Goal: Task Accomplishment & Management: Manage account settings

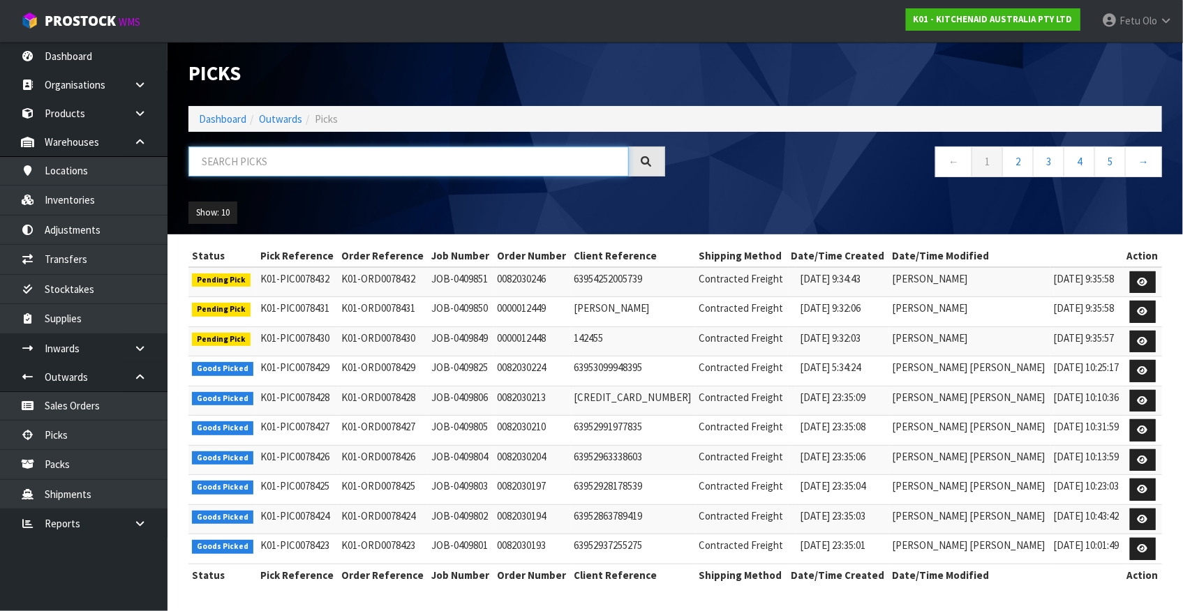
click at [298, 160] on input "text" at bounding box center [408, 162] width 440 height 30
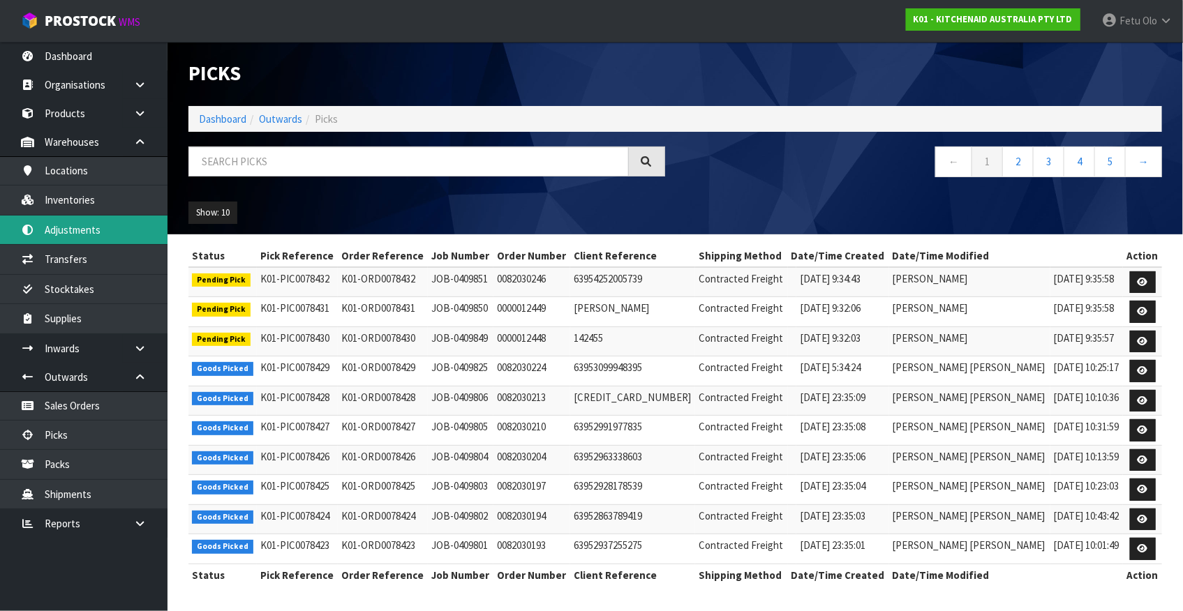
click at [92, 216] on link "Adjustments" at bounding box center [83, 230] width 167 height 29
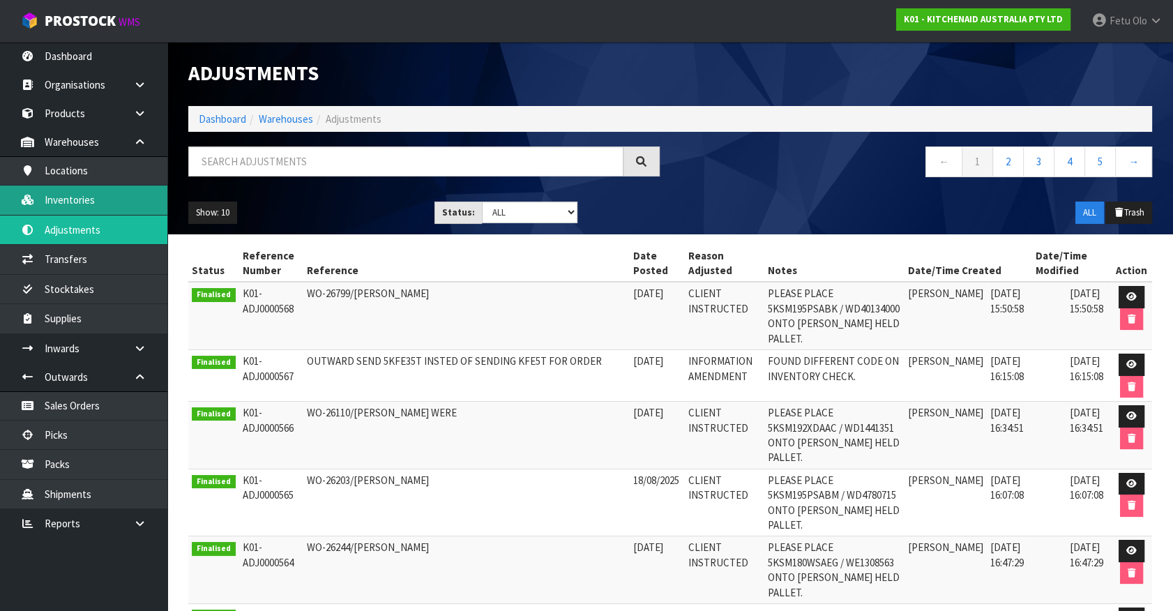
click at [74, 197] on link "Inventories" at bounding box center [83, 200] width 167 height 29
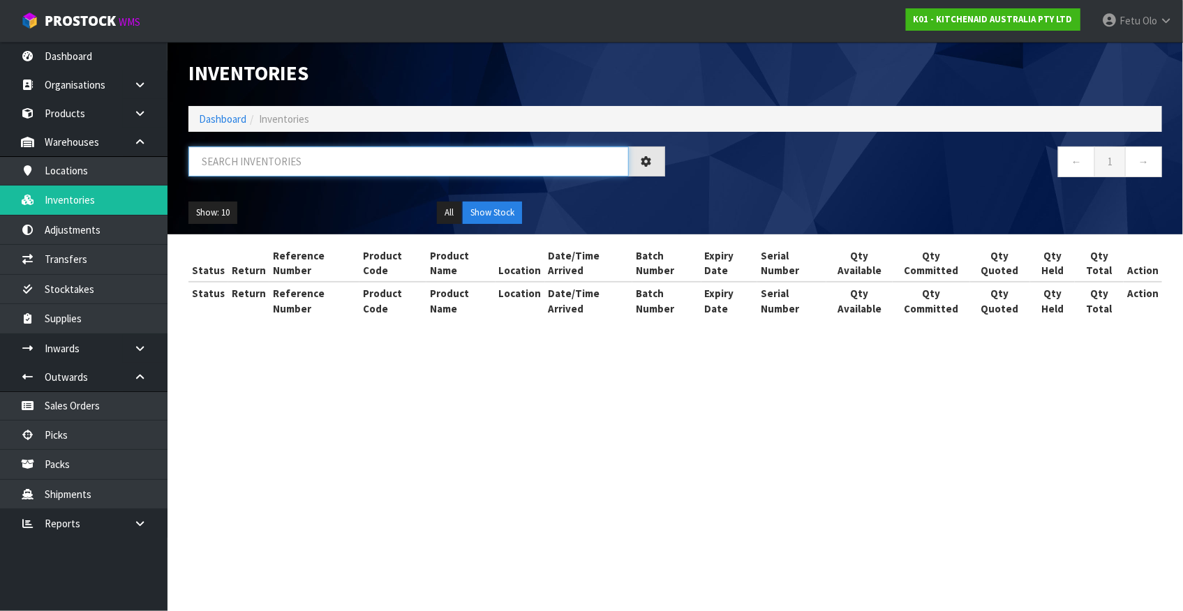
click at [253, 159] on input "text" at bounding box center [408, 162] width 440 height 30
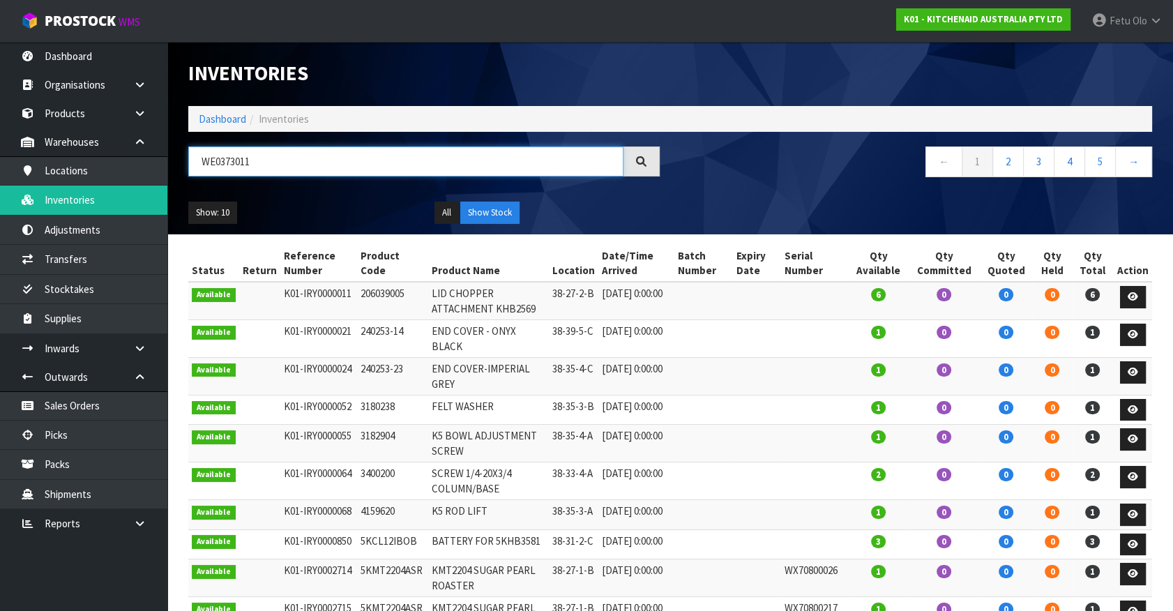
type input "WE0373011"
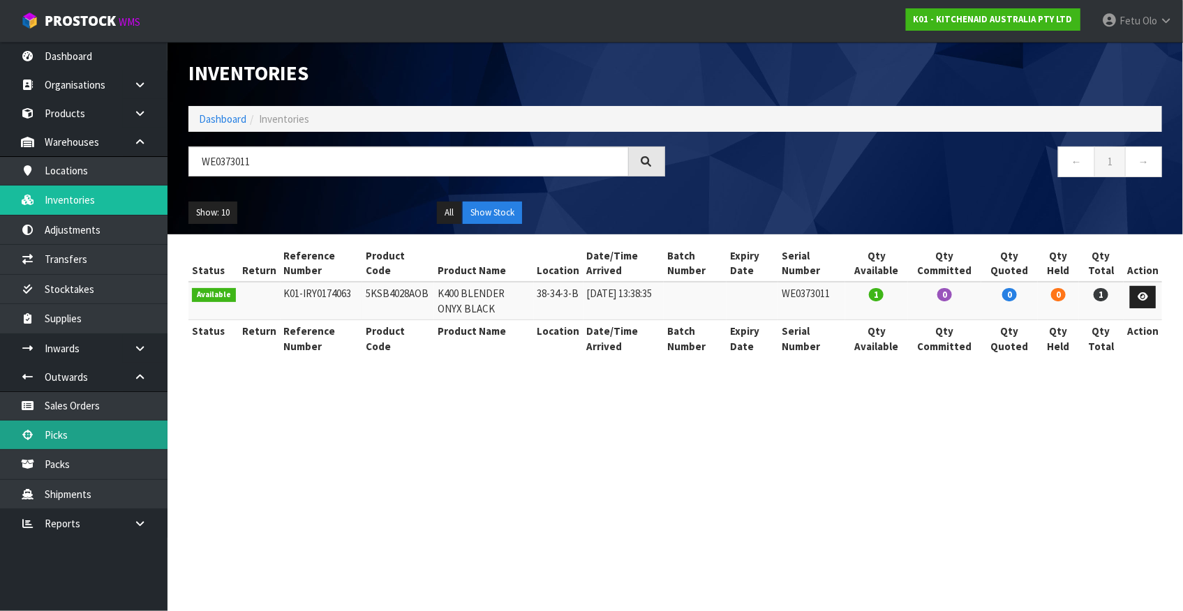
click at [51, 436] on link "Picks" at bounding box center [83, 435] width 167 height 29
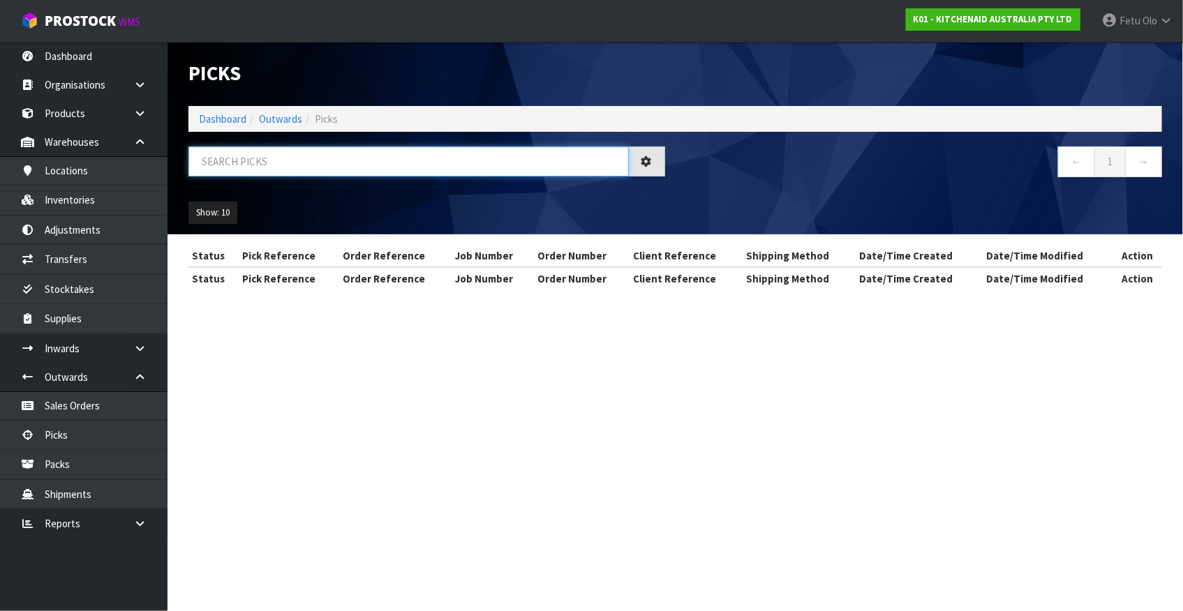
click at [277, 165] on input "text" at bounding box center [408, 162] width 440 height 30
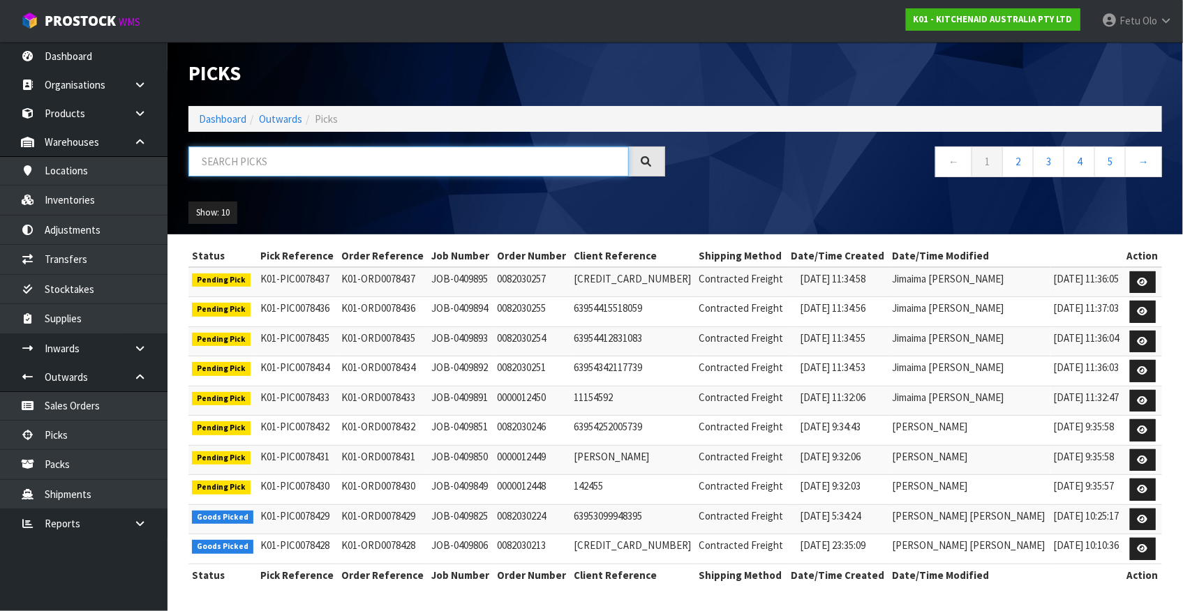
click at [343, 157] on input "text" at bounding box center [408, 162] width 440 height 30
type input "78397"
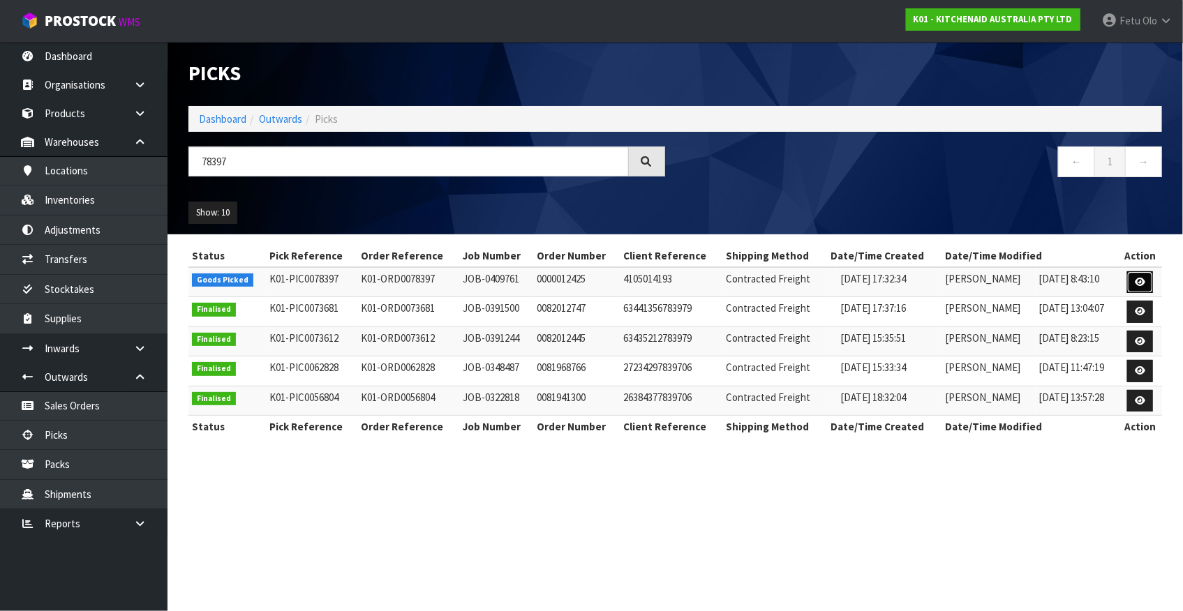
click at [1137, 284] on icon at bounding box center [1139, 282] width 10 height 9
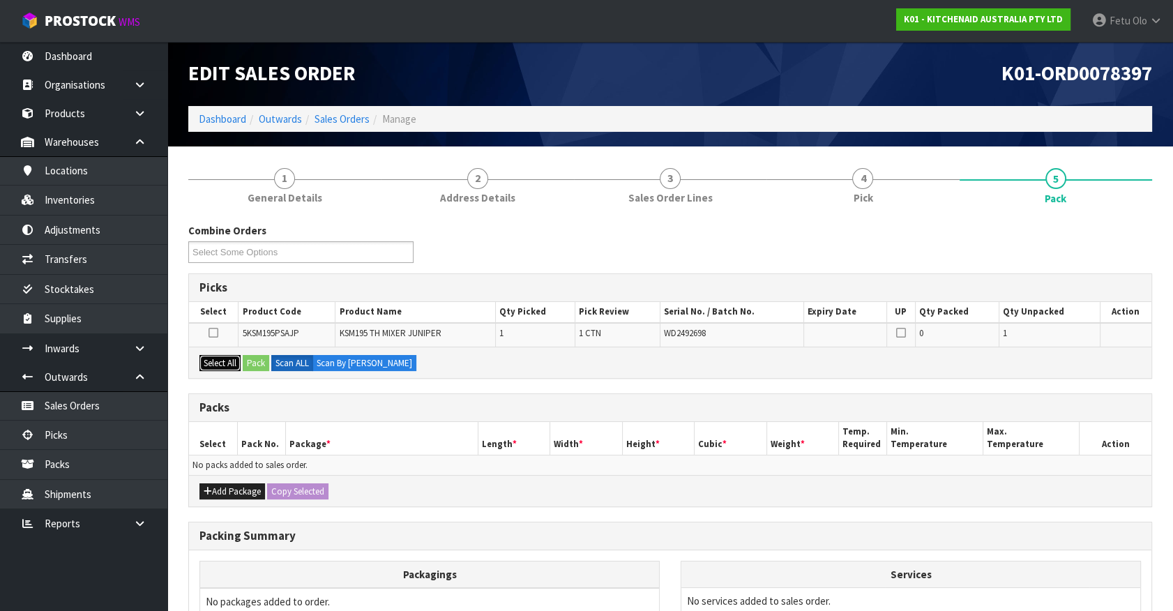
drag, startPoint x: 234, startPoint y: 359, endPoint x: 260, endPoint y: 363, distance: 26.0
click at [241, 362] on button "Select All" at bounding box center [220, 363] width 41 height 17
click at [260, 362] on button "Pack" at bounding box center [256, 363] width 27 height 17
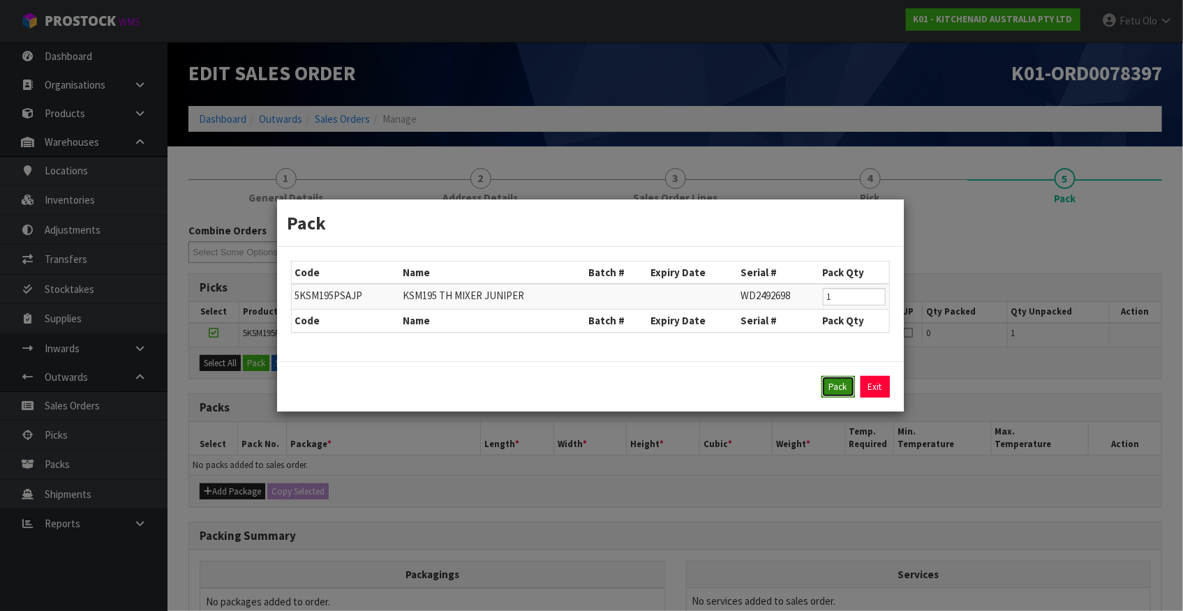
click at [827, 392] on button "Pack" at bounding box center [837, 387] width 33 height 22
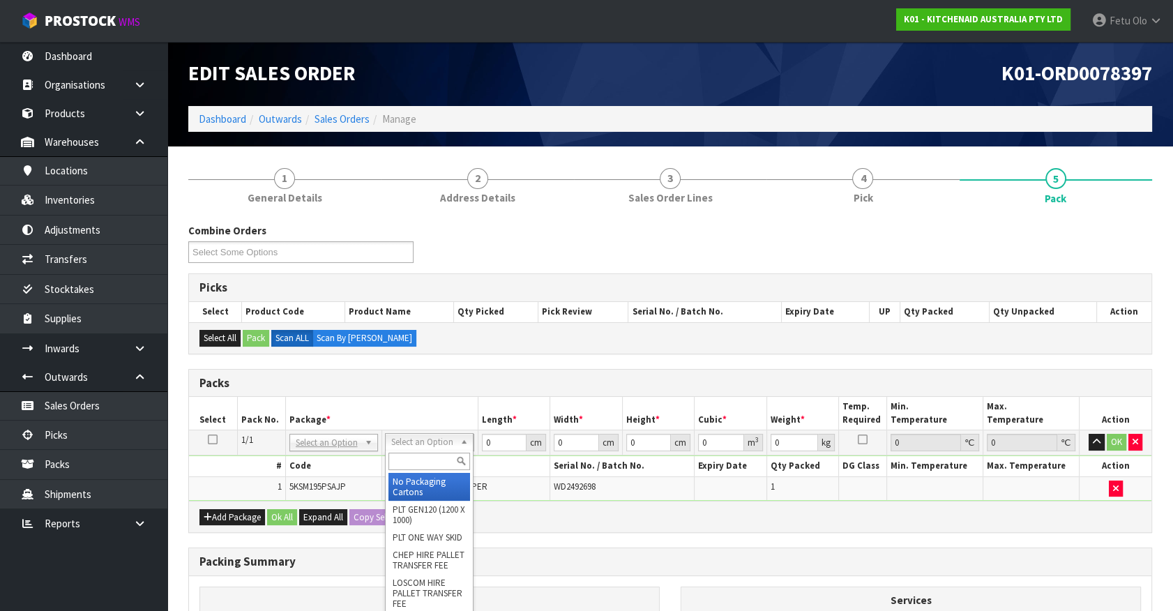
drag, startPoint x: 437, startPoint y: 436, endPoint x: 437, endPoint y: 452, distance: 16.0
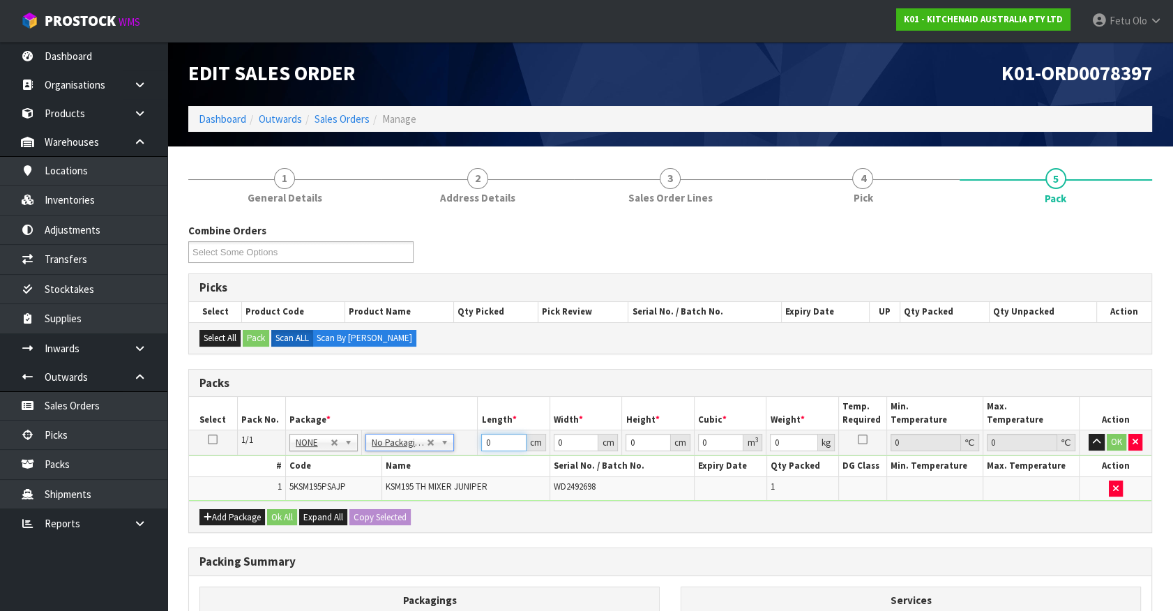
drag, startPoint x: 489, startPoint y: 444, endPoint x: 392, endPoint y: 442, distance: 97.0
click at [414, 456] on tbody "1/1 NONE 007-001 007-002 007-004 007-009 007-013 007-014 007-015 007-017 007-01…" at bounding box center [670, 465] width 963 height 70
type input "42"
type input "29"
type input "4"
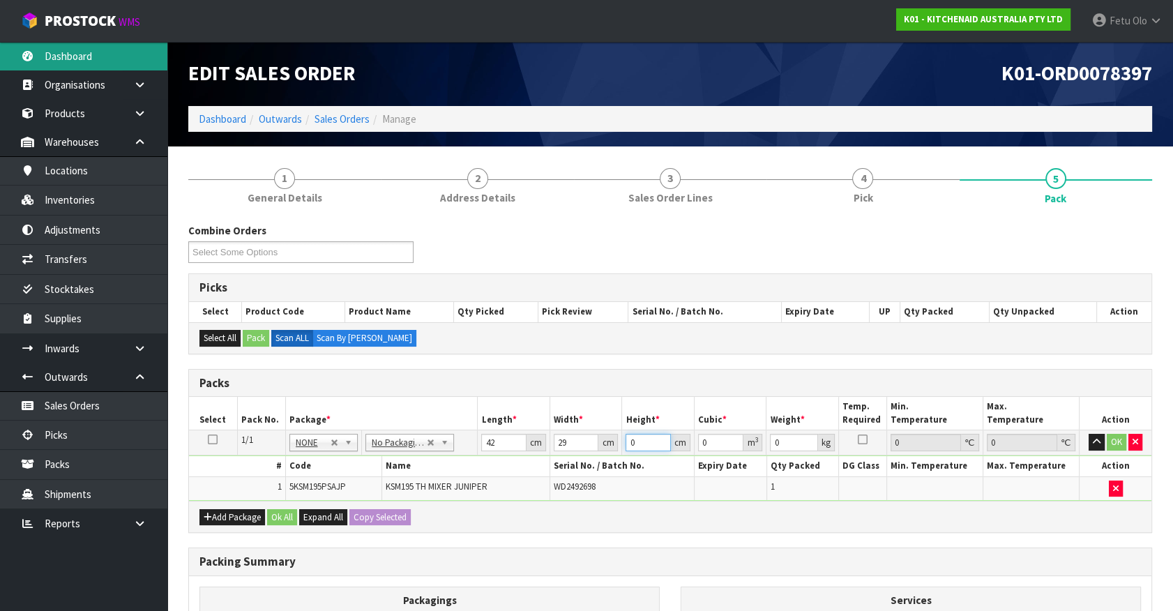
type input "0.004872"
type input "43"
type input "0.052374"
type input "43"
type input "13"
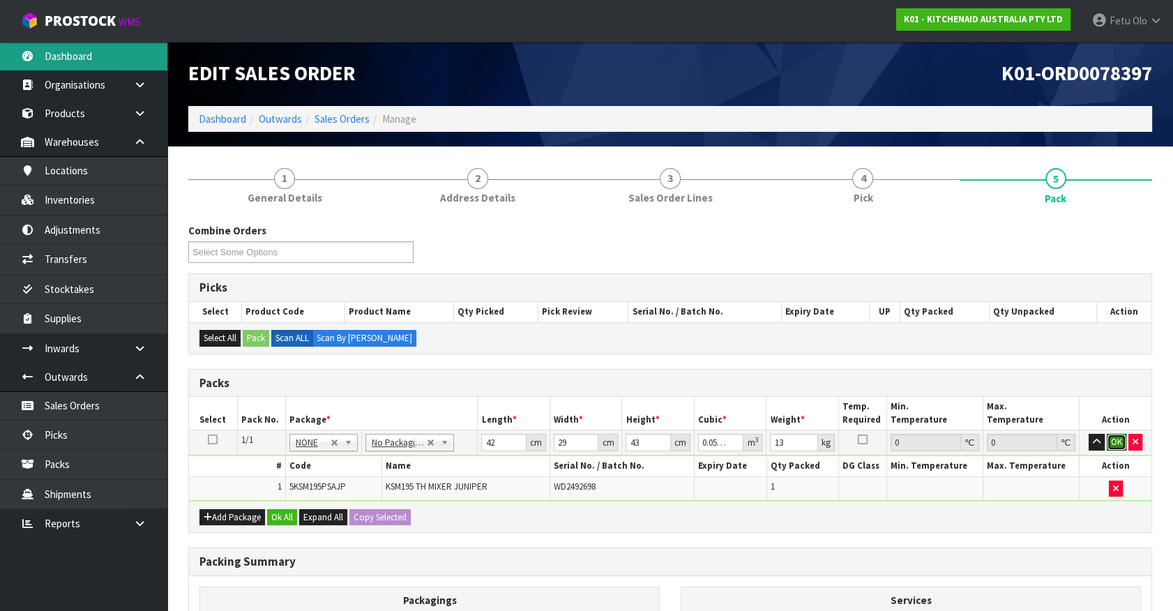
click button "OK" at bounding box center [1117, 442] width 20 height 17
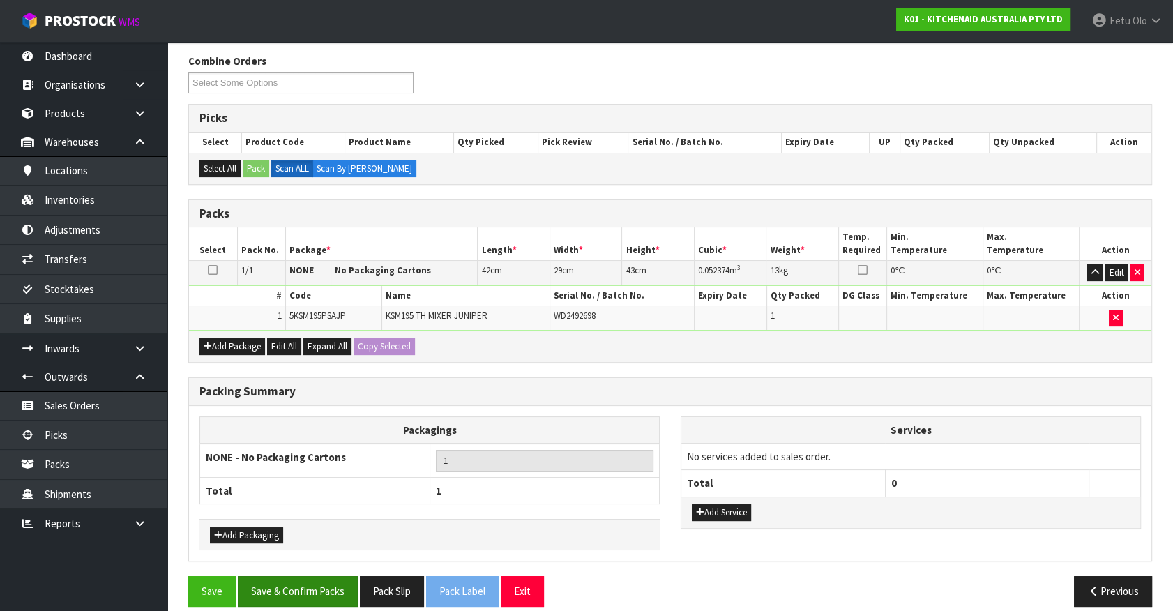
scroll to position [182, 0]
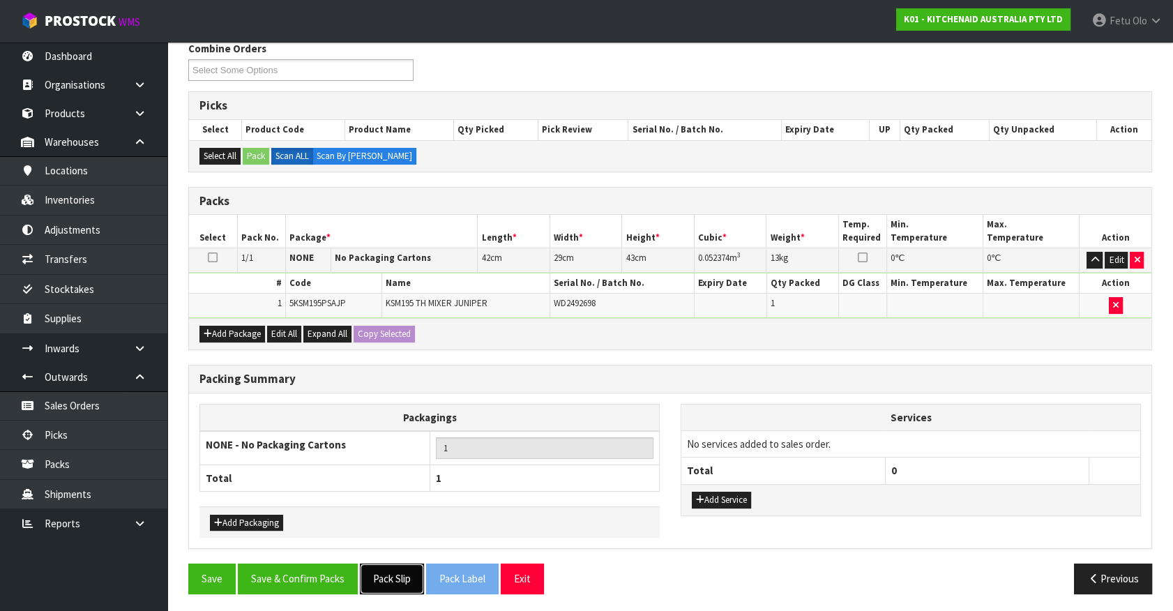
click at [379, 574] on button "Pack Slip" at bounding box center [392, 579] width 64 height 30
click at [293, 571] on button "Save & Confirm Packs" at bounding box center [298, 579] width 120 height 30
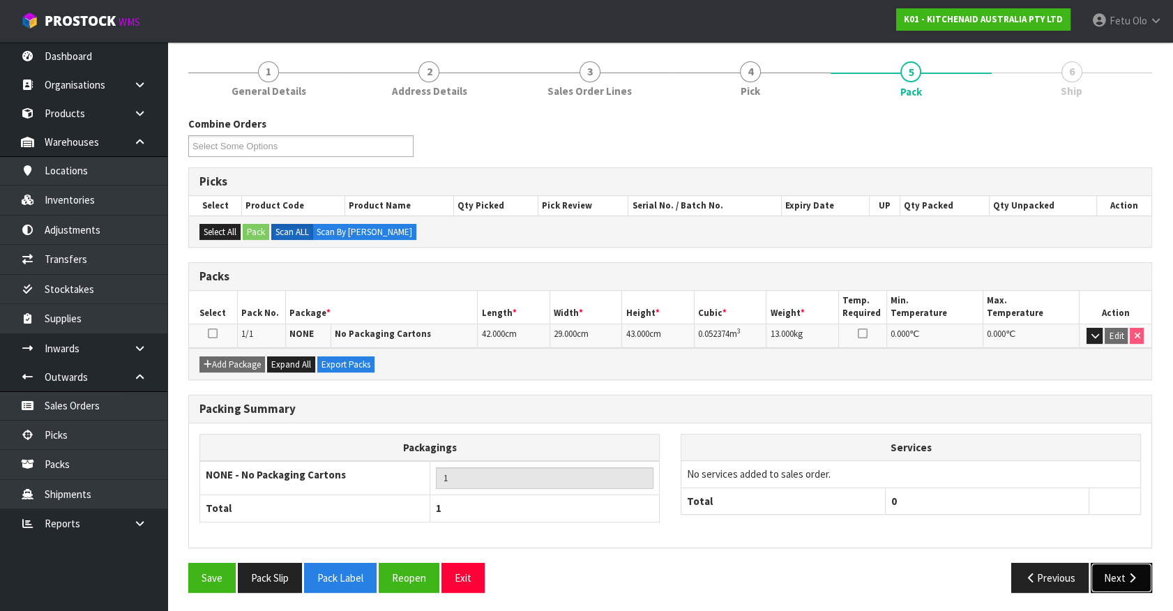
click at [1113, 580] on button "Next" at bounding box center [1121, 578] width 61 height 30
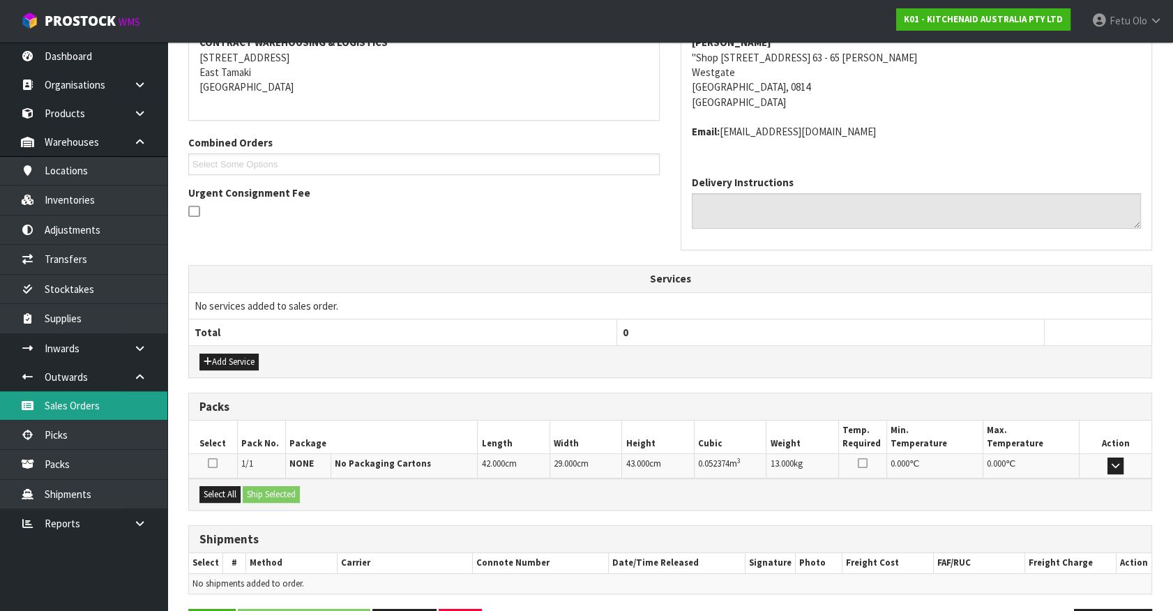
scroll to position [324, 0]
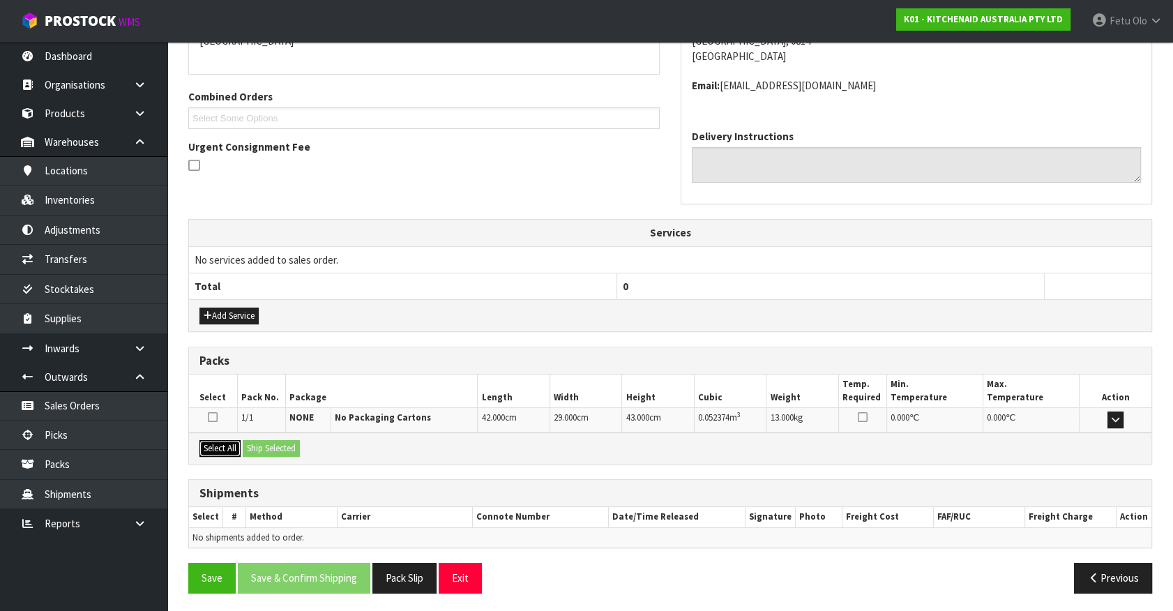
click at [223, 442] on button "Select All" at bounding box center [220, 448] width 41 height 17
click at [280, 448] on button "Ship Selected" at bounding box center [271, 448] width 57 height 17
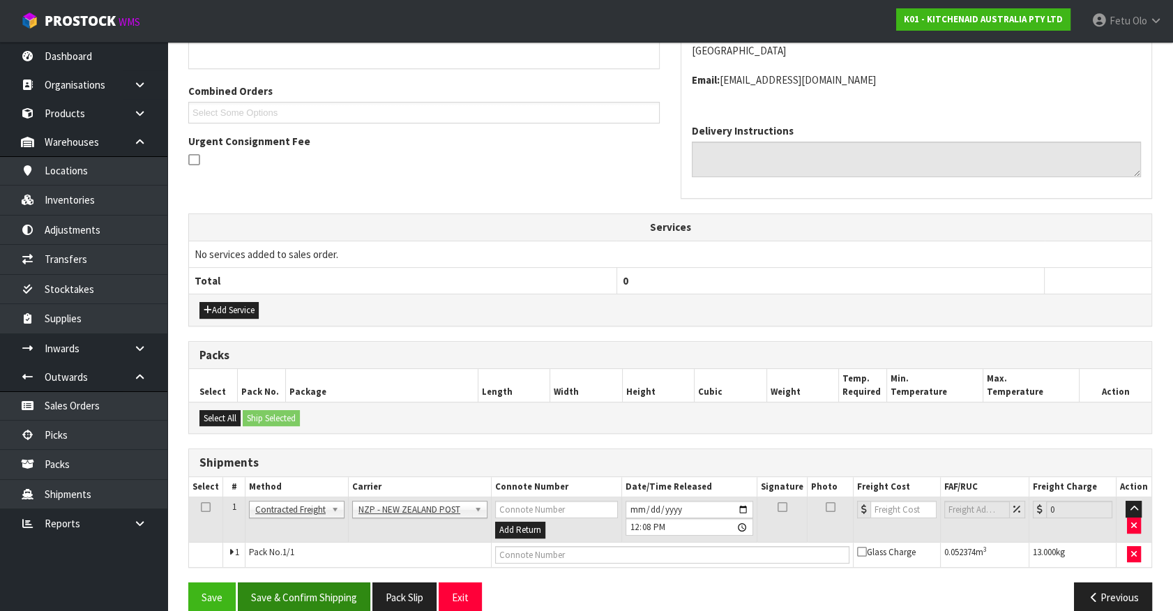
scroll to position [349, 0]
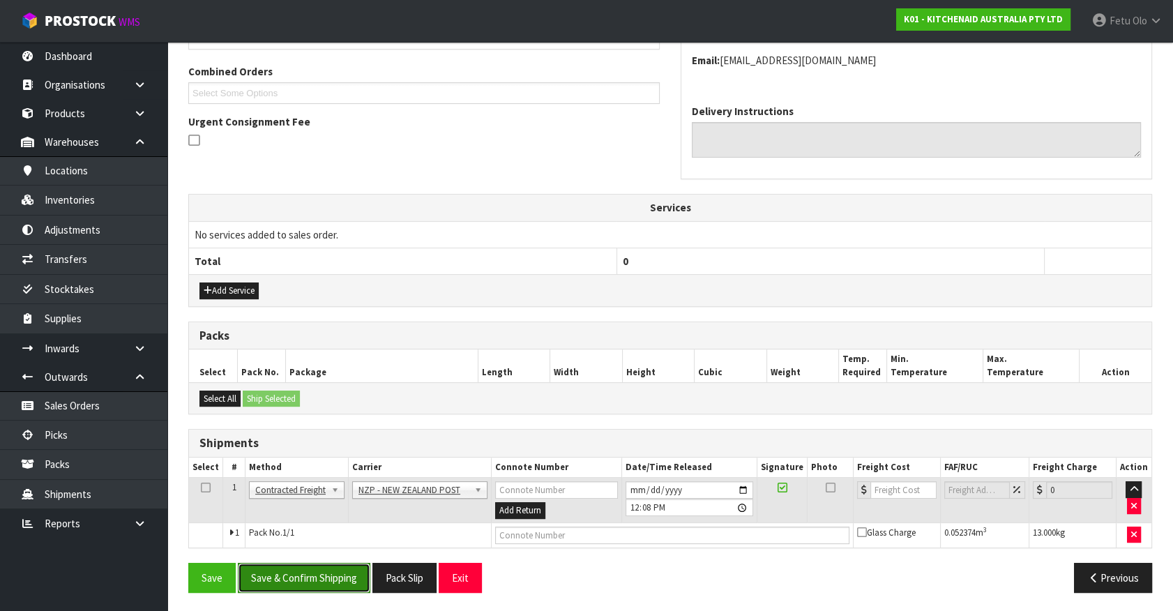
click at [366, 579] on button "Save & Confirm Shipping" at bounding box center [304, 578] width 133 height 30
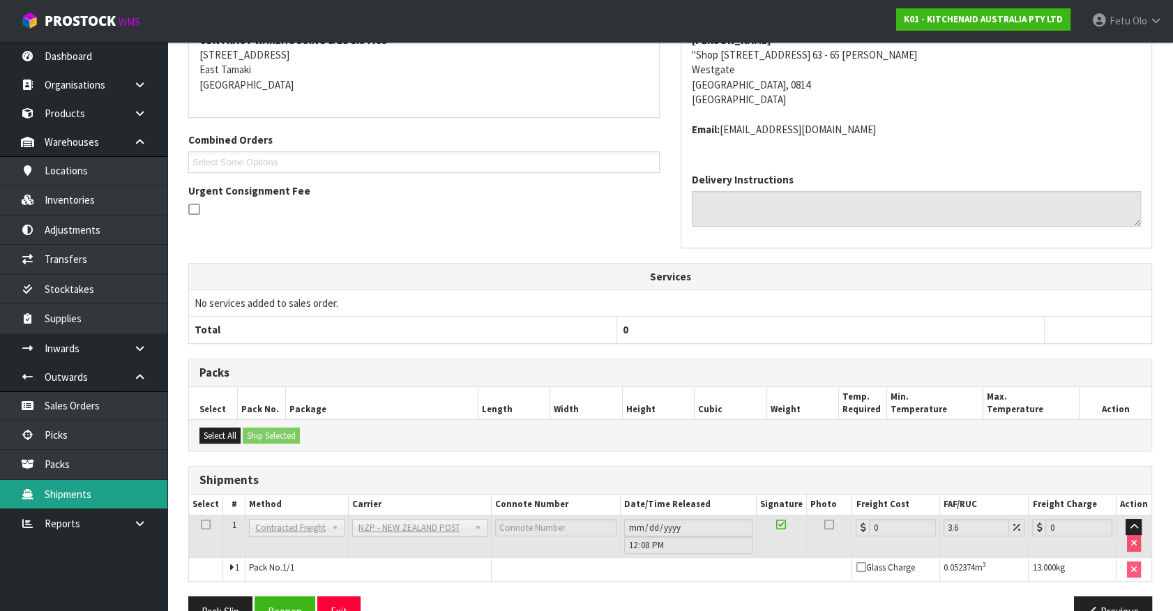
scroll to position [329, 0]
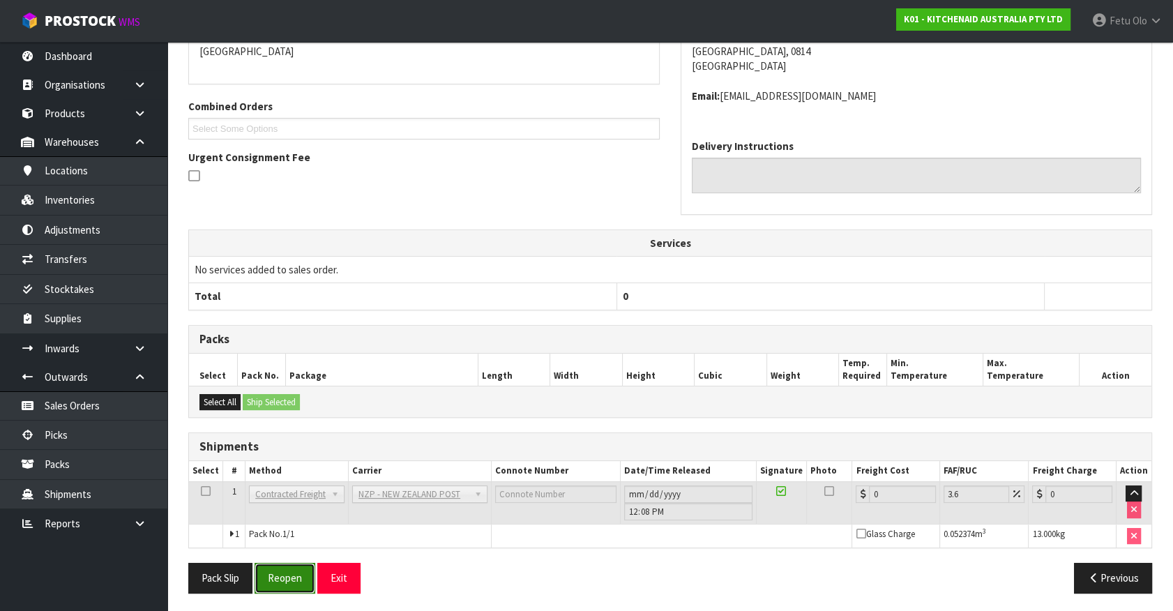
click at [285, 574] on button "Reopen" at bounding box center [285, 578] width 61 height 30
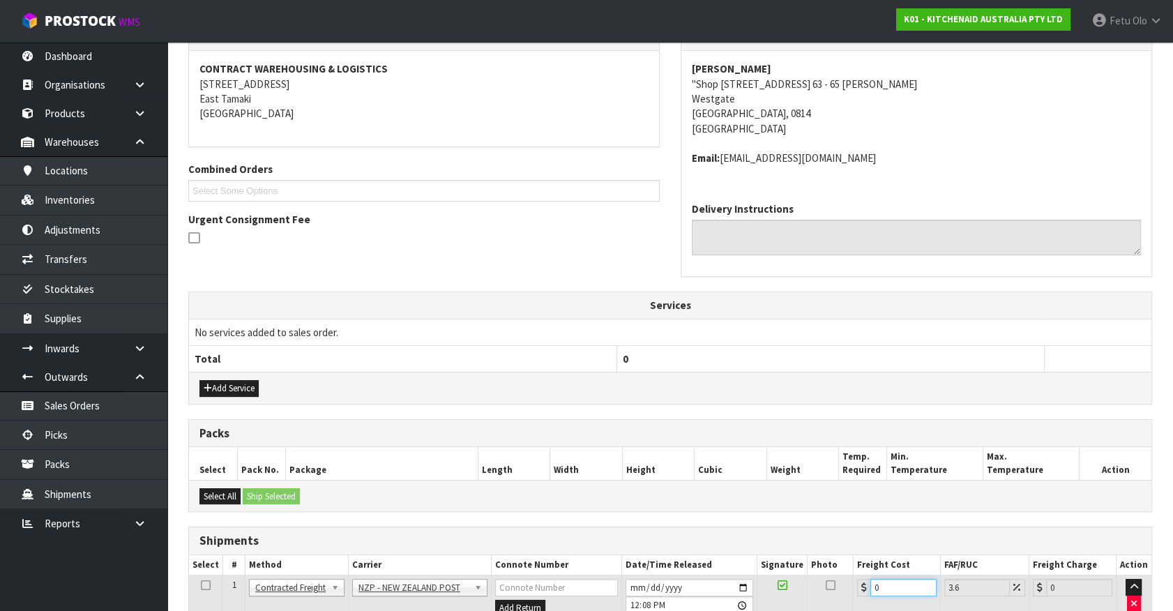
scroll to position [361, 0]
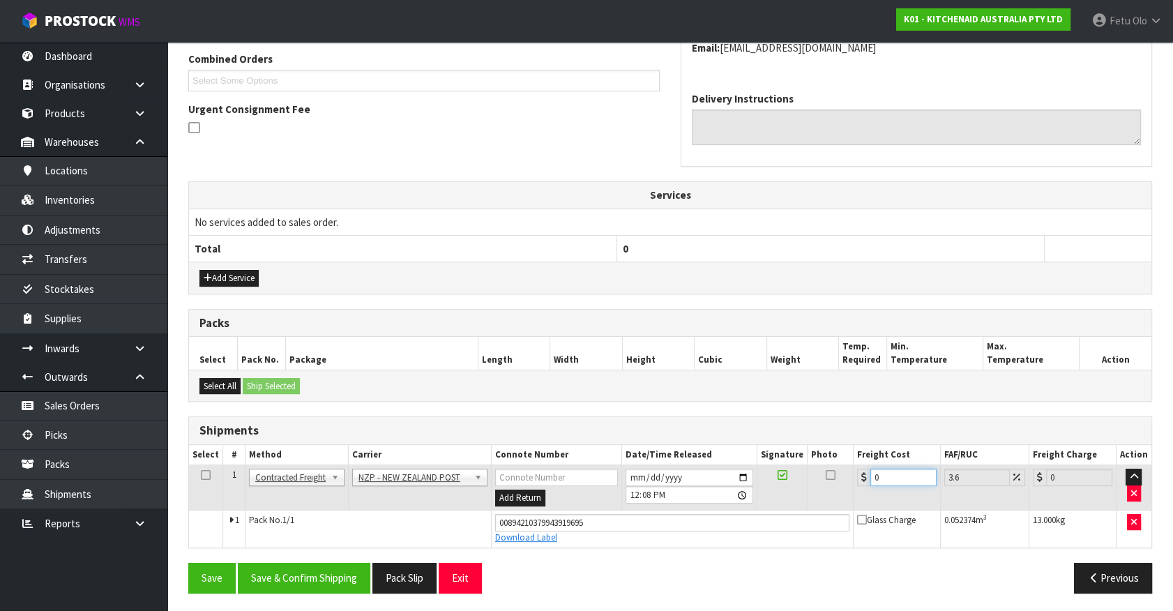
type input "4"
type input "4.14"
type input "4.3"
type input "4.45"
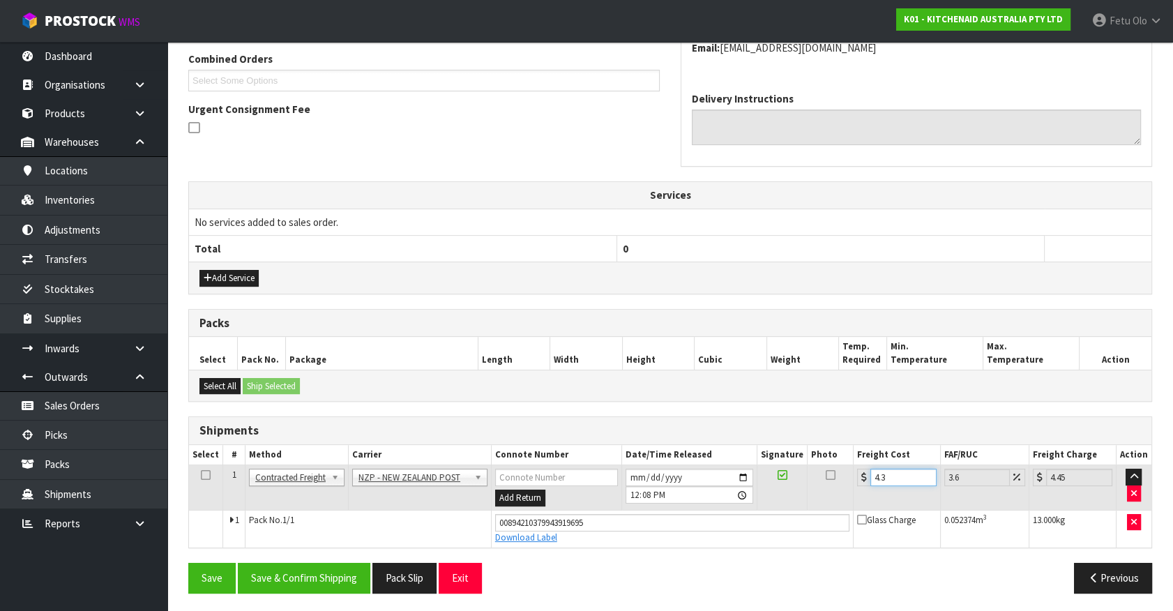
type input "4.33"
type input "4.49"
type input "4.33"
click at [345, 578] on button "Save & Confirm Shipping" at bounding box center [304, 578] width 133 height 30
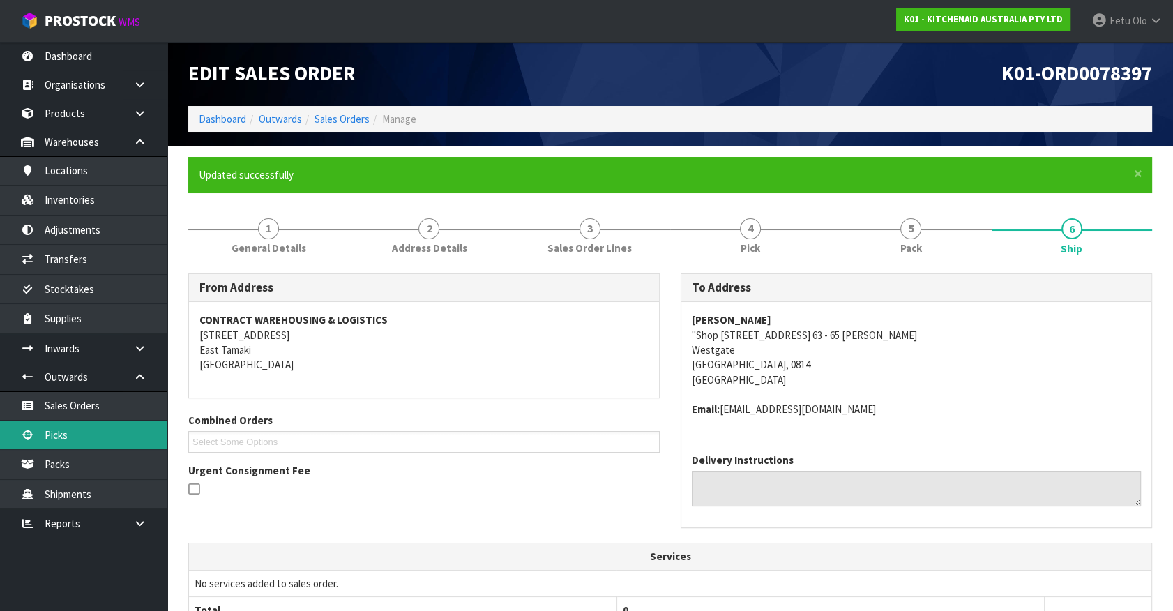
click at [64, 435] on link "Picks" at bounding box center [83, 435] width 167 height 29
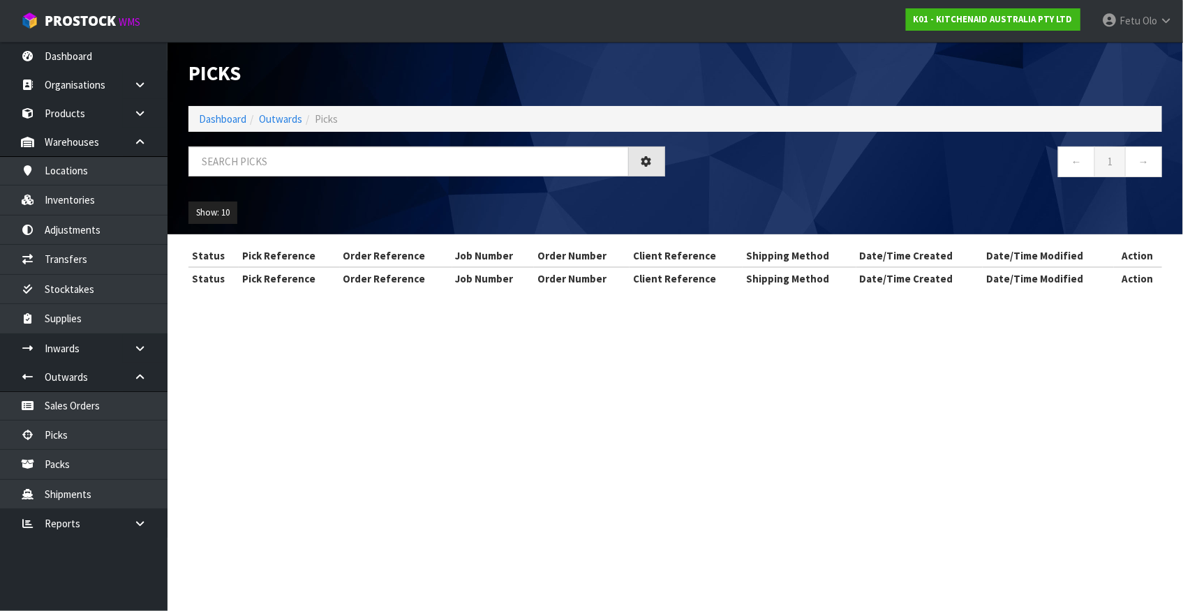
click at [315, 178] on div at bounding box center [426, 167] width 497 height 40
click at [315, 174] on input "text" at bounding box center [408, 162] width 440 height 30
click at [310, 162] on input "text" at bounding box center [408, 162] width 440 height 30
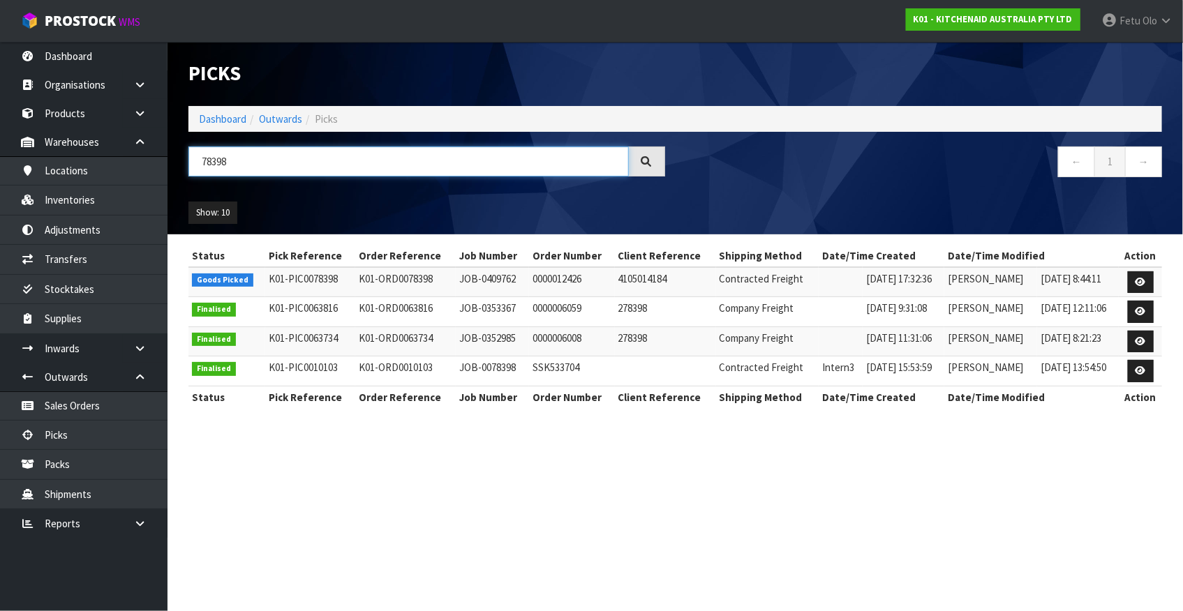
type input "78398"
click at [1142, 285] on icon at bounding box center [1140, 282] width 10 height 9
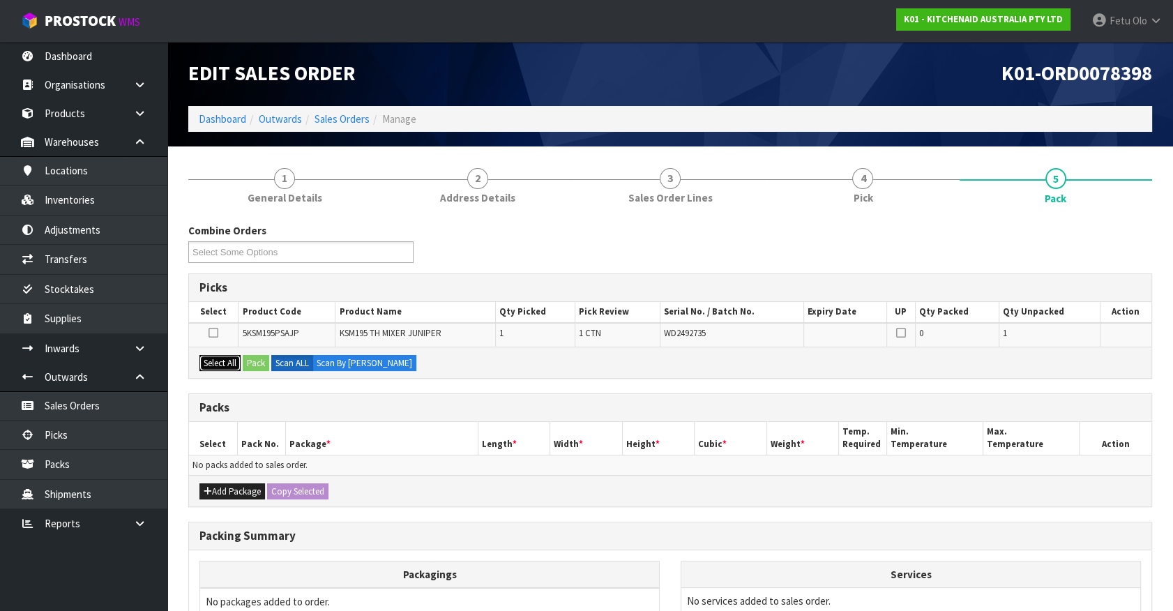
drag, startPoint x: 219, startPoint y: 365, endPoint x: 227, endPoint y: 365, distance: 8.4
click at [223, 365] on button "Select All" at bounding box center [220, 363] width 41 height 17
click at [258, 362] on button "Pack" at bounding box center [256, 363] width 27 height 17
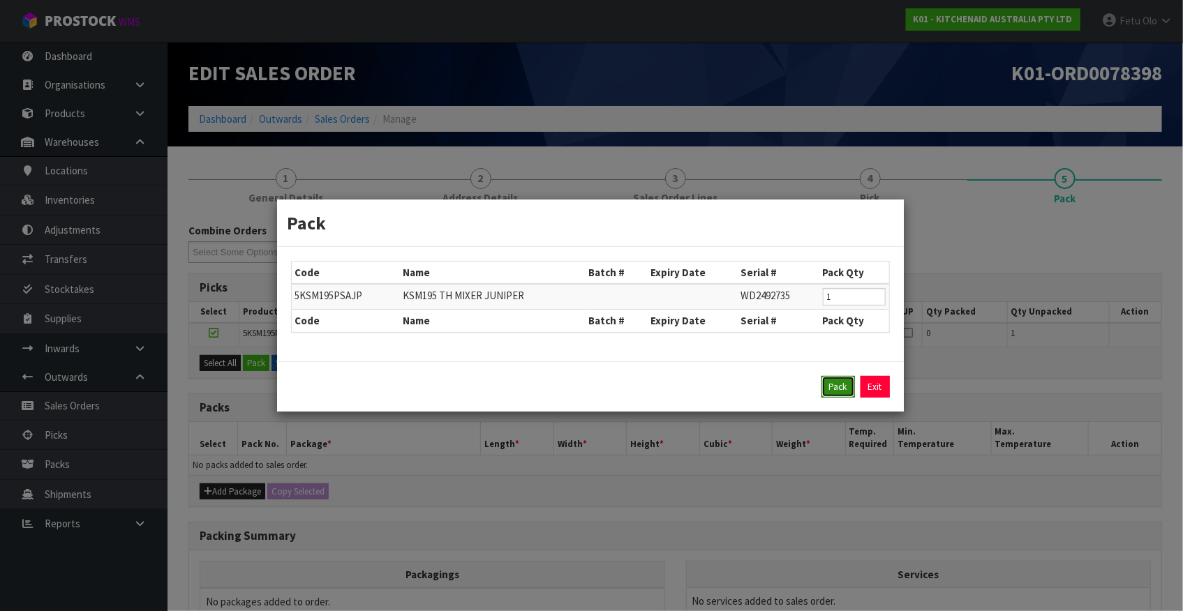
click at [829, 389] on button "Pack" at bounding box center [837, 387] width 33 height 22
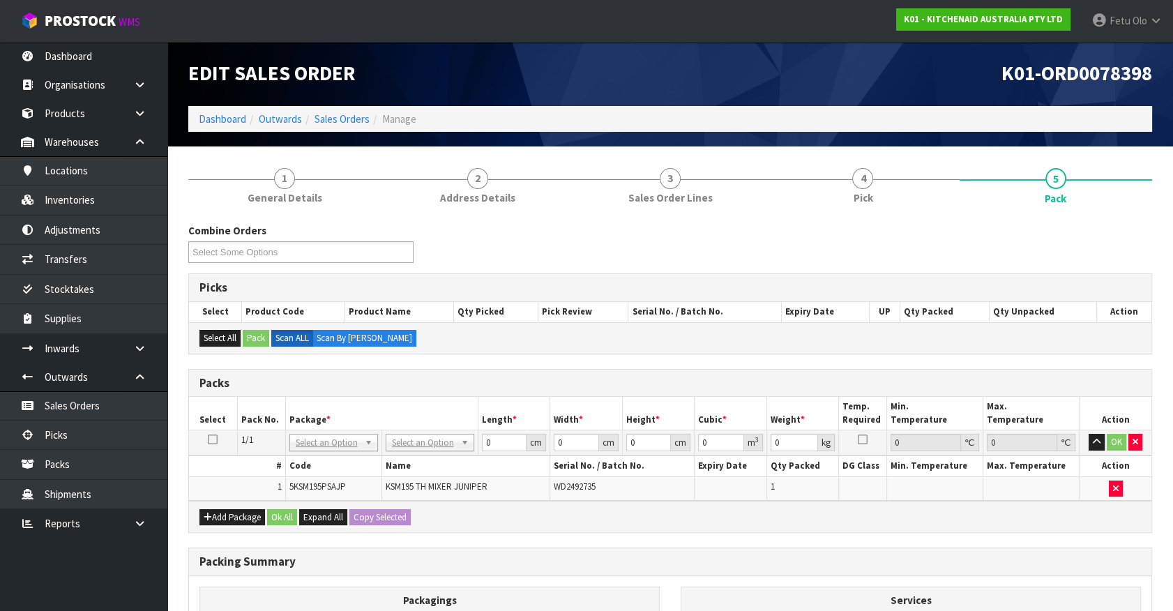
drag, startPoint x: 426, startPoint y: 448, endPoint x: 427, endPoint y: 456, distance: 8.5
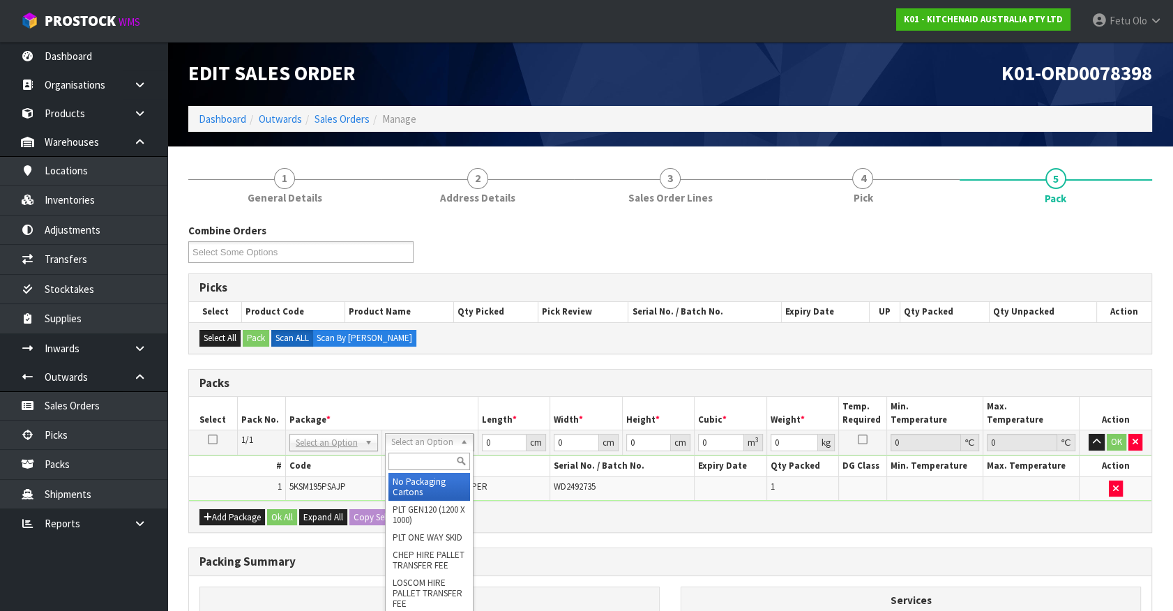
drag, startPoint x: 428, startPoint y: 482, endPoint x: 460, endPoint y: 474, distance: 33.2
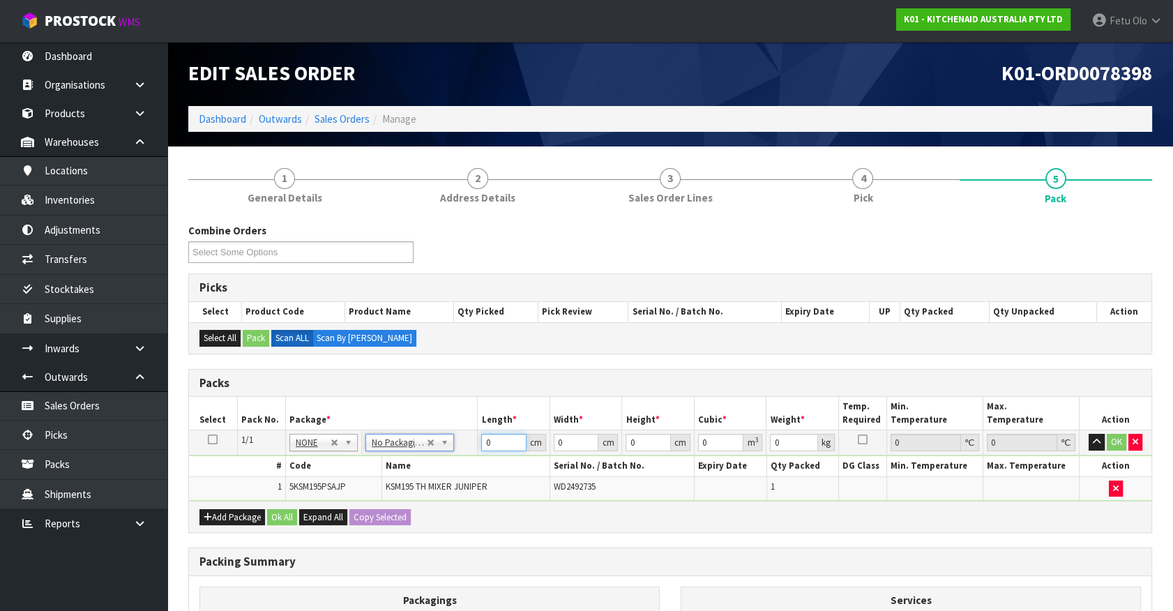
drag, startPoint x: 497, startPoint y: 437, endPoint x: 377, endPoint y: 470, distance: 124.4
click at [377, 470] on tbody "1/1 NONE 007-001 007-002 007-004 007-009 007-013 007-014 007-015 007-017 007-01…" at bounding box center [670, 465] width 963 height 70
type input "42"
type input "29"
type input "4"
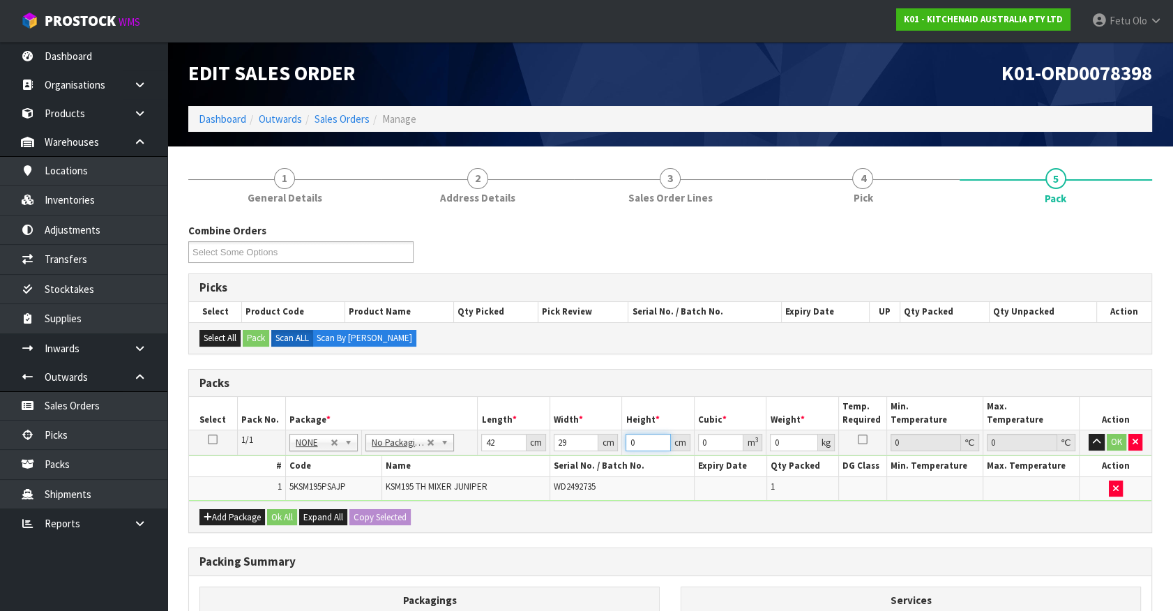
type input "0.004872"
type input "43"
type input "0.052374"
type input "43"
type input "13"
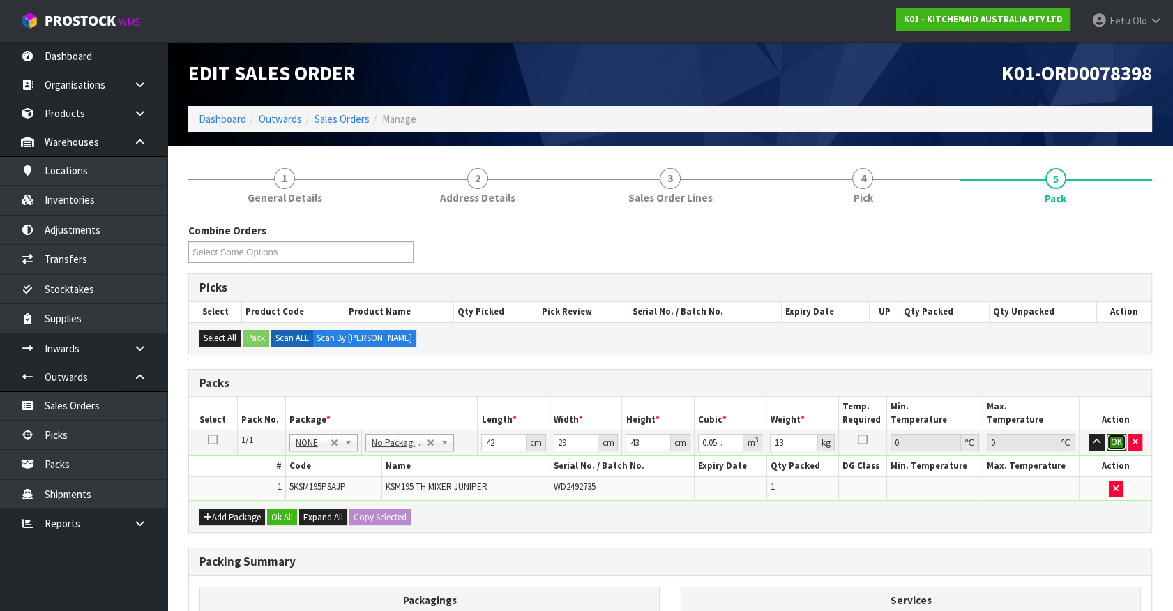
click button "OK" at bounding box center [1117, 442] width 20 height 17
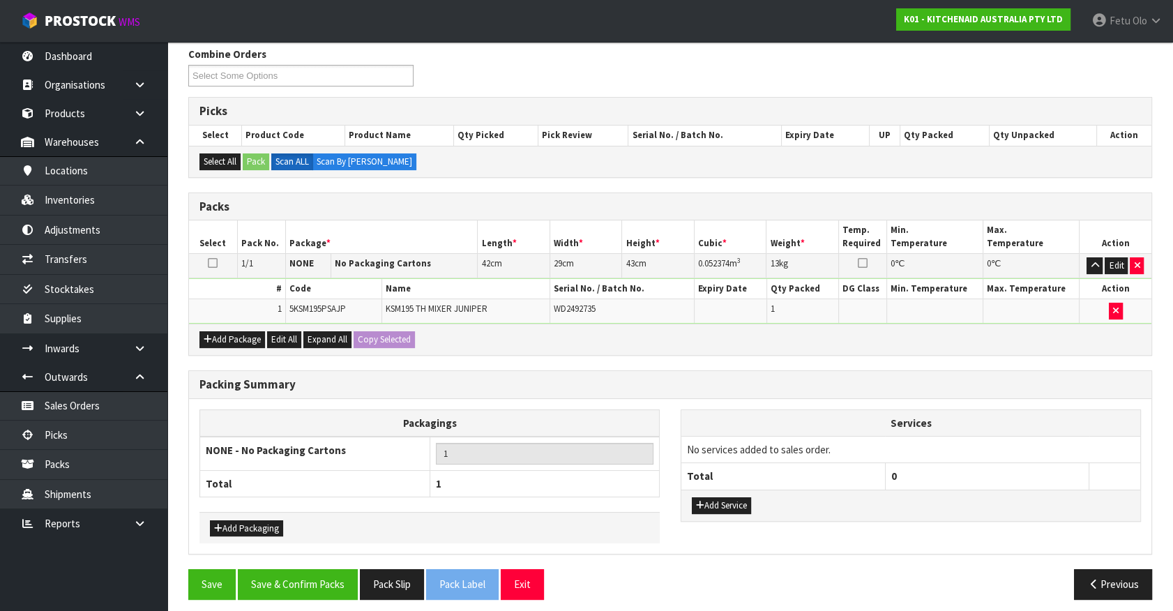
scroll to position [182, 0]
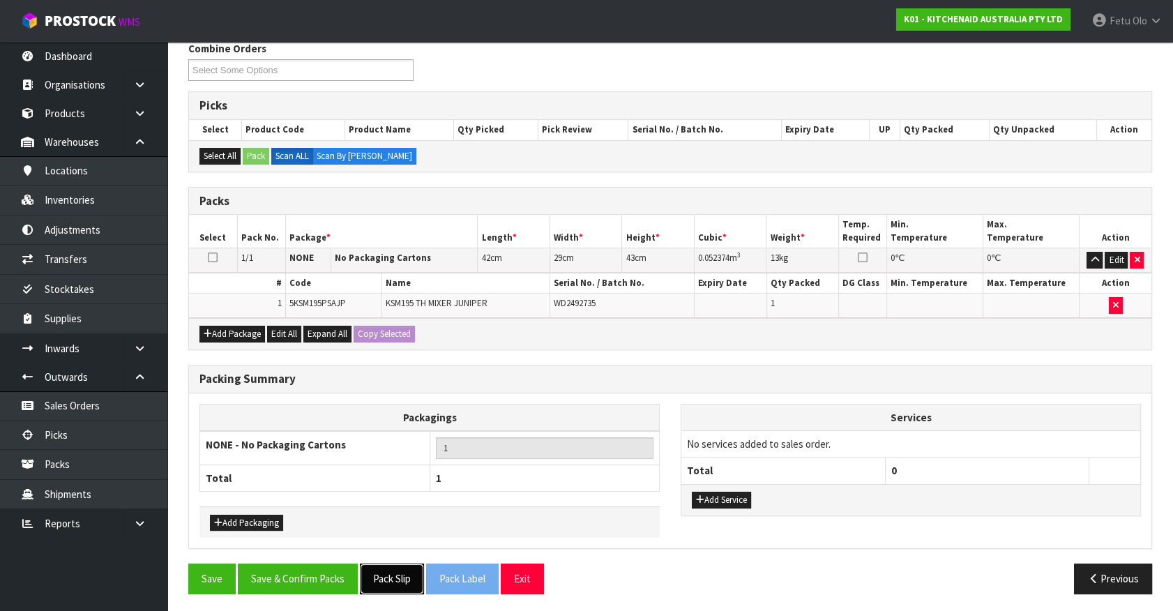
click at [398, 571] on button "Pack Slip" at bounding box center [392, 579] width 64 height 30
click at [327, 575] on button "Save & Confirm Packs" at bounding box center [298, 579] width 120 height 30
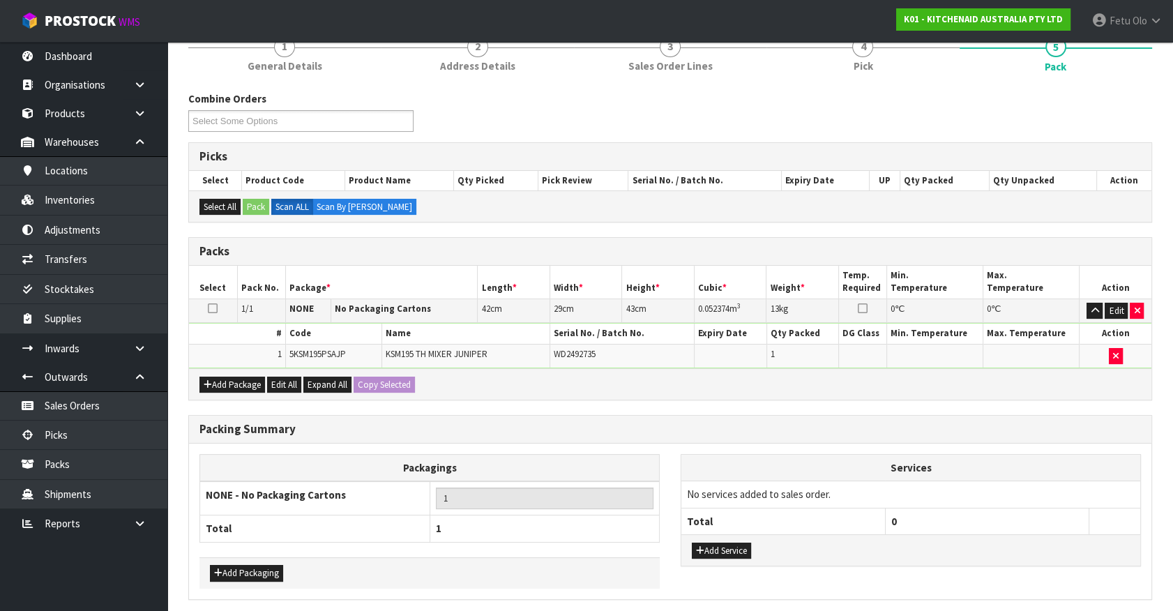
scroll to position [0, 0]
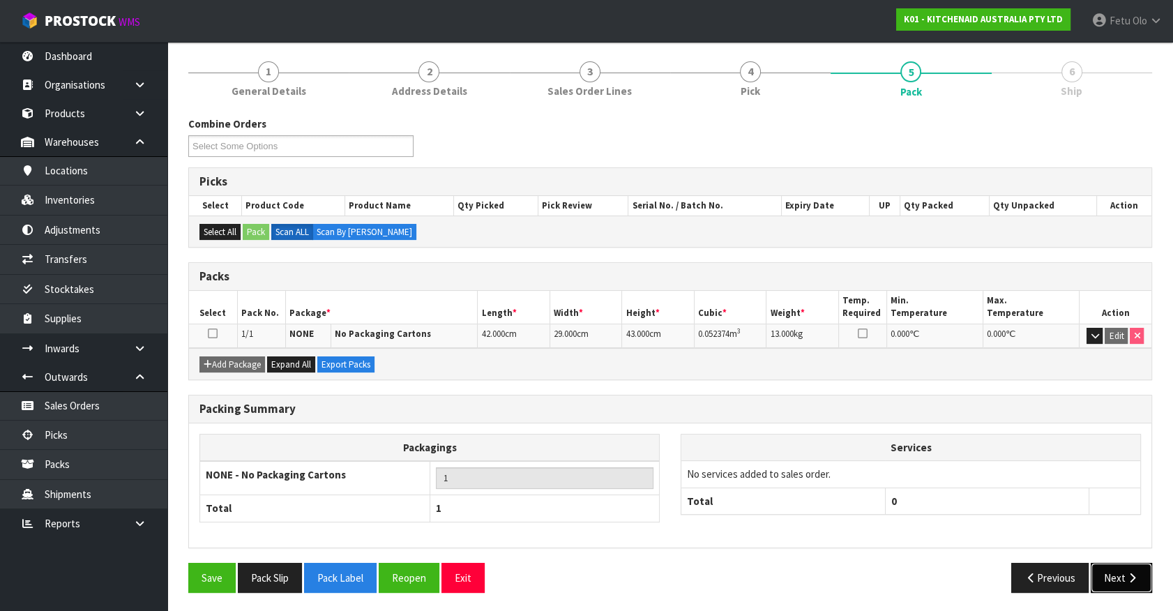
click at [1114, 571] on button "Next" at bounding box center [1121, 578] width 61 height 30
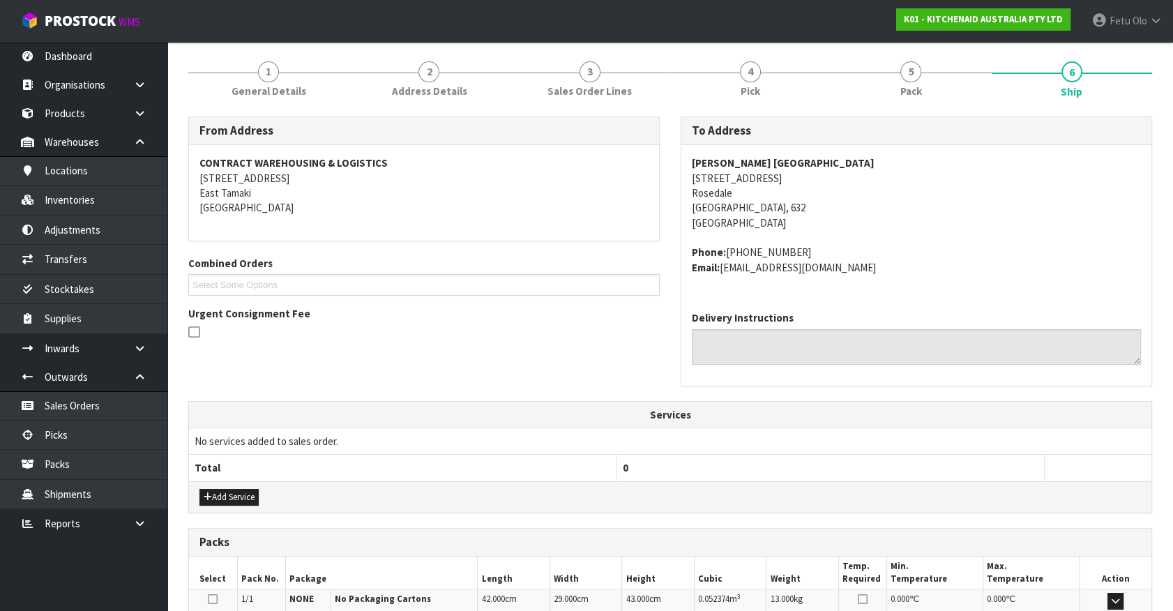
scroll to position [339, 0]
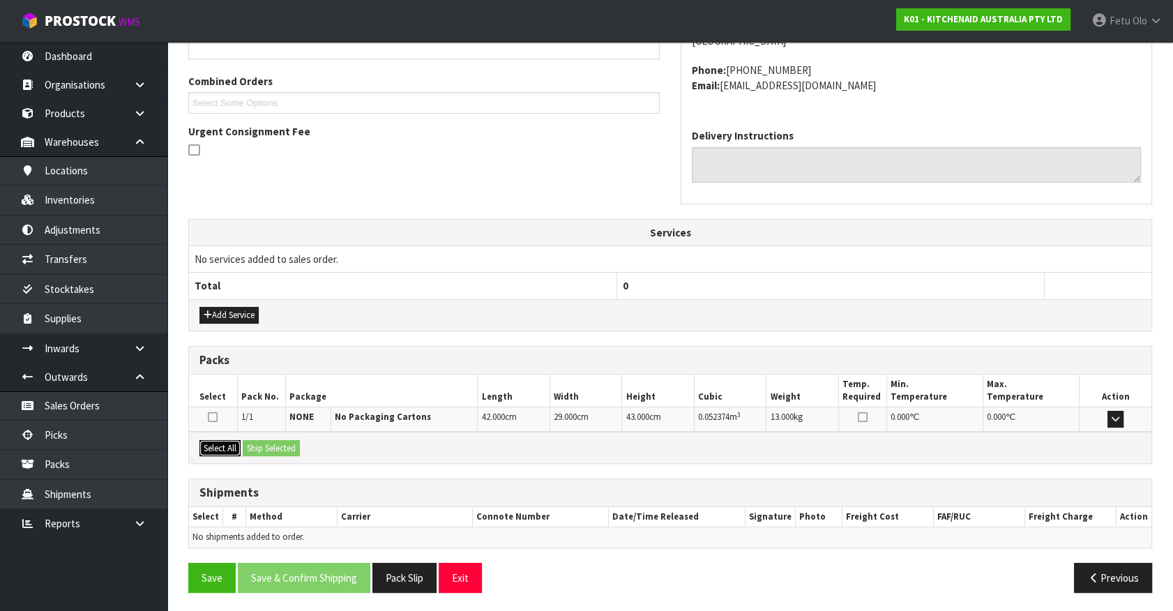
click at [229, 445] on button "Select All" at bounding box center [220, 448] width 41 height 17
click at [295, 447] on button "Ship Selected" at bounding box center [271, 448] width 57 height 17
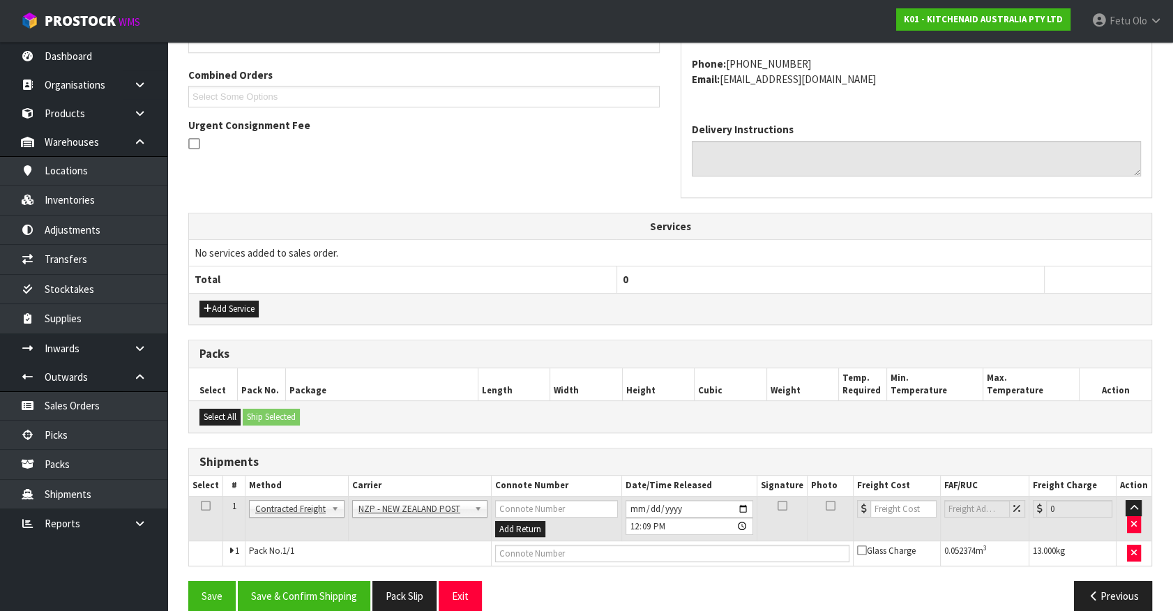
scroll to position [363, 0]
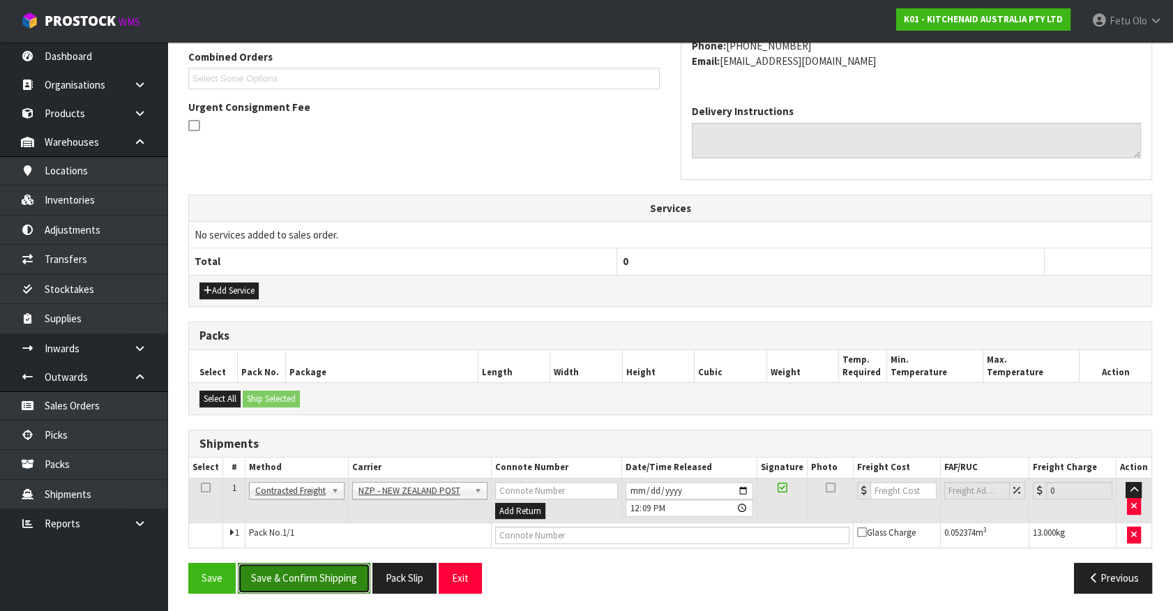
click at [341, 575] on button "Save & Confirm Shipping" at bounding box center [304, 578] width 133 height 30
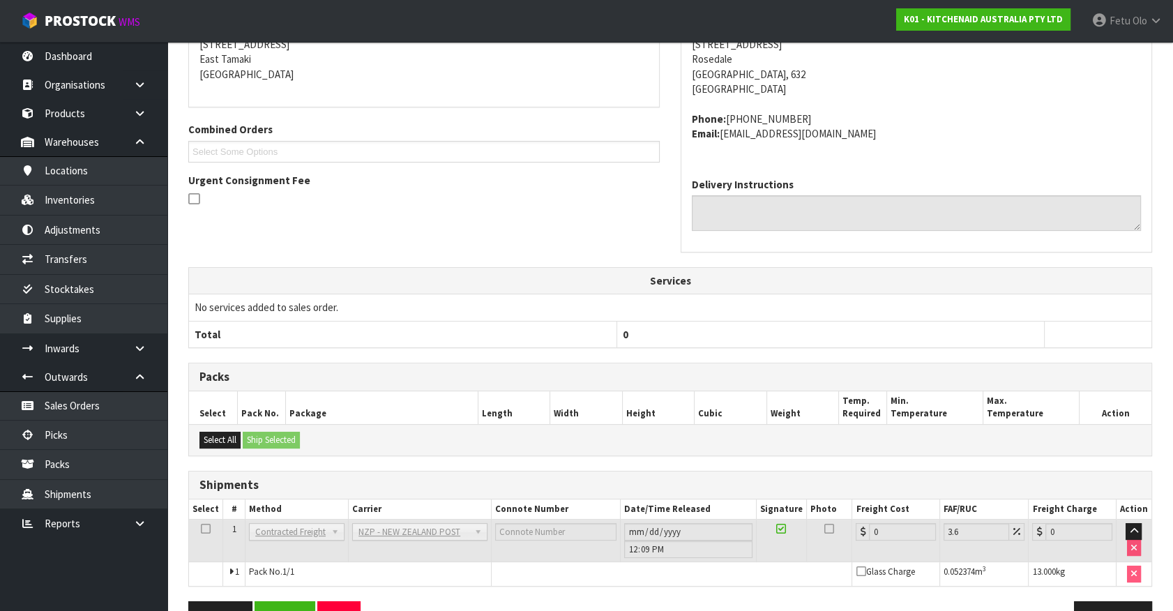
scroll to position [344, 0]
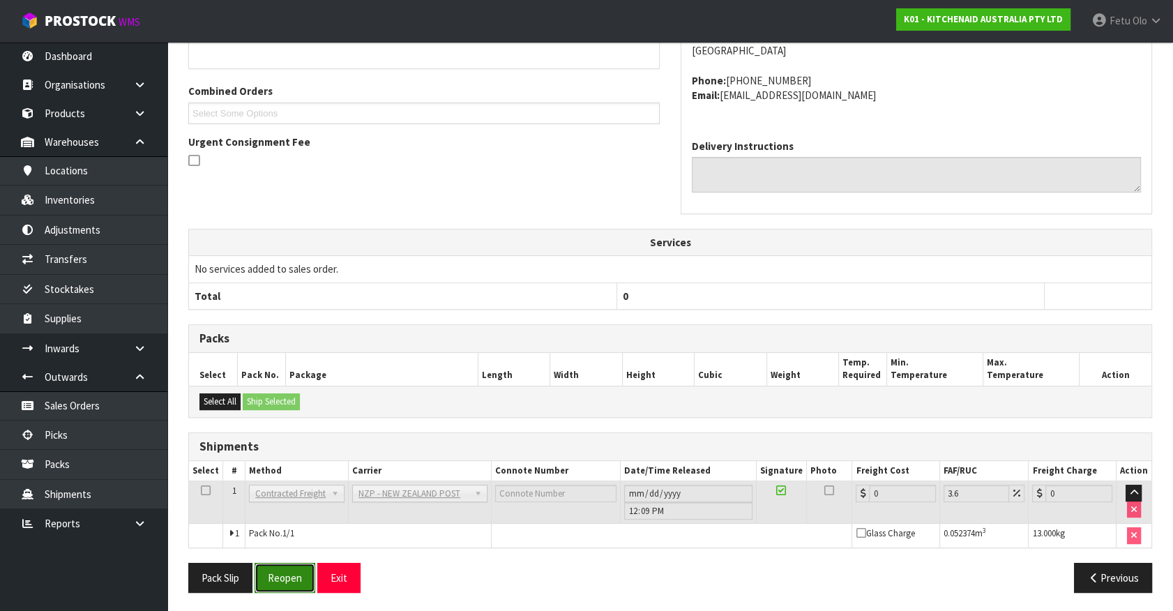
click at [297, 571] on button "Reopen" at bounding box center [285, 578] width 61 height 30
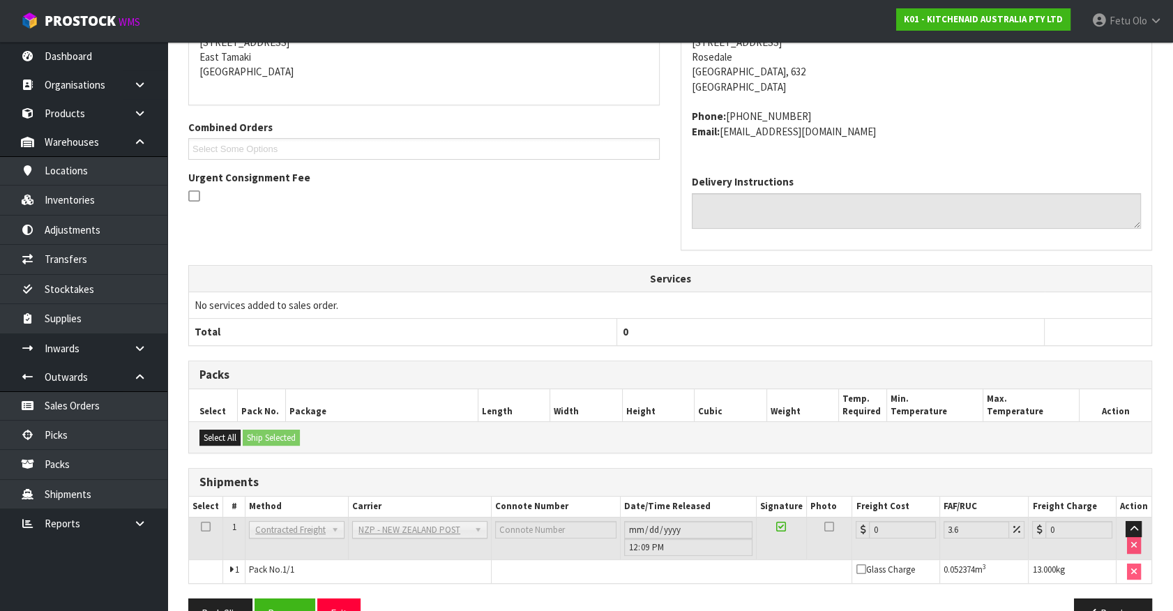
scroll to position [329, 0]
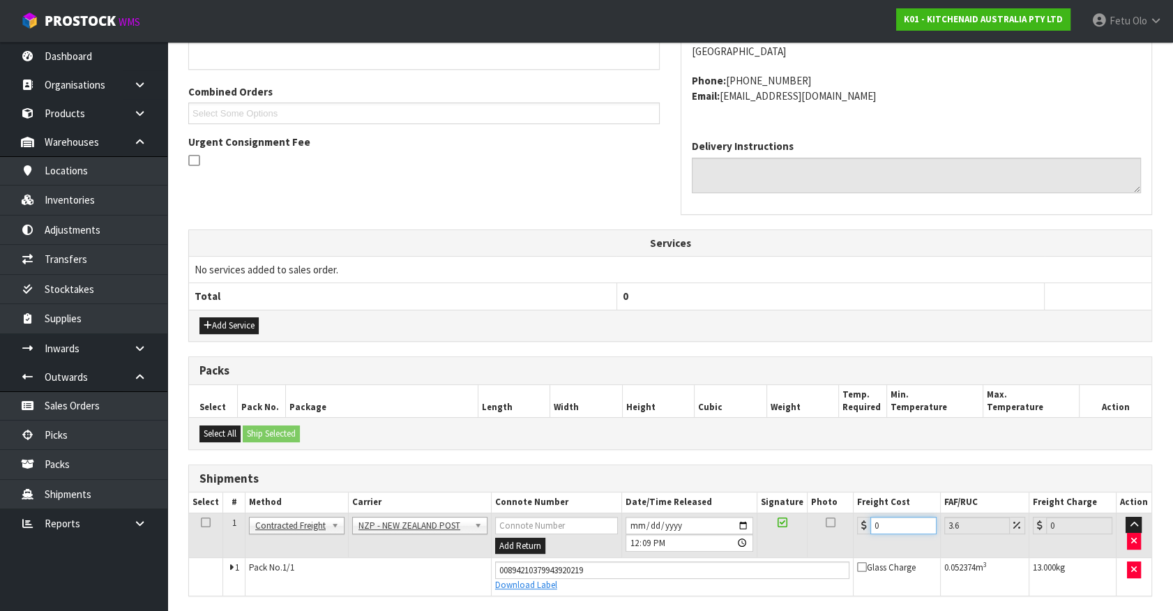
drag, startPoint x: 734, startPoint y: 565, endPoint x: 723, endPoint y: 565, distance: 11.2
click at [723, 565] on tbody "1 Client Local Pickup Customer Local Pickup Company Freight Contracted Freight …" at bounding box center [670, 554] width 963 height 82
type input "4"
type input "4.14"
type input "4.3"
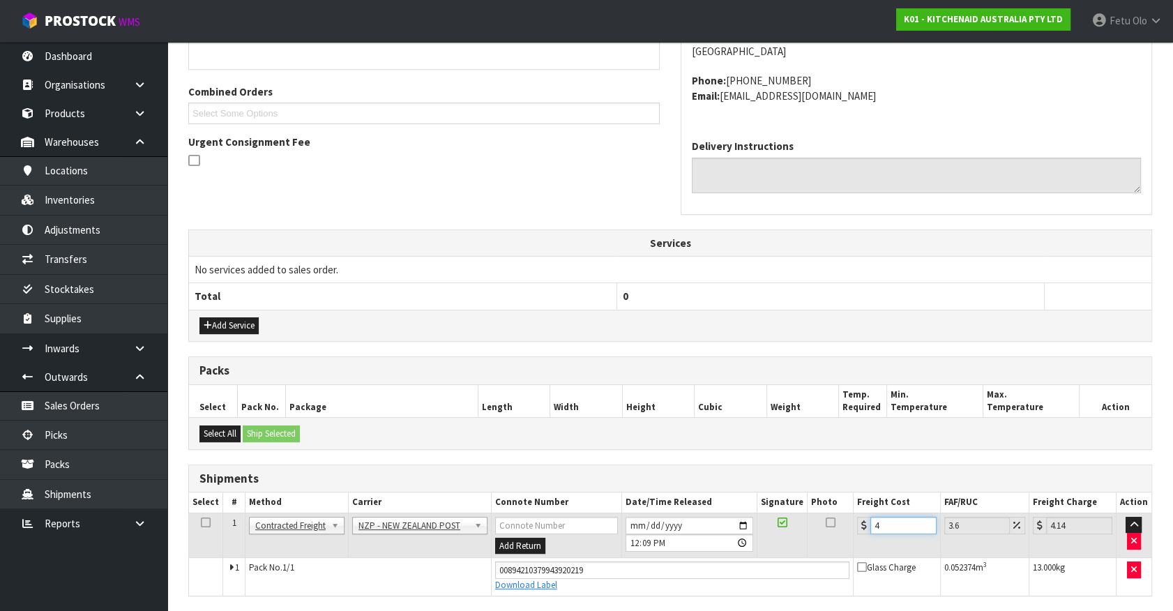
type input "4.45"
type input "4.33"
type input "4.49"
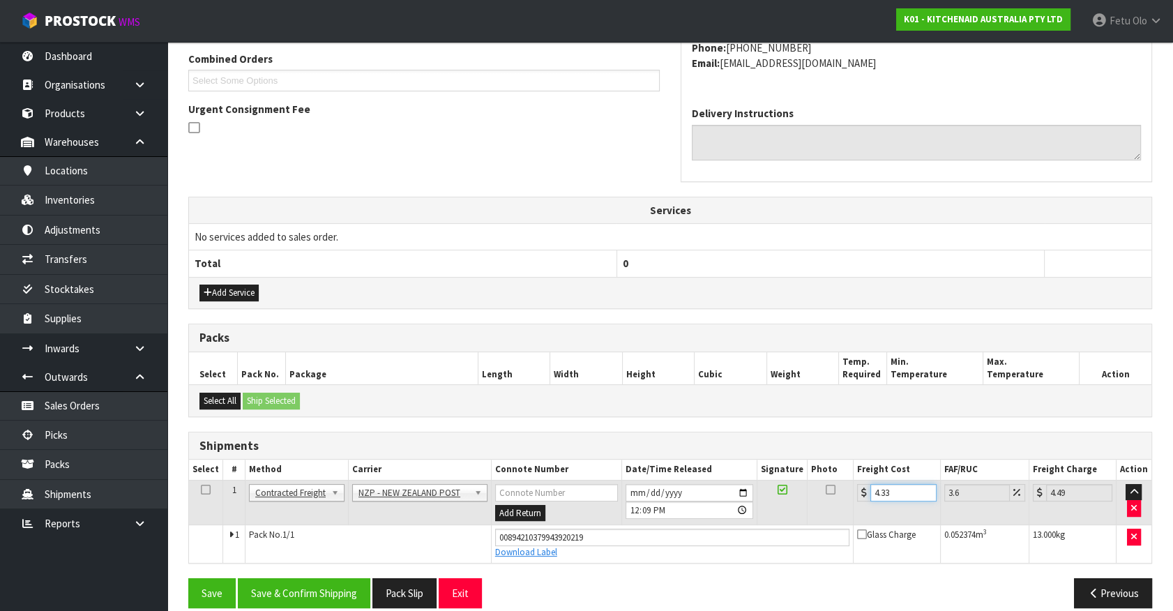
scroll to position [377, 0]
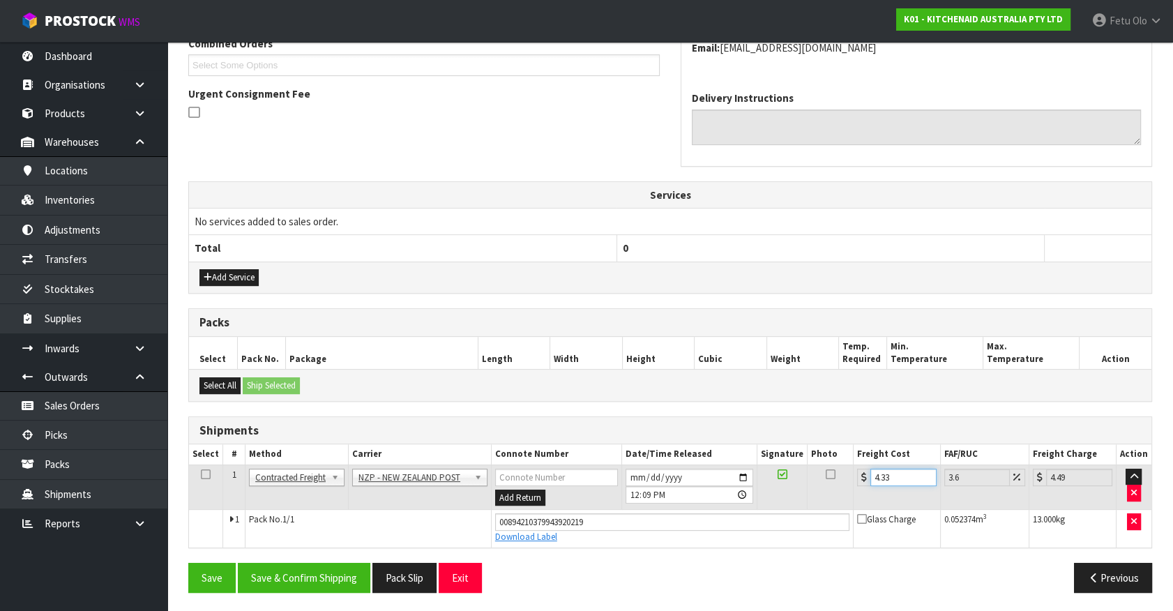
type input "4.33"
click at [291, 603] on section "× Close Sales order reopened 1 General Details 2 Address Details 3 Sales Order …" at bounding box center [670, 192] width 1006 height 844
click at [283, 571] on button "Save & Confirm Shipping" at bounding box center [304, 578] width 133 height 30
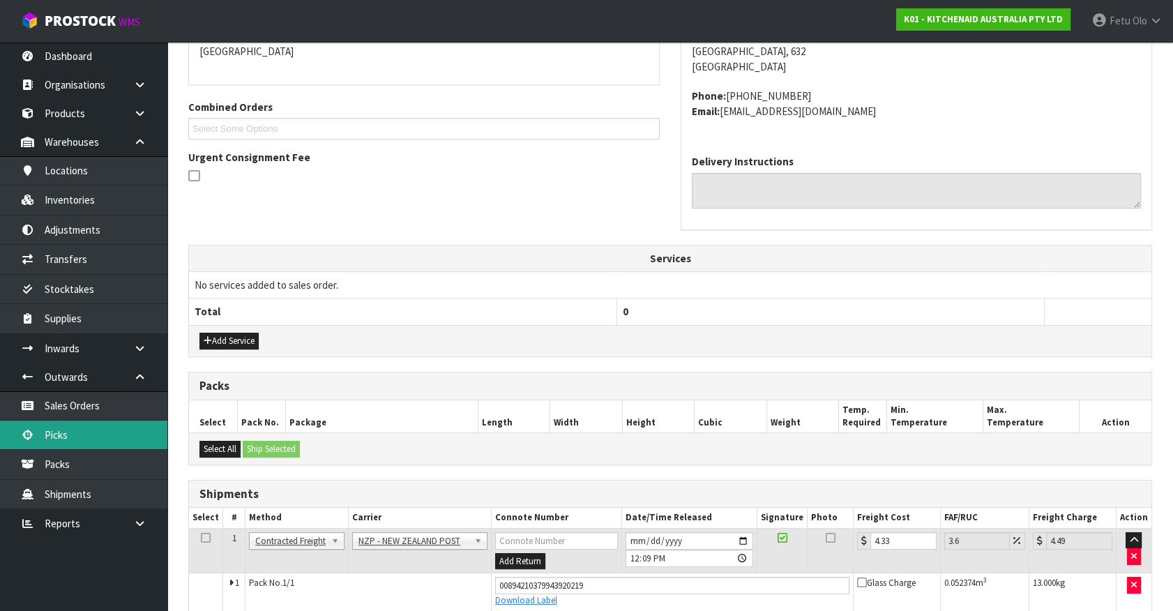
scroll to position [0, 0]
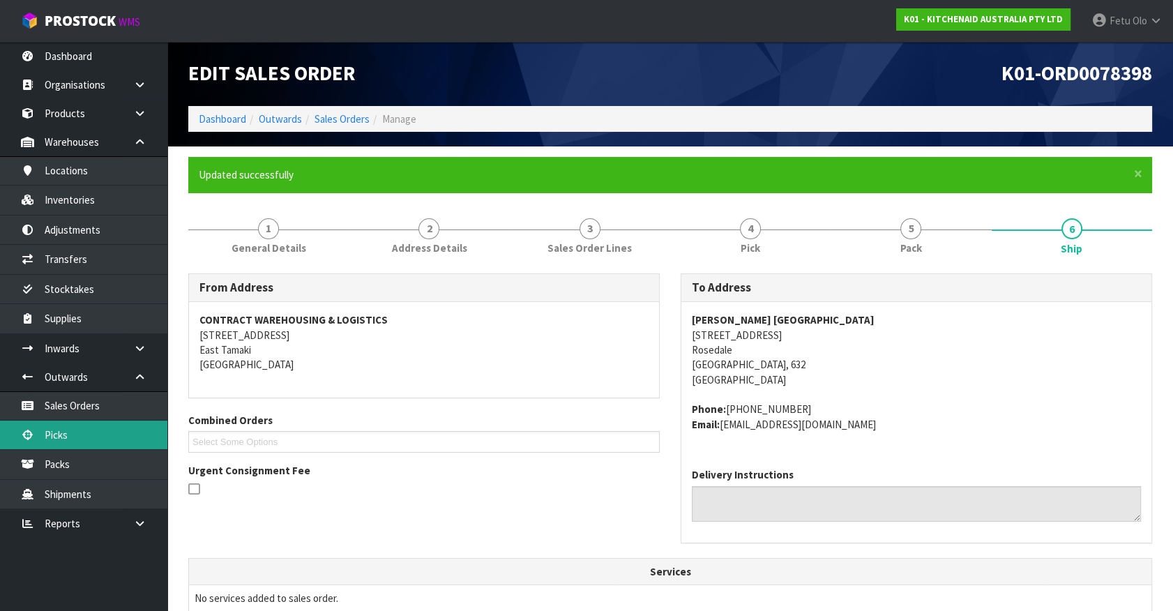
click at [89, 438] on link "Picks" at bounding box center [83, 435] width 167 height 29
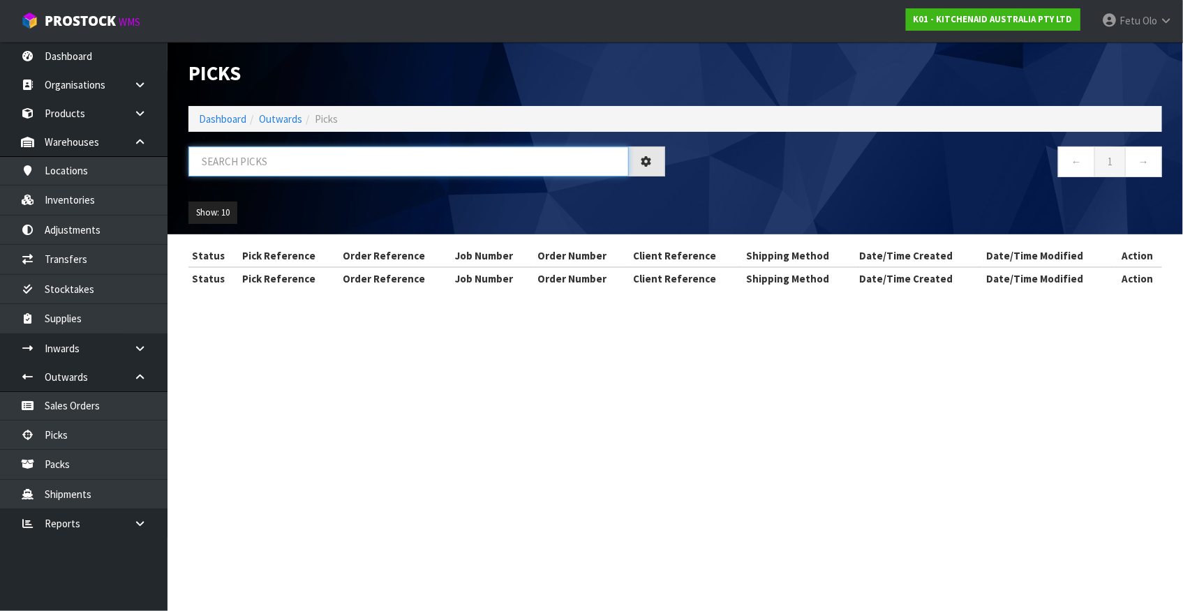
click at [299, 167] on input "text" at bounding box center [408, 162] width 440 height 30
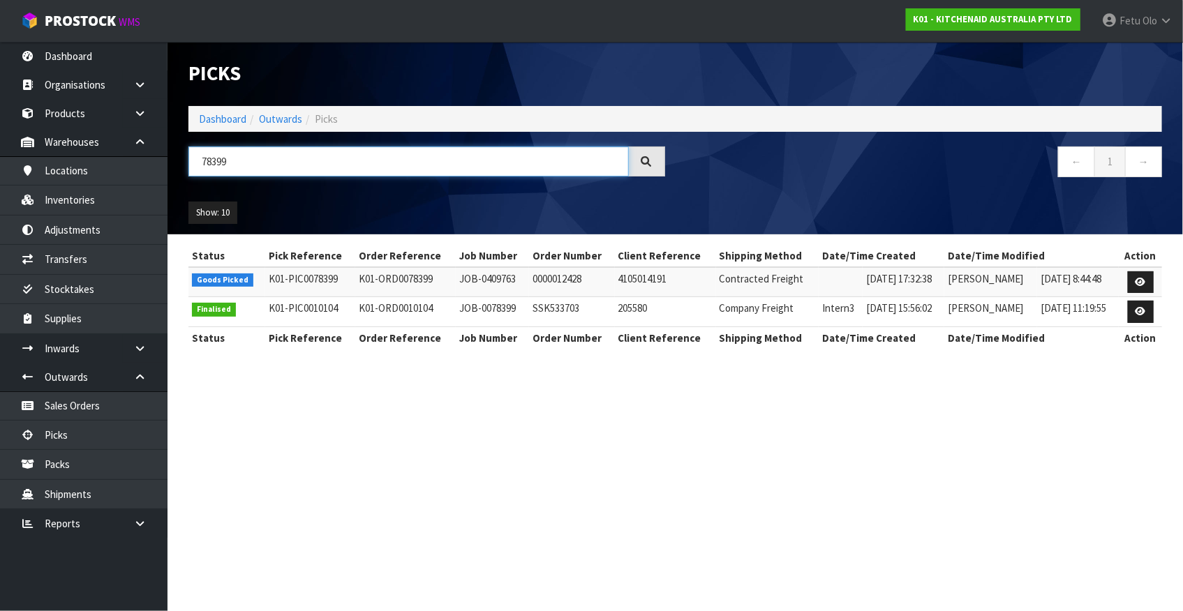
type input "78399"
click at [1142, 282] on icon at bounding box center [1140, 282] width 10 height 9
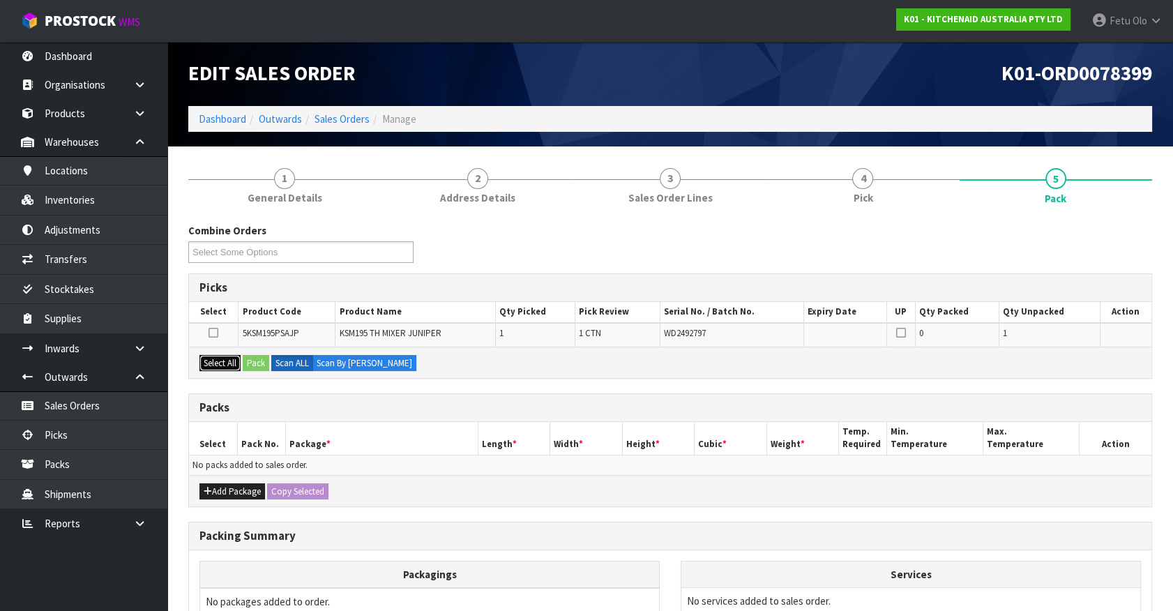
drag, startPoint x: 225, startPoint y: 368, endPoint x: 279, endPoint y: 368, distance: 53.7
click at [230, 369] on button "Select All" at bounding box center [220, 363] width 41 height 17
click at [269, 362] on button "Pack" at bounding box center [256, 363] width 27 height 17
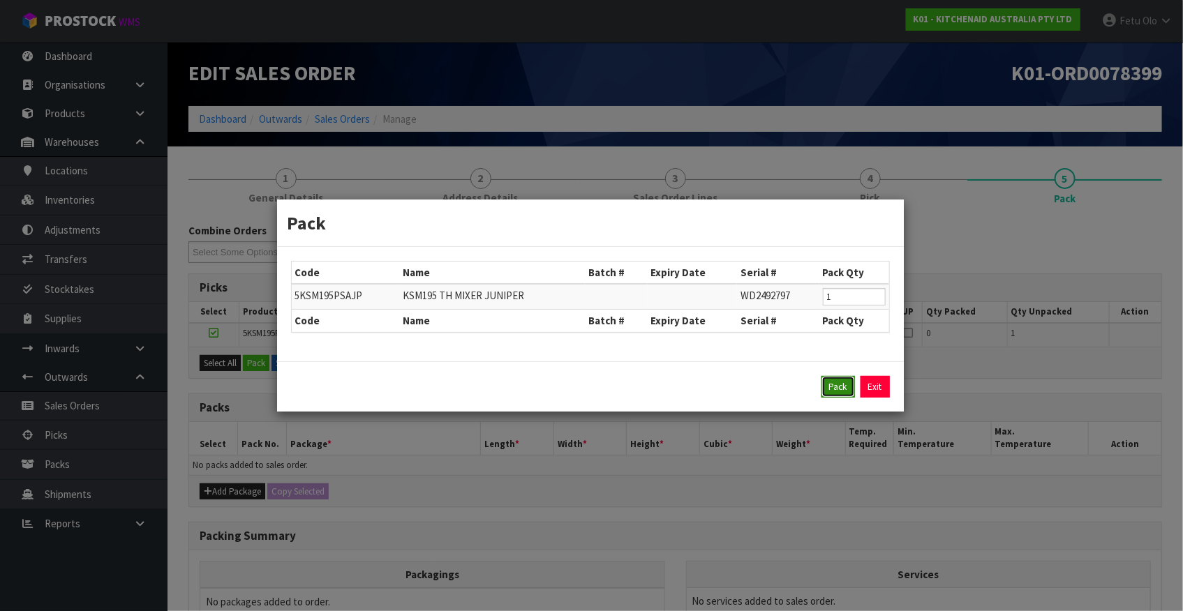
click at [851, 384] on button "Pack" at bounding box center [837, 387] width 33 height 22
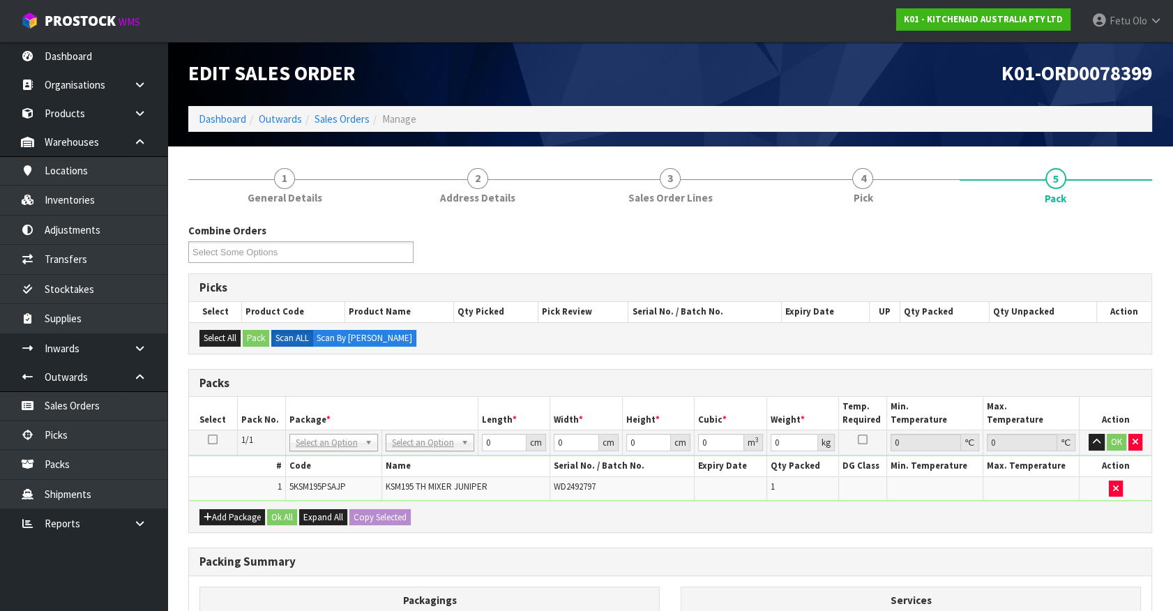
drag, startPoint x: 419, startPoint y: 447, endPoint x: 416, endPoint y: 470, distance: 23.9
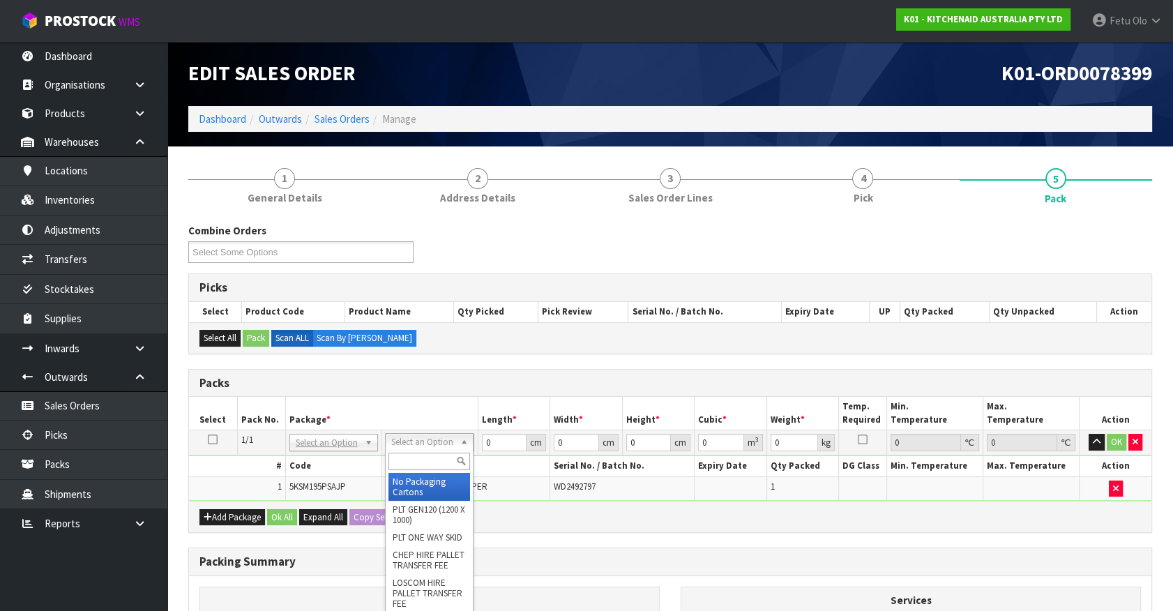
drag, startPoint x: 414, startPoint y: 487, endPoint x: 434, endPoint y: 483, distance: 20.5
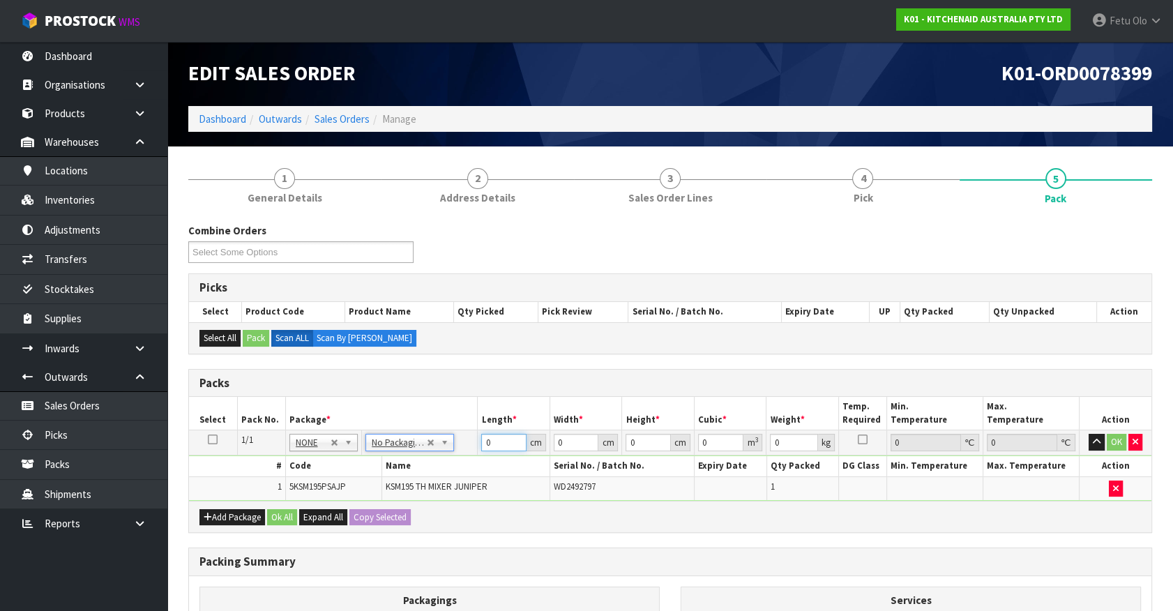
drag, startPoint x: 377, startPoint y: 474, endPoint x: 273, endPoint y: 493, distance: 106.2
click at [273, 493] on tbody "1/1 NONE 007-001 007-002 007-004 007-009 007-013 007-014 007-015 007-017 007-01…" at bounding box center [670, 465] width 963 height 70
type input "42"
type input "29"
type input "4"
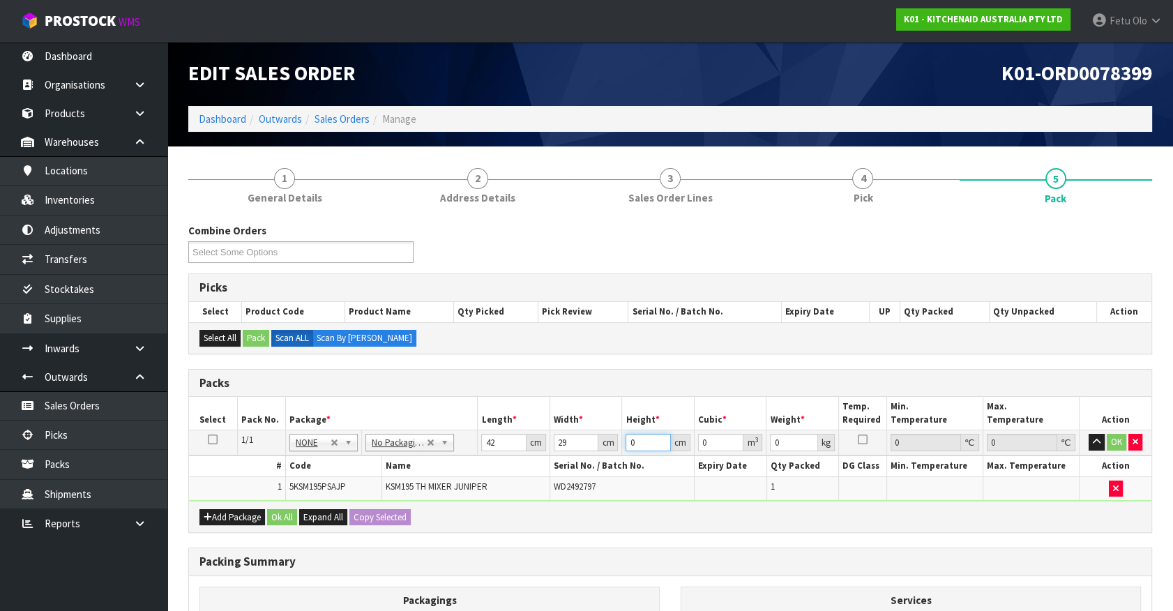
type input "0.004872"
type input "43"
type input "0.052374"
type input "43"
type input "13"
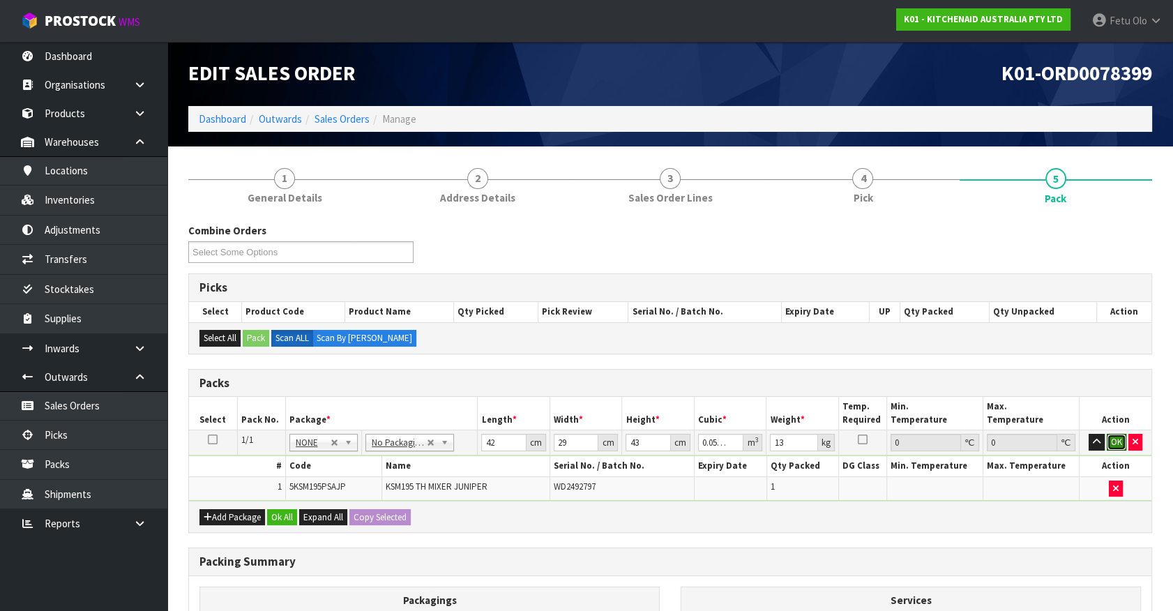
click button "OK" at bounding box center [1117, 442] width 20 height 17
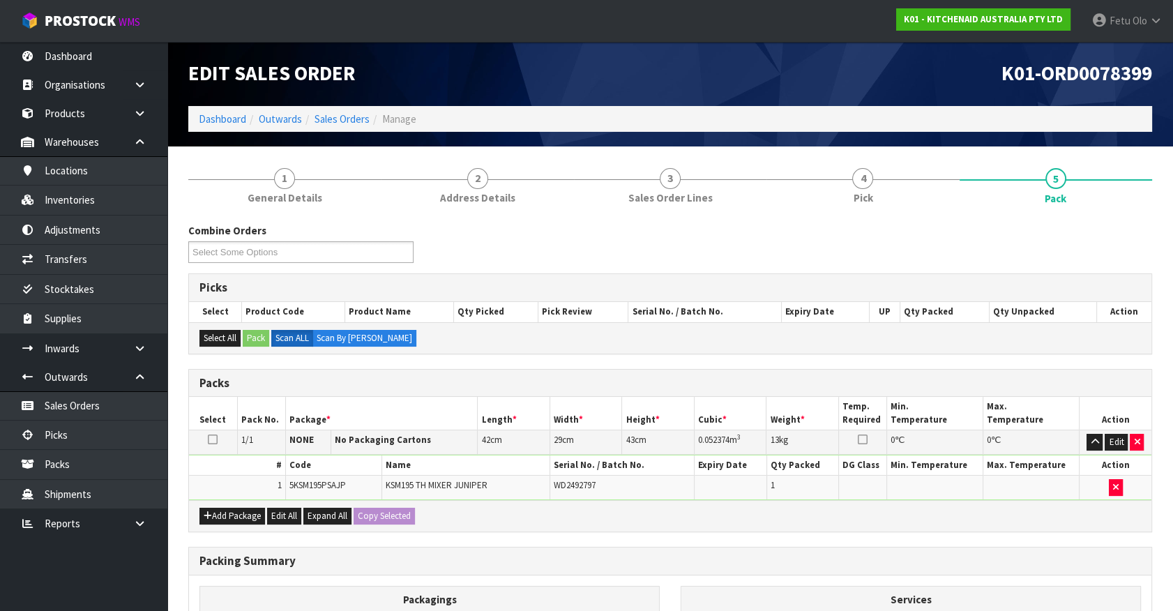
scroll to position [182, 0]
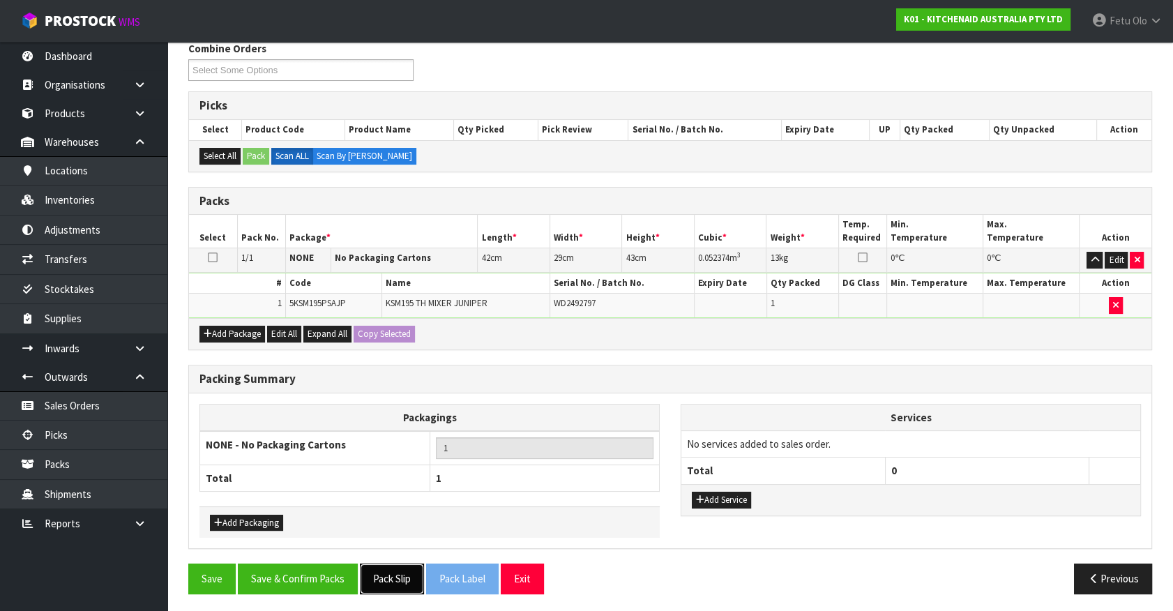
click at [401, 567] on button "Pack Slip" at bounding box center [392, 579] width 64 height 30
click at [311, 564] on button "Save & Confirm Packs" at bounding box center [298, 579] width 120 height 30
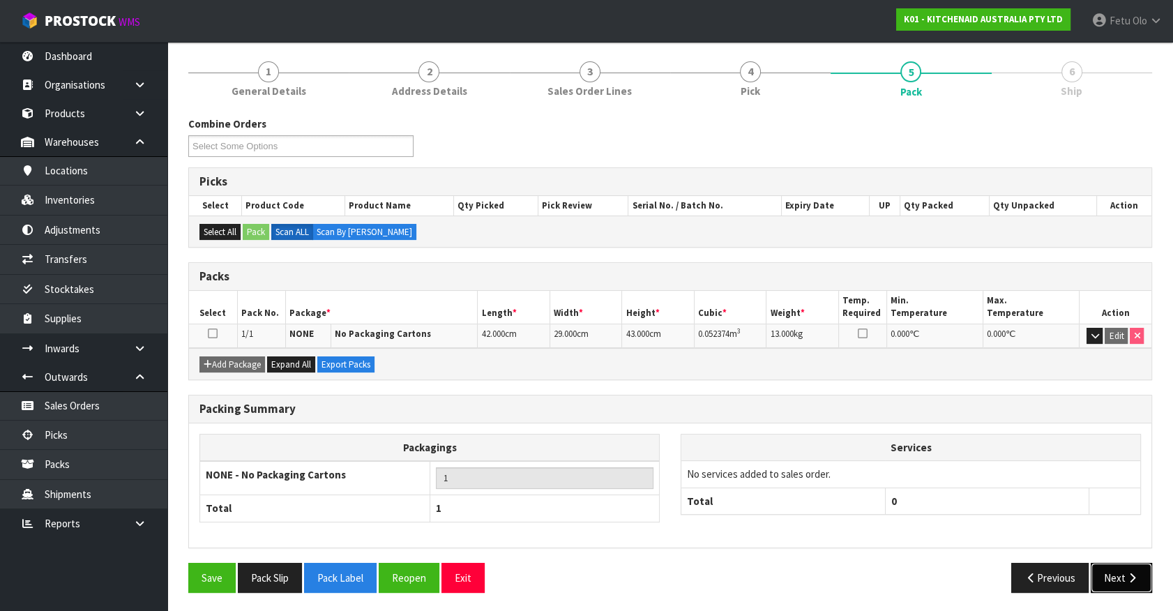
click at [1133, 584] on button "Next" at bounding box center [1121, 578] width 61 height 30
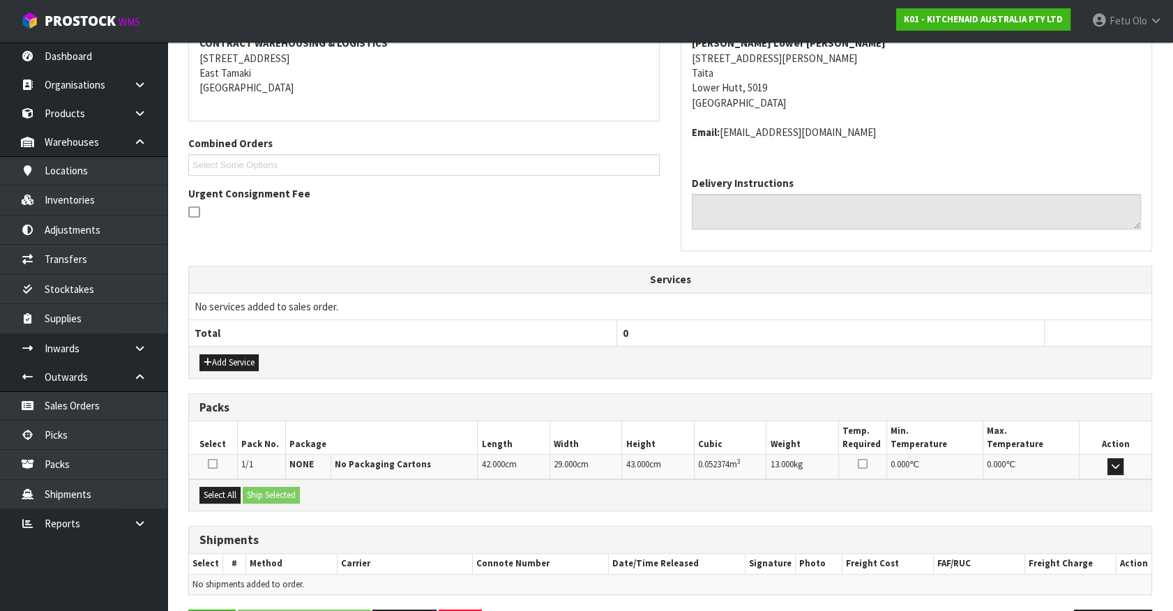
scroll to position [324, 0]
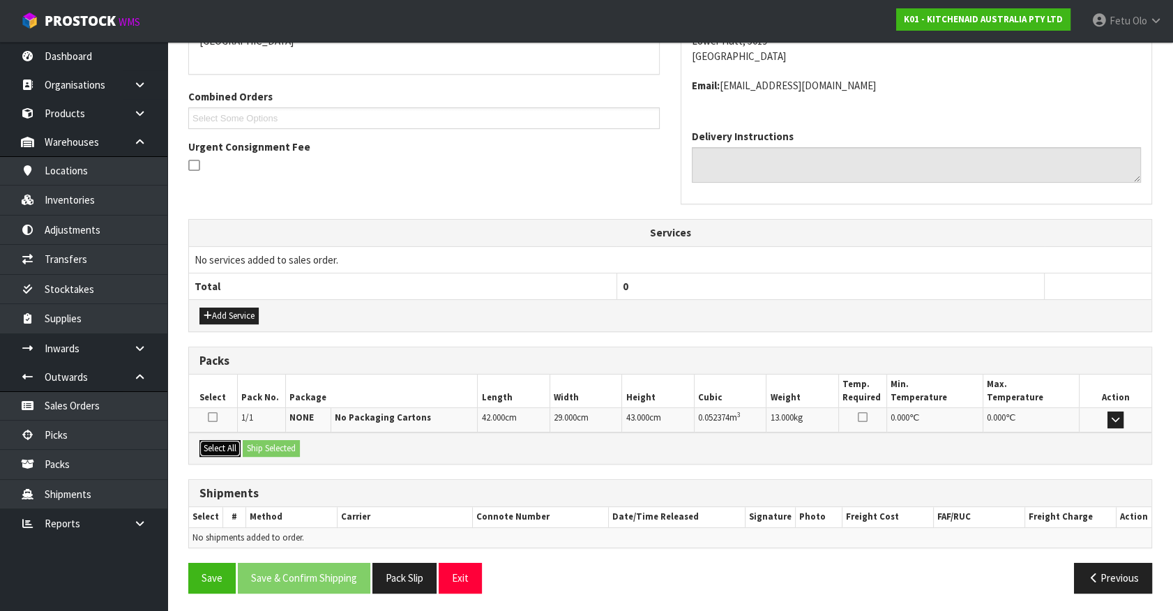
click at [219, 447] on button "Select All" at bounding box center [220, 448] width 41 height 17
click at [262, 444] on button "Ship Selected" at bounding box center [271, 448] width 57 height 17
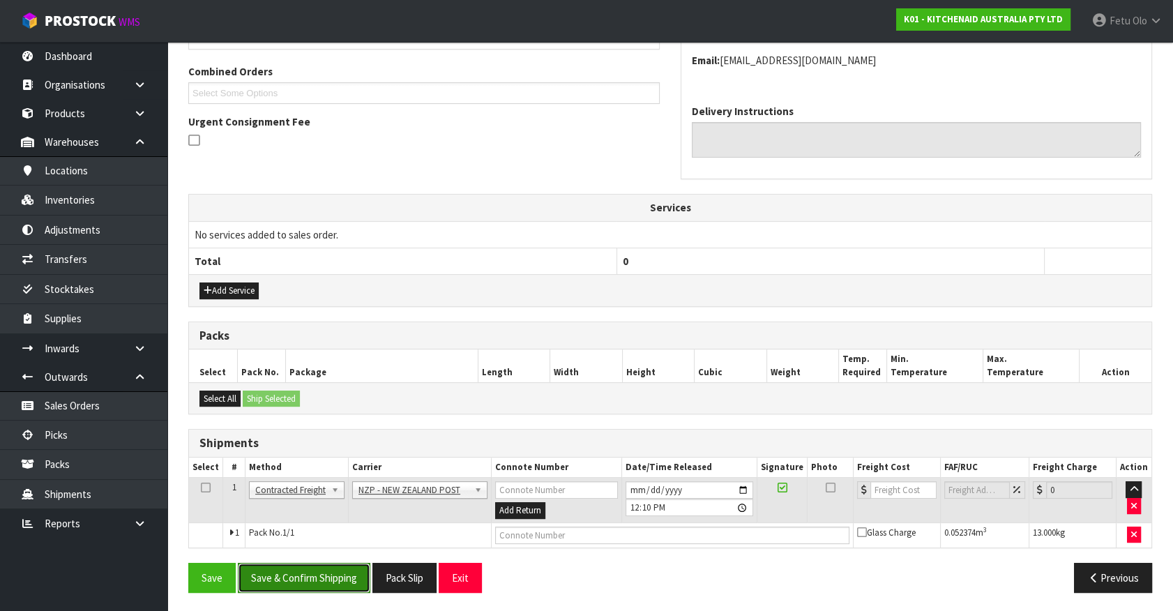
click at [336, 579] on button "Save & Confirm Shipping" at bounding box center [304, 578] width 133 height 30
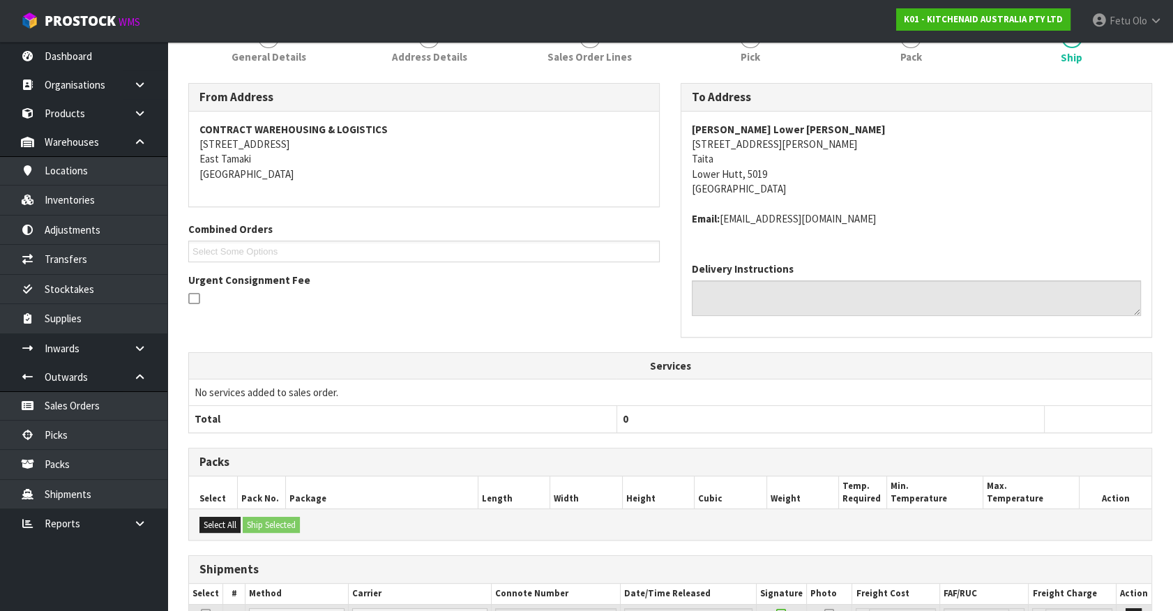
scroll to position [329, 0]
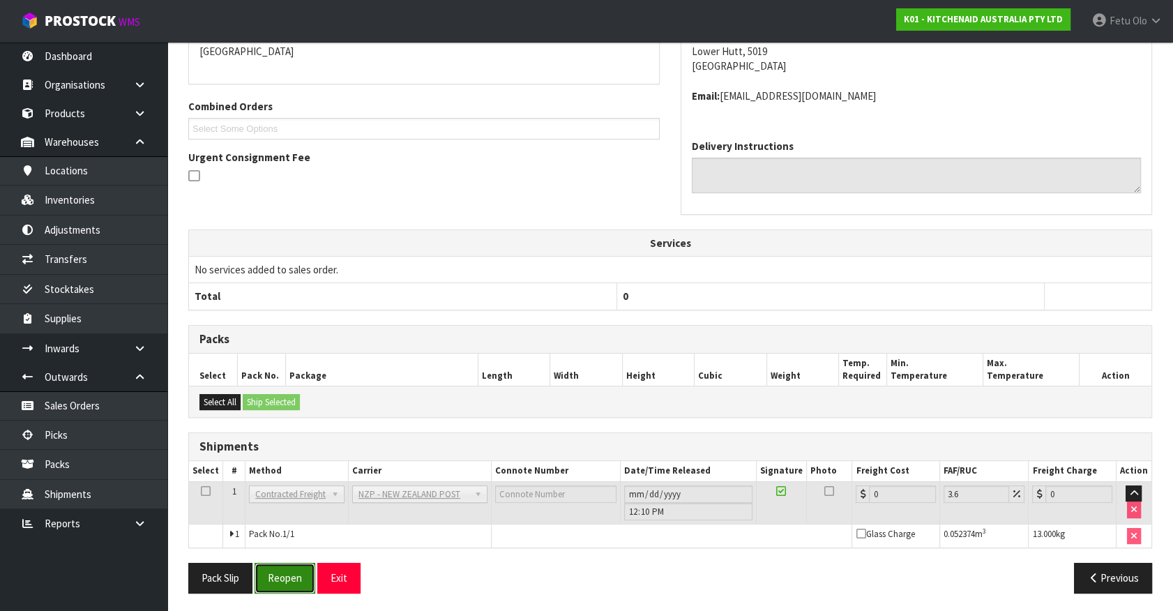
click at [297, 572] on button "Reopen" at bounding box center [285, 578] width 61 height 30
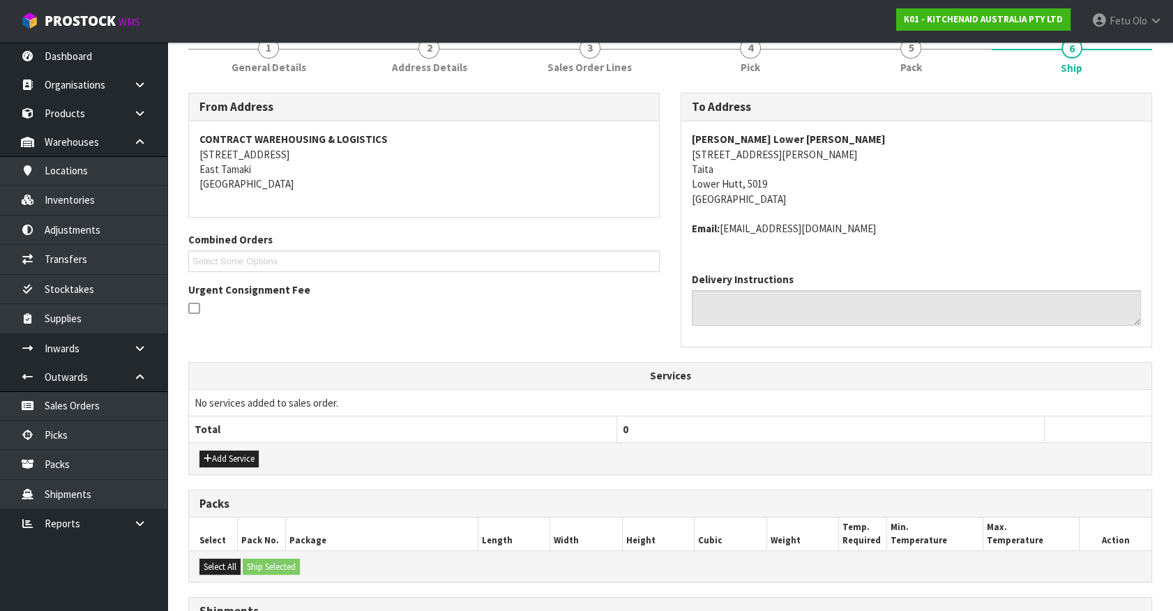
scroll to position [349, 0]
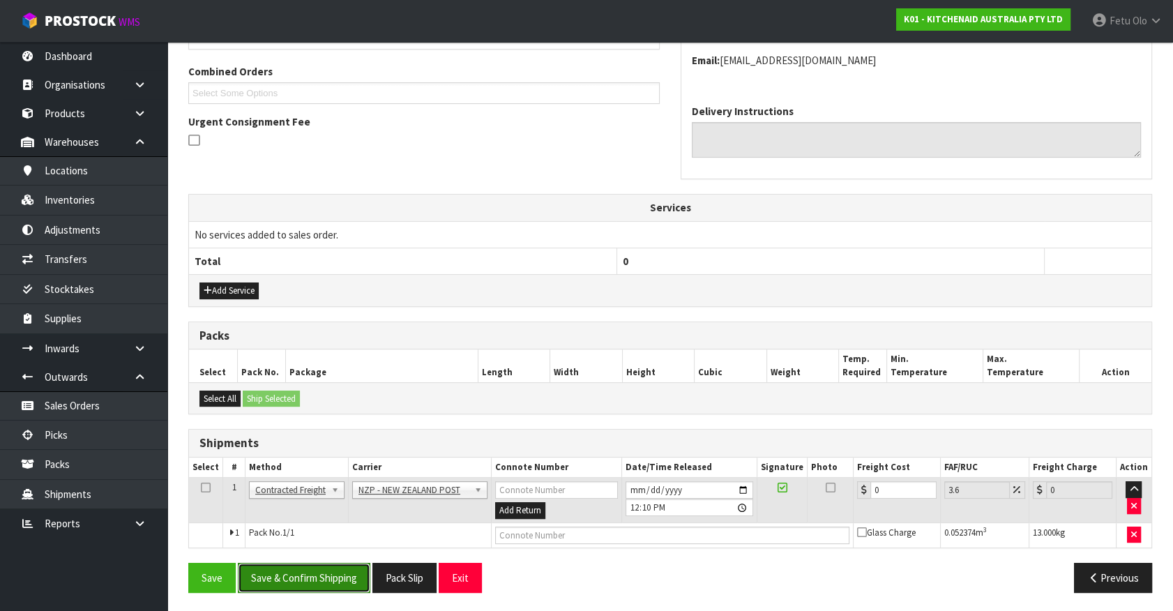
click at [358, 576] on button "Save & Confirm Shipping" at bounding box center [304, 578] width 133 height 30
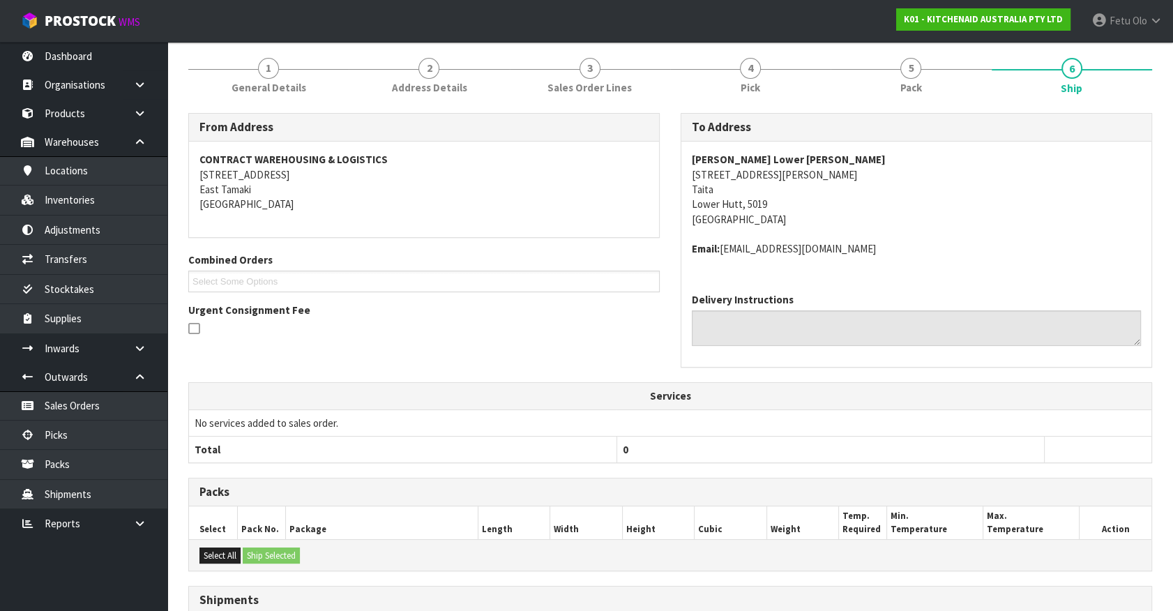
scroll to position [314, 0]
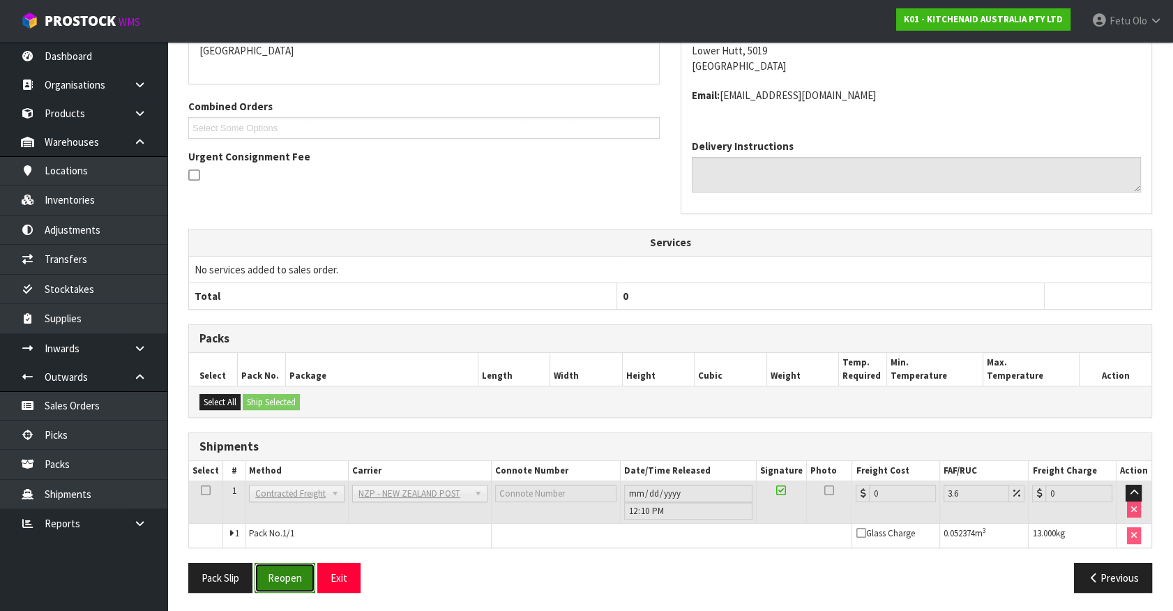
click at [280, 576] on button "Reopen" at bounding box center [285, 578] width 61 height 30
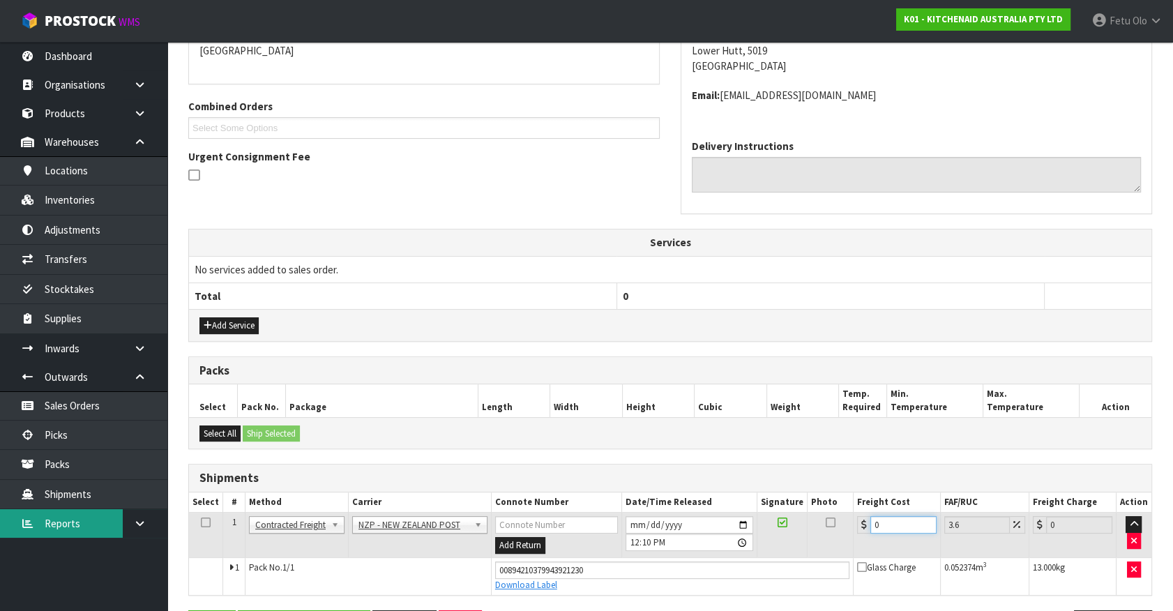
drag, startPoint x: 891, startPoint y: 525, endPoint x: 3, endPoint y: 515, distance: 888.2
type input "1"
type input "1.04"
type input "10"
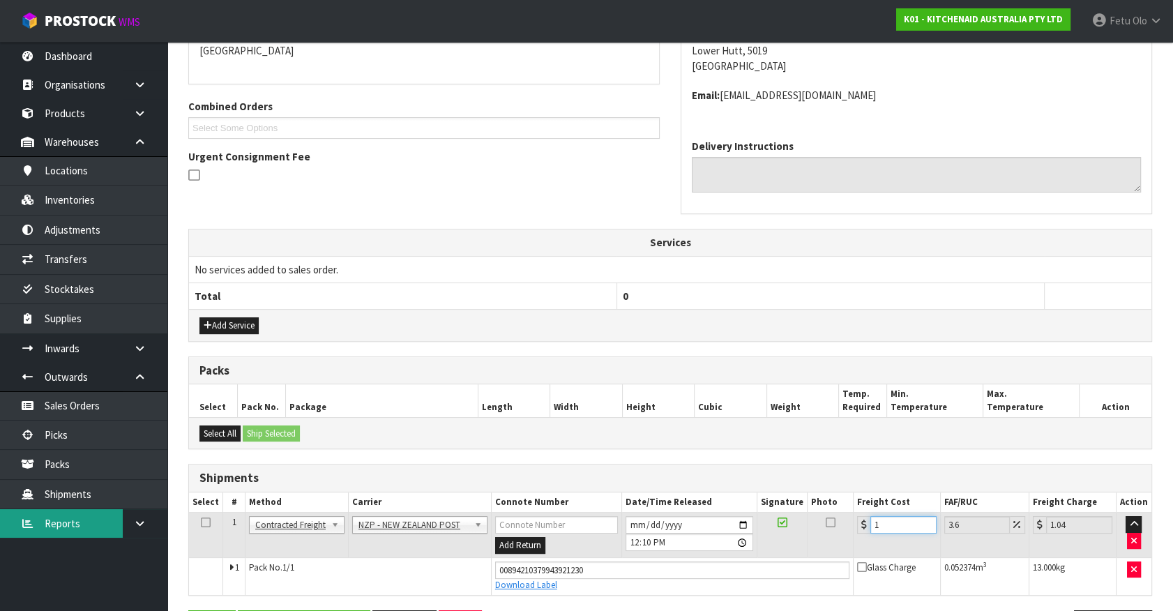
type input "10.36"
type input "10.8"
type input "11.19"
type input "10.89"
type input "11.28"
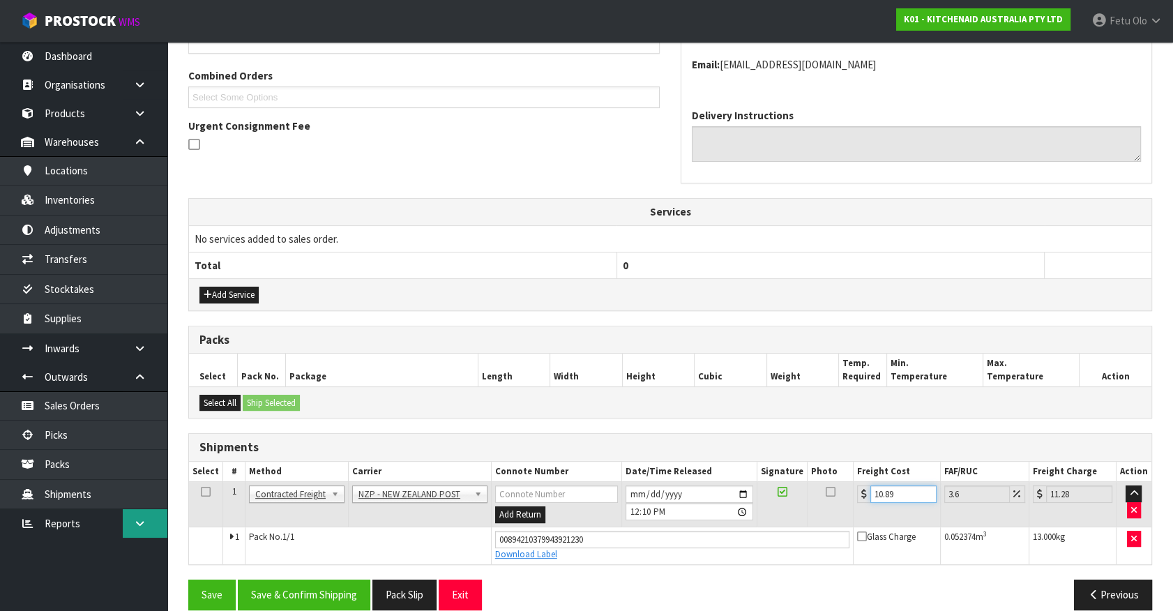
scroll to position [361, 0]
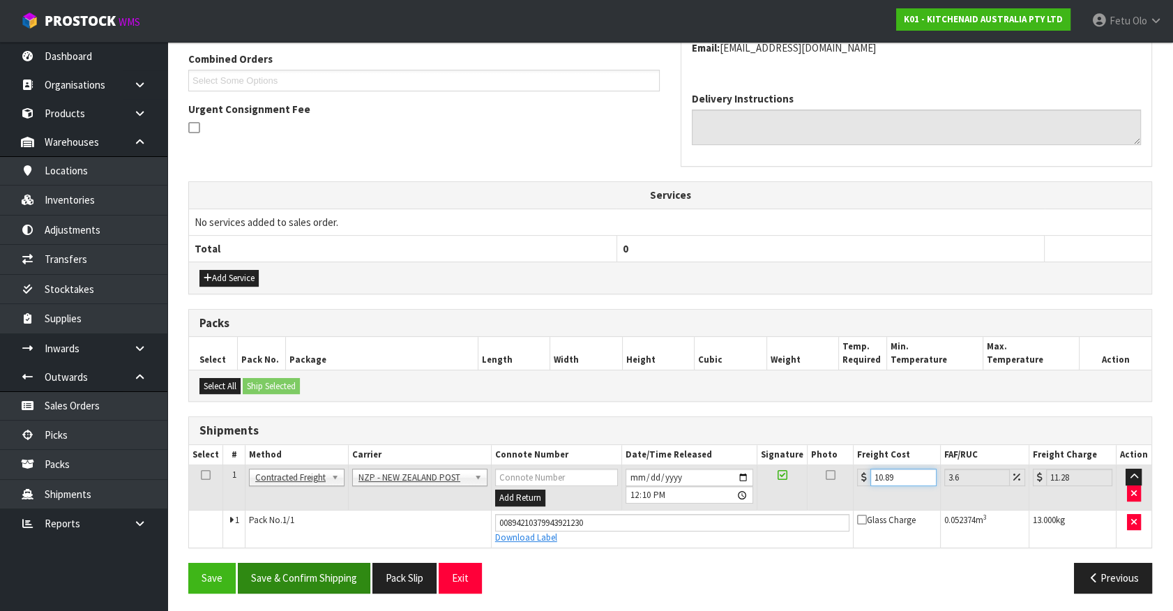
type input "10.89"
click at [325, 574] on button "Save & Confirm Shipping" at bounding box center [304, 578] width 133 height 30
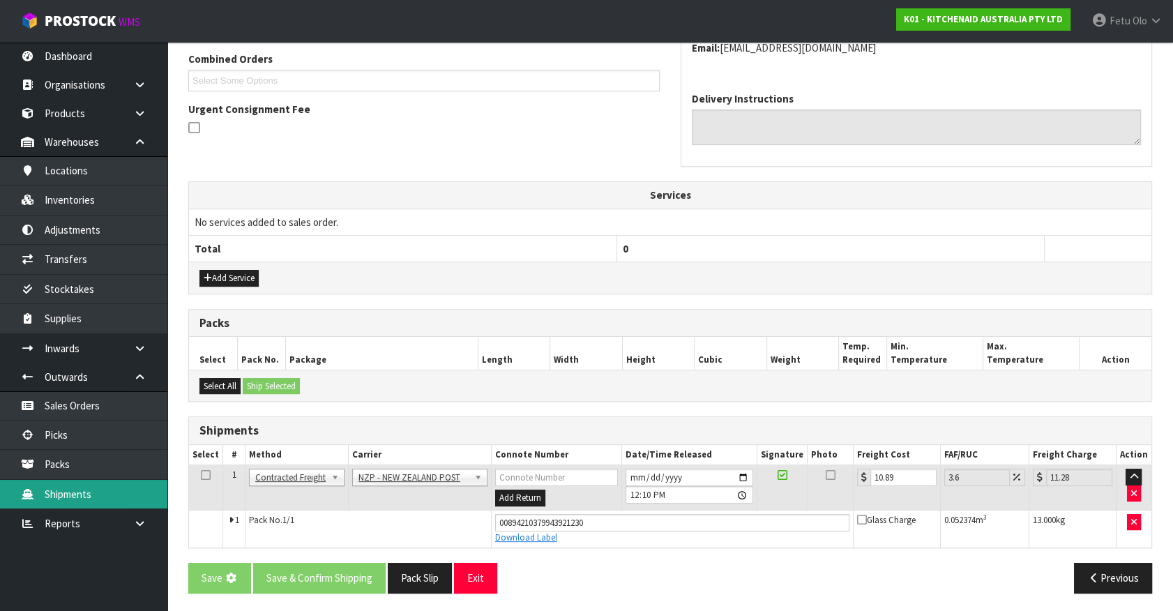
scroll to position [0, 0]
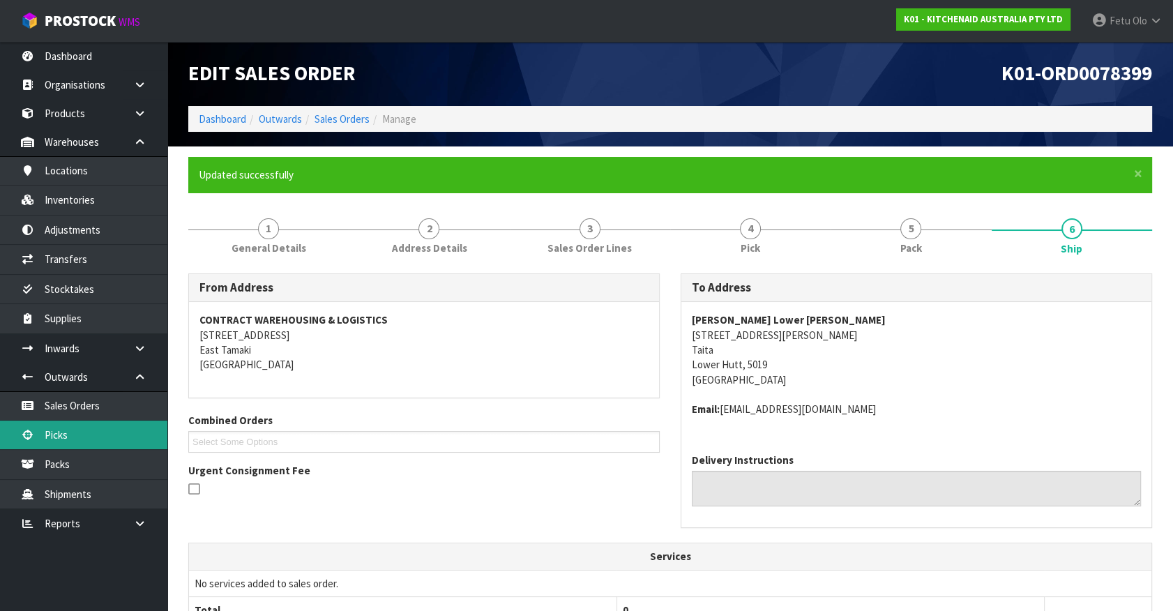
click at [58, 436] on link "Picks" at bounding box center [83, 435] width 167 height 29
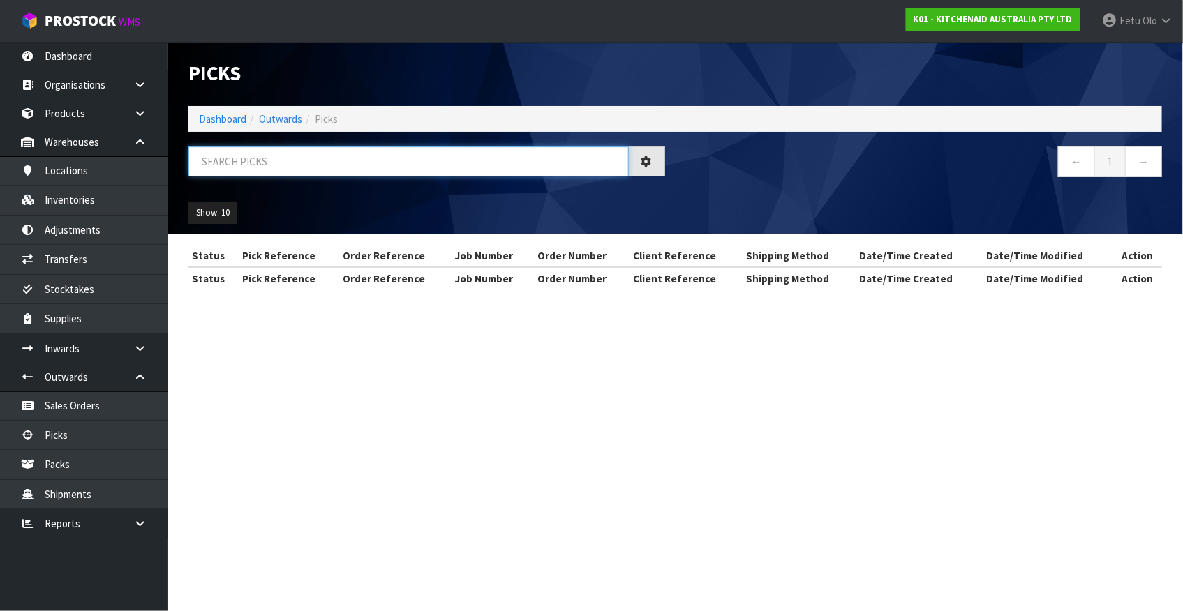
click at [293, 163] on input "text" at bounding box center [408, 162] width 440 height 30
drag, startPoint x: 293, startPoint y: 163, endPoint x: 248, endPoint y: 211, distance: 66.1
click at [286, 182] on div at bounding box center [426, 167] width 497 height 40
type input "78400"
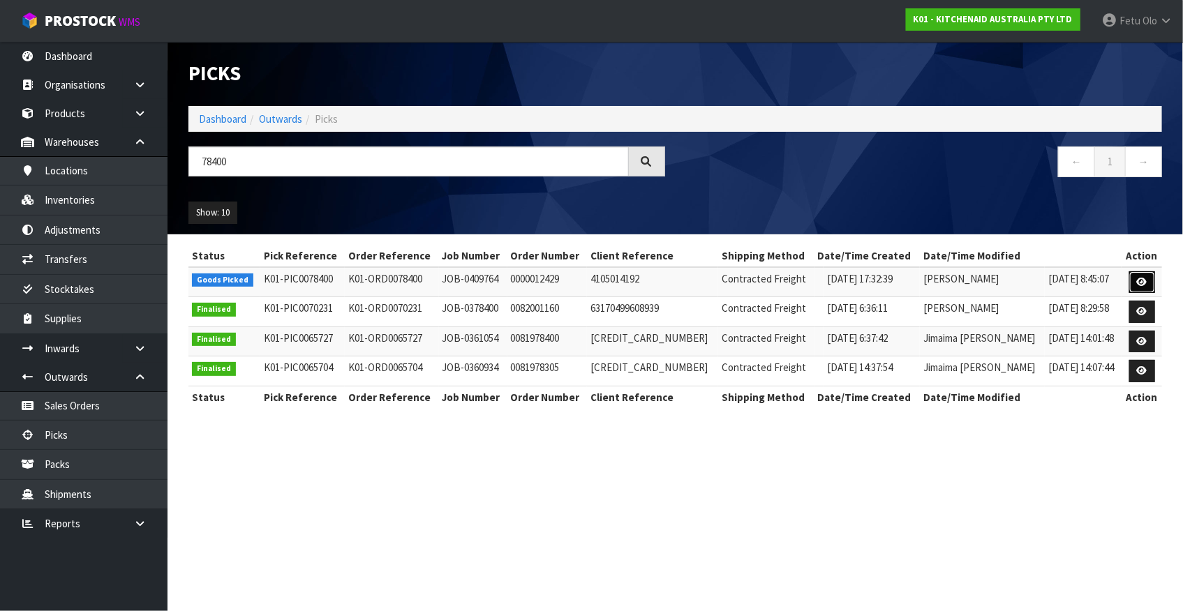
click at [1141, 278] on icon at bounding box center [1142, 282] width 10 height 9
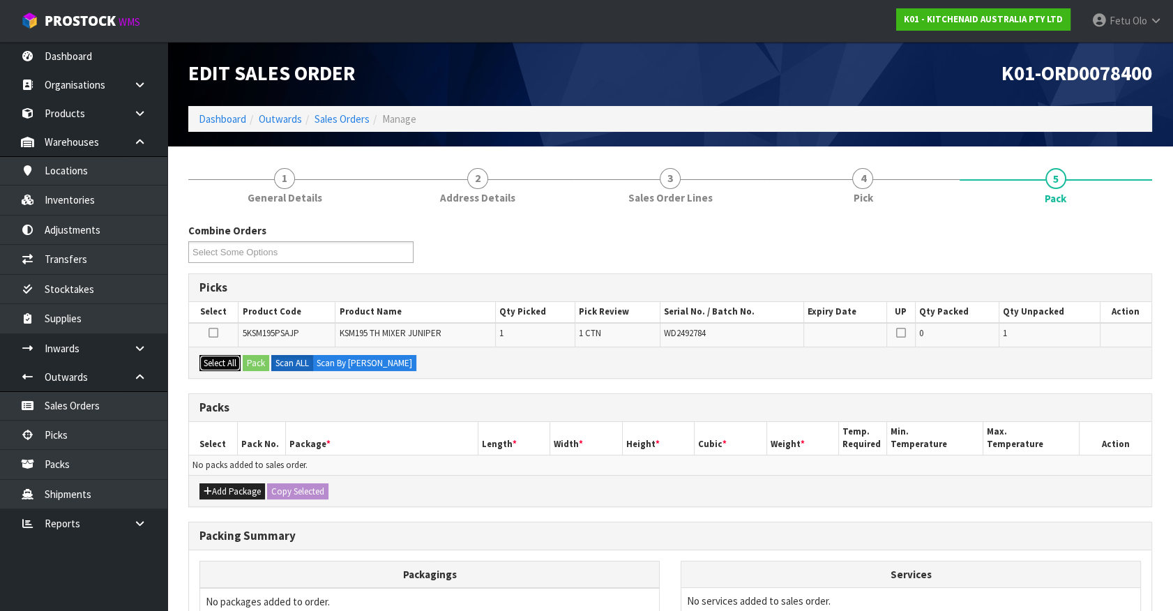
drag, startPoint x: 223, startPoint y: 366, endPoint x: 239, endPoint y: 367, distance: 16.8
click at [229, 366] on button "Select All" at bounding box center [220, 363] width 41 height 17
click at [262, 362] on button "Pack" at bounding box center [256, 363] width 27 height 17
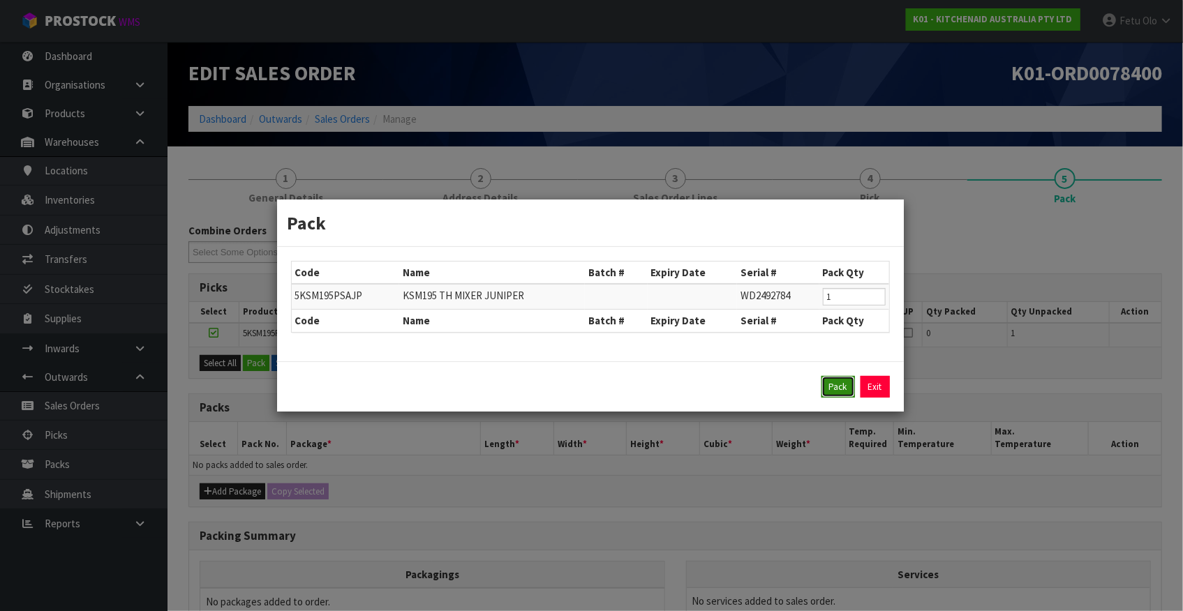
drag, startPoint x: 836, startPoint y: 380, endPoint x: 803, endPoint y: 393, distance: 35.4
click at [835, 380] on button "Pack" at bounding box center [837, 387] width 33 height 22
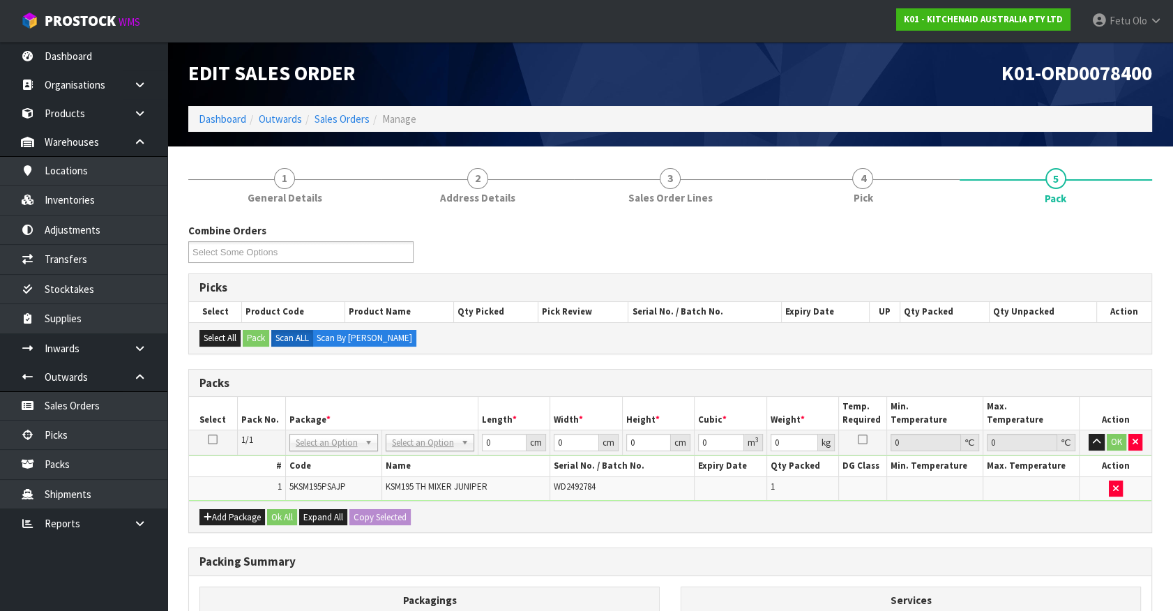
drag, startPoint x: 440, startPoint y: 447, endPoint x: 433, endPoint y: 472, distance: 26.1
drag, startPoint x: 321, startPoint y: 498, endPoint x: 235, endPoint y: 509, distance: 86.5
click at [235, 509] on div "Packs Select Pack No. Package * Length * Width * Height * Cubic * Weight * Temp…" at bounding box center [670, 451] width 964 height 165
type input "42"
type input "29"
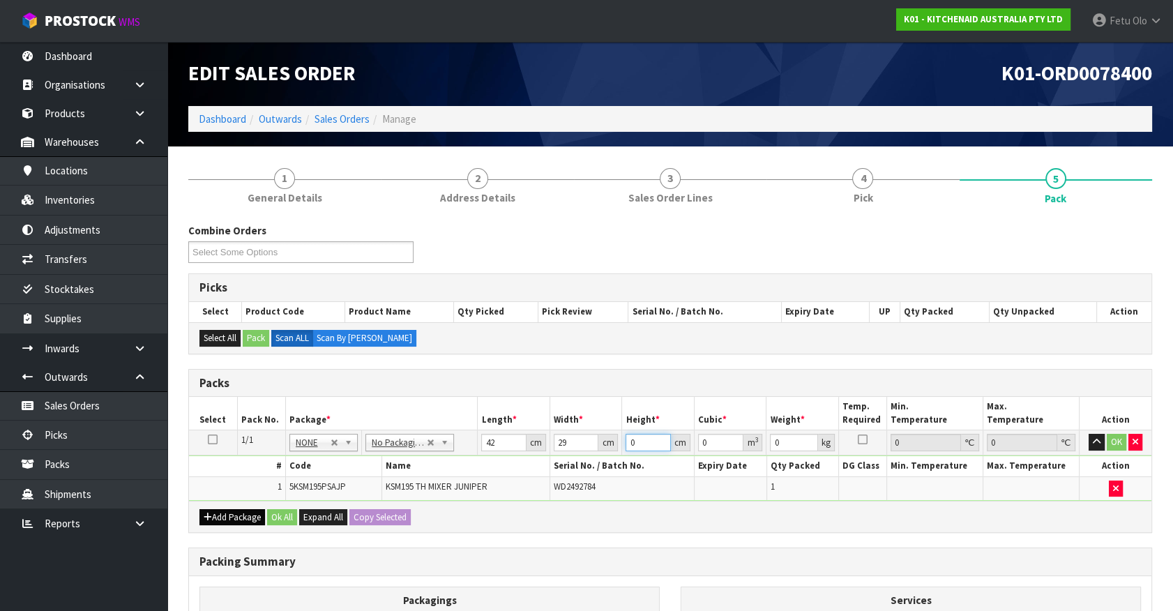
type input "4"
type input "0.004872"
type input "43"
type input "0.052374"
type input "43"
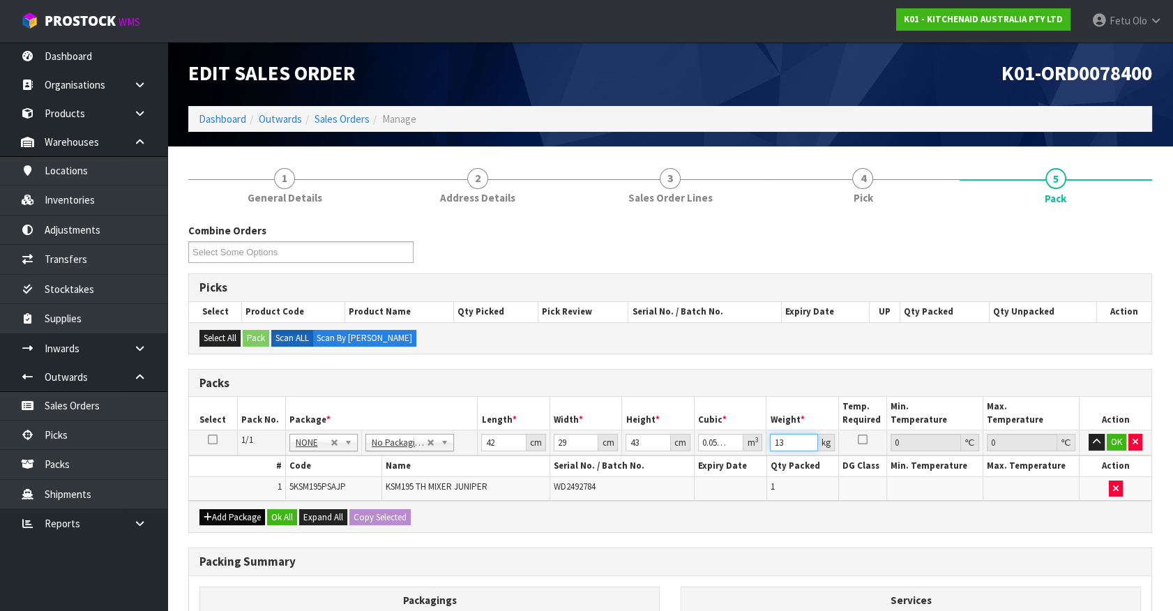
type input "13"
click button "OK" at bounding box center [1117, 442] width 20 height 17
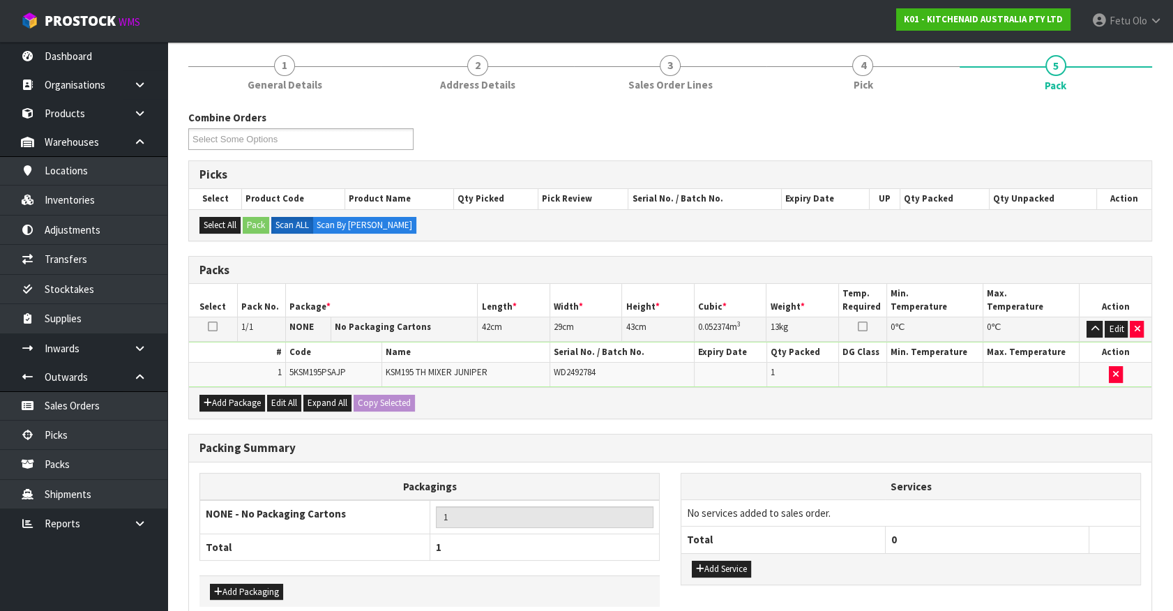
scroll to position [182, 0]
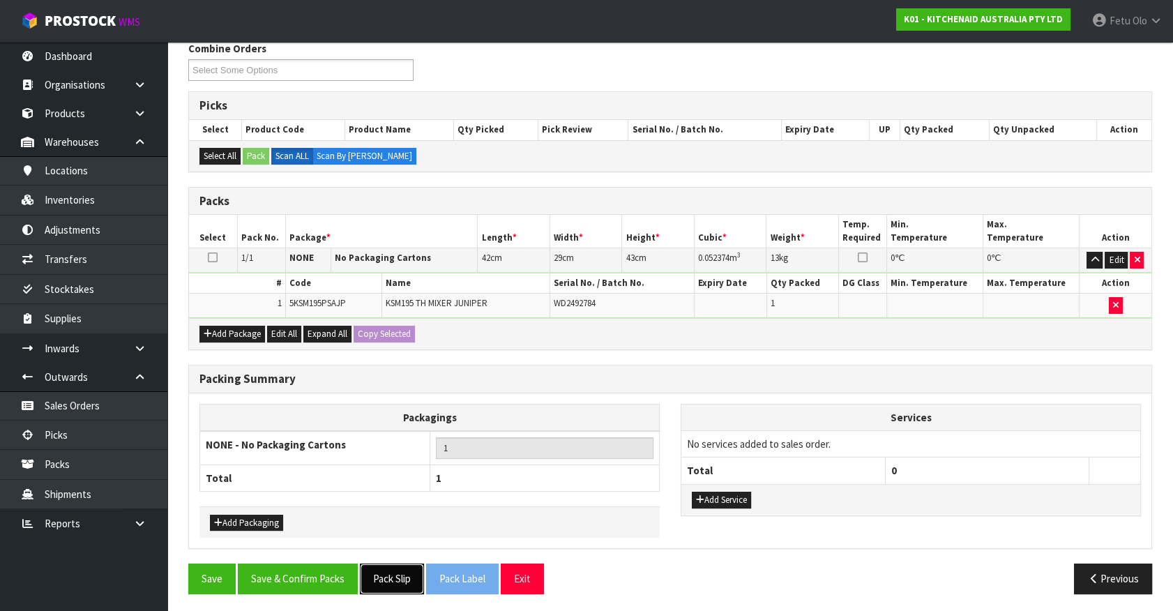
click at [385, 574] on button "Pack Slip" at bounding box center [392, 579] width 64 height 30
click at [317, 573] on button "Save & Confirm Packs" at bounding box center [298, 579] width 120 height 30
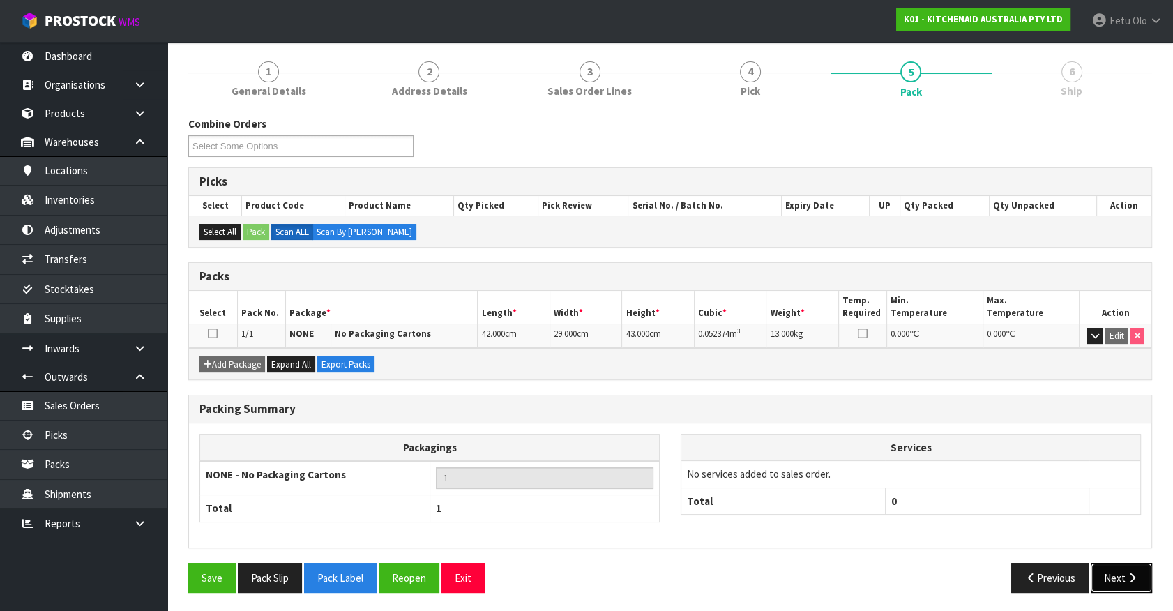
drag, startPoint x: 1118, startPoint y: 573, endPoint x: 1110, endPoint y: 569, distance: 8.4
click at [1110, 569] on button "Next" at bounding box center [1121, 578] width 61 height 30
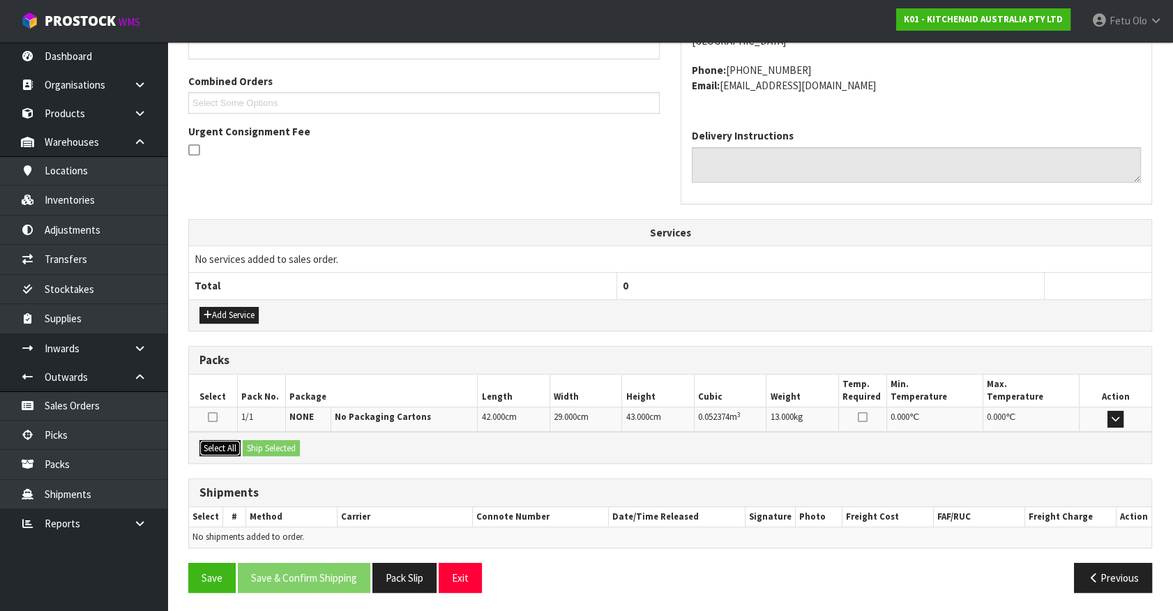
drag, startPoint x: 209, startPoint y: 442, endPoint x: 250, endPoint y: 442, distance: 41.2
click at [216, 442] on button "Select All" at bounding box center [220, 448] width 41 height 17
click at [253, 442] on button "Ship Selected" at bounding box center [271, 448] width 57 height 17
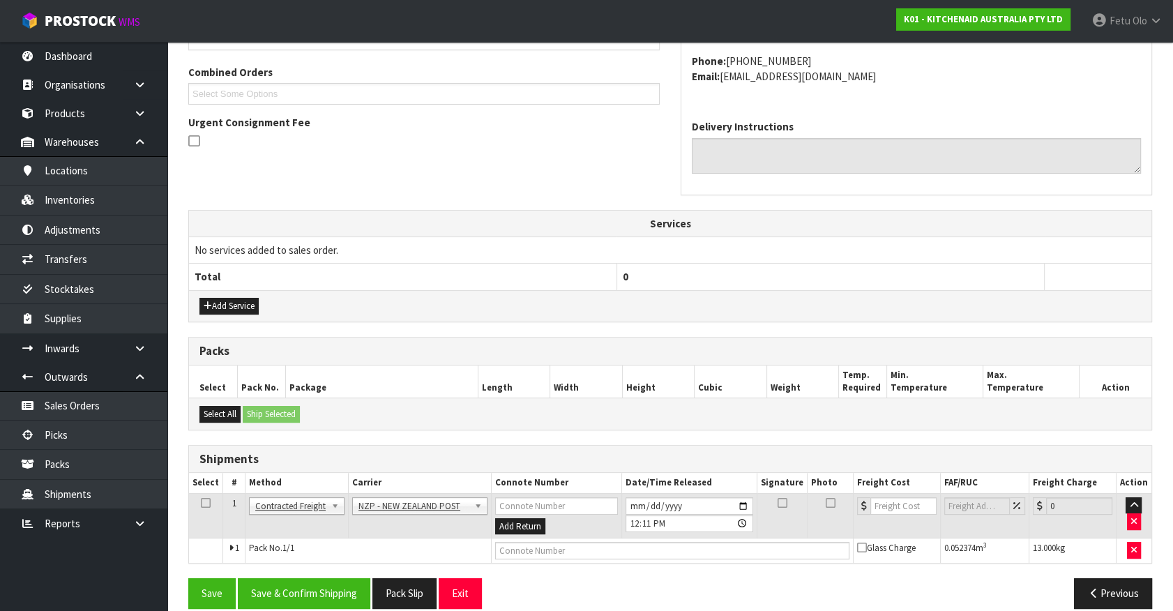
scroll to position [363, 0]
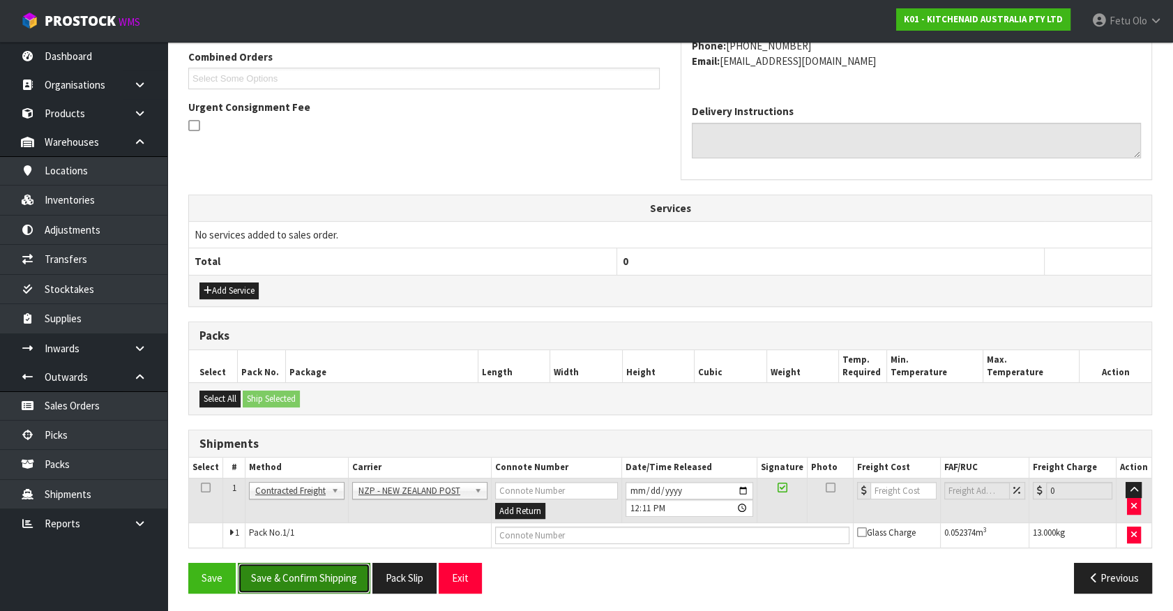
click at [340, 584] on button "Save & Confirm Shipping" at bounding box center [304, 578] width 133 height 30
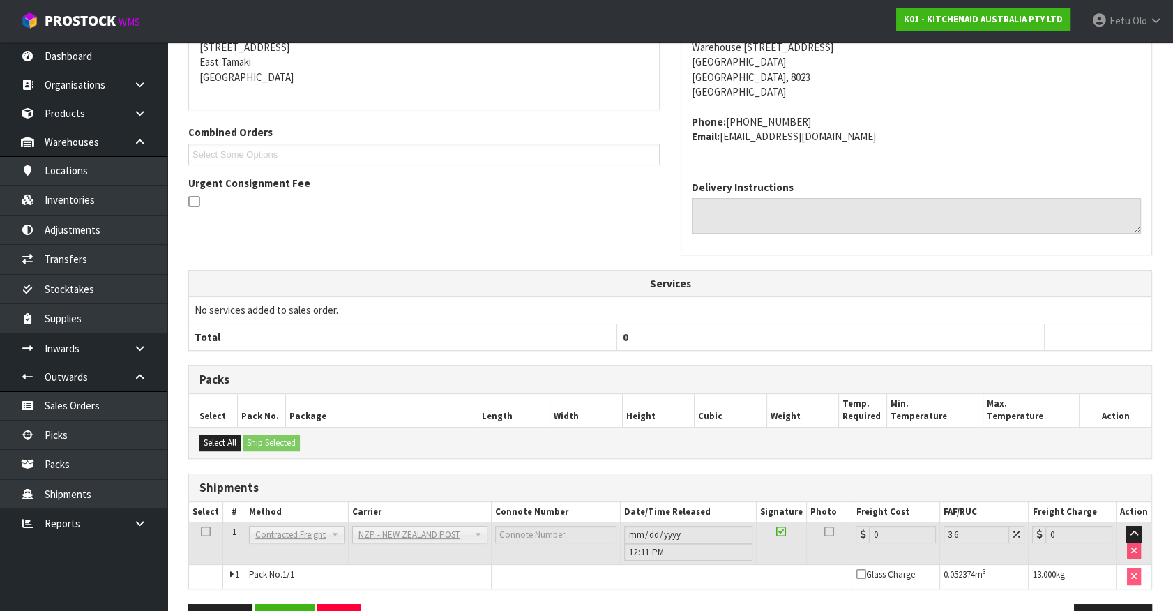
scroll to position [344, 0]
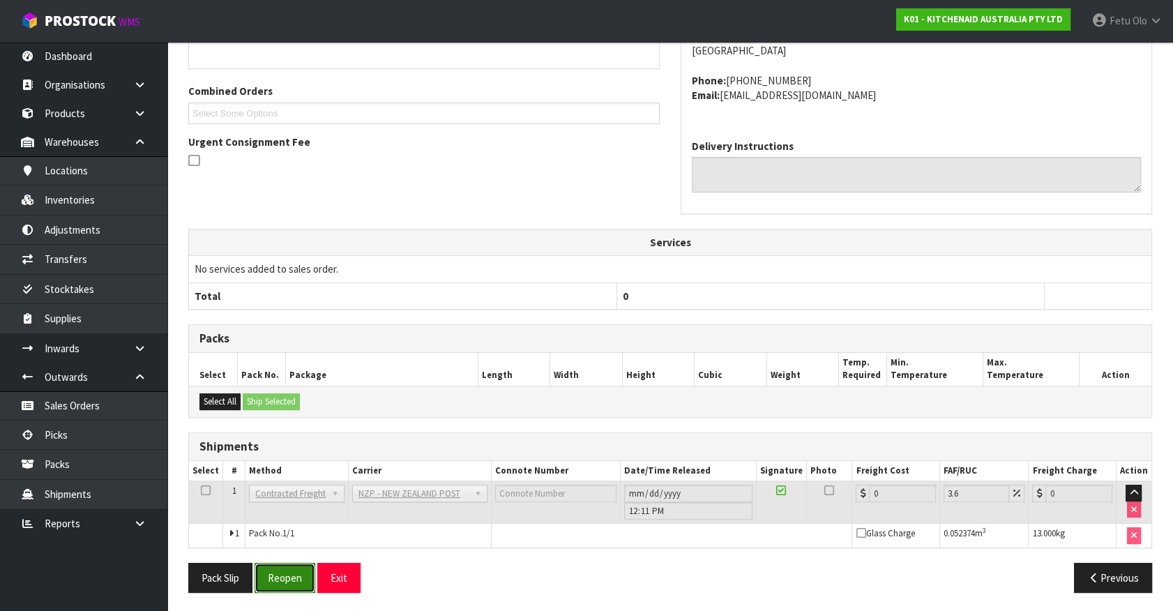
click at [284, 579] on button "Reopen" at bounding box center [285, 578] width 61 height 30
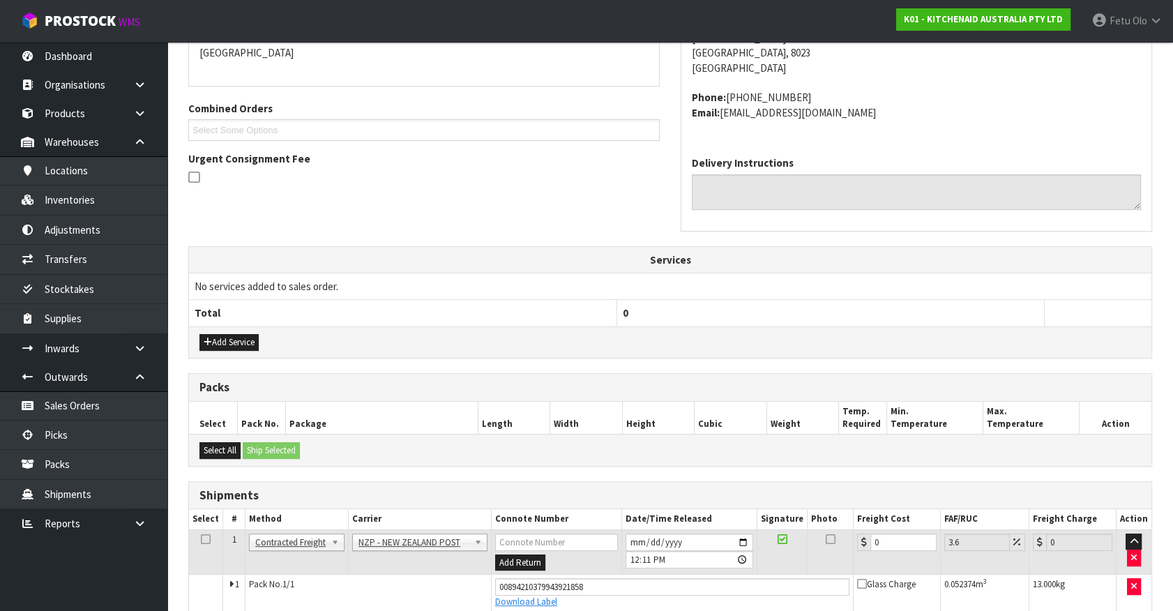
scroll to position [377, 0]
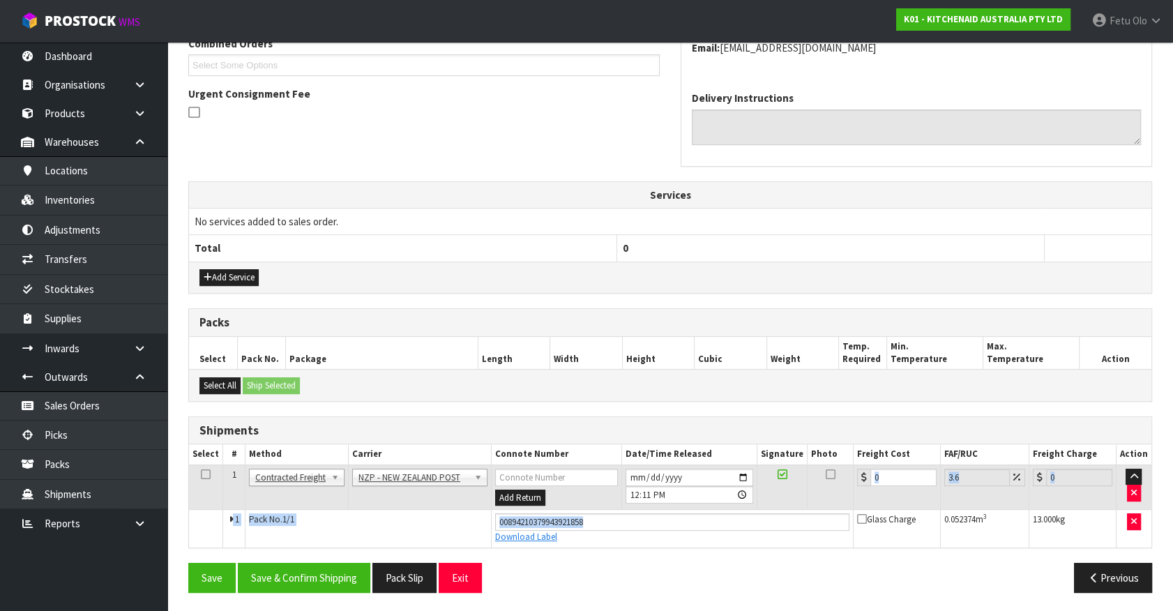
click at [742, 510] on tbody "1 Client Local Pickup Customer Local Pickup Company Freight Contracted Freight …" at bounding box center [670, 506] width 963 height 82
click at [885, 483] on td "0" at bounding box center [896, 487] width 87 height 45
drag, startPoint x: 893, startPoint y: 478, endPoint x: 783, endPoint y: 502, distance: 112.8
click at [783, 500] on tr "1 Client Local Pickup Customer Local Pickup Company Freight Contracted Freight …" at bounding box center [670, 487] width 963 height 45
type input "1"
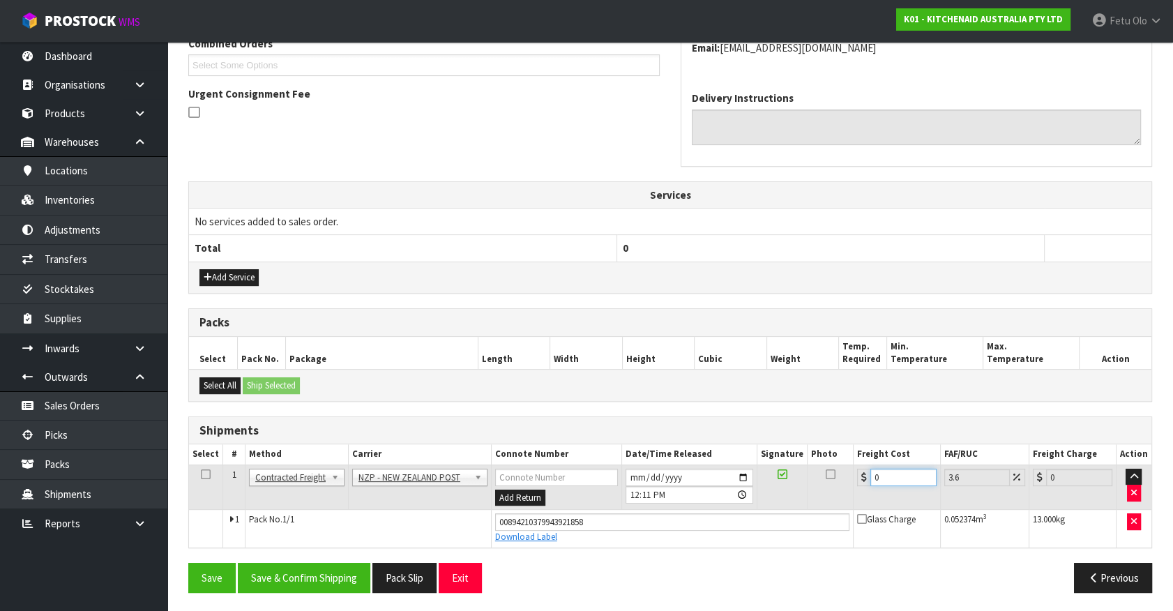
type input "1.04"
type input "16"
type input "16.58"
type input "16.6"
type input "17.2"
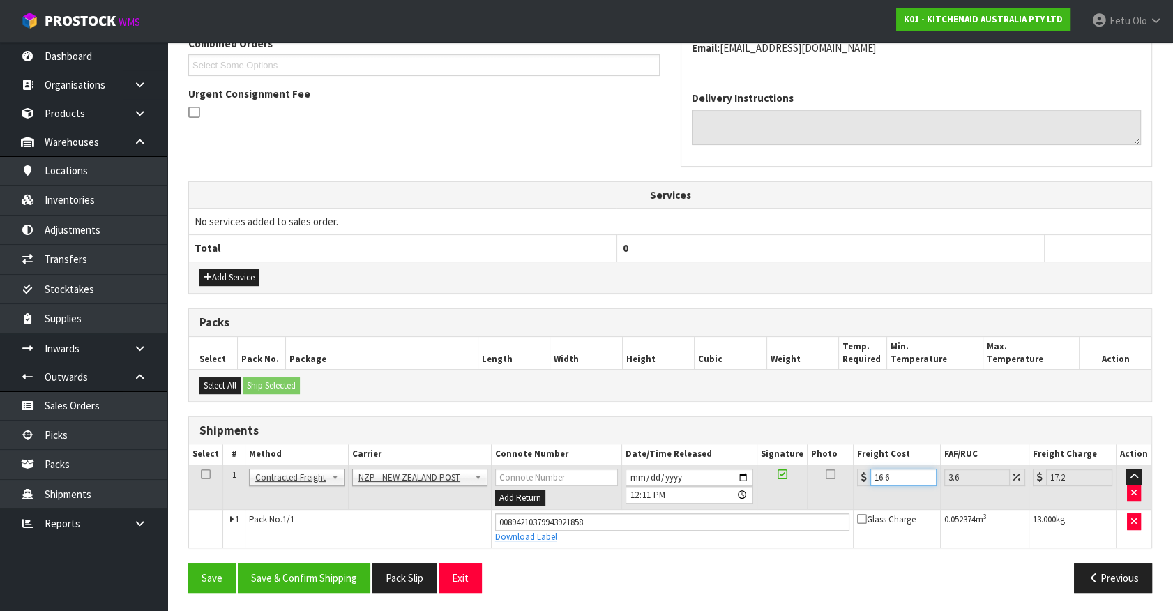
type input "16.61"
type input "17.21"
type input "16.61"
click at [313, 569] on button "Save & Confirm Shipping" at bounding box center [304, 578] width 133 height 30
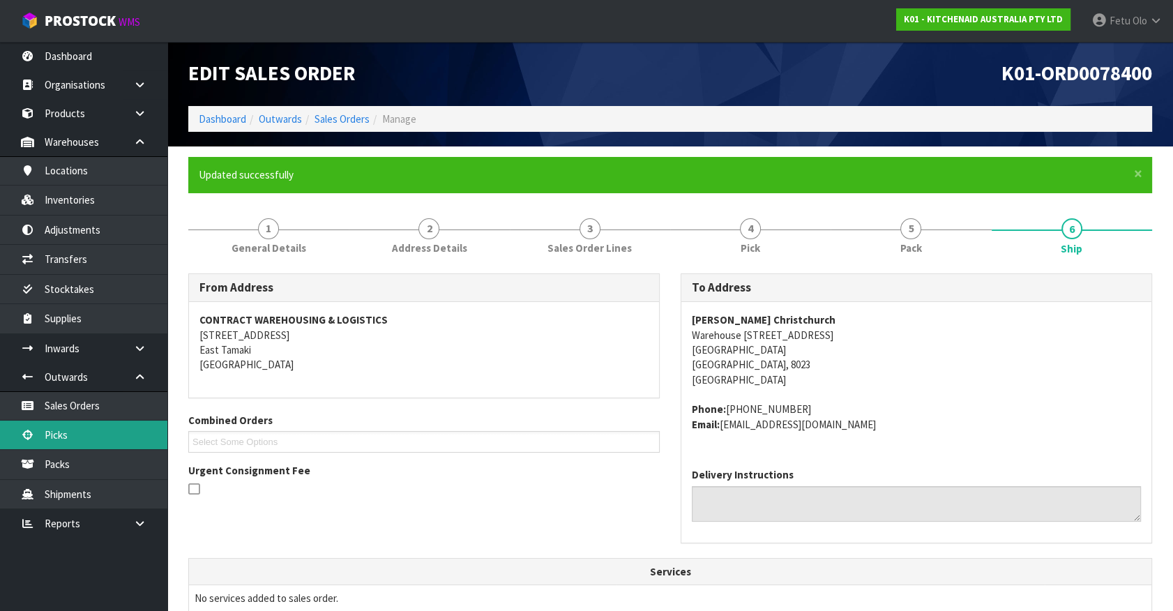
click at [68, 432] on link "Picks" at bounding box center [83, 435] width 167 height 29
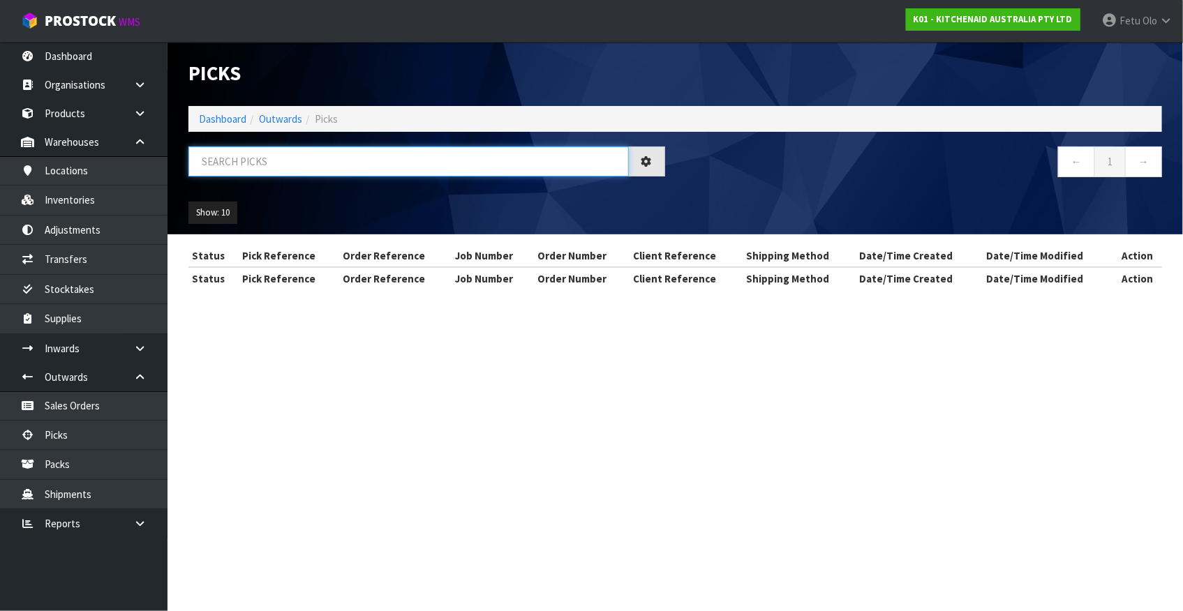
click at [283, 167] on input "text" at bounding box center [408, 162] width 440 height 30
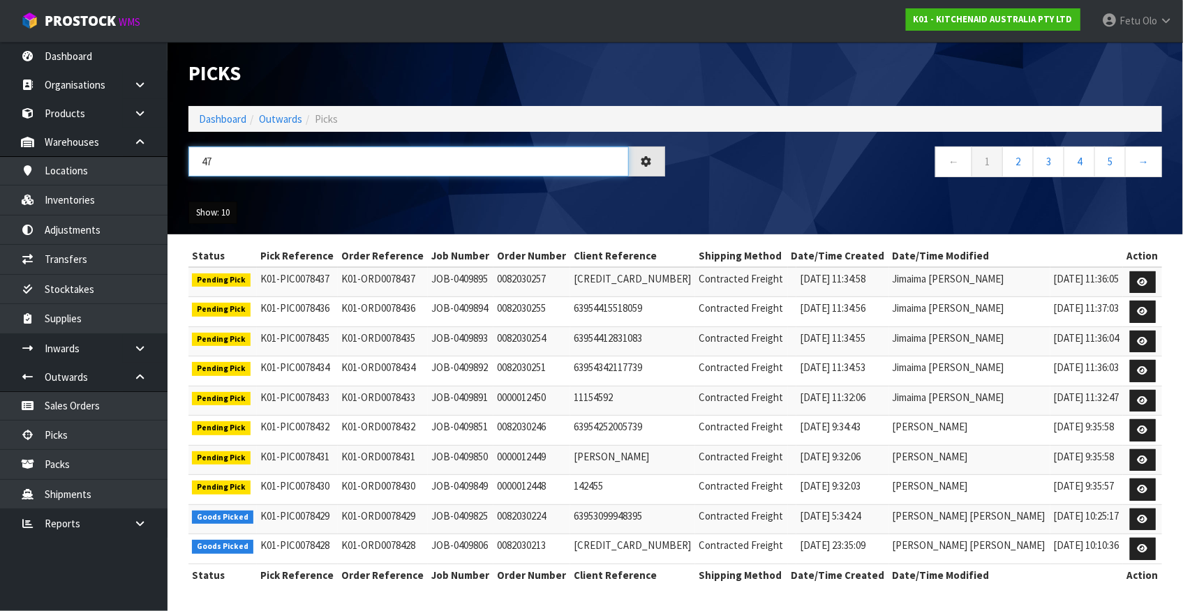
type input "4"
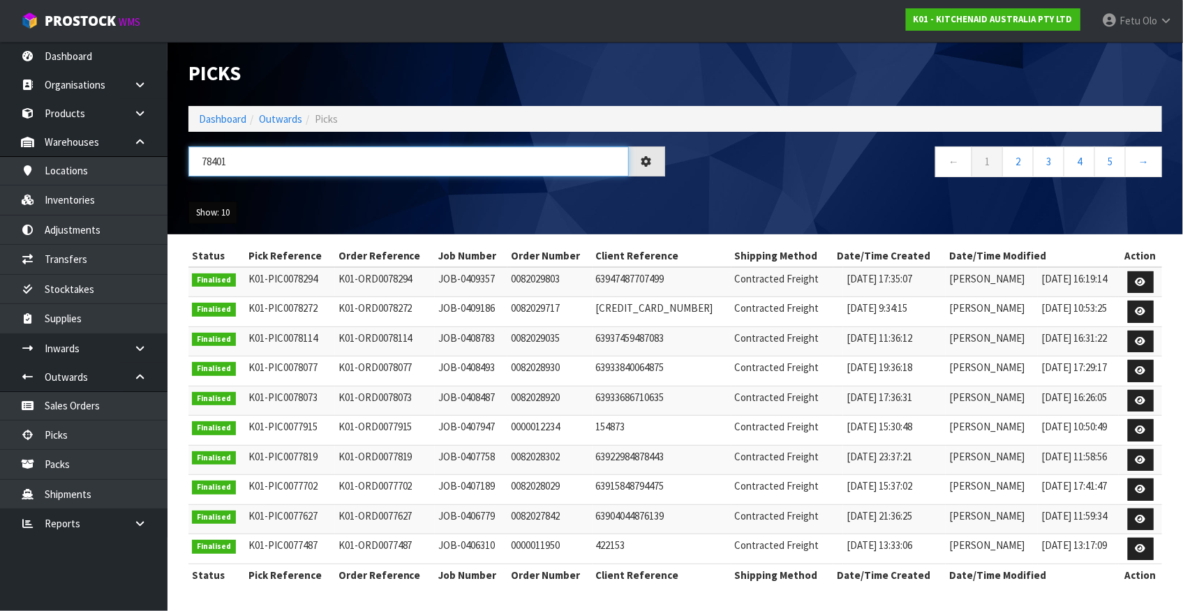
type input "78401"
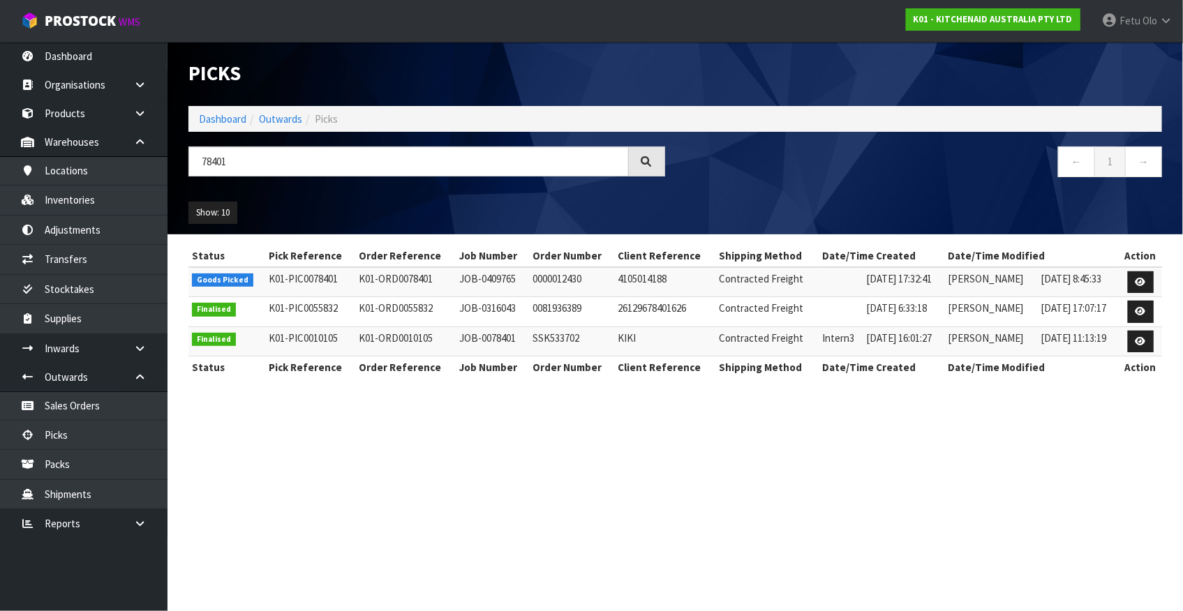
click at [1142, 270] on td at bounding box center [1139, 282] width 43 height 30
click at [1142, 278] on icon at bounding box center [1140, 282] width 10 height 9
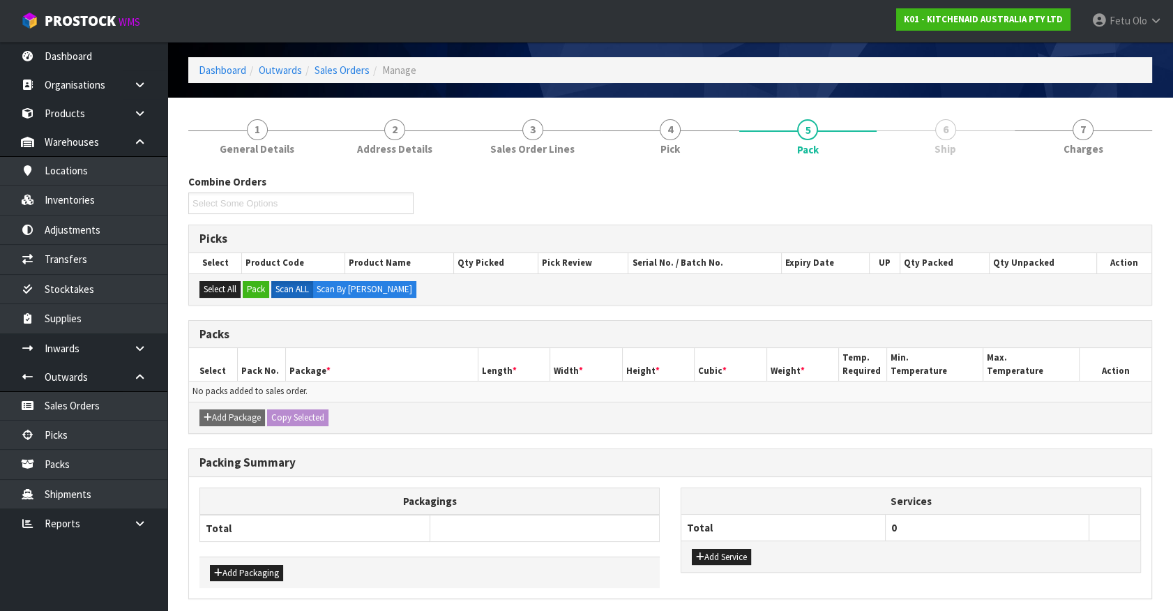
scroll to position [100, 0]
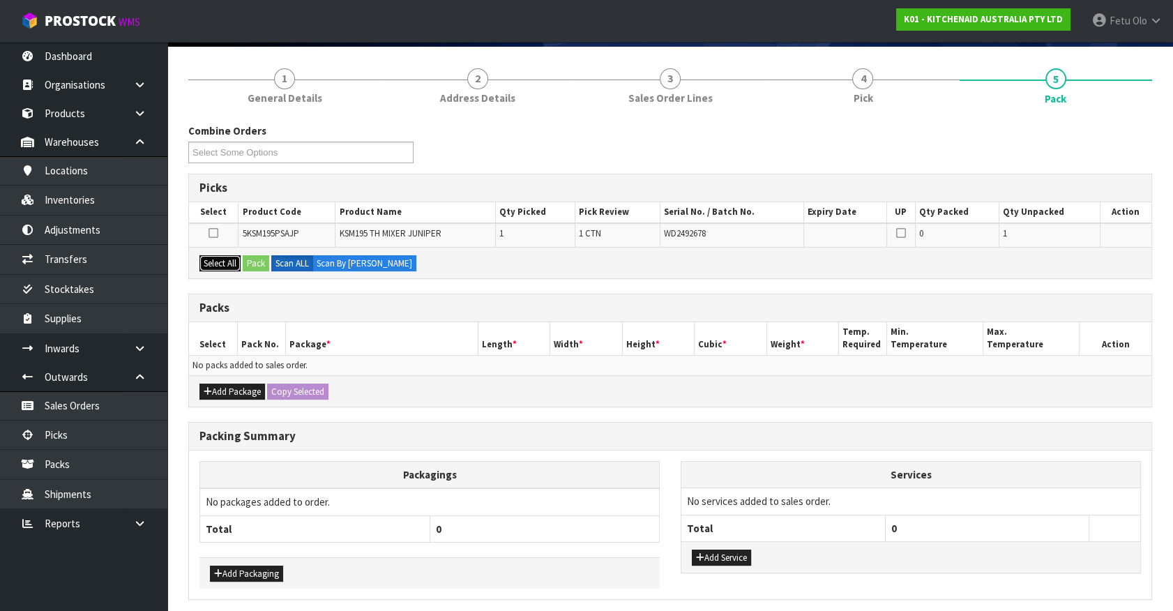
click at [232, 262] on button "Select All" at bounding box center [220, 263] width 41 height 17
click at [262, 262] on button "Pack" at bounding box center [256, 263] width 27 height 17
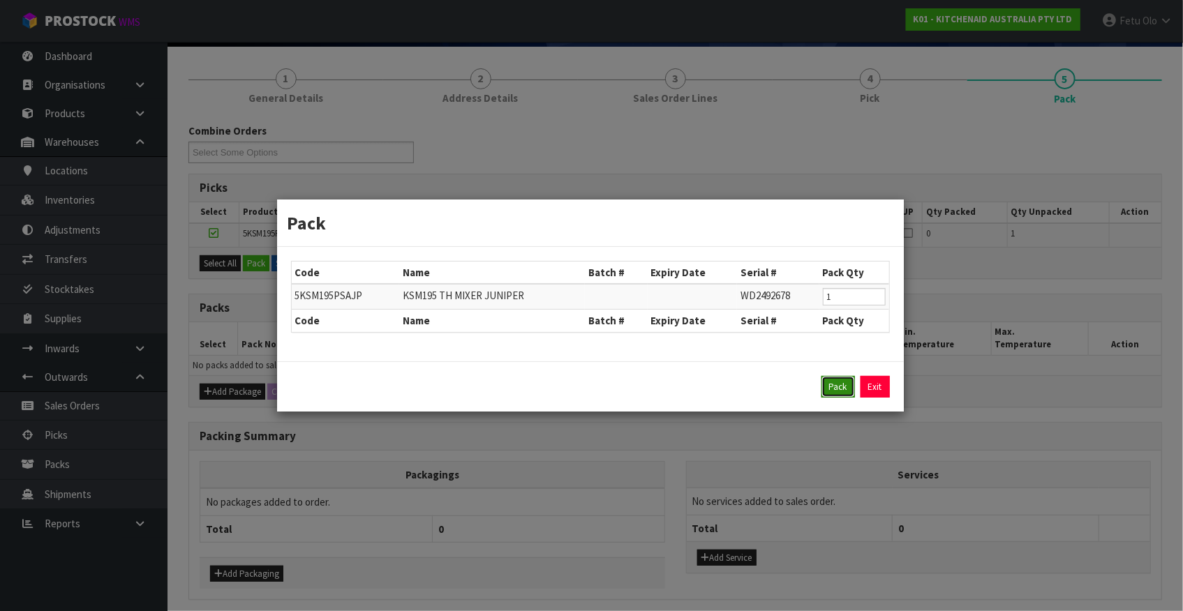
click at [844, 390] on button "Pack" at bounding box center [837, 387] width 33 height 22
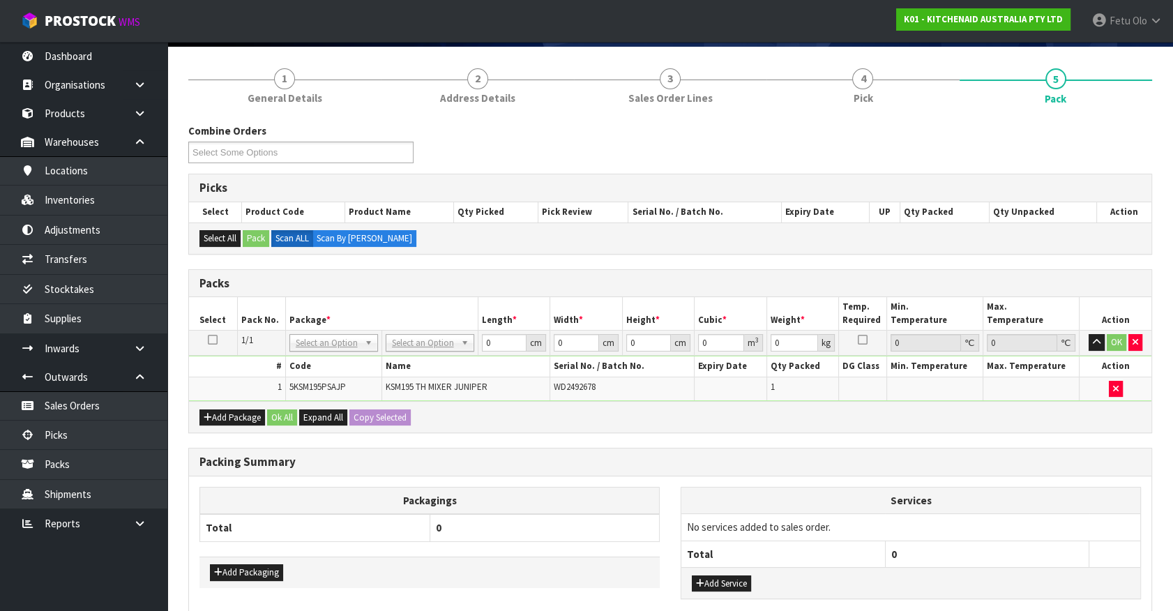
drag, startPoint x: 440, startPoint y: 337, endPoint x: 433, endPoint y: 370, distance: 34.4
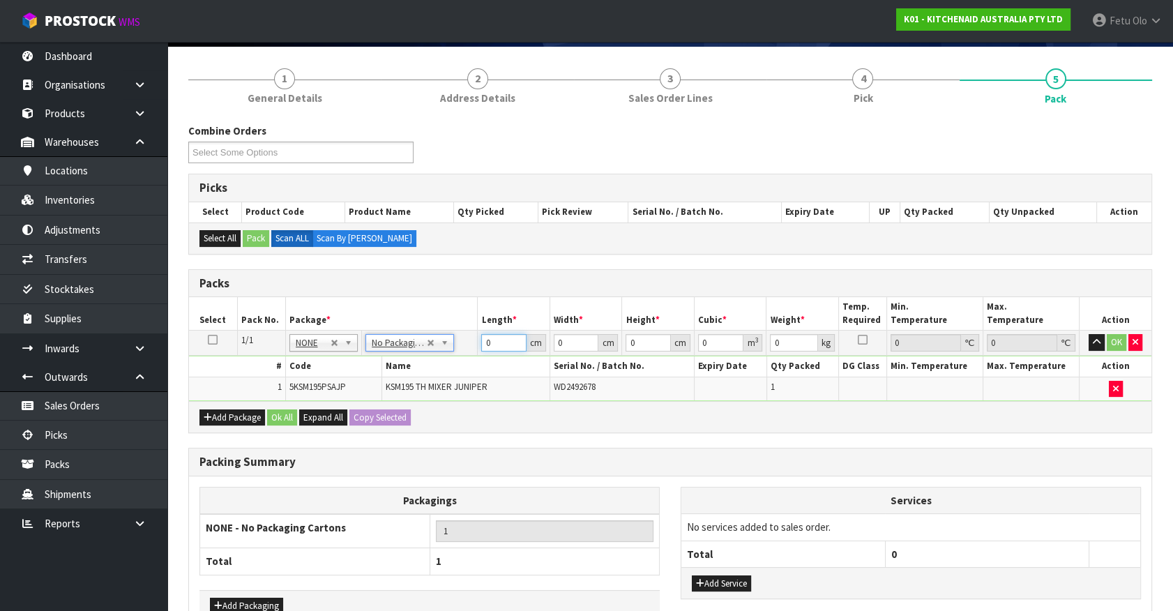
drag, startPoint x: 327, startPoint y: 397, endPoint x: 313, endPoint y: 398, distance: 14.7
click at [313, 398] on tbody "1/1 NONE 007-001 007-002 007-004 007-009 007-013 007-014 007-015 007-017 007-01…" at bounding box center [670, 366] width 963 height 70
type input "42"
type input "29"
type input "4"
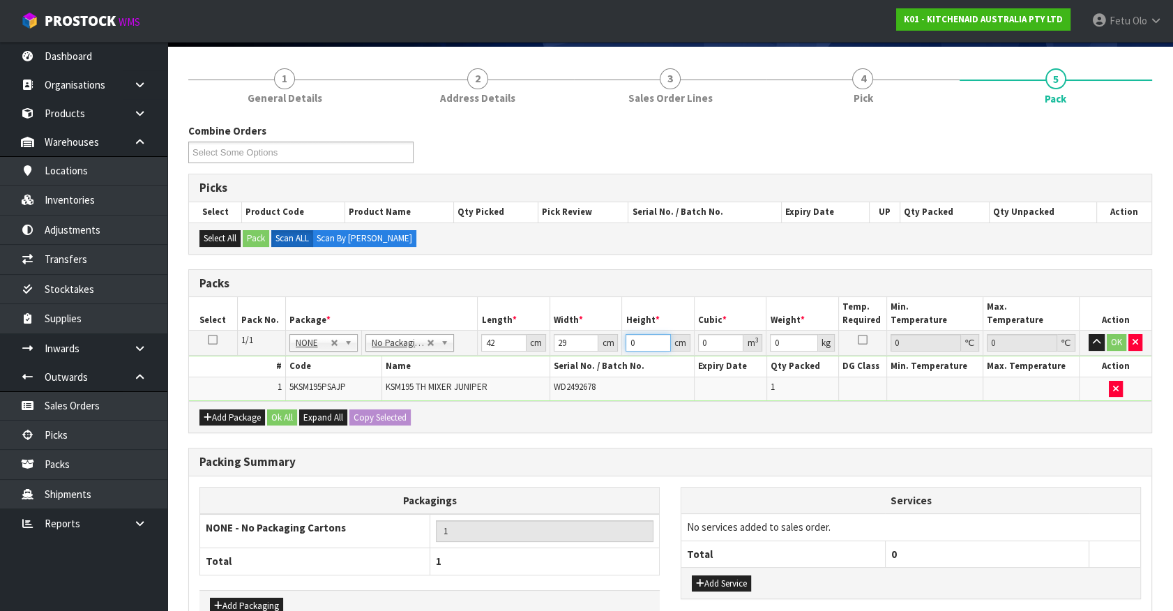
type input "0.004872"
type input "43"
type input "0.052374"
type input "43"
type input "13"
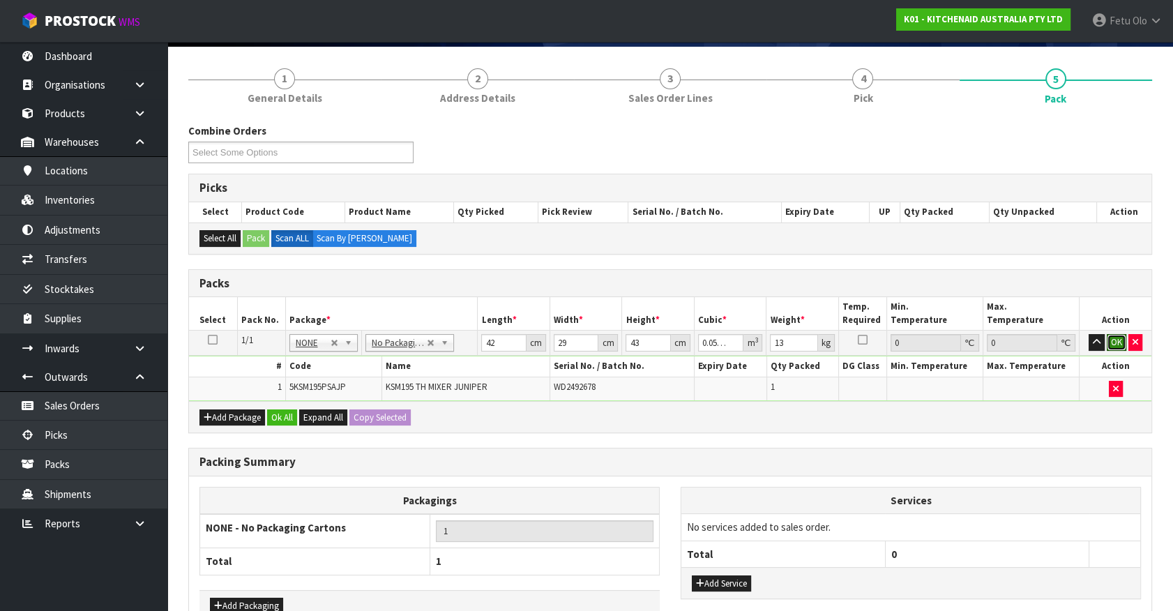
click button "OK" at bounding box center [1117, 342] width 20 height 17
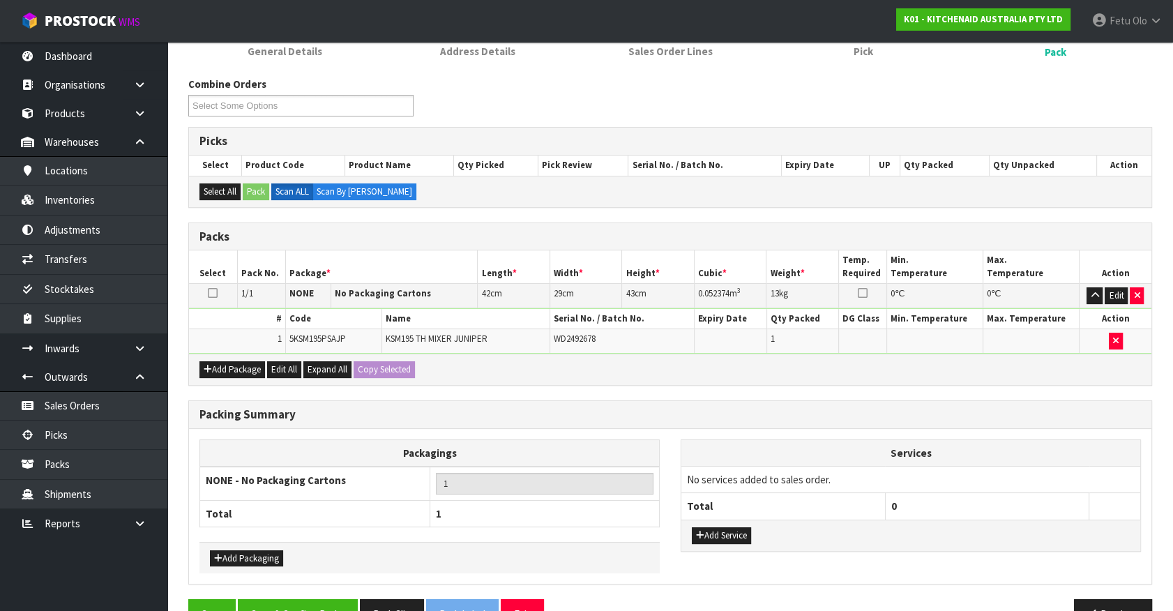
scroll to position [182, 0]
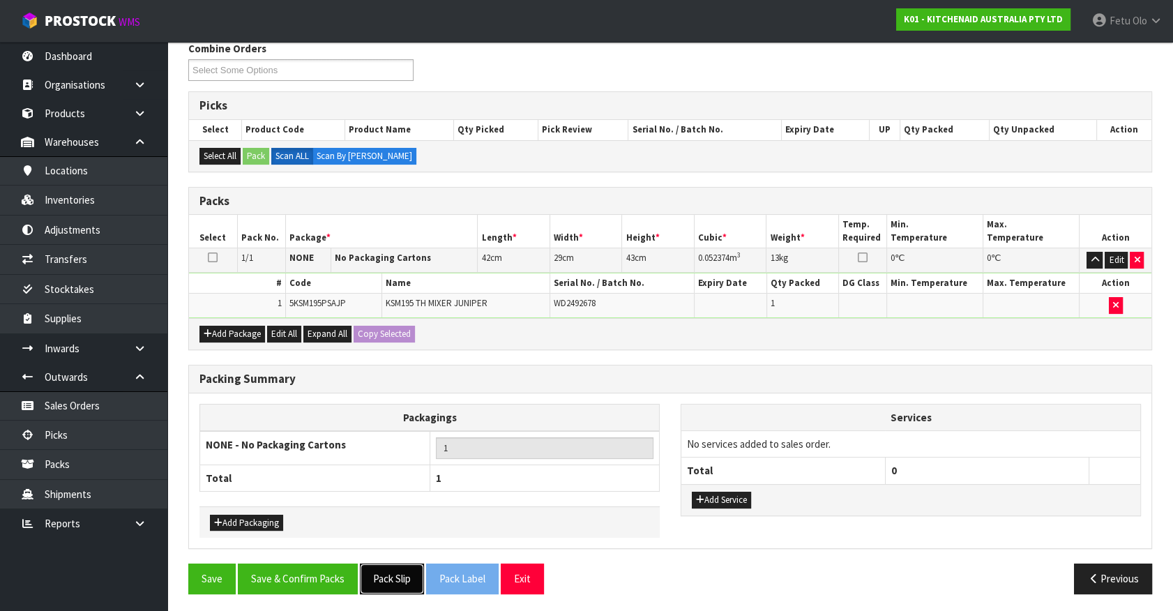
click at [389, 568] on button "Pack Slip" at bounding box center [392, 579] width 64 height 30
click at [304, 569] on button "Save & Confirm Packs" at bounding box center [298, 579] width 120 height 30
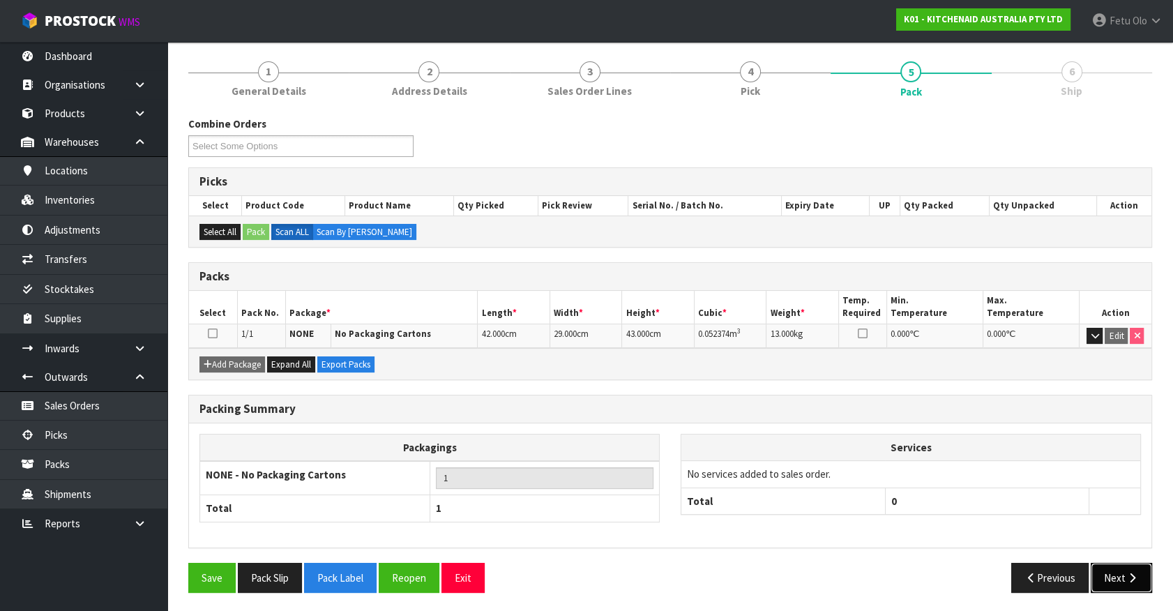
click at [1139, 578] on icon "button" at bounding box center [1132, 578] width 13 height 10
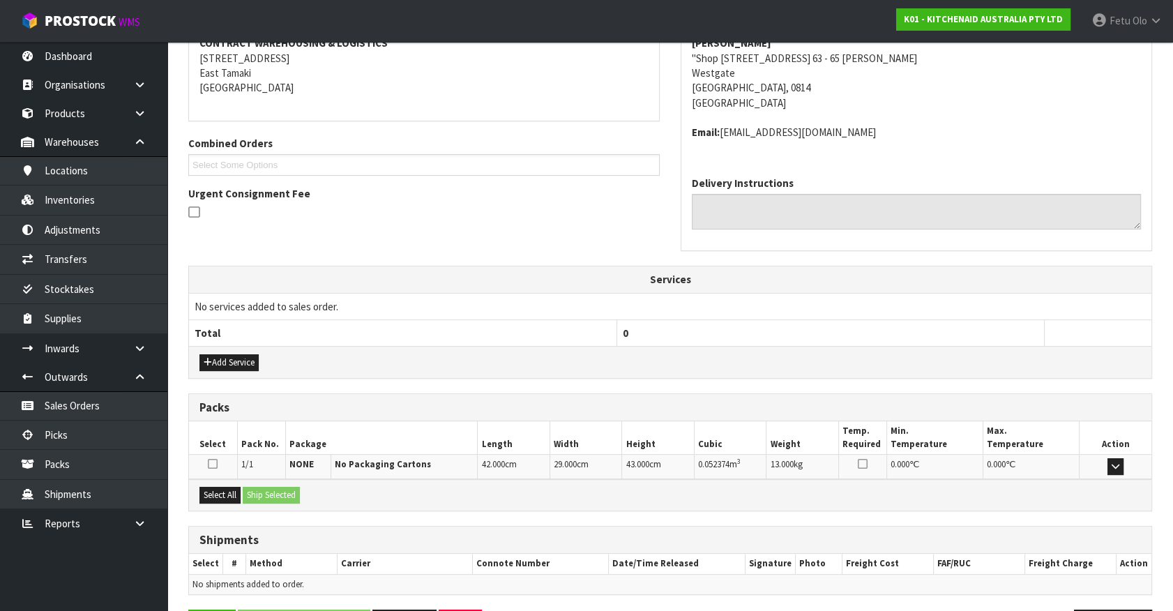
scroll to position [324, 0]
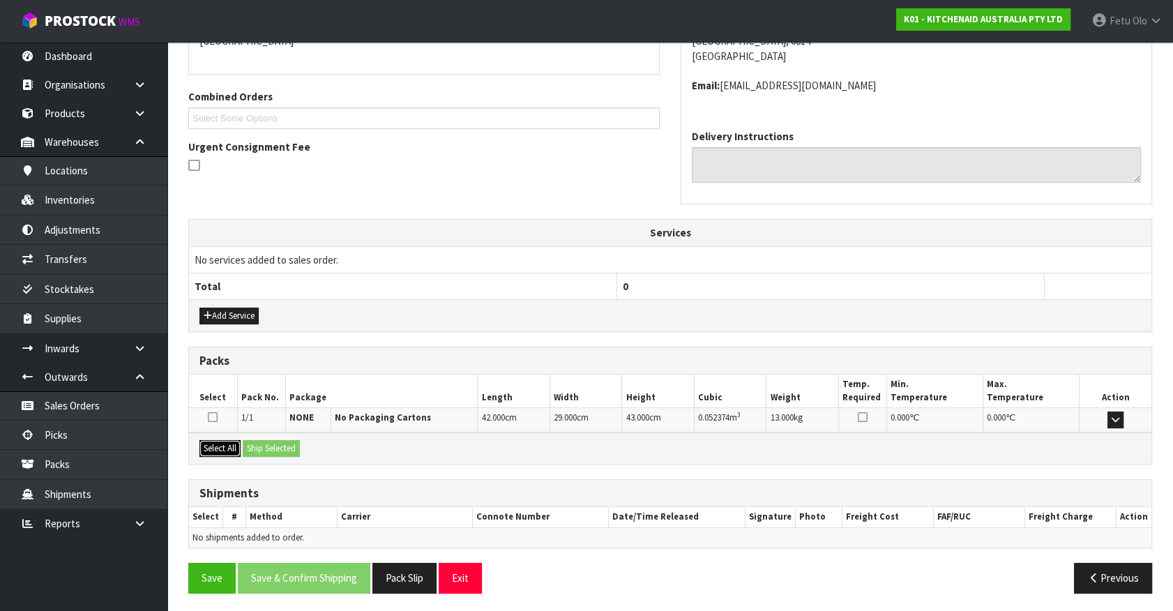
click at [223, 442] on button "Select All" at bounding box center [220, 448] width 41 height 17
click at [256, 442] on button "Ship Selected" at bounding box center [271, 448] width 57 height 17
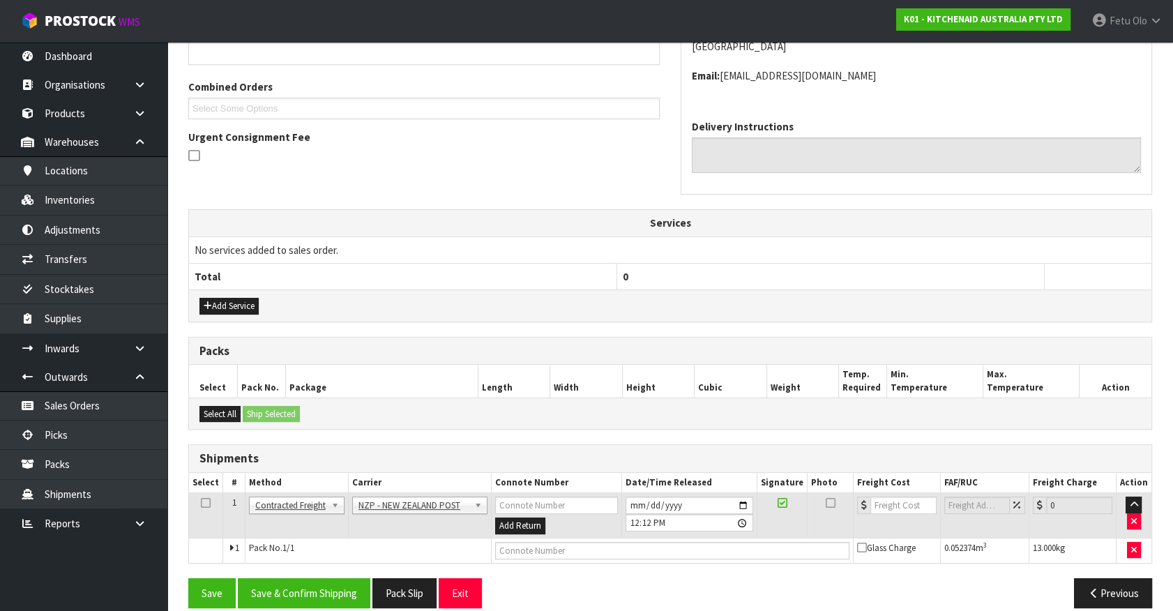
scroll to position [349, 0]
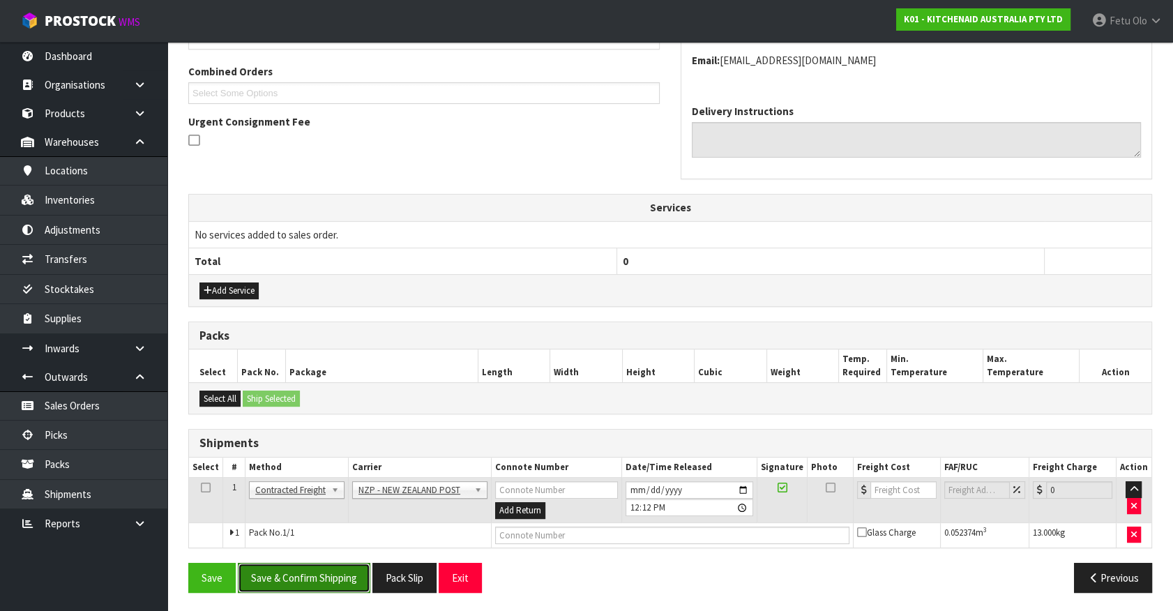
click at [345, 563] on button "Save & Confirm Shipping" at bounding box center [304, 578] width 133 height 30
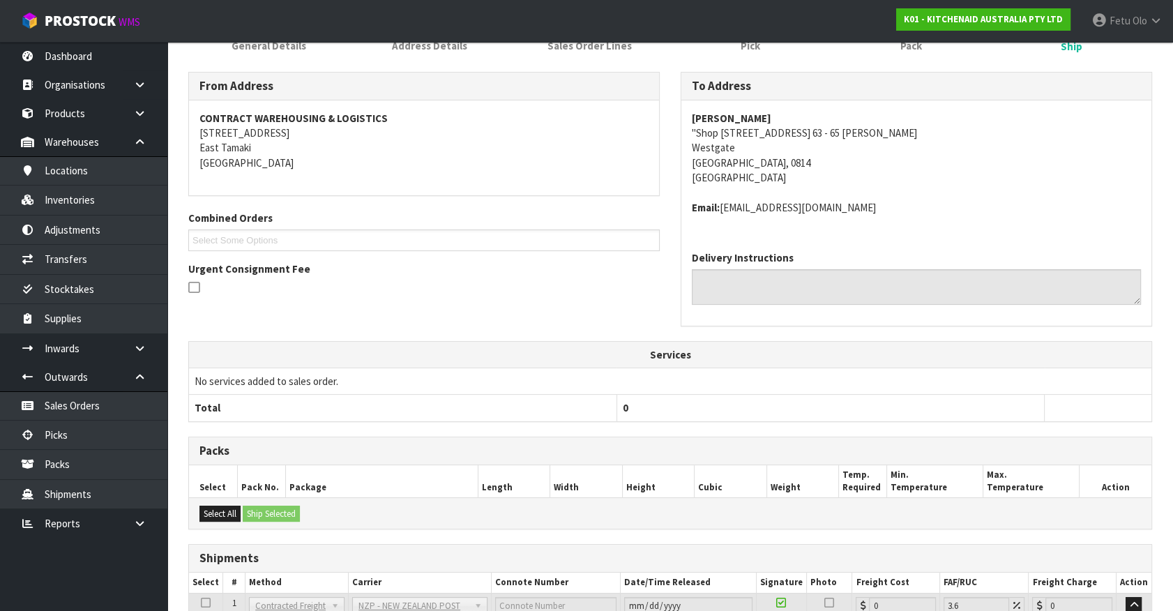
scroll to position [329, 0]
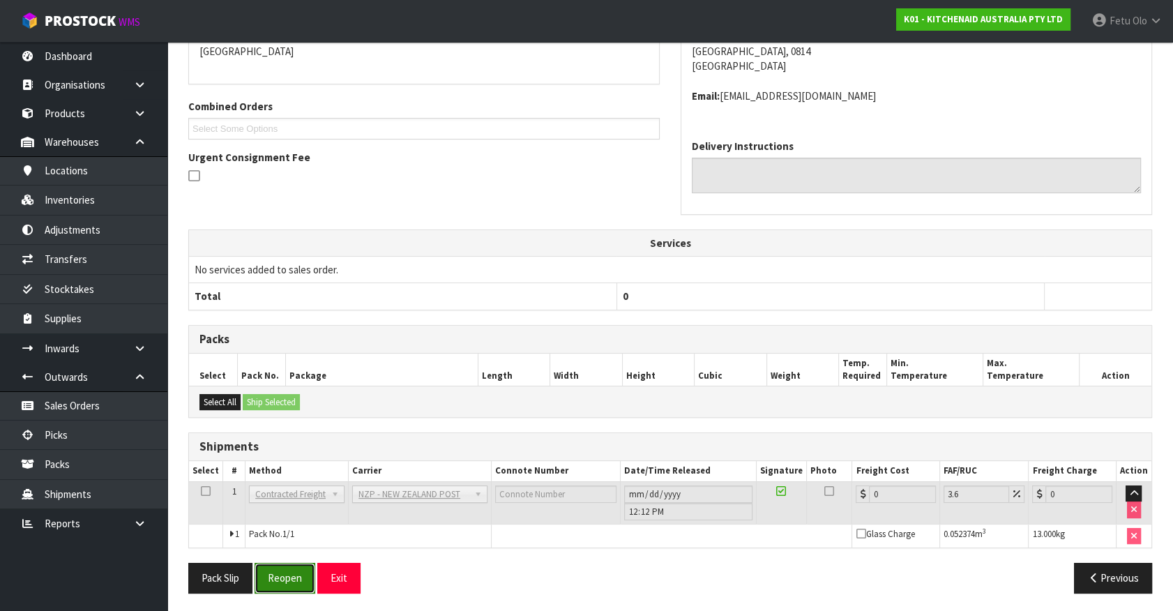
click at [285, 573] on button "Reopen" at bounding box center [285, 578] width 61 height 30
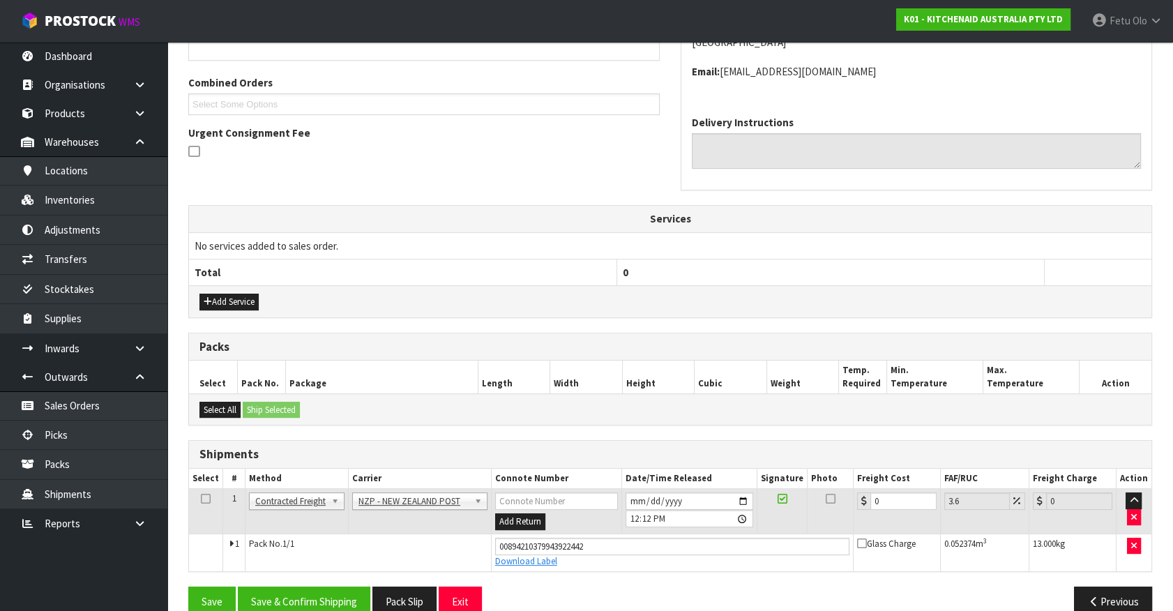
scroll to position [361, 0]
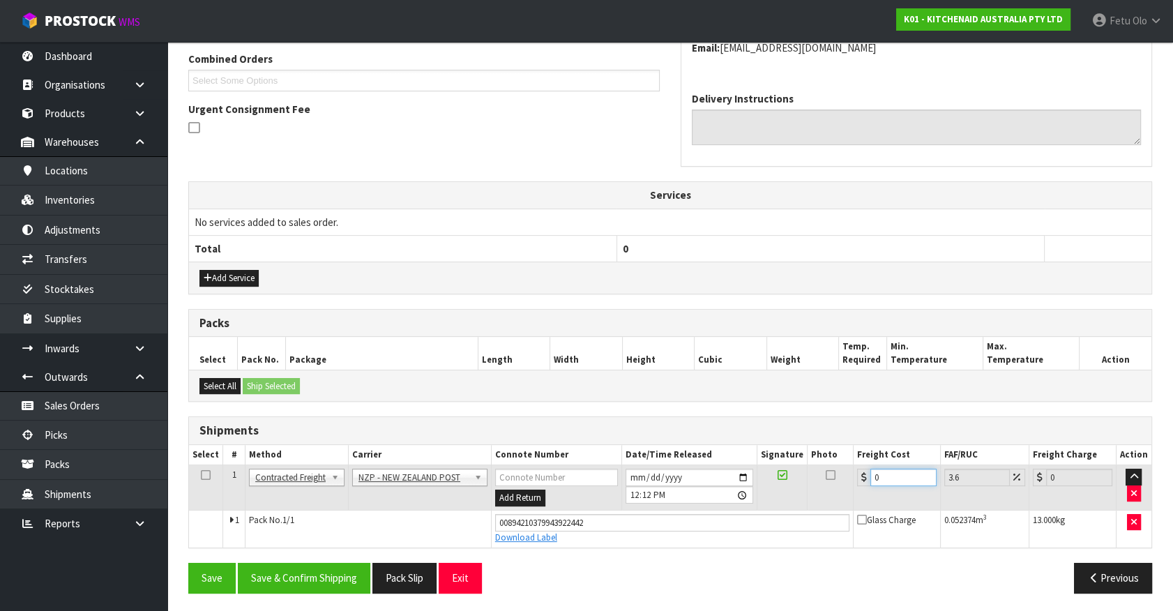
drag, startPoint x: 908, startPoint y: 476, endPoint x: 13, endPoint y: 587, distance: 901.3
type input "4"
type input "4.14"
type input "4.3"
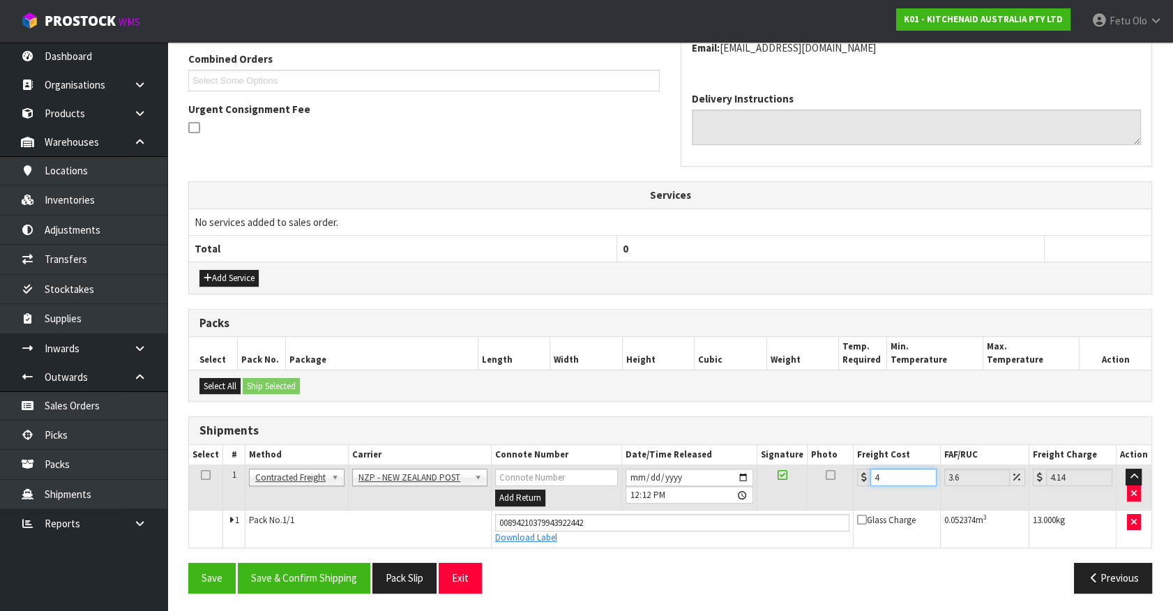
type input "4.45"
type input "4.33"
type input "4.49"
type input "4.33"
click at [258, 567] on button "Save & Confirm Shipping" at bounding box center [304, 578] width 133 height 30
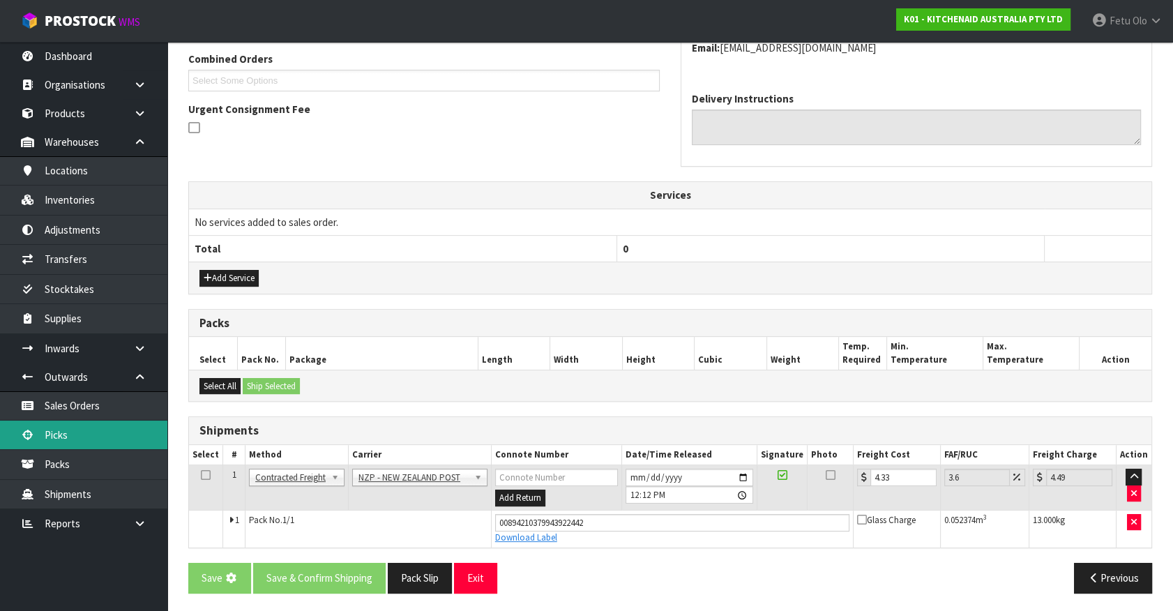
scroll to position [0, 0]
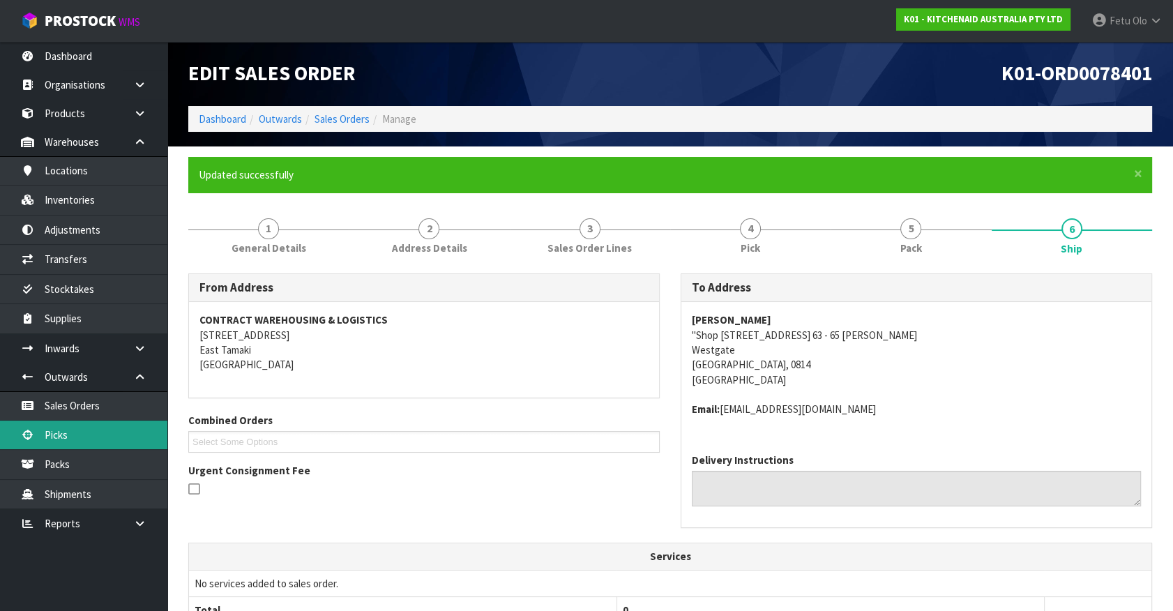
click at [68, 427] on link "Picks" at bounding box center [83, 435] width 167 height 29
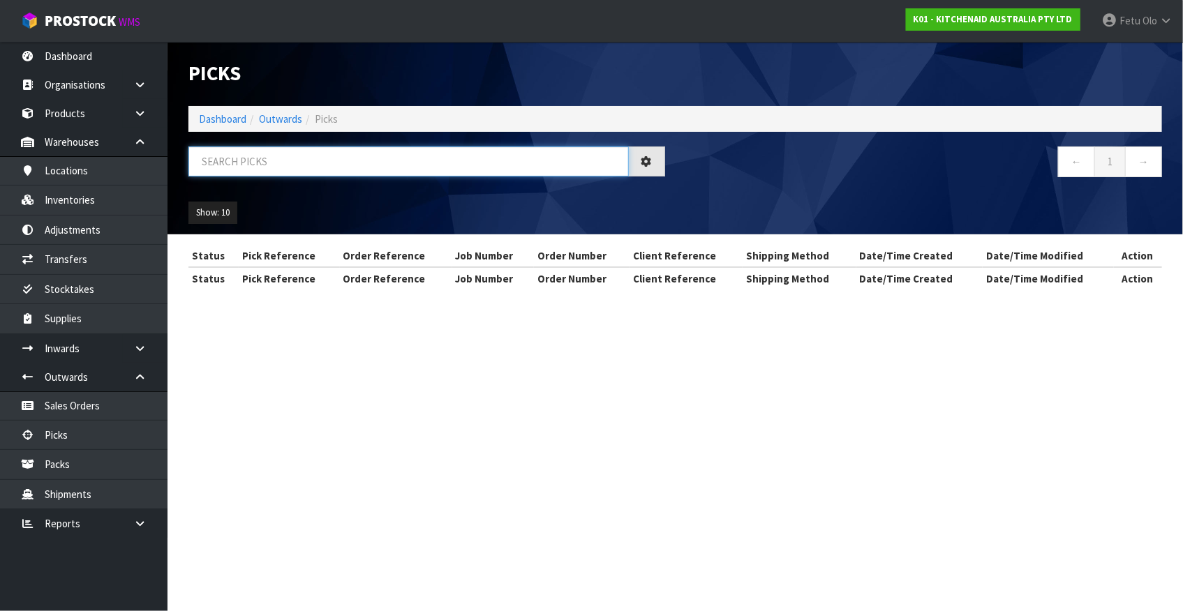
click at [329, 160] on input "text" at bounding box center [408, 162] width 440 height 30
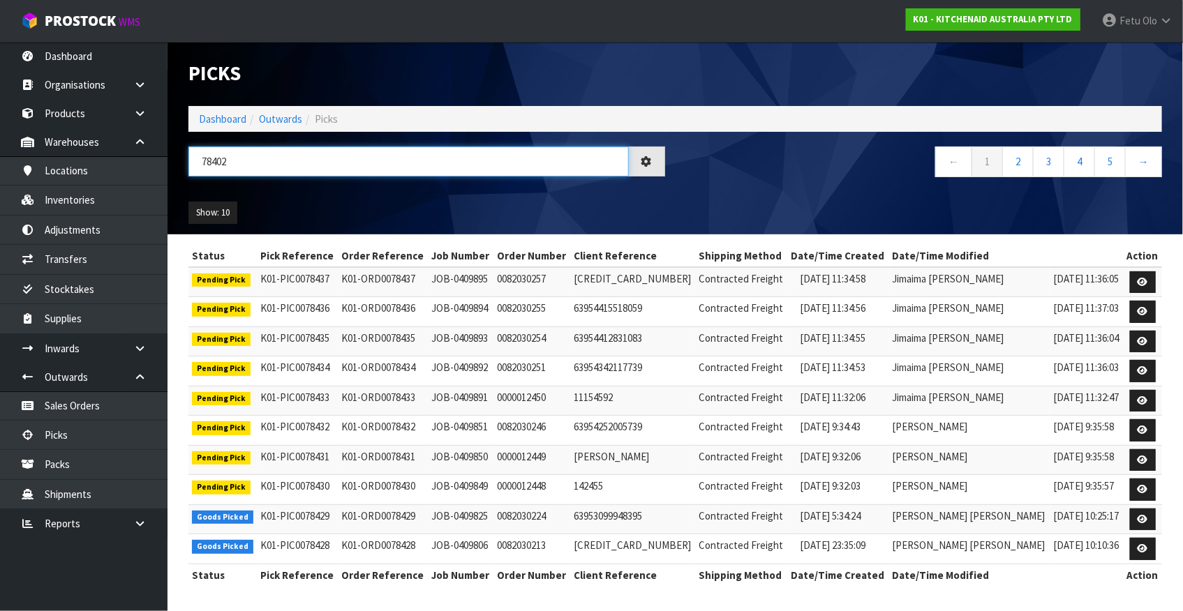
type input "78402"
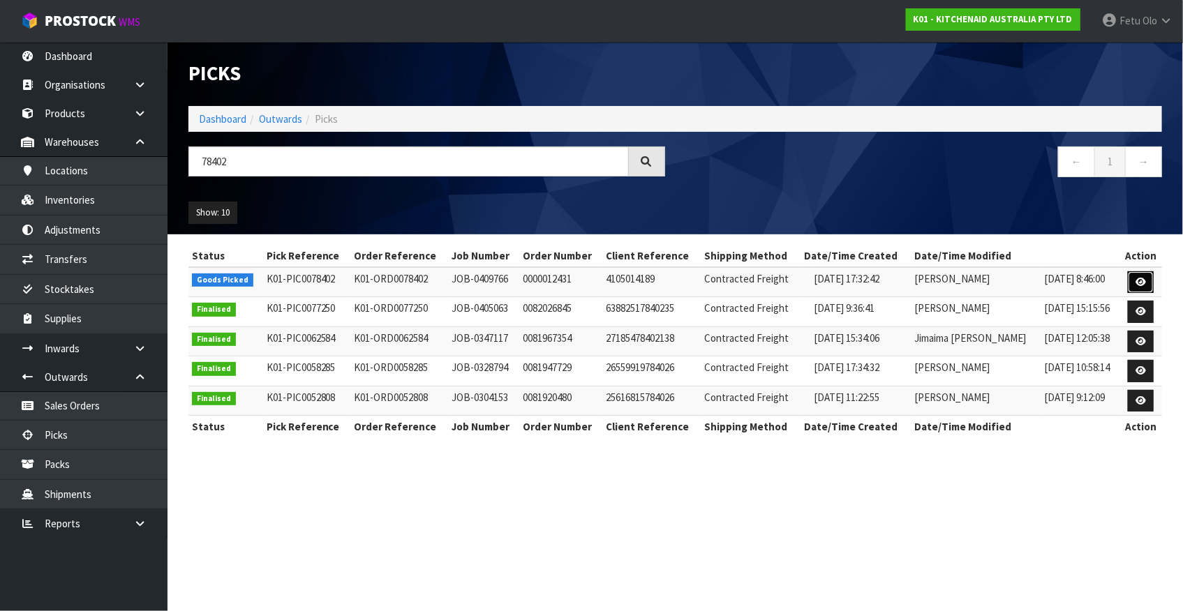
click at [1133, 279] on link at bounding box center [1140, 282] width 26 height 22
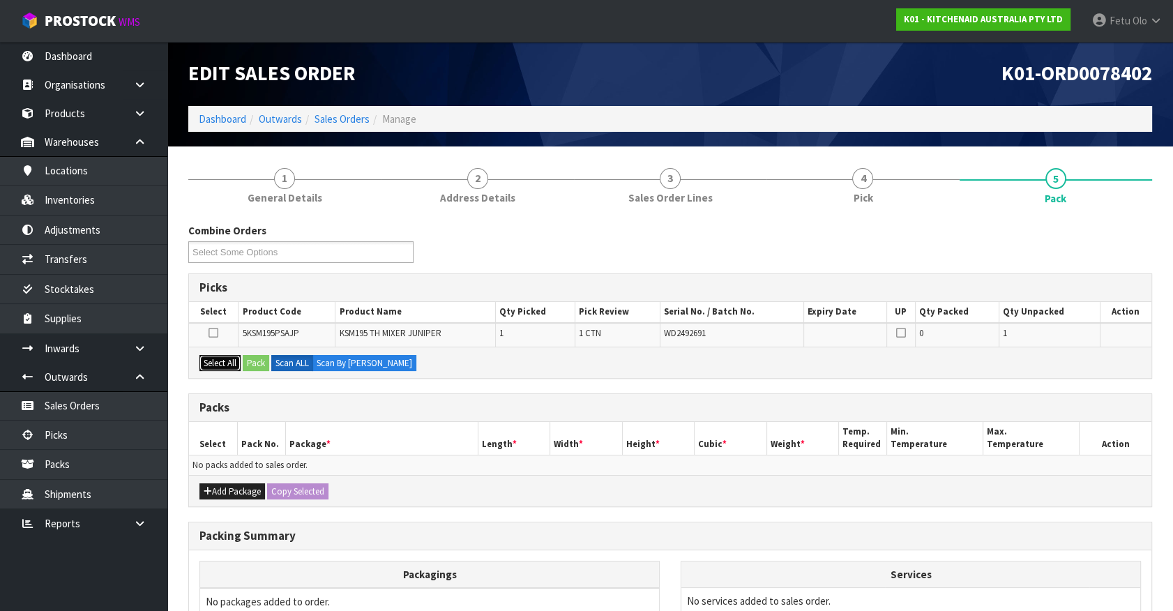
drag, startPoint x: 218, startPoint y: 360, endPoint x: 262, endPoint y: 361, distance: 43.3
click at [228, 360] on button "Select All" at bounding box center [220, 363] width 41 height 17
click at [262, 361] on button "Pack" at bounding box center [256, 363] width 27 height 17
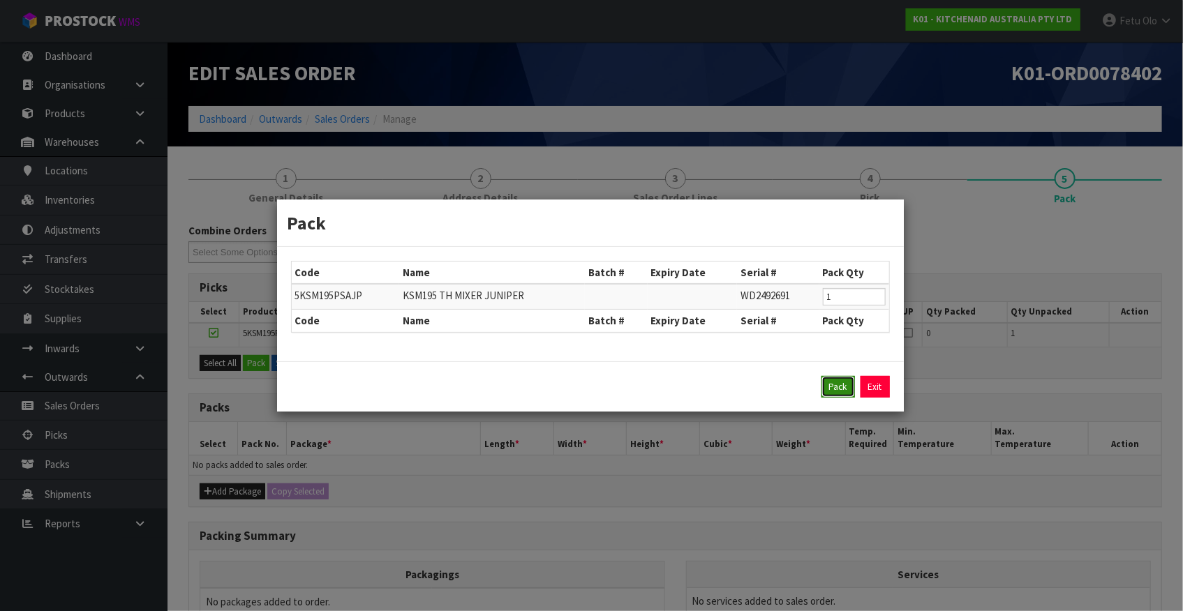
click at [837, 382] on button "Pack" at bounding box center [837, 387] width 33 height 22
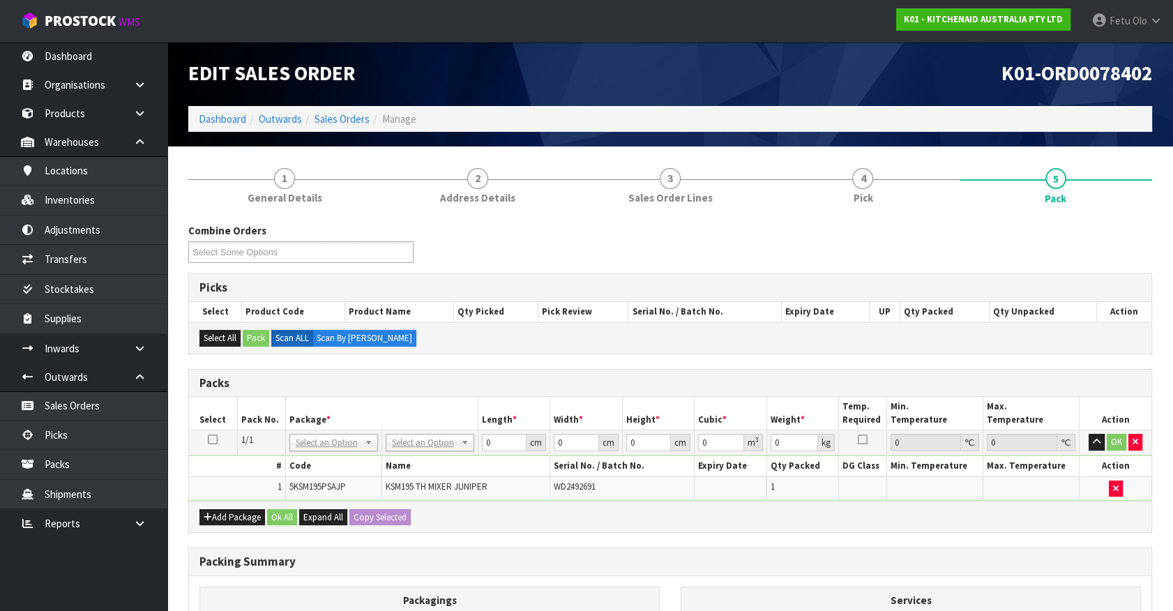
drag, startPoint x: 447, startPoint y: 440, endPoint x: 442, endPoint y: 469, distance: 29.6
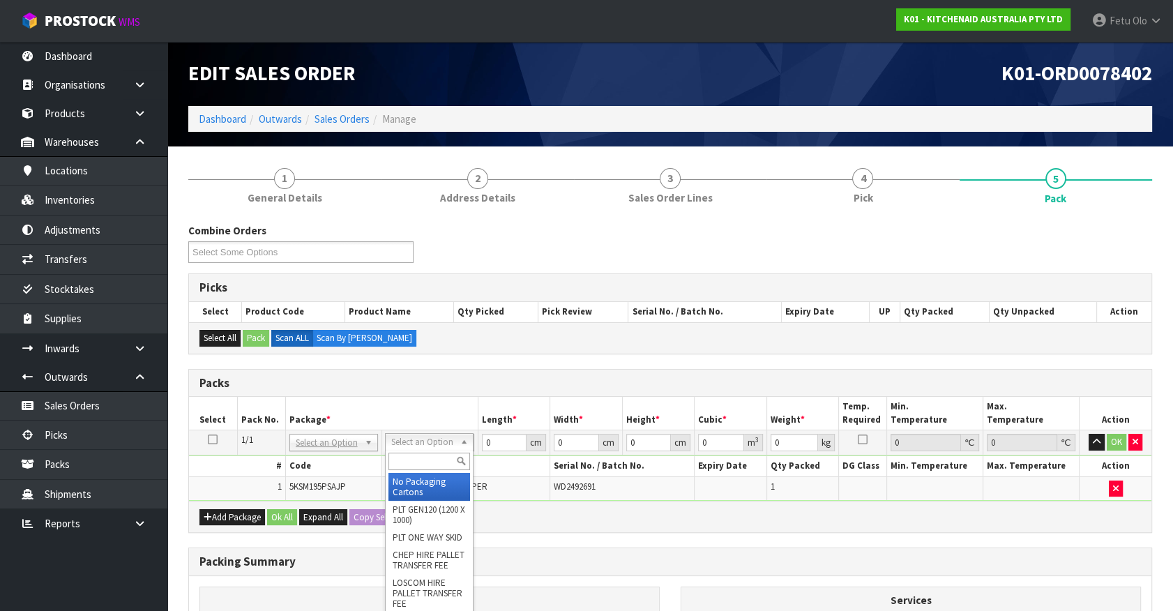
drag, startPoint x: 427, startPoint y: 483, endPoint x: 530, endPoint y: 453, distance: 106.9
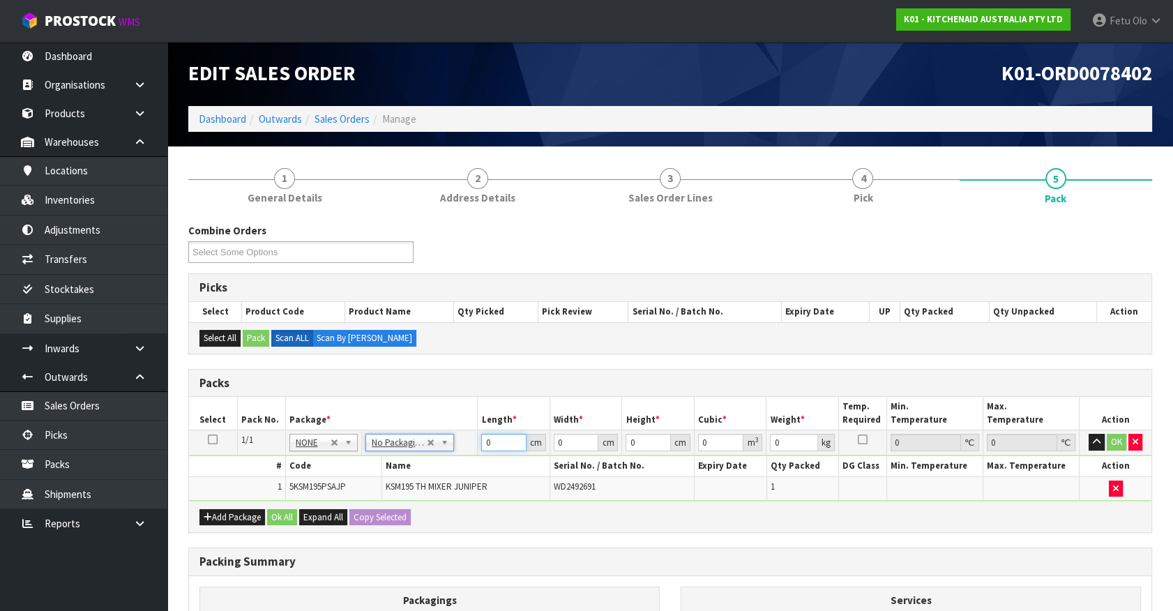
drag, startPoint x: 438, startPoint y: 453, endPoint x: 367, endPoint y: 464, distance: 71.9
click at [368, 463] on tbody "1/1 NONE 007-001 007-002 007-004 007-009 007-013 007-014 007-015 007-017 007-01…" at bounding box center [670, 465] width 963 height 70
type input "42"
type input "29"
type input "4"
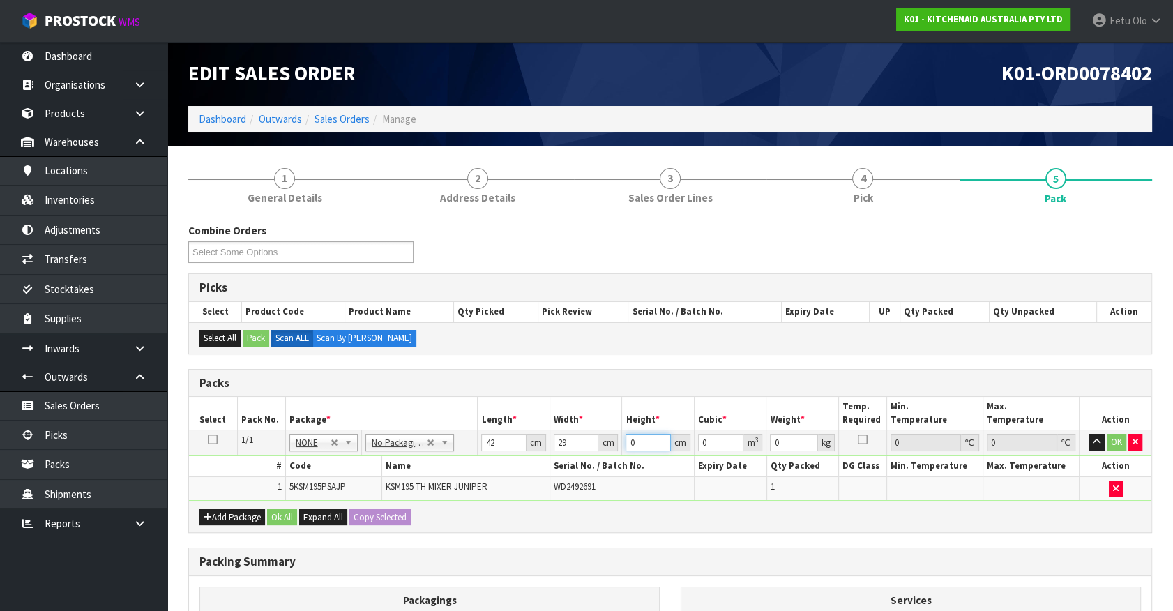
type input "0.004872"
type input "43"
type input "0.052374"
type input "43"
type input "13"
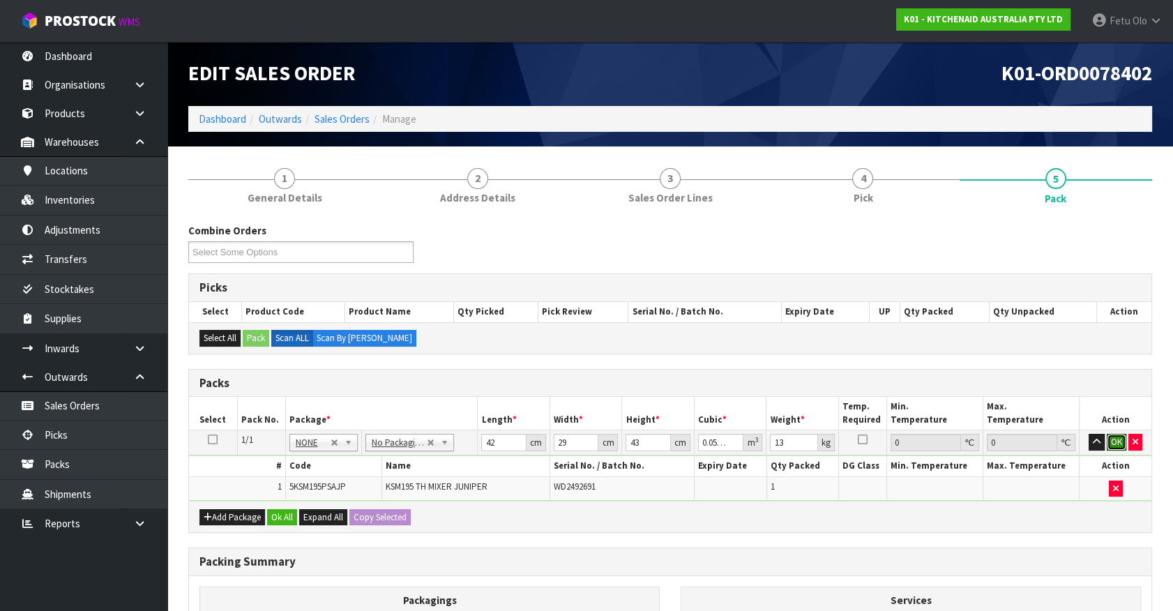
click button "OK" at bounding box center [1117, 442] width 20 height 17
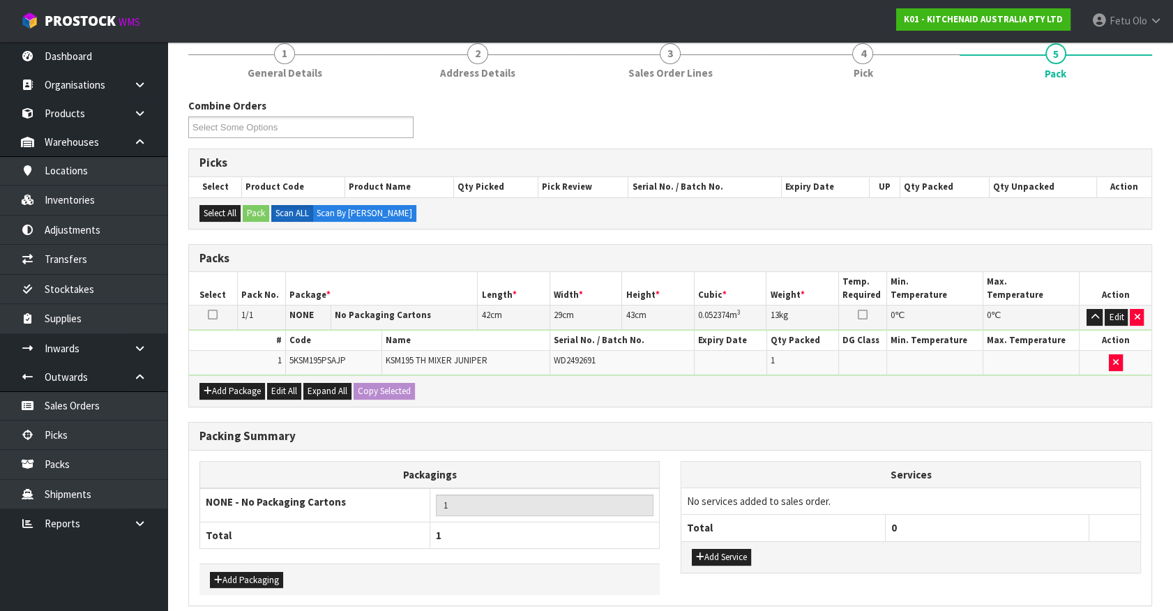
scroll to position [182, 0]
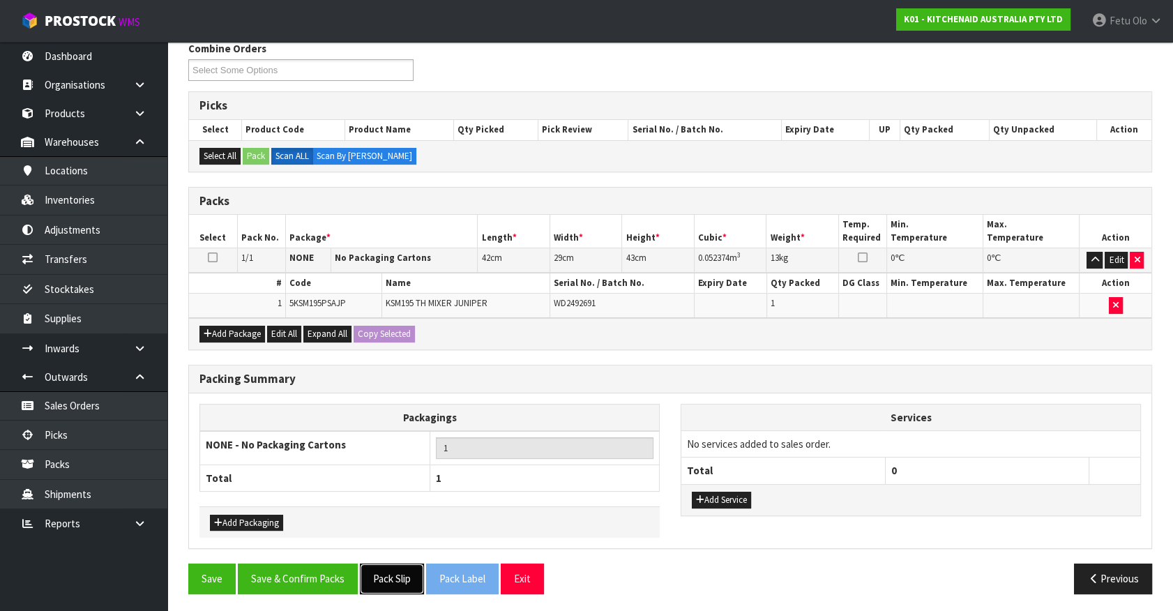
click at [389, 573] on button "Pack Slip" at bounding box center [392, 579] width 64 height 30
click at [271, 569] on button "Save & Confirm Packs" at bounding box center [298, 579] width 120 height 30
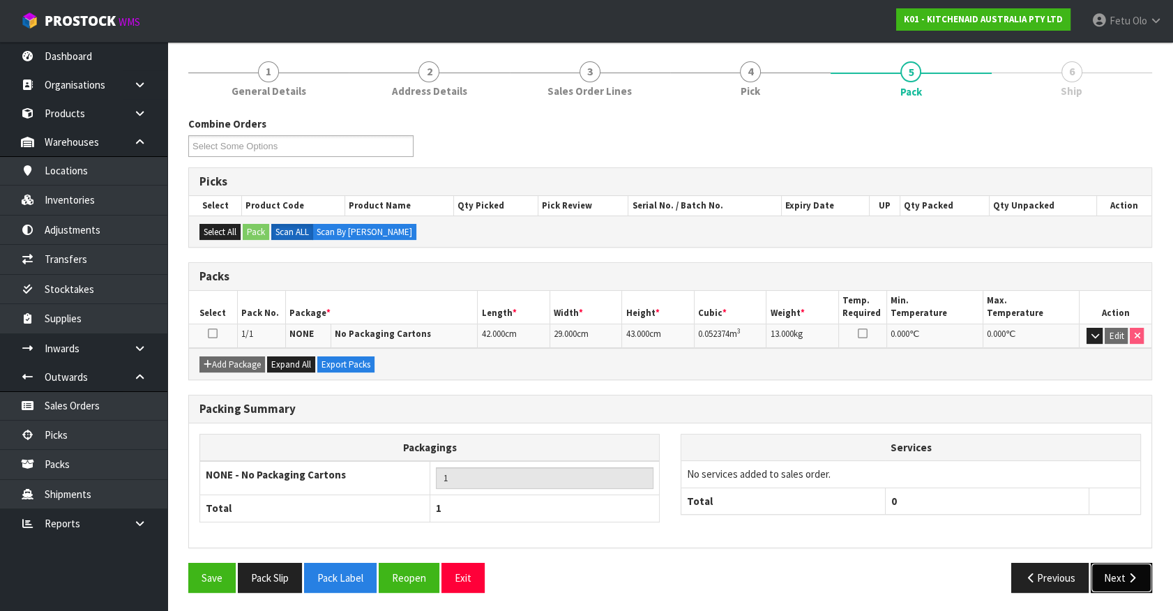
click at [1119, 578] on button "Next" at bounding box center [1121, 578] width 61 height 30
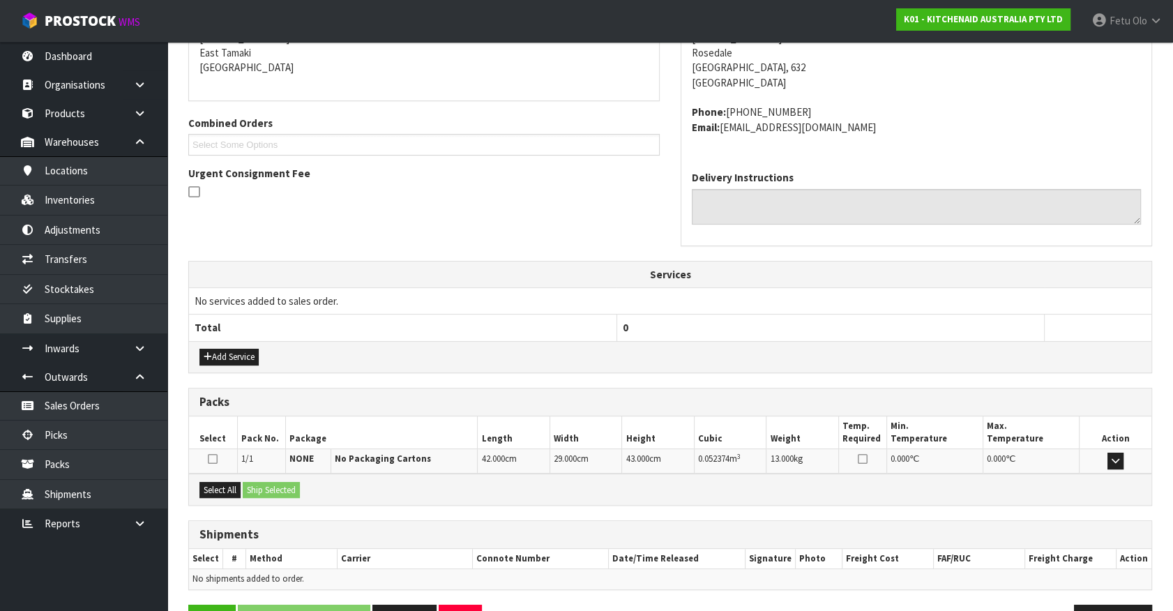
scroll to position [339, 0]
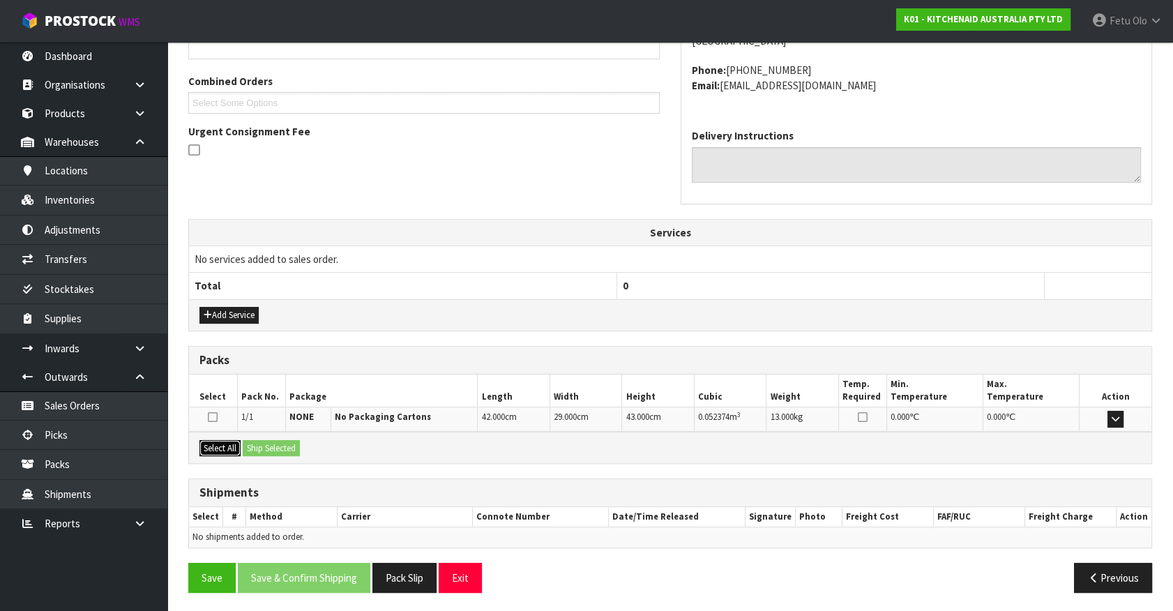
click at [220, 443] on button "Select All" at bounding box center [220, 448] width 41 height 17
click at [276, 444] on button "Ship Selected" at bounding box center [271, 448] width 57 height 17
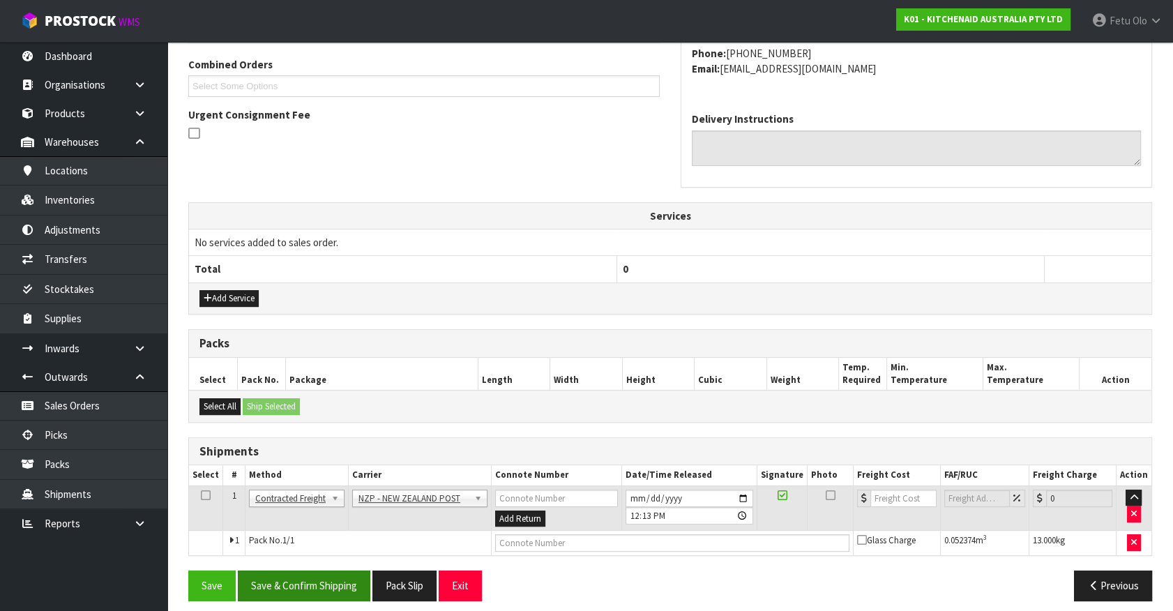
scroll to position [363, 0]
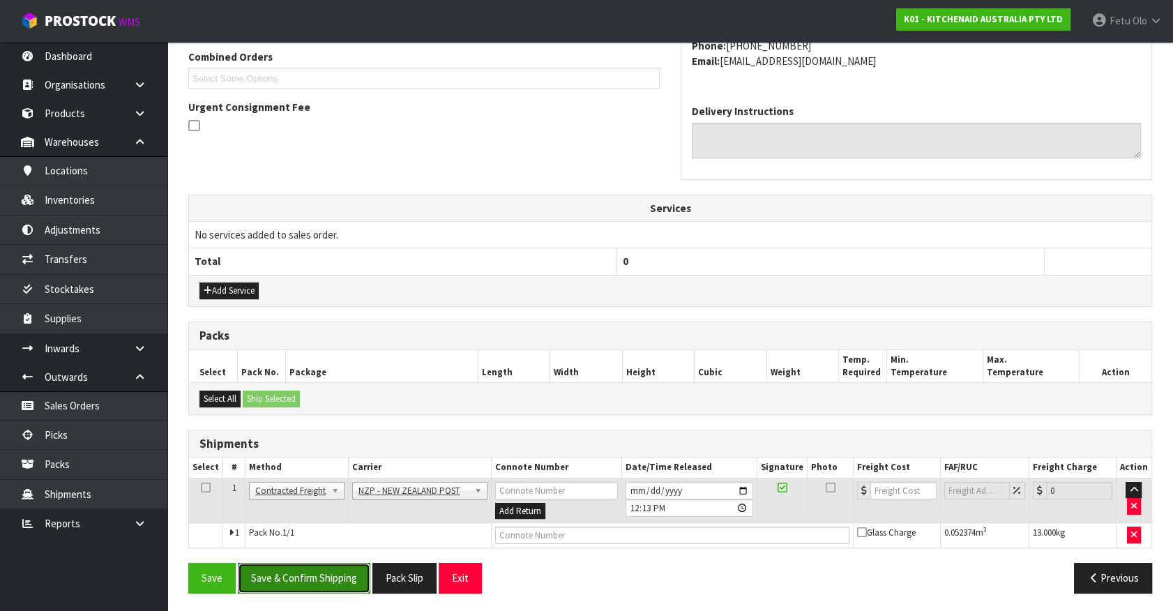
click at [340, 571] on button "Save & Confirm Shipping" at bounding box center [304, 578] width 133 height 30
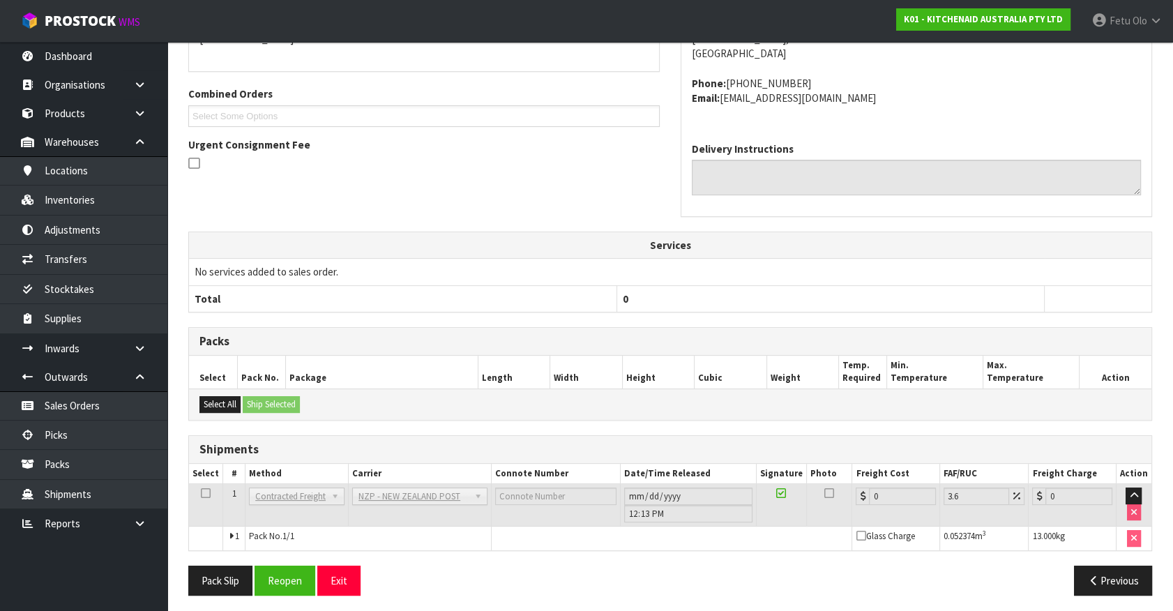
scroll to position [344, 0]
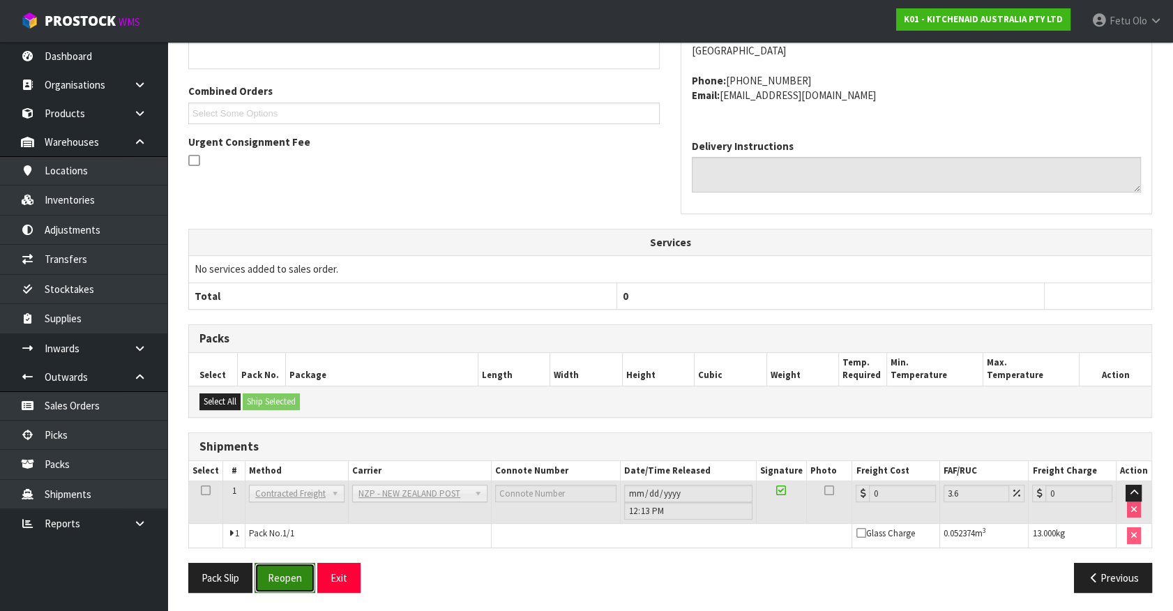
click at [278, 576] on button "Reopen" at bounding box center [285, 578] width 61 height 30
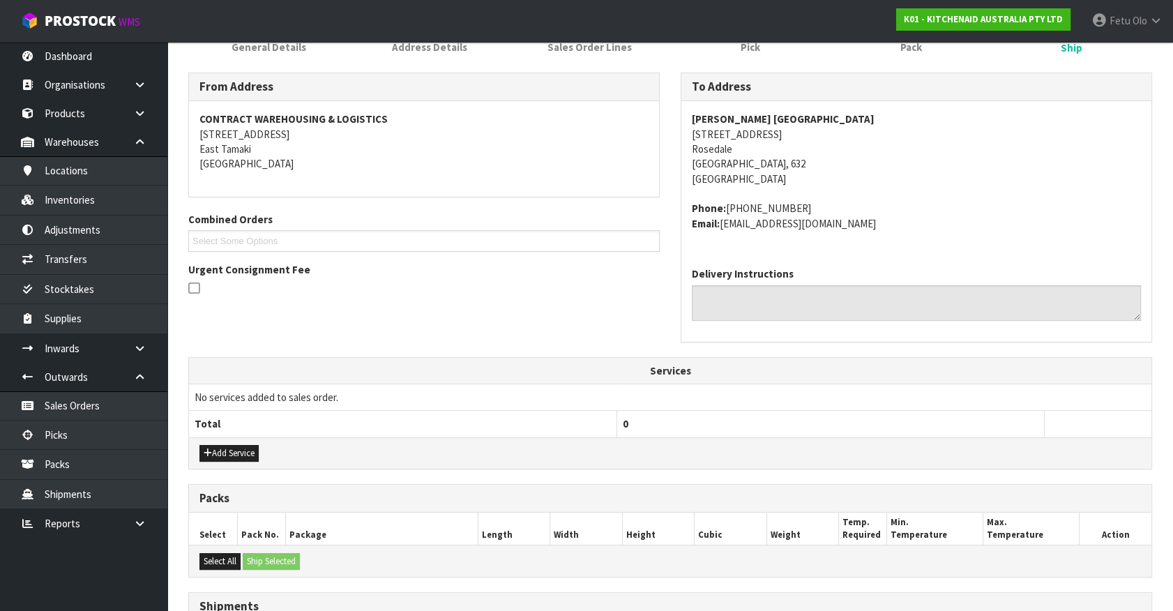
scroll to position [377, 0]
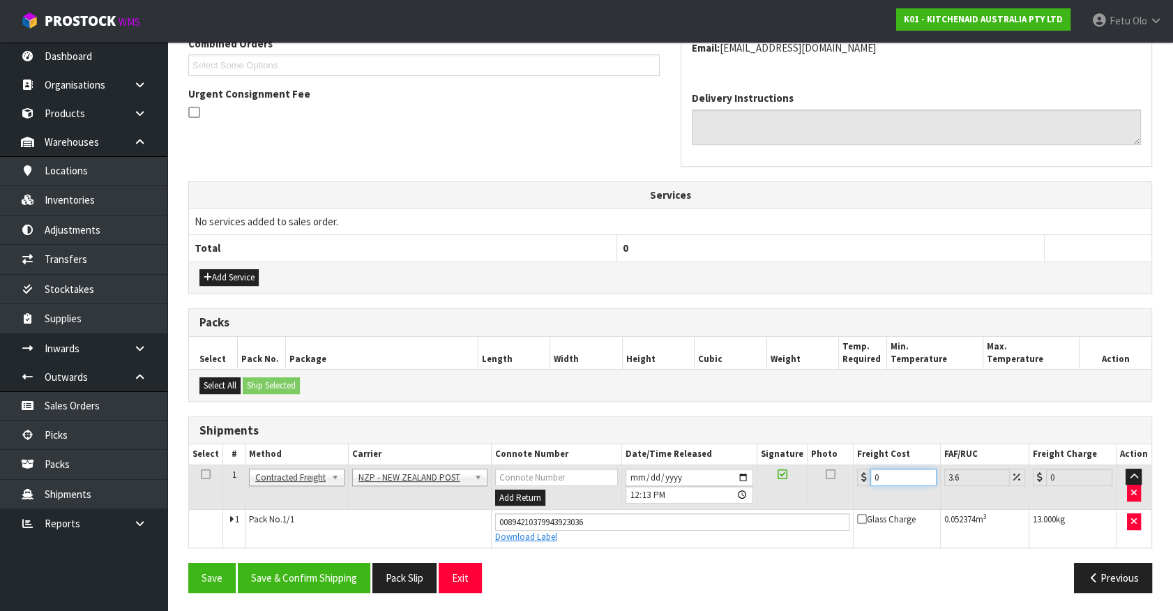
drag, startPoint x: 894, startPoint y: 481, endPoint x: 666, endPoint y: 502, distance: 229.1
click at [666, 502] on tr "1 Client Local Pickup Customer Local Pickup Company Freight Contracted Freight …" at bounding box center [670, 487] width 963 height 45
type input "4"
type input "4.14"
type input "4.3"
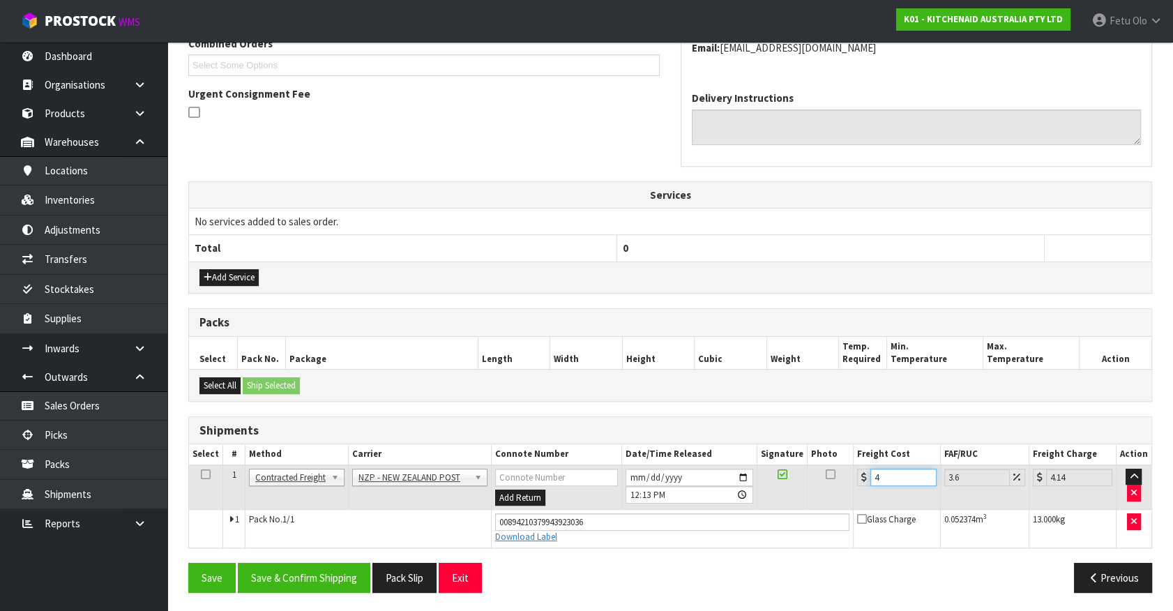
type input "4.45"
type input "4.33"
type input "4.49"
type input "4.33"
click at [331, 576] on button "Save & Confirm Shipping" at bounding box center [304, 578] width 133 height 30
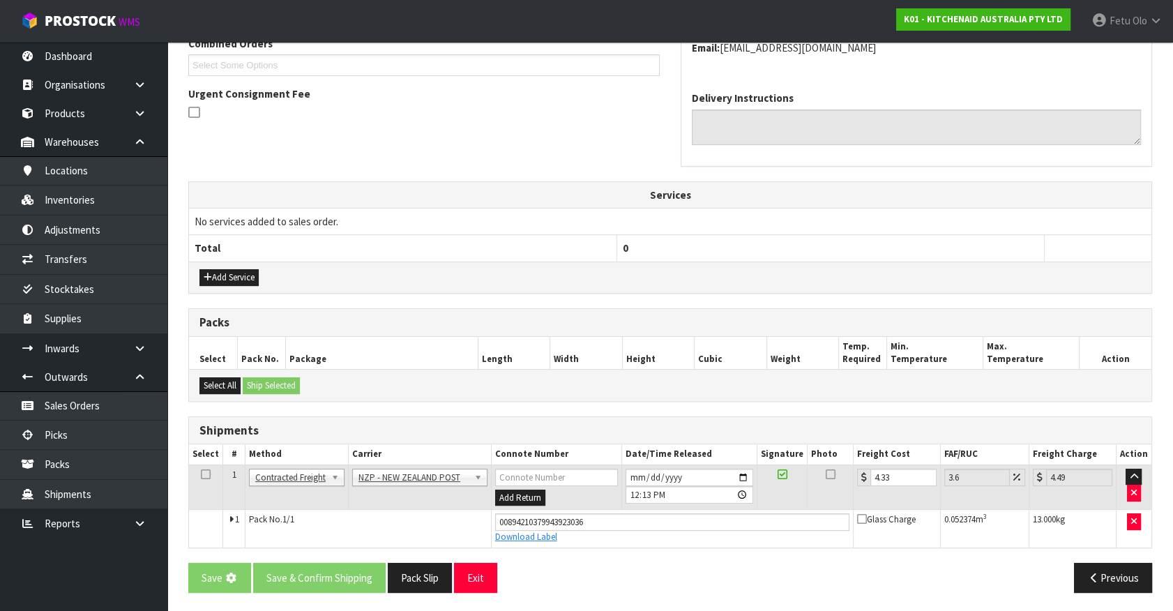
scroll to position [0, 0]
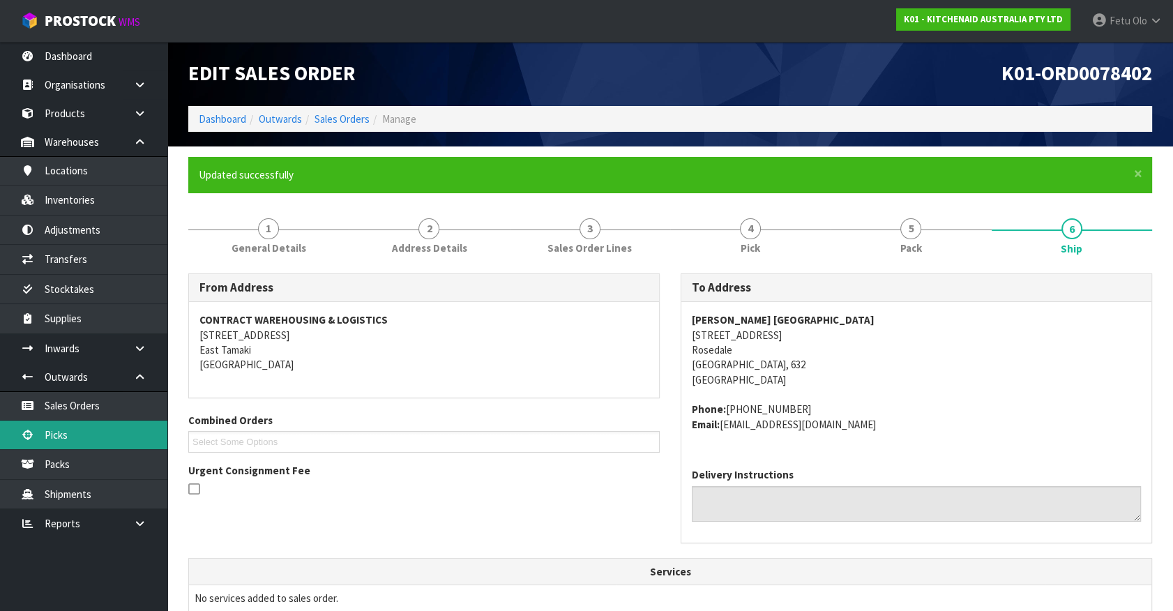
click at [52, 435] on link "Picks" at bounding box center [83, 435] width 167 height 29
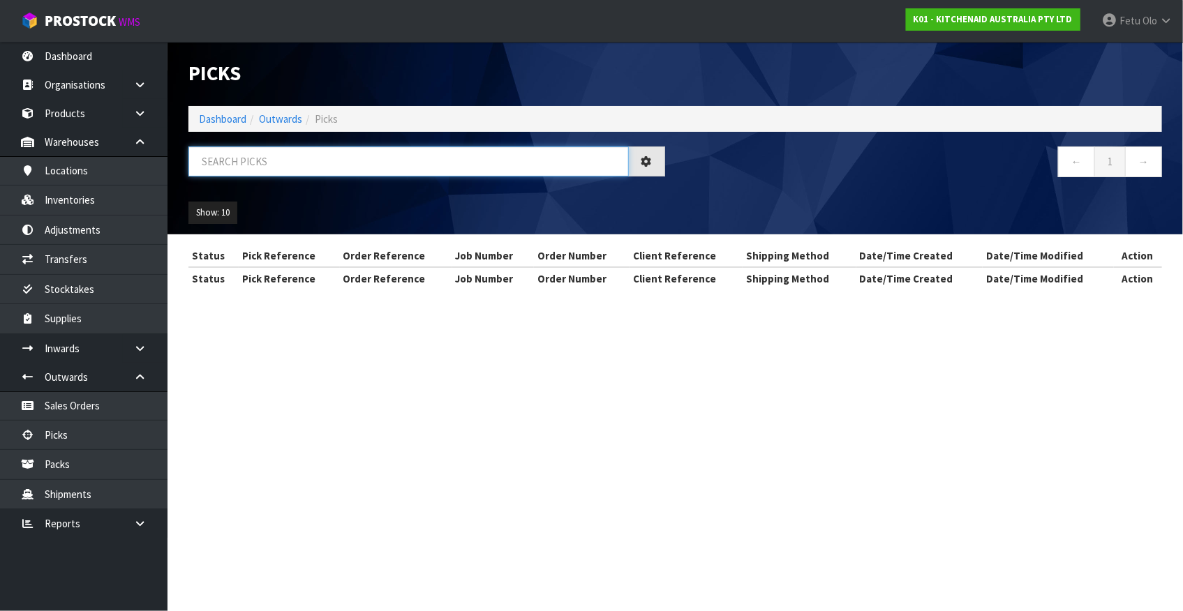
click at [310, 162] on input "text" at bounding box center [408, 162] width 440 height 30
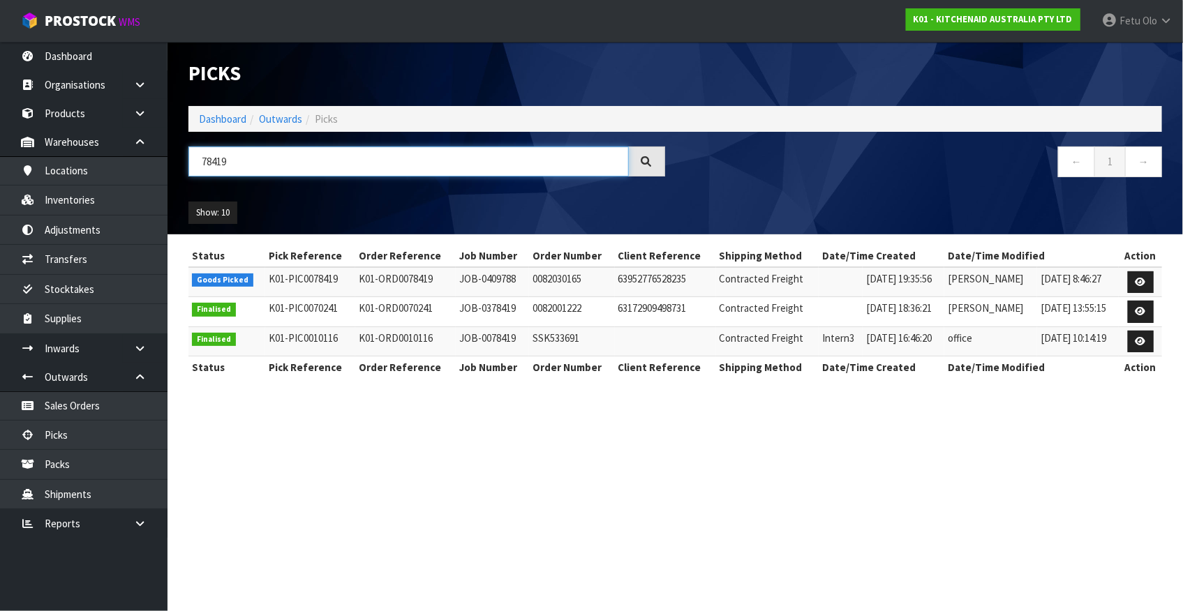
type input "78419"
click at [1134, 285] on link at bounding box center [1140, 282] width 26 height 22
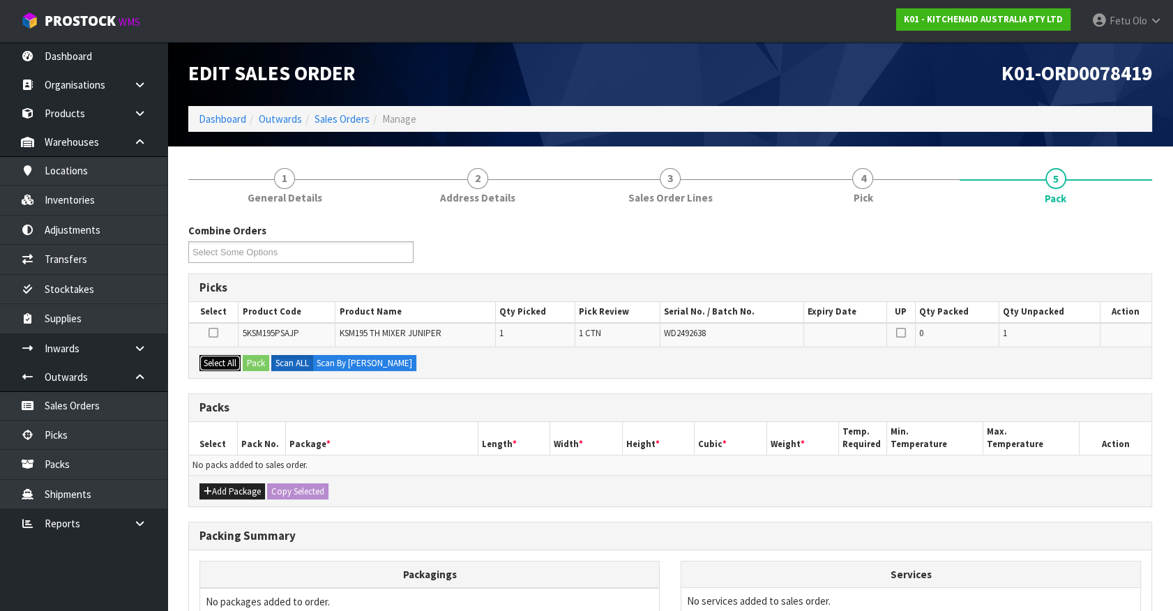
drag, startPoint x: 211, startPoint y: 358, endPoint x: 248, endPoint y: 362, distance: 36.5
click at [226, 361] on button "Select All" at bounding box center [220, 363] width 41 height 17
click at [255, 360] on button "Pack" at bounding box center [256, 363] width 27 height 17
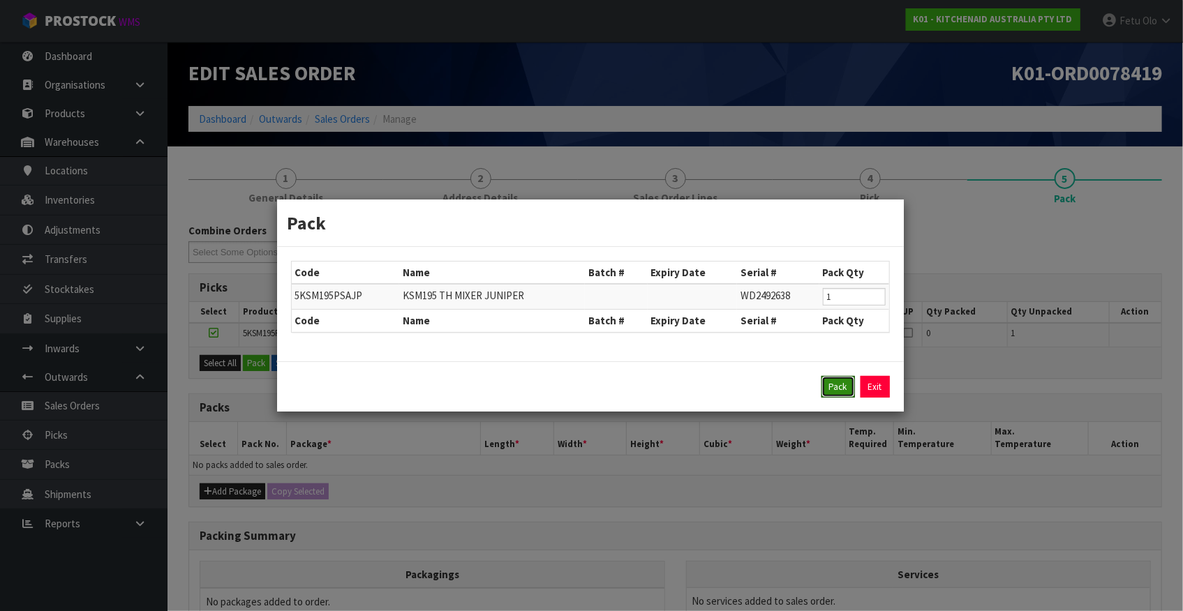
click at [837, 390] on button "Pack" at bounding box center [837, 387] width 33 height 22
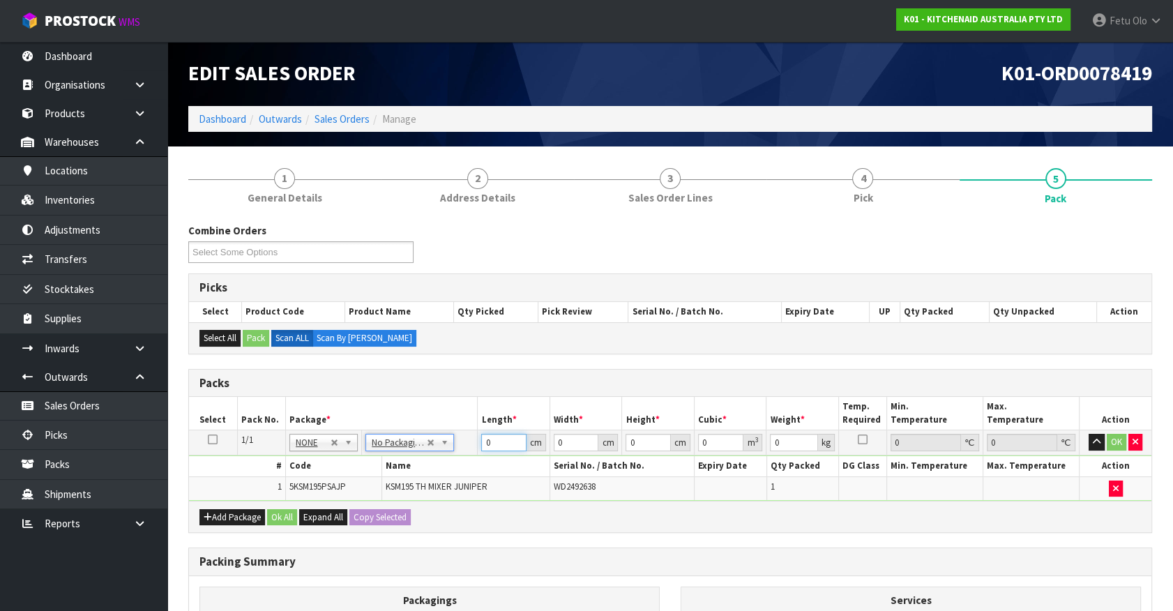
drag, startPoint x: 501, startPoint y: 444, endPoint x: 321, endPoint y: 467, distance: 181.4
click at [321, 467] on tbody "1/1 NONE 007-001 007-002 007-004 007-009 007-013 007-014 007-015 007-017 007-01…" at bounding box center [670, 465] width 963 height 70
type input "42"
type input "29"
type input "4"
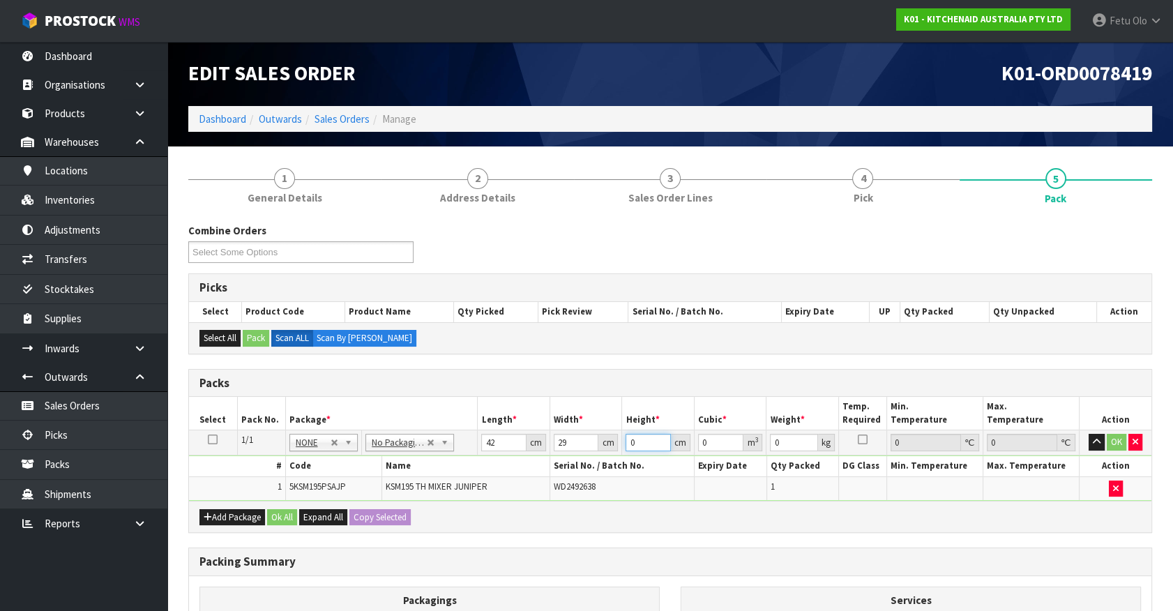
type input "0.004872"
type input "43"
type input "0.052374"
type input "43"
type input "13"
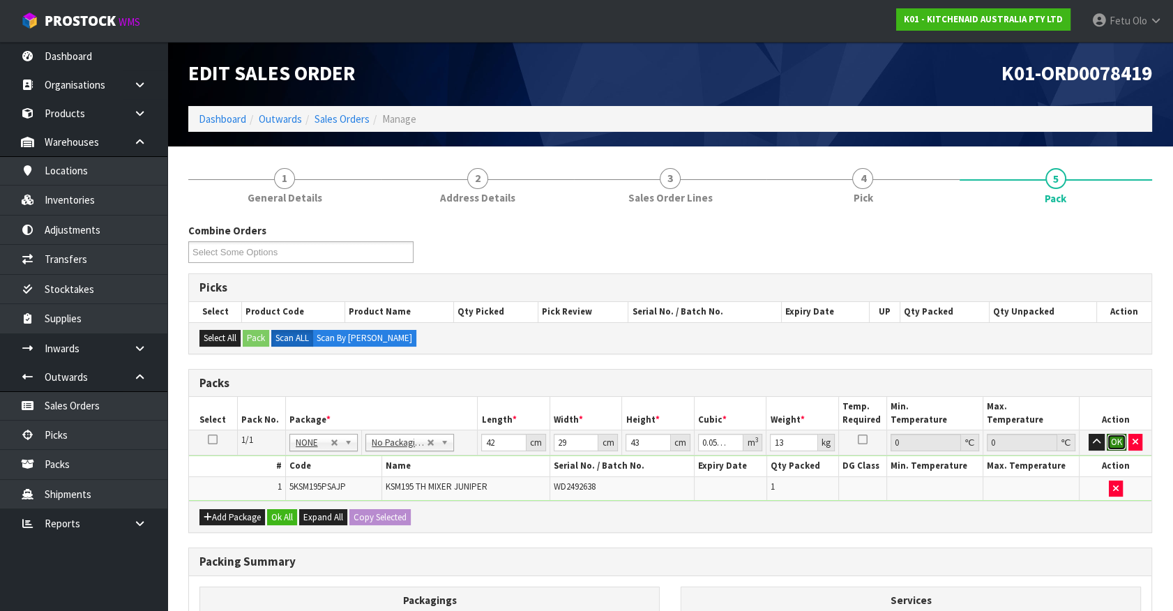
click button "OK" at bounding box center [1117, 442] width 20 height 17
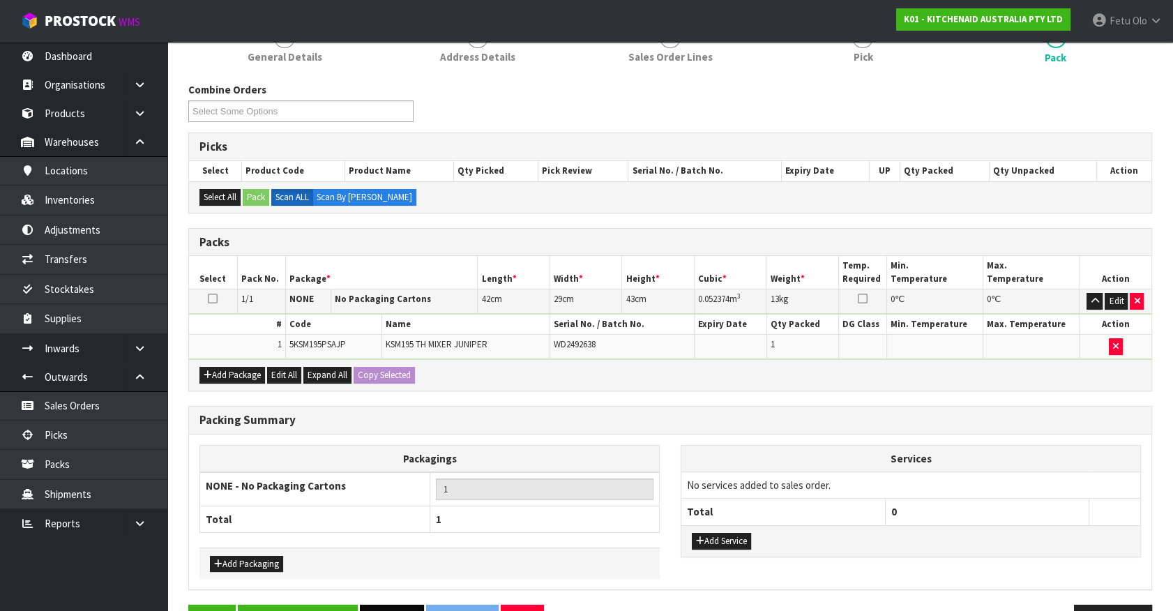
scroll to position [182, 0]
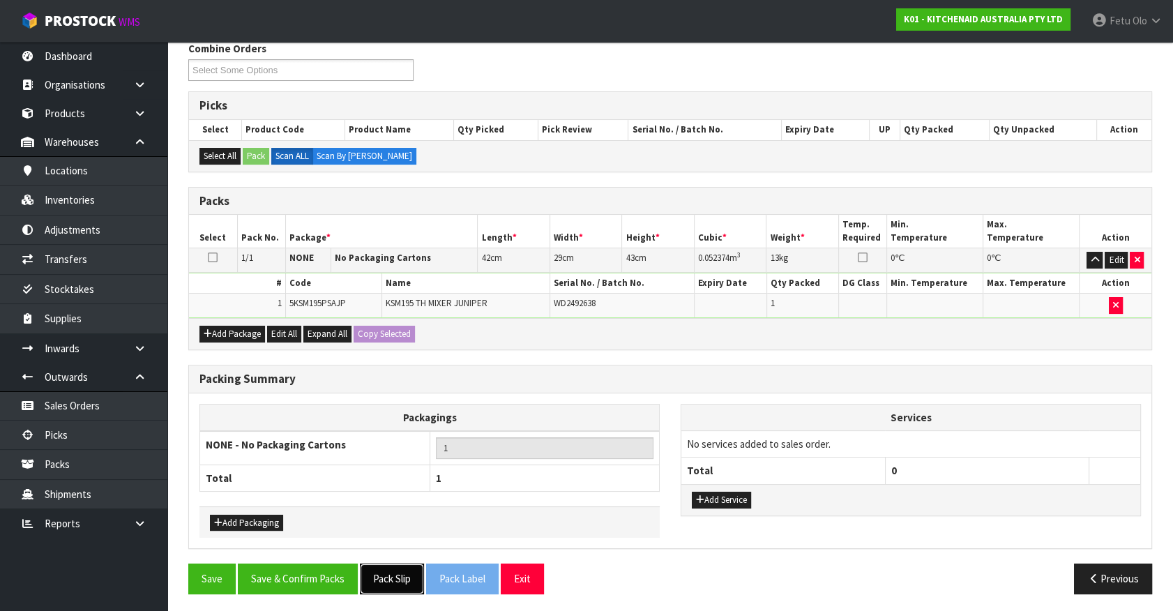
click at [397, 582] on button "Pack Slip" at bounding box center [392, 579] width 64 height 30
click at [289, 559] on div "Packing Summary Packagings NONE - No Packaging Cartons 1 Total 1 Add Packaging …" at bounding box center [670, 465] width 985 height 200
click at [273, 573] on button "Save & Confirm Packs" at bounding box center [298, 579] width 120 height 30
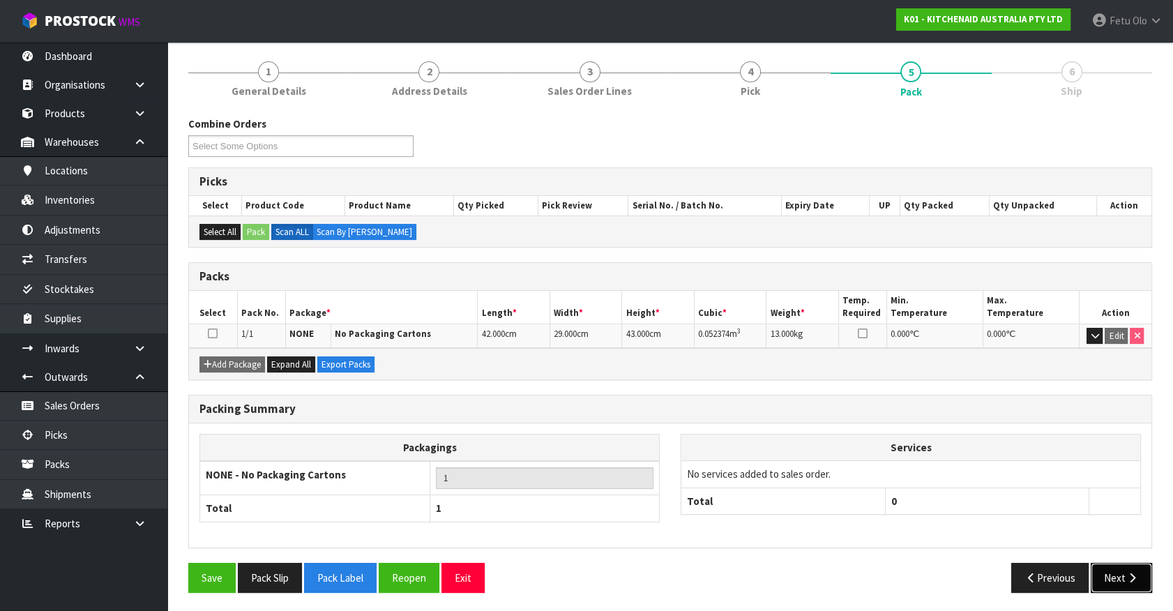
click at [1132, 582] on button "Next" at bounding box center [1121, 578] width 61 height 30
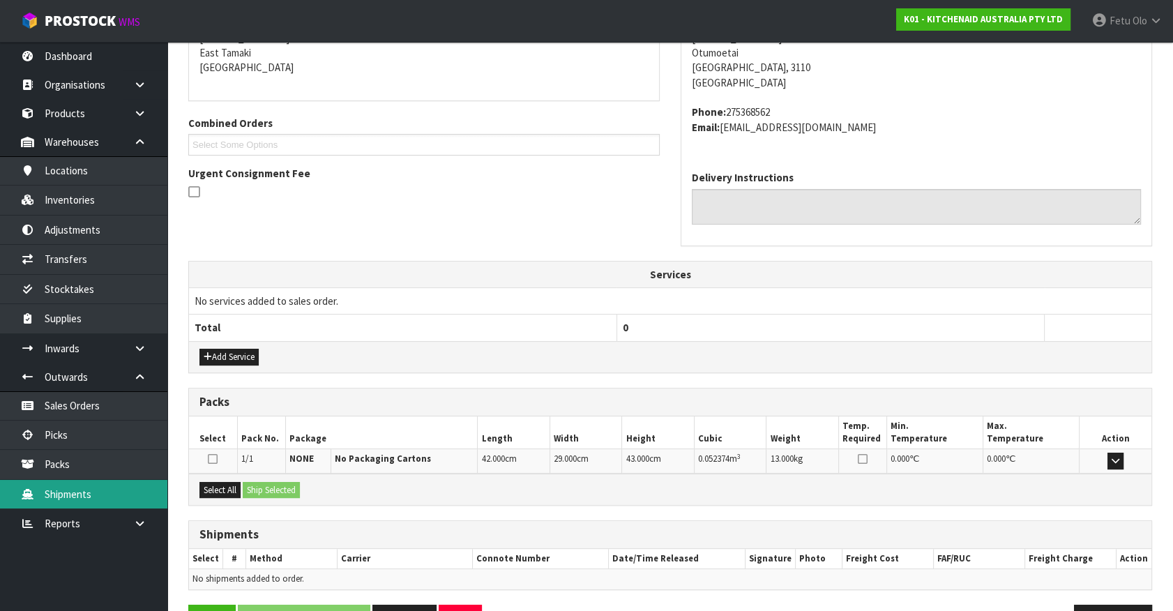
scroll to position [339, 0]
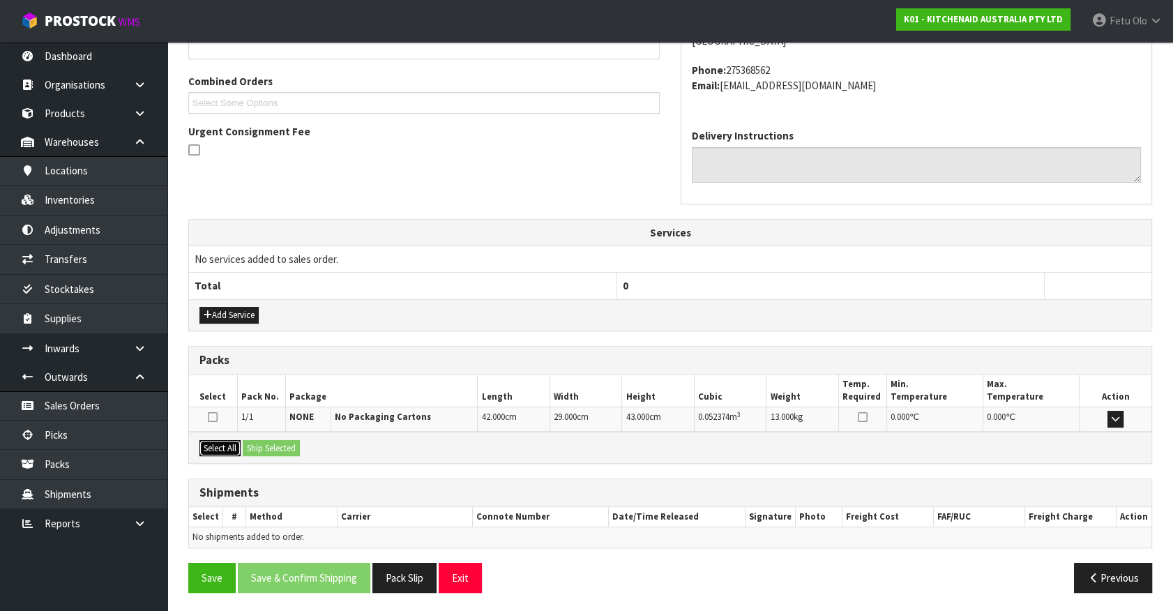
drag, startPoint x: 225, startPoint y: 437, endPoint x: 234, endPoint y: 439, distance: 8.5
click at [225, 440] on button "Select All" at bounding box center [220, 448] width 41 height 17
click at [249, 444] on button "Ship Selected" at bounding box center [271, 448] width 57 height 17
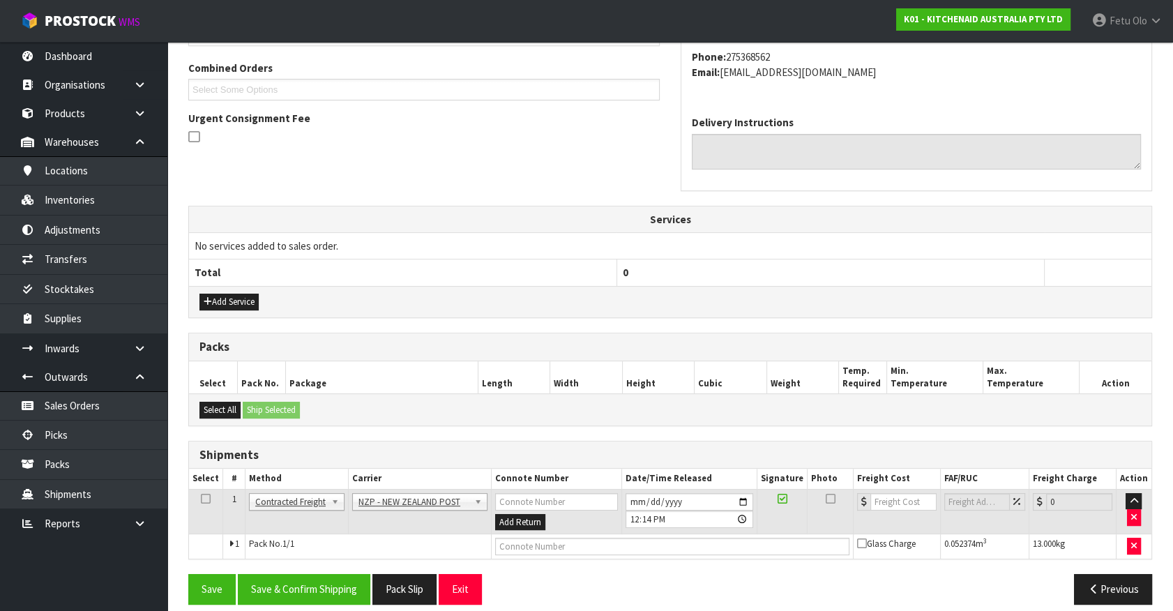
scroll to position [363, 0]
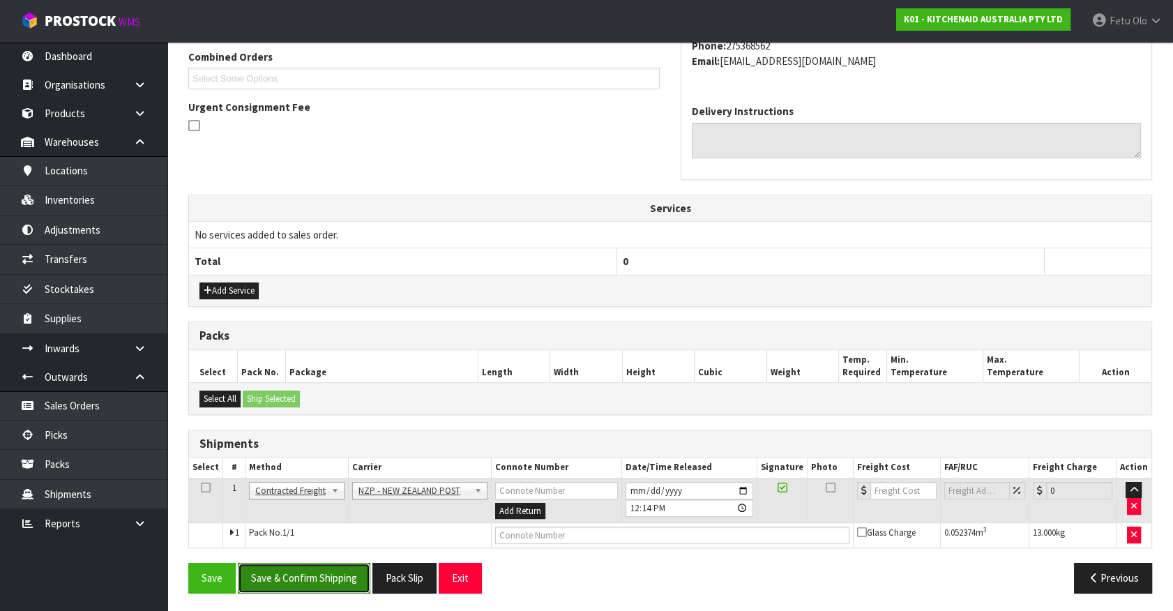
click at [361, 564] on button "Save & Confirm Shipping" at bounding box center [304, 578] width 133 height 30
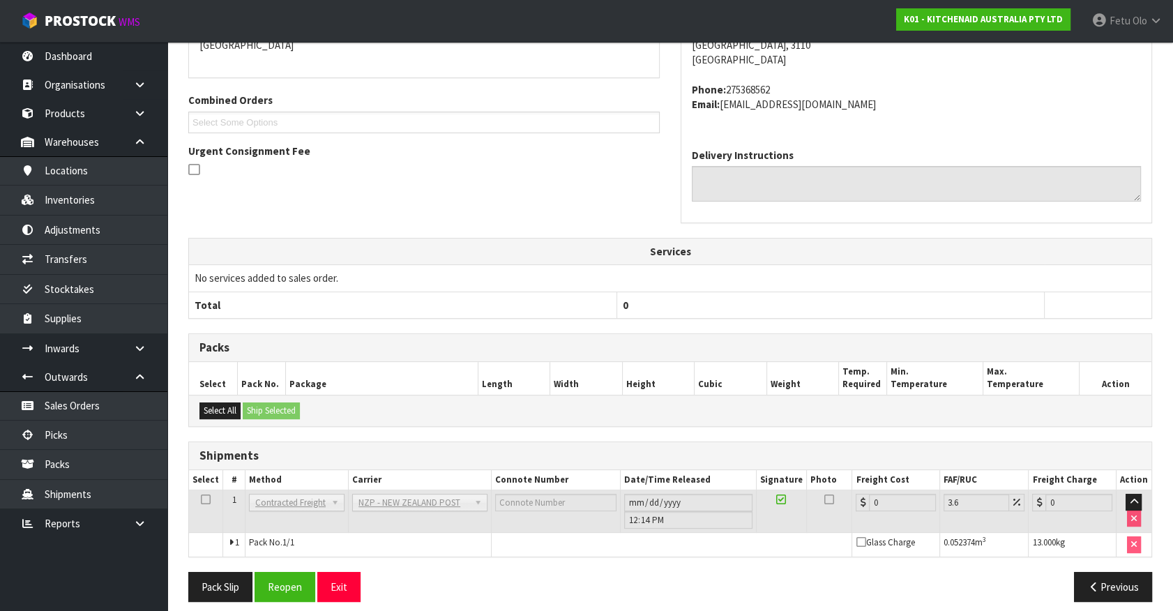
scroll to position [344, 0]
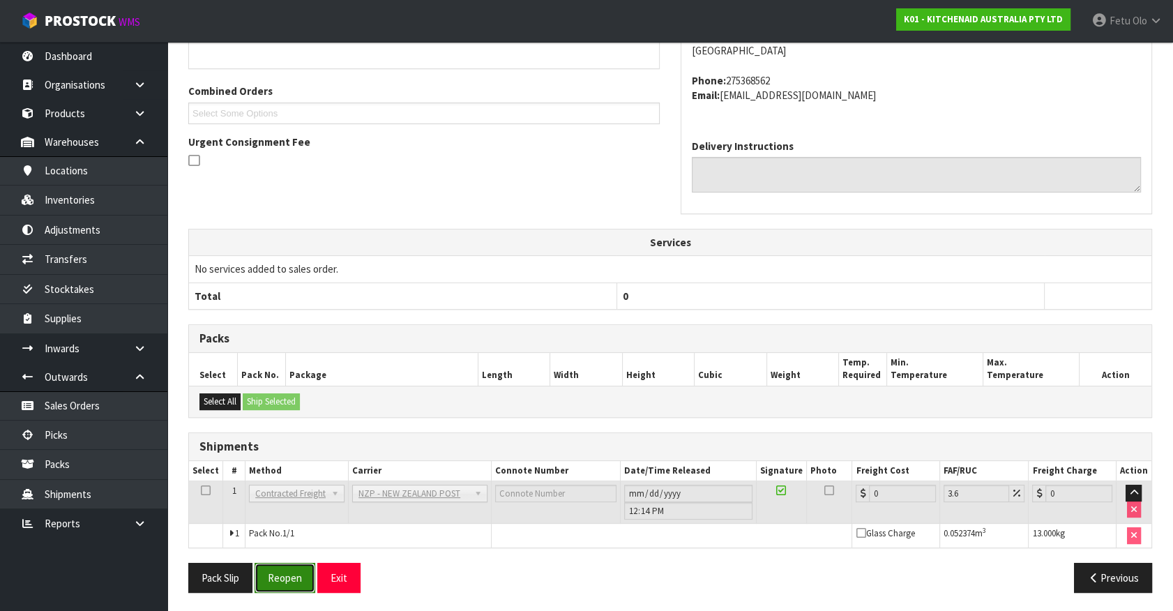
click at [283, 579] on button "Reopen" at bounding box center [285, 578] width 61 height 30
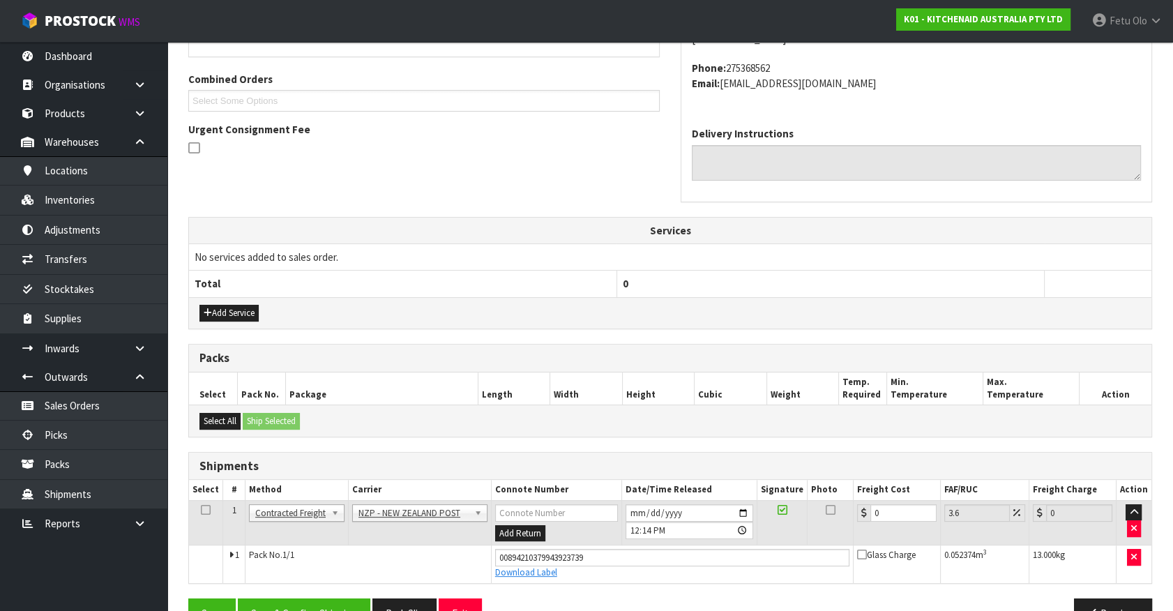
scroll to position [377, 0]
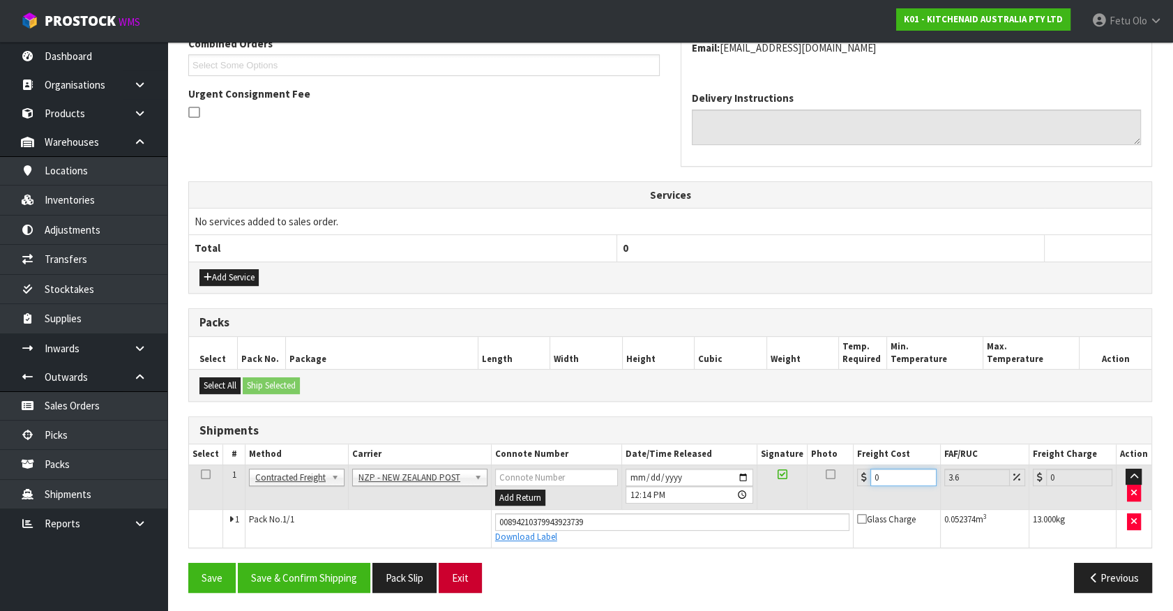
drag, startPoint x: 879, startPoint y: 481, endPoint x: 439, endPoint y: 572, distance: 449.6
click at [455, 569] on div "From Address CONTRACT WAREHOUSING & LOGISTICS 17 Allens Road East Tamaki Auckla…" at bounding box center [670, 250] width 964 height 707
type input "1"
type input "1.04"
type input "10"
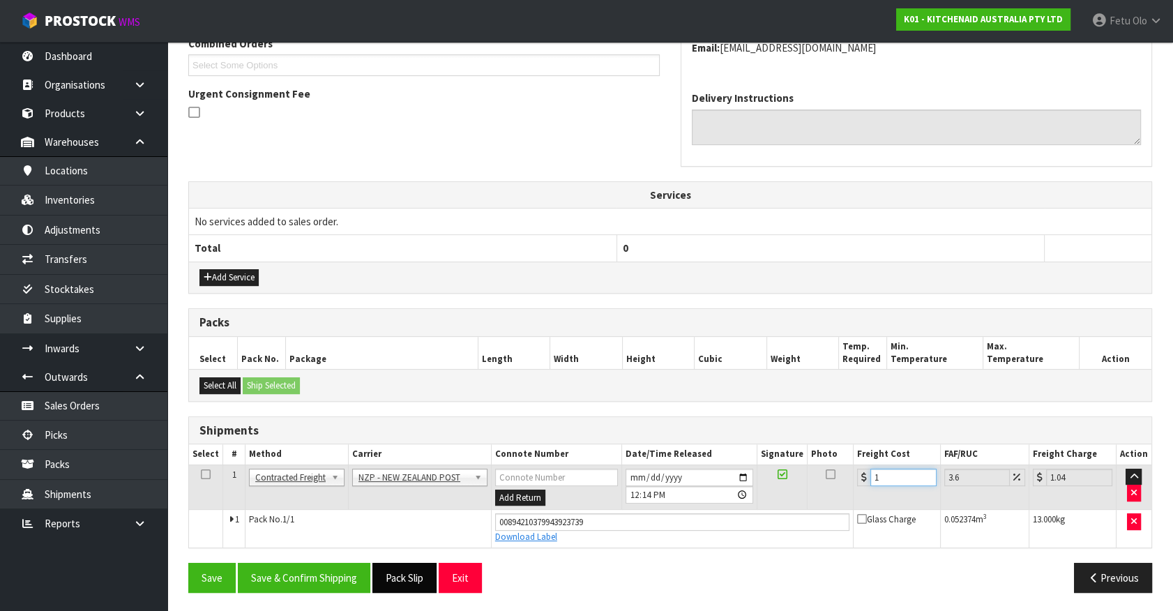
type input "10.36"
type input "10.8"
type input "11.19"
type input "10.89"
type input "11.28"
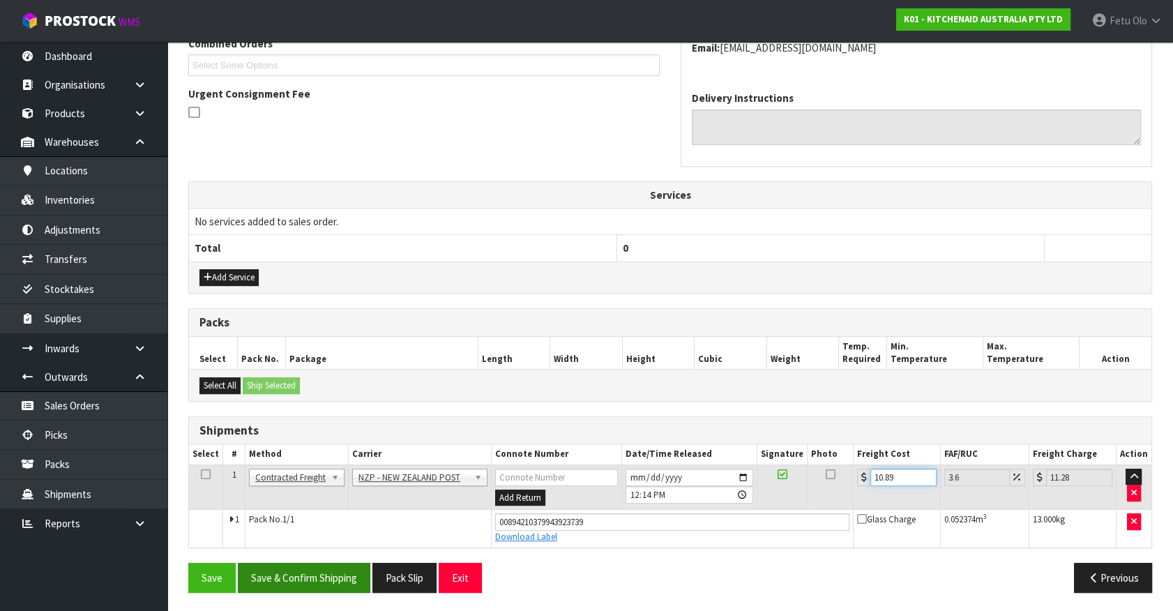
type input "10.89"
click at [333, 566] on button "Save & Confirm Shipping" at bounding box center [304, 578] width 133 height 30
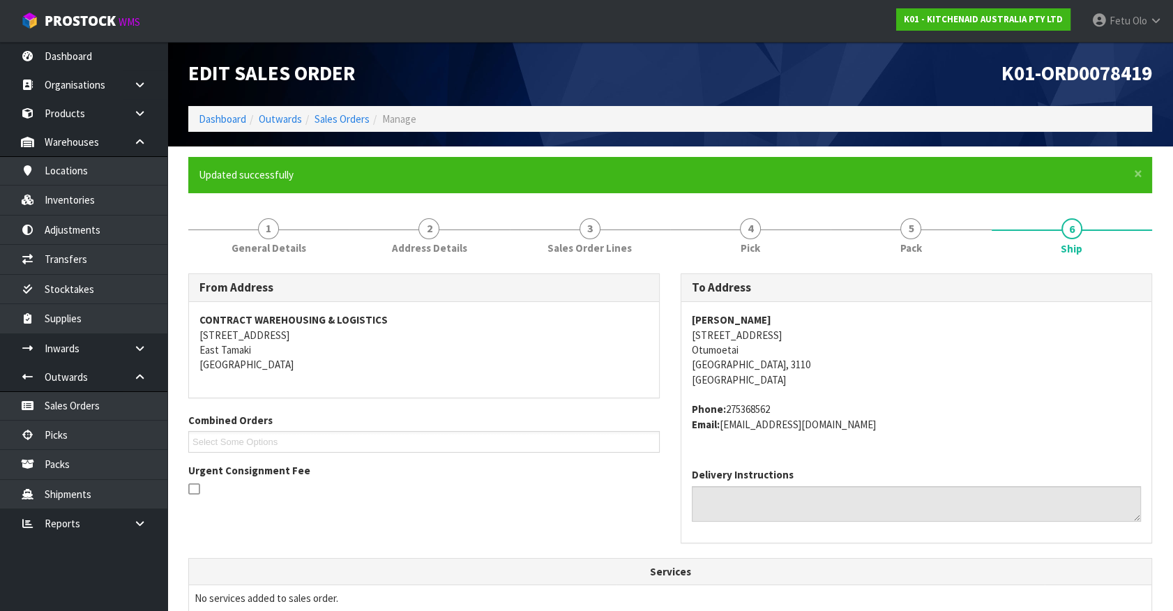
click at [1063, 417] on address "Phone: 275368562 Email: nadiatemple@hotmail.com" at bounding box center [916, 417] width 449 height 30
click at [1060, 440] on div "Nadia Herriott 24 Claremont Terrace Otumoetai Tauranga, 3110 New Zealand Phone:…" at bounding box center [917, 379] width 470 height 155
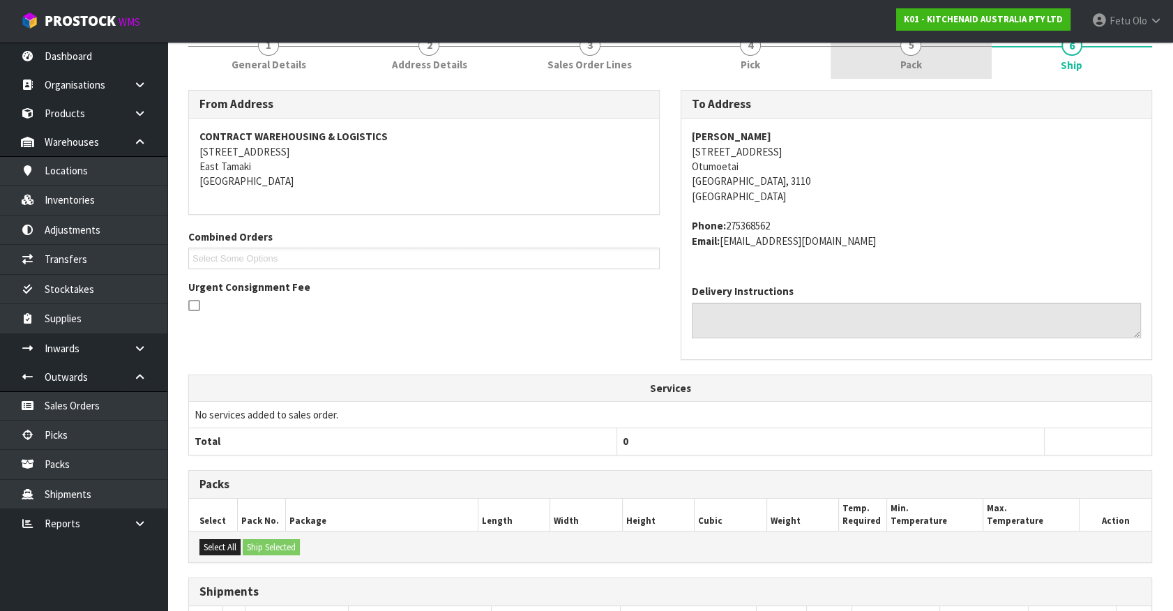
scroll to position [21, 0]
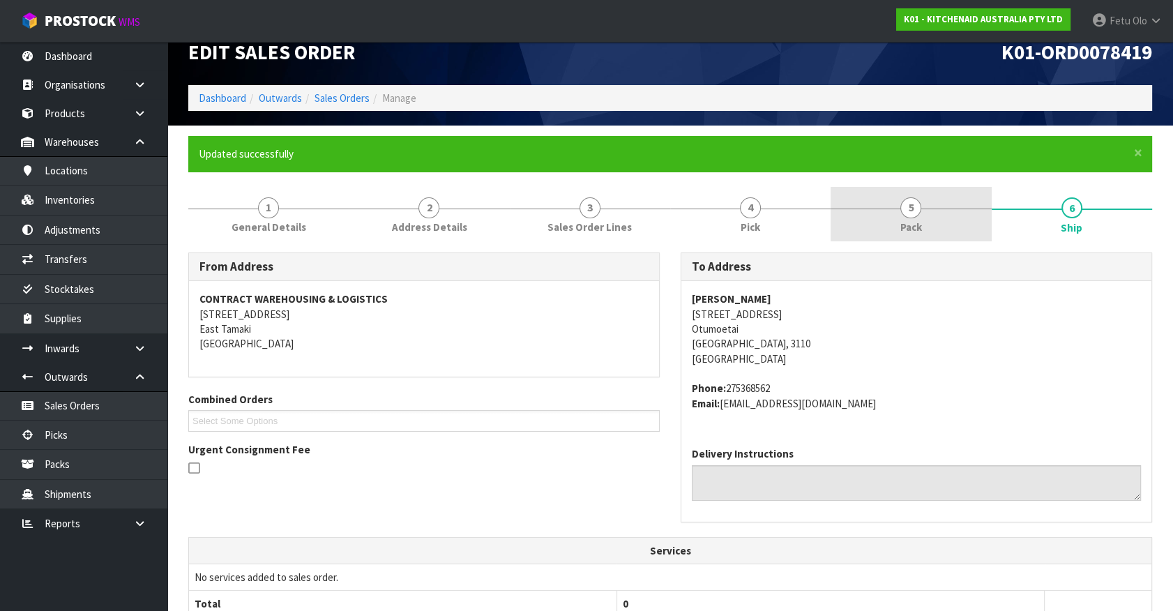
click at [908, 223] on span "Pack" at bounding box center [912, 227] width 22 height 15
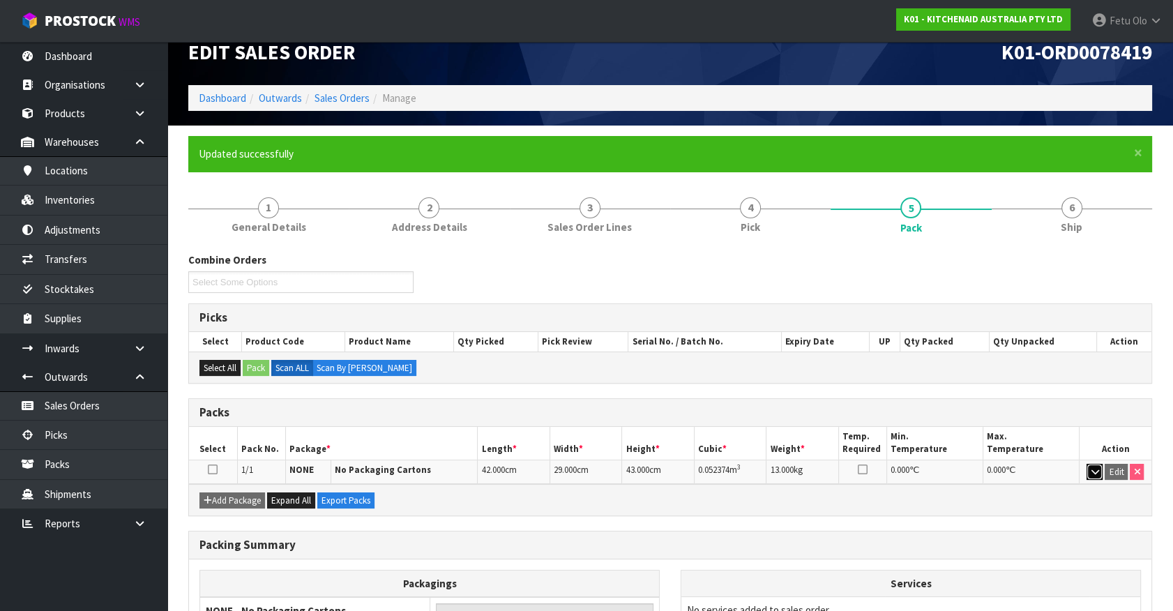
click at [1091, 467] on icon "button" at bounding box center [1095, 471] width 8 height 9
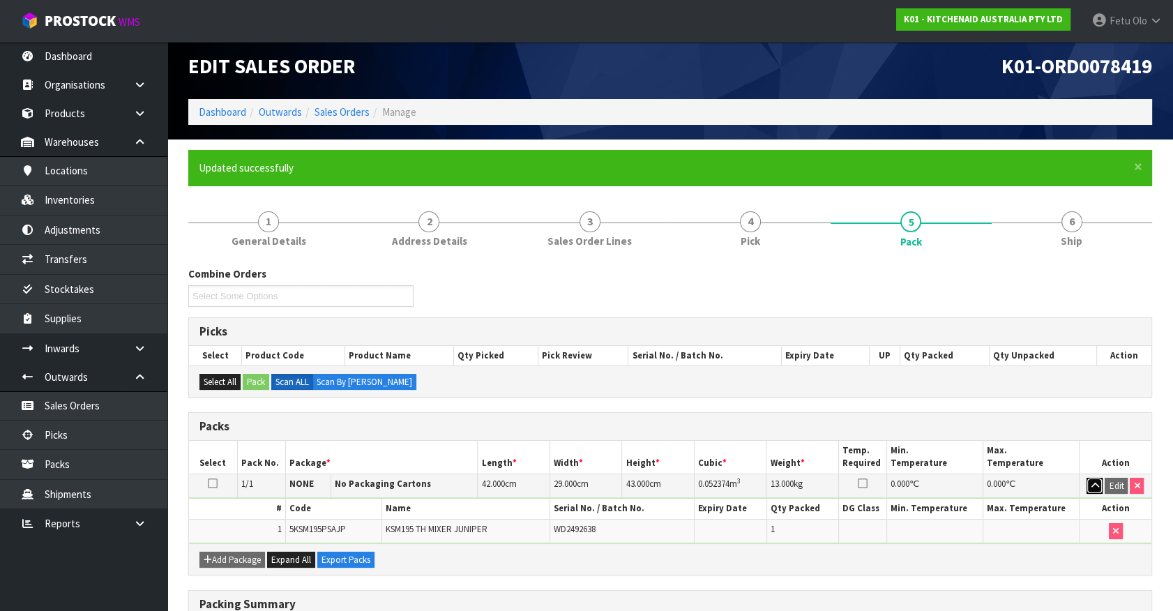
scroll to position [0, 0]
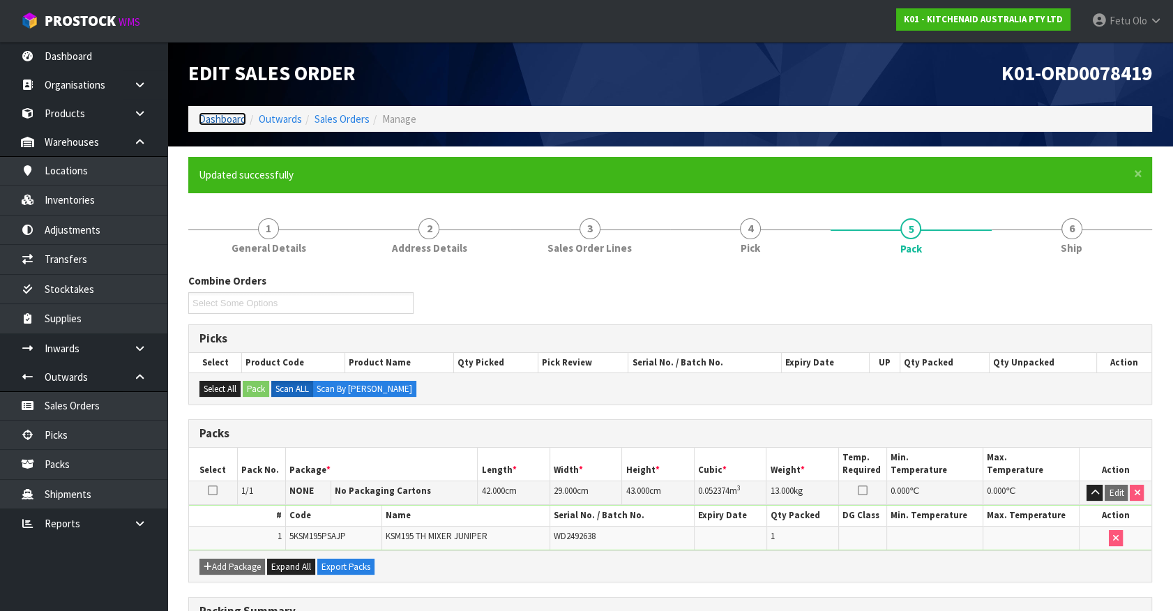
click at [217, 121] on link "Dashboard" at bounding box center [222, 118] width 47 height 13
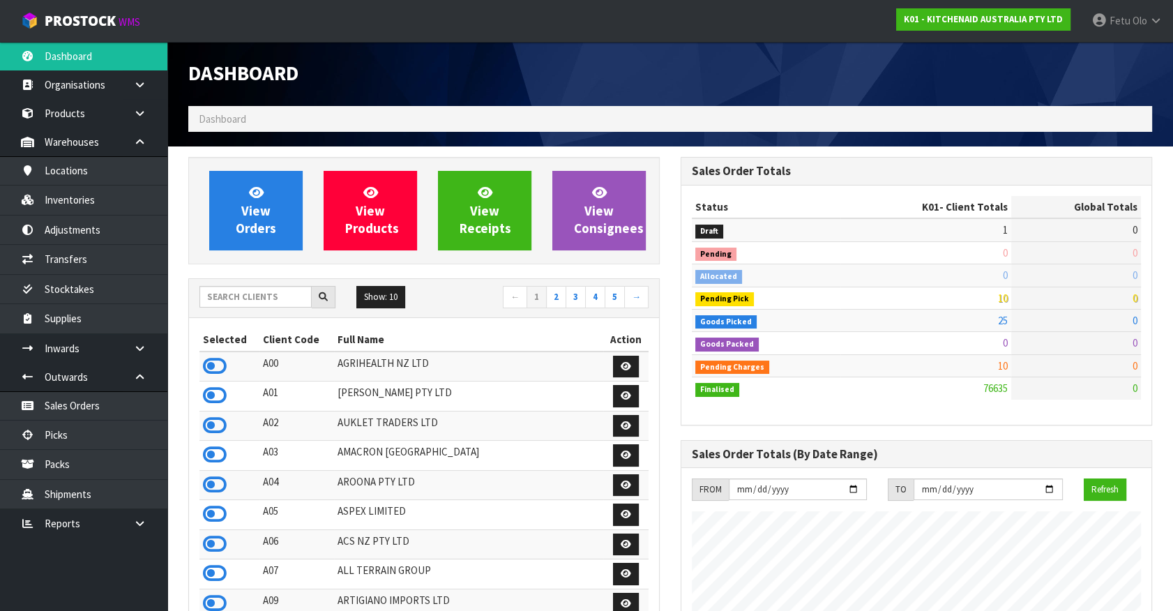
scroll to position [1055, 492]
click at [68, 441] on link "Picks" at bounding box center [83, 435] width 167 height 29
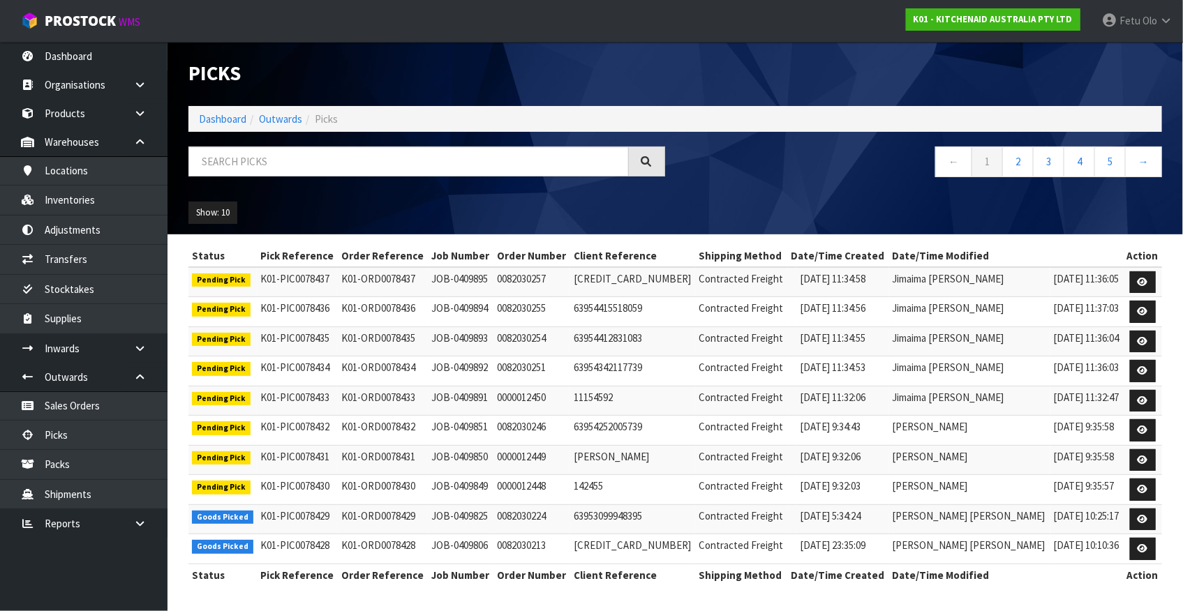
click at [1007, 212] on div "Show: 10 5 10 25 50" at bounding box center [675, 212] width 994 height 43
click at [1020, 590] on div "Status Pick Reference Order Reference Job Number Order Number Client Reference …" at bounding box center [674, 423] width 973 height 357
click at [429, 174] on input "text" at bounding box center [408, 162] width 440 height 30
click at [429, 172] on input "text" at bounding box center [408, 162] width 440 height 30
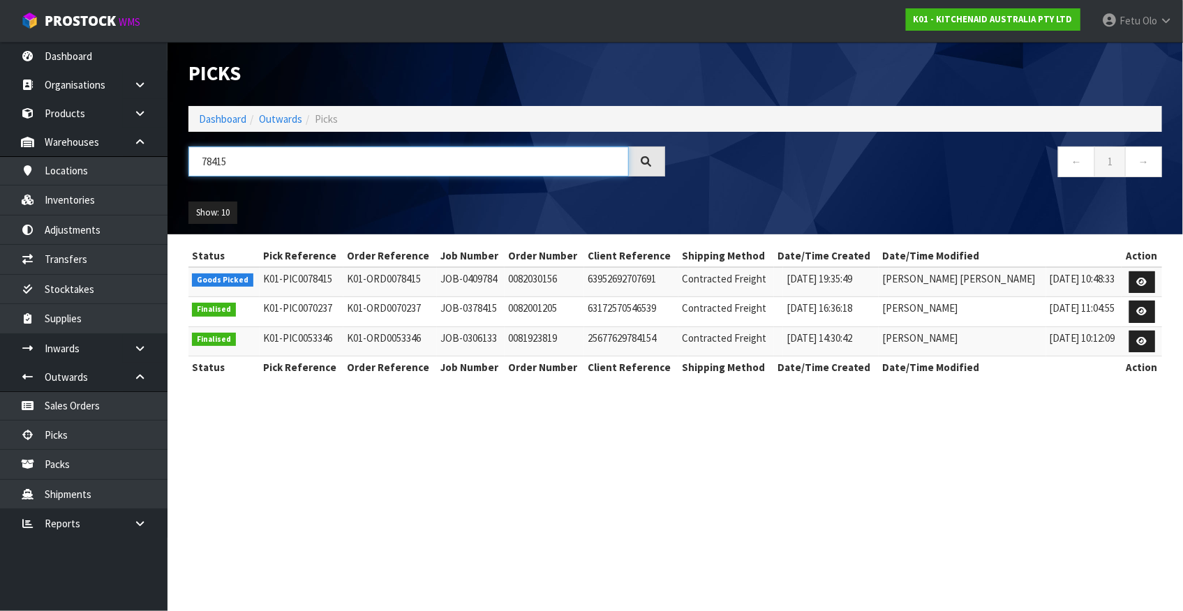
type input "78415"
click at [1033, 476] on section "Picks Dashboard Outwards Picks 78415 ← 1 → Show: 10 5 10 25 50 Status Pick Refe…" at bounding box center [591, 305] width 1183 height 611
click at [1138, 281] on icon at bounding box center [1142, 282] width 10 height 9
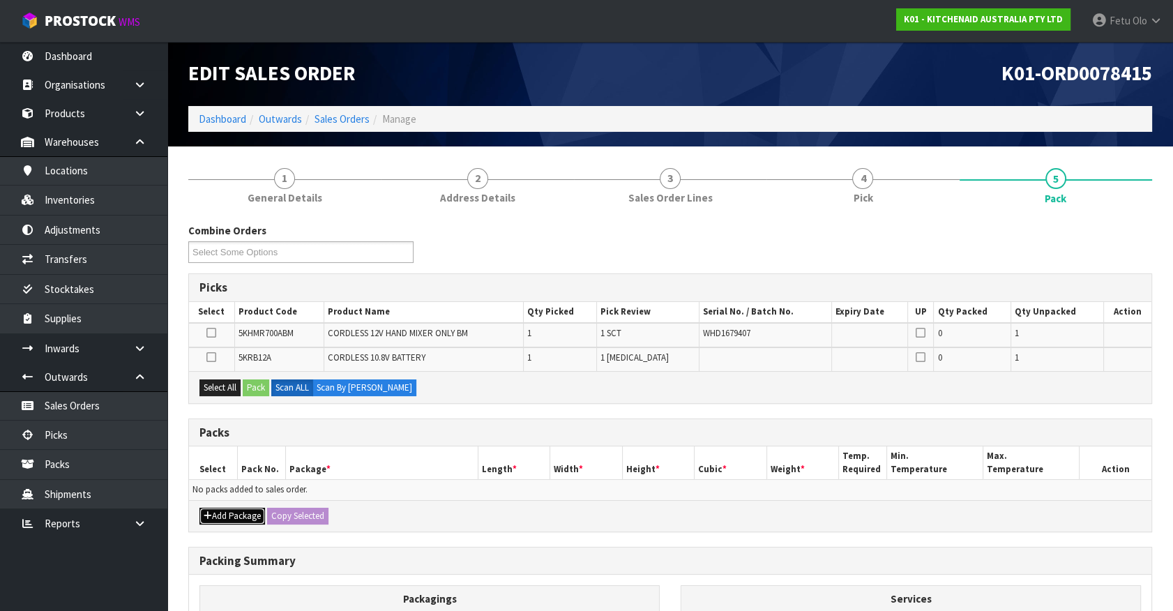
click at [215, 510] on button "Add Package" at bounding box center [233, 516] width 66 height 17
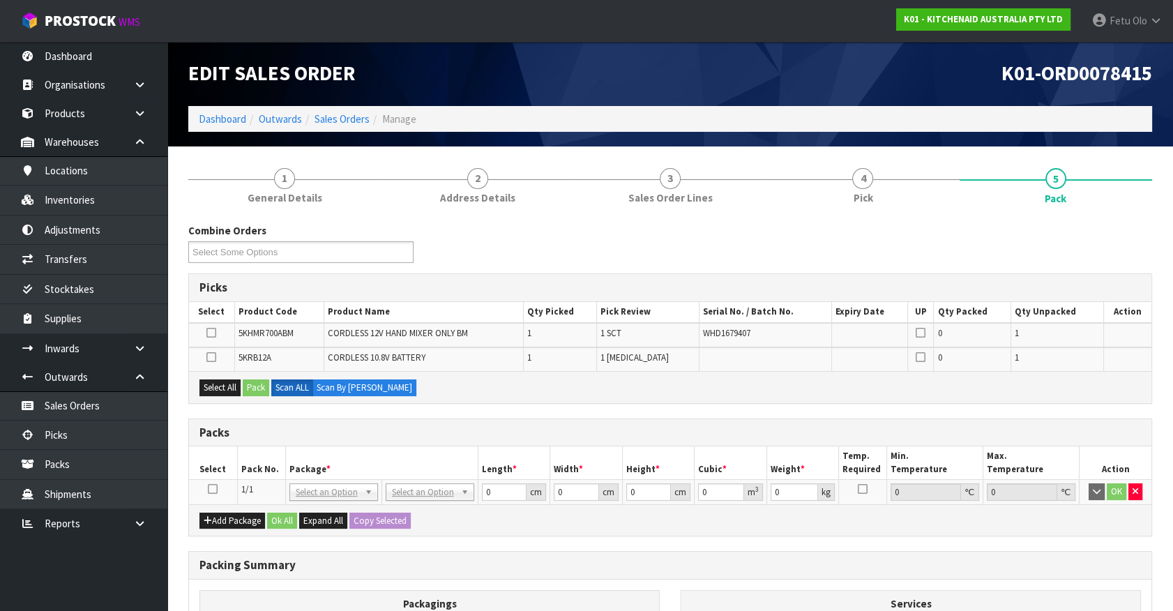
click at [208, 489] on icon at bounding box center [213, 489] width 10 height 1
click at [315, 456] on th "Package *" at bounding box center [381, 463] width 193 height 33
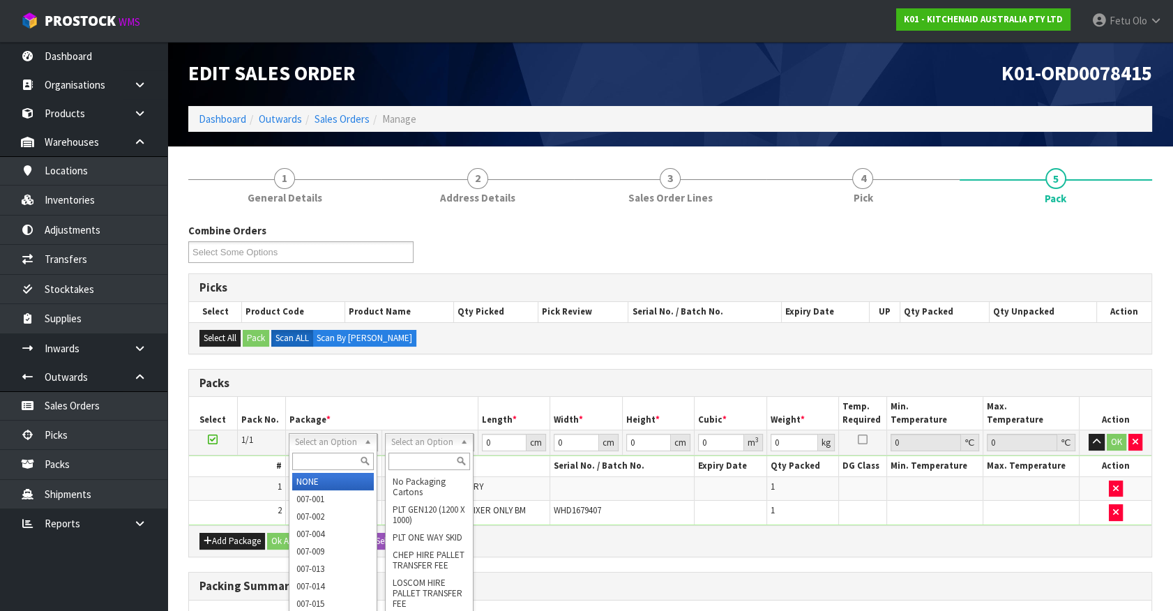
click at [331, 460] on input "text" at bounding box center [333, 461] width 82 height 17
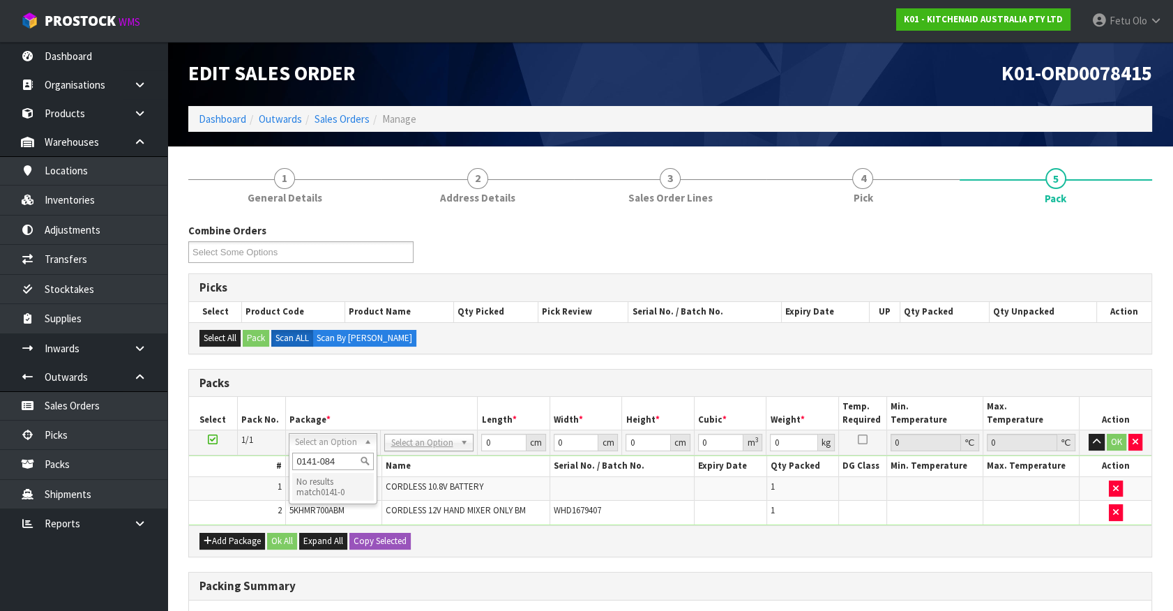
type input "0141-084"
drag, startPoint x: 312, startPoint y: 439, endPoint x: 306, endPoint y: 449, distance: 11.9
click at [301, 459] on input "text" at bounding box center [333, 461] width 82 height 17
type input "011-084"
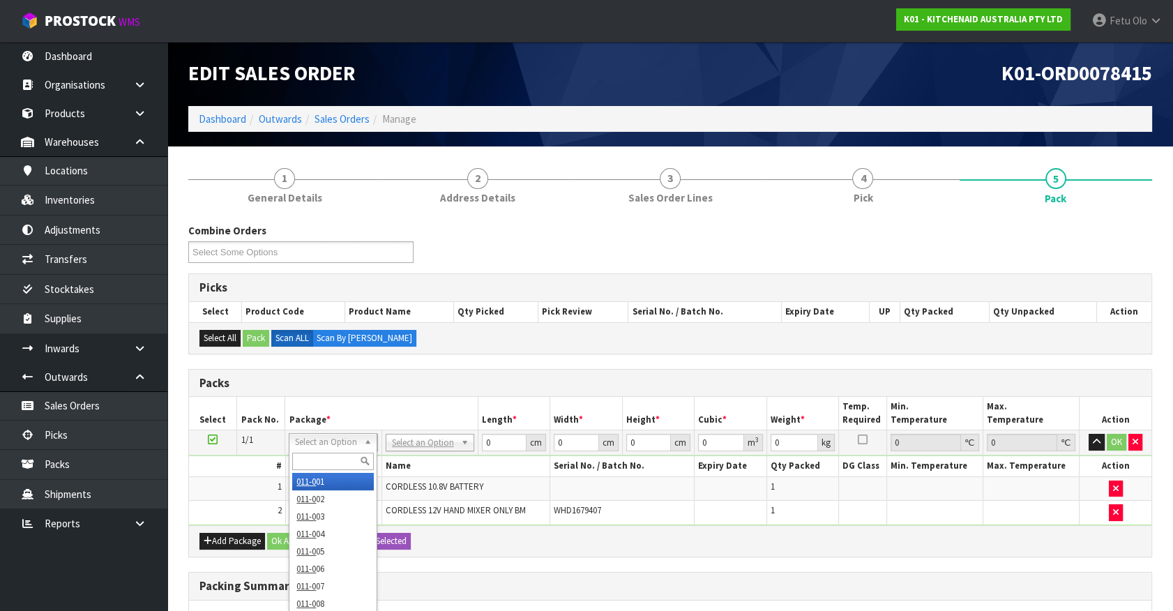
type input "1.6"
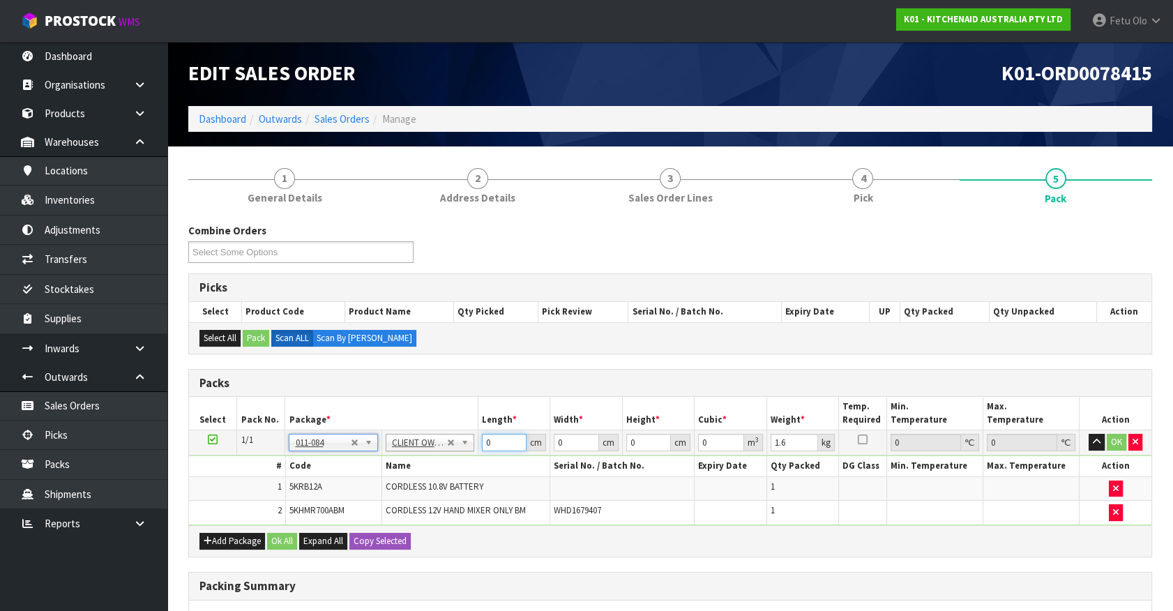
drag, startPoint x: 495, startPoint y: 442, endPoint x: 433, endPoint y: 458, distance: 64.1
click at [433, 458] on tbody "1/1 NONE 007-001 007-002 007-004 007-009 007-013 007-014 007-015 007-017 007-01…" at bounding box center [670, 477] width 963 height 95
type input "30"
type input "26"
type input "2"
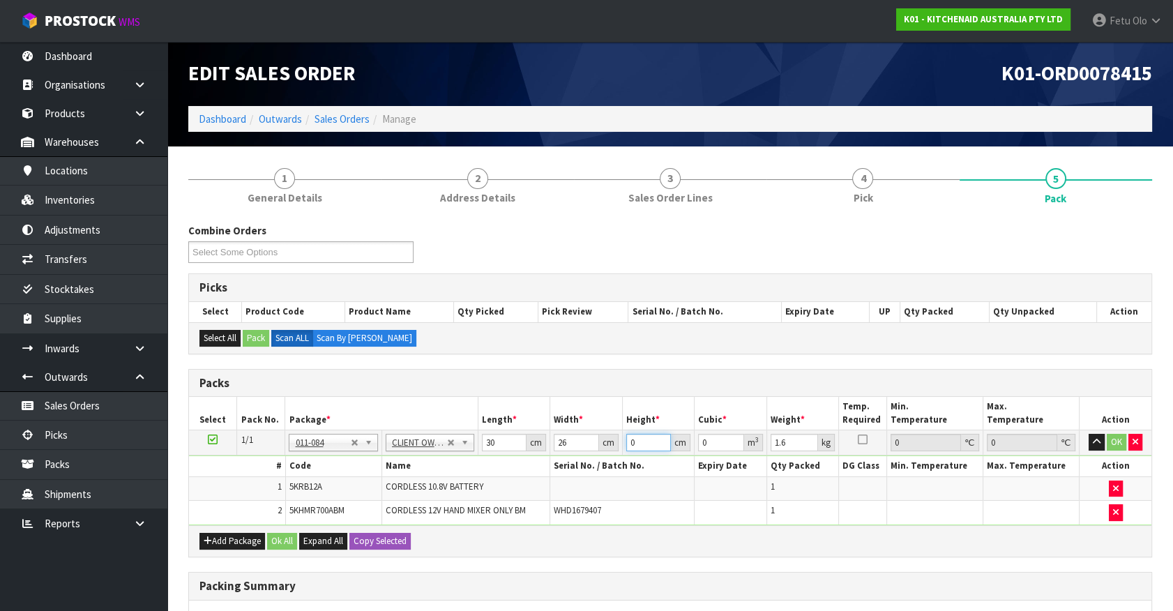
type input "0.00156"
type input "22"
type input "0.01716"
type input "22"
type input "3"
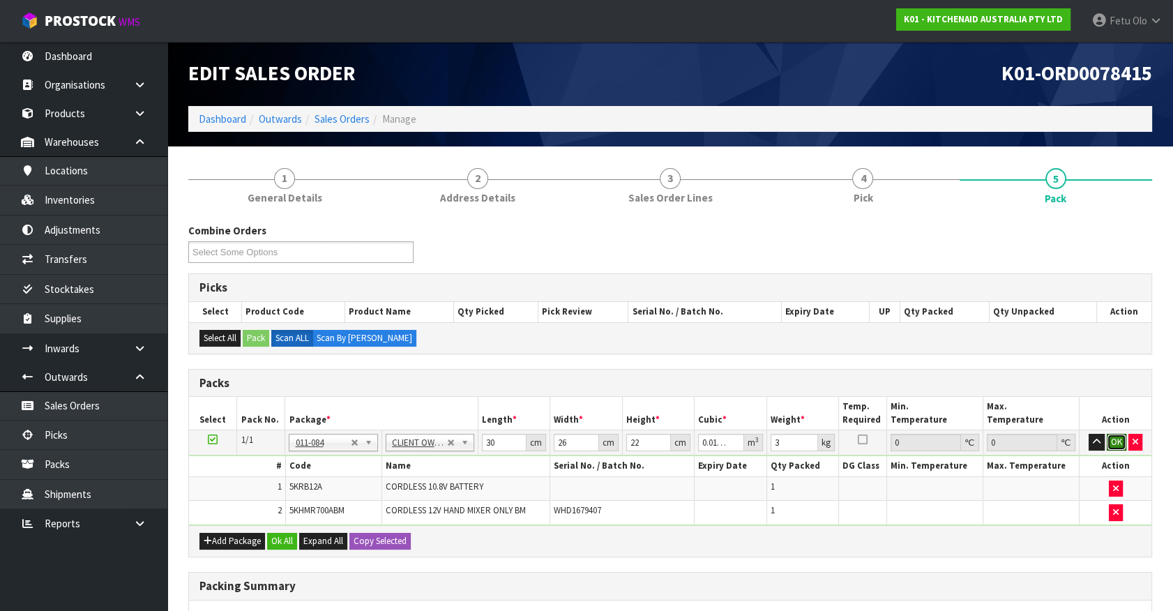
click button "OK" at bounding box center [1117, 442] width 20 height 17
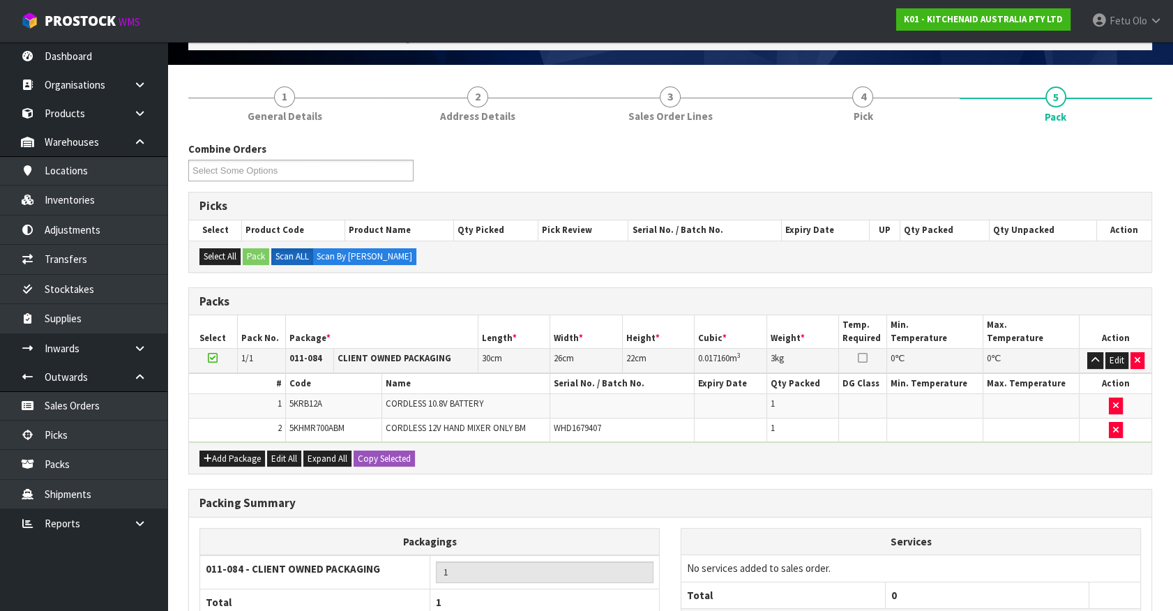
scroll to position [206, 0]
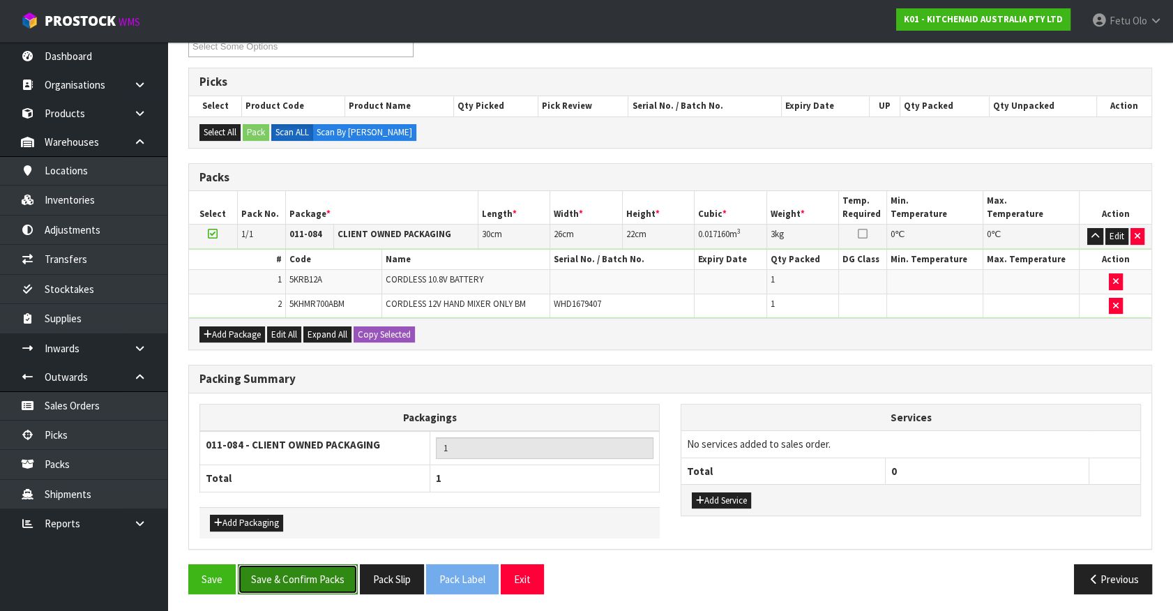
click at [324, 578] on button "Save & Confirm Packs" at bounding box center [298, 579] width 120 height 30
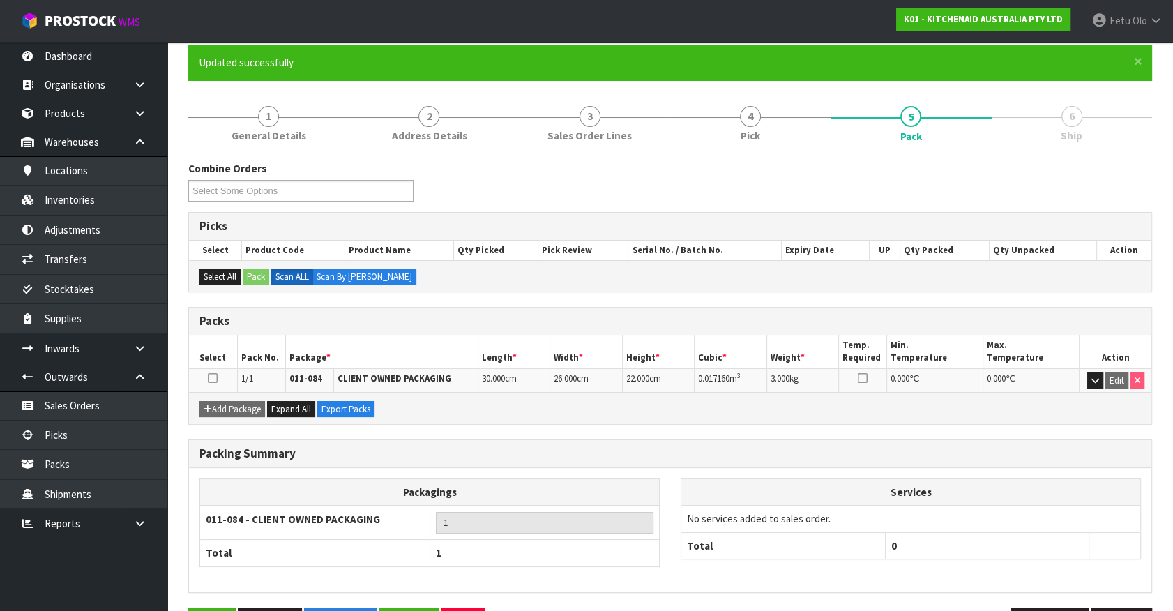
scroll to position [157, 0]
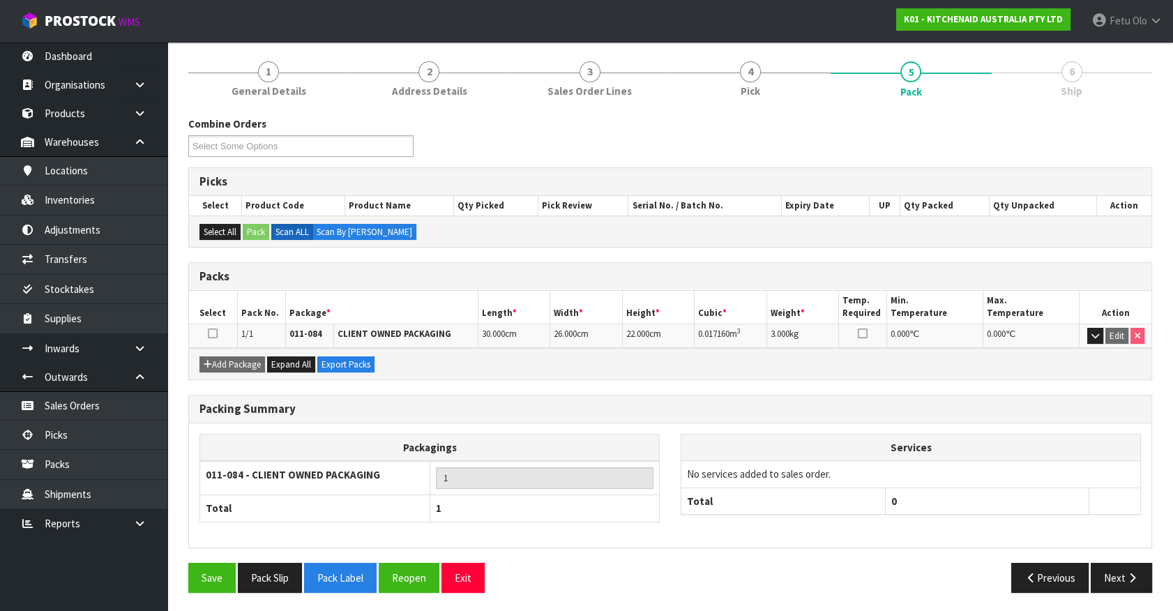
click at [913, 567] on div "Previous Next" at bounding box center [916, 578] width 493 height 30
click at [1123, 571] on button "Next" at bounding box center [1121, 578] width 61 height 30
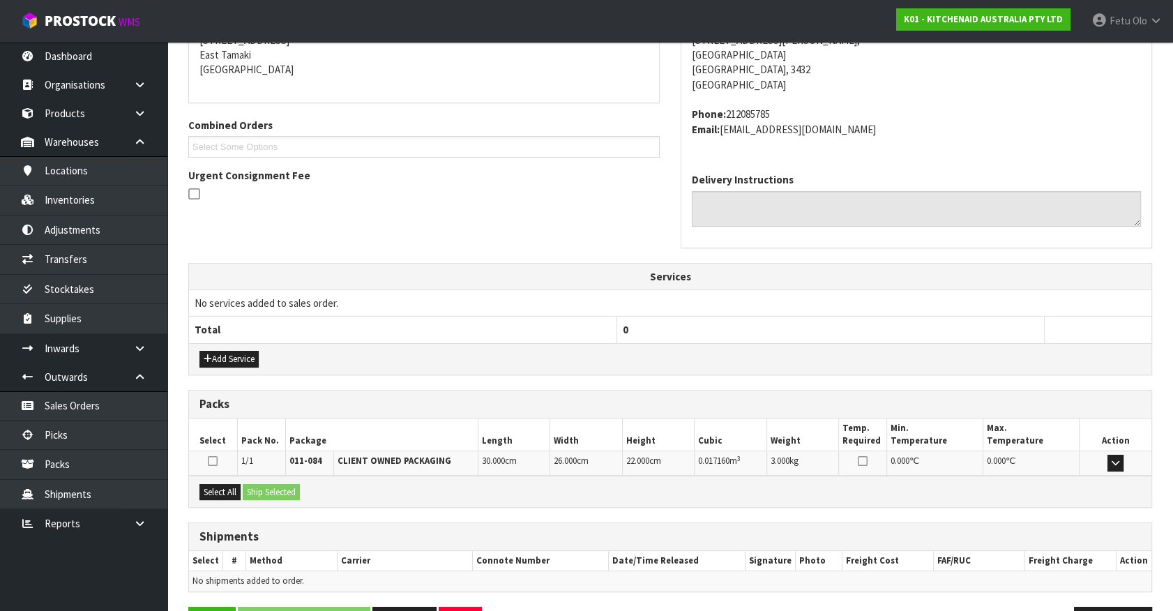
scroll to position [339, 0]
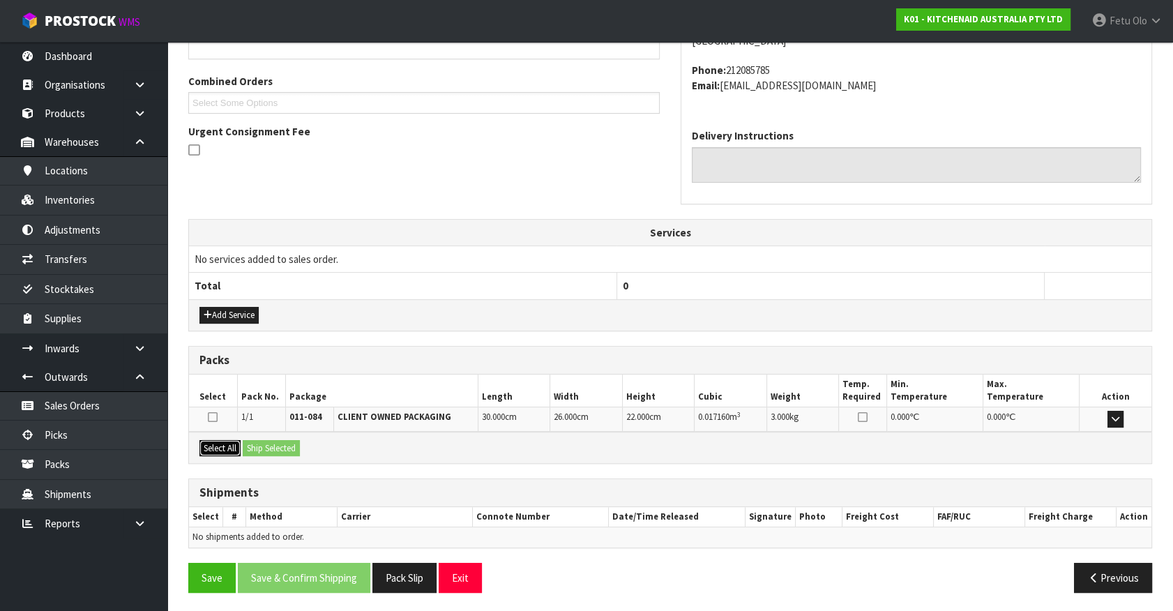
click at [228, 446] on button "Select All" at bounding box center [220, 448] width 41 height 17
click at [257, 442] on button "Ship Selected" at bounding box center [271, 448] width 57 height 17
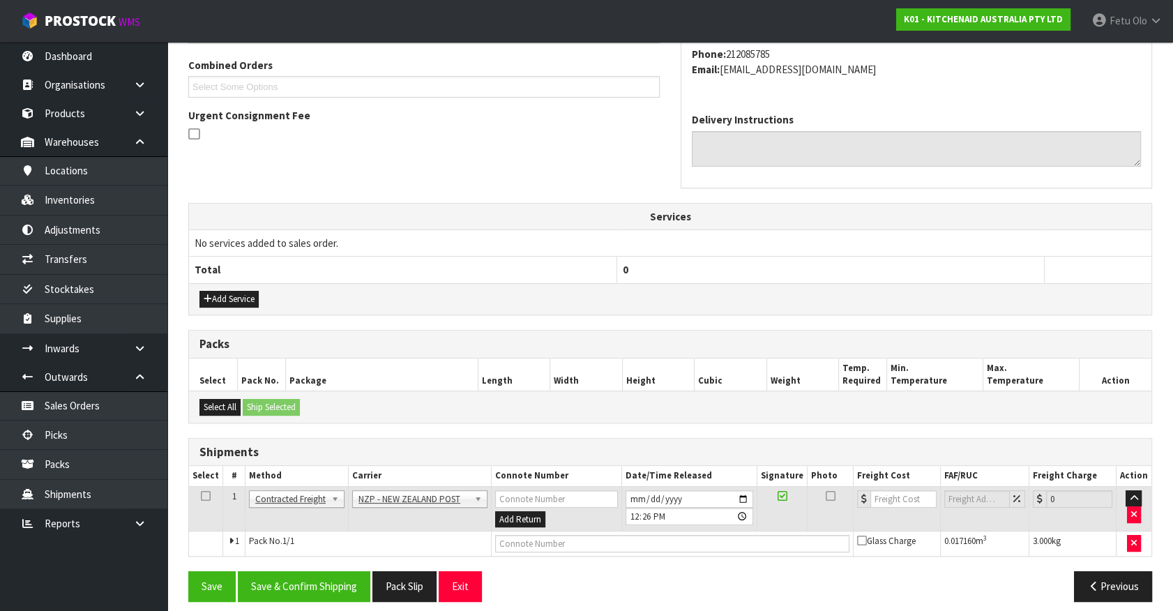
scroll to position [363, 0]
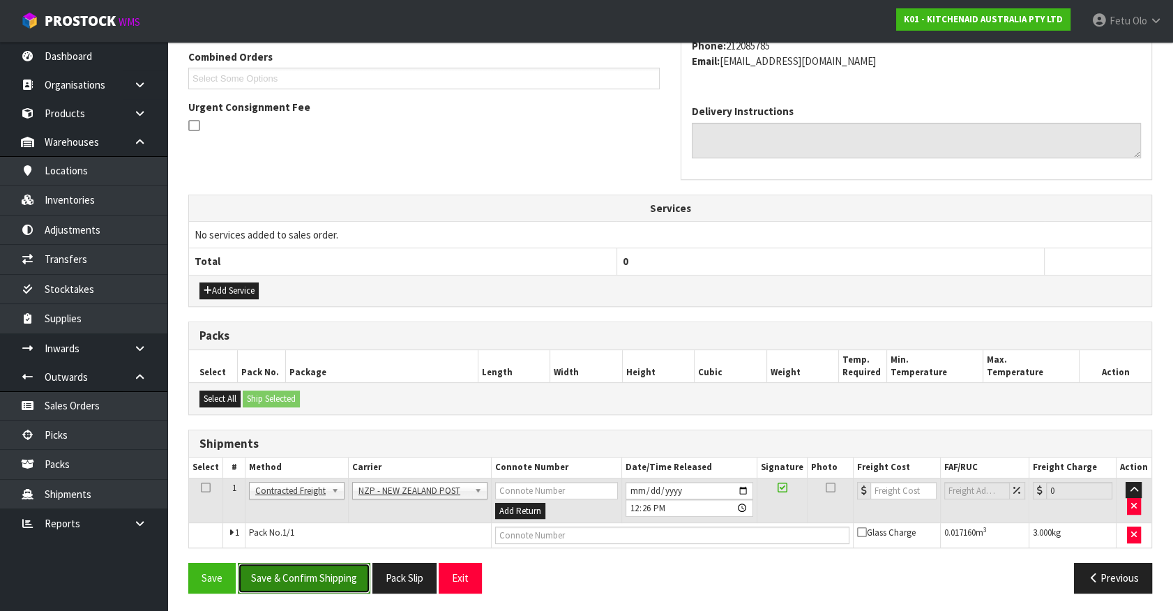
click at [341, 579] on button "Save & Confirm Shipping" at bounding box center [304, 578] width 133 height 30
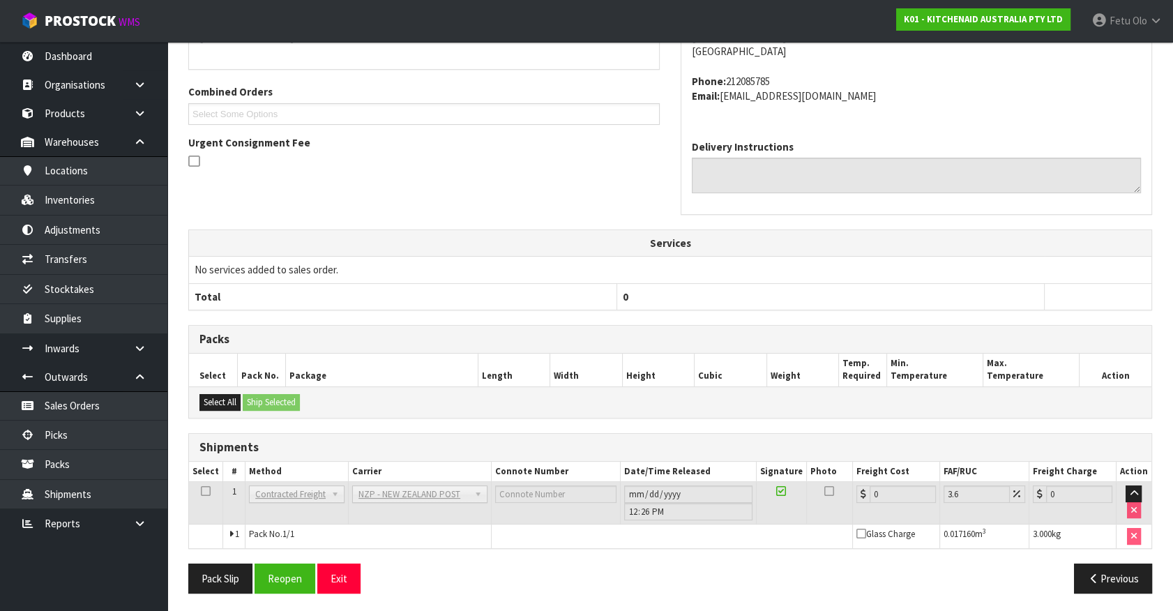
scroll to position [344, 0]
click at [287, 581] on button "Reopen" at bounding box center [285, 578] width 61 height 30
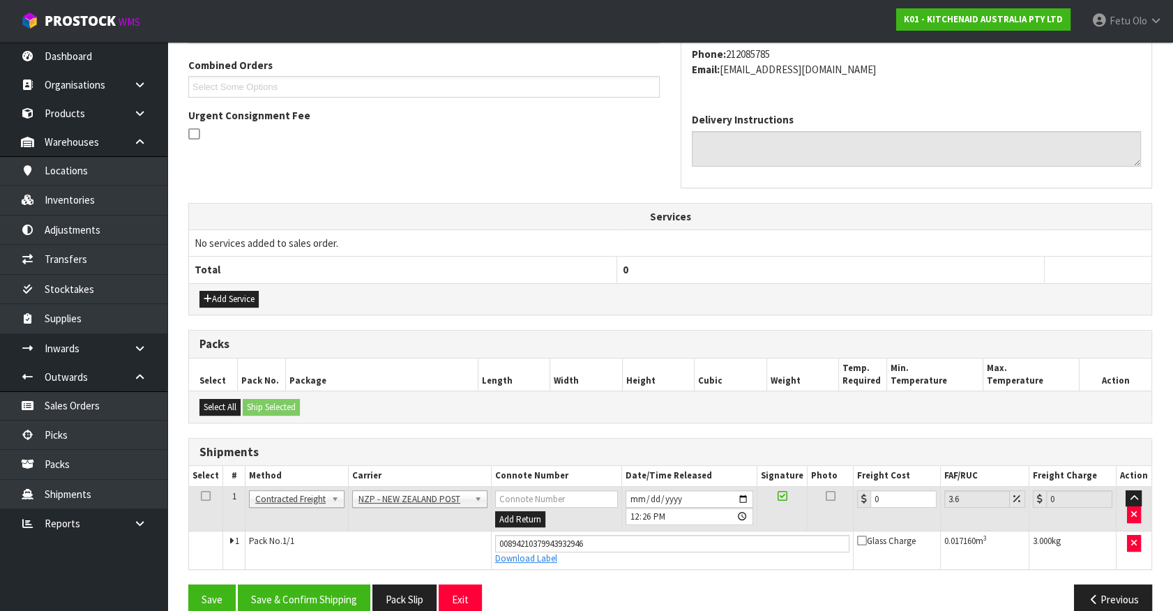
scroll to position [377, 0]
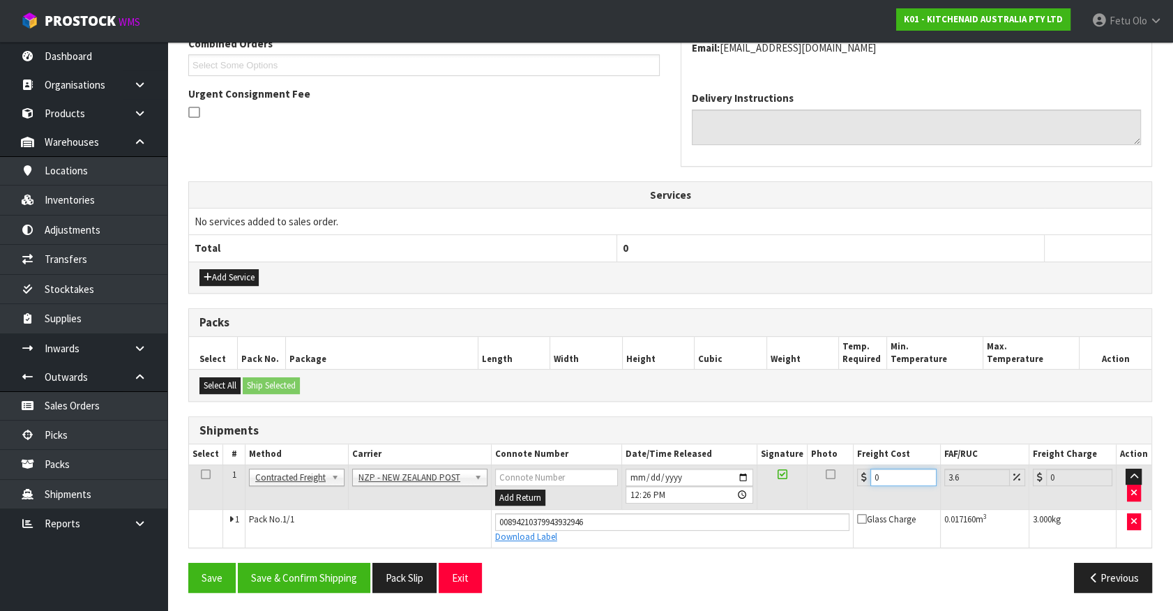
drag, startPoint x: 910, startPoint y: 479, endPoint x: 354, endPoint y: 481, distance: 555.4
click at [364, 487] on tr "1 Client Local Pickup Customer Local Pickup Company Freight Contracted Freight …" at bounding box center [670, 487] width 963 height 45
type input "7"
type input "7.25"
type input "7.3"
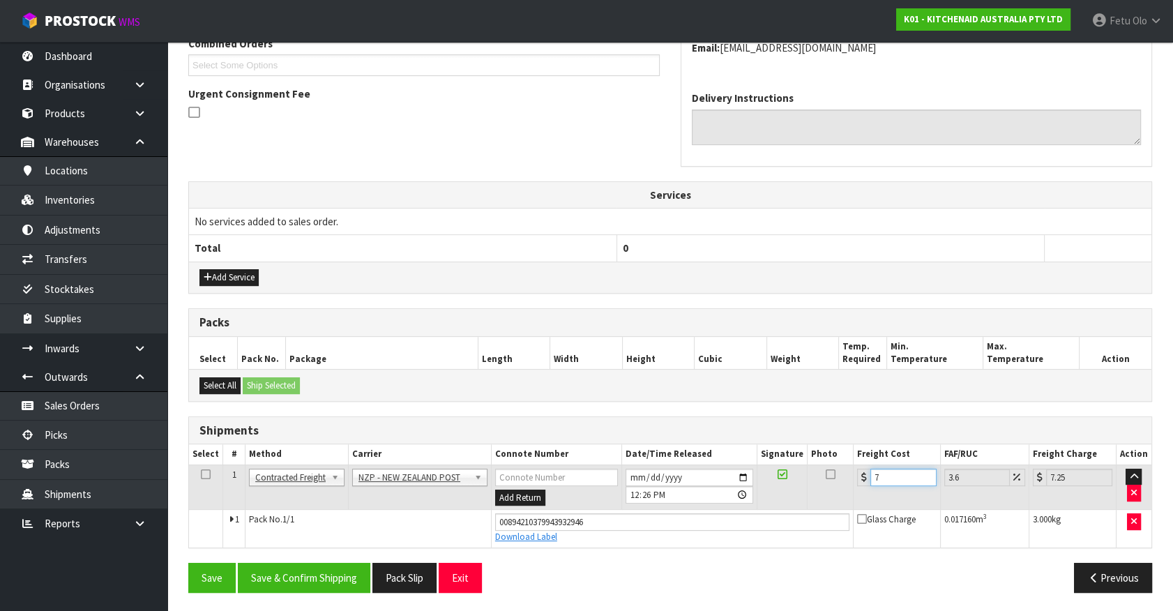
type input "7.56"
type input "7.31"
type input "7.57"
type input "7.31"
click at [348, 587] on button "Save & Confirm Shipping" at bounding box center [304, 578] width 133 height 30
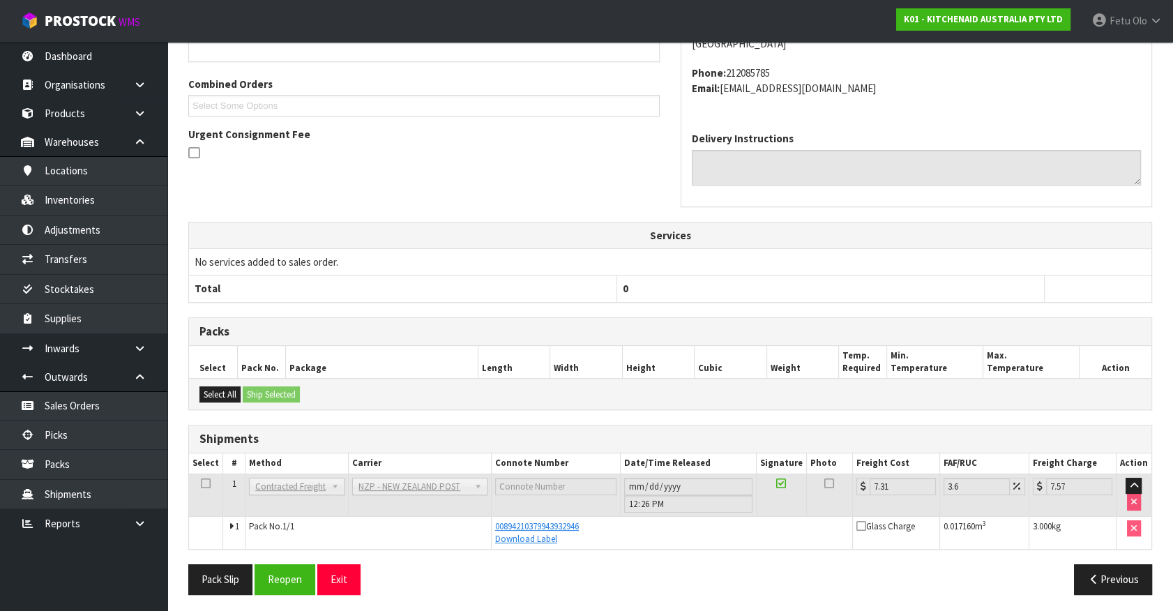
scroll to position [338, 0]
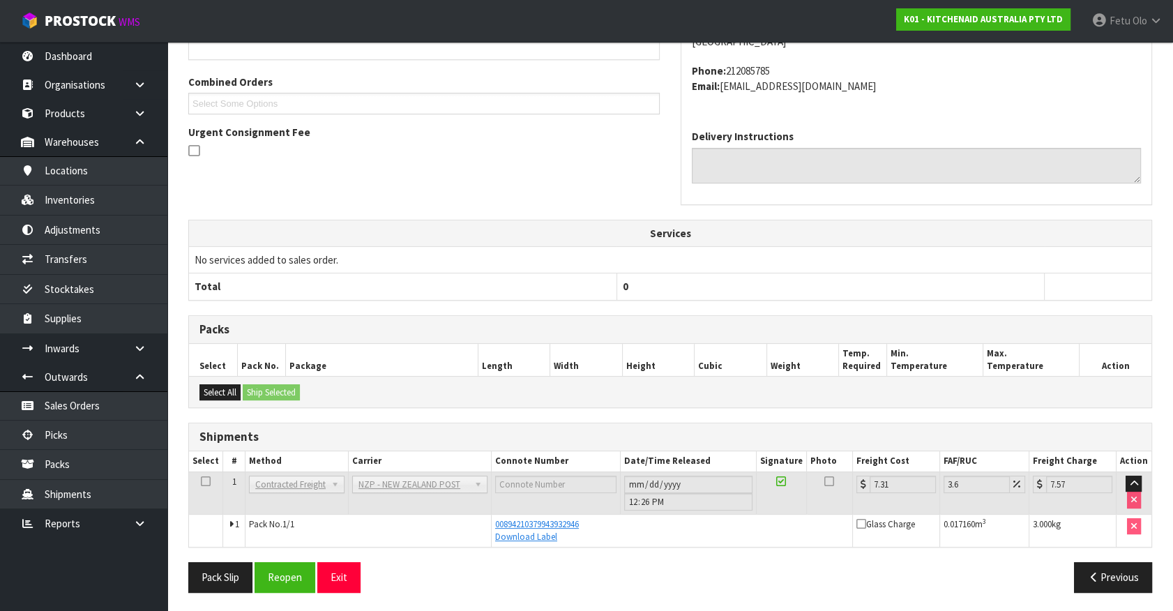
click at [991, 287] on th "0" at bounding box center [831, 286] width 428 height 27
click at [94, 440] on link "Picks" at bounding box center [83, 435] width 167 height 29
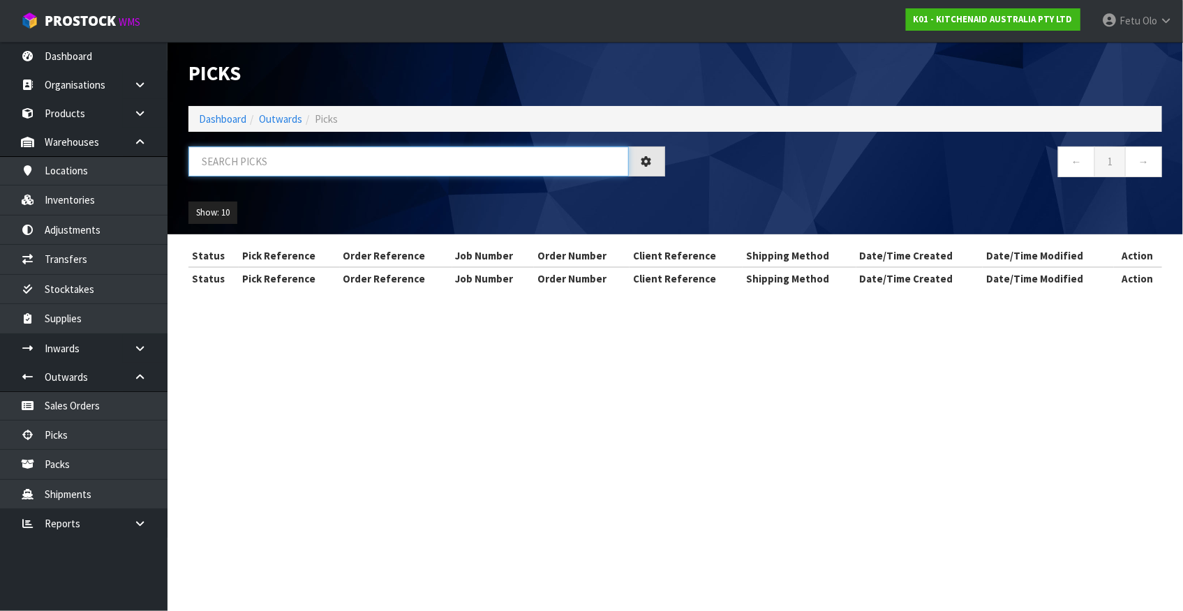
click at [335, 162] on input "text" at bounding box center [408, 162] width 440 height 30
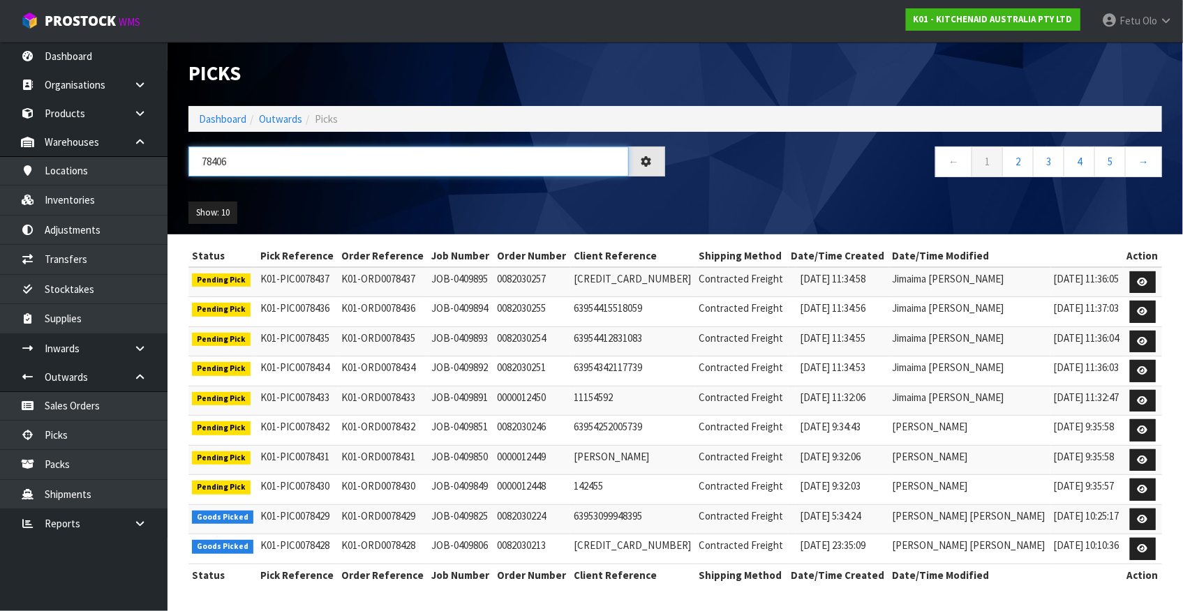
type input "78406"
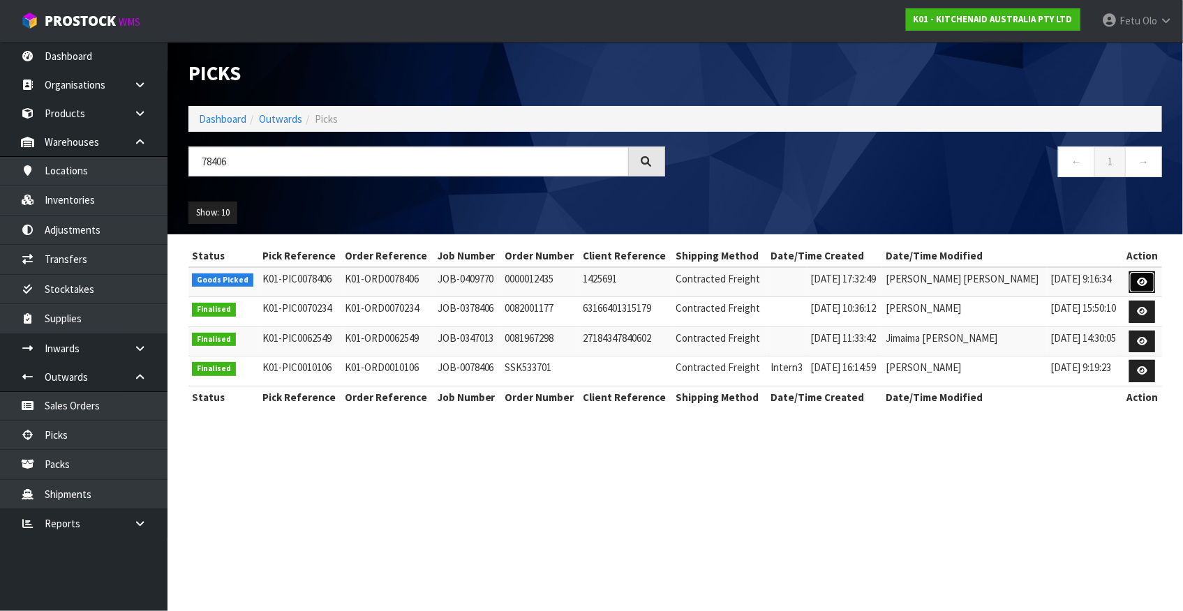
click at [1139, 278] on icon at bounding box center [1142, 282] width 10 height 9
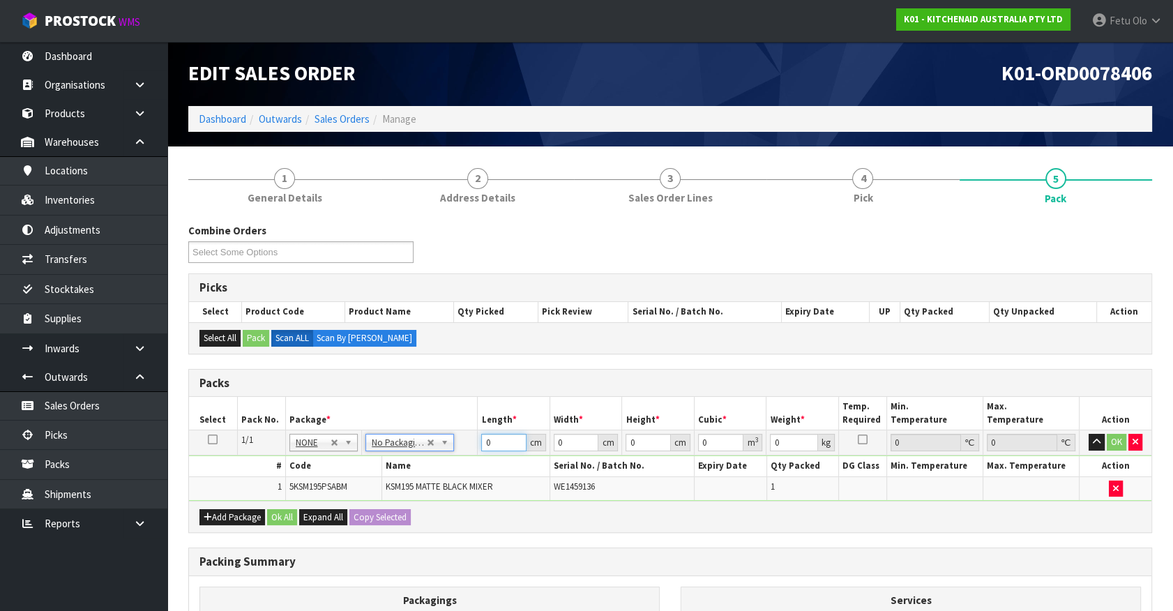
drag, startPoint x: 167, startPoint y: 588, endPoint x: 103, endPoint y: 616, distance: 69.4
click at [103, 610] on html "Toggle navigation ProStock WMS K01 - KITCHENAID AUSTRALIA PTY LTD Fetu Olo Logo…" at bounding box center [586, 305] width 1173 height 611
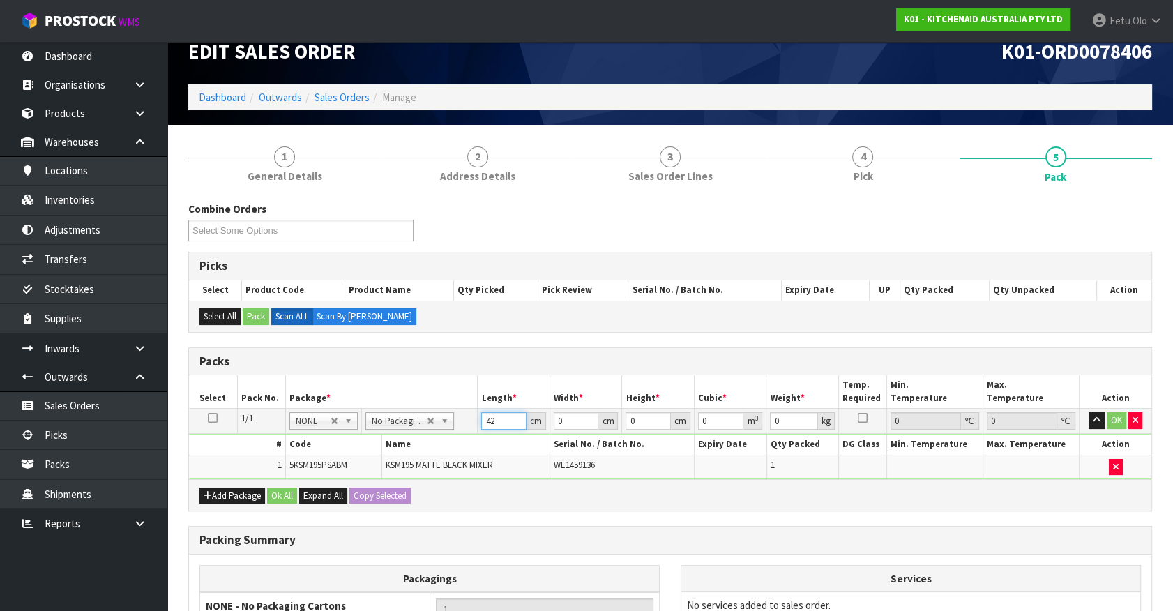
type input "42"
type input "29"
type input "4"
type input "0.004872"
type input "43"
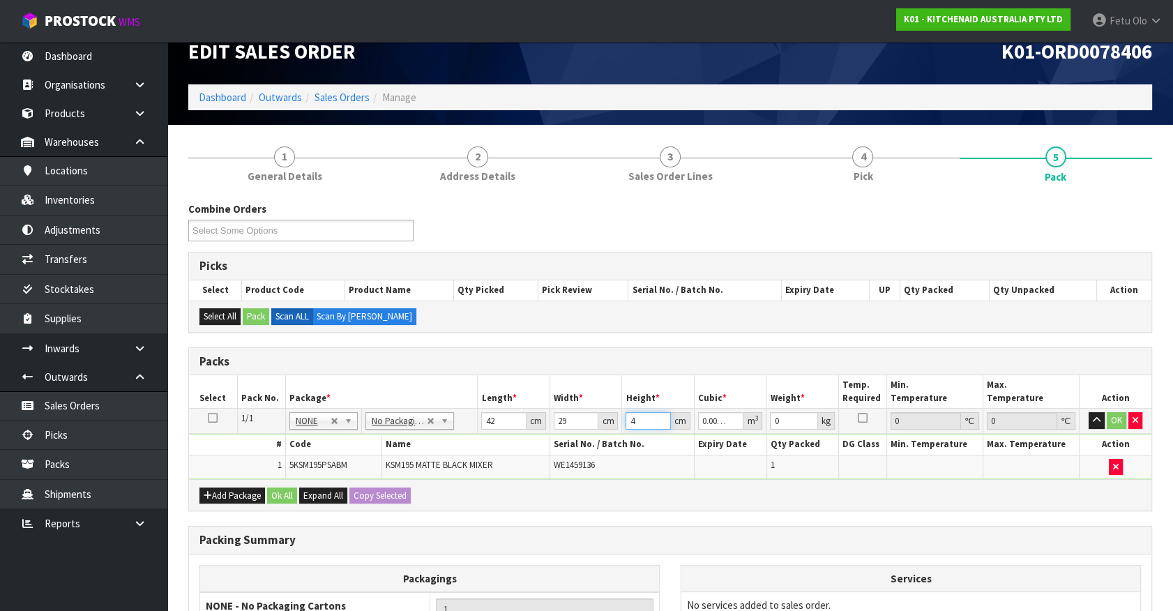
type input "0.052374"
type input "43"
type input "1"
type input "3"
click button "OK" at bounding box center [1117, 420] width 20 height 17
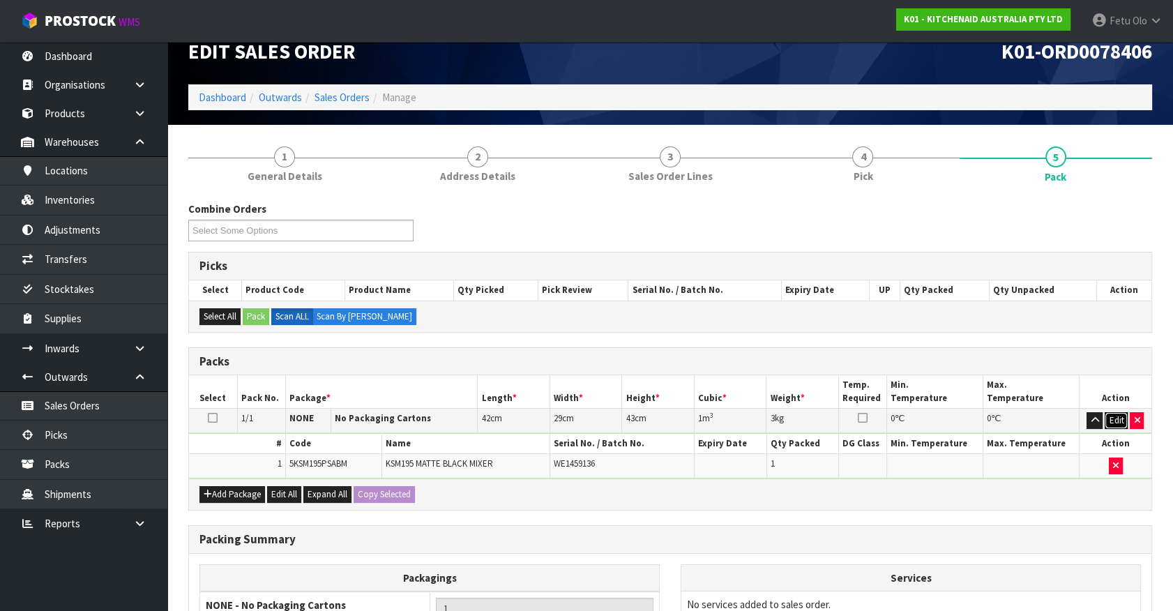
click at [1113, 420] on button "Edit" at bounding box center [1116, 420] width 23 height 17
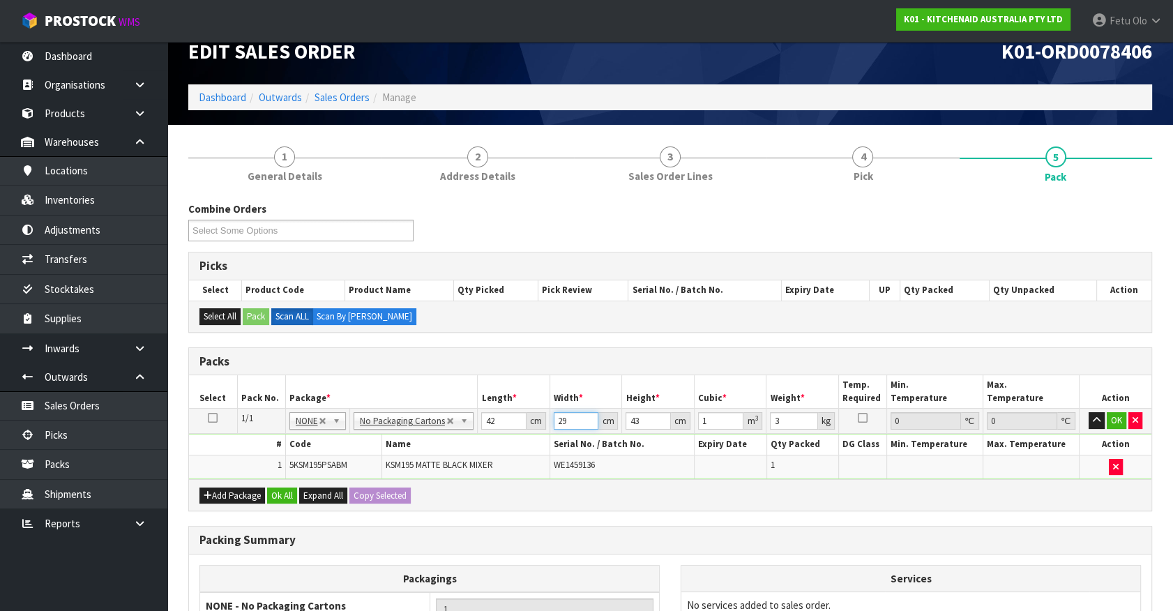
drag, startPoint x: 574, startPoint y: 416, endPoint x: 379, endPoint y: 483, distance: 206.7
click at [380, 483] on div "Packs Select Pack No. Package * Length * Width * Height * Cubic * Weight * Temp…" at bounding box center [670, 429] width 964 height 165
type input "2"
type input "0.003612"
type input "29"
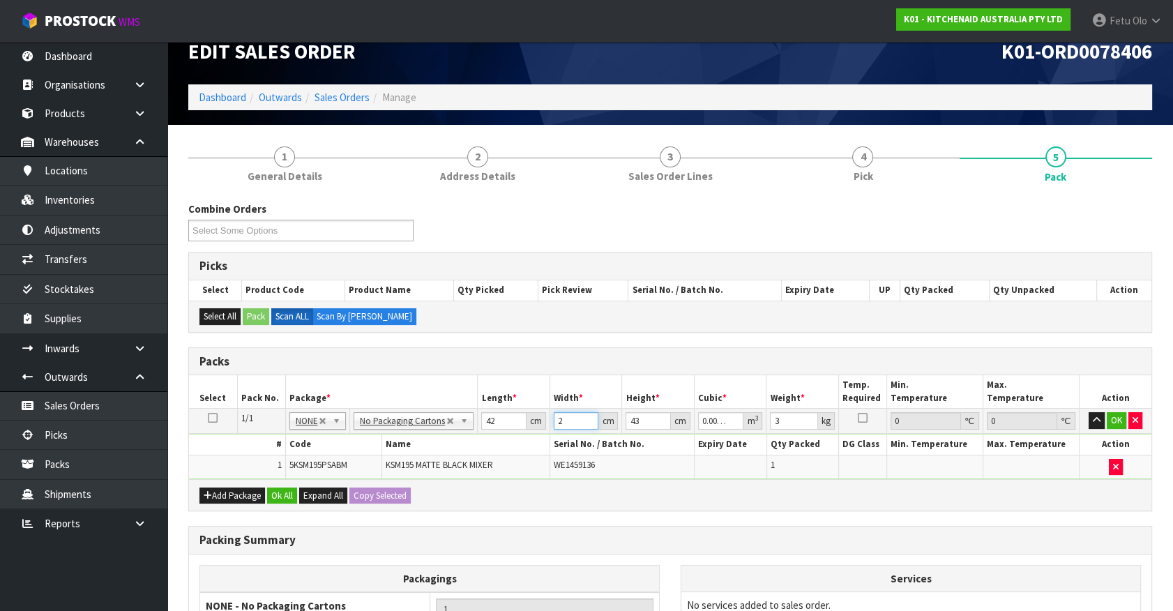
type input "0.052374"
type input "4"
type input "0.004872"
type input "43"
type input "0.052374"
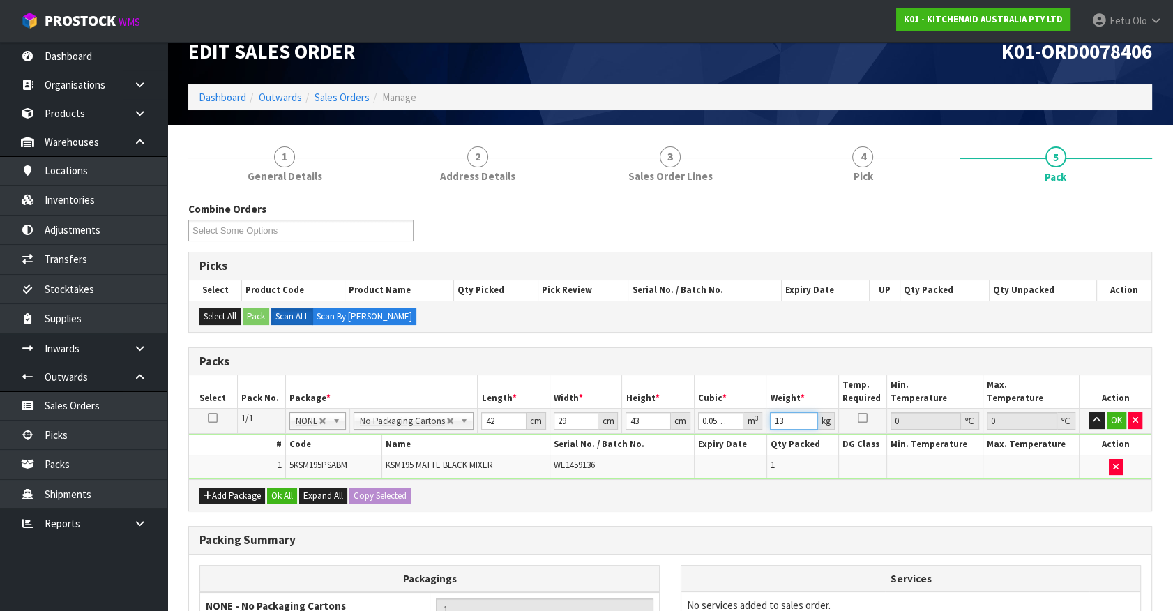
type input "13"
click button "OK" at bounding box center [1117, 420] width 20 height 17
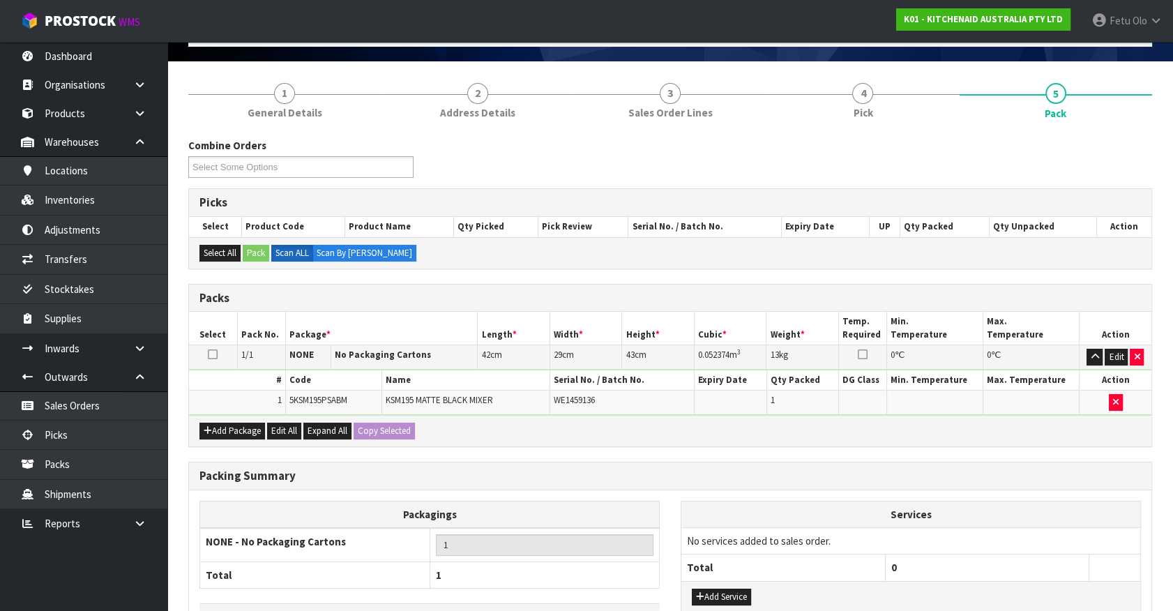
scroll to position [182, 0]
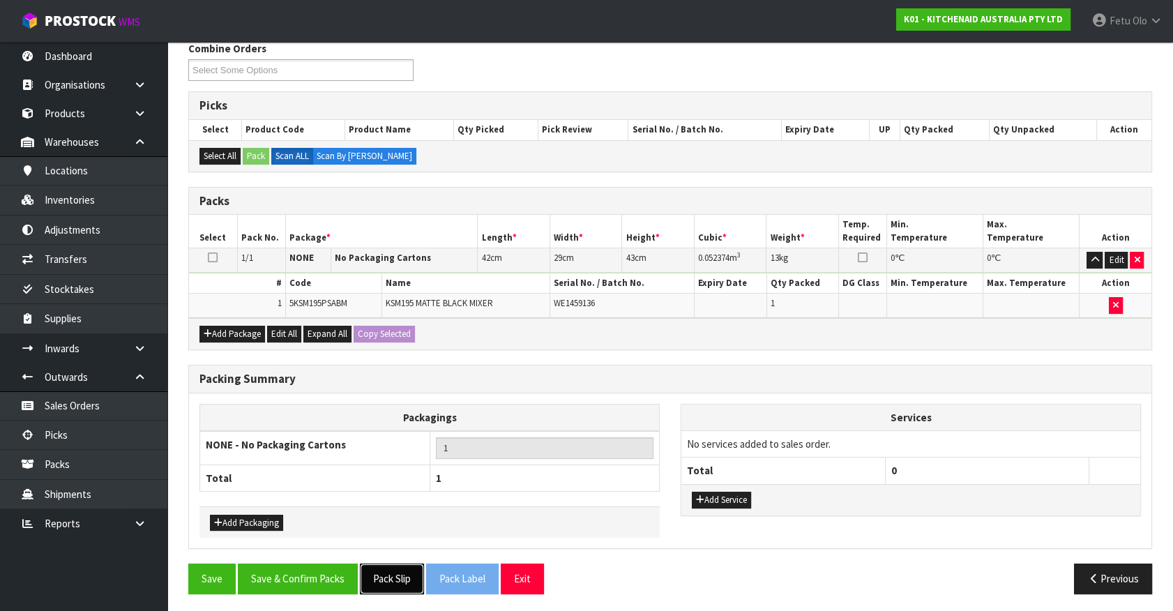
click at [374, 576] on button "Pack Slip" at bounding box center [392, 579] width 64 height 30
drag, startPoint x: 336, startPoint y: 569, endPoint x: 312, endPoint y: 534, distance: 42.0
click at [336, 569] on button "Save & Confirm Packs" at bounding box center [298, 579] width 120 height 30
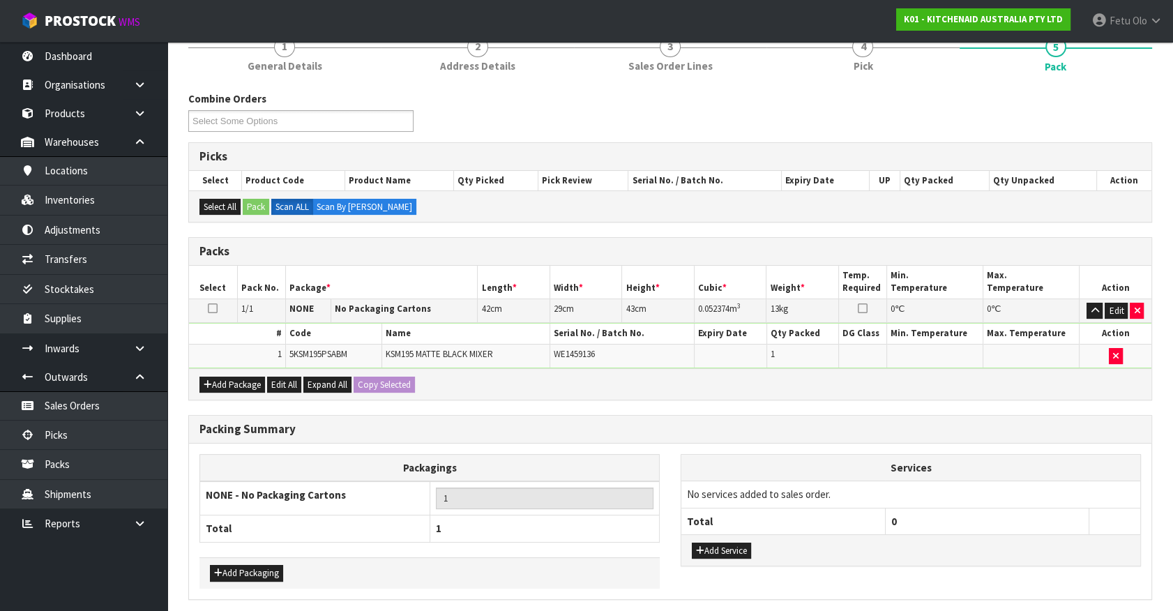
scroll to position [0, 0]
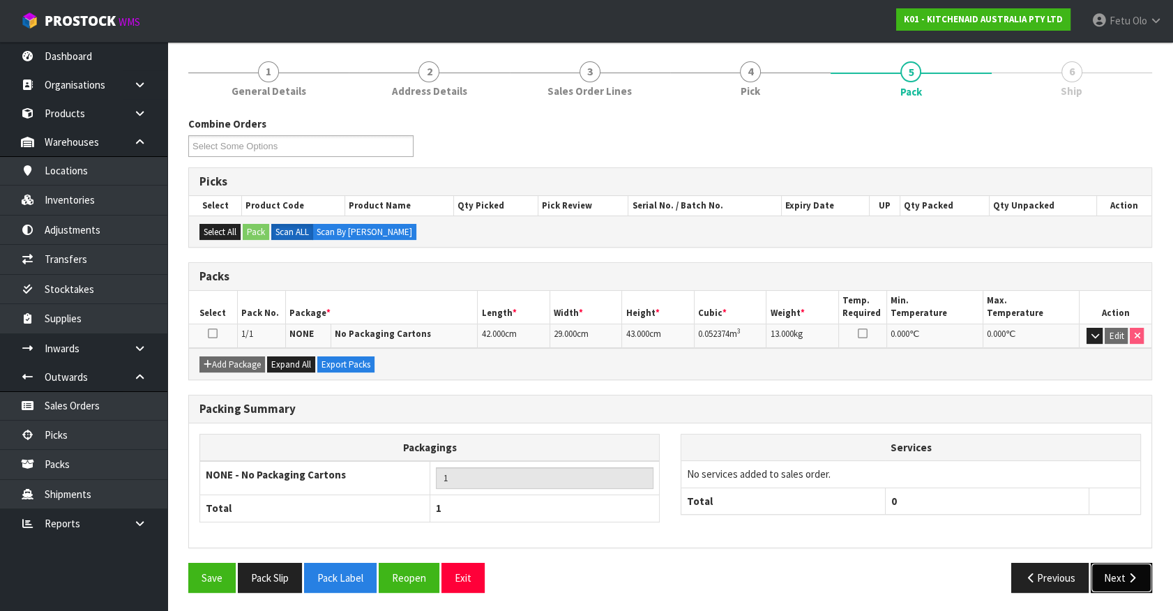
drag, startPoint x: 1111, startPoint y: 572, endPoint x: 1098, endPoint y: 569, distance: 13.5
click at [1098, 569] on button "Next" at bounding box center [1121, 578] width 61 height 30
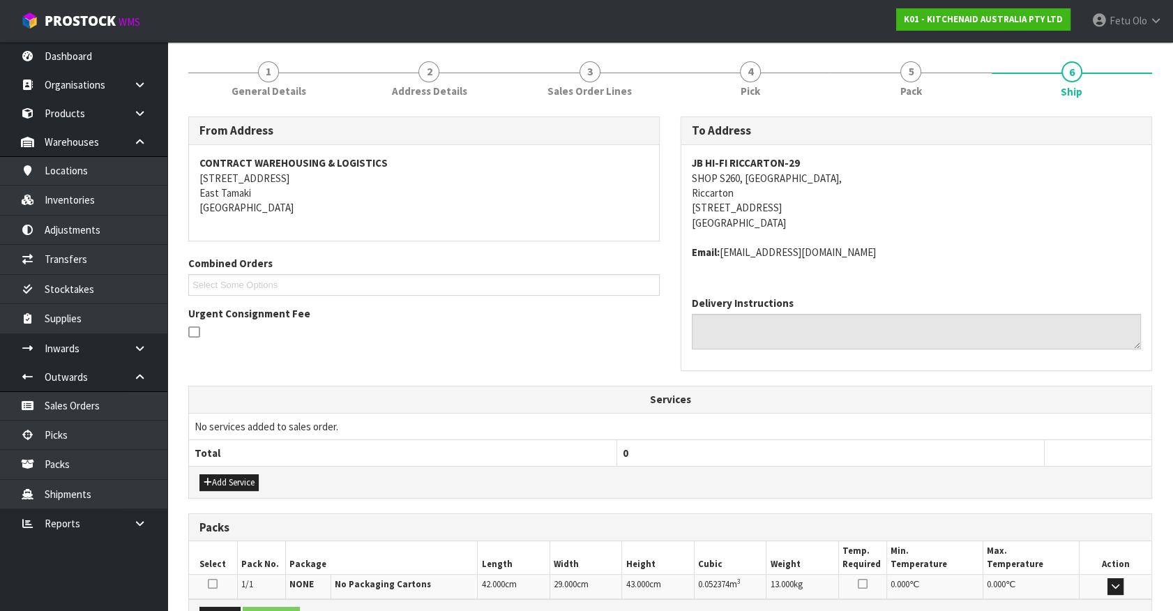
scroll to position [324, 0]
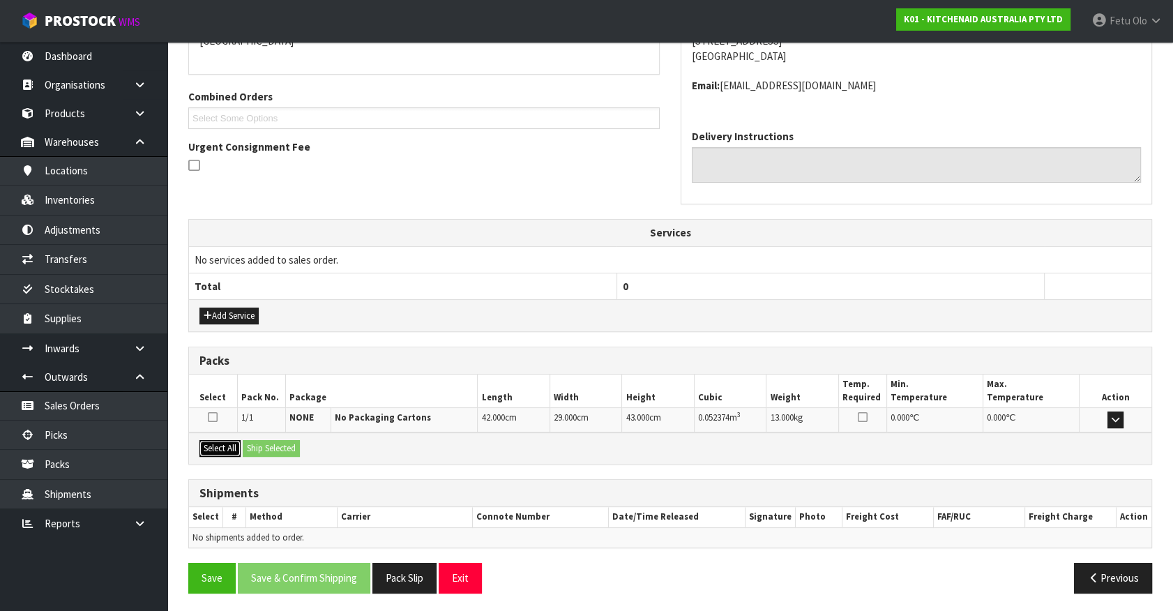
drag, startPoint x: 218, startPoint y: 444, endPoint x: 276, endPoint y: 444, distance: 58.6
click at [225, 444] on button "Select All" at bounding box center [220, 448] width 41 height 17
click at [276, 444] on button "Ship Selected" at bounding box center [271, 448] width 57 height 17
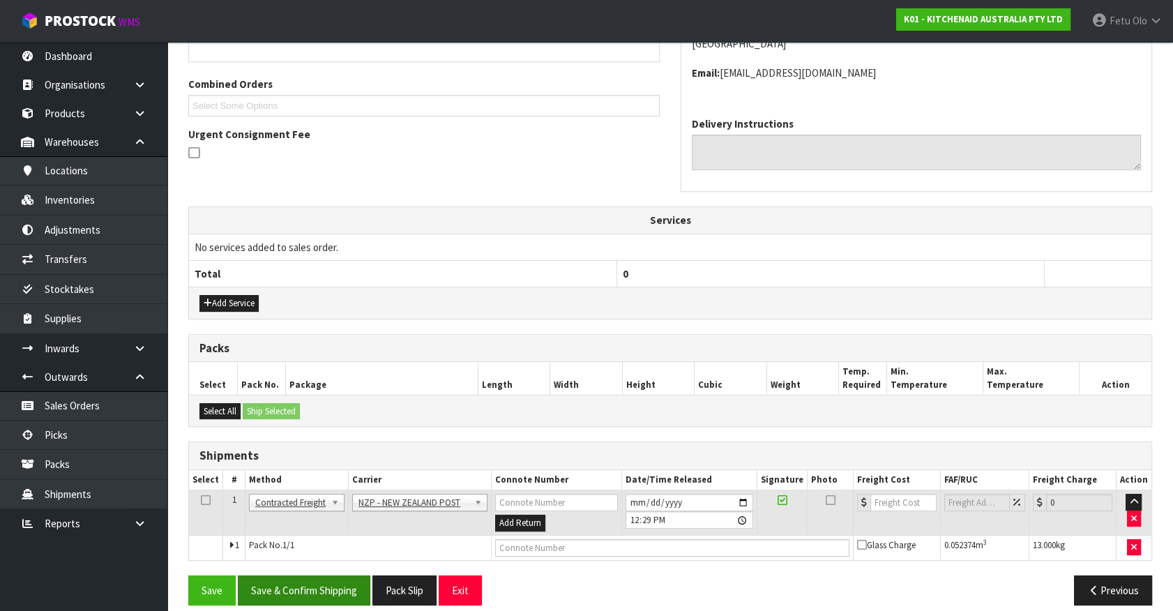
scroll to position [349, 0]
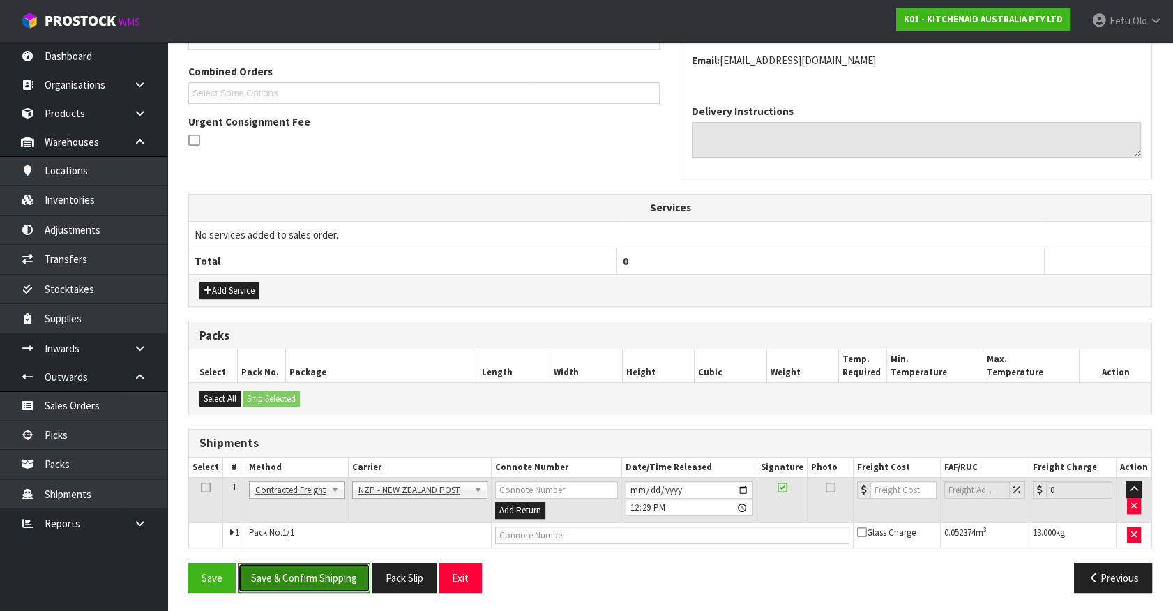
click at [333, 575] on button "Save & Confirm Shipping" at bounding box center [304, 578] width 133 height 30
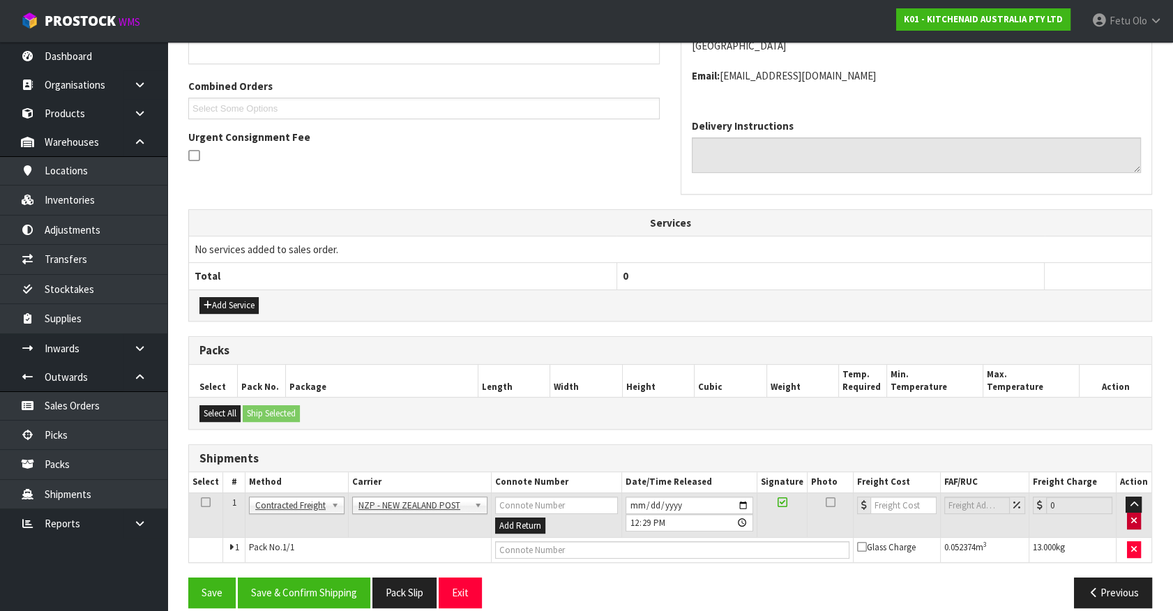
scroll to position [0, 0]
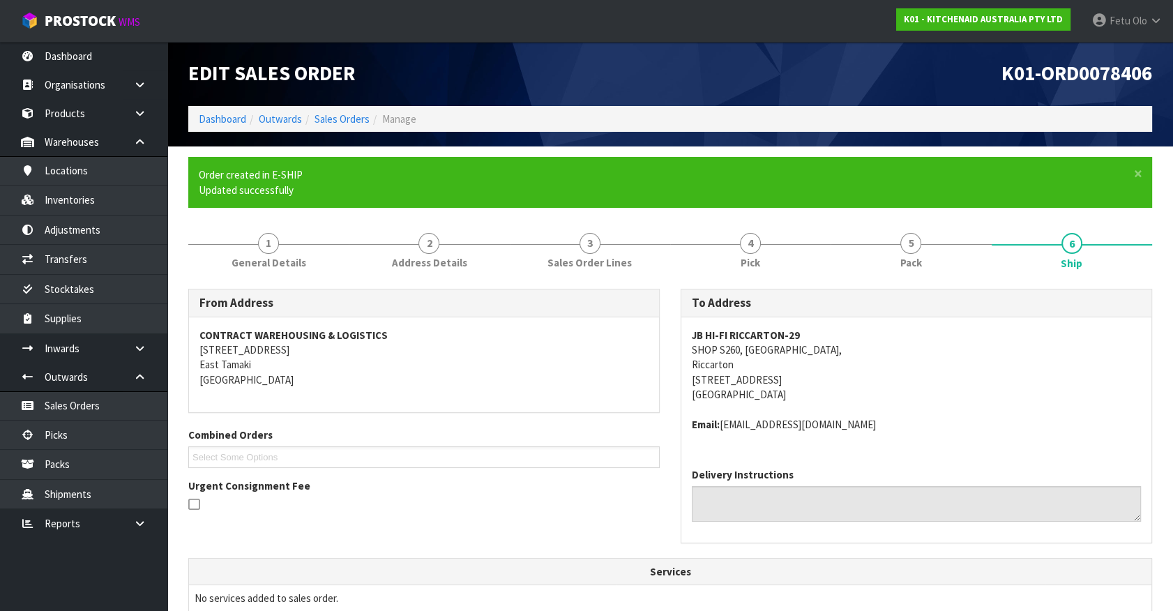
click at [1047, 413] on span "JB HI-FI RICCARTON-29 SHOP S260, Westfield Riccarton, Riccarton 129 Riccarton R…" at bounding box center [916, 380] width 449 height 105
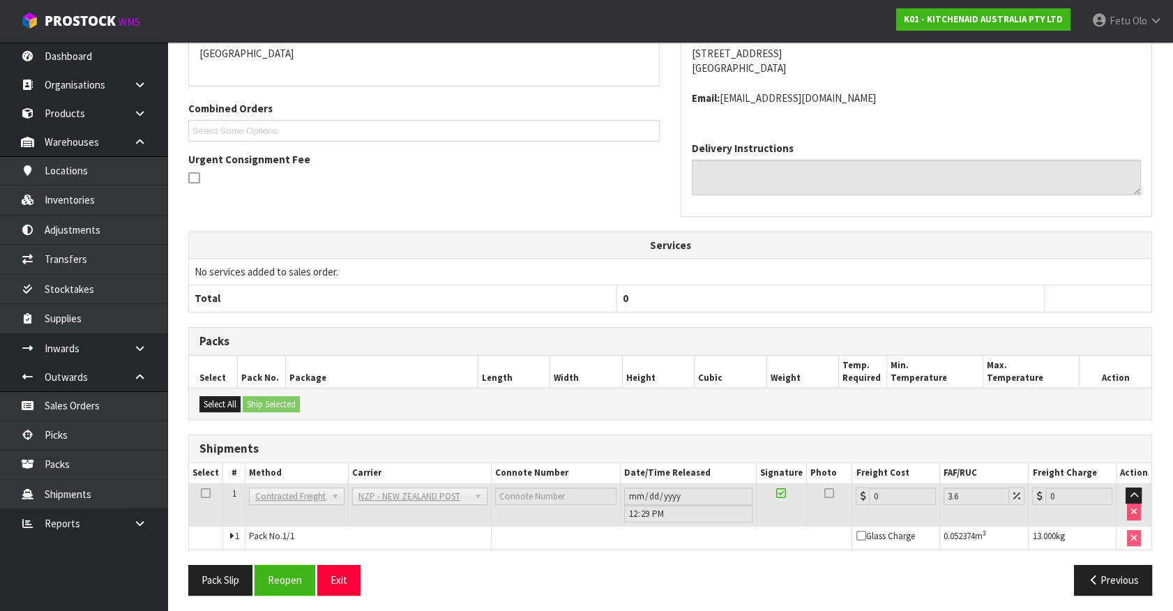
scroll to position [329, 0]
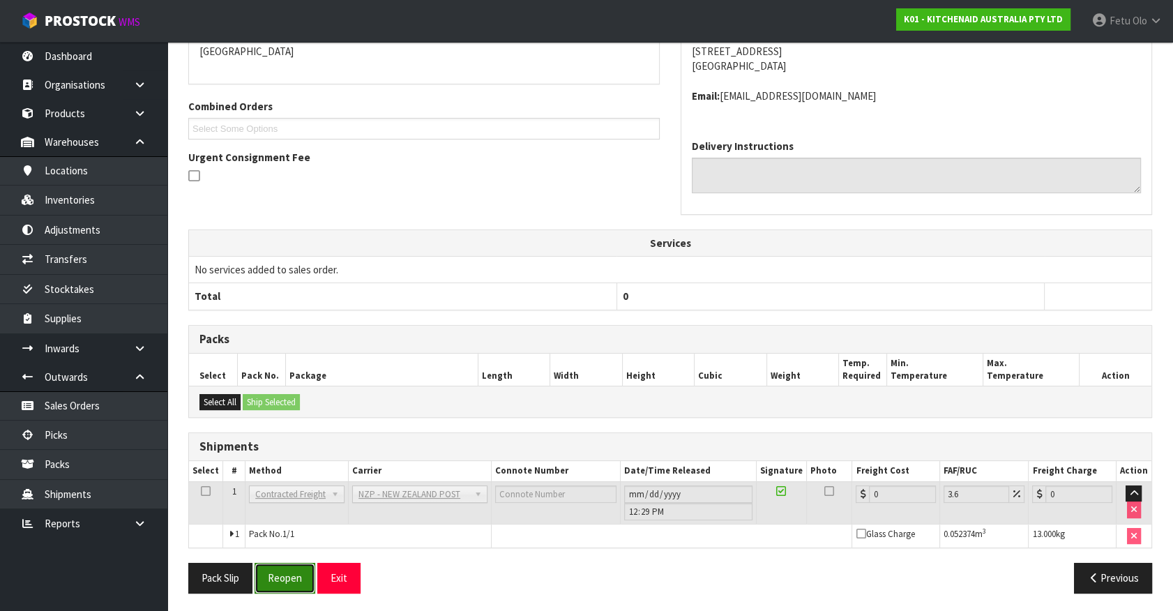
click at [292, 568] on button "Reopen" at bounding box center [285, 578] width 61 height 30
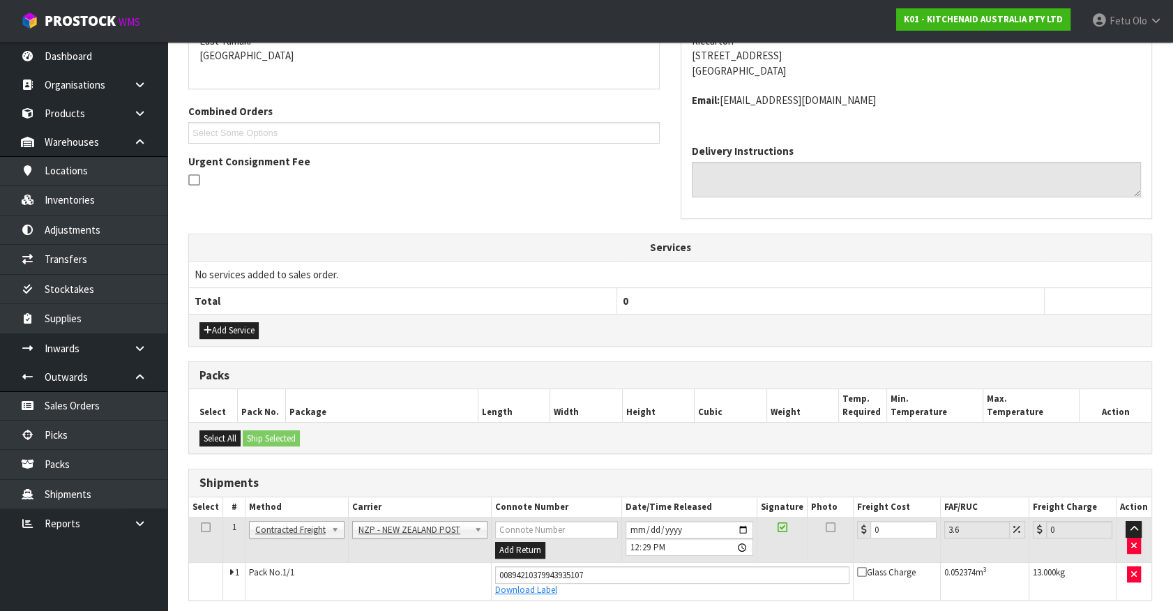
scroll to position [361, 0]
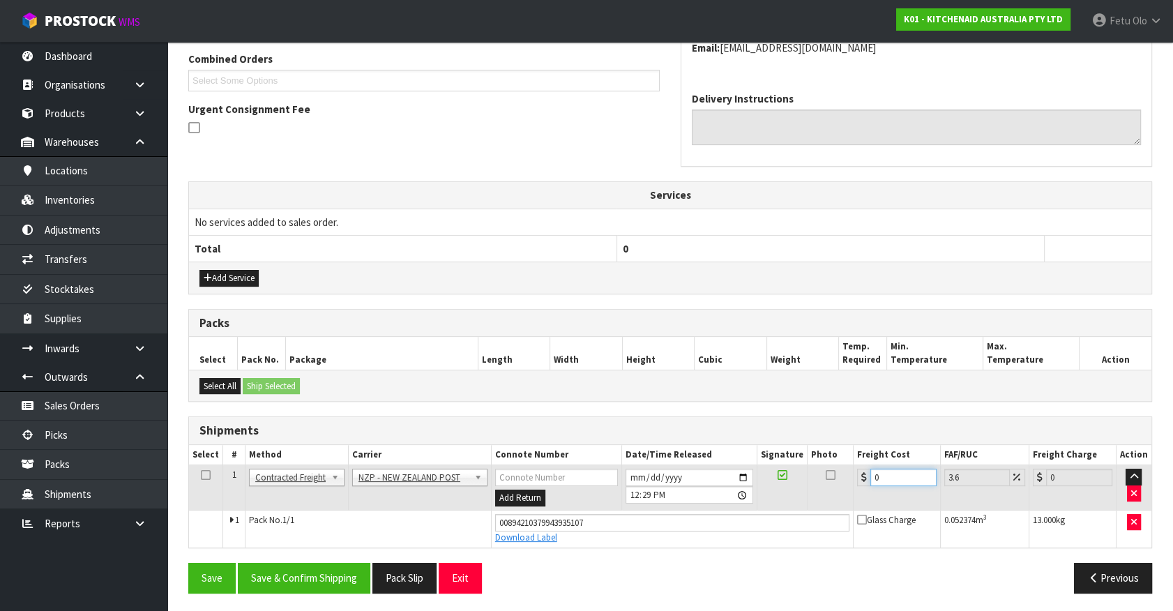
drag, startPoint x: 707, startPoint y: 511, endPoint x: 306, endPoint y: 638, distance: 420.8
type input "1"
type input "1.04"
type input "16"
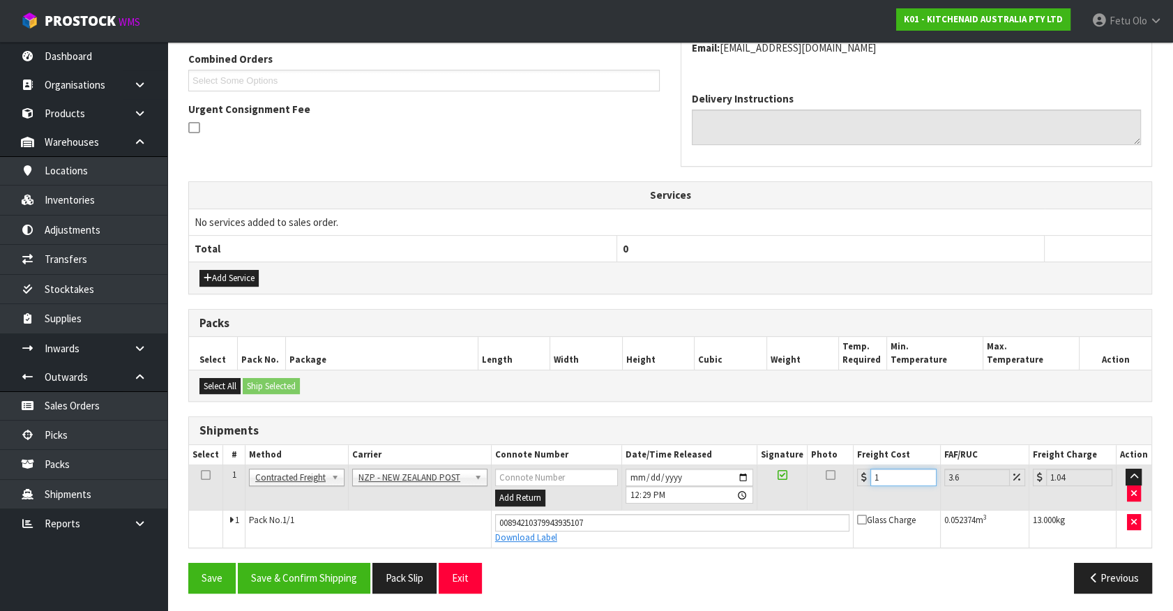
type input "16.58"
type input "16.6"
type input "17.2"
type input "16.61"
type input "17.21"
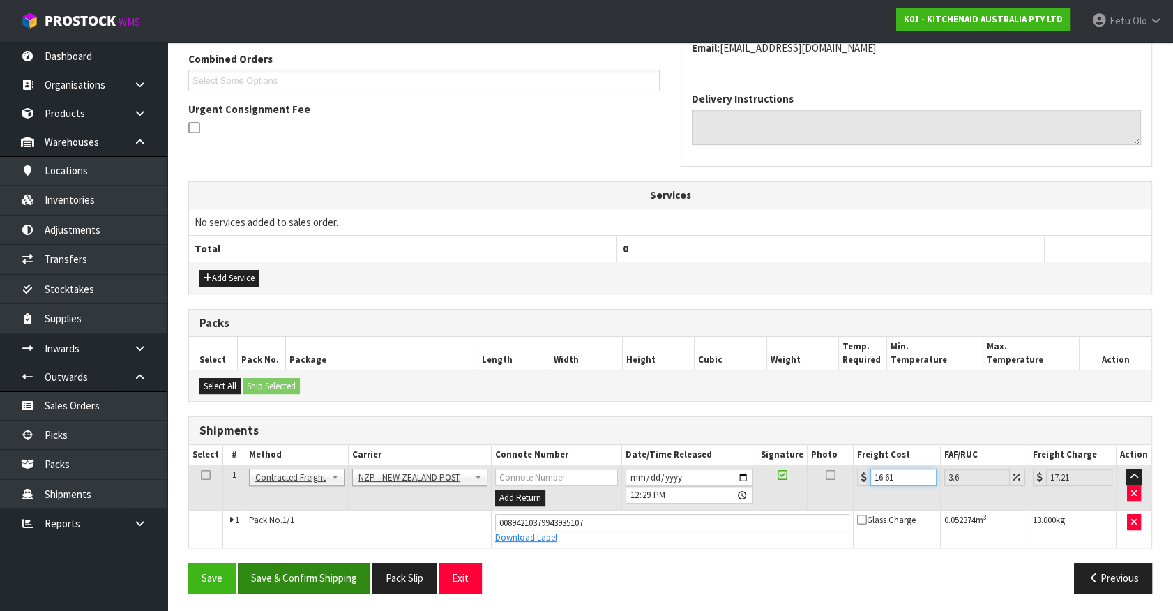
type input "16.61"
click at [301, 578] on button "Save & Confirm Shipping" at bounding box center [304, 578] width 133 height 30
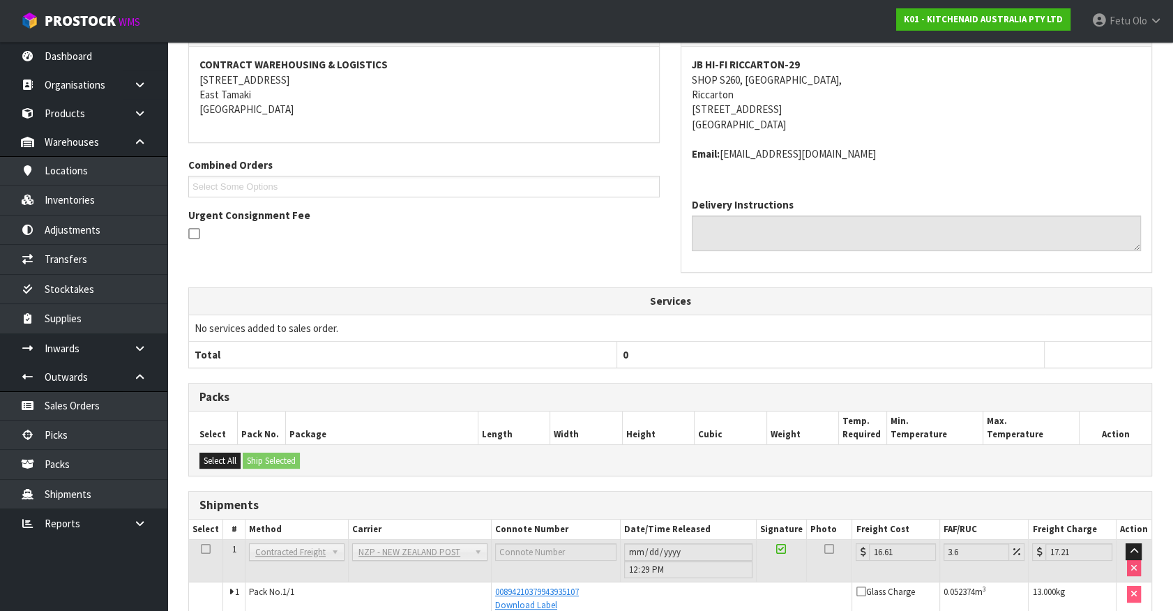
scroll to position [324, 0]
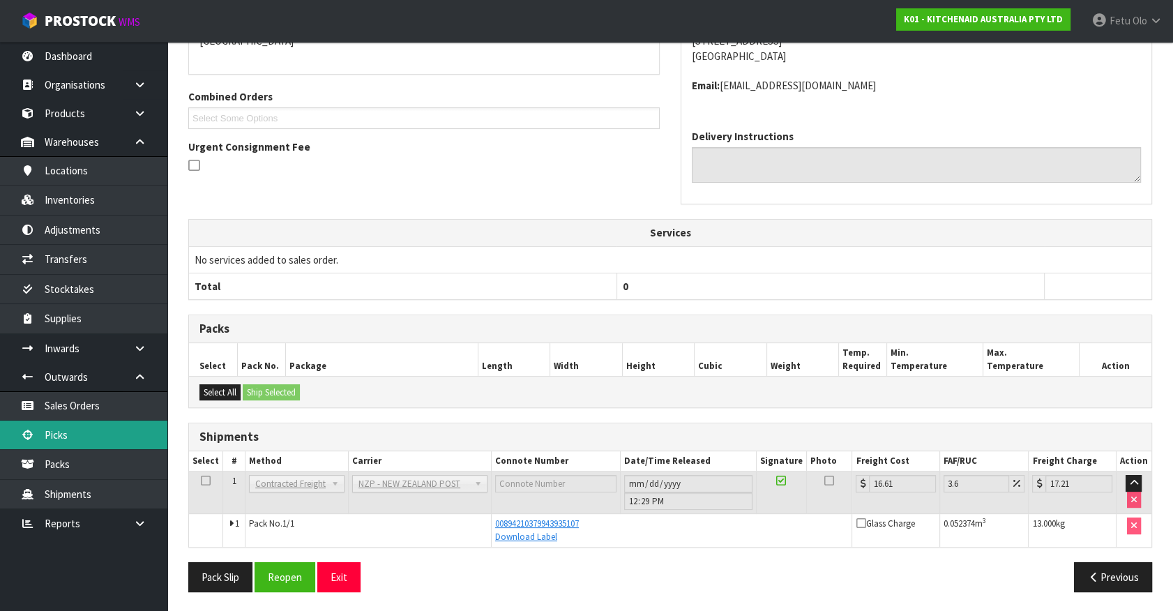
click at [78, 426] on link "Picks" at bounding box center [83, 435] width 167 height 29
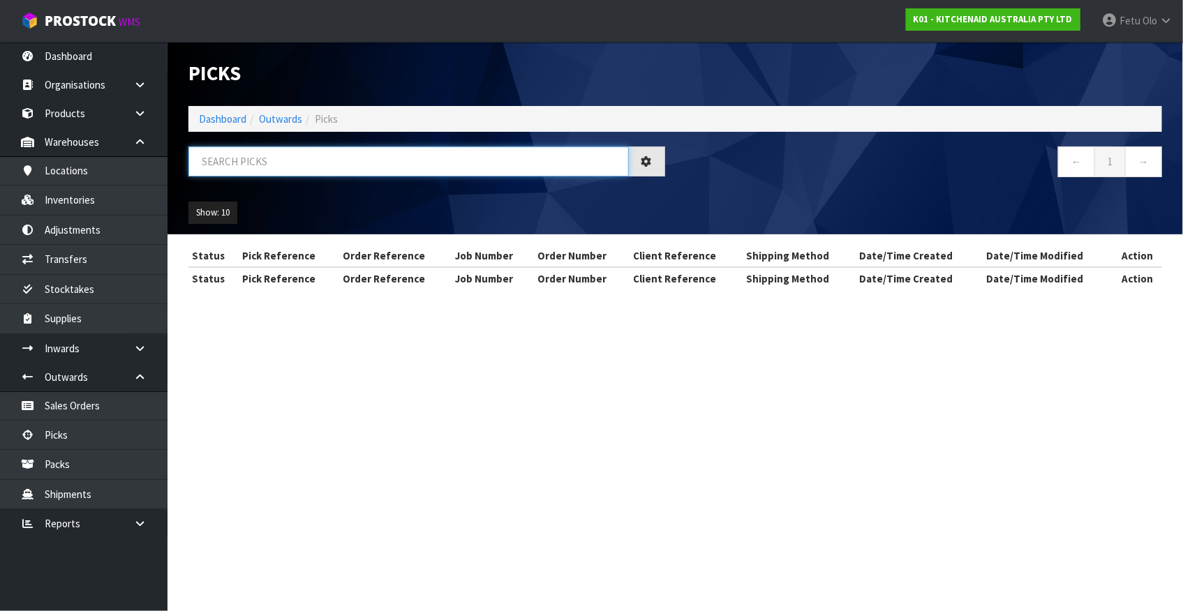
click at [248, 157] on input "text" at bounding box center [408, 162] width 440 height 30
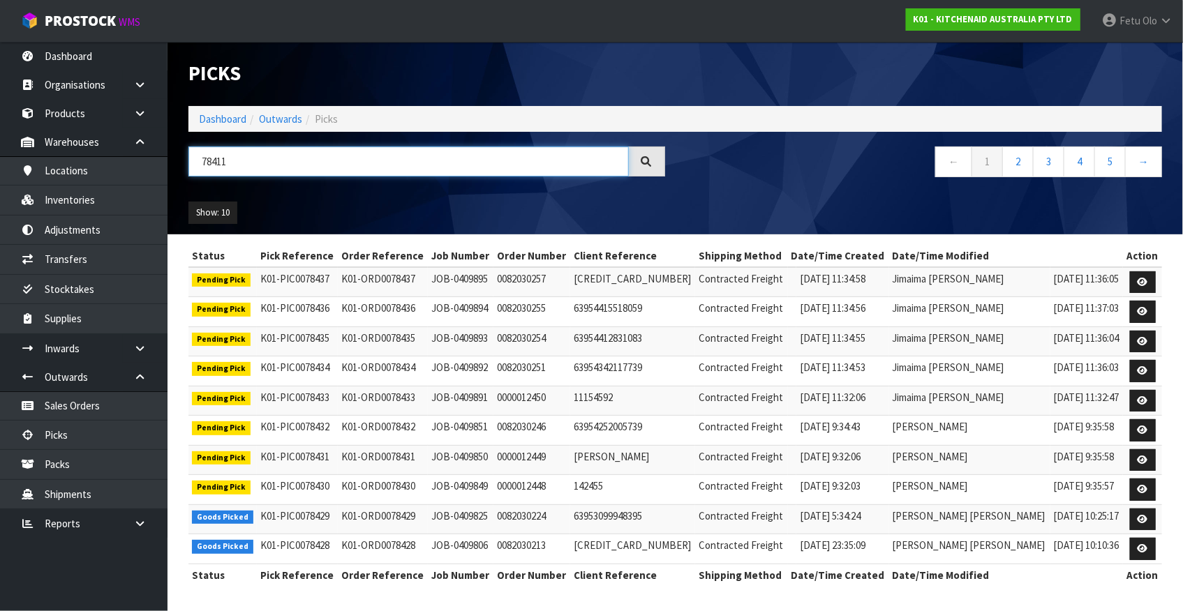
type input "78411"
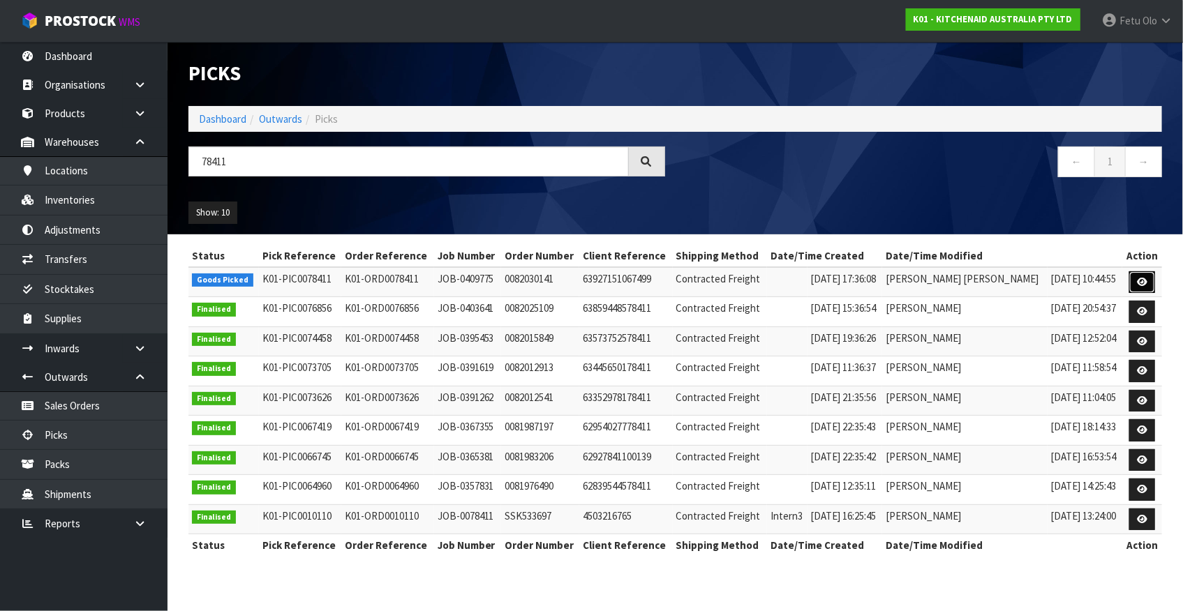
click at [1144, 285] on icon at bounding box center [1142, 282] width 10 height 9
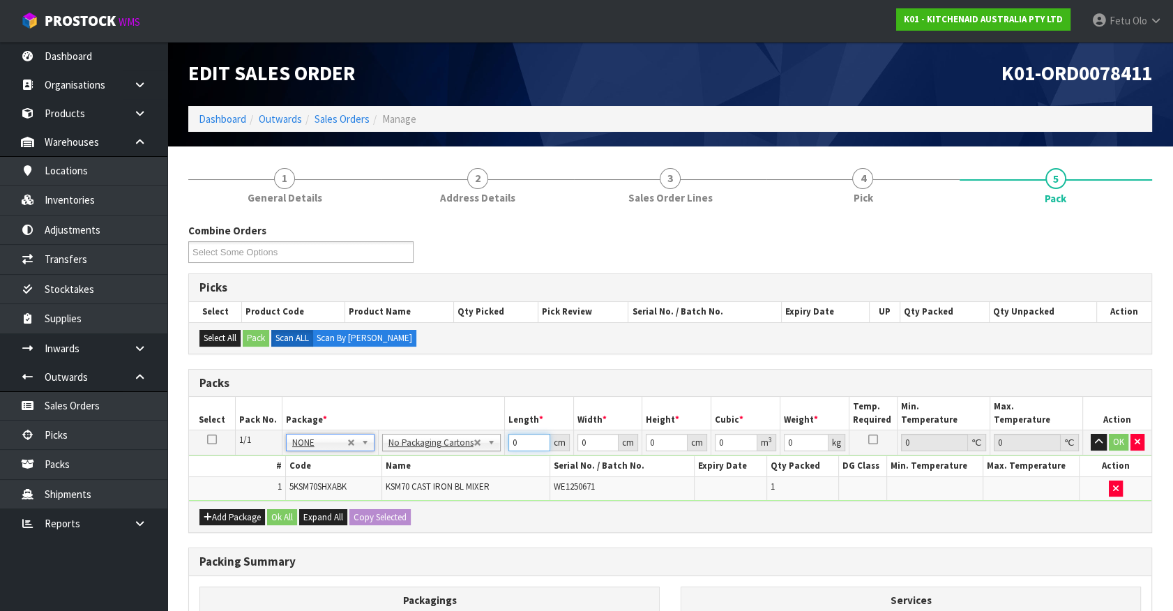
drag, startPoint x: 520, startPoint y: 444, endPoint x: 132, endPoint y: 602, distance: 418.7
click at [200, 593] on div "Combine Orders K01-ORD0078350 K01-ORD0078403 K01-ORD0078404 K01-ORD0078405 K01-…" at bounding box center [670, 505] width 964 height 564
type input "45"
type input "35"
type input "5"
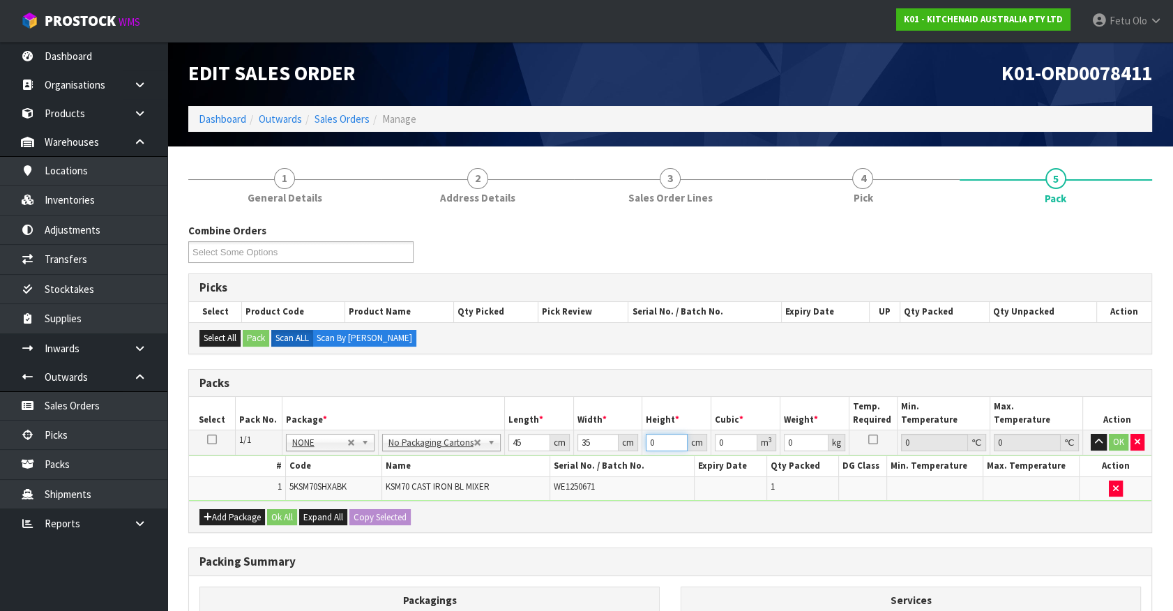
type input "0.007875"
type input "51"
type input "0.080325"
type input "51"
type input "17"
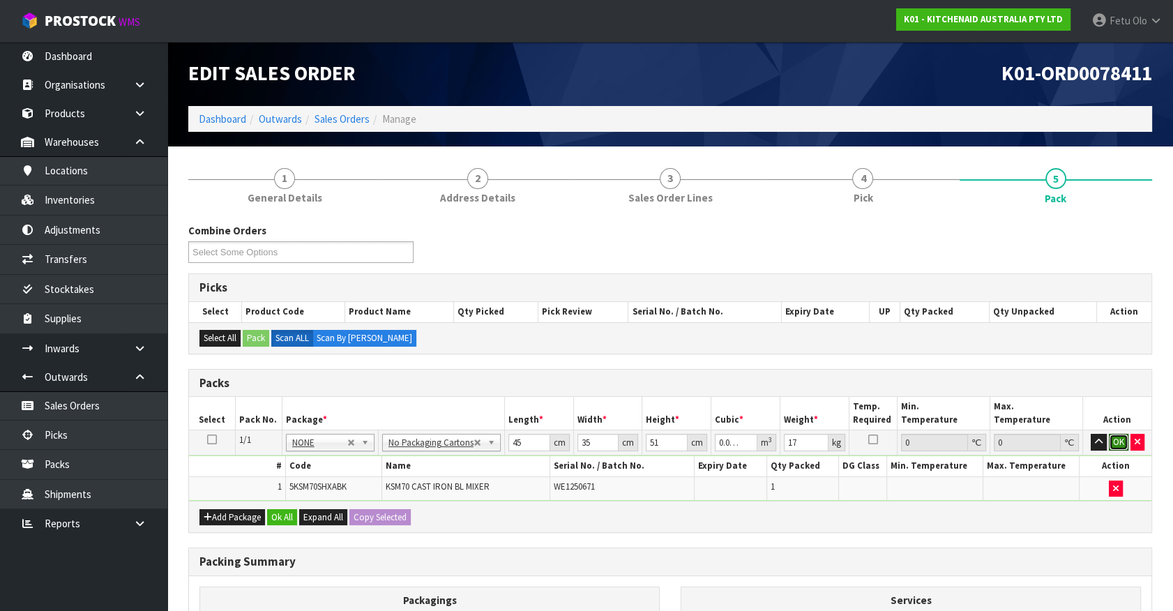
click button "OK" at bounding box center [1119, 442] width 20 height 17
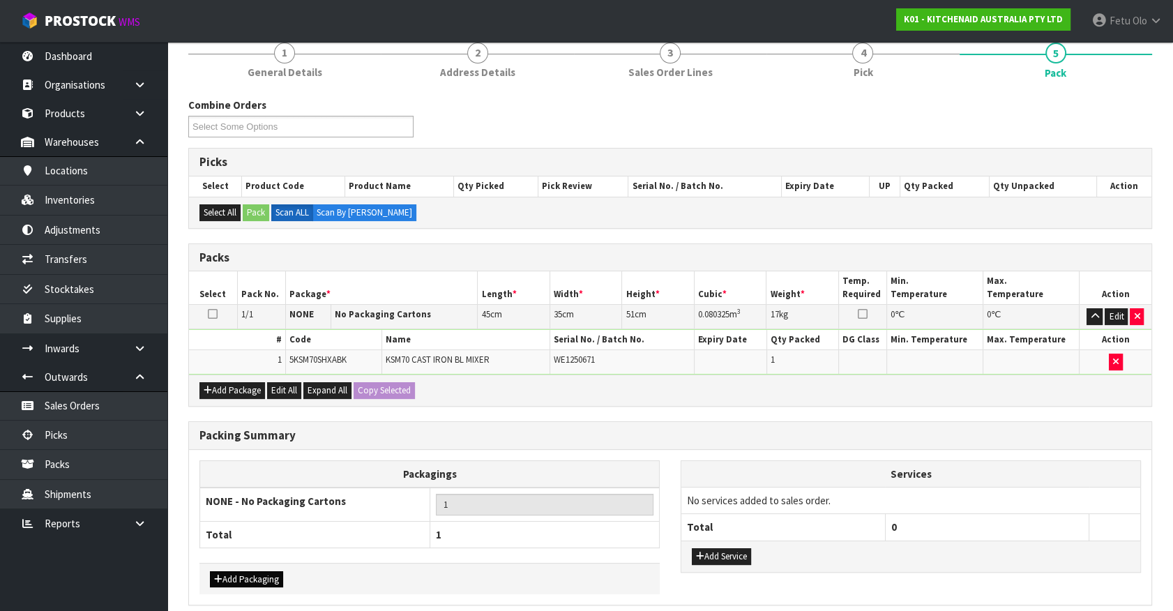
scroll to position [182, 0]
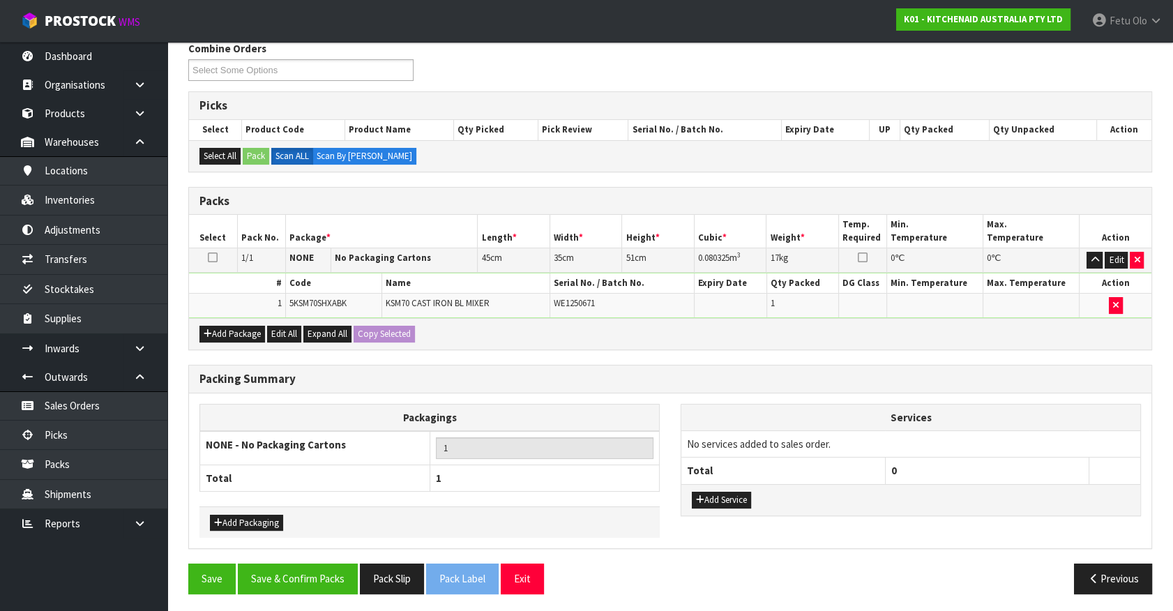
click at [297, 557] on div "Packing Summary Packagings NONE - No Packaging Cartons 1 Total 1 Add Packaging …" at bounding box center [670, 465] width 985 height 200
drag, startPoint x: 299, startPoint y: 567, endPoint x: 302, endPoint y: 550, distance: 17.7
click at [299, 568] on button "Save & Confirm Packs" at bounding box center [298, 579] width 120 height 30
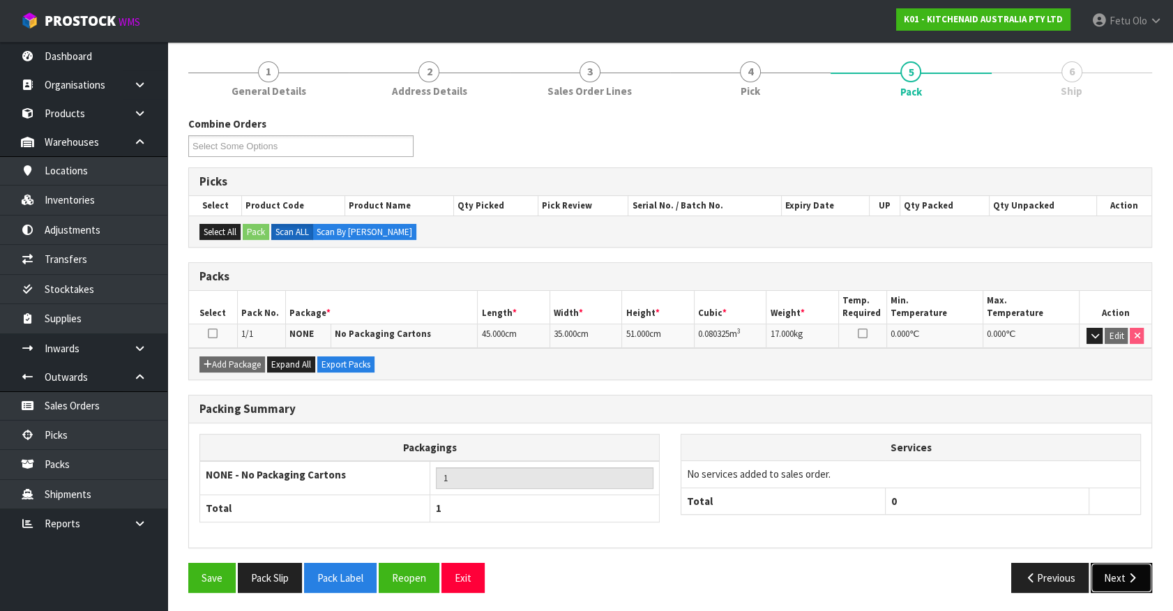
click at [1106, 569] on button "Next" at bounding box center [1121, 578] width 61 height 30
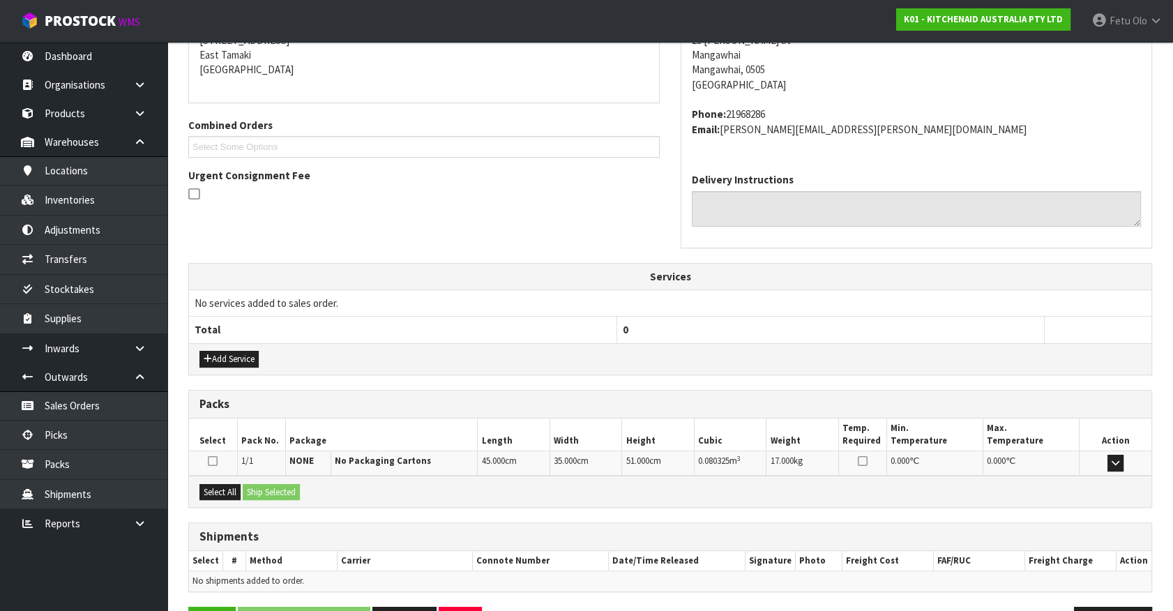
scroll to position [339, 0]
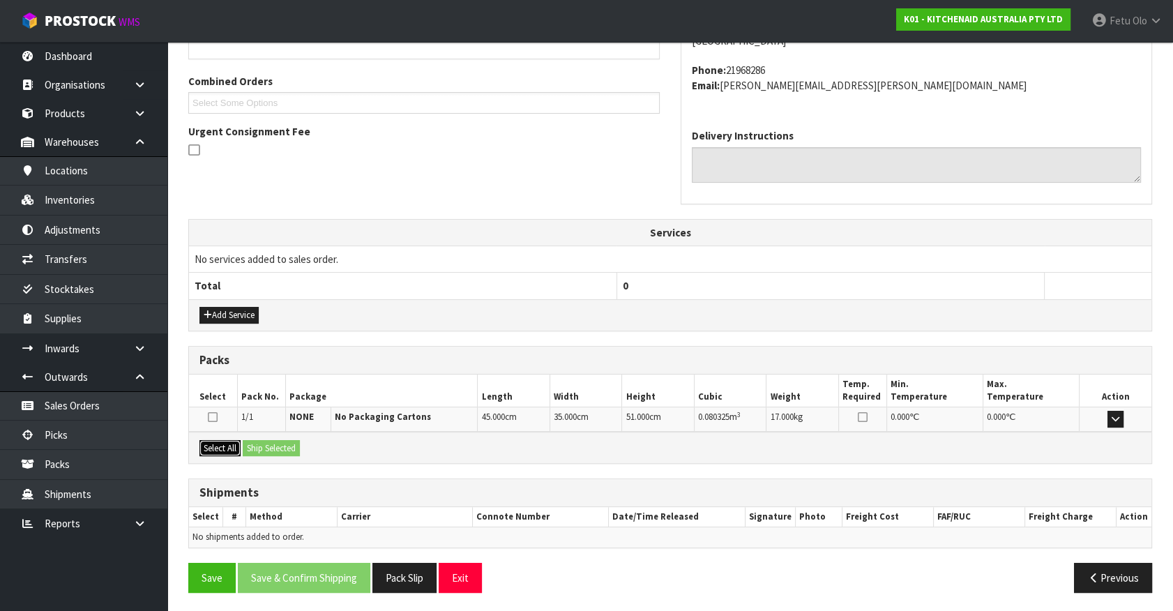
click at [232, 449] on button "Select All" at bounding box center [220, 448] width 41 height 17
click at [263, 443] on button "Ship Selected" at bounding box center [271, 448] width 57 height 17
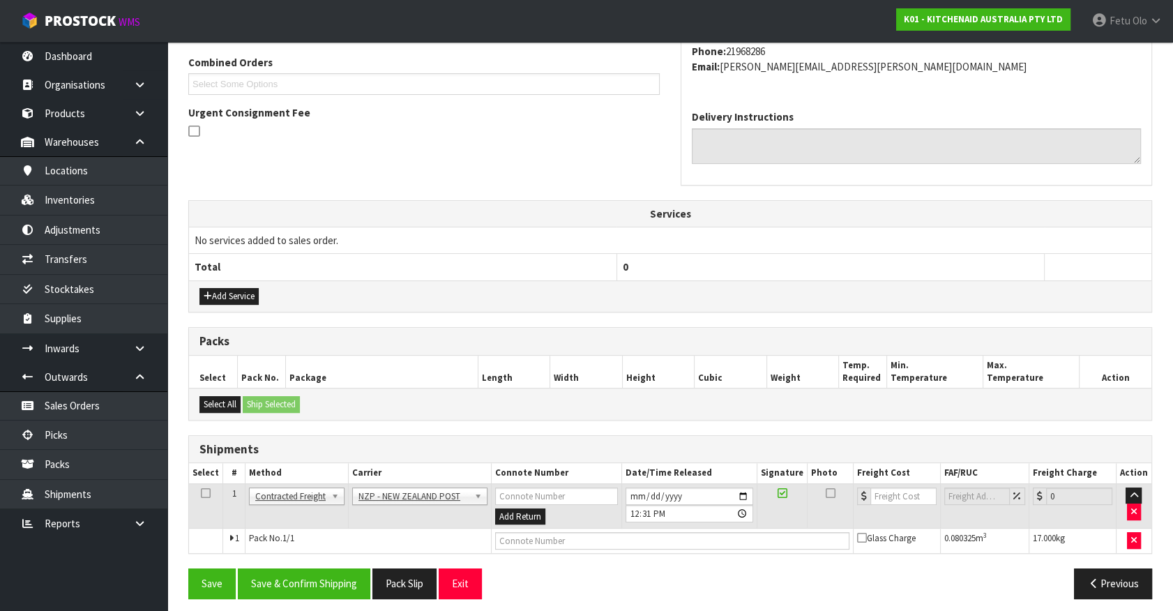
scroll to position [363, 0]
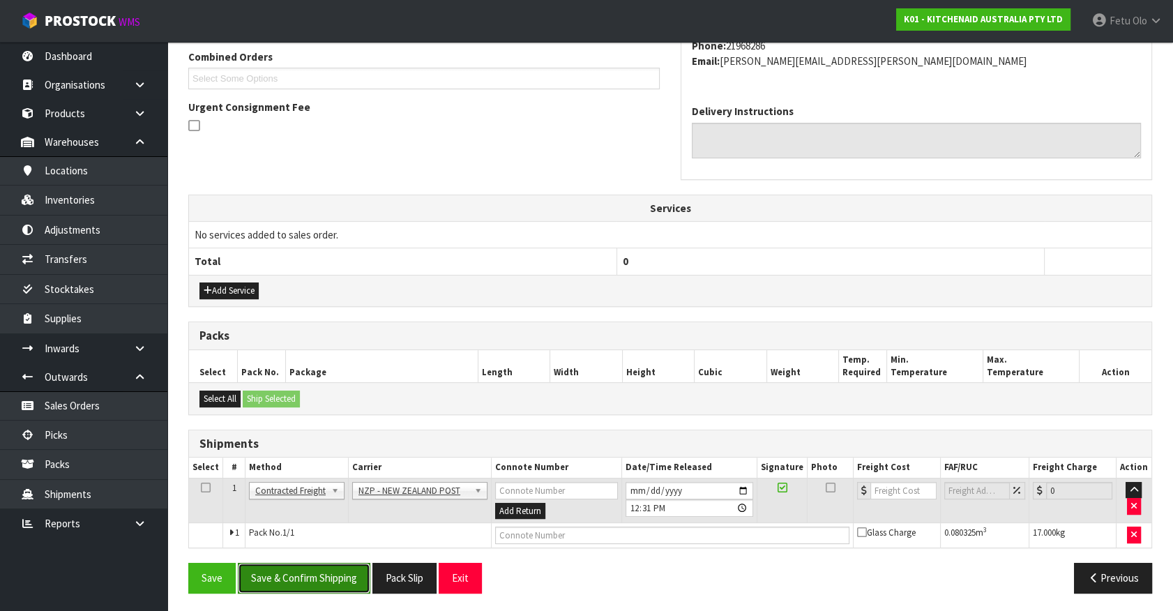
click at [339, 572] on button "Save & Confirm Shipping" at bounding box center [304, 578] width 133 height 30
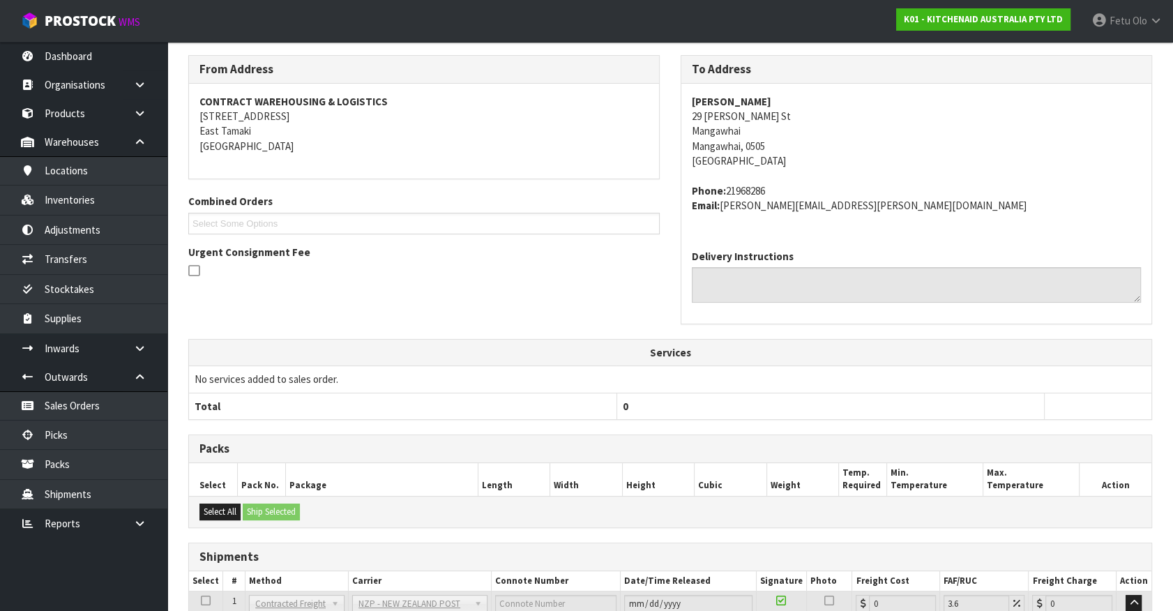
scroll to position [344, 0]
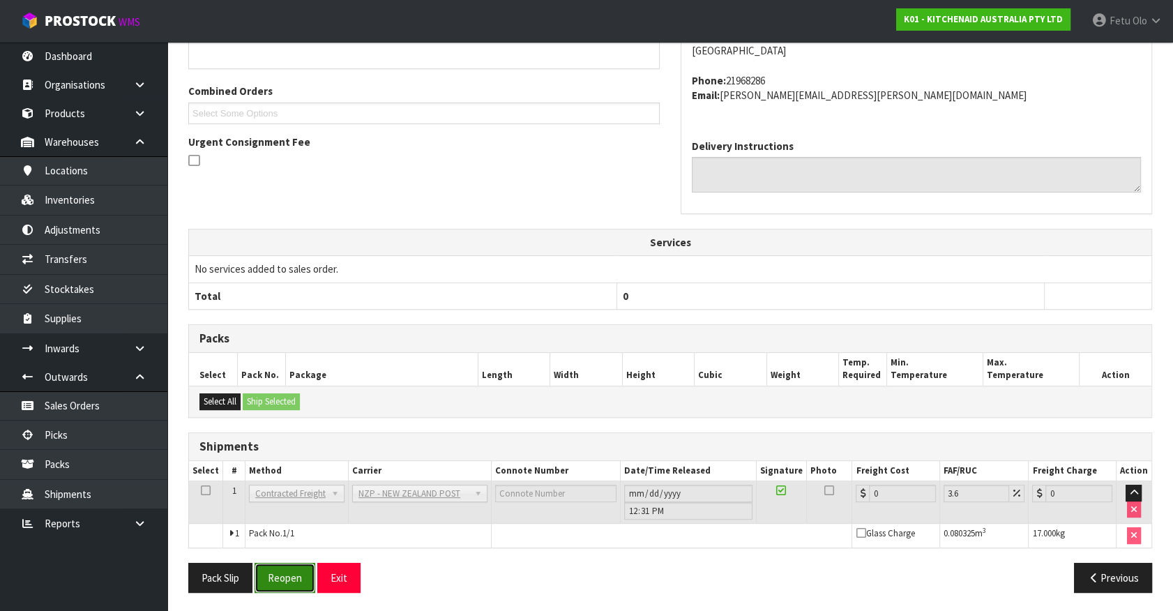
click at [278, 578] on button "Reopen" at bounding box center [285, 578] width 61 height 30
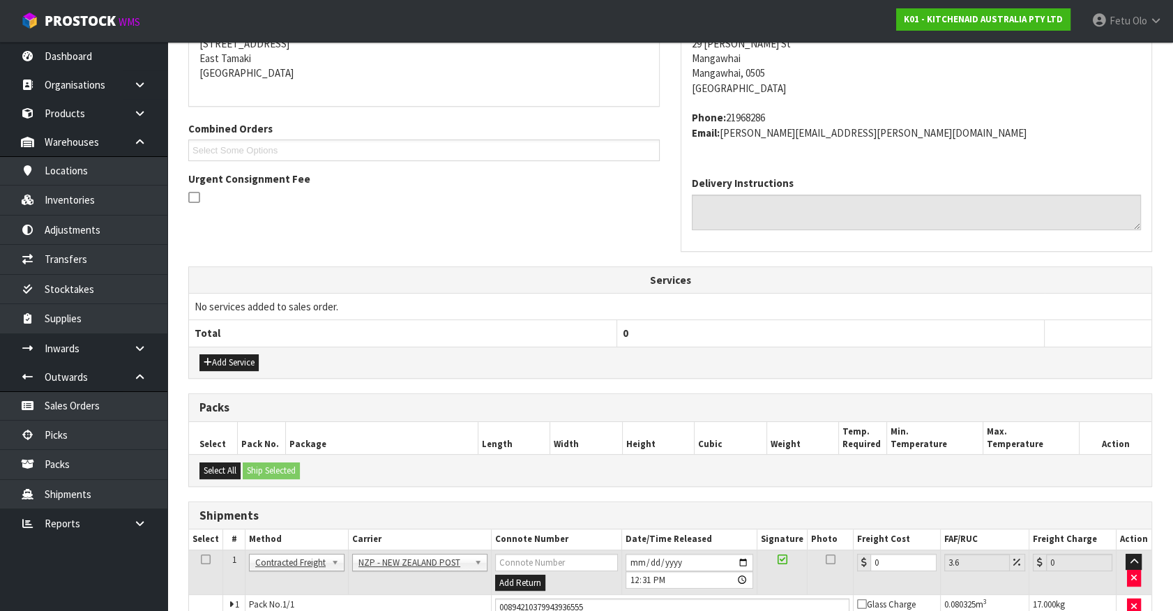
scroll to position [329, 0]
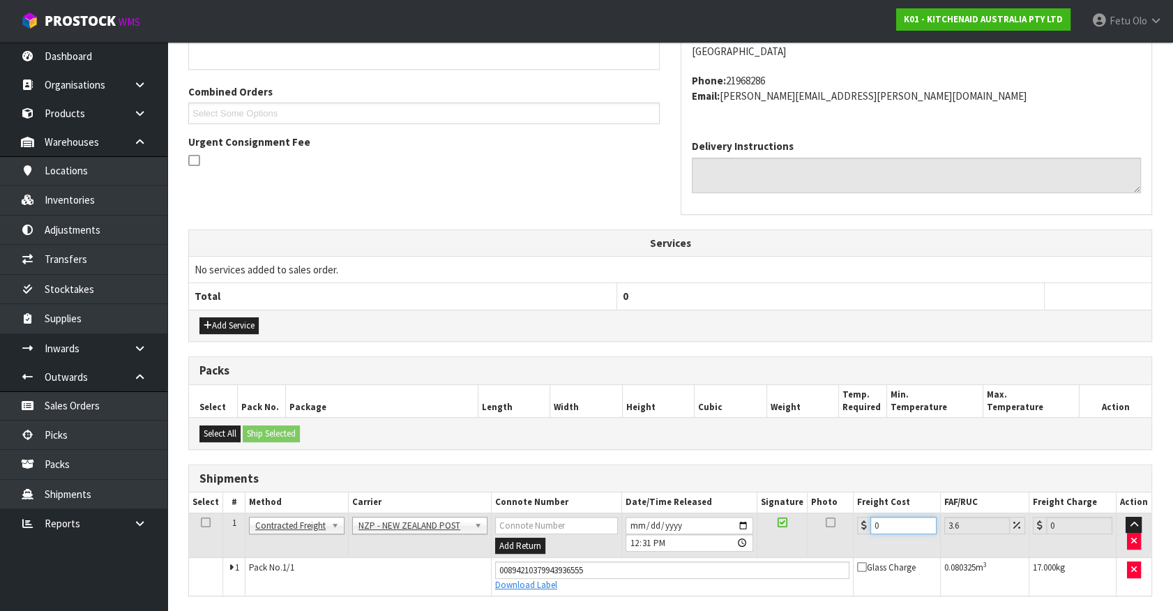
drag, startPoint x: 892, startPoint y: 523, endPoint x: 563, endPoint y: 580, distance: 333.5
click at [563, 580] on tbody "1 Client Local Pickup Customer Local Pickup Company Freight Contracted Freight …" at bounding box center [670, 554] width 963 height 82
type input "4"
type input "4.14"
type input "4.3"
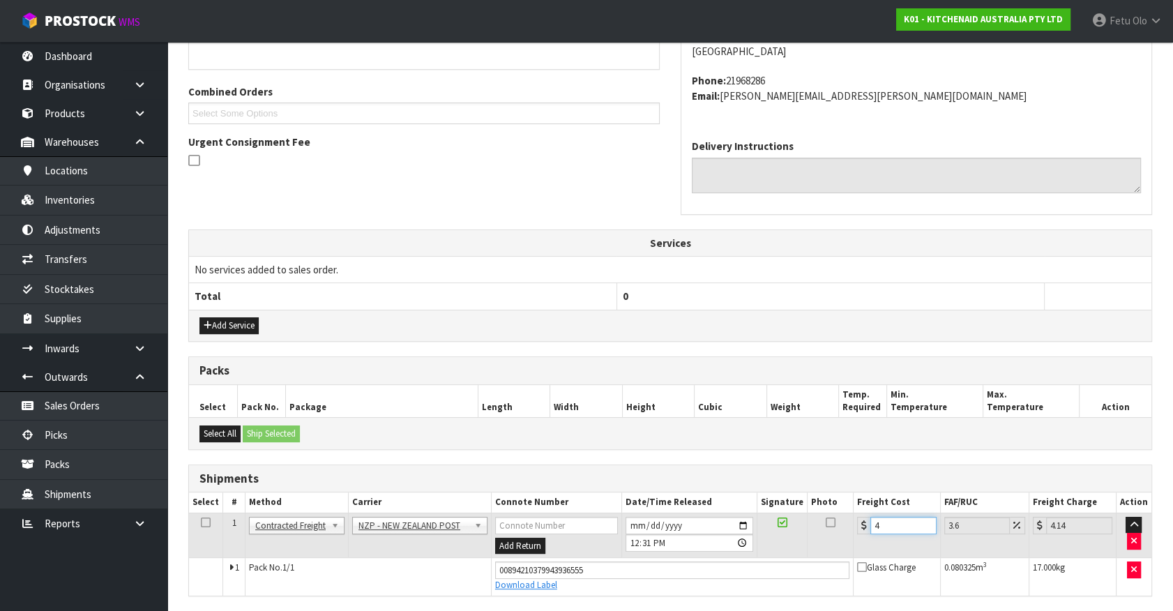
type input "4.45"
type input "4.33"
type input "4.49"
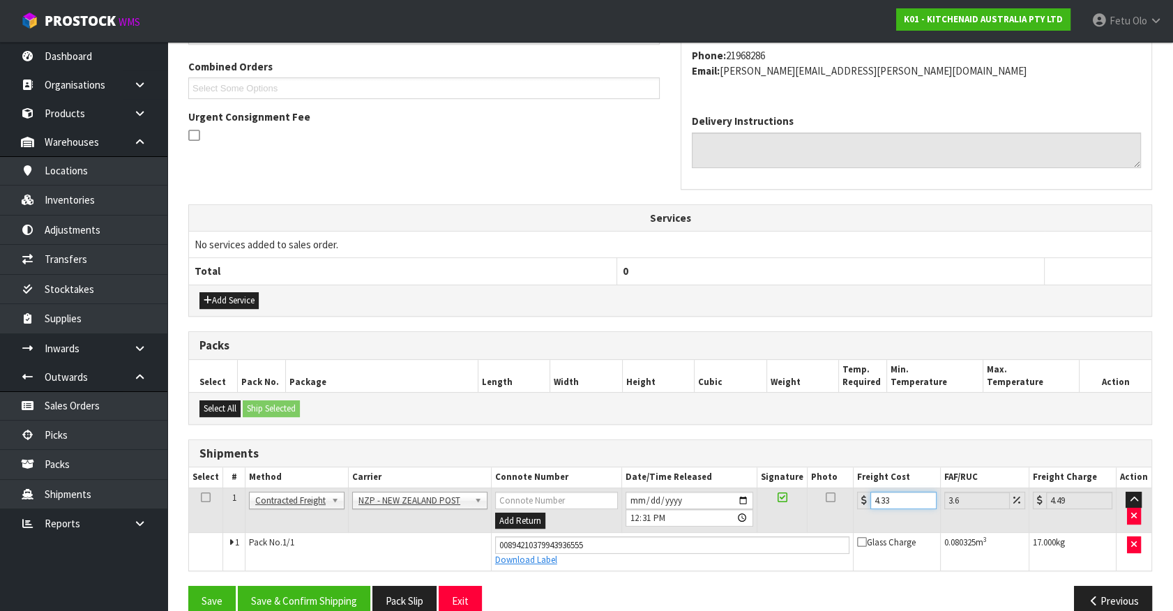
scroll to position [377, 0]
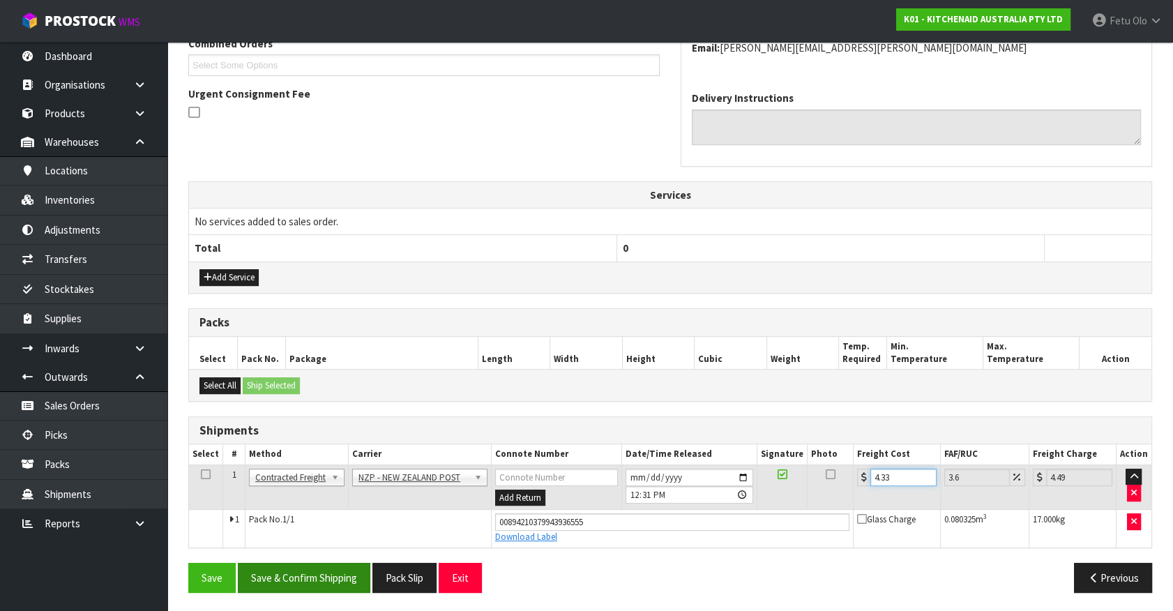
type input "4.33"
drag, startPoint x: 333, startPoint y: 563, endPoint x: 322, endPoint y: 556, distance: 13.2
click at [333, 563] on button "Save & Confirm Shipping" at bounding box center [304, 578] width 133 height 30
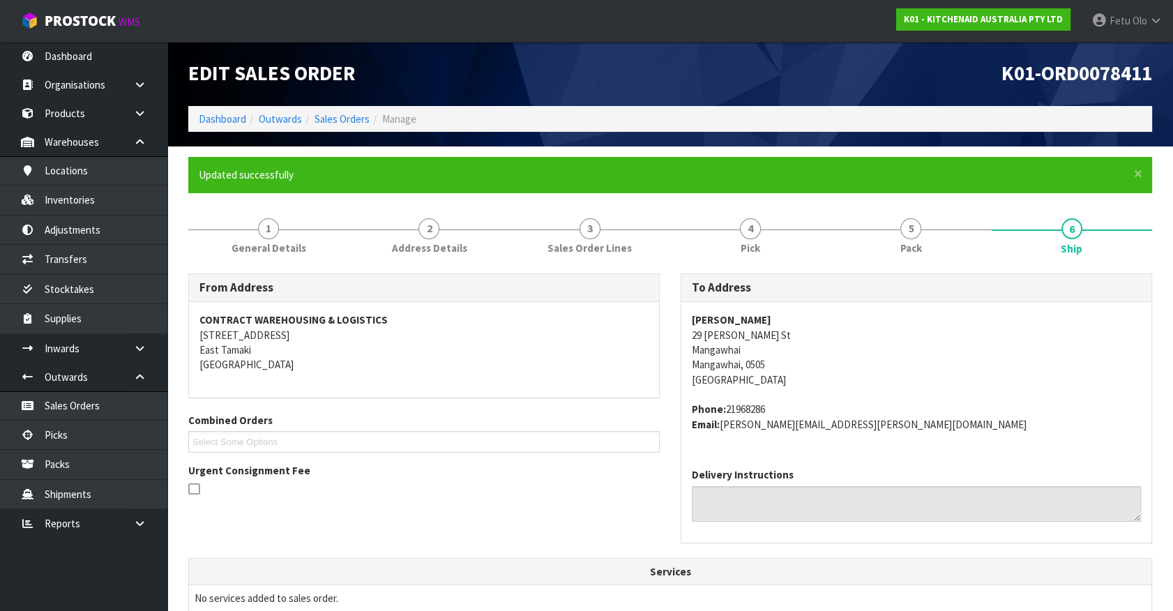
click at [983, 433] on div "Trish Bradbury 29 Insley St Mangawhai Mangawhai, 0505 New Zealand Phone: 219682…" at bounding box center [917, 379] width 470 height 155
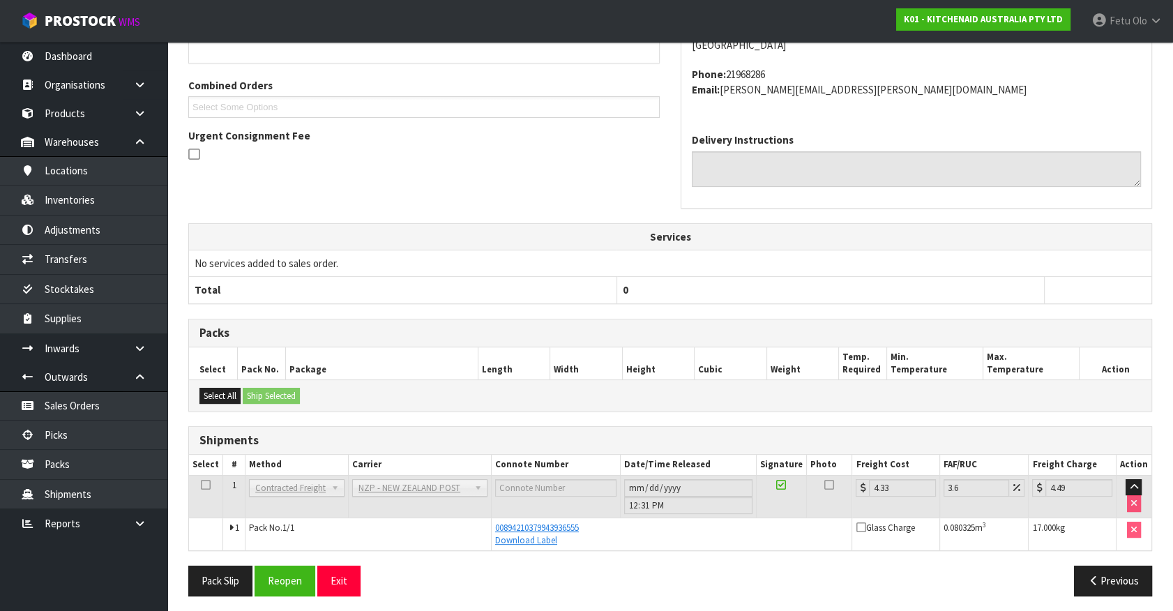
scroll to position [338, 0]
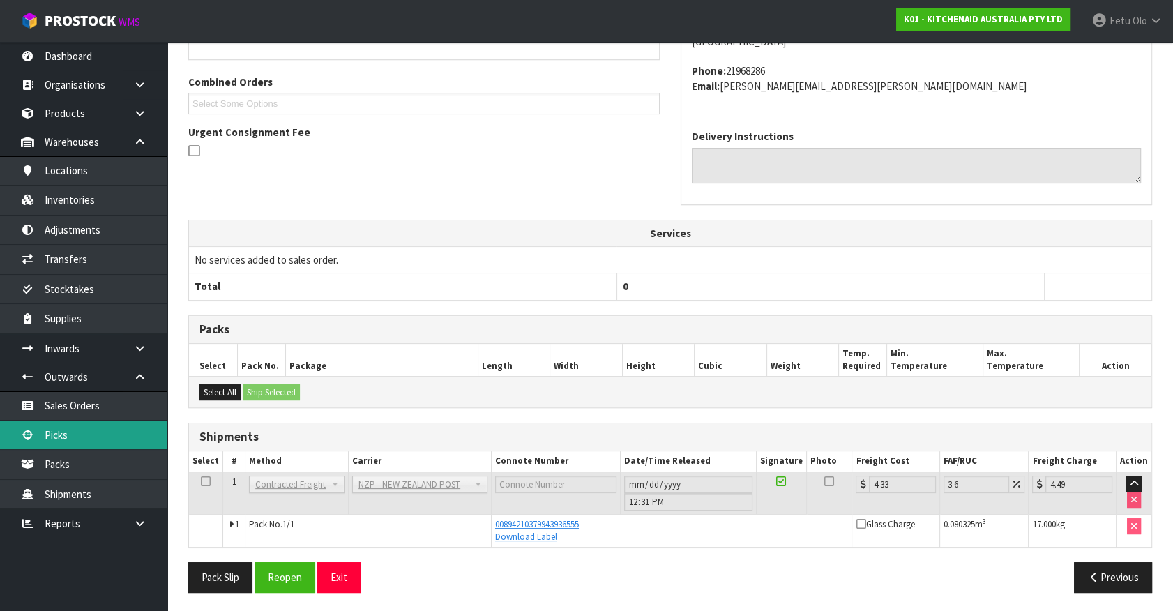
click at [69, 437] on link "Picks" at bounding box center [83, 435] width 167 height 29
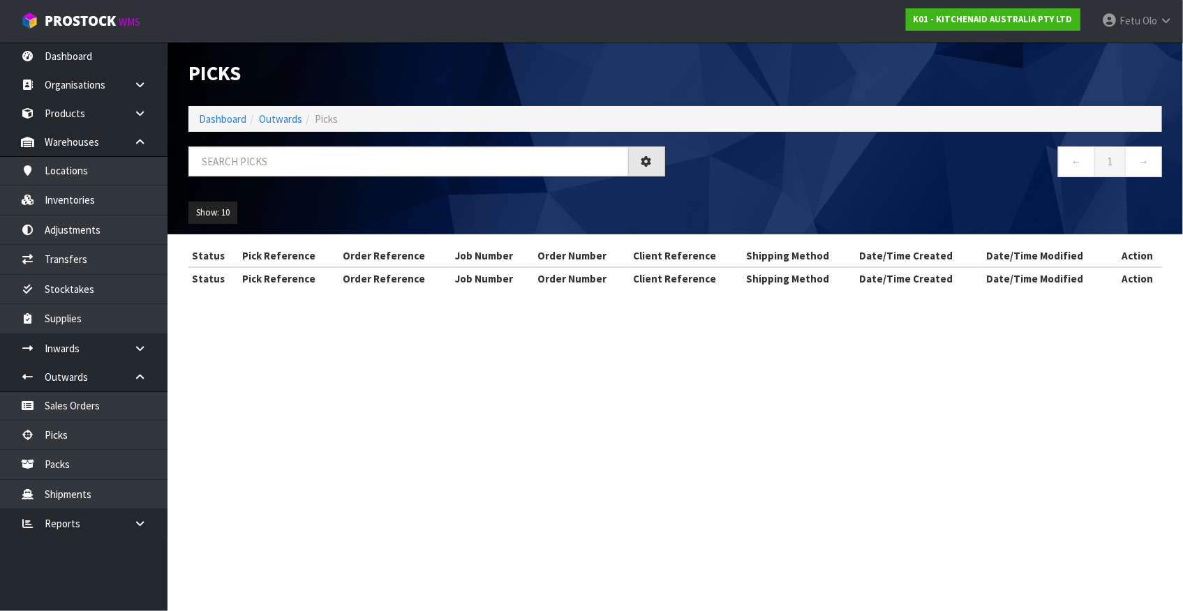
drag, startPoint x: 949, startPoint y: 395, endPoint x: 659, endPoint y: 359, distance: 291.7
click at [880, 386] on section "Picks Dashboard Outwards Picks ← 1 → Show: 10 5 10 25 50 Status Pick Reference …" at bounding box center [591, 305] width 1183 height 611
click at [299, 167] on input "text" at bounding box center [408, 162] width 440 height 30
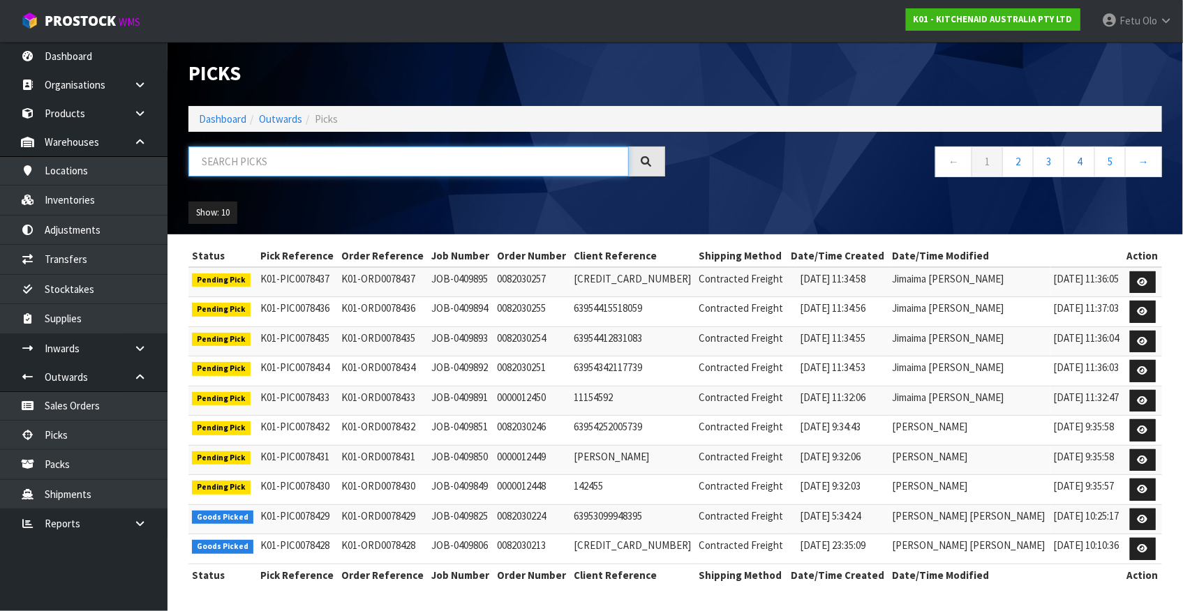
click at [299, 167] on input "text" at bounding box center [408, 162] width 440 height 30
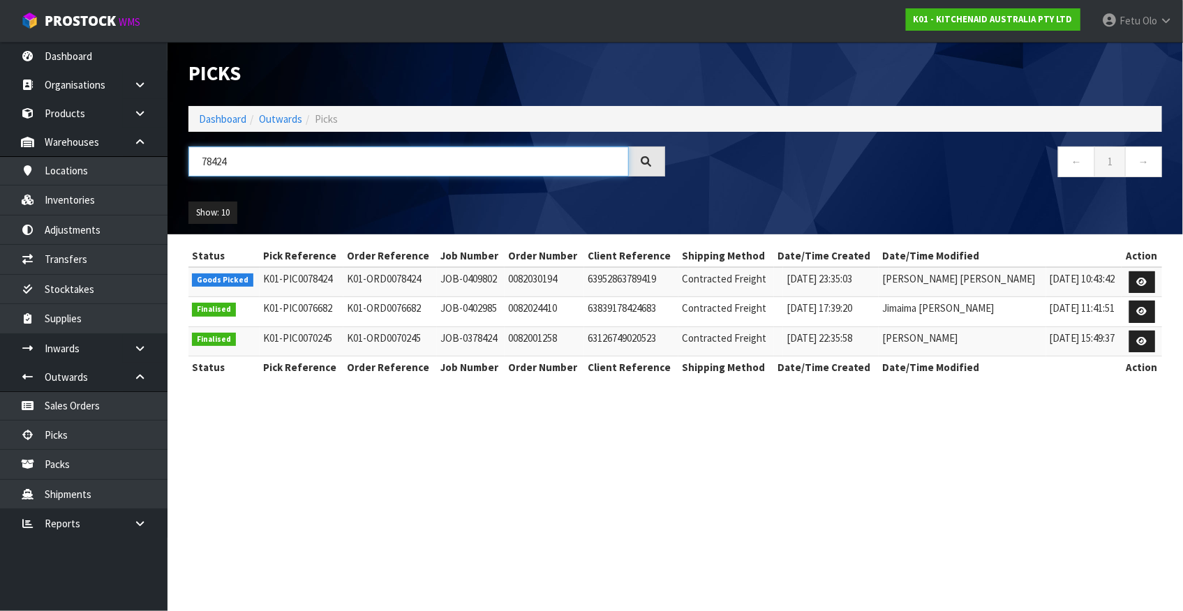
type input "78424"
click at [968, 494] on section "Picks Dashboard Outwards Picks 78424 ← 1 → Show: 10 5 10 25 50 Status Pick Refe…" at bounding box center [591, 305] width 1183 height 611
click at [1143, 285] on icon at bounding box center [1142, 282] width 10 height 9
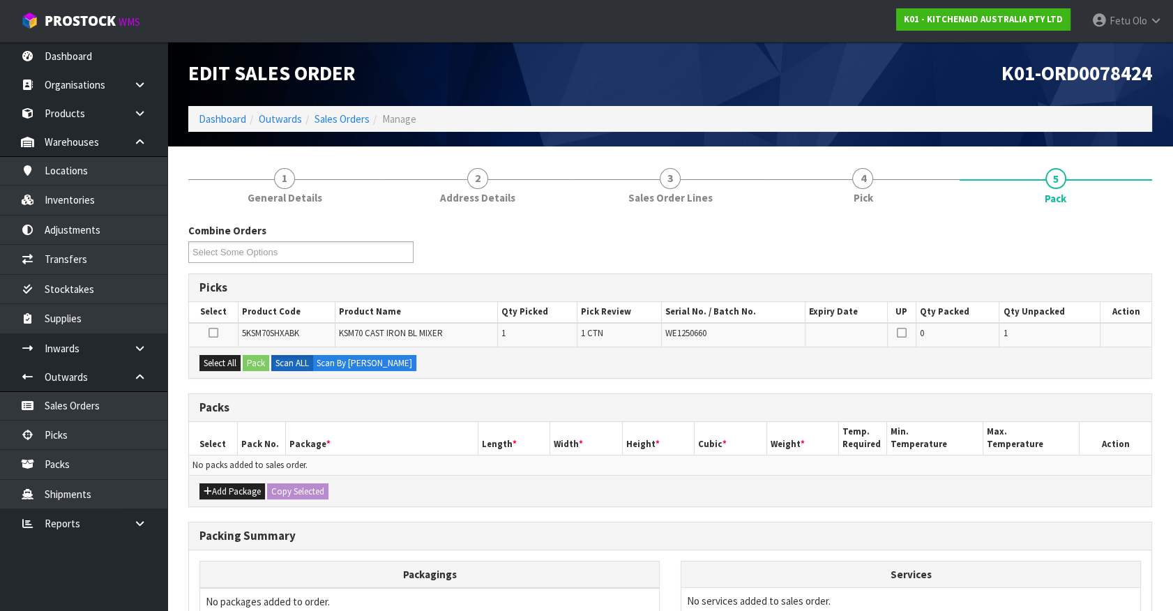
click at [498, 426] on th "Length *" at bounding box center [514, 438] width 73 height 33
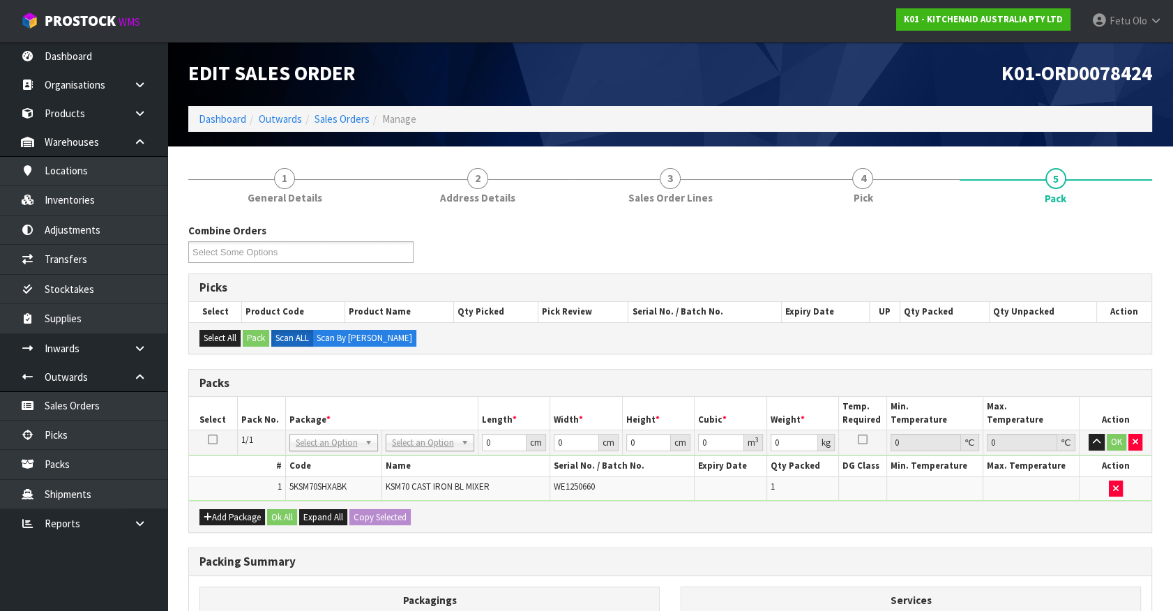
click at [437, 451] on td "No Packaging Cartons PLT GEN120 (1200 X 1000) PLT ONE WAY SKID CHEP HIRE PALLET…" at bounding box center [430, 442] width 96 height 25
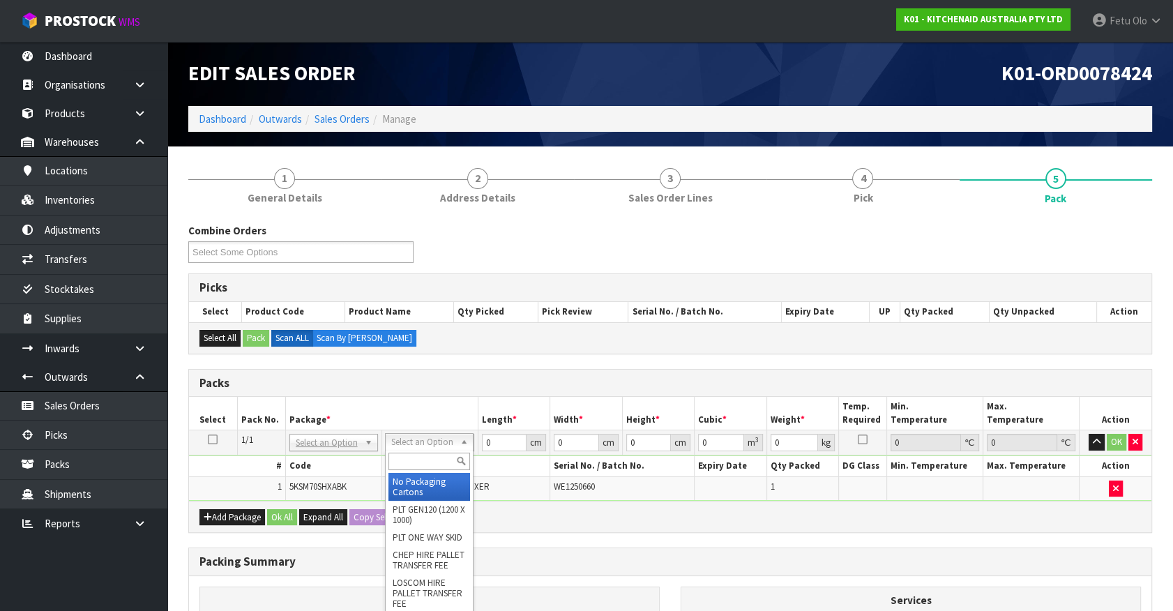
drag, startPoint x: 421, startPoint y: 478, endPoint x: 487, endPoint y: 448, distance: 72.1
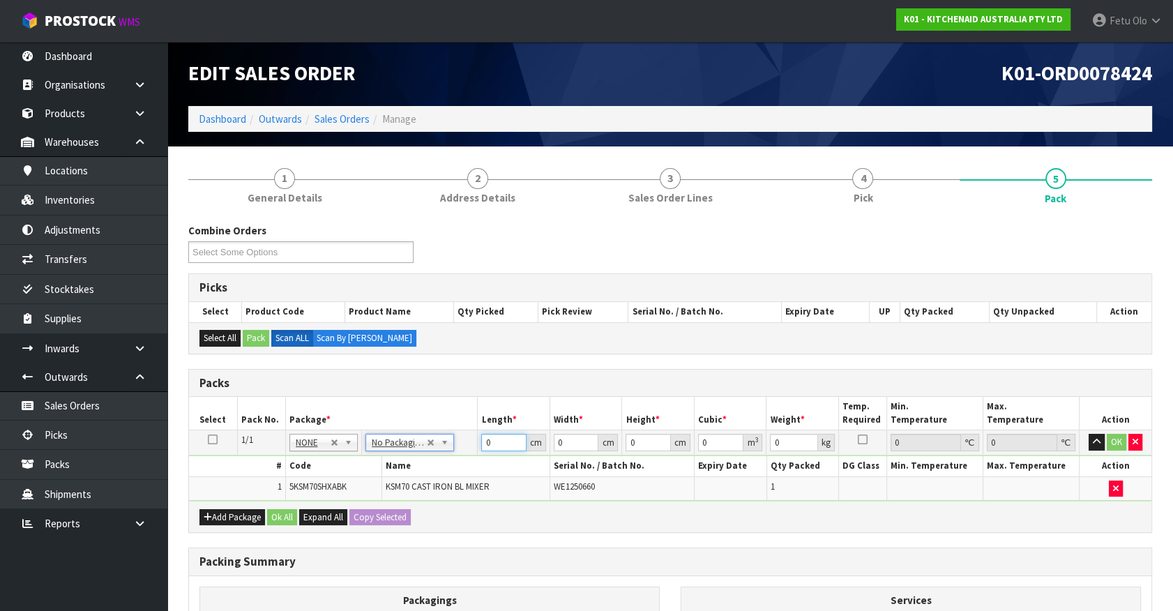
drag, startPoint x: 502, startPoint y: 440, endPoint x: 425, endPoint y: 474, distance: 84.0
click at [433, 472] on tbody "1/1 NONE 007-001 007-002 007-004 007-009 007-013 007-014 007-015 007-017 007-01…" at bounding box center [670, 465] width 963 height 70
type input "45"
type input "35"
type input "5"
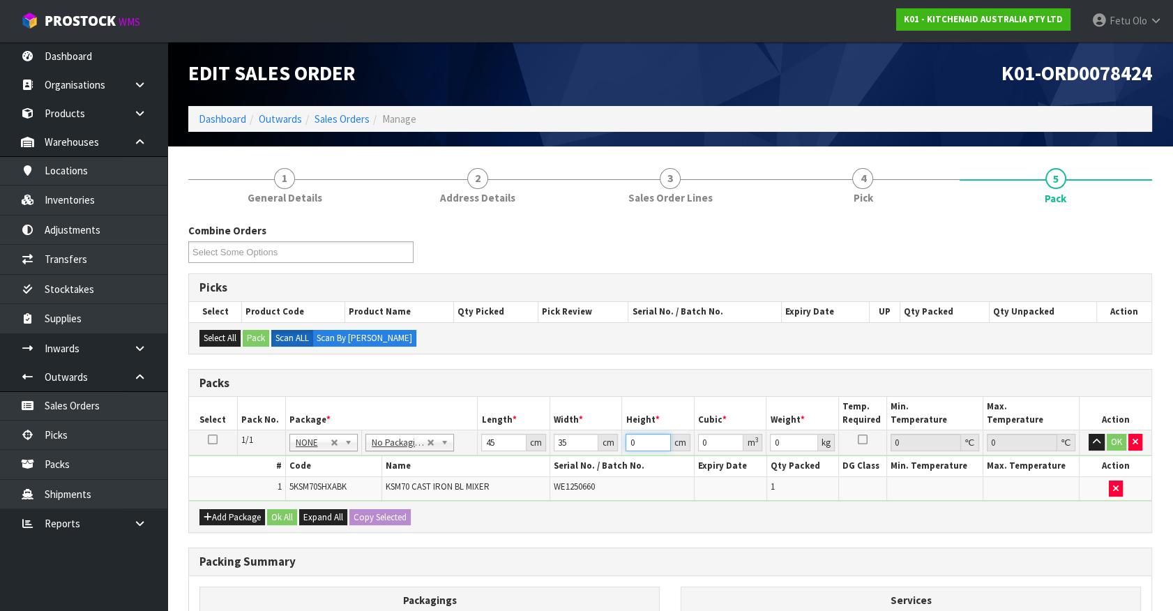
type input "0.007875"
click button "OK" at bounding box center [1117, 442] width 20 height 17
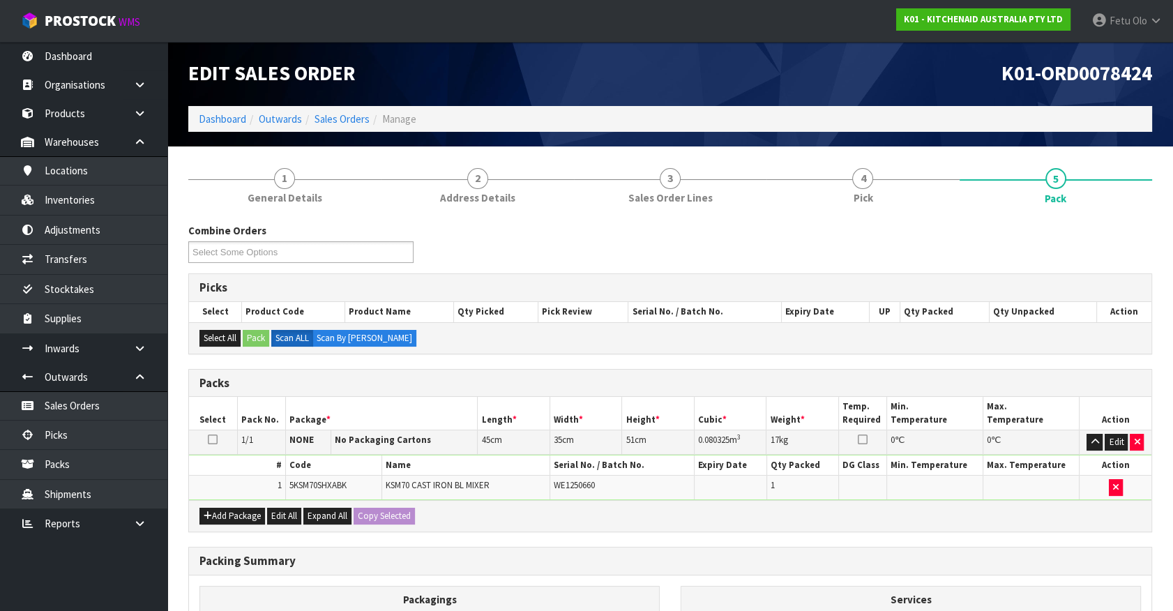
scroll to position [182, 0]
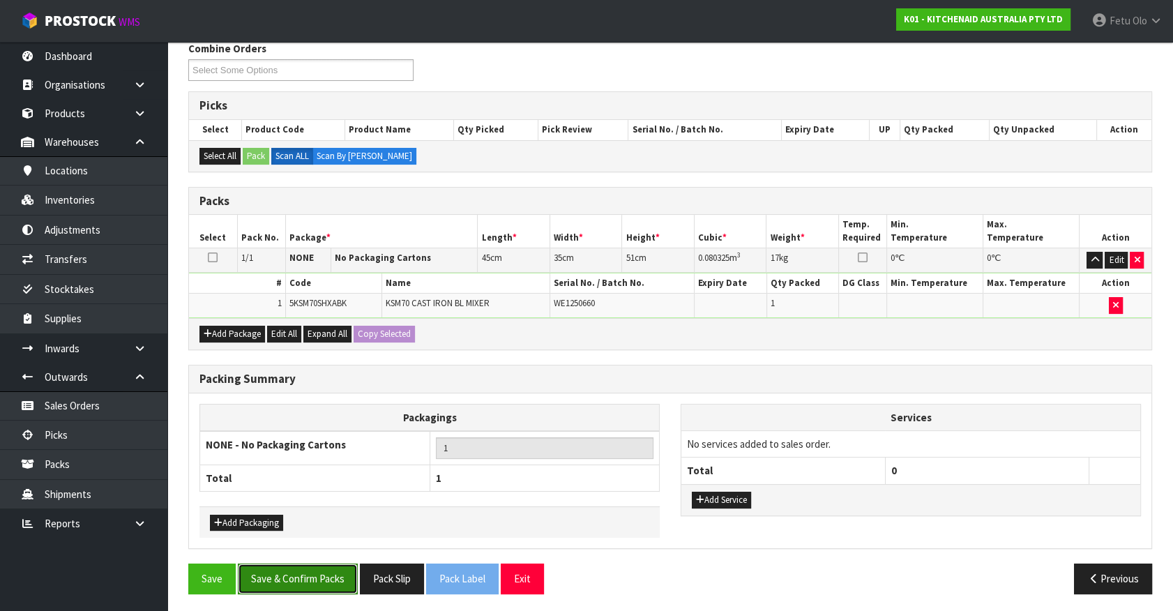
click at [327, 573] on button "Save & Confirm Packs" at bounding box center [298, 579] width 120 height 30
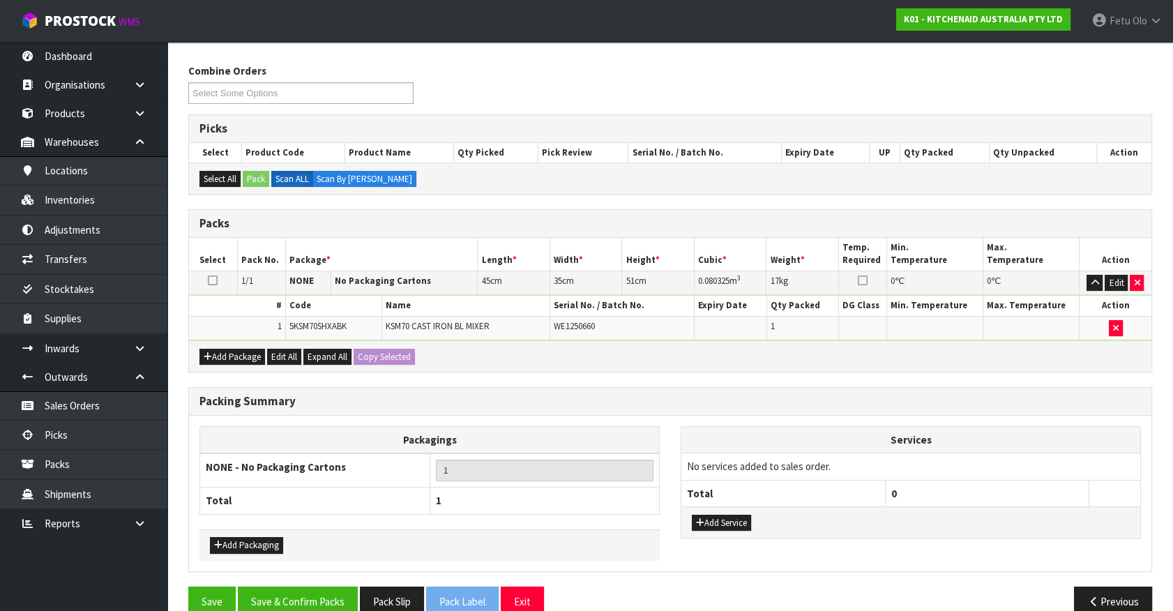
scroll to position [157, 0]
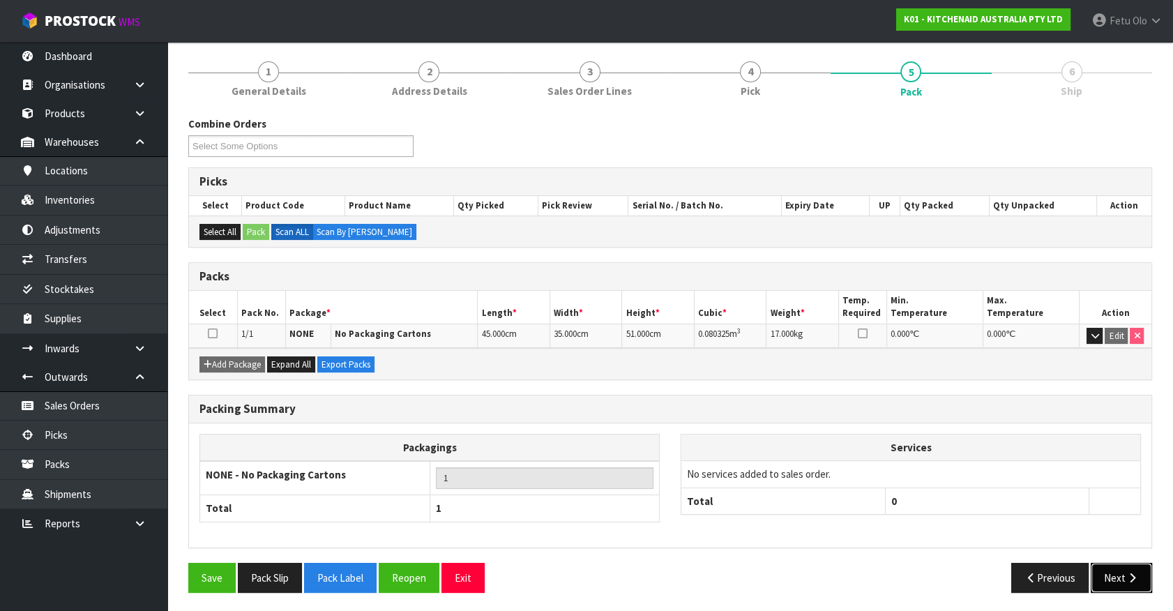
drag, startPoint x: 1106, startPoint y: 572, endPoint x: 1099, endPoint y: 571, distance: 7.1
click at [1099, 571] on button "Next" at bounding box center [1121, 578] width 61 height 30
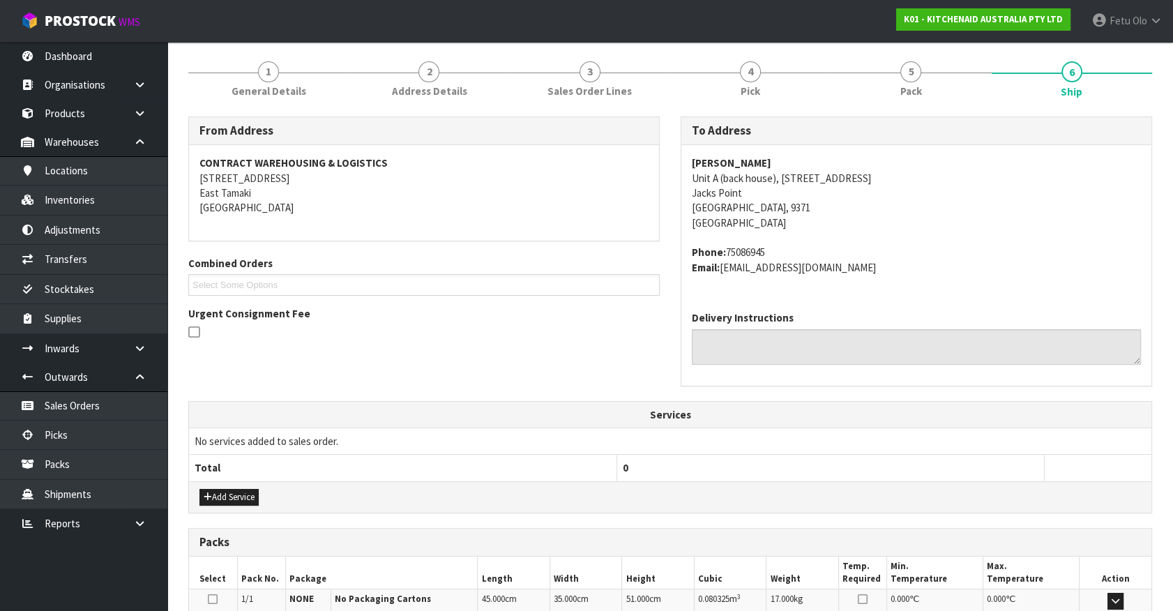
scroll to position [339, 0]
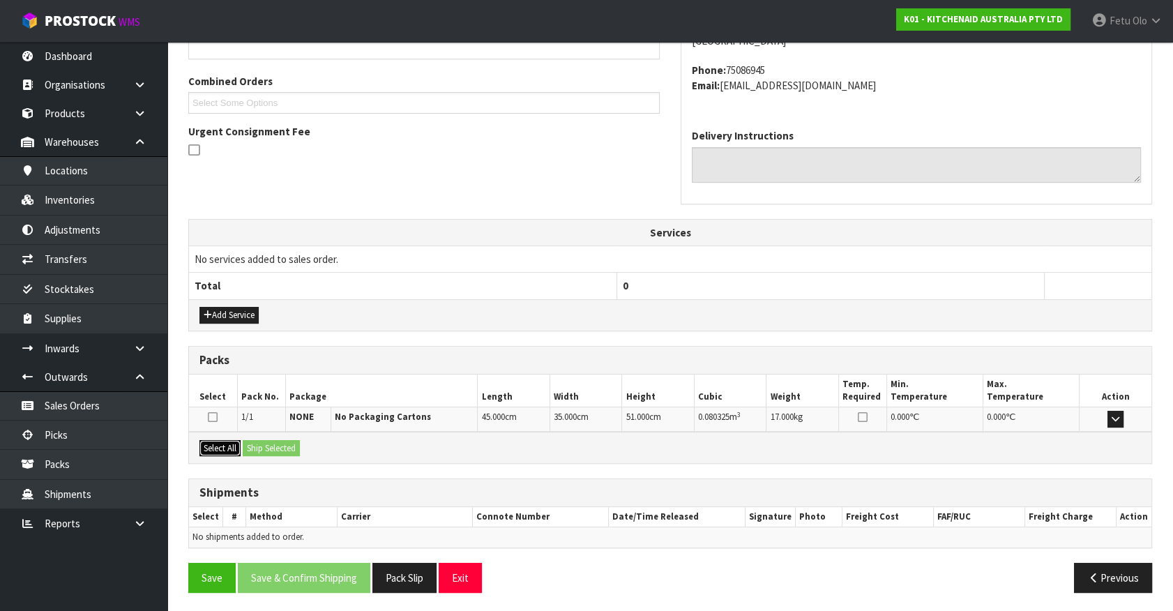
click at [223, 447] on button "Select All" at bounding box center [220, 448] width 41 height 17
click at [255, 444] on button "Ship Selected" at bounding box center [271, 448] width 57 height 17
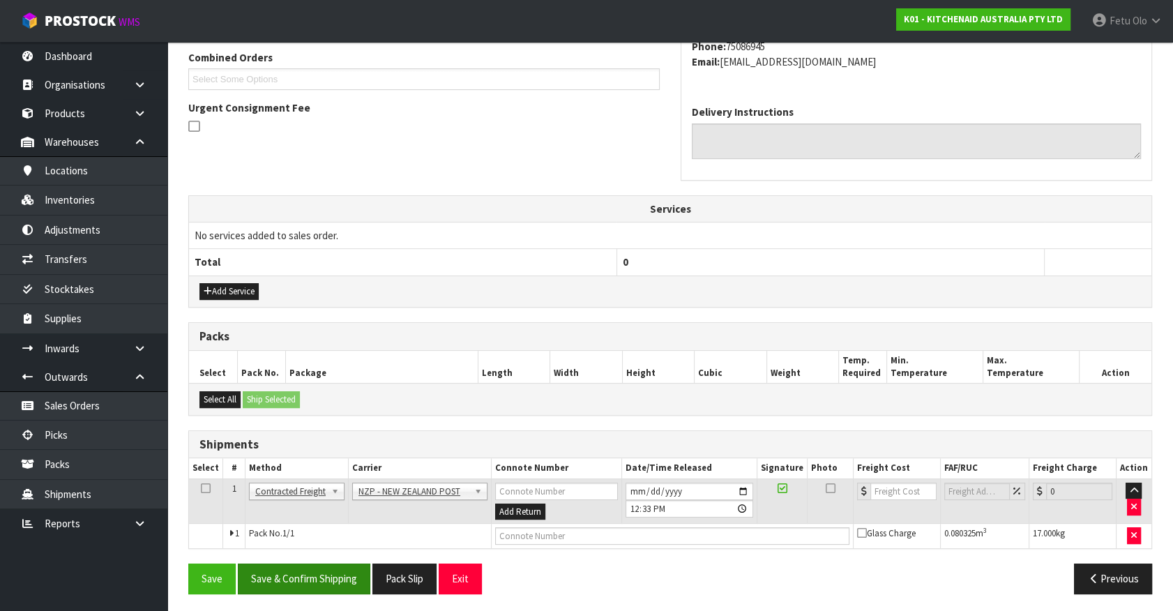
scroll to position [363, 0]
click at [317, 573] on button "Save & Confirm Shipping" at bounding box center [304, 578] width 133 height 30
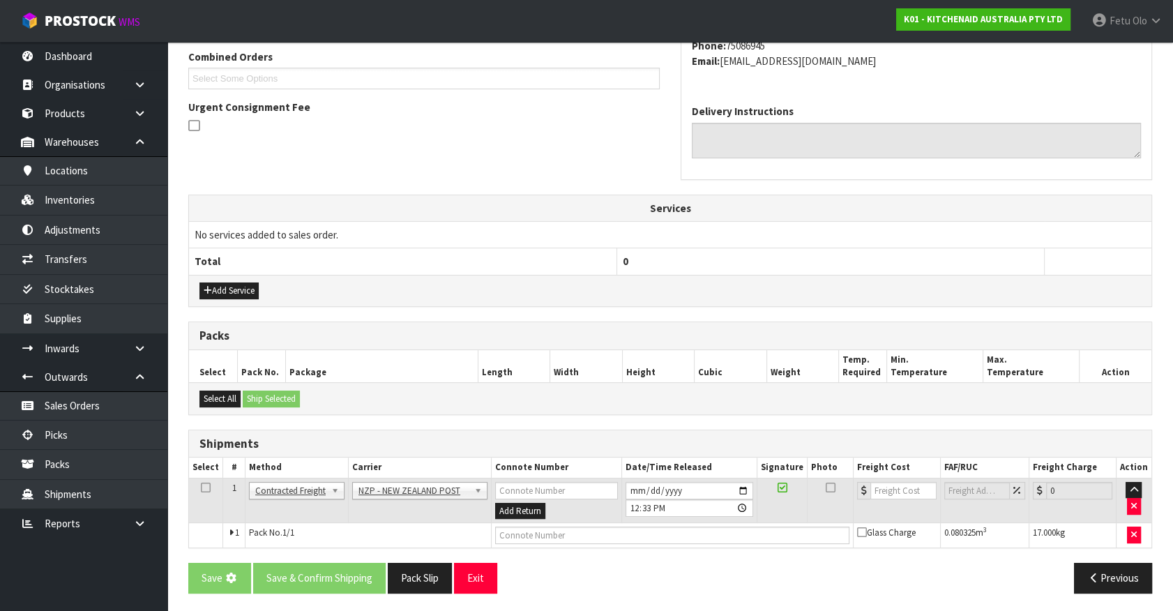
scroll to position [0, 0]
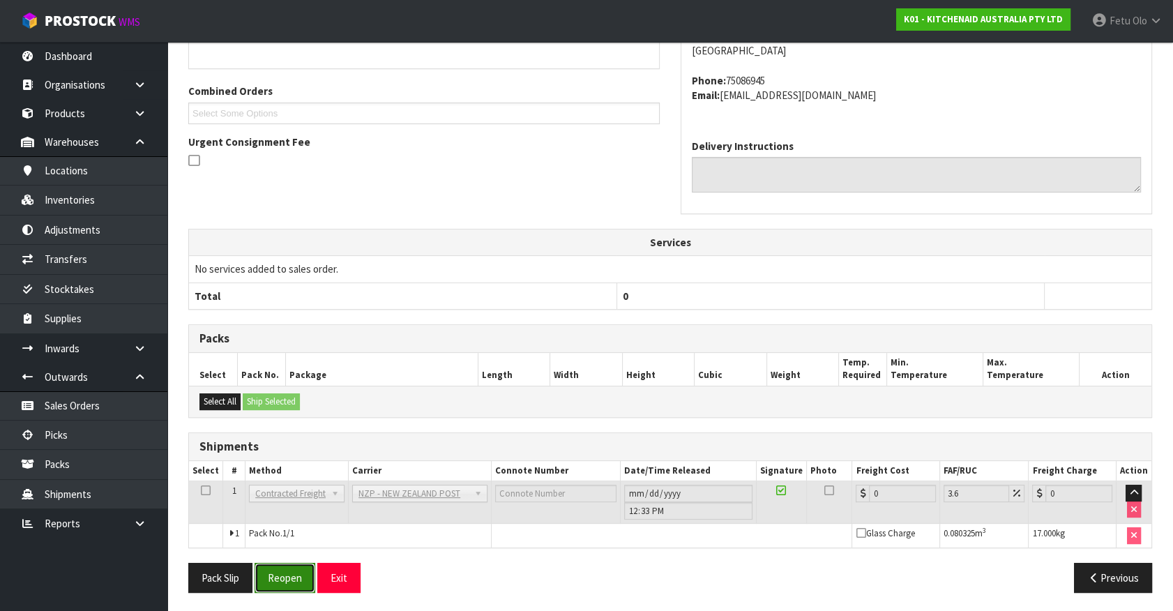
click at [298, 569] on button "Reopen" at bounding box center [285, 578] width 61 height 30
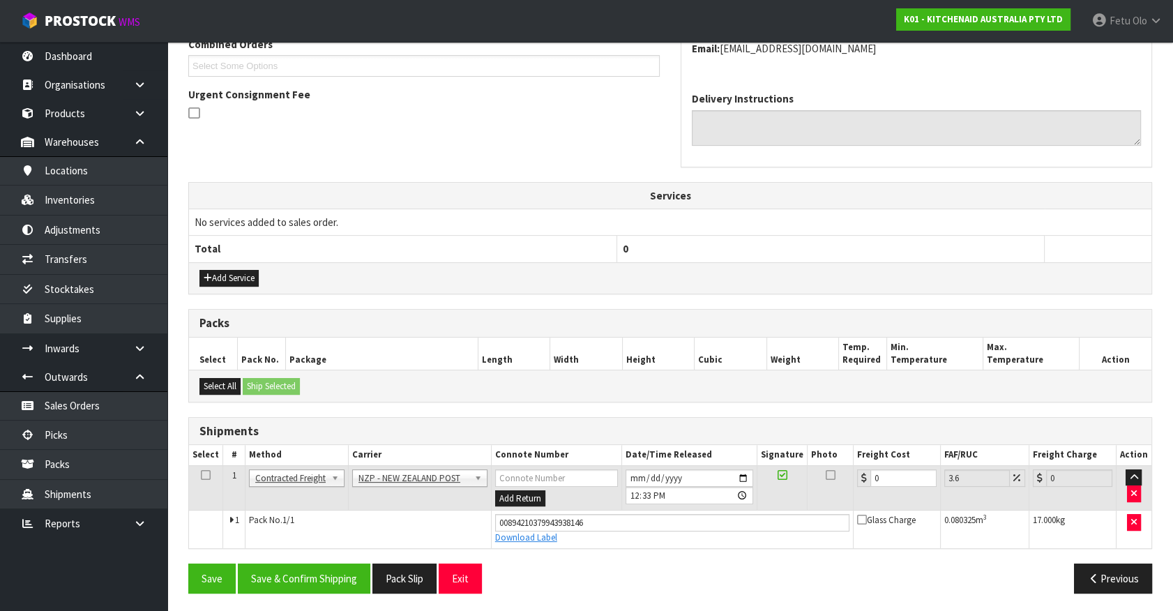
scroll to position [377, 0]
drag, startPoint x: 892, startPoint y: 477, endPoint x: 262, endPoint y: 511, distance: 630.2
click at [271, 511] on tbody "1 Client Local Pickup Customer Local Pickup Company Freight Contracted Freight …" at bounding box center [670, 506] width 963 height 82
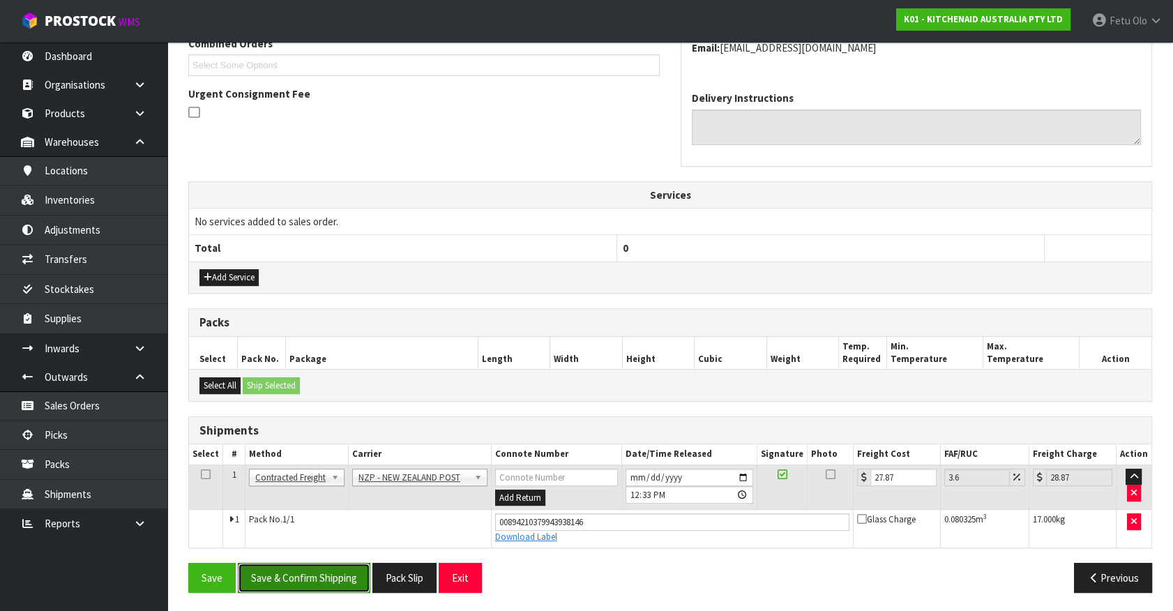
click at [270, 583] on button "Save & Confirm Shipping" at bounding box center [304, 578] width 133 height 30
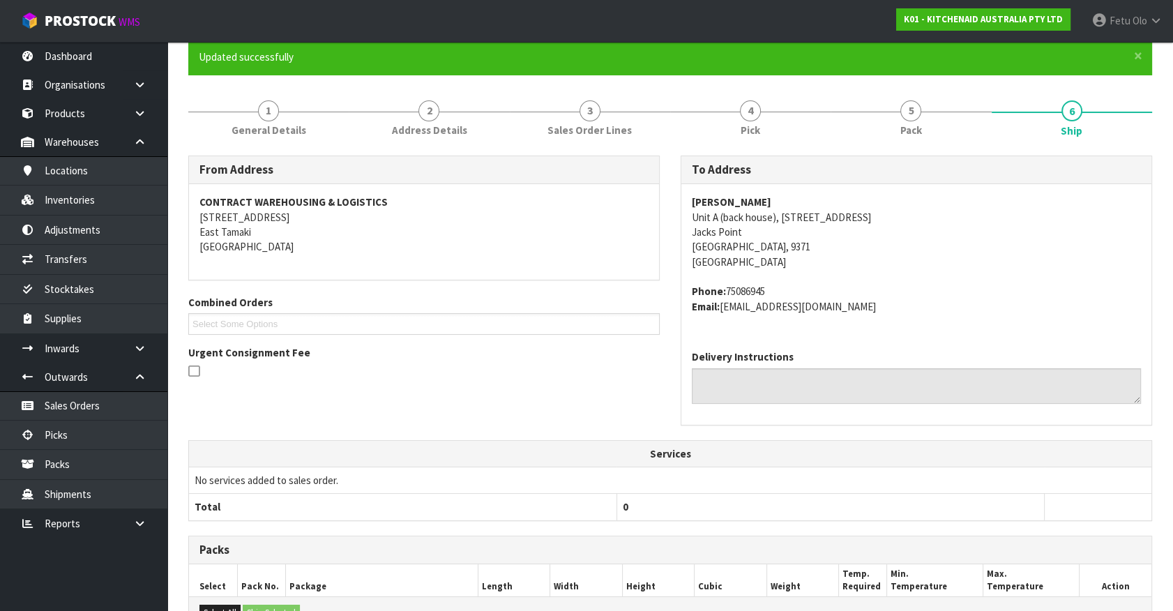
scroll to position [338, 0]
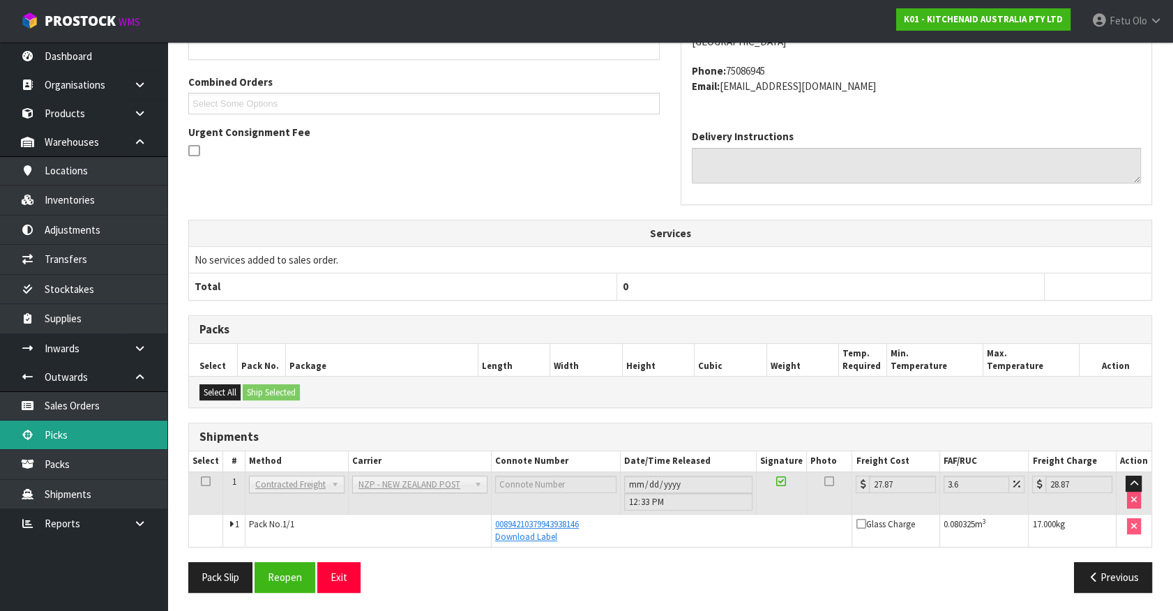
click at [61, 433] on link "Picks" at bounding box center [83, 435] width 167 height 29
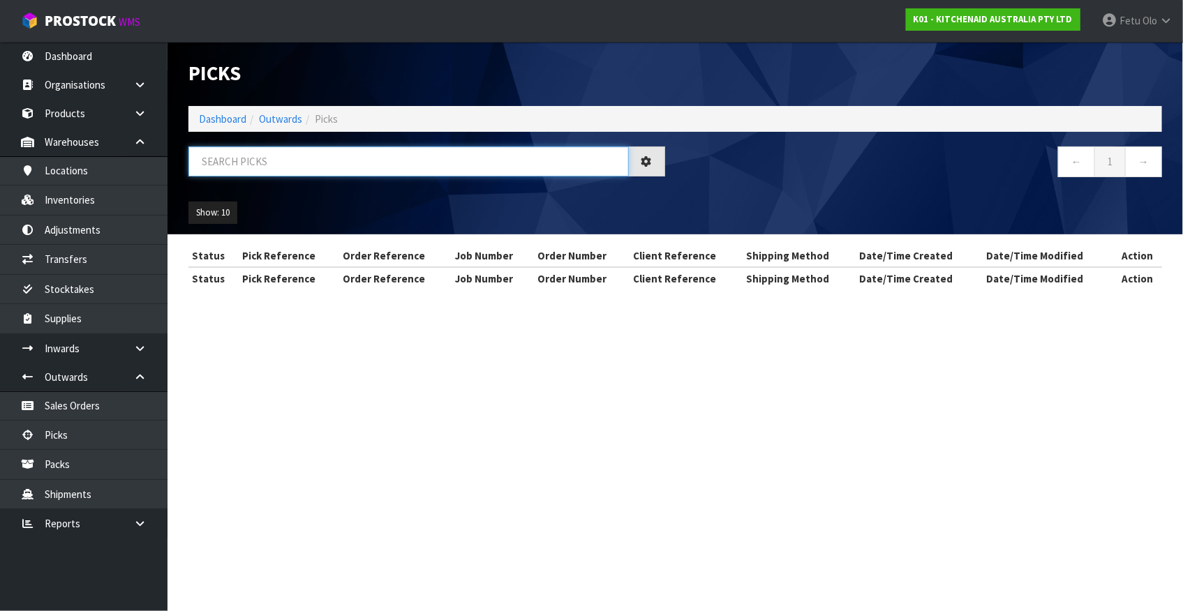
click at [322, 165] on input "text" at bounding box center [408, 162] width 440 height 30
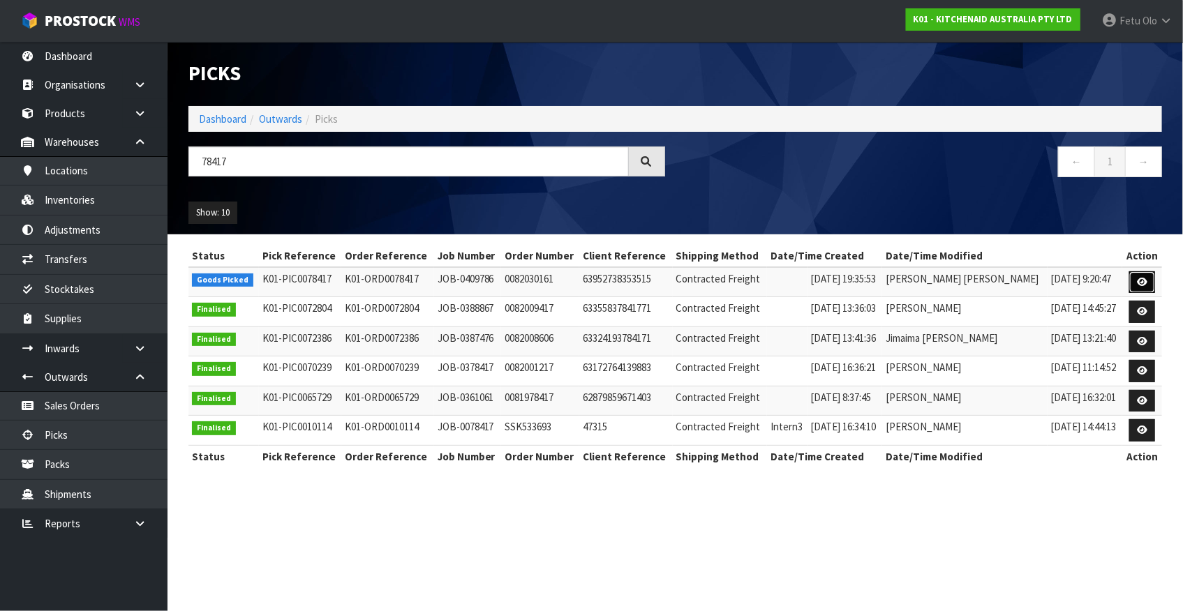
click at [1144, 280] on icon at bounding box center [1142, 282] width 10 height 9
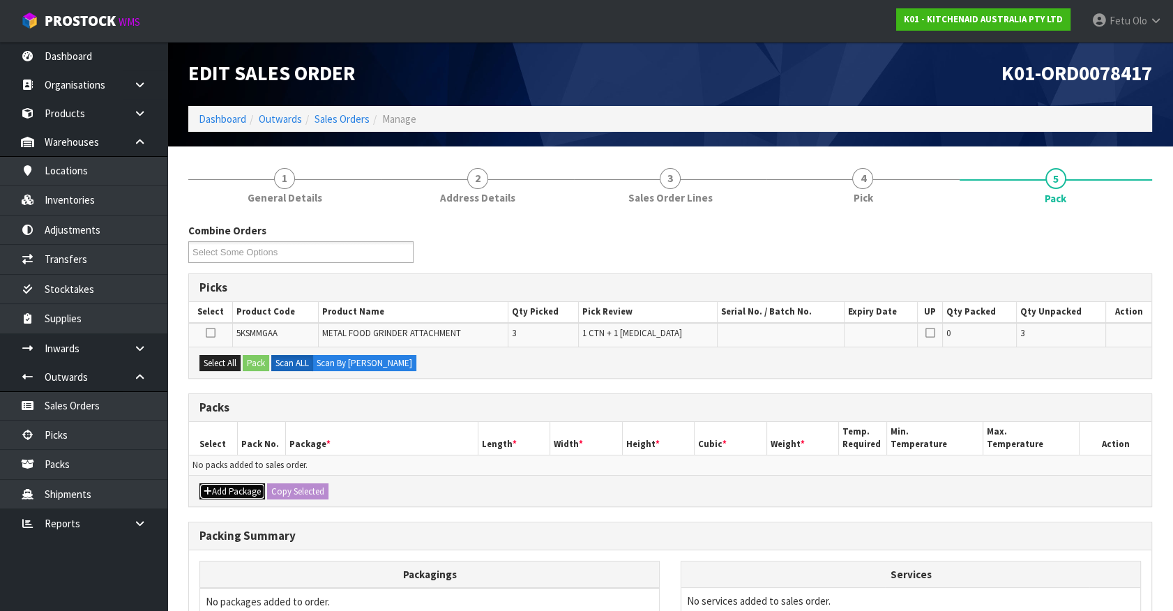
click at [219, 497] on button "Add Package" at bounding box center [233, 491] width 66 height 17
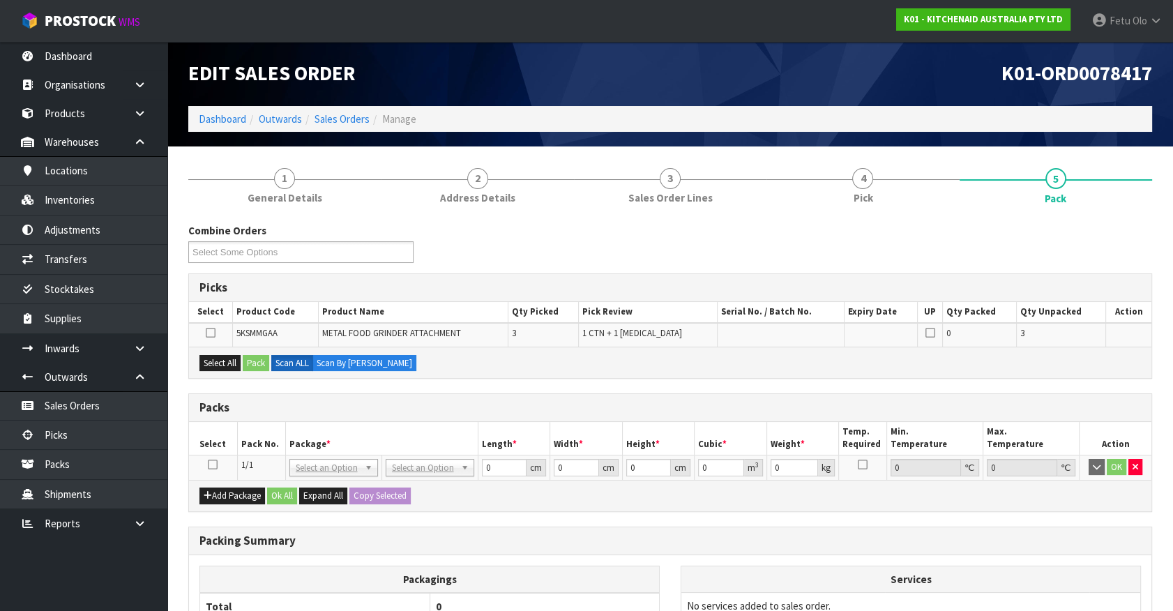
click at [215, 455] on td at bounding box center [213, 467] width 48 height 25
click at [210, 465] on icon at bounding box center [213, 465] width 10 height 1
click at [213, 495] on button "Add Package" at bounding box center [233, 496] width 66 height 17
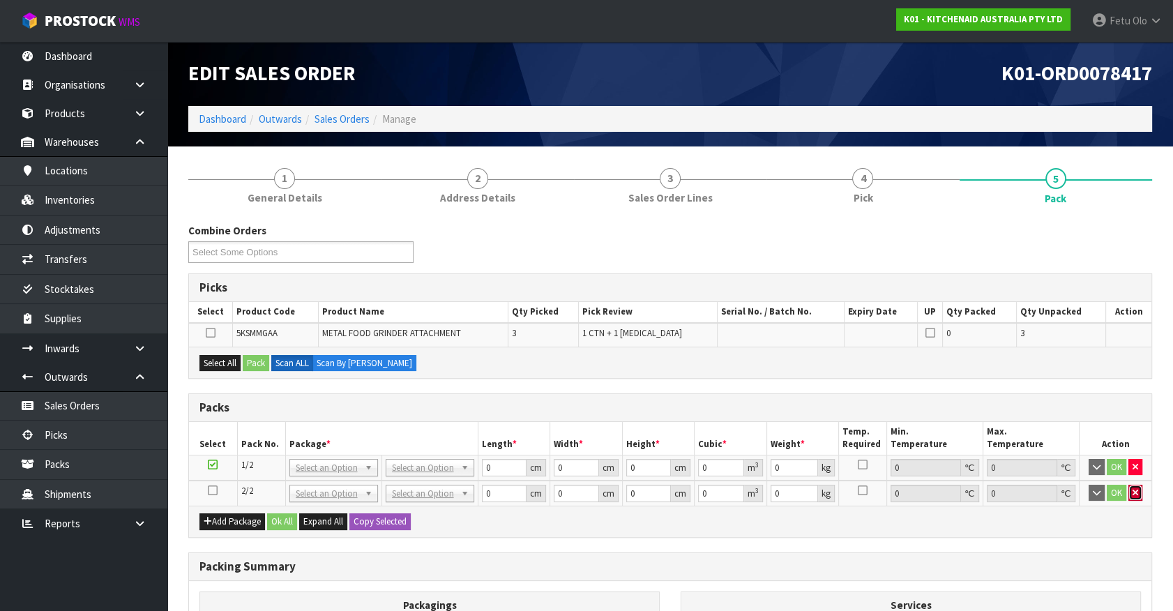
click at [1132, 497] on button "button" at bounding box center [1136, 493] width 14 height 17
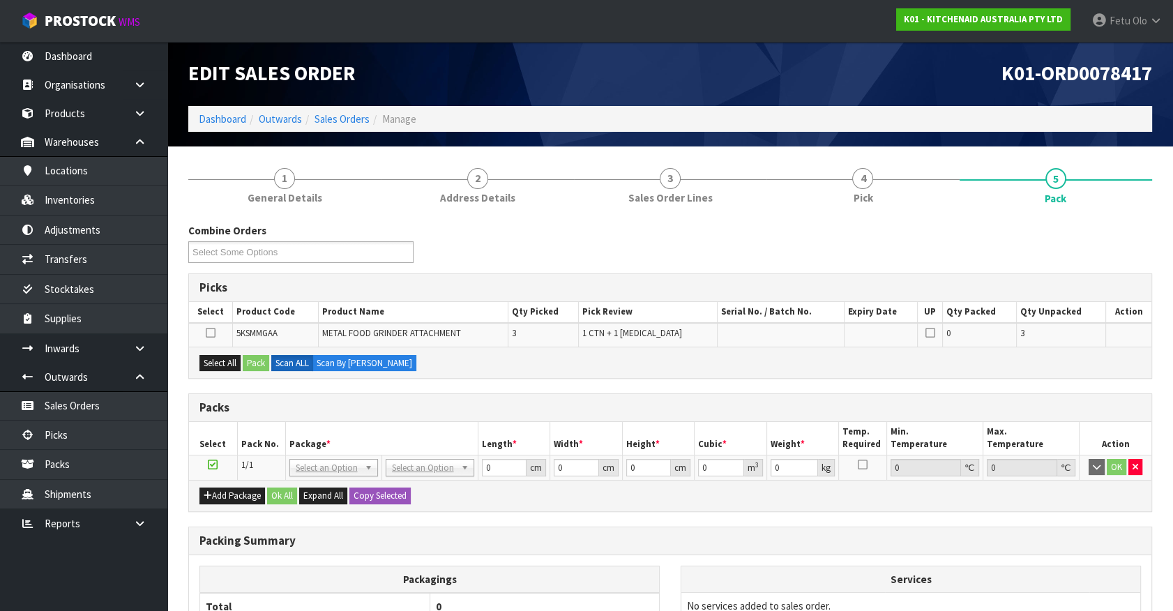
drag, startPoint x: 213, startPoint y: 462, endPoint x: 375, endPoint y: 403, distance: 172.4
click at [216, 465] on icon at bounding box center [213, 465] width 10 height 1
click at [381, 398] on div "Packs" at bounding box center [670, 408] width 963 height 28
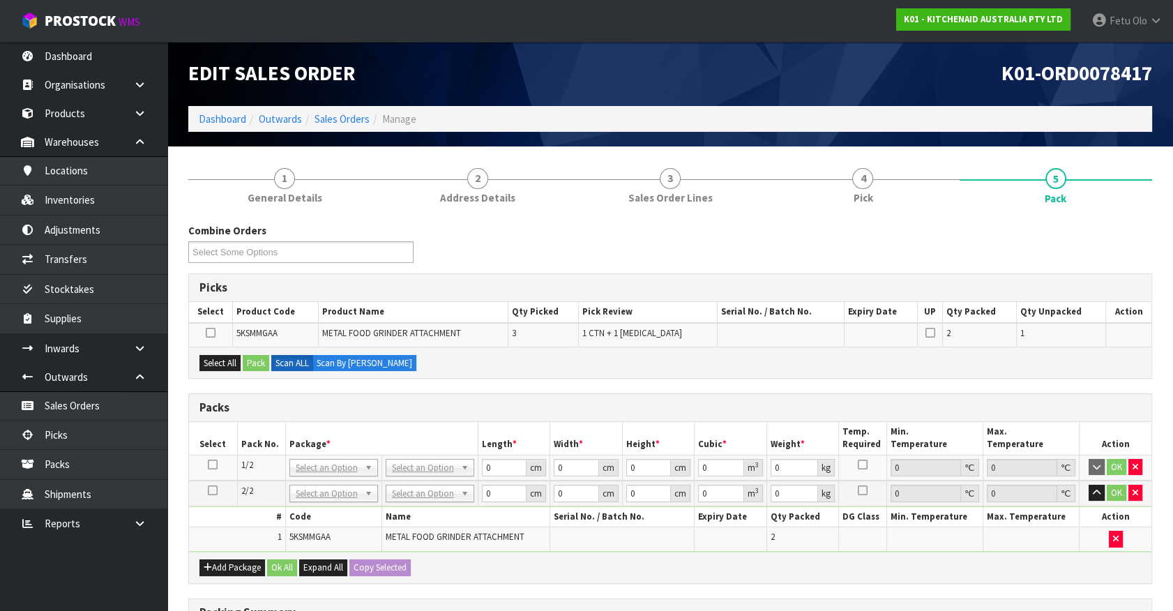
click at [213, 465] on icon at bounding box center [213, 465] width 10 height 1
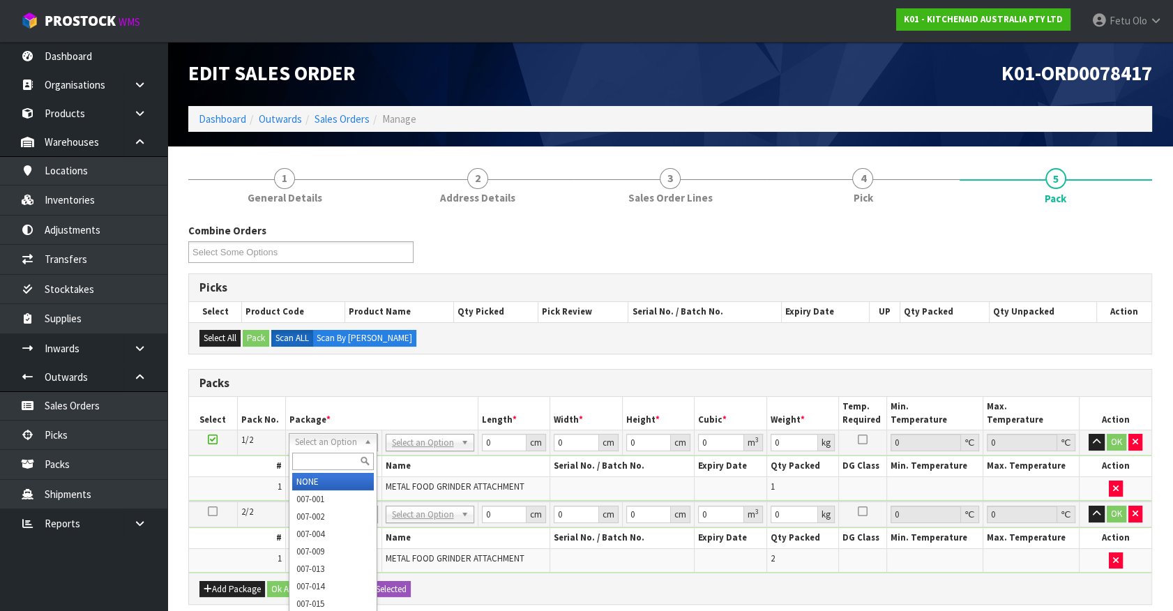
click at [319, 459] on input "text" at bounding box center [333, 461] width 82 height 17
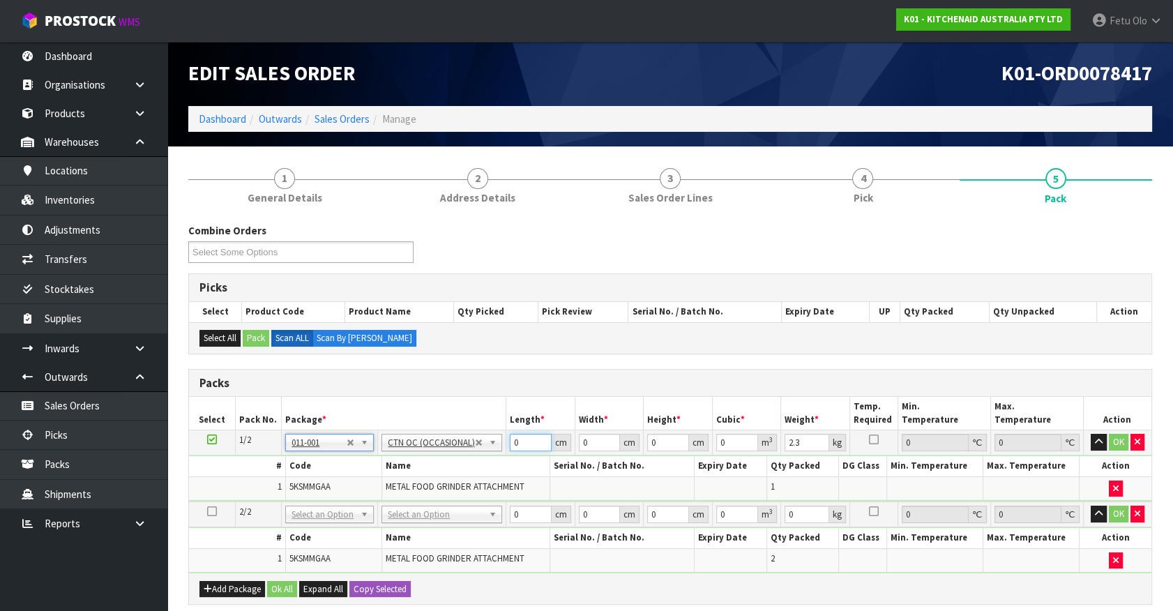
drag, startPoint x: 525, startPoint y: 441, endPoint x: 354, endPoint y: 501, distance: 180.5
click at [359, 501] on table "Select Pack No. Package * Length * Width * Height * Cubic * Weight * Temp. Requ…" at bounding box center [670, 485] width 963 height 176
click button "OK" at bounding box center [1119, 442] width 20 height 17
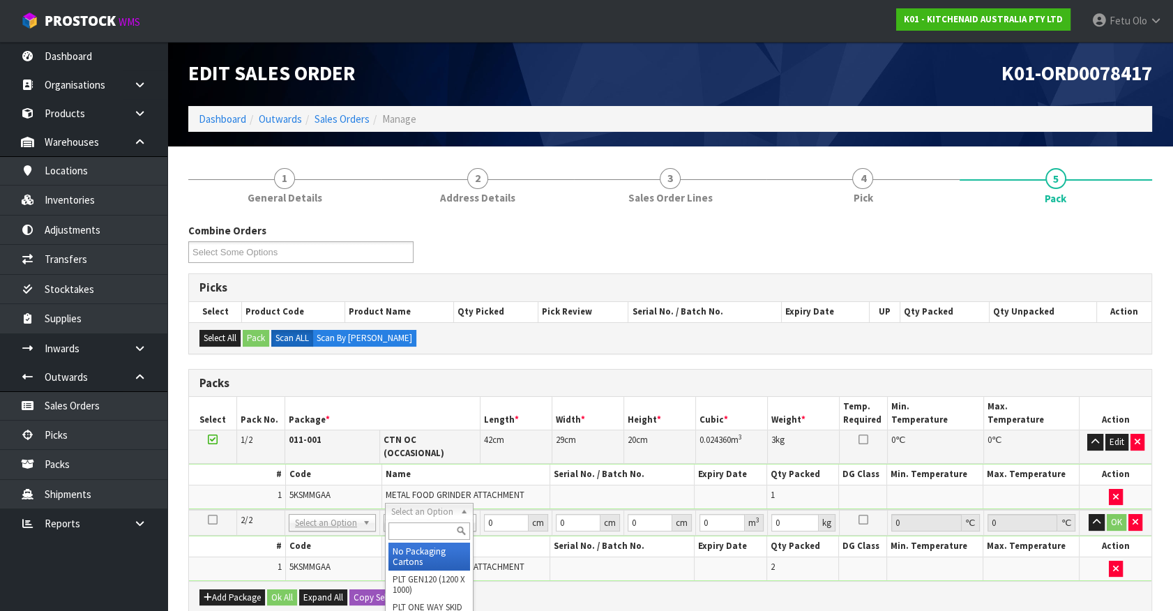
drag, startPoint x: 410, startPoint y: 550, endPoint x: 451, endPoint y: 539, distance: 42.6
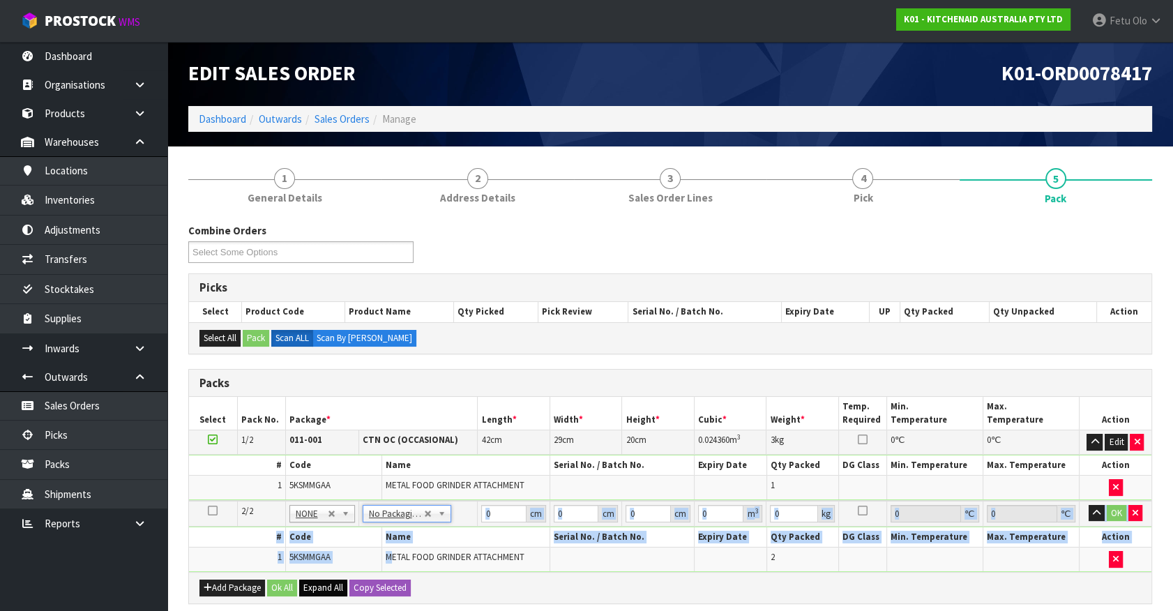
drag, startPoint x: 435, startPoint y: 534, endPoint x: 306, endPoint y: 579, distance: 137.5
click at [306, 579] on div "Packs Select Pack No. Package * Length * Width * Height * Cubic * Weight * Temp…" at bounding box center [670, 486] width 964 height 235
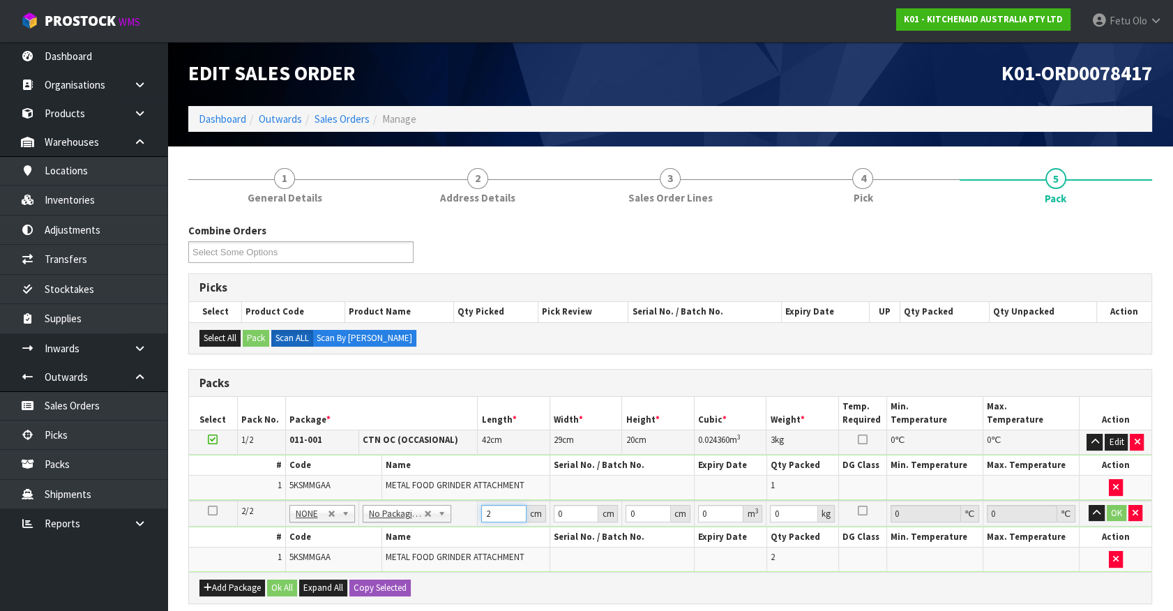
drag, startPoint x: 490, startPoint y: 513, endPoint x: 317, endPoint y: 560, distance: 178.6
click at [317, 560] on tbody "2/2 NONE 007-001 007-002 007-004 007-009 007-013 007-014 007-015 007-017 007-01…" at bounding box center [670, 536] width 963 height 71
click button "OK" at bounding box center [1117, 513] width 20 height 17
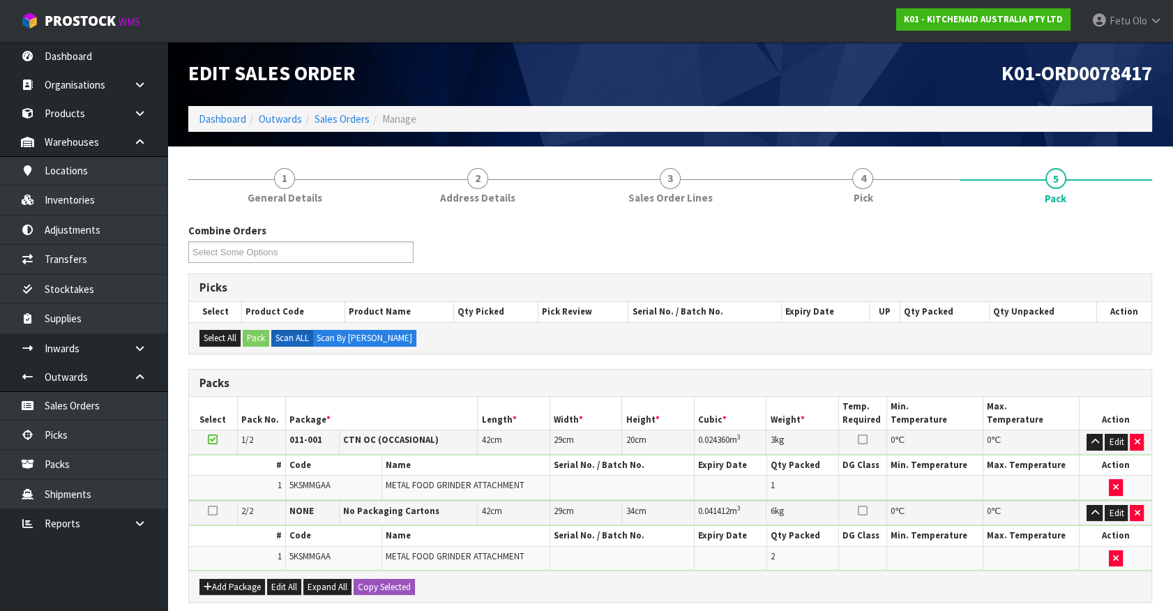
scroll to position [286, 0]
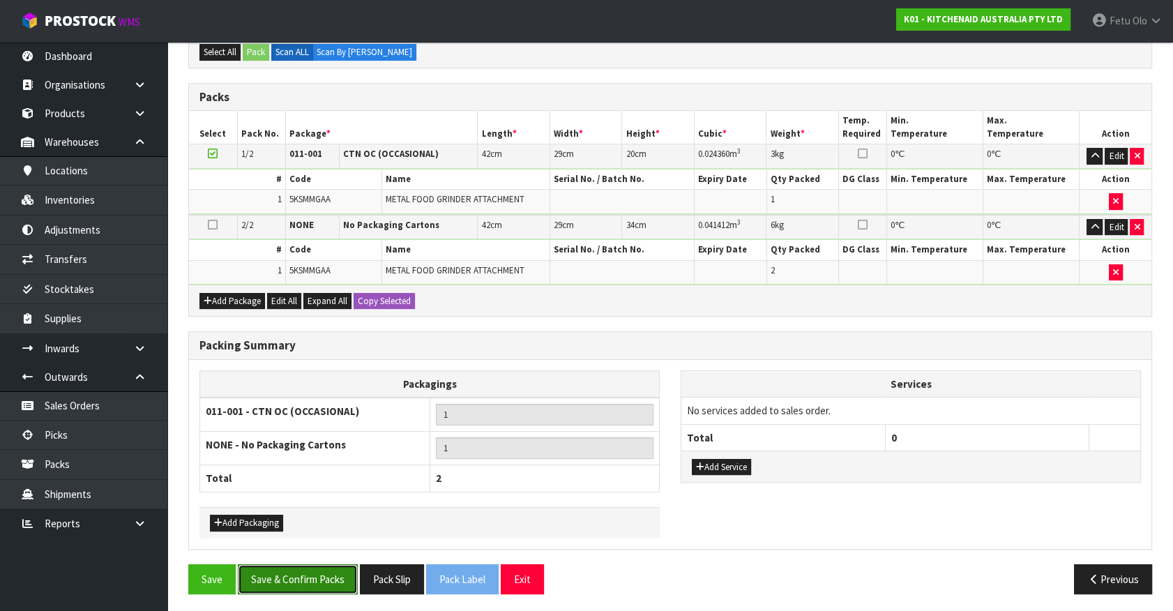
click at [302, 576] on button "Save & Confirm Packs" at bounding box center [298, 579] width 120 height 30
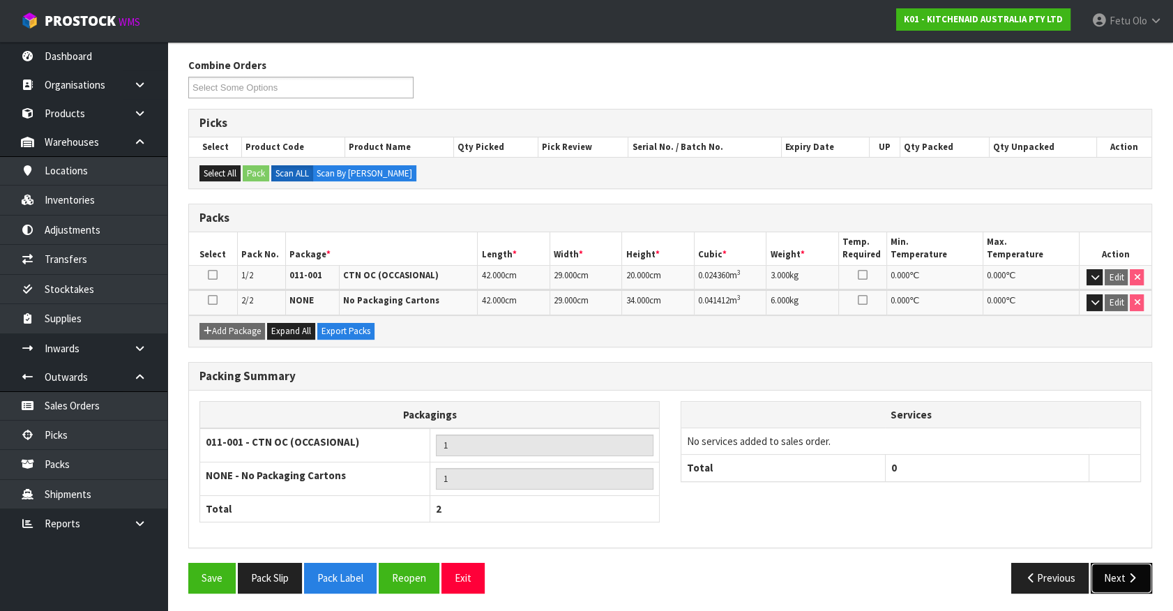
click at [1111, 568] on button "Next" at bounding box center [1121, 578] width 61 height 30
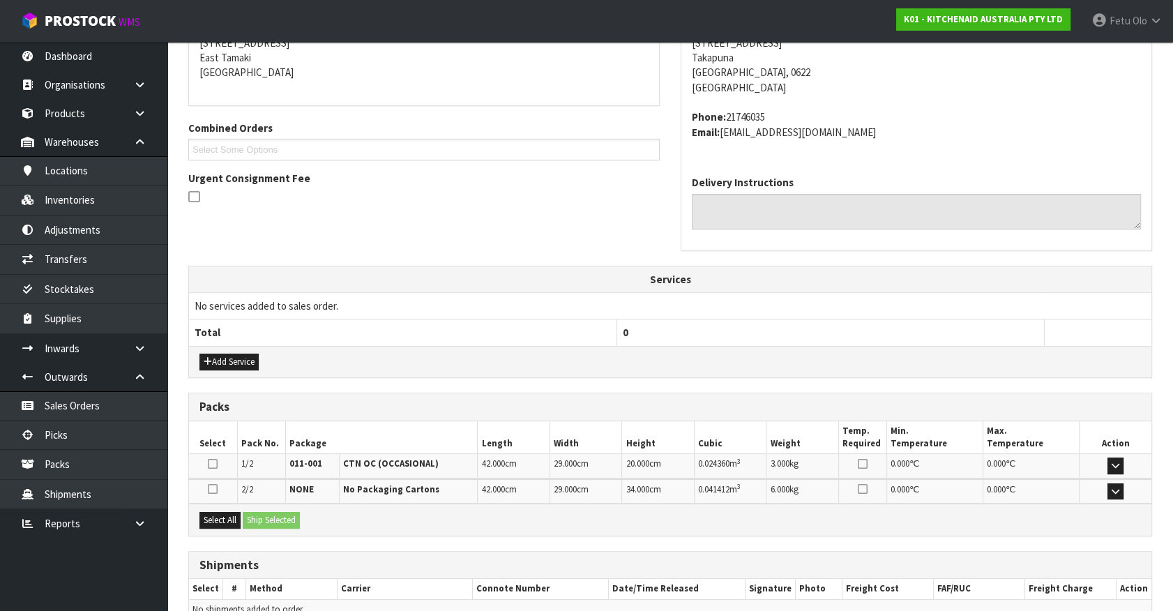
scroll to position [363, 0]
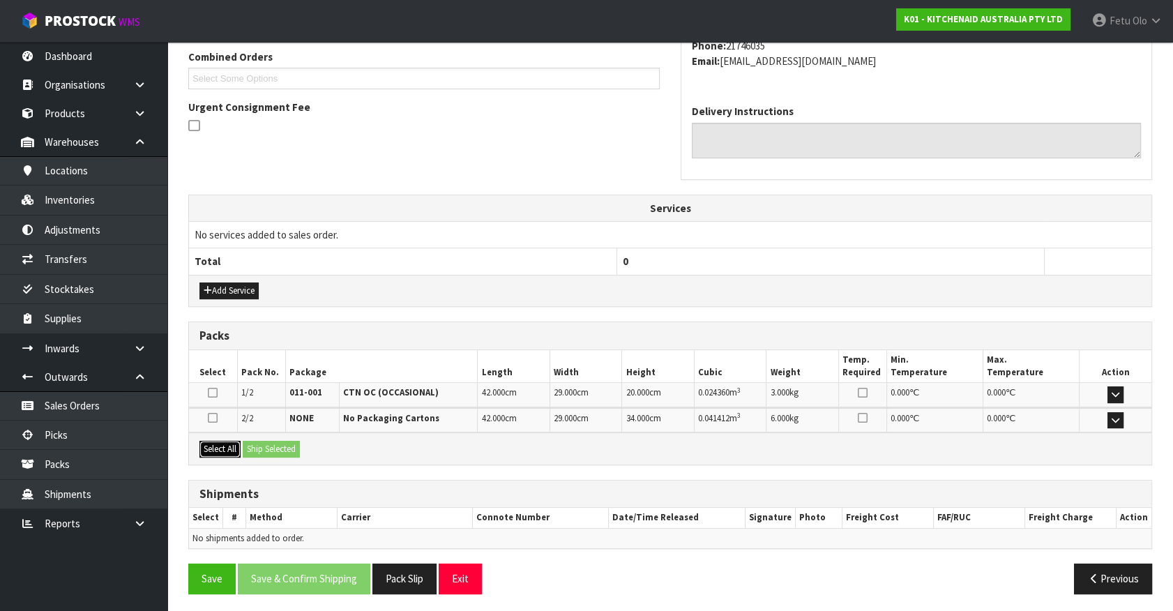
drag, startPoint x: 209, startPoint y: 440, endPoint x: 264, endPoint y: 445, distance: 55.3
click at [216, 441] on button "Select All" at bounding box center [220, 449] width 41 height 17
click at [264, 445] on button "Ship Selected" at bounding box center [271, 449] width 57 height 17
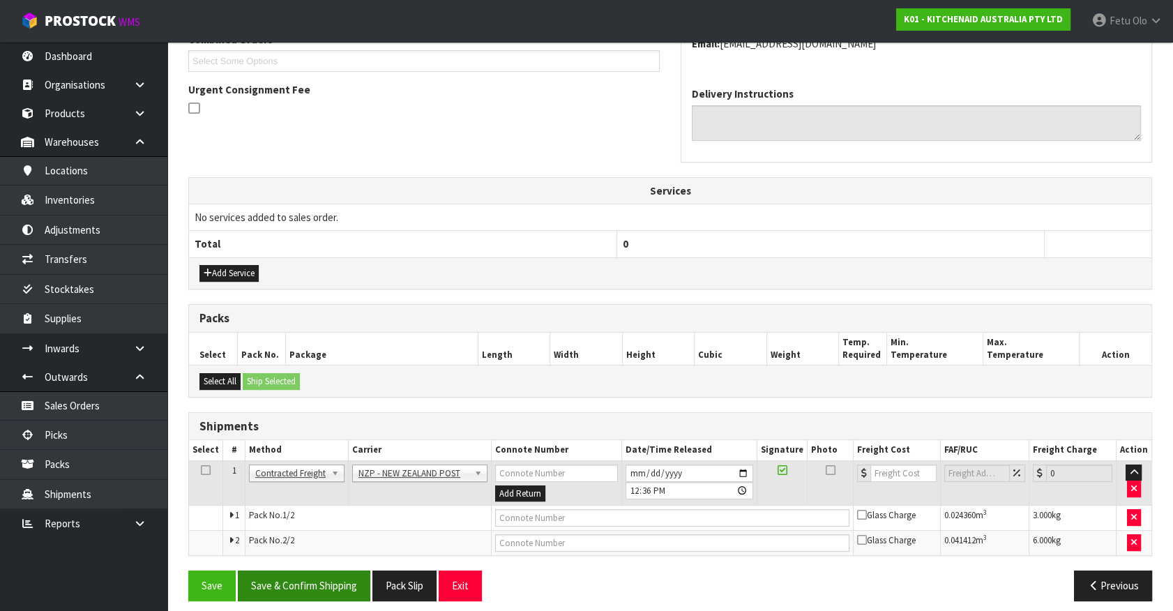
scroll to position [389, 0]
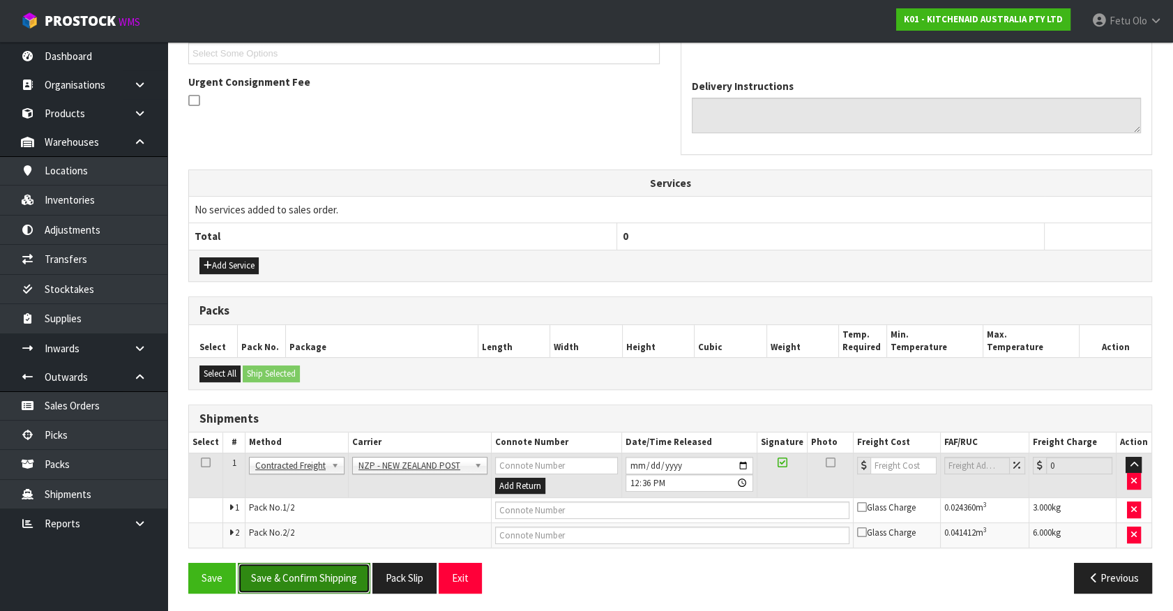
click at [333, 579] on button "Save & Confirm Shipping" at bounding box center [304, 578] width 133 height 30
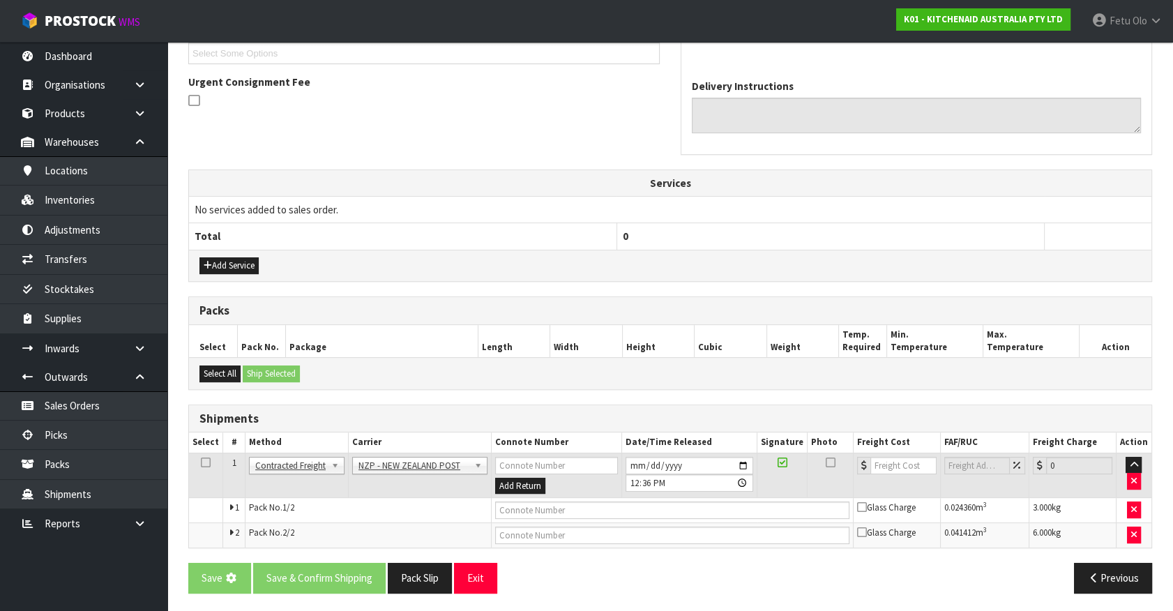
scroll to position [0, 0]
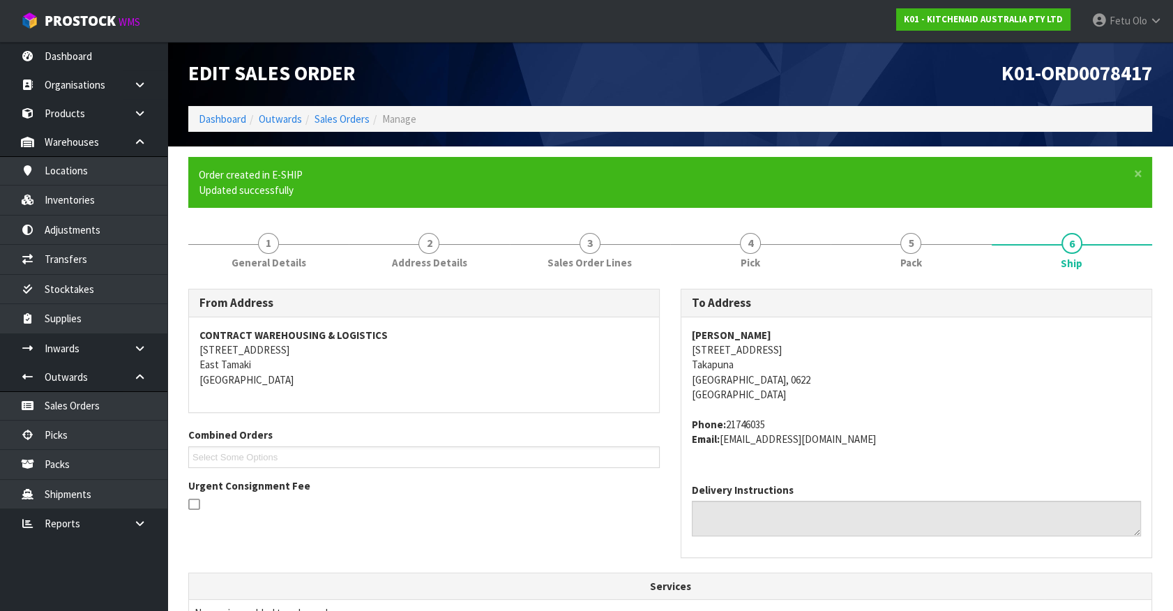
click at [1071, 428] on address "Phone: 21746035 Email: md.street@xtra.co.nz" at bounding box center [916, 432] width 449 height 30
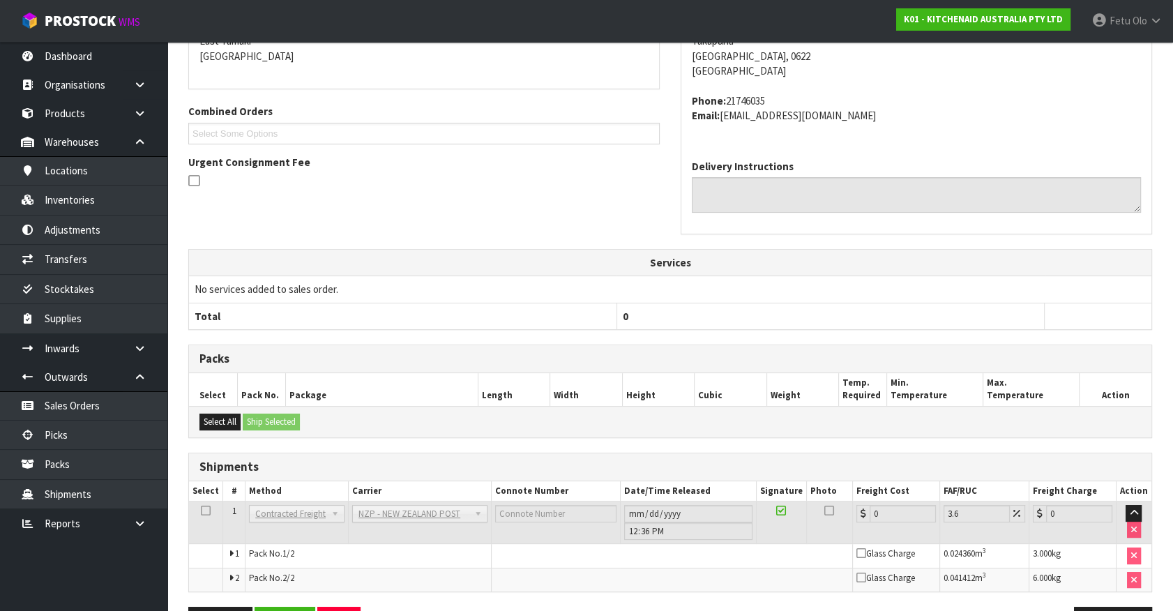
scroll to position [368, 0]
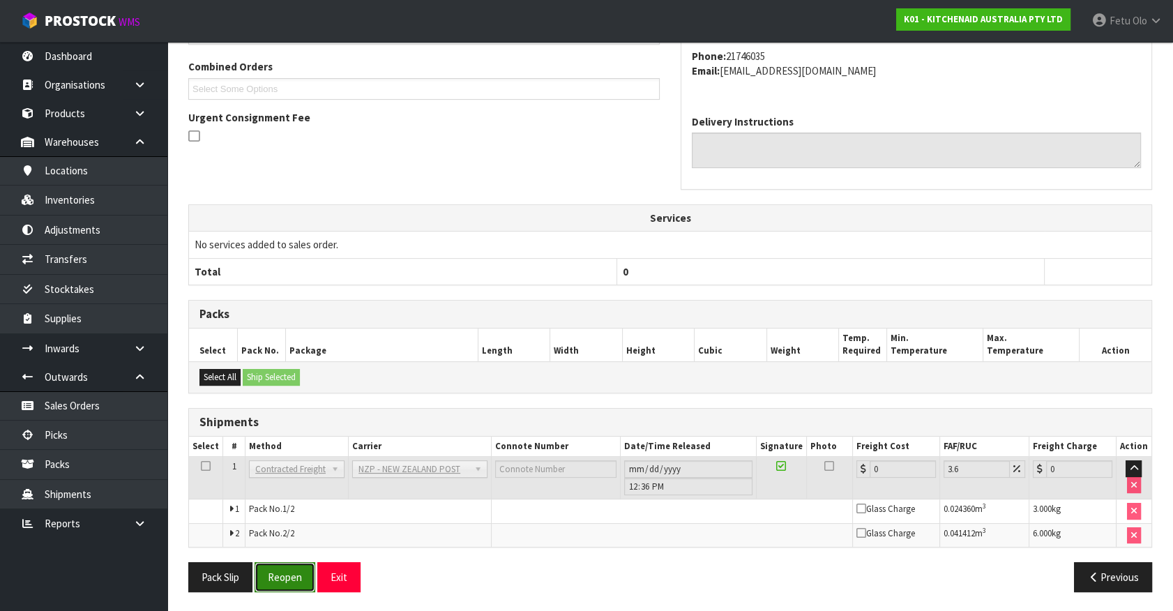
click at [286, 582] on button "Reopen" at bounding box center [285, 577] width 61 height 30
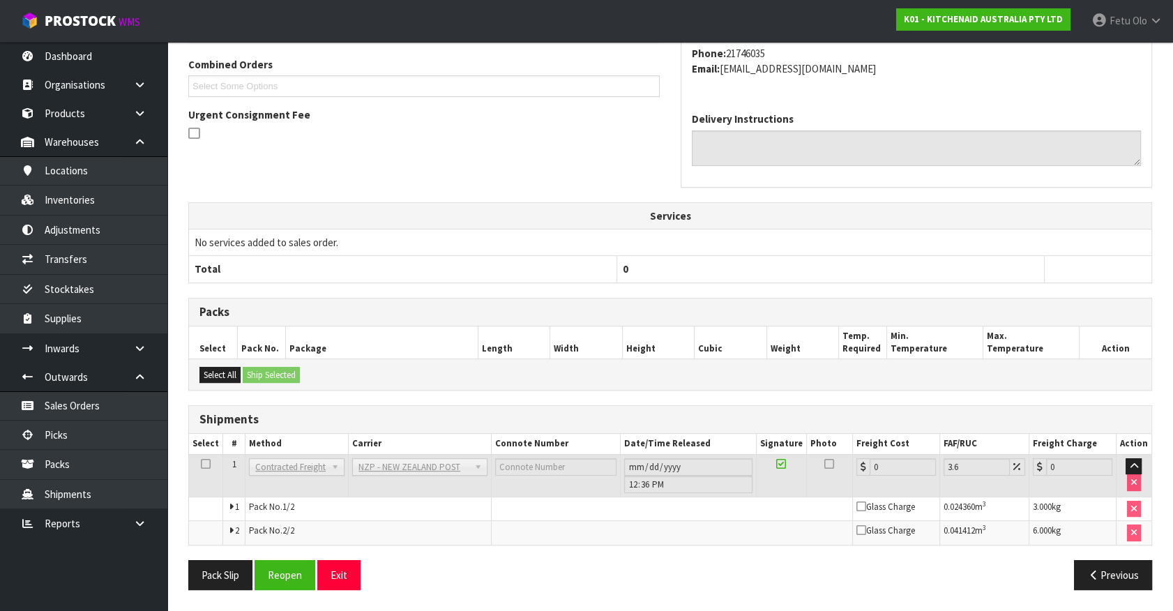
scroll to position [0, 0]
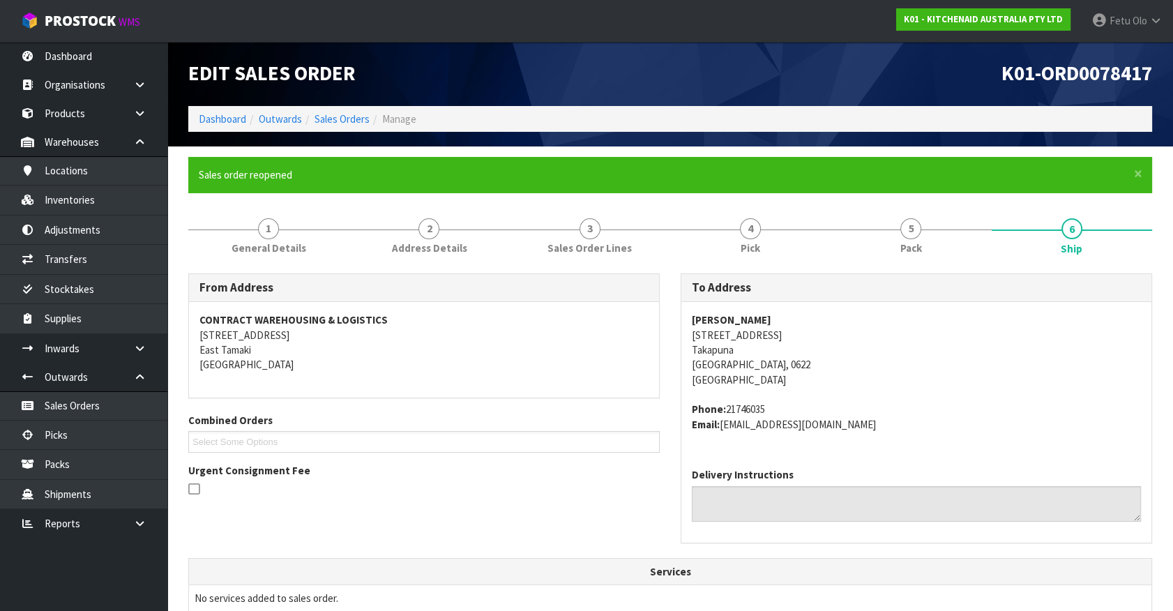
click at [1041, 429] on address "Phone: 21746035 Email: md.street@xtra.co.nz" at bounding box center [916, 417] width 449 height 30
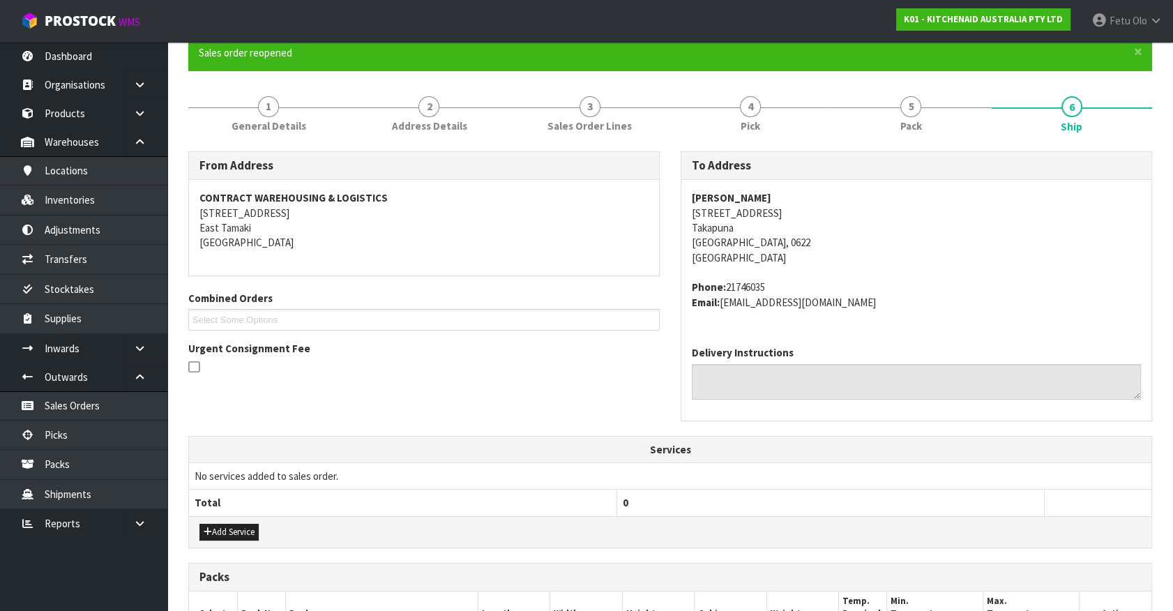
scroll to position [380, 0]
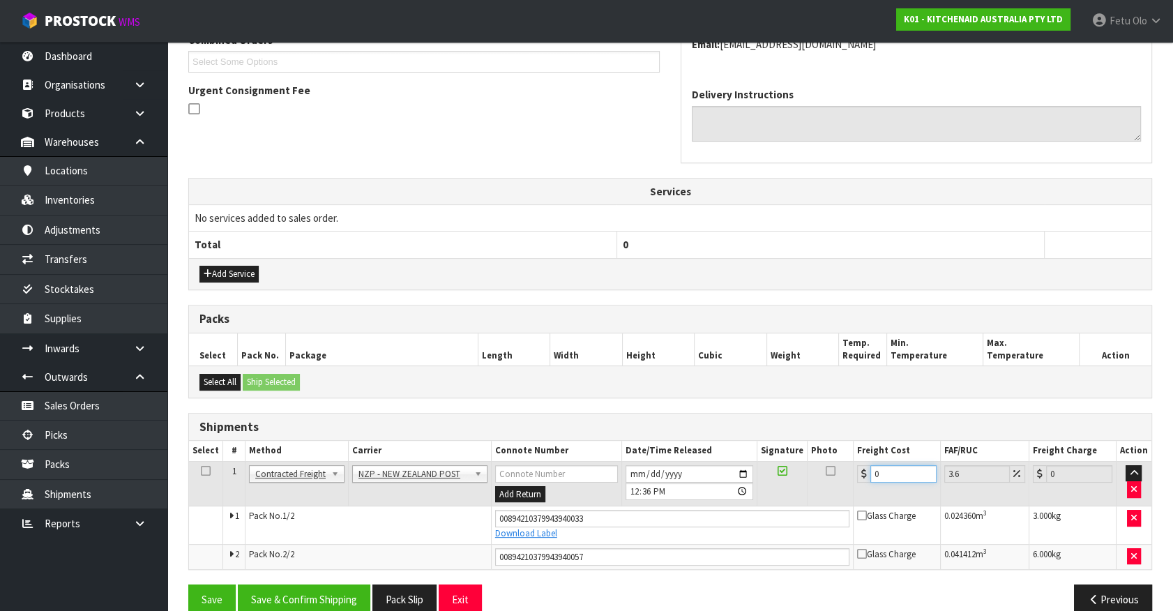
drag, startPoint x: 895, startPoint y: 470, endPoint x: 565, endPoint y: 521, distance: 333.9
click at [567, 521] on tbody "1 Client Local Pickup Customer Local Pickup Company Freight Contracted Freight …" at bounding box center [670, 514] width 963 height 107
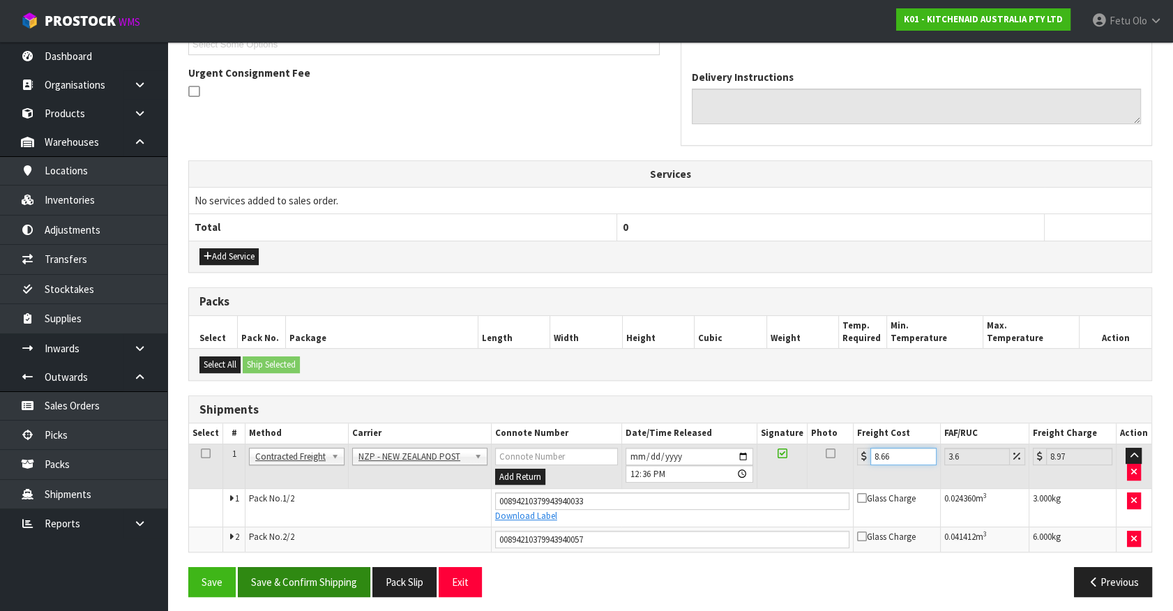
scroll to position [401, 0]
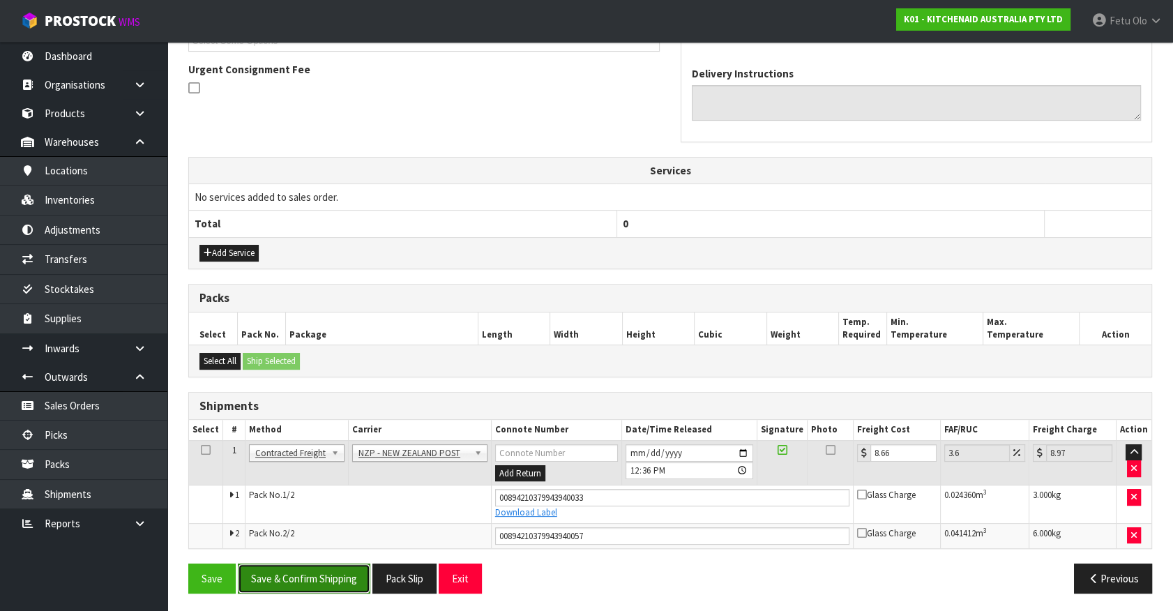
click at [298, 583] on button "Save & Confirm Shipping" at bounding box center [304, 579] width 133 height 30
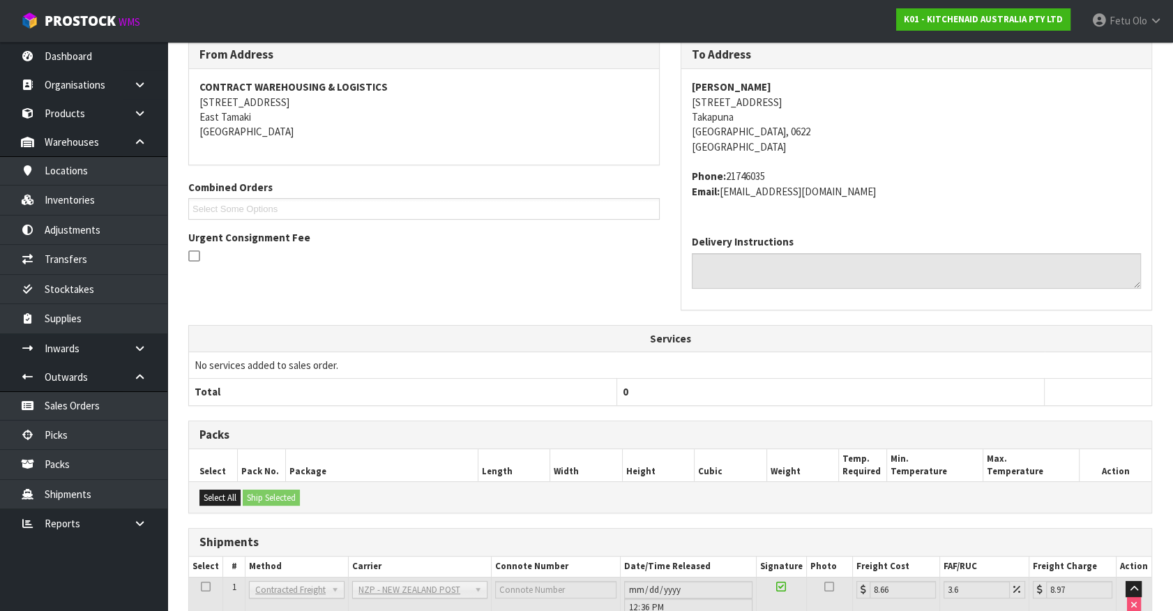
scroll to position [363, 0]
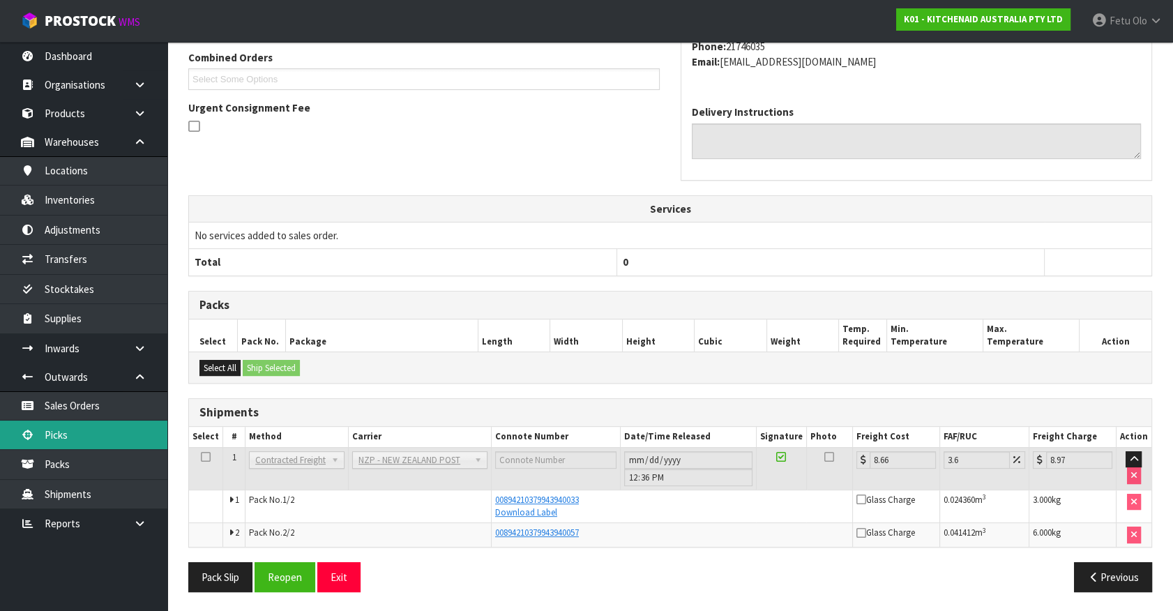
click at [66, 428] on link "Picks" at bounding box center [83, 435] width 167 height 29
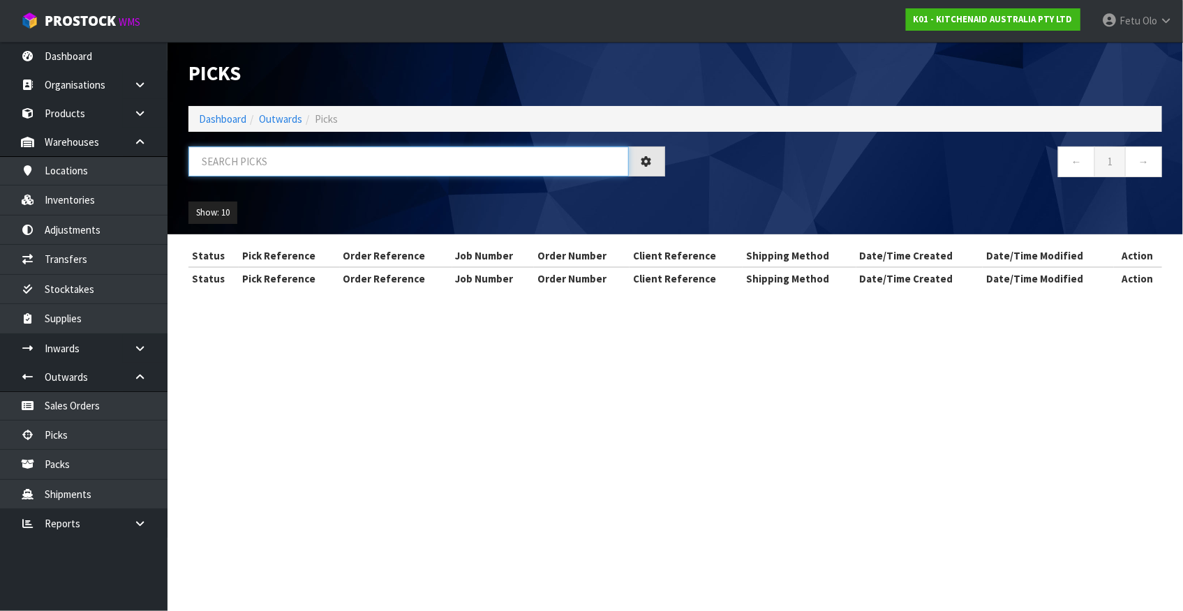
click at [275, 151] on input "text" at bounding box center [408, 162] width 440 height 30
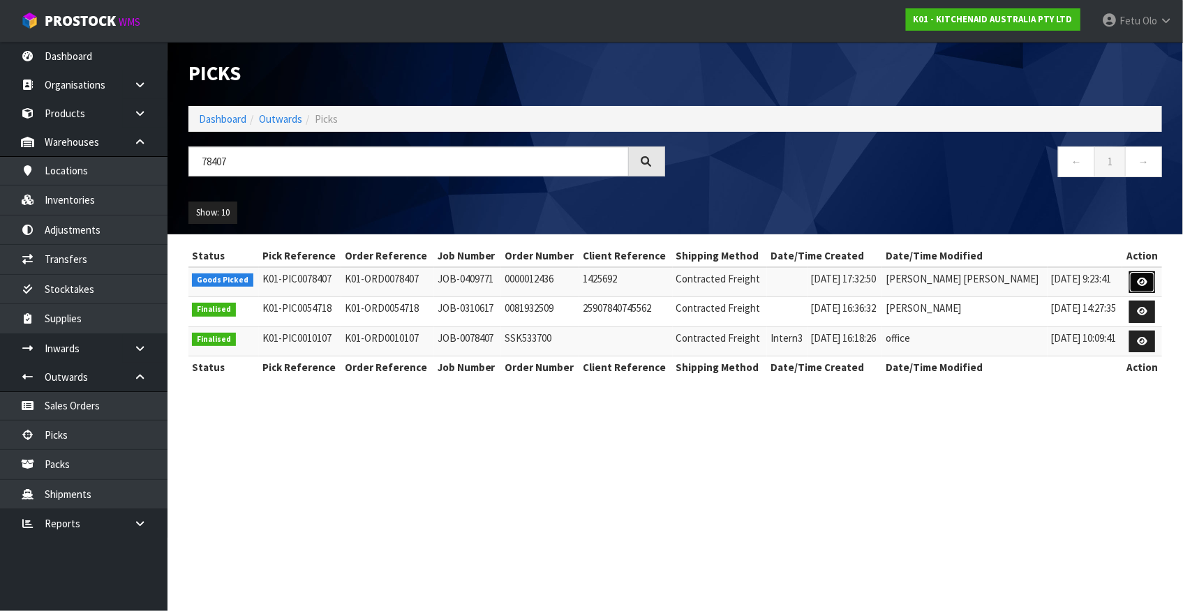
click at [1137, 281] on icon at bounding box center [1142, 282] width 10 height 9
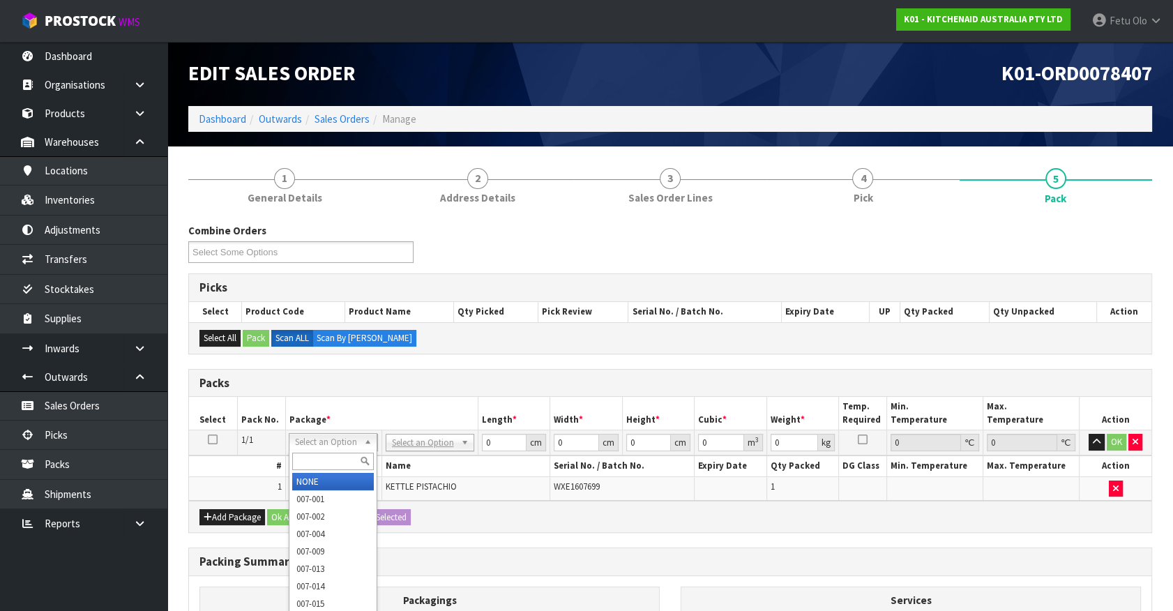
click at [310, 456] on input "text" at bounding box center [333, 461] width 82 height 17
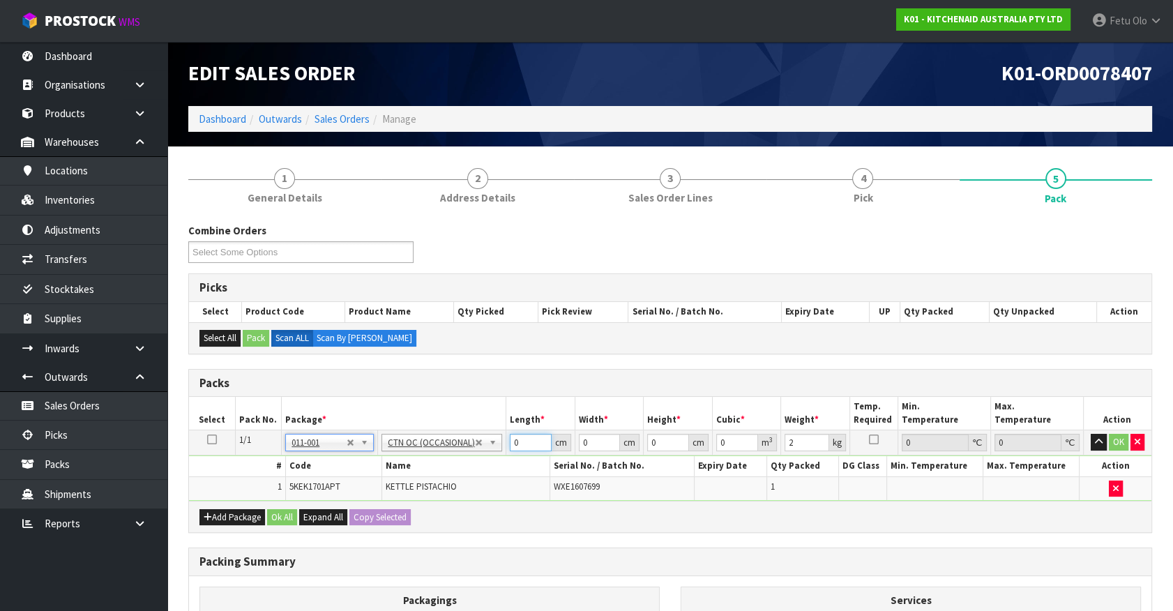
drag, startPoint x: 470, startPoint y: 453, endPoint x: 405, endPoint y: 470, distance: 66.5
click at [405, 470] on tbody "1/1 NONE 007-001 007-002 007-004 007-009 007-013 007-014 007-015 007-017 007-01…" at bounding box center [670, 465] width 963 height 70
click button "OK" at bounding box center [1119, 442] width 20 height 17
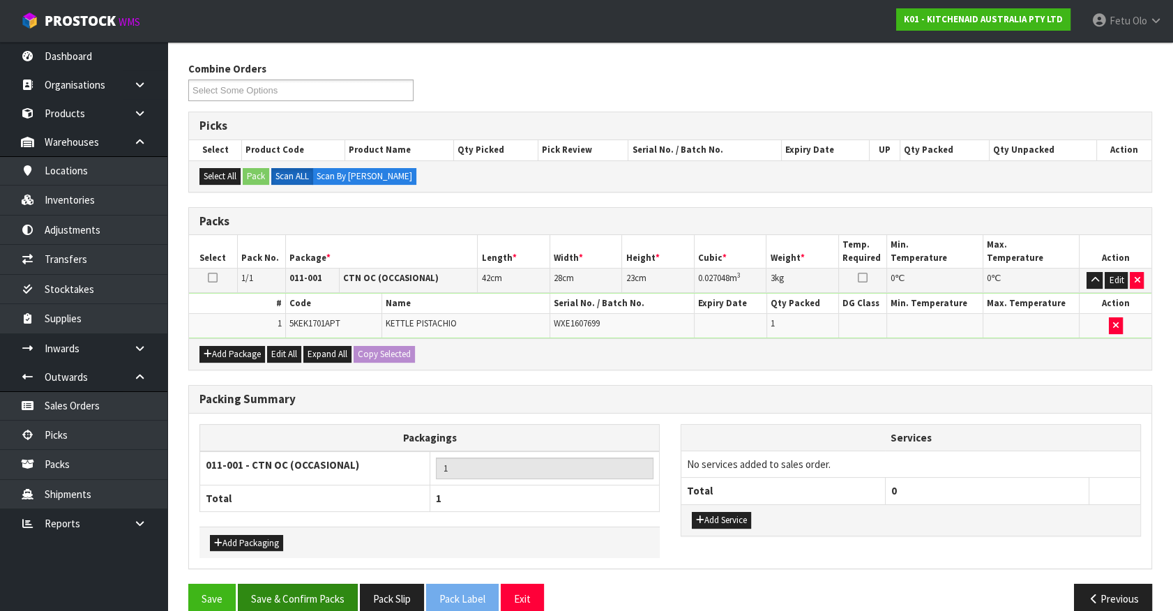
scroll to position [182, 0]
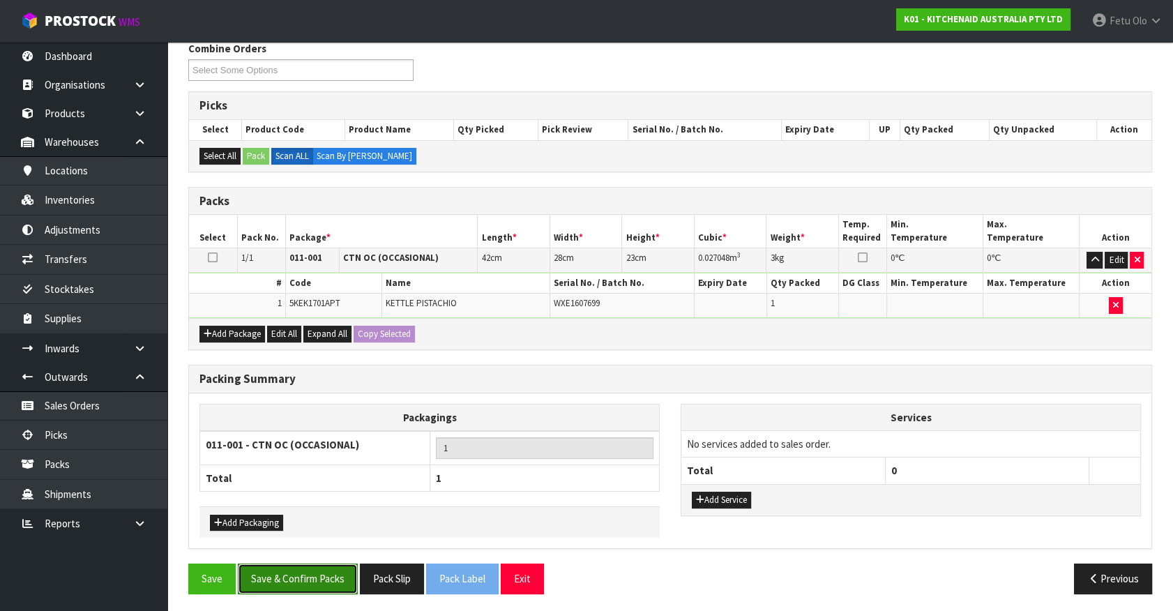
click at [328, 571] on button "Save & Confirm Packs" at bounding box center [298, 579] width 120 height 30
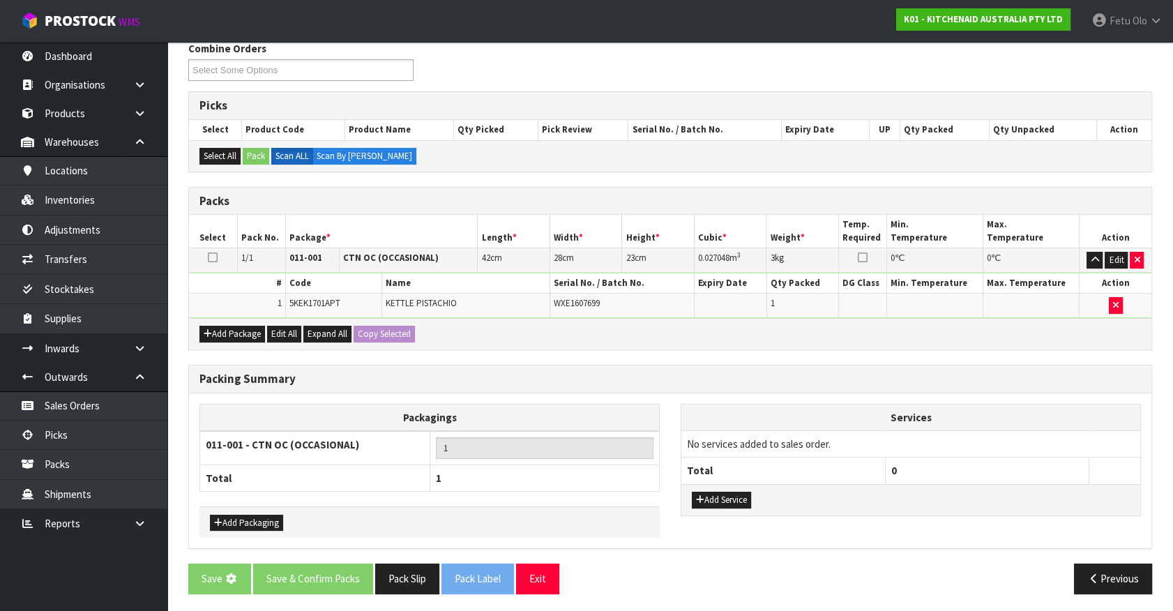
scroll to position [0, 0]
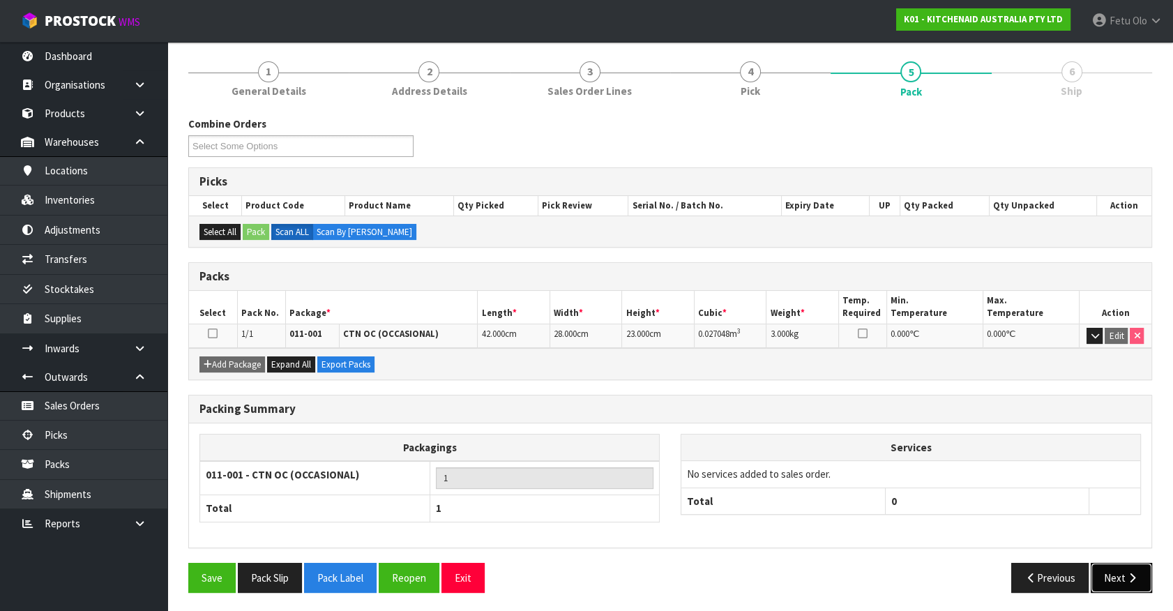
click at [1125, 565] on button "Next" at bounding box center [1121, 578] width 61 height 30
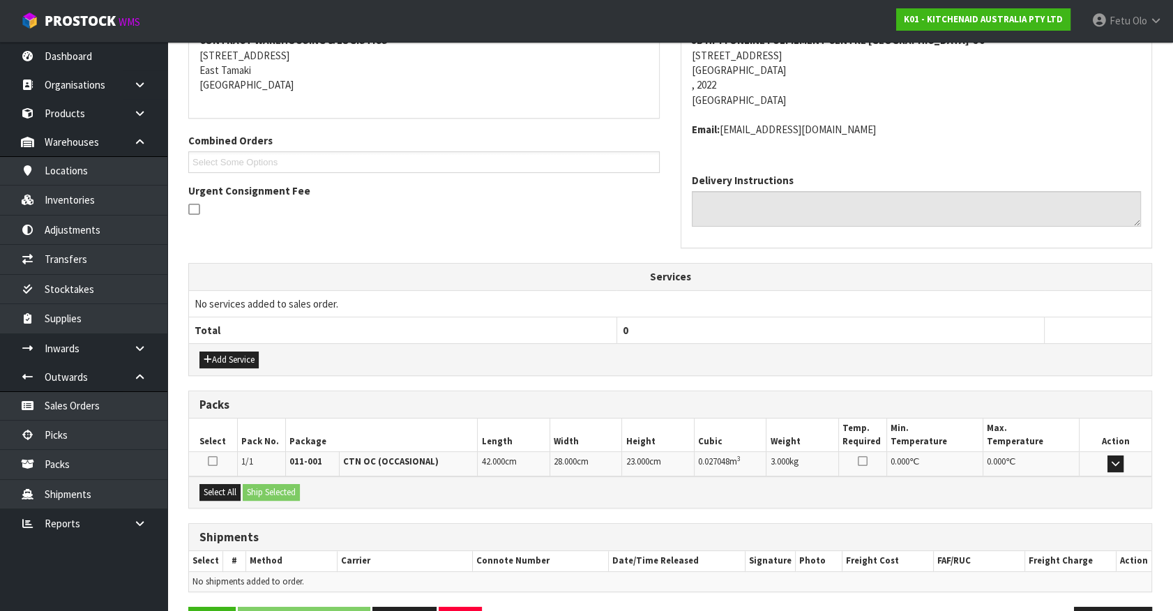
scroll to position [324, 0]
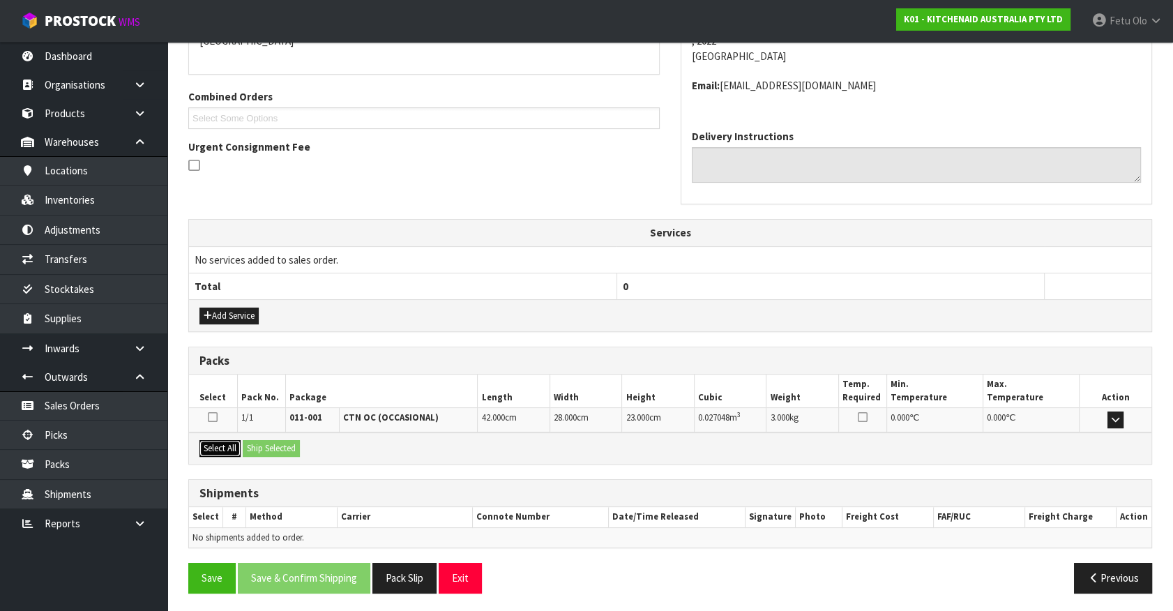
click at [220, 446] on button "Select All" at bounding box center [220, 448] width 41 height 17
click at [253, 449] on button "Ship Selected" at bounding box center [271, 448] width 57 height 17
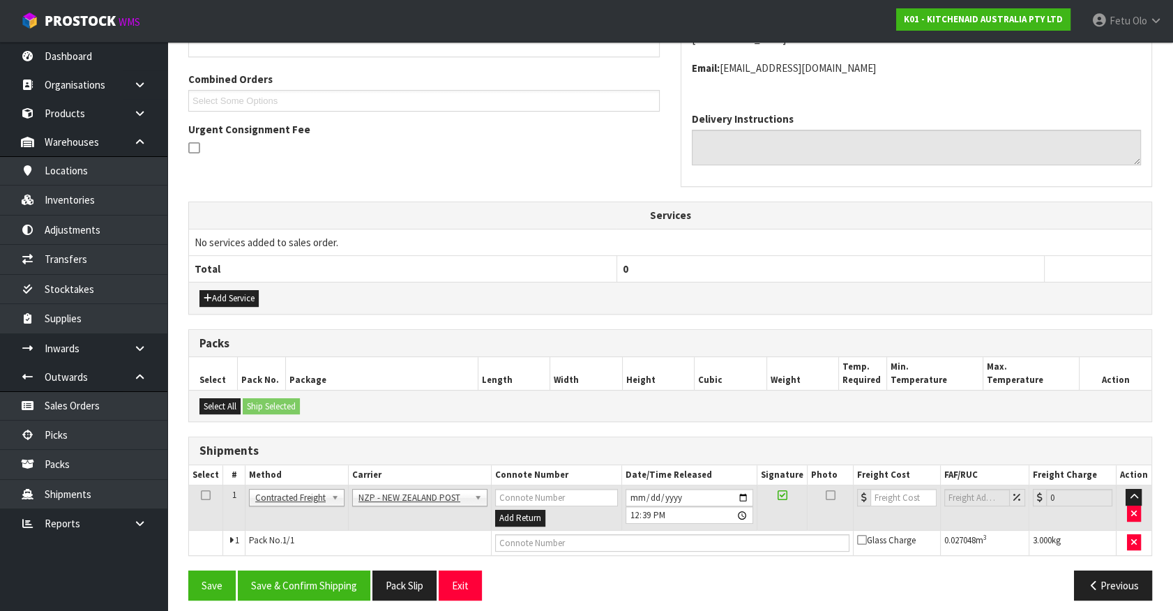
scroll to position [349, 0]
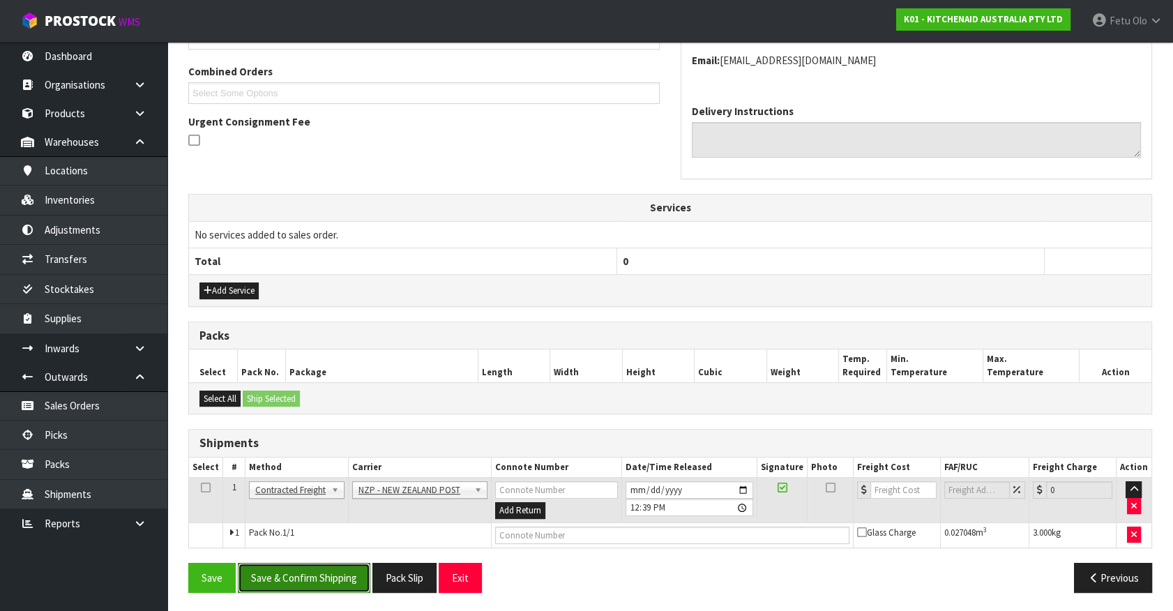
click at [314, 572] on button "Save & Confirm Shipping" at bounding box center [304, 578] width 133 height 30
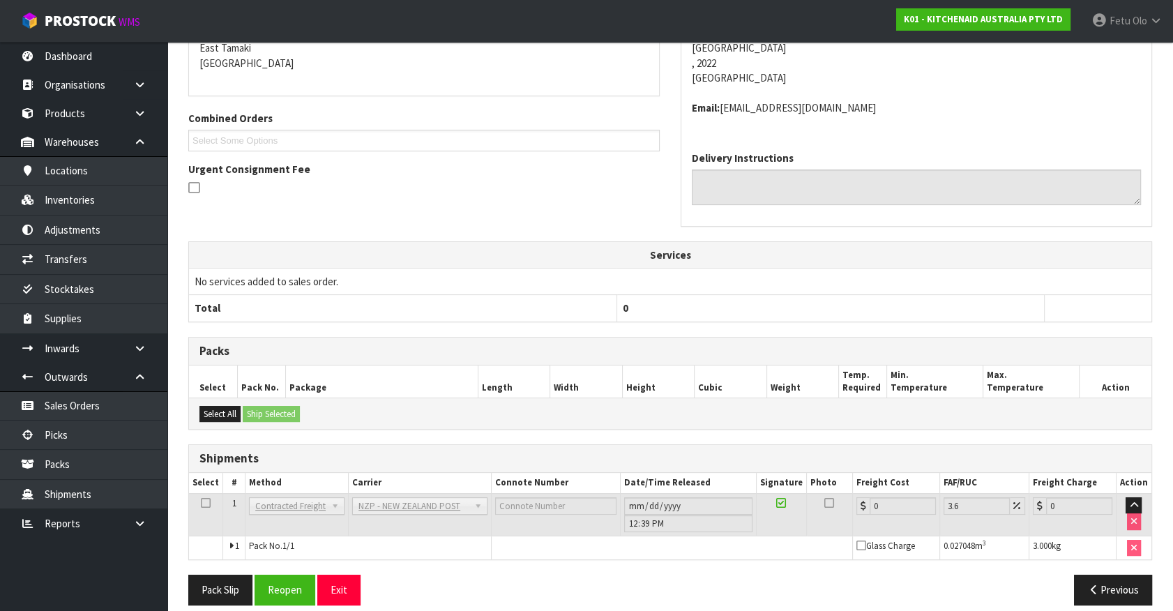
scroll to position [329, 0]
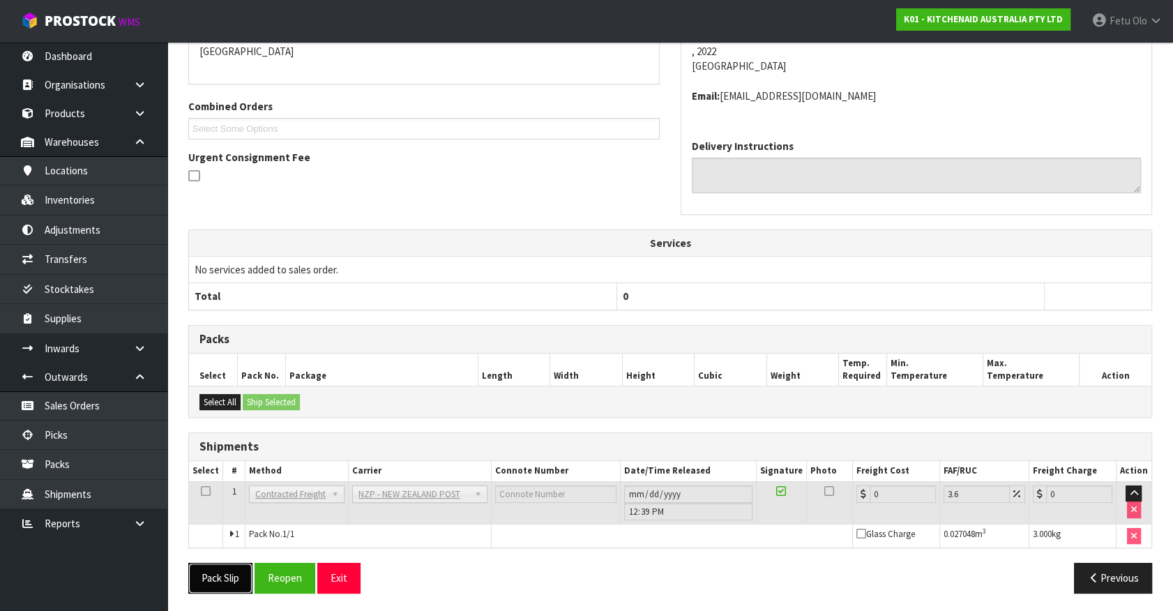
drag, startPoint x: 227, startPoint y: 569, endPoint x: 235, endPoint y: 566, distance: 8.4
click at [227, 569] on button "Pack Slip" at bounding box center [220, 578] width 64 height 30
click at [1074, 310] on div "From Address CONTRACT WAREHOUSING & LOGISTICS 17 Allens Road East Tamaki Auckla…" at bounding box center [670, 282] width 964 height 644
click at [1056, 265] on td "No services added to sales order." at bounding box center [670, 269] width 963 height 27
click at [297, 586] on button "Reopen" at bounding box center [285, 578] width 61 height 30
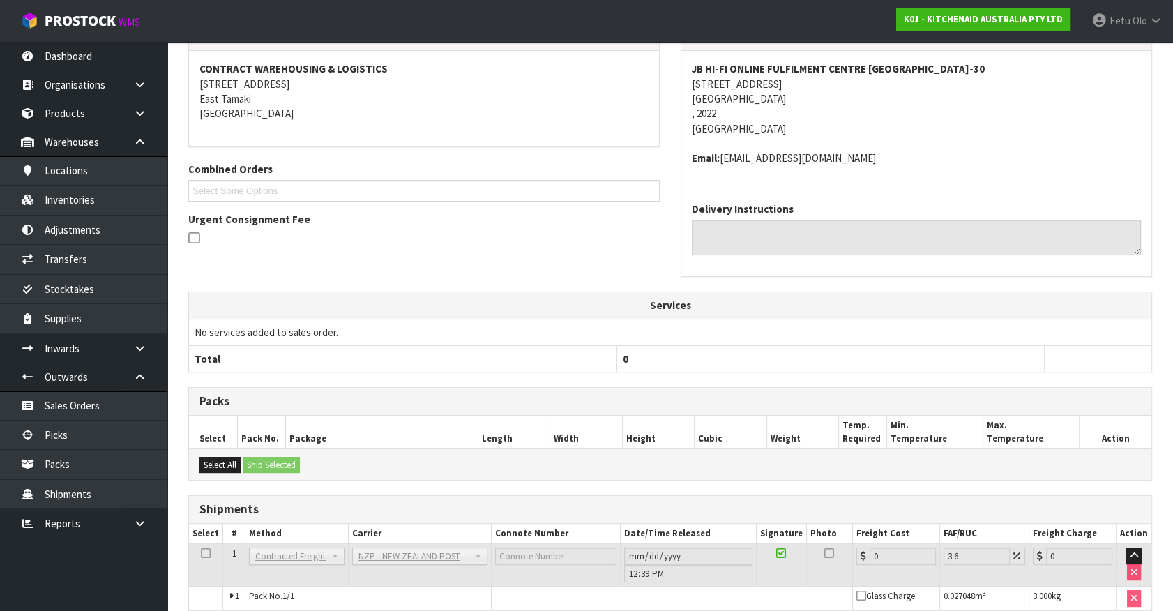
scroll to position [314, 0]
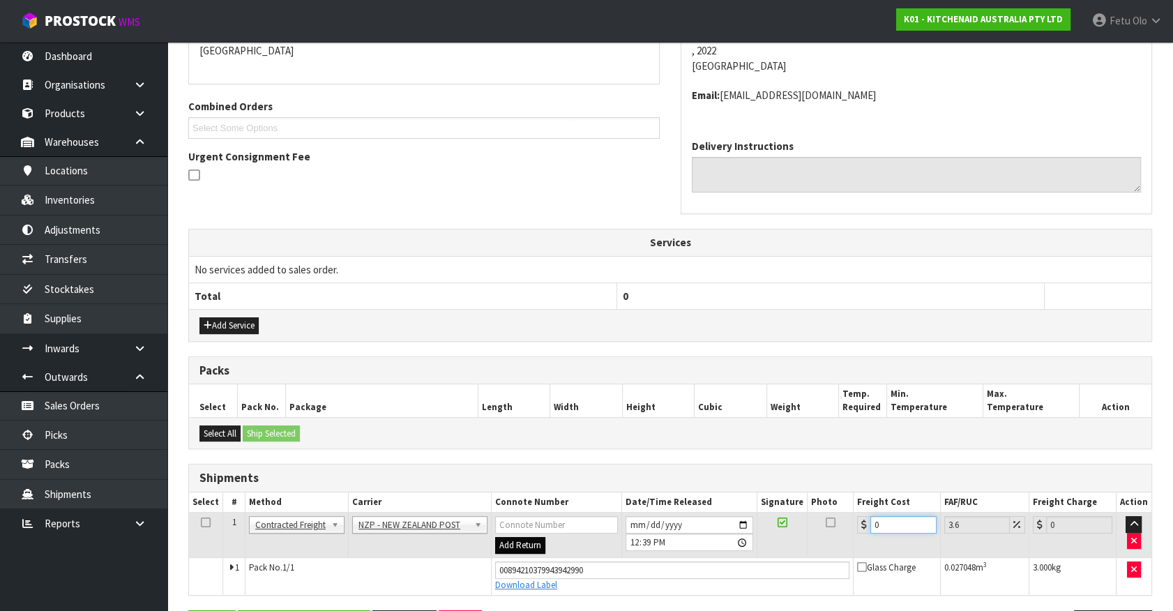
drag, startPoint x: 887, startPoint y: 526, endPoint x: 532, endPoint y: 548, distance: 355.8
click at [537, 553] on tr "1 Client Local Pickup Customer Local Pickup Company Freight Contracted Freight …" at bounding box center [670, 535] width 963 height 45
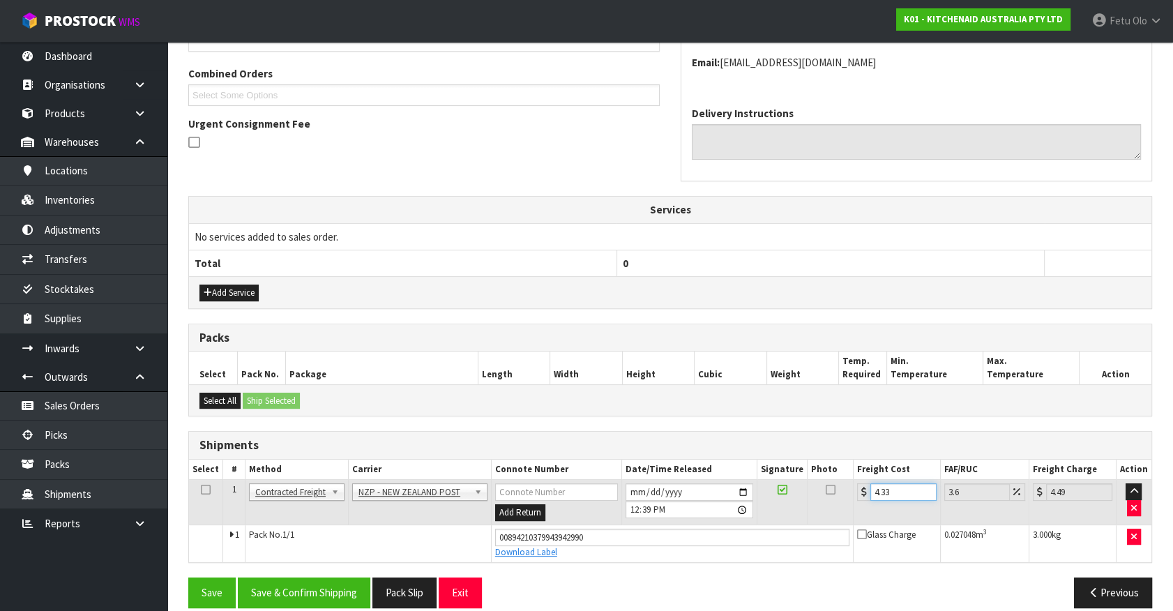
scroll to position [361, 0]
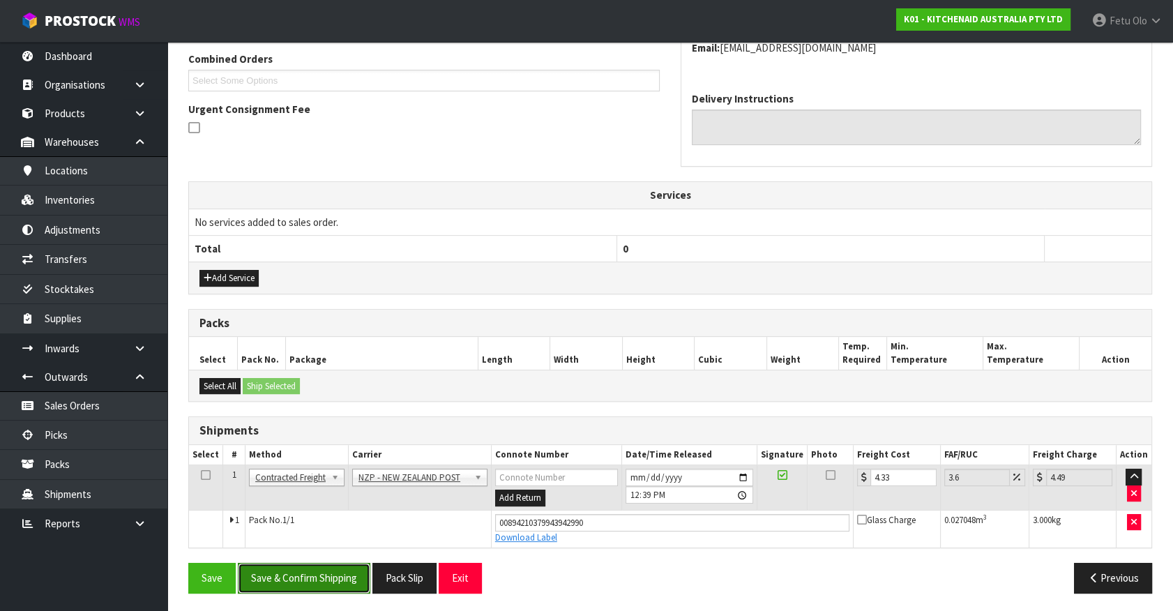
click at [306, 567] on button "Save & Confirm Shipping" at bounding box center [304, 578] width 133 height 30
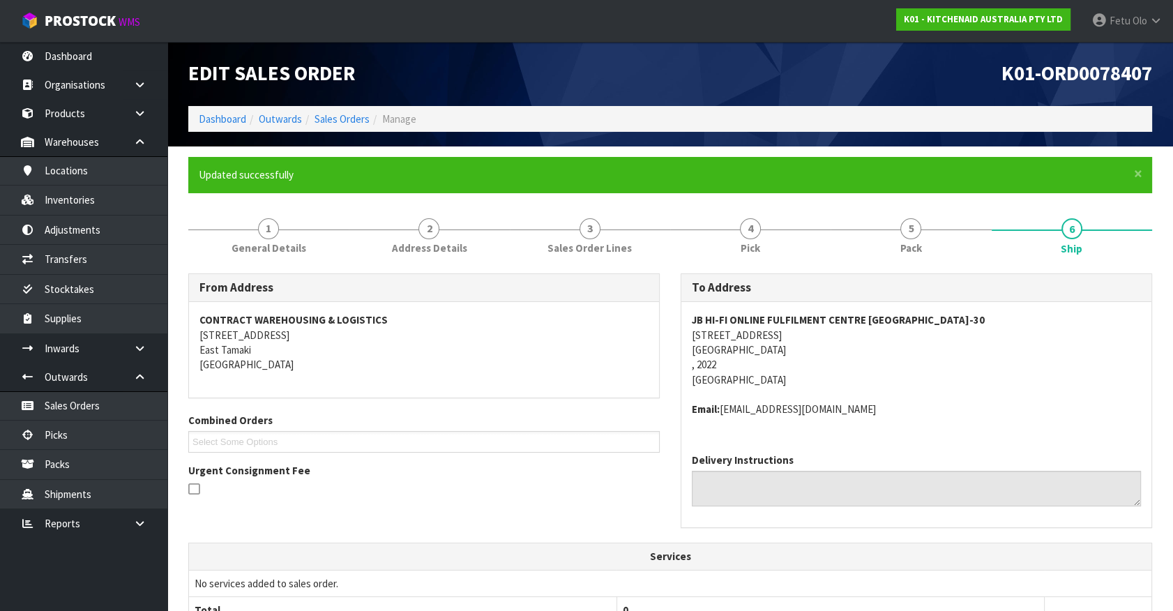
drag, startPoint x: 998, startPoint y: 405, endPoint x: 992, endPoint y: 397, distance: 9.5
click at [996, 398] on span "JB HI-FI ONLINE FULFILMENT CENTRE AUCKLAND-30 9a Mahunga Drive, Mangere Bridge …" at bounding box center [916, 365] width 449 height 105
click at [1068, 421] on div "JB HI-FI ONLINE FULFILMENT CENTRE AUCKLAND-30 9a Mahunga Drive, Mangere Bridge …" at bounding box center [917, 372] width 470 height 140
drag, startPoint x: 1049, startPoint y: 456, endPoint x: 1014, endPoint y: 456, distance: 35.6
click at [1049, 456] on div "Delivery Instructions" at bounding box center [916, 480] width 449 height 54
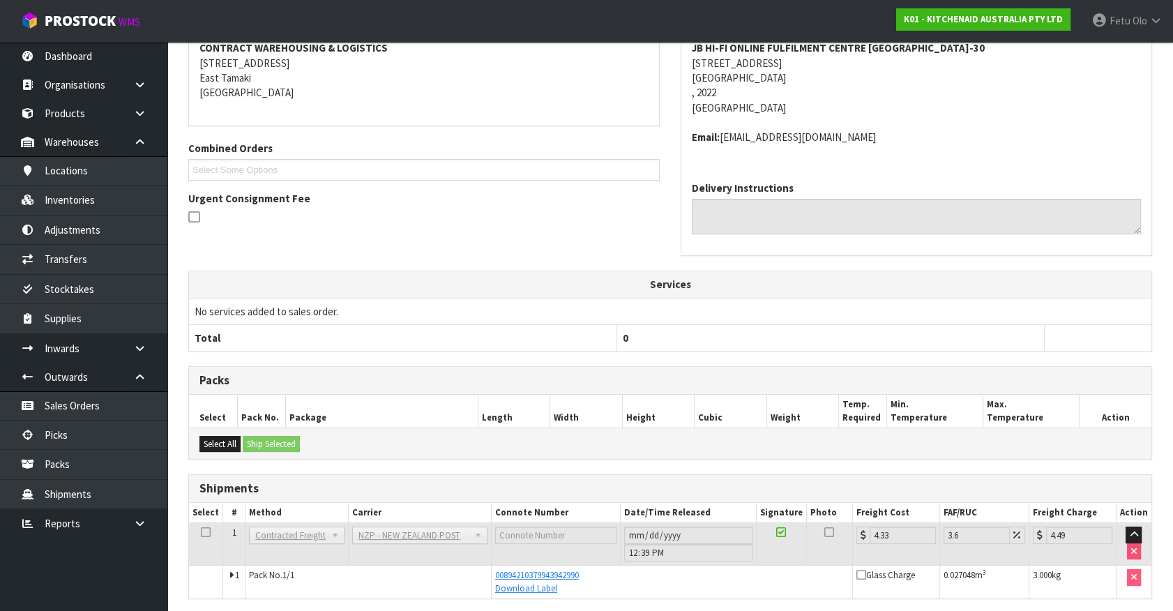
scroll to position [324, 0]
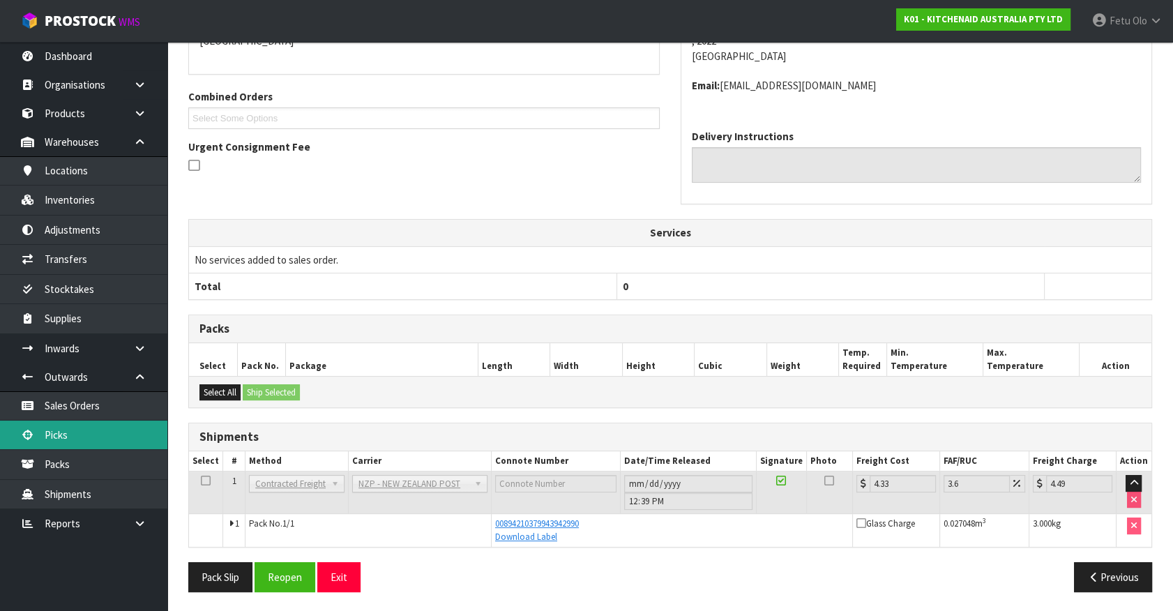
click at [68, 426] on link "Picks" at bounding box center [83, 435] width 167 height 29
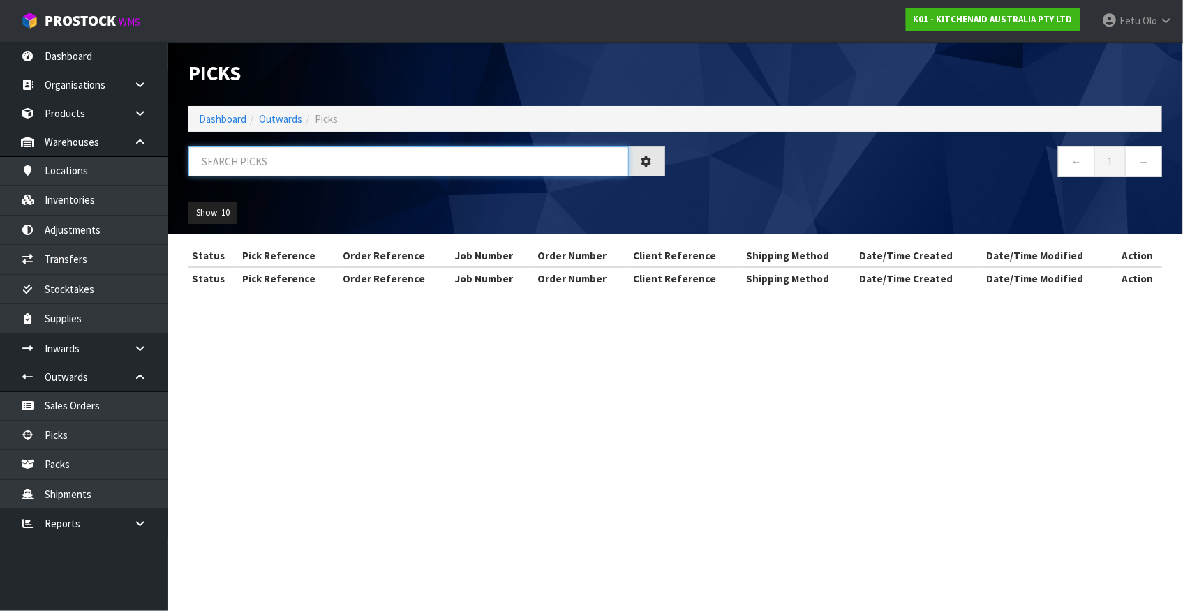
click at [315, 167] on input "text" at bounding box center [408, 162] width 440 height 30
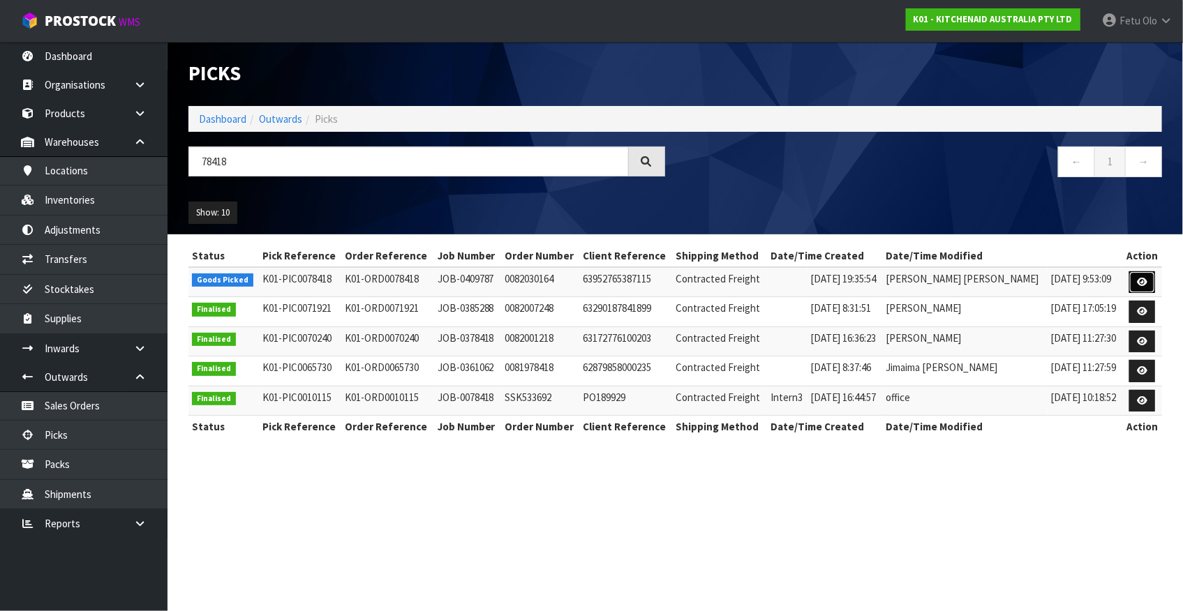
click at [1146, 285] on icon at bounding box center [1142, 282] width 10 height 9
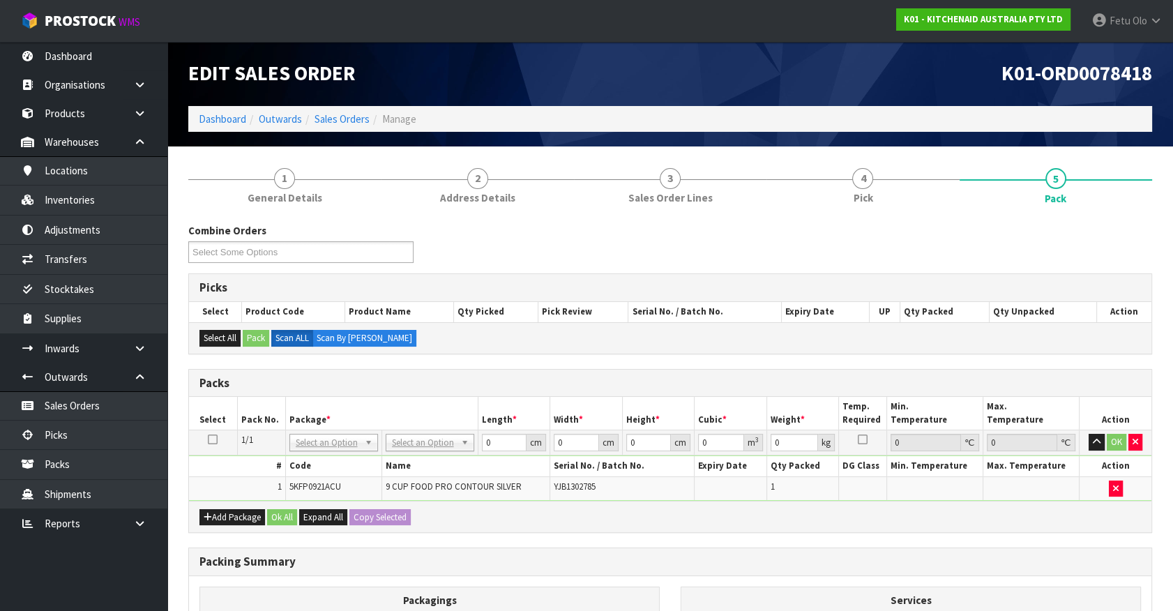
click at [39, 560] on ul "Dashboard Organisations Clients Consignees Carriers Products Categories Serial …" at bounding box center [83, 326] width 167 height 569
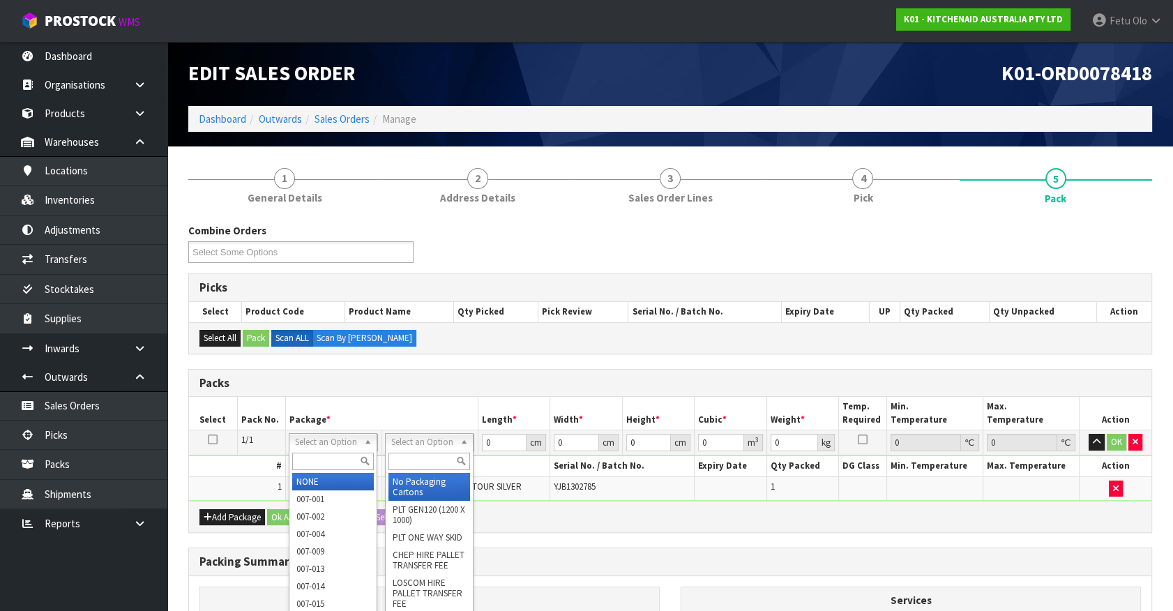
click at [310, 458] on input "text" at bounding box center [333, 461] width 82 height 17
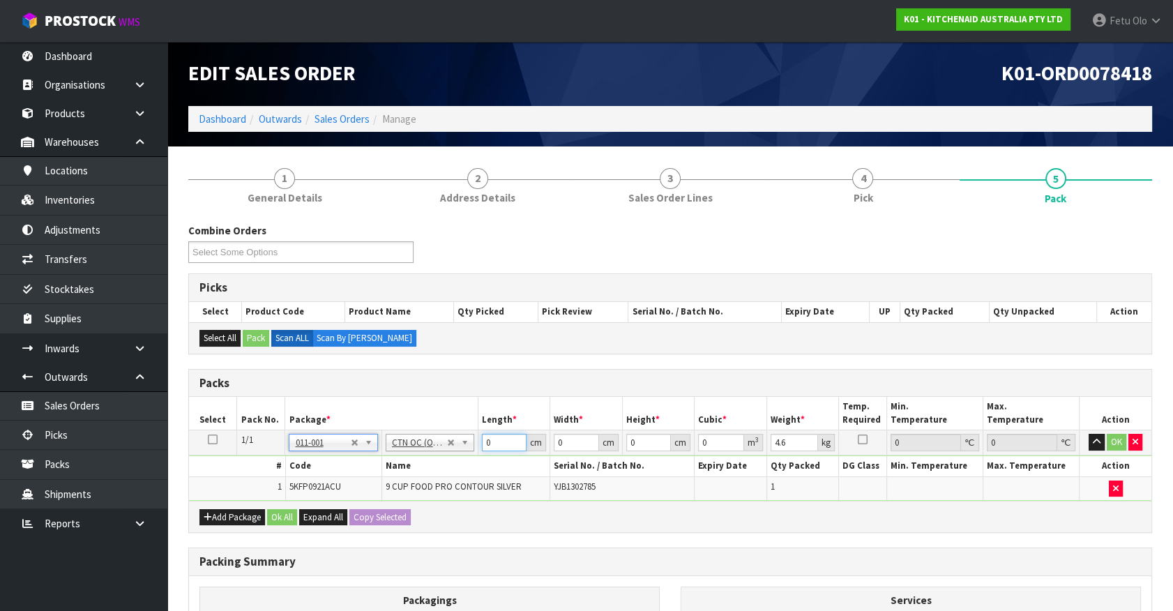
drag, startPoint x: 502, startPoint y: 444, endPoint x: 337, endPoint y: 456, distance: 165.1
click at [341, 456] on tbody "1/1 NONE 007-001 007-002 007-004 007-009 007-013 007-014 007-015 007-017 007-01…" at bounding box center [670, 465] width 963 height 70
click button "OK" at bounding box center [1117, 442] width 20 height 17
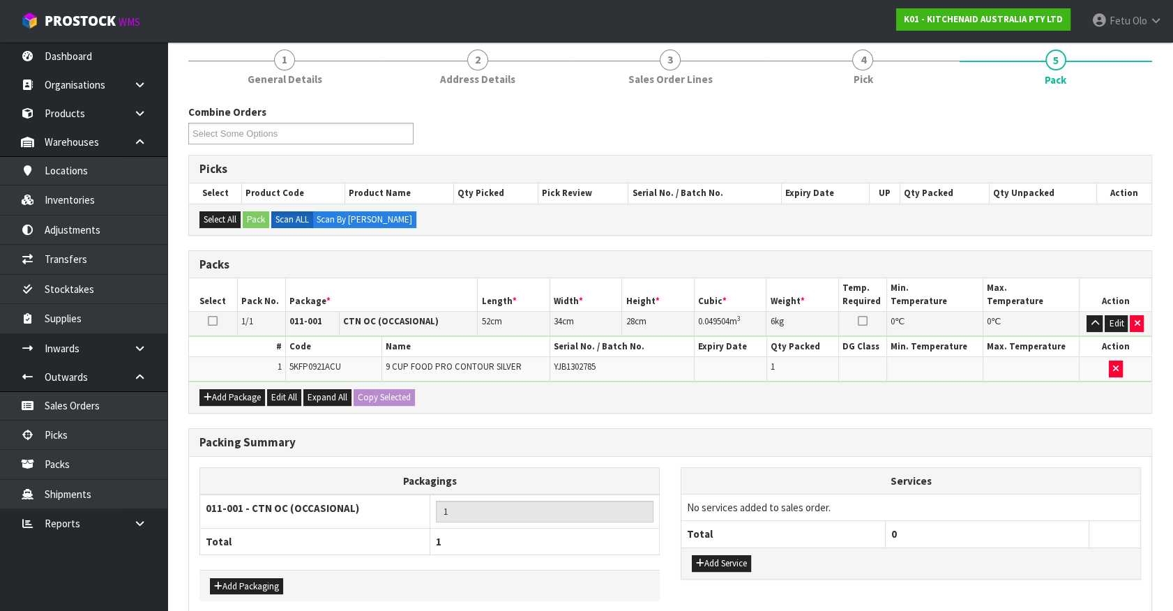
scroll to position [182, 0]
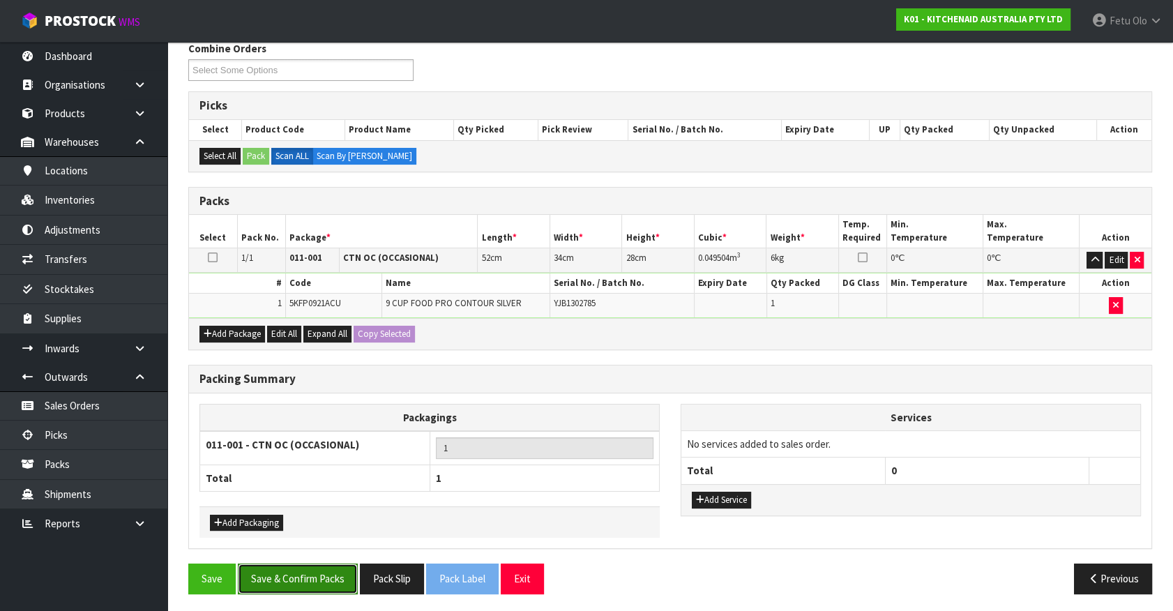
click at [313, 564] on button "Save & Confirm Packs" at bounding box center [298, 579] width 120 height 30
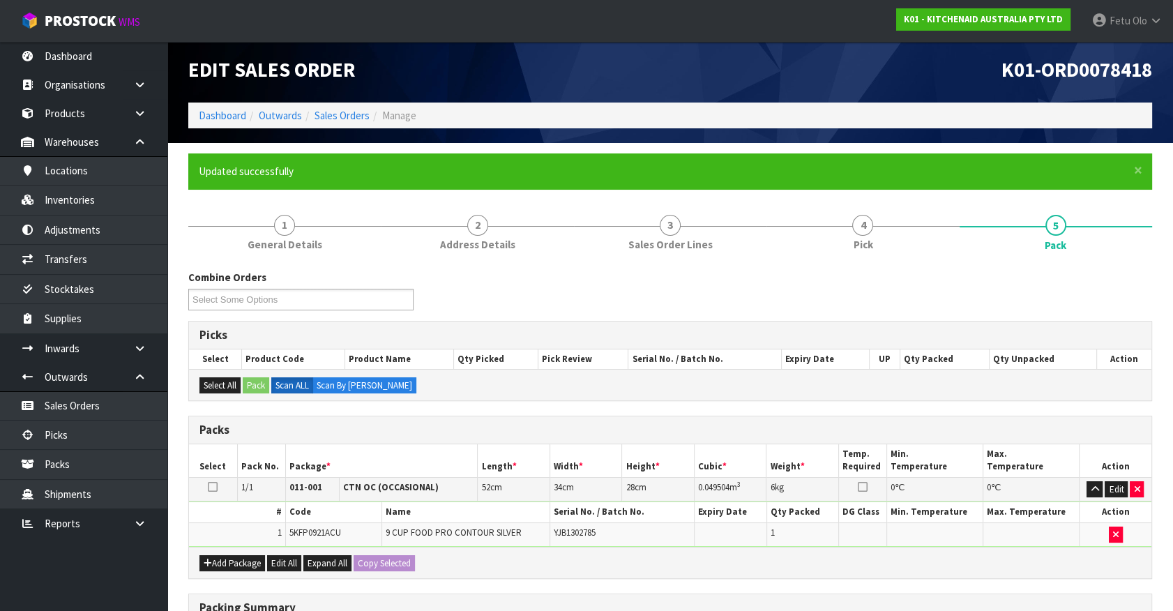
scroll to position [157, 0]
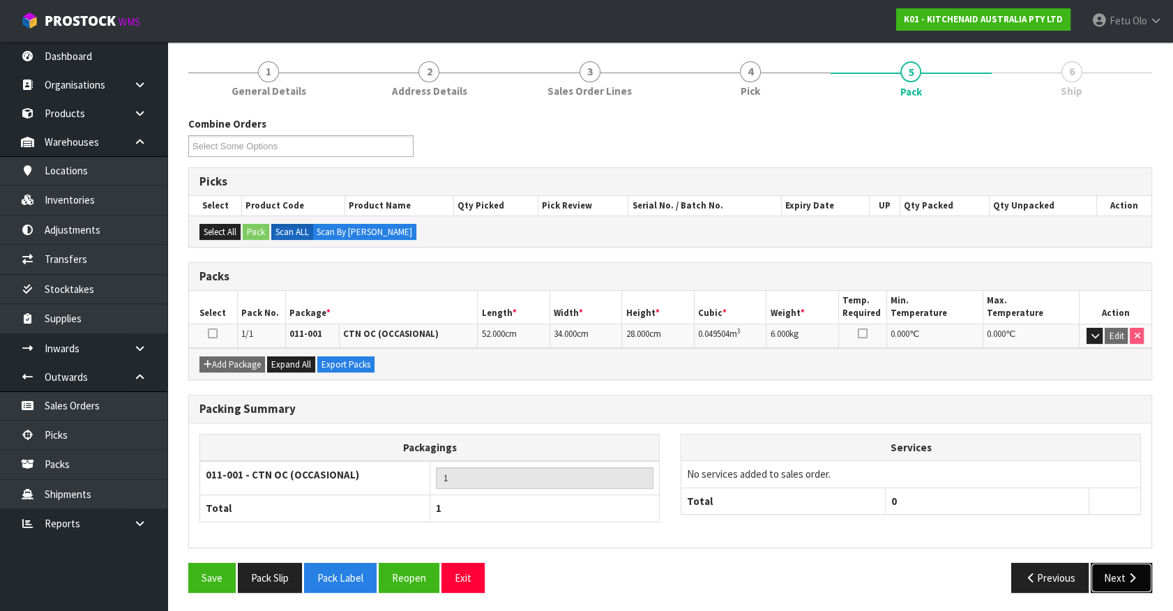
click at [1110, 566] on button "Next" at bounding box center [1121, 578] width 61 height 30
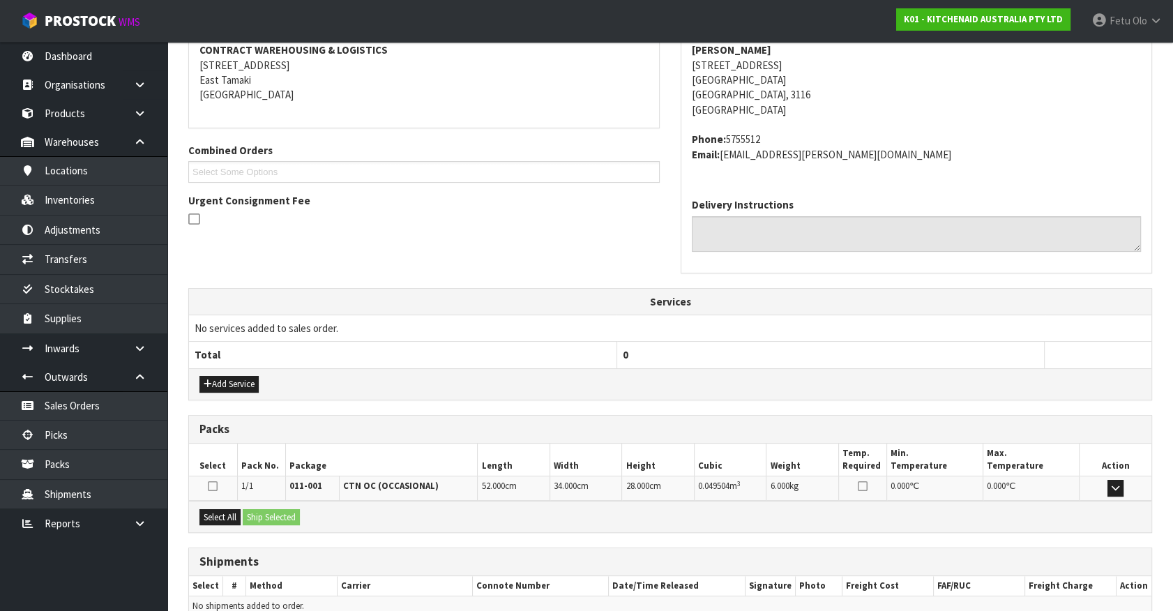
scroll to position [339, 0]
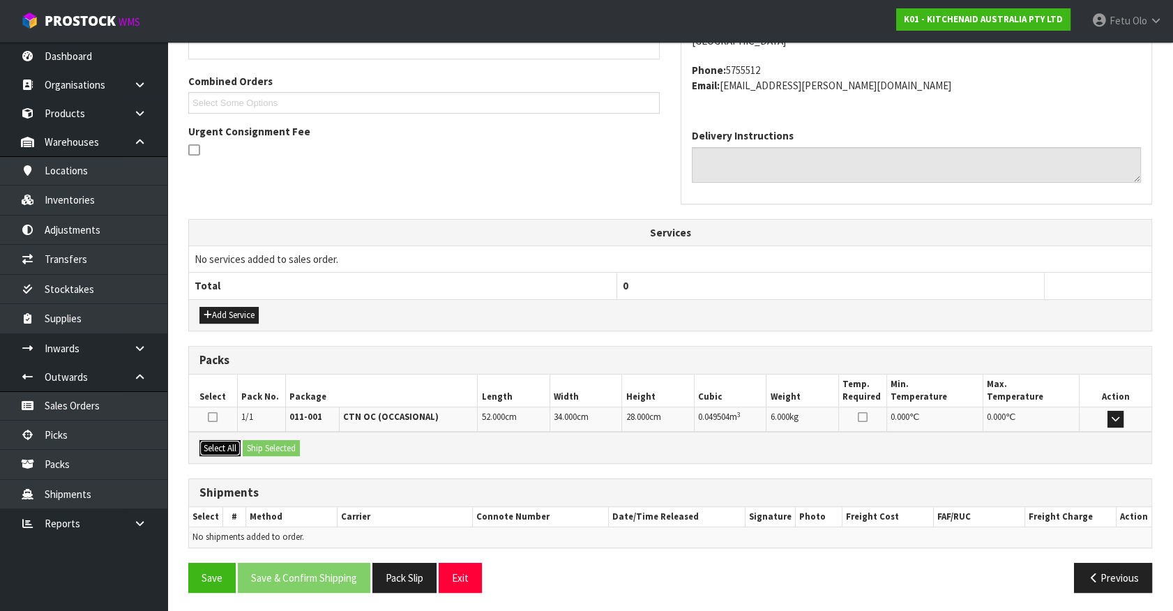
drag, startPoint x: 227, startPoint y: 442, endPoint x: 250, endPoint y: 440, distance: 23.1
click at [229, 442] on button "Select All" at bounding box center [220, 448] width 41 height 17
click at [250, 440] on button "Ship Selected" at bounding box center [271, 448] width 57 height 17
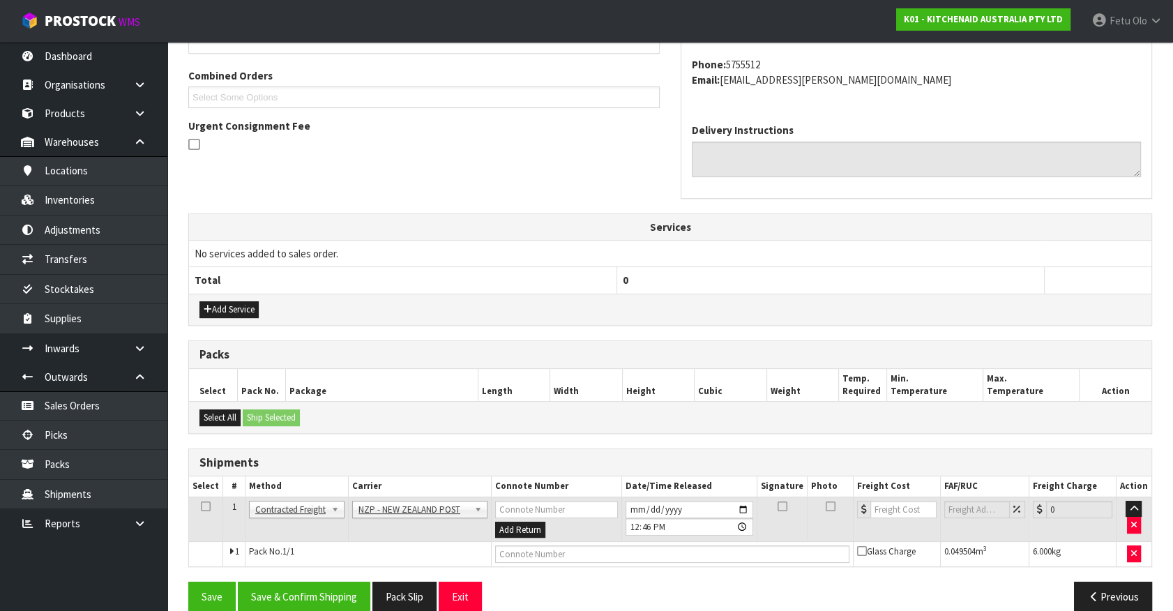
scroll to position [363, 0]
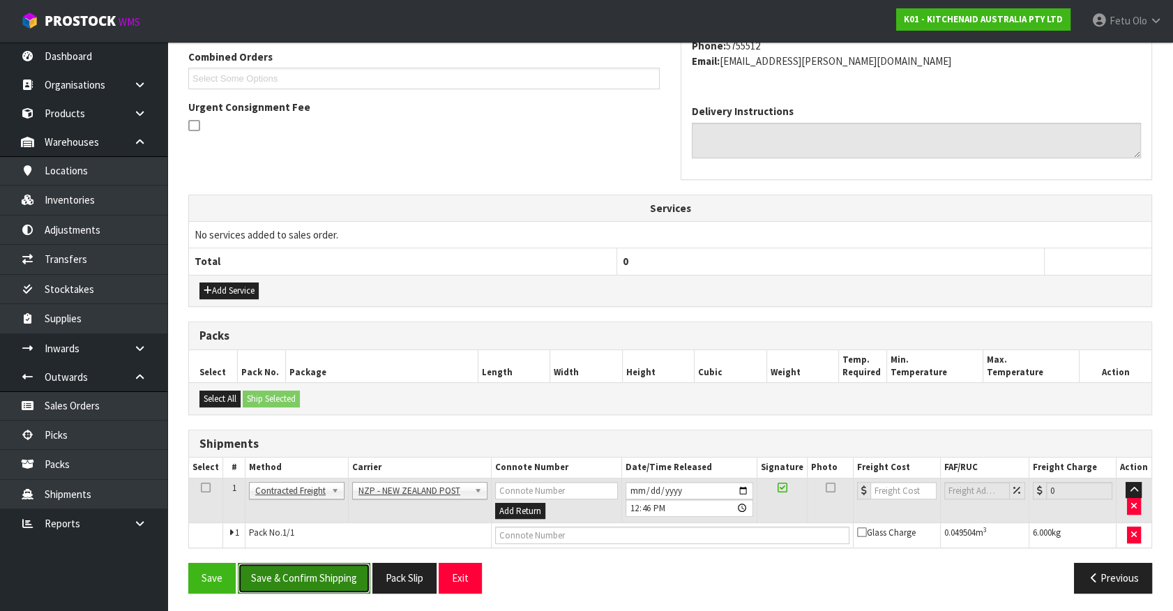
click at [306, 573] on button "Save & Confirm Shipping" at bounding box center [304, 578] width 133 height 30
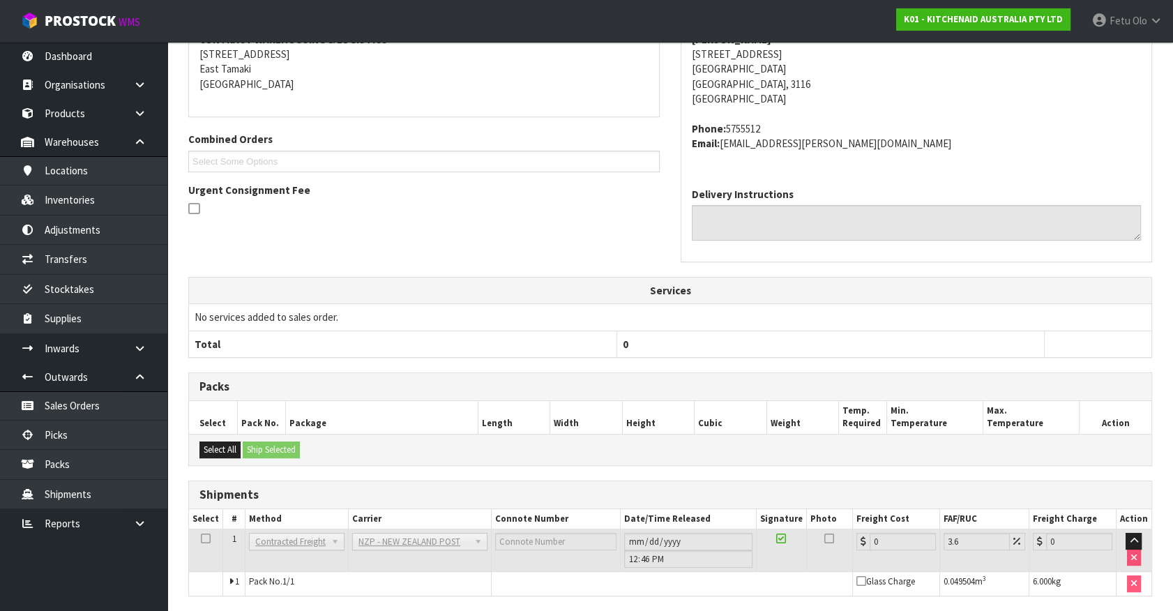
scroll to position [344, 0]
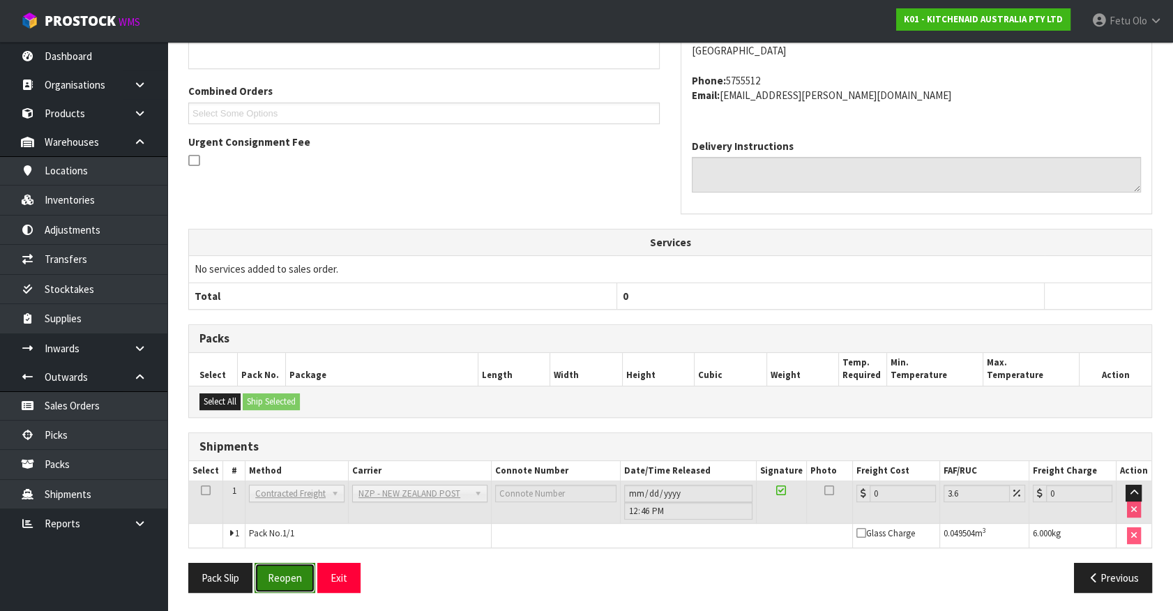
click at [280, 571] on button "Reopen" at bounding box center [285, 578] width 61 height 30
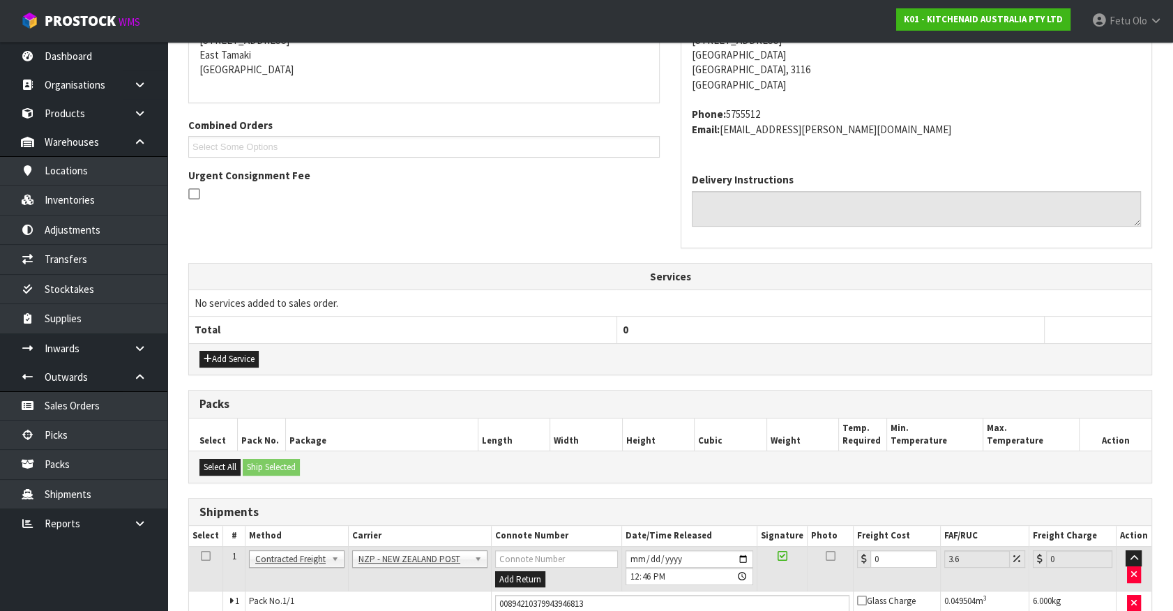
scroll to position [329, 0]
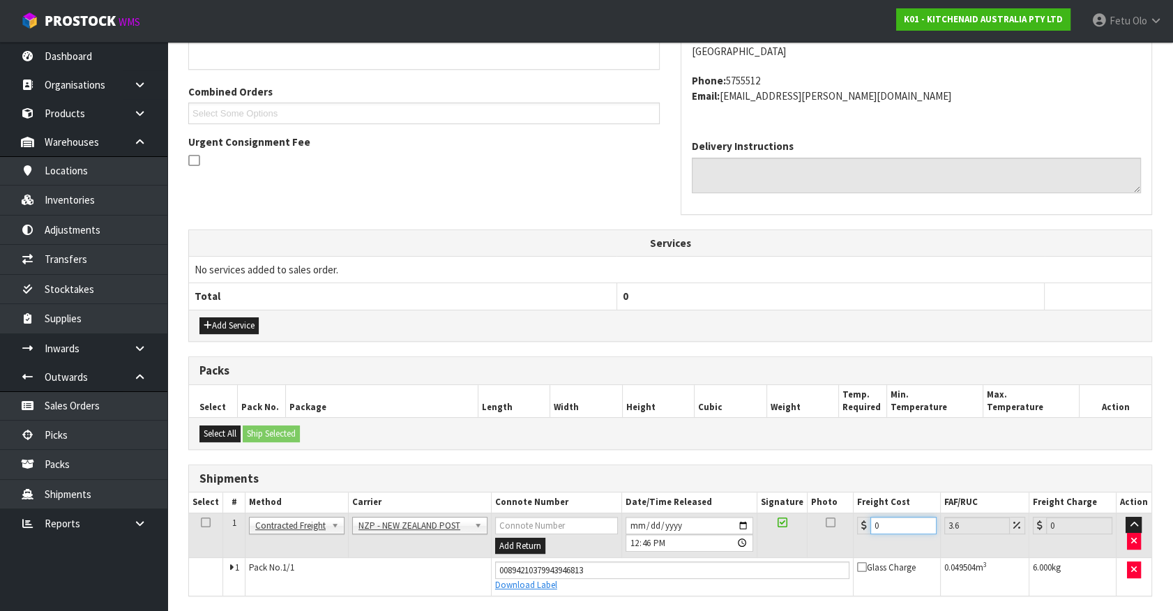
drag, startPoint x: 906, startPoint y: 525, endPoint x: 361, endPoint y: 587, distance: 548.4
click at [389, 594] on div "From Address CONTRACT WAREHOUSING & LOGISTICS 17 Allens Road East Tamaki Auckla…" at bounding box center [670, 298] width 964 height 707
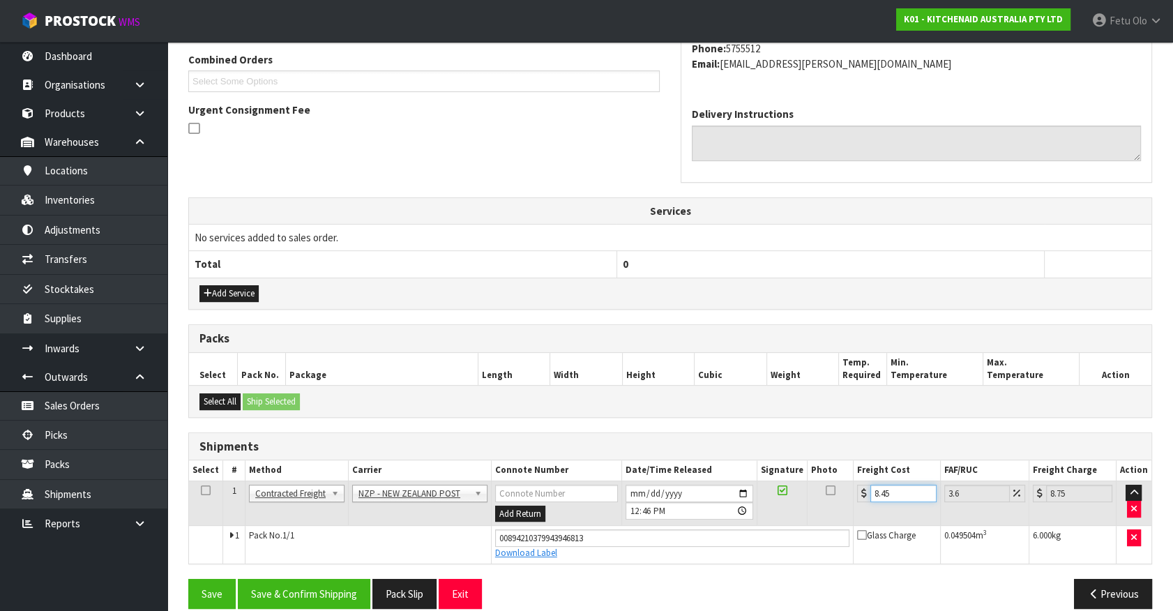
scroll to position [377, 0]
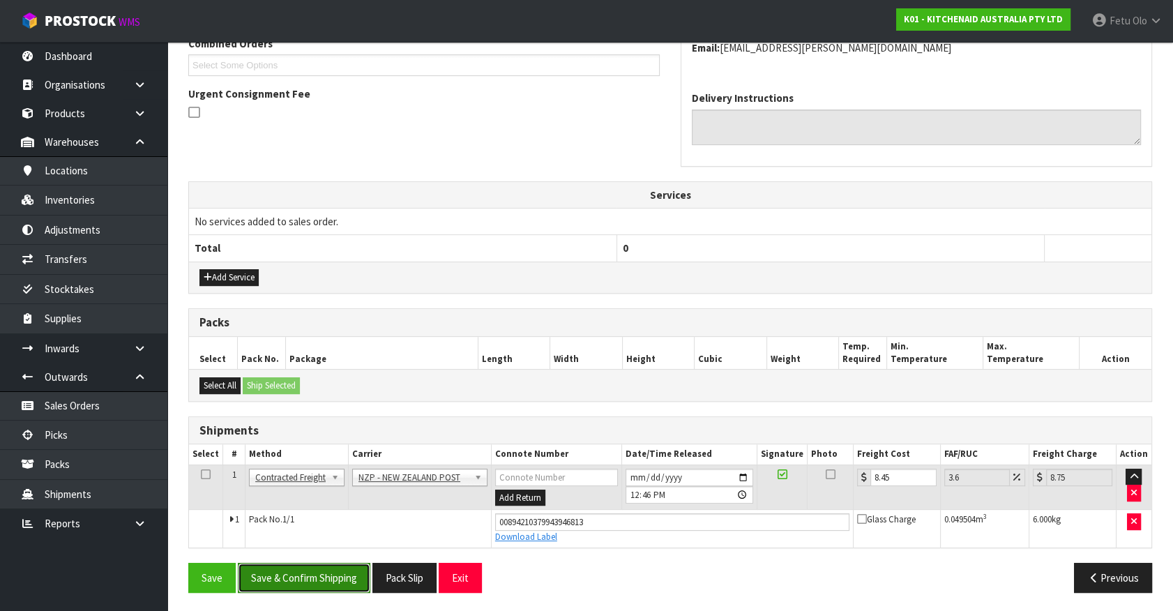
click at [279, 580] on button "Save & Confirm Shipping" at bounding box center [304, 578] width 133 height 30
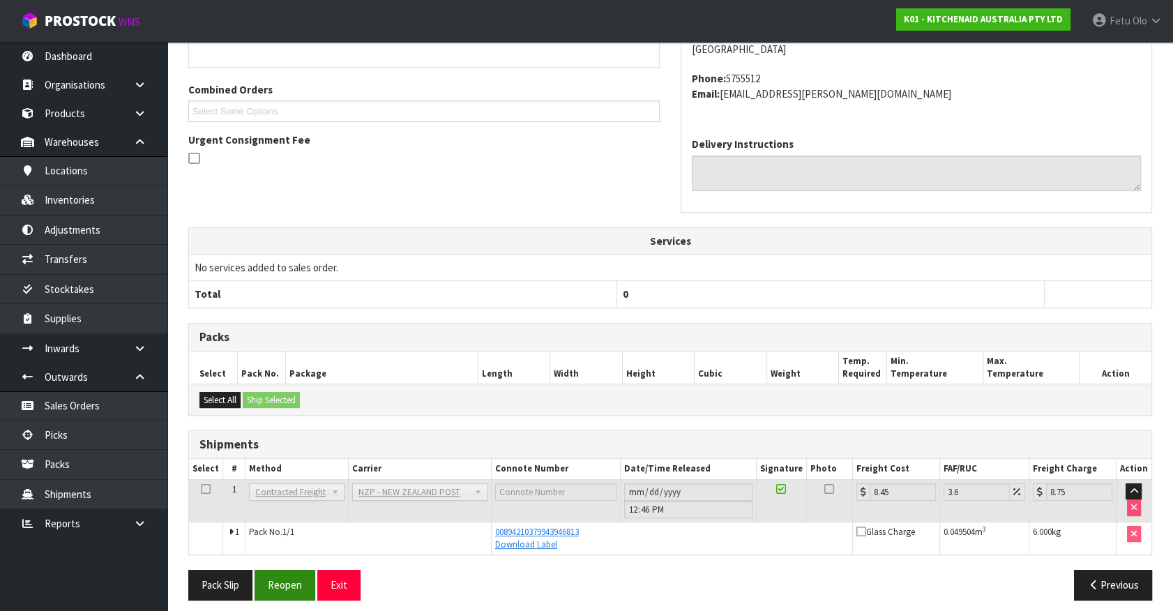
scroll to position [338, 0]
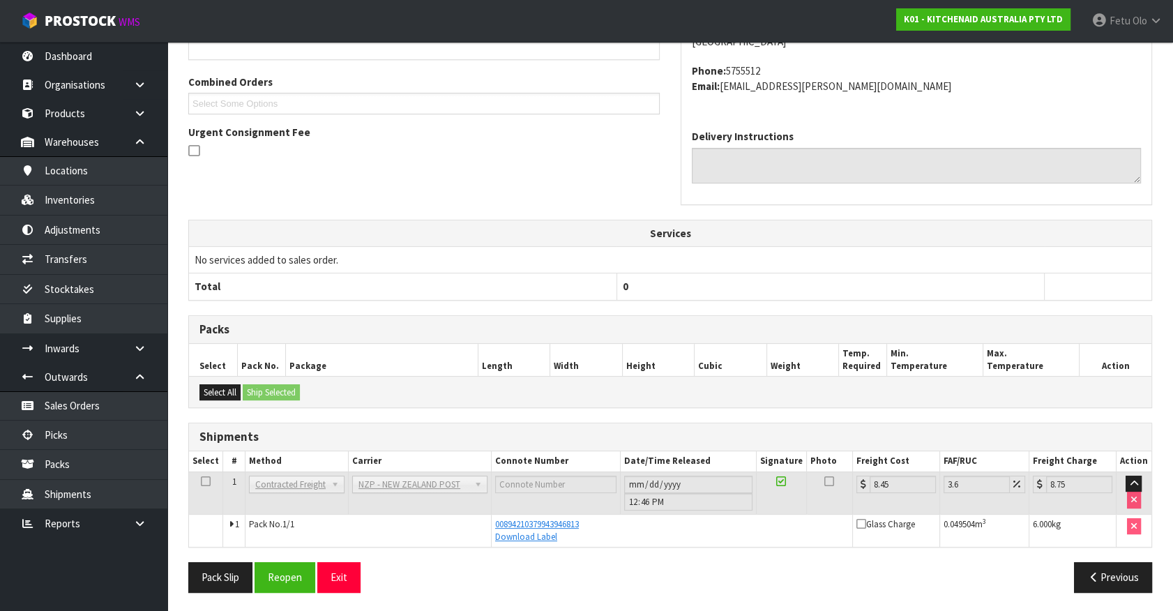
click at [53, 579] on ul "Dashboard Organisations Clients Consignees Carriers Products Categories Serial …" at bounding box center [83, 326] width 167 height 569
click at [1095, 258] on td "No services added to sales order." at bounding box center [670, 259] width 963 height 27
click at [87, 440] on link "Picks" at bounding box center [83, 435] width 167 height 29
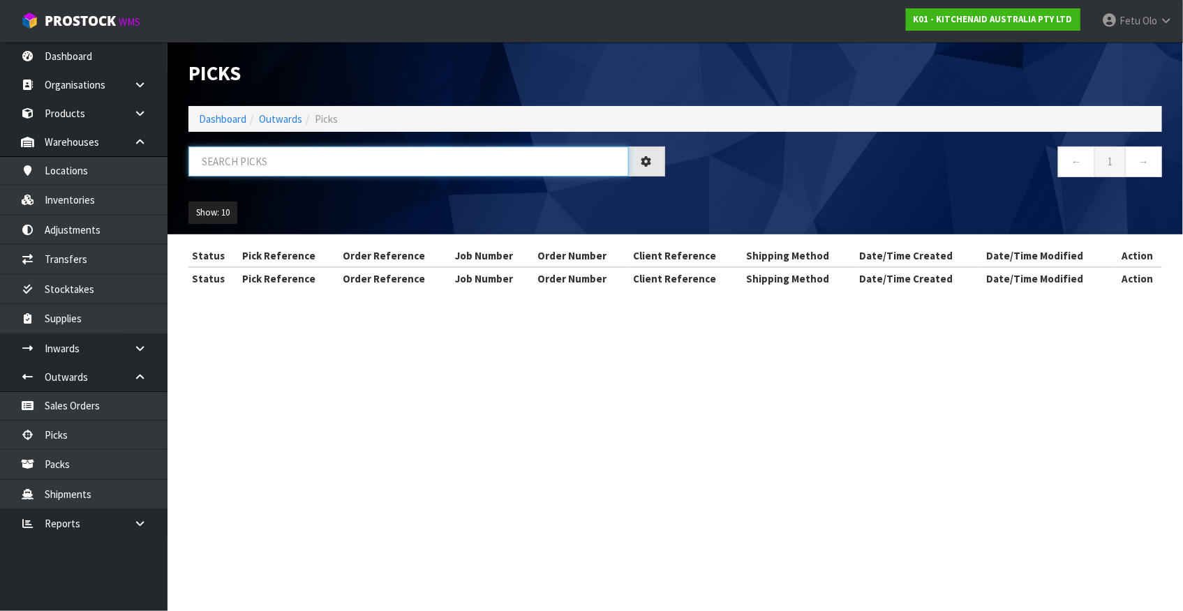
click at [354, 168] on input "text" at bounding box center [408, 162] width 440 height 30
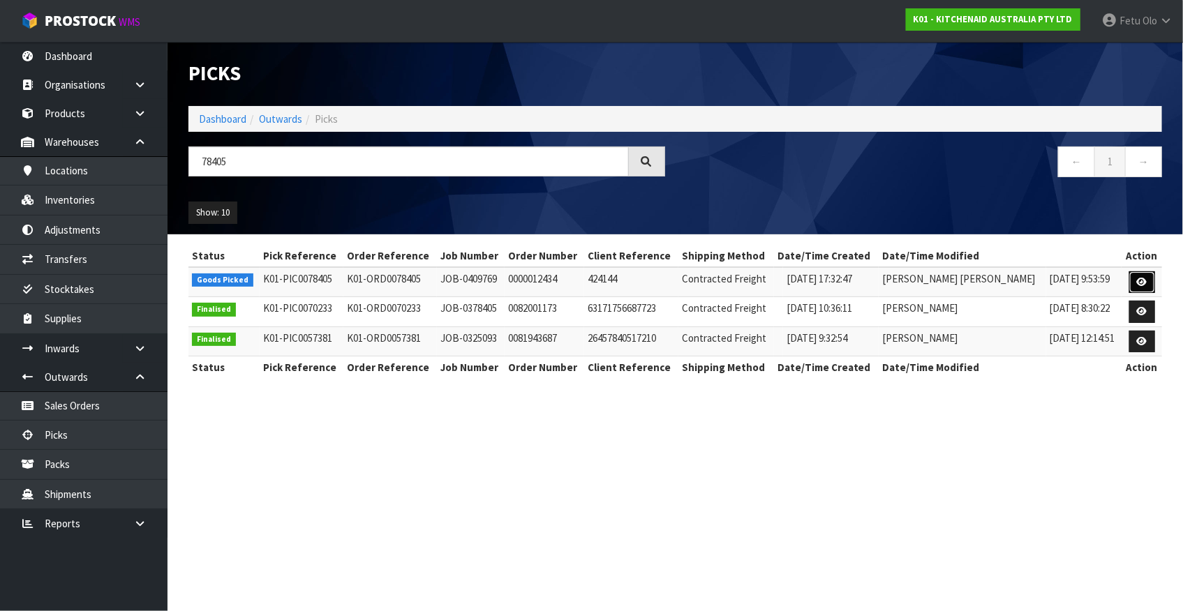
click at [1137, 284] on icon at bounding box center [1142, 282] width 10 height 9
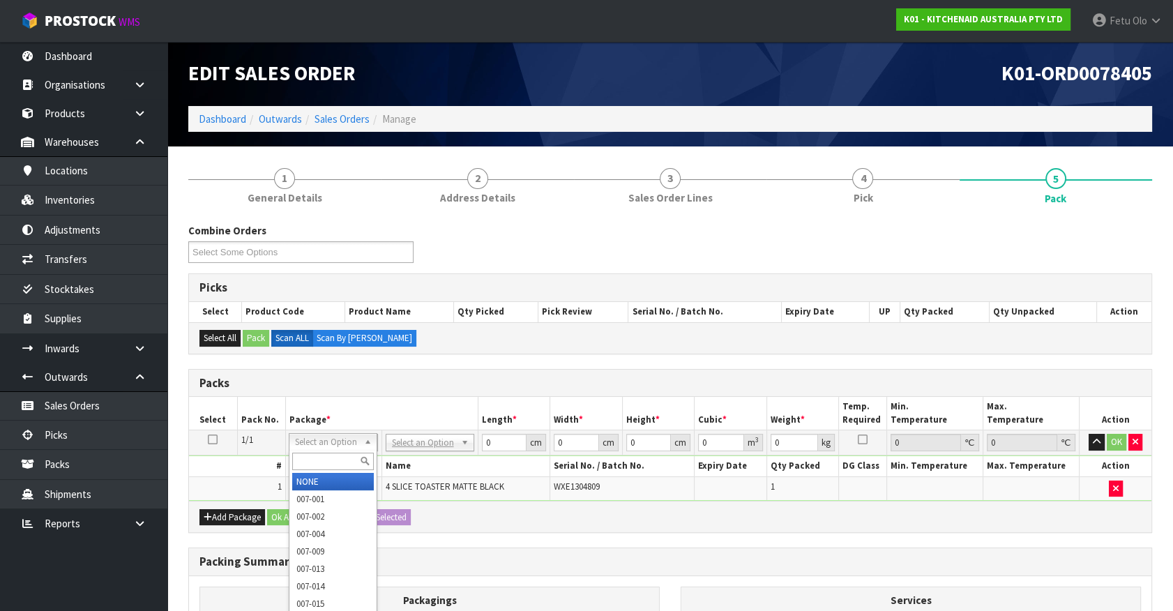
click at [298, 458] on input "text" at bounding box center [333, 461] width 82 height 17
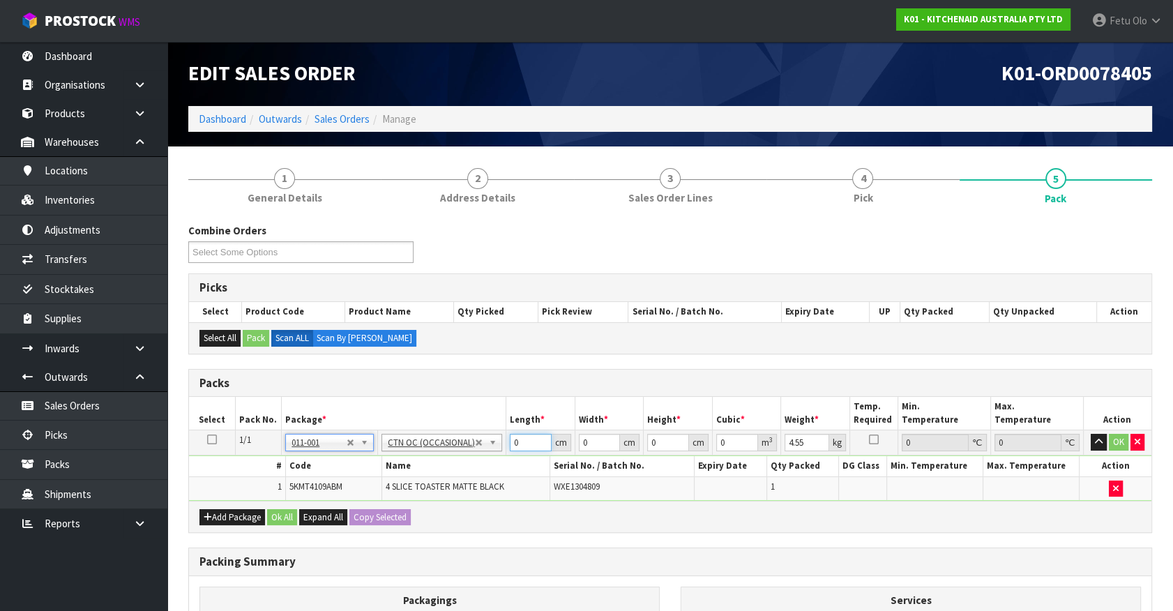
drag, startPoint x: 526, startPoint y: 442, endPoint x: 410, endPoint y: 472, distance: 120.3
click at [410, 472] on tbody "1/1 NONE 007-001 007-002 007-004 007-009 007-013 007-014 007-015 007-017 007-01…" at bounding box center [670, 465] width 963 height 70
click button "OK" at bounding box center [1119, 442] width 20 height 17
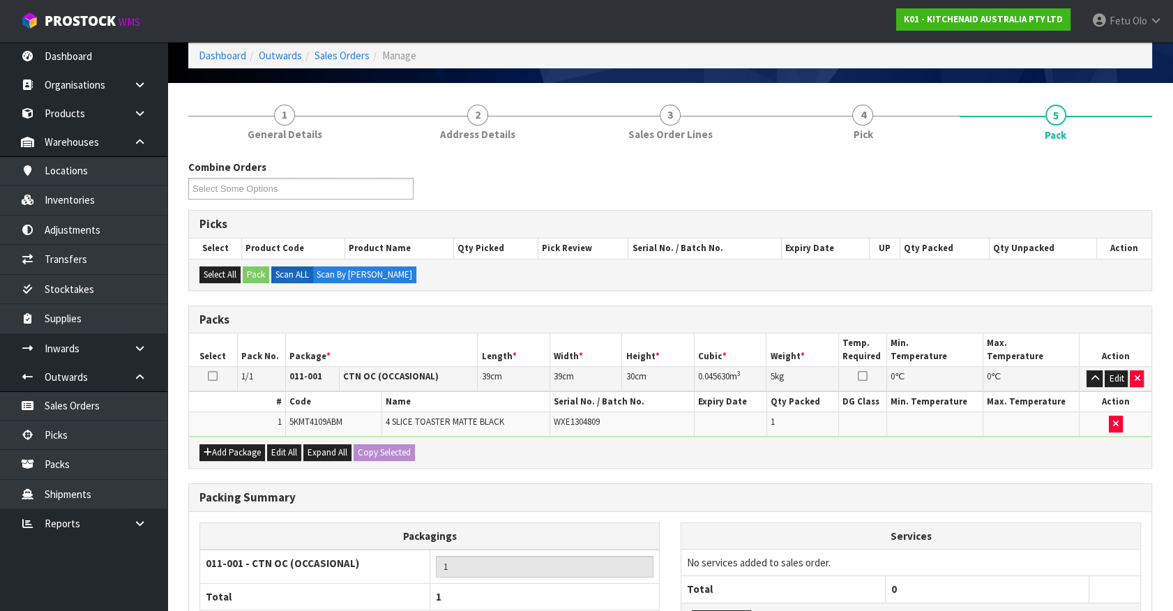
scroll to position [182, 0]
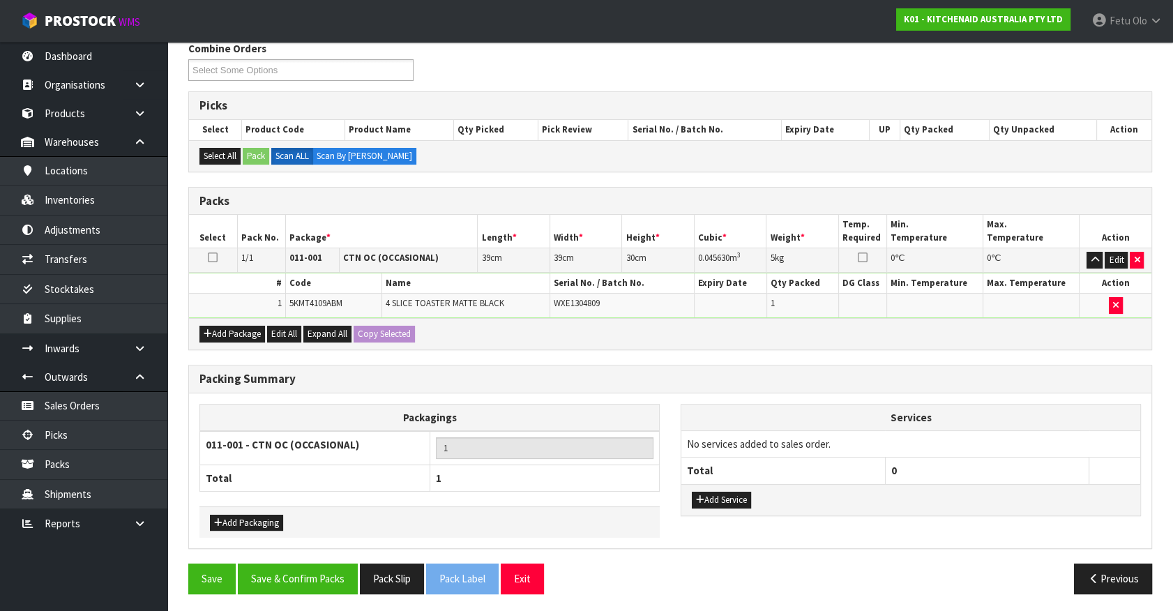
click at [303, 591] on div "Save Save & Confirm Packs Pack Slip Pack Label Exit Previous" at bounding box center [670, 584] width 985 height 40
click at [306, 584] on button "Save & Confirm Packs" at bounding box center [298, 579] width 120 height 30
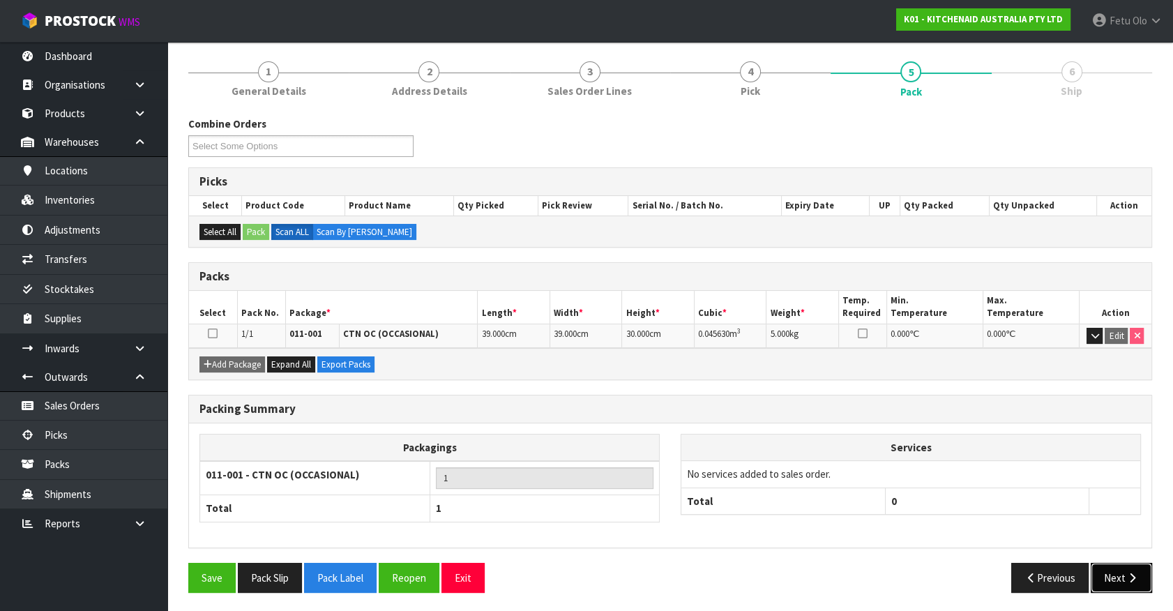
click at [1124, 581] on button "Next" at bounding box center [1121, 578] width 61 height 30
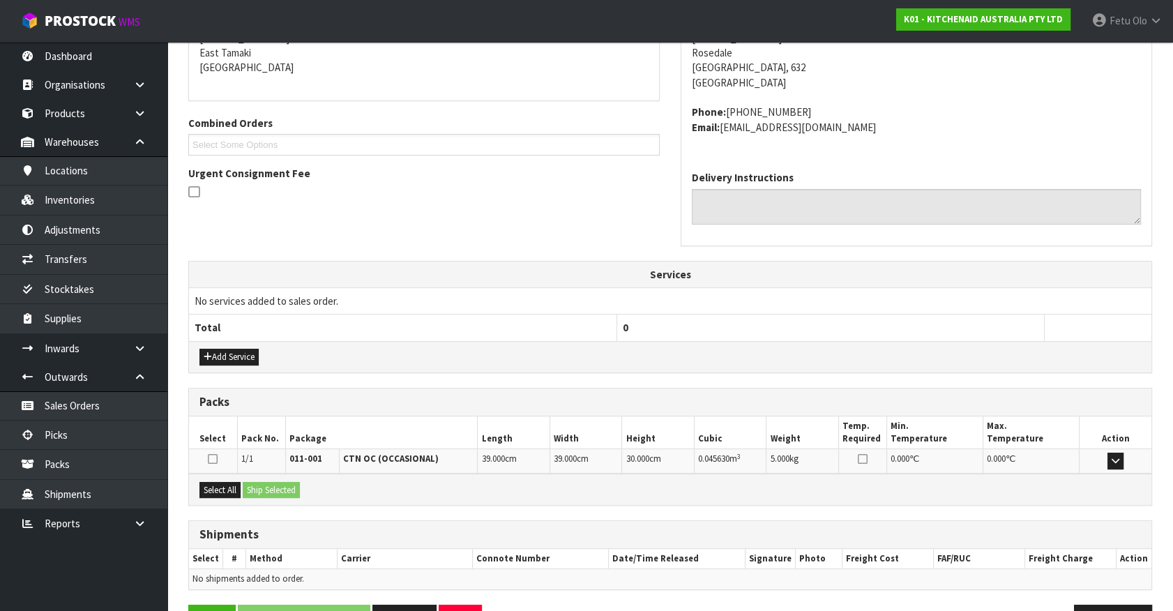
scroll to position [339, 0]
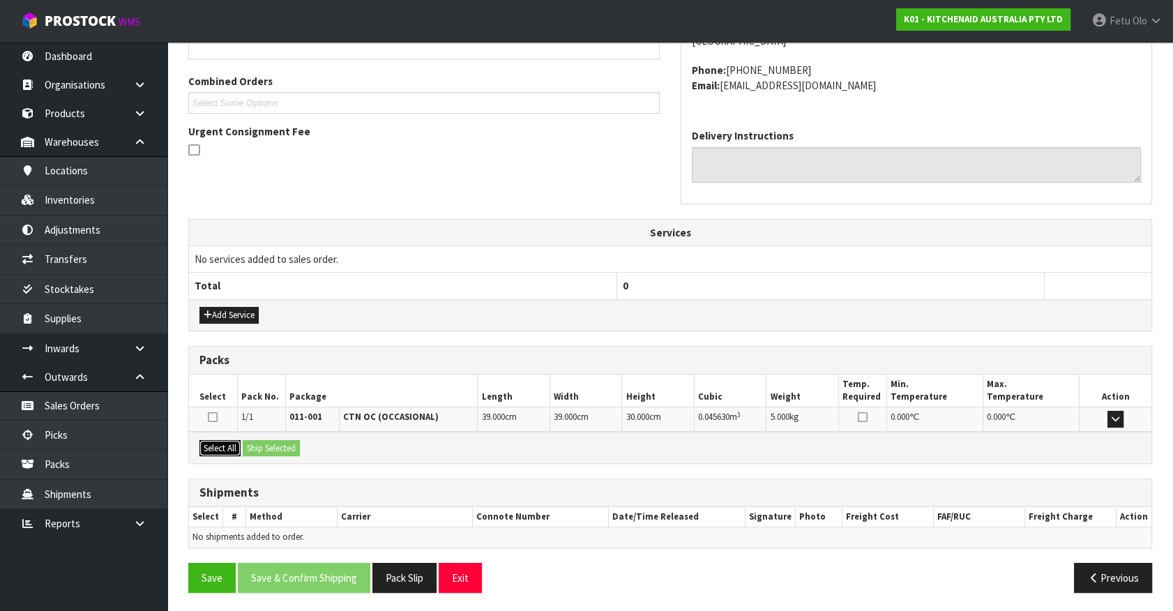
click at [214, 443] on button "Select All" at bounding box center [220, 448] width 41 height 17
click at [269, 440] on button "Ship Selected" at bounding box center [271, 448] width 57 height 17
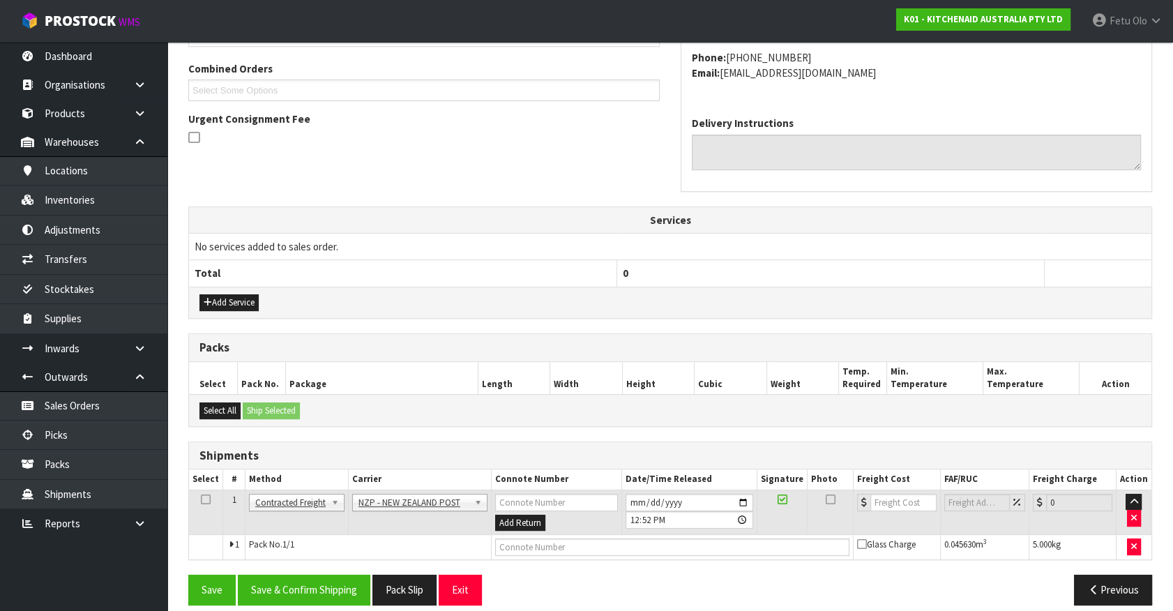
scroll to position [363, 0]
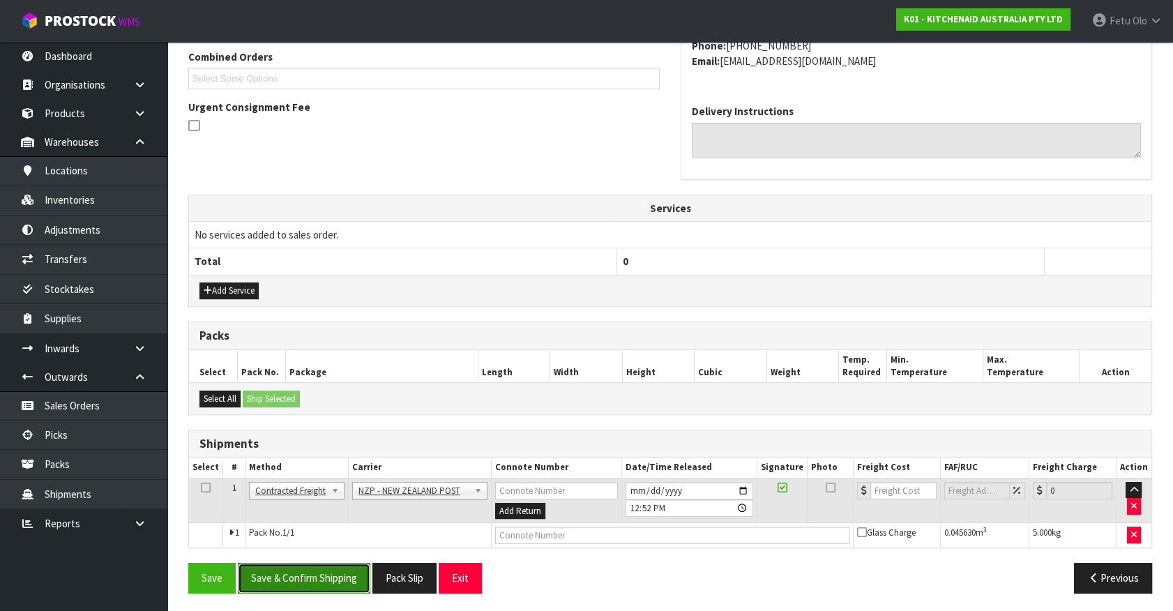
click at [309, 570] on button "Save & Confirm Shipping" at bounding box center [304, 578] width 133 height 30
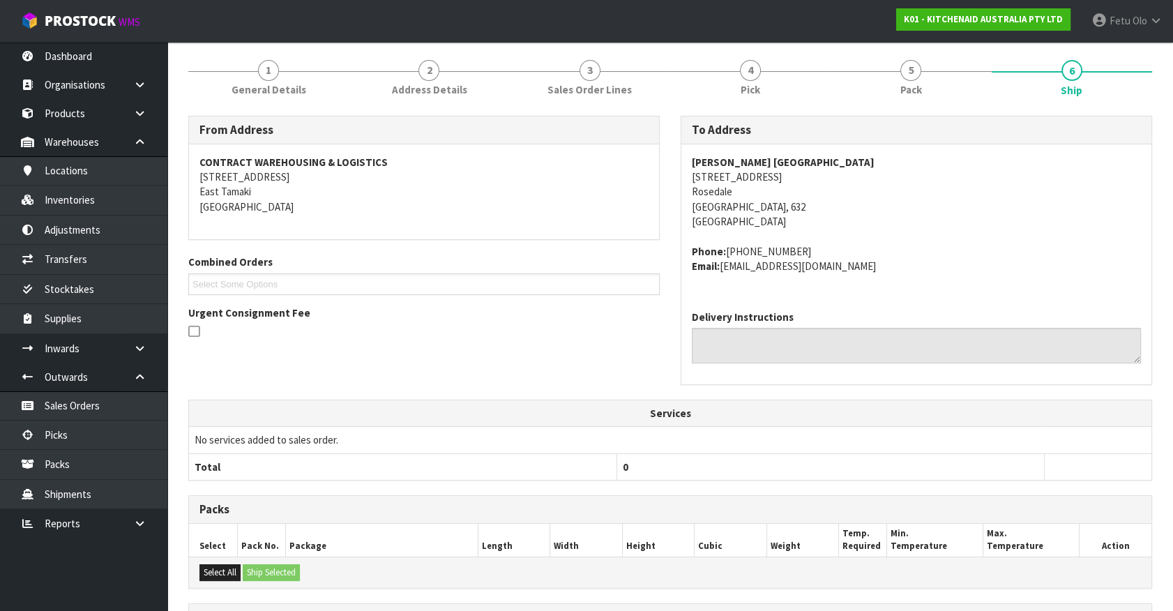
scroll to position [344, 0]
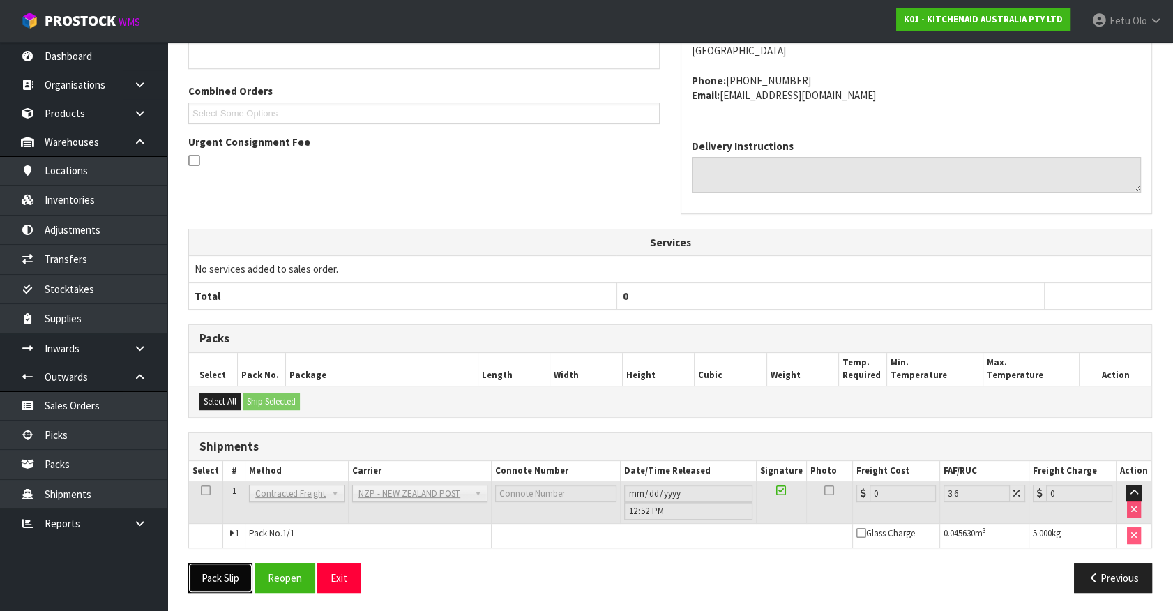
click at [223, 576] on button "Pack Slip" at bounding box center [220, 578] width 64 height 30
click at [282, 581] on button "Reopen" at bounding box center [285, 578] width 61 height 30
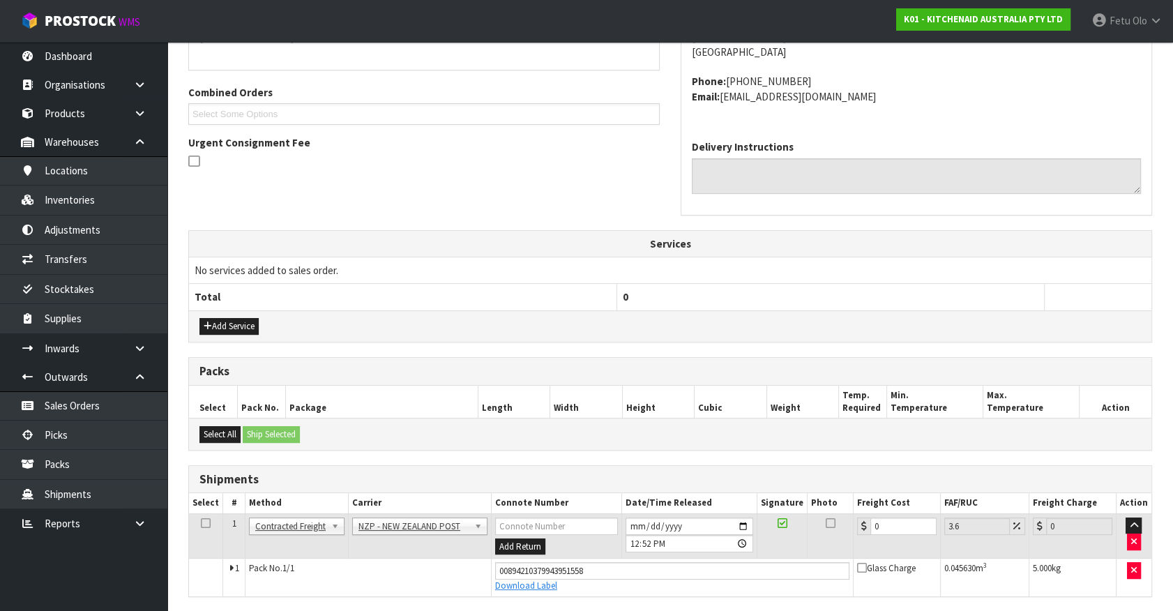
scroll to position [329, 0]
click at [756, 544] on tr "1 Client Local Pickup Customer Local Pickup Company Freight Contracted Freight …" at bounding box center [670, 535] width 963 height 45
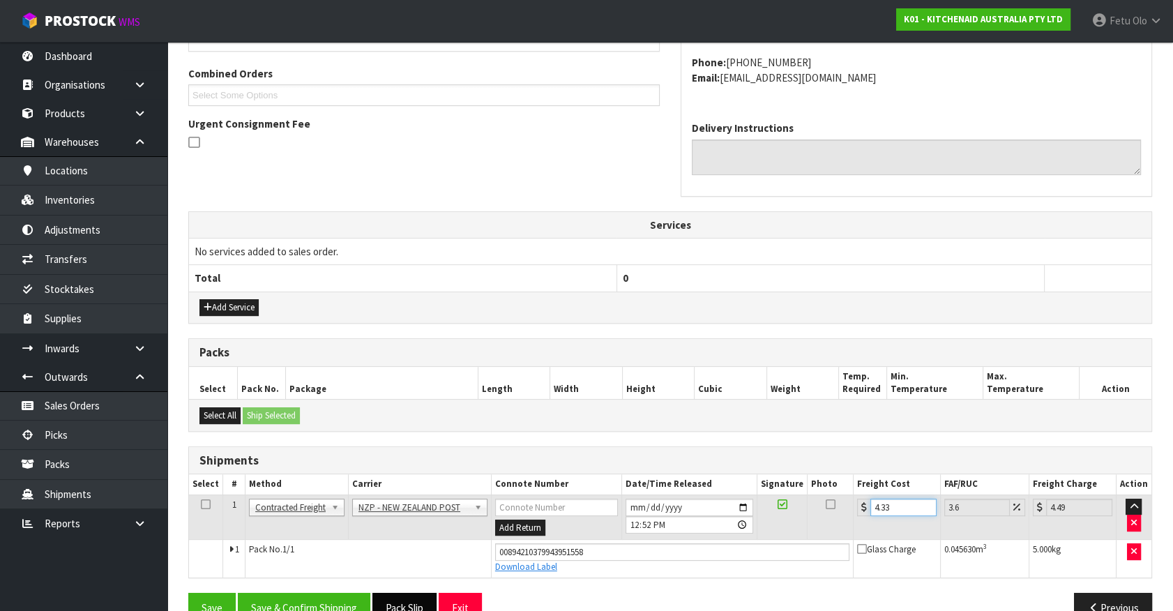
scroll to position [377, 0]
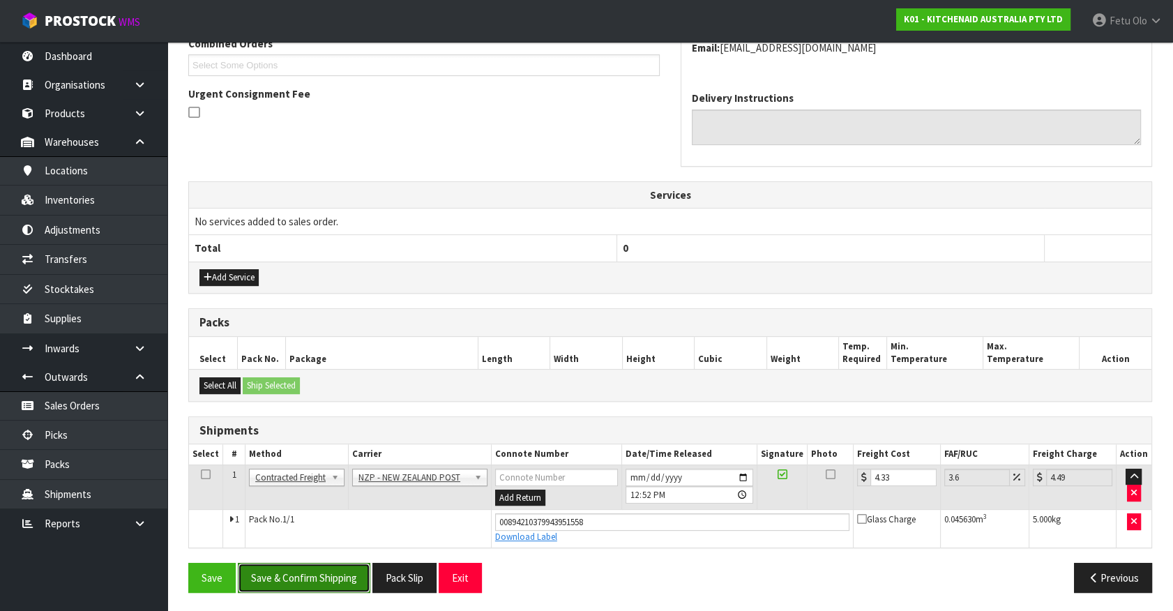
click at [329, 576] on button "Save & Confirm Shipping" at bounding box center [304, 578] width 133 height 30
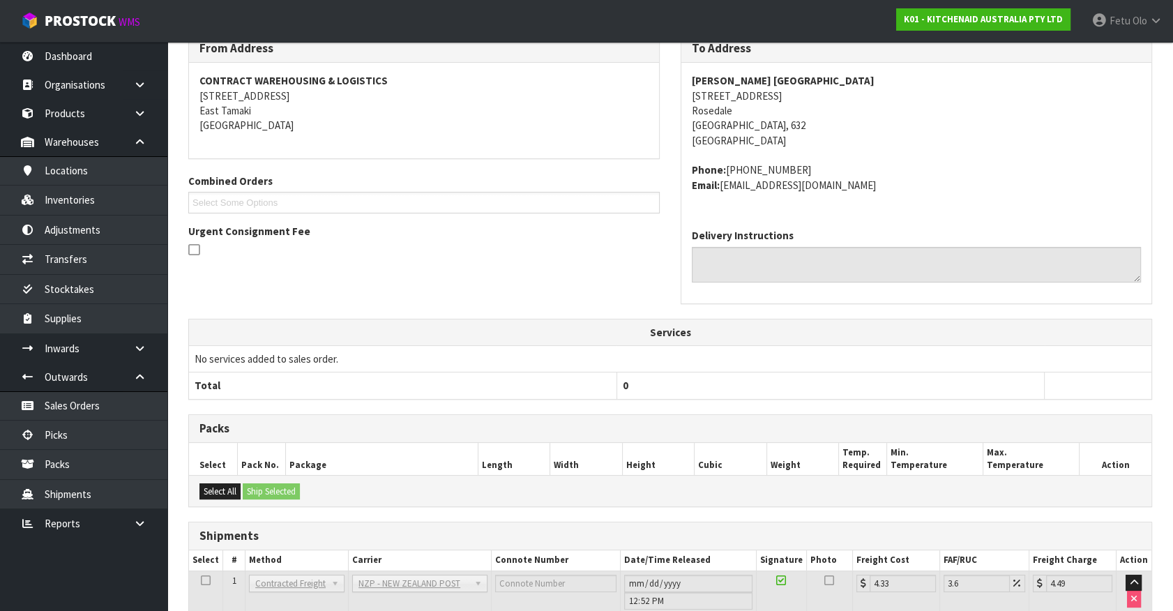
scroll to position [338, 0]
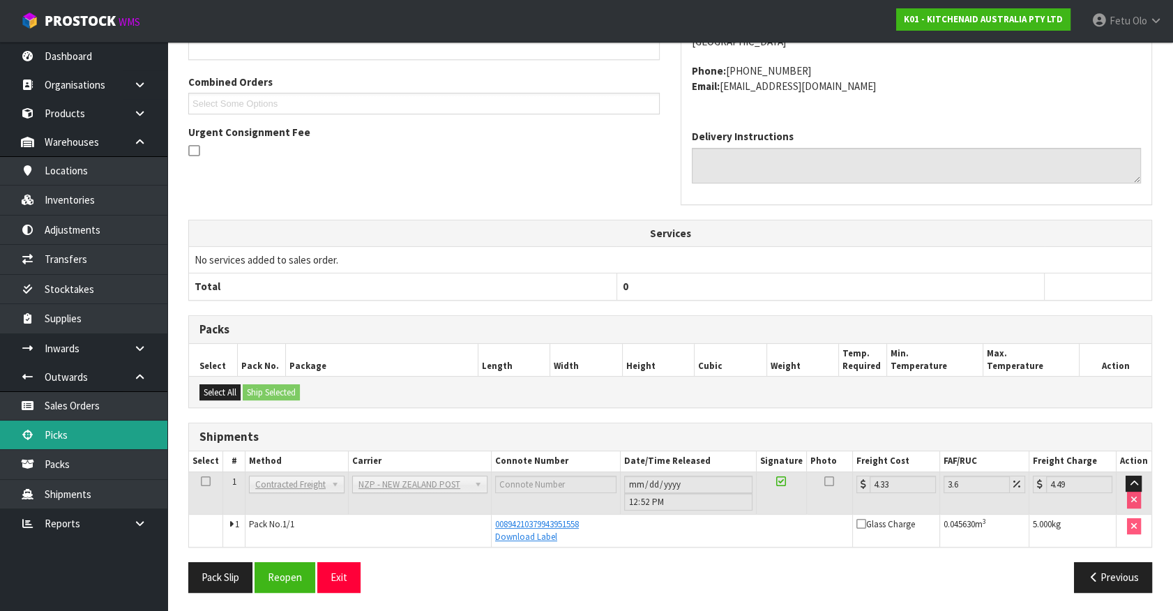
click at [50, 436] on link "Picks" at bounding box center [83, 435] width 167 height 29
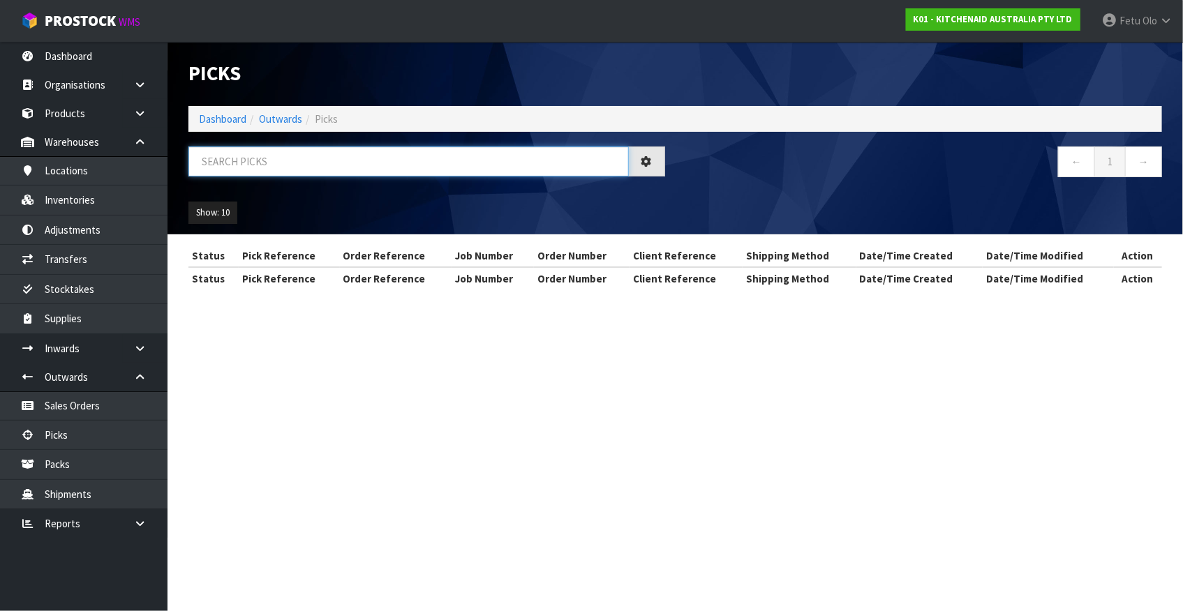
click at [295, 170] on input "text" at bounding box center [408, 162] width 440 height 30
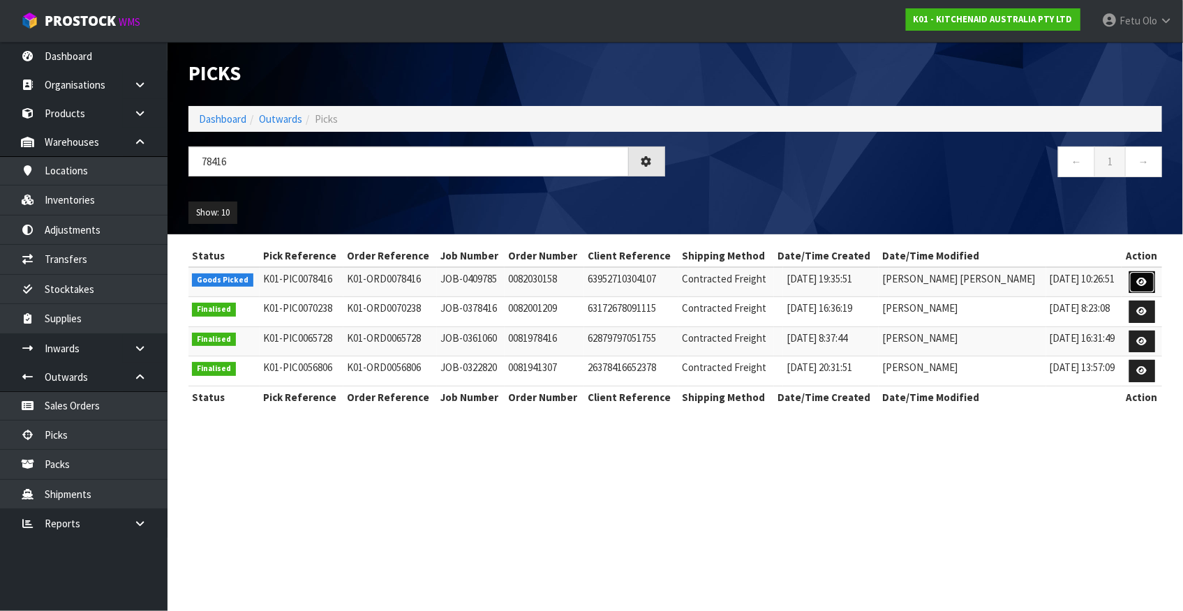
click at [1143, 278] on icon at bounding box center [1142, 282] width 10 height 9
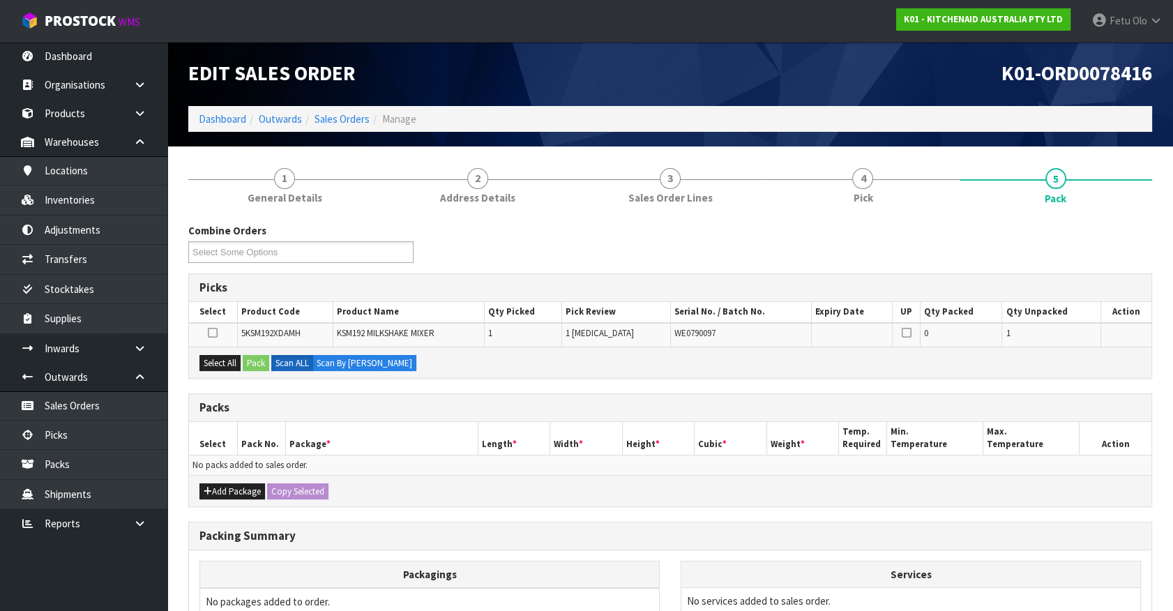
click at [486, 458] on td "No packs added to sales order." at bounding box center [670, 465] width 963 height 20
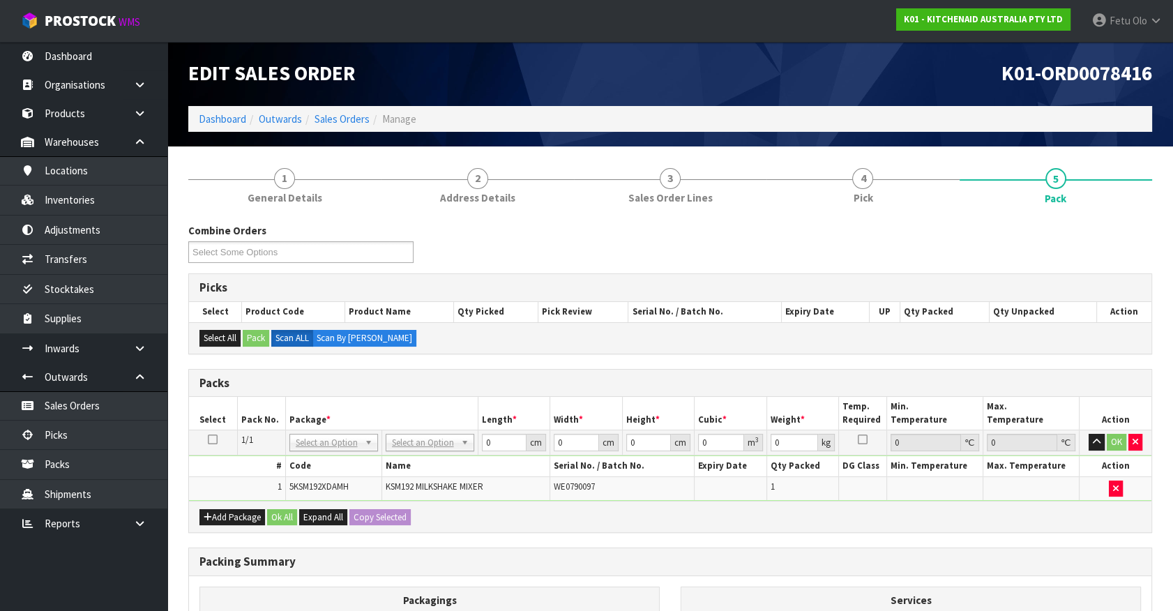
click at [342, 423] on th "Package *" at bounding box center [381, 413] width 193 height 33
drag, startPoint x: 326, startPoint y: 444, endPoint x: 313, endPoint y: 455, distance: 16.8
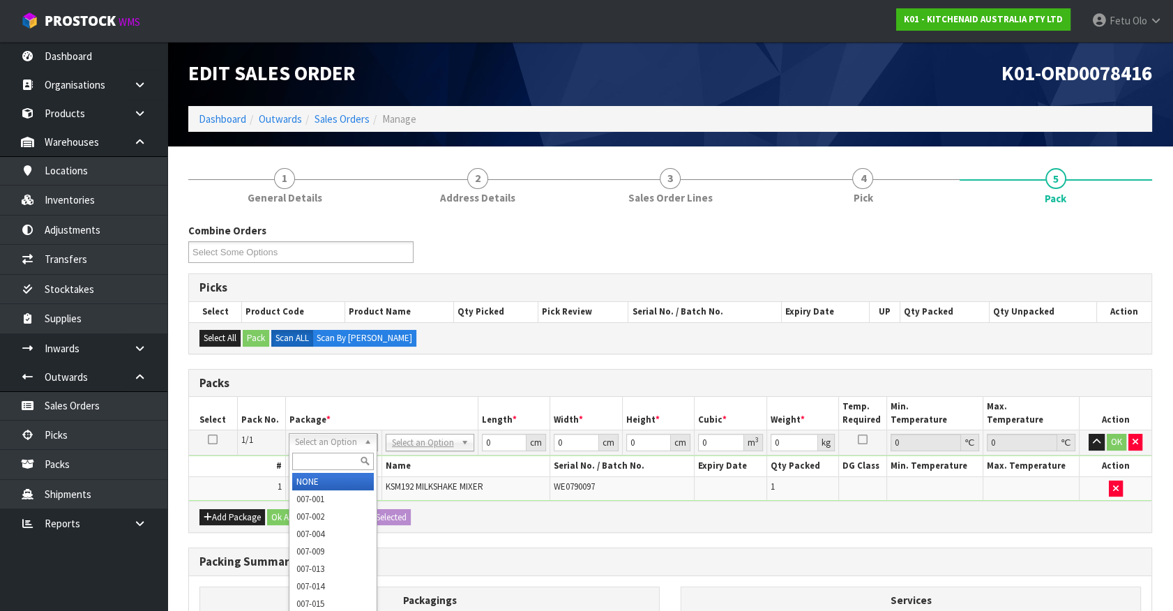
click at [313, 455] on input "text" at bounding box center [333, 461] width 82 height 17
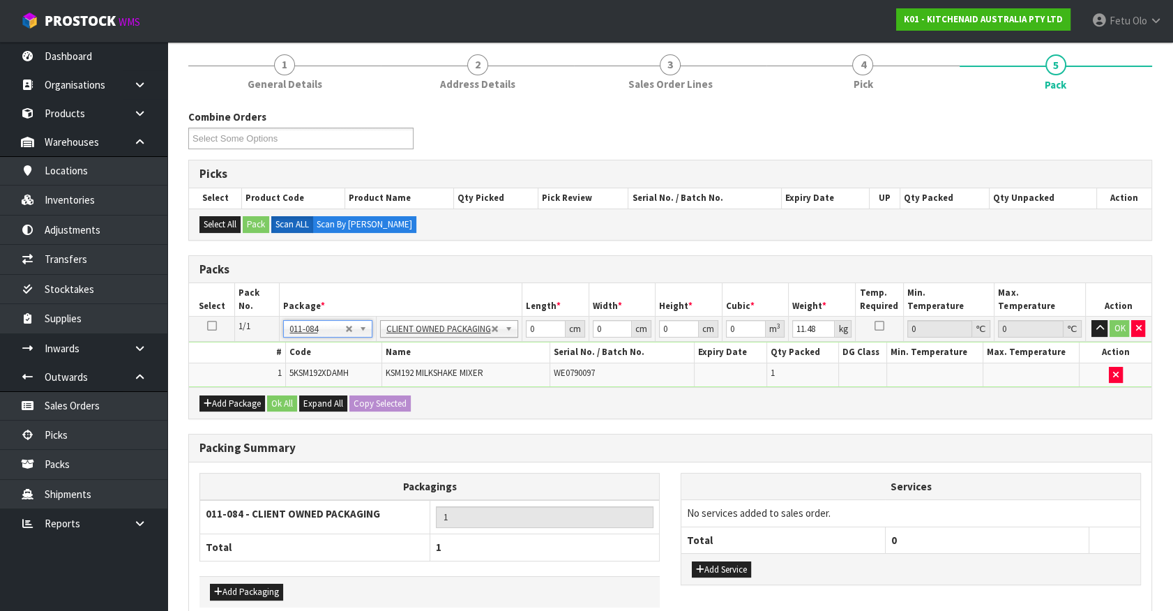
scroll to position [183, 0]
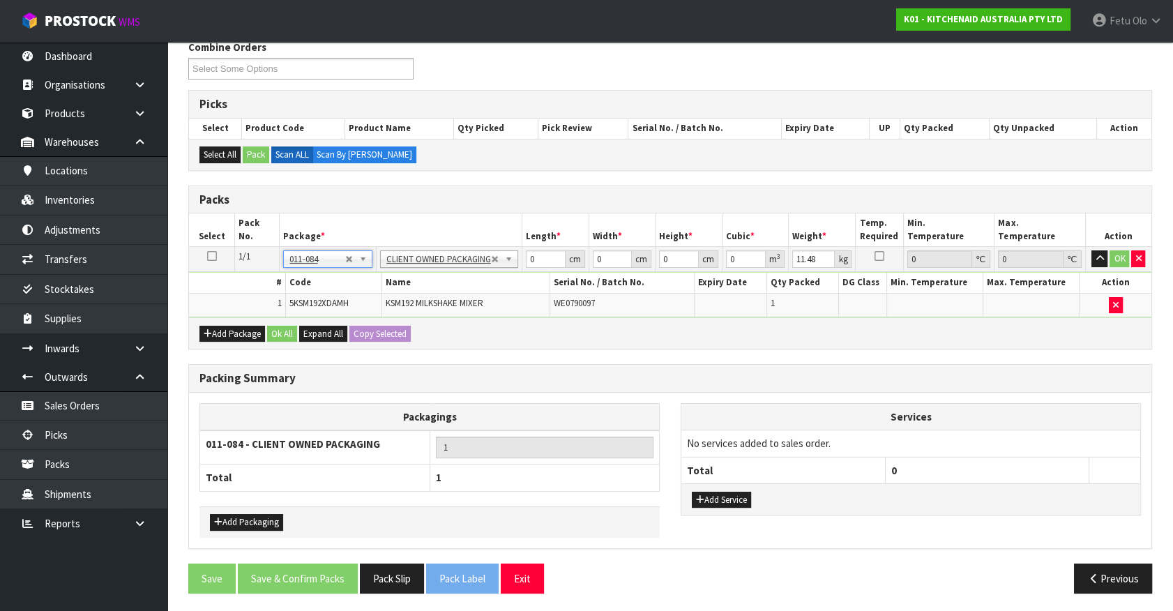
drag, startPoint x: 1014, startPoint y: 452, endPoint x: 1006, endPoint y: 453, distance: 8.4
click at [1015, 452] on td "No services added to sales order." at bounding box center [911, 443] width 459 height 27
drag, startPoint x: 484, startPoint y: 283, endPoint x: 482, endPoint y: 276, distance: 7.3
click at [482, 276] on tbody "1/1 NONE 007-001 007-002 007-004 007-009 007-013 007-014 007-015 007-017 007-01…" at bounding box center [670, 282] width 963 height 70
click at [541, 262] on input "43" at bounding box center [546, 258] width 40 height 17
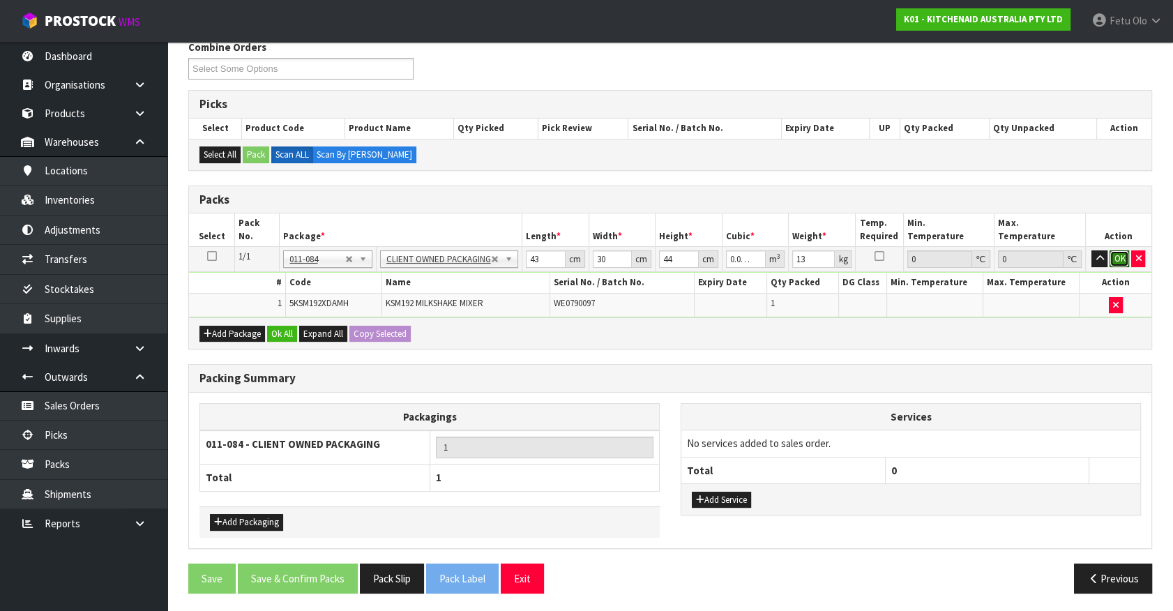
click button "OK" at bounding box center [1120, 258] width 20 height 17
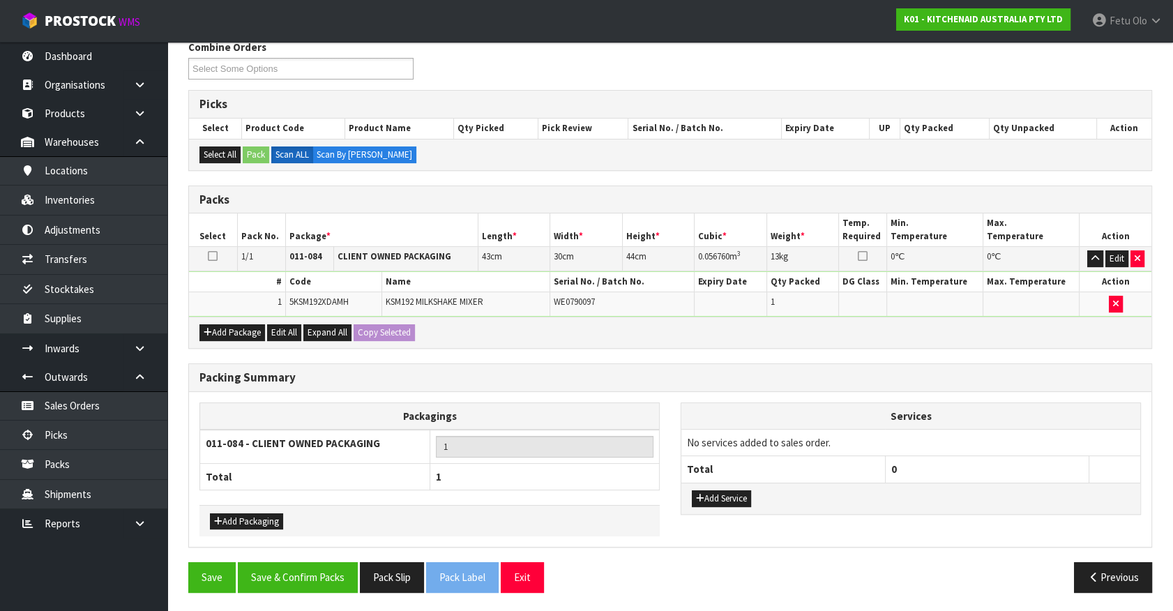
scroll to position [182, 0]
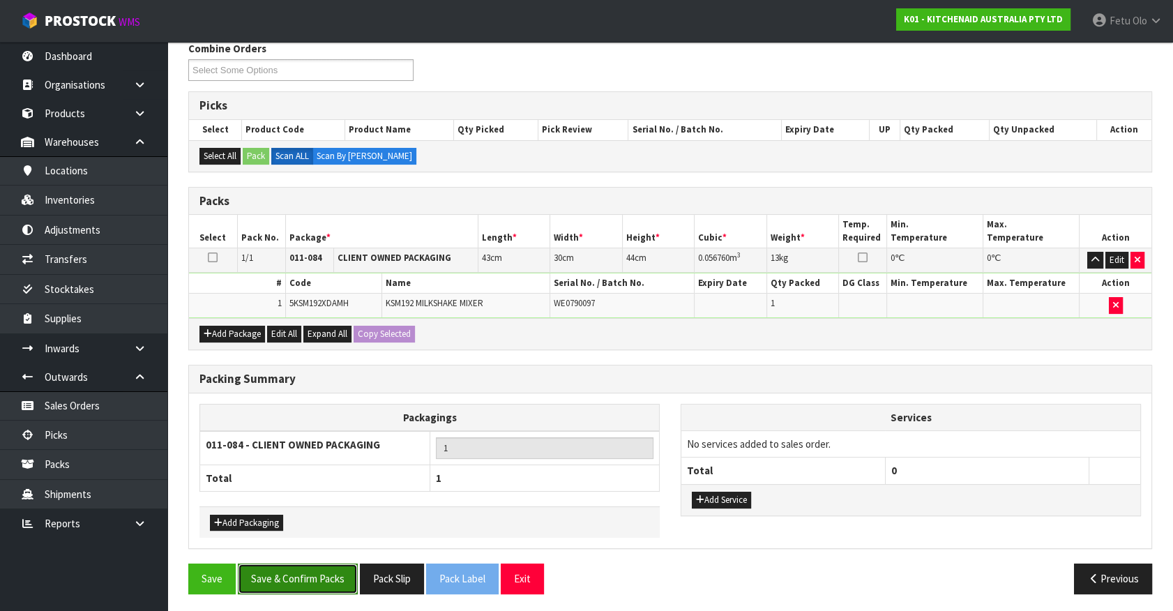
click at [313, 583] on button "Save & Confirm Packs" at bounding box center [298, 579] width 120 height 30
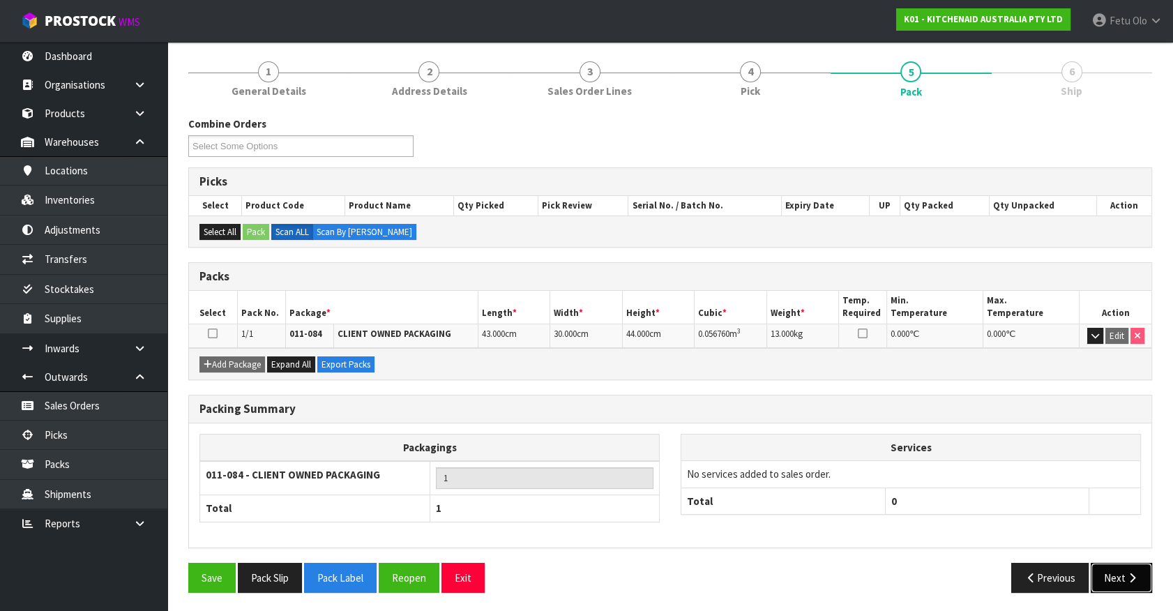
click at [1123, 580] on button "Next" at bounding box center [1121, 578] width 61 height 30
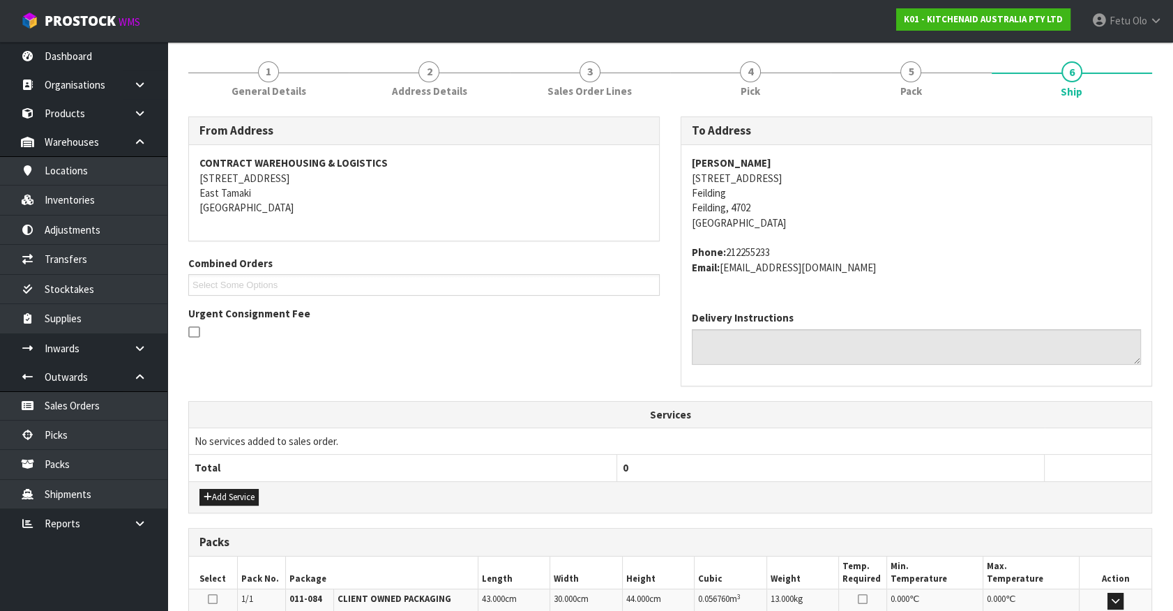
scroll to position [339, 0]
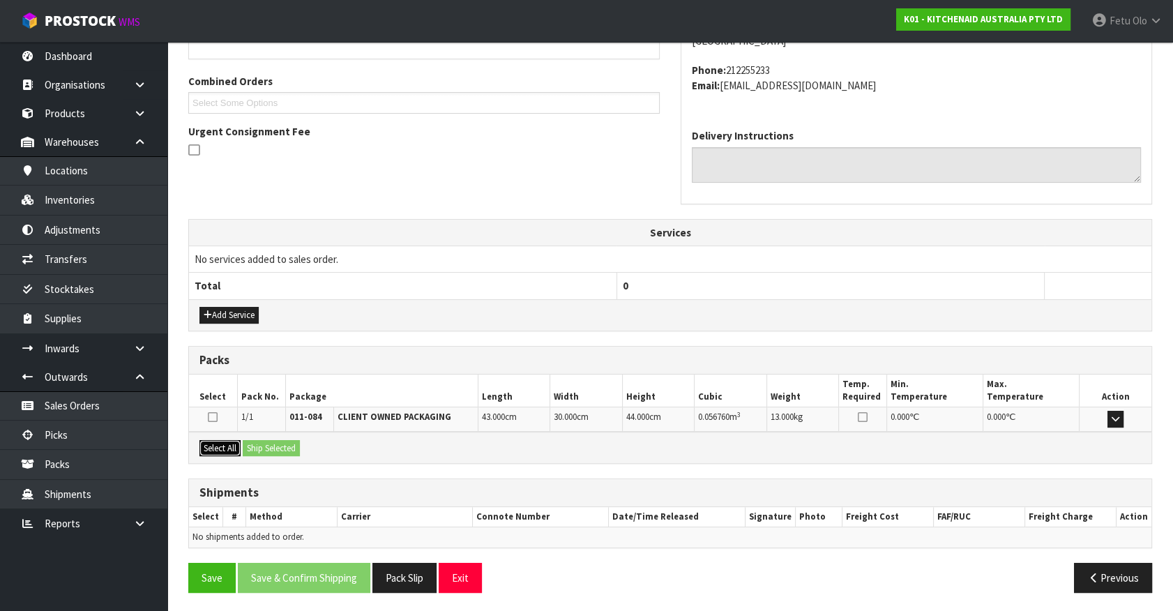
click at [211, 442] on button "Select All" at bounding box center [220, 448] width 41 height 17
click at [256, 443] on button "Ship Selected" at bounding box center [271, 448] width 57 height 17
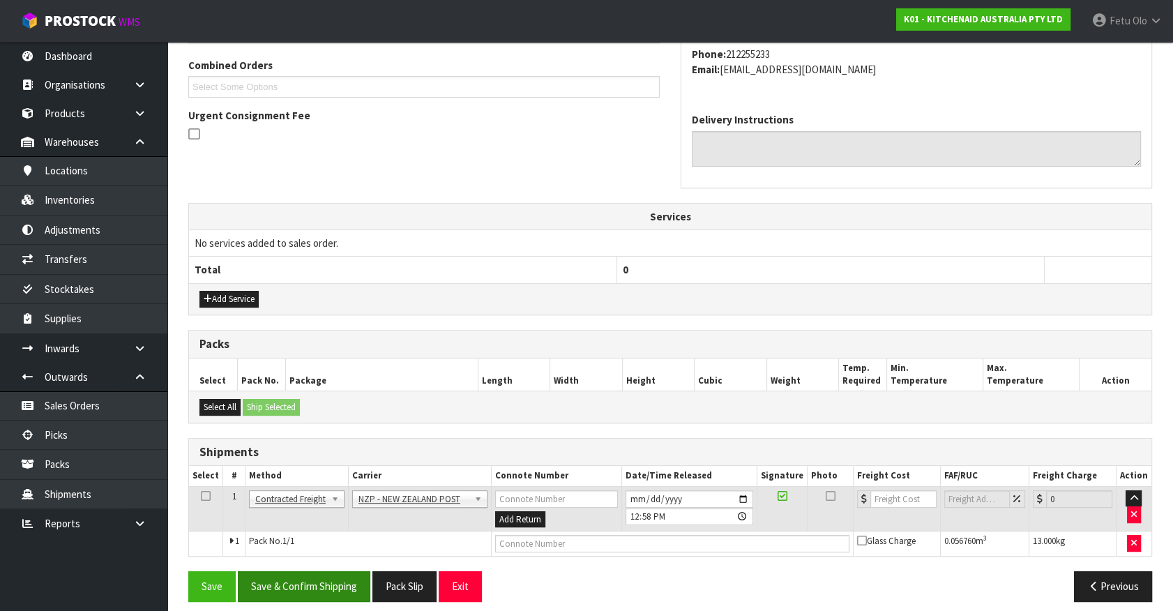
scroll to position [363, 0]
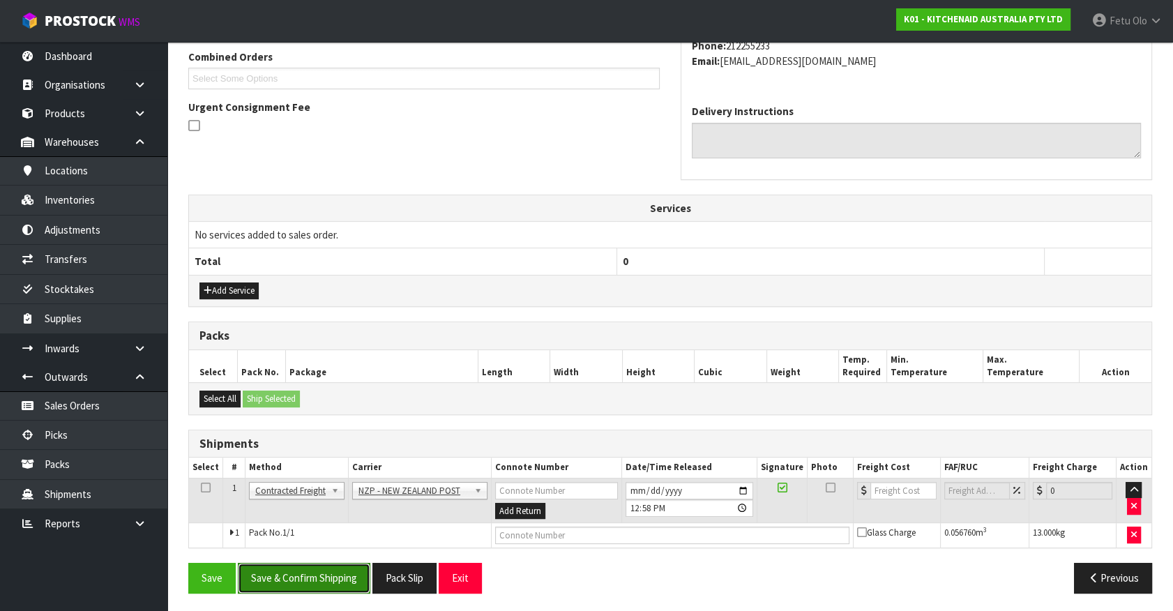
click at [313, 563] on button "Save & Confirm Shipping" at bounding box center [304, 578] width 133 height 30
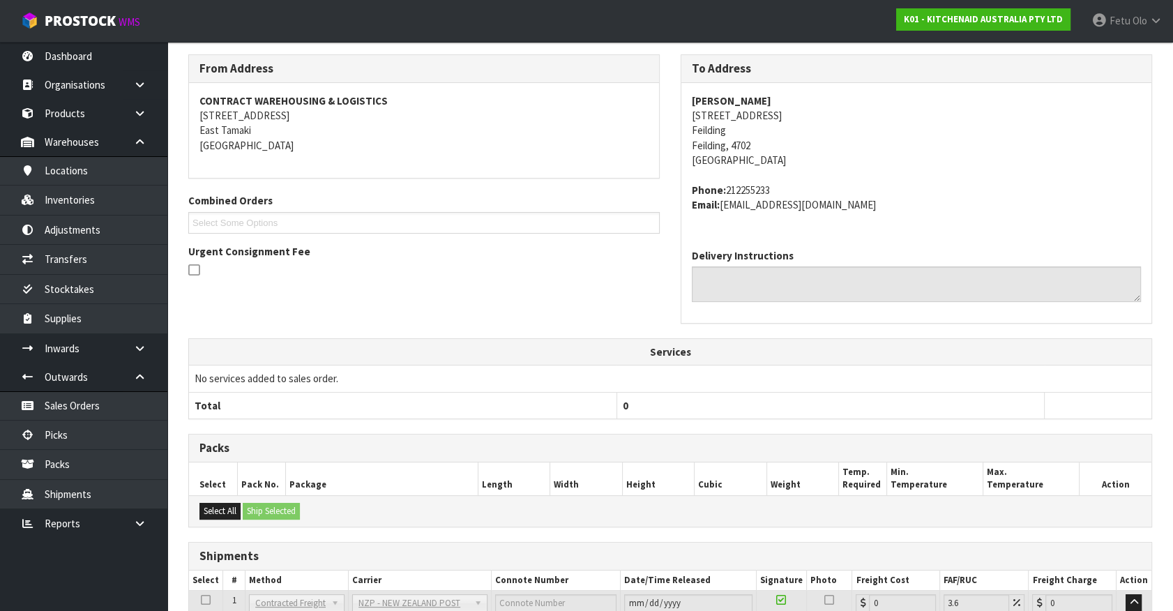
scroll to position [344, 0]
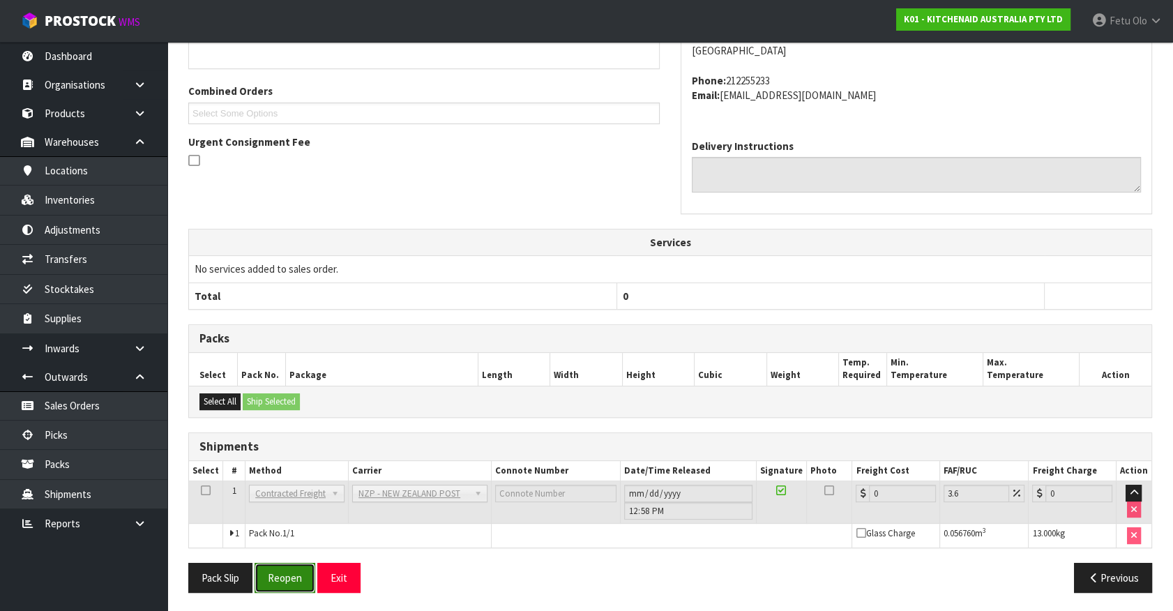
drag, startPoint x: 299, startPoint y: 571, endPoint x: 306, endPoint y: 567, distance: 8.5
click at [299, 571] on button "Reopen" at bounding box center [285, 578] width 61 height 30
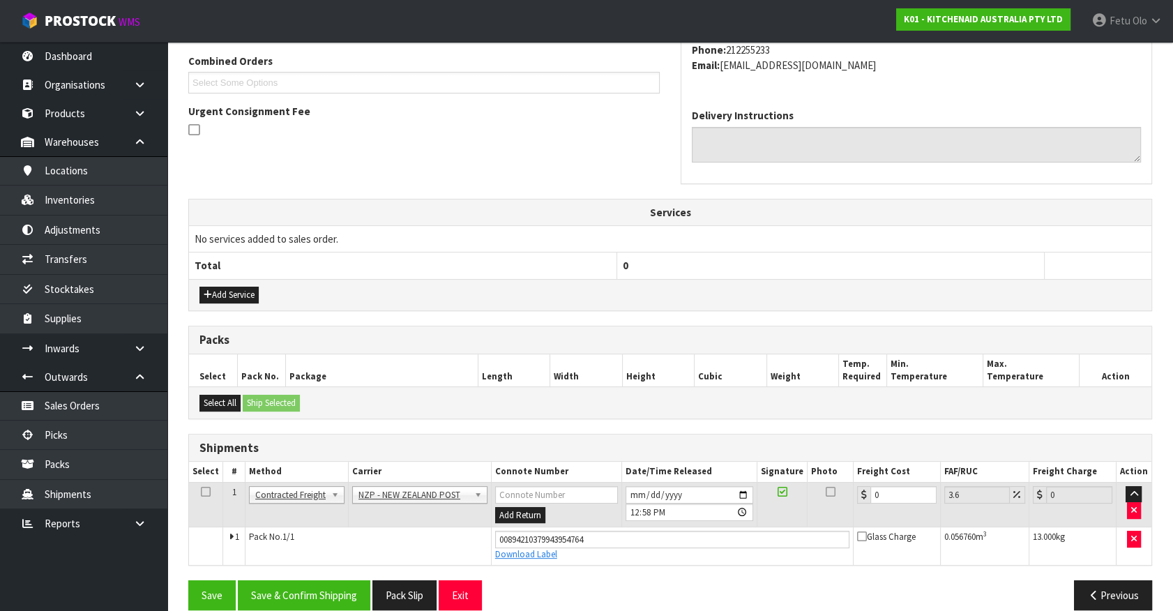
scroll to position [377, 0]
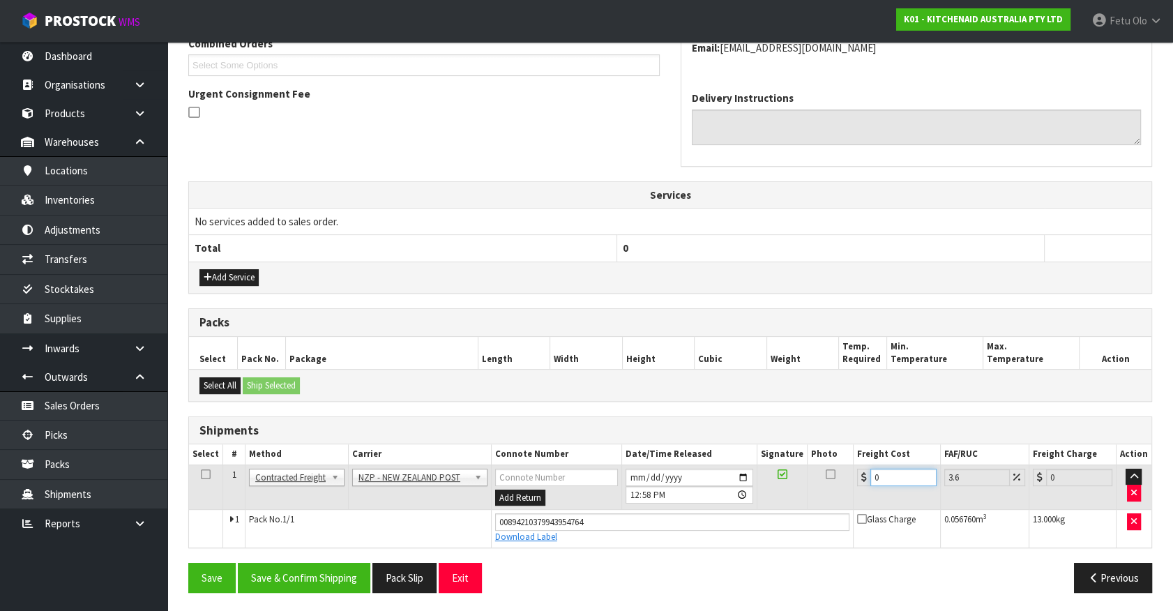
drag, startPoint x: 598, startPoint y: 482, endPoint x: 400, endPoint y: 477, distance: 197.5
click at [405, 476] on tr "1 Client Local Pickup Customer Local Pickup Company Freight Contracted Freight …" at bounding box center [670, 487] width 963 height 45
click at [326, 572] on button "Save & Confirm Shipping" at bounding box center [304, 578] width 133 height 30
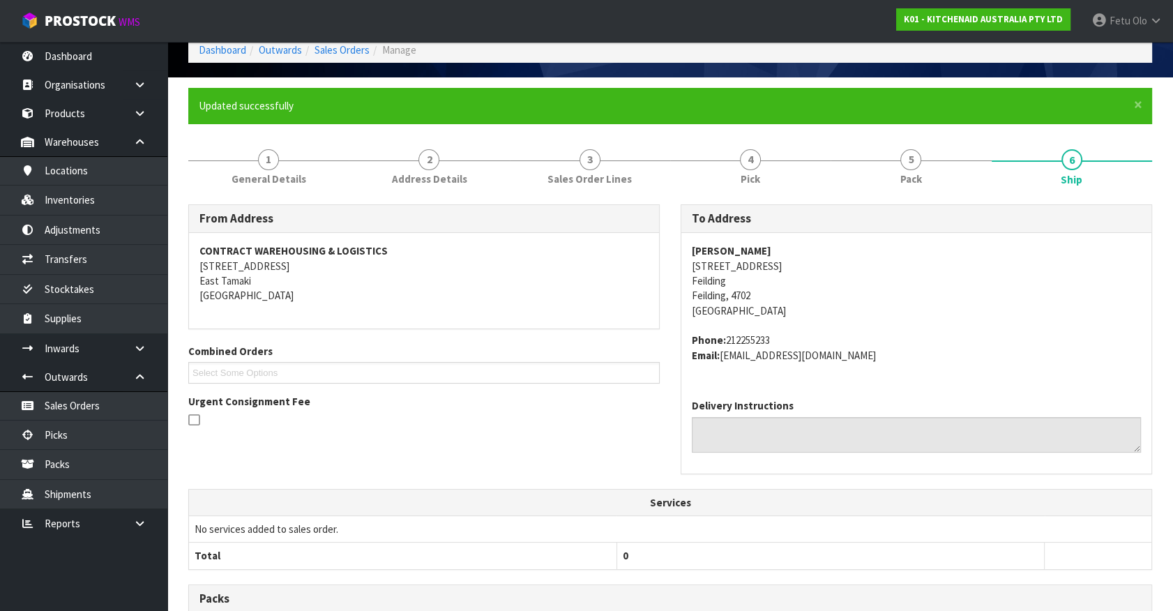
scroll to position [190, 0]
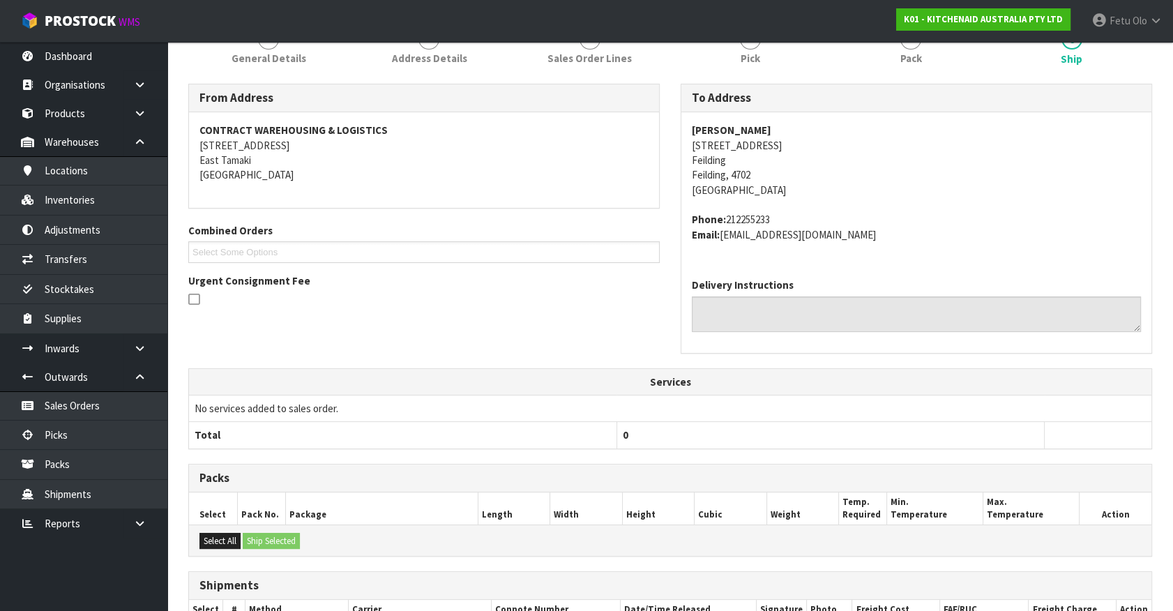
drag, startPoint x: 349, startPoint y: 419, endPoint x: 334, endPoint y: 437, distance: 22.8
click at [349, 419] on td "No services added to sales order." at bounding box center [670, 408] width 963 height 27
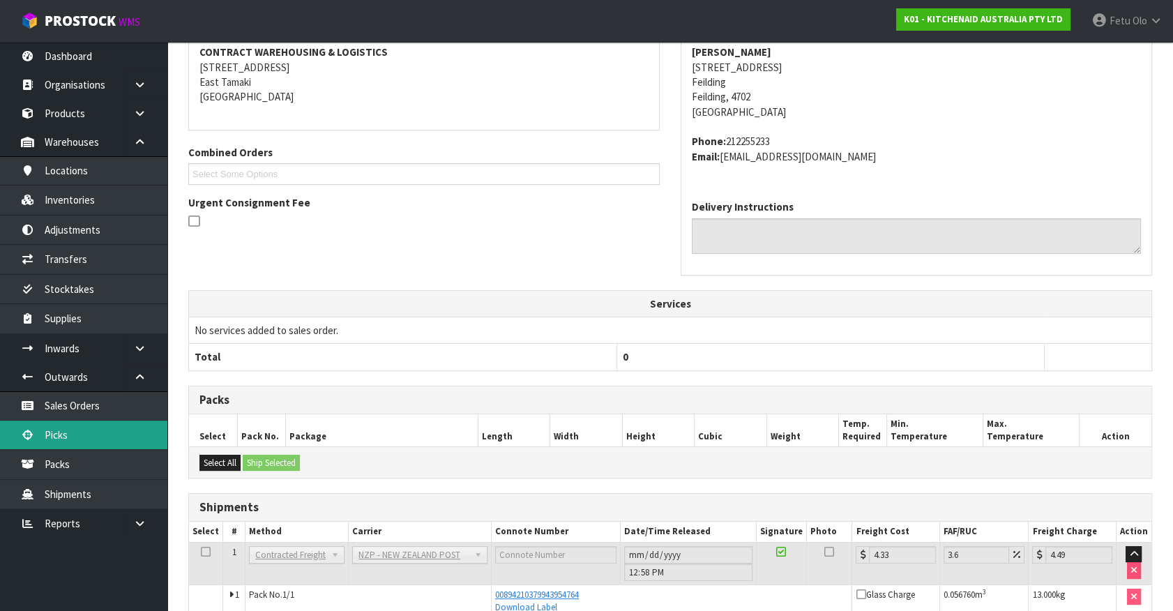
scroll to position [338, 0]
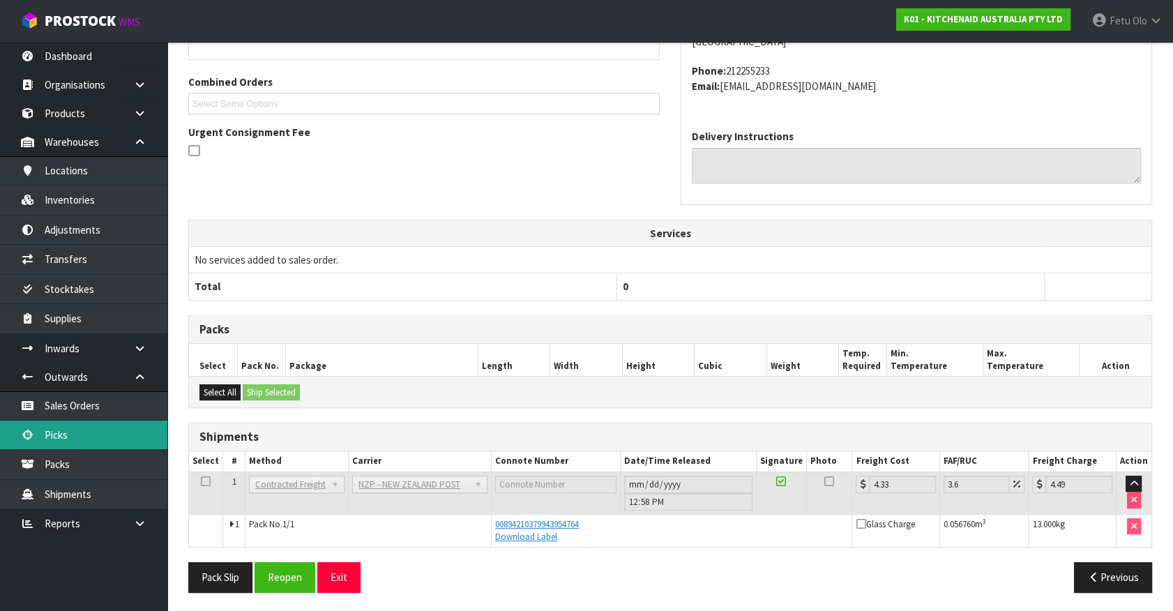
click at [76, 437] on link "Picks" at bounding box center [83, 435] width 167 height 29
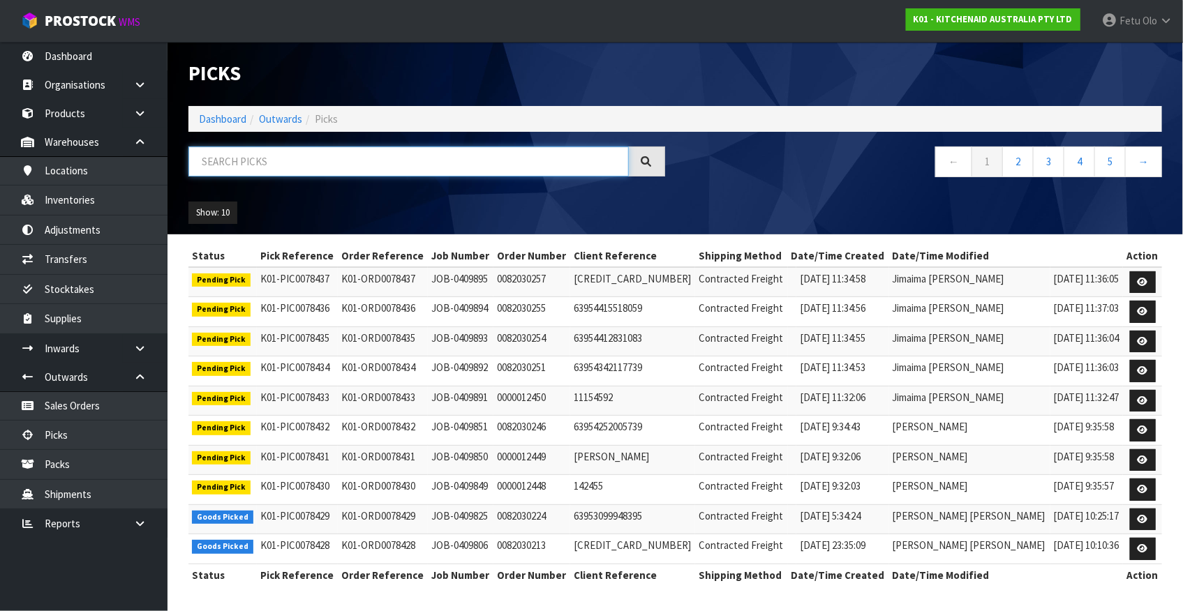
click at [315, 166] on input "text" at bounding box center [408, 162] width 440 height 30
click at [322, 150] on input "text" at bounding box center [408, 162] width 440 height 30
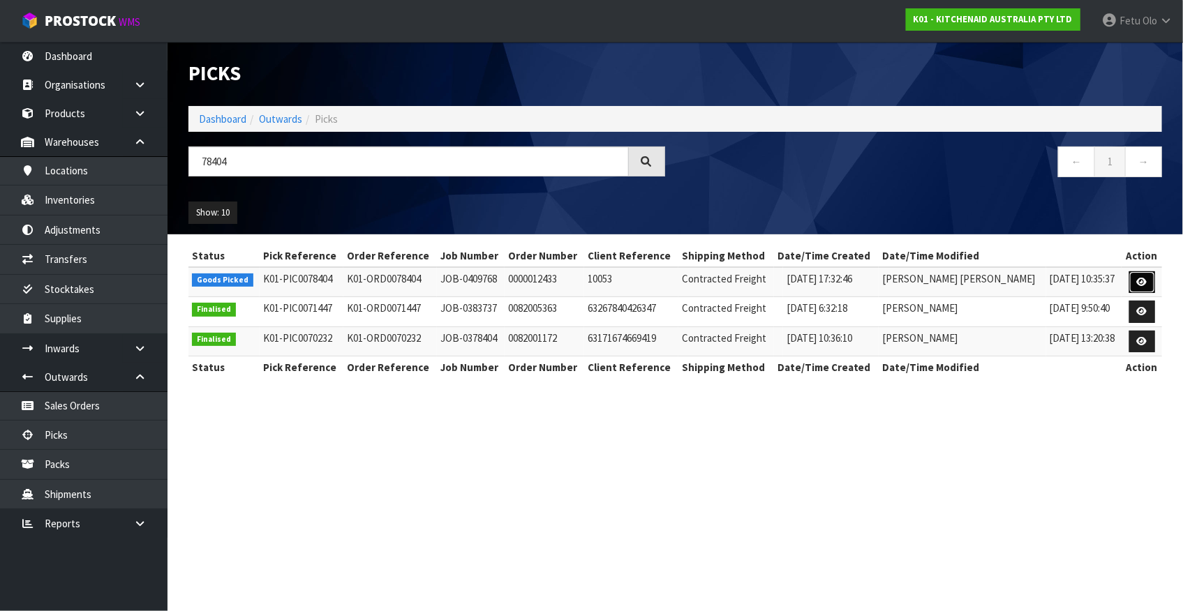
click at [1137, 282] on icon at bounding box center [1142, 282] width 10 height 9
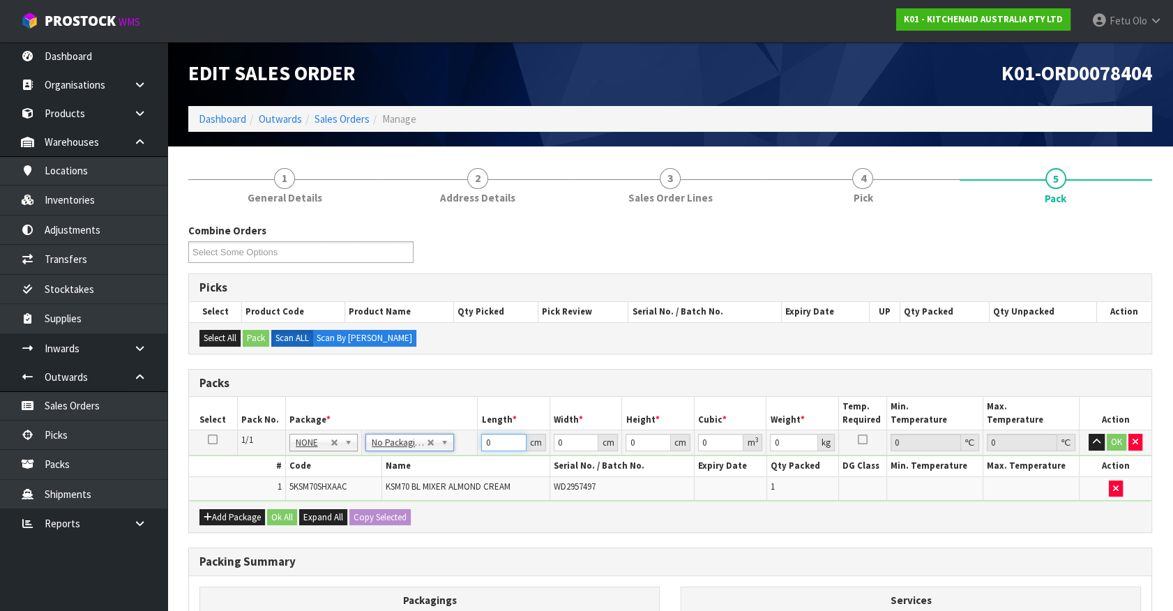
click at [407, 482] on tbody "1/1 NONE 007-001 007-002 007-004 007-009 007-013 007-014 007-015 007-017 007-01…" at bounding box center [670, 465] width 963 height 70
click button "OK" at bounding box center [1117, 442] width 20 height 17
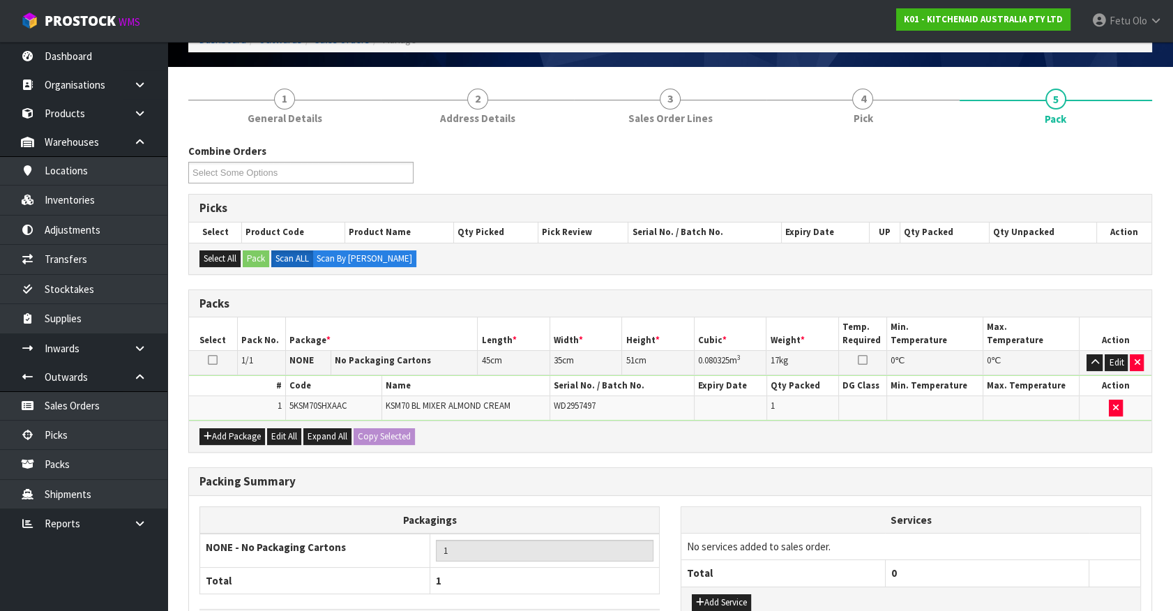
scroll to position [182, 0]
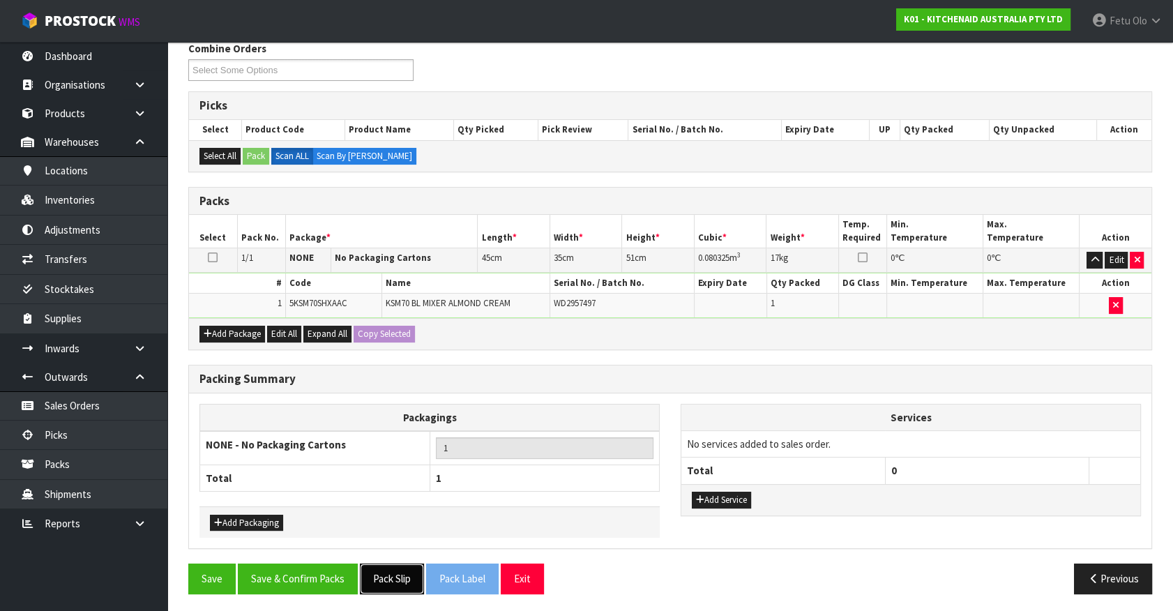
click at [398, 574] on button "Pack Slip" at bounding box center [392, 579] width 64 height 30
click at [324, 578] on button "Save & Confirm Packs" at bounding box center [298, 579] width 120 height 30
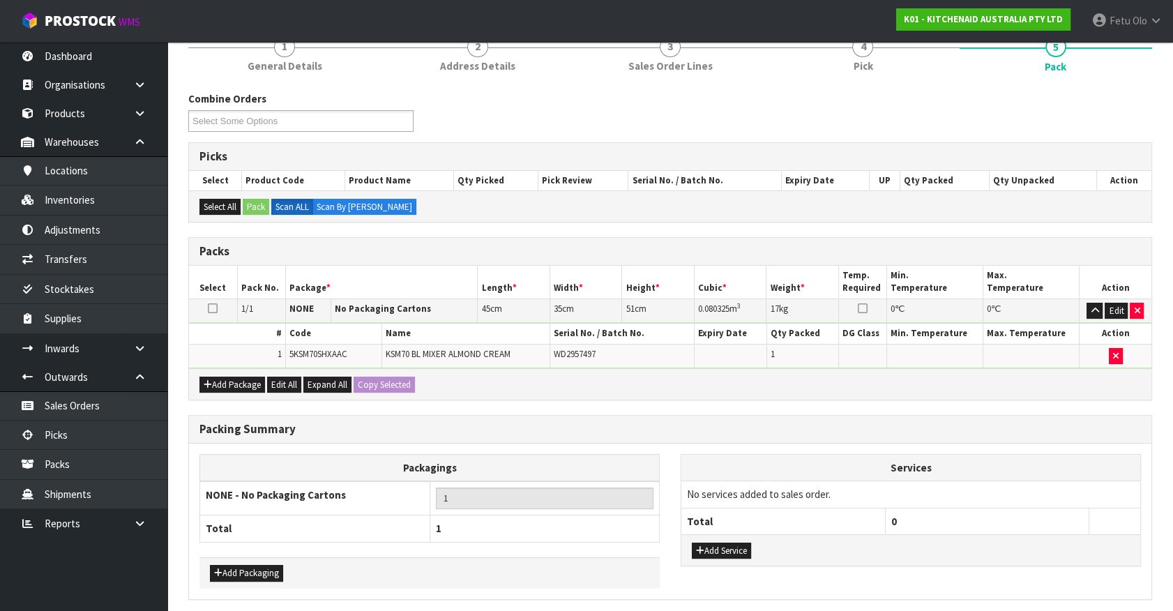
scroll to position [0, 0]
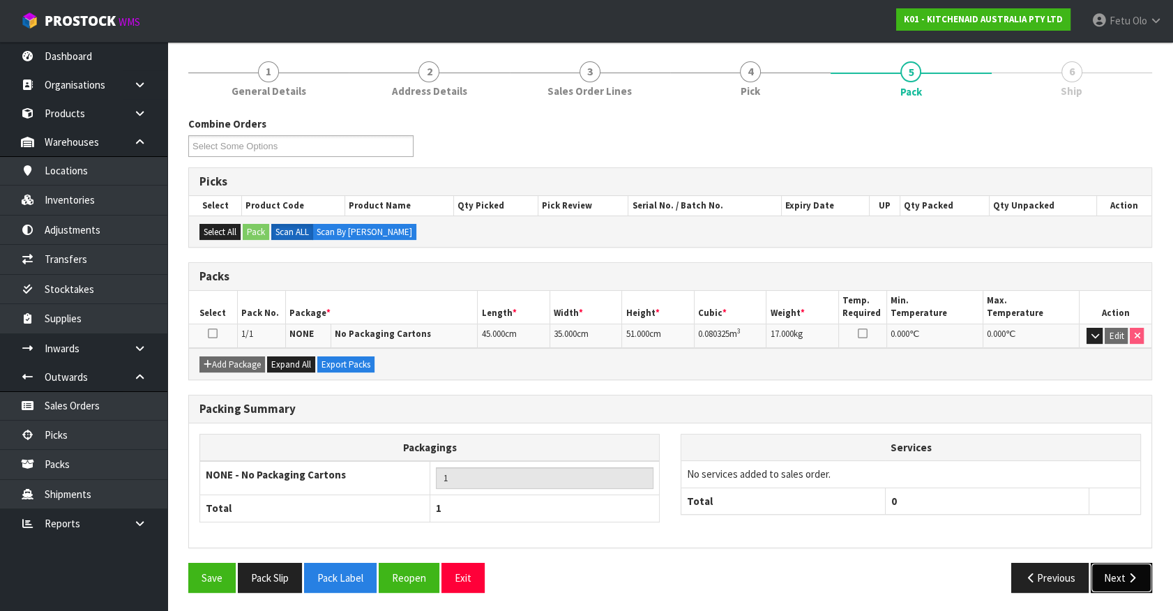
drag, startPoint x: 1130, startPoint y: 578, endPoint x: 1116, endPoint y: 576, distance: 14.1
click at [1116, 576] on button "Next" at bounding box center [1121, 578] width 61 height 30
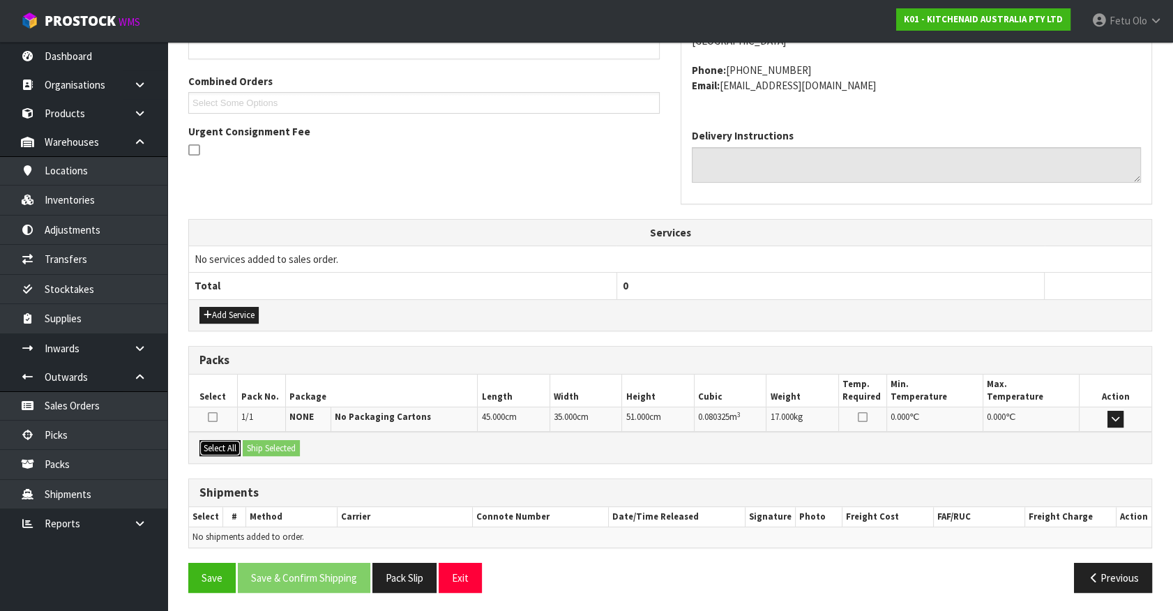
drag, startPoint x: 227, startPoint y: 446, endPoint x: 285, endPoint y: 445, distance: 58.6
click at [232, 445] on button "Select All" at bounding box center [220, 448] width 41 height 17
click at [285, 445] on button "Ship Selected" at bounding box center [271, 448] width 57 height 17
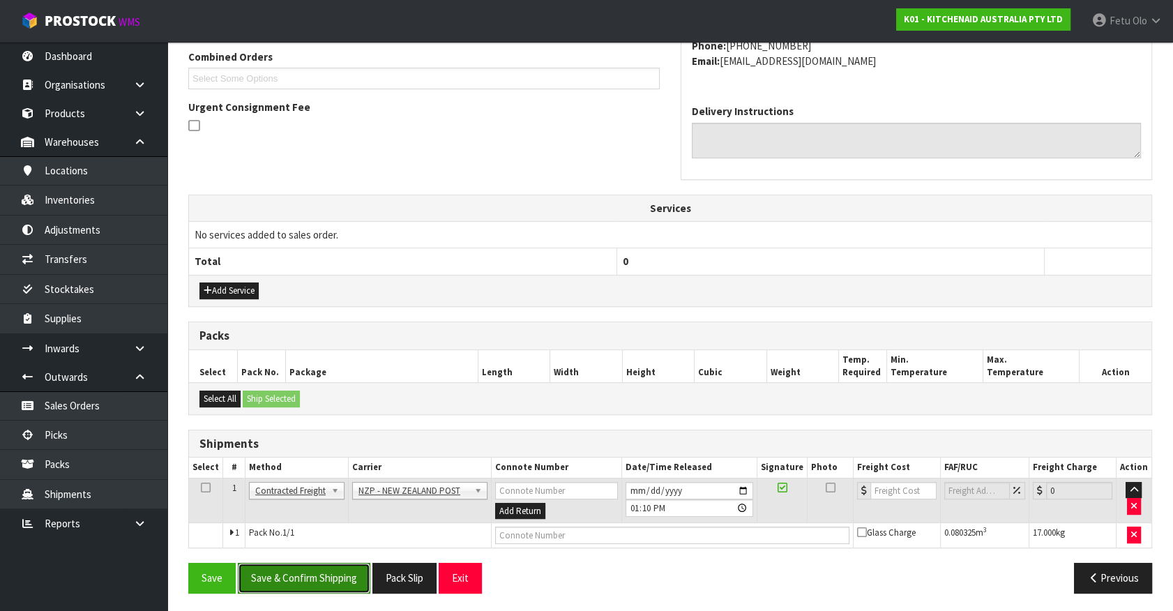
click at [327, 578] on button "Save & Confirm Shipping" at bounding box center [304, 578] width 133 height 30
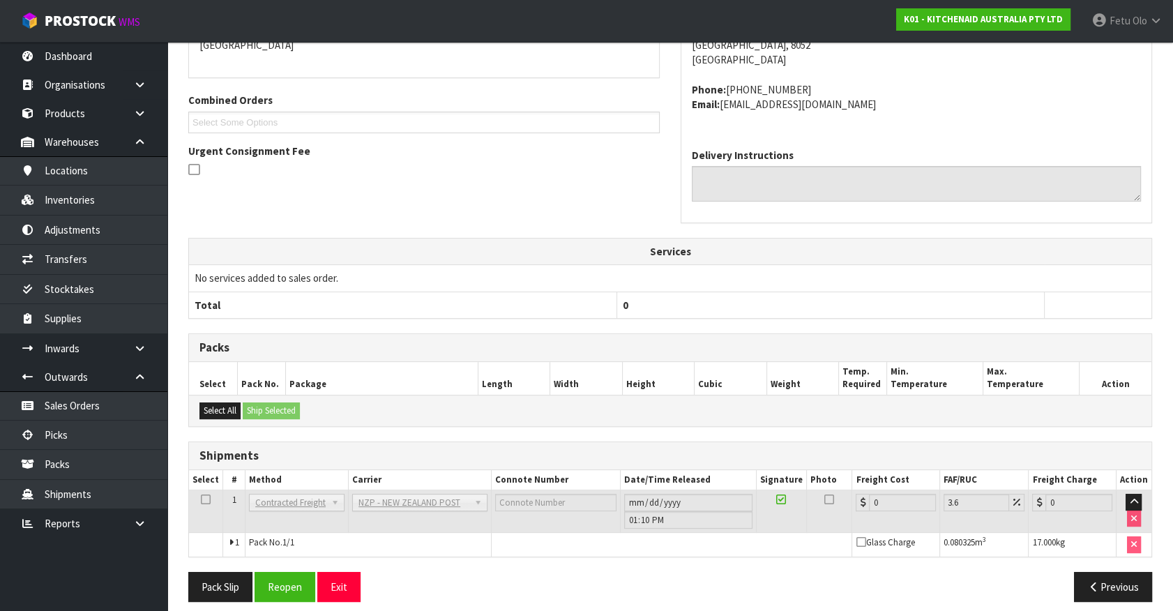
scroll to position [344, 0]
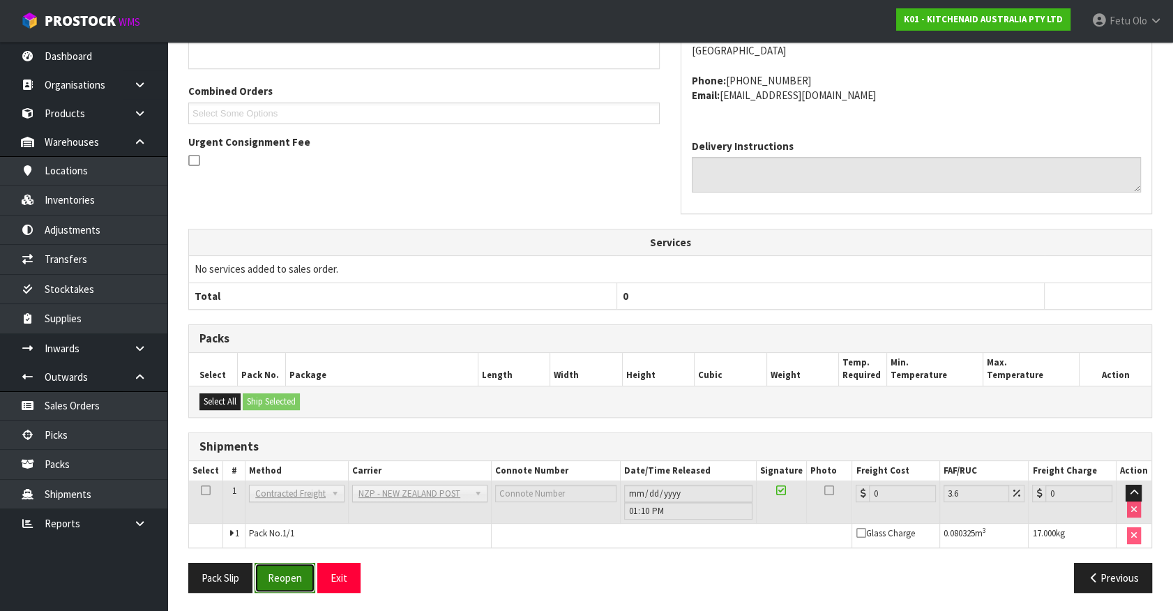
click at [294, 579] on button "Reopen" at bounding box center [285, 578] width 61 height 30
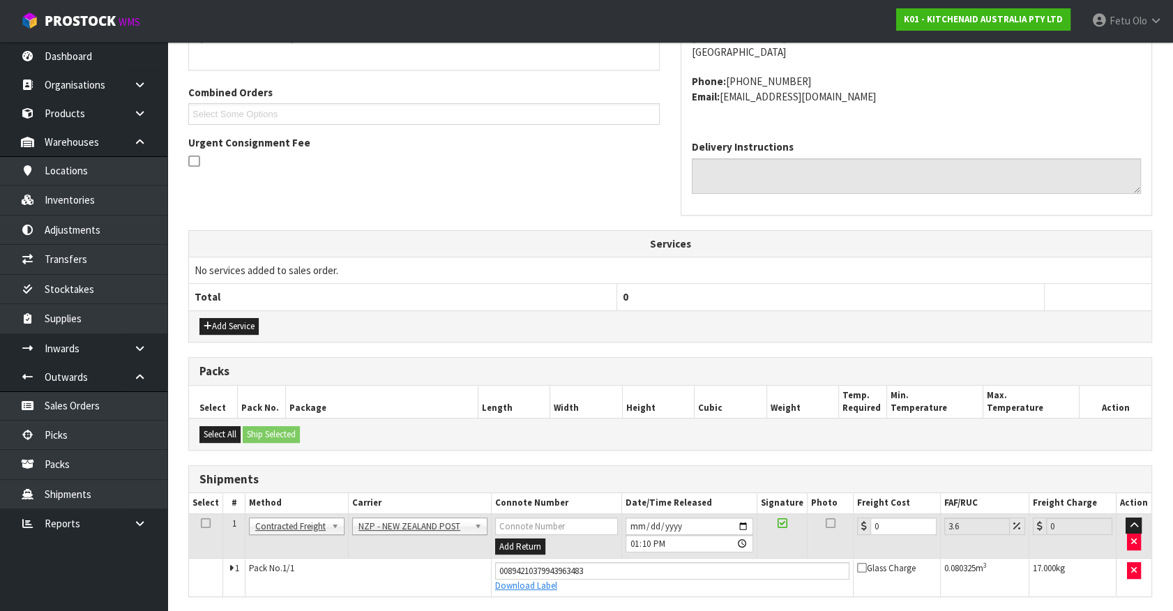
scroll to position [377, 0]
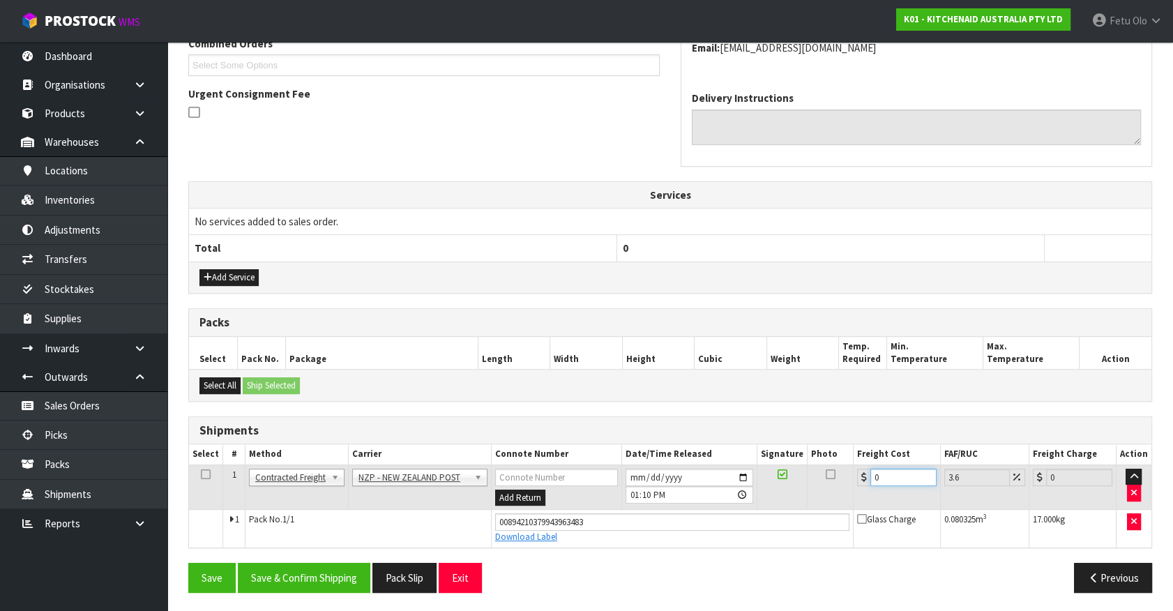
drag, startPoint x: 898, startPoint y: 481, endPoint x: 509, endPoint y: 556, distance: 396.5
click at [509, 556] on div "From Address CONTRACT WAREHOUSING & LOGISTICS 17 Allens Road East Tamaki Auckla…" at bounding box center [670, 250] width 964 height 707
click at [325, 575] on button "Save & Confirm Shipping" at bounding box center [304, 578] width 133 height 30
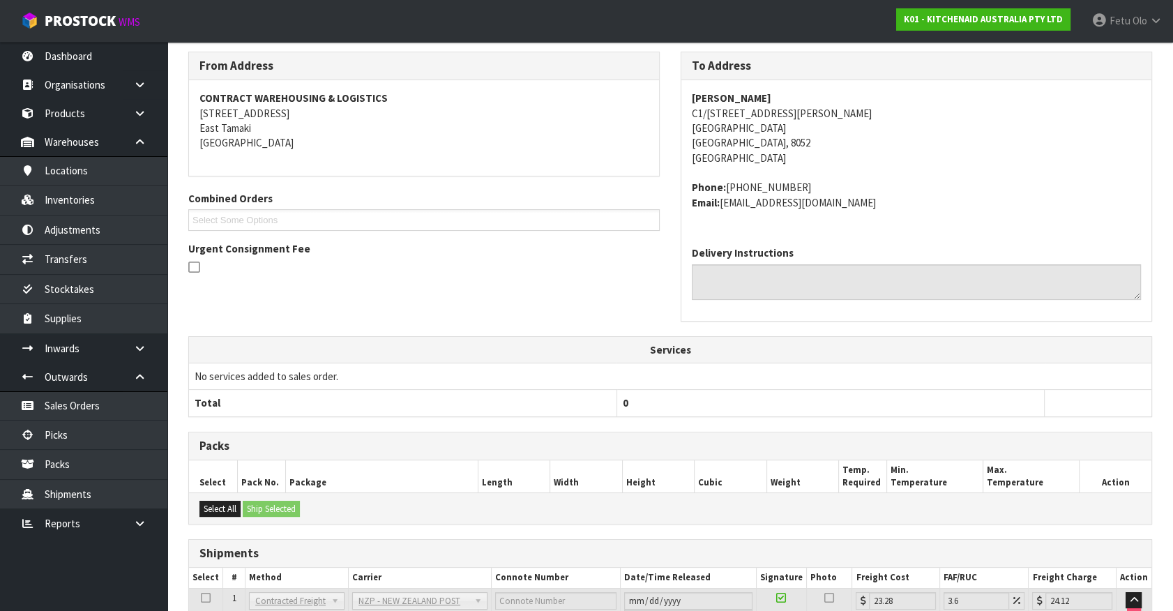
scroll to position [338, 0]
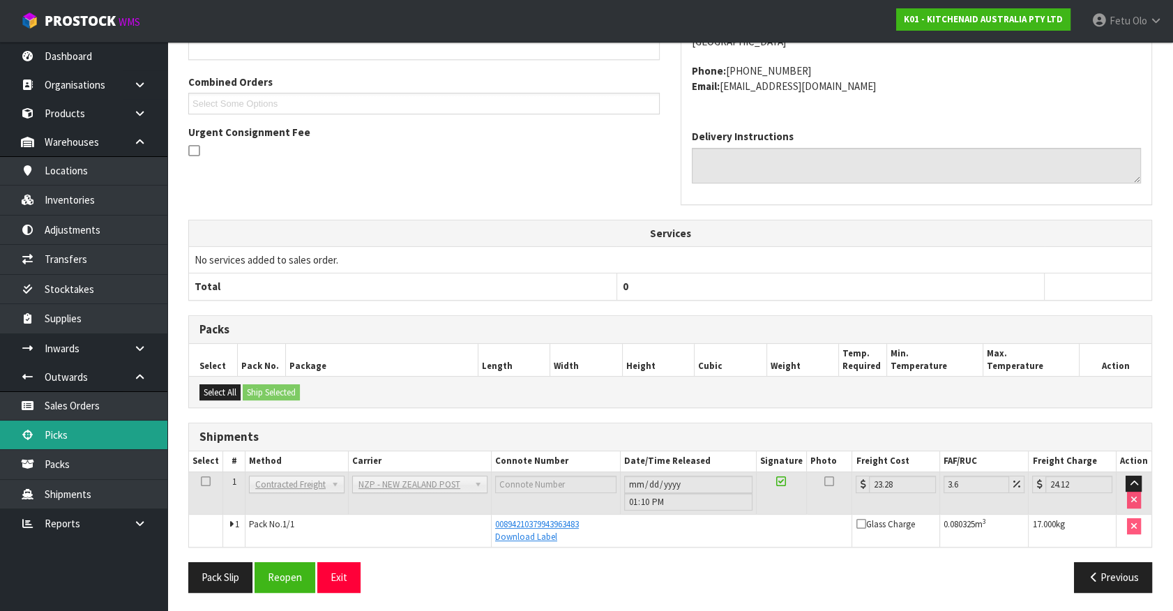
click at [58, 437] on link "Picks" at bounding box center [83, 435] width 167 height 29
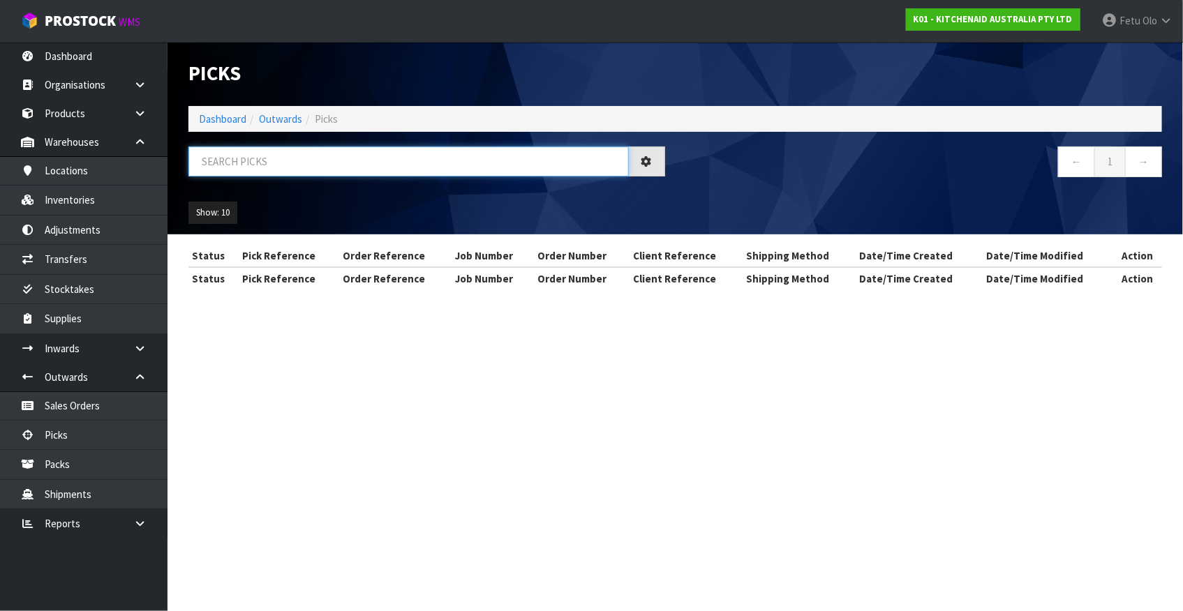
click at [374, 154] on input "text" at bounding box center [408, 162] width 440 height 30
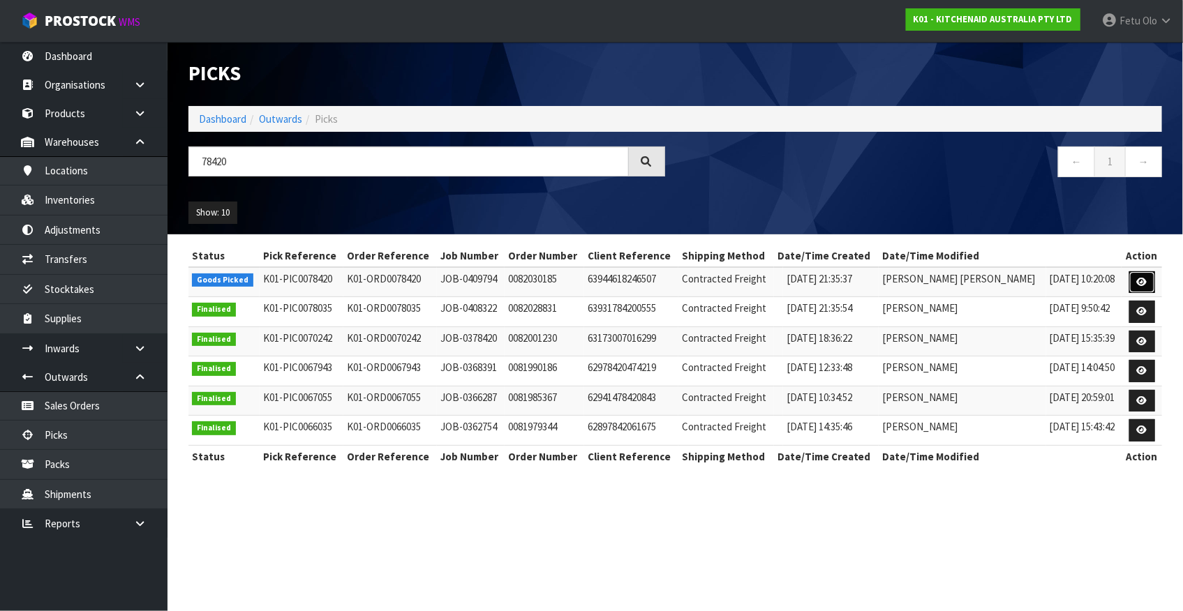
click at [1143, 290] on link at bounding box center [1142, 282] width 26 height 22
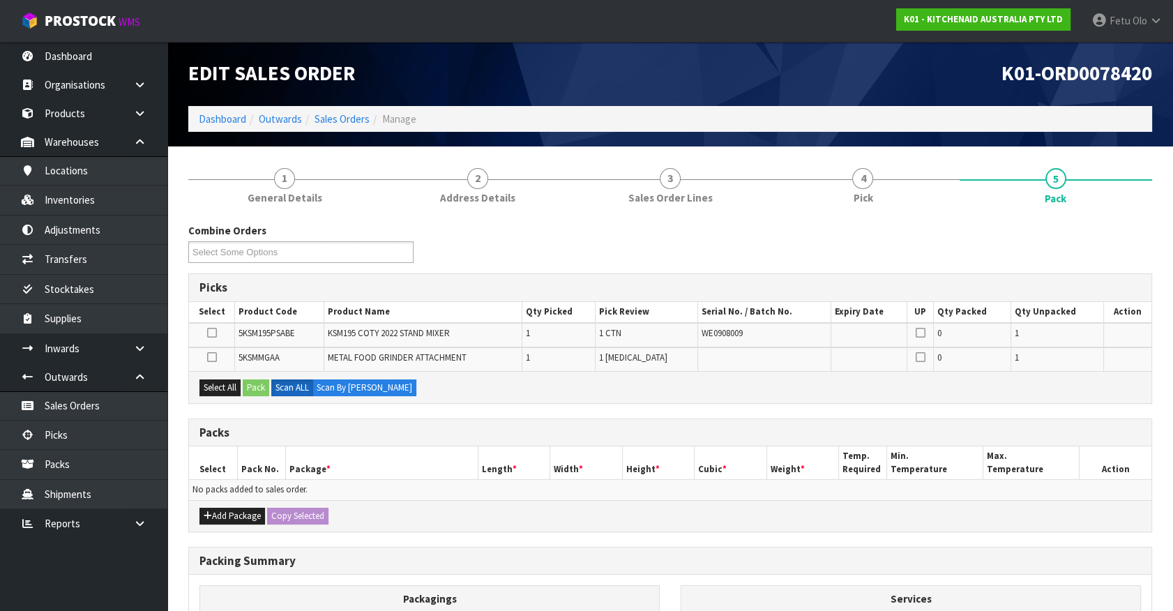
drag, startPoint x: 215, startPoint y: 357, endPoint x: 242, endPoint y: 375, distance: 33.1
click at [215, 357] on icon at bounding box center [212, 357] width 10 height 1
click at [0, 0] on input "checkbox" at bounding box center [0, 0] width 0 height 0
click at [255, 385] on button "Pack" at bounding box center [256, 388] width 27 height 17
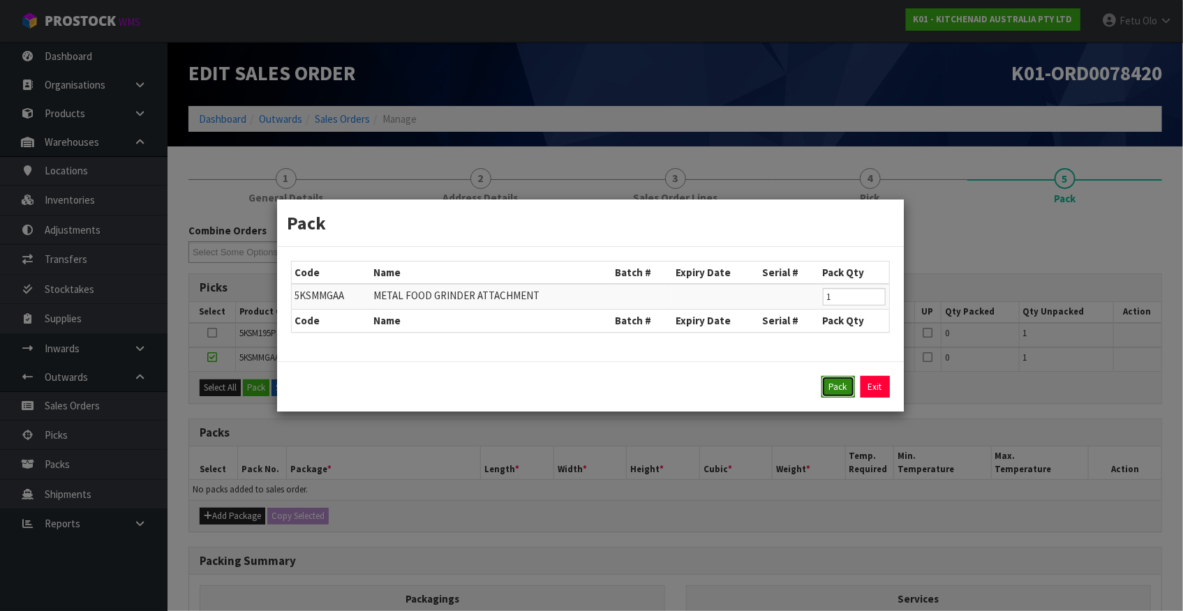
drag, startPoint x: 848, startPoint y: 383, endPoint x: 359, endPoint y: 423, distance: 491.4
click at [848, 383] on button "Pack" at bounding box center [837, 387] width 33 height 22
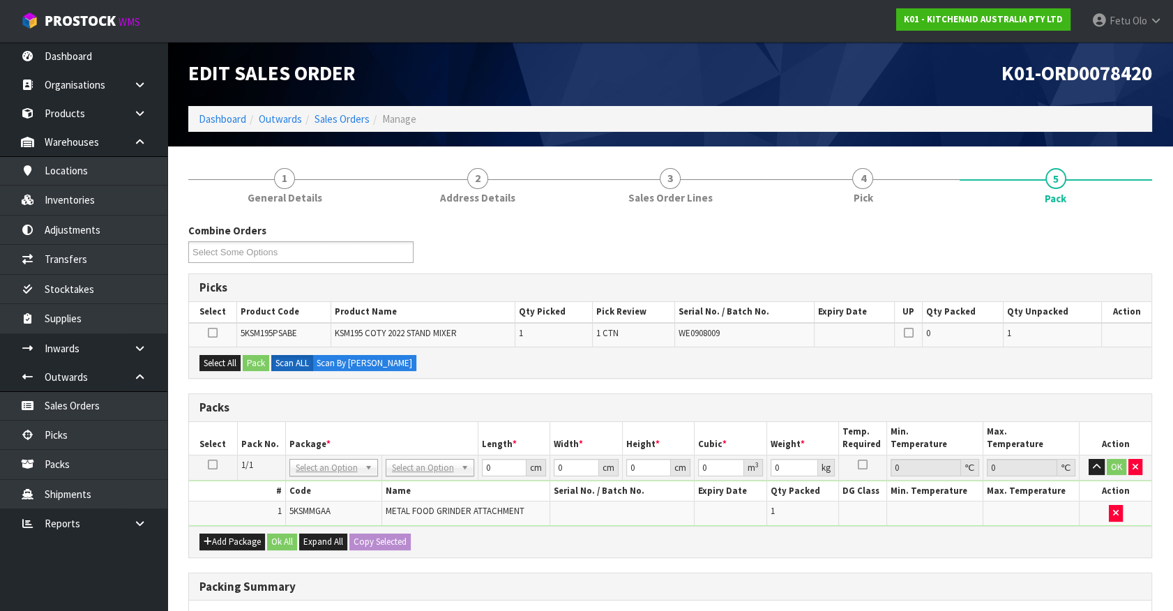
click at [327, 425] on th "Package *" at bounding box center [381, 438] width 193 height 33
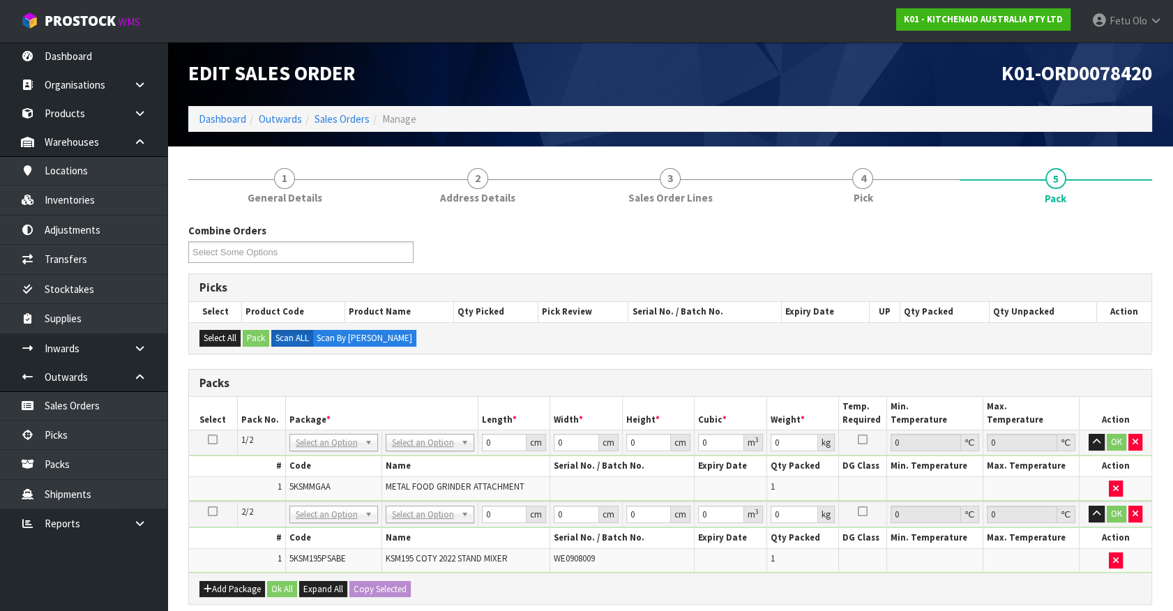
click at [333, 456] on th "Code" at bounding box center [333, 466] width 96 height 20
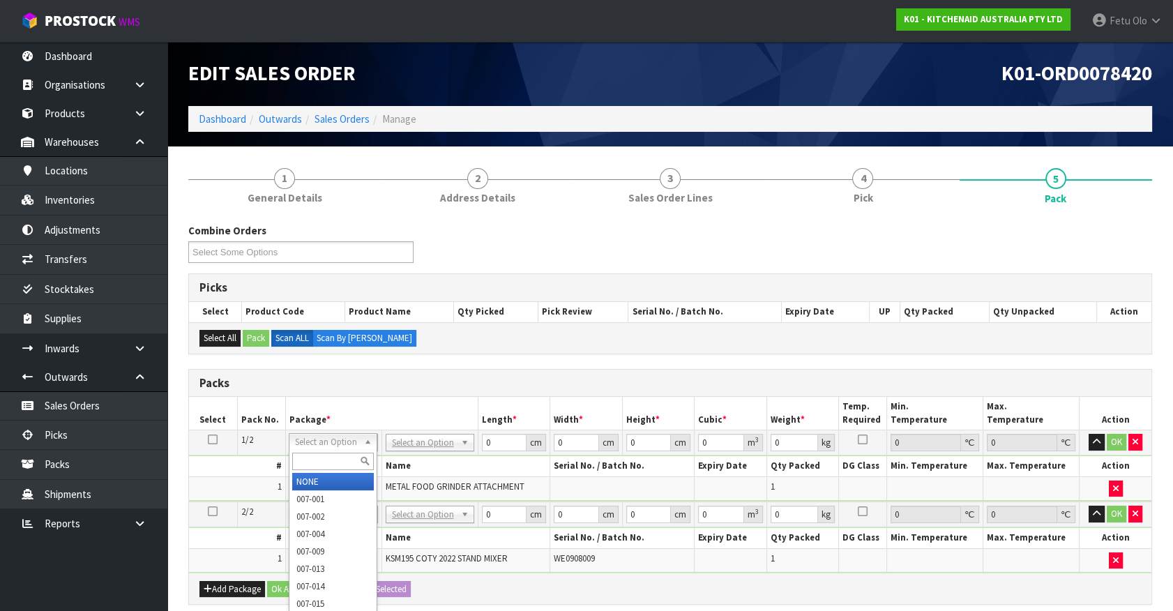
click at [329, 458] on input "text" at bounding box center [333, 461] width 82 height 17
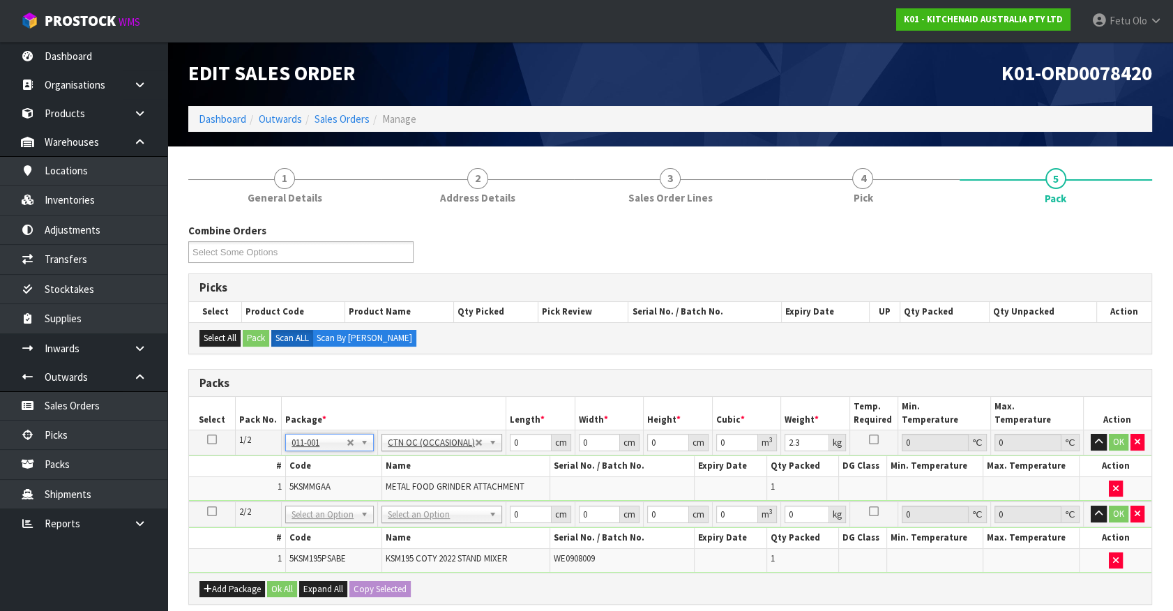
drag, startPoint x: 326, startPoint y: 513, endPoint x: 316, endPoint y: 539, distance: 27.6
drag, startPoint x: 313, startPoint y: 551, endPoint x: 509, endPoint y: 434, distance: 229.0
drag, startPoint x: 523, startPoint y: 440, endPoint x: 257, endPoint y: 474, distance: 268.1
click at [257, 474] on tbody "1/2 NONE 007-001 007-002 007-004 007-009 007-013 007-014 007-015 007-017 007-01…" at bounding box center [670, 465] width 963 height 71
click button "OK" at bounding box center [1119, 442] width 20 height 17
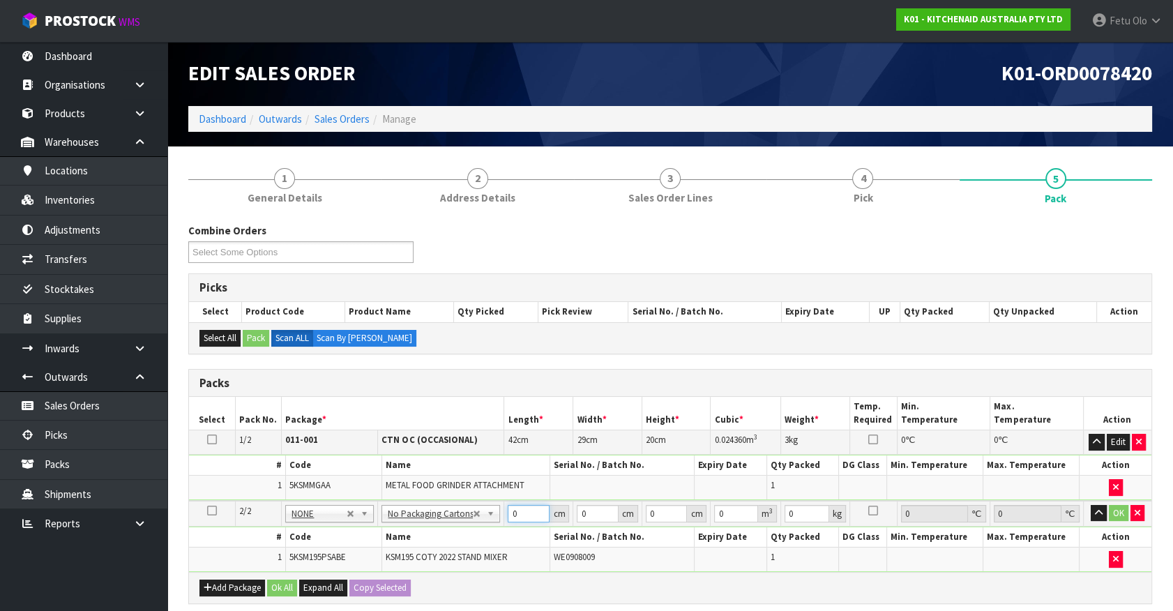
click at [451, 537] on tbody "2/2 NONE 007-001 007-002 007-004 007-009 007-013 007-014 007-015 007-017 007-01…" at bounding box center [670, 536] width 963 height 71
click button "OK" at bounding box center [1119, 513] width 20 height 17
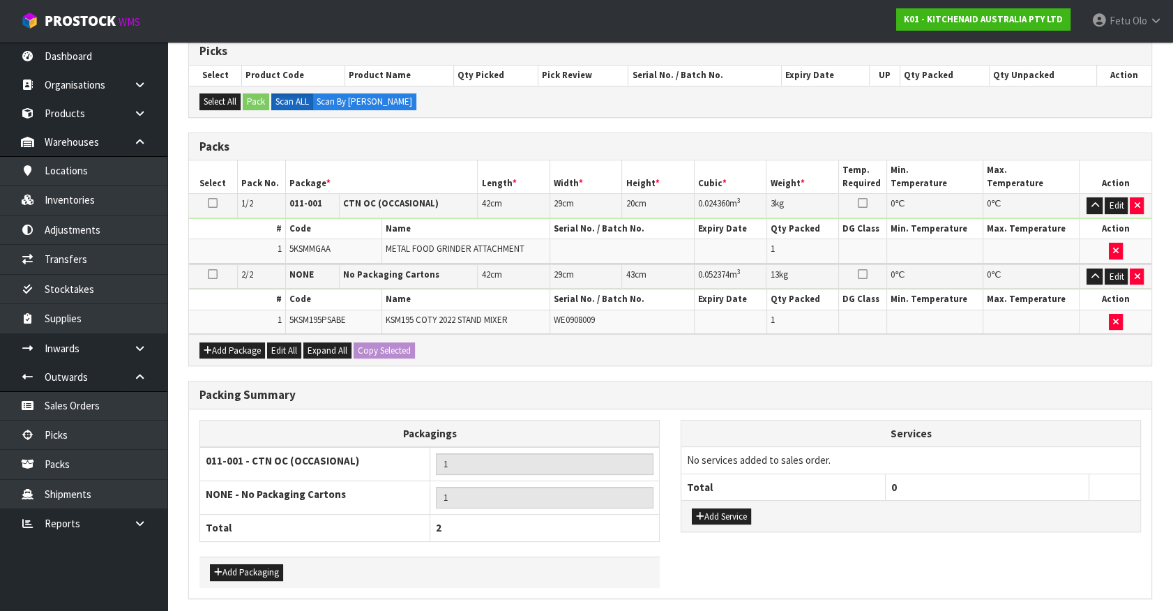
scroll to position [286, 0]
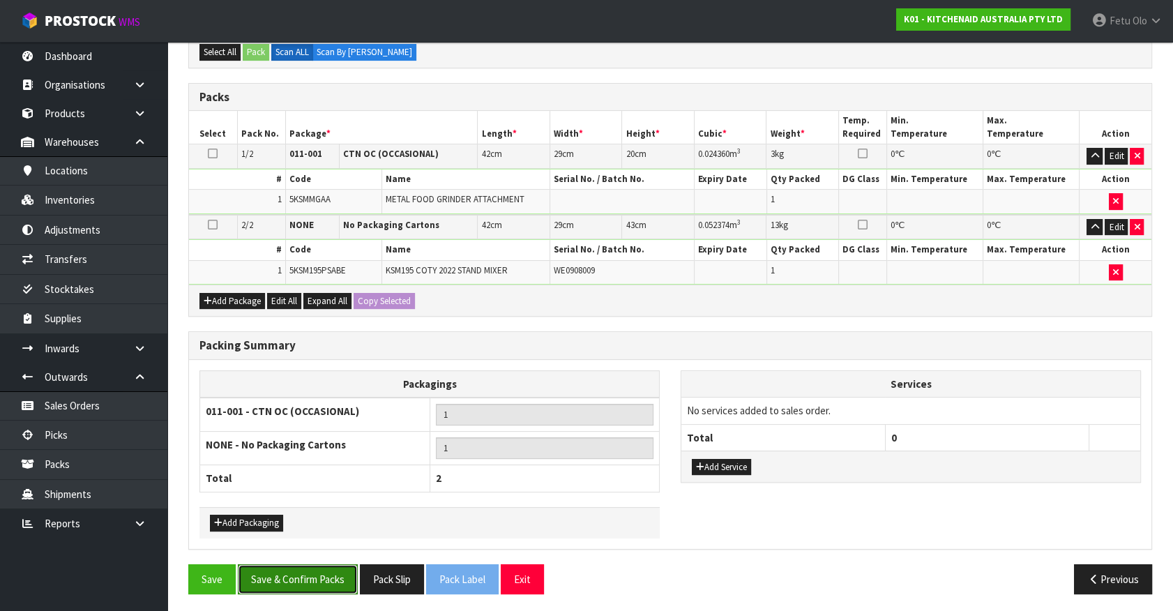
click at [308, 576] on button "Save & Confirm Packs" at bounding box center [298, 579] width 120 height 30
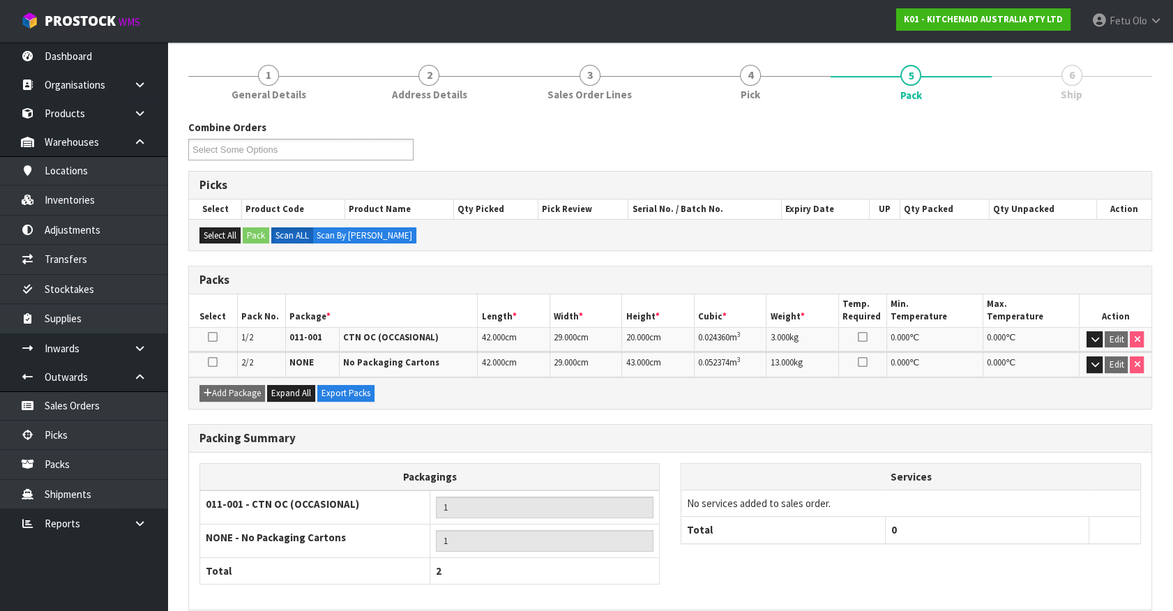
scroll to position [216, 0]
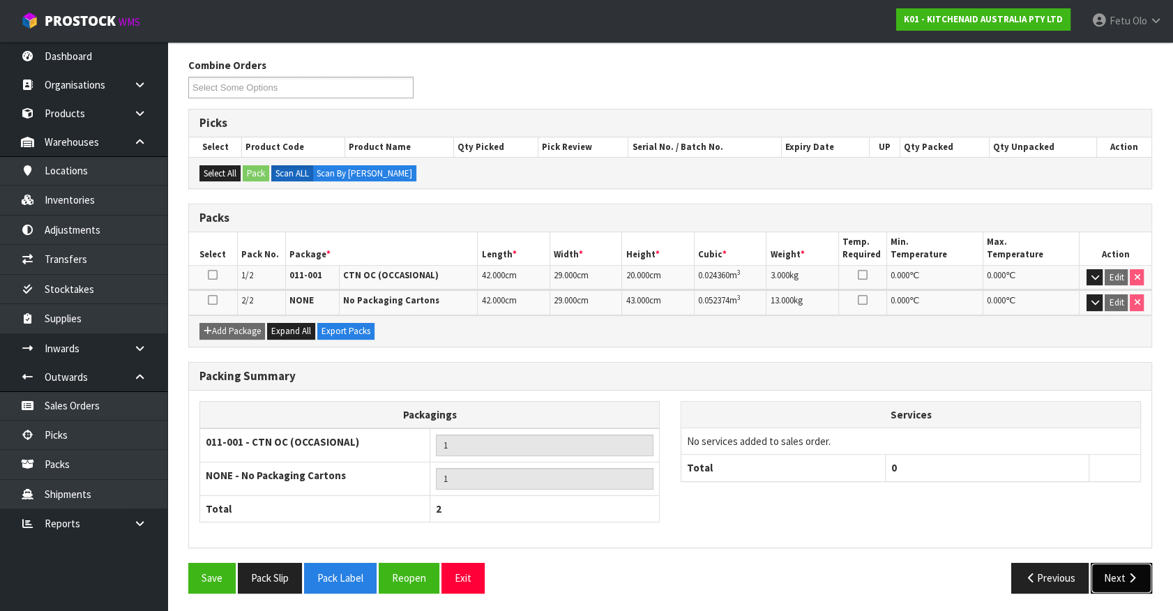
click at [1127, 579] on icon "button" at bounding box center [1132, 578] width 13 height 10
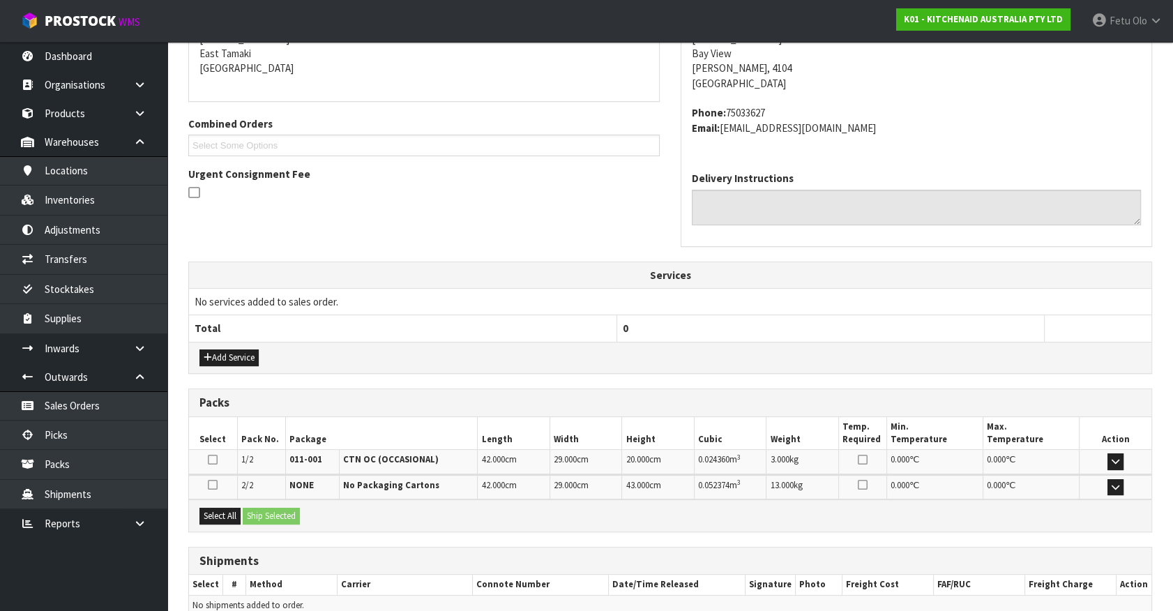
scroll to position [363, 0]
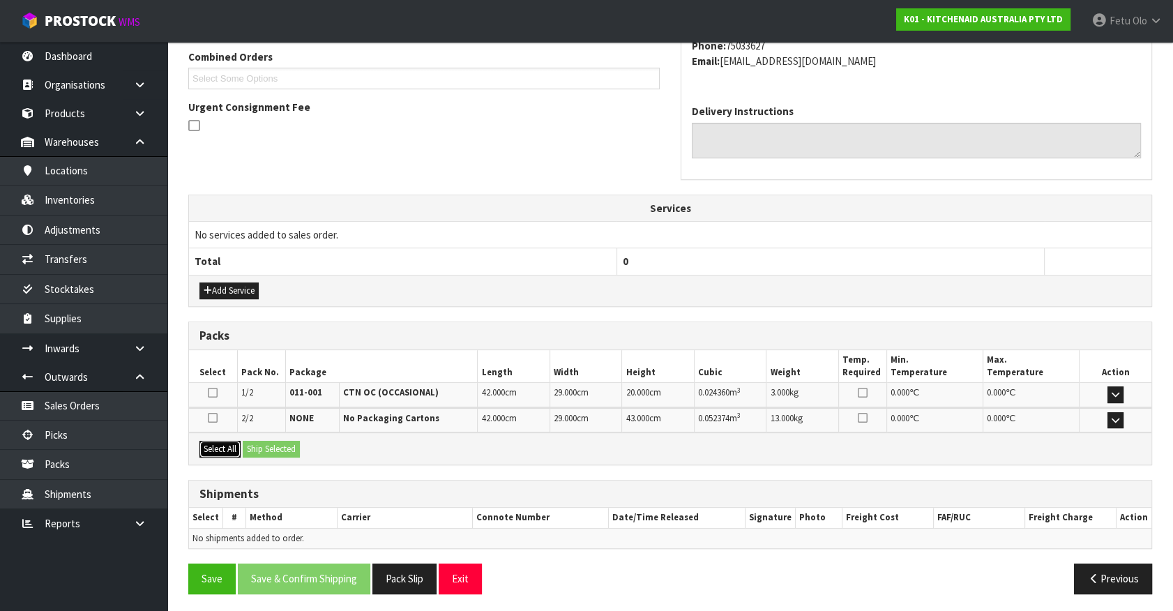
click at [223, 445] on button "Select All" at bounding box center [220, 449] width 41 height 17
click at [253, 441] on button "Ship Selected" at bounding box center [271, 449] width 57 height 17
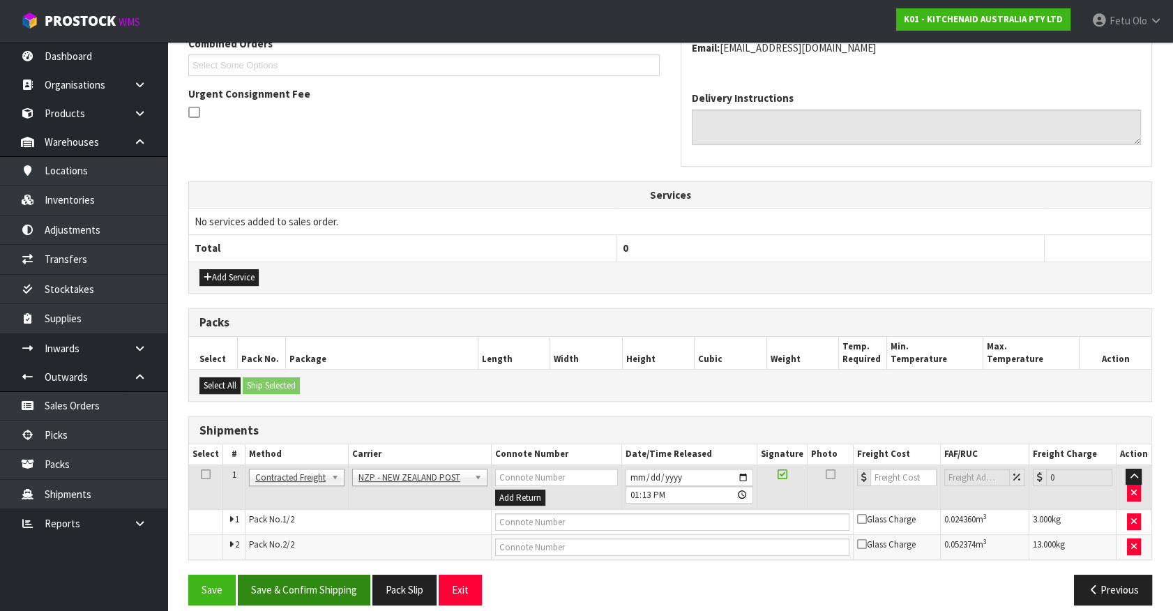
scroll to position [389, 0]
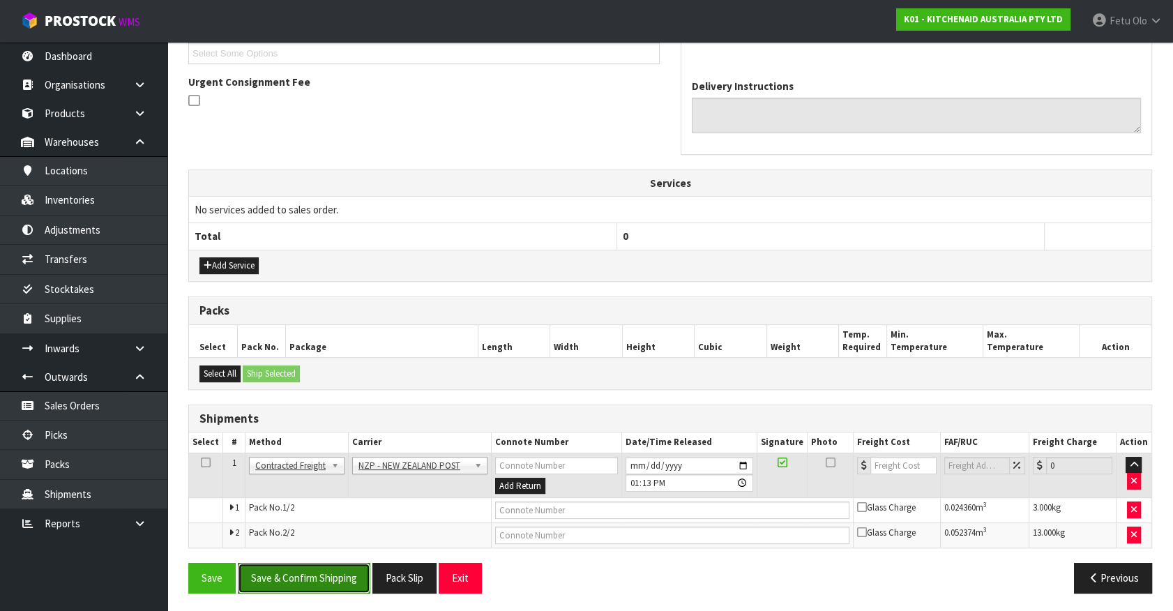
click at [322, 570] on button "Save & Confirm Shipping" at bounding box center [304, 578] width 133 height 30
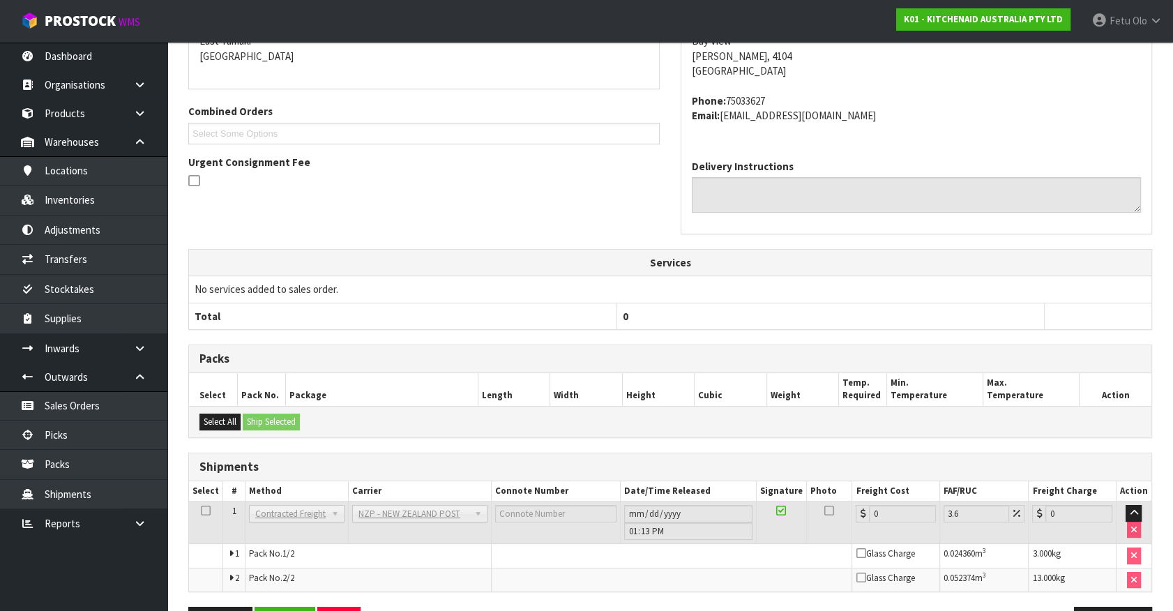
scroll to position [368, 0]
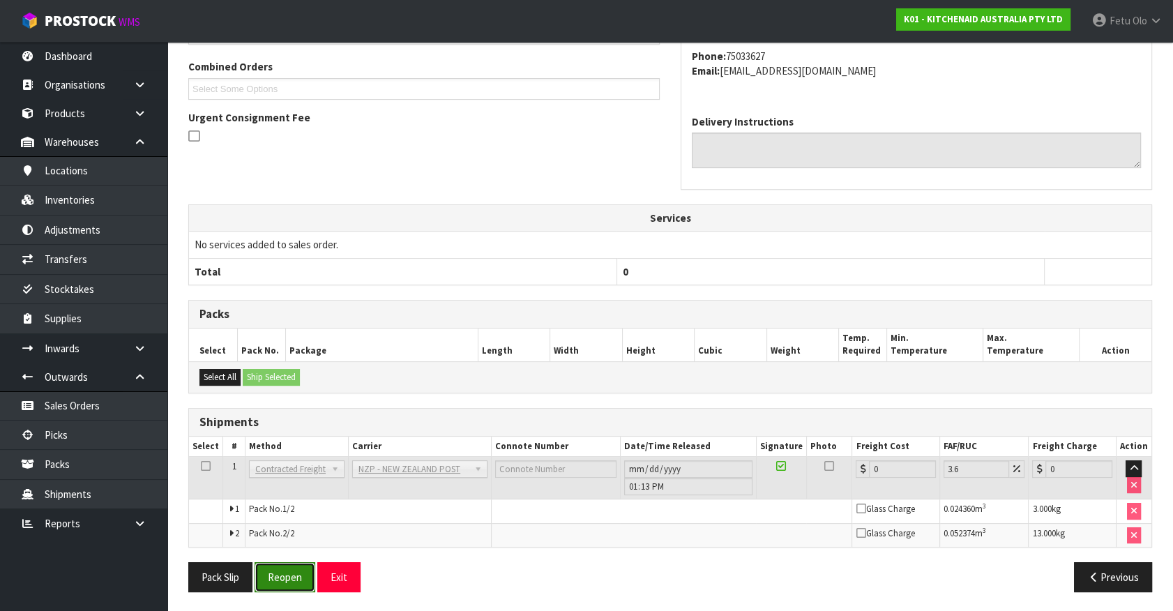
click at [282, 587] on button "Reopen" at bounding box center [285, 577] width 61 height 30
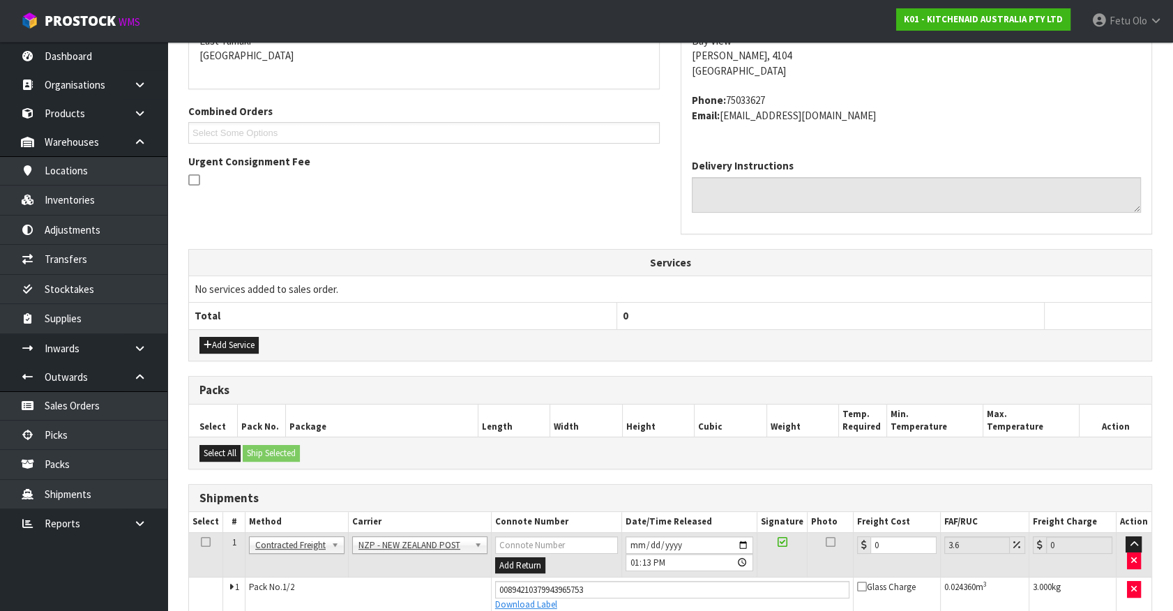
scroll to position [353, 0]
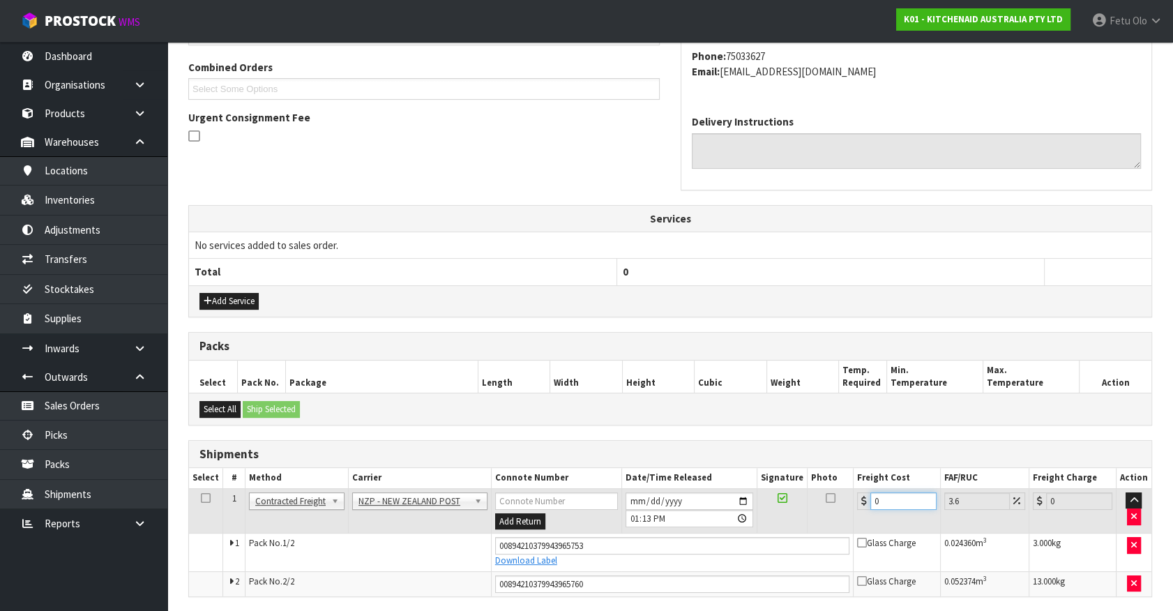
drag, startPoint x: 882, startPoint y: 495, endPoint x: 728, endPoint y: 530, distance: 157.4
click at [728, 530] on tr "1 Client Local Pickup Customer Local Pickup Company Freight Contracted Freight …" at bounding box center [670, 510] width 963 height 45
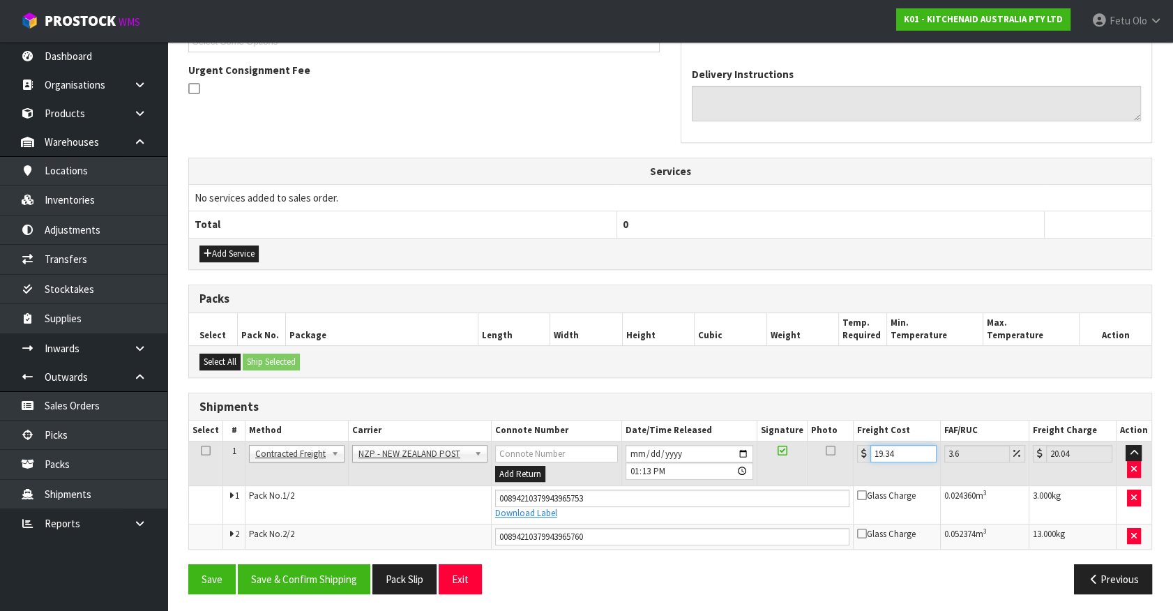
scroll to position [401, 0]
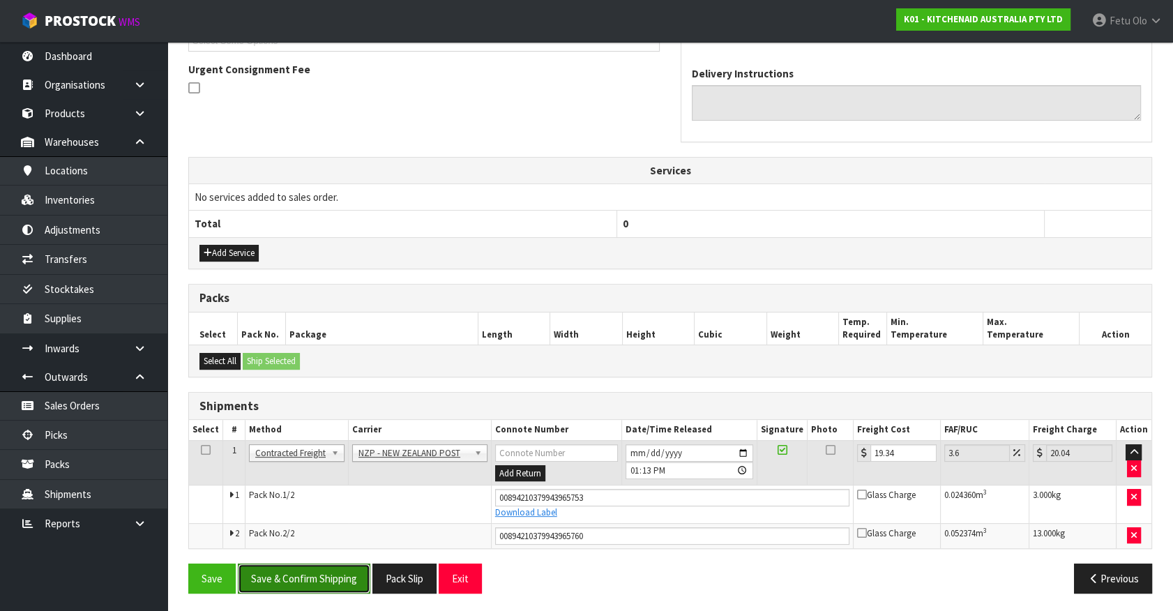
click at [335, 577] on button "Save & Confirm Shipping" at bounding box center [304, 579] width 133 height 30
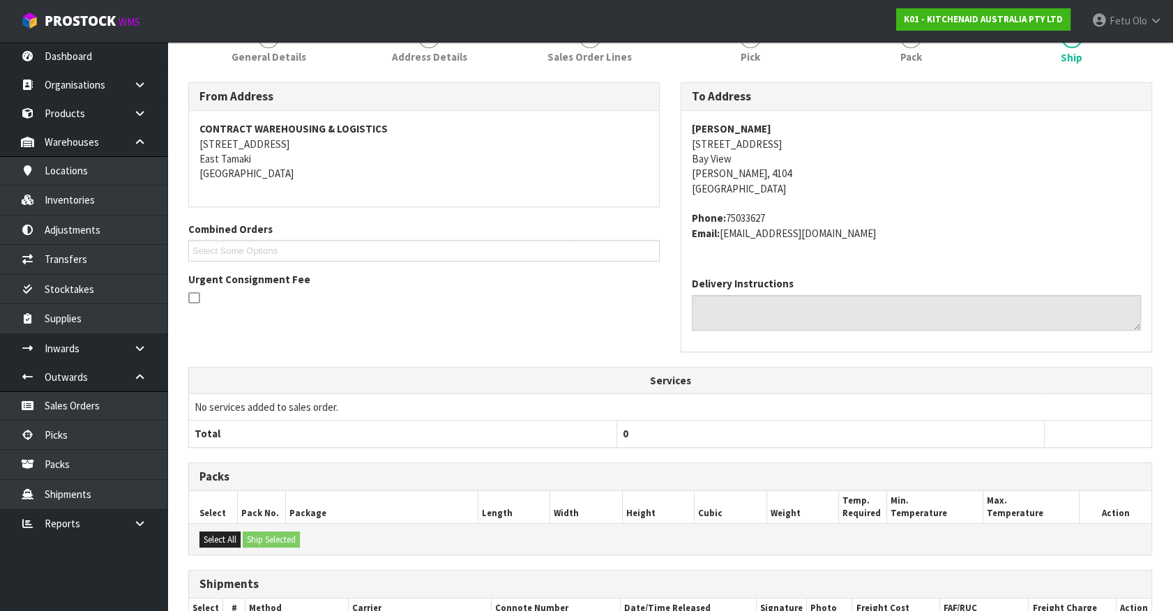
scroll to position [363, 0]
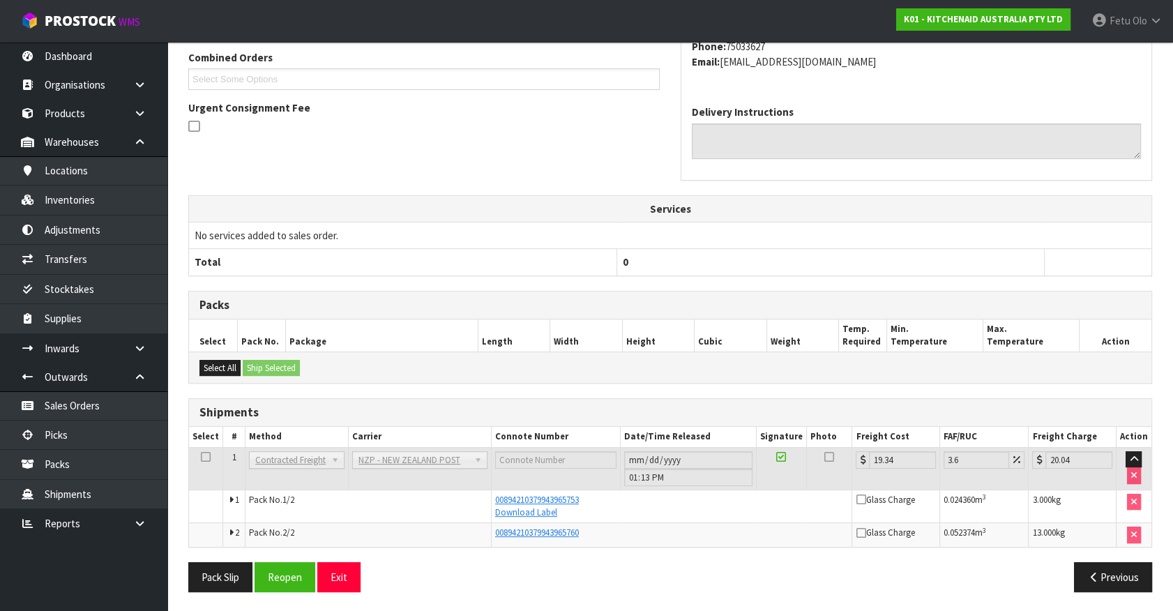
click at [795, 590] on div "Previous" at bounding box center [916, 577] width 493 height 30
click at [436, 399] on div "Shipments" at bounding box center [670, 413] width 963 height 28
click at [1020, 242] on td "No services added to sales order." at bounding box center [670, 235] width 963 height 27
click at [1075, 220] on th "Services" at bounding box center [670, 209] width 963 height 27
click at [64, 432] on link "Picks" at bounding box center [83, 435] width 167 height 29
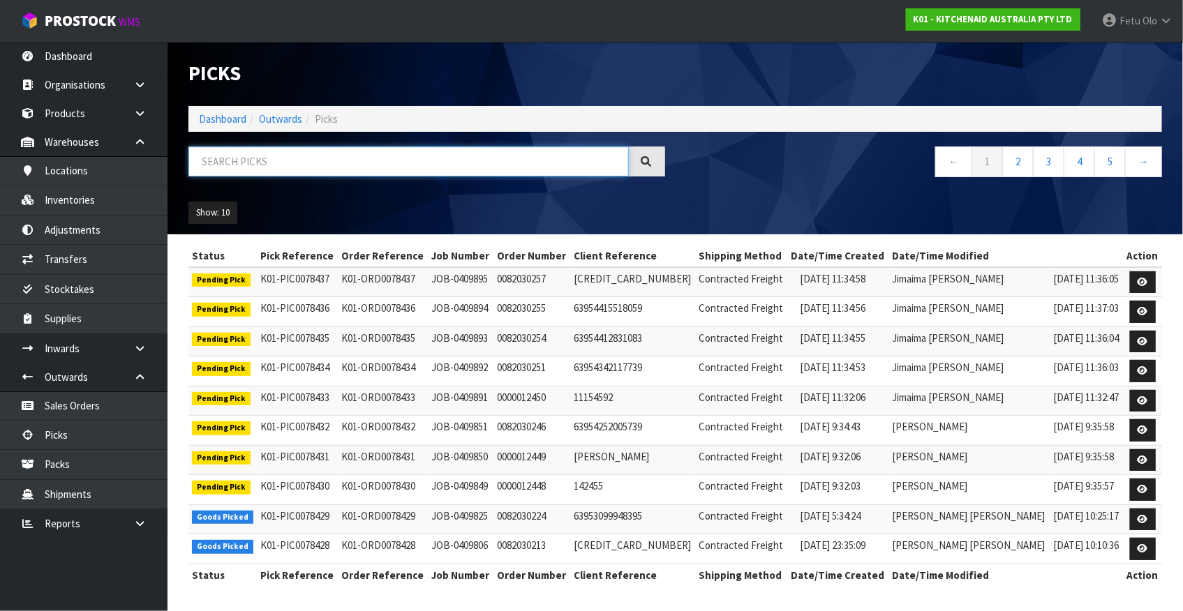
click at [386, 165] on input "text" at bounding box center [408, 162] width 440 height 30
click at [290, 153] on input "text" at bounding box center [408, 162] width 440 height 30
click at [279, 113] on link "Outwards" at bounding box center [280, 118] width 43 height 13
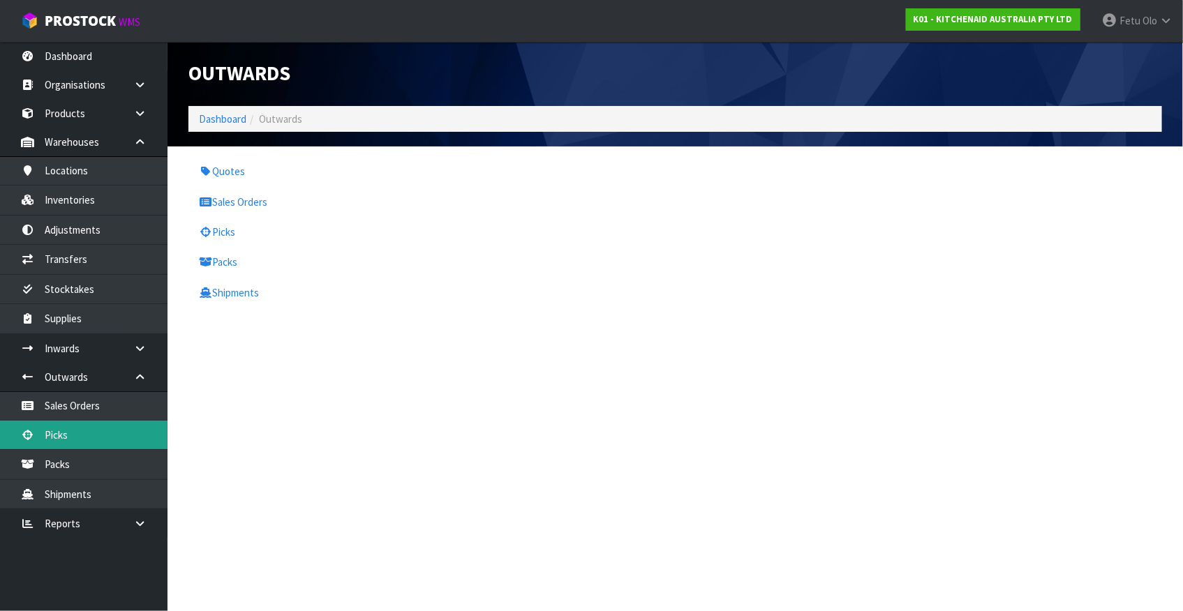
click at [59, 439] on link "Picks" at bounding box center [83, 435] width 167 height 29
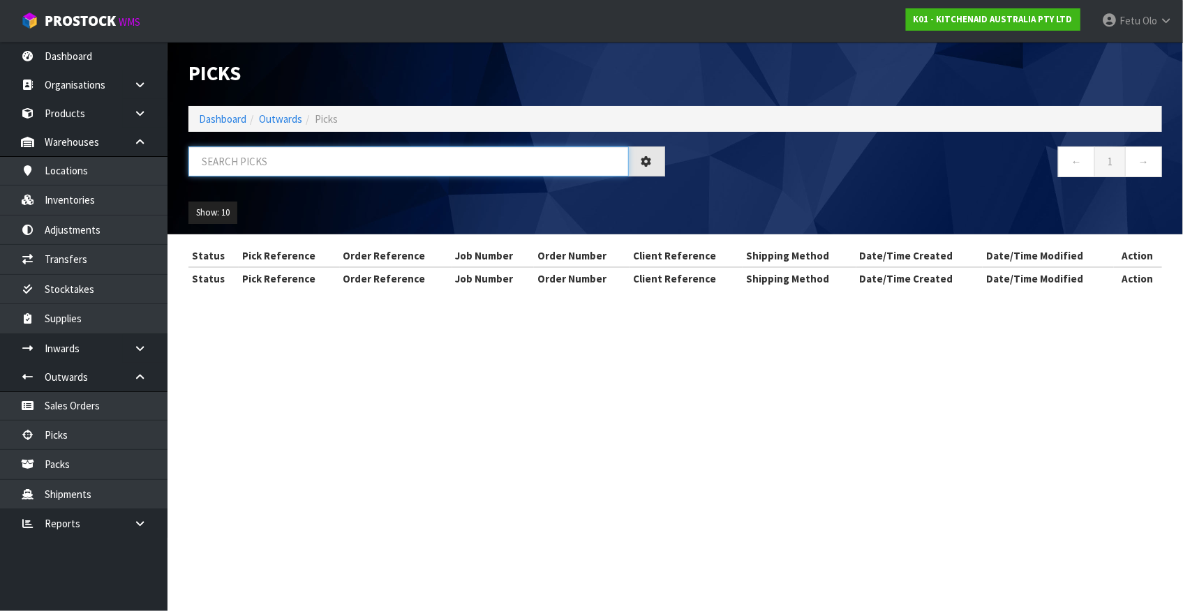
click at [269, 154] on input "text" at bounding box center [408, 162] width 440 height 30
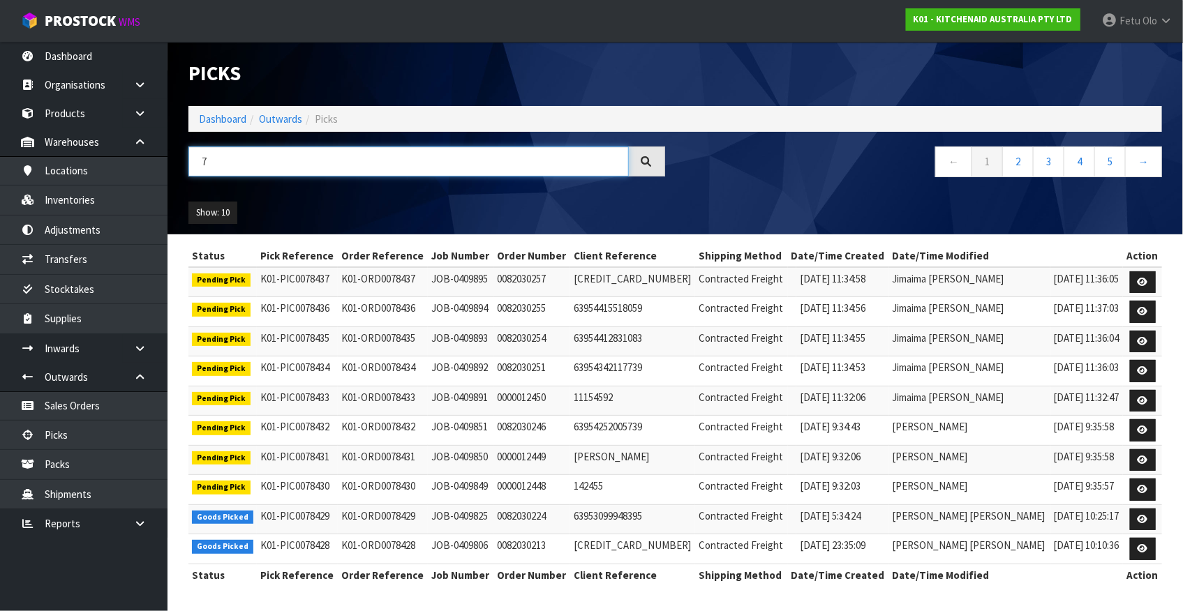
click at [253, 155] on input "7" at bounding box center [408, 162] width 440 height 30
click at [207, 165] on input "778429" at bounding box center [408, 162] width 440 height 30
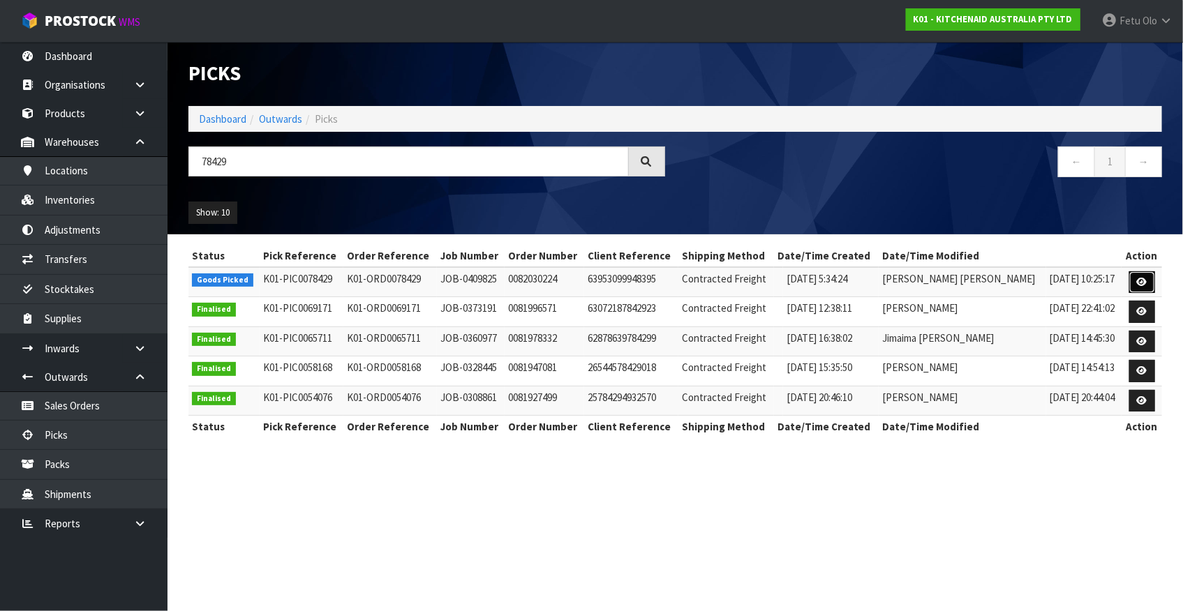
click at [1137, 283] on icon at bounding box center [1142, 282] width 10 height 9
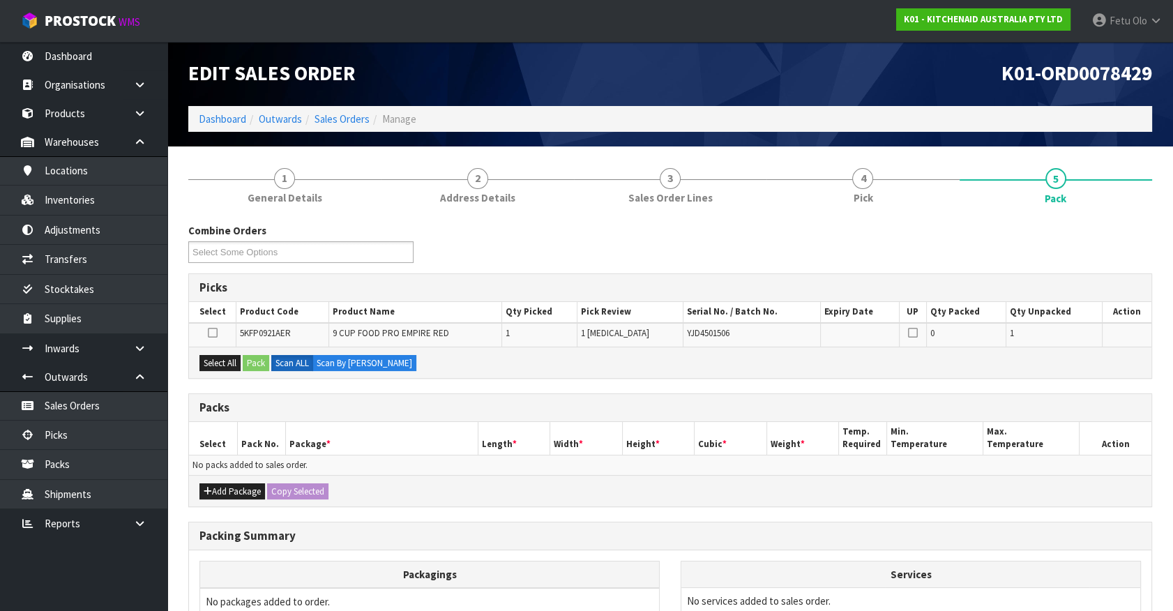
click at [1047, 523] on div "Packing Summary" at bounding box center [670, 537] width 963 height 28
drag, startPoint x: 1033, startPoint y: 546, endPoint x: 1016, endPoint y: 536, distance: 19.4
click at [1030, 544] on div "Packing Summary" at bounding box center [670, 537] width 963 height 28
click at [421, 469] on td "No packs added to sales order." at bounding box center [670, 465] width 963 height 20
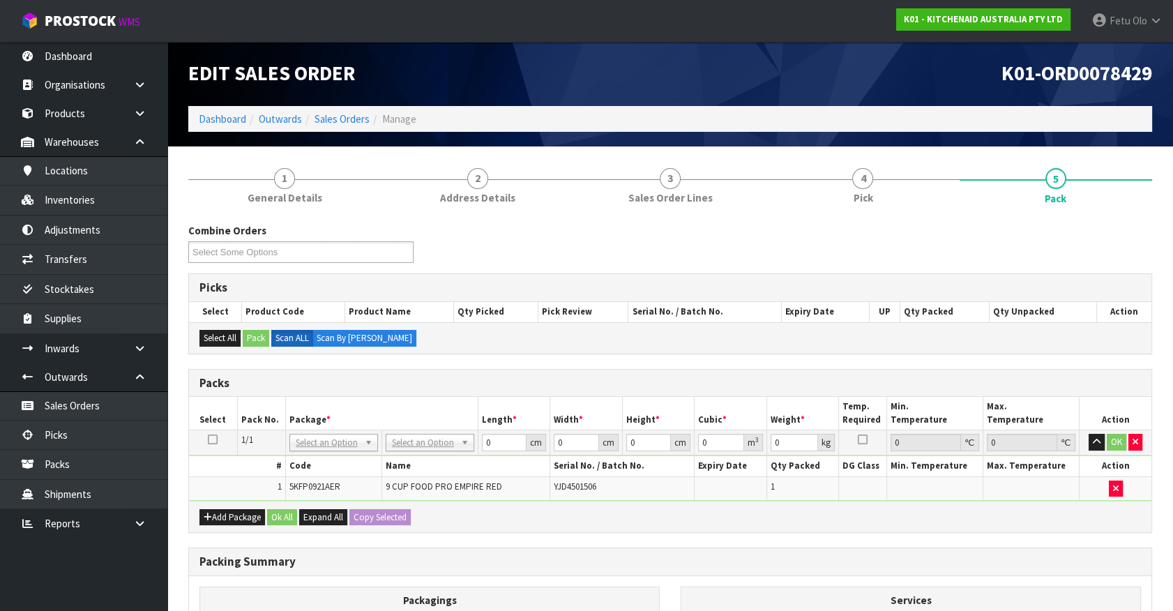
drag, startPoint x: 347, startPoint y: 442, endPoint x: 340, endPoint y: 452, distance: 12.0
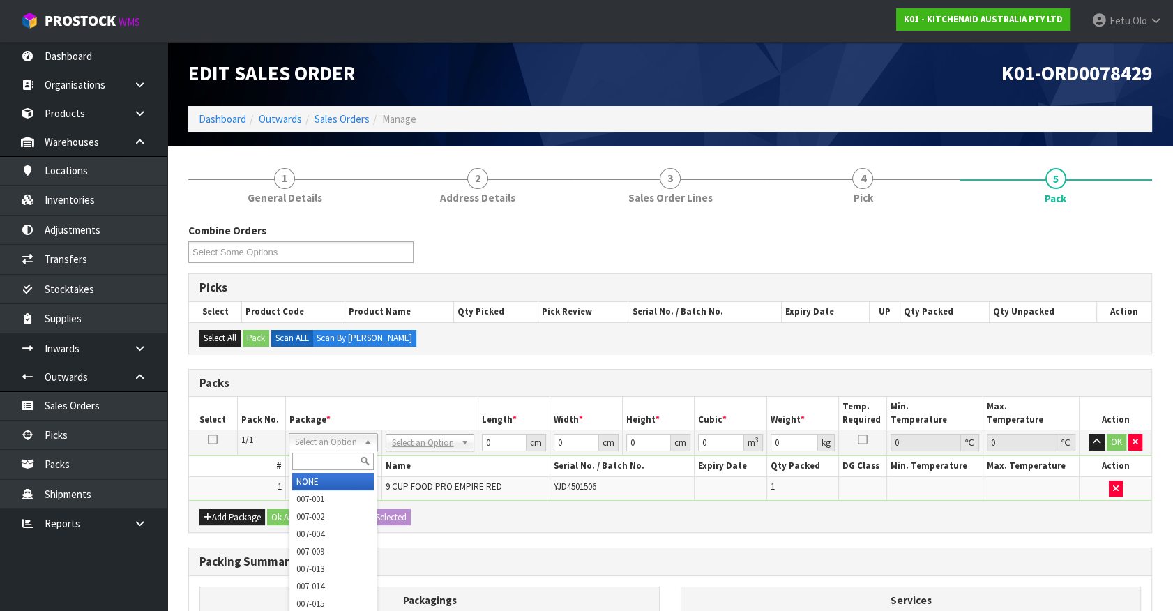
click at [337, 456] on input "text" at bounding box center [333, 461] width 82 height 17
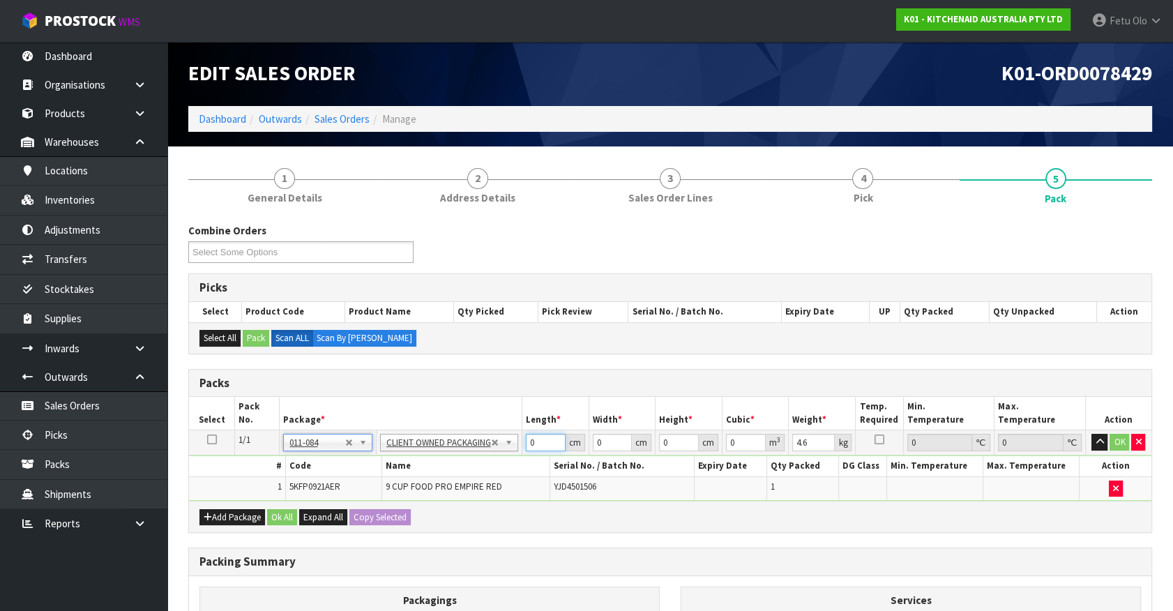
drag, startPoint x: 467, startPoint y: 453, endPoint x: 363, endPoint y: 470, distance: 106.0
click at [360, 470] on tbody "1/1 NONE 007-001 007-002 007-004 007-009 007-013 007-014 007-015 007-017 007-01…" at bounding box center [670, 465] width 963 height 70
click button "OK" at bounding box center [1120, 442] width 20 height 17
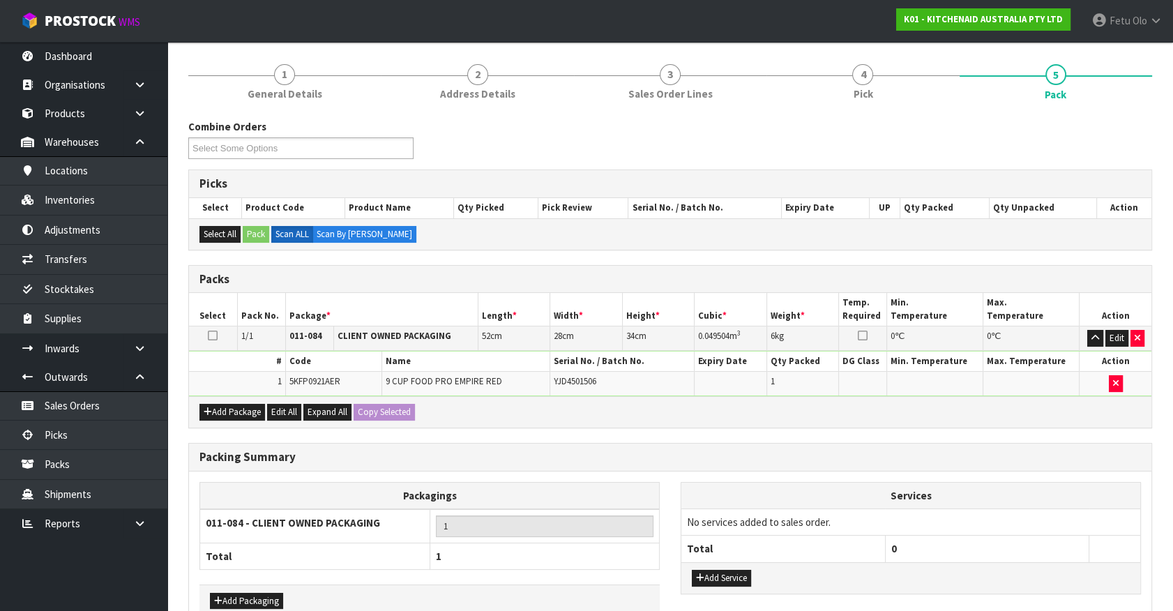
scroll to position [182, 0]
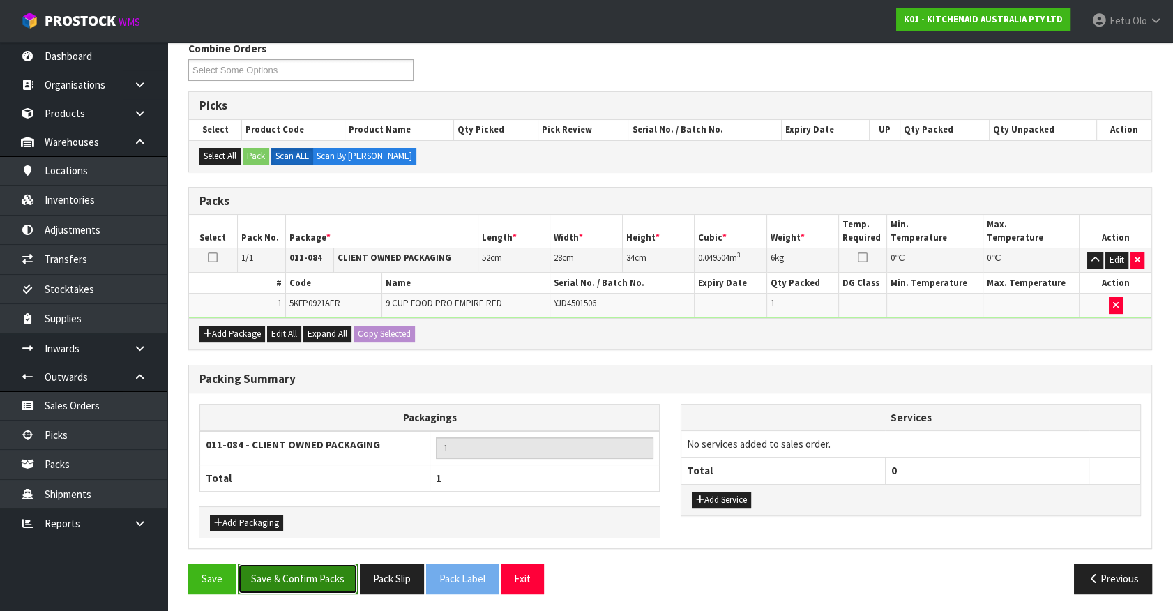
click at [328, 570] on button "Save & Confirm Packs" at bounding box center [298, 579] width 120 height 30
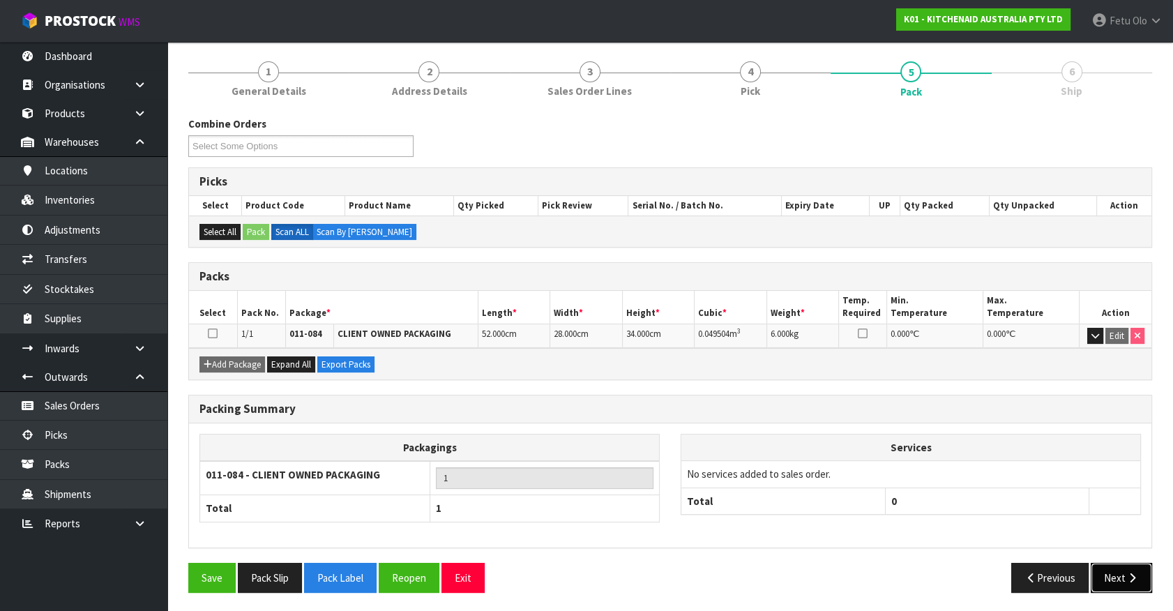
click at [1123, 573] on button "Next" at bounding box center [1121, 578] width 61 height 30
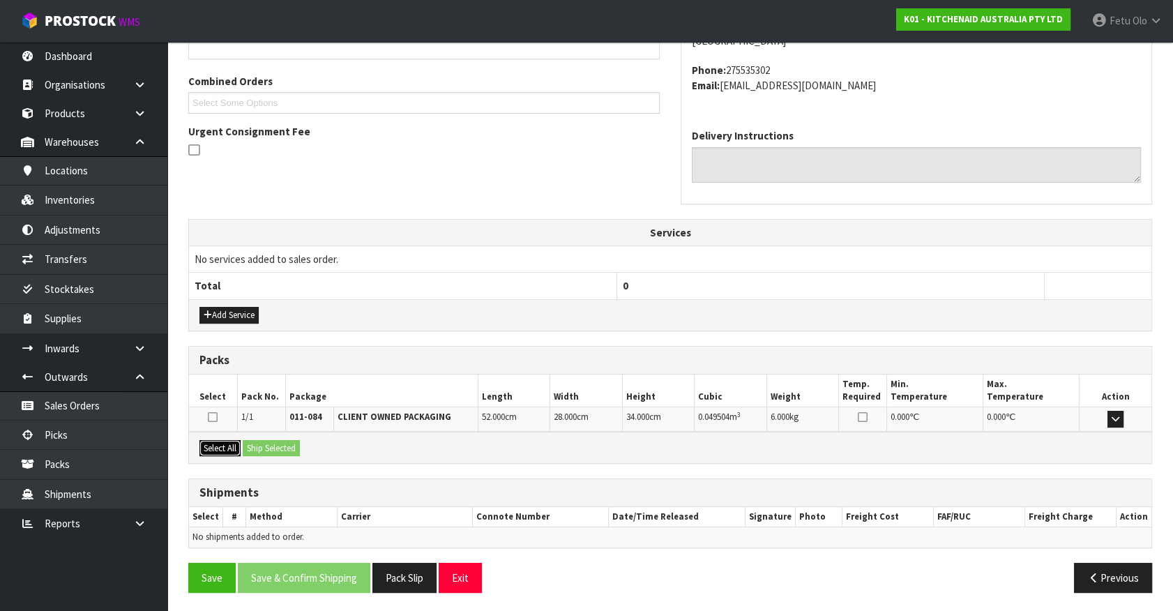
drag, startPoint x: 209, startPoint y: 438, endPoint x: 263, endPoint y: 444, distance: 54.1
click at [212, 440] on button "Select All" at bounding box center [220, 448] width 41 height 17
click at [263, 444] on button "Ship Selected" at bounding box center [271, 448] width 57 height 17
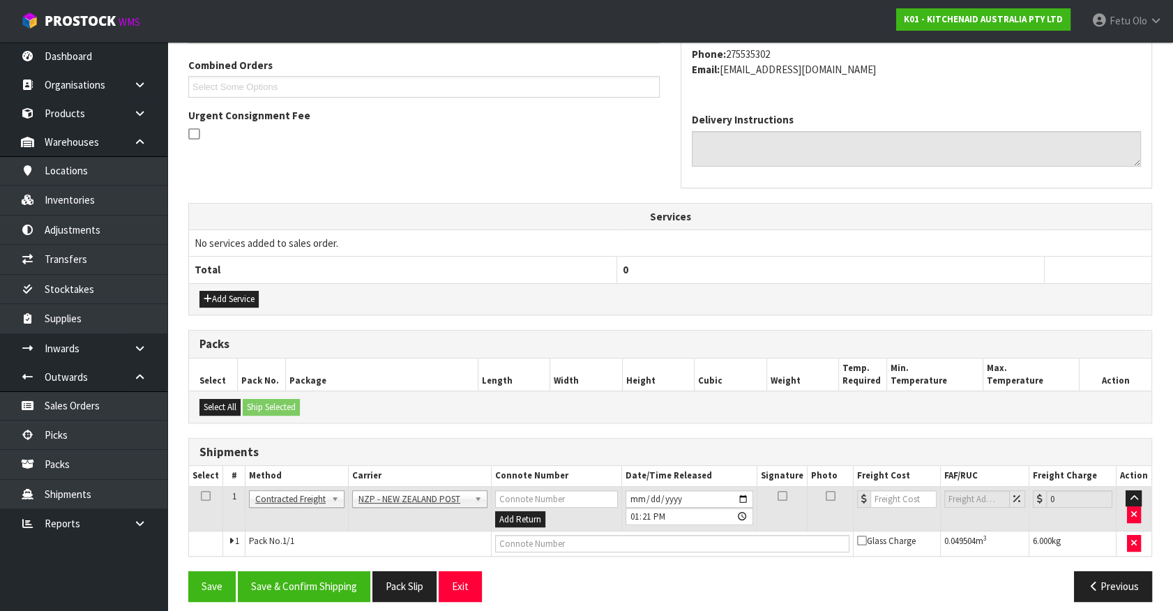
scroll to position [363, 0]
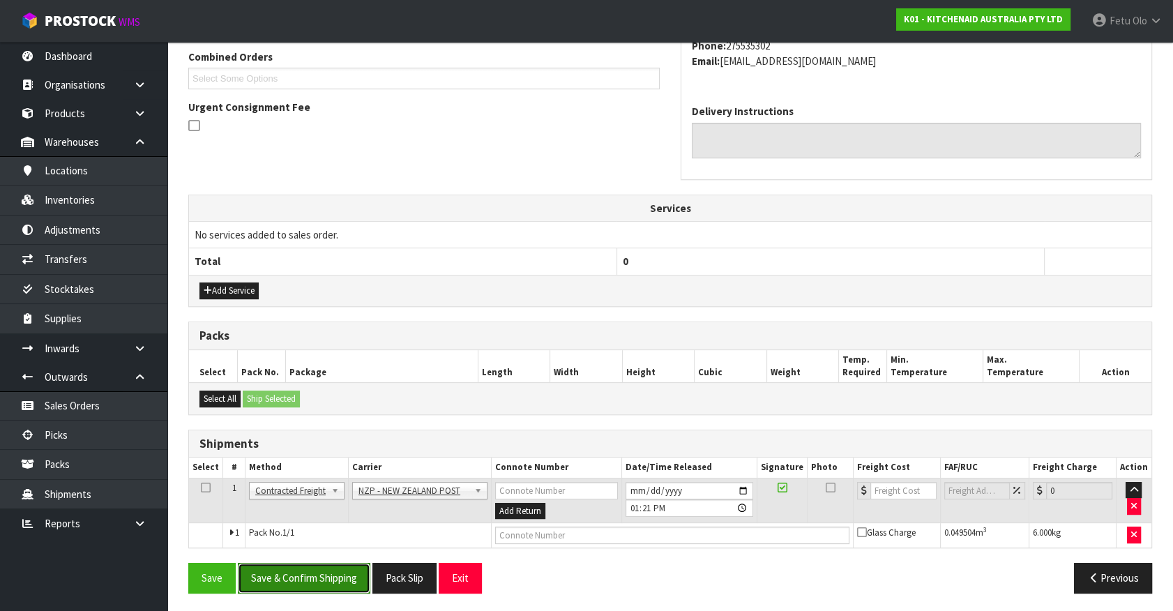
click at [294, 563] on button "Save & Confirm Shipping" at bounding box center [304, 578] width 133 height 30
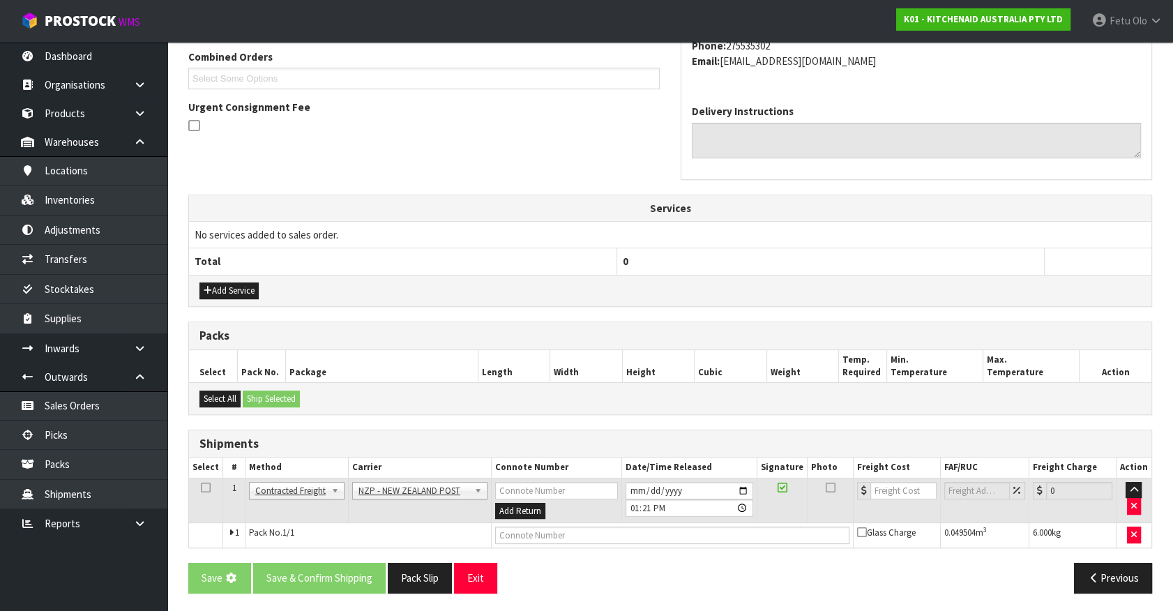
scroll to position [0, 0]
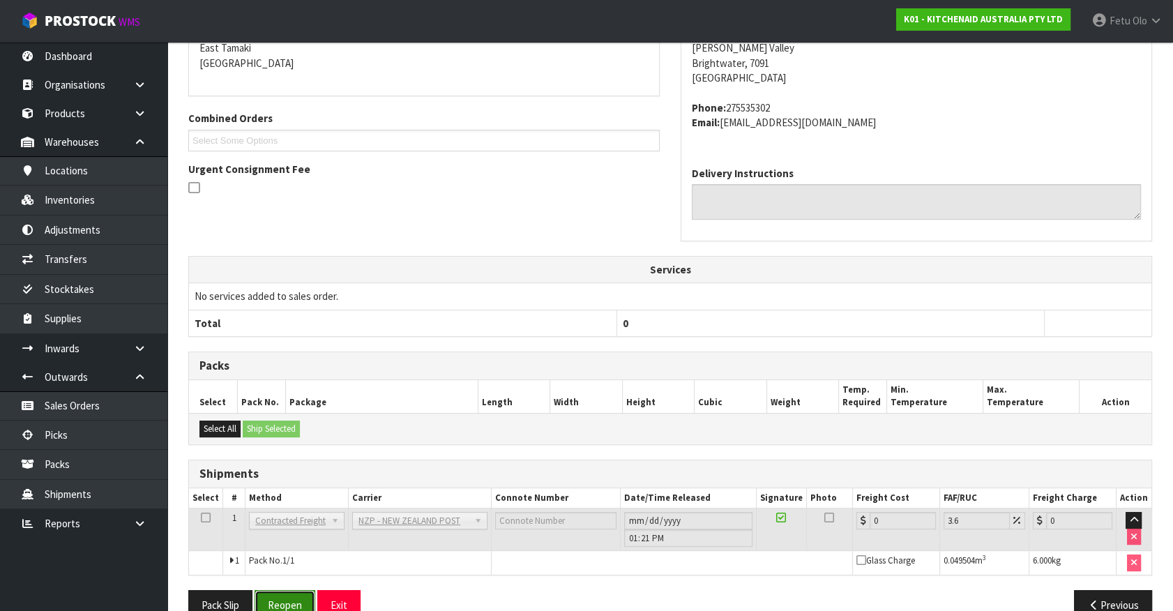
click at [304, 598] on button "Reopen" at bounding box center [285, 605] width 61 height 30
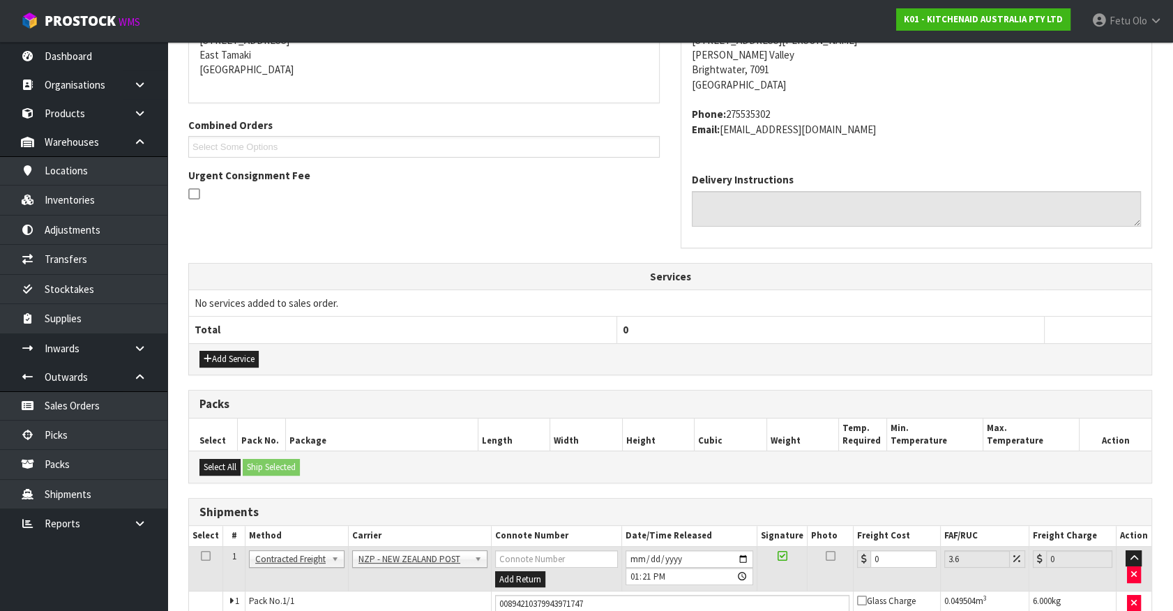
scroll to position [329, 0]
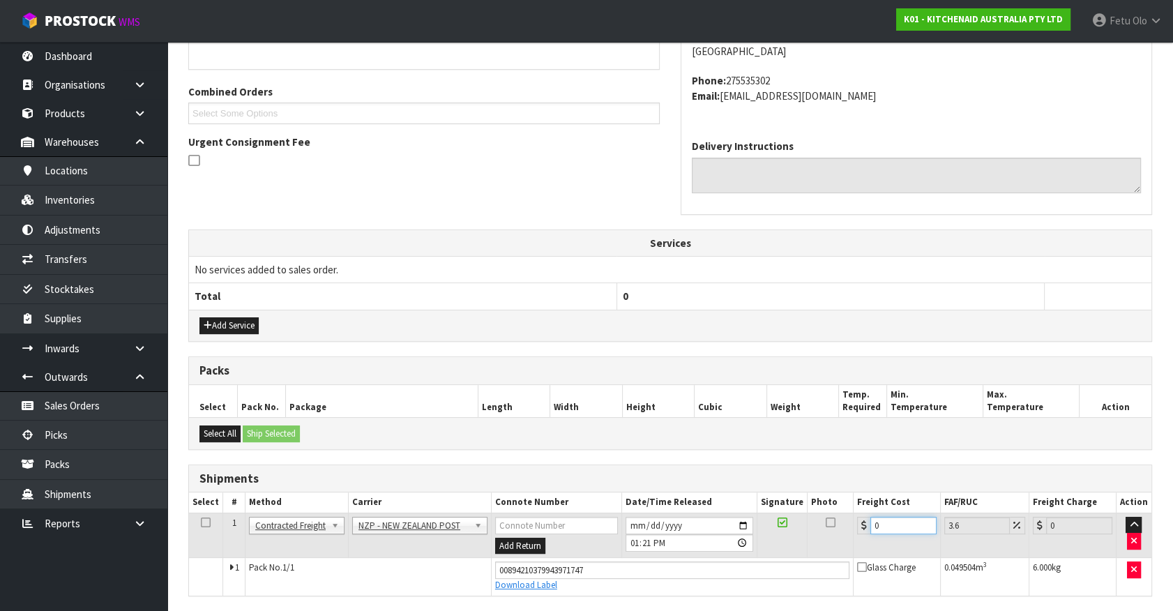
click at [623, 567] on tbody "1 Client Local Pickup Customer Local Pickup Company Freight Contracted Freight …" at bounding box center [670, 554] width 963 height 82
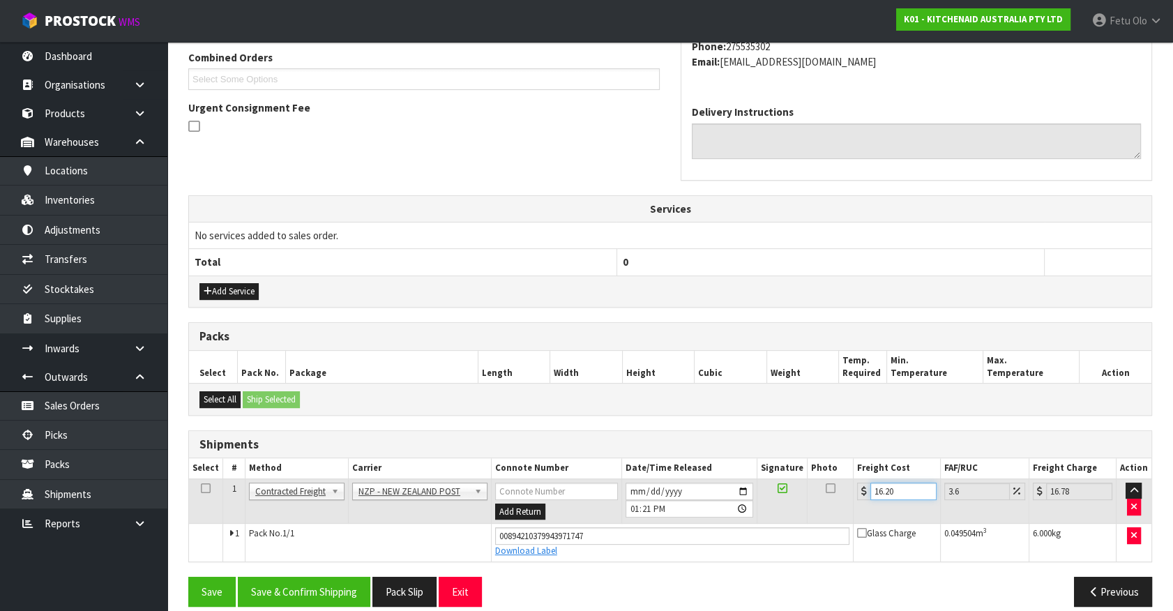
scroll to position [377, 0]
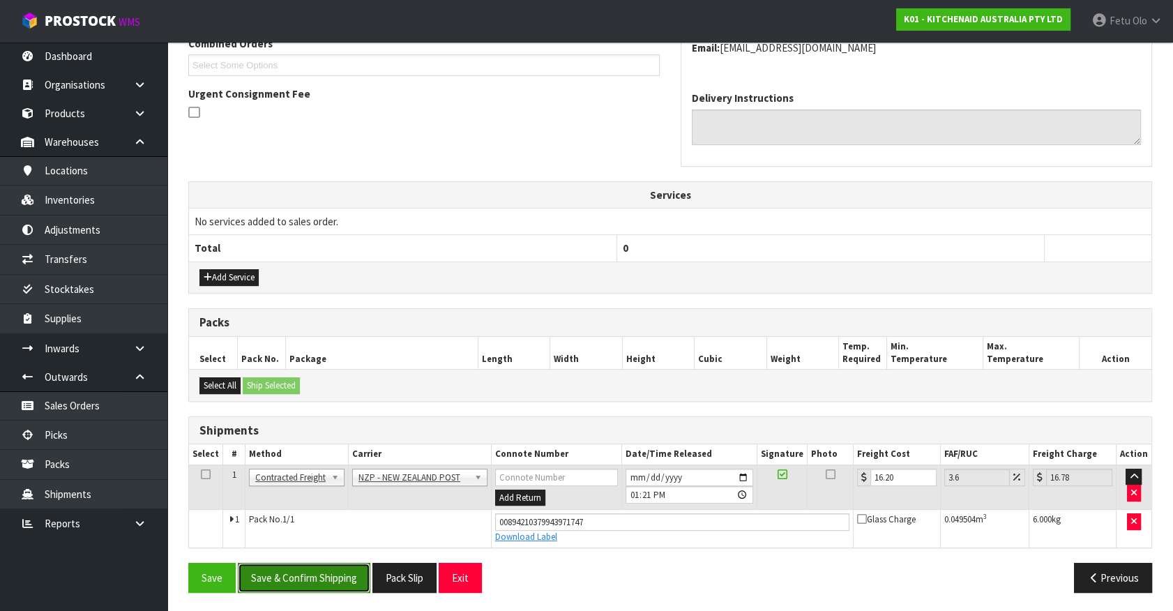
click at [299, 572] on button "Save & Confirm Shipping" at bounding box center [304, 578] width 133 height 30
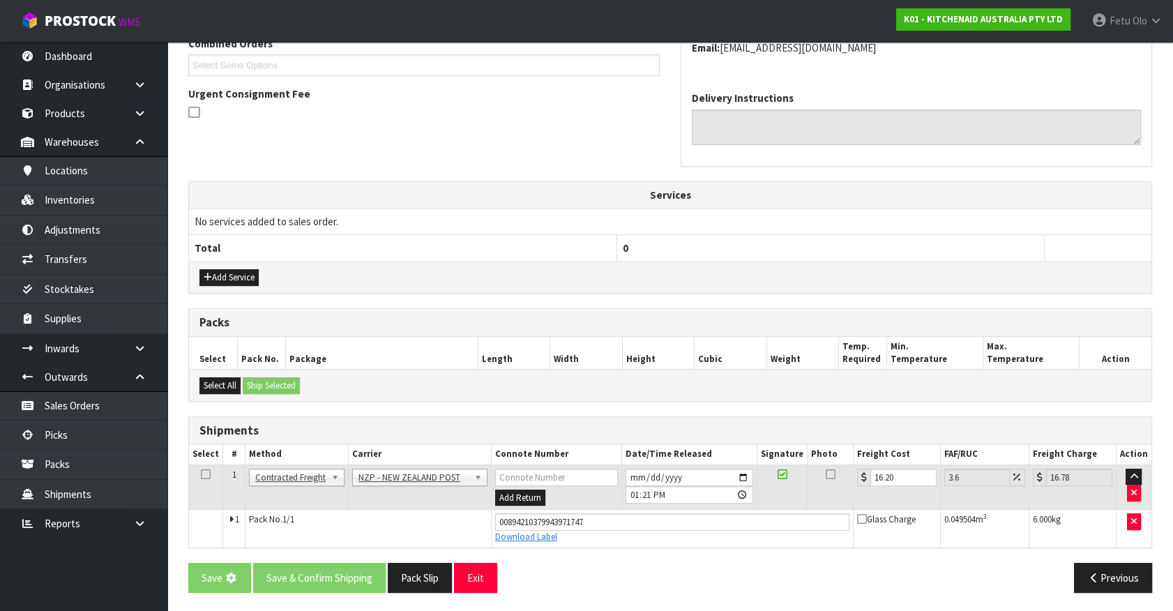
scroll to position [0, 0]
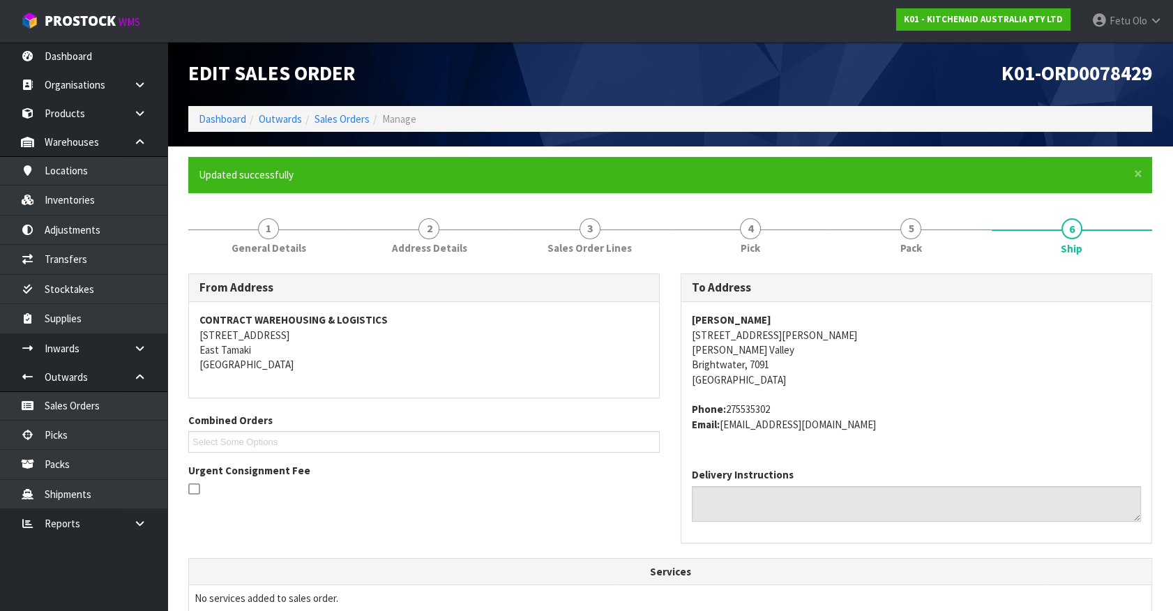
click at [988, 419] on address "Phone: 275535302 Email: etfoley@gmail.com" at bounding box center [916, 417] width 449 height 30
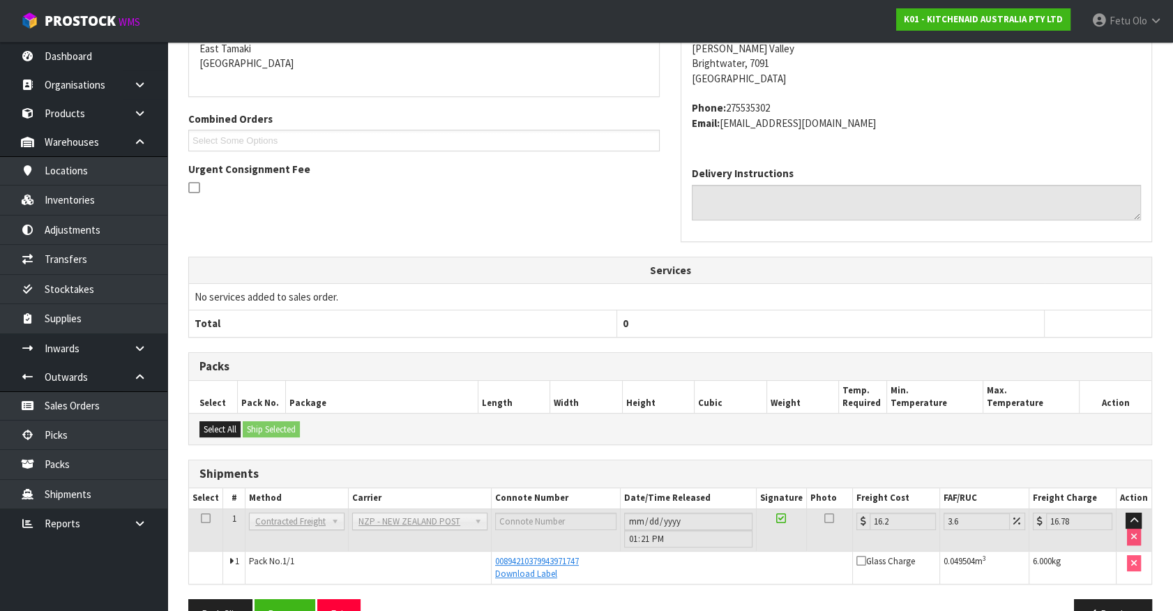
scroll to position [338, 0]
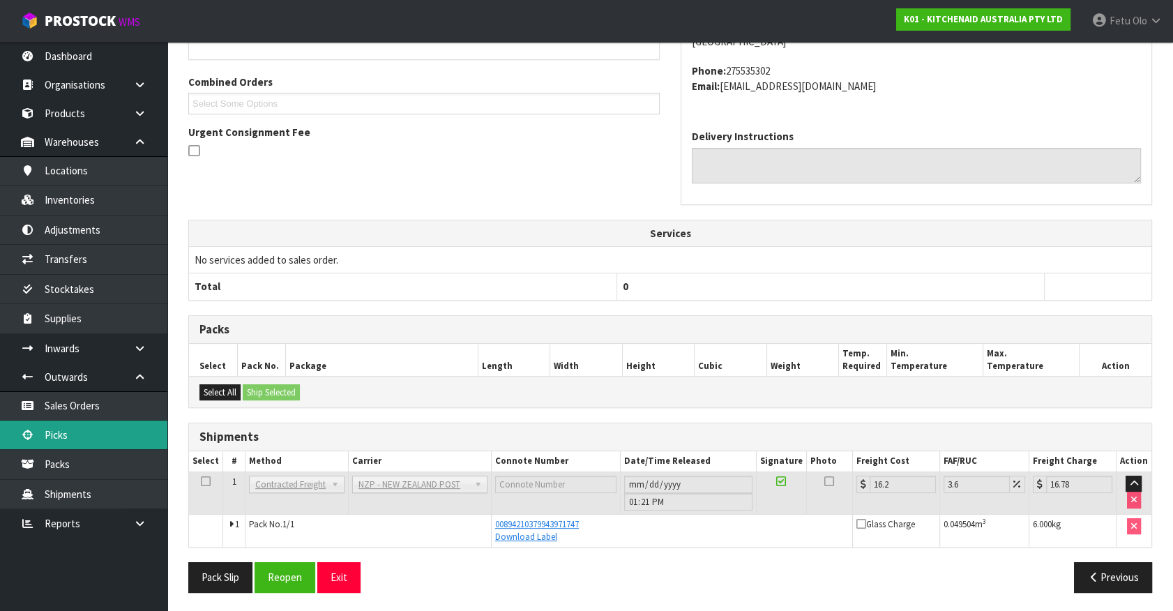
click at [58, 433] on link "Picks" at bounding box center [83, 435] width 167 height 29
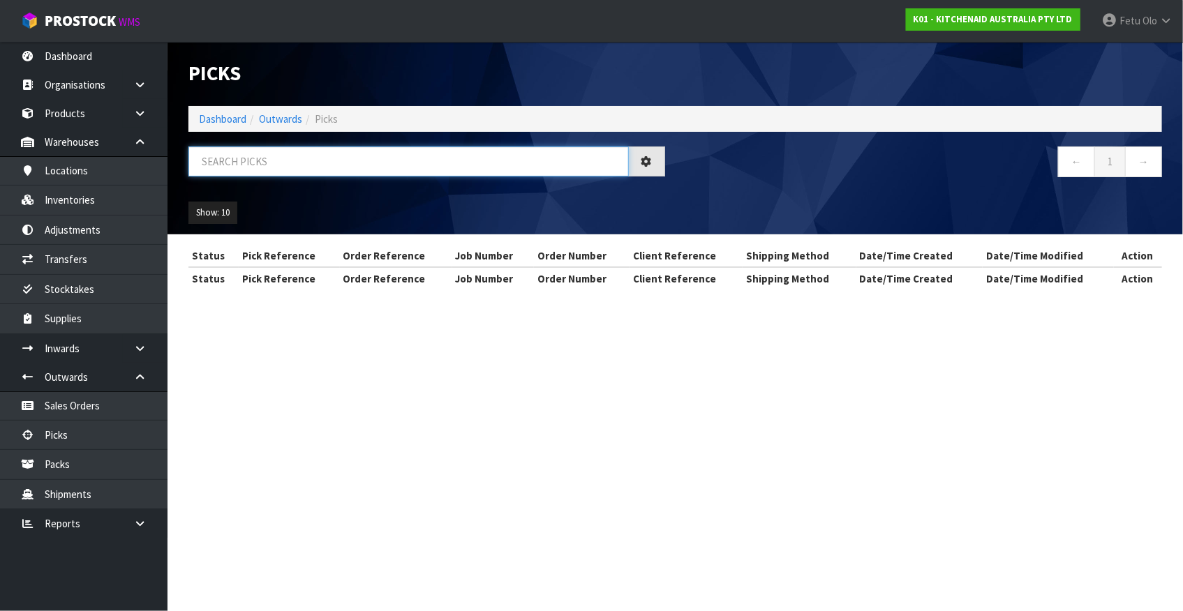
click at [412, 172] on input "text" at bounding box center [408, 162] width 440 height 30
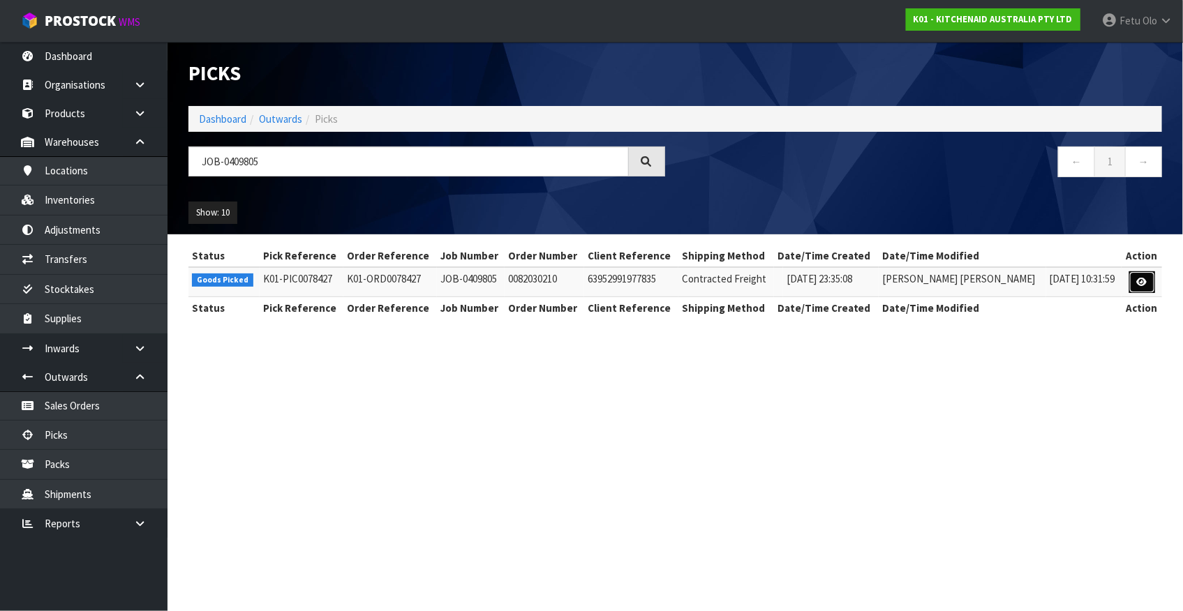
click at [1133, 285] on link at bounding box center [1142, 282] width 26 height 22
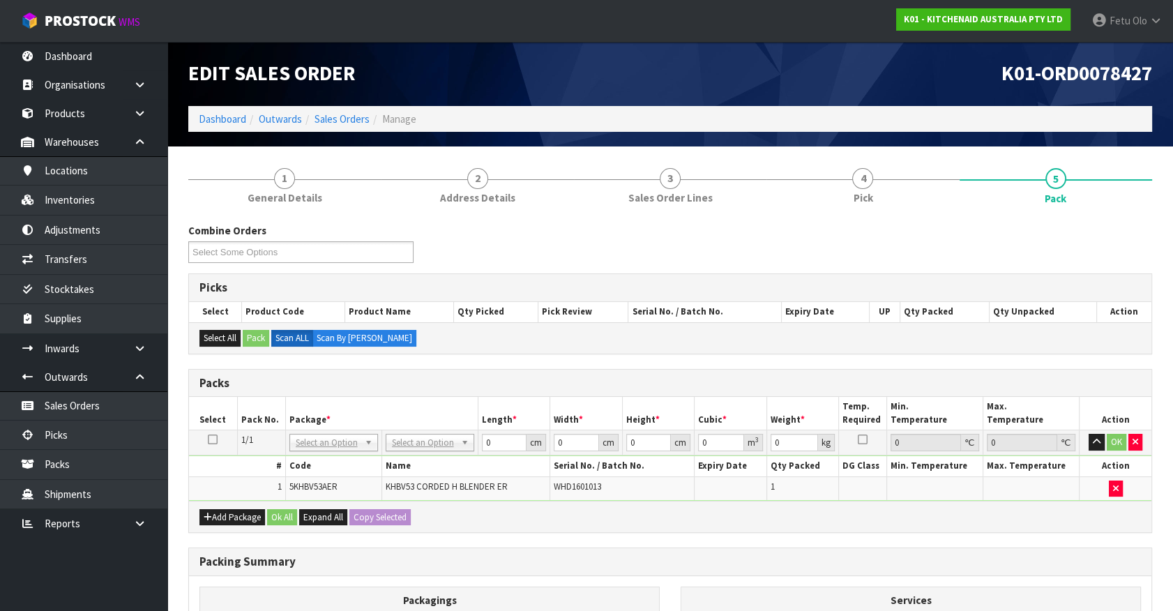
drag, startPoint x: 367, startPoint y: 434, endPoint x: 355, endPoint y: 444, distance: 15.4
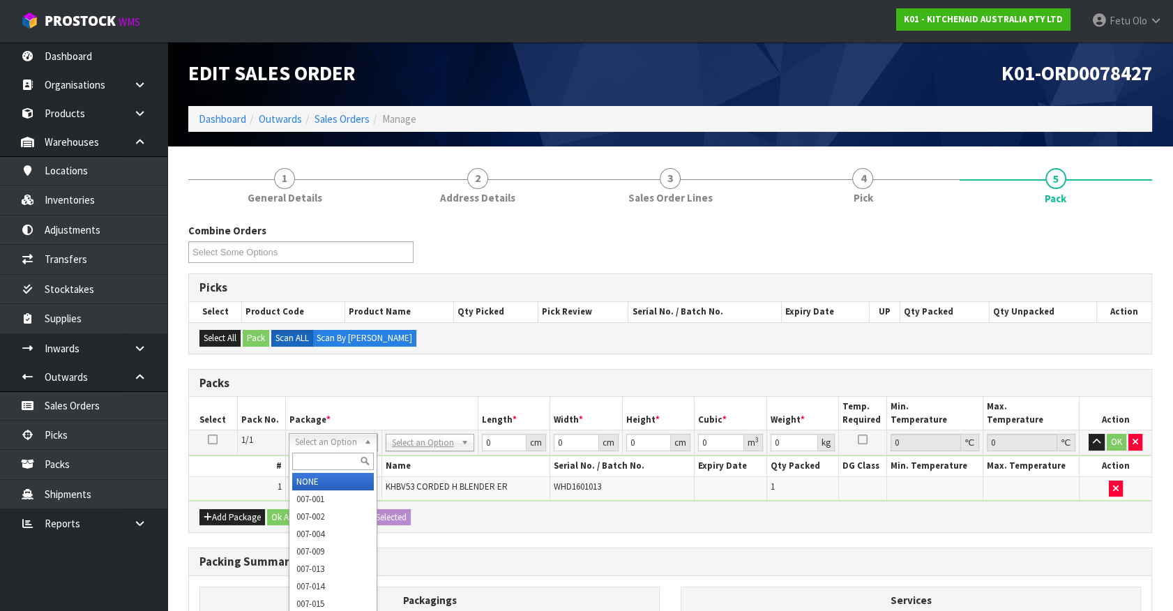
click at [346, 450] on div at bounding box center [333, 461] width 87 height 23
click at [336, 466] on input "text" at bounding box center [333, 461] width 82 height 17
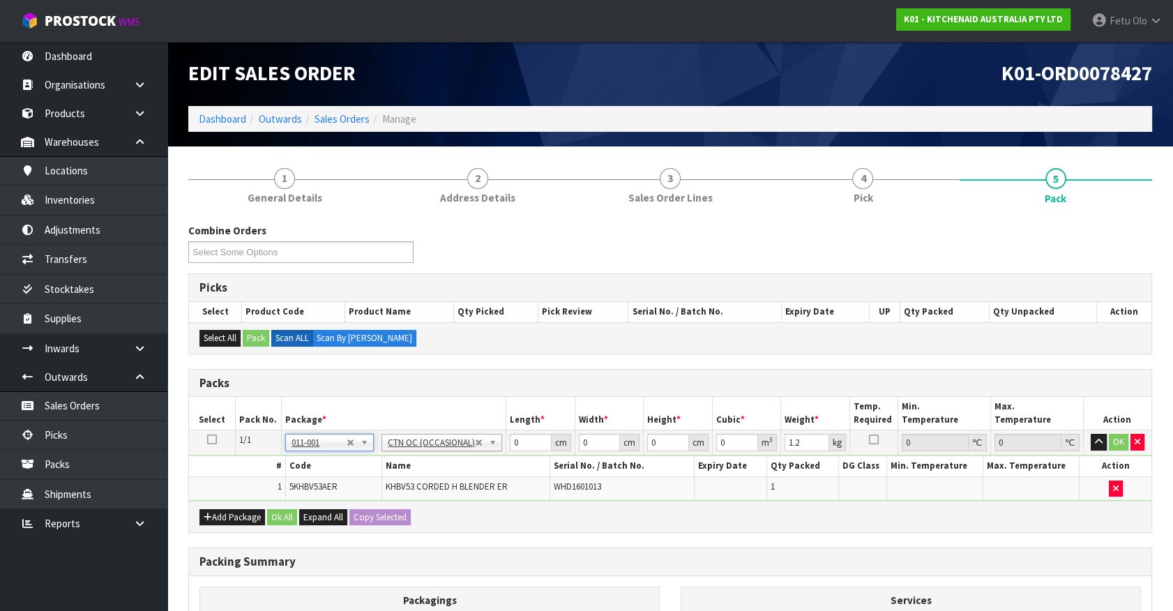
drag, startPoint x: 781, startPoint y: 558, endPoint x: 638, endPoint y: 495, distance: 156.8
click at [777, 558] on h3 "Packing Summary" at bounding box center [671, 561] width 942 height 13
drag, startPoint x: 390, startPoint y: 470, endPoint x: 377, endPoint y: 502, distance: 34.7
click at [355, 481] on tbody "1/1 NONE 007-001 007-002 007-004 007-009 007-013 007-014 007-015 007-017 007-01…" at bounding box center [670, 465] width 963 height 70
click button "OK" at bounding box center [1119, 442] width 20 height 17
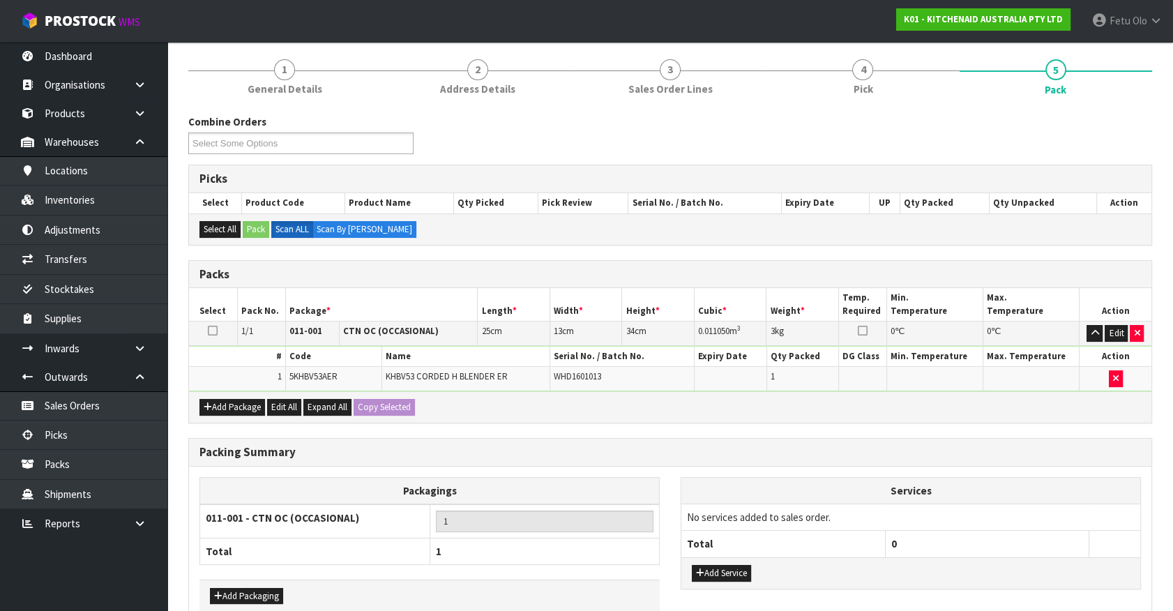
scroll to position [182, 0]
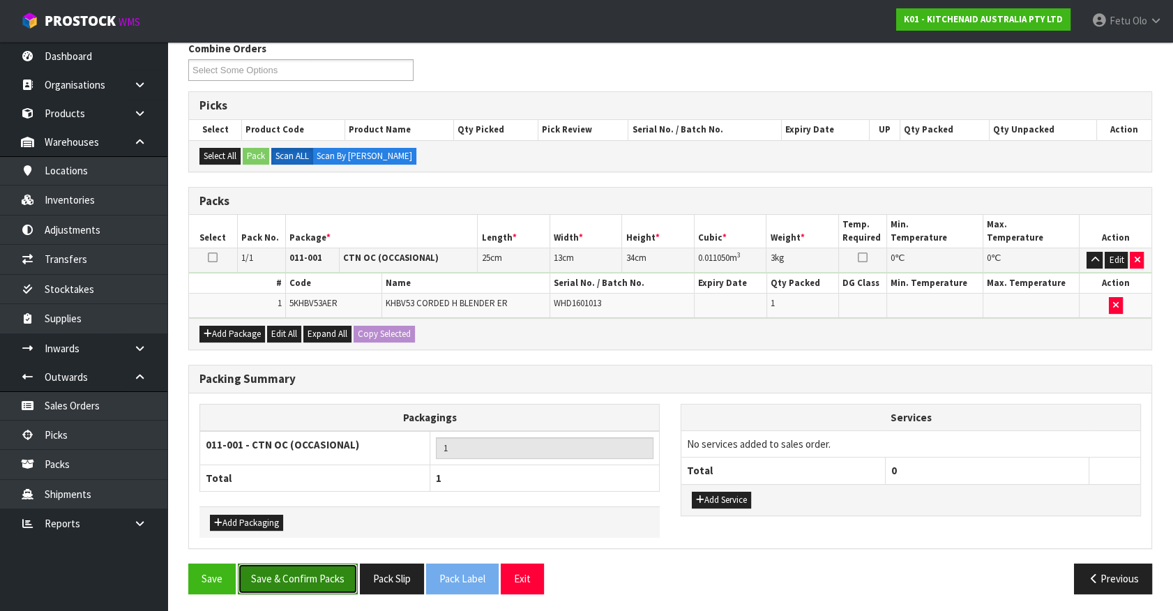
click at [299, 569] on button "Save & Confirm Packs" at bounding box center [298, 579] width 120 height 30
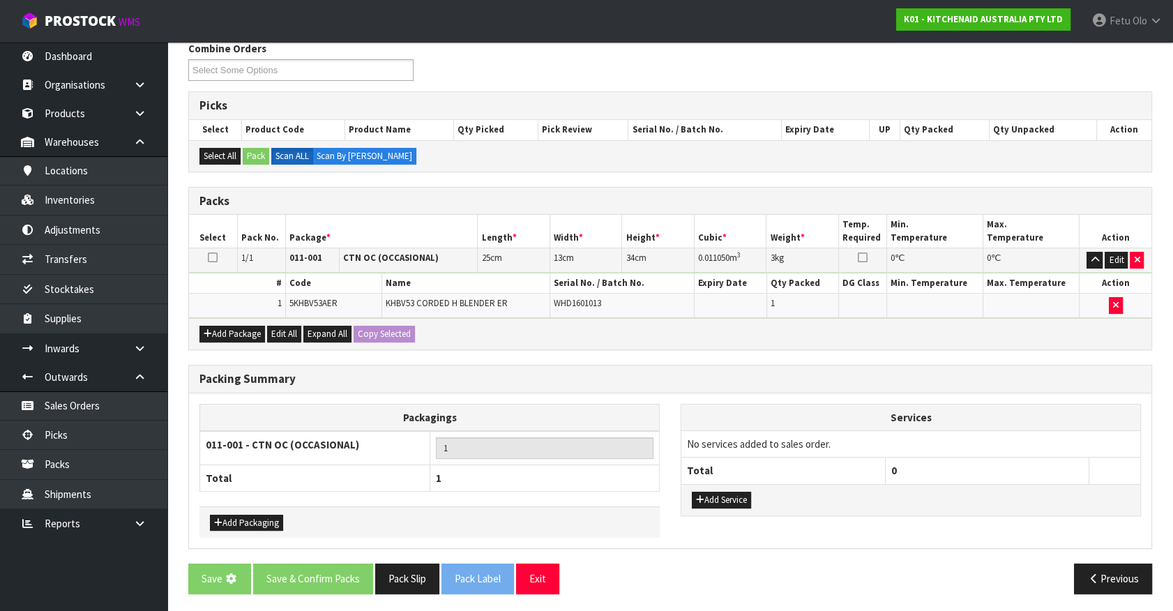
scroll to position [0, 0]
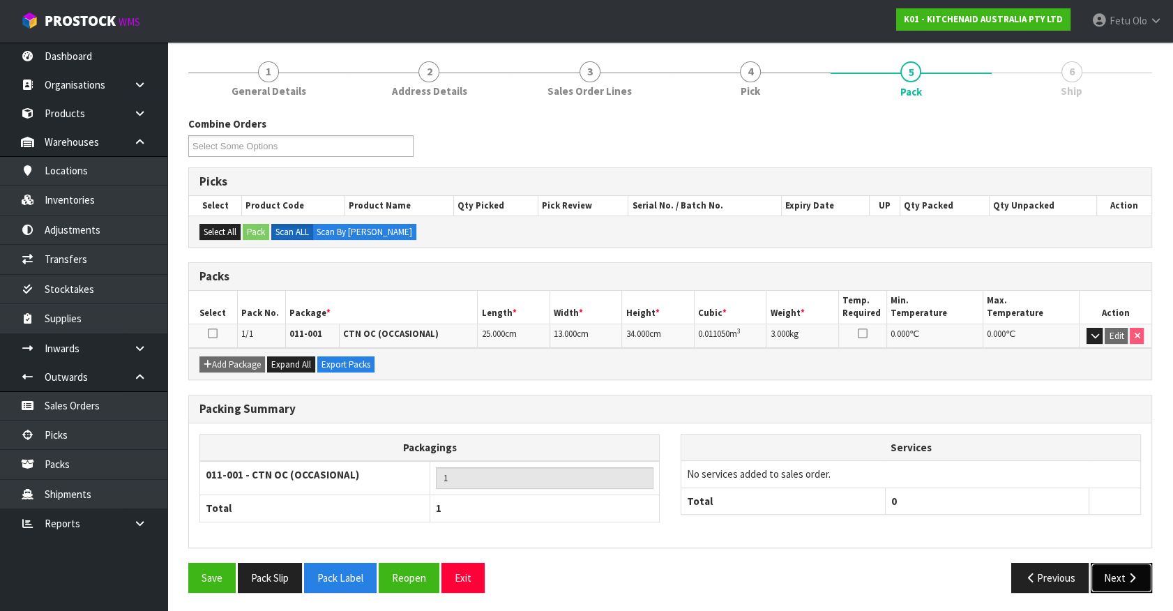
click at [1130, 581] on button "Next" at bounding box center [1121, 578] width 61 height 30
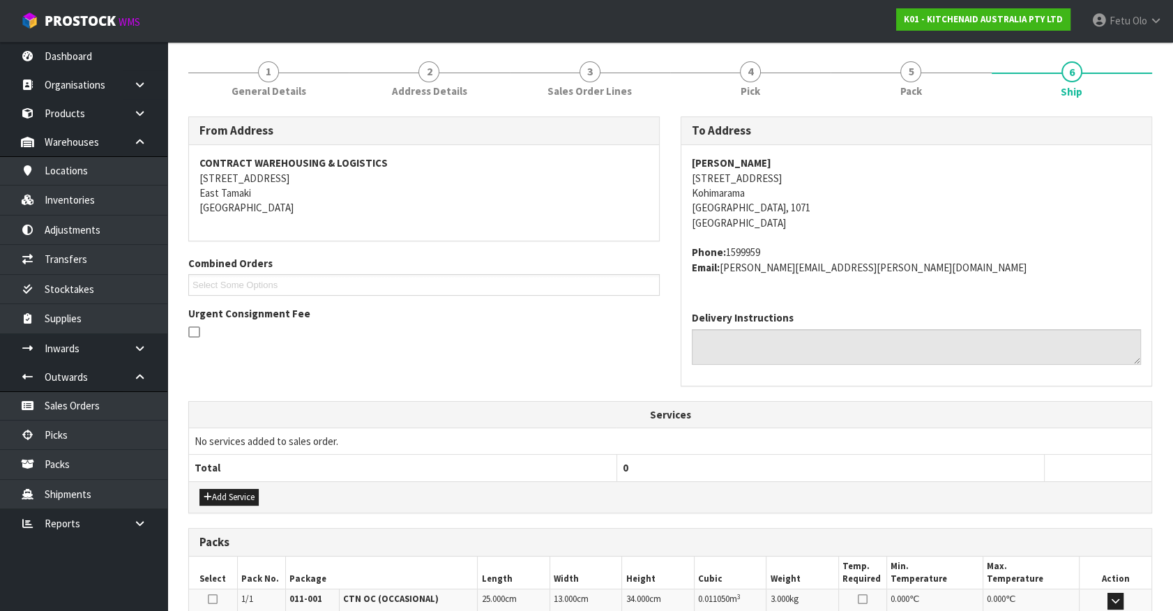
scroll to position [339, 0]
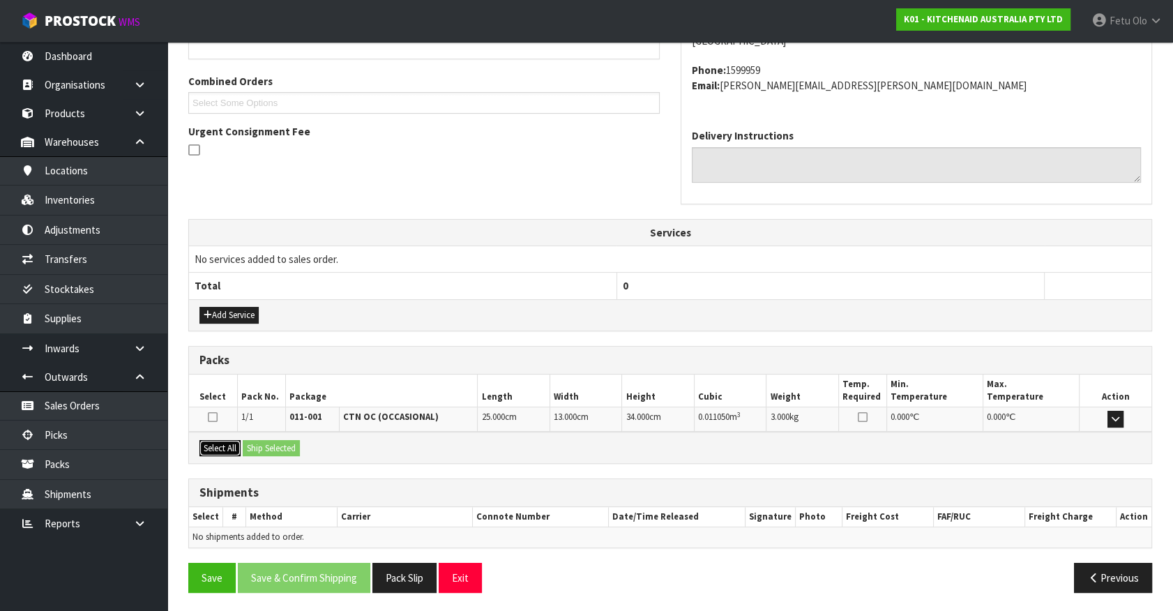
drag, startPoint x: 220, startPoint y: 444, endPoint x: 254, endPoint y: 447, distance: 33.6
click at [232, 445] on button "Select All" at bounding box center [220, 448] width 41 height 17
click at [254, 447] on button "Ship Selected" at bounding box center [271, 448] width 57 height 17
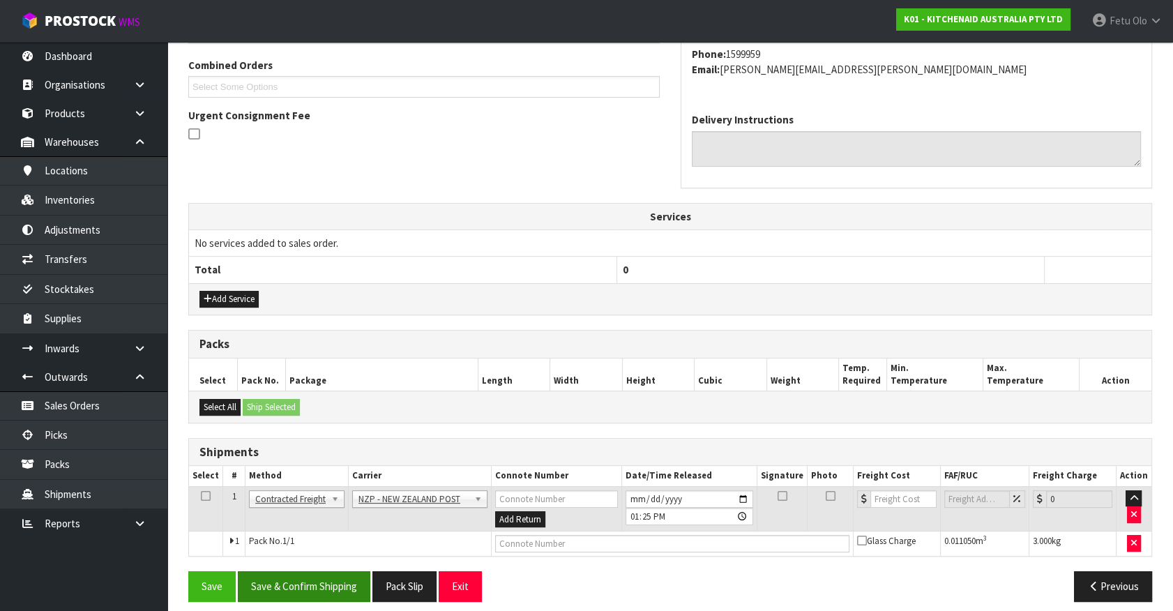
scroll to position [363, 0]
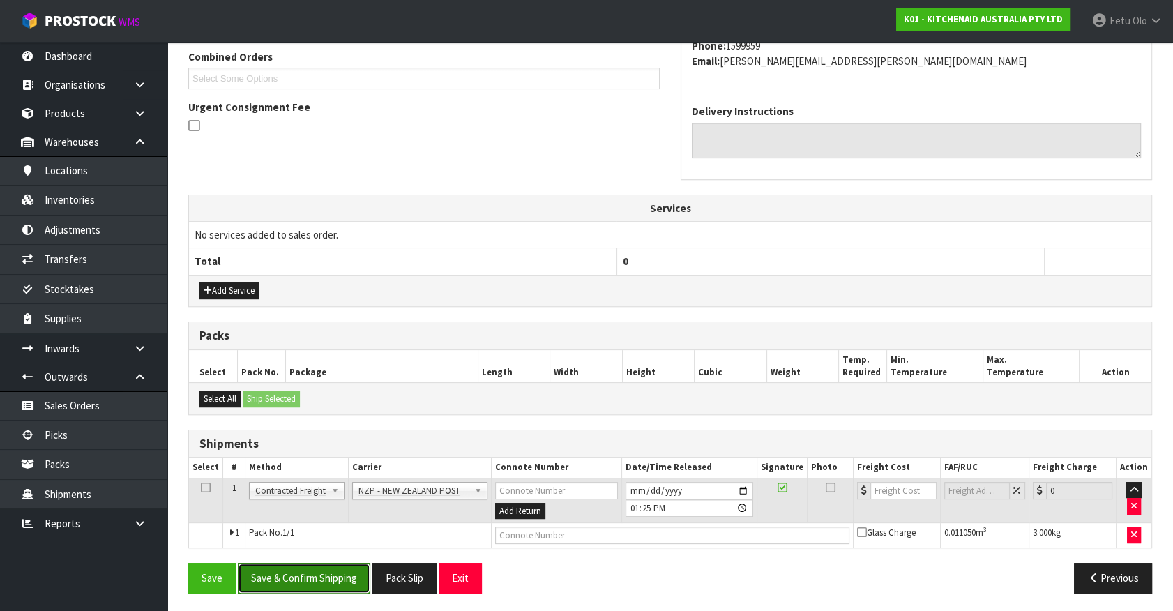
click at [305, 568] on button "Save & Confirm Shipping" at bounding box center [304, 578] width 133 height 30
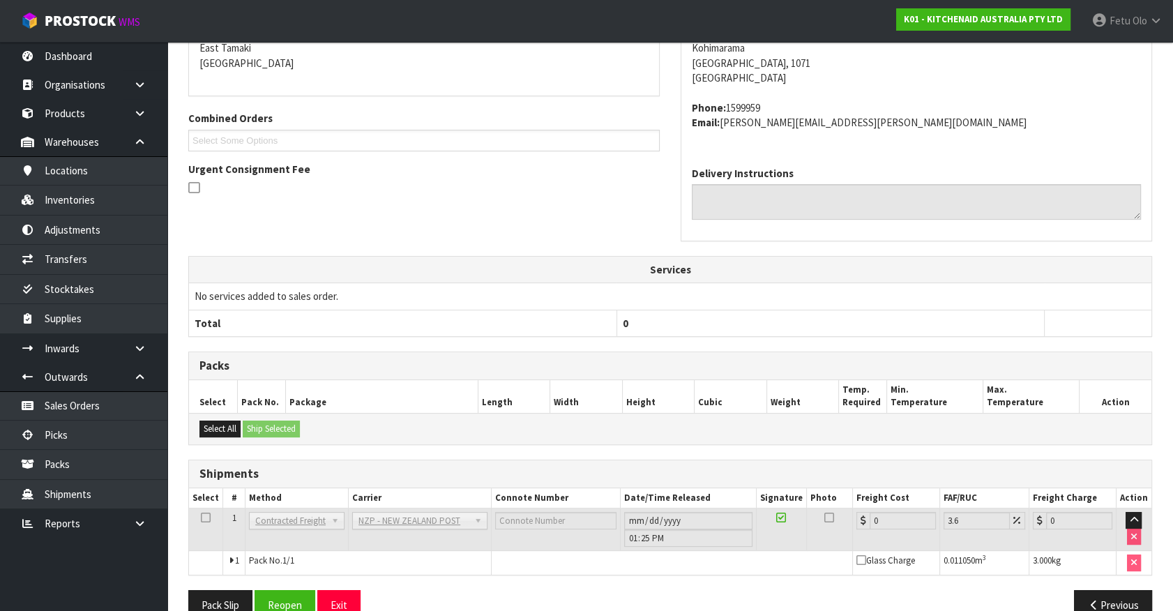
scroll to position [344, 0]
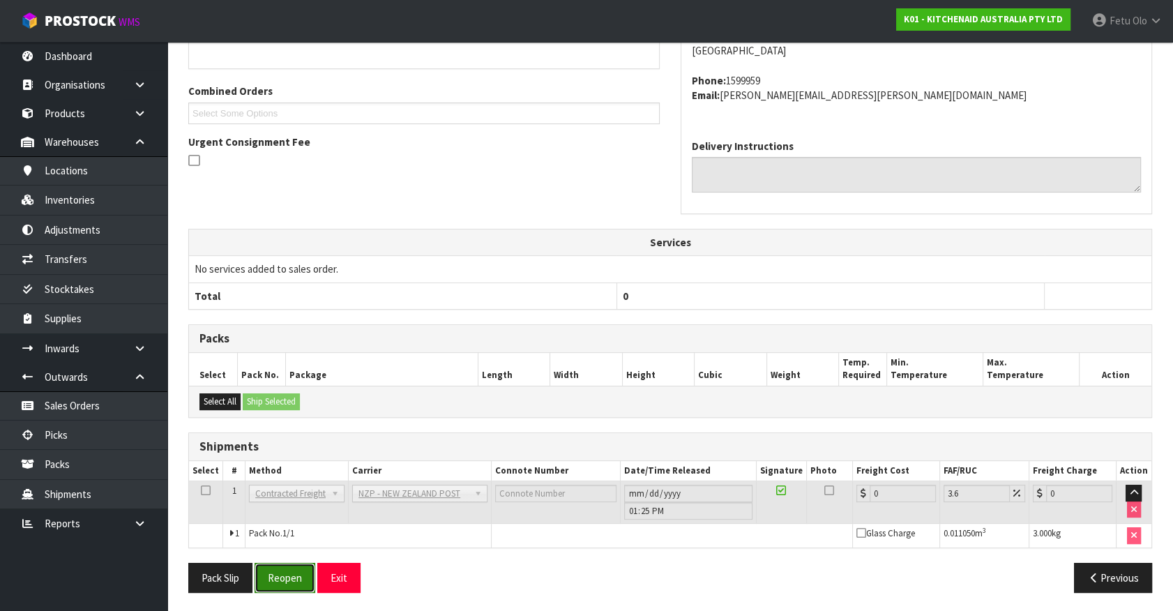
click at [287, 569] on button "Reopen" at bounding box center [285, 578] width 61 height 30
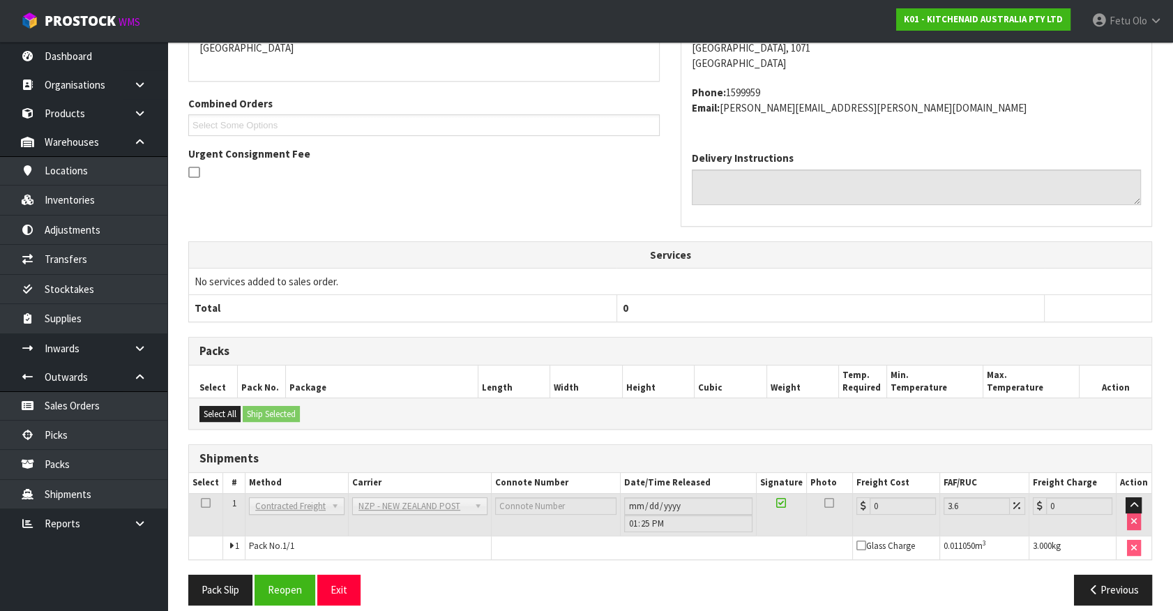
scroll to position [329, 0]
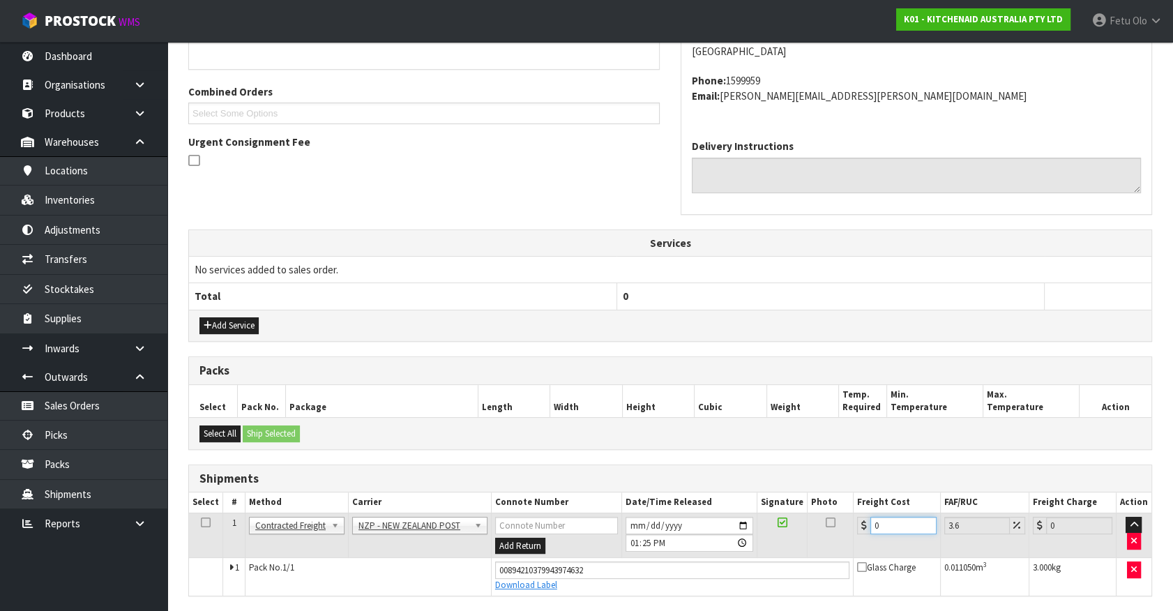
click at [545, 590] on tbody "1 Client Local Pickup Customer Local Pickup Company Freight Contracted Freight …" at bounding box center [670, 554] width 963 height 82
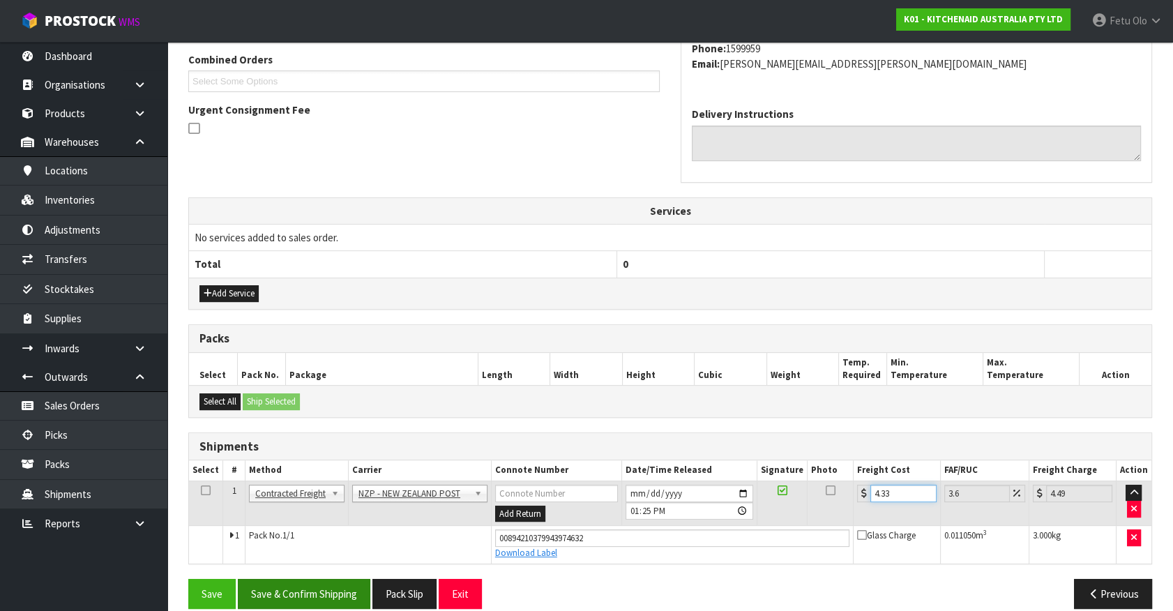
scroll to position [377, 0]
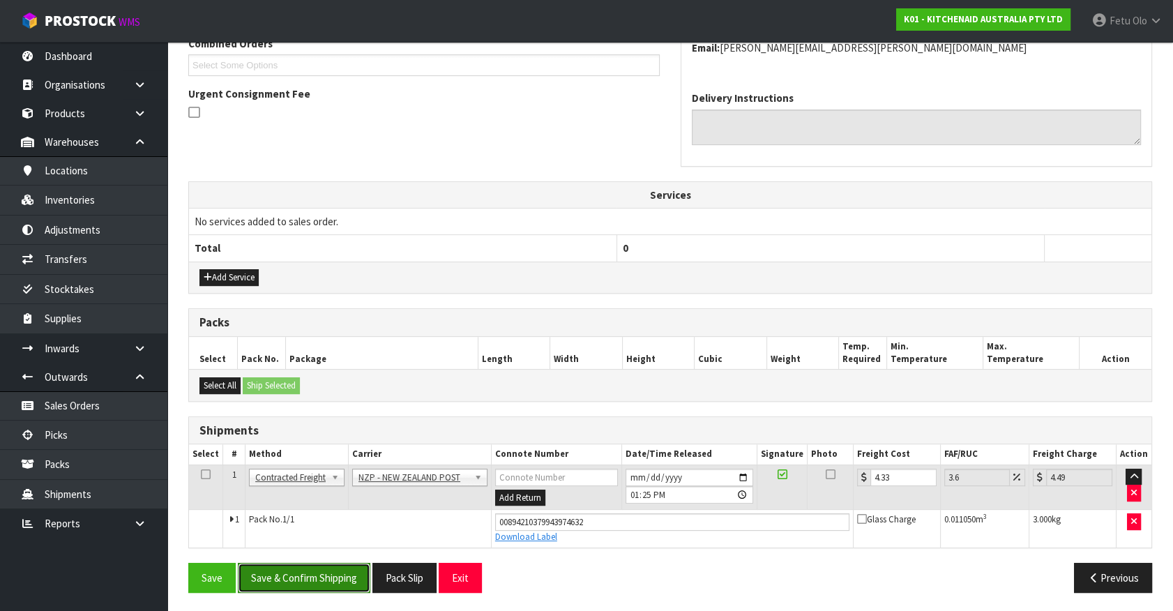
drag, startPoint x: 287, startPoint y: 580, endPoint x: 301, endPoint y: 585, distance: 15.0
click at [293, 580] on button "Save & Confirm Shipping" at bounding box center [304, 578] width 133 height 30
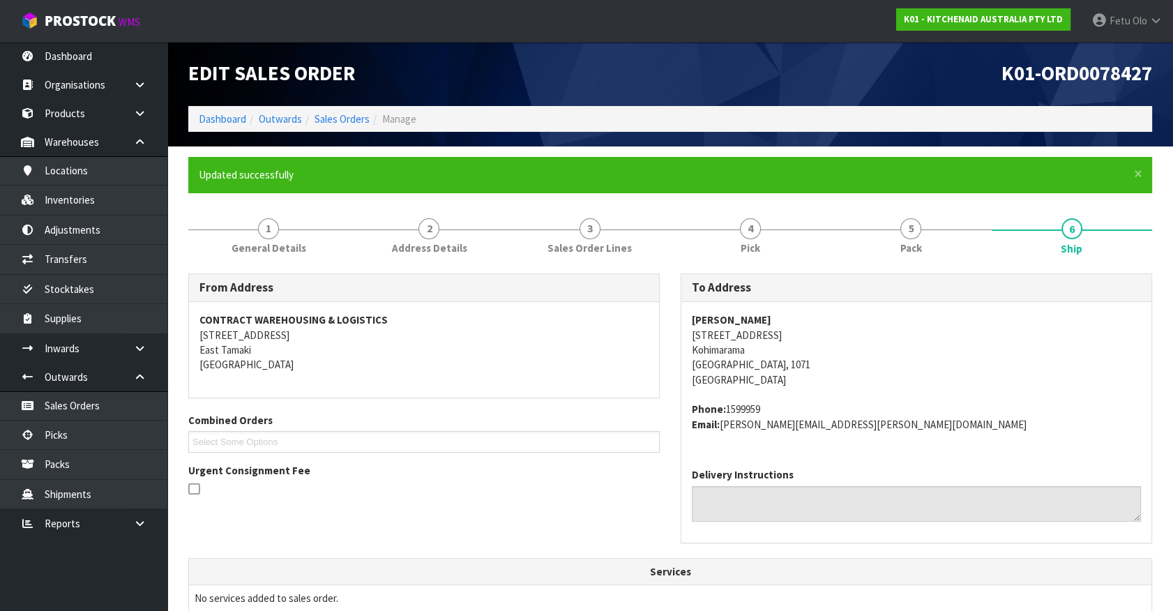
click at [43, 574] on ul "Dashboard Organisations Clients Consignees Carriers Products Categories Serial …" at bounding box center [83, 326] width 167 height 569
click at [230, 119] on link "Dashboard" at bounding box center [222, 118] width 47 height 13
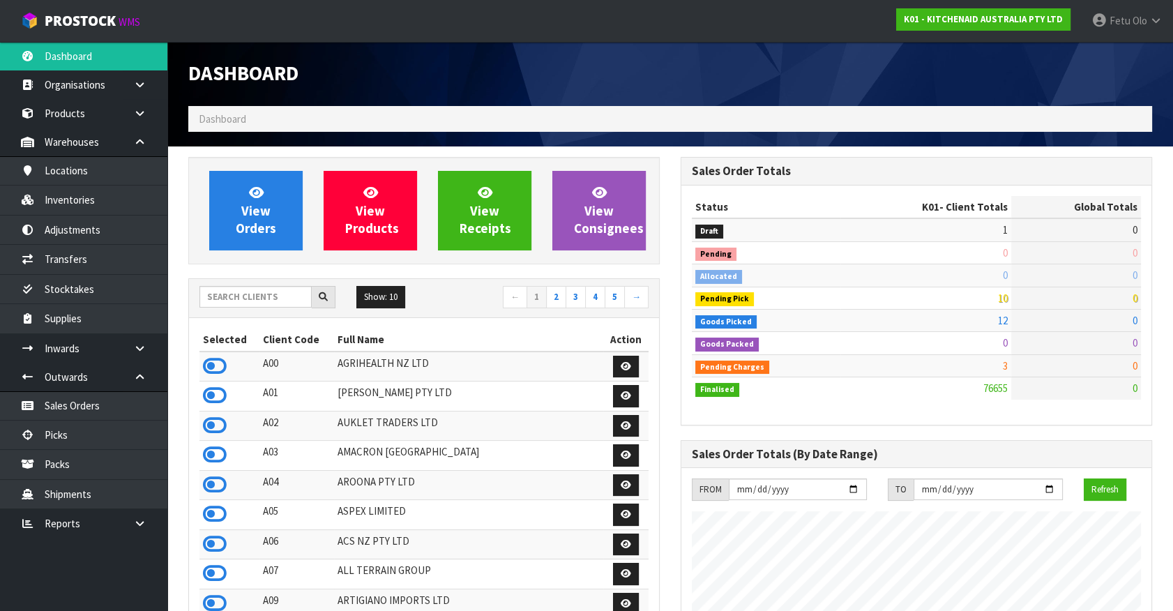
scroll to position [1055, 492]
click at [36, 436] on link "Picks" at bounding box center [83, 435] width 167 height 29
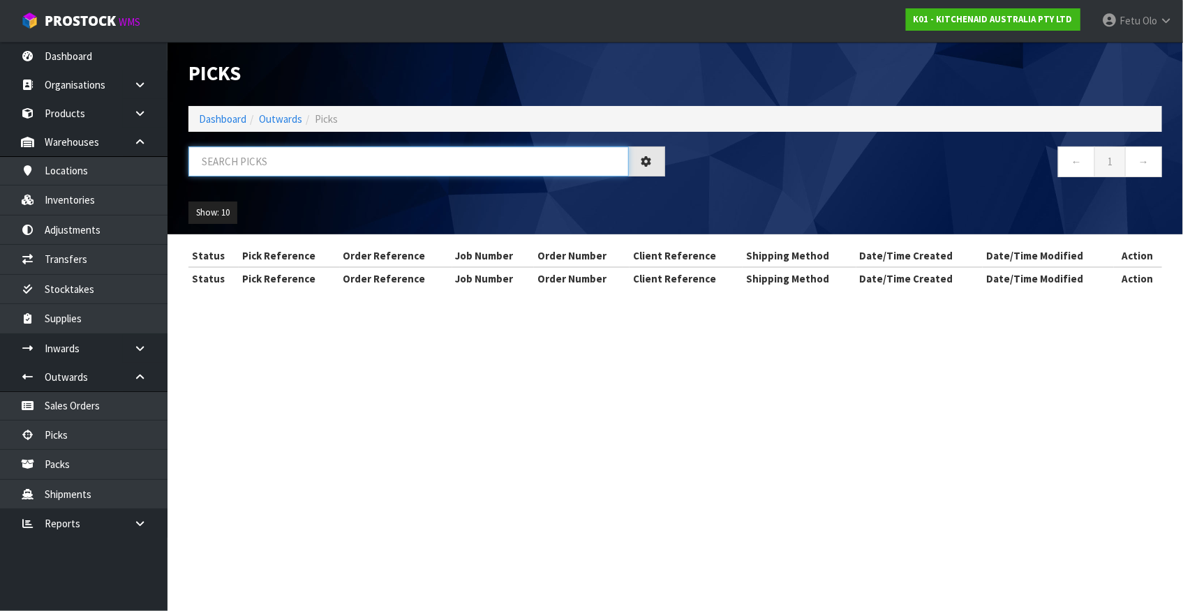
click at [289, 163] on input "text" at bounding box center [408, 162] width 440 height 30
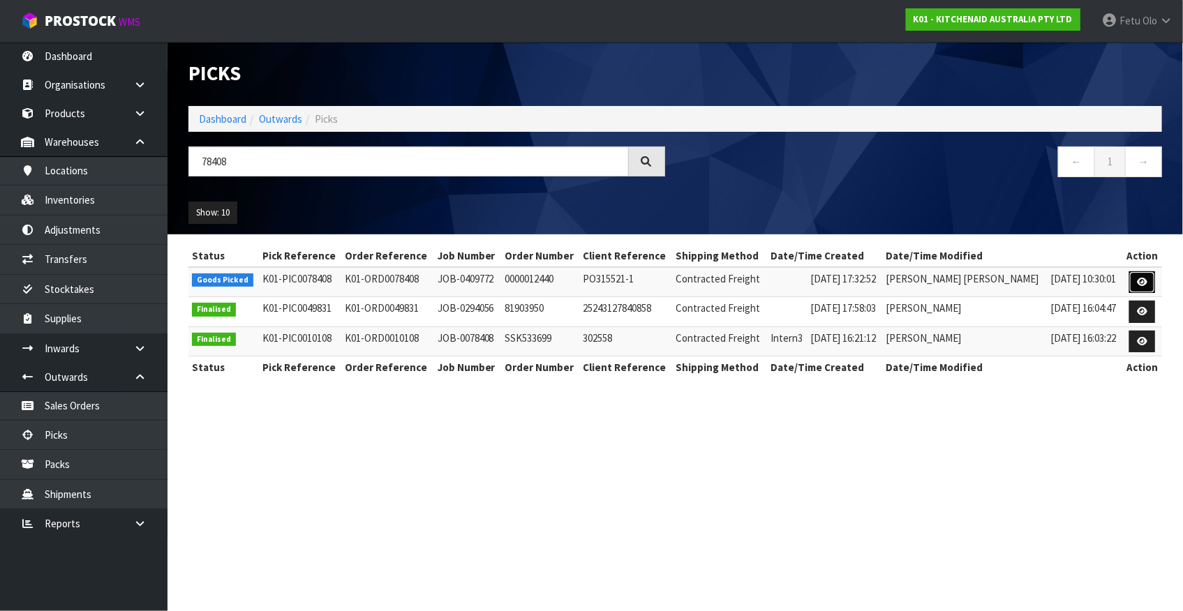
click at [1144, 280] on icon at bounding box center [1142, 282] width 10 height 9
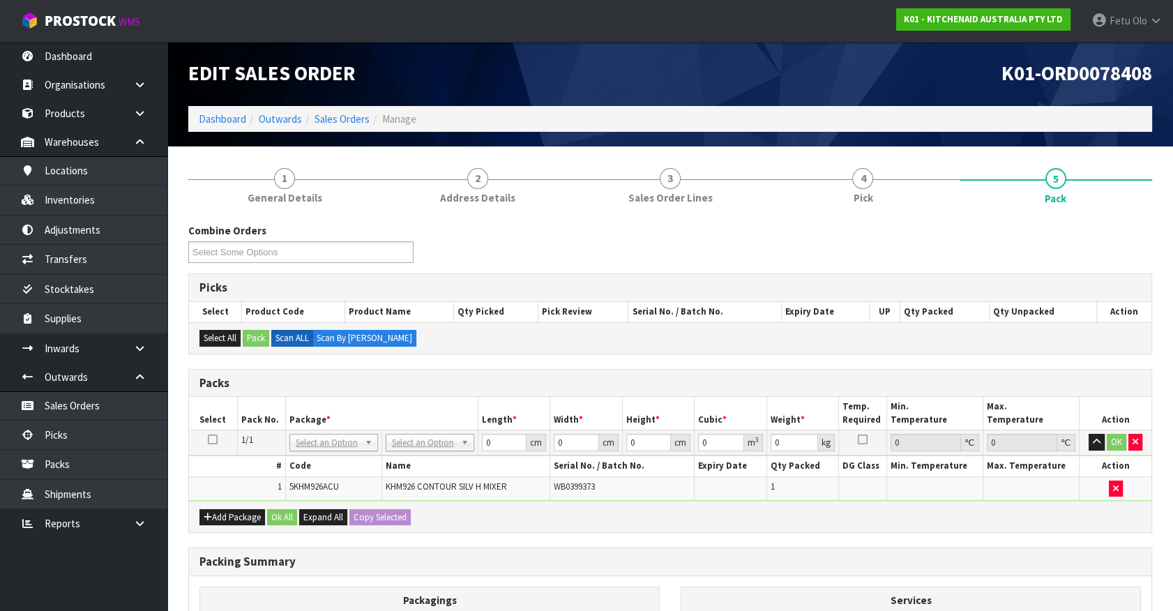
click at [1015, 516] on div "Add Package Ok All Expand All Copy Selected" at bounding box center [670, 516] width 963 height 31
drag, startPoint x: 877, startPoint y: 576, endPoint x: 914, endPoint y: 577, distance: 37.0
click at [841, 565] on h3 "Packing Summary" at bounding box center [671, 561] width 942 height 13
drag, startPoint x: 299, startPoint y: 433, endPoint x: 304, endPoint y: 463, distance: 30.5
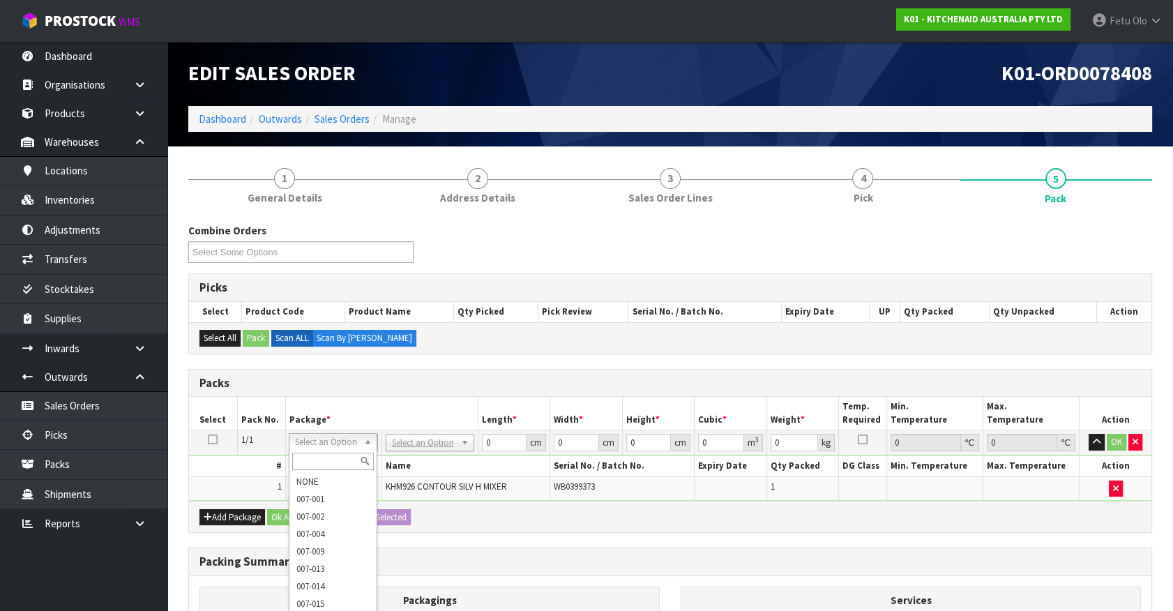
click at [312, 453] on input "text" at bounding box center [333, 461] width 82 height 17
click at [312, 456] on div "# Code Name Serial No. / Batch No. Expiry Date Qty Packed DG Class Min. Tempera…" at bounding box center [670, 478] width 963 height 45
drag, startPoint x: 323, startPoint y: 440, endPoint x: 317, endPoint y: 469, distance: 29.3
click at [318, 462] on input "text" at bounding box center [333, 461] width 82 height 17
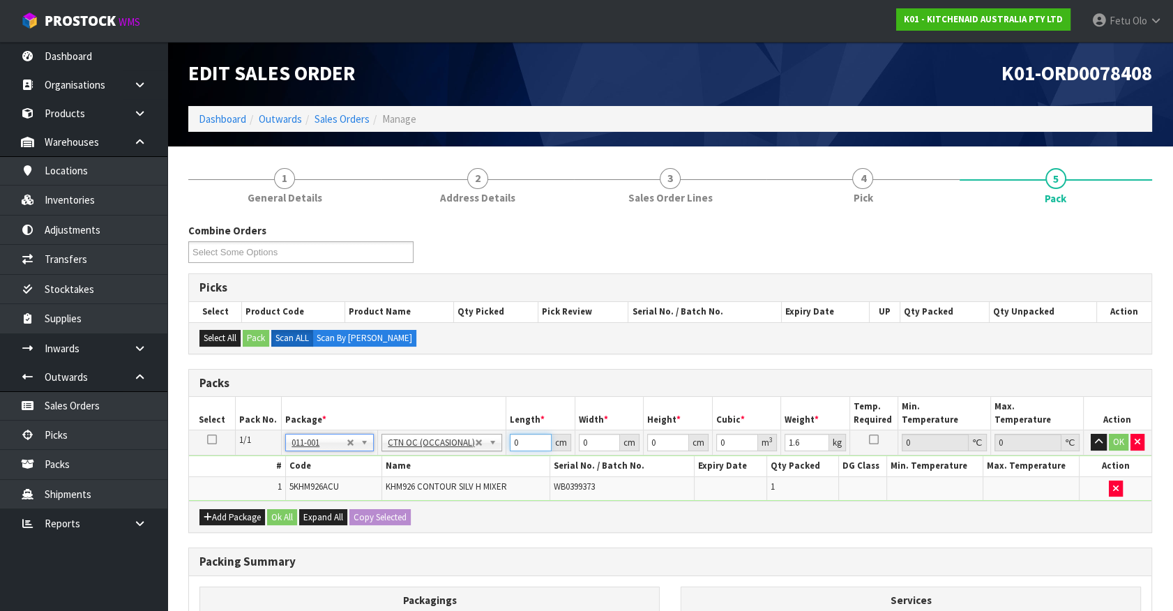
drag, startPoint x: 523, startPoint y: 442, endPoint x: 320, endPoint y: 495, distance: 209.8
click at [320, 495] on tbody "1/1 NONE 007-001 007-002 007-004 007-009 007-013 007-014 007-015 007-017 007-01…" at bounding box center [670, 465] width 963 height 70
click button "OK" at bounding box center [1119, 442] width 20 height 17
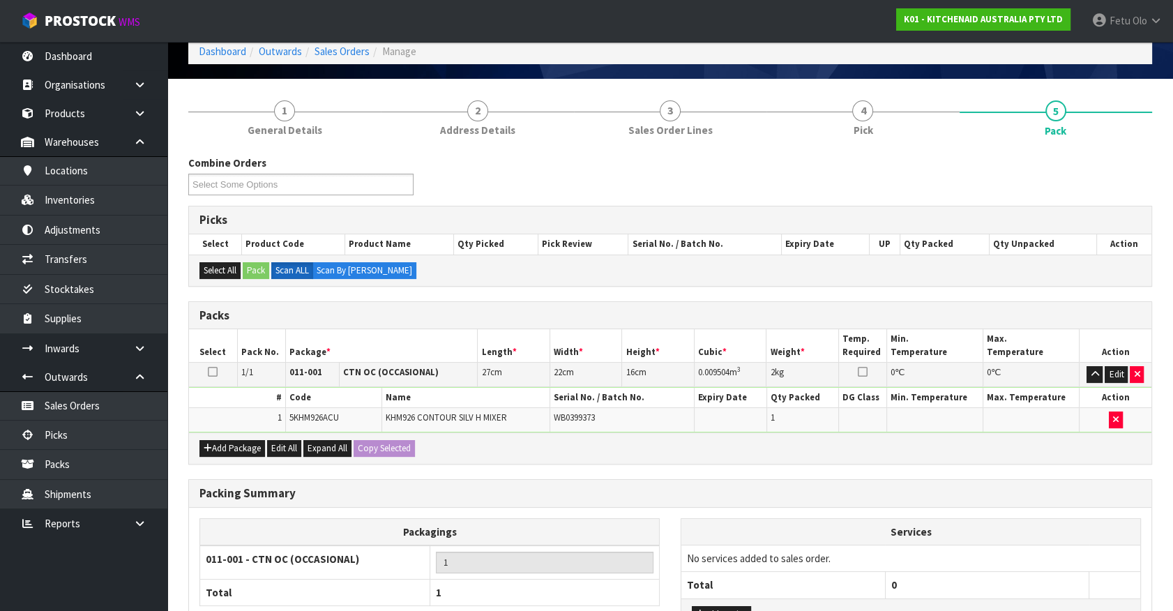
scroll to position [182, 0]
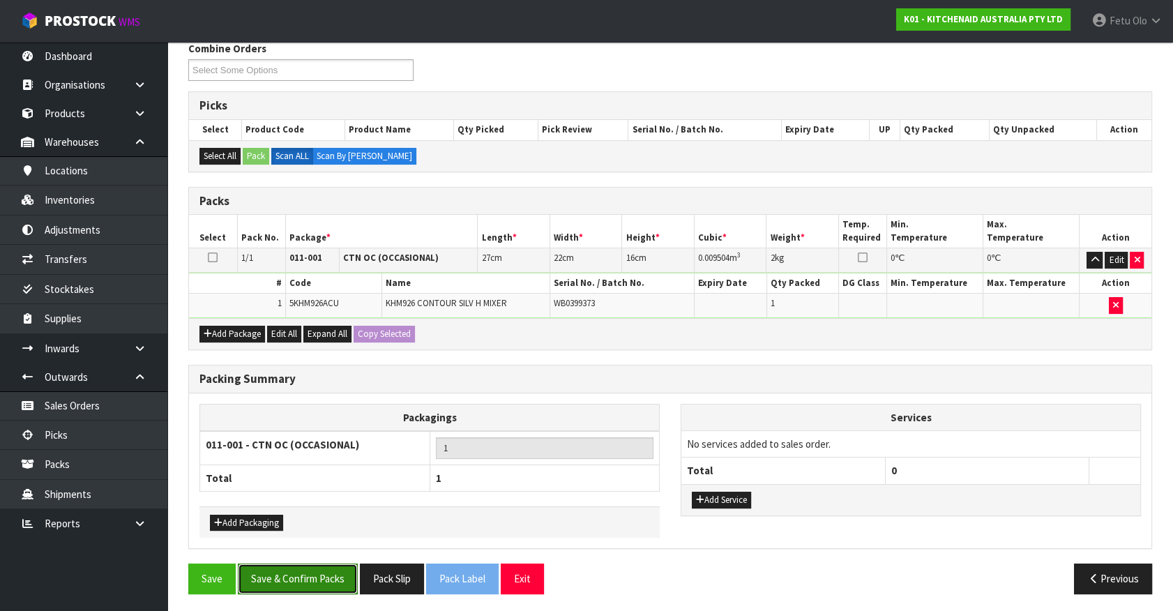
click at [289, 565] on button "Save & Confirm Packs" at bounding box center [298, 579] width 120 height 30
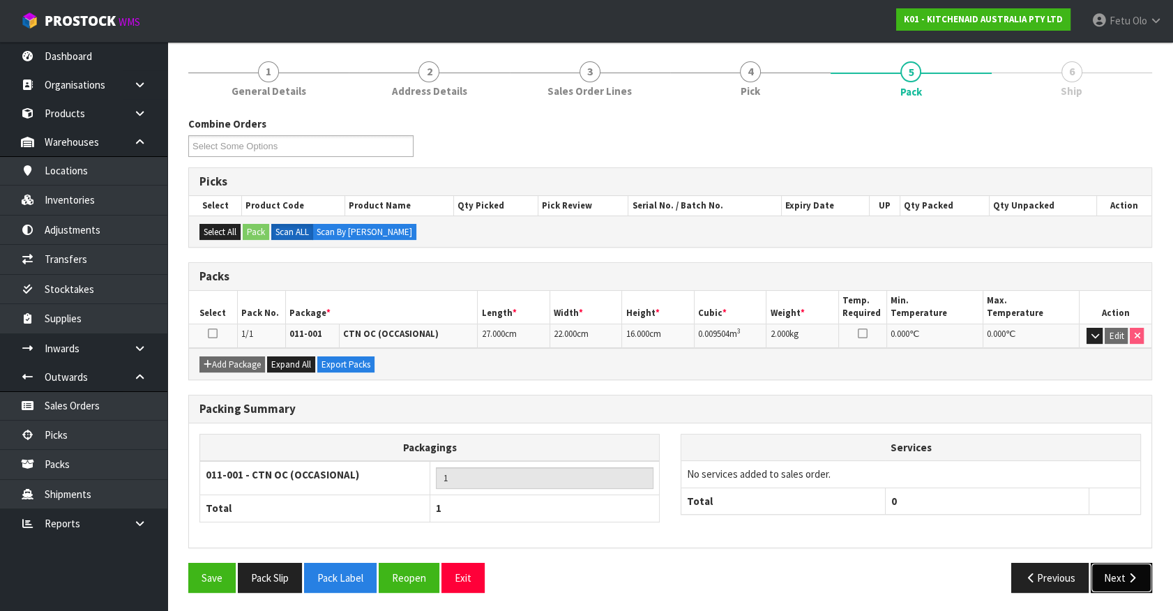
click at [1128, 579] on icon "button" at bounding box center [1132, 578] width 13 height 10
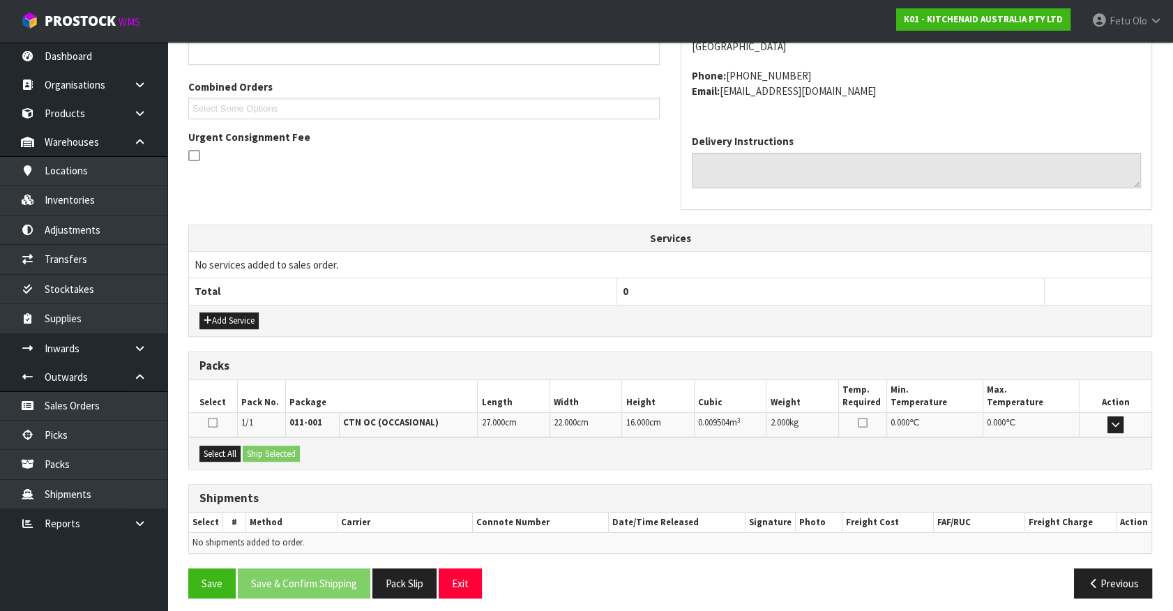
scroll to position [339, 0]
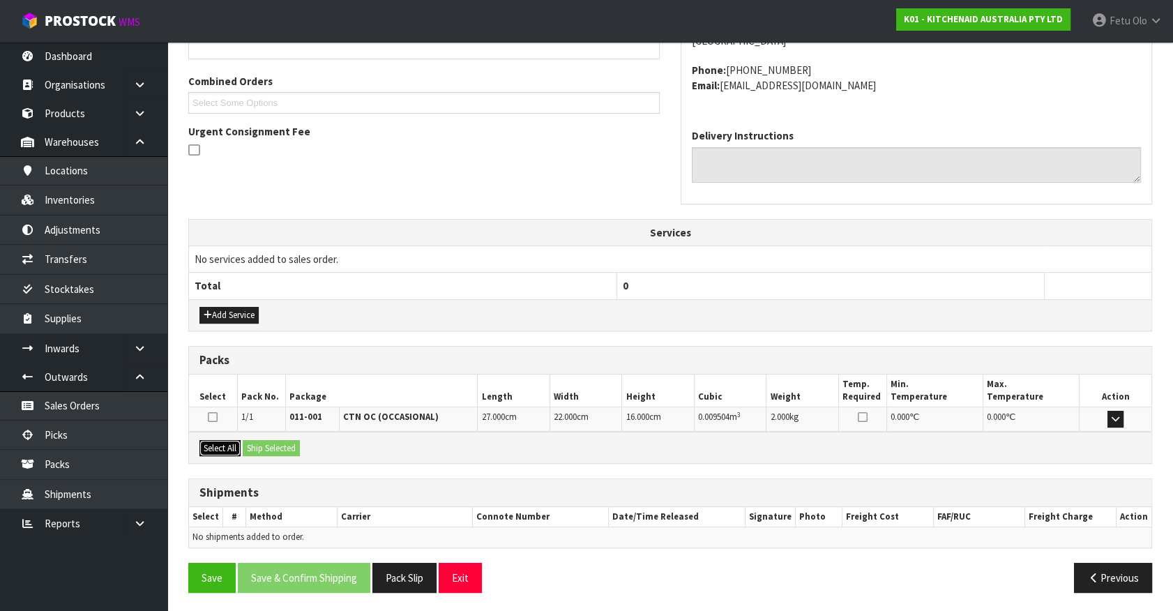
drag, startPoint x: 216, startPoint y: 446, endPoint x: 265, endPoint y: 437, distance: 50.4
click at [218, 446] on button "Select All" at bounding box center [220, 448] width 41 height 17
click at [272, 435] on div "Select All Ship Selected" at bounding box center [670, 447] width 963 height 31
click at [285, 441] on button "Ship Selected" at bounding box center [271, 448] width 57 height 17
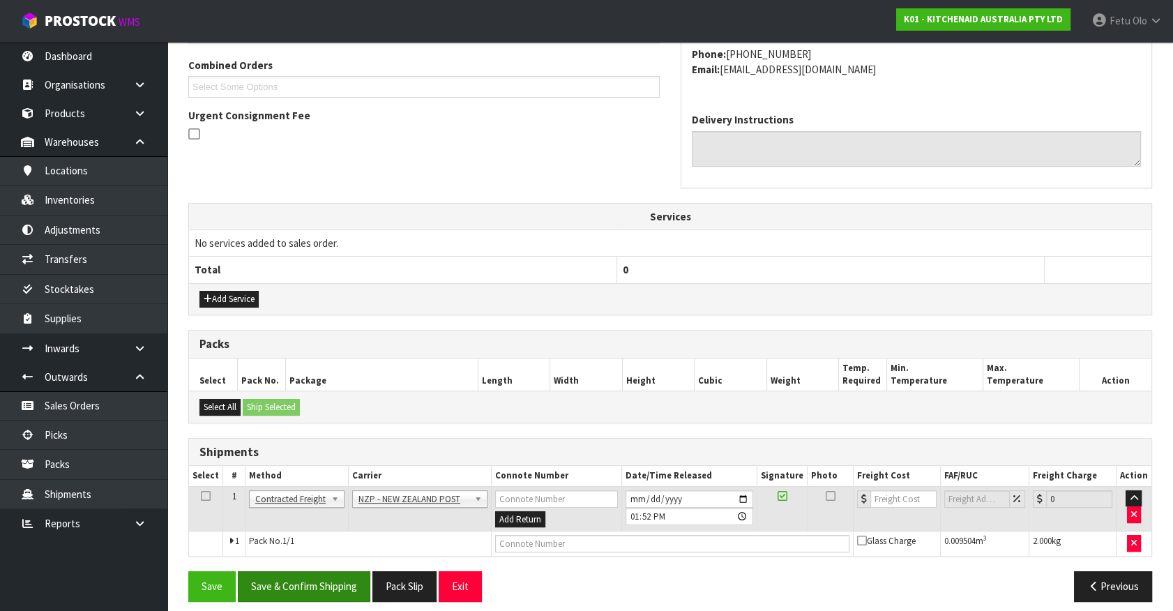
scroll to position [363, 0]
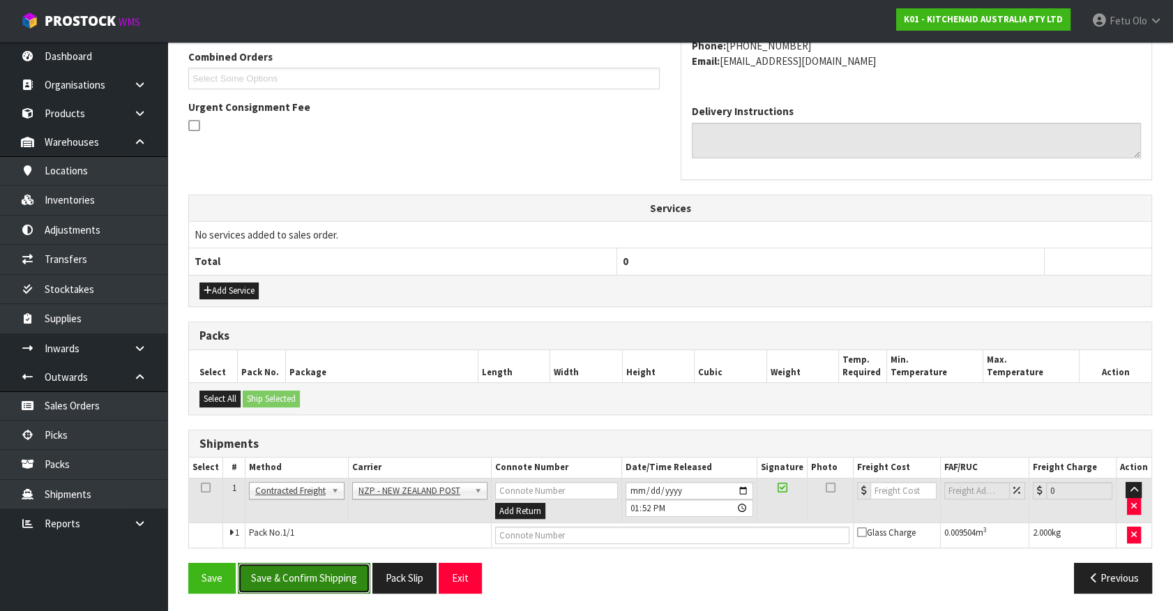
click at [311, 581] on button "Save & Confirm Shipping" at bounding box center [304, 578] width 133 height 30
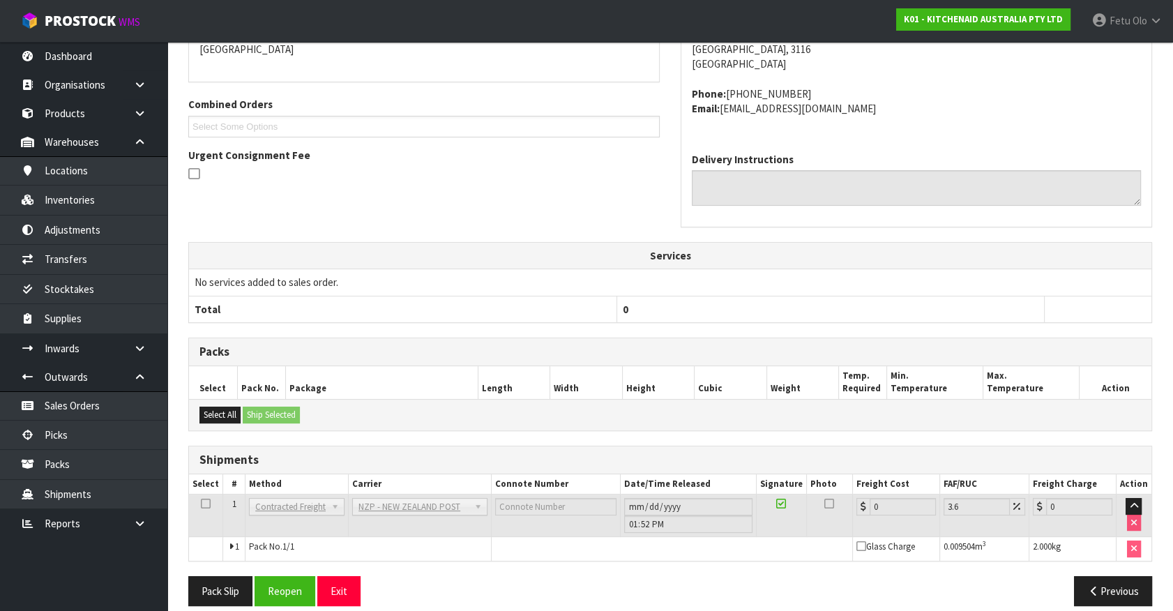
scroll to position [344, 0]
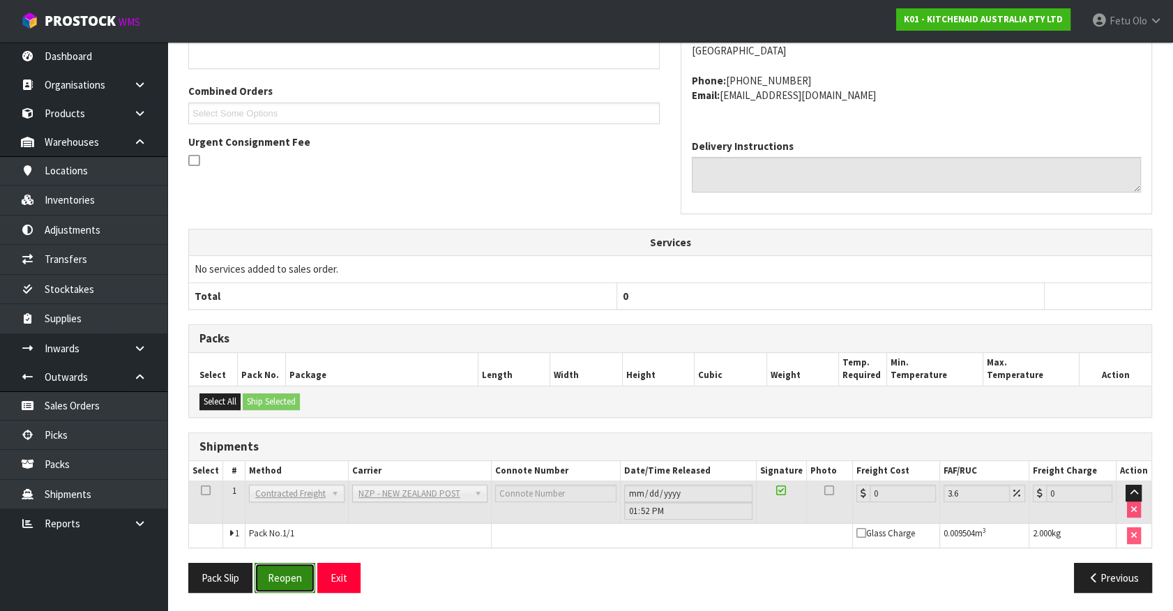
click at [287, 578] on button "Reopen" at bounding box center [285, 578] width 61 height 30
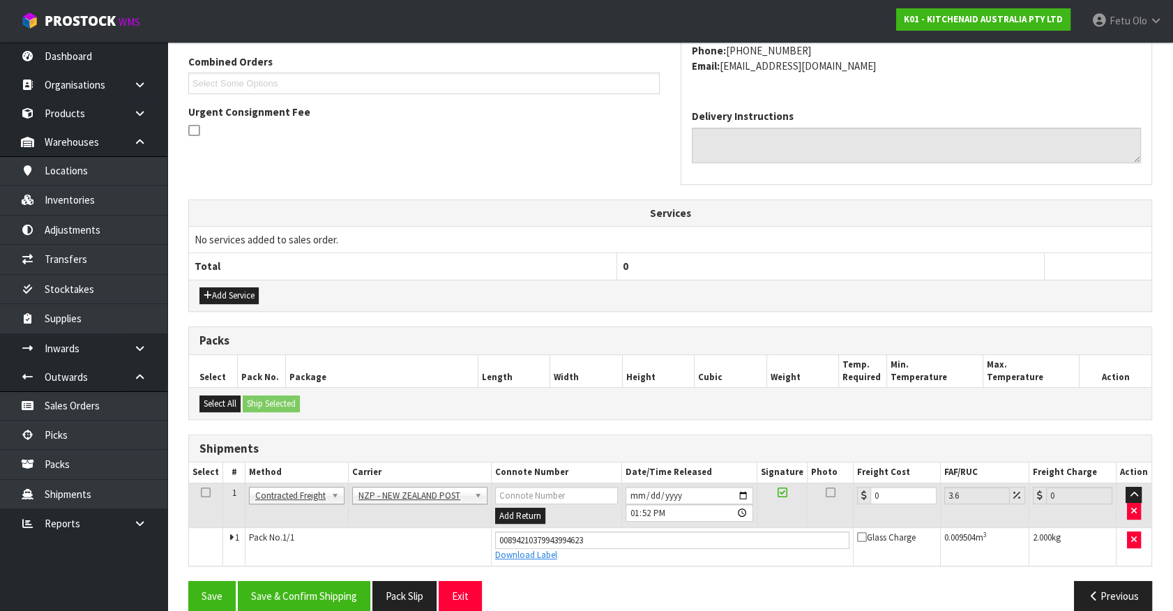
scroll to position [377, 0]
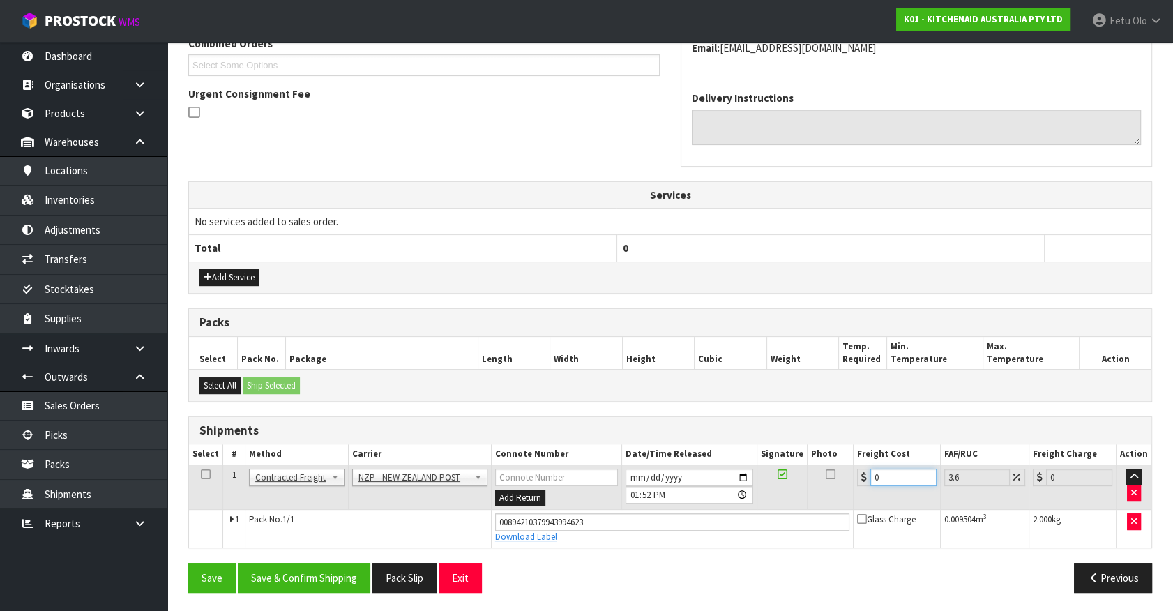
click at [502, 571] on div "From Address CONTRACT WAREHOUSING & LOGISTICS 17 Allens Road East Tamaki Auckla…" at bounding box center [670, 250] width 964 height 707
click at [296, 573] on button "Save & Confirm Shipping" at bounding box center [304, 578] width 133 height 30
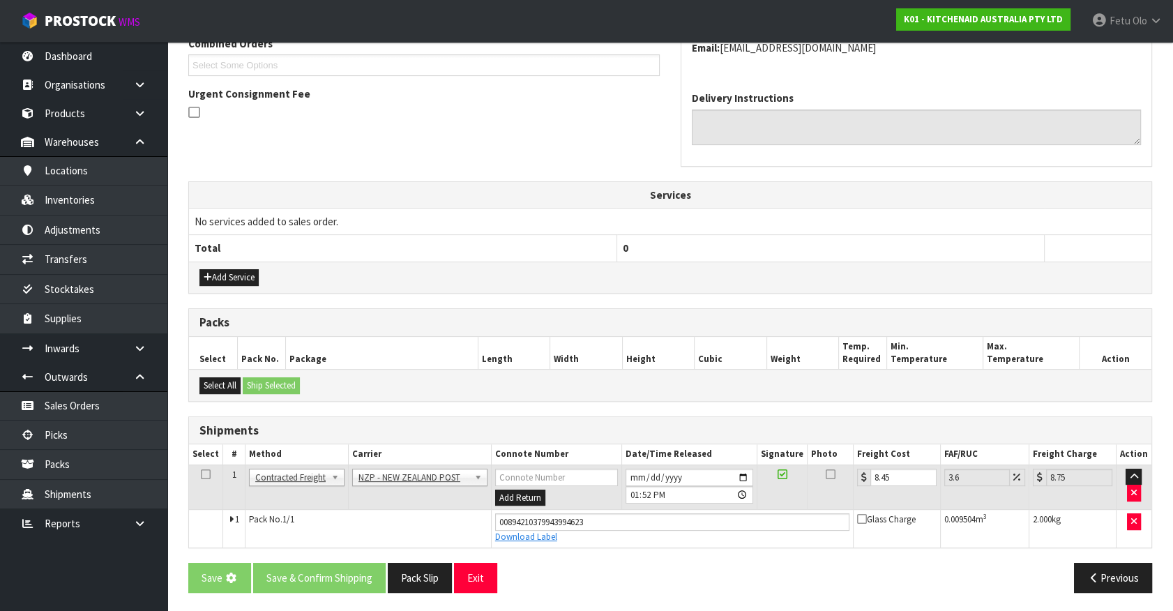
scroll to position [0, 0]
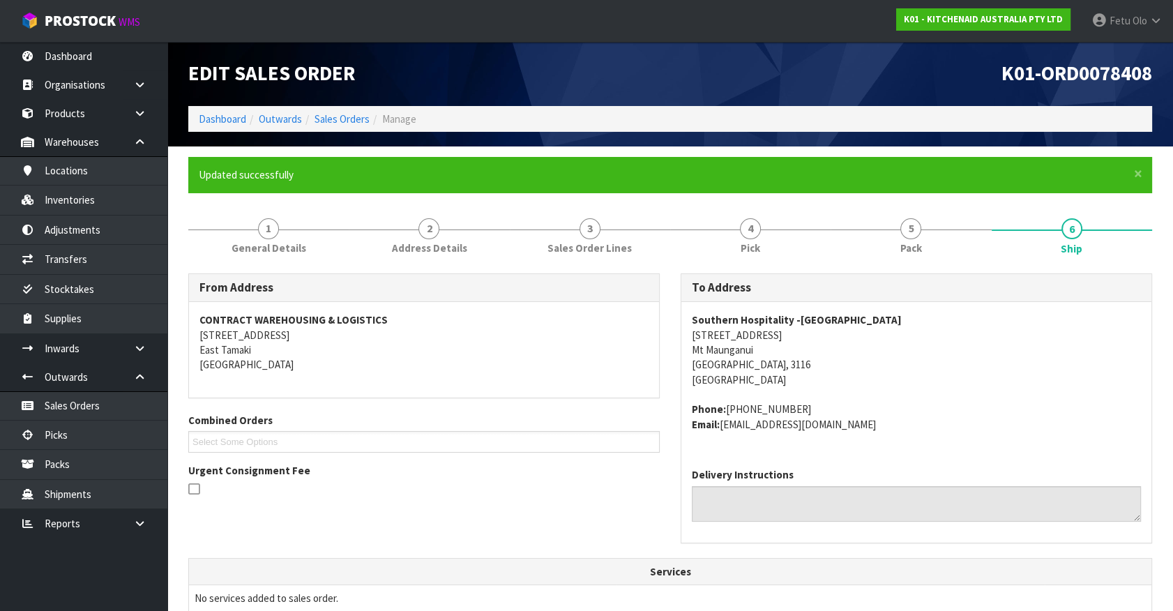
click at [1094, 410] on address "Phone: 64 (07) 928 4840 Email: claims@kitchenaid.com.au" at bounding box center [916, 417] width 449 height 30
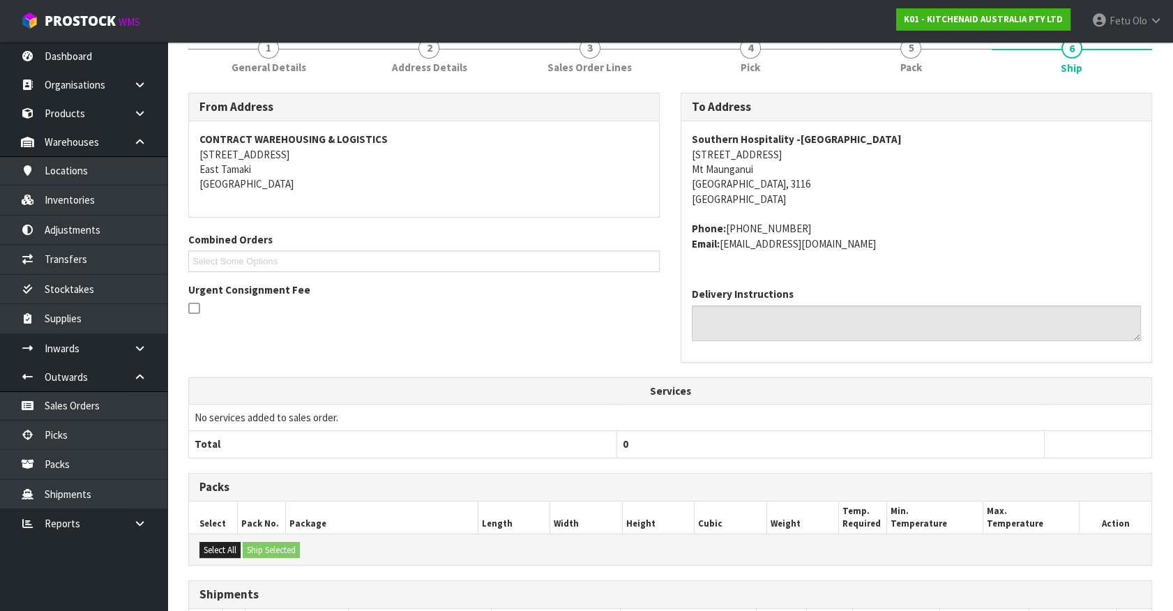
scroll to position [338, 0]
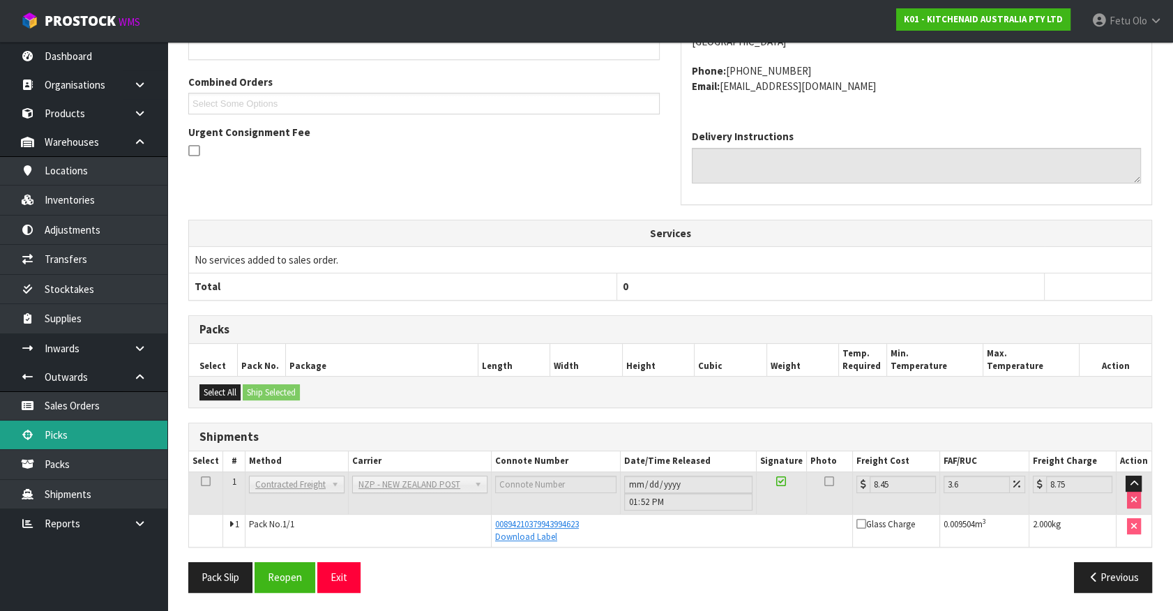
click at [77, 437] on link "Picks" at bounding box center [83, 435] width 167 height 29
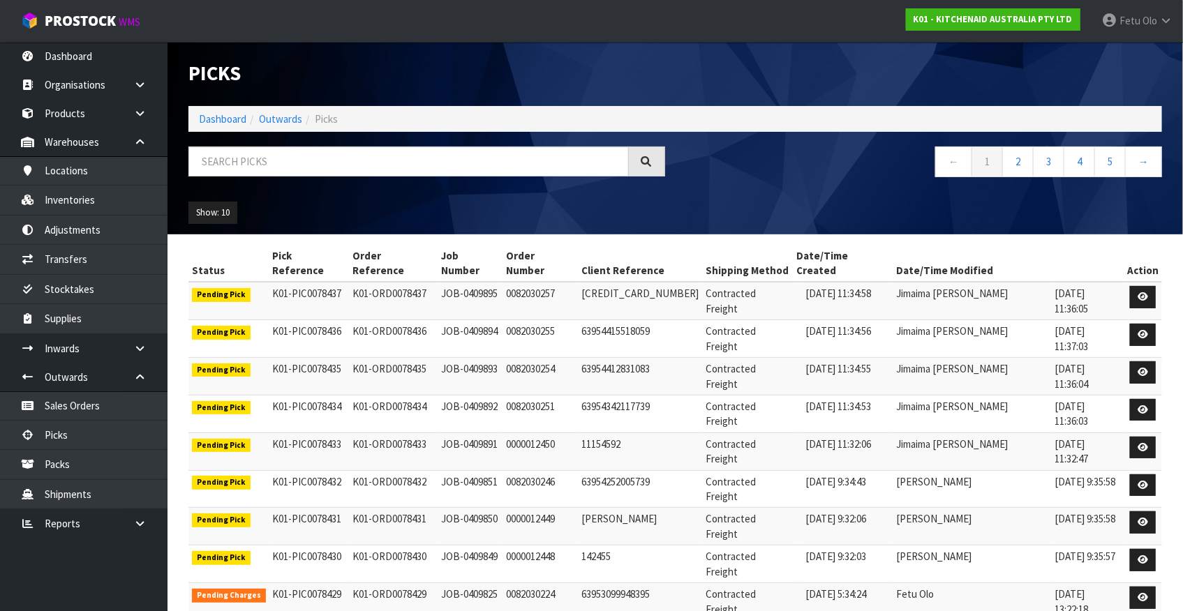
drag, startPoint x: 942, startPoint y: 481, endPoint x: 883, endPoint y: 486, distance: 58.8
click at [942, 546] on td "Divjot Kaur" at bounding box center [972, 565] width 158 height 38
click at [324, 171] on input "text" at bounding box center [408, 162] width 440 height 30
click at [313, 151] on input "text" at bounding box center [408, 162] width 440 height 30
click at [340, 159] on input "text" at bounding box center [408, 162] width 440 height 30
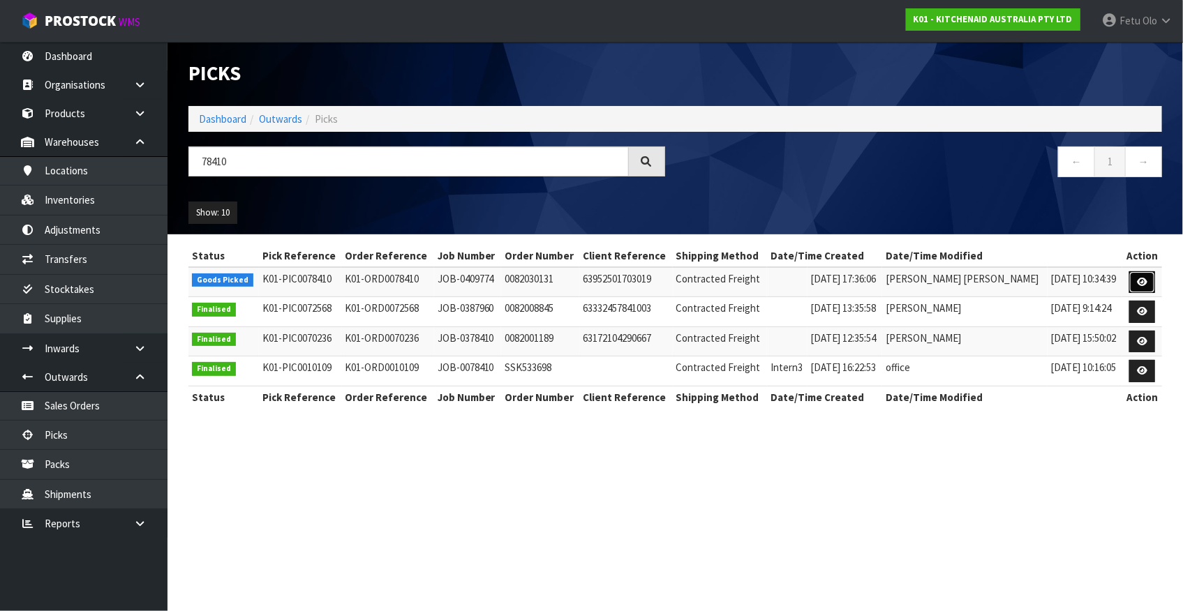
click at [1140, 282] on icon at bounding box center [1142, 282] width 10 height 9
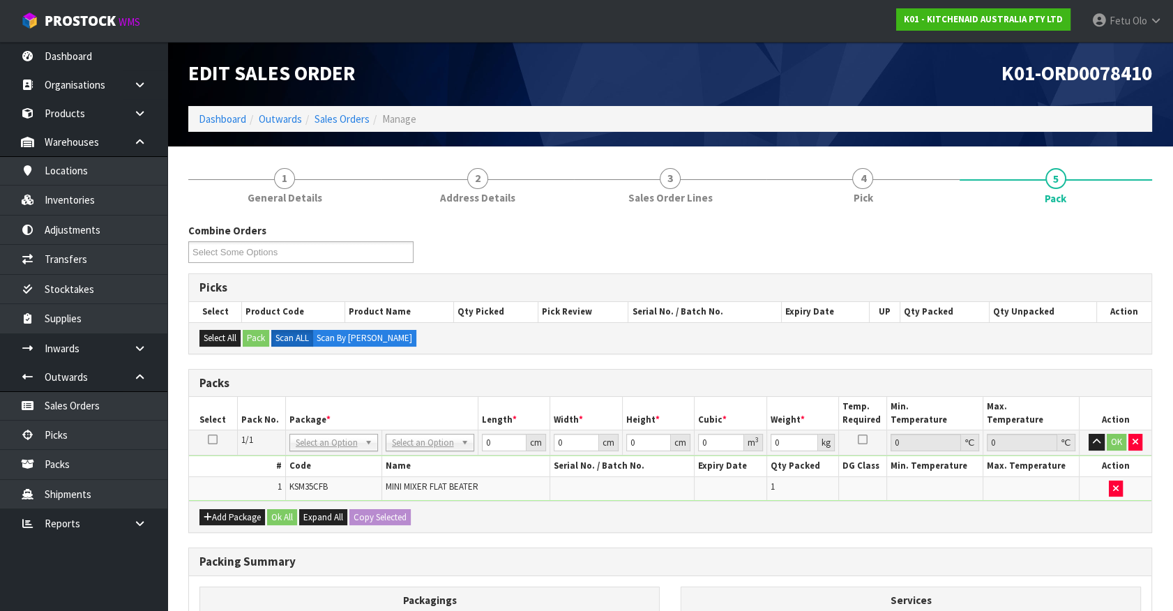
drag, startPoint x: 347, startPoint y: 446, endPoint x: 345, endPoint y: 456, distance: 9.9
click at [339, 462] on input "text" at bounding box center [333, 461] width 82 height 17
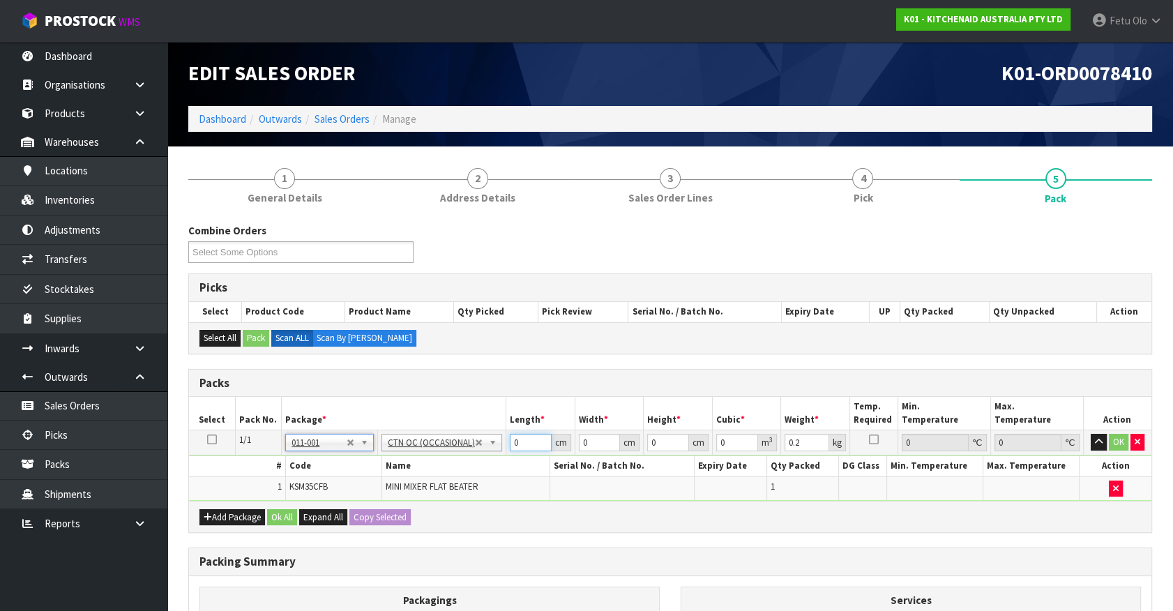
drag, startPoint x: 507, startPoint y: 450, endPoint x: 304, endPoint y: 497, distance: 208.3
click at [304, 497] on tbody "1/1 NONE 007-001 007-002 007-004 007-009 007-013 007-014 007-015 007-017 007-01…" at bounding box center [670, 465] width 963 height 70
click button "OK" at bounding box center [1119, 442] width 20 height 17
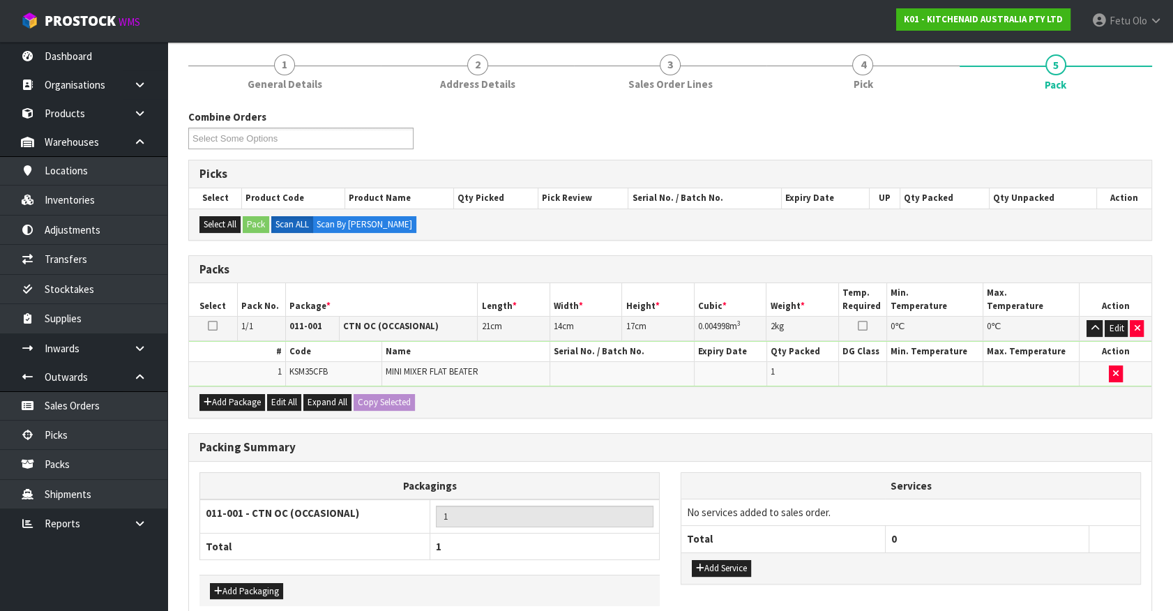
scroll to position [182, 0]
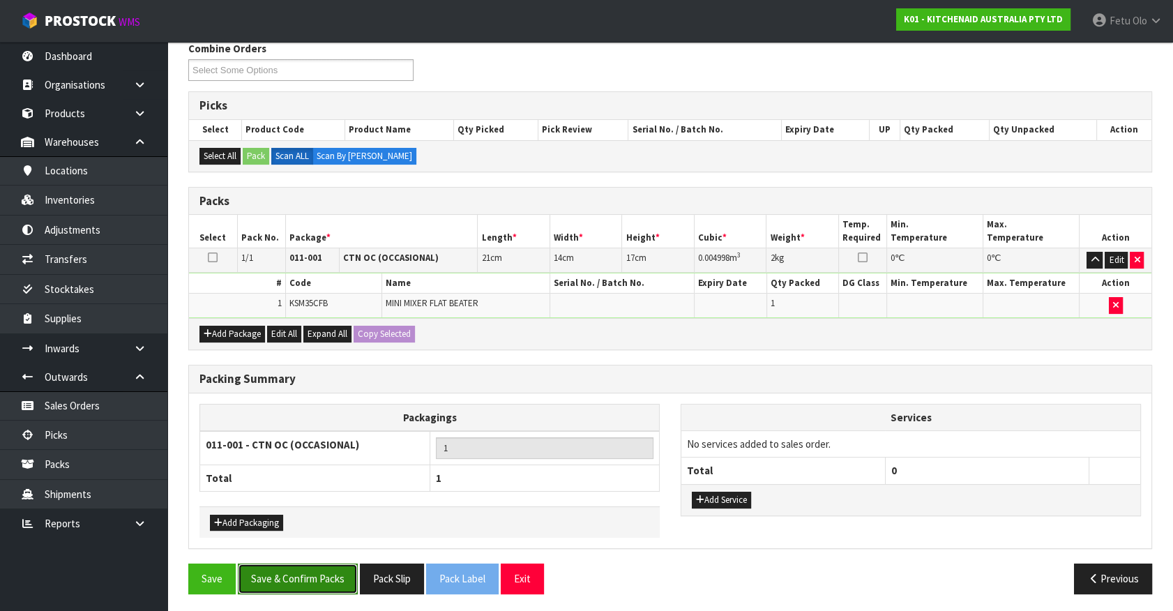
click at [286, 564] on button "Save & Confirm Packs" at bounding box center [298, 579] width 120 height 30
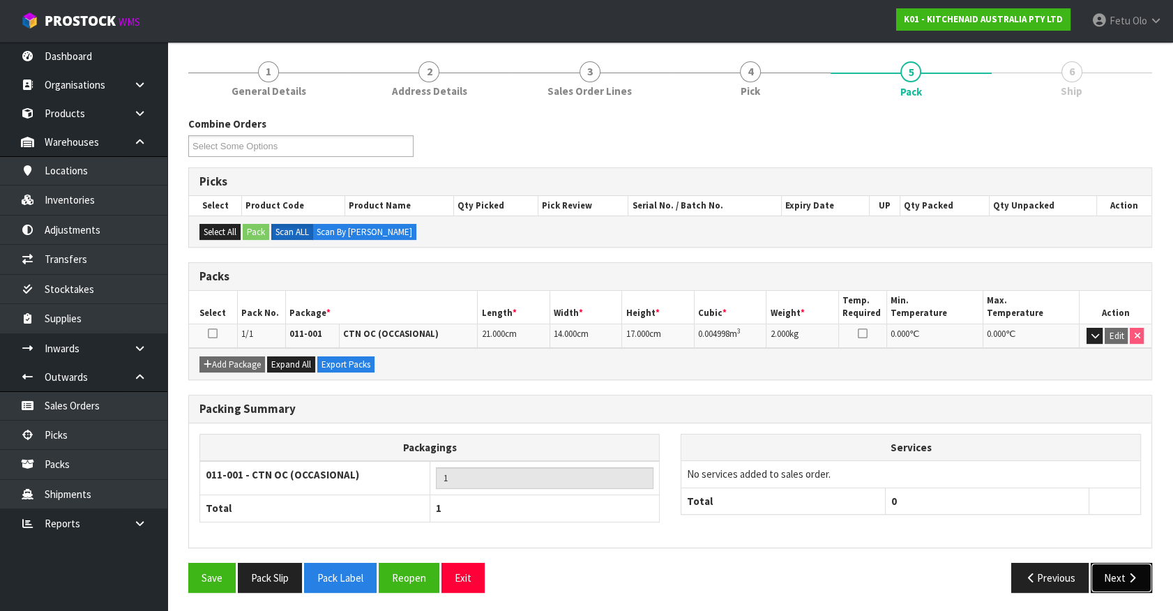
click at [1120, 577] on button "Next" at bounding box center [1121, 578] width 61 height 30
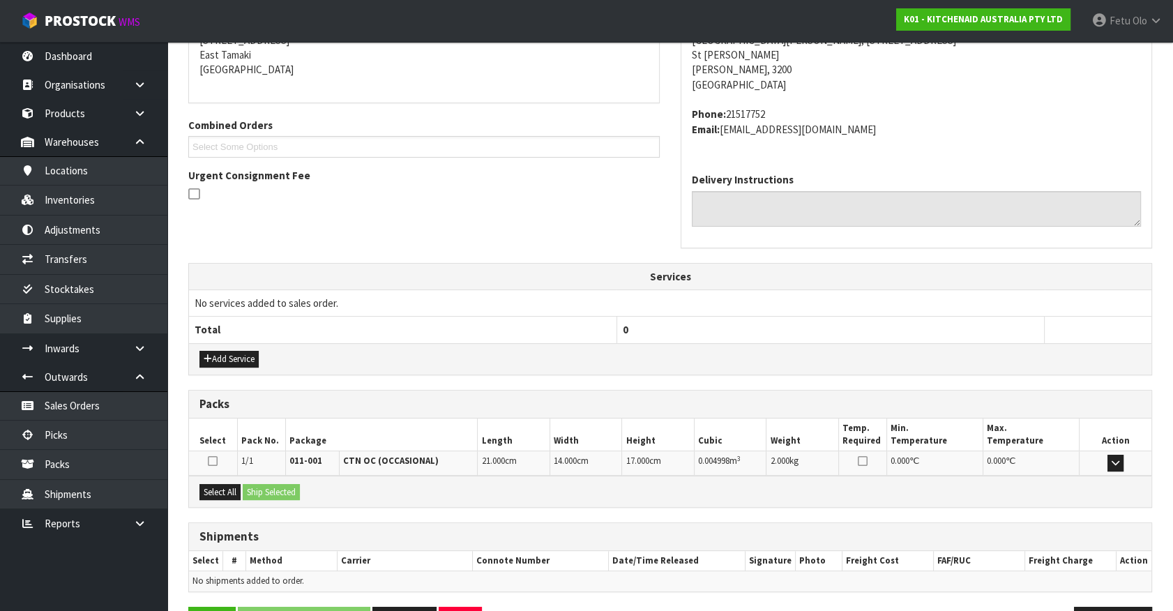
scroll to position [339, 0]
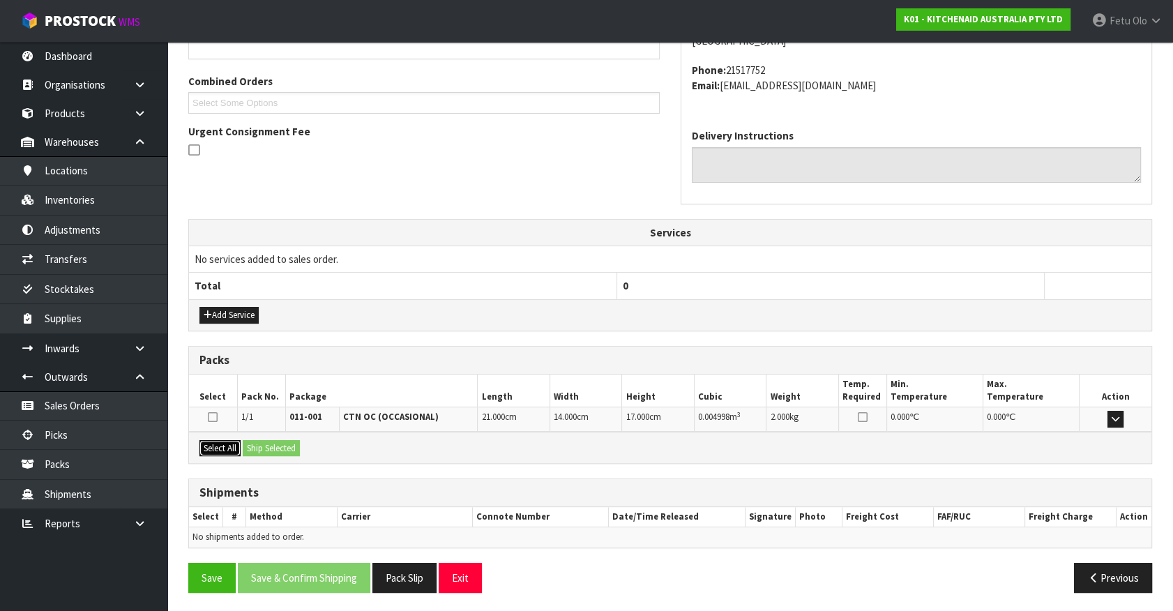
click at [227, 445] on button "Select All" at bounding box center [220, 448] width 41 height 17
click at [262, 433] on div "Select All Ship Selected" at bounding box center [670, 447] width 963 height 31
click at [272, 449] on button "Ship Selected" at bounding box center [271, 448] width 57 height 17
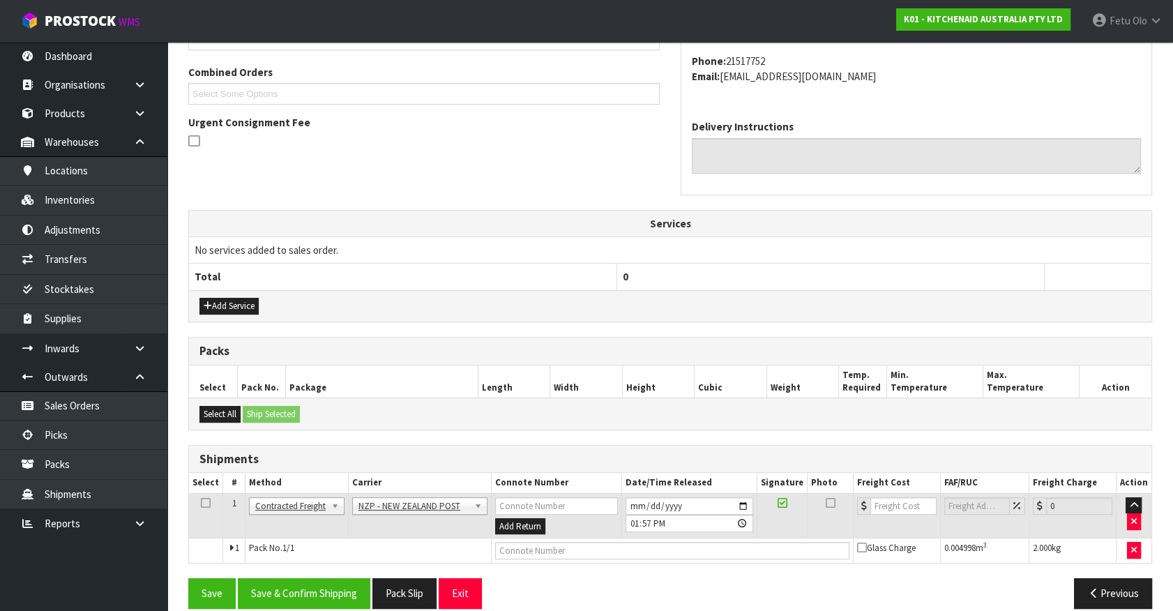
scroll to position [363, 0]
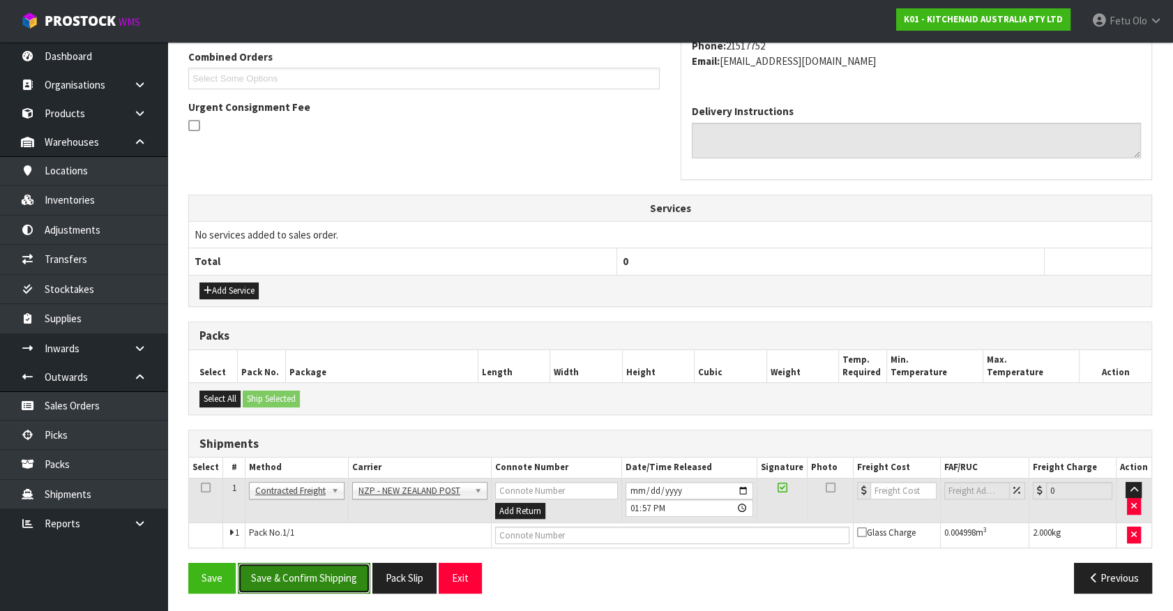
click at [316, 563] on button "Save & Confirm Shipping" at bounding box center [304, 578] width 133 height 30
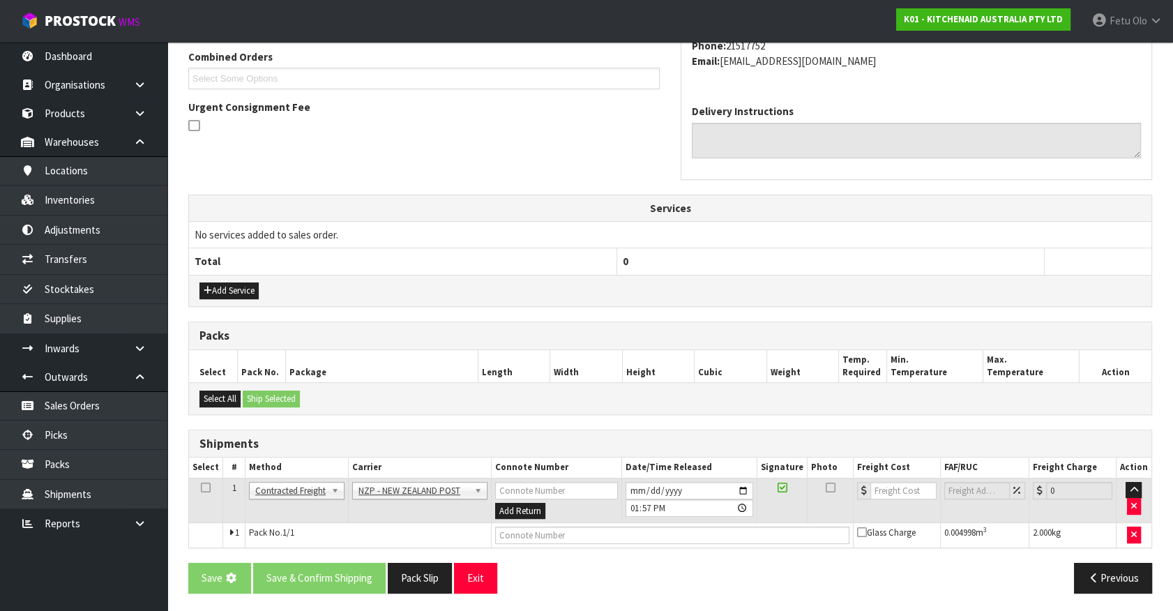
scroll to position [0, 0]
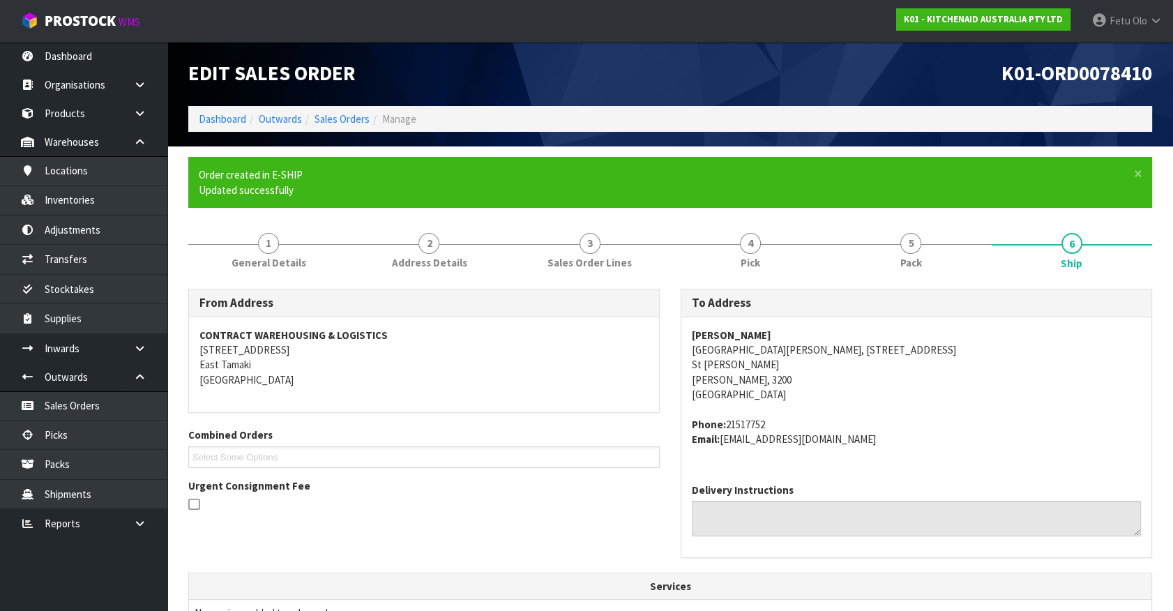
drag, startPoint x: 994, startPoint y: 456, endPoint x: 809, endPoint y: 461, distance: 185.6
click at [994, 456] on div "Glenda McLean Saint Andrews, 30A Arcus Street St Andrews Hamilton, 3200 New Zea…" at bounding box center [917, 394] width 470 height 155
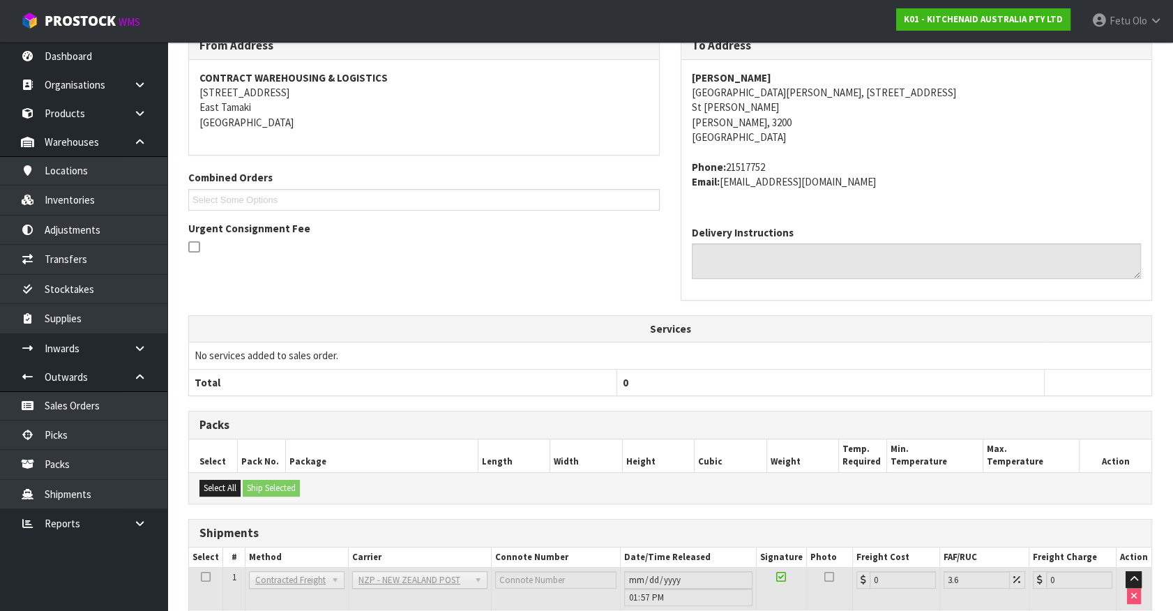
scroll to position [344, 0]
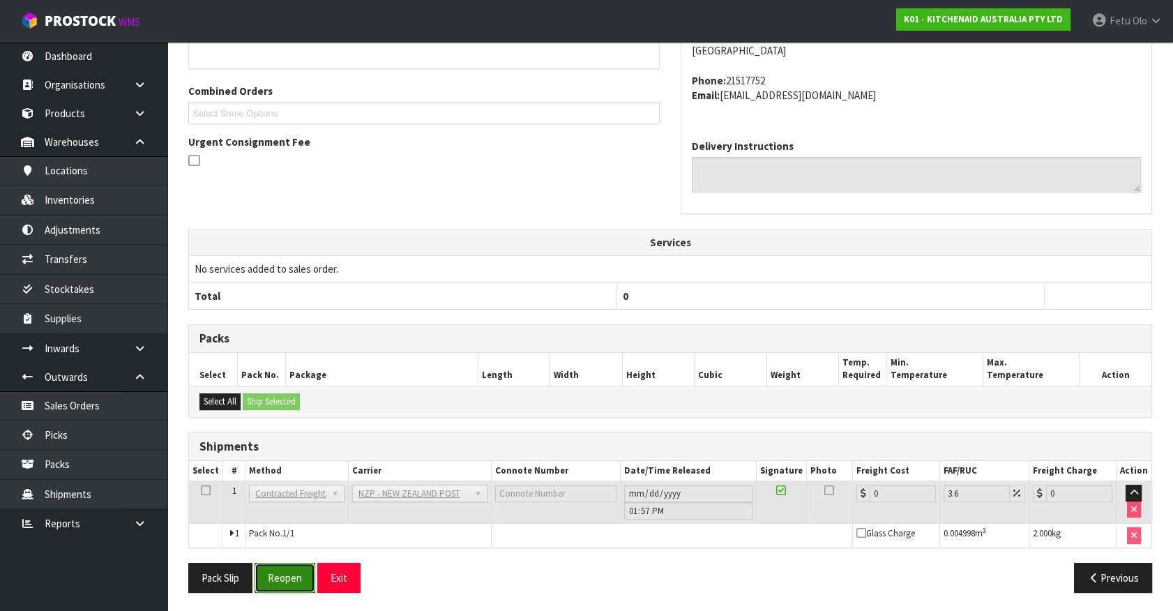
click at [271, 578] on button "Reopen" at bounding box center [285, 578] width 61 height 30
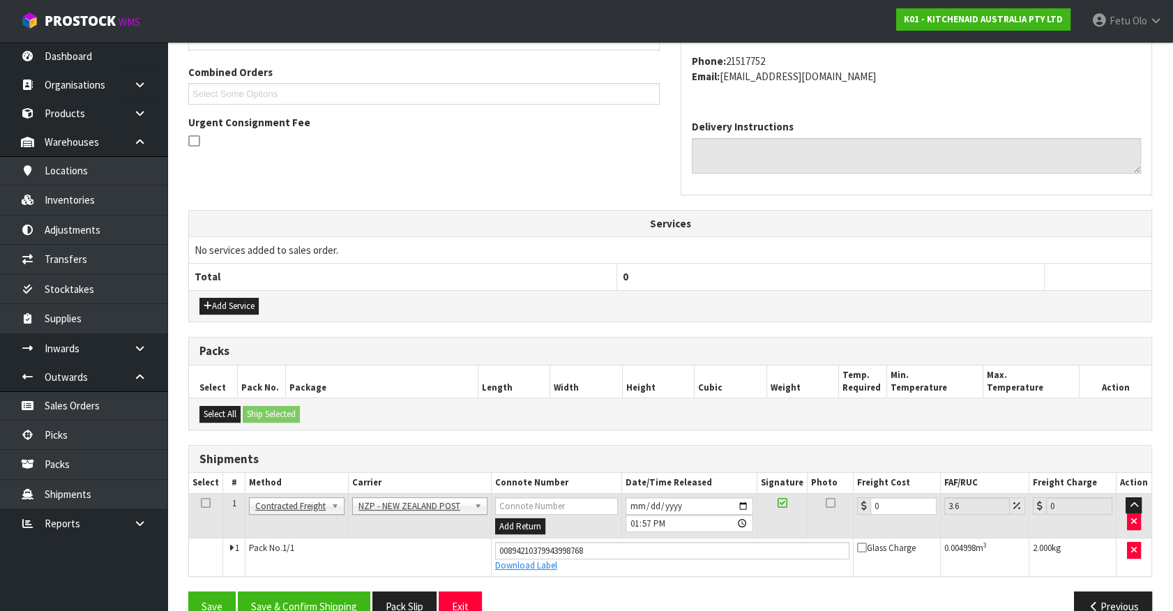
scroll to position [377, 0]
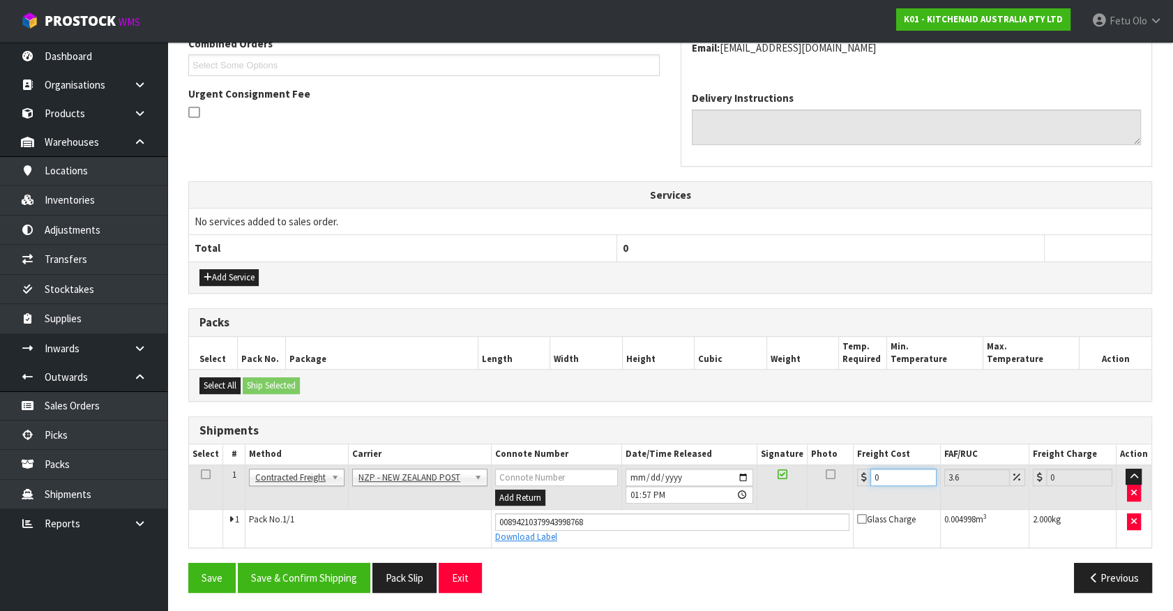
drag, startPoint x: 893, startPoint y: 474, endPoint x: 778, endPoint y: 514, distance: 121.8
click at [778, 514] on tbody "1 Client Local Pickup Customer Local Pickup Company Freight Contracted Freight …" at bounding box center [670, 506] width 963 height 82
drag, startPoint x: 327, startPoint y: 565, endPoint x: 336, endPoint y: 561, distance: 10.6
click at [331, 564] on button "Save & Confirm Shipping" at bounding box center [304, 578] width 133 height 30
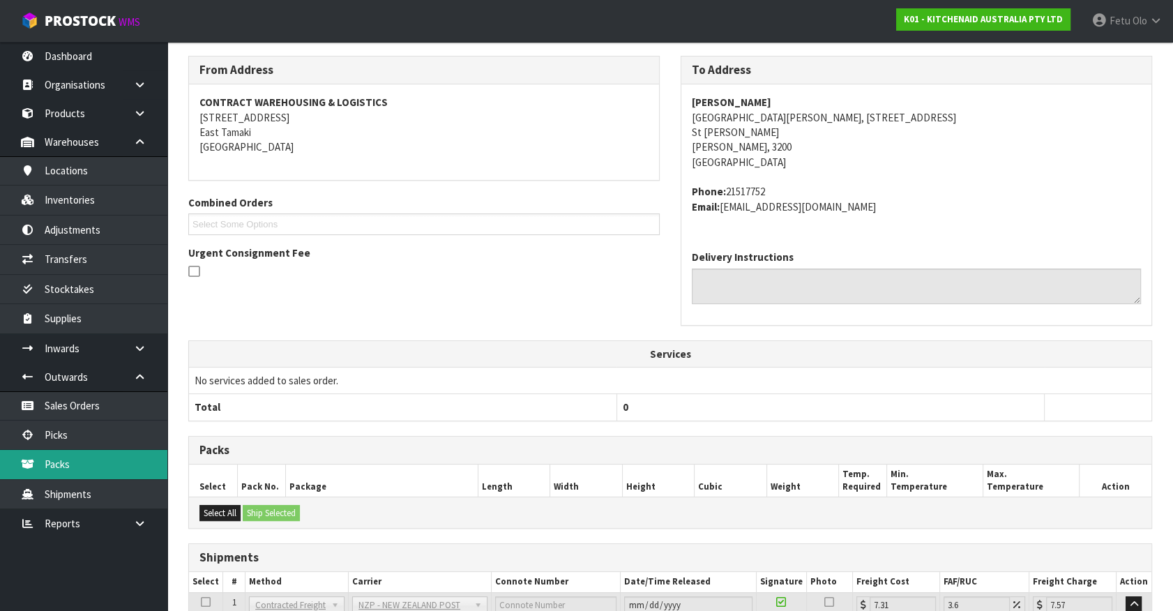
scroll to position [338, 0]
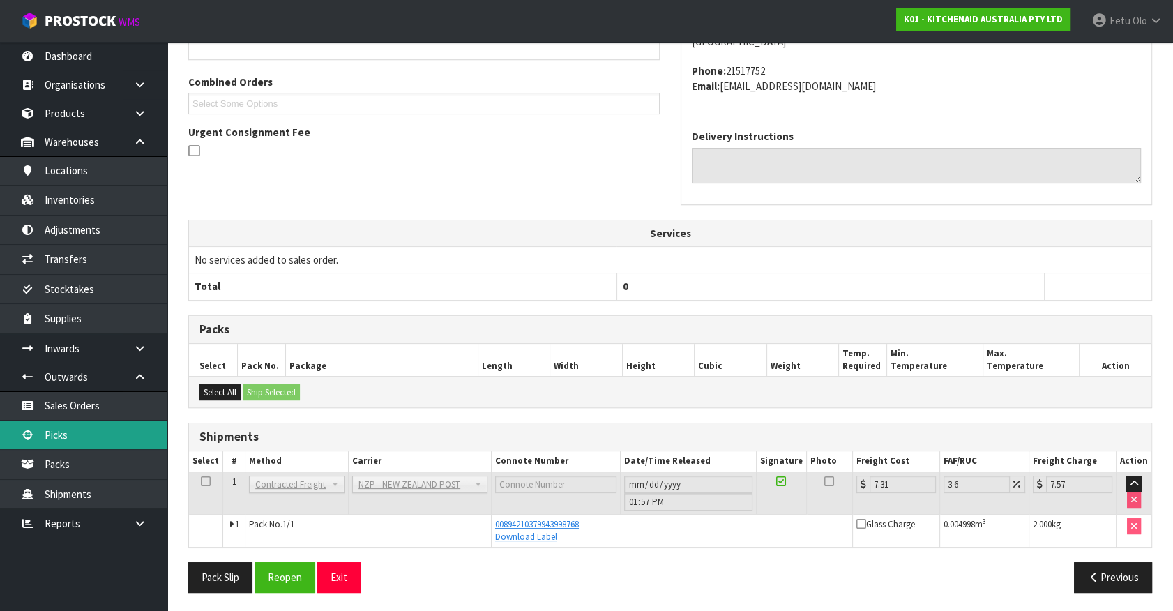
click at [73, 436] on link "Picks" at bounding box center [83, 435] width 167 height 29
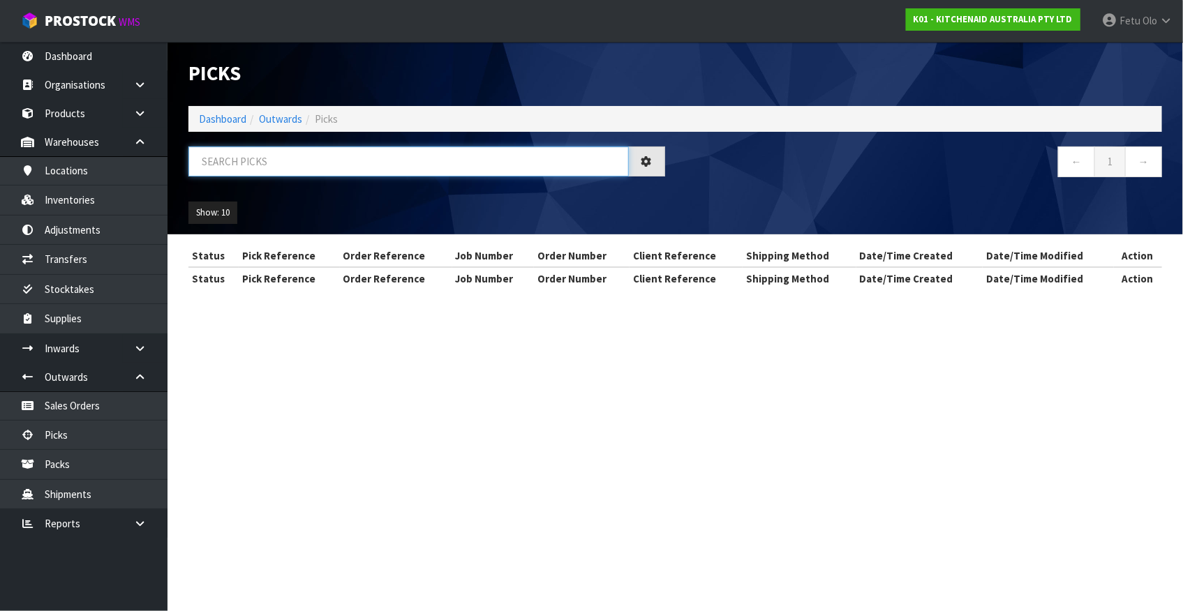
click at [265, 168] on input "text" at bounding box center [408, 162] width 440 height 30
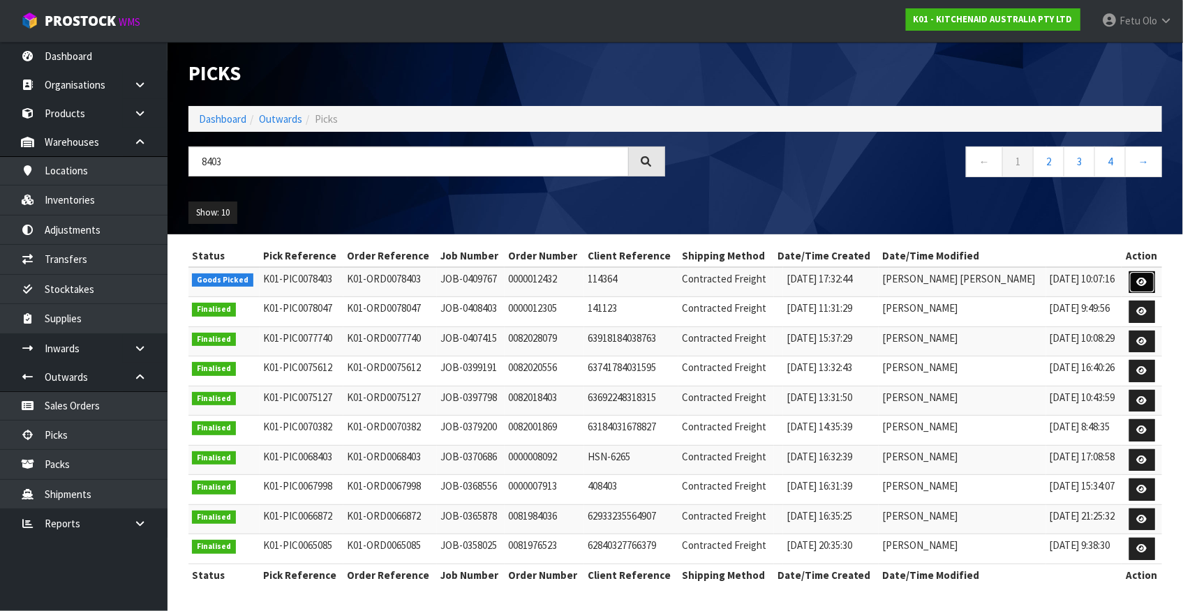
click at [1137, 290] on link at bounding box center [1142, 282] width 26 height 22
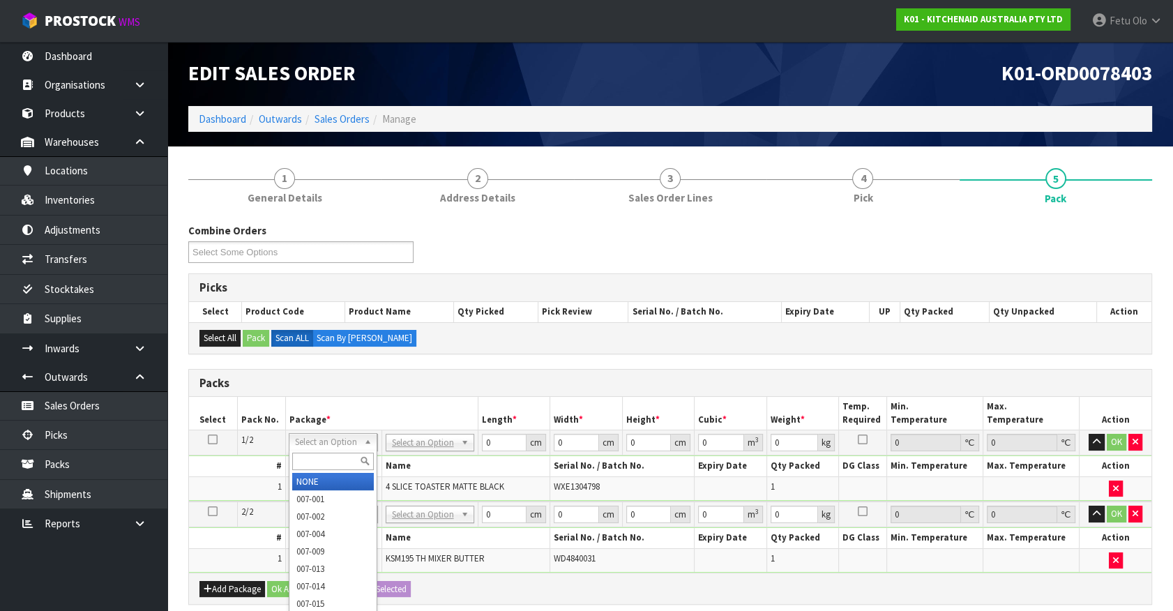
click at [320, 458] on input "text" at bounding box center [333, 461] width 82 height 17
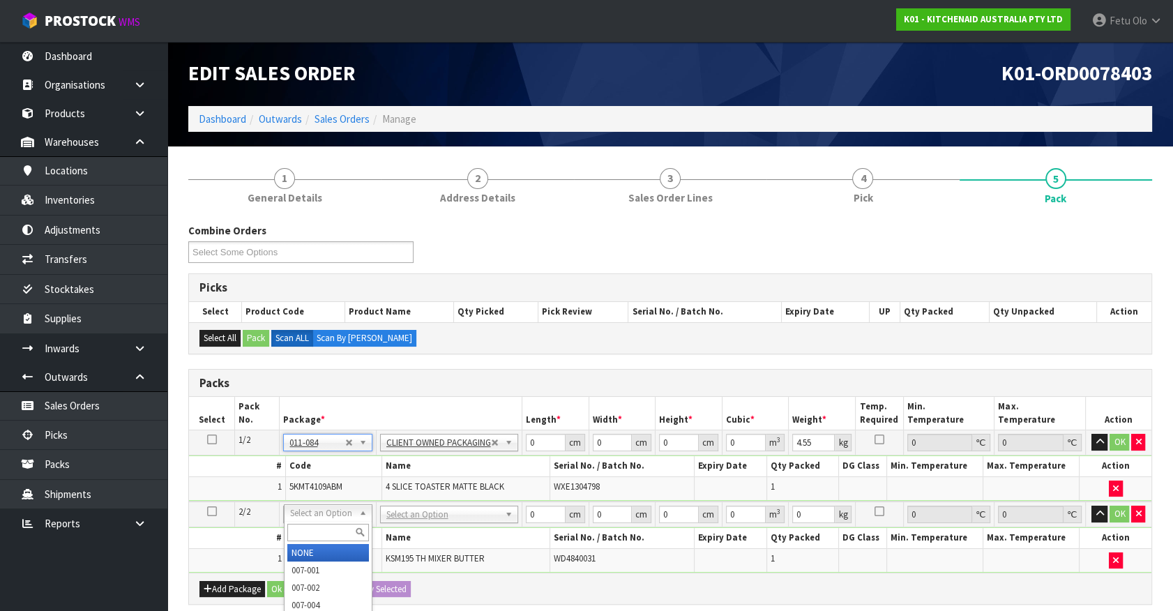
drag, startPoint x: 329, startPoint y: 546, endPoint x: 516, endPoint y: 462, distance: 205.2
drag, startPoint x: 536, startPoint y: 447, endPoint x: 401, endPoint y: 574, distance: 185.6
click at [402, 565] on table "Select Pack No. Package * Length * Width * Height * Cubic * Weight * Temp. Requ…" at bounding box center [670, 485] width 963 height 176
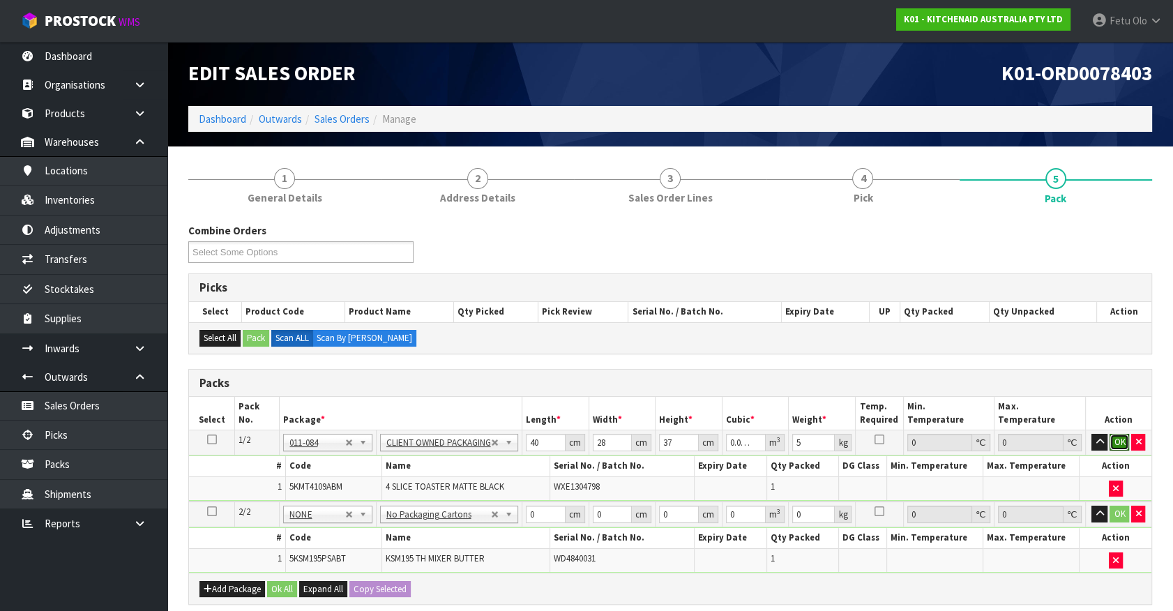
click button "OK" at bounding box center [1120, 442] width 20 height 17
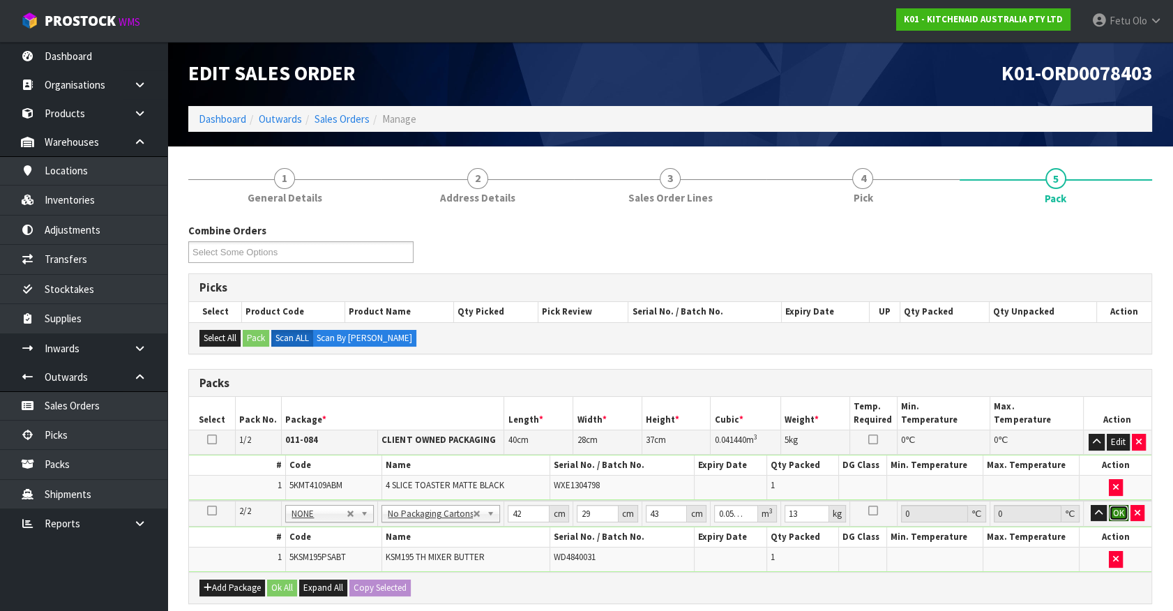
click button "OK" at bounding box center [1119, 513] width 20 height 17
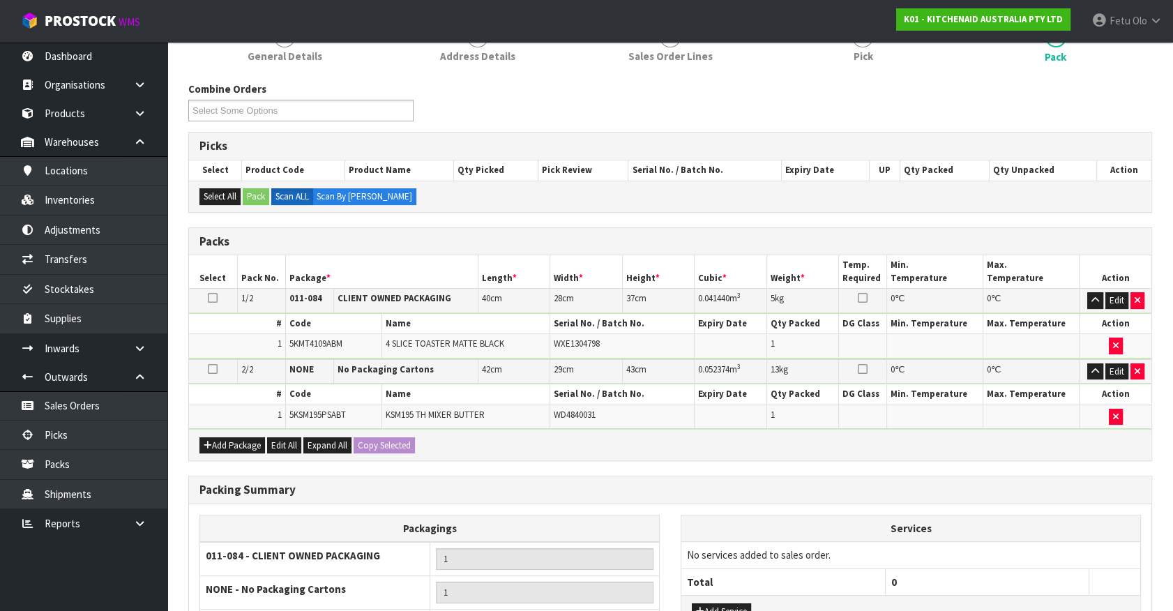
scroll to position [286, 0]
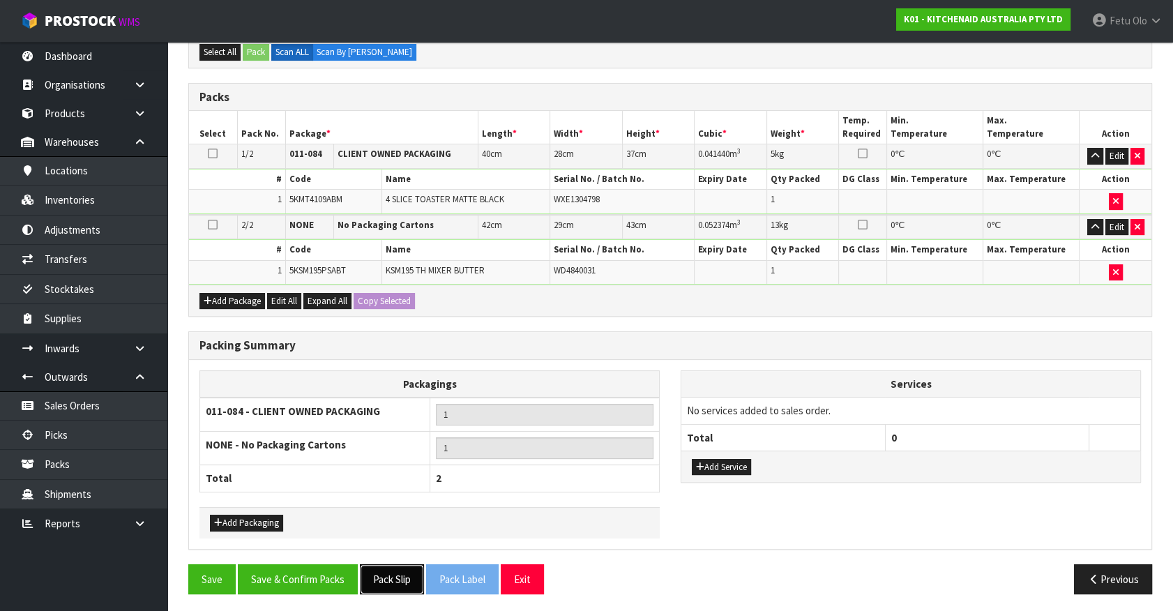
click at [390, 580] on button "Pack Slip" at bounding box center [392, 579] width 64 height 30
click at [315, 593] on div "Save Save & Confirm Packs Pack Slip Pack Label Exit Previous" at bounding box center [670, 584] width 985 height 40
click at [334, 578] on button "Save & Confirm Packs" at bounding box center [298, 579] width 120 height 30
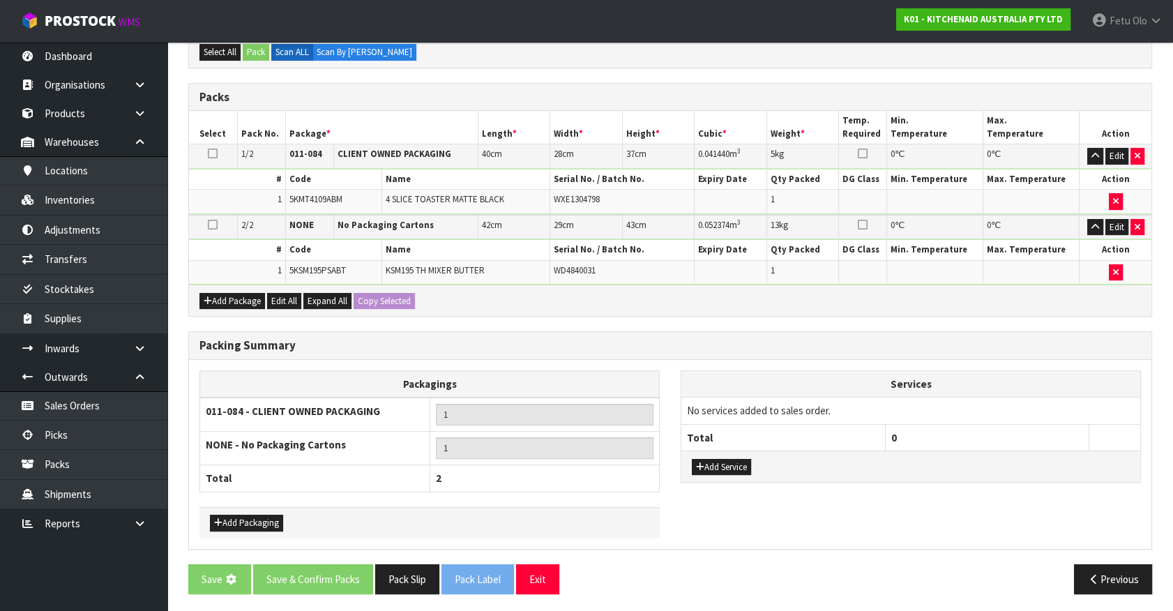
scroll to position [0, 0]
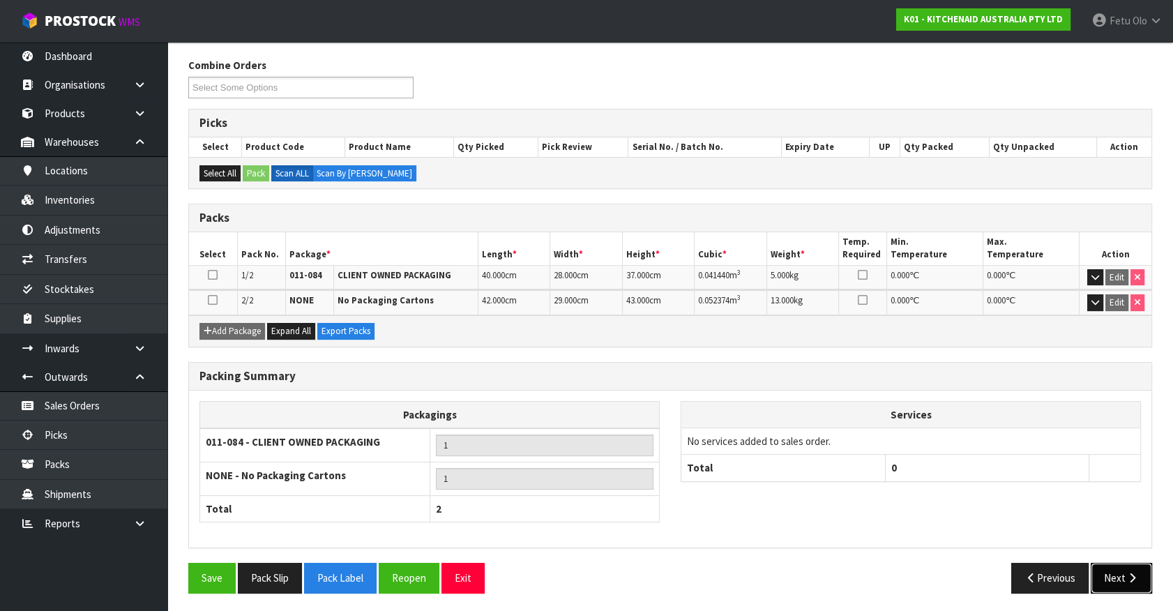
click at [1113, 578] on button "Next" at bounding box center [1121, 578] width 61 height 30
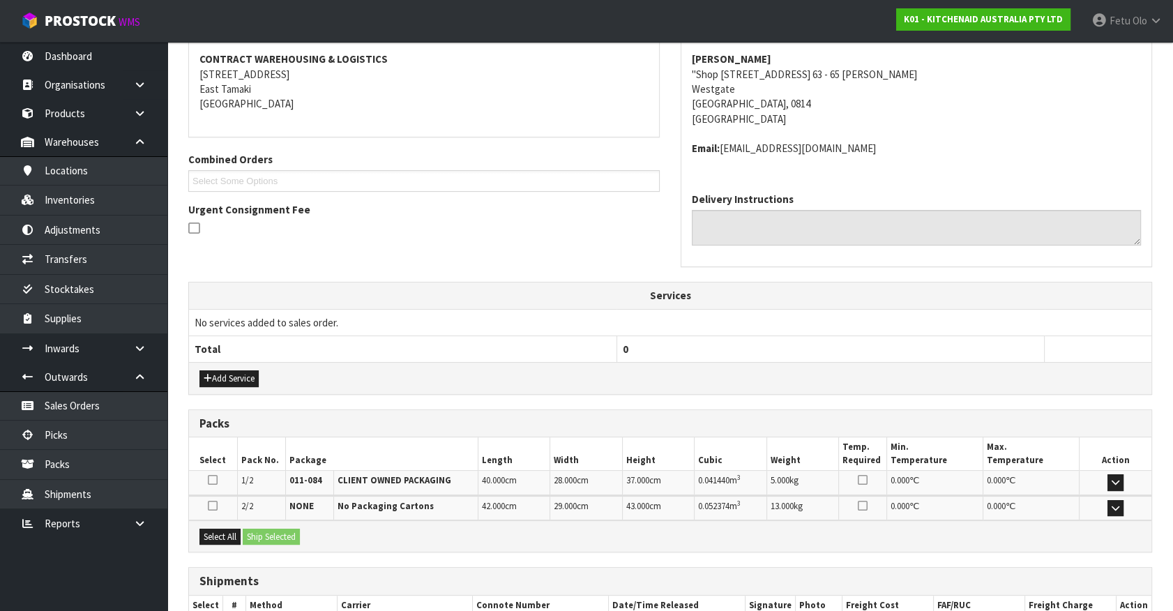
scroll to position [349, 0]
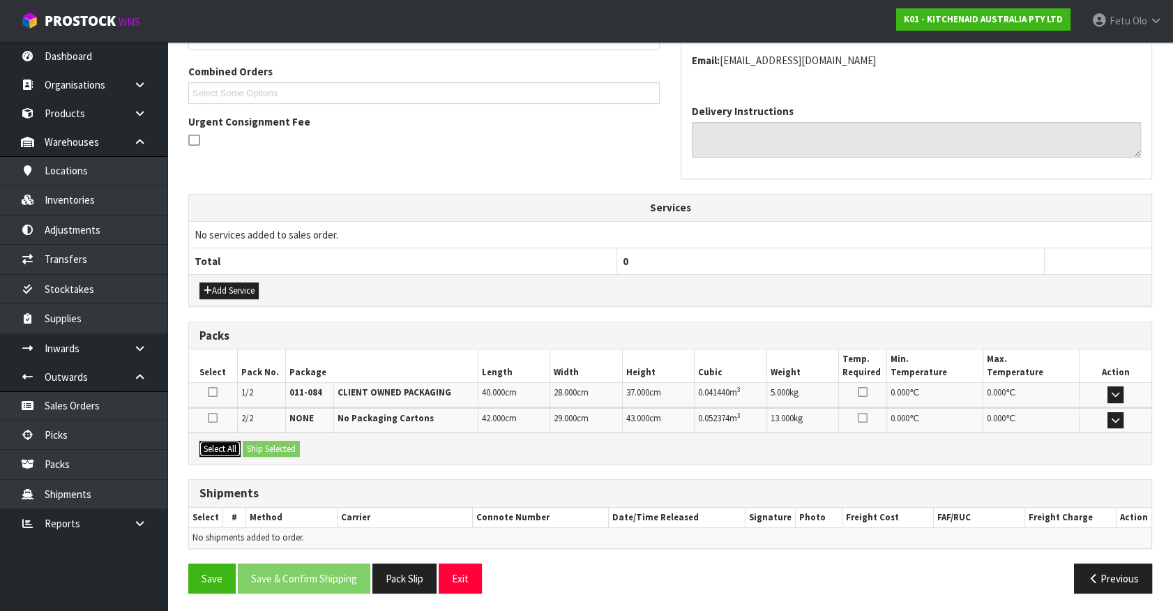
click at [230, 453] on button "Select All" at bounding box center [220, 449] width 41 height 17
click at [260, 447] on button "Ship Selected" at bounding box center [271, 449] width 57 height 17
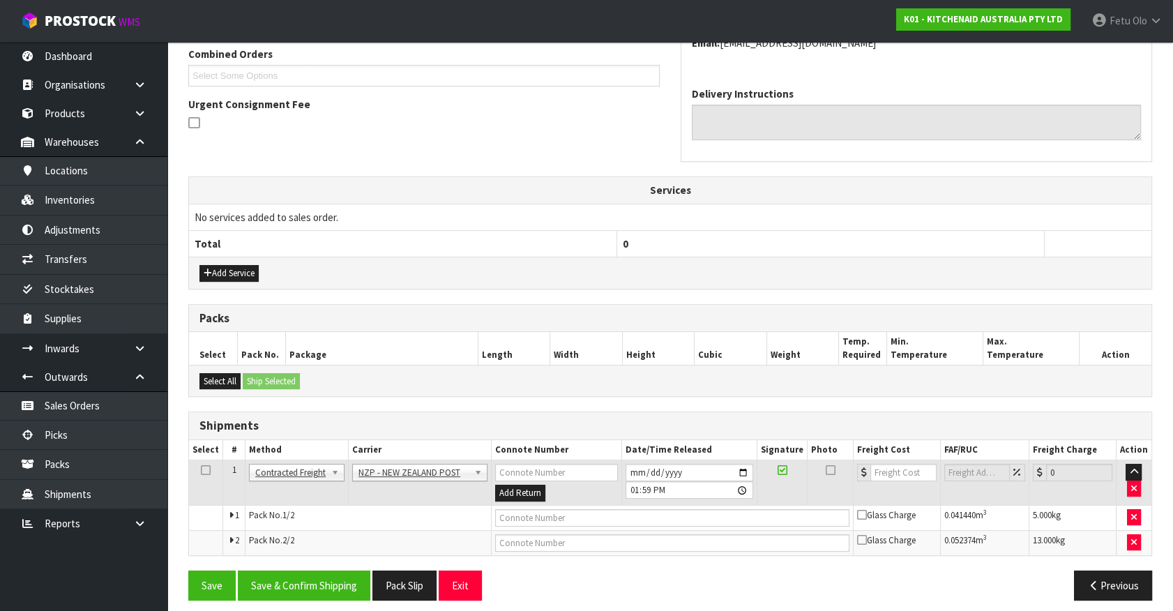
scroll to position [374, 0]
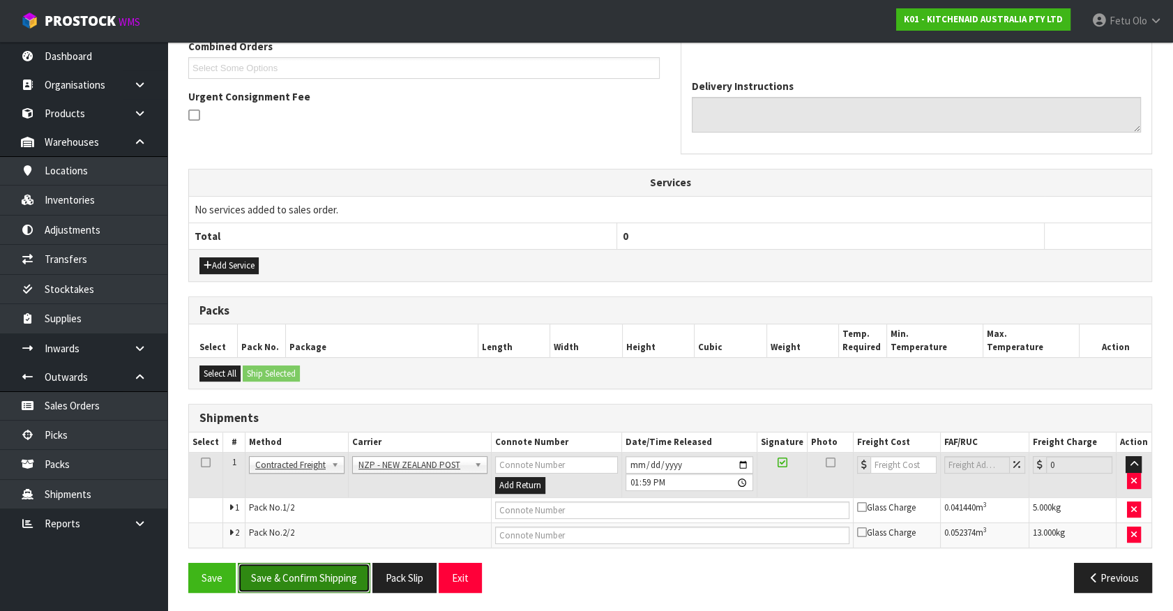
click at [331, 574] on button "Save & Confirm Shipping" at bounding box center [304, 578] width 133 height 30
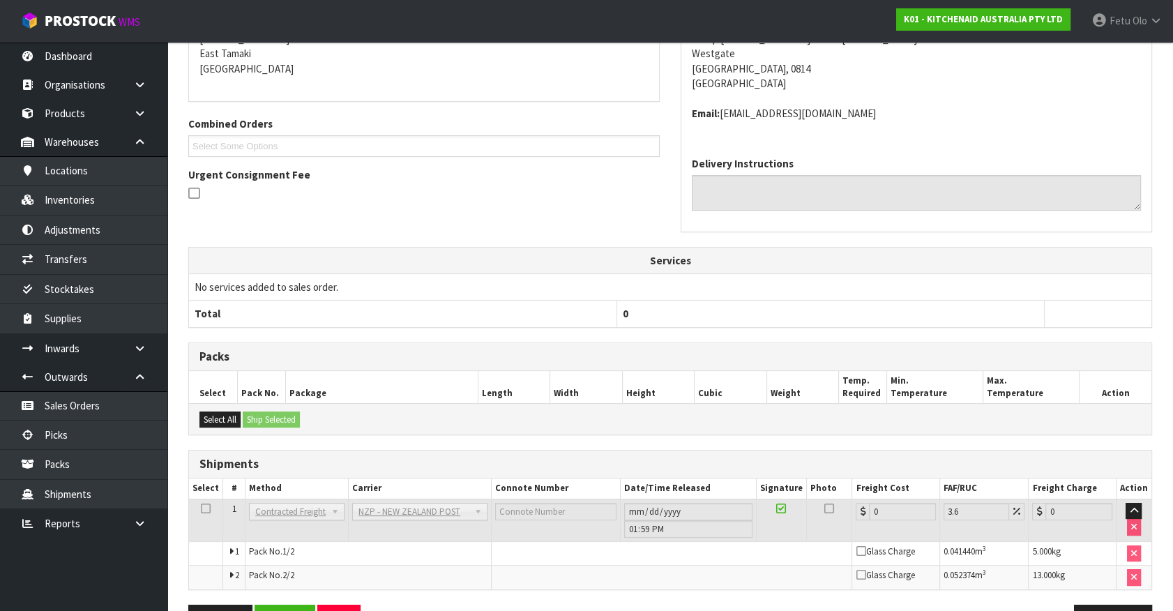
scroll to position [353, 0]
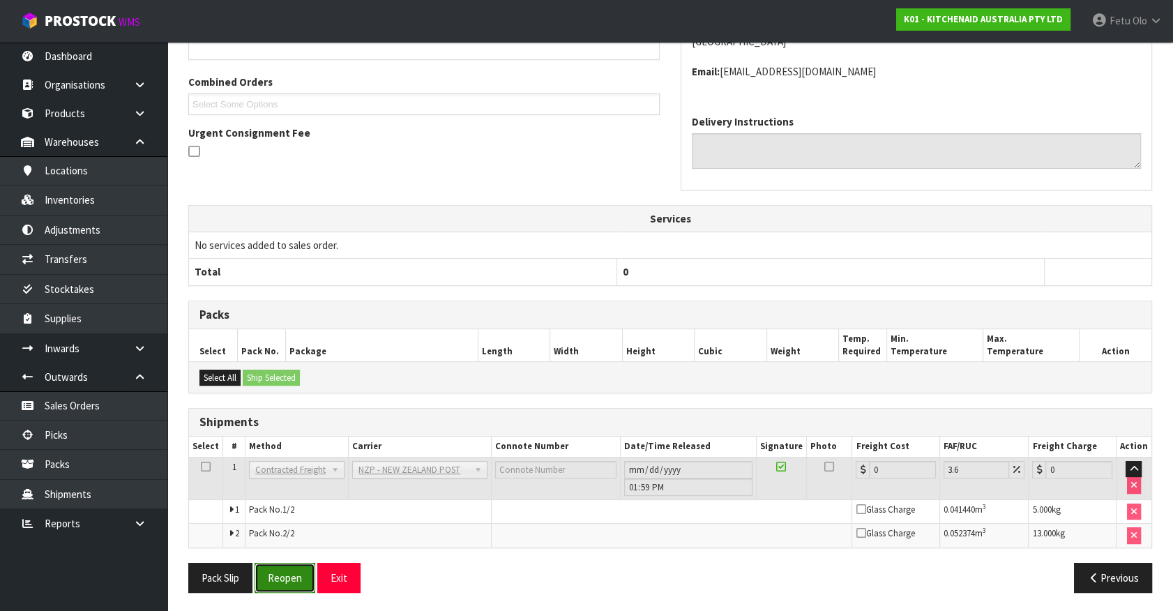
click at [264, 575] on button "Reopen" at bounding box center [285, 578] width 61 height 30
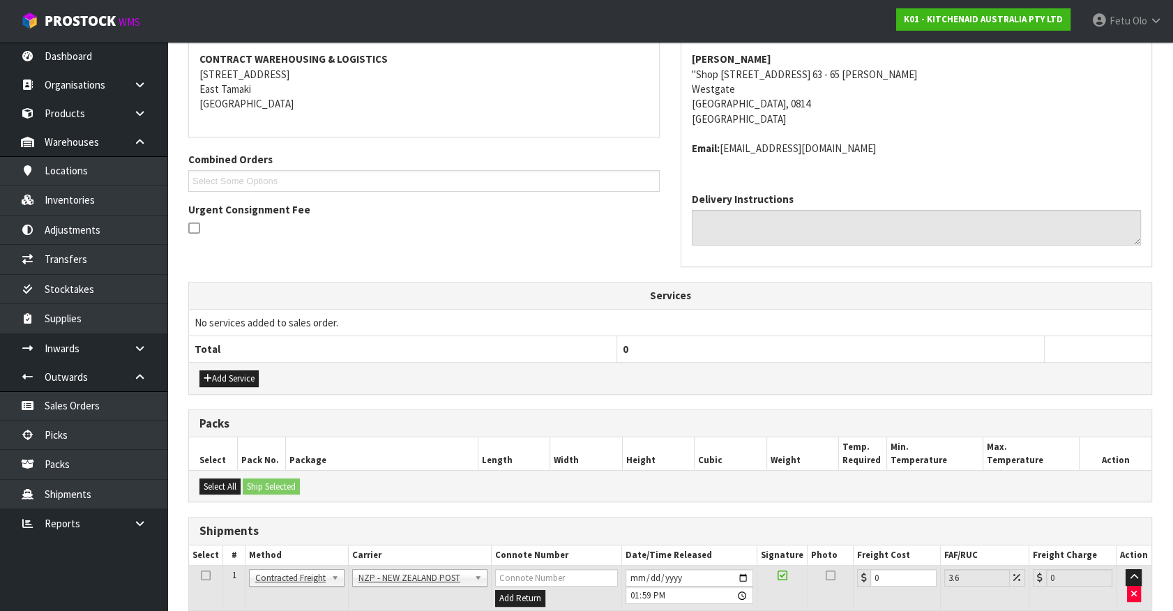
scroll to position [374, 0]
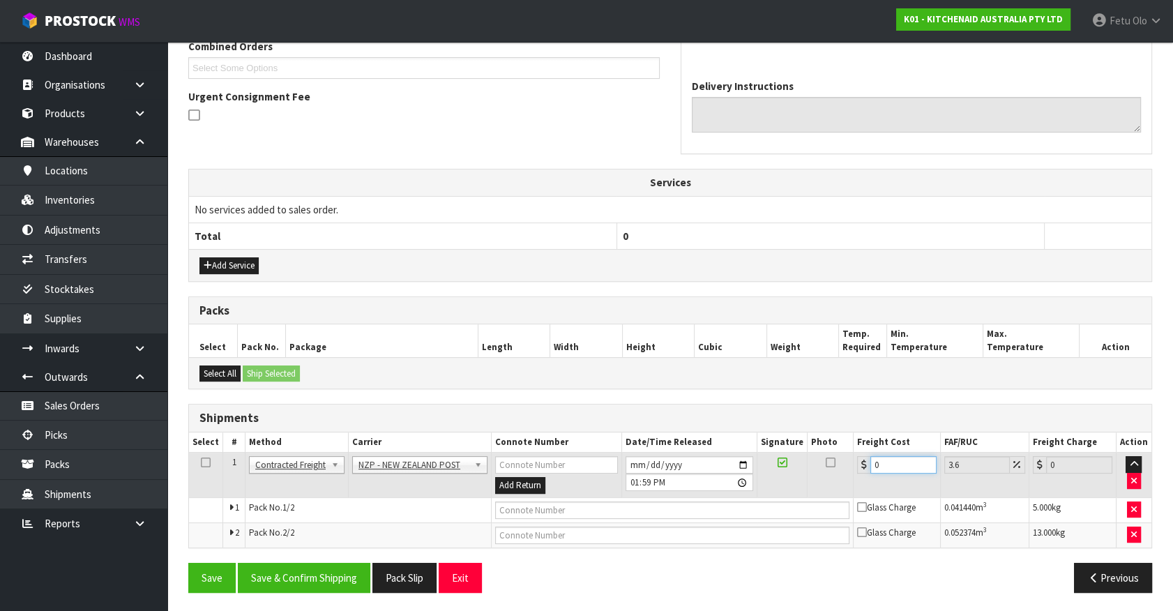
drag, startPoint x: 869, startPoint y: 468, endPoint x: 796, endPoint y: 499, distance: 78.8
click at [797, 499] on tbody "1 Client Local Pickup Customer Local Pickup Company Freight Contracted Freight …" at bounding box center [670, 500] width 963 height 95
drag, startPoint x: 901, startPoint y: 468, endPoint x: 603, endPoint y: 463, distance: 297.2
click at [605, 464] on tr "1 Client Local Pickup Customer Local Pickup Company Freight Contracted Freight …" at bounding box center [670, 475] width 963 height 45
click at [594, 509] on input "text" at bounding box center [672, 510] width 354 height 17
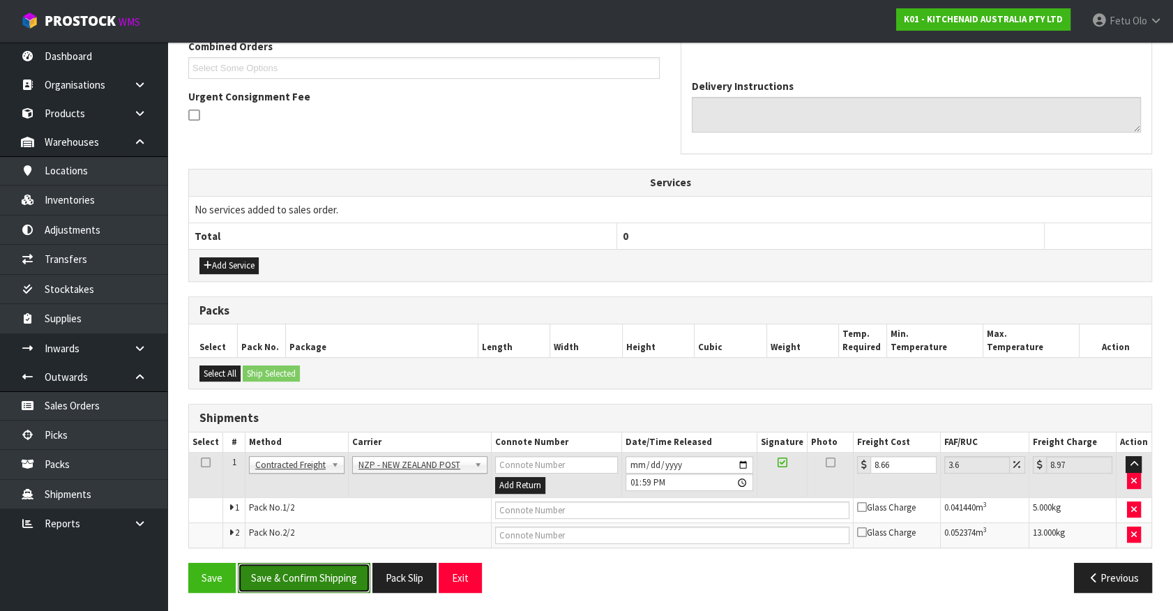
click at [343, 577] on button "Save & Confirm Shipping" at bounding box center [304, 578] width 133 height 30
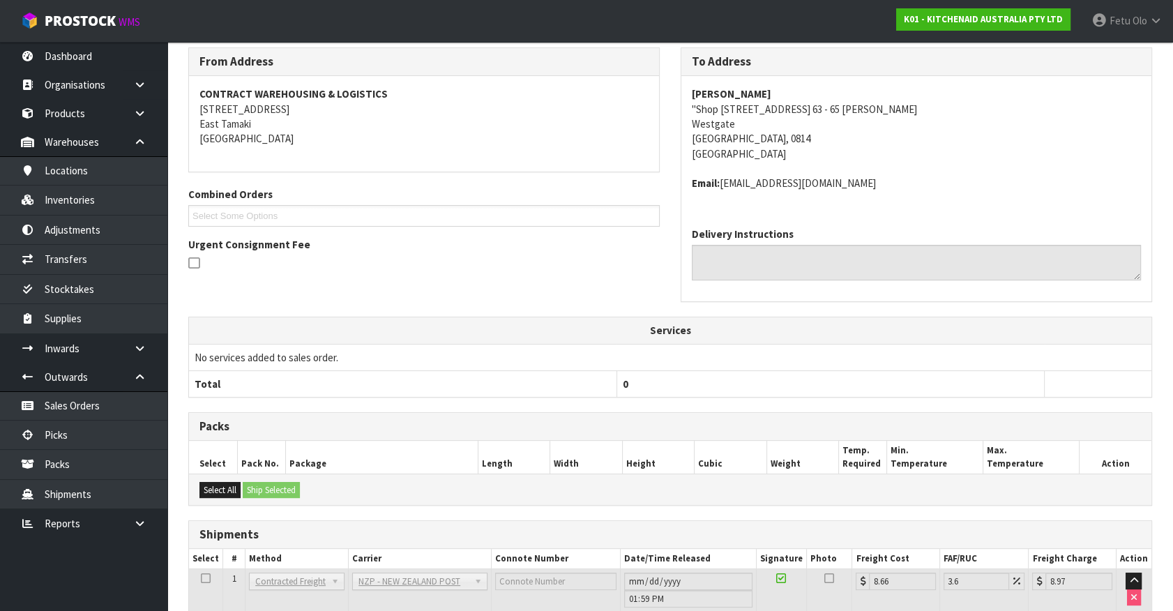
scroll to position [338, 0]
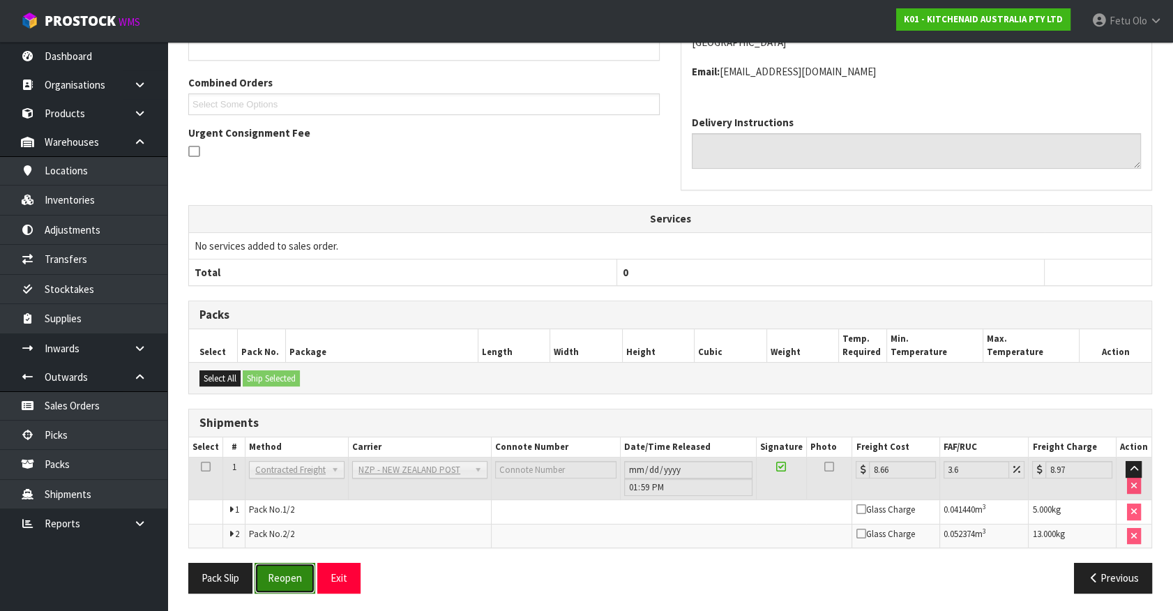
click at [294, 579] on button "Reopen" at bounding box center [285, 578] width 61 height 30
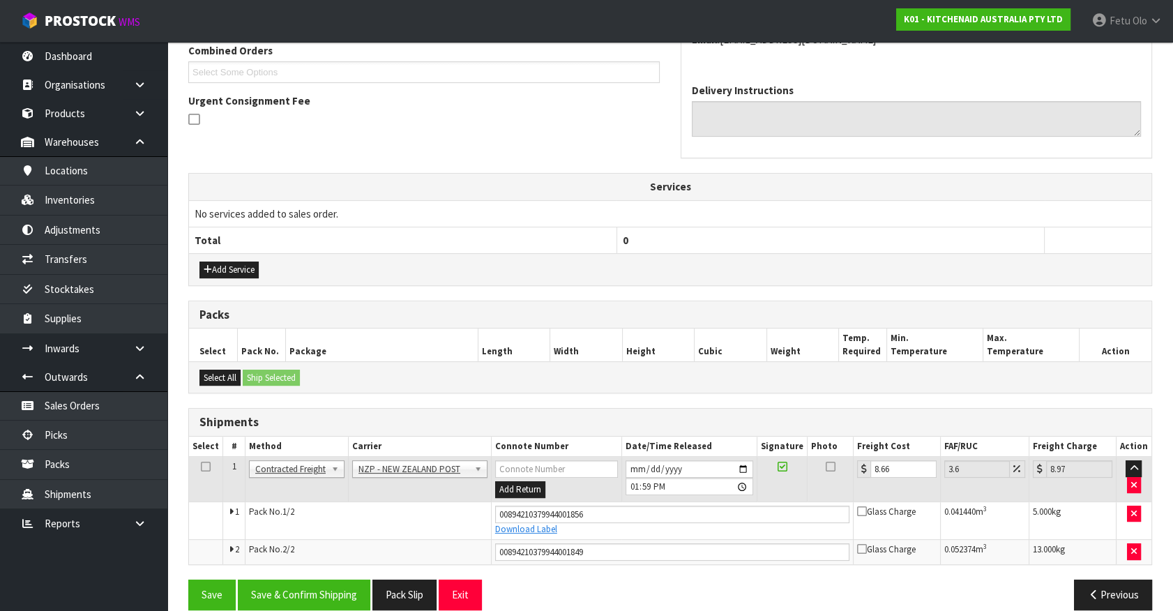
scroll to position [387, 0]
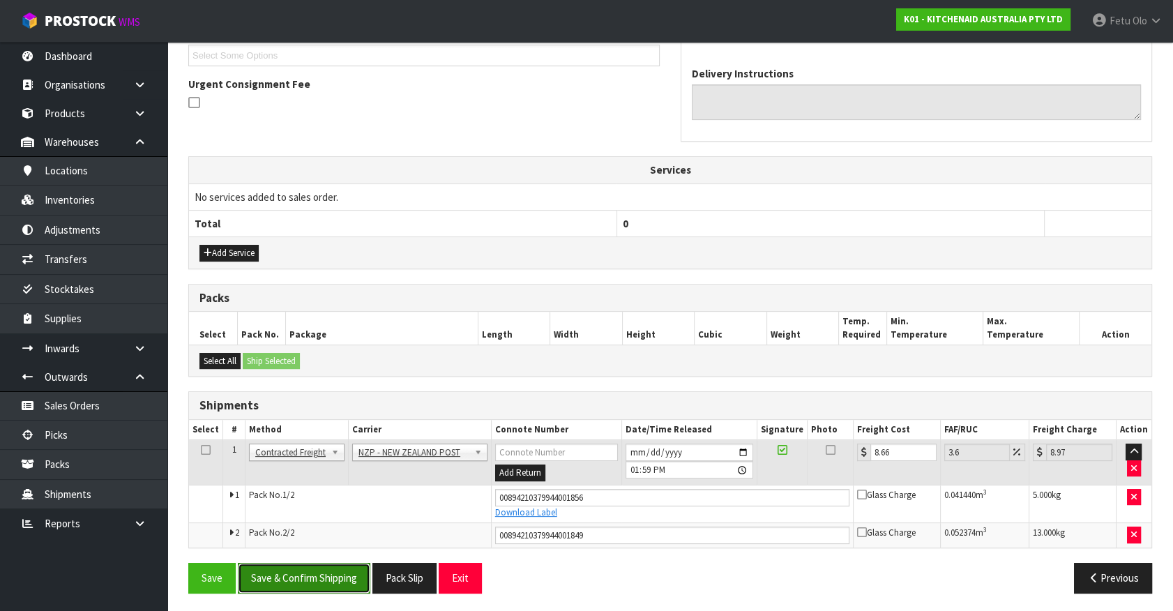
click at [308, 576] on button "Save & Confirm Shipping" at bounding box center [304, 578] width 133 height 30
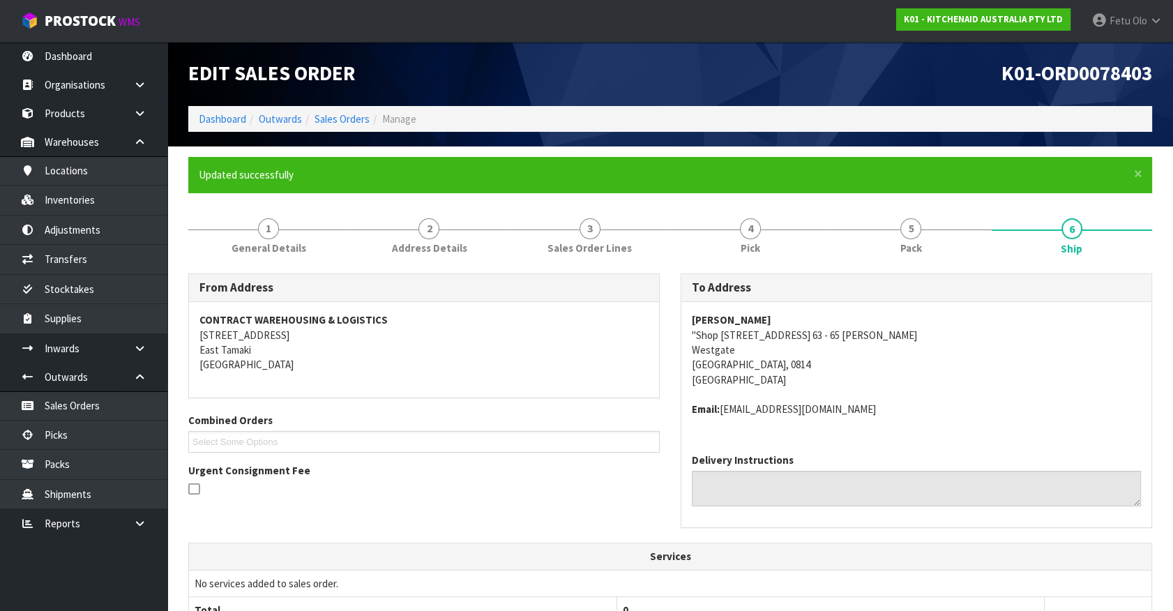
click at [1033, 409] on address "Email: claims@kitchenaid.com.au" at bounding box center [916, 409] width 449 height 15
click at [1085, 507] on div "Delivery Instructions" at bounding box center [917, 484] width 470 height 85
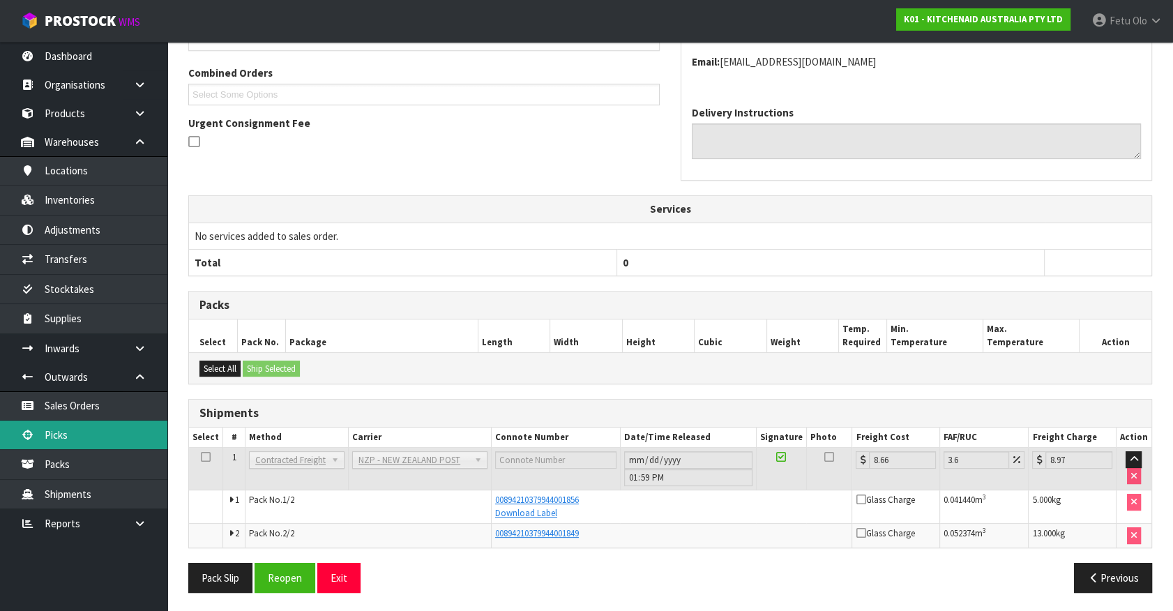
click at [72, 433] on link "Picks" at bounding box center [83, 435] width 167 height 29
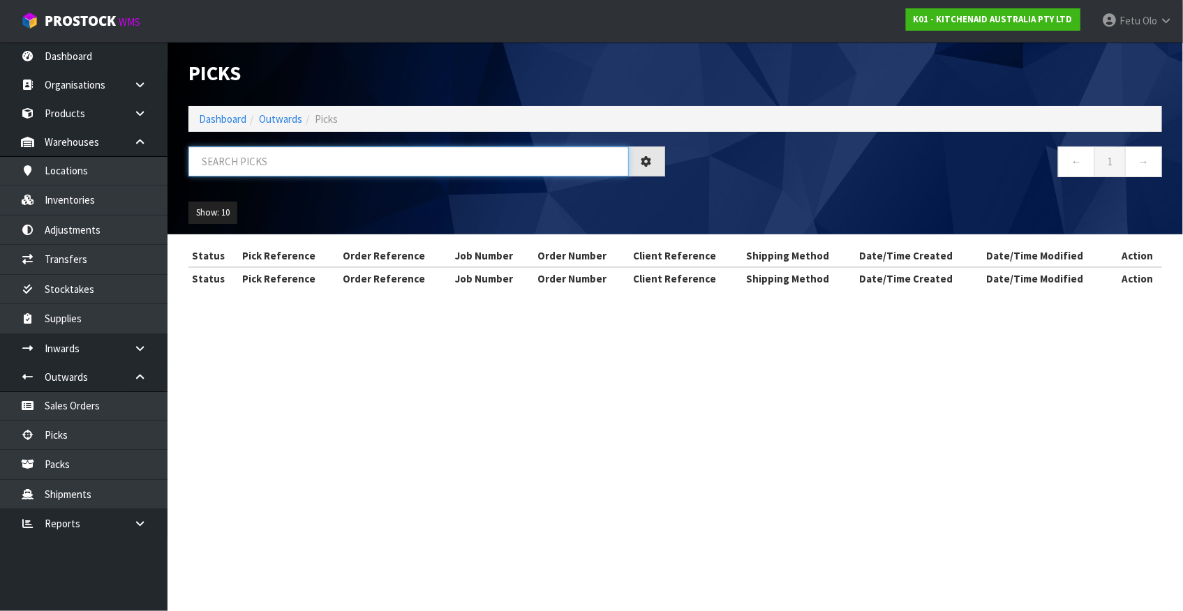
click at [329, 160] on input "text" at bounding box center [408, 162] width 440 height 30
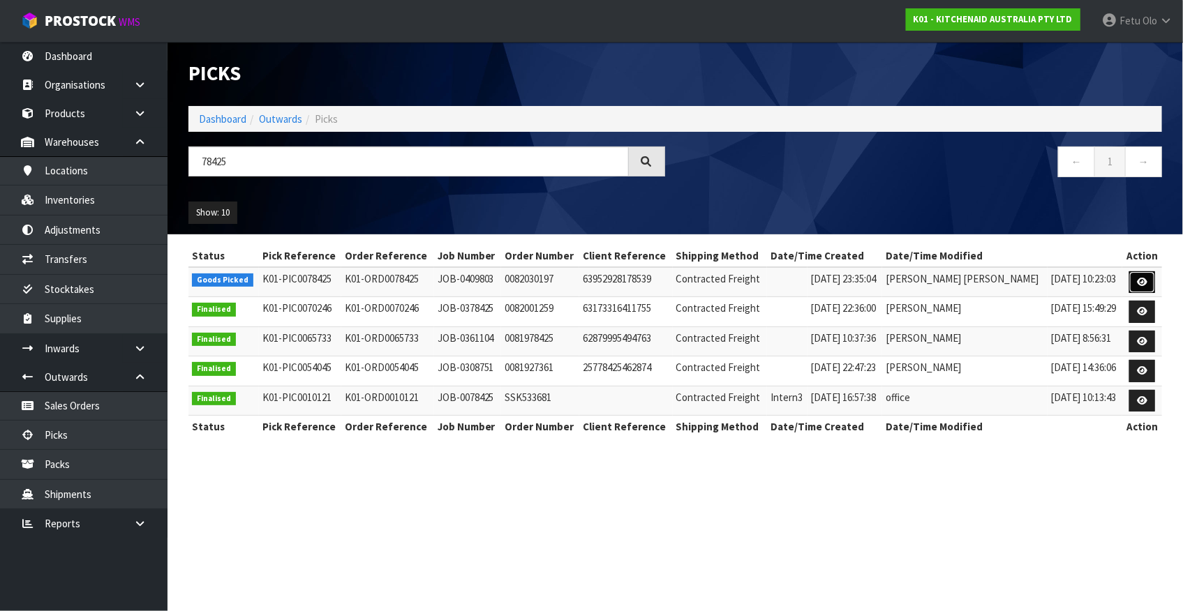
click at [1147, 283] on link at bounding box center [1142, 282] width 26 height 22
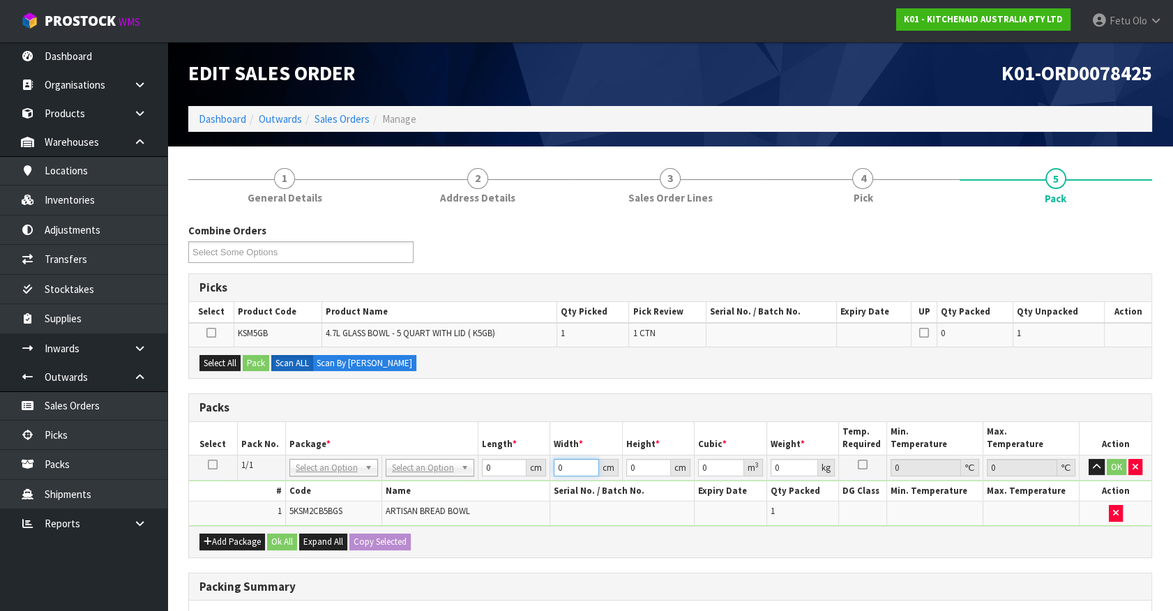
click at [554, 461] on input "0" at bounding box center [576, 467] width 45 height 17
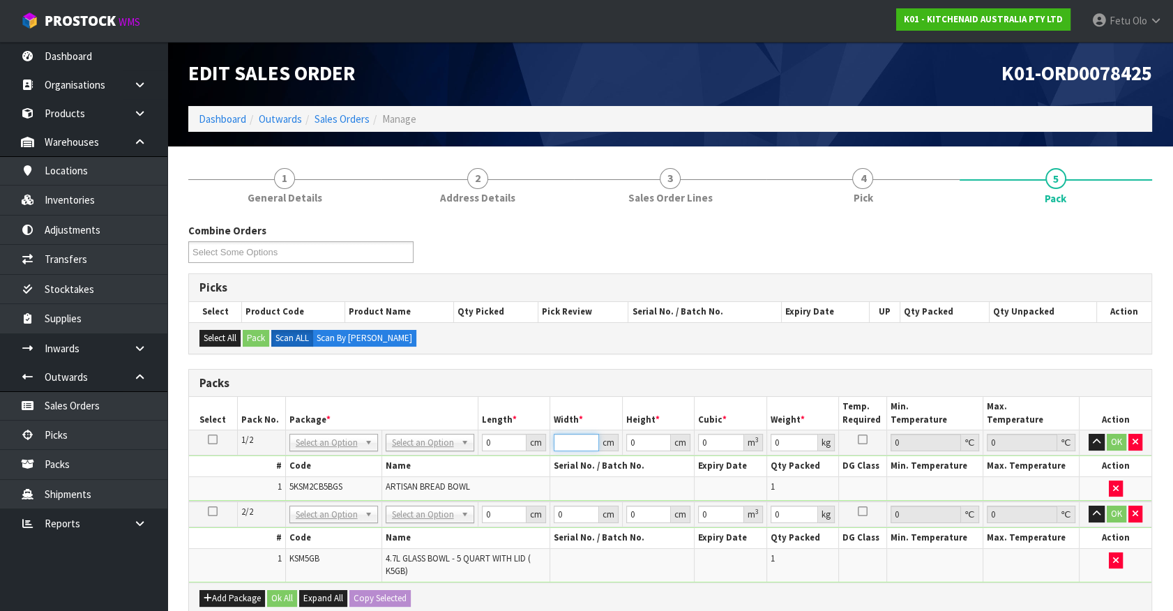
drag, startPoint x: 414, startPoint y: 445, endPoint x: 415, endPoint y: 465, distance: 19.6
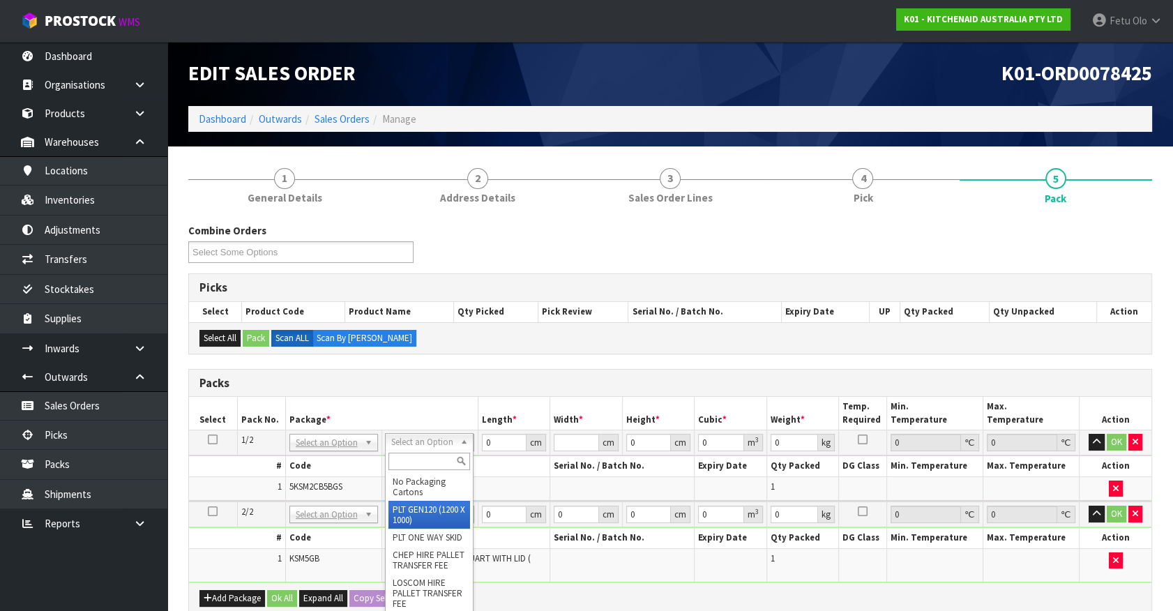
scroll to position [0, 0]
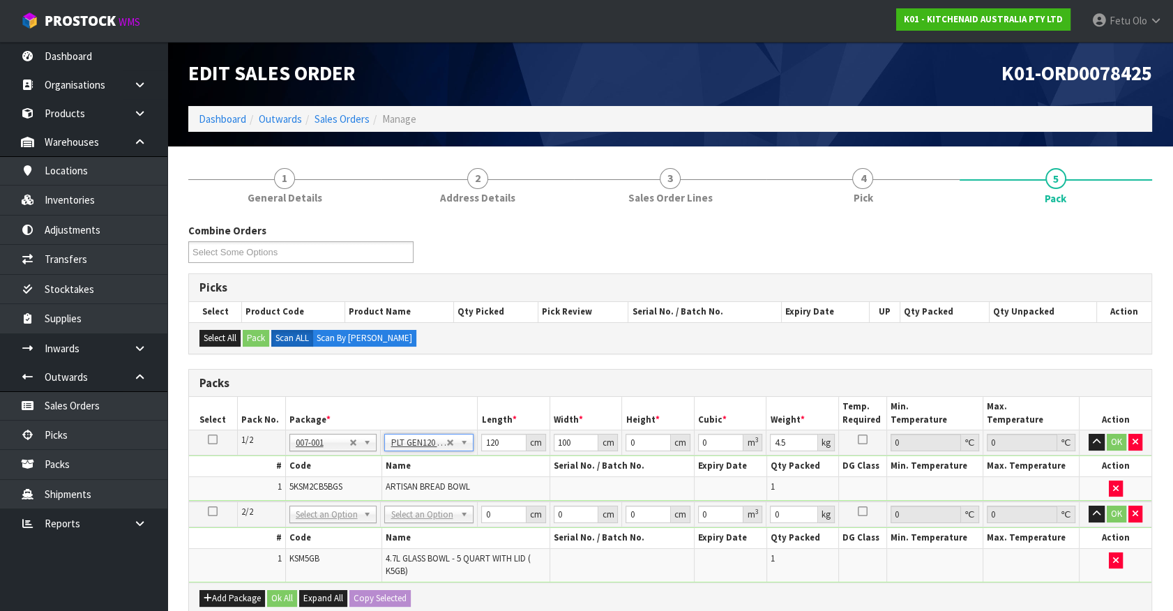
click at [421, 431] on td "No Packaging Cartons PLT GEN120 (1200 X 1000) PLT ONE WAY SKID CHEP HIRE PALLET…" at bounding box center [429, 442] width 97 height 25
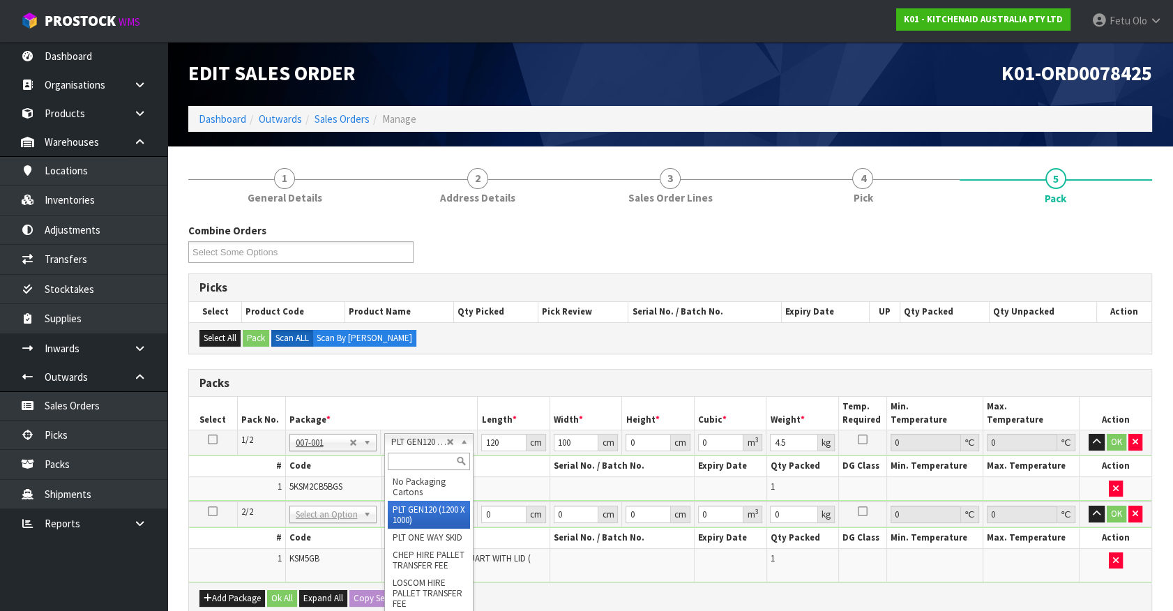
drag, startPoint x: 419, startPoint y: 440, endPoint x: 419, endPoint y: 474, distance: 34.2
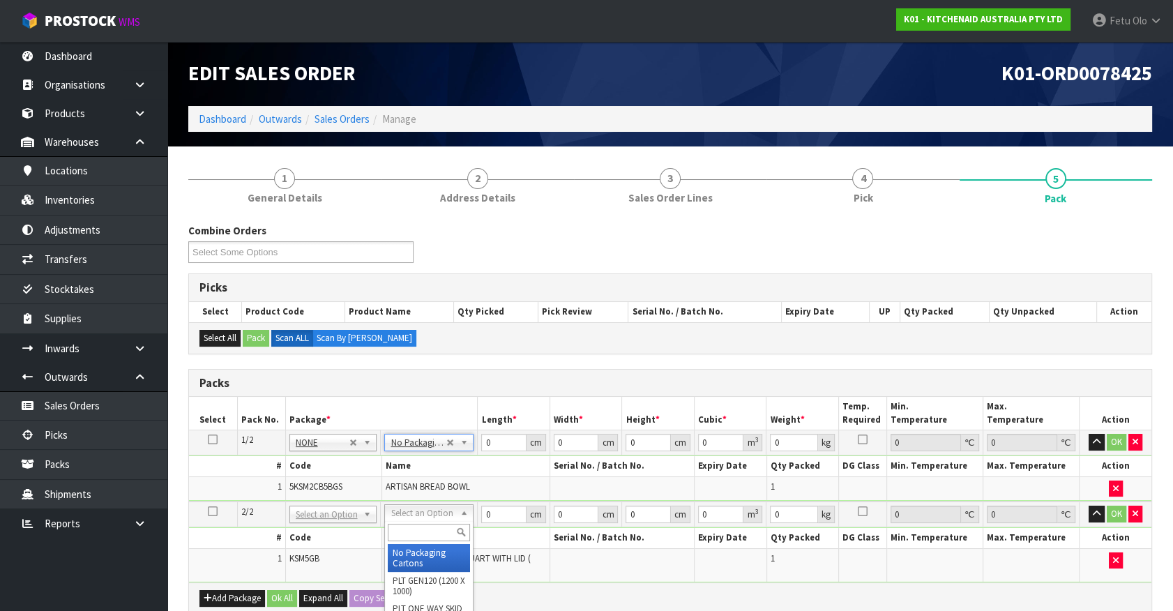
drag, startPoint x: 424, startPoint y: 511, endPoint x: 423, endPoint y: 546, distance: 34.9
drag, startPoint x: 423, startPoint y: 546, endPoint x: 459, endPoint y: 529, distance: 39.3
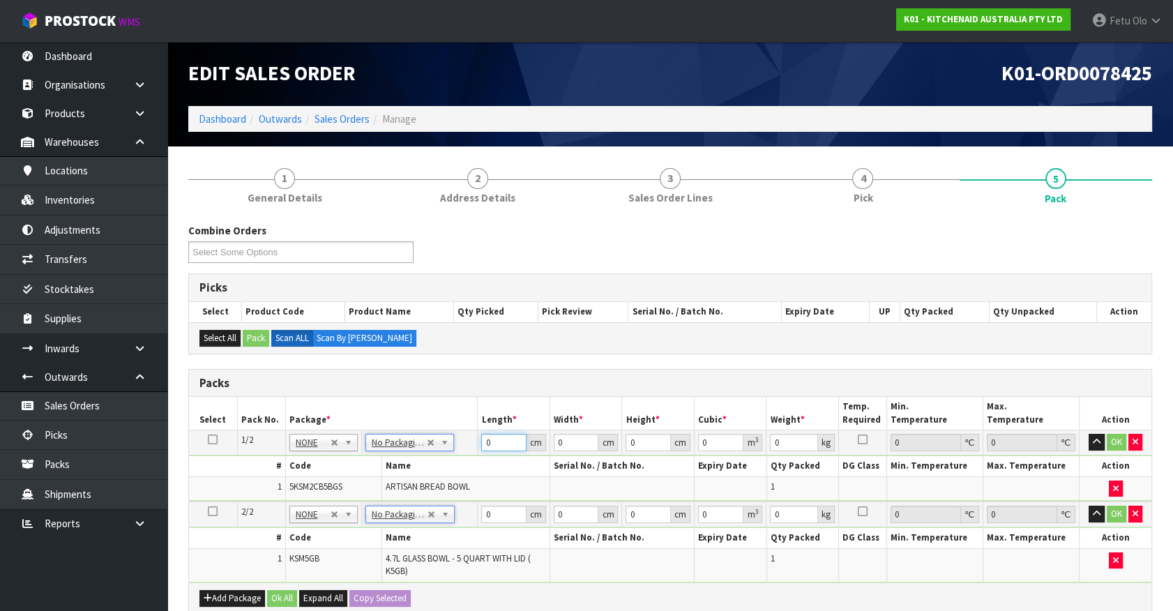
drag, startPoint x: 496, startPoint y: 441, endPoint x: 351, endPoint y: 500, distance: 156.8
click at [351, 500] on table "Select Pack No. Package * Length * Width * Height * Cubic * Weight * Temp. Requ…" at bounding box center [670, 489] width 963 height 185
click button "OK" at bounding box center [1117, 442] width 20 height 17
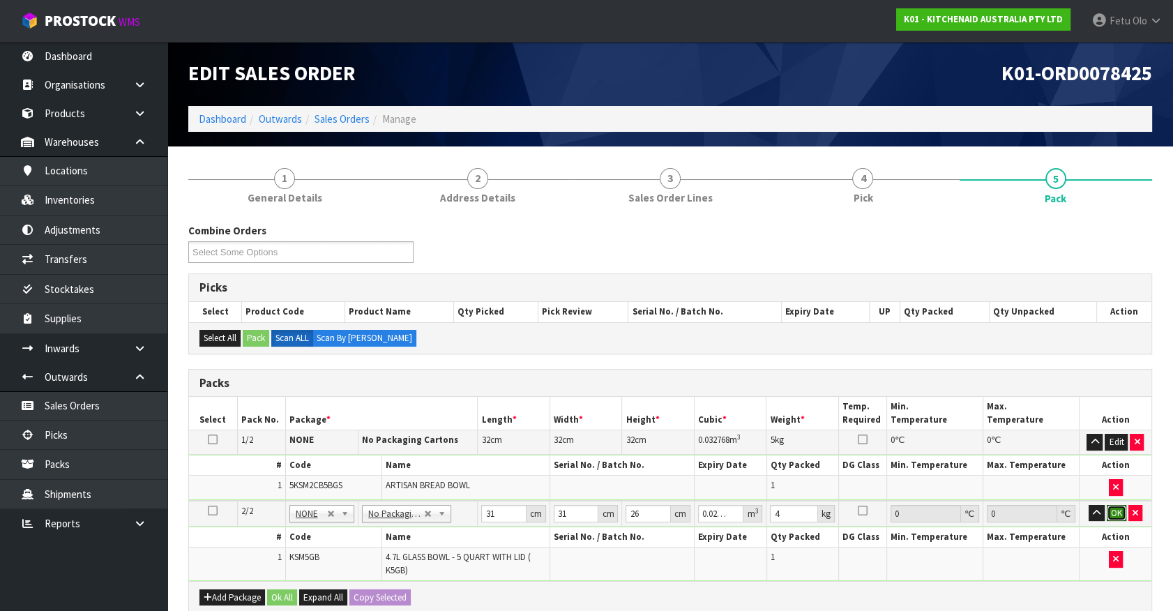
click button "OK" at bounding box center [1117, 513] width 20 height 17
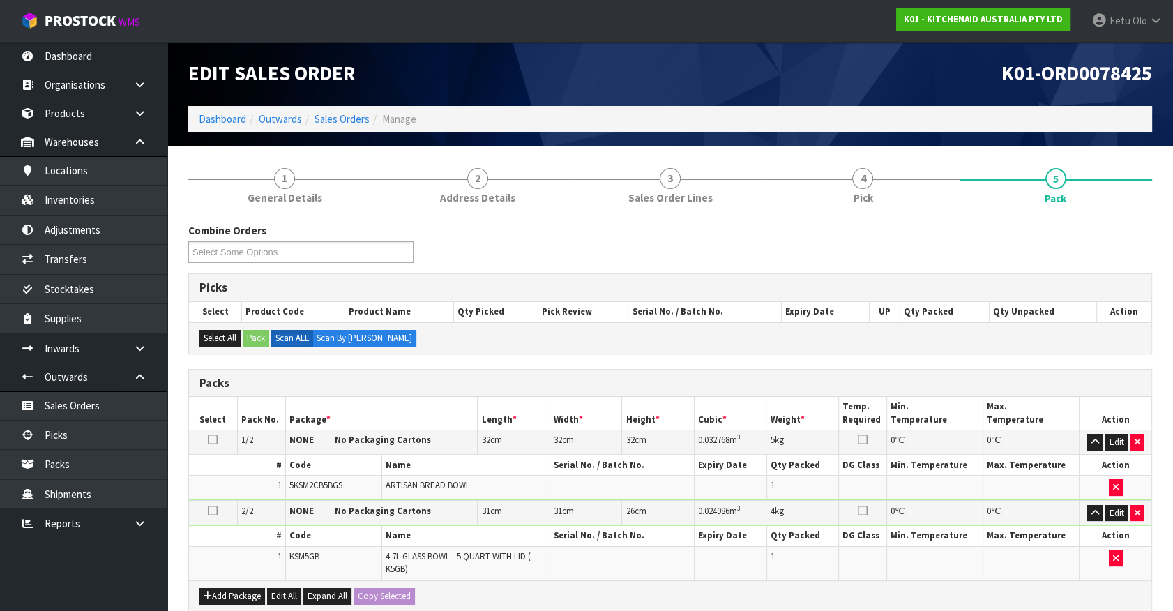
drag, startPoint x: 351, startPoint y: 500, endPoint x: 410, endPoint y: 597, distance: 113.3
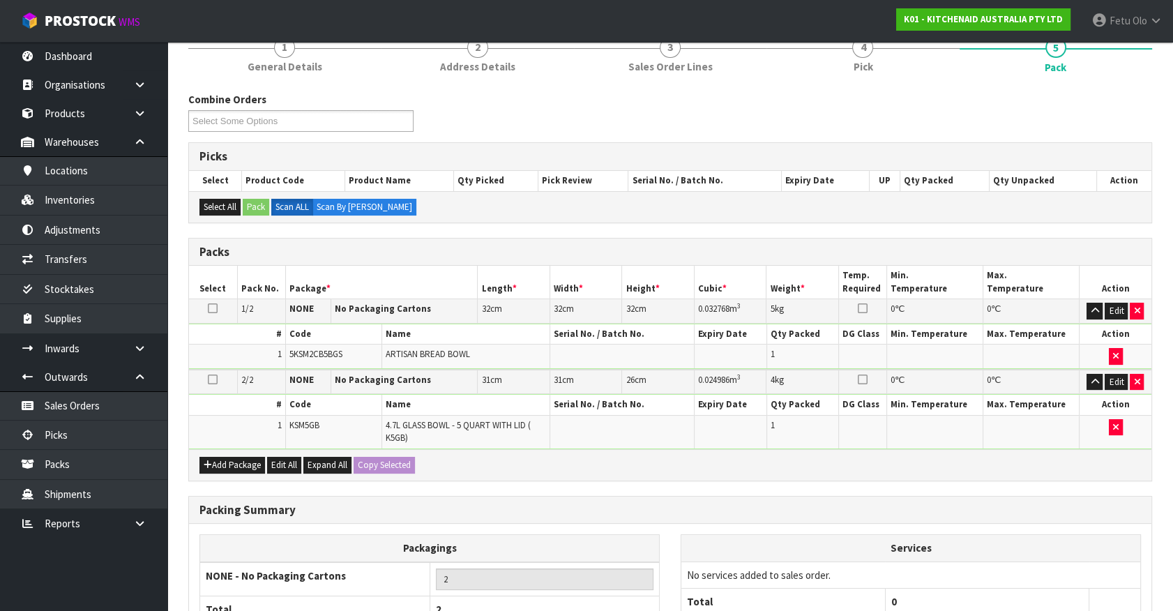
scroll to position [262, 0]
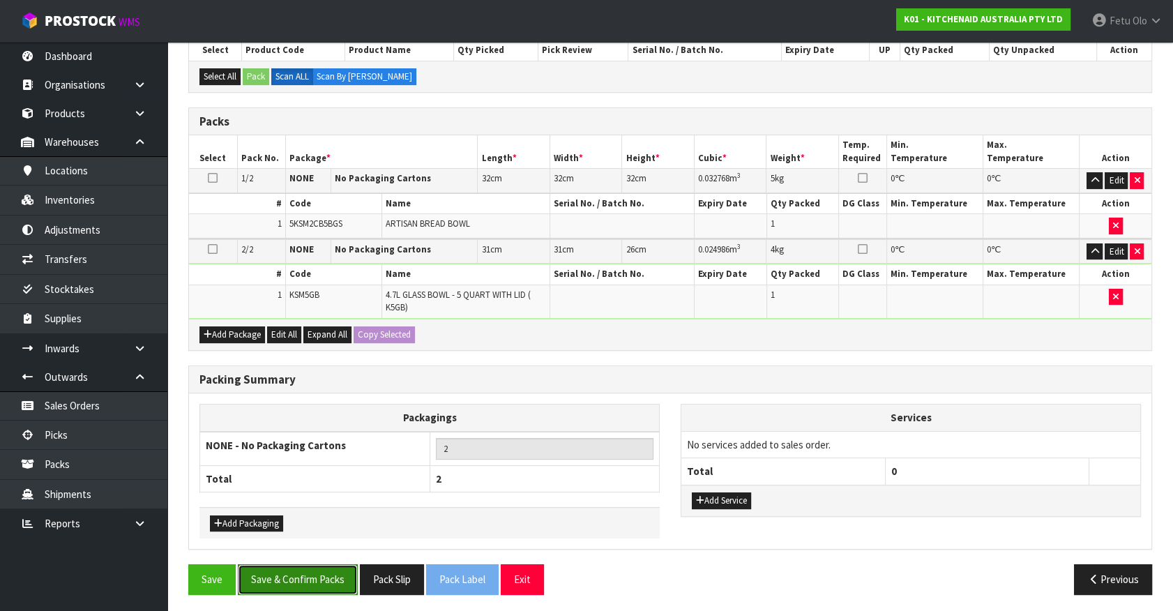
click at [306, 570] on button "Save & Confirm Packs" at bounding box center [298, 579] width 120 height 30
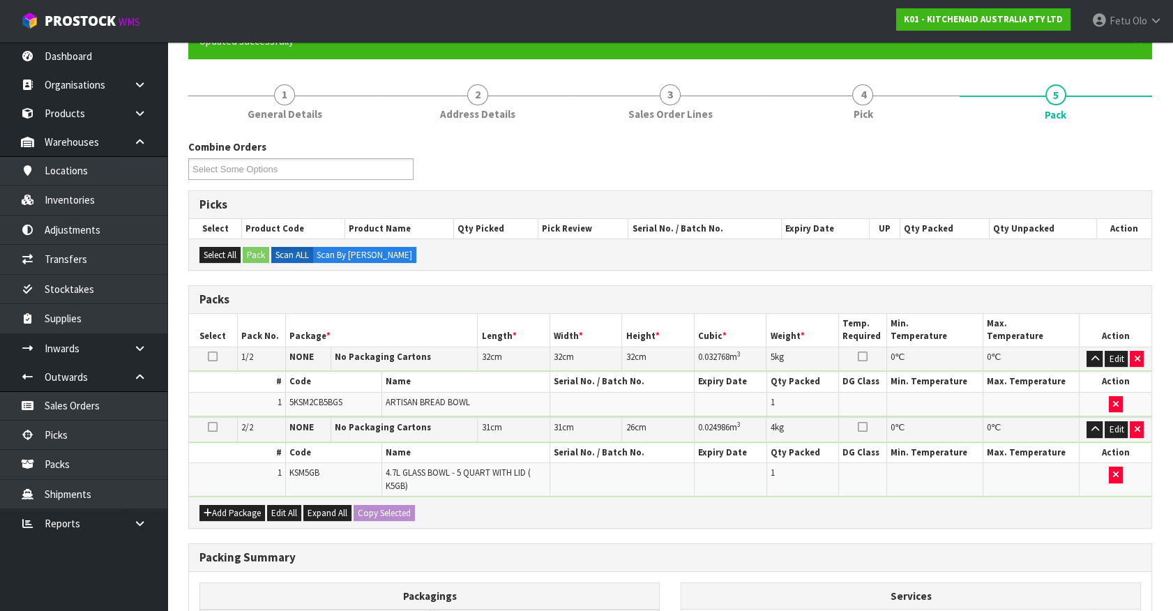
scroll to position [182, 0]
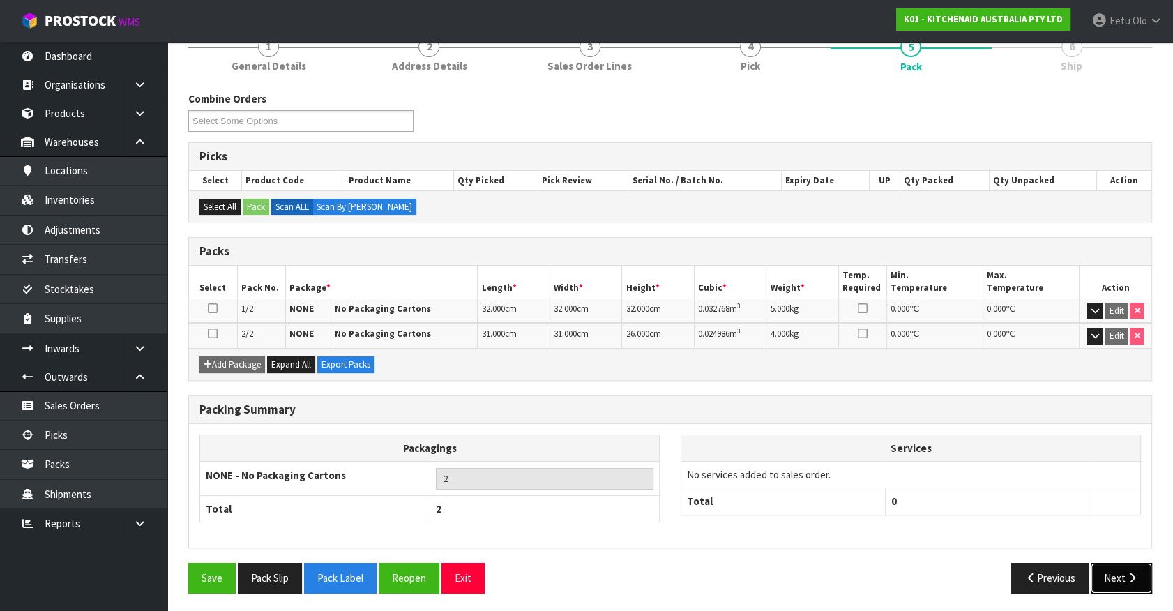
click at [1130, 579] on icon "button" at bounding box center [1132, 578] width 13 height 10
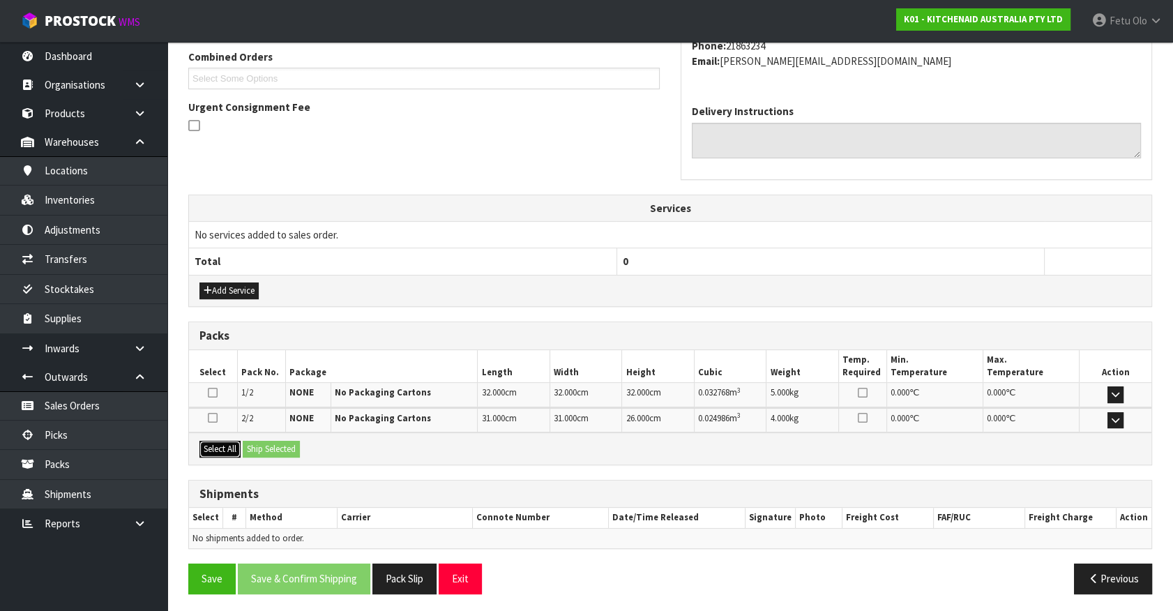
click at [220, 452] on button "Select All" at bounding box center [220, 449] width 41 height 17
click at [269, 451] on button "Ship Selected" at bounding box center [271, 449] width 57 height 17
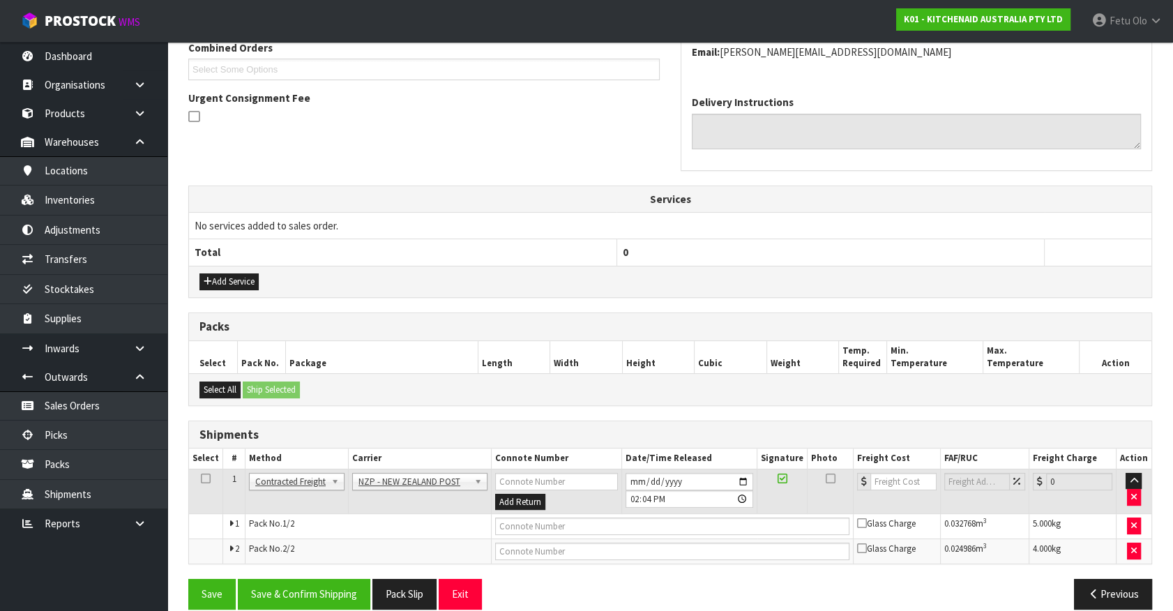
scroll to position [389, 0]
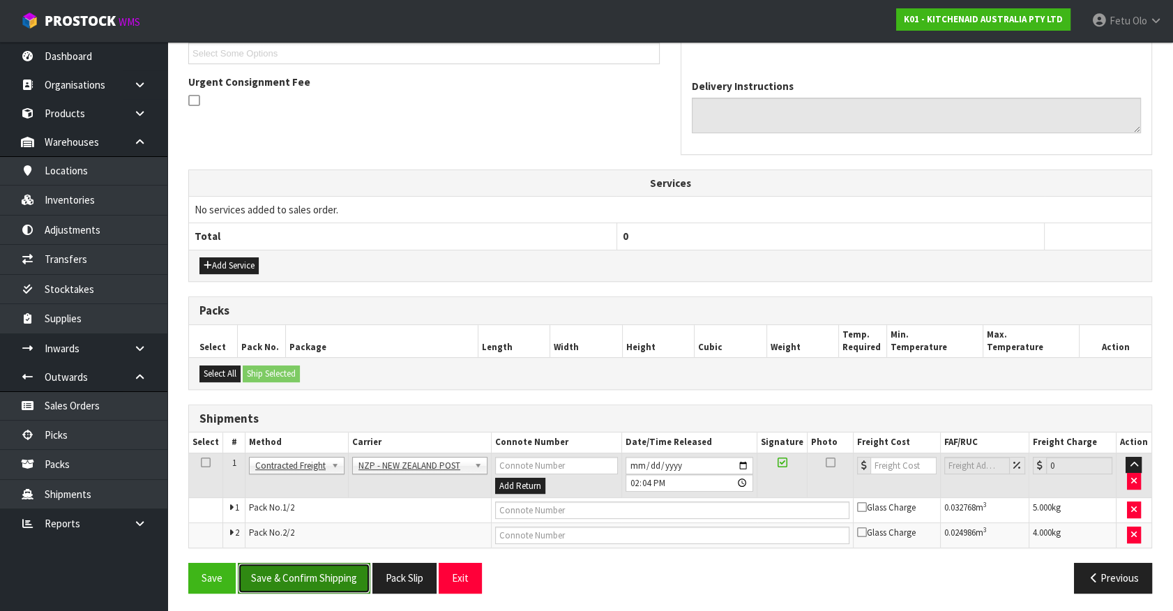
click at [334, 574] on button "Save & Confirm Shipping" at bounding box center [304, 578] width 133 height 30
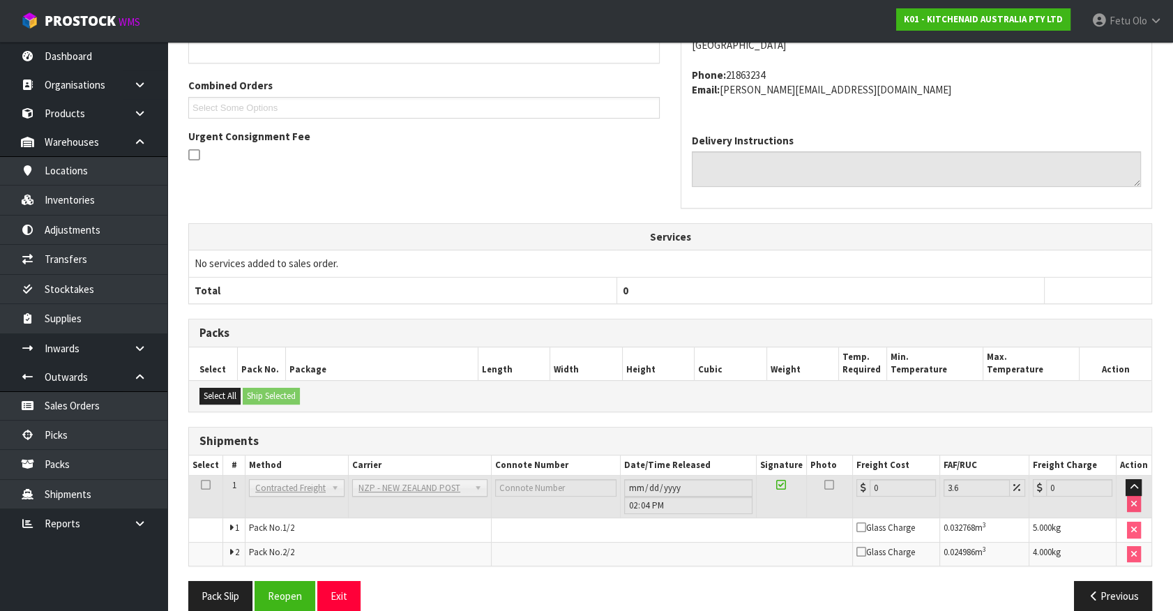
scroll to position [368, 0]
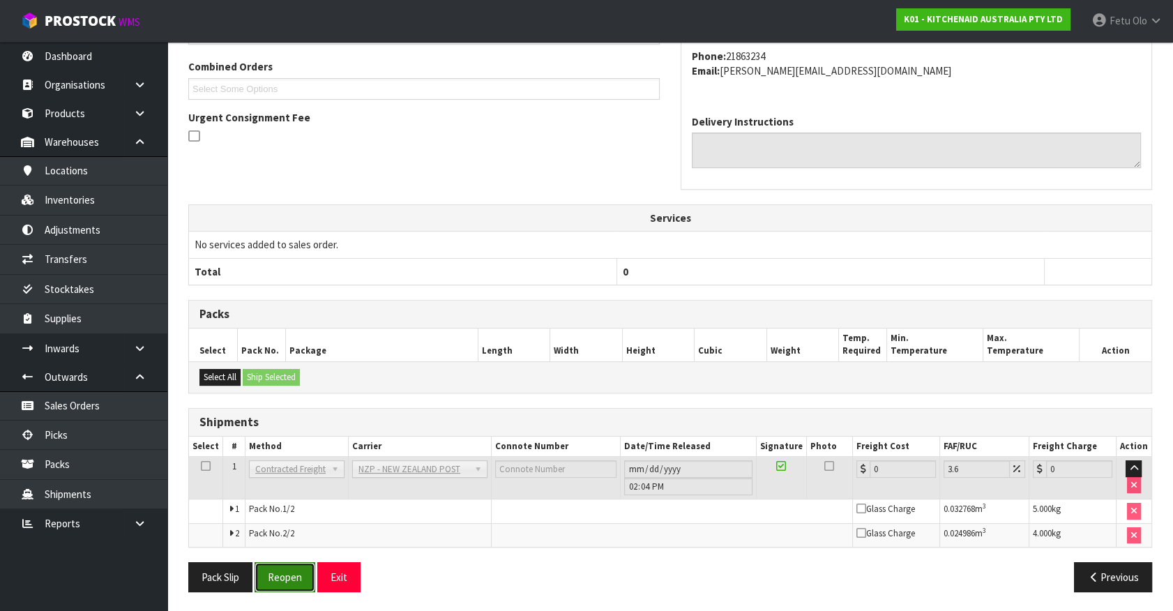
click at [284, 564] on button "Reopen" at bounding box center [285, 577] width 61 height 30
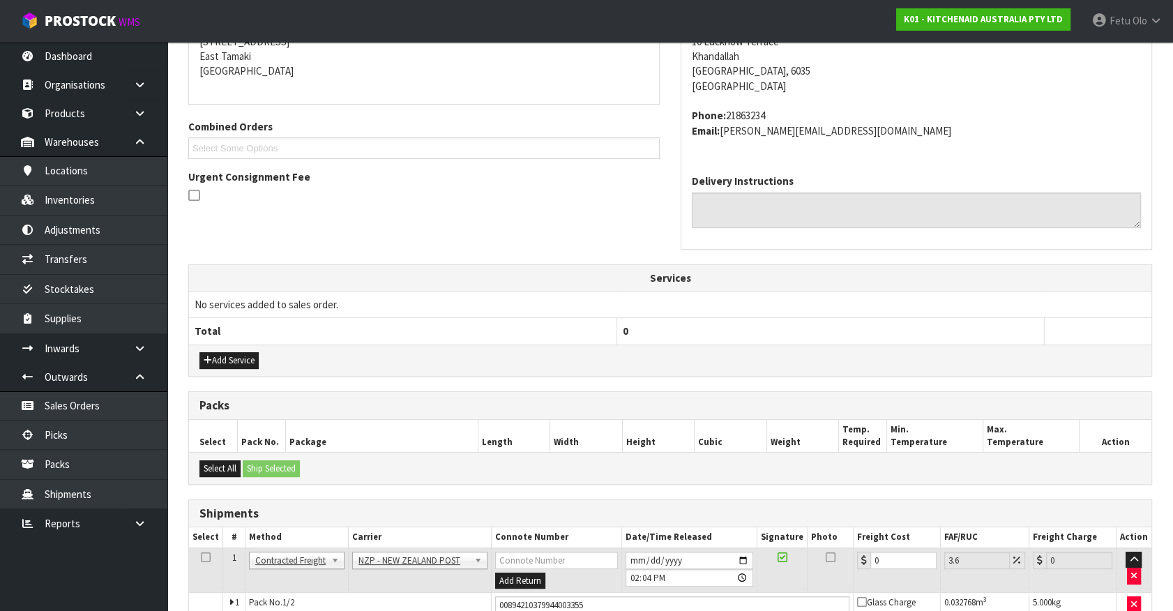
scroll to position [317, 0]
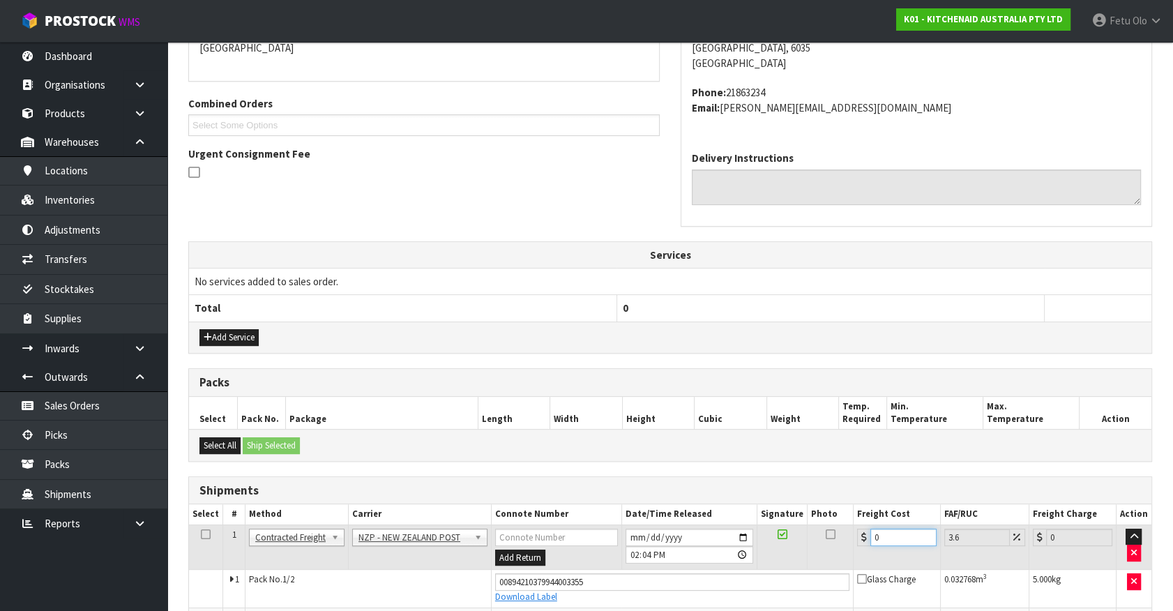
drag, startPoint x: 886, startPoint y: 539, endPoint x: 677, endPoint y: 579, distance: 212.5
click at [677, 579] on tbody "1 Client Local Pickup Customer Local Pickup Company Freight Contracted Freight …" at bounding box center [670, 578] width 963 height 107
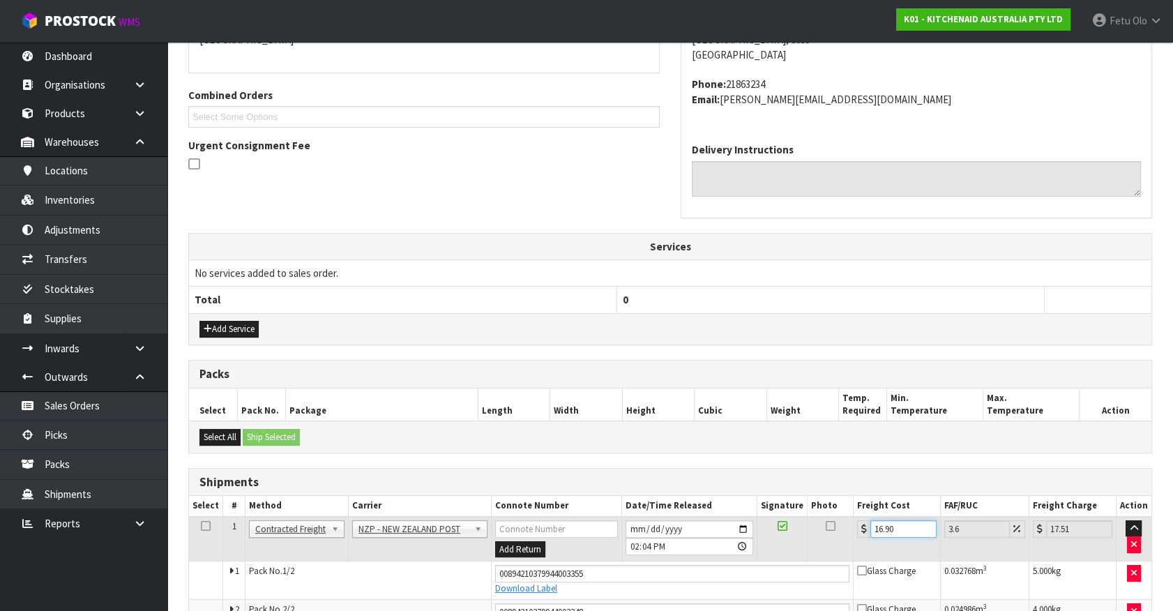
scroll to position [401, 0]
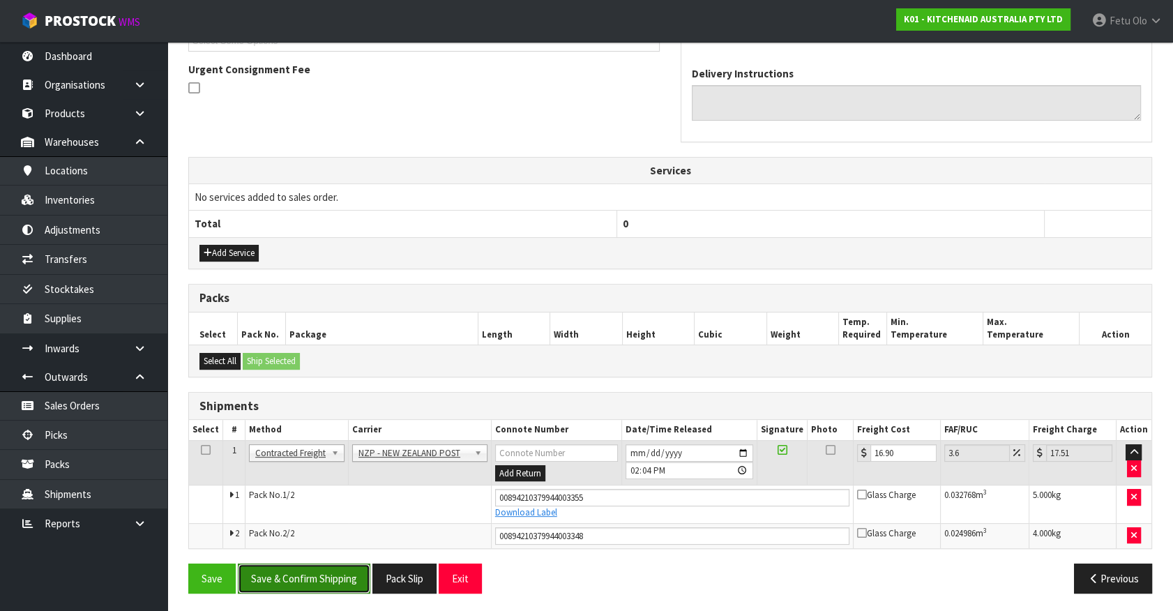
click at [360, 570] on button "Save & Confirm Shipping" at bounding box center [304, 579] width 133 height 30
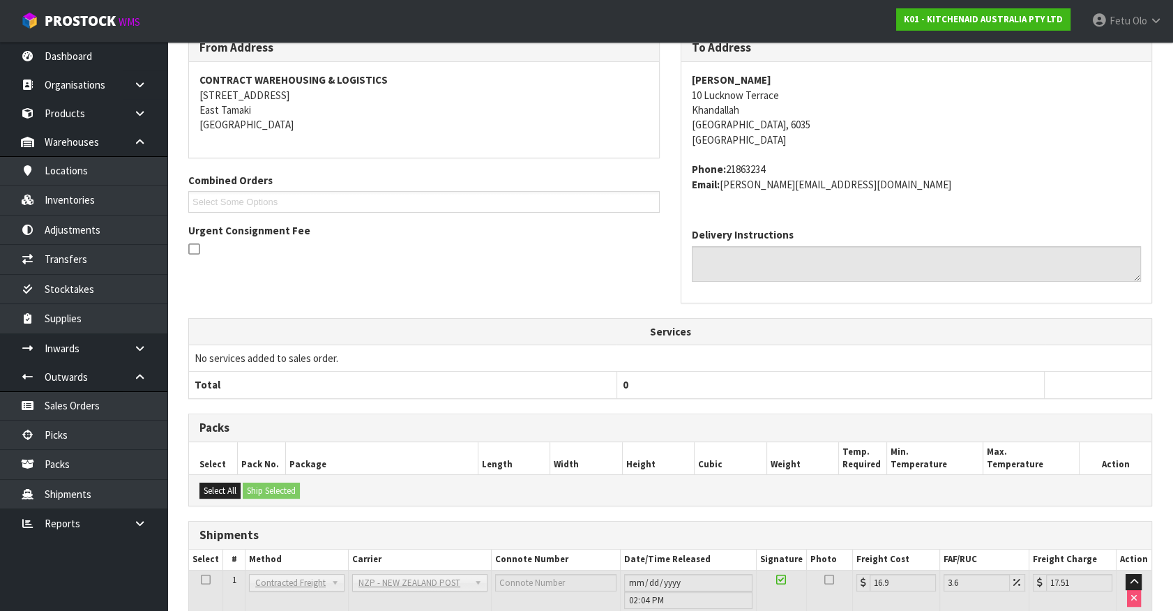
scroll to position [363, 0]
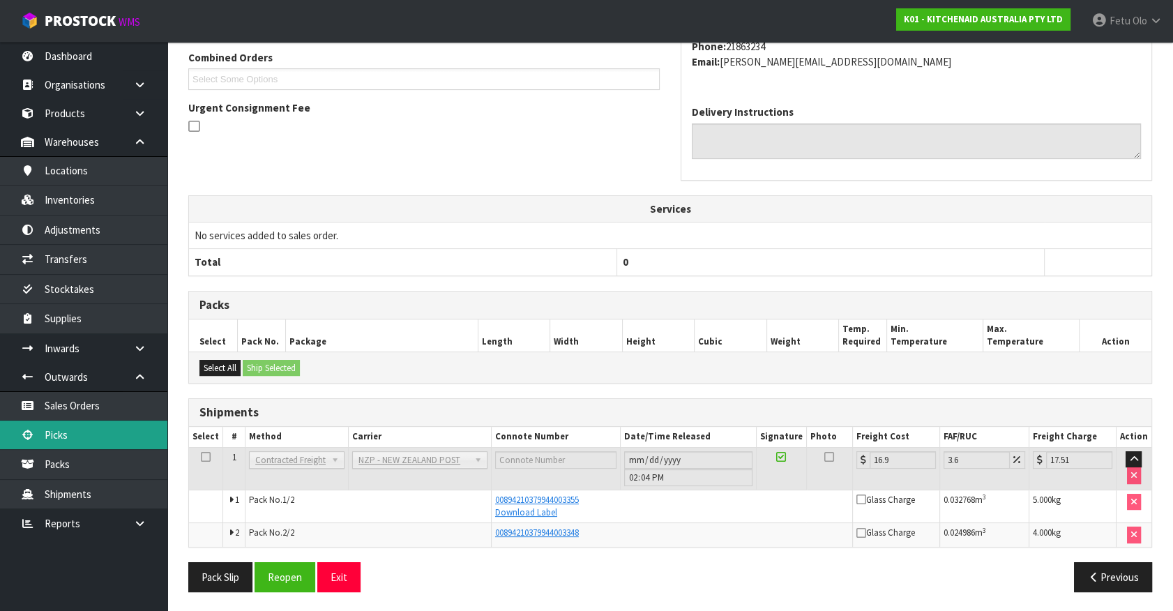
click at [61, 428] on link "Picks" at bounding box center [83, 435] width 167 height 29
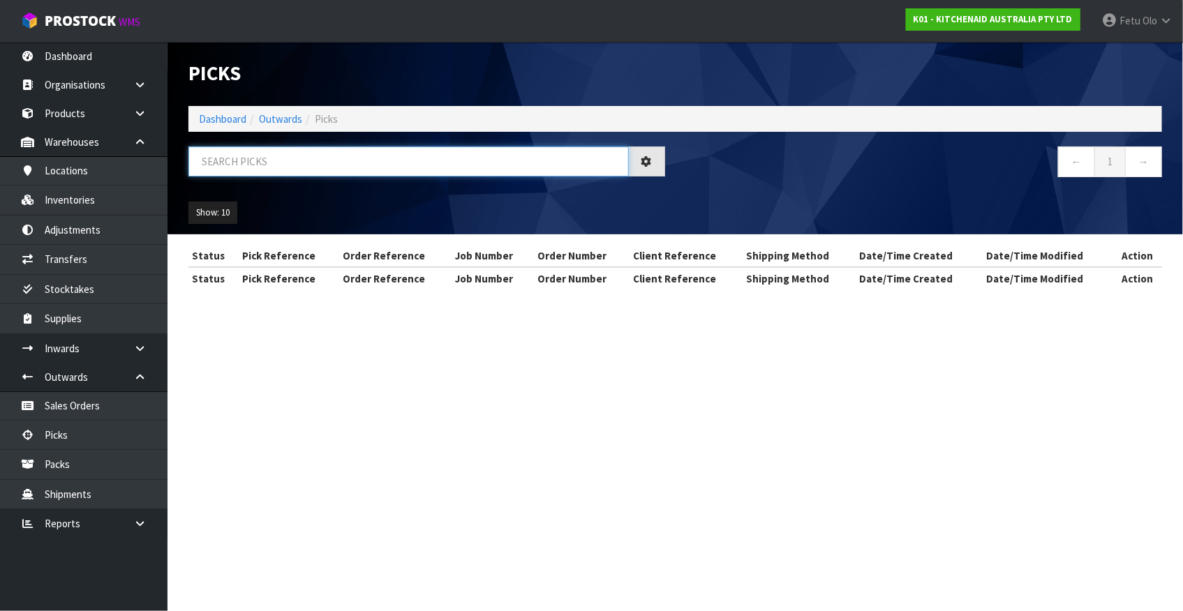
click at [350, 151] on input "text" at bounding box center [408, 162] width 440 height 30
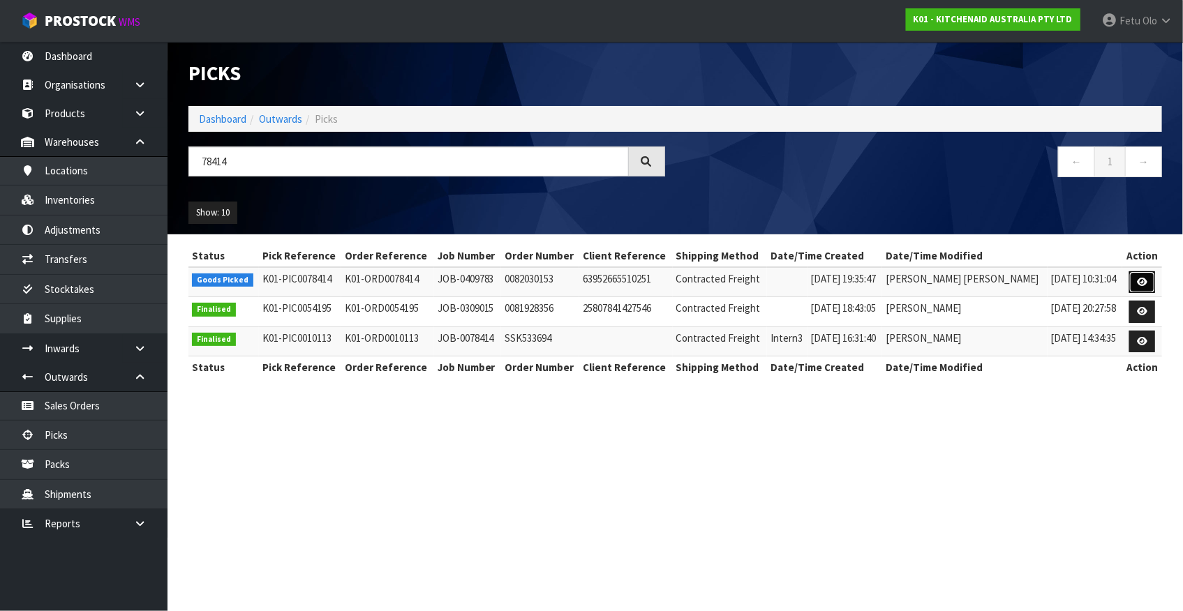
click at [1133, 284] on link at bounding box center [1142, 282] width 26 height 22
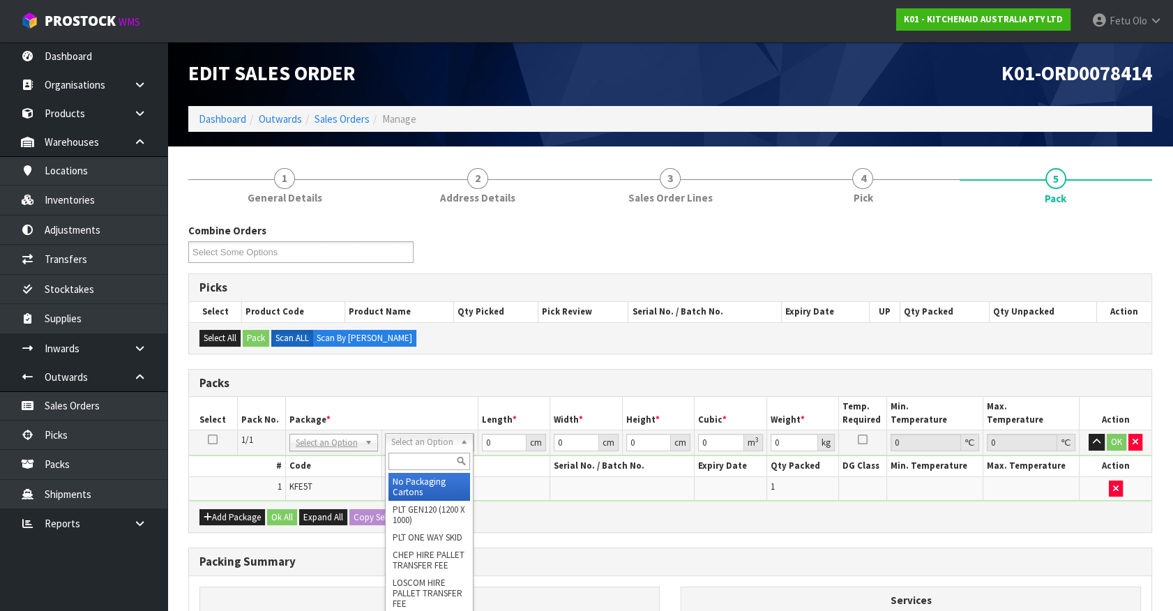
click at [424, 460] on input "text" at bounding box center [430, 461] width 82 height 17
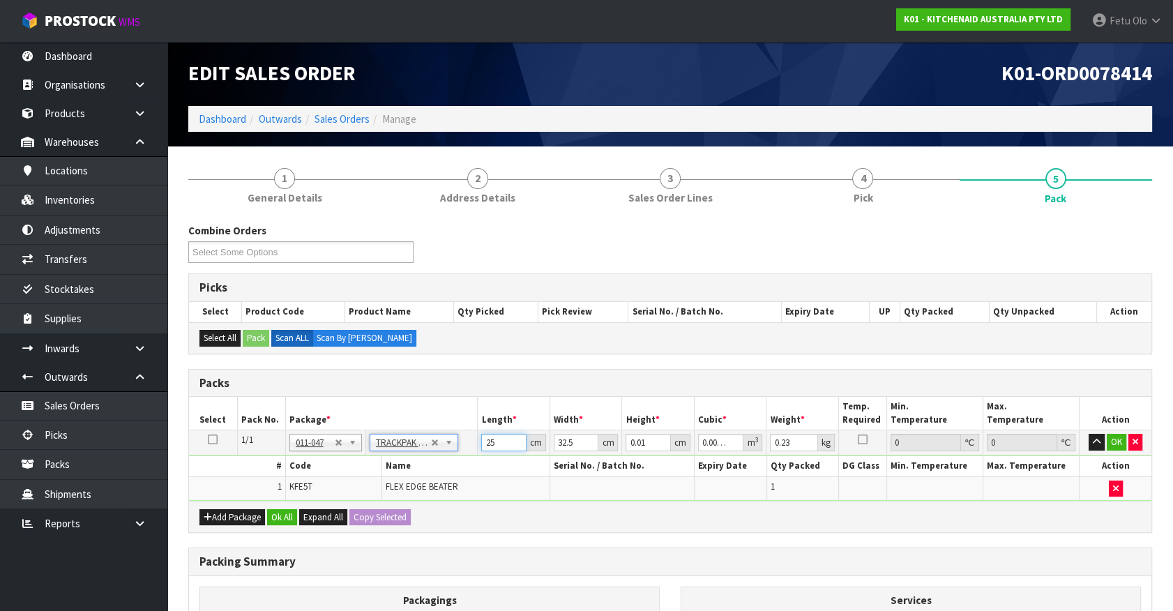
click at [382, 514] on div "Packs Select Pack No. Package * Length * Width * Height * Cubic * Weight * Temp…" at bounding box center [670, 451] width 964 height 165
click button "OK" at bounding box center [1117, 442] width 20 height 17
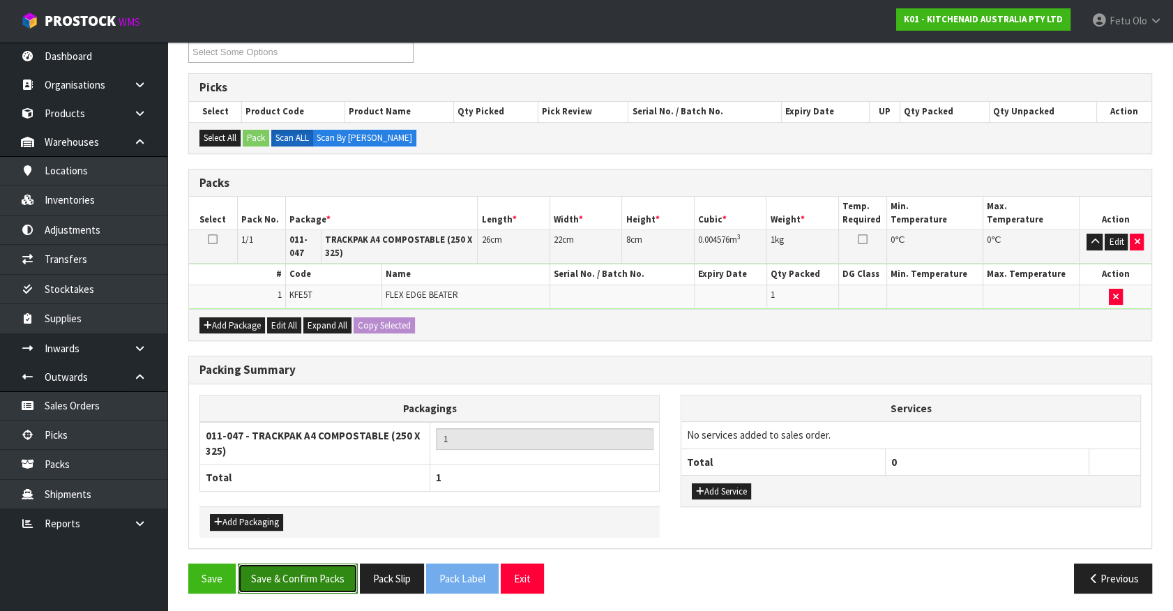
click at [295, 577] on button "Save & Confirm Packs" at bounding box center [298, 579] width 120 height 30
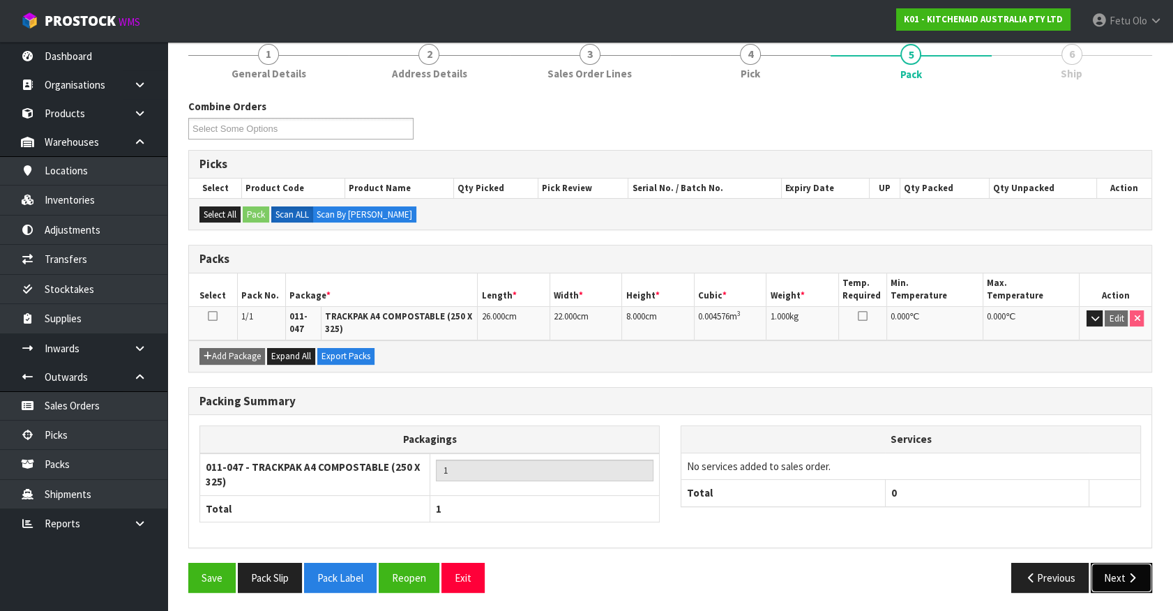
click at [1116, 582] on button "Next" at bounding box center [1121, 578] width 61 height 30
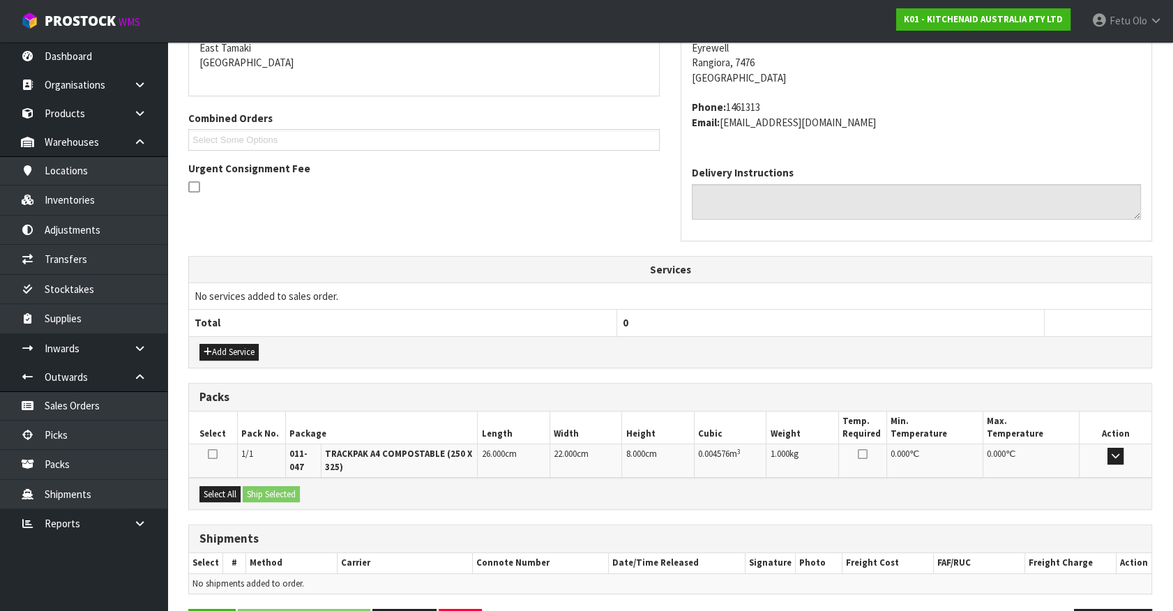
scroll to position [348, 0]
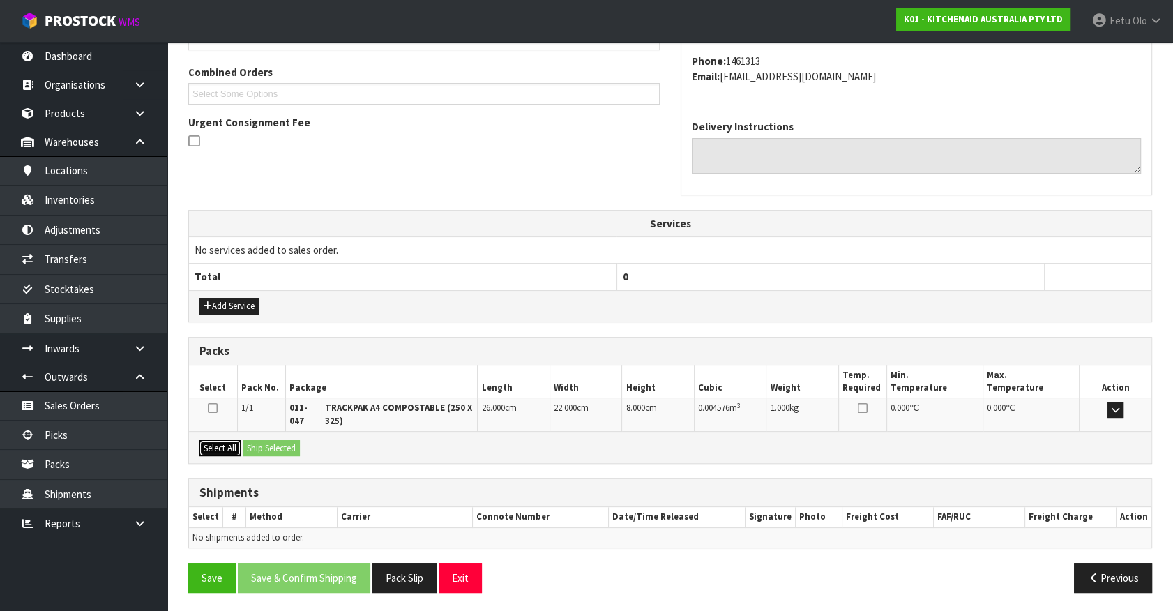
click at [222, 449] on button "Select All" at bounding box center [220, 448] width 41 height 17
drag, startPoint x: 719, startPoint y: 606, endPoint x: 218, endPoint y: 523, distance: 507.2
click at [707, 603] on section "× Close Updated successfully 1 General Details 2 Address Details 3 Sales Order …" at bounding box center [670, 206] width 1006 height 816
drag, startPoint x: 222, startPoint y: 451, endPoint x: 255, endPoint y: 448, distance: 33.6
click at [229, 451] on button "Select All" at bounding box center [220, 448] width 41 height 17
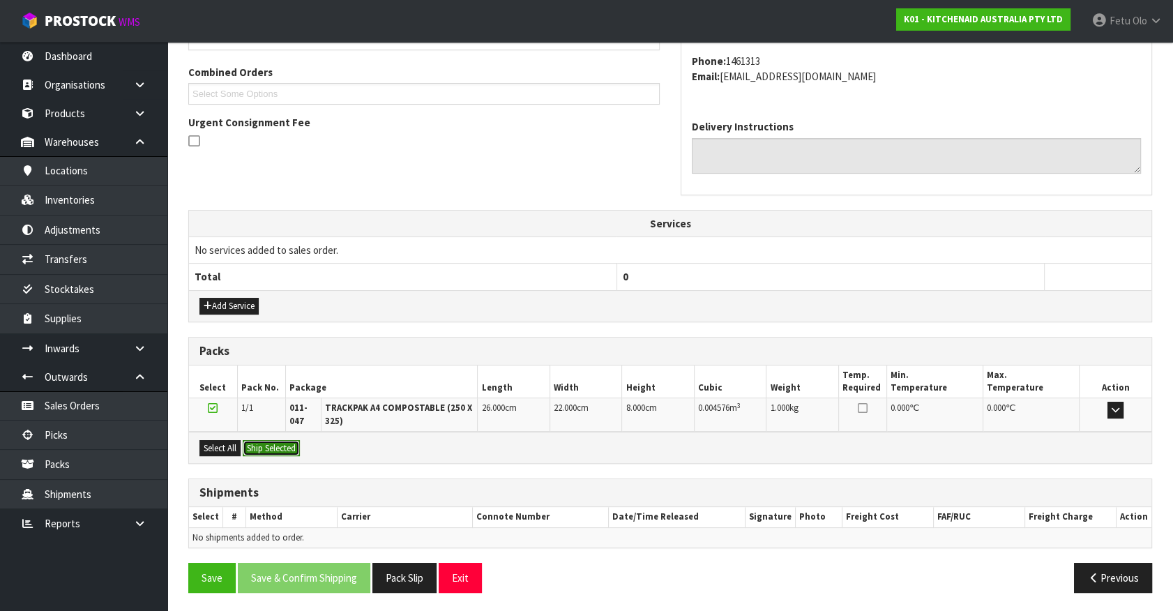
click at [255, 448] on button "Ship Selected" at bounding box center [271, 448] width 57 height 17
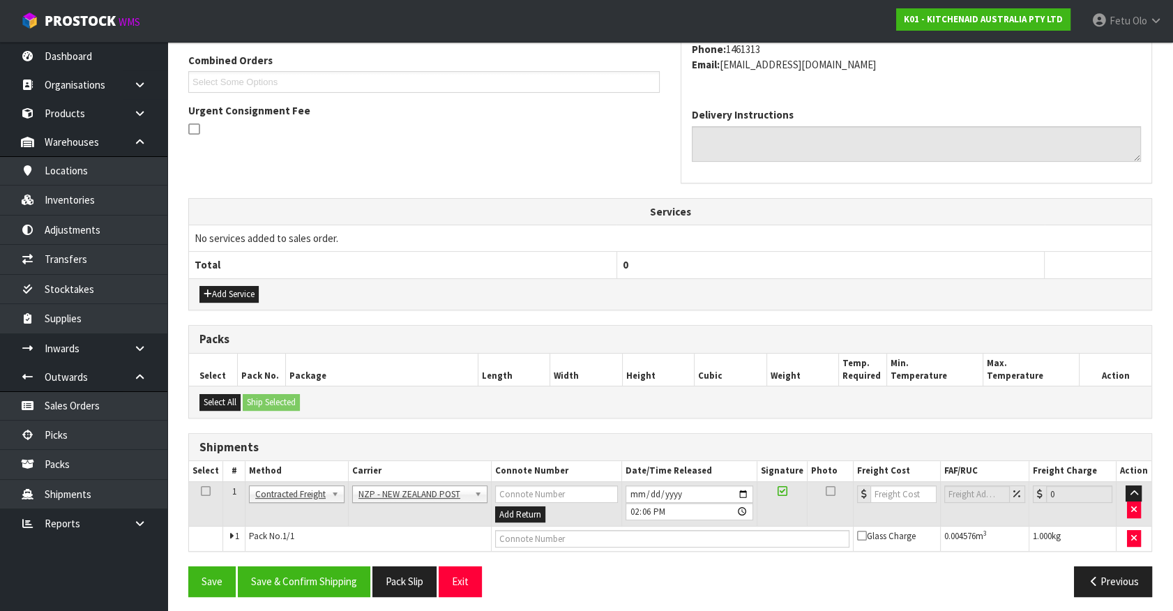
scroll to position [363, 0]
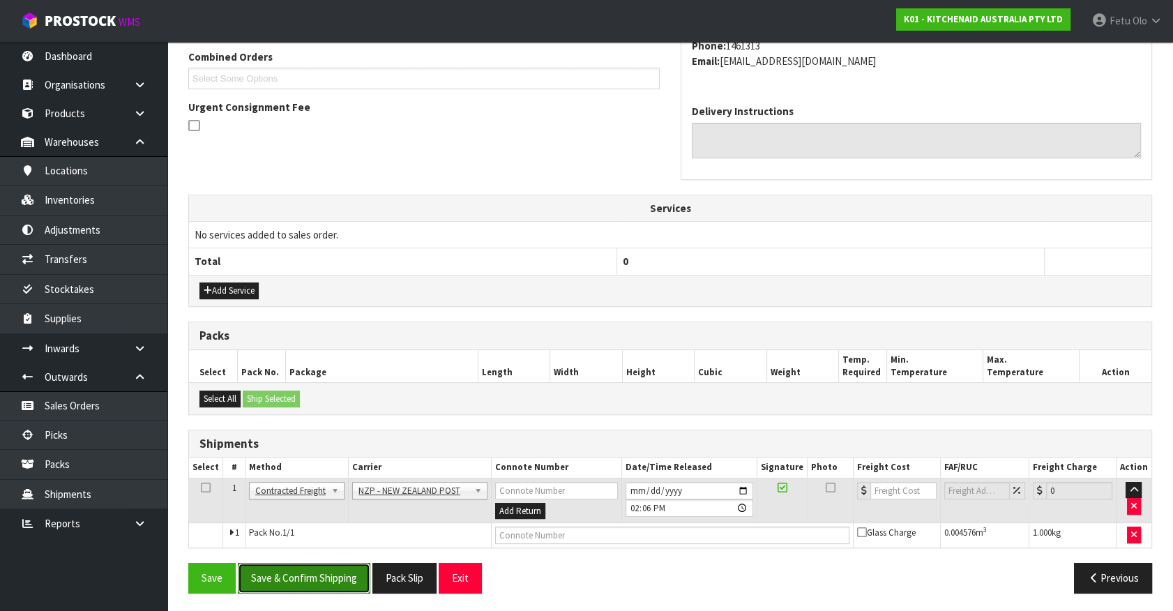
click at [322, 573] on button "Save & Confirm Shipping" at bounding box center [304, 578] width 133 height 30
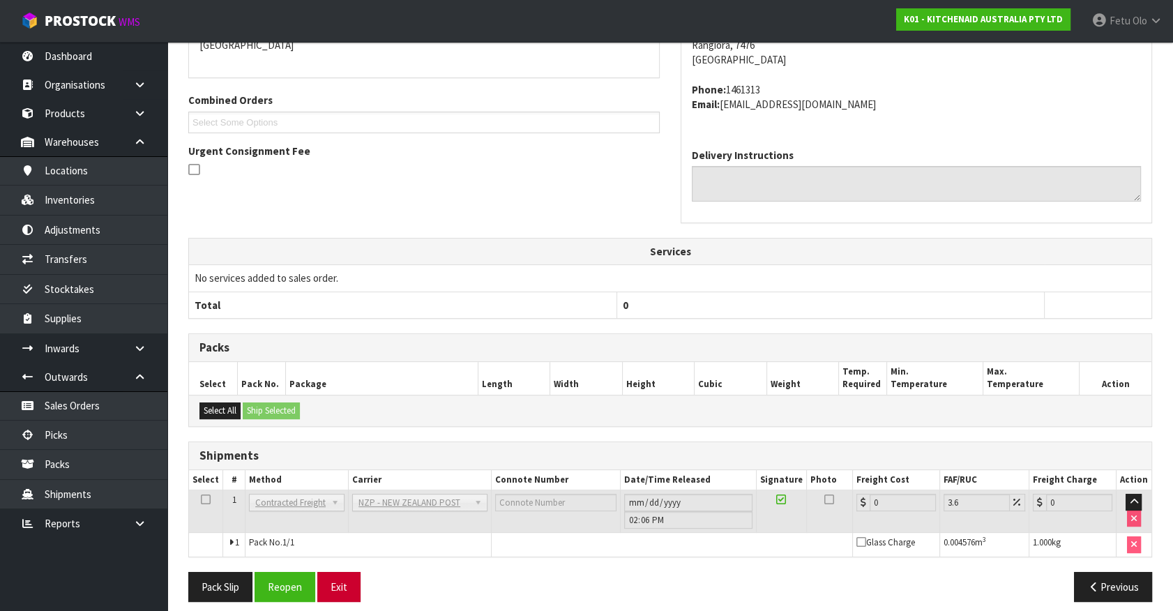
scroll to position [344, 0]
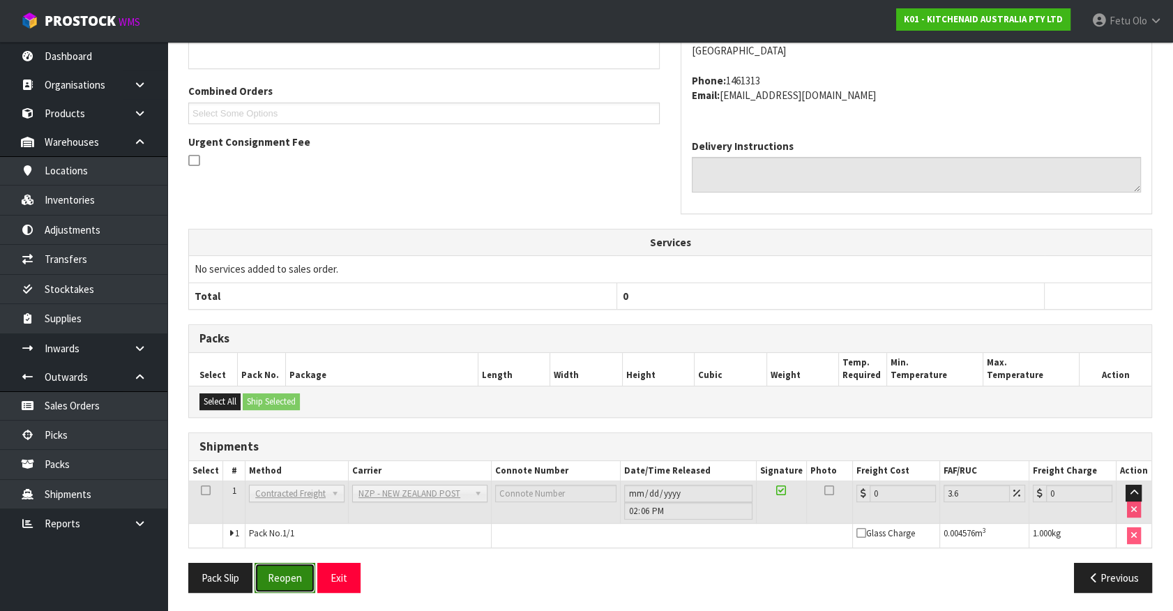
click at [275, 578] on button "Reopen" at bounding box center [285, 578] width 61 height 30
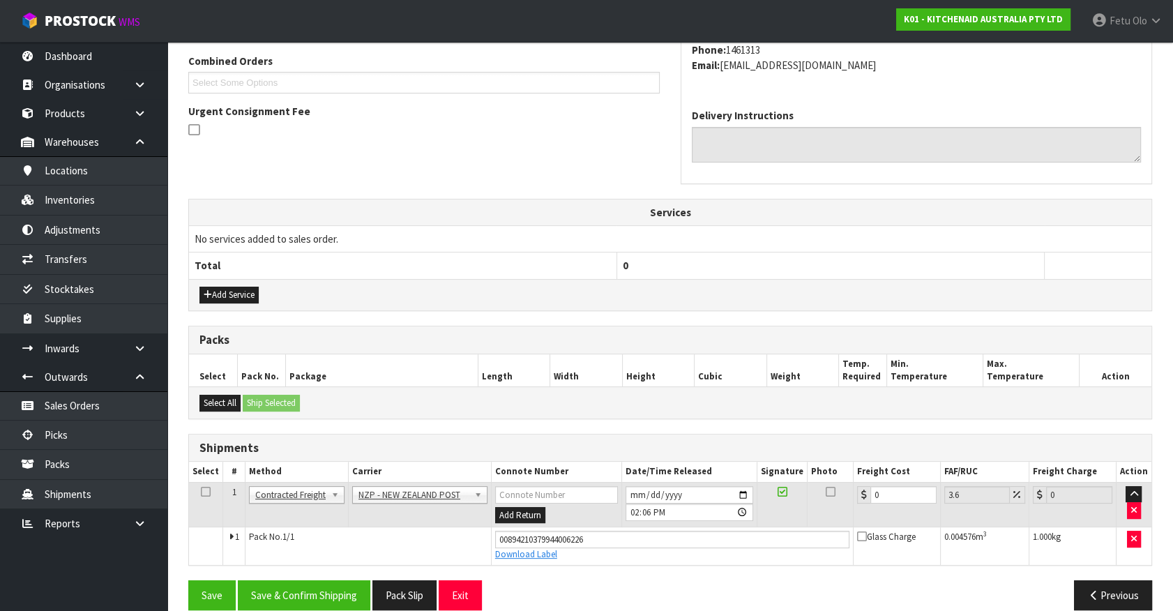
scroll to position [377, 0]
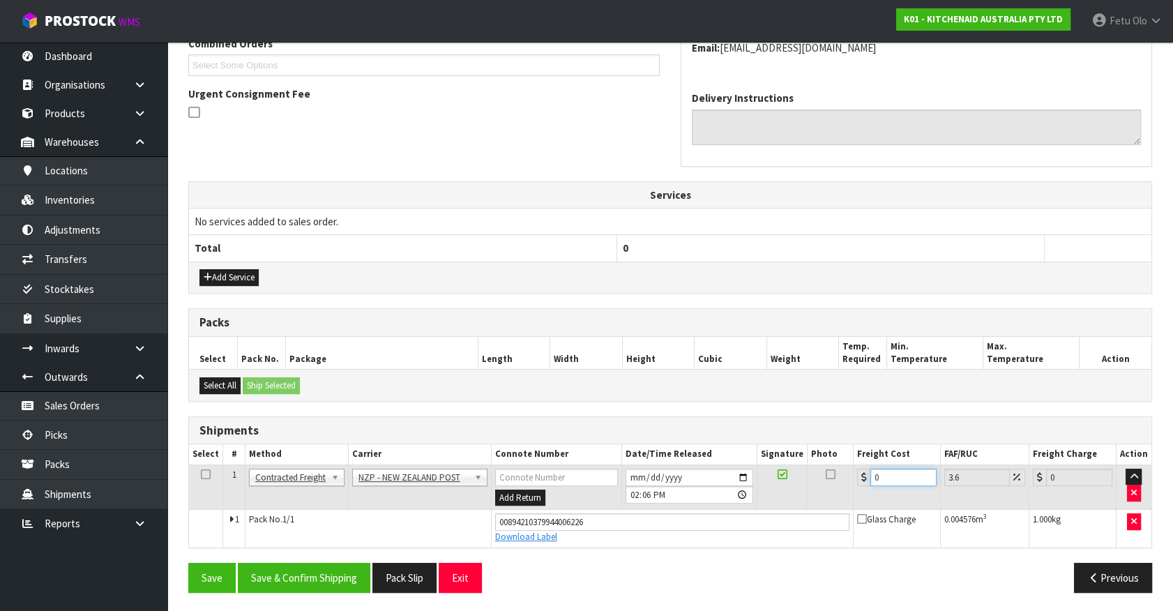
click at [729, 520] on tbody "1 Client Local Pickup Customer Local Pickup Company Freight Contracted Freight …" at bounding box center [670, 506] width 963 height 82
click at [349, 572] on button "Save & Confirm Shipping" at bounding box center [304, 578] width 133 height 30
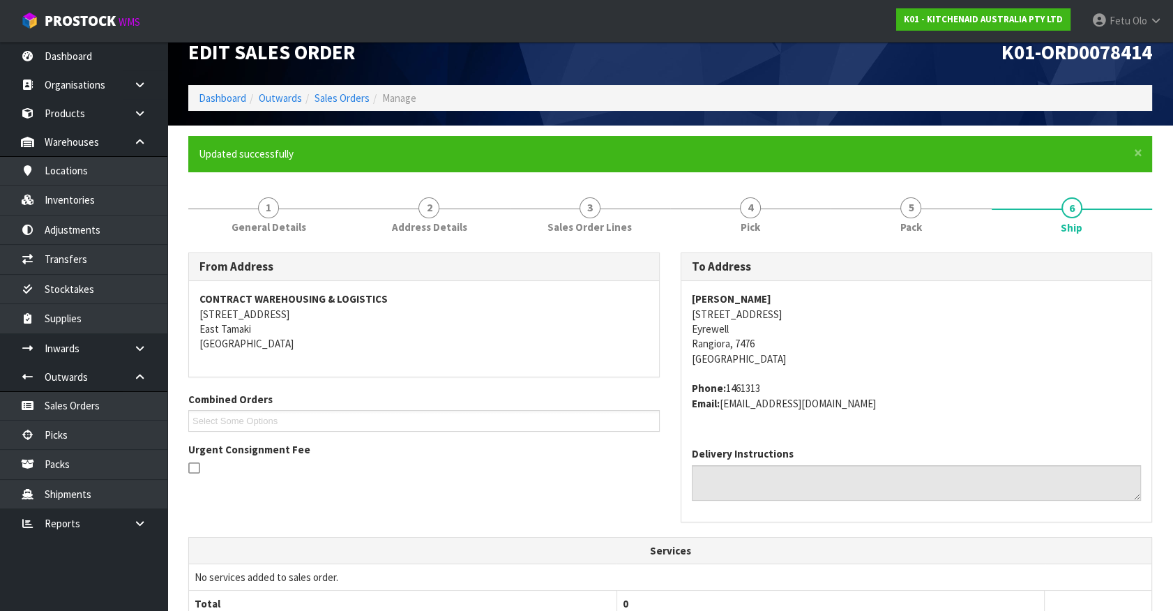
scroll to position [338, 0]
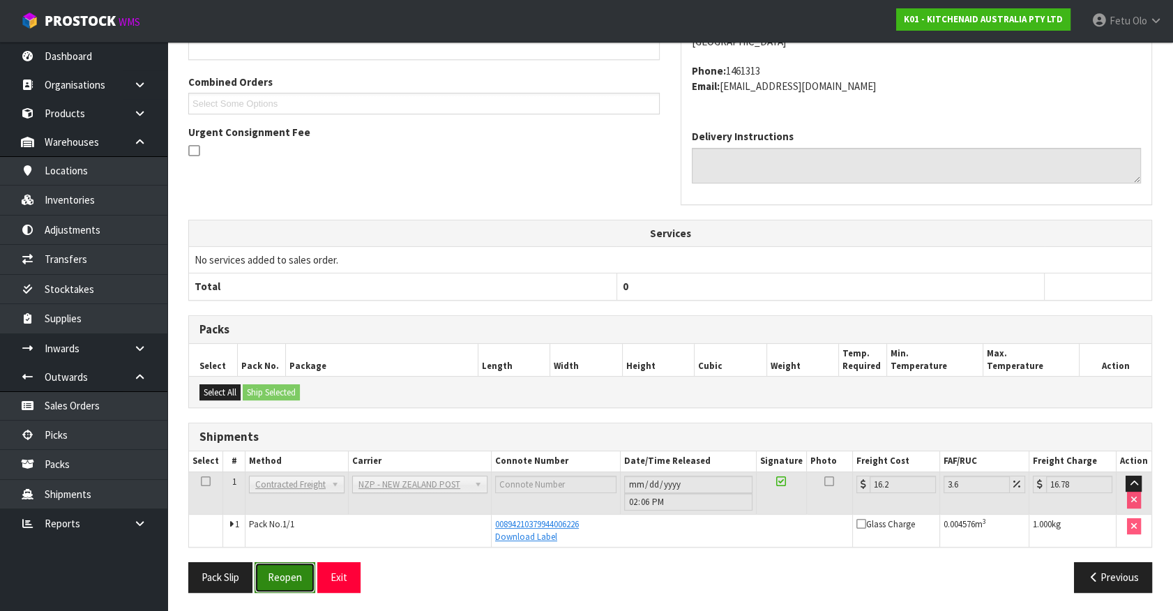
click at [277, 578] on button "Reopen" at bounding box center [285, 577] width 61 height 30
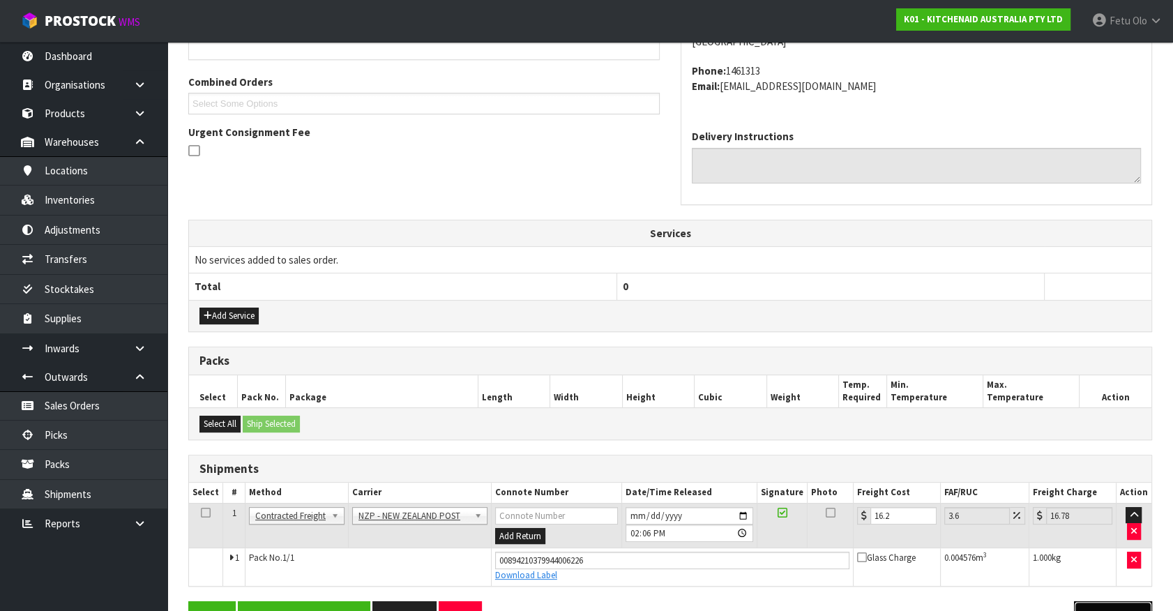
click at [1108, 606] on button "Previous" at bounding box center [1113, 616] width 78 height 30
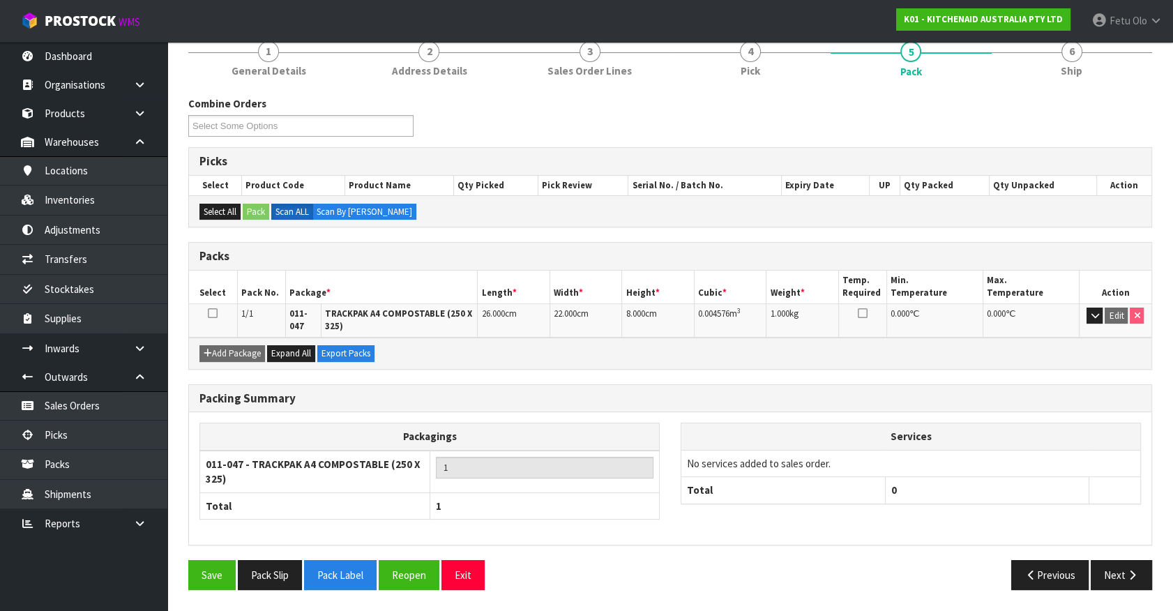
scroll to position [174, 0]
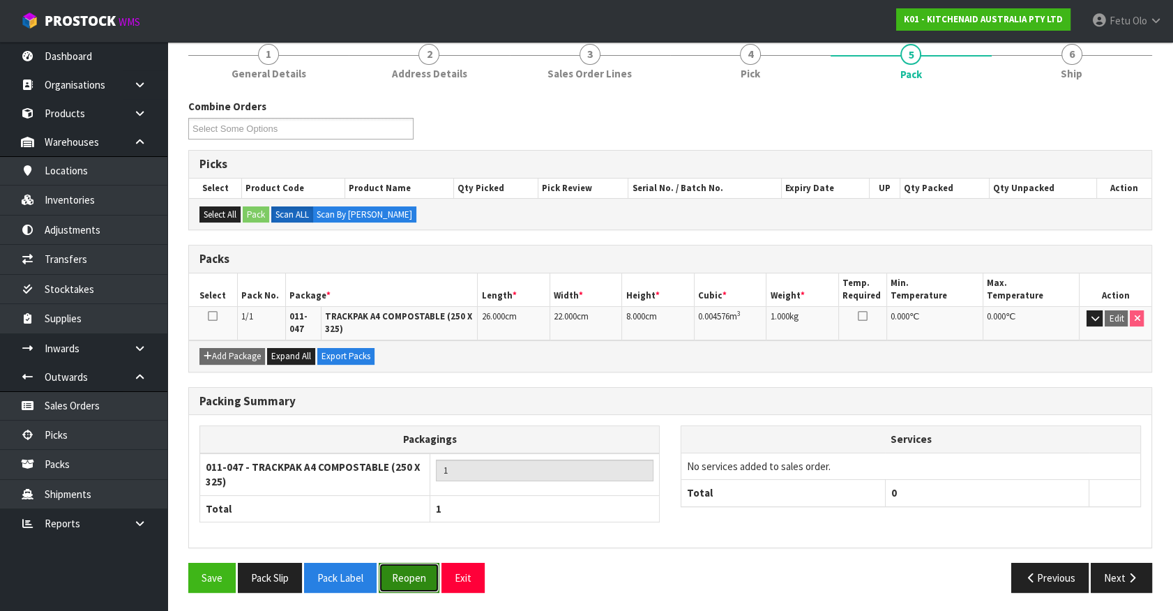
click at [428, 573] on button "Reopen" at bounding box center [409, 578] width 61 height 30
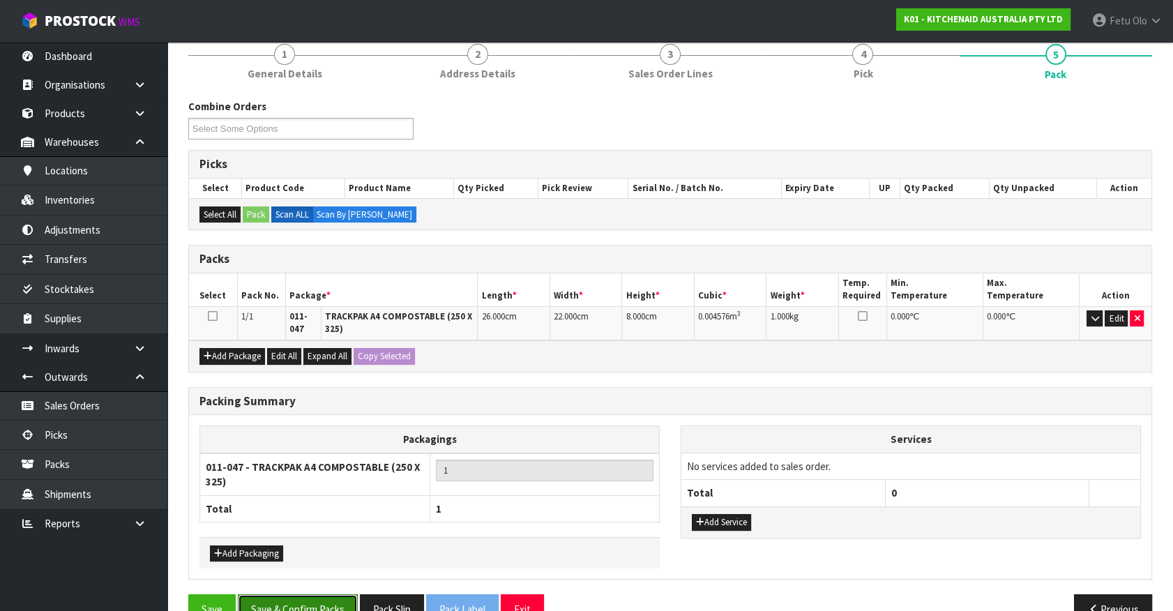
click at [315, 599] on button "Save & Confirm Packs" at bounding box center [298, 609] width 120 height 30
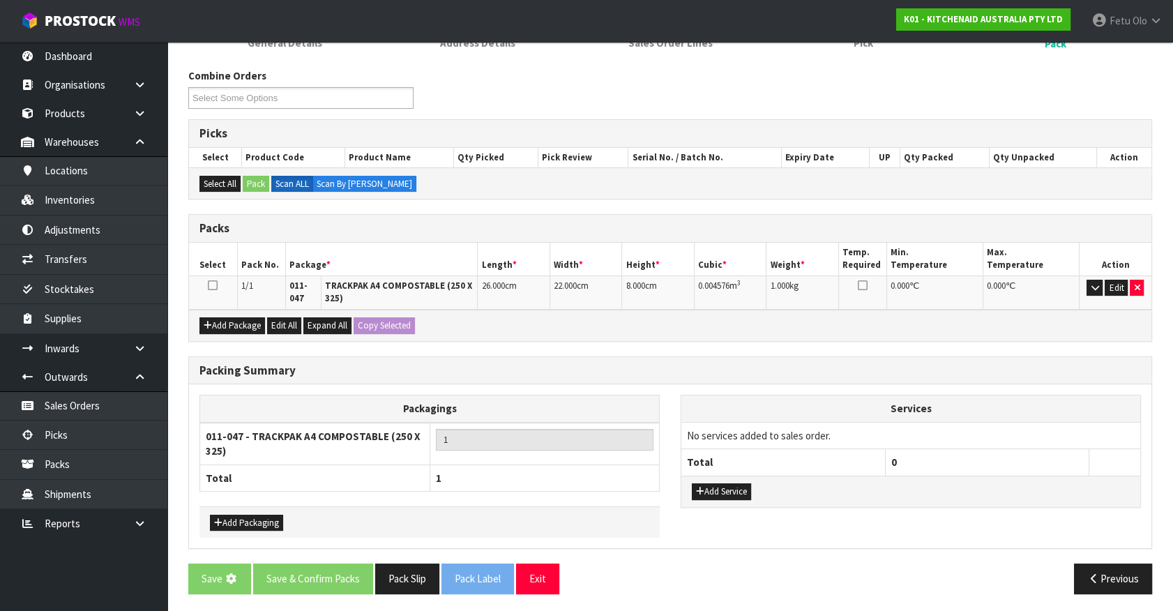
scroll to position [0, 0]
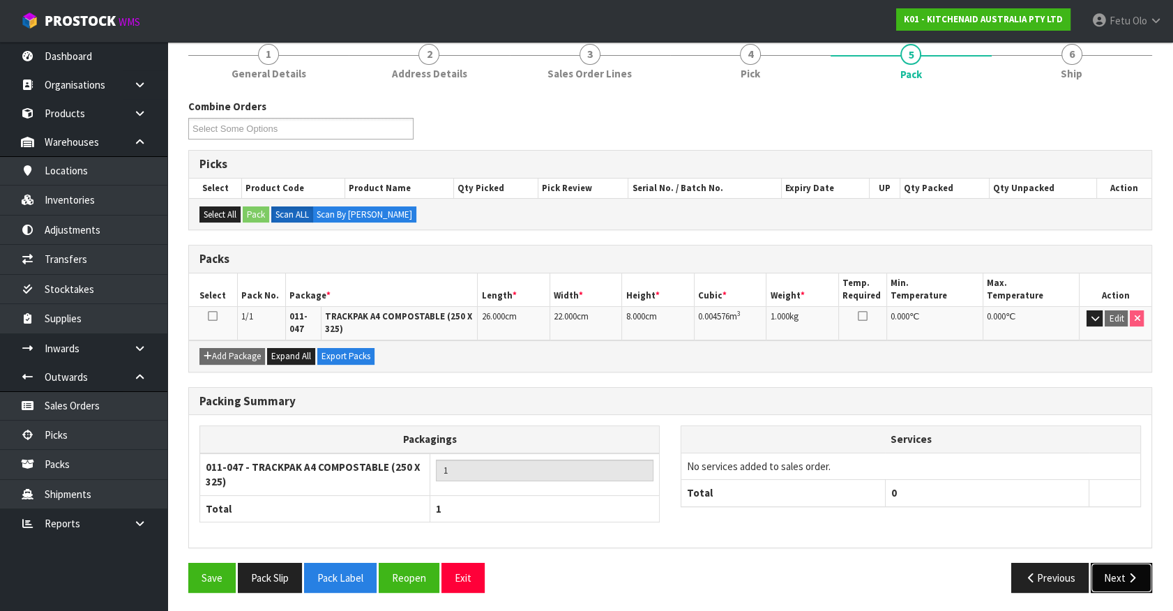
click at [1118, 580] on button "Next" at bounding box center [1121, 578] width 61 height 30
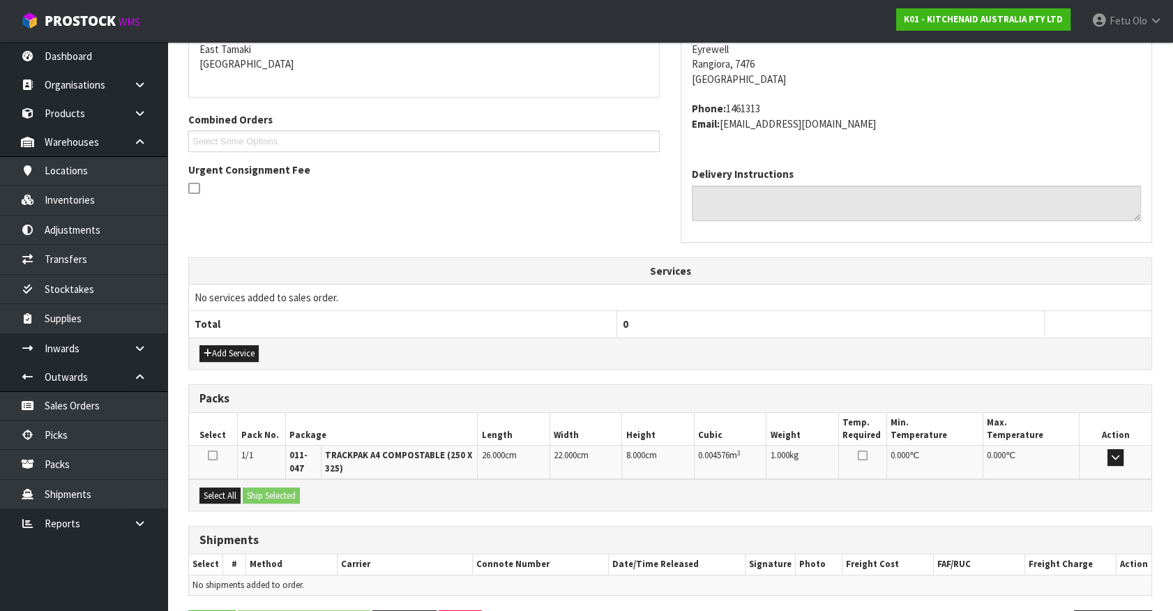
scroll to position [348, 0]
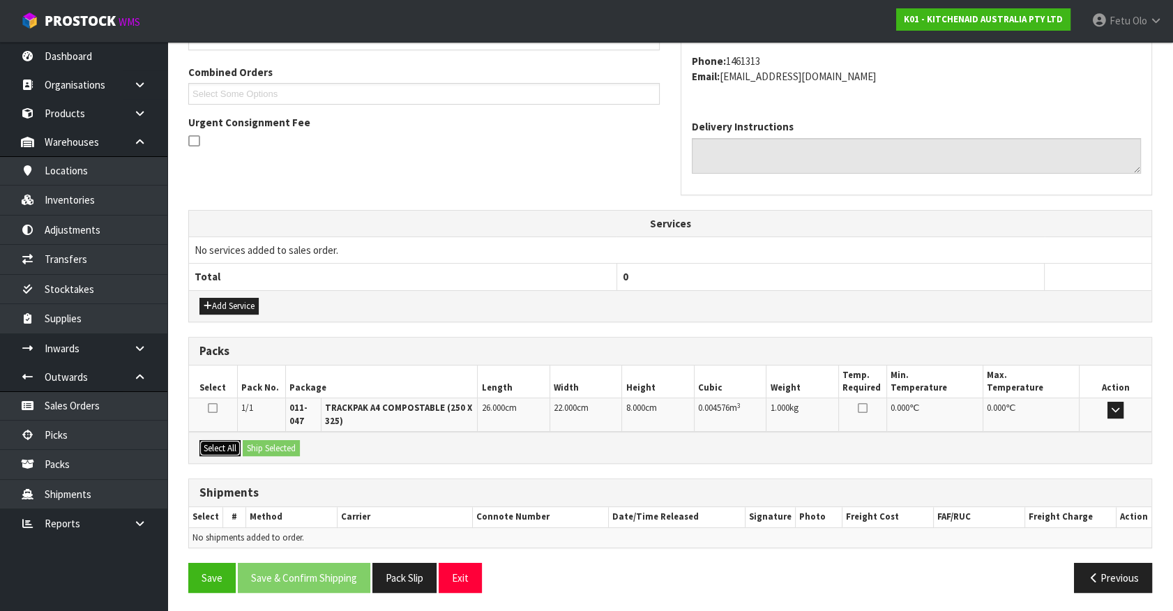
click at [220, 451] on button "Select All" at bounding box center [220, 448] width 41 height 17
click at [255, 450] on button "Ship Selected" at bounding box center [271, 448] width 57 height 17
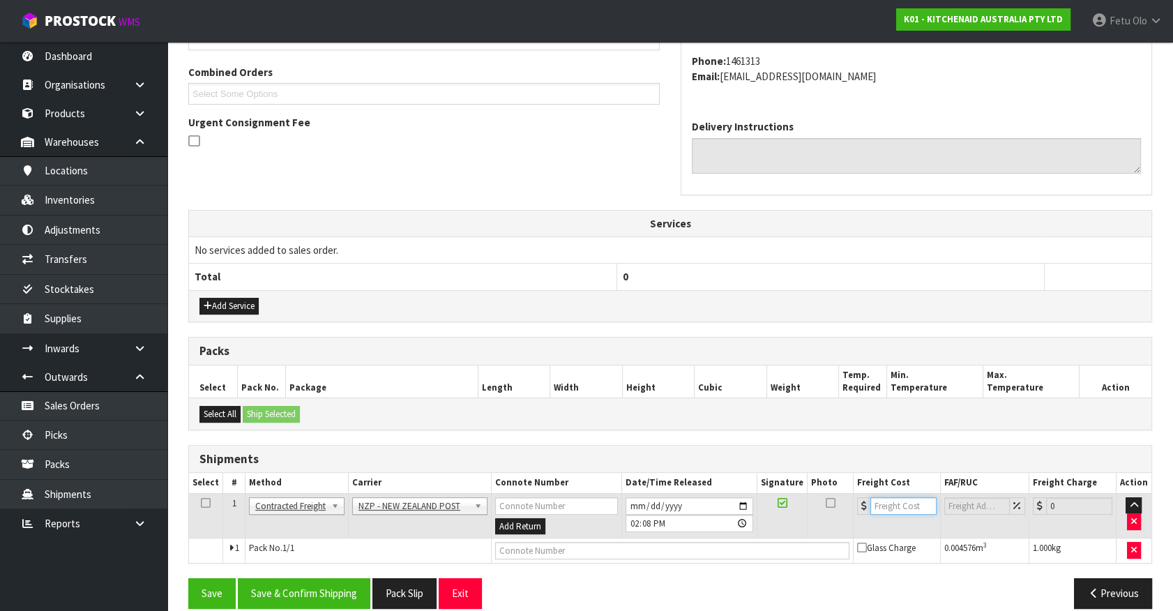
click at [890, 509] on input "number" at bounding box center [904, 505] width 66 height 17
click at [694, 555] on input "text" at bounding box center [672, 550] width 354 height 17
click at [188, 578] on button "Save" at bounding box center [211, 593] width 47 height 30
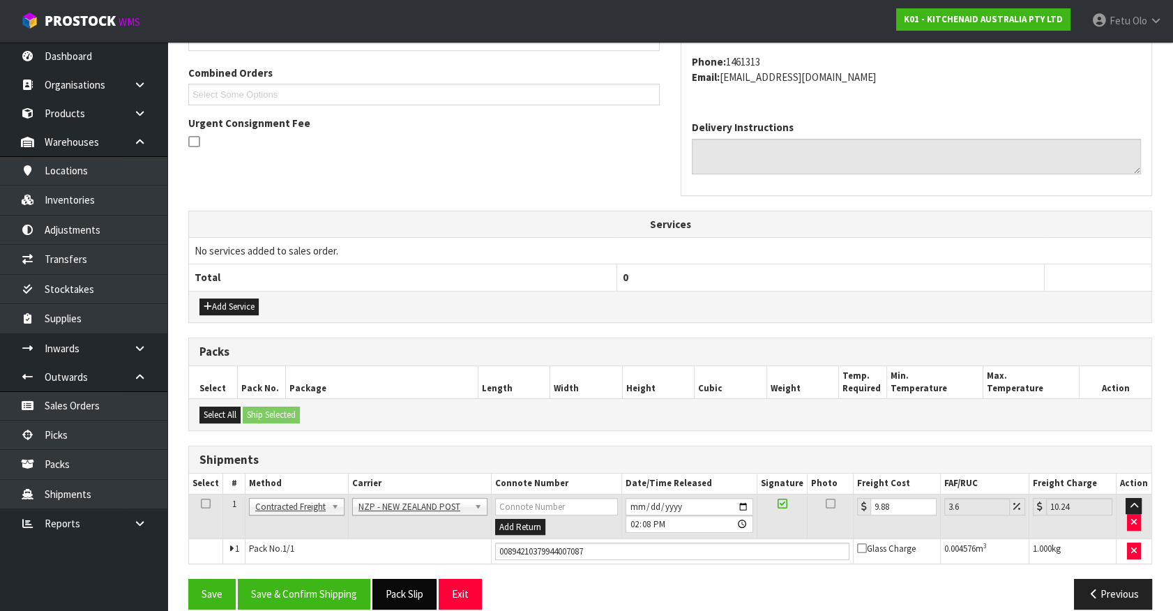
scroll to position [363, 0]
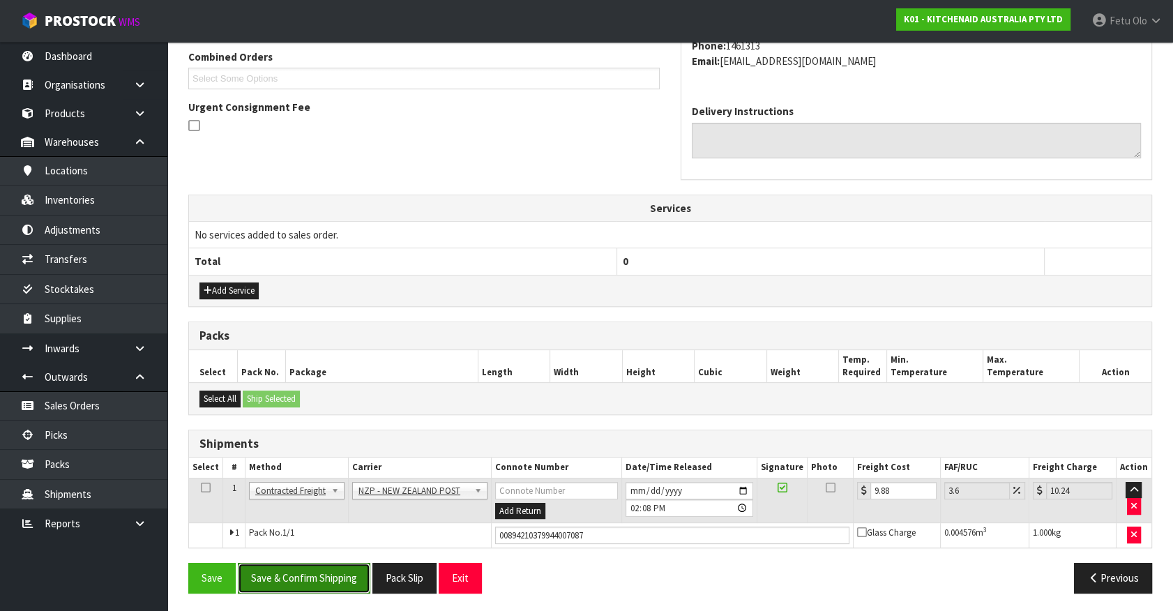
click at [306, 563] on button "Save & Confirm Shipping" at bounding box center [304, 578] width 133 height 30
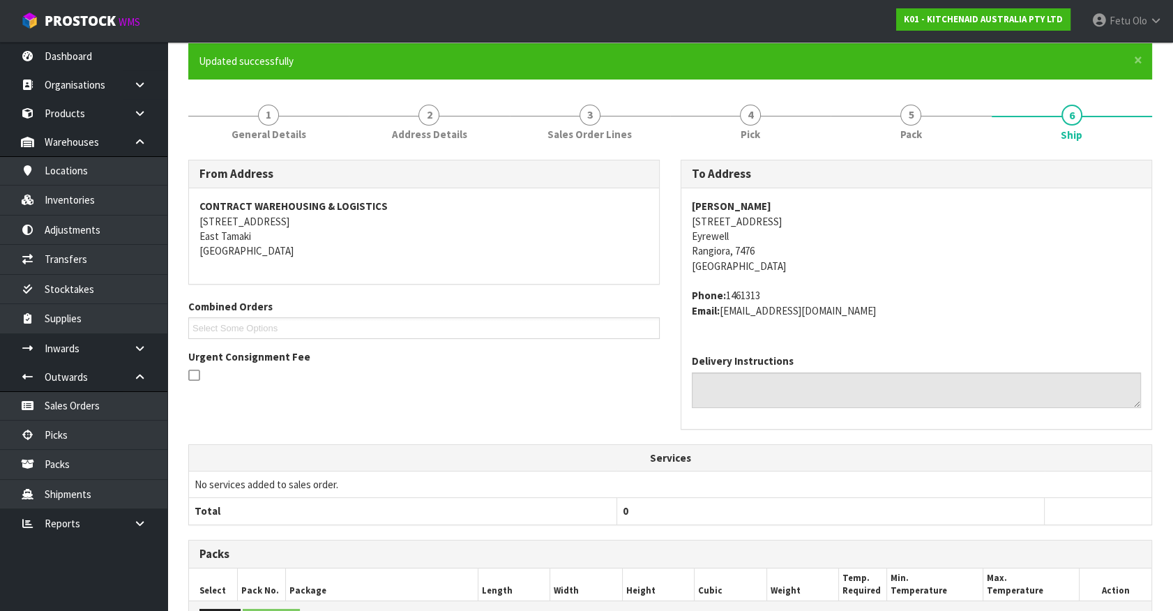
scroll to position [329, 0]
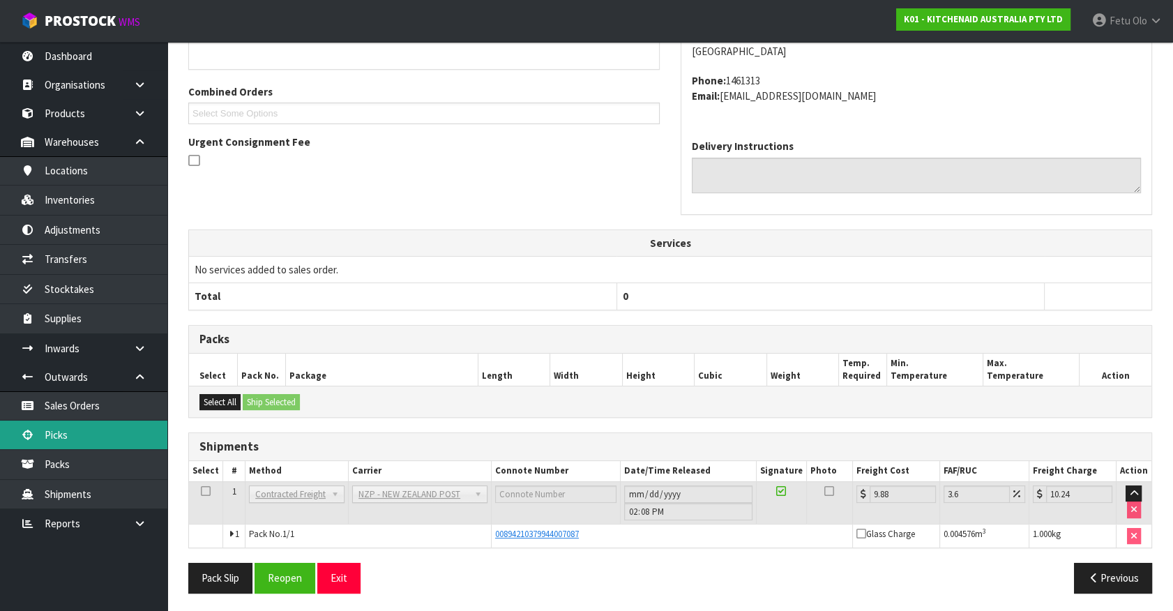
click at [61, 429] on link "Picks" at bounding box center [83, 435] width 167 height 29
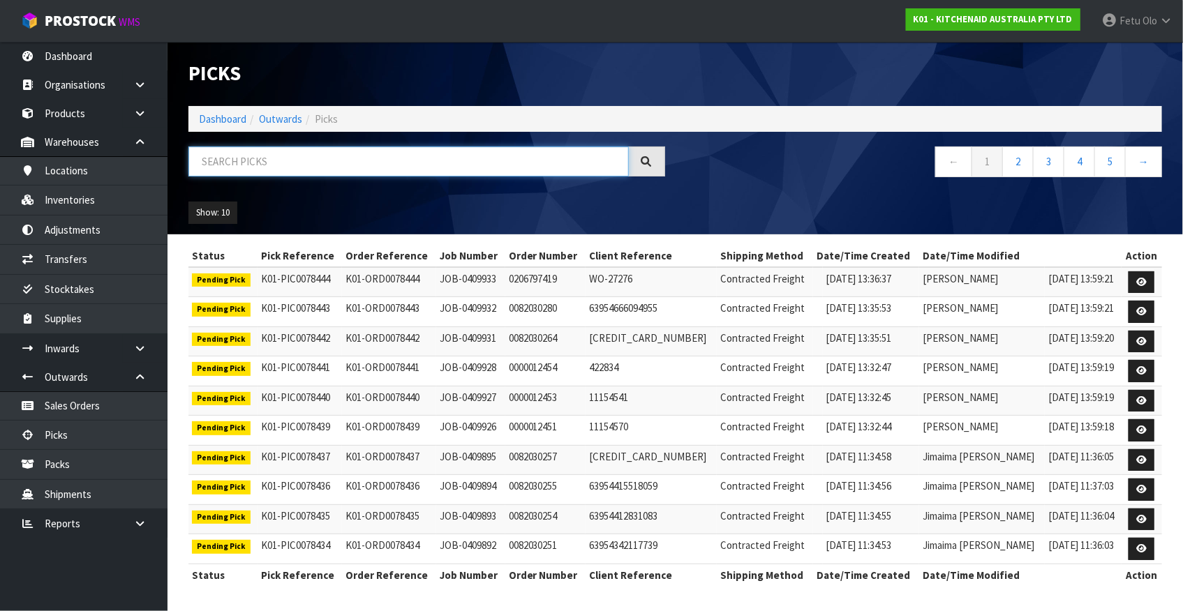
click at [387, 167] on input "text" at bounding box center [408, 162] width 440 height 30
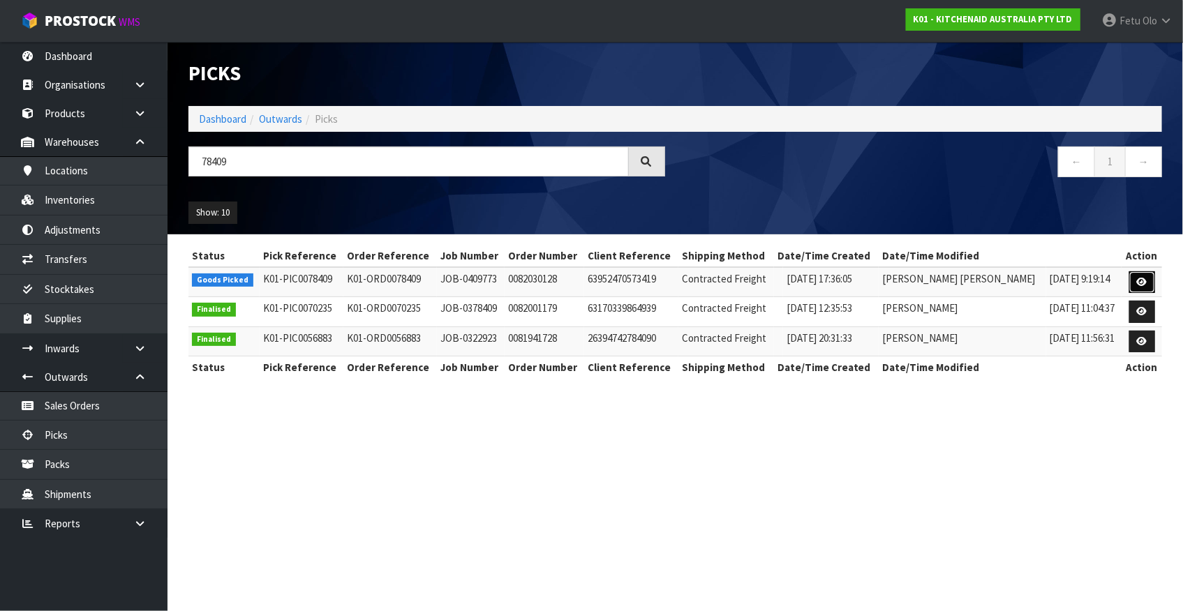
click at [1139, 284] on icon at bounding box center [1142, 282] width 10 height 9
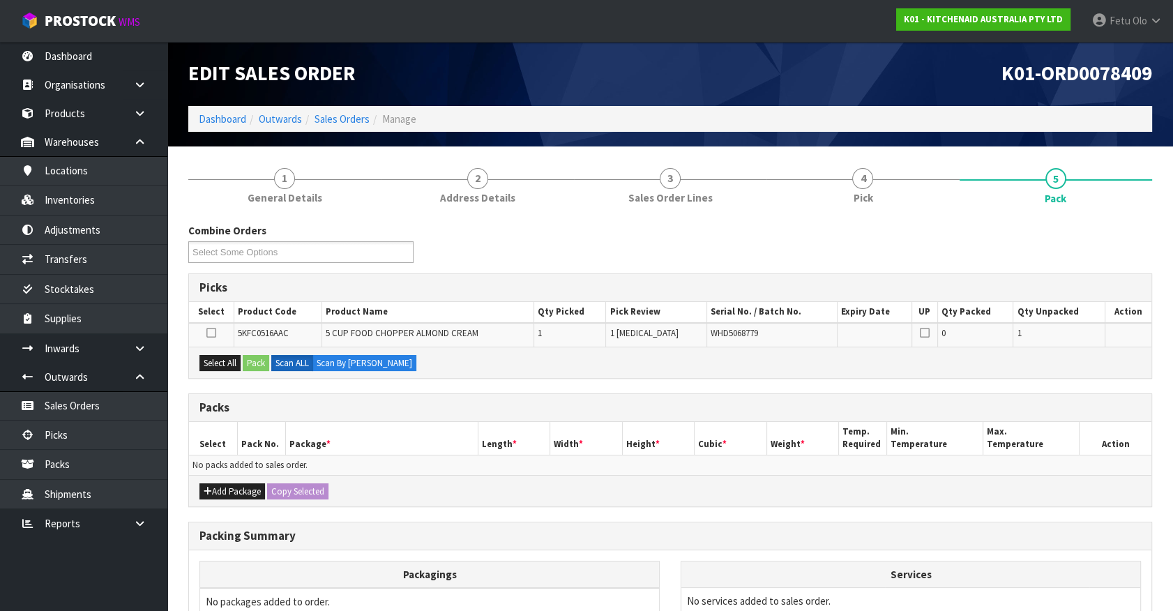
drag, startPoint x: 827, startPoint y: 567, endPoint x: 680, endPoint y: 502, distance: 160.6
click at [823, 566] on th "Services" at bounding box center [911, 575] width 459 height 27
click at [535, 427] on th "Length *" at bounding box center [514, 438] width 73 height 33
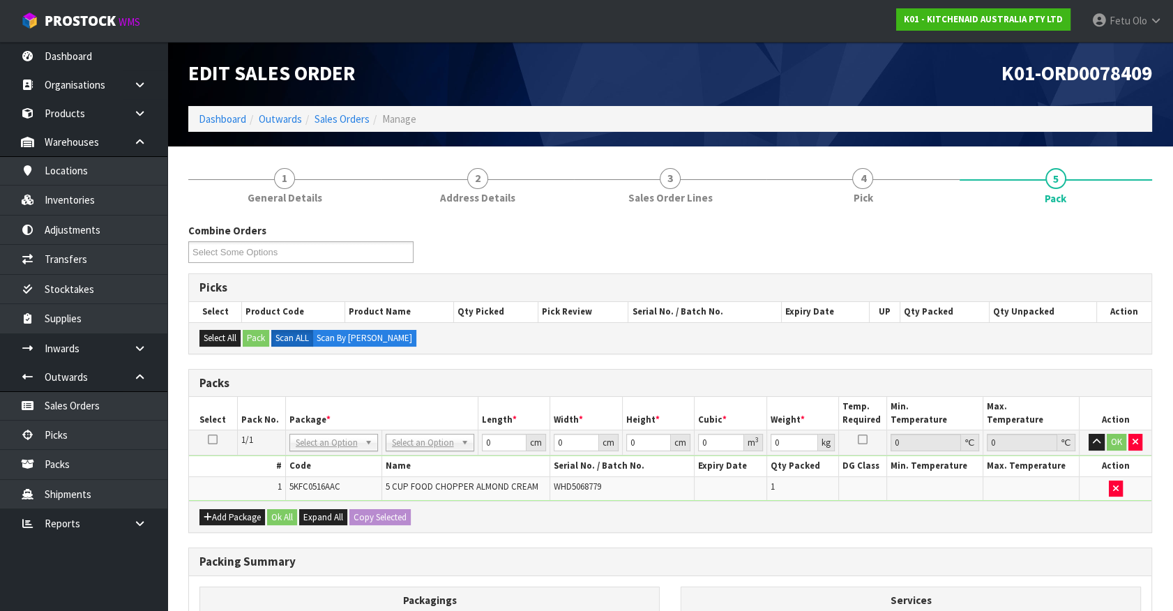
drag, startPoint x: 336, startPoint y: 436, endPoint x: 331, endPoint y: 447, distance: 11.3
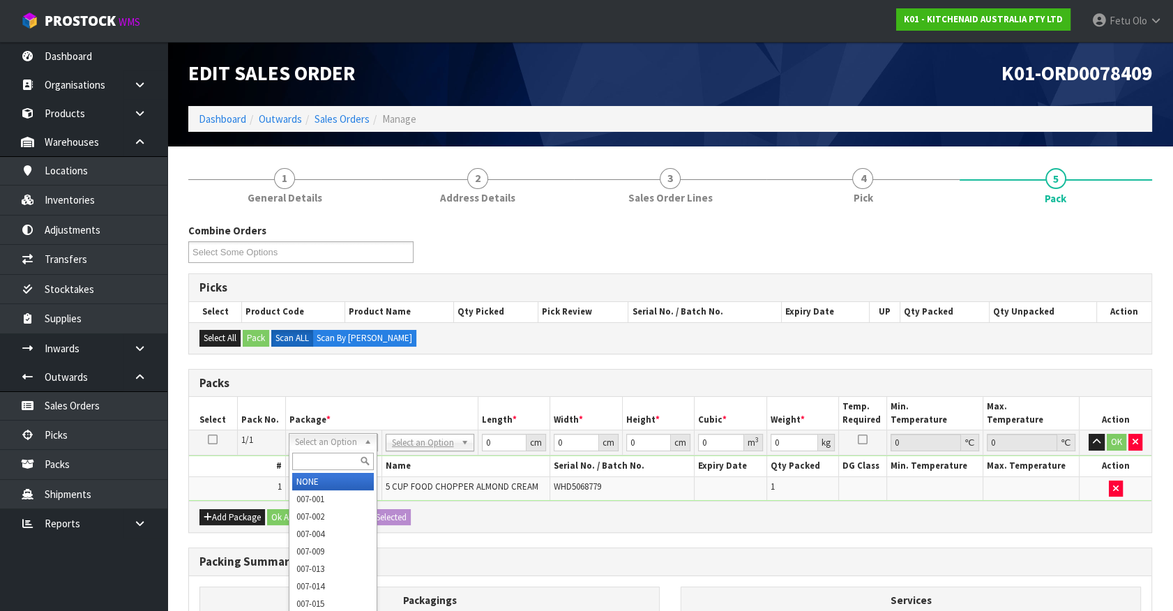
click at [320, 467] on input "text" at bounding box center [333, 461] width 82 height 17
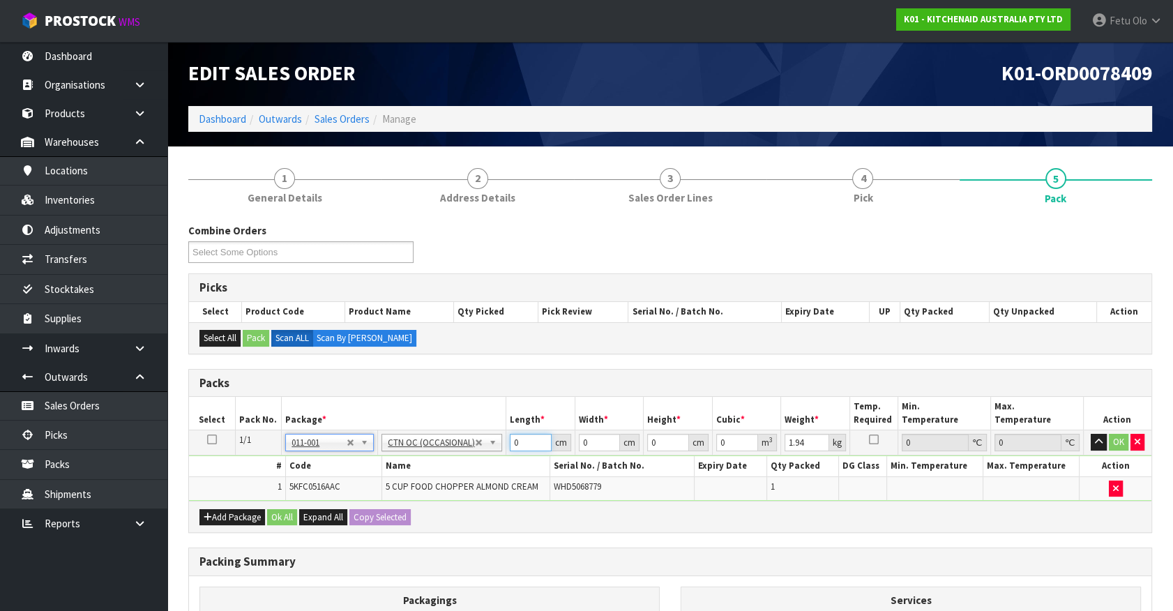
drag, startPoint x: 516, startPoint y: 439, endPoint x: 449, endPoint y: 456, distance: 69.2
click at [449, 456] on tbody "1/1 NONE 007-001 007-002 007-004 007-009 007-013 007-014 007-015 007-017 007-01…" at bounding box center [670, 465] width 963 height 70
click button "OK" at bounding box center [1119, 442] width 20 height 17
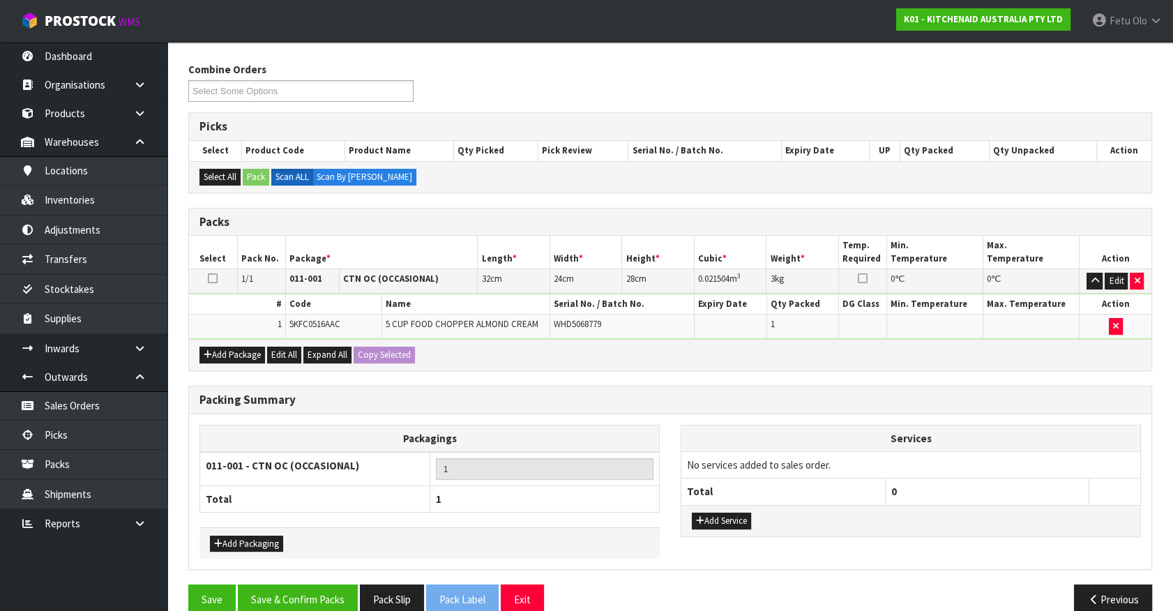
scroll to position [182, 0]
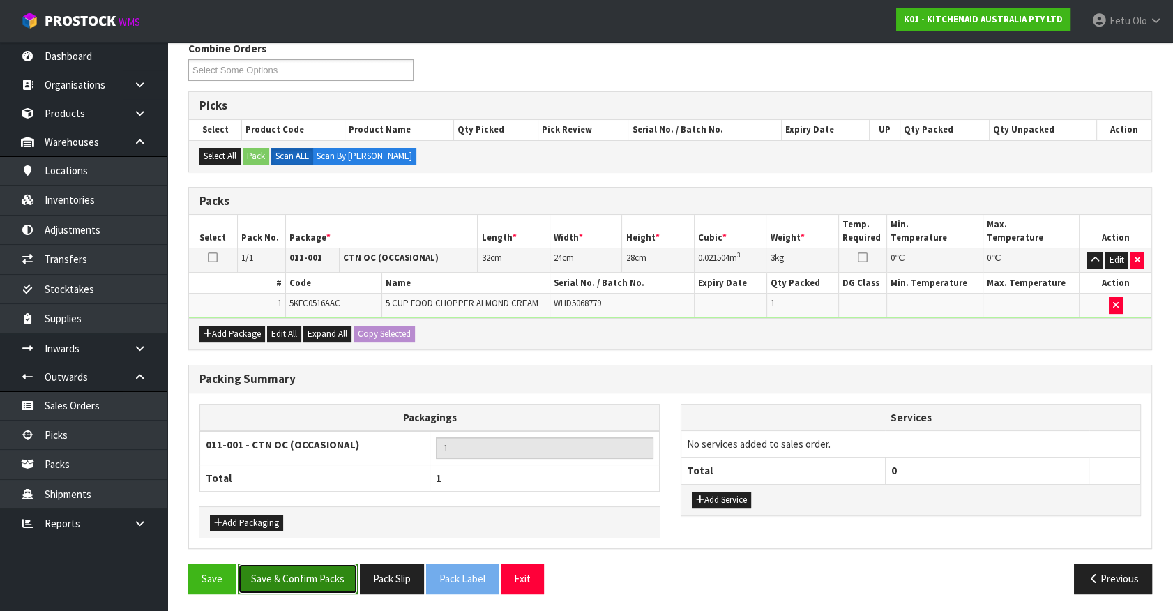
click at [306, 565] on button "Save & Confirm Packs" at bounding box center [298, 579] width 120 height 30
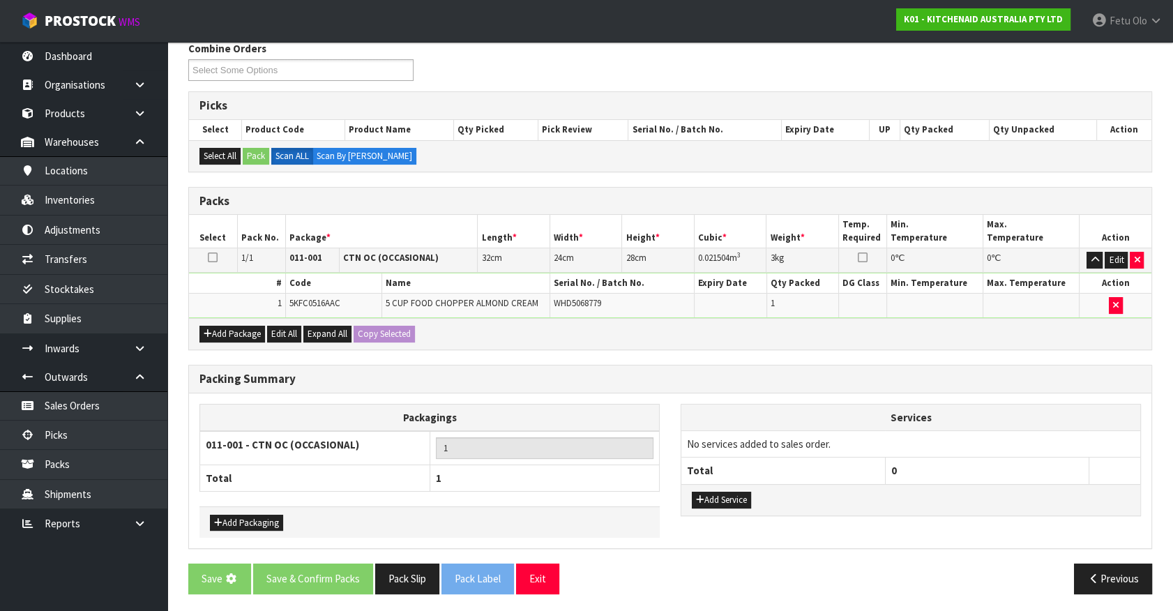
scroll to position [0, 0]
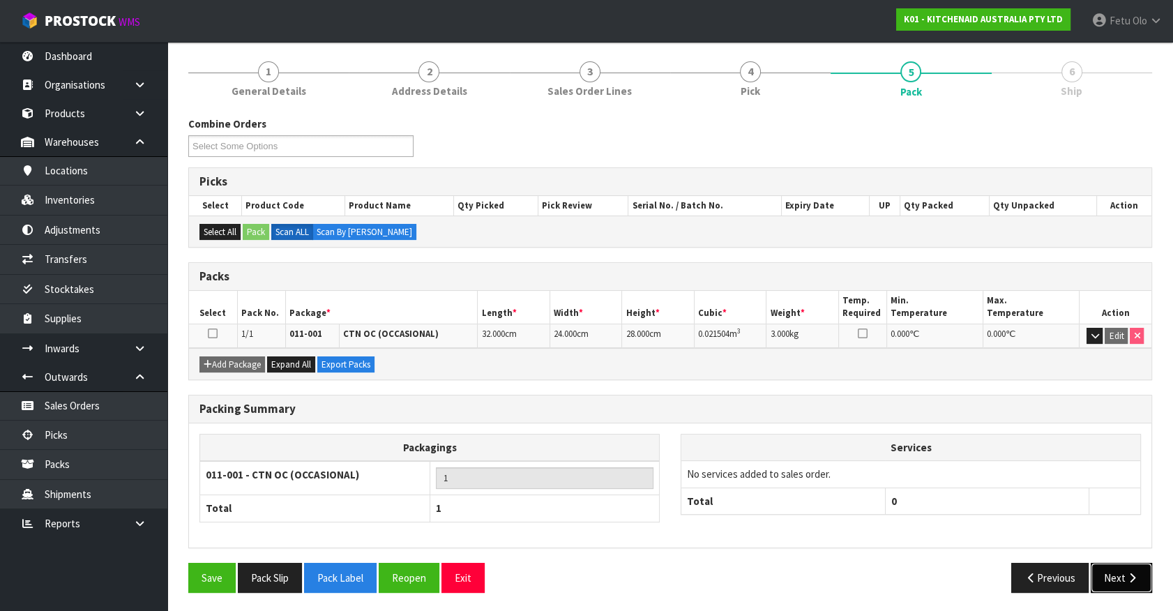
click at [1120, 571] on button "Next" at bounding box center [1121, 578] width 61 height 30
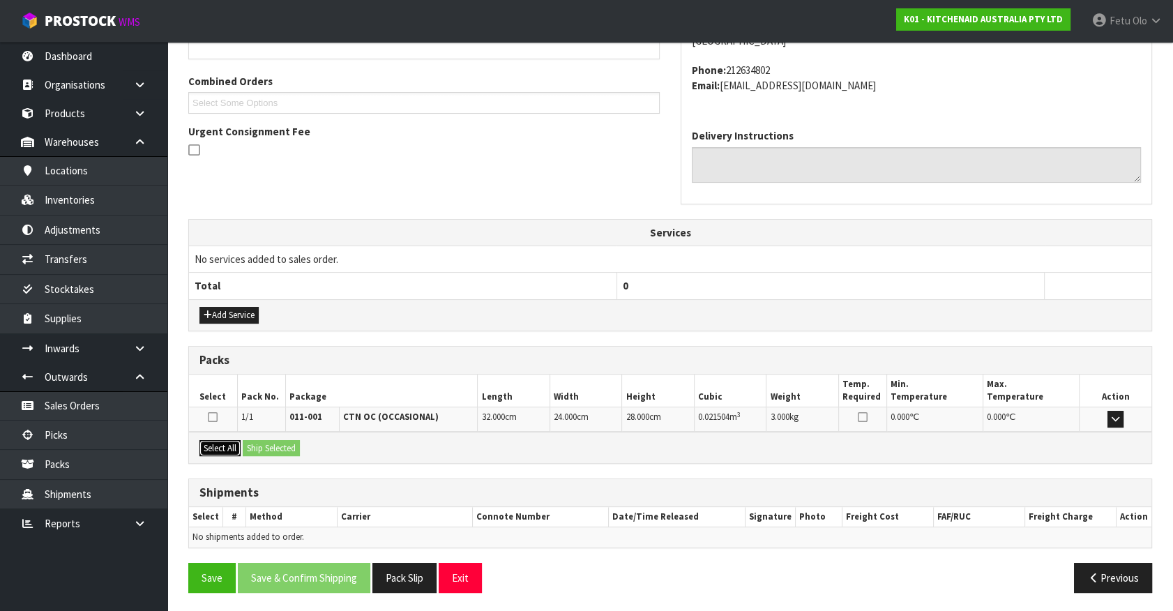
click at [230, 446] on button "Select All" at bounding box center [220, 448] width 41 height 17
click at [265, 445] on button "Ship Selected" at bounding box center [271, 448] width 57 height 17
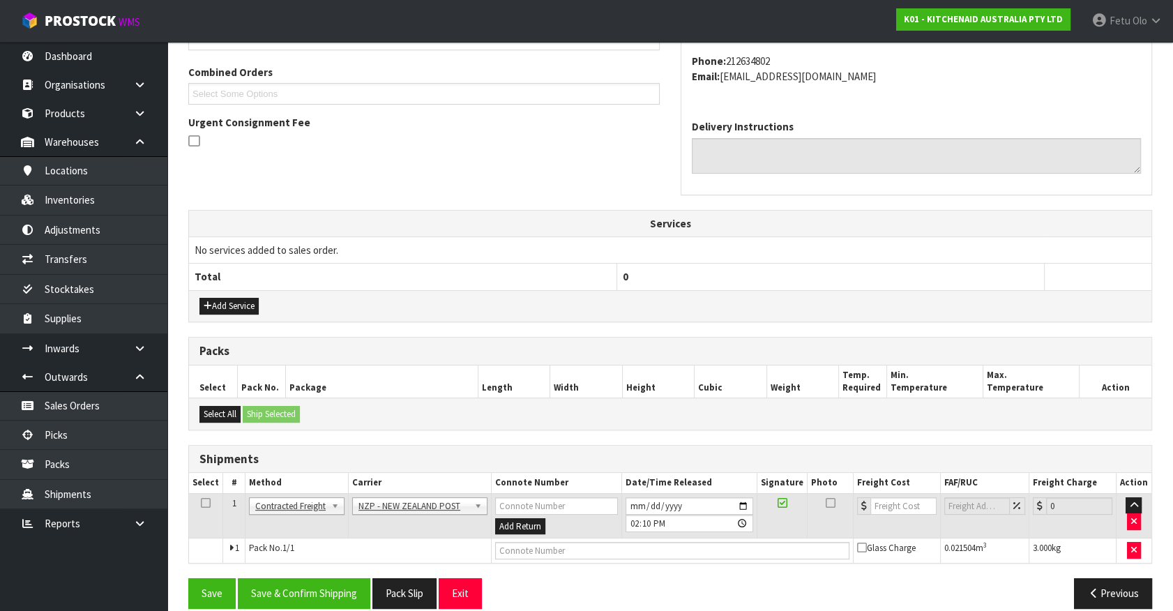
scroll to position [363, 0]
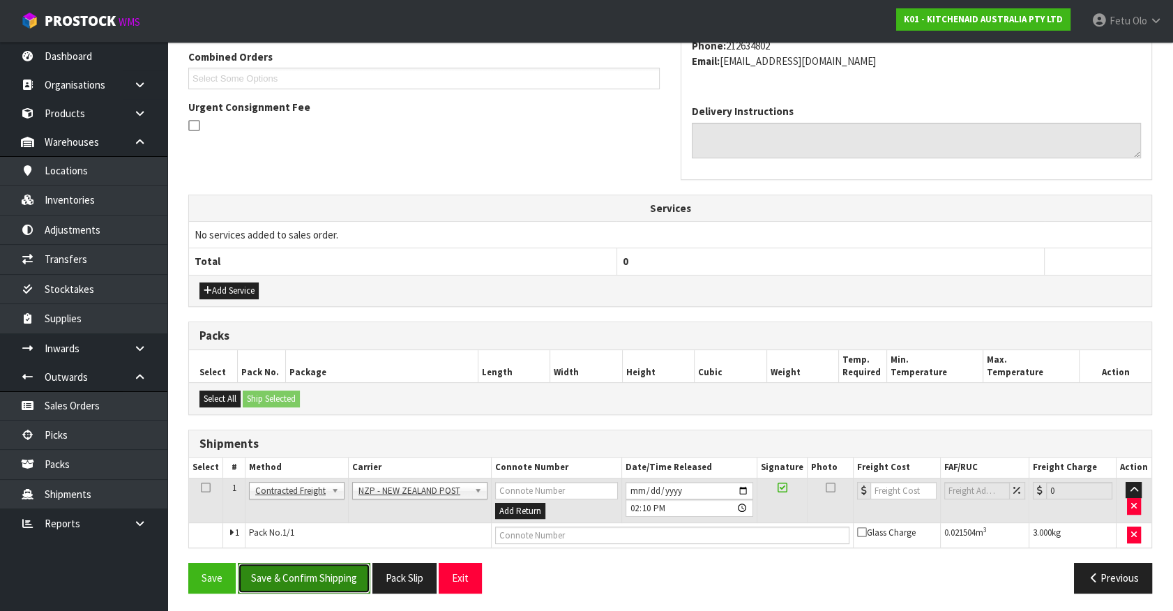
click at [313, 571] on button "Save & Confirm Shipping" at bounding box center [304, 578] width 133 height 30
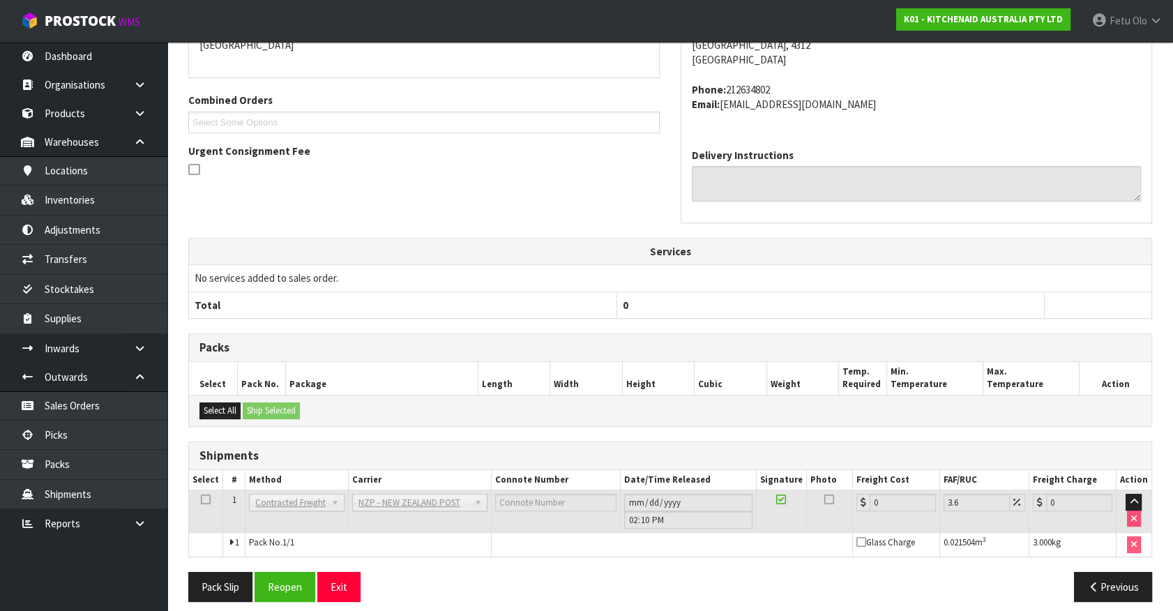
scroll to position [344, 0]
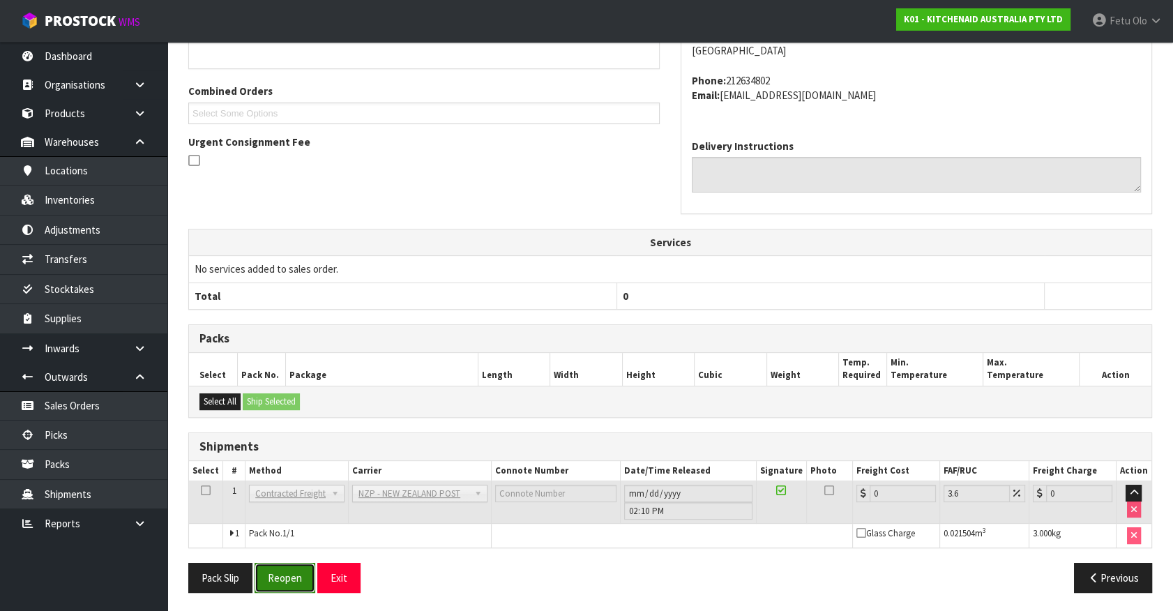
drag, startPoint x: 285, startPoint y: 571, endPoint x: 276, endPoint y: 571, distance: 8.4
click at [285, 571] on button "Reopen" at bounding box center [285, 578] width 61 height 30
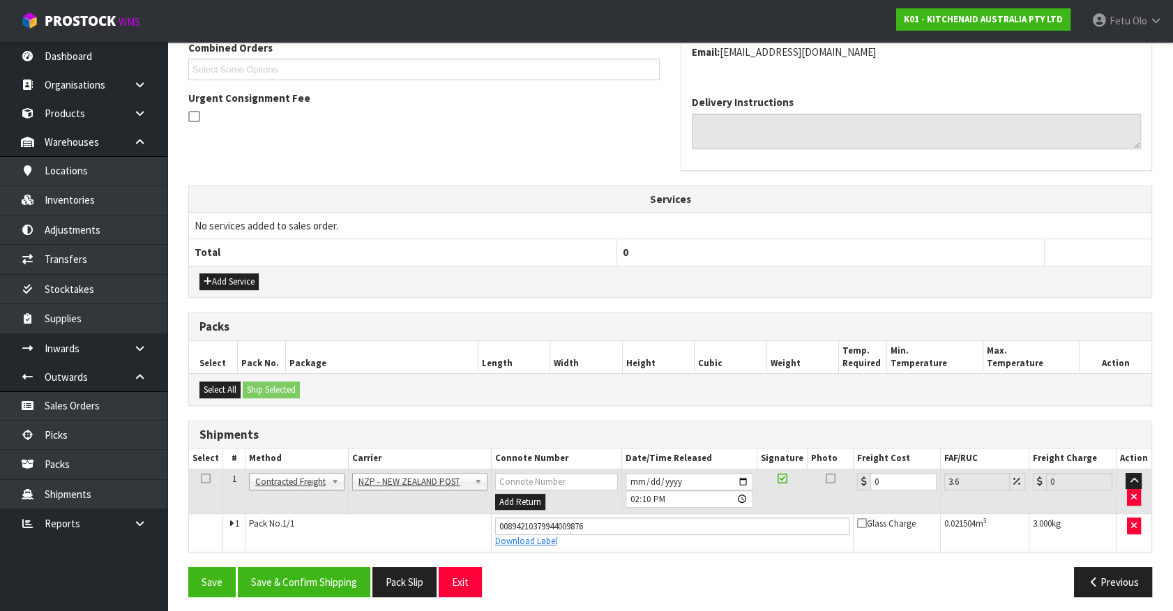
scroll to position [377, 0]
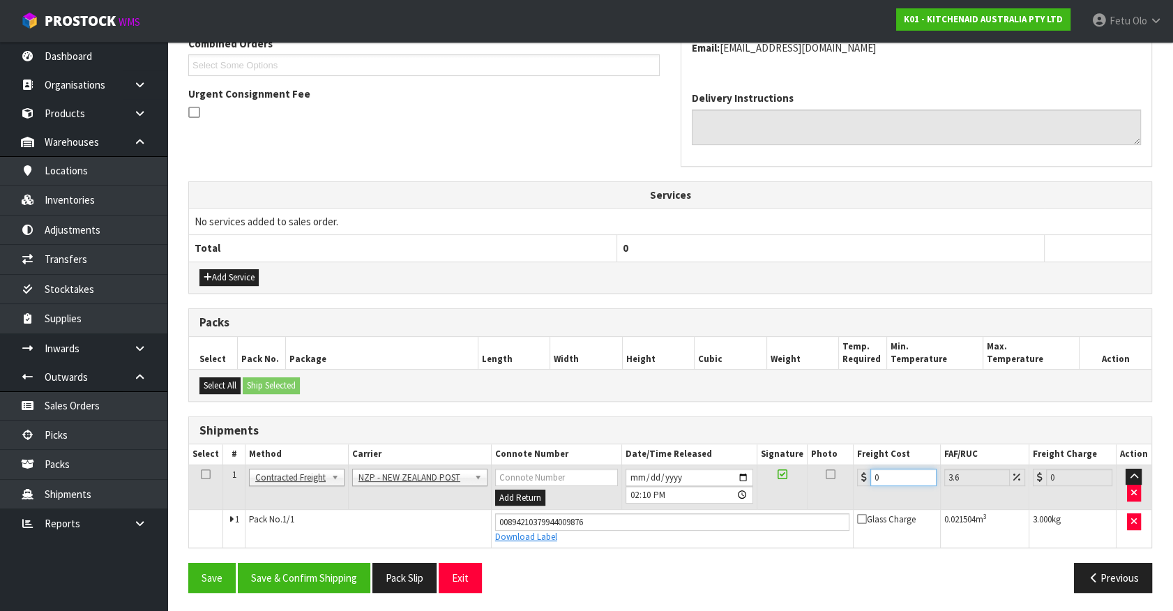
click at [657, 537] on tbody "1 Client Local Pickup Customer Local Pickup Company Freight Contracted Freight …" at bounding box center [670, 506] width 963 height 82
drag, startPoint x: 902, startPoint y: 472, endPoint x: 595, endPoint y: 551, distance: 317.1
click at [595, 551] on div "From Address CONTRACT WAREHOUSING & LOGISTICS 17 Allens Road East Tamaki Auckla…" at bounding box center [670, 250] width 964 height 707
click at [337, 578] on button "Save & Confirm Shipping" at bounding box center [304, 578] width 133 height 30
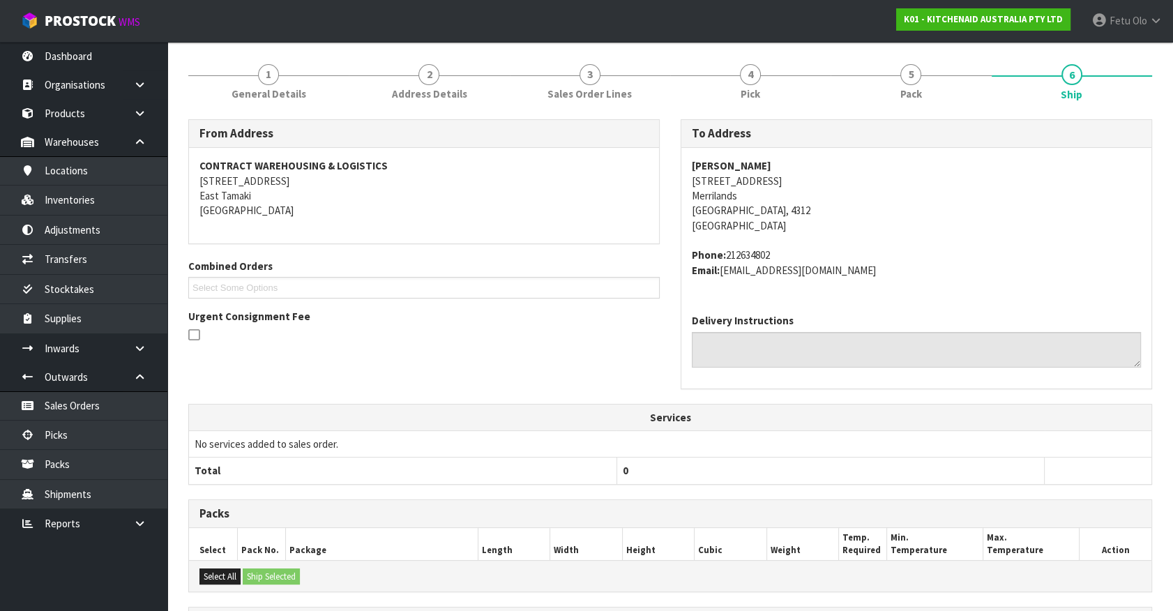
scroll to position [338, 0]
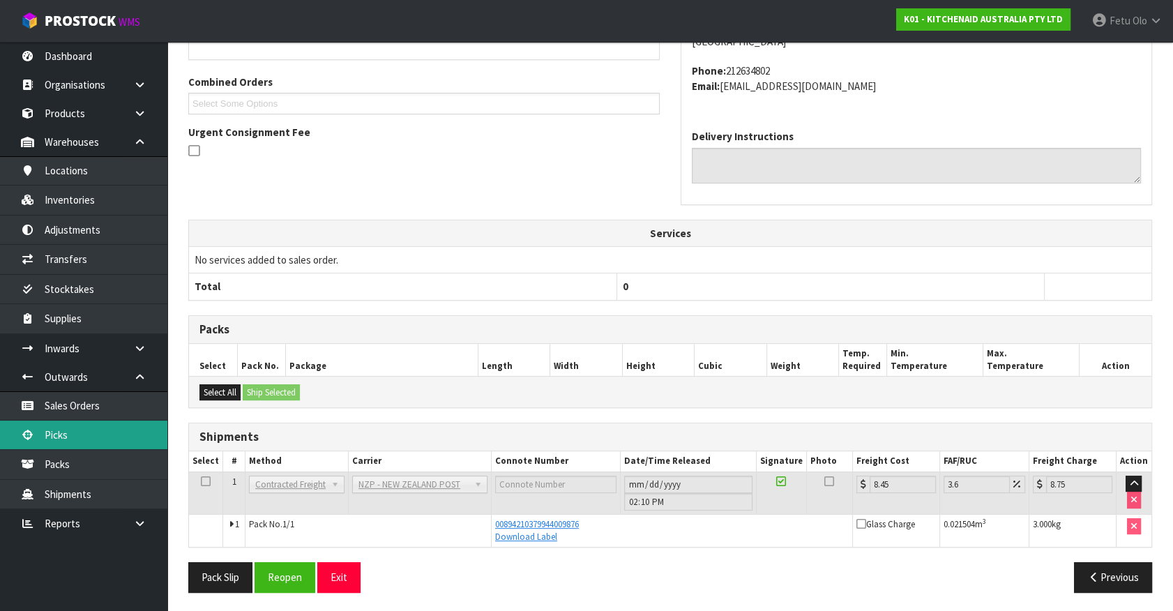
click at [71, 440] on link "Picks" at bounding box center [83, 435] width 167 height 29
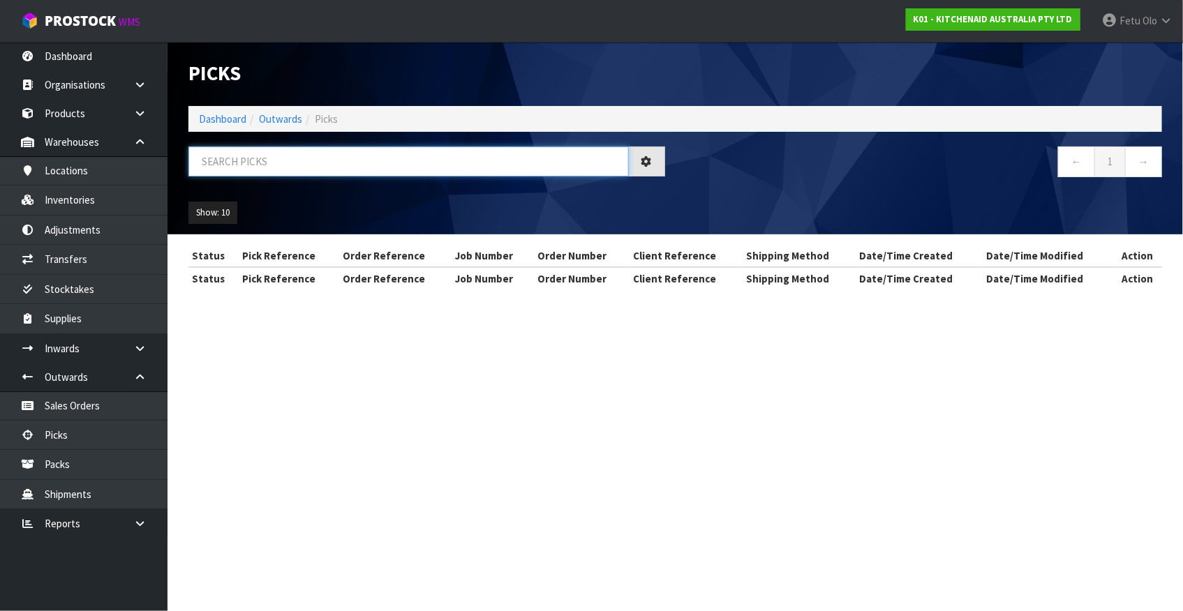
click at [320, 158] on input "text" at bounding box center [408, 162] width 440 height 30
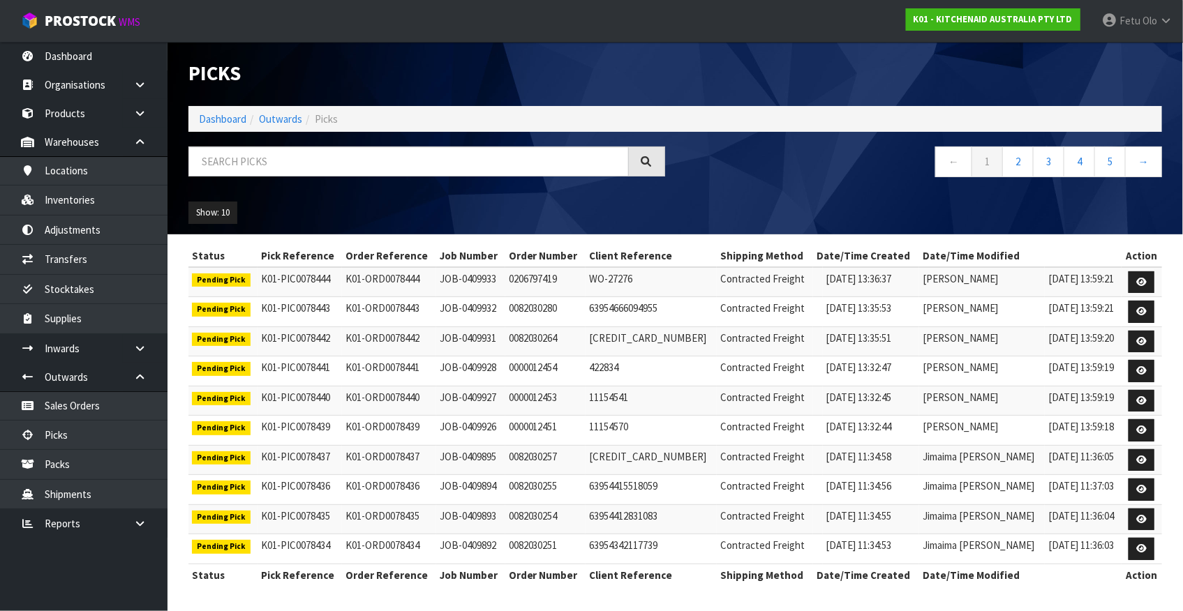
drag, startPoint x: 1011, startPoint y: 218, endPoint x: 747, endPoint y: 221, distance: 264.4
click at [1011, 218] on div "Show: 10 5 10 25 50" at bounding box center [675, 212] width 994 height 43
click at [407, 174] on input "text" at bounding box center [408, 162] width 440 height 30
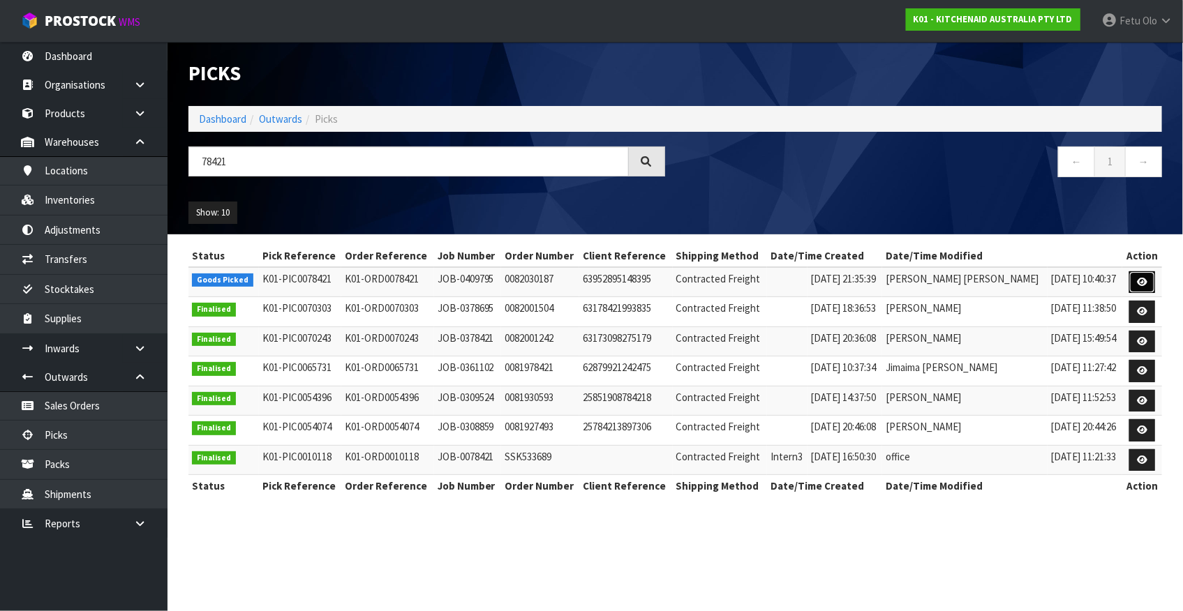
click at [1137, 286] on icon at bounding box center [1142, 282] width 10 height 9
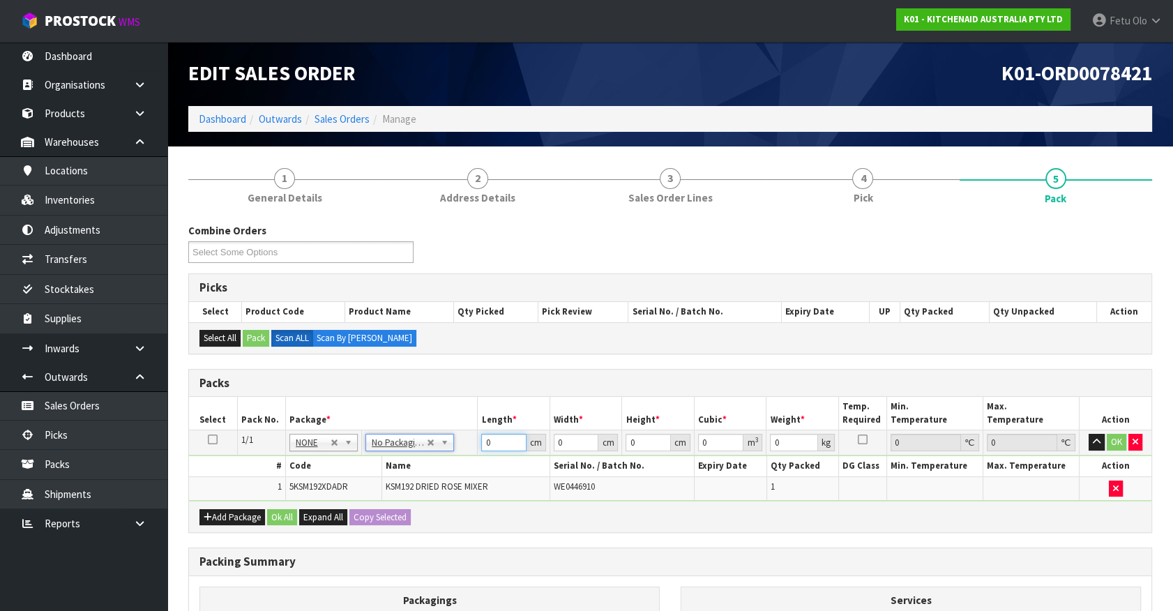
drag, startPoint x: 454, startPoint y: 455, endPoint x: 441, endPoint y: 463, distance: 15.3
click at [441, 463] on tbody "1/1 NONE 007-001 007-002 007-004 007-009 007-013 007-014 007-015 007-017 007-01…" at bounding box center [670, 465] width 963 height 70
click button "OK" at bounding box center [1117, 442] width 20 height 17
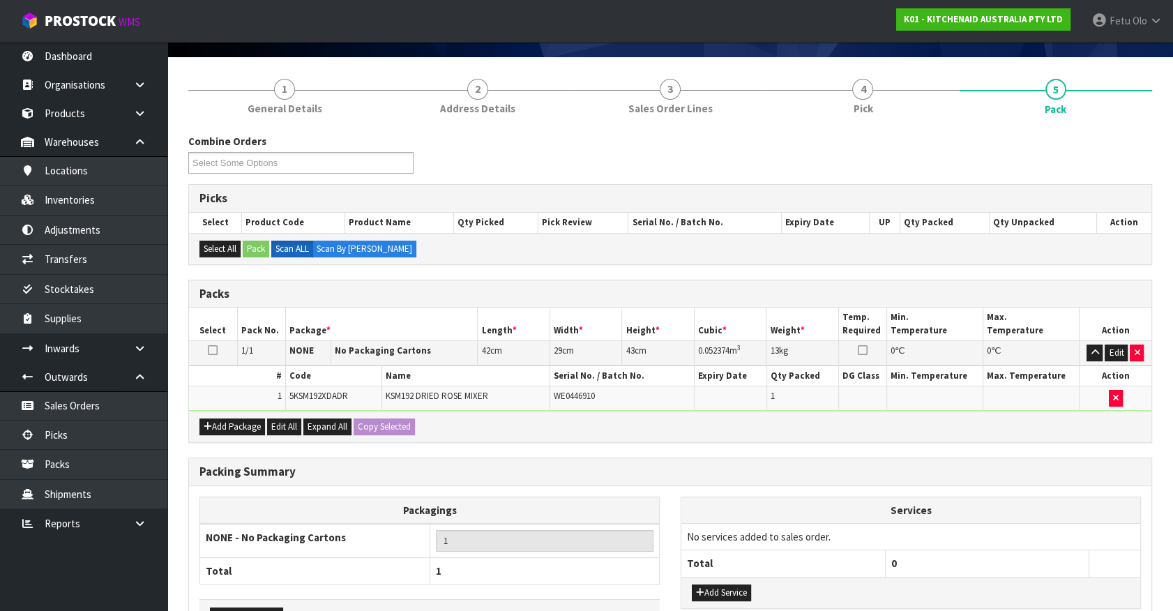
scroll to position [182, 0]
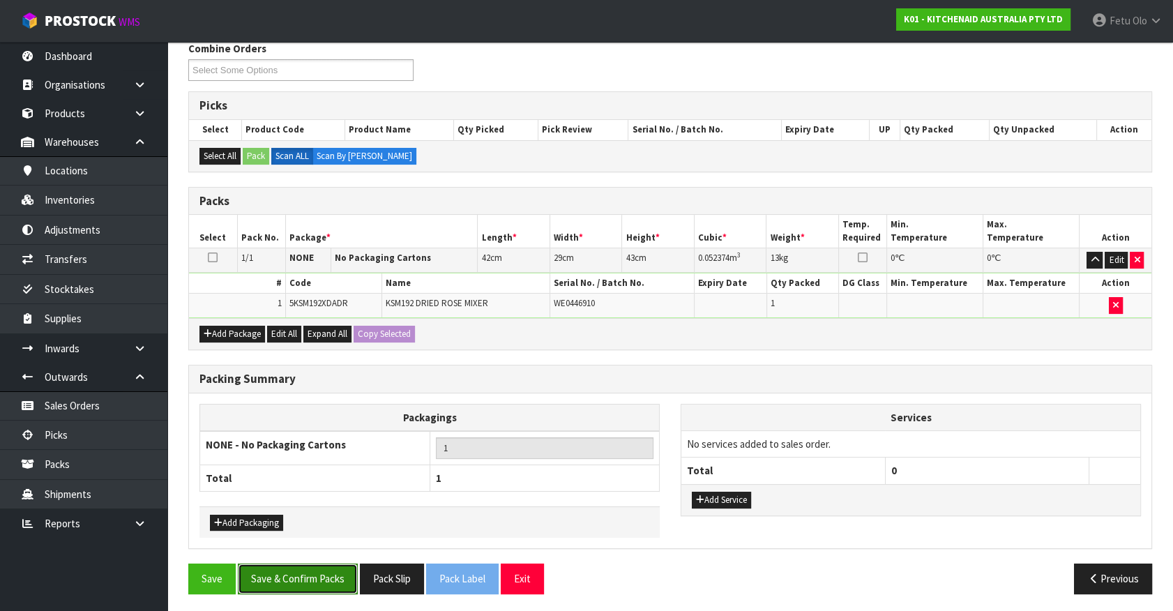
click at [290, 573] on button "Save & Confirm Packs" at bounding box center [298, 579] width 120 height 30
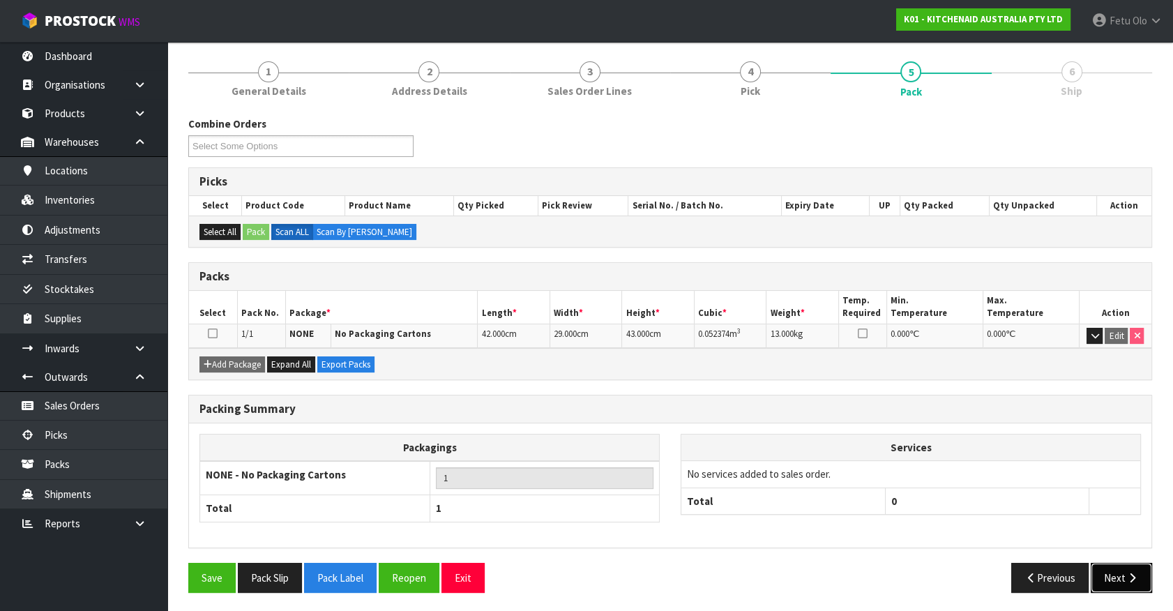
click at [1102, 573] on button "Next" at bounding box center [1121, 578] width 61 height 30
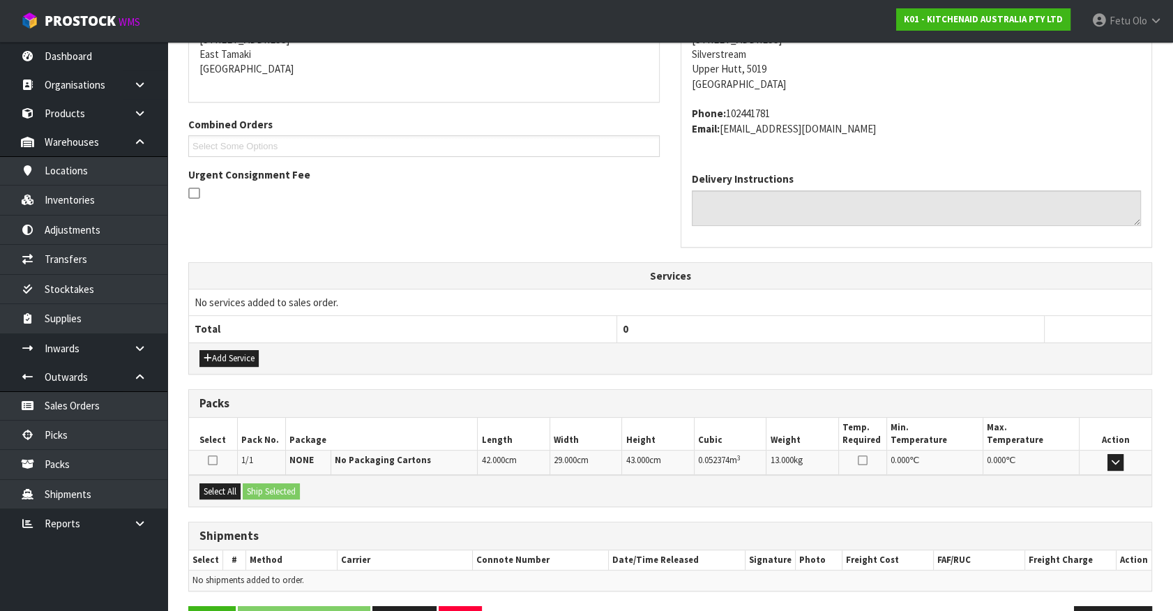
scroll to position [339, 0]
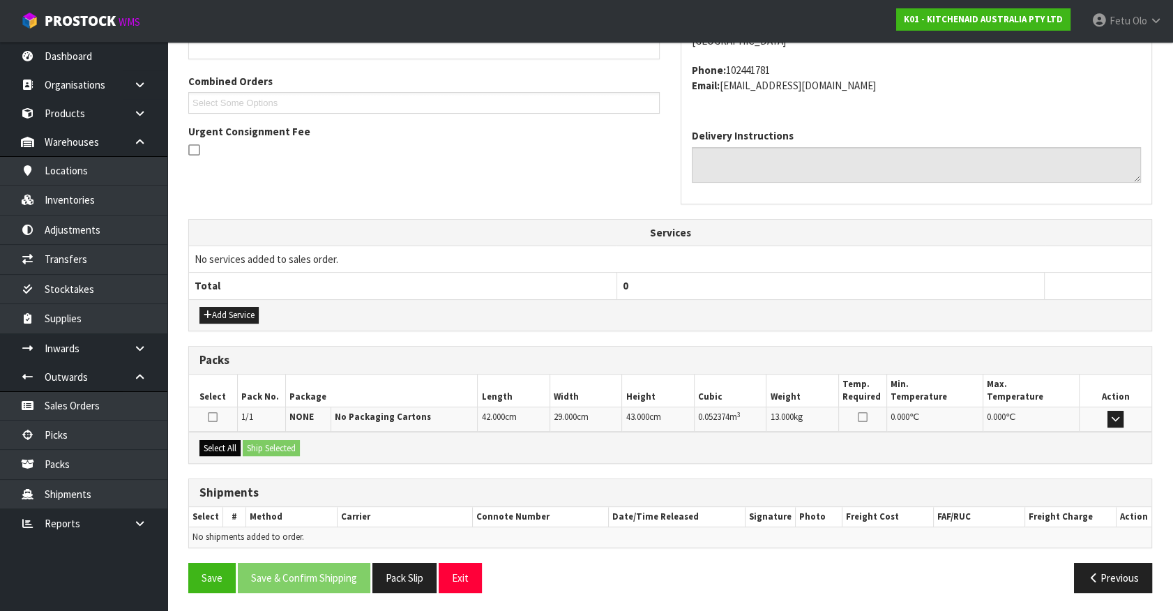
drag, startPoint x: 225, startPoint y: 459, endPoint x: 230, endPoint y: 451, distance: 9.1
click at [225, 456] on div "Select All Ship Selected" at bounding box center [670, 447] width 963 height 31
click at [228, 447] on button "Select All" at bounding box center [220, 448] width 41 height 17
drag, startPoint x: 244, startPoint y: 443, endPoint x: 263, endPoint y: 455, distance: 22.3
click at [245, 443] on button "Ship Selected" at bounding box center [271, 448] width 57 height 17
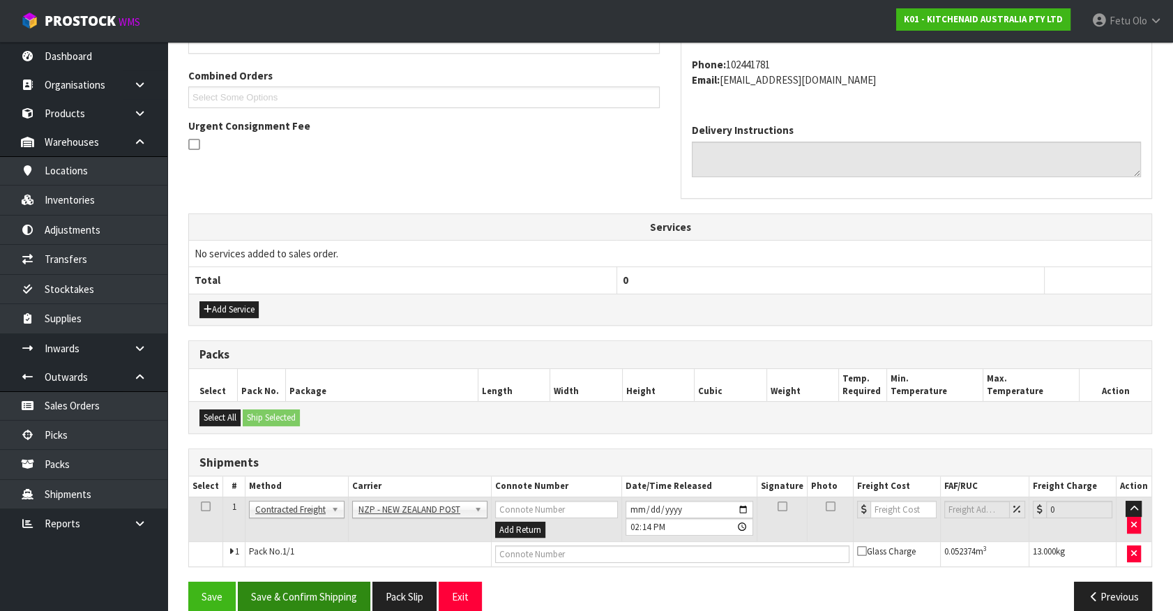
scroll to position [363, 0]
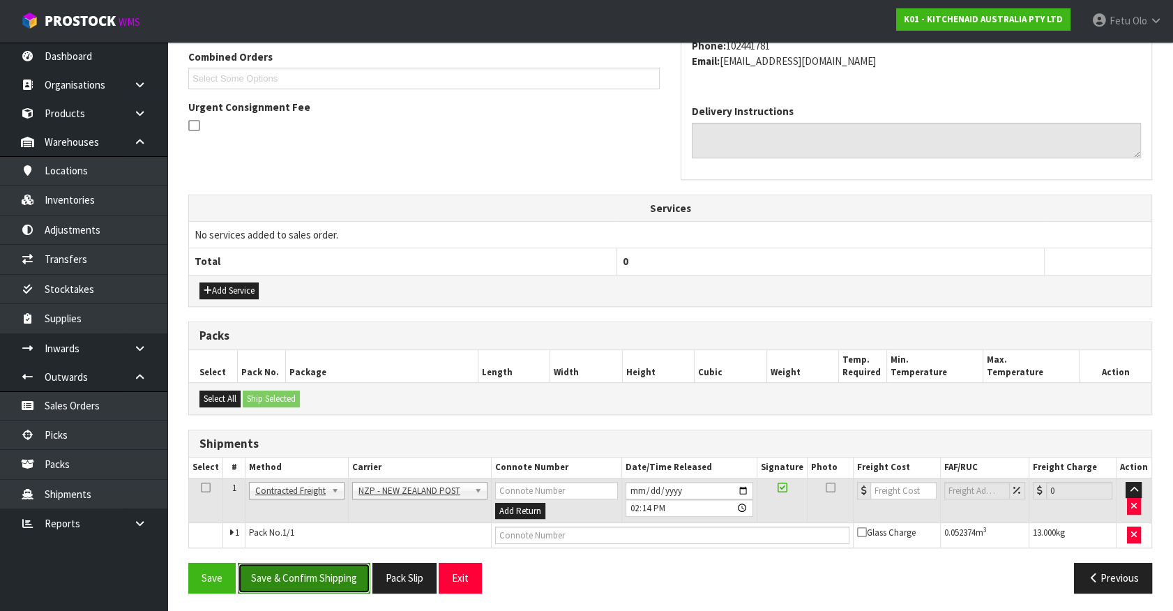
click at [307, 585] on button "Save & Confirm Shipping" at bounding box center [304, 578] width 133 height 30
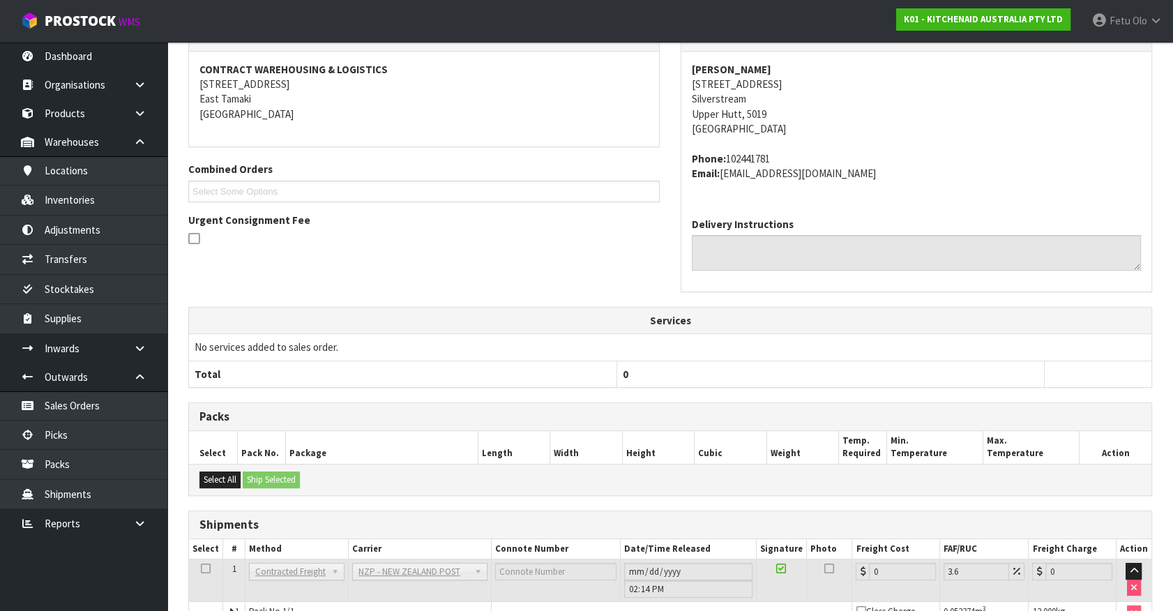
scroll to position [344, 0]
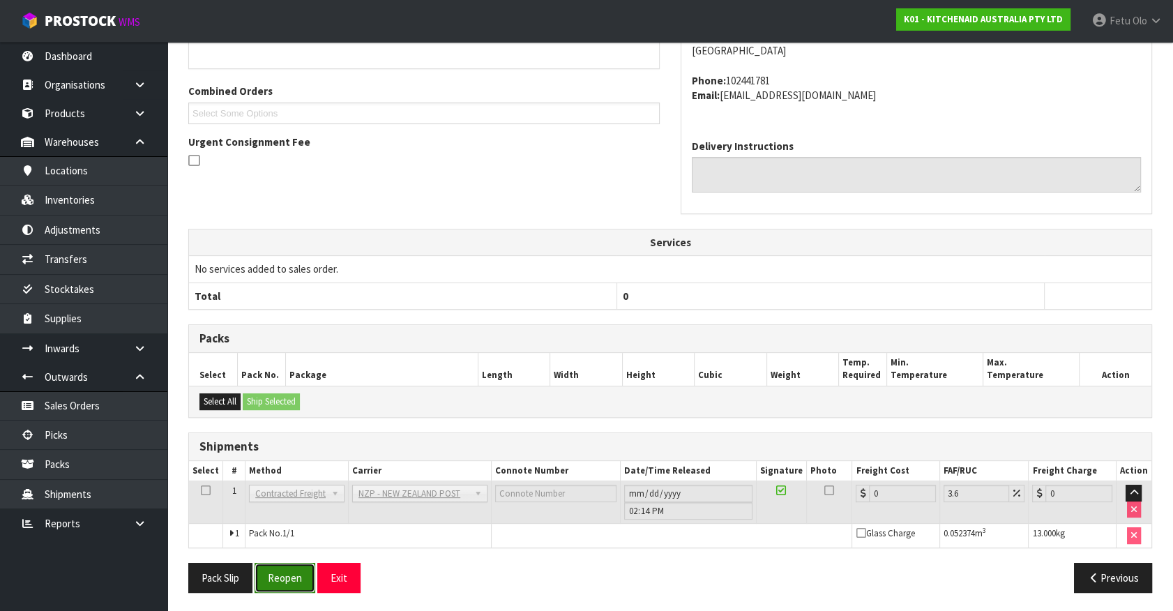
click at [286, 563] on button "Reopen" at bounding box center [285, 578] width 61 height 30
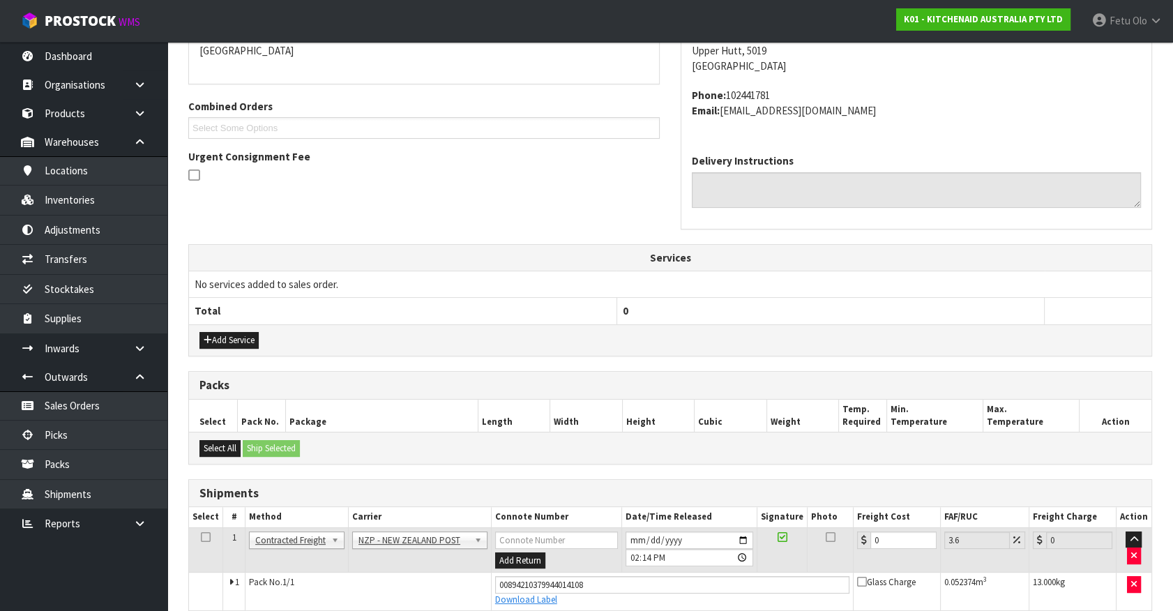
scroll to position [329, 0]
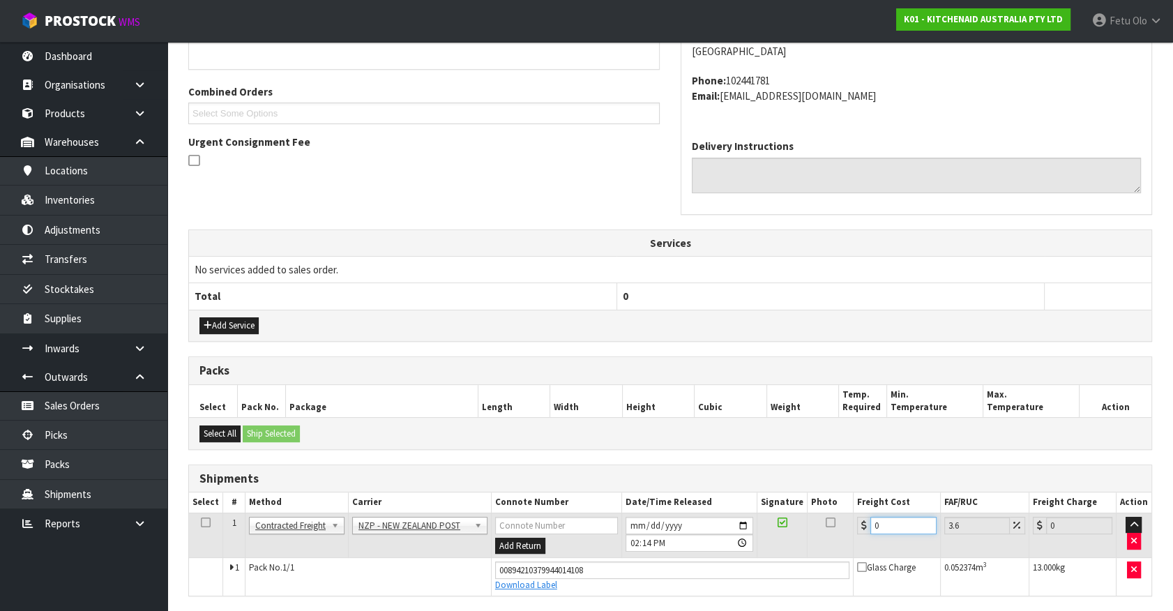
drag, startPoint x: 888, startPoint y: 526, endPoint x: 627, endPoint y: 583, distance: 267.0
click at [627, 583] on tbody "1 Client Local Pickup Customer Local Pickup Company Freight Contracted Freight …" at bounding box center [670, 554] width 963 height 82
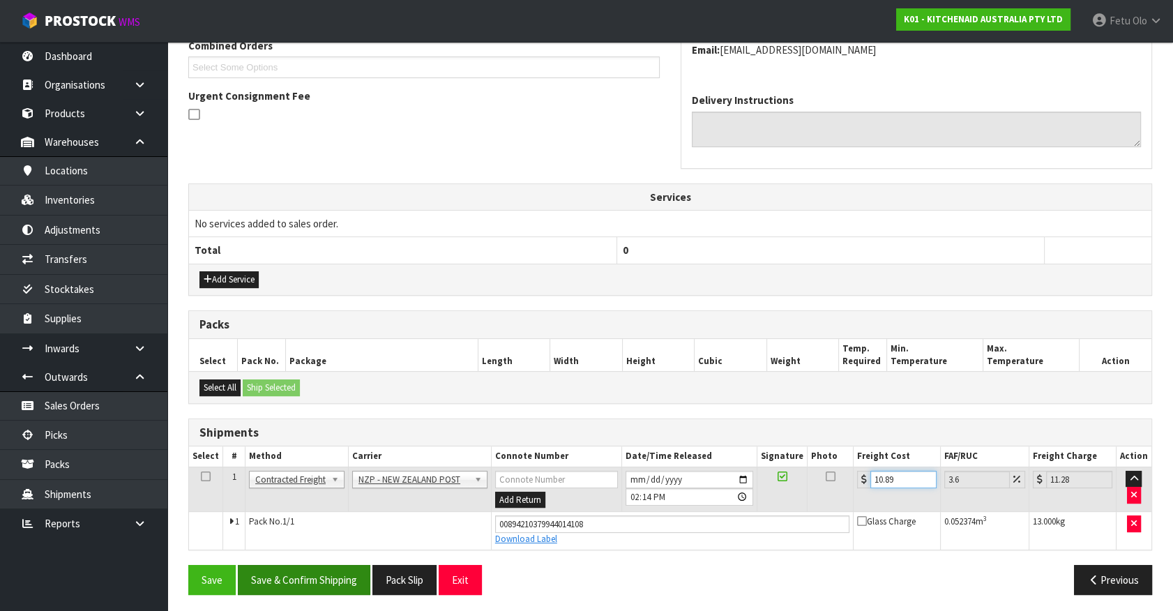
scroll to position [377, 0]
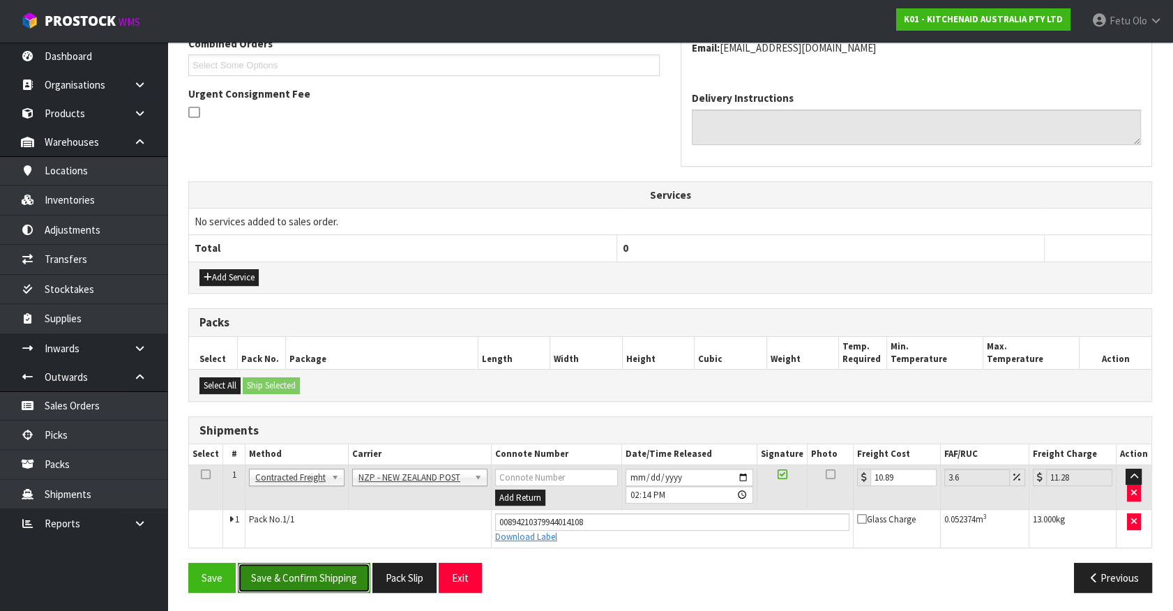
click at [315, 569] on button "Save & Confirm Shipping" at bounding box center [304, 578] width 133 height 30
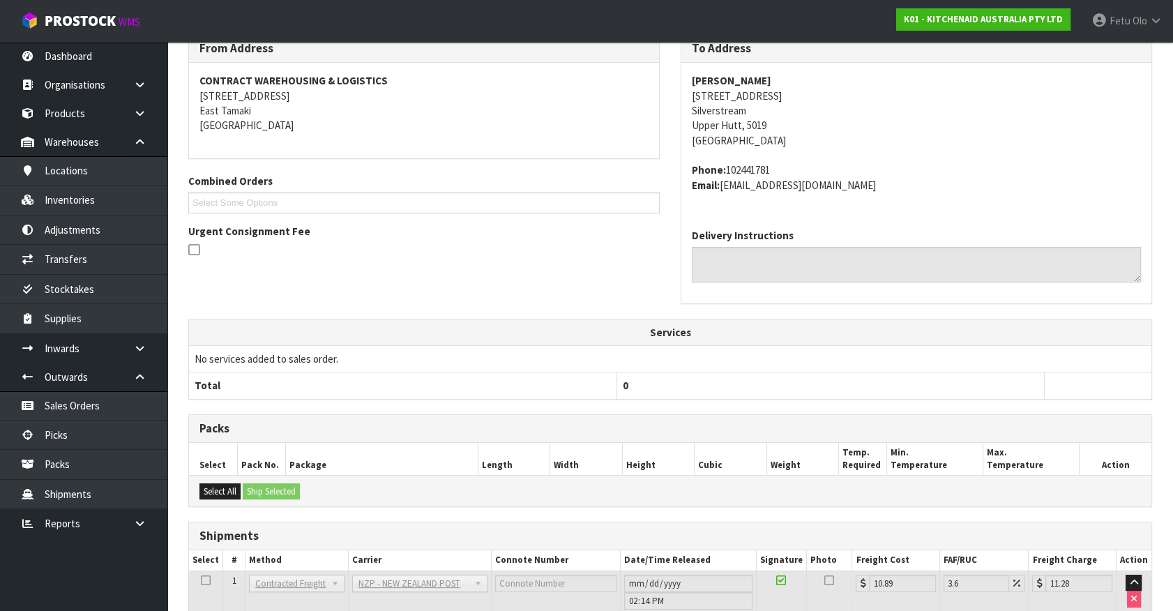
scroll to position [338, 0]
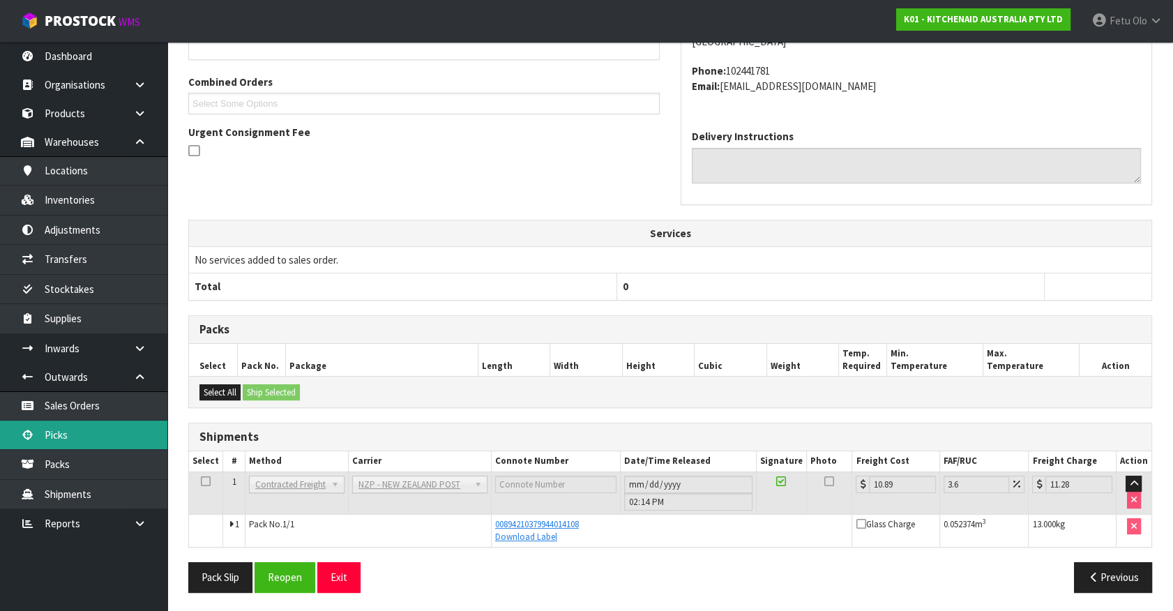
click at [35, 428] on link "Picks" at bounding box center [83, 435] width 167 height 29
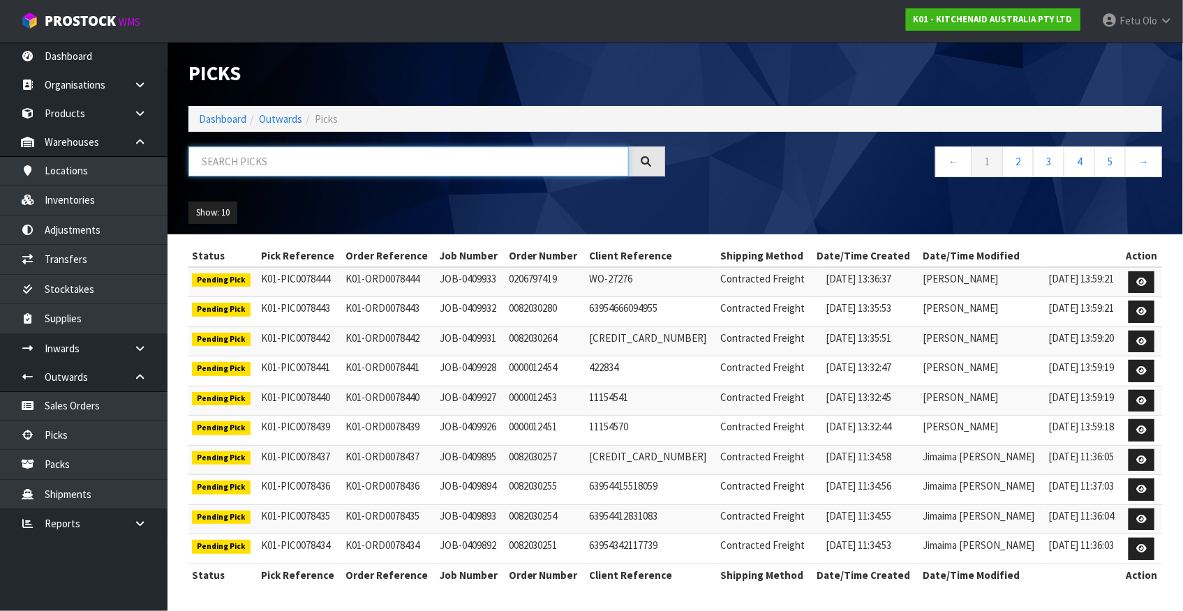
click at [277, 168] on input "text" at bounding box center [408, 162] width 440 height 30
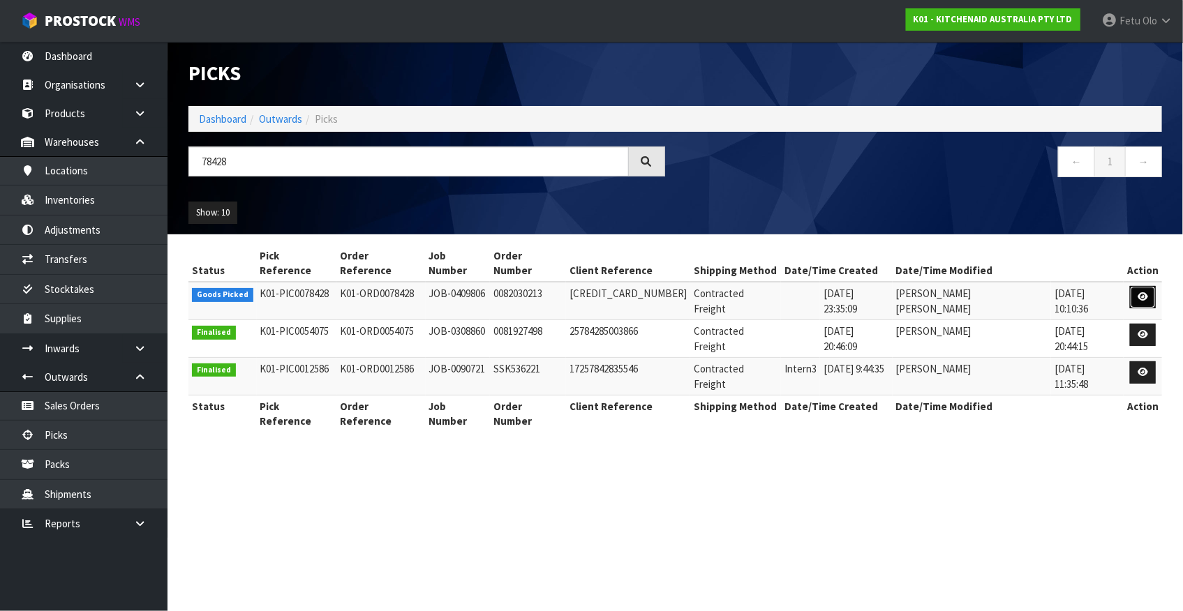
click at [1149, 286] on link at bounding box center [1143, 297] width 26 height 22
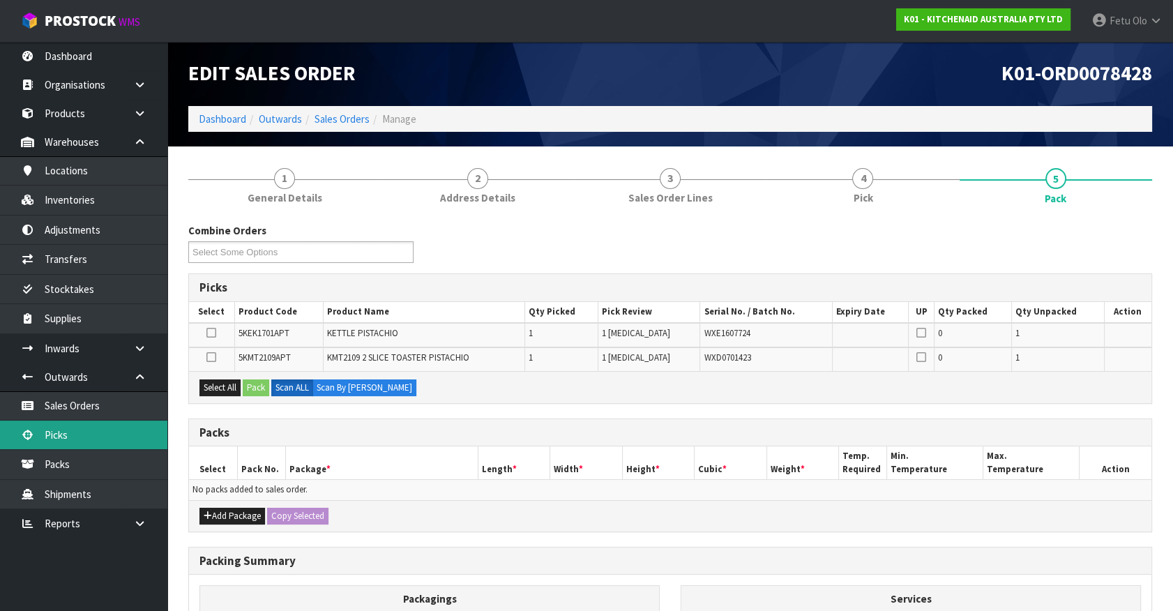
click at [51, 430] on link "Picks" at bounding box center [83, 435] width 167 height 29
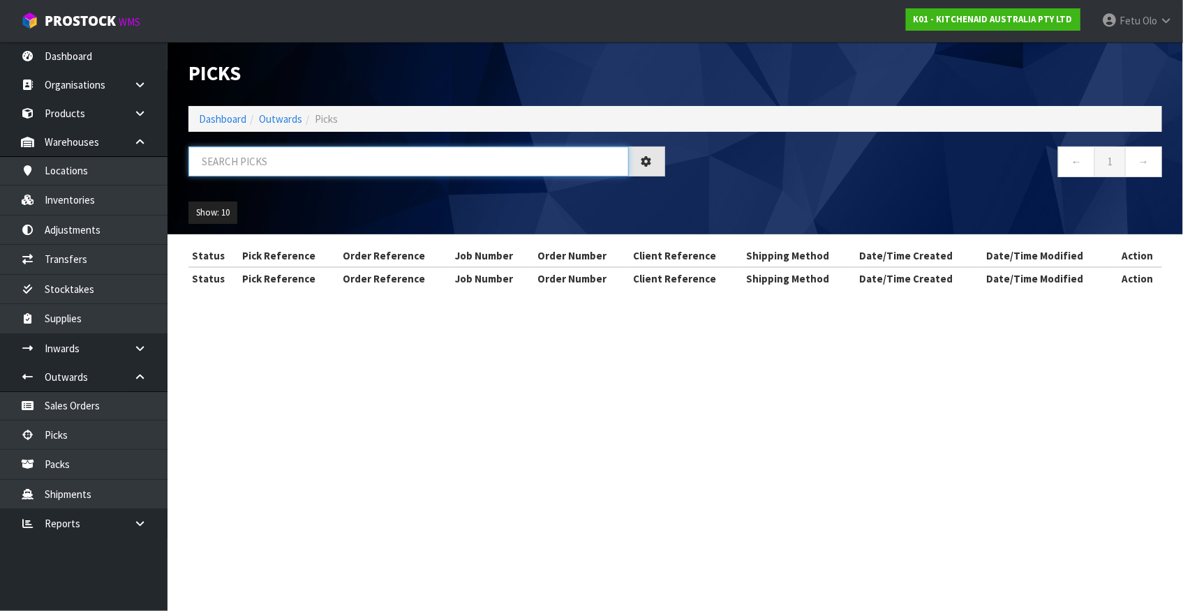
click at [370, 163] on input "text" at bounding box center [408, 162] width 440 height 30
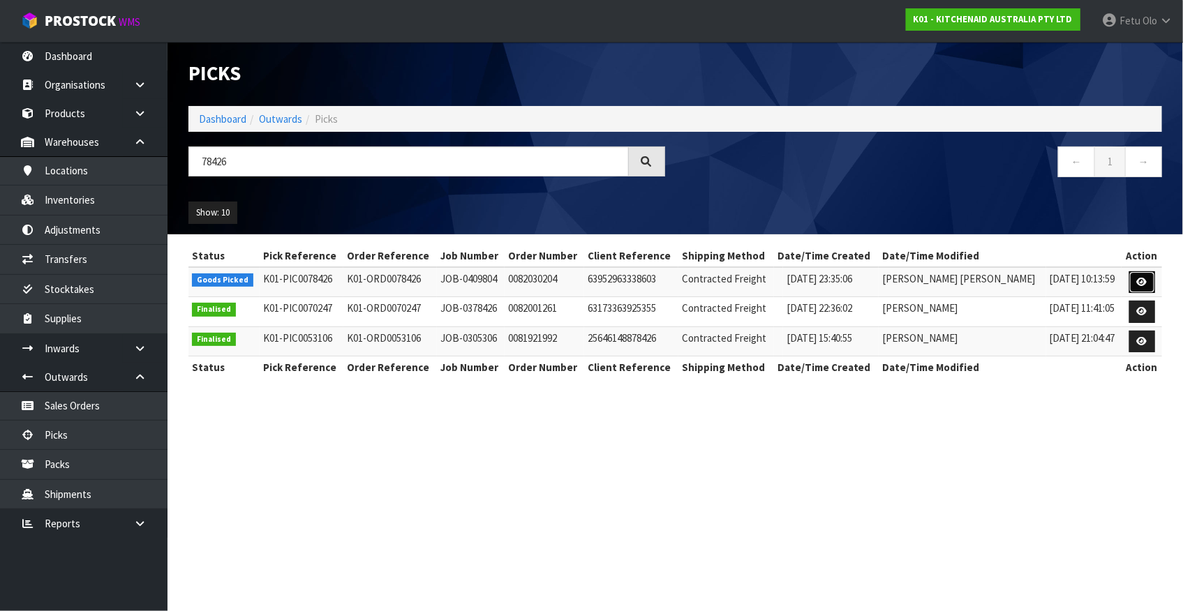
click at [1145, 286] on link at bounding box center [1142, 282] width 26 height 22
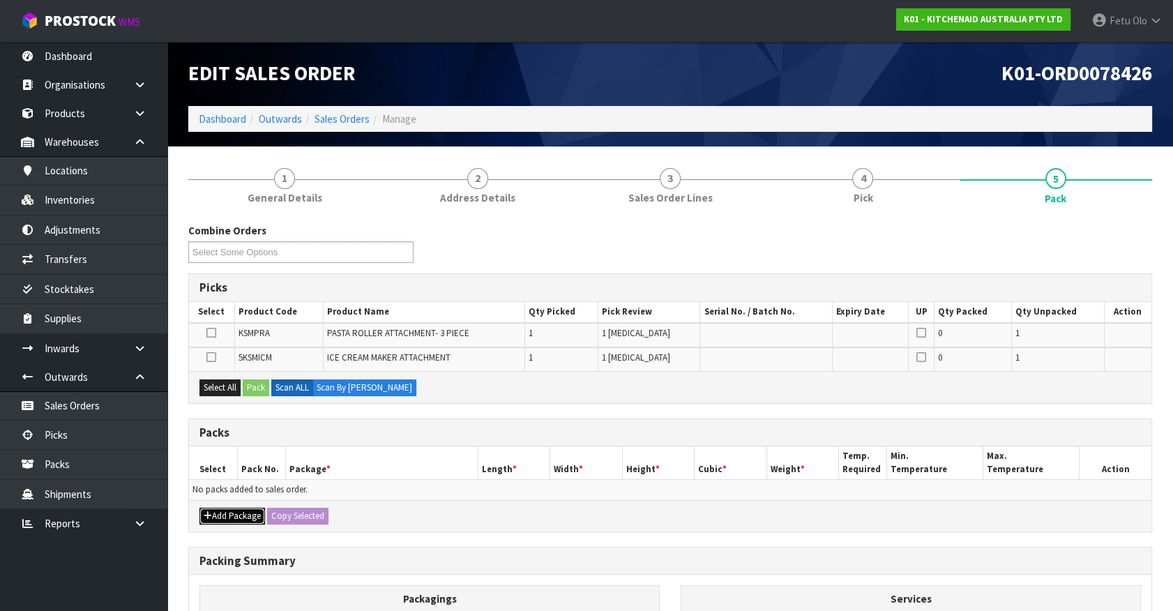
click at [225, 512] on button "Add Package" at bounding box center [233, 516] width 66 height 17
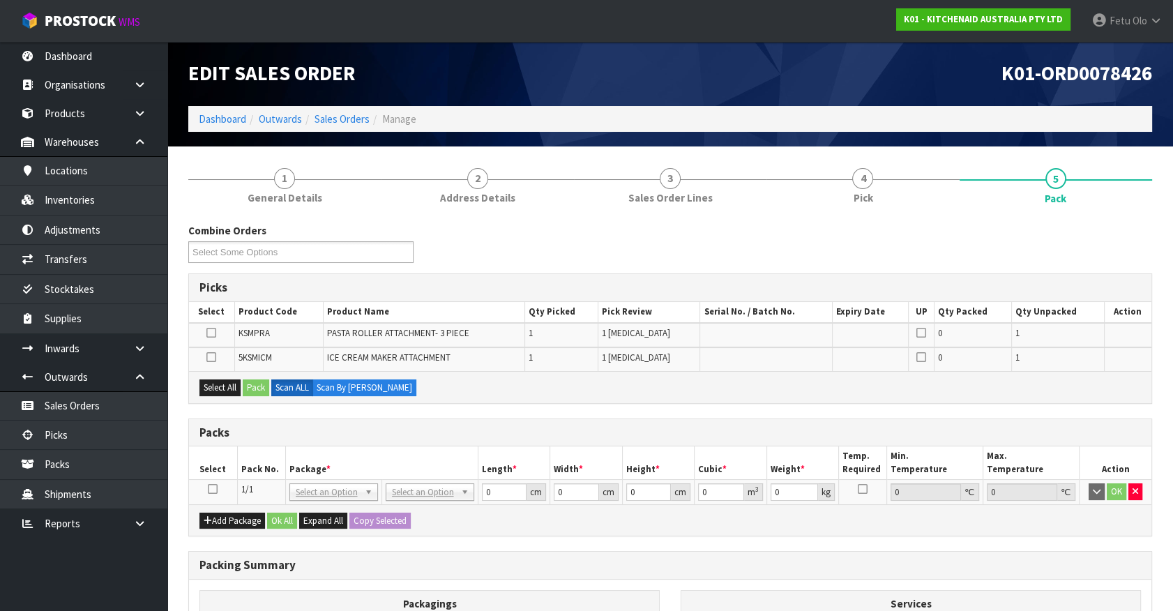
drag, startPoint x: 216, startPoint y: 488, endPoint x: 242, endPoint y: 476, distance: 28.7
click at [216, 489] on icon at bounding box center [213, 489] width 10 height 1
click at [315, 453] on th "Package *" at bounding box center [381, 463] width 193 height 33
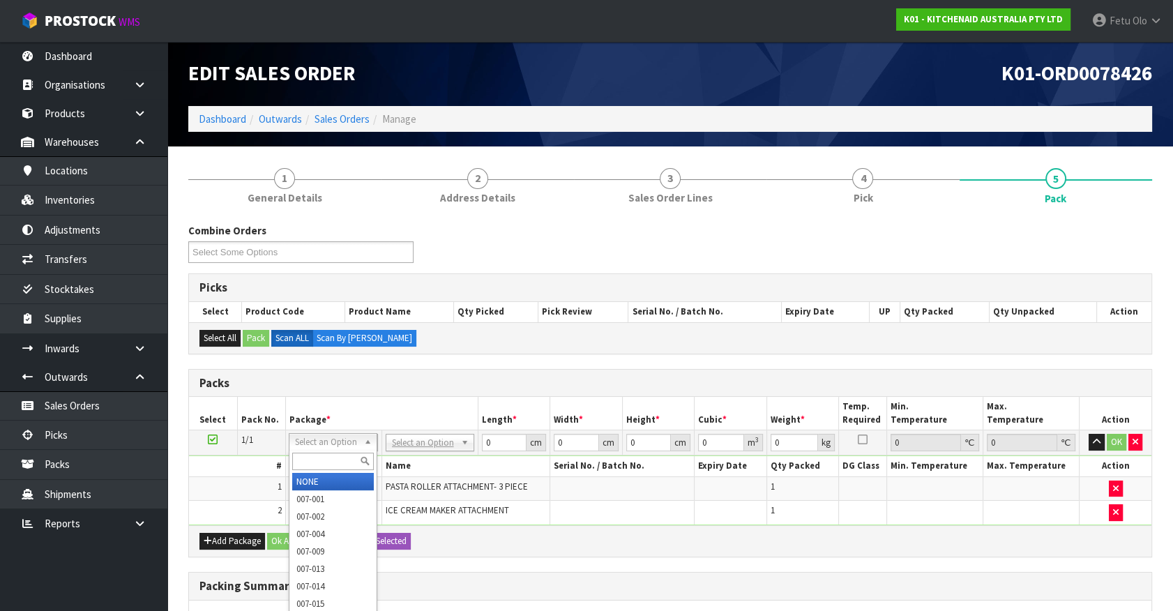
click at [323, 464] on input "text" at bounding box center [333, 461] width 82 height 17
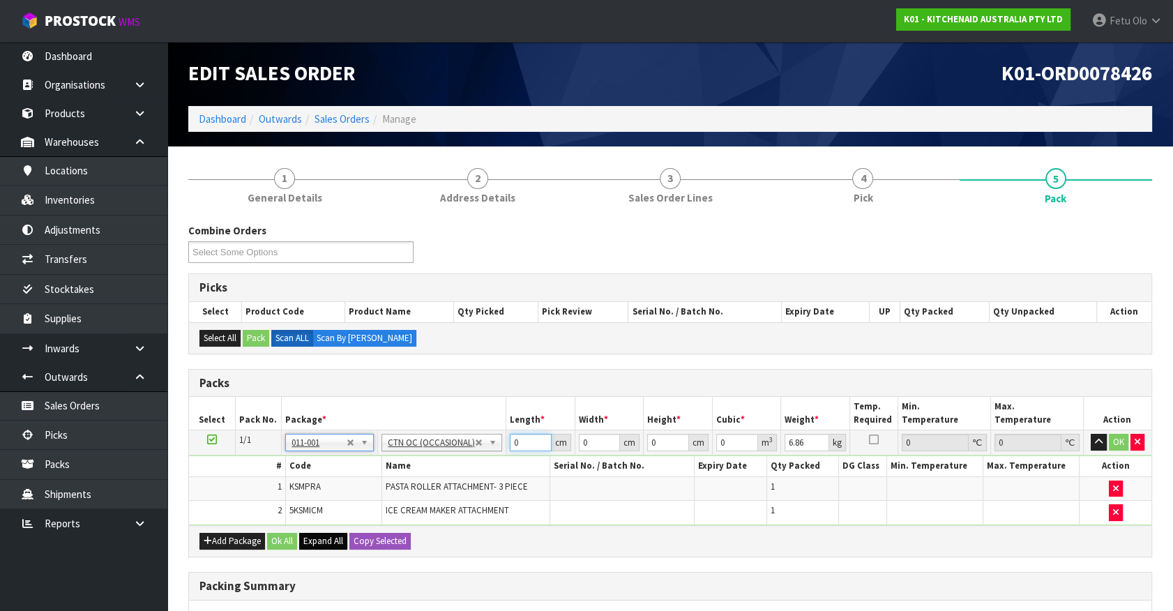
click at [327, 535] on div "Packs Select Pack No. Package * Length * Width * Height * Cubic * Weight * Temp…" at bounding box center [670, 463] width 964 height 188
click button "OK" at bounding box center [1119, 442] width 20 height 17
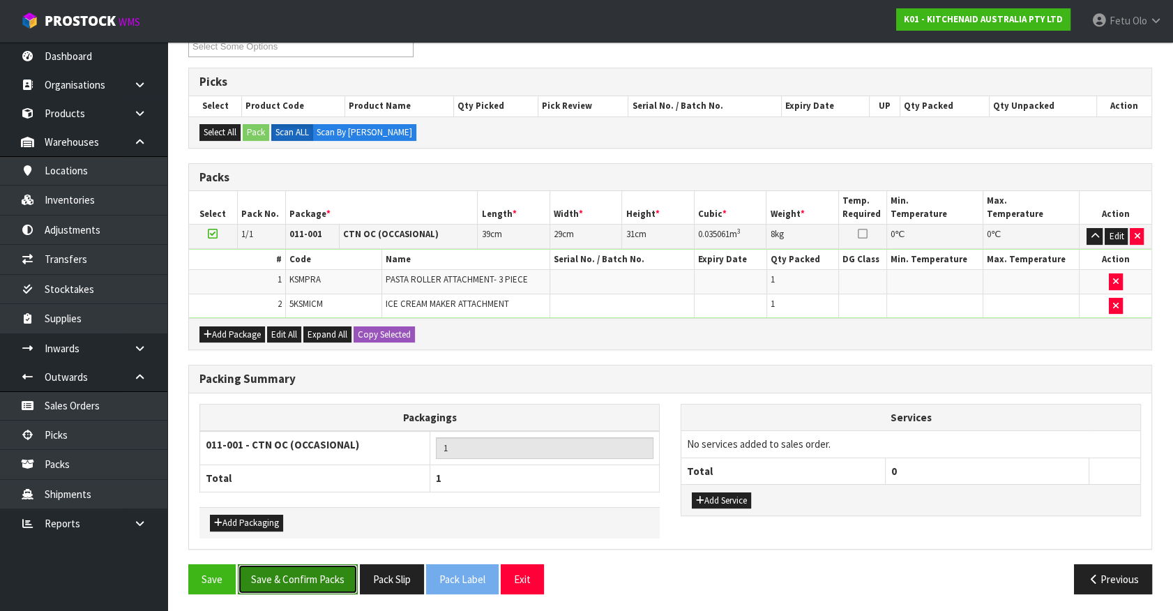
click at [307, 569] on button "Save & Confirm Packs" at bounding box center [298, 579] width 120 height 30
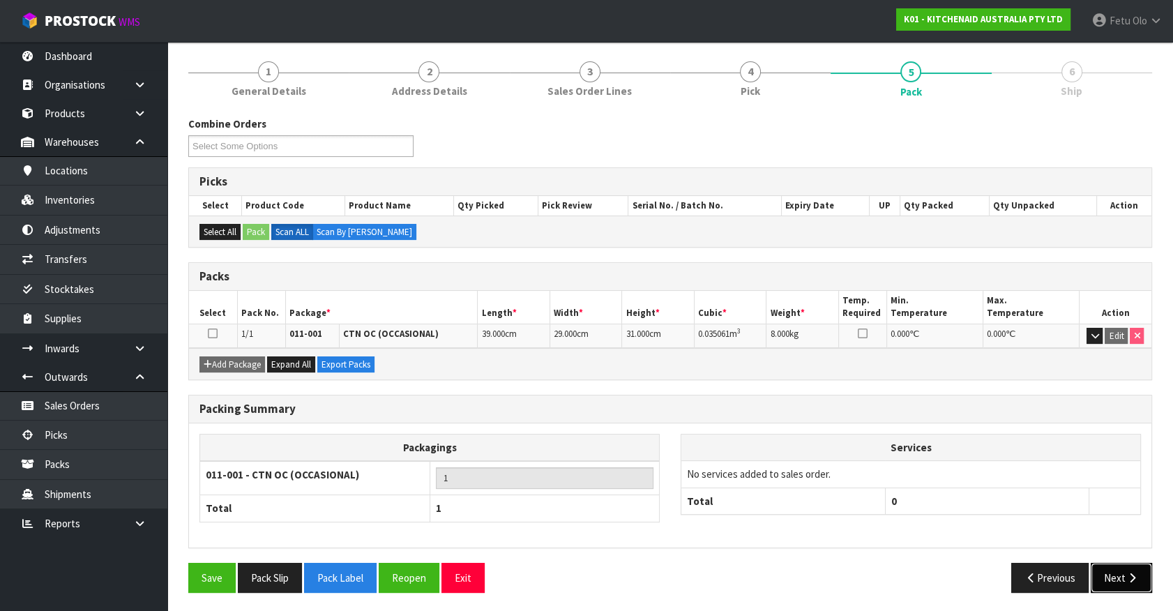
click at [1132, 573] on icon "button" at bounding box center [1132, 578] width 13 height 10
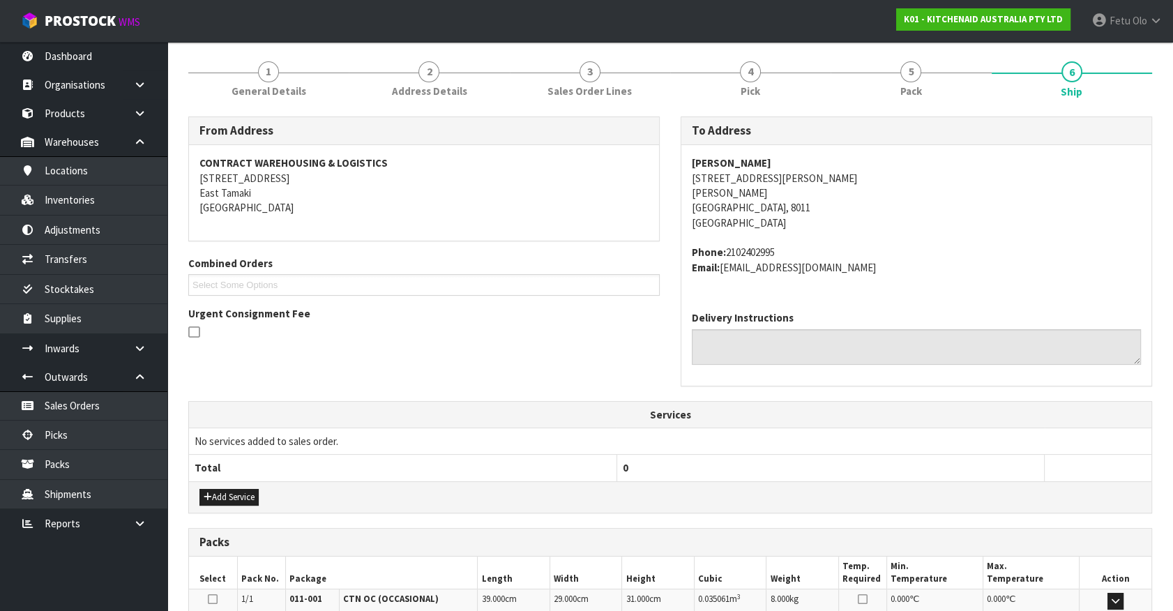
scroll to position [339, 0]
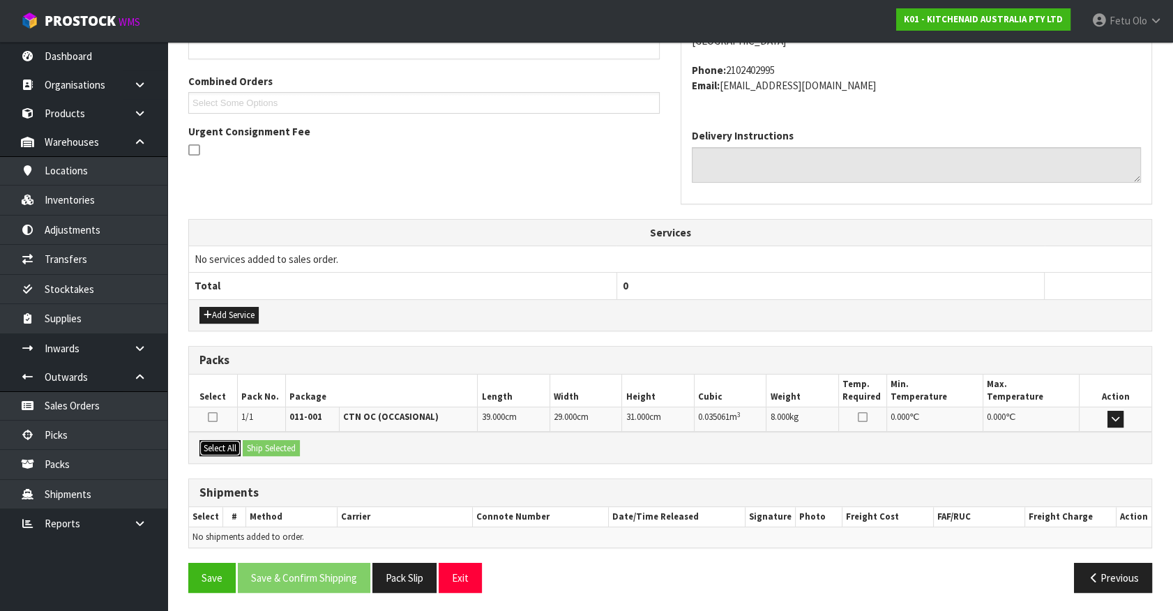
drag, startPoint x: 216, startPoint y: 443, endPoint x: 272, endPoint y: 447, distance: 56.6
click at [216, 443] on button "Select All" at bounding box center [220, 448] width 41 height 17
click at [277, 447] on button "Ship Selected" at bounding box center [271, 448] width 57 height 17
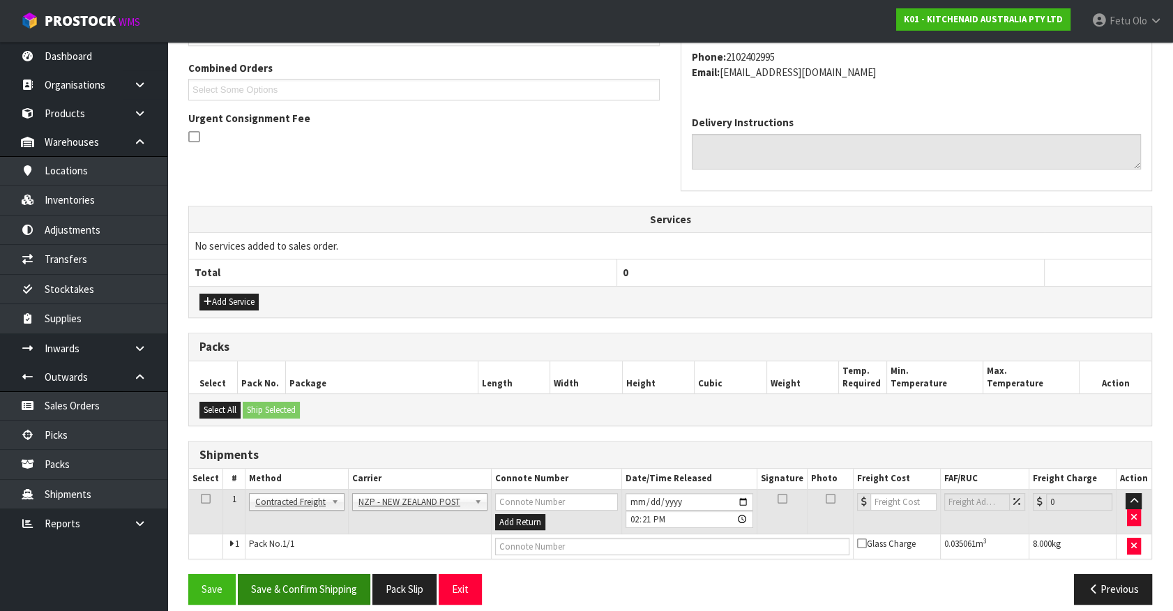
scroll to position [363, 0]
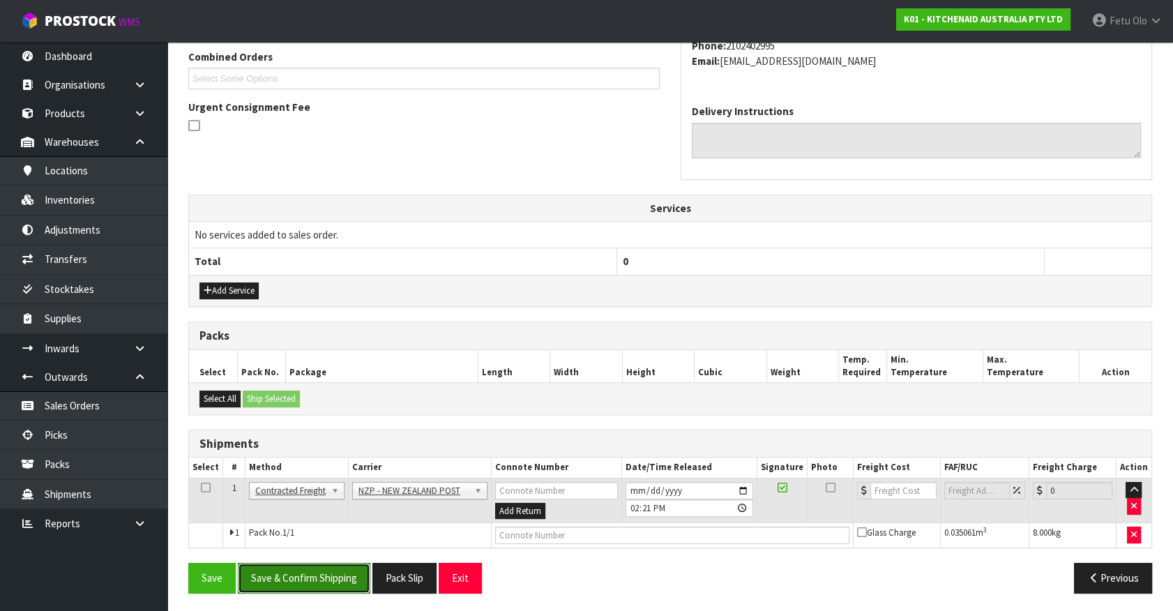
click at [328, 572] on button "Save & Confirm Shipping" at bounding box center [304, 578] width 133 height 30
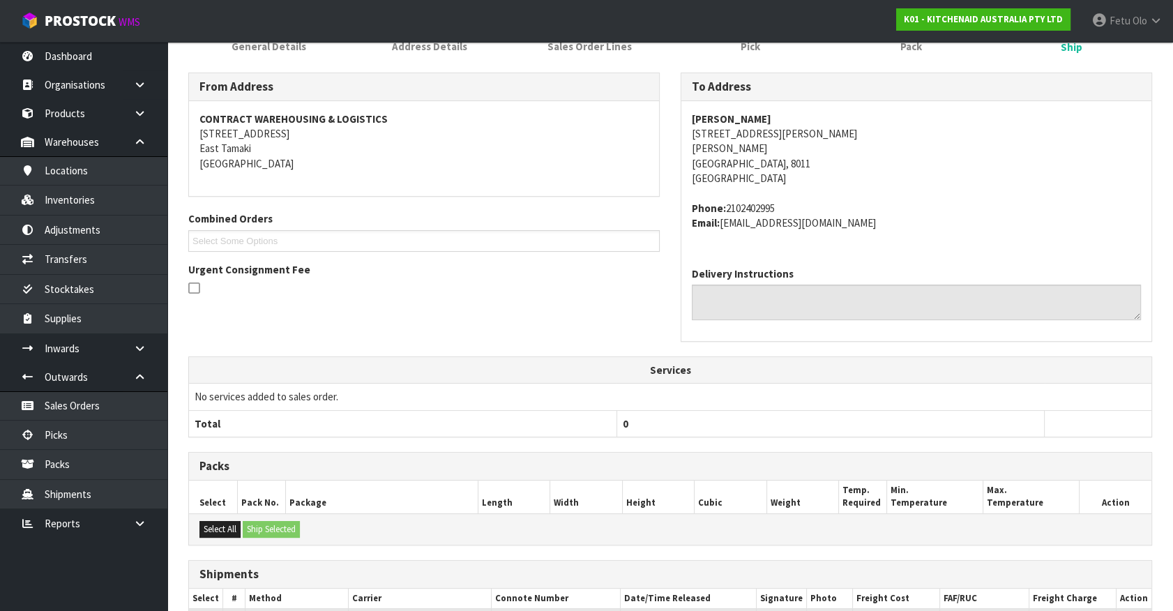
scroll to position [344, 0]
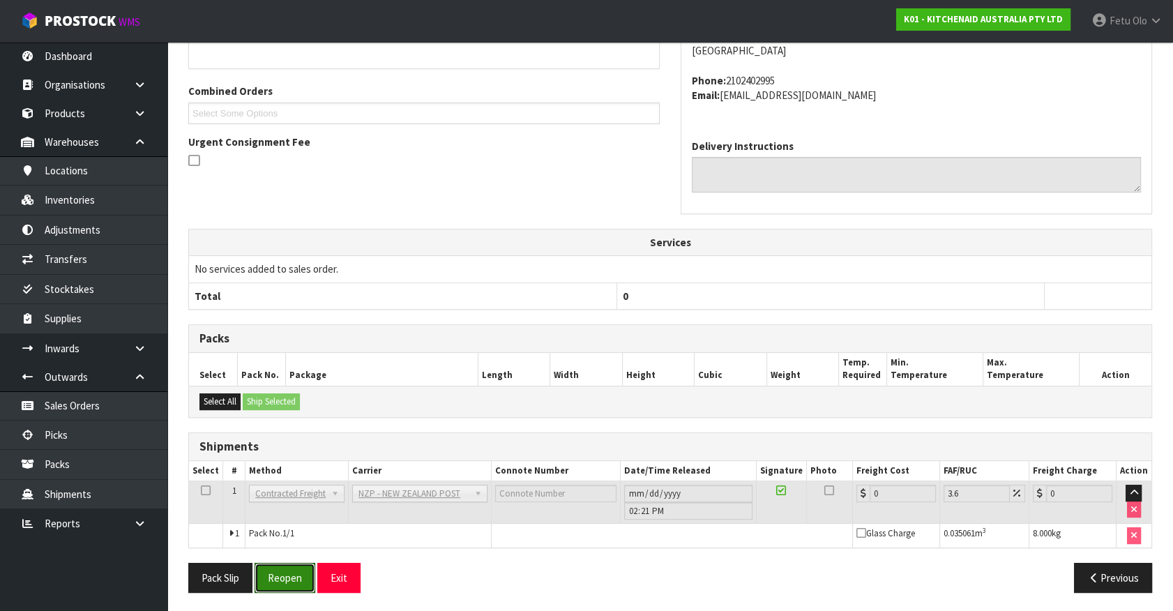
drag, startPoint x: 292, startPoint y: 569, endPoint x: 315, endPoint y: 556, distance: 26.6
click at [292, 569] on button "Reopen" at bounding box center [285, 578] width 61 height 30
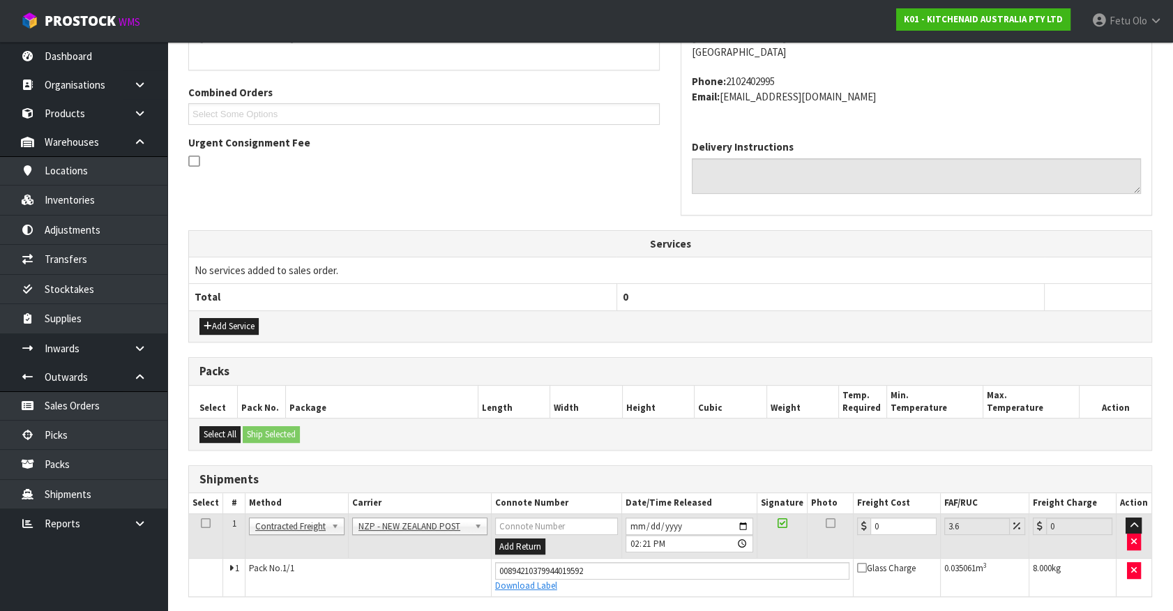
scroll to position [329, 0]
drag, startPoint x: 891, startPoint y: 527, endPoint x: 667, endPoint y: 593, distance: 233.6
click at [667, 593] on div "From Address CONTRACT WAREHOUSING & LOGISTICS 17 Allens Road East Tamaki Auckla…" at bounding box center [670, 298] width 964 height 707
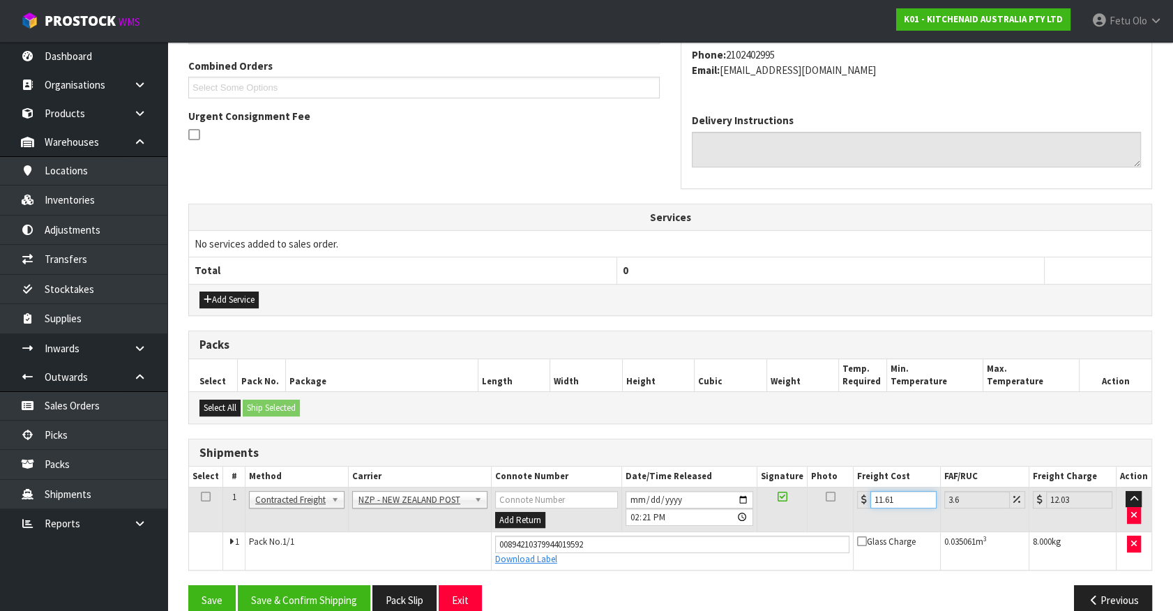
scroll to position [377, 0]
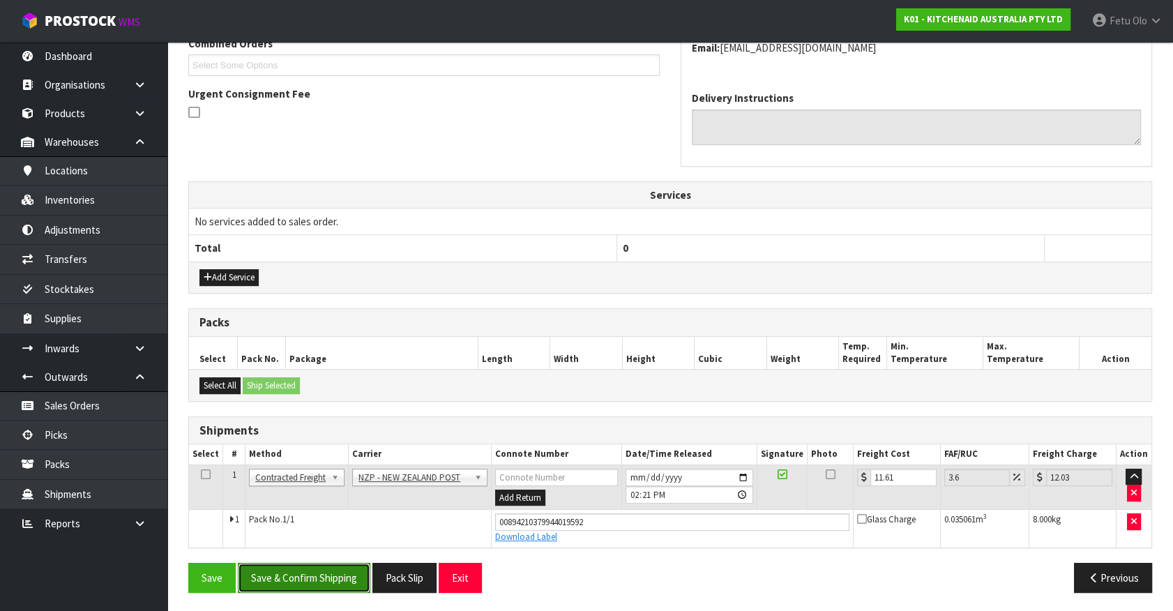
click at [307, 569] on button "Save & Confirm Shipping" at bounding box center [304, 578] width 133 height 30
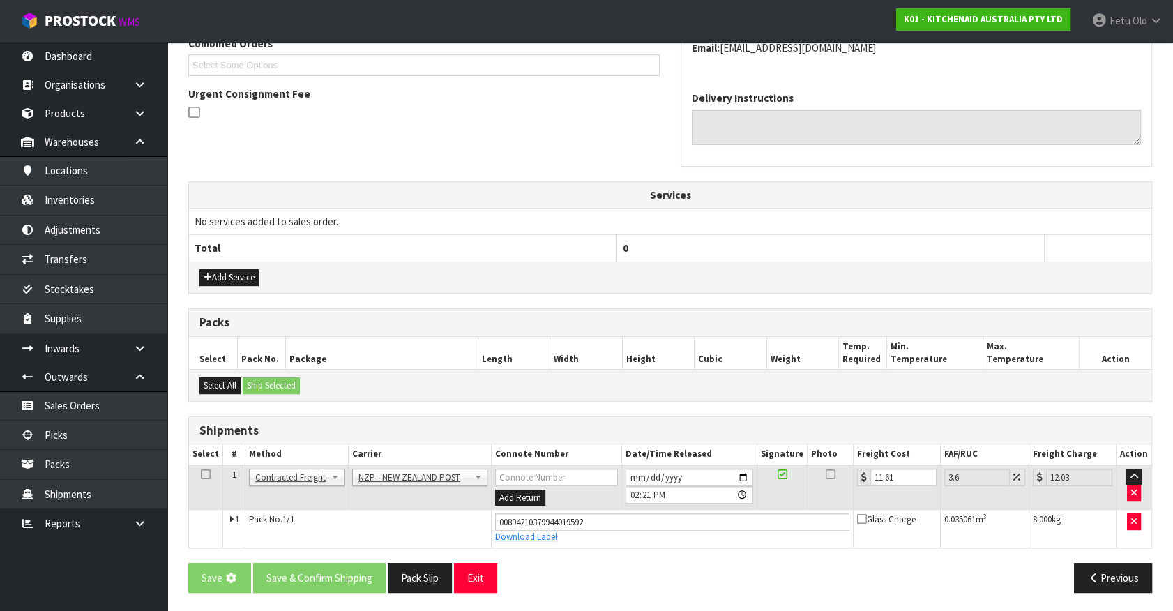
scroll to position [0, 0]
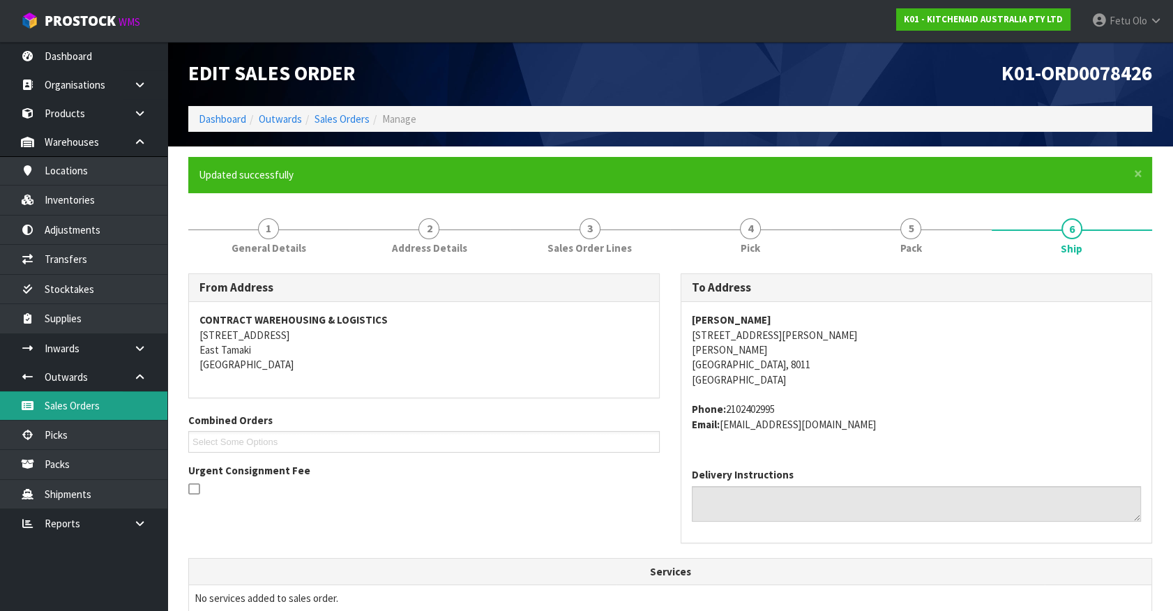
drag, startPoint x: 417, startPoint y: 509, endPoint x: 3, endPoint y: 417, distance: 424.0
click at [385, 493] on div "From Address CONTRACT WAREHOUSING & LOGISTICS 17 Allens Road East Tamaki Auckla…" at bounding box center [670, 415] width 985 height 284
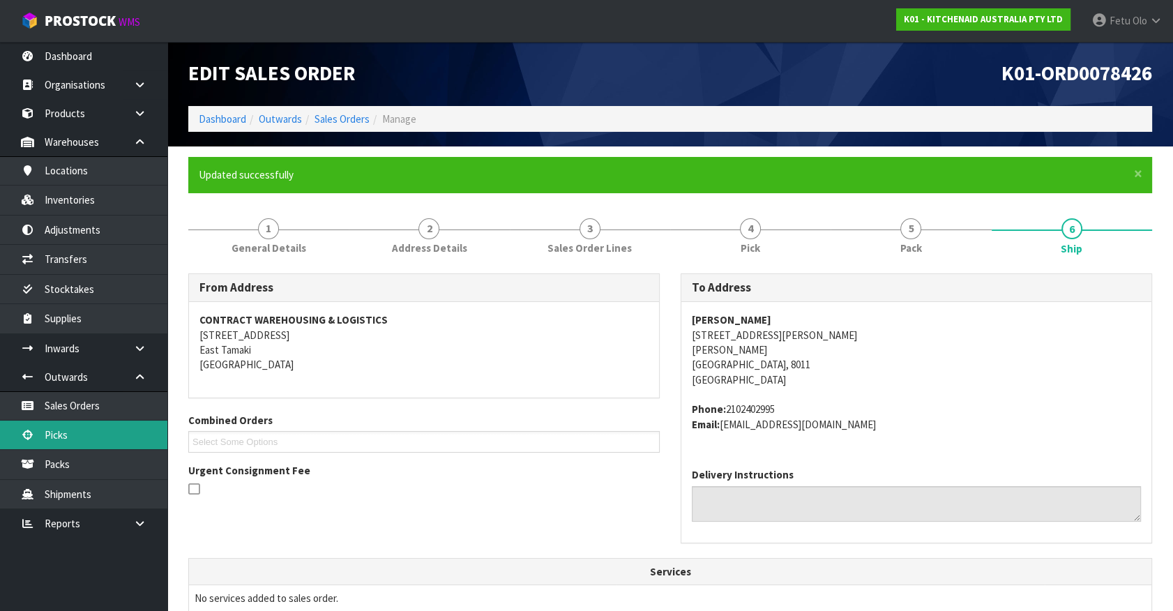
click at [29, 435] on icon at bounding box center [27, 435] width 13 height 10
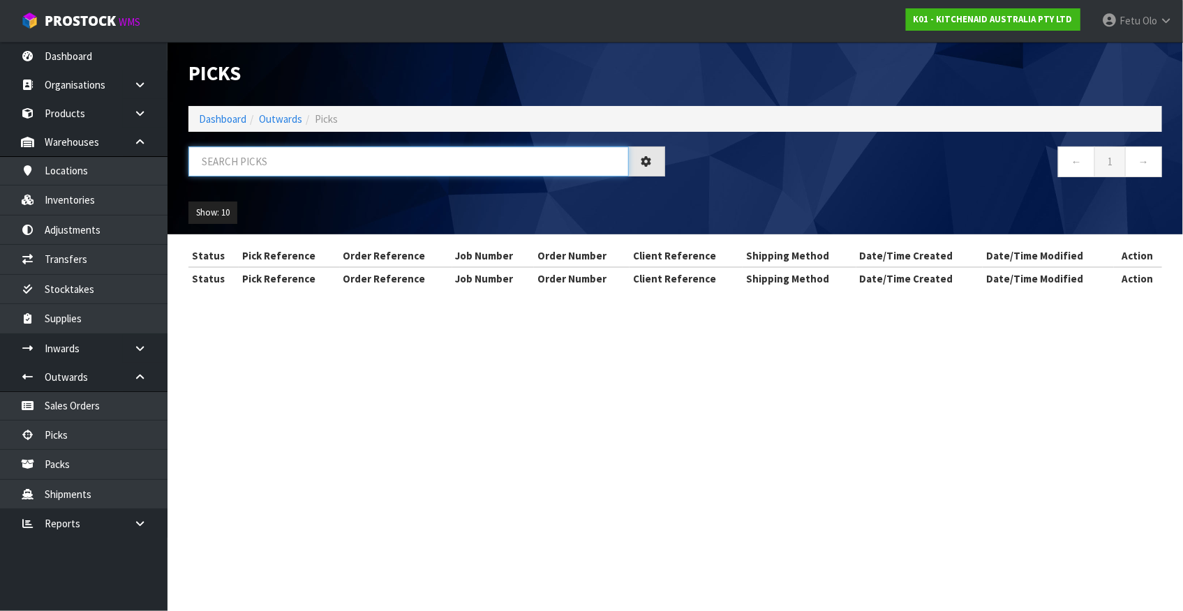
click at [270, 169] on input "text" at bounding box center [408, 162] width 440 height 30
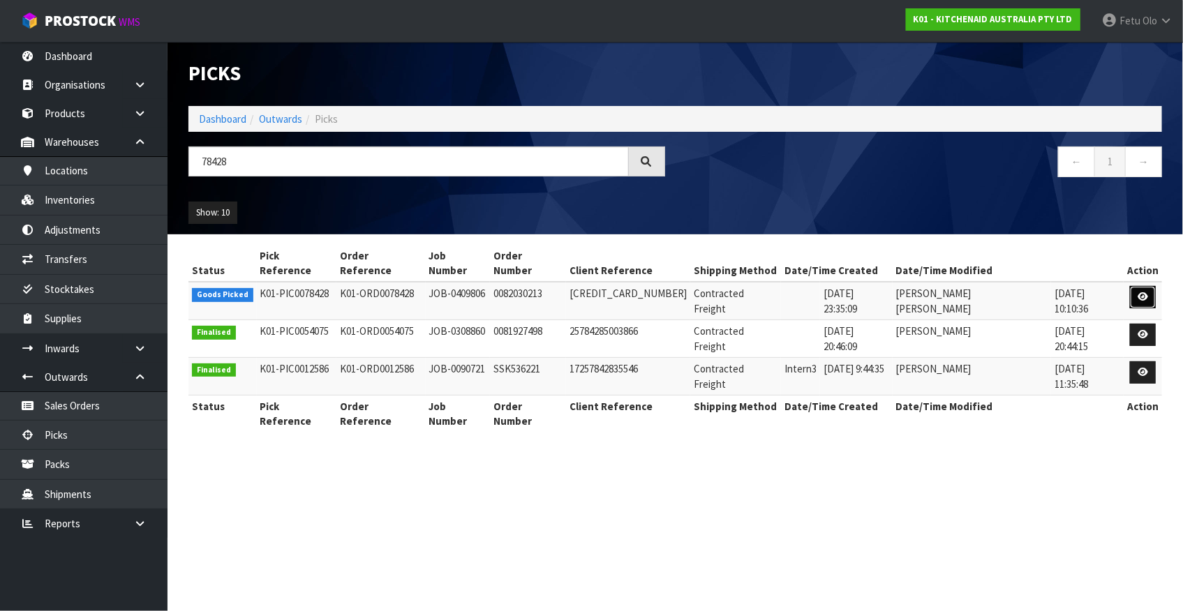
click at [1141, 286] on link at bounding box center [1143, 297] width 26 height 22
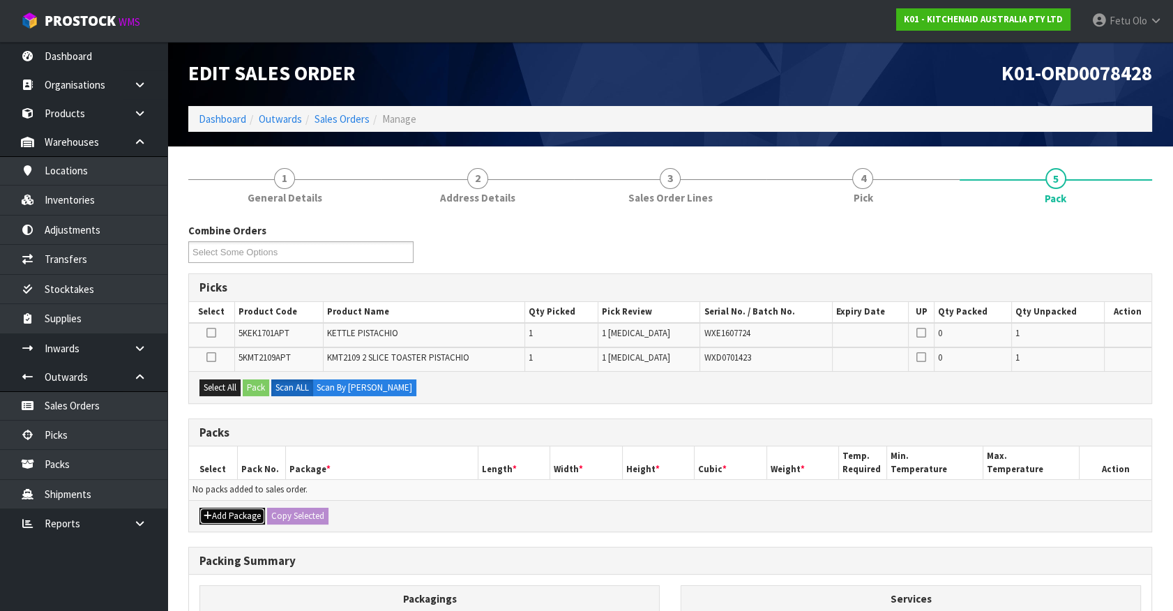
drag, startPoint x: 220, startPoint y: 520, endPoint x: 217, endPoint y: 504, distance: 16.4
click at [220, 518] on button "Add Package" at bounding box center [233, 516] width 66 height 17
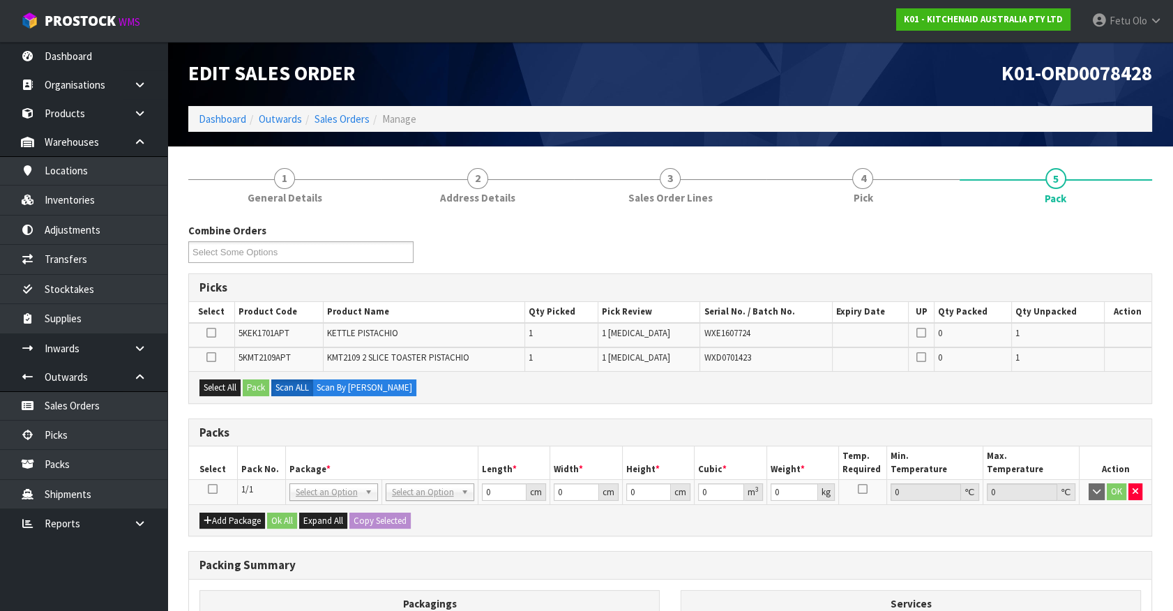
drag, startPoint x: 214, startPoint y: 490, endPoint x: 368, endPoint y: 472, distance: 155.2
click at [218, 490] on td at bounding box center [213, 492] width 48 height 25
click at [368, 472] on th "Package *" at bounding box center [381, 463] width 193 height 33
click at [214, 489] on icon at bounding box center [213, 489] width 10 height 1
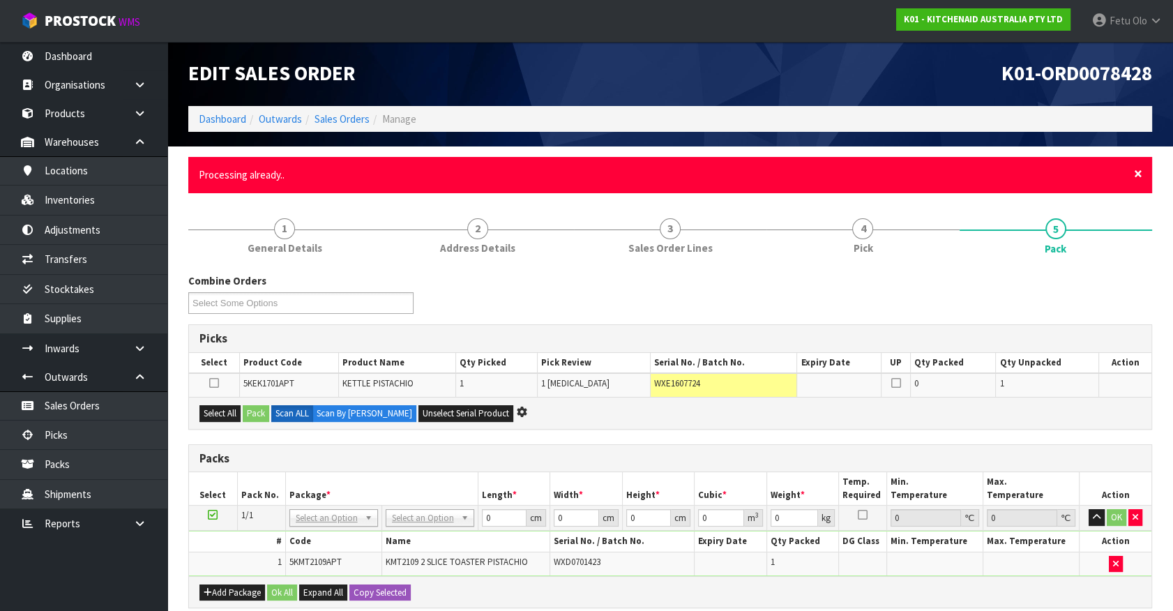
click at [1137, 171] on span "×" at bounding box center [1138, 174] width 8 height 20
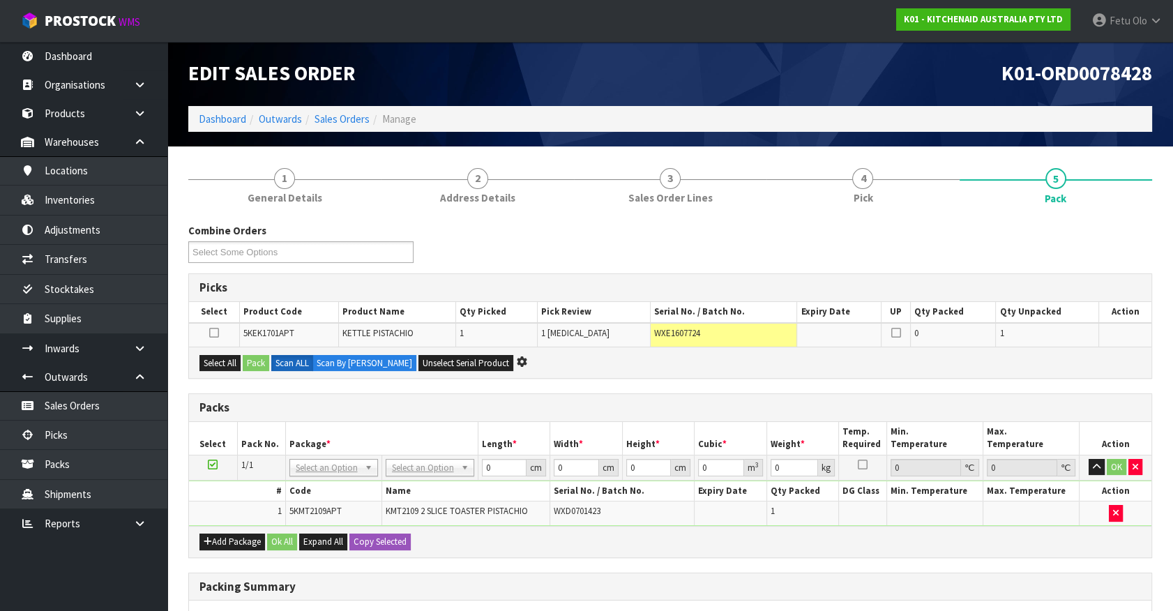
click at [582, 422] on th "Width *" at bounding box center [586, 438] width 73 height 33
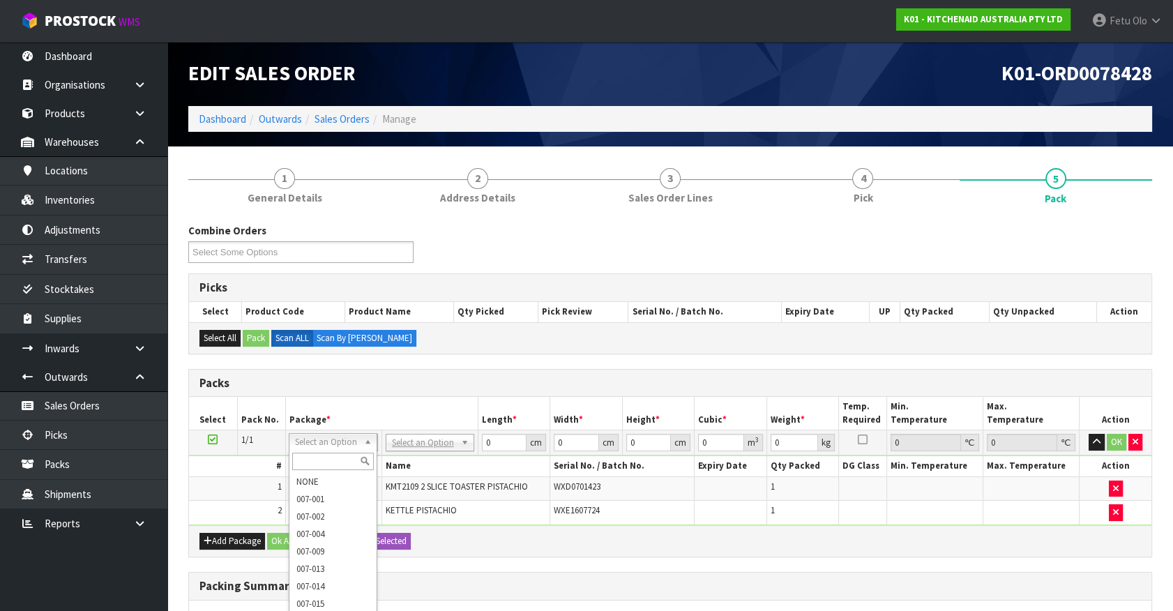
click at [329, 461] on input "text" at bounding box center [333, 461] width 82 height 17
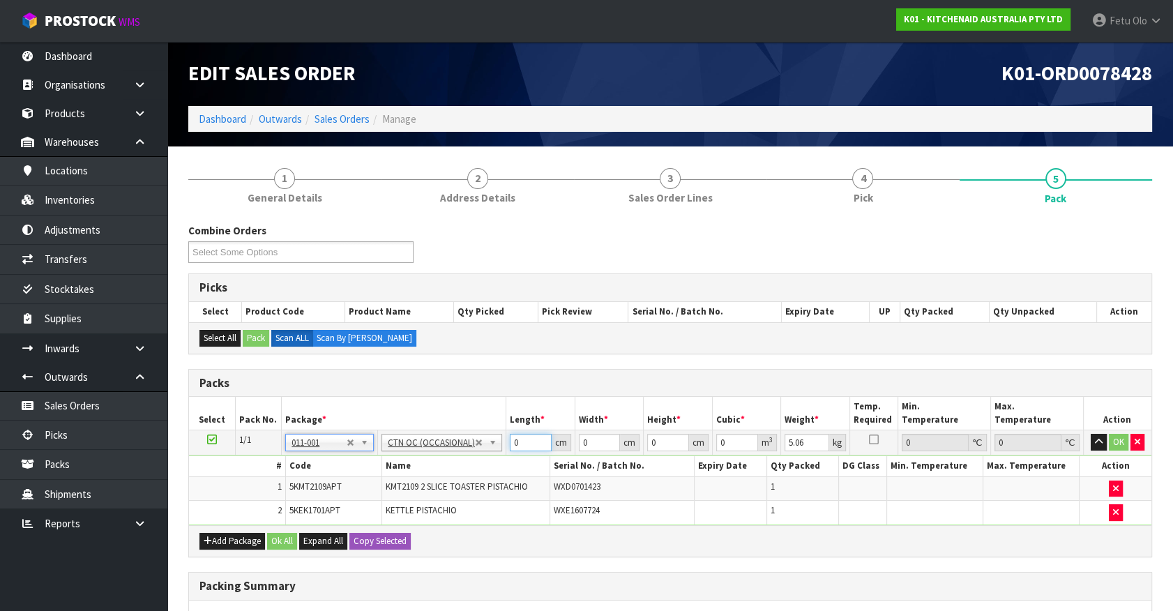
drag, startPoint x: 521, startPoint y: 437, endPoint x: 421, endPoint y: 513, distance: 126.0
click at [421, 513] on tbody "1/1 NONE 007-001 007-002 007-004 007-009 007-013 007-014 007-015 007-017 007-01…" at bounding box center [670, 477] width 963 height 95
click button "OK" at bounding box center [1119, 442] width 20 height 17
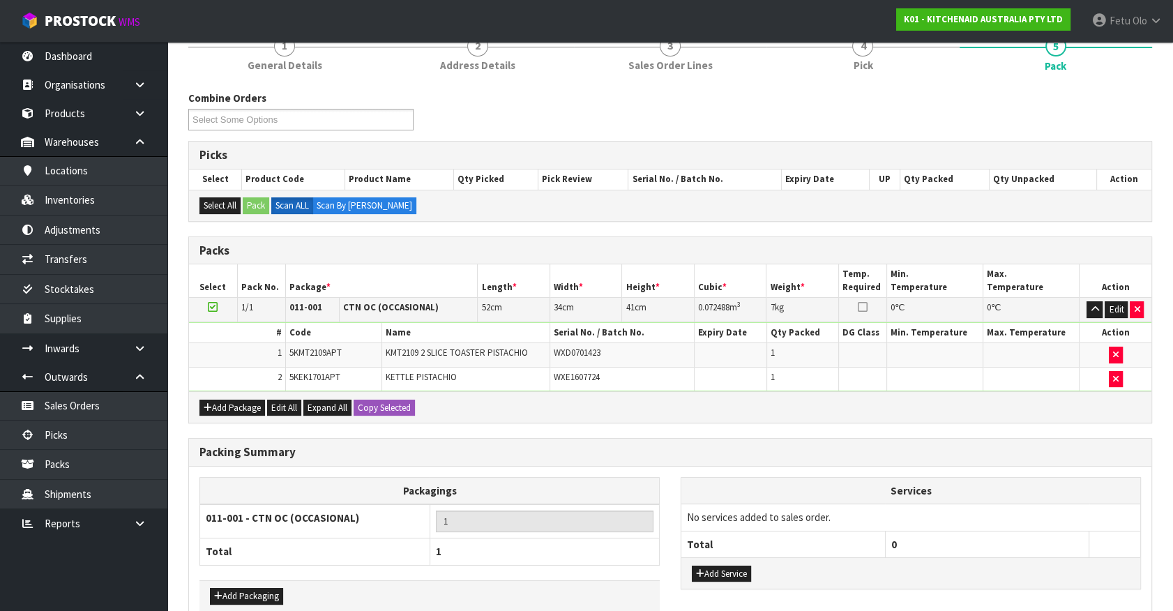
scroll to position [206, 0]
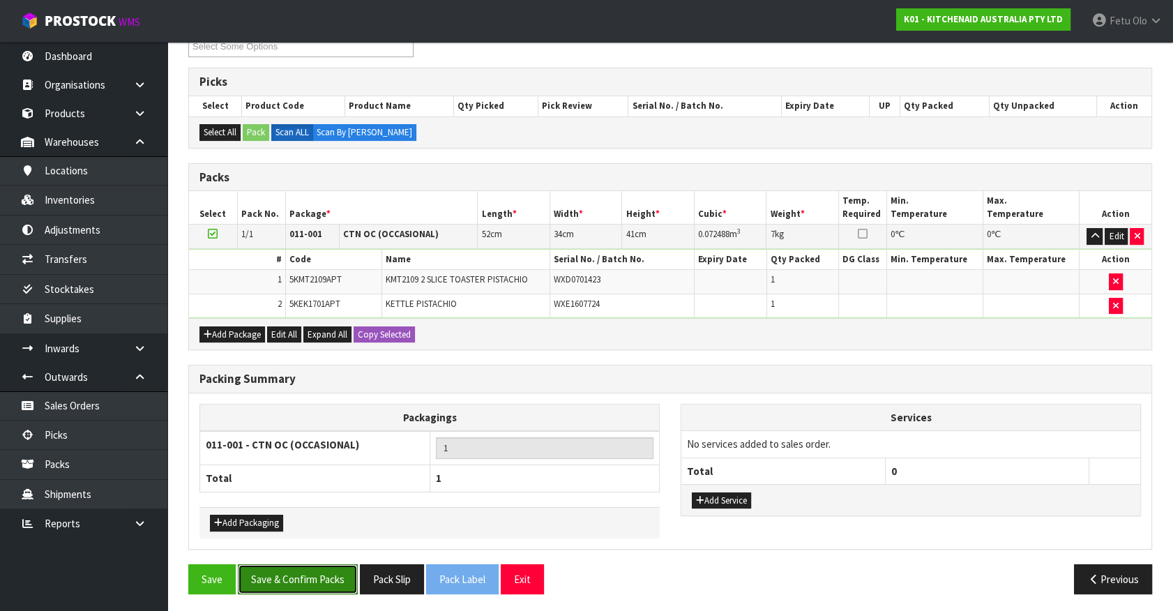
click at [321, 576] on button "Save & Confirm Packs" at bounding box center [298, 579] width 120 height 30
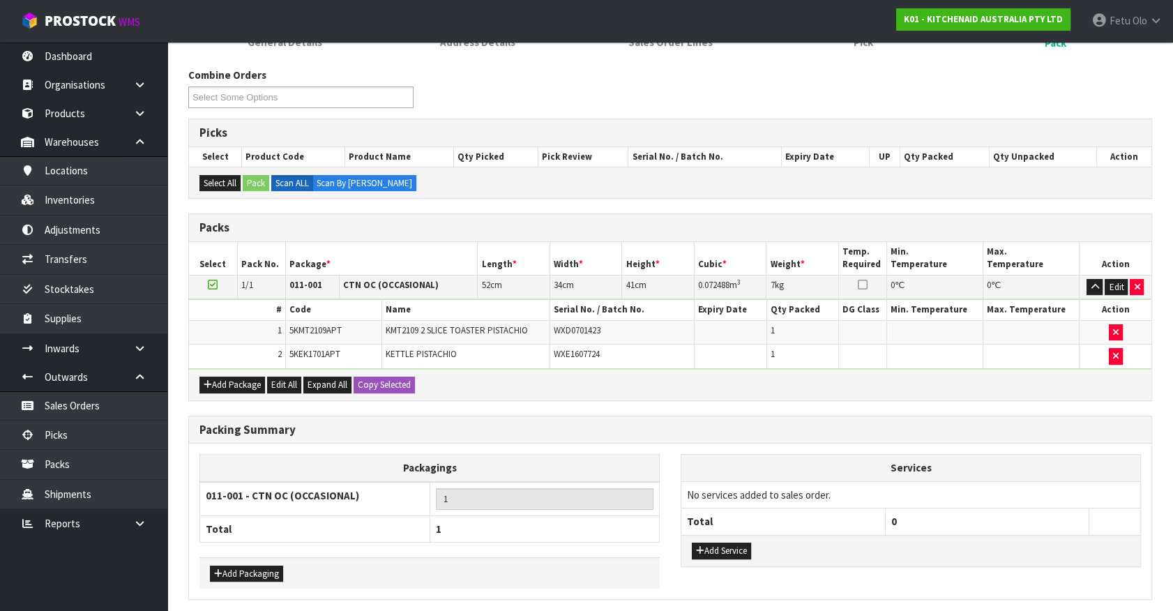
scroll to position [0, 0]
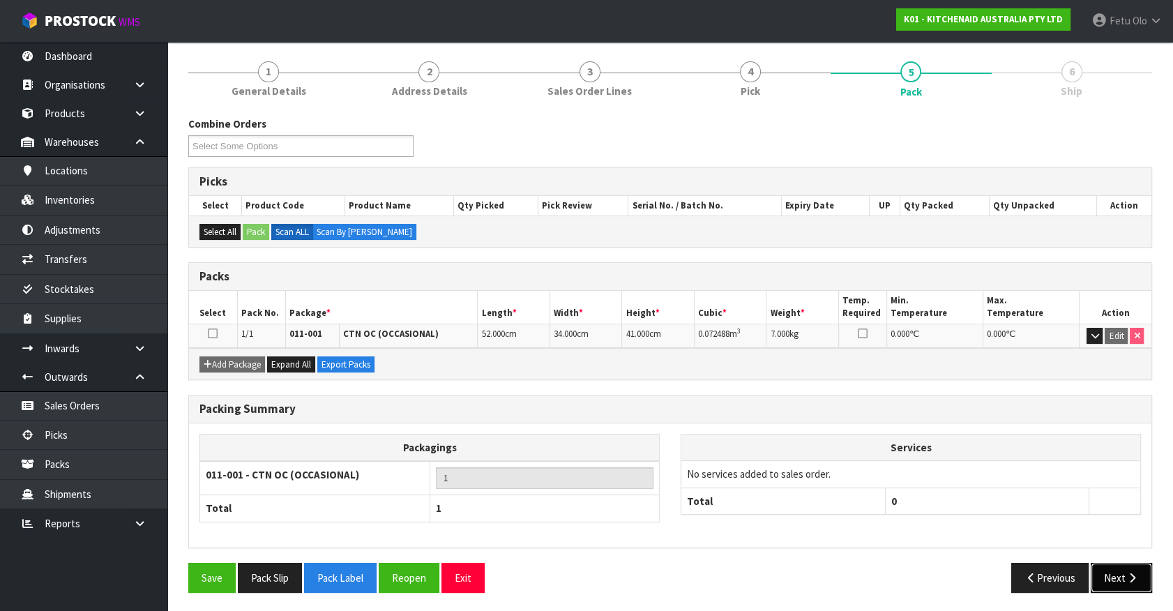
drag, startPoint x: 1108, startPoint y: 570, endPoint x: 1102, endPoint y: 576, distance: 8.4
click at [1102, 576] on button "Next" at bounding box center [1121, 578] width 61 height 30
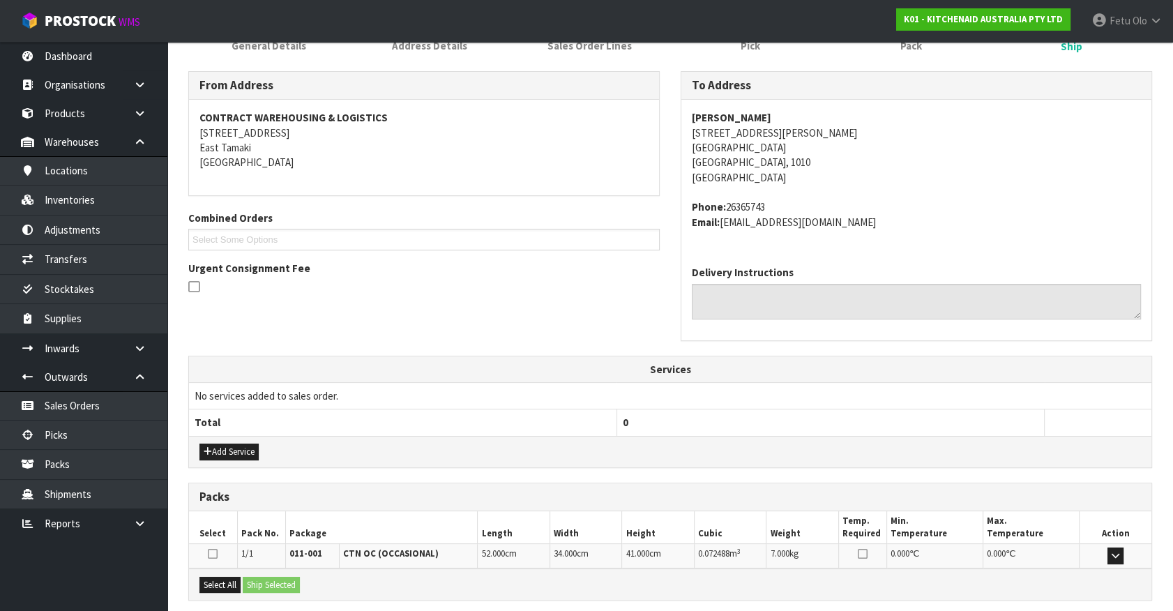
scroll to position [339, 0]
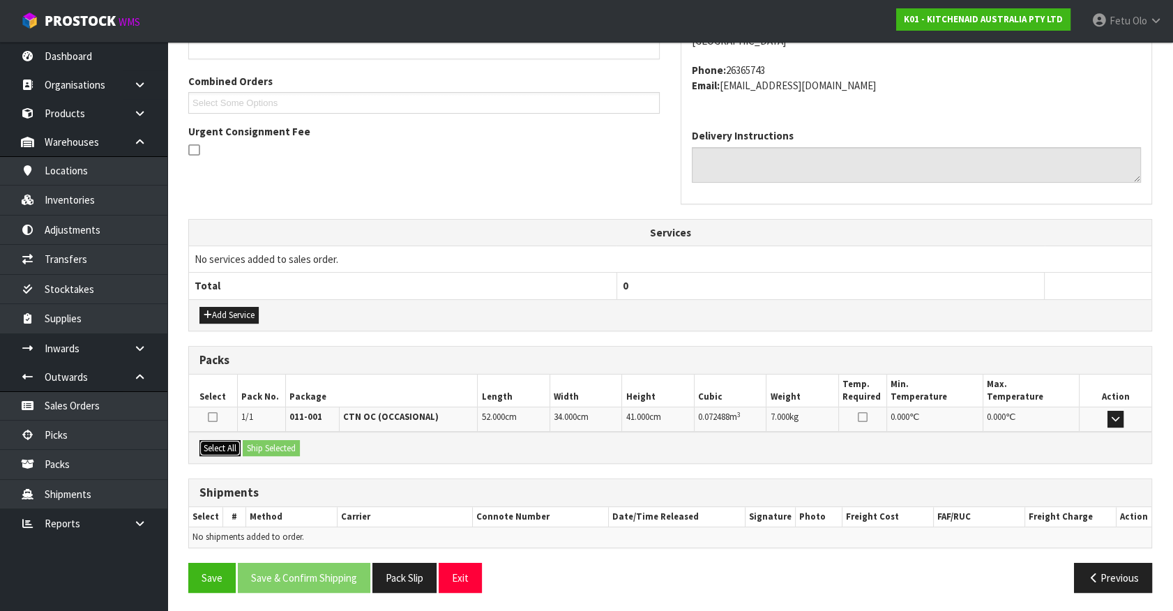
click at [237, 445] on button "Select All" at bounding box center [220, 448] width 41 height 17
click at [255, 445] on button "Ship Selected" at bounding box center [271, 448] width 57 height 17
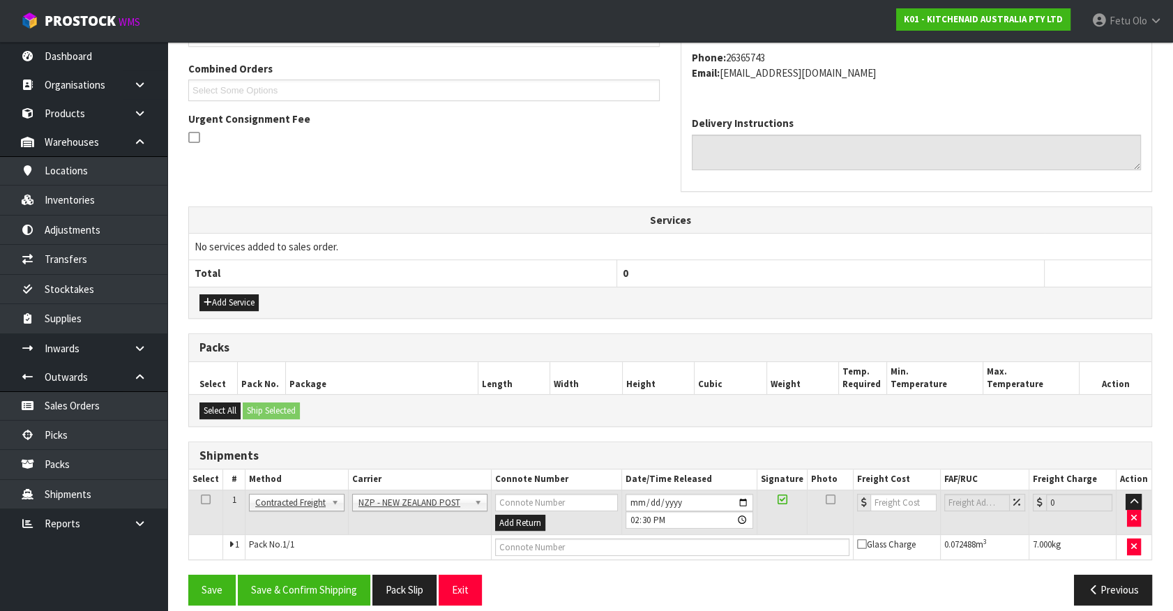
scroll to position [363, 0]
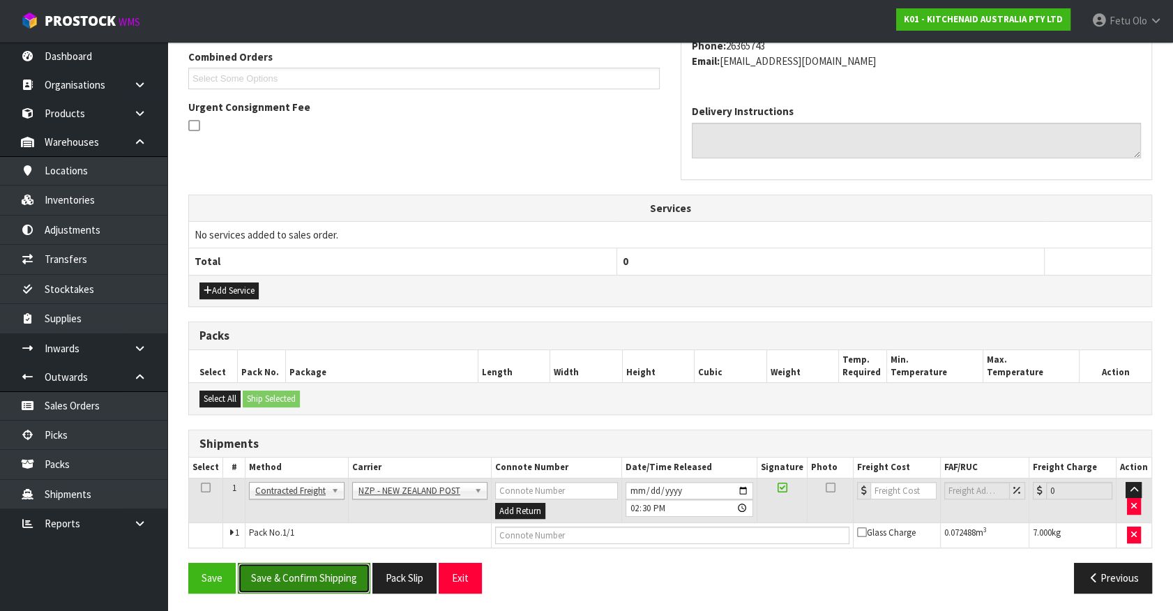
click at [308, 584] on button "Save & Confirm Shipping" at bounding box center [304, 578] width 133 height 30
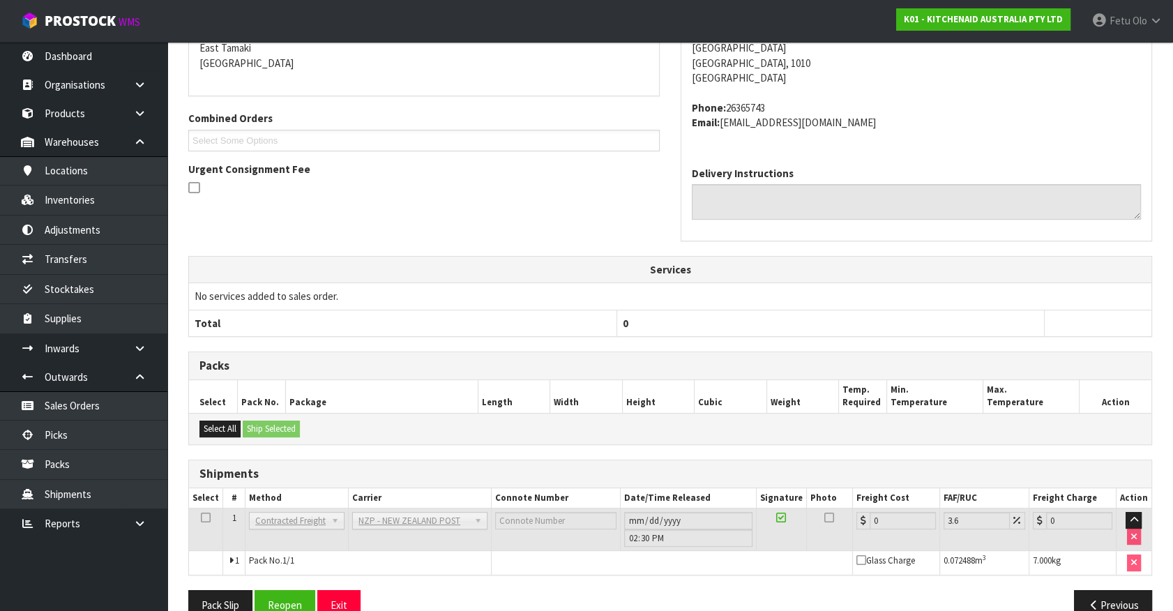
scroll to position [344, 0]
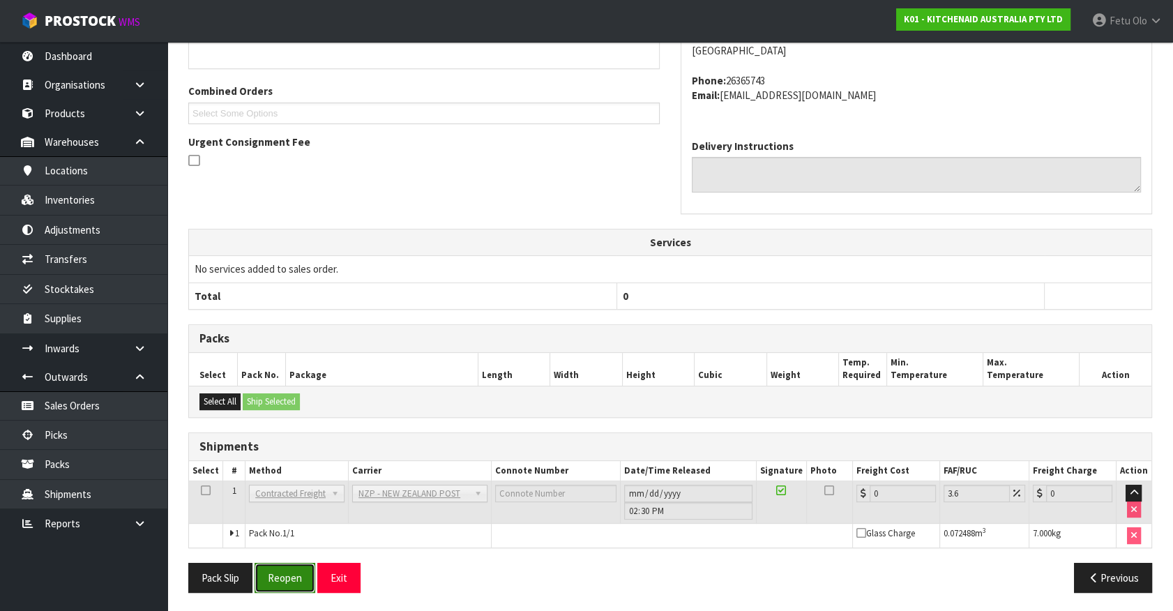
drag, startPoint x: 289, startPoint y: 575, endPoint x: 303, endPoint y: 568, distance: 16.2
click at [289, 575] on button "Reopen" at bounding box center [285, 578] width 61 height 30
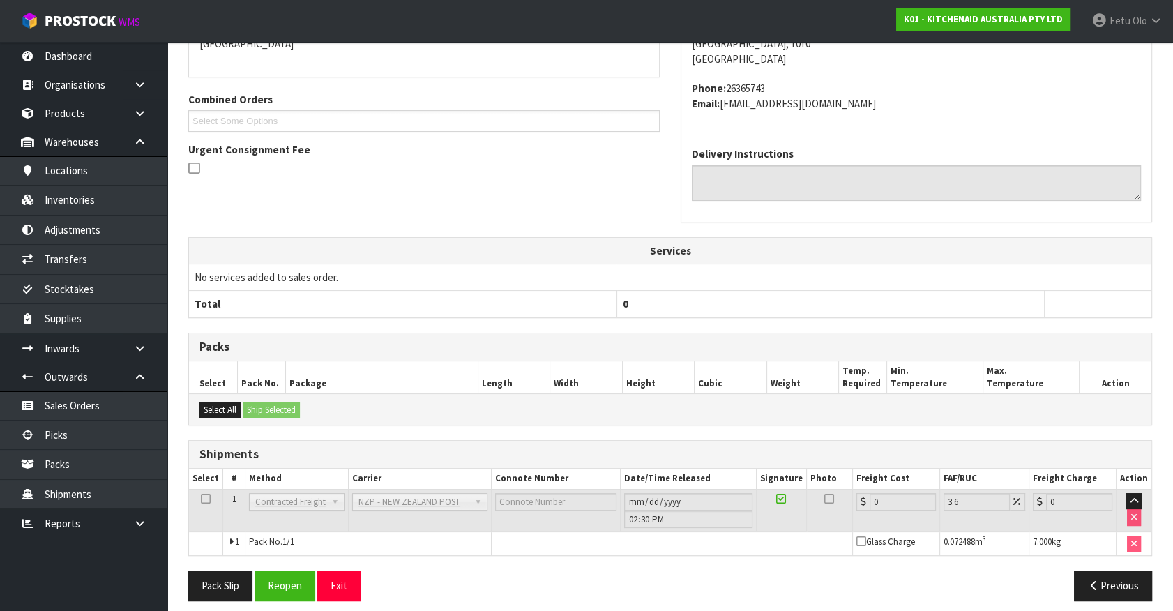
scroll to position [329, 0]
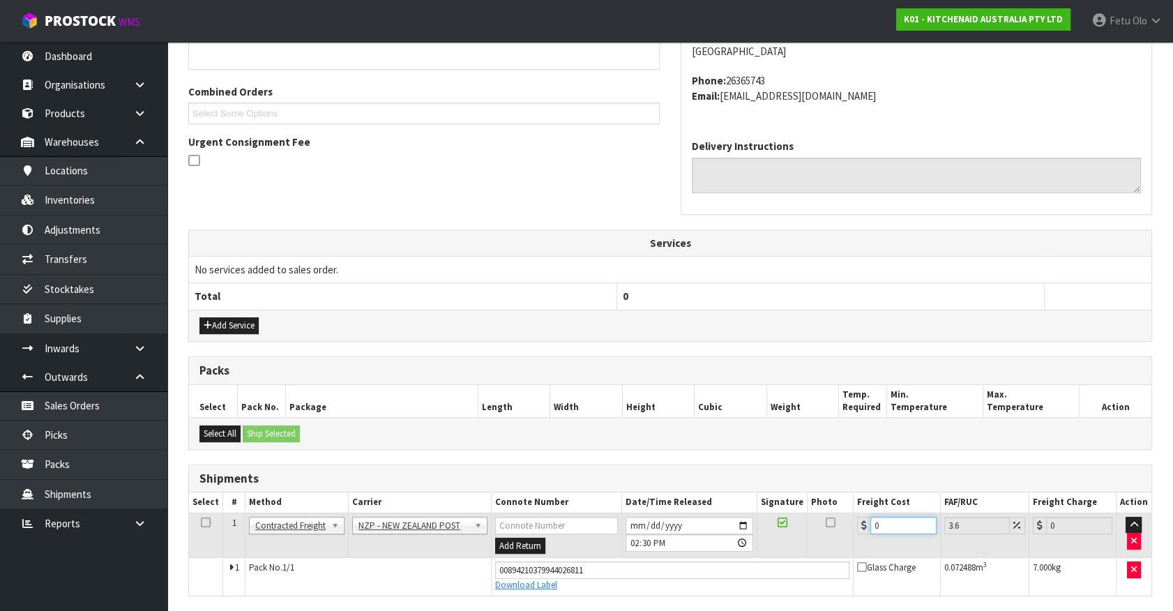
click at [818, 539] on tr "1 Client Local Pickup Customer Local Pickup Company Freight Contracted Freight …" at bounding box center [670, 535] width 963 height 45
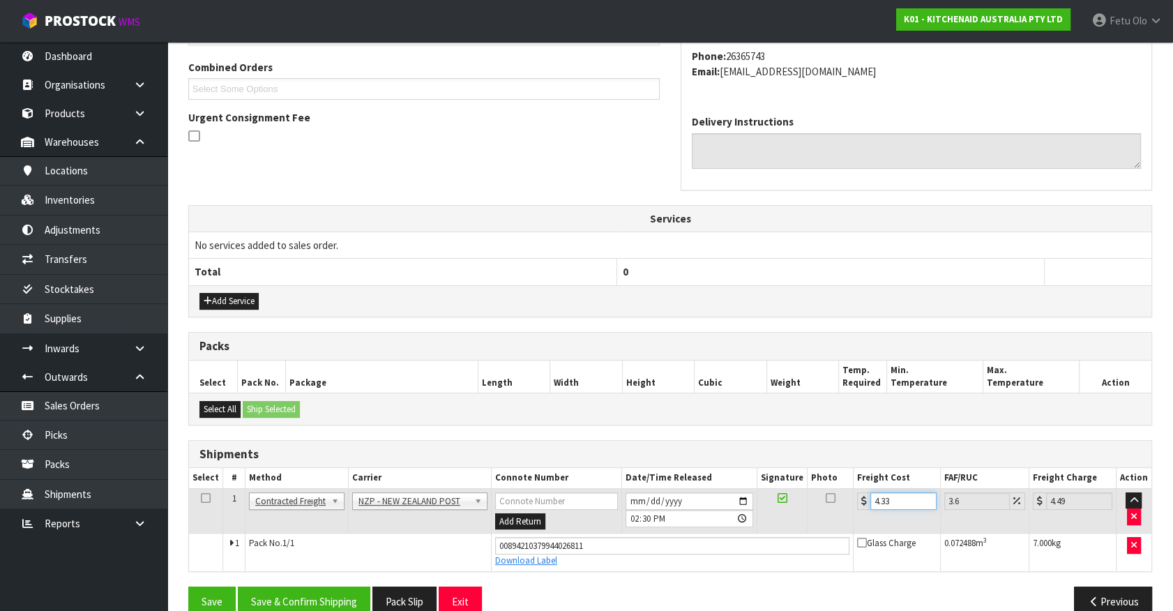
scroll to position [377, 0]
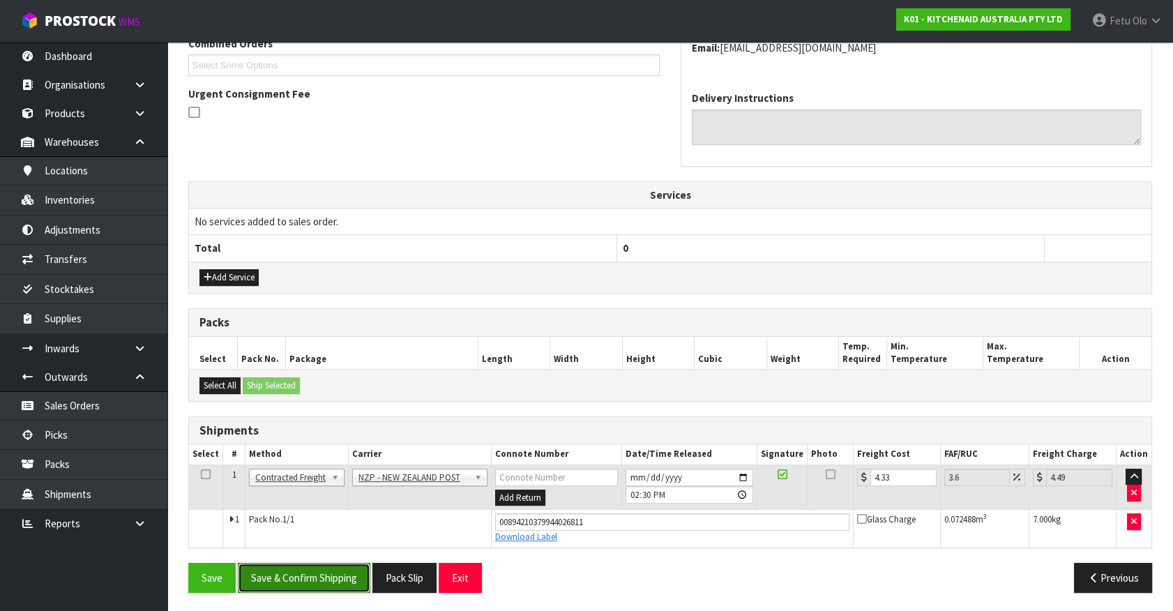
click at [291, 569] on button "Save & Confirm Shipping" at bounding box center [304, 578] width 133 height 30
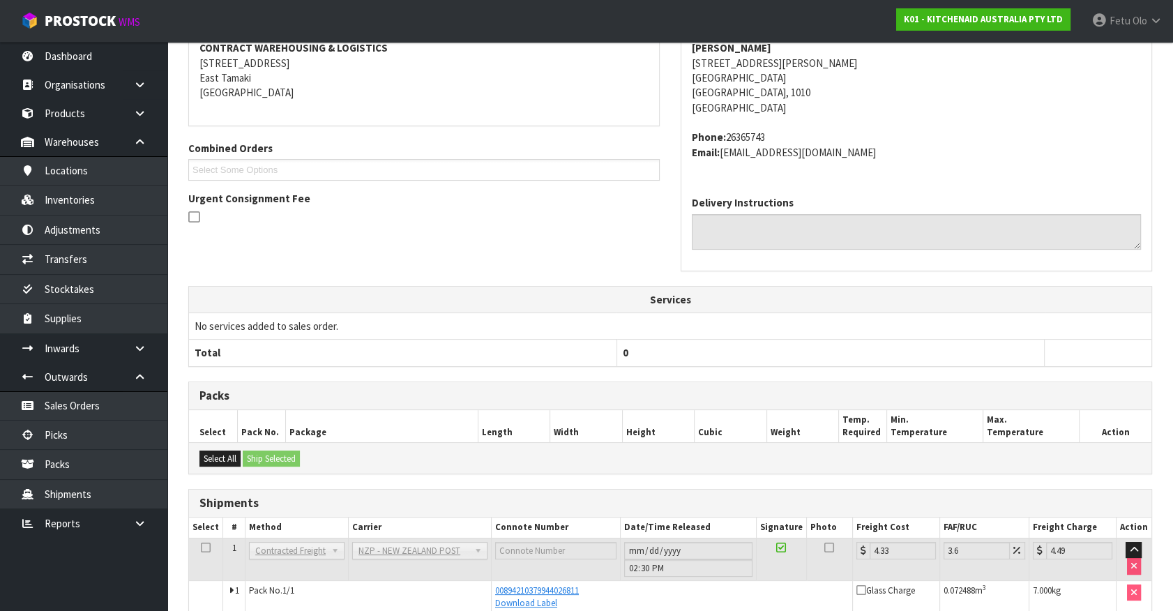
scroll to position [338, 0]
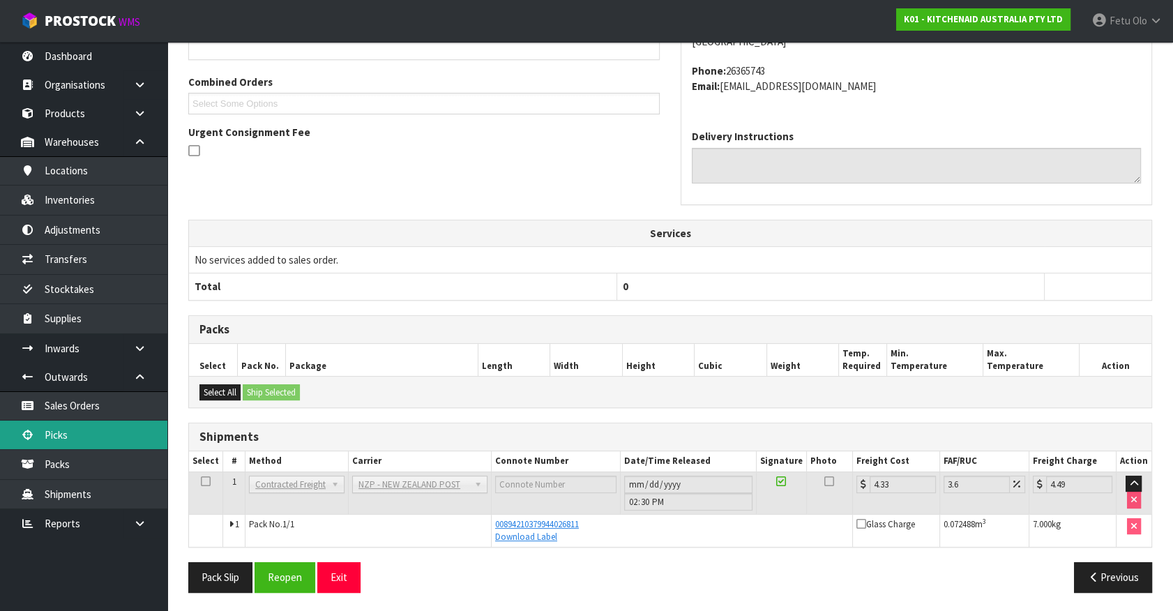
drag, startPoint x: 59, startPoint y: 433, endPoint x: 68, endPoint y: 447, distance: 16.3
click at [59, 433] on link "Picks" at bounding box center [83, 435] width 167 height 29
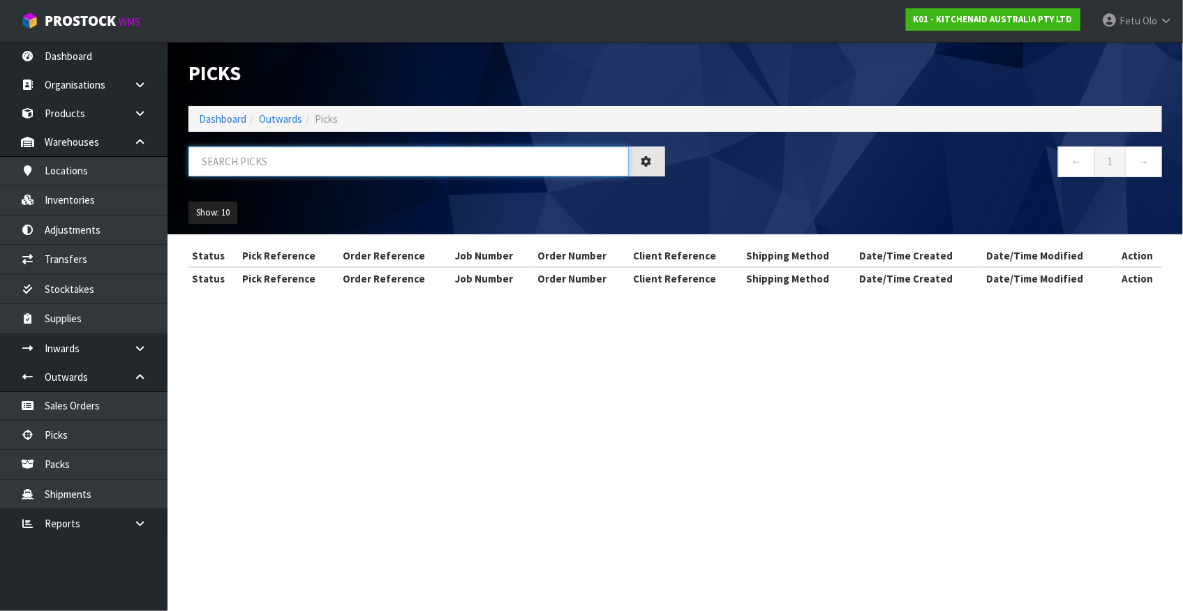
click at [281, 156] on input "text" at bounding box center [408, 162] width 440 height 30
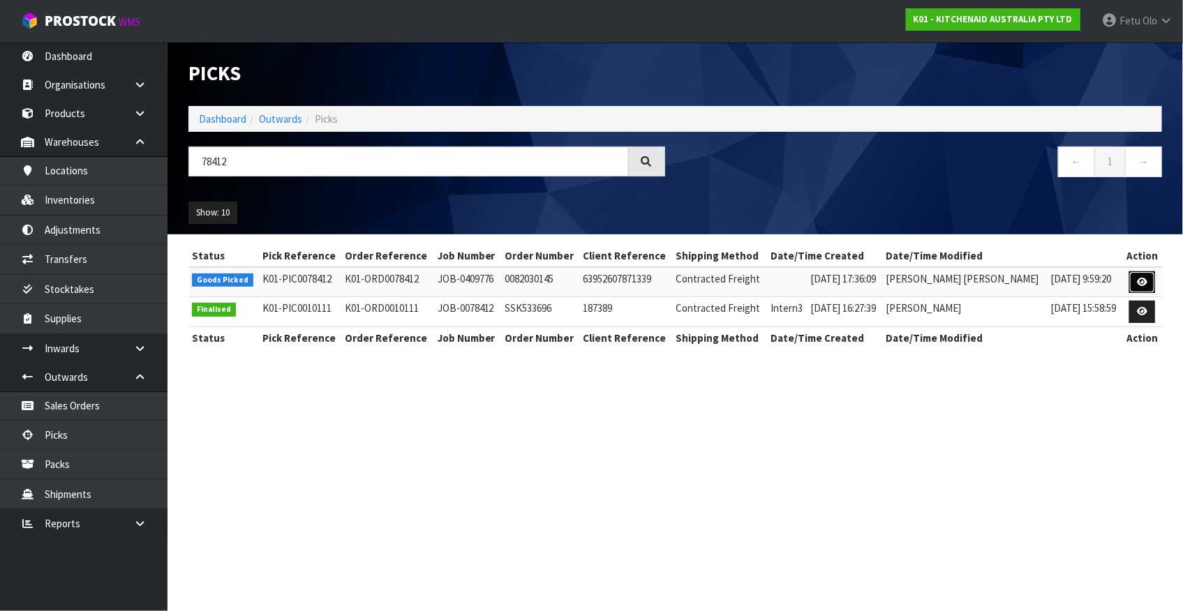
click at [1137, 283] on icon at bounding box center [1142, 282] width 10 height 9
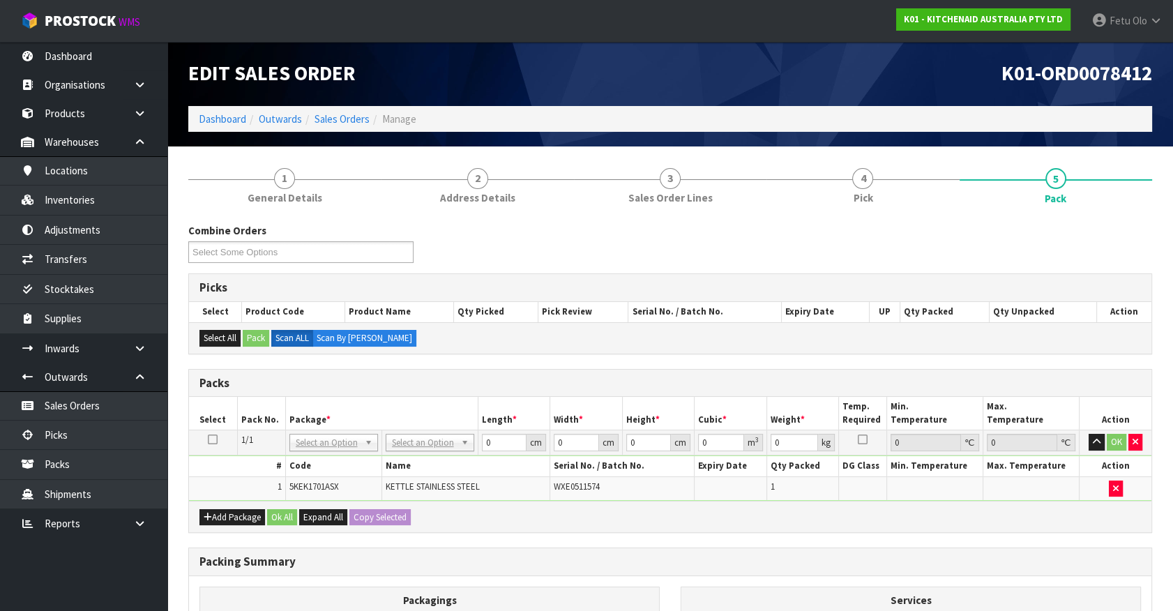
drag, startPoint x: 327, startPoint y: 448, endPoint x: 320, endPoint y: 460, distance: 14.4
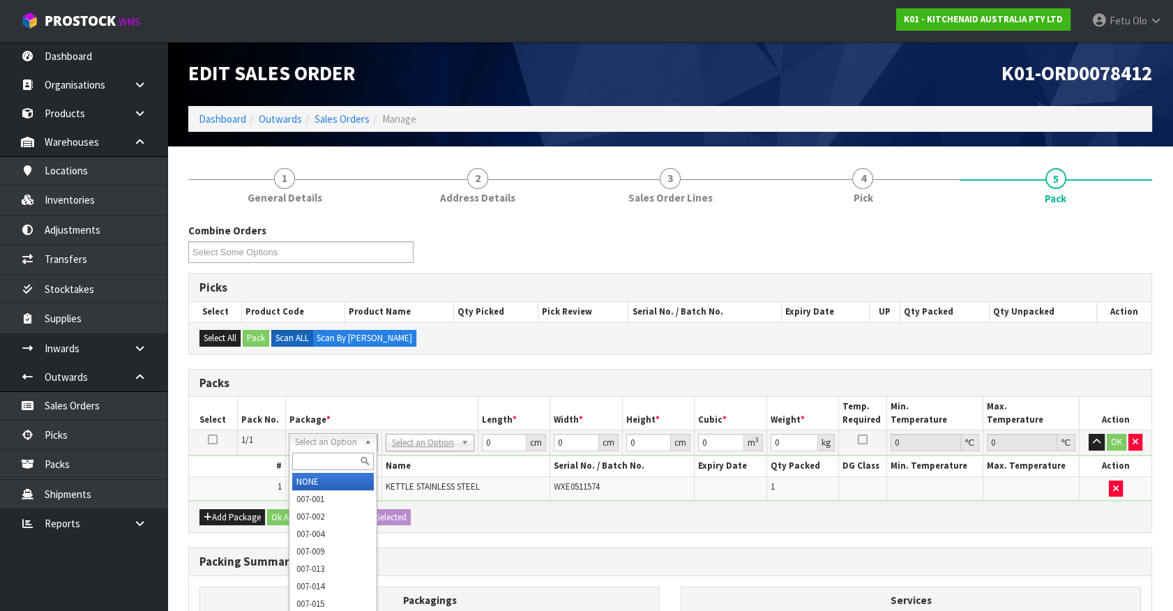
click at [321, 465] on input "text" at bounding box center [333, 461] width 82 height 17
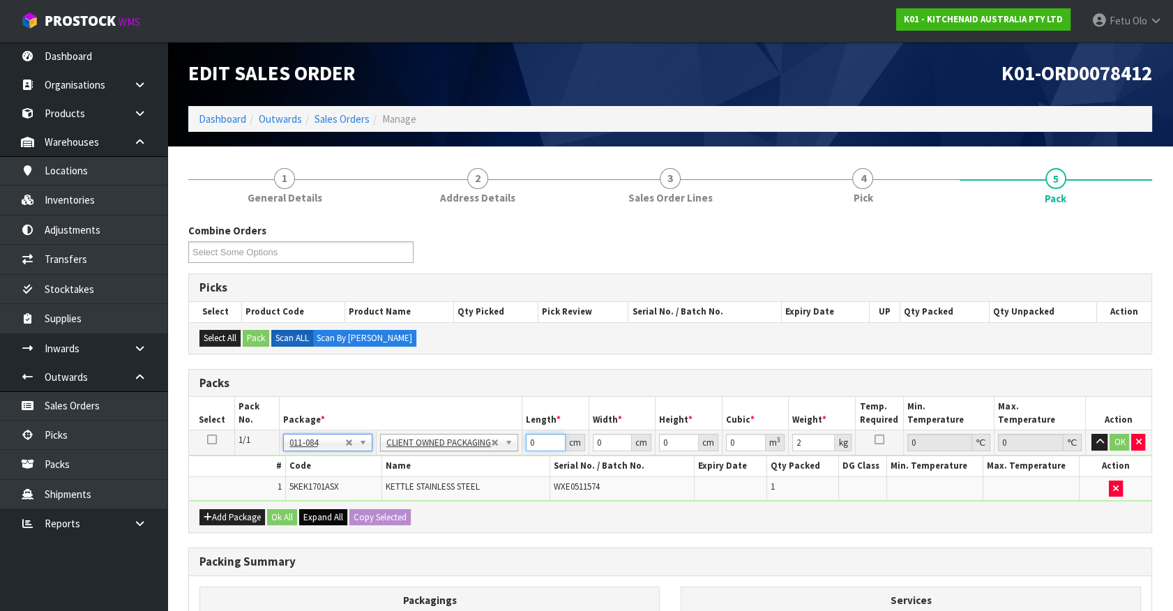
drag, startPoint x: 543, startPoint y: 439, endPoint x: 344, endPoint y: 509, distance: 211.0
click at [344, 509] on div "Packs Select Pack No. Package * Length * Width * Height * Cubic * Weight * Temp…" at bounding box center [670, 451] width 964 height 165
click button "OK" at bounding box center [1120, 442] width 20 height 17
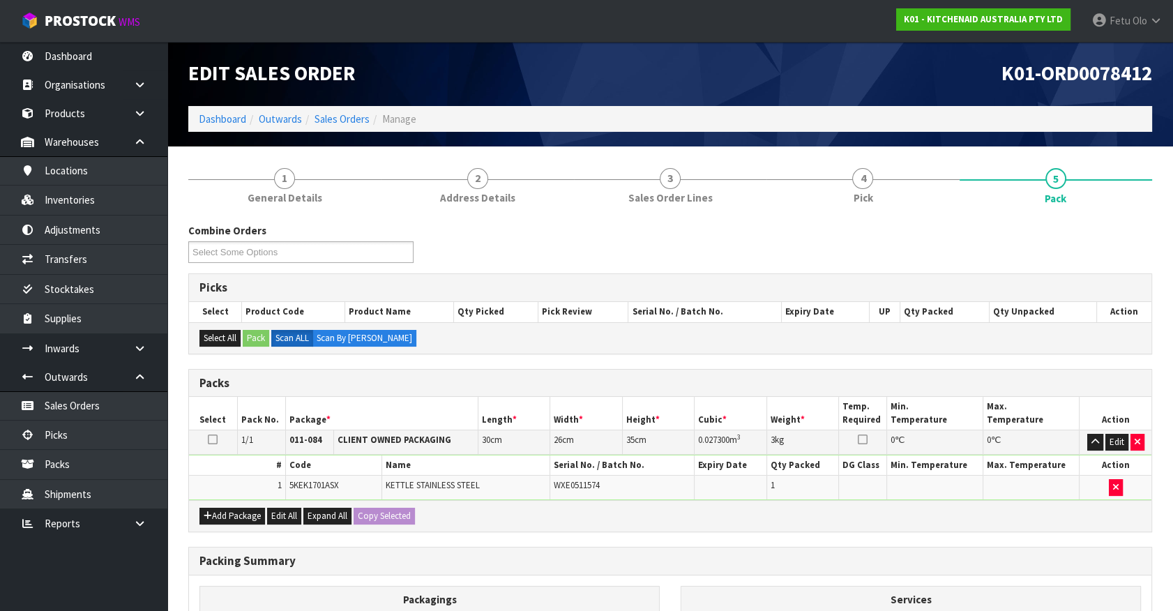
scroll to position [182, 0]
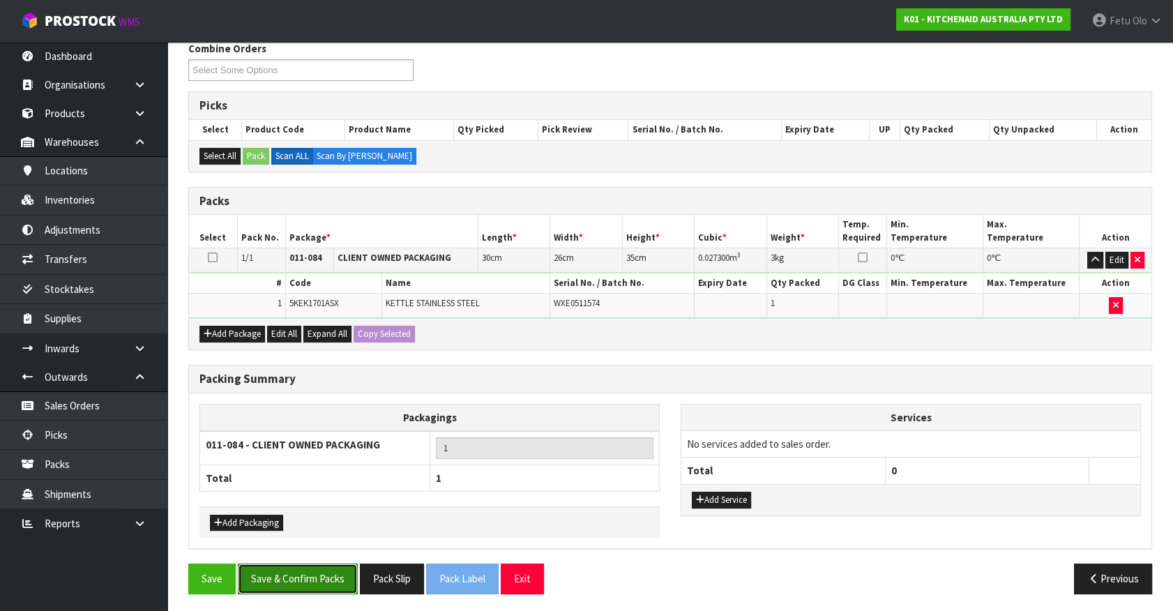
drag, startPoint x: 313, startPoint y: 579, endPoint x: 306, endPoint y: 578, distance: 7.7
click at [313, 579] on button "Save & Confirm Packs" at bounding box center [298, 579] width 120 height 30
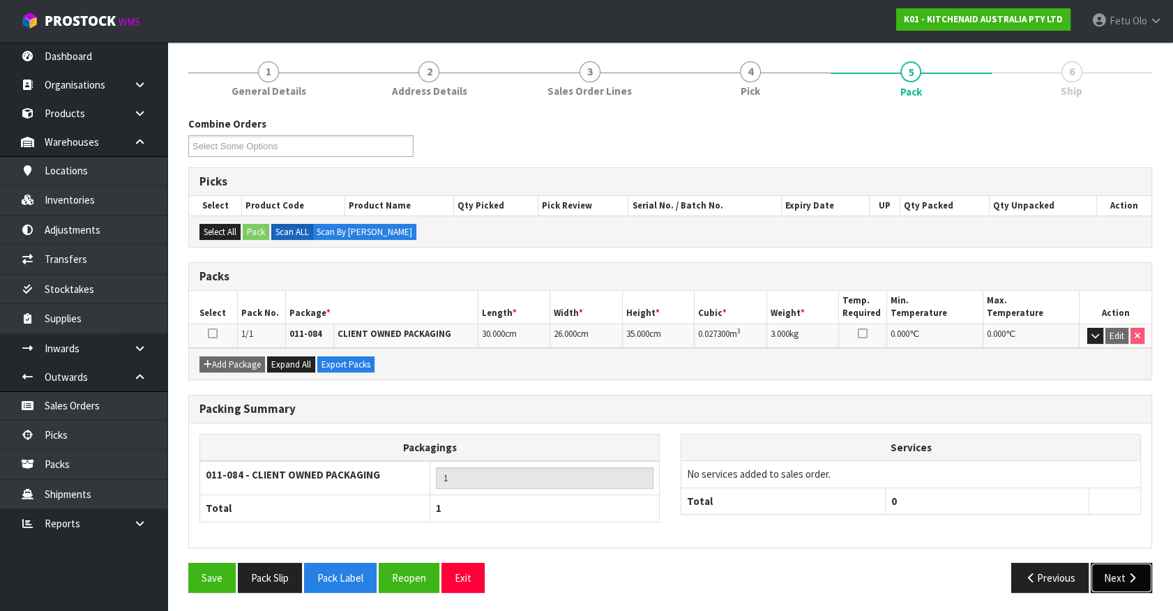
click at [1116, 576] on button "Next" at bounding box center [1121, 578] width 61 height 30
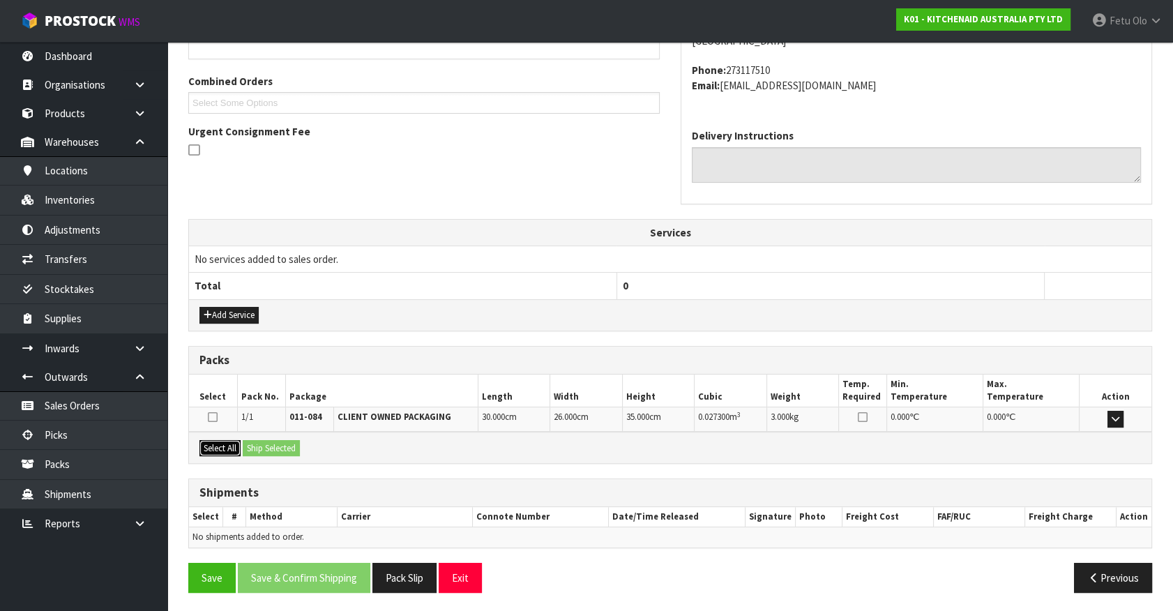
drag, startPoint x: 215, startPoint y: 443, endPoint x: 244, endPoint y: 442, distance: 29.3
click at [224, 443] on button "Select All" at bounding box center [220, 448] width 41 height 17
click at [267, 442] on button "Ship Selected" at bounding box center [271, 448] width 57 height 17
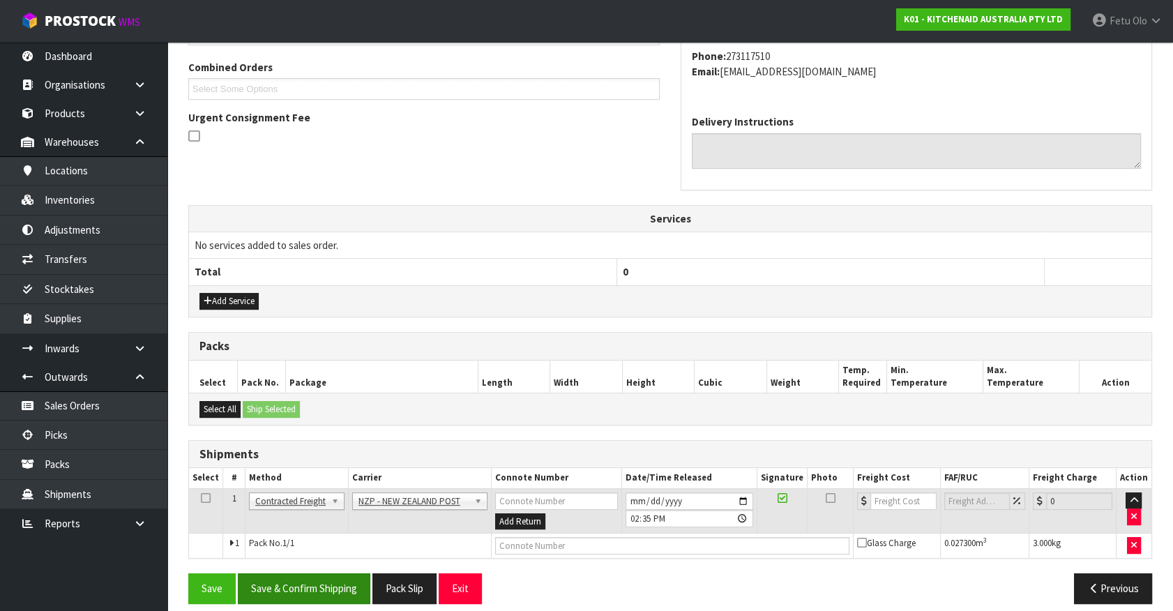
scroll to position [363, 0]
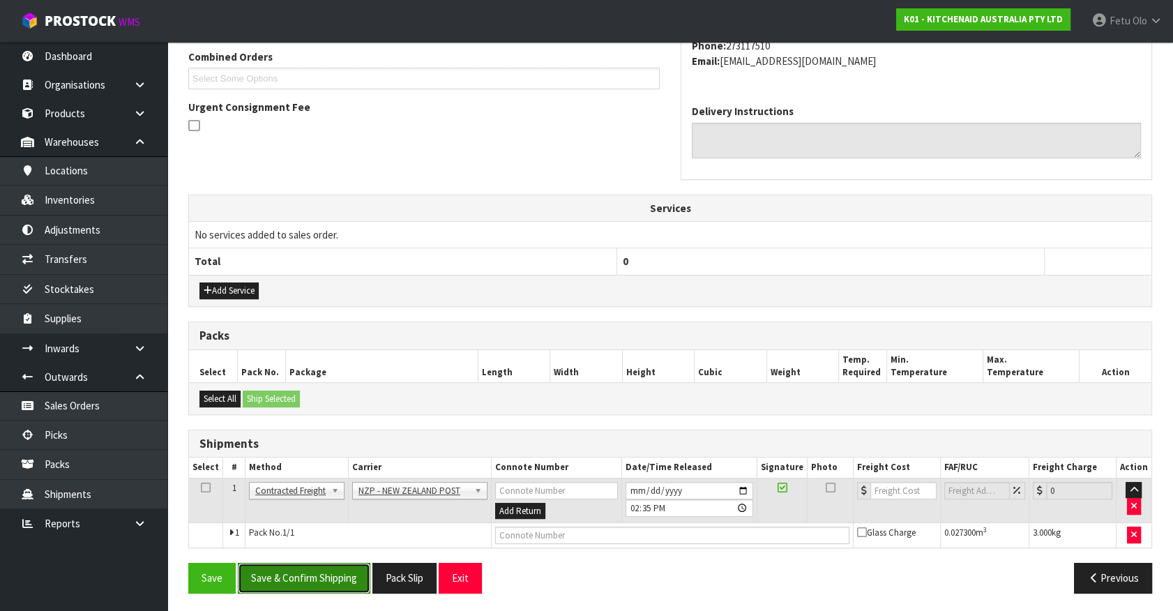
click at [315, 571] on button "Save & Confirm Shipping" at bounding box center [304, 578] width 133 height 30
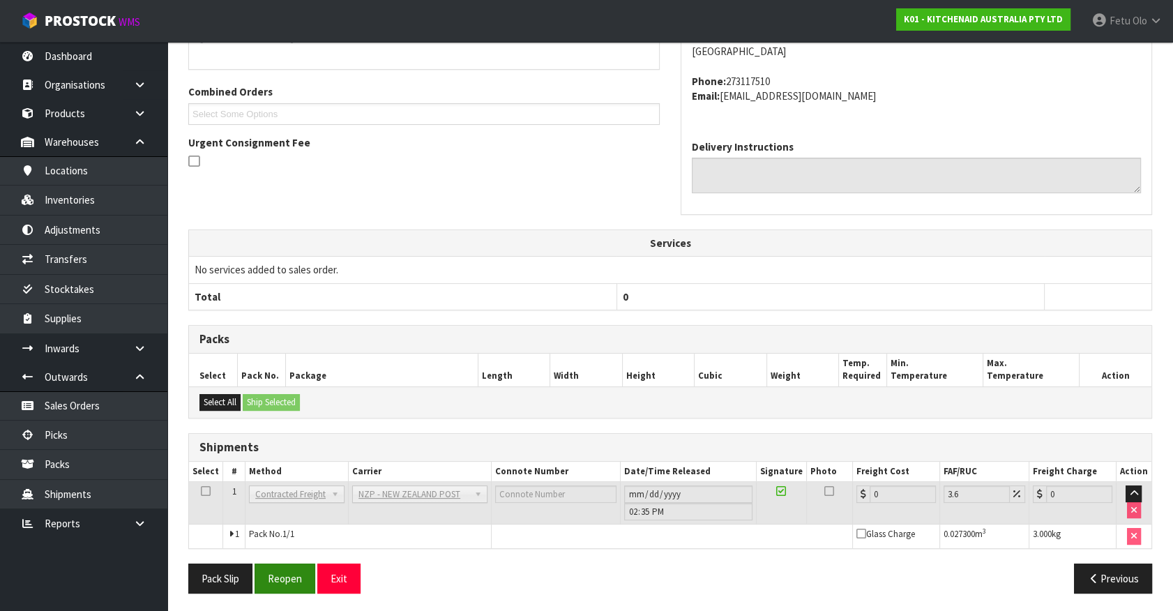
scroll to position [344, 0]
click at [278, 569] on button "Reopen" at bounding box center [285, 578] width 61 height 30
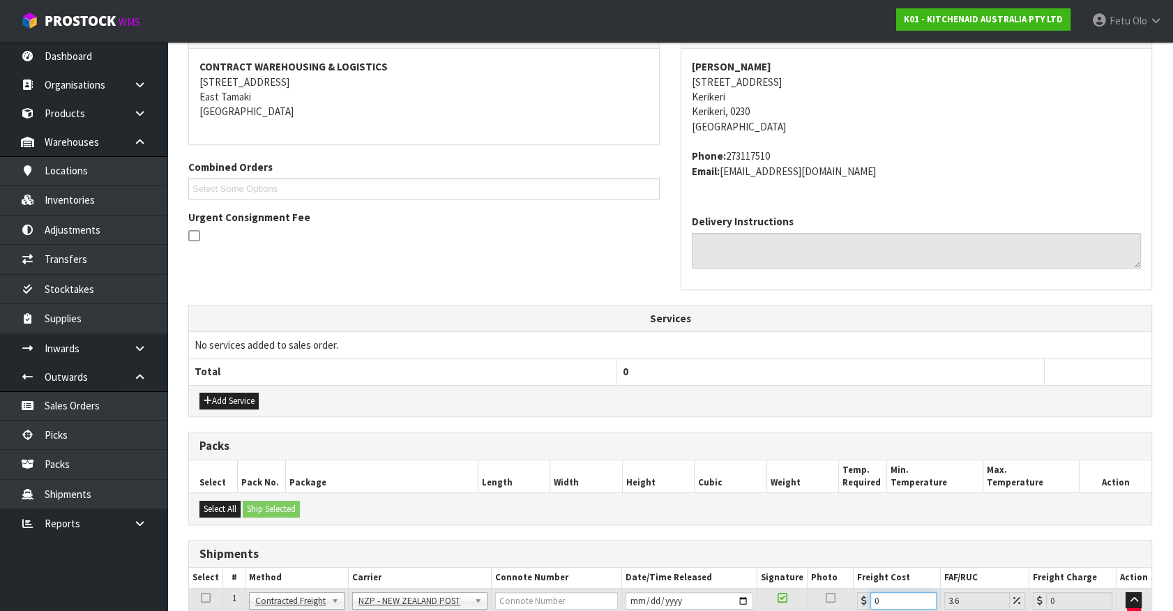
scroll to position [377, 0]
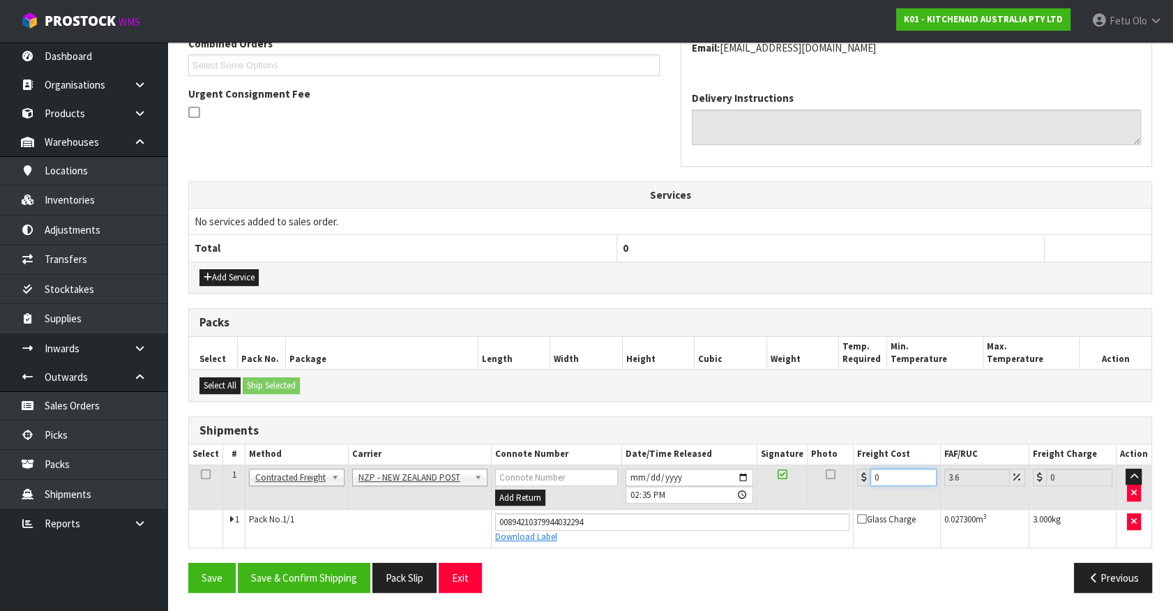
drag, startPoint x: 892, startPoint y: 596, endPoint x: 748, endPoint y: 638, distance: 149.9
click at [327, 585] on button "Save & Confirm Shipping" at bounding box center [304, 578] width 133 height 30
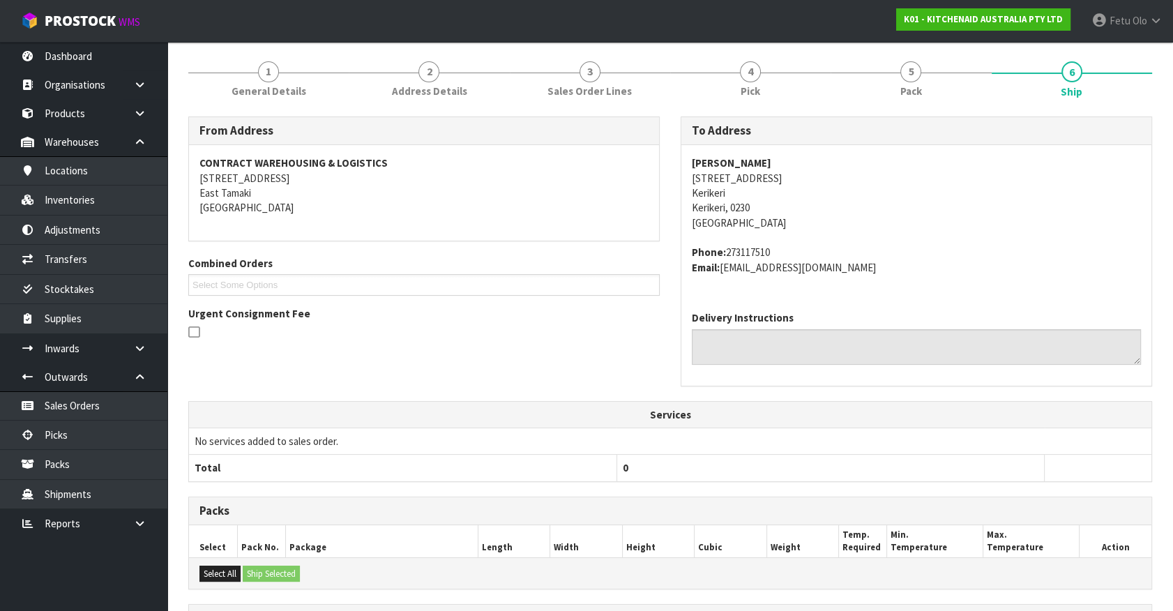
scroll to position [338, 0]
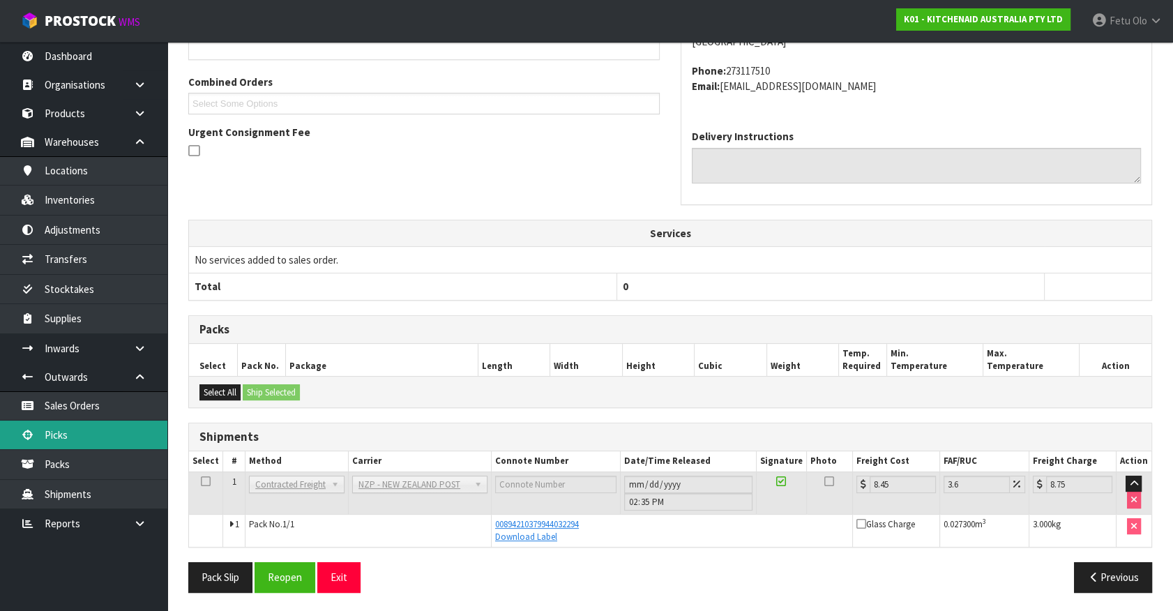
click at [74, 431] on link "Picks" at bounding box center [83, 435] width 167 height 29
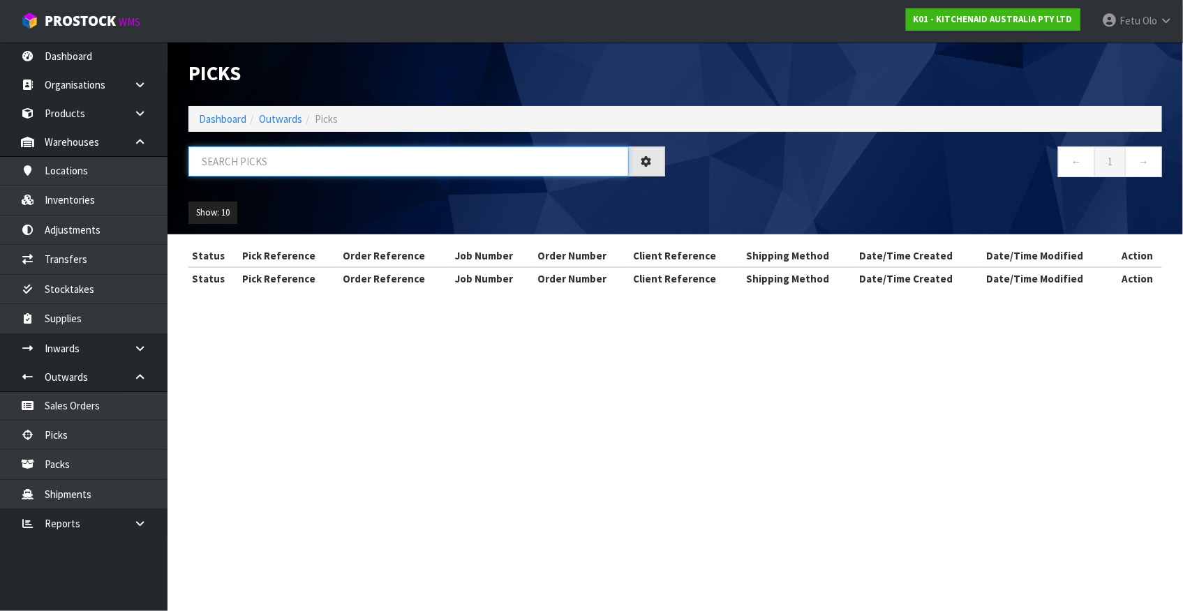
click at [320, 160] on input "text" at bounding box center [408, 162] width 440 height 30
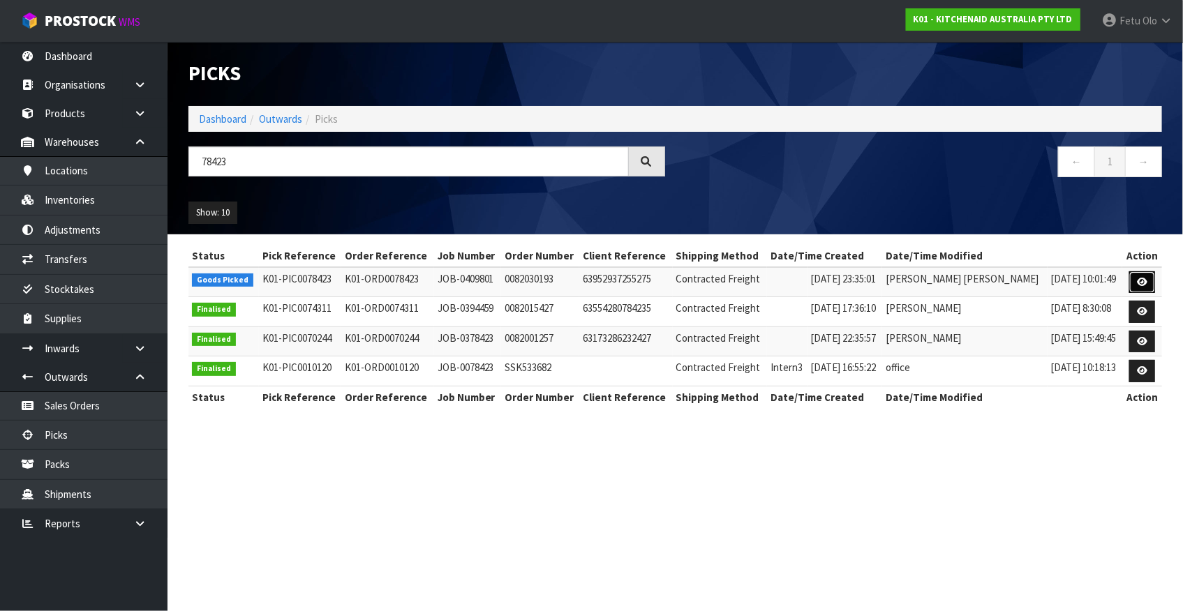
click at [1143, 285] on icon at bounding box center [1142, 282] width 10 height 9
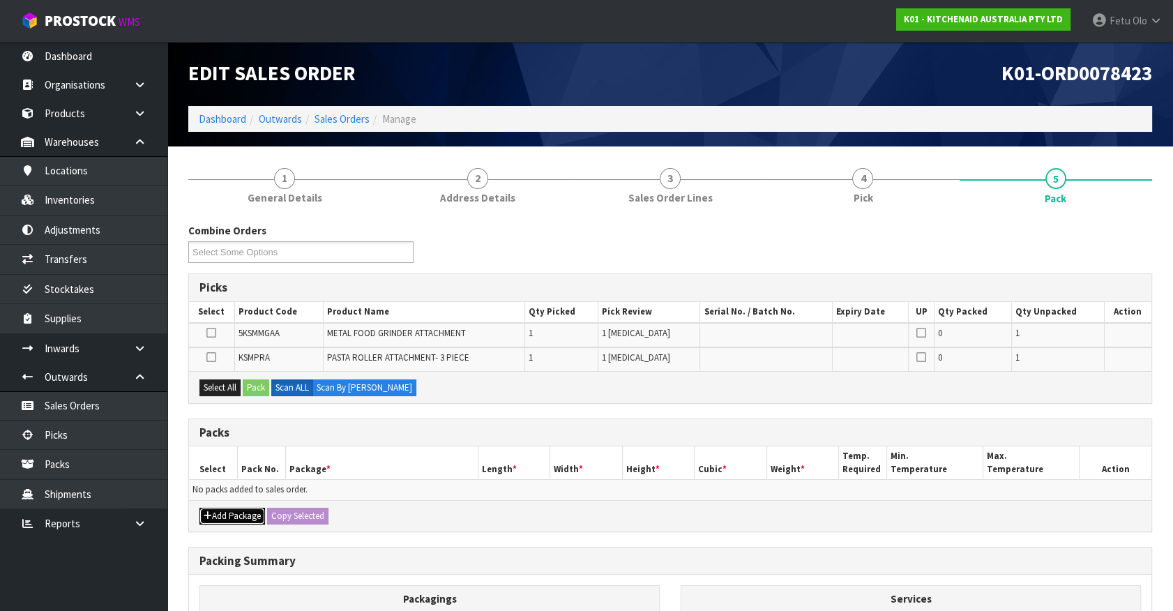
click at [218, 514] on button "Add Package" at bounding box center [233, 516] width 66 height 17
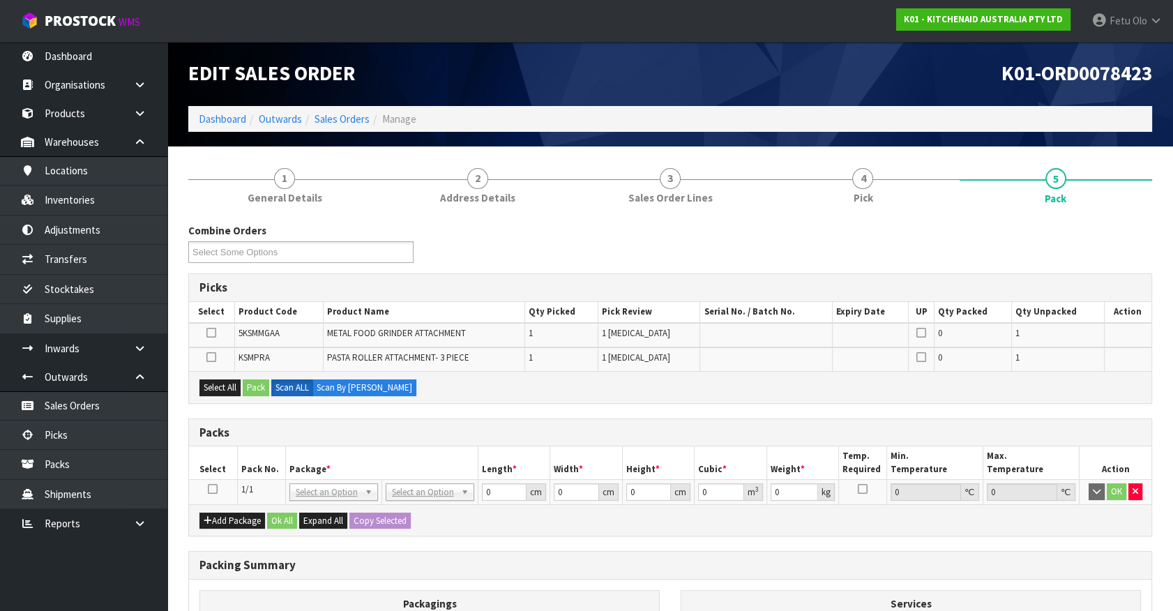
drag, startPoint x: 209, startPoint y: 486, endPoint x: 321, endPoint y: 470, distance: 112.8
click at [224, 486] on td at bounding box center [213, 492] width 48 height 25
click at [321, 470] on th "Package *" at bounding box center [381, 463] width 193 height 33
click at [215, 490] on icon at bounding box center [213, 489] width 10 height 1
click at [322, 459] on th "Package *" at bounding box center [381, 463] width 193 height 33
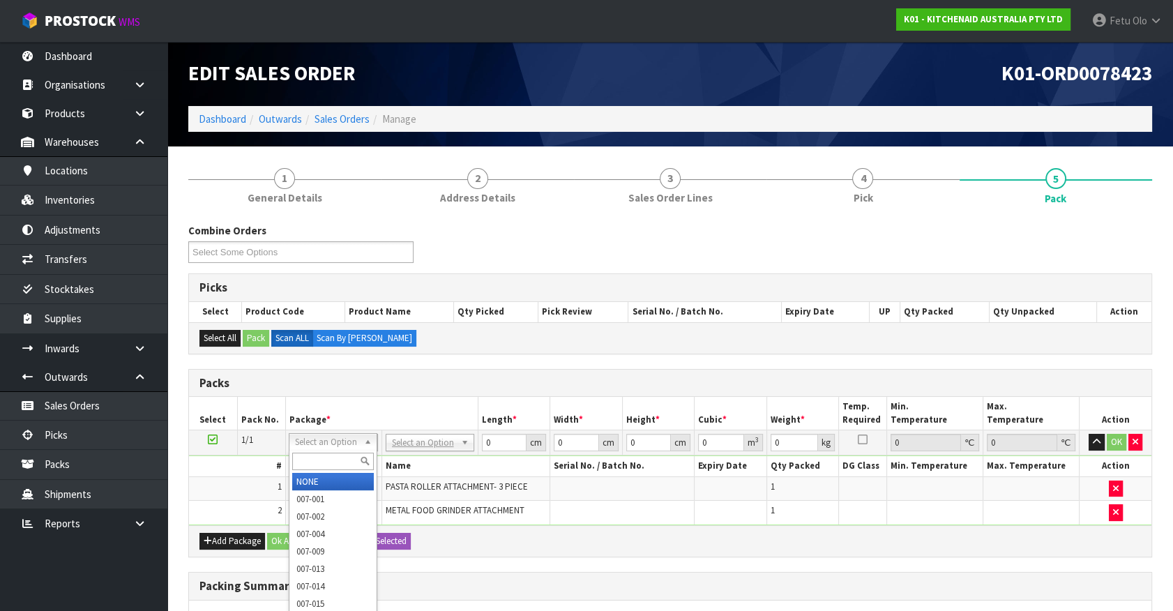
click at [324, 460] on input "text" at bounding box center [333, 461] width 82 height 17
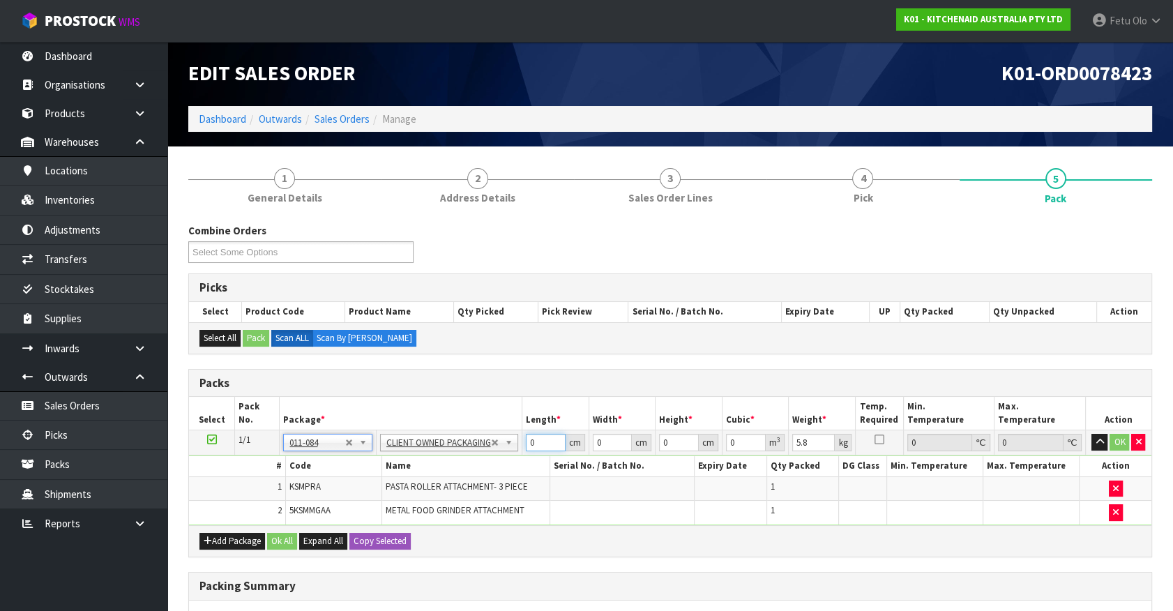
drag, startPoint x: 523, startPoint y: 451, endPoint x: 446, endPoint y: 472, distance: 80.0
click at [446, 472] on tbody "1/1 NONE 007-001 007-002 007-004 007-009 007-013 007-014 007-015 007-017 007-01…" at bounding box center [670, 477] width 963 height 95
click button "OK" at bounding box center [1120, 442] width 20 height 17
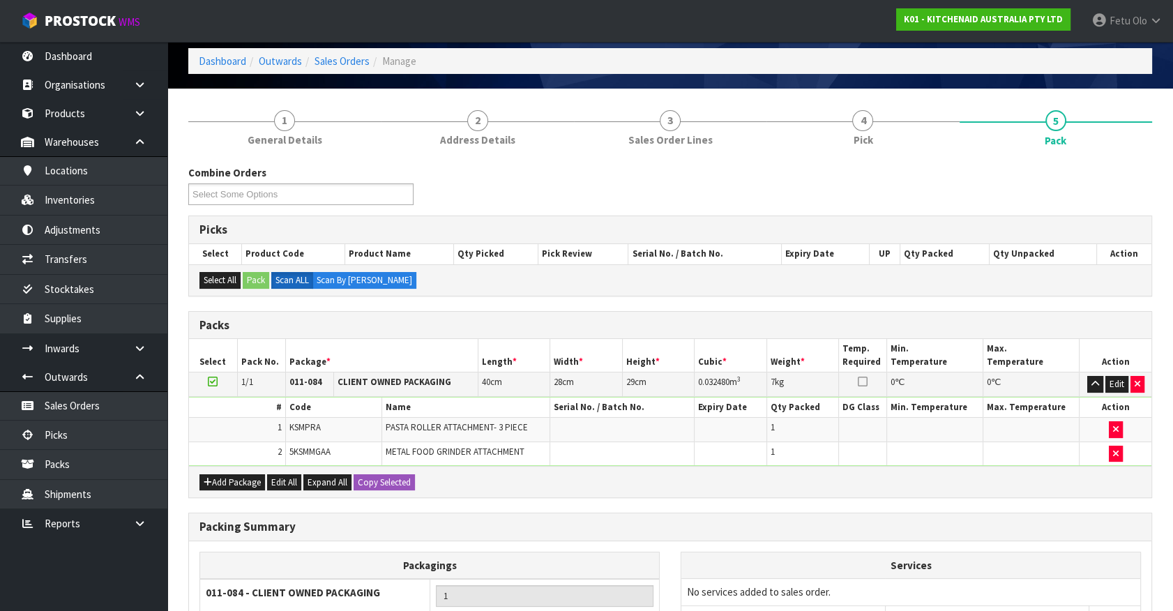
scroll to position [206, 0]
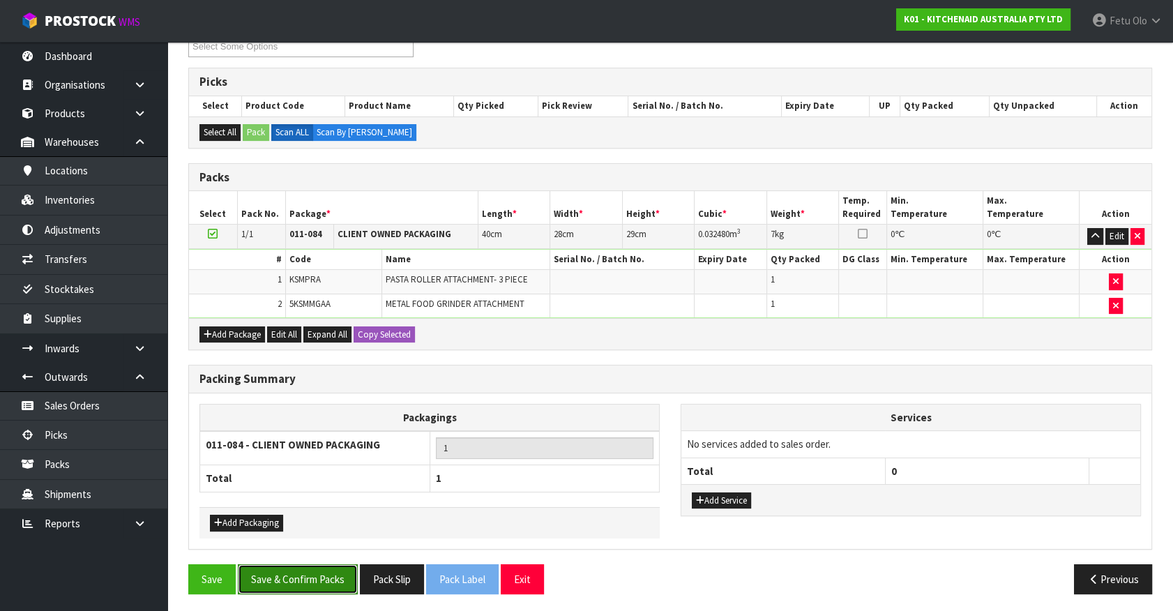
click at [313, 578] on button "Save & Confirm Packs" at bounding box center [298, 579] width 120 height 30
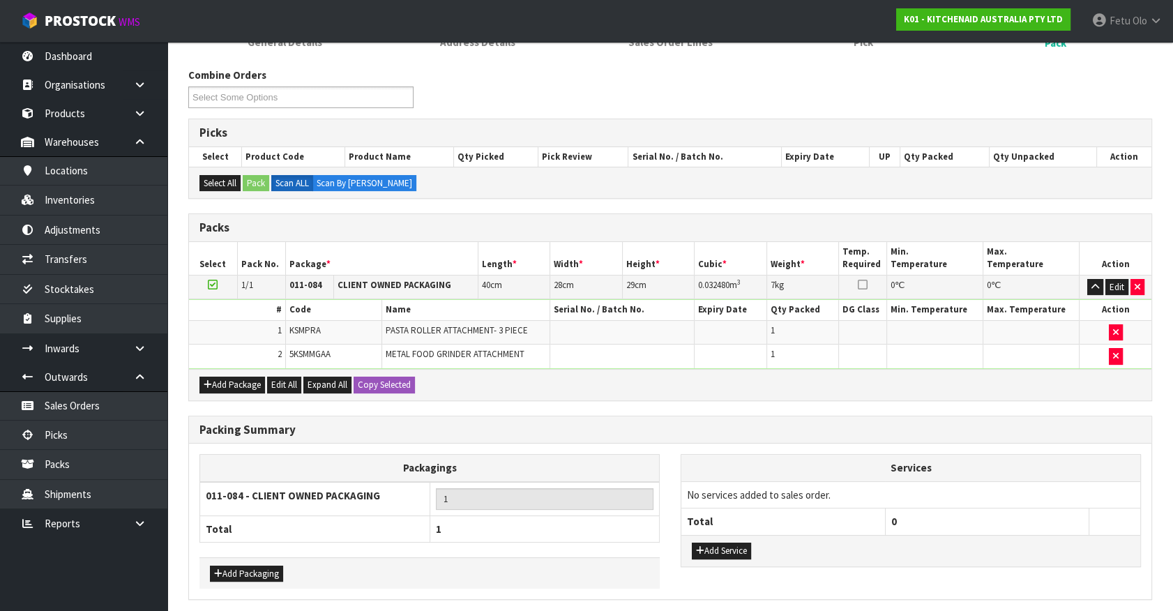
scroll to position [0, 0]
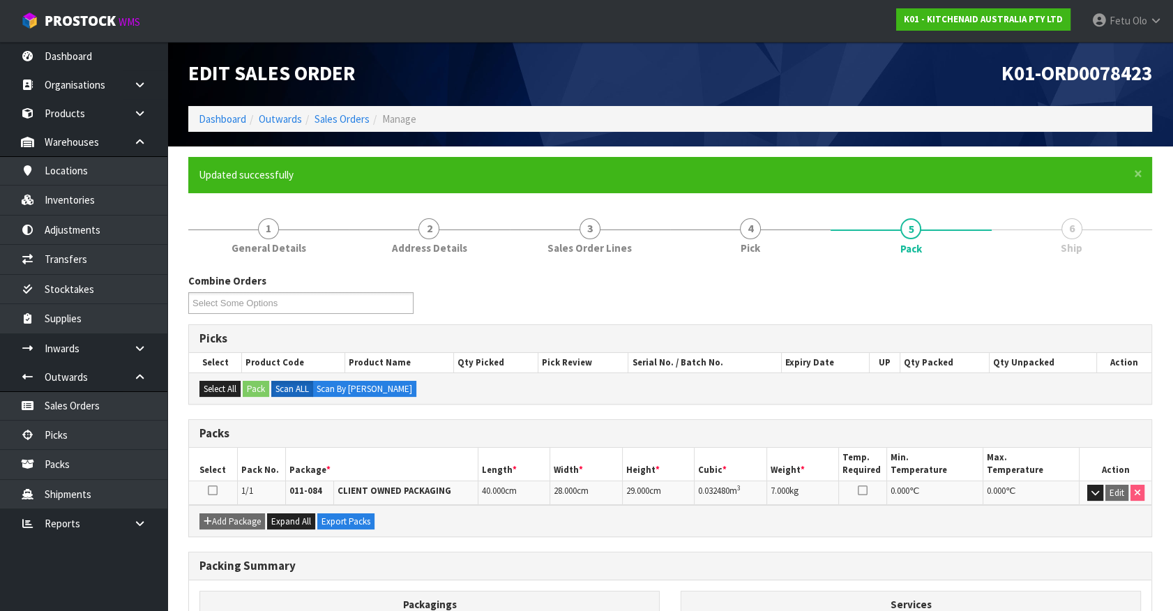
click at [563, 545] on div "Combine Orders K01-ORD0078350 K01-ORD0078413 K01-ORD0078422 K01-ORD0078423 K01-…" at bounding box center [670, 516] width 964 height 487
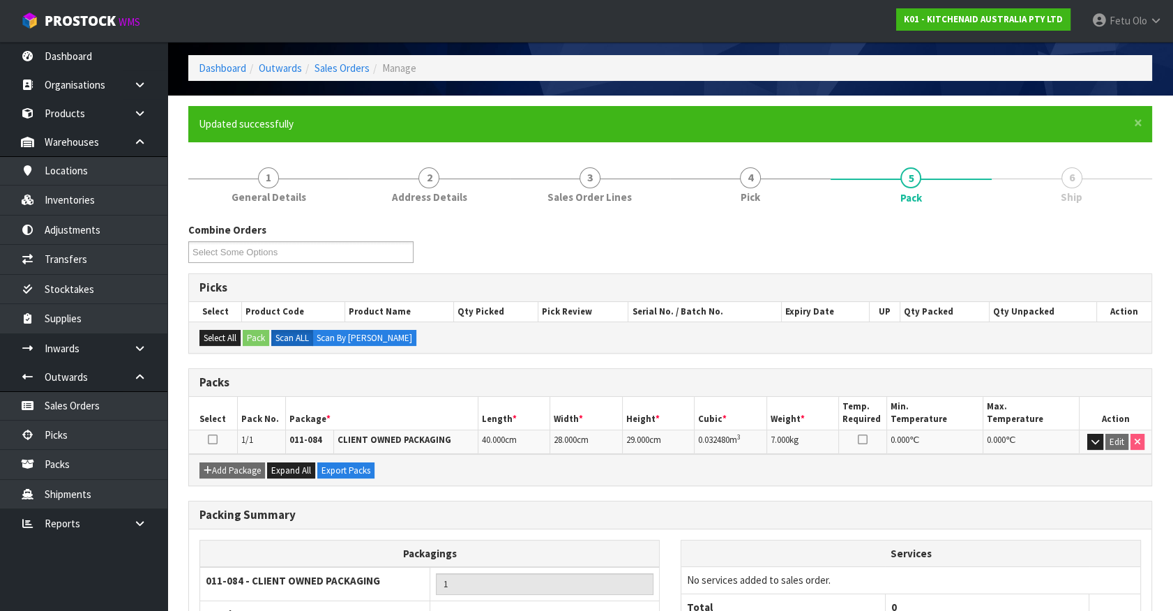
scroll to position [157, 0]
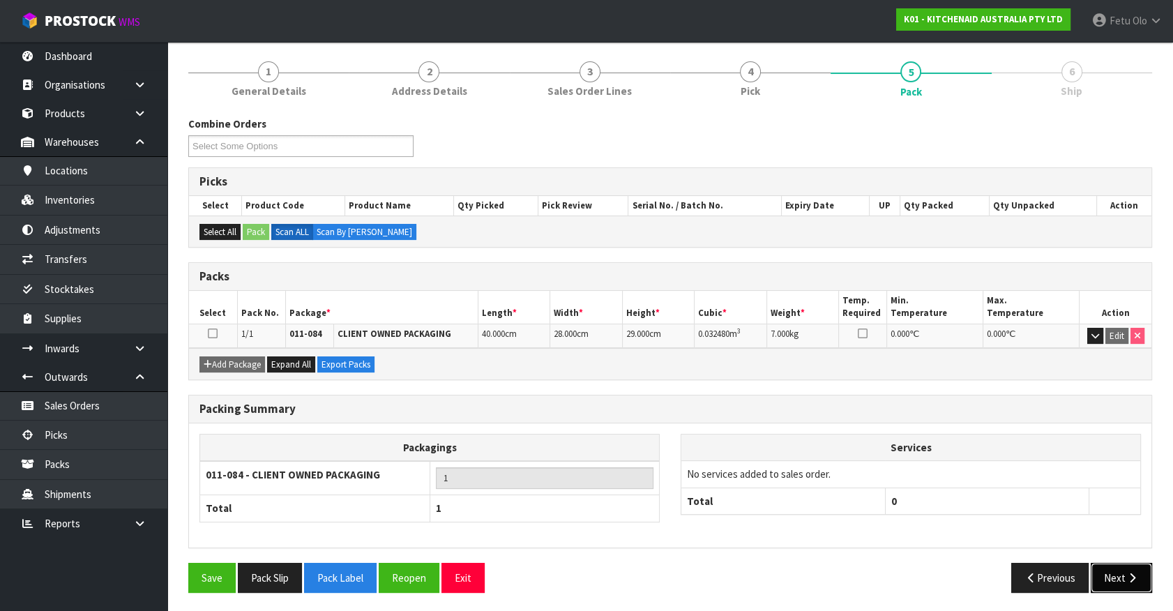
click at [1131, 574] on icon "button" at bounding box center [1132, 578] width 13 height 10
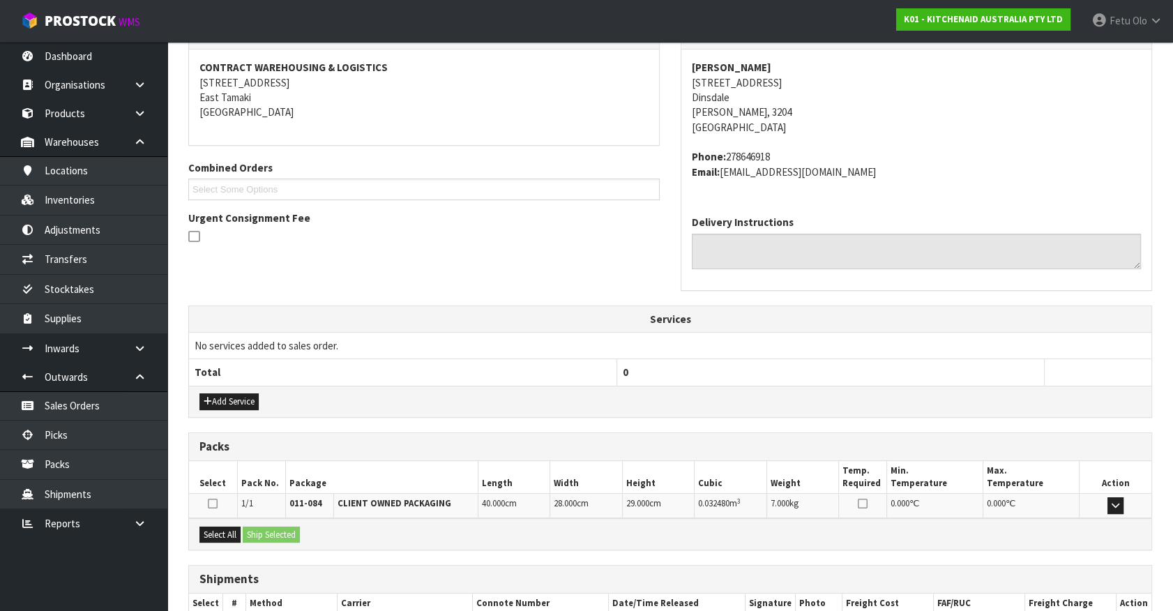
scroll to position [339, 0]
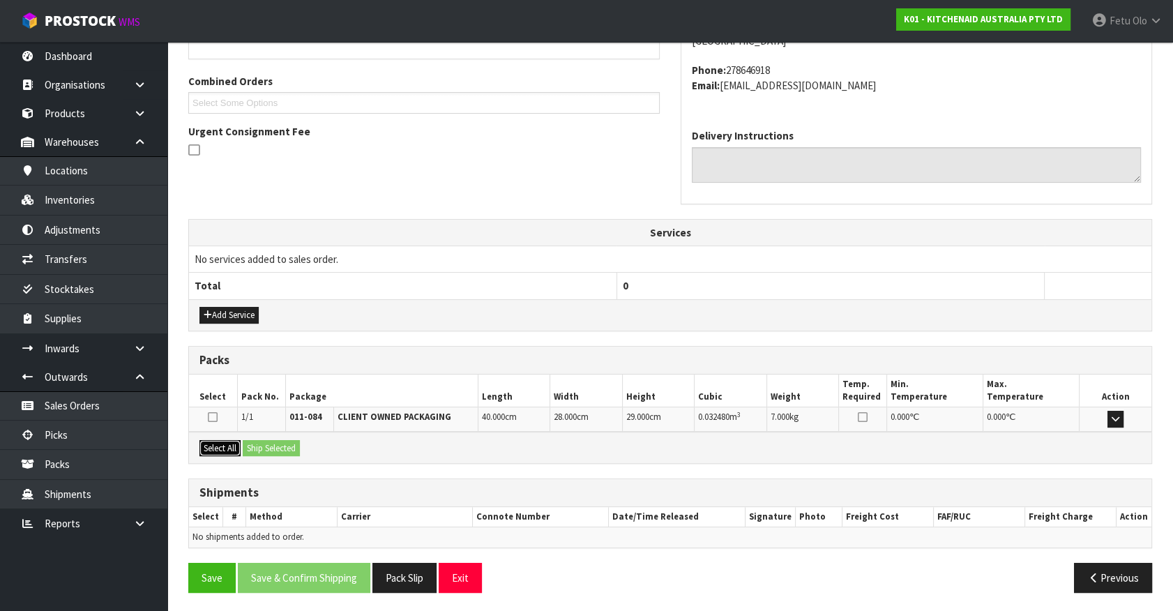
click at [234, 440] on button "Select All" at bounding box center [220, 448] width 41 height 17
click at [269, 449] on button "Ship Selected" at bounding box center [271, 448] width 57 height 17
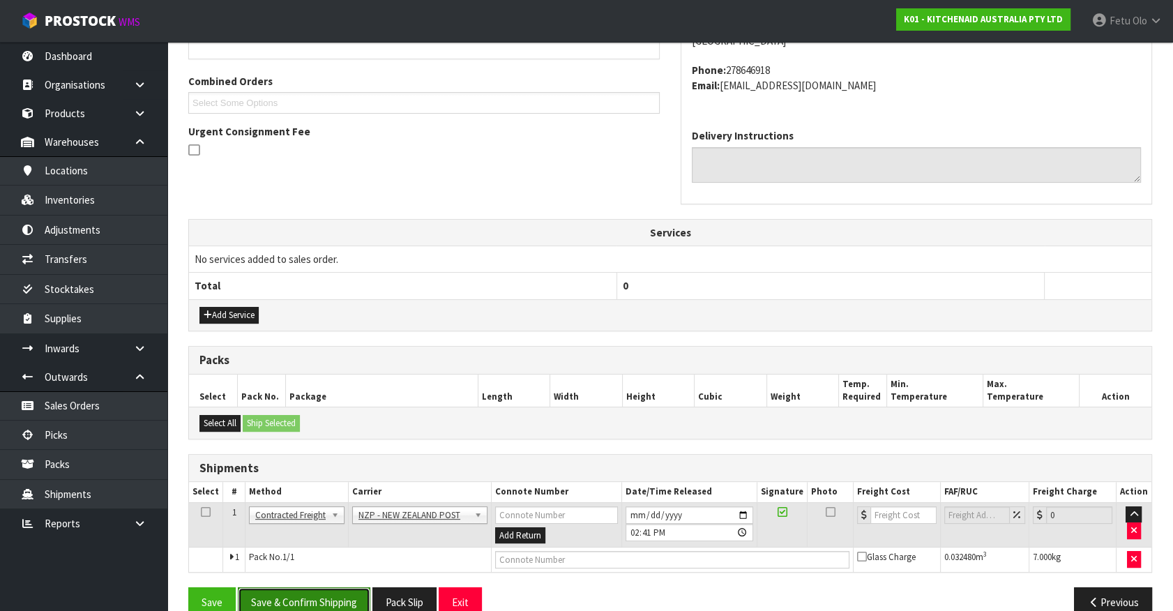
click at [304, 592] on button "Save & Confirm Shipping" at bounding box center [304, 602] width 133 height 30
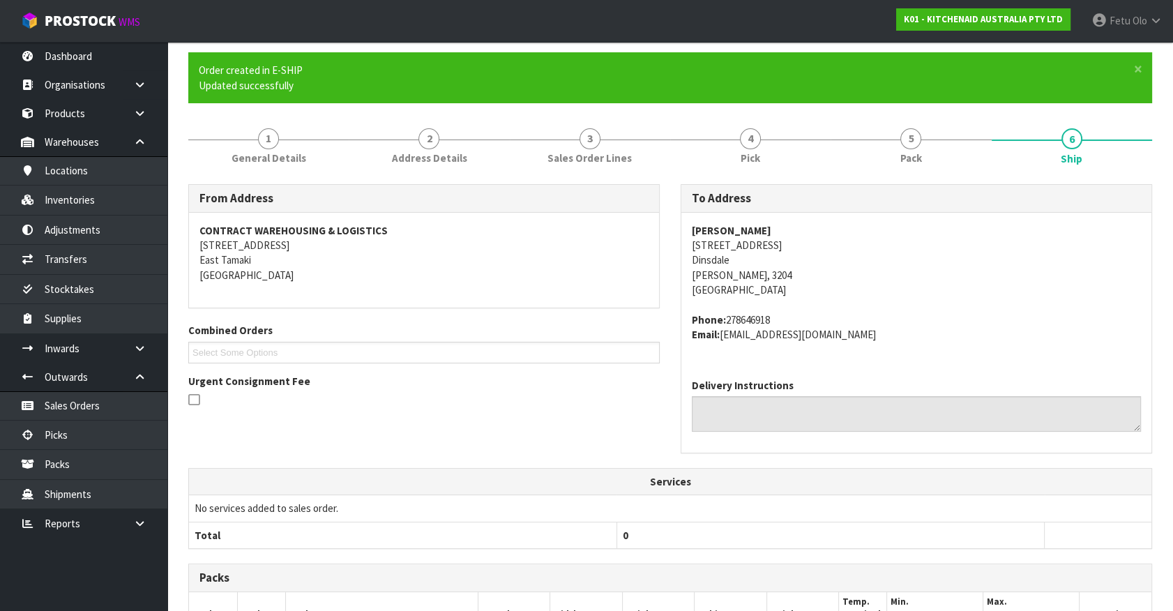
scroll to position [344, 0]
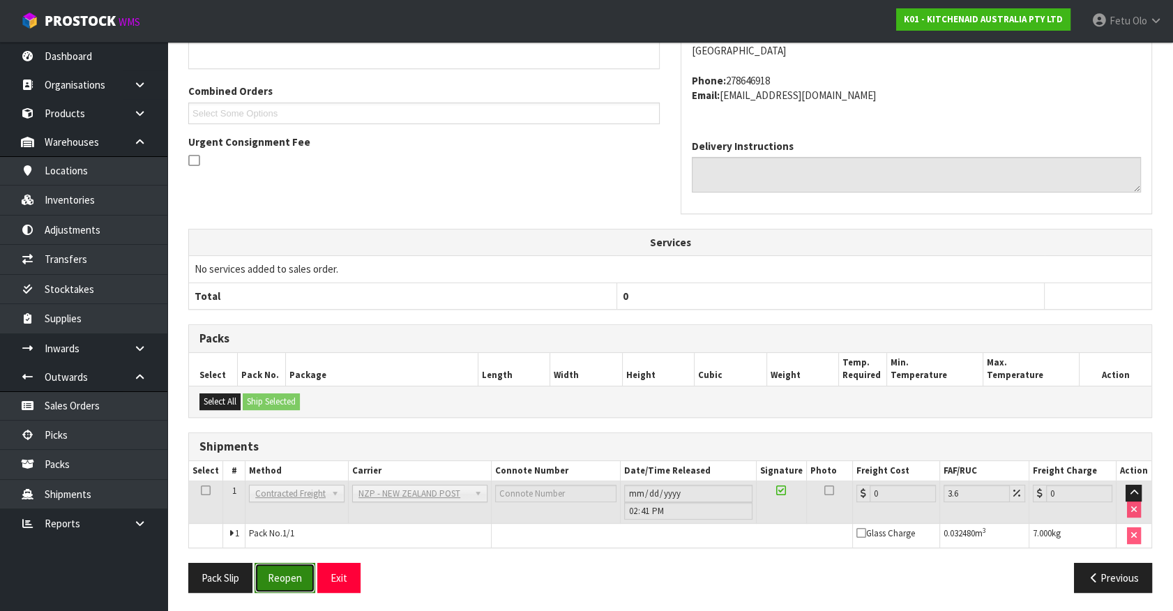
click at [284, 564] on button "Reopen" at bounding box center [285, 578] width 61 height 30
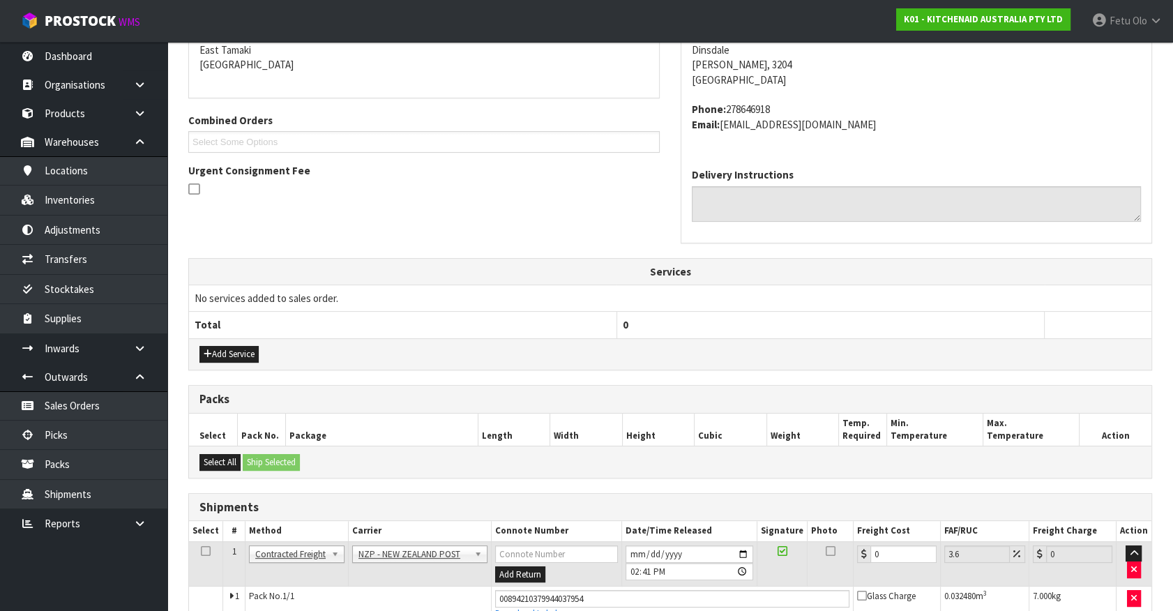
scroll to position [377, 0]
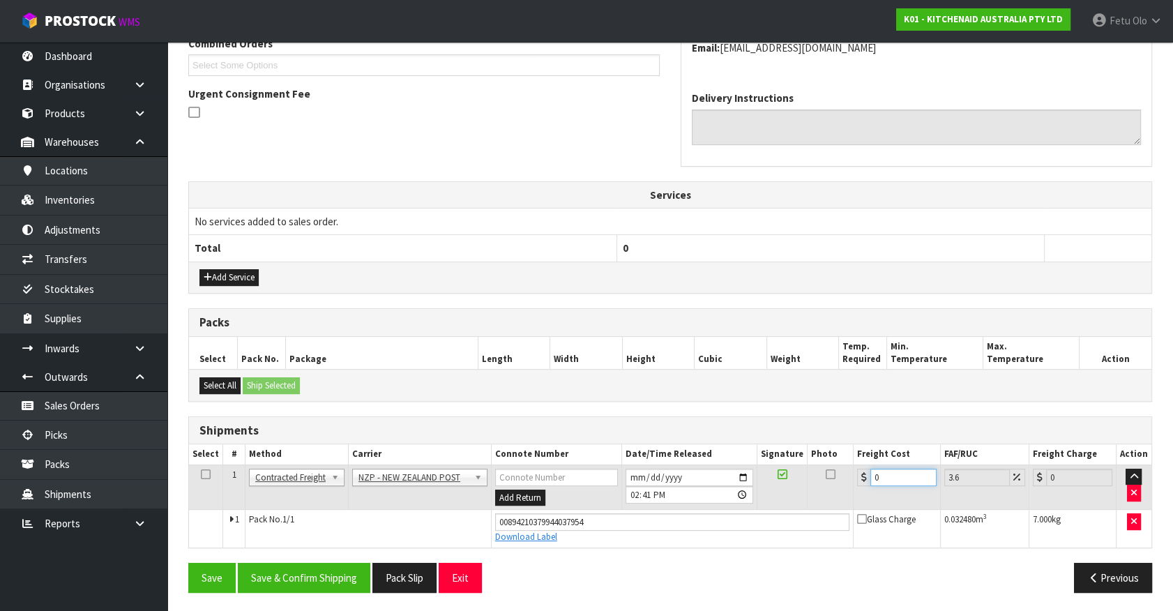
drag, startPoint x: 900, startPoint y: 479, endPoint x: 695, endPoint y: 518, distance: 208.9
click at [695, 518] on tbody "1 Client Local Pickup Customer Local Pickup Company Freight Contracted Freight …" at bounding box center [670, 506] width 963 height 82
click at [365, 566] on button "Save & Confirm Shipping" at bounding box center [304, 578] width 133 height 30
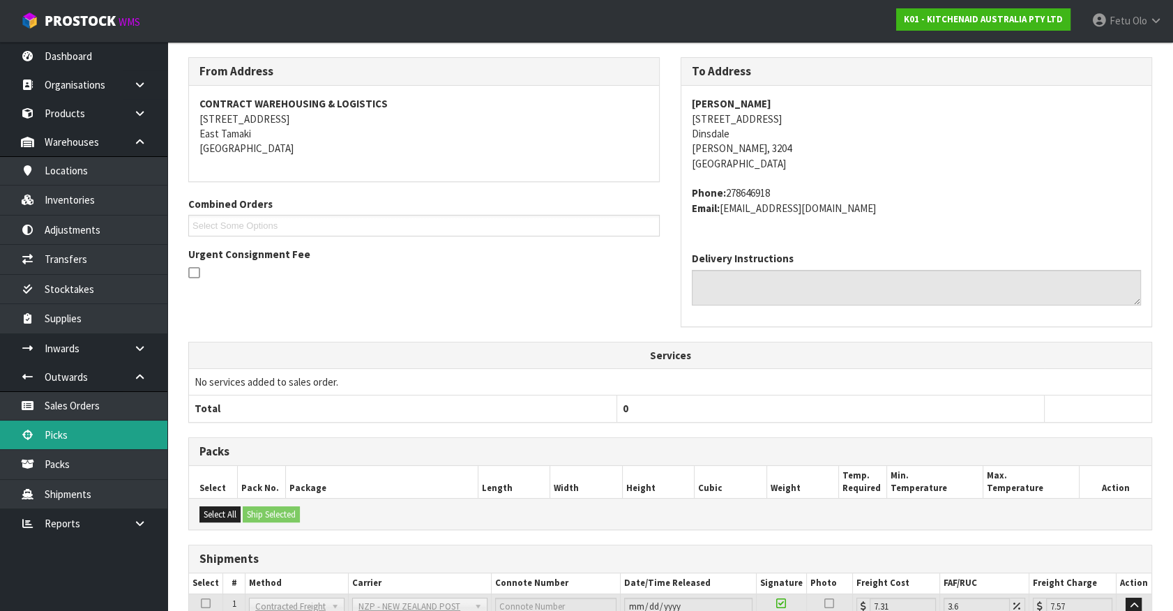
scroll to position [338, 0]
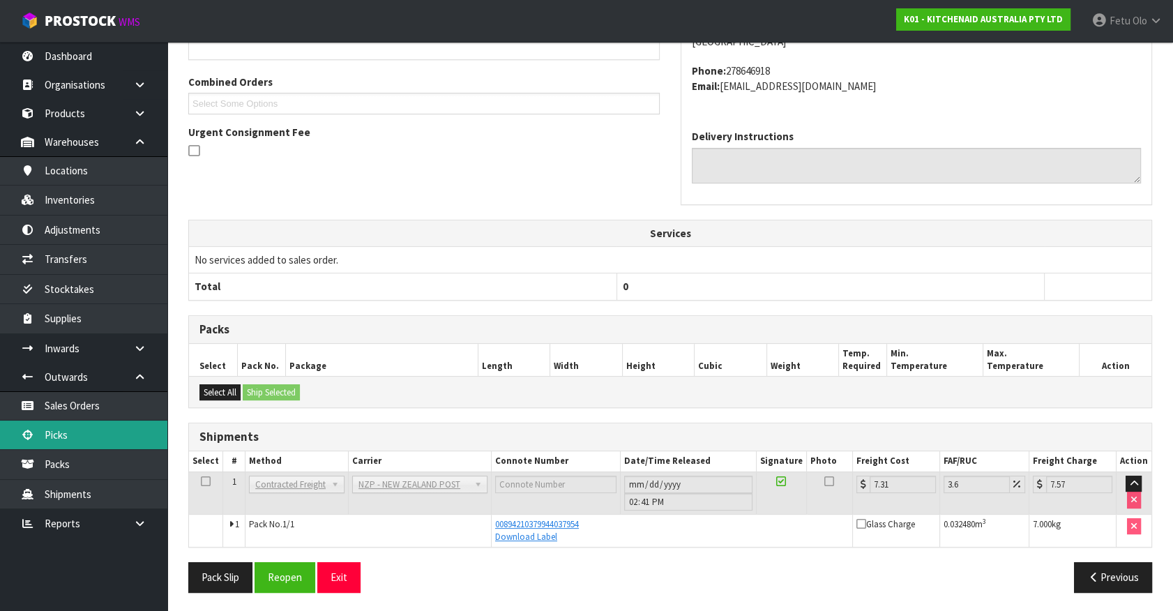
click at [91, 425] on link "Picks" at bounding box center [83, 435] width 167 height 29
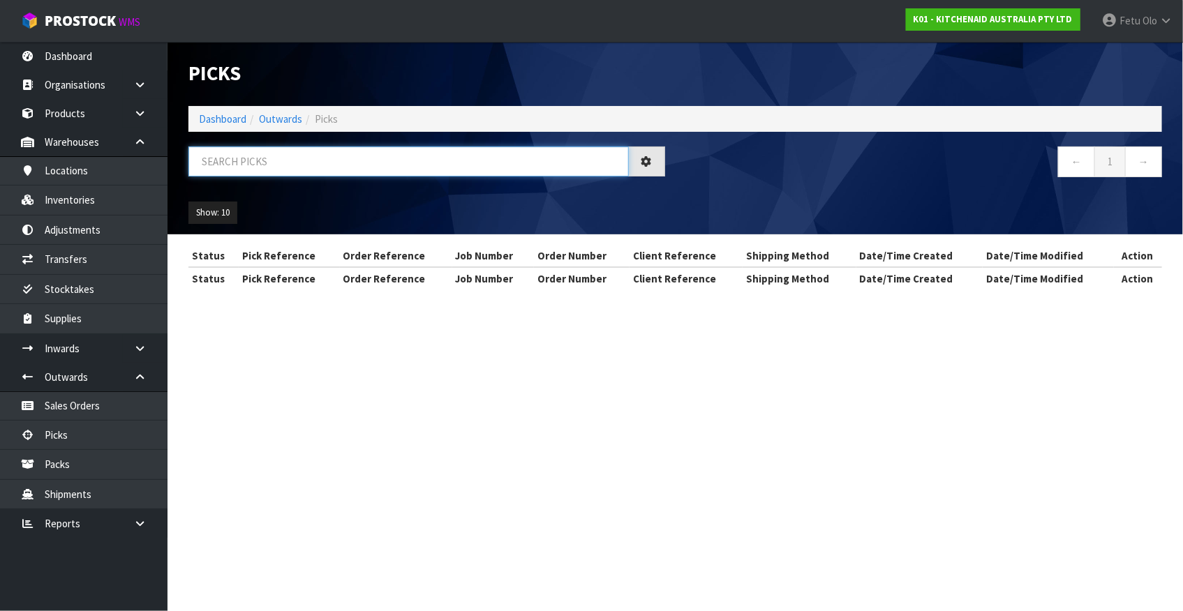
click at [343, 167] on input "text" at bounding box center [408, 162] width 440 height 30
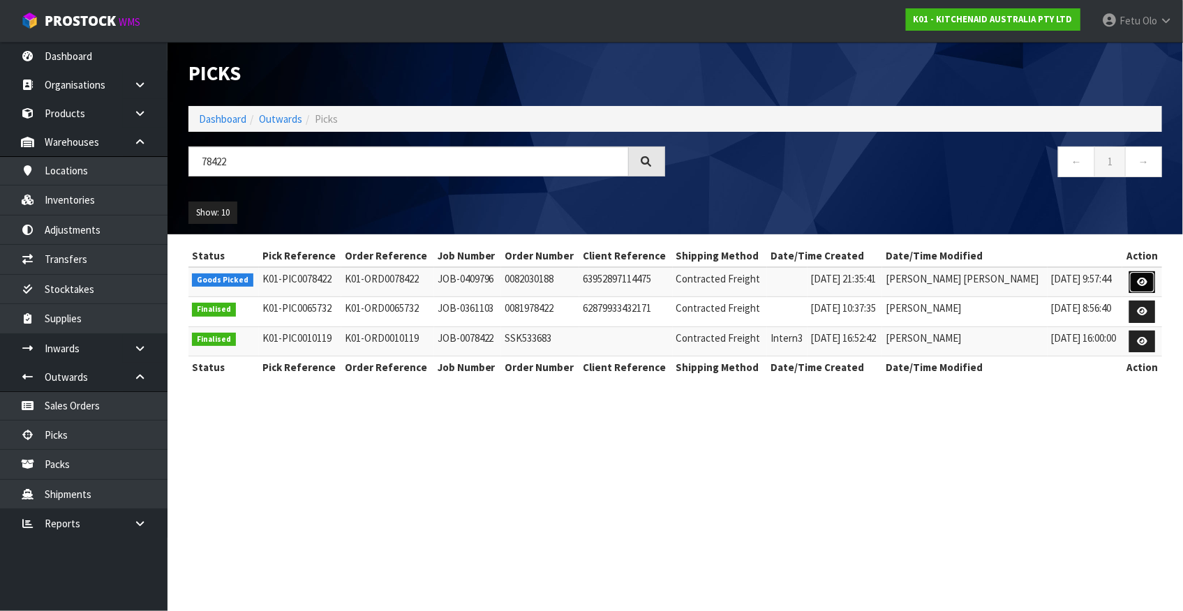
click at [1138, 283] on icon at bounding box center [1142, 282] width 10 height 9
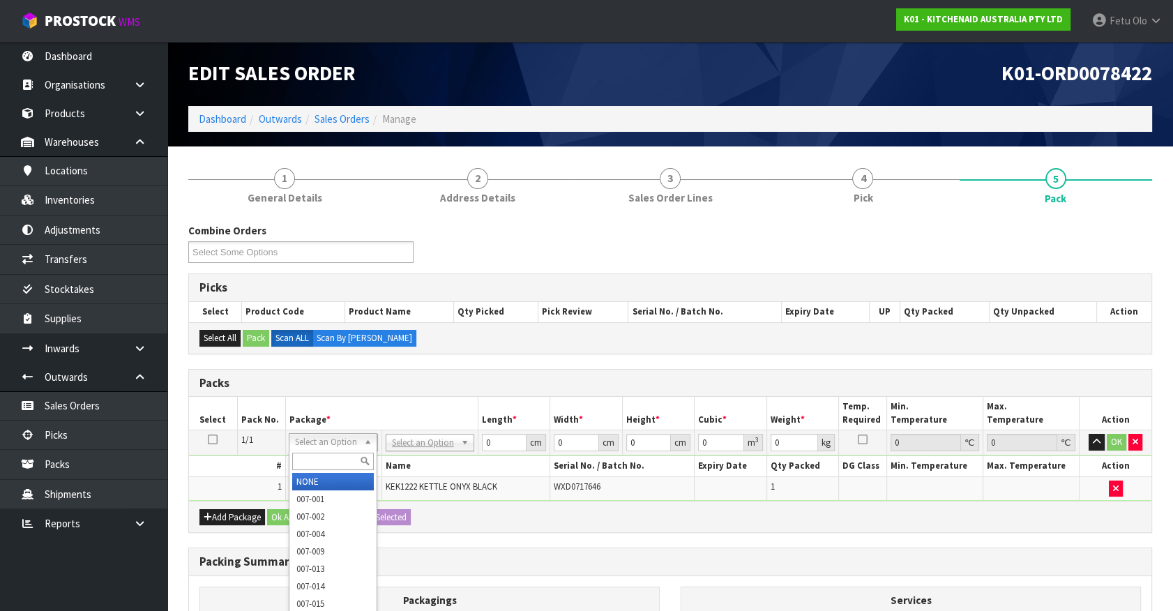
drag, startPoint x: 321, startPoint y: 442, endPoint x: 317, endPoint y: 464, distance: 21.9
click at [317, 461] on input "text" at bounding box center [333, 461] width 82 height 17
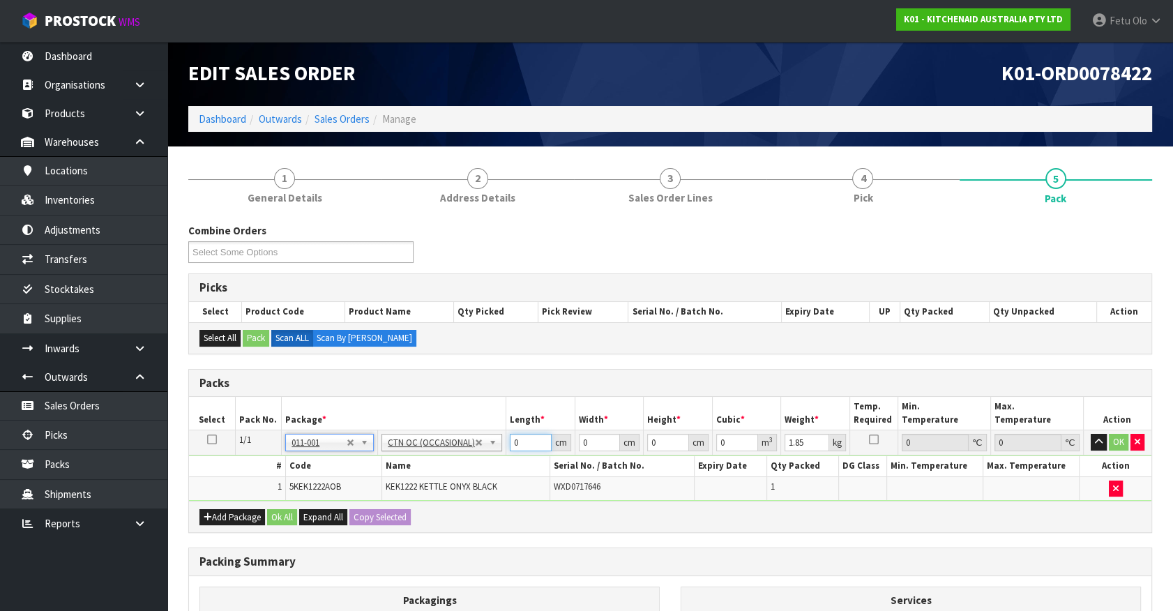
drag, startPoint x: 524, startPoint y: 440, endPoint x: 373, endPoint y: 478, distance: 155.5
click at [373, 478] on tbody "1/1 NONE 007-001 007-002 007-004 007-009 007-013 007-014 007-015 007-017 007-01…" at bounding box center [670, 465] width 963 height 70
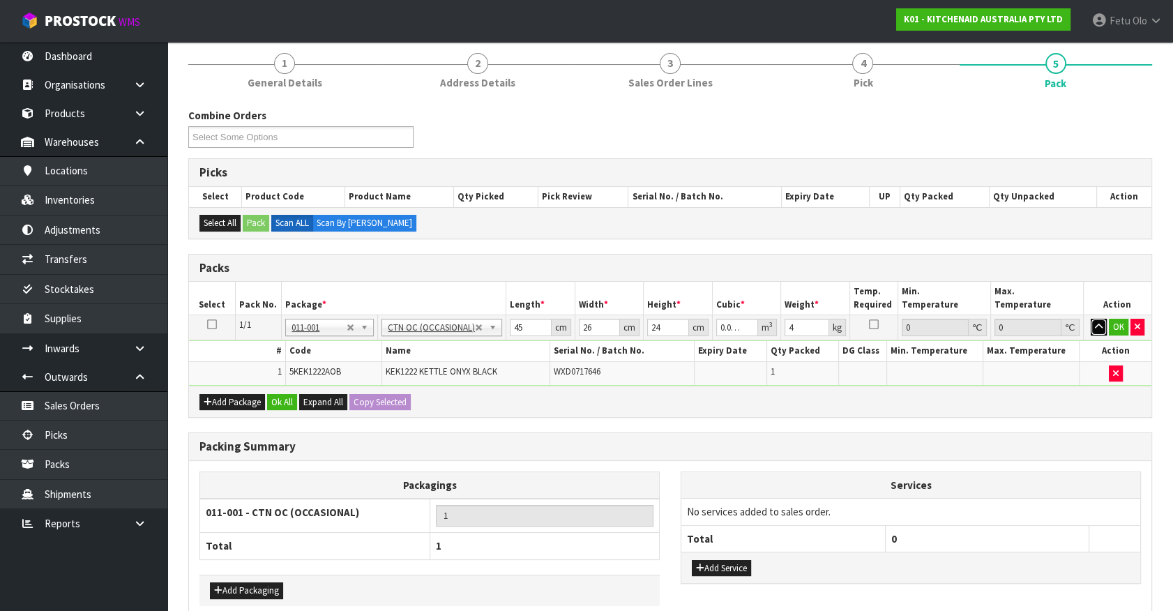
scroll to position [183, 0]
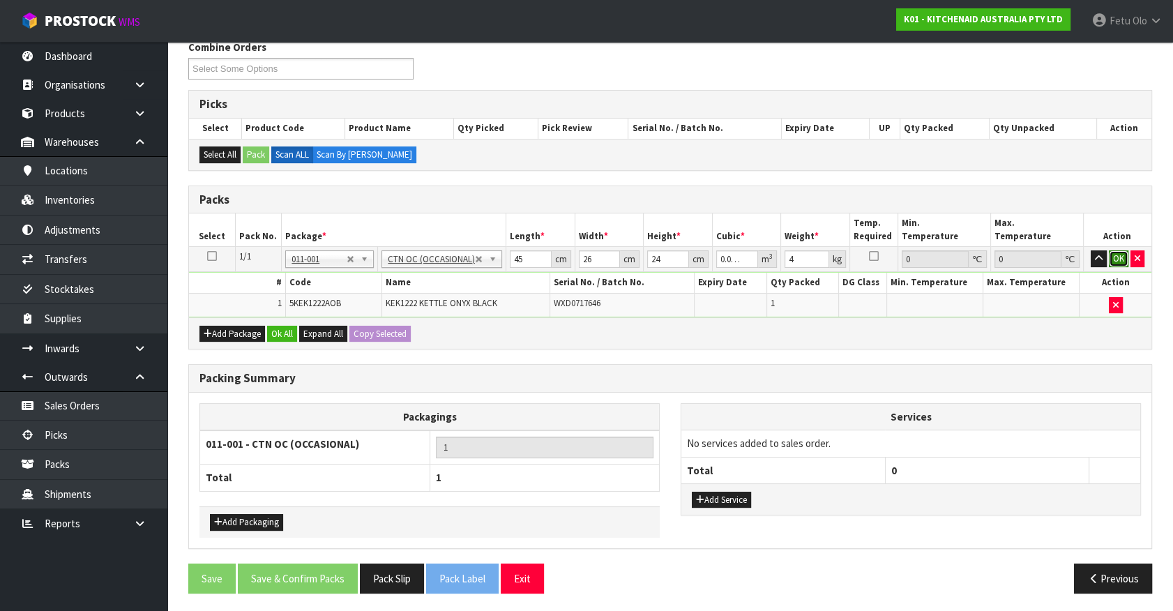
click at [1119, 255] on button "OK" at bounding box center [1119, 258] width 20 height 17
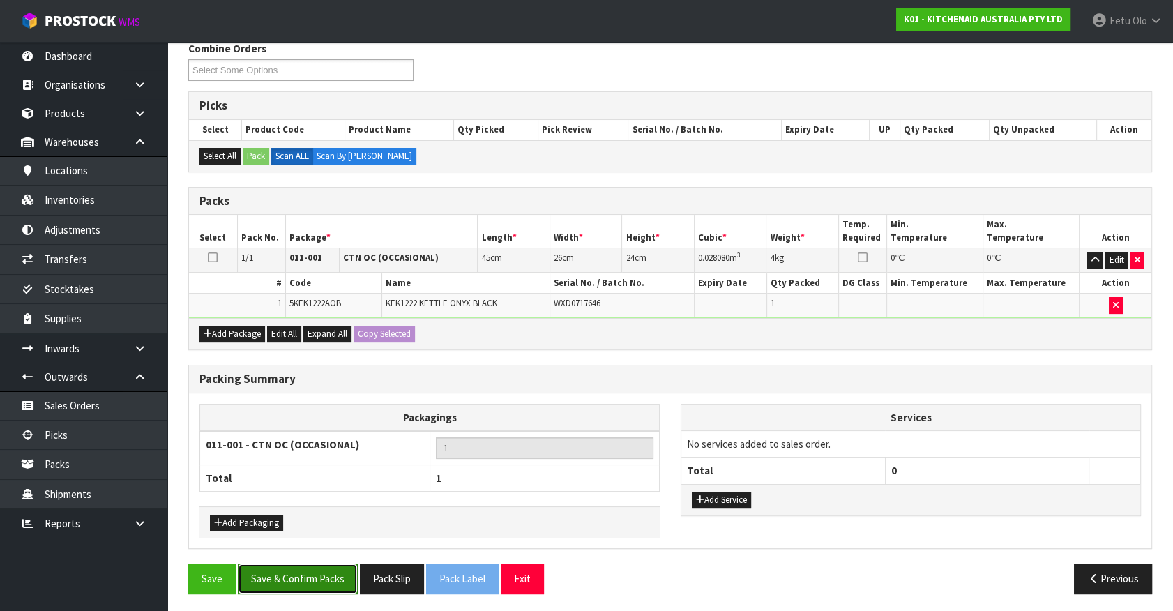
click at [294, 573] on button "Save & Confirm Packs" at bounding box center [298, 579] width 120 height 30
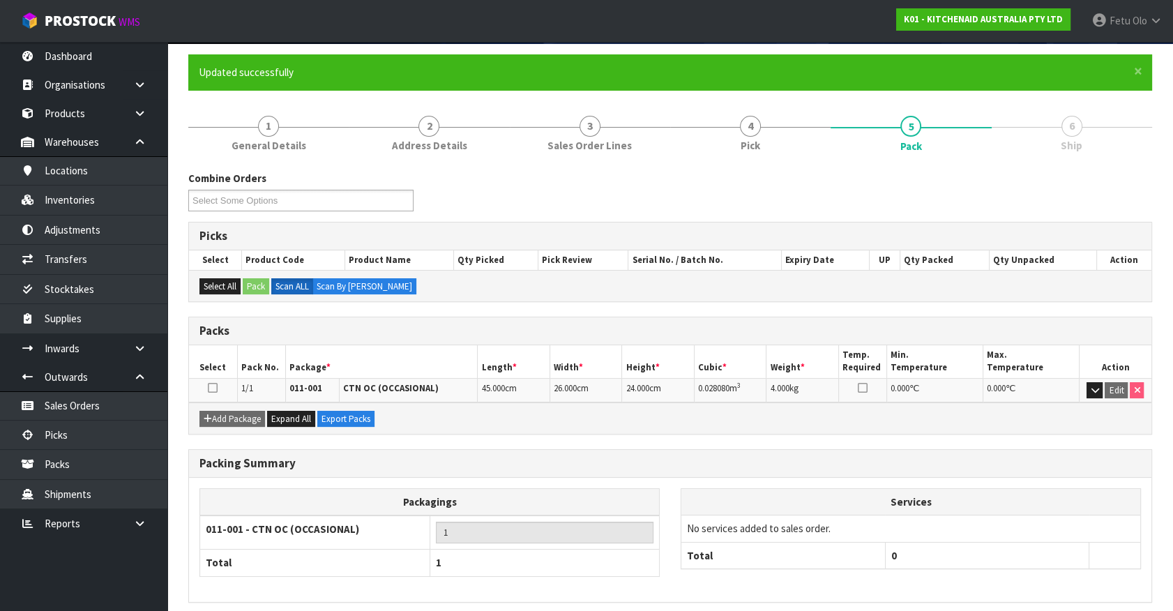
scroll to position [157, 0]
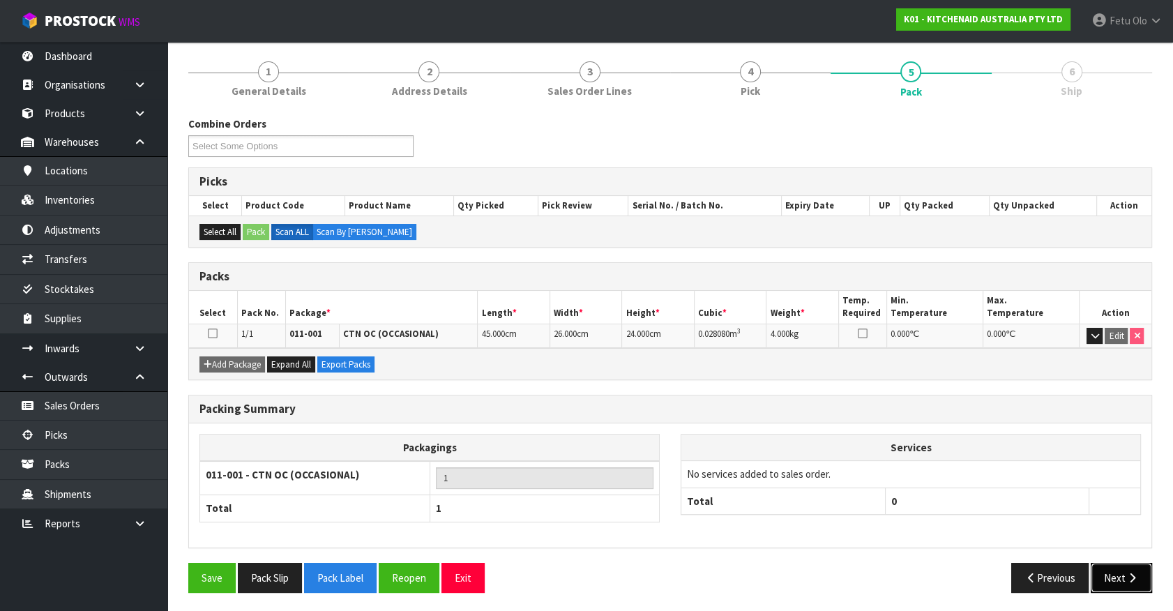
click at [1133, 566] on button "Next" at bounding box center [1121, 578] width 61 height 30
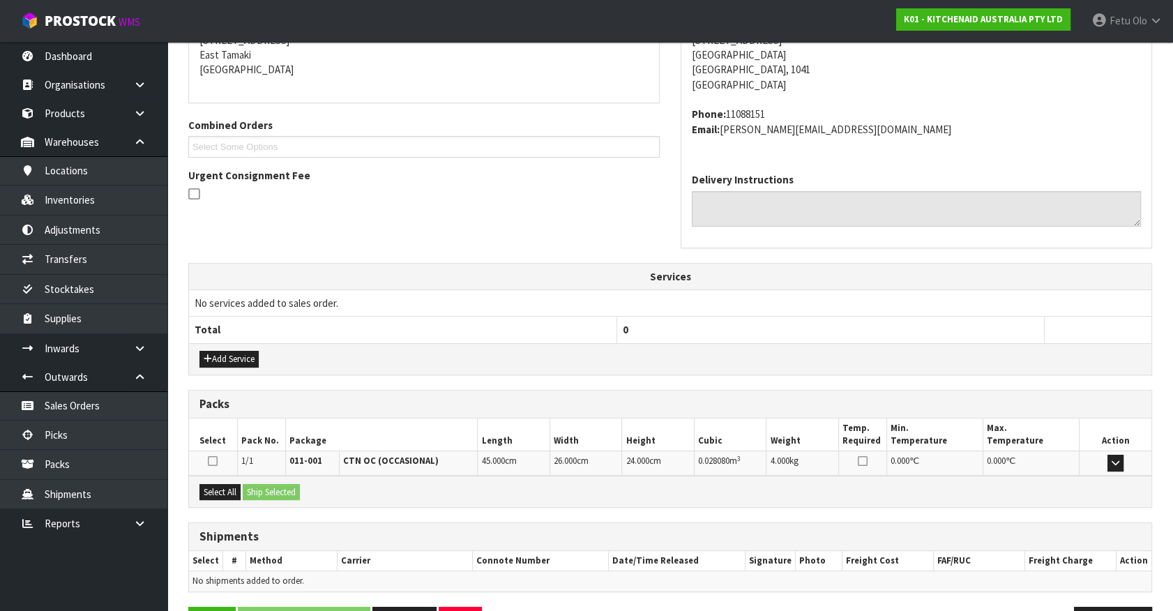
scroll to position [339, 0]
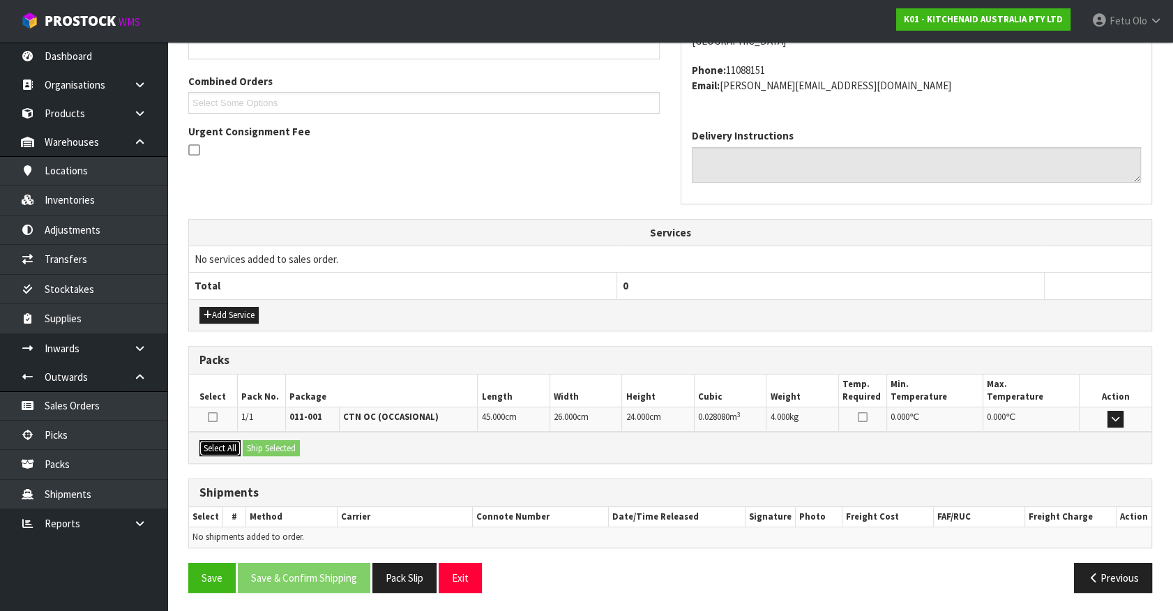
click at [229, 444] on button "Select All" at bounding box center [220, 448] width 41 height 17
click at [255, 444] on button "Ship Selected" at bounding box center [271, 448] width 57 height 17
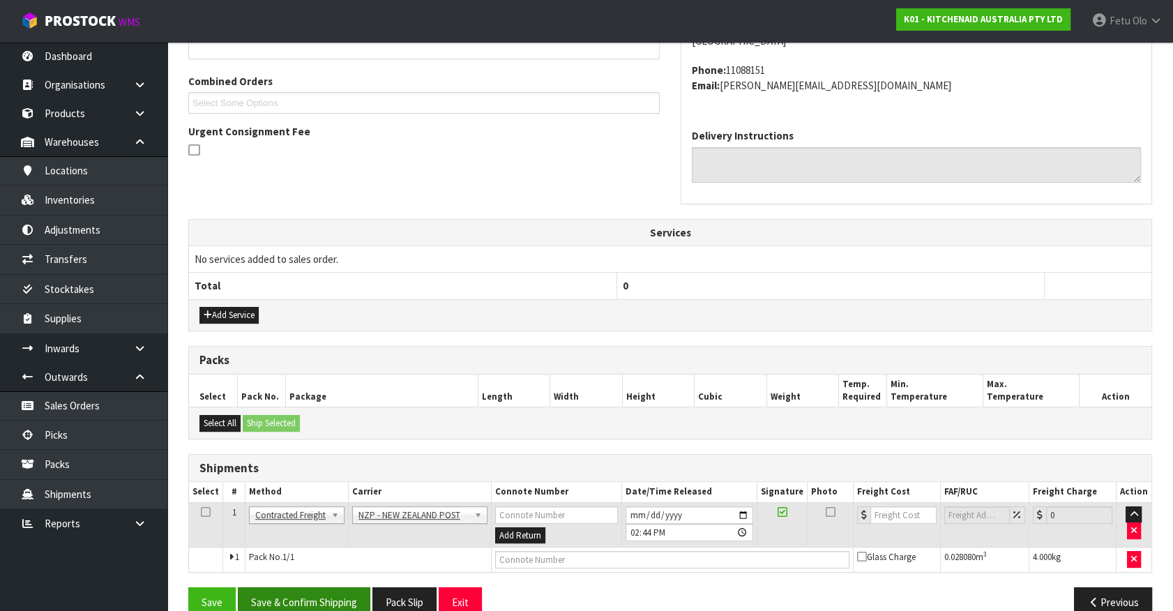
scroll to position [363, 0]
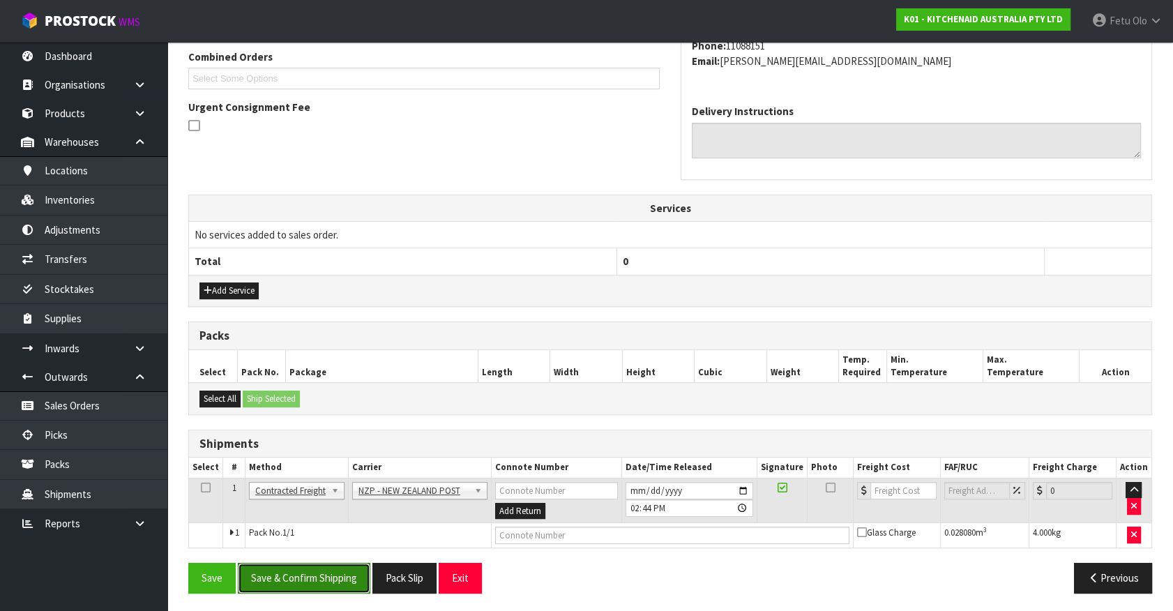
click at [304, 583] on button "Save & Confirm Shipping" at bounding box center [304, 578] width 133 height 30
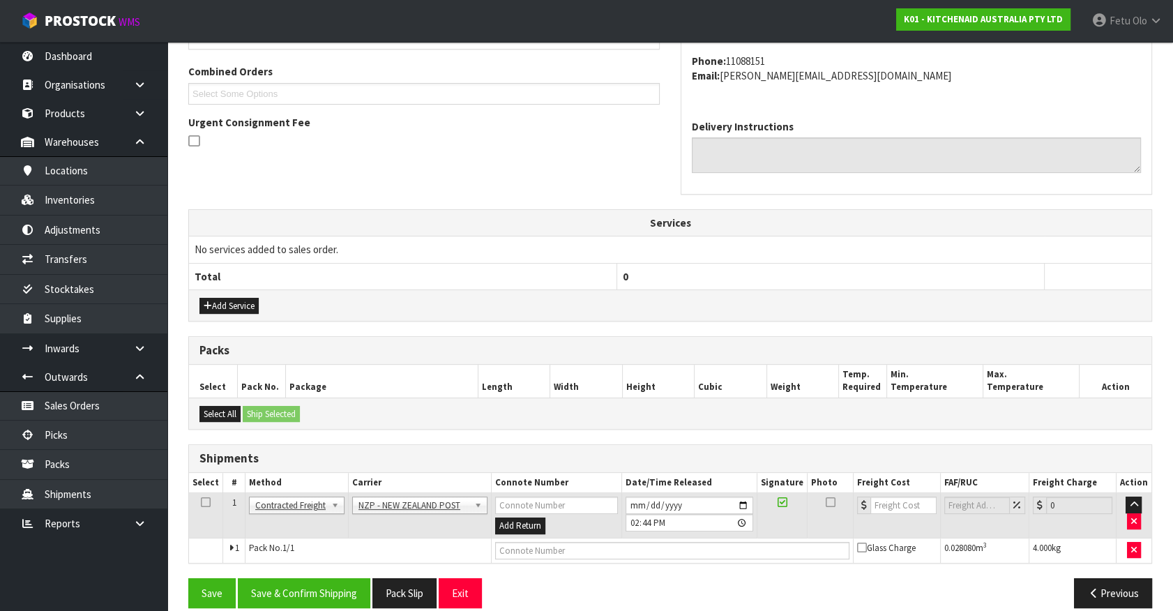
scroll to position [0, 0]
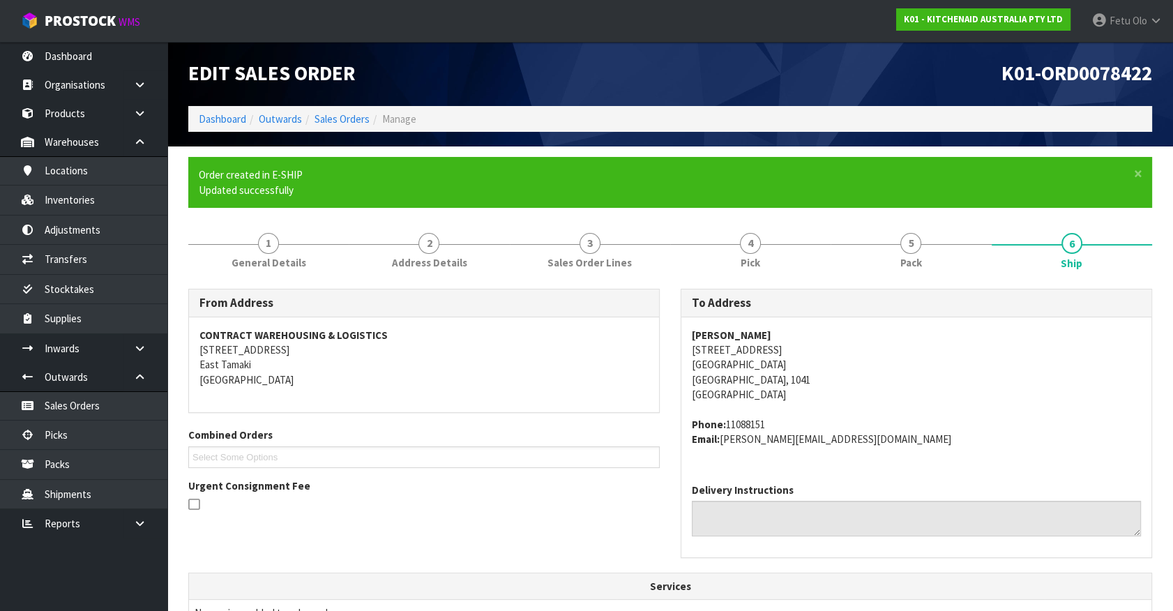
click at [1021, 442] on address "Phone: 11088151 Email: sophiekav@hotmail.co.uk" at bounding box center [916, 432] width 449 height 30
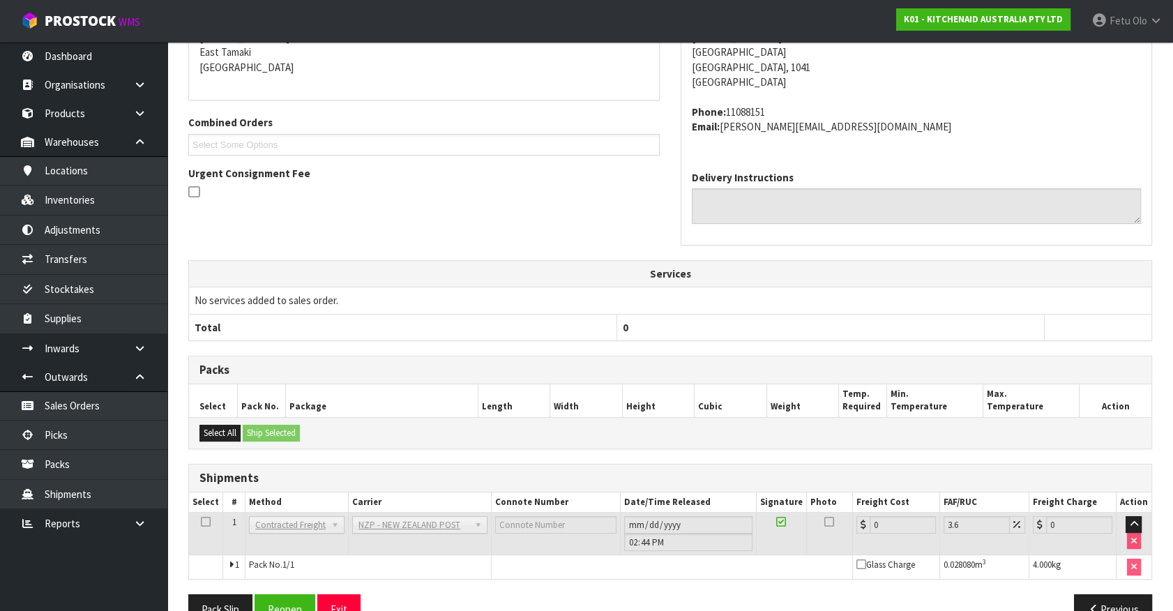
scroll to position [344, 0]
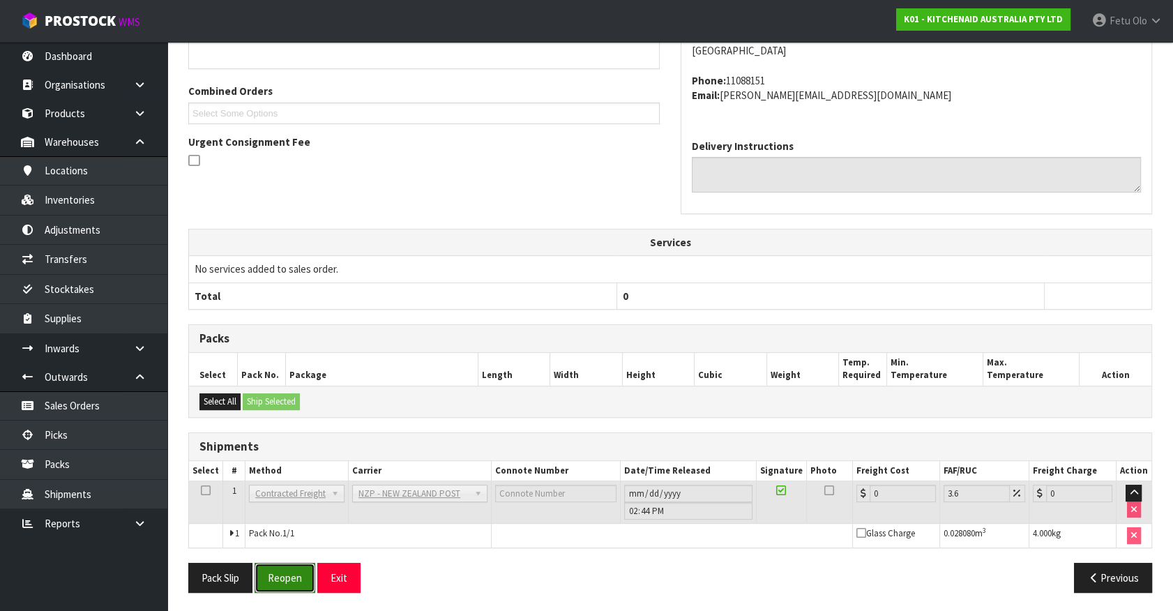
click at [293, 578] on button "Reopen" at bounding box center [285, 578] width 61 height 30
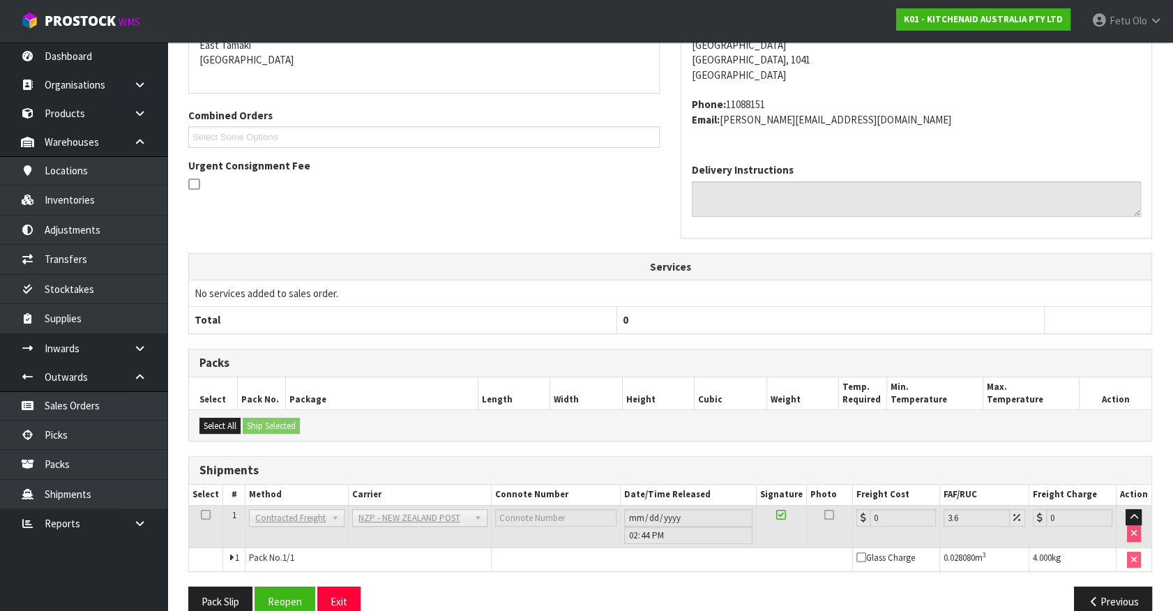
scroll to position [329, 0]
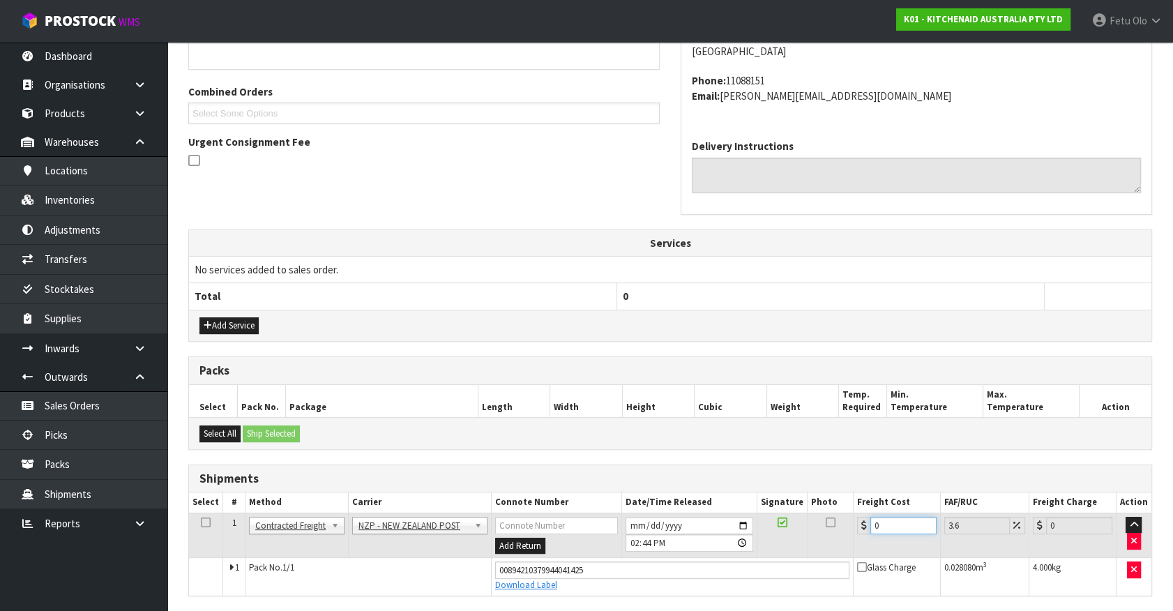
drag, startPoint x: 787, startPoint y: 548, endPoint x: 692, endPoint y: 569, distance: 97.2
click at [693, 569] on tbody "1 Client Local Pickup Customer Local Pickup Company Freight Contracted Freight …" at bounding box center [670, 554] width 963 height 82
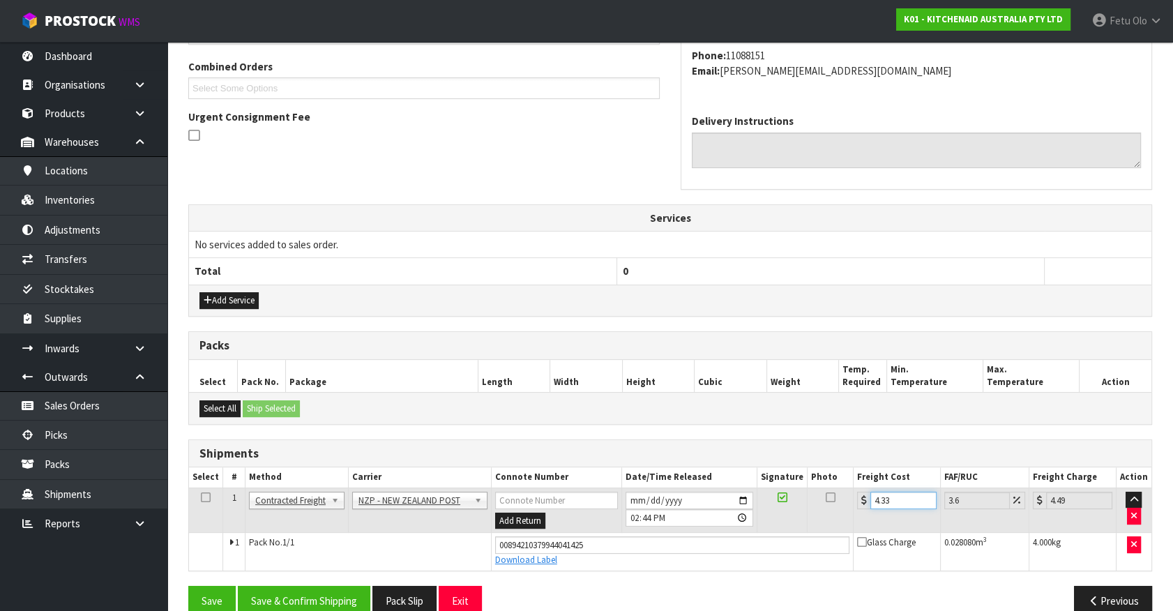
scroll to position [377, 0]
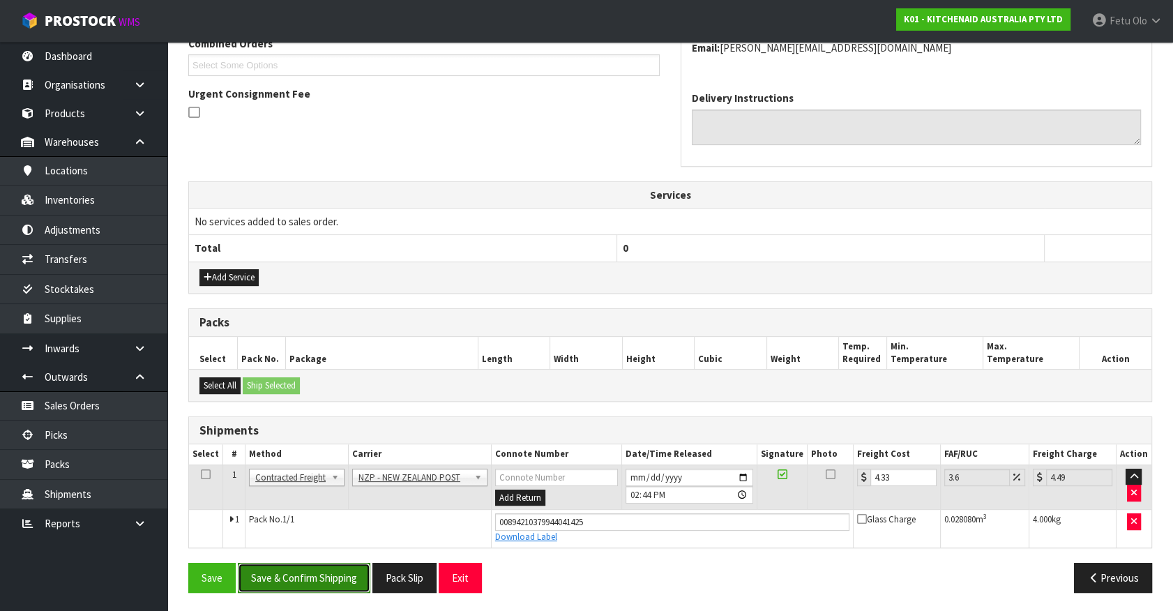
click at [306, 565] on button "Save & Confirm Shipping" at bounding box center [304, 578] width 133 height 30
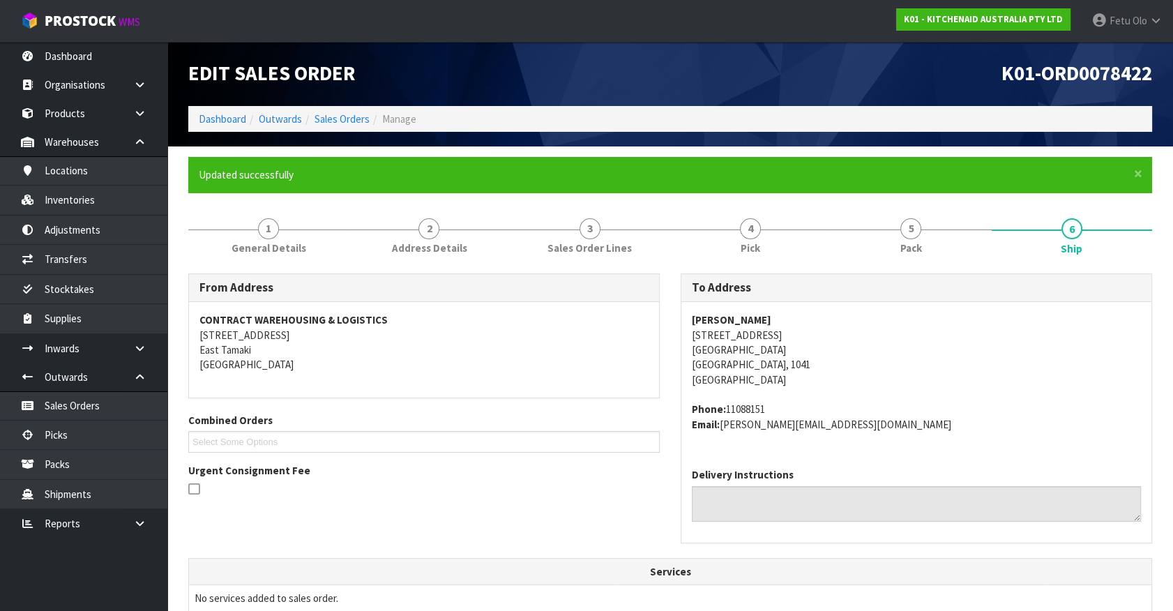
scroll to position [338, 0]
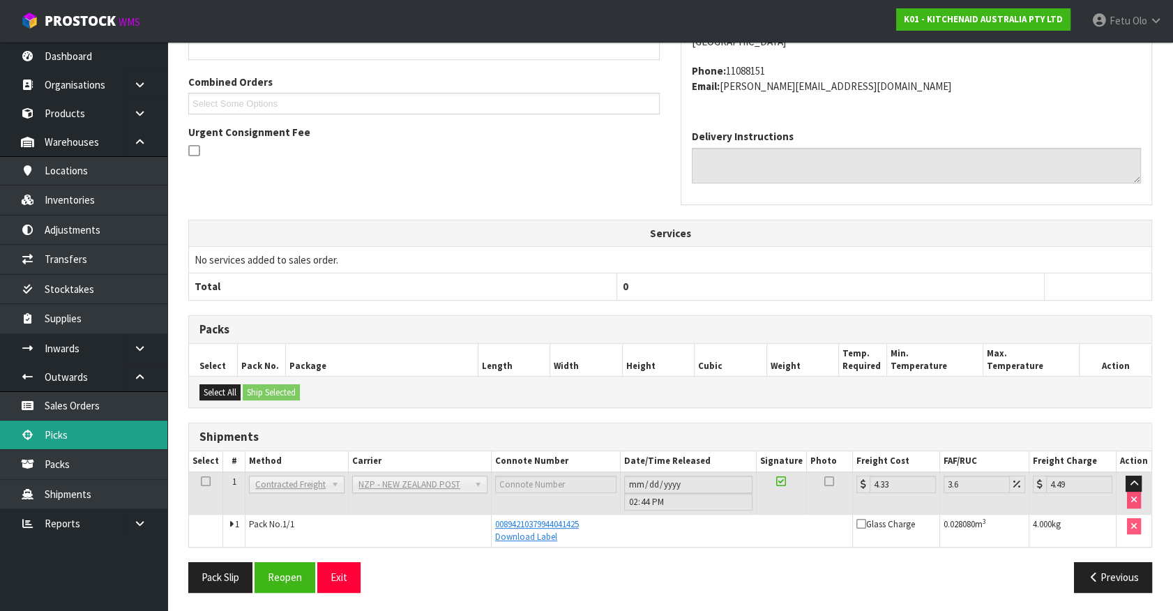
click at [67, 433] on link "Picks" at bounding box center [83, 435] width 167 height 29
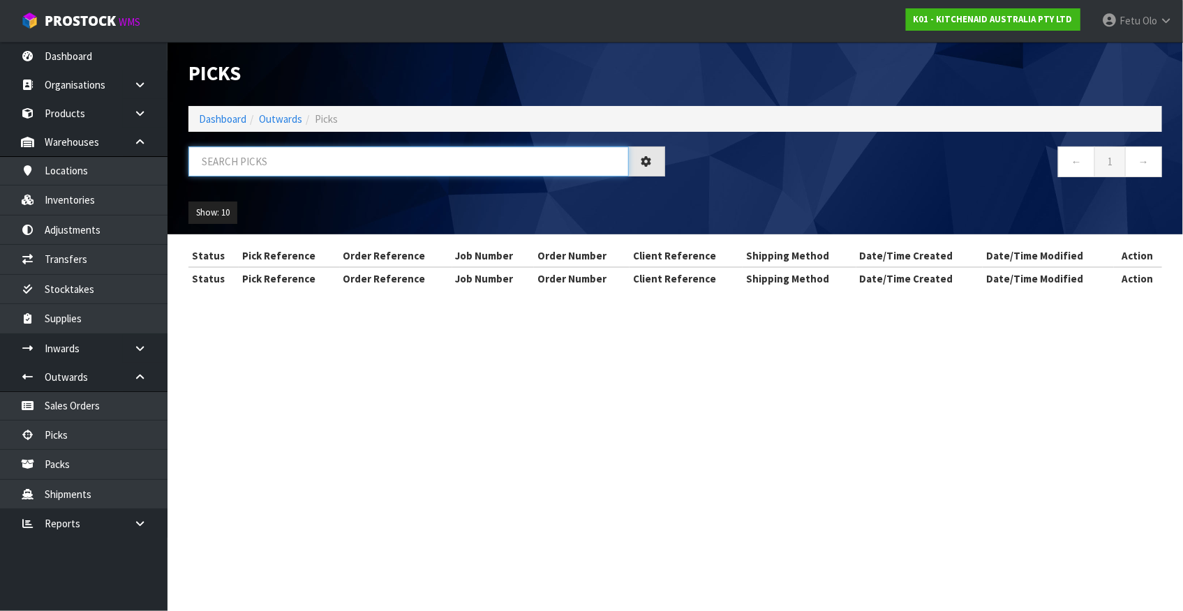
click at [286, 167] on input "text" at bounding box center [408, 162] width 440 height 30
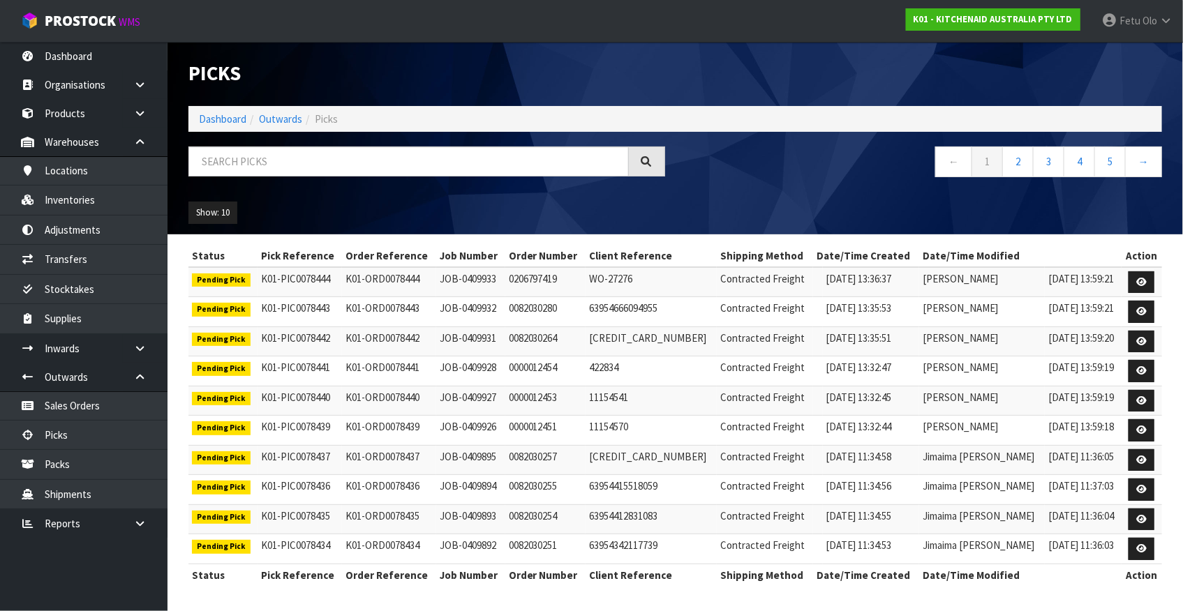
click at [299, 146] on div "Picks Dashboard Outwards Picks ← 1 2 3 4 5 → Show: 10 5 10 25 50" at bounding box center [675, 138] width 994 height 193
click at [301, 142] on div "Picks Dashboard Outwards Picks ← 1 2 3 4 5 → Show: 10 5 10 25 50" at bounding box center [675, 138] width 994 height 193
click at [299, 156] on input "text" at bounding box center [408, 162] width 440 height 30
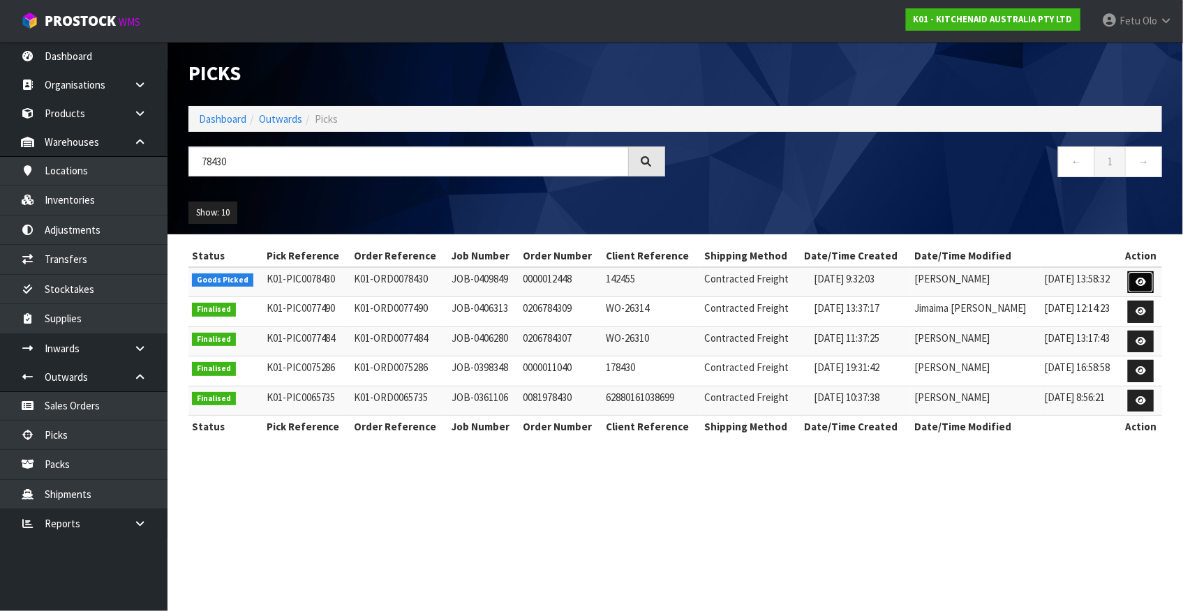
click at [1142, 281] on icon at bounding box center [1140, 282] width 10 height 9
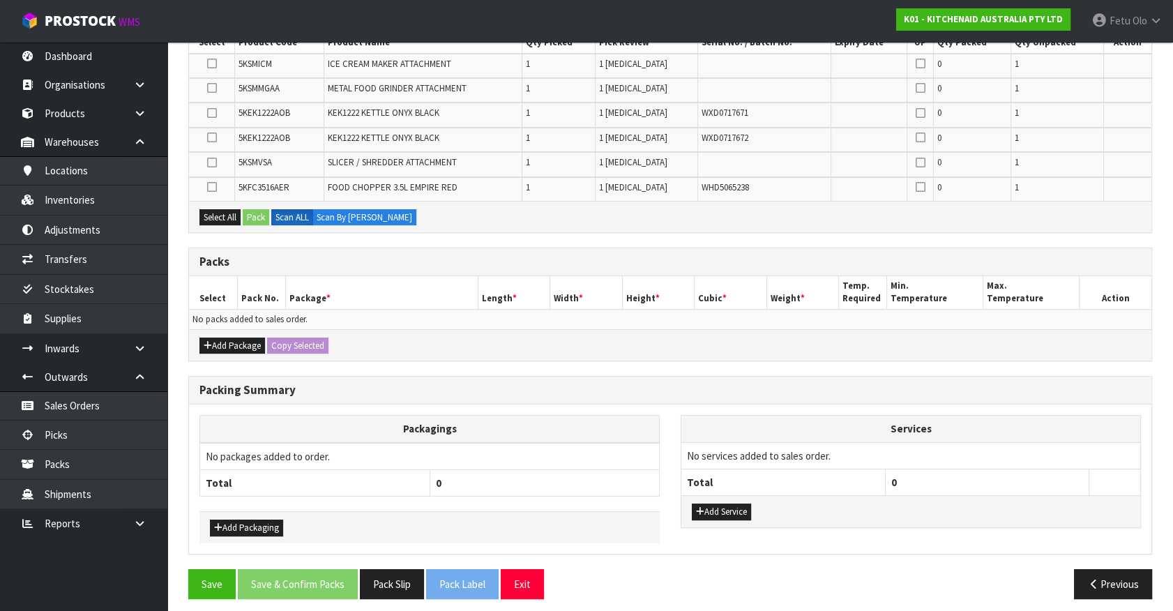
scroll to position [273, 0]
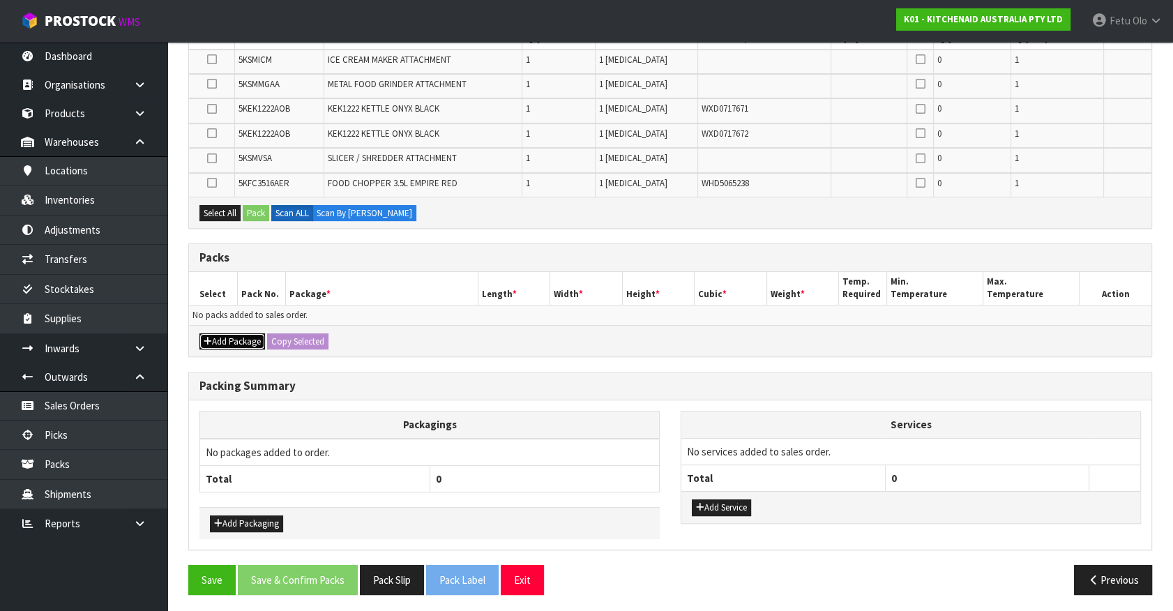
click at [209, 341] on icon "button" at bounding box center [208, 341] width 8 height 9
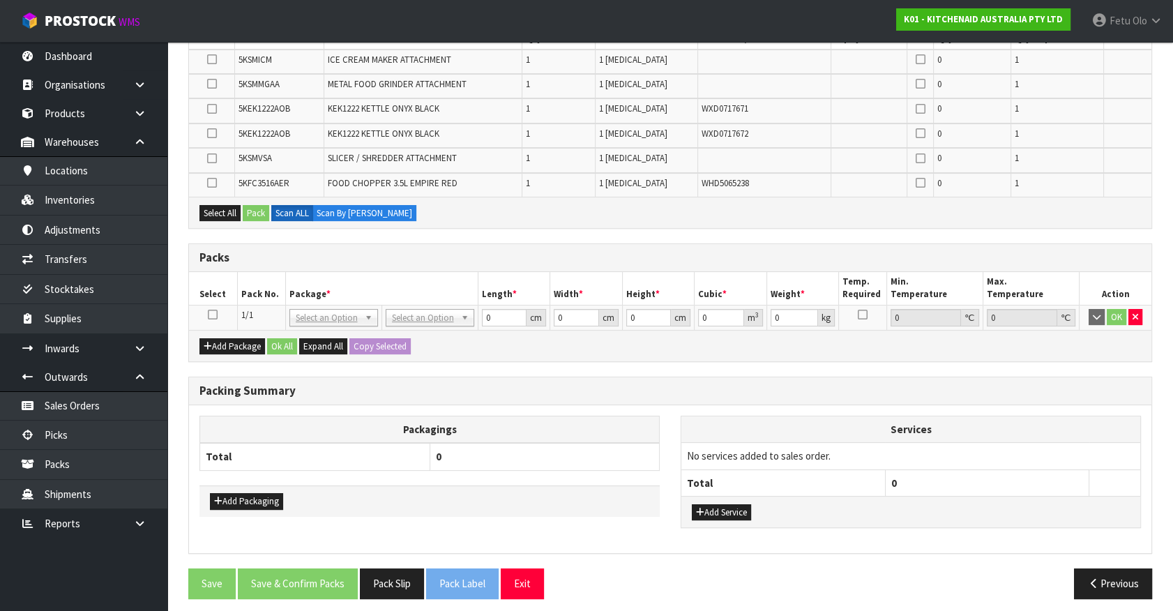
click at [209, 315] on icon at bounding box center [213, 315] width 10 height 1
click at [272, 301] on th "Pack No." at bounding box center [261, 288] width 48 height 33
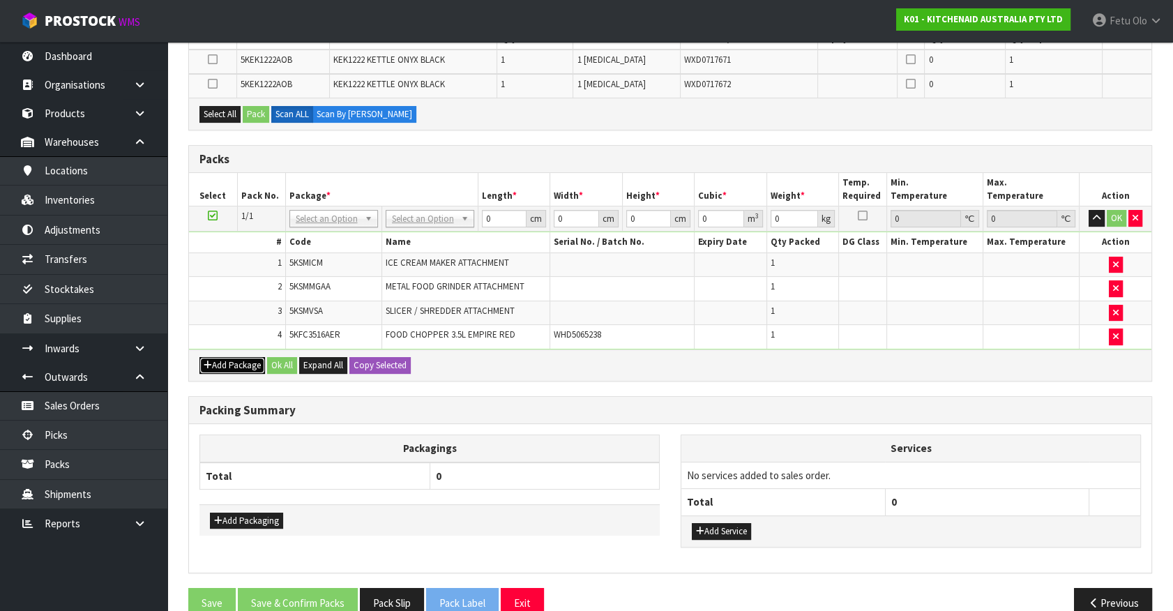
click at [217, 361] on button "Add Package" at bounding box center [233, 365] width 66 height 17
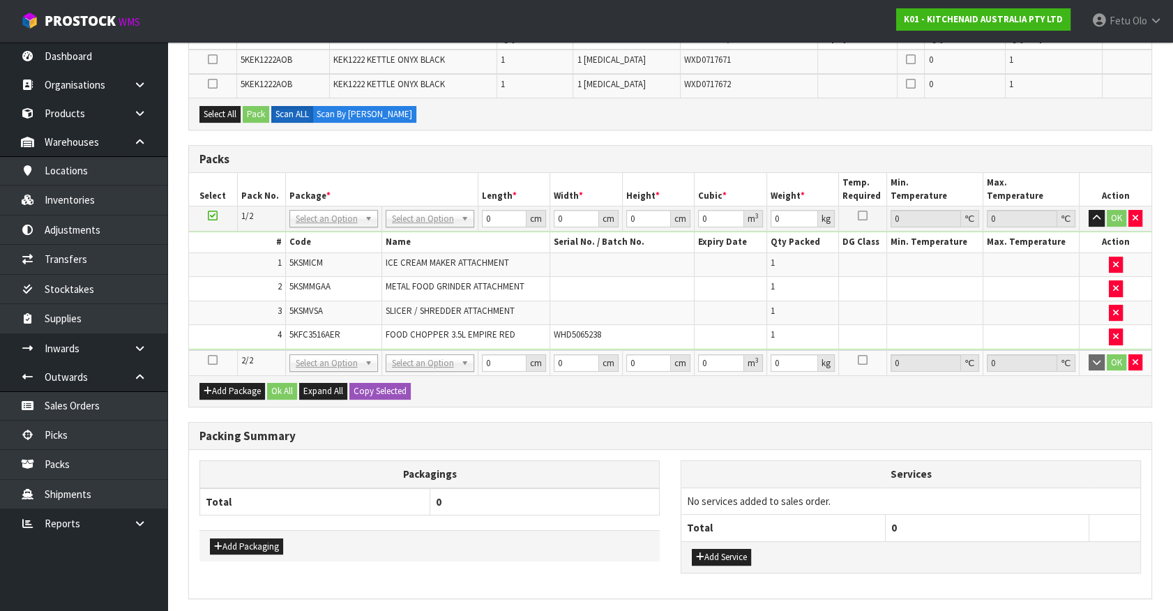
click at [215, 360] on icon at bounding box center [213, 360] width 10 height 1
click at [237, 319] on td "3" at bounding box center [237, 313] width 96 height 24
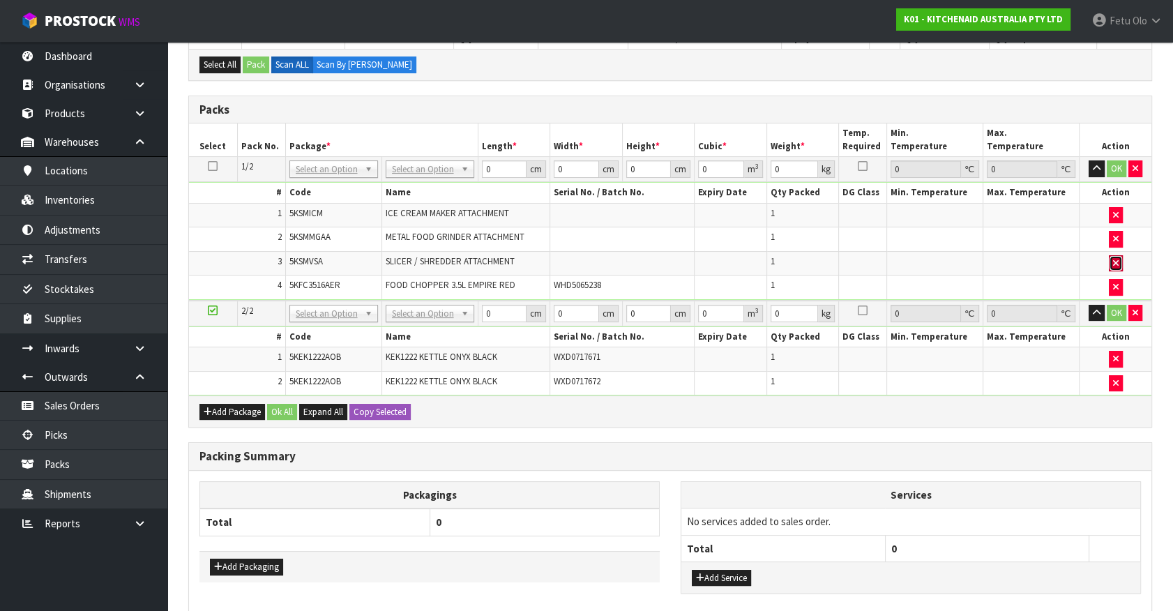
click at [1109, 265] on button "button" at bounding box center [1116, 263] width 14 height 17
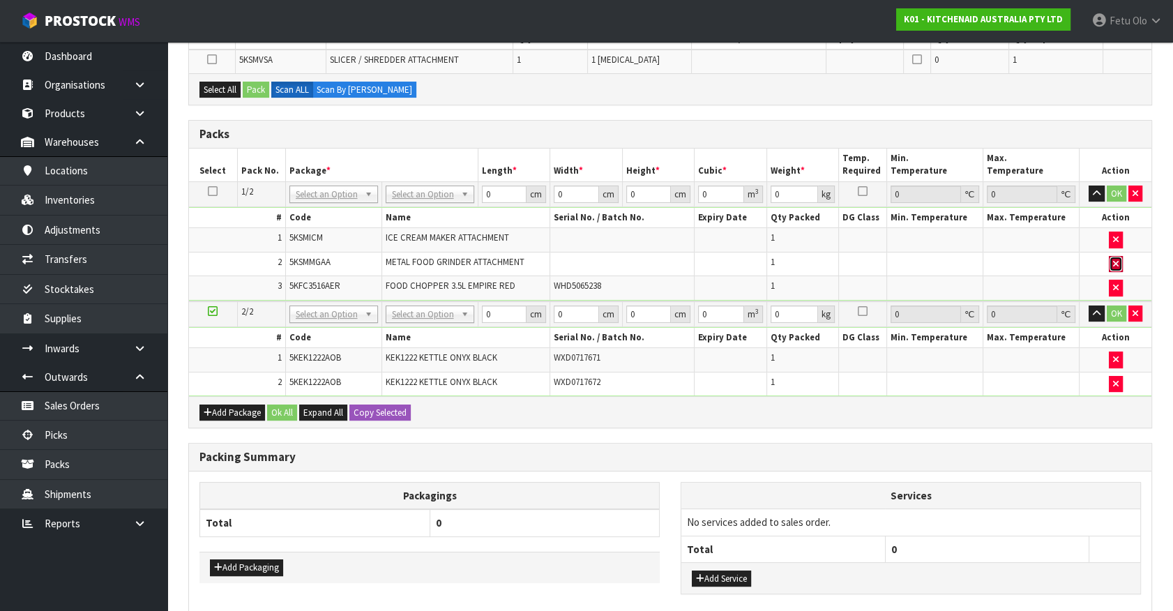
click at [1110, 264] on button "button" at bounding box center [1116, 264] width 14 height 17
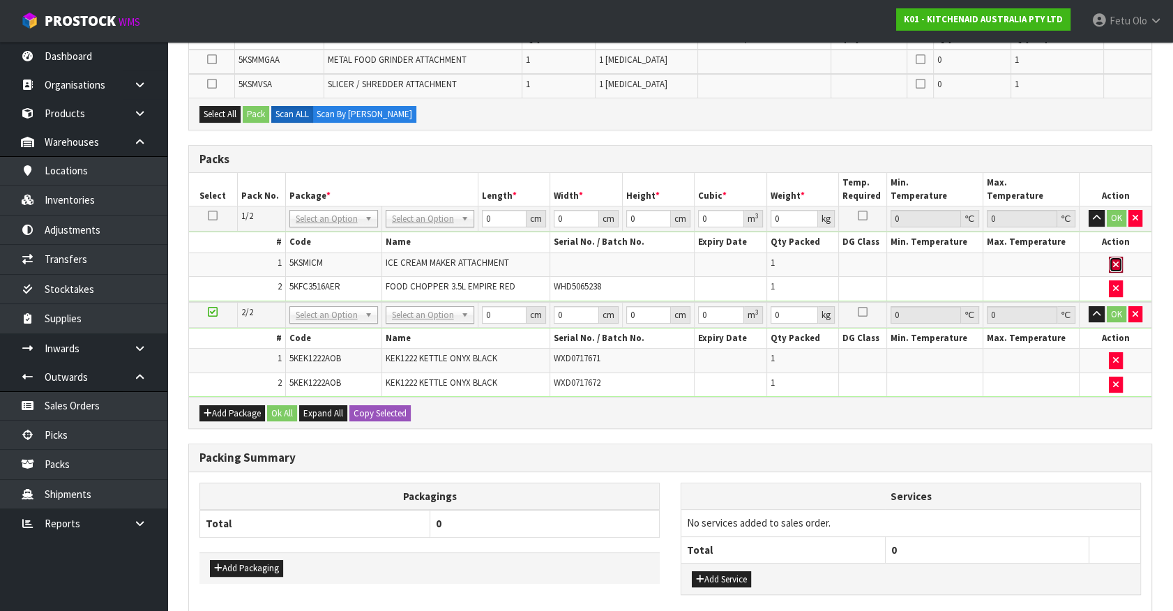
click at [1110, 264] on button "button" at bounding box center [1116, 265] width 14 height 17
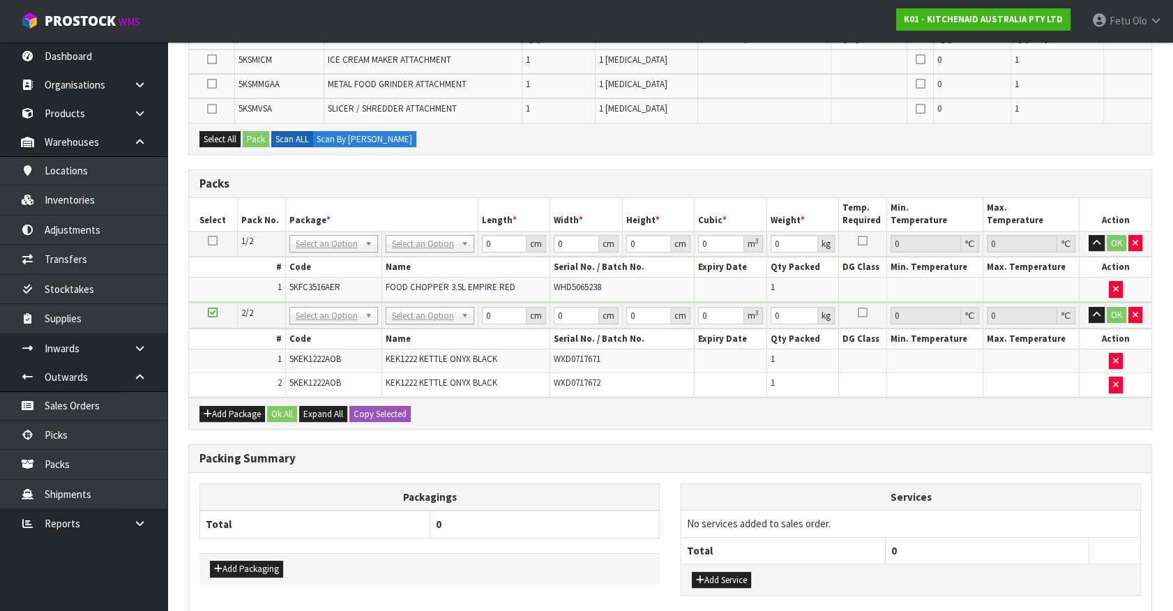
click at [213, 313] on icon at bounding box center [213, 313] width 10 height 1
click at [223, 416] on button "Add Package" at bounding box center [233, 414] width 66 height 17
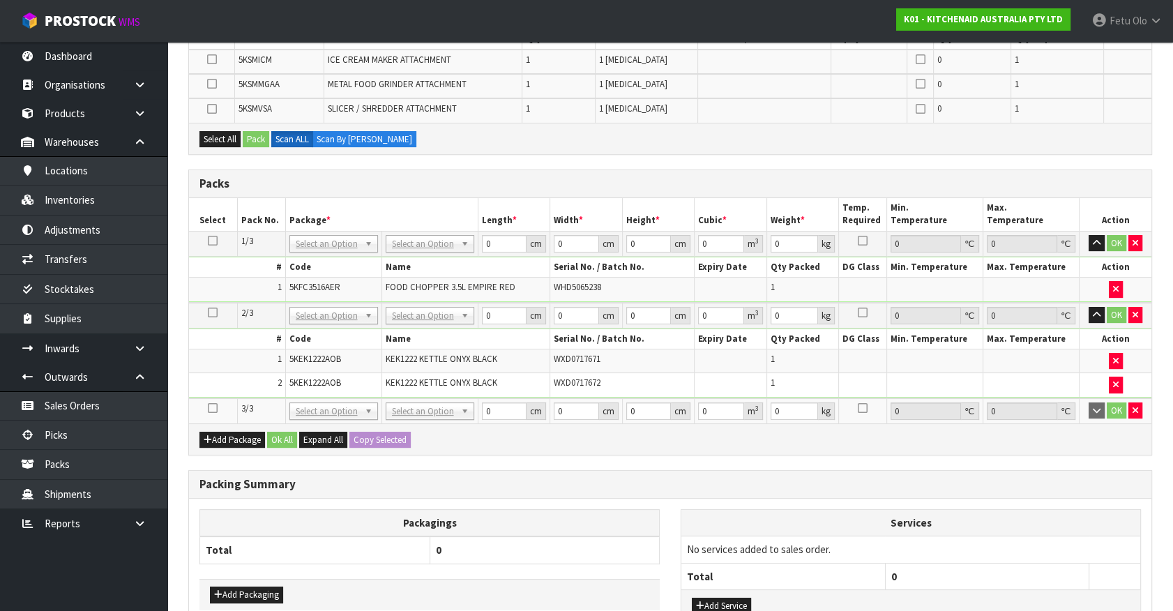
click at [216, 408] on icon at bounding box center [213, 408] width 10 height 1
drag, startPoint x: 214, startPoint y: 239, endPoint x: 313, endPoint y: 252, distance: 99.3
click at [216, 241] on icon at bounding box center [213, 241] width 10 height 1
drag, startPoint x: 334, startPoint y: 239, endPoint x: 341, endPoint y: 266, distance: 27.4
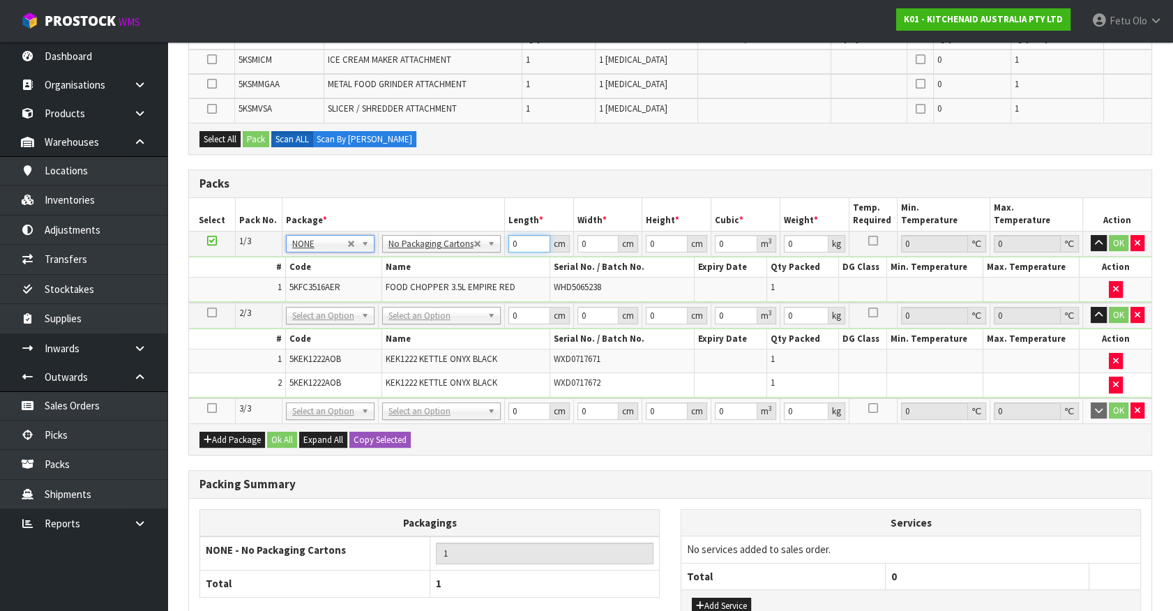
drag, startPoint x: 513, startPoint y: 241, endPoint x: 412, endPoint y: 285, distance: 109.9
click at [412, 285] on tbody "1/3 NONE 007-001 007-002 007-004 007-009 007-013 007-014 007-015 007-017 007-01…" at bounding box center [670, 266] width 963 height 71
click button "OK" at bounding box center [1119, 243] width 20 height 17
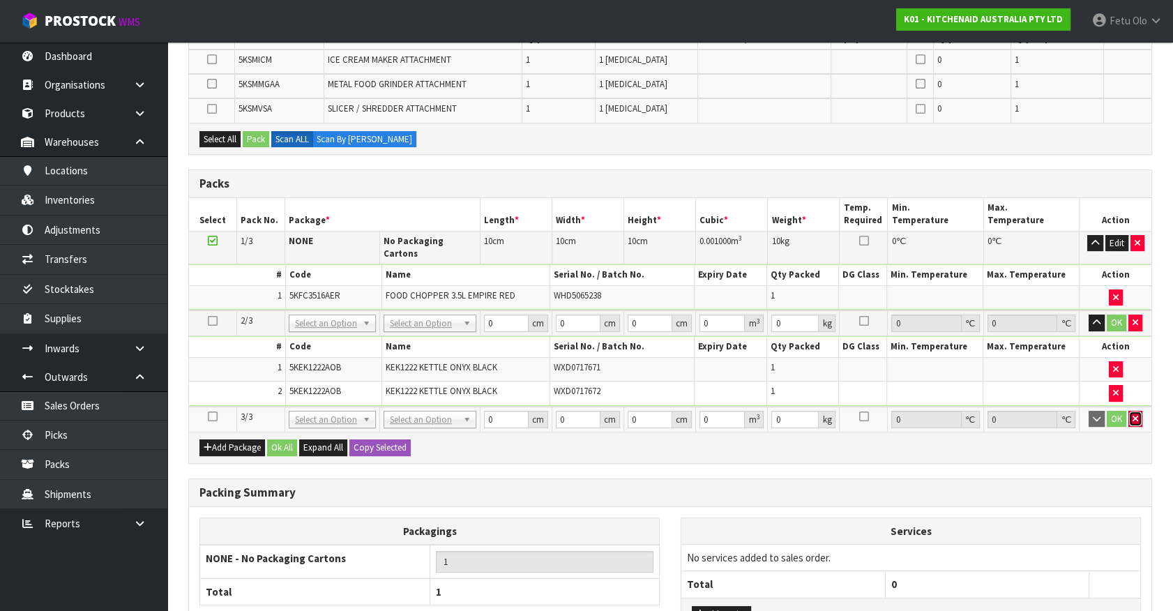
click at [1133, 414] on icon "button" at bounding box center [1136, 418] width 6 height 9
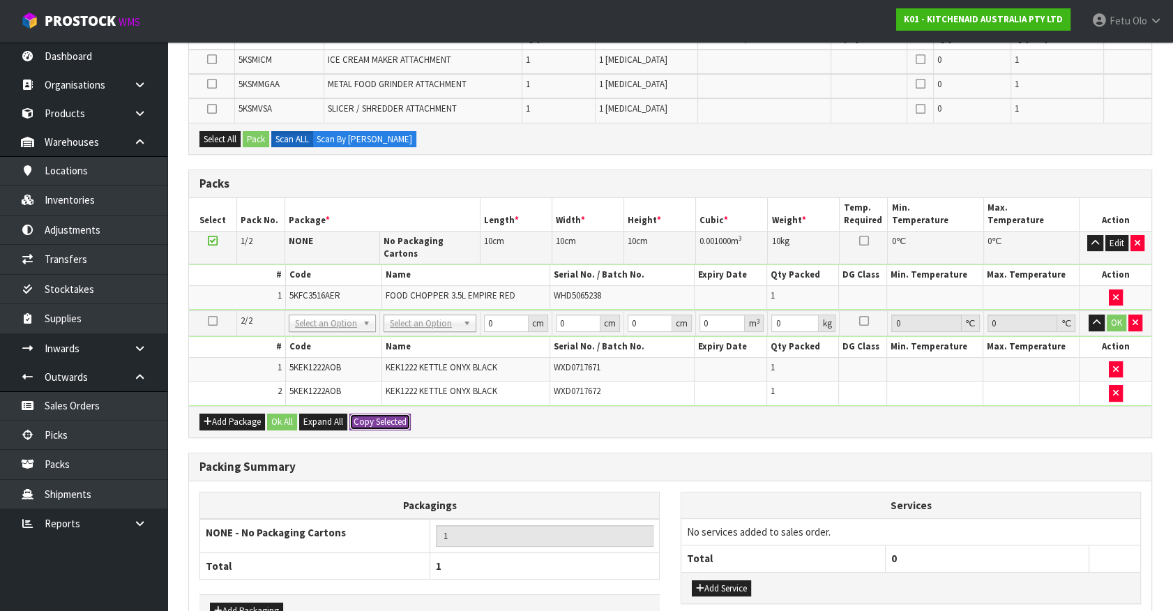
click at [374, 414] on button "Copy Selected" at bounding box center [380, 422] width 61 height 17
click at [374, 416] on span "Confirm" at bounding box center [369, 422] width 31 height 12
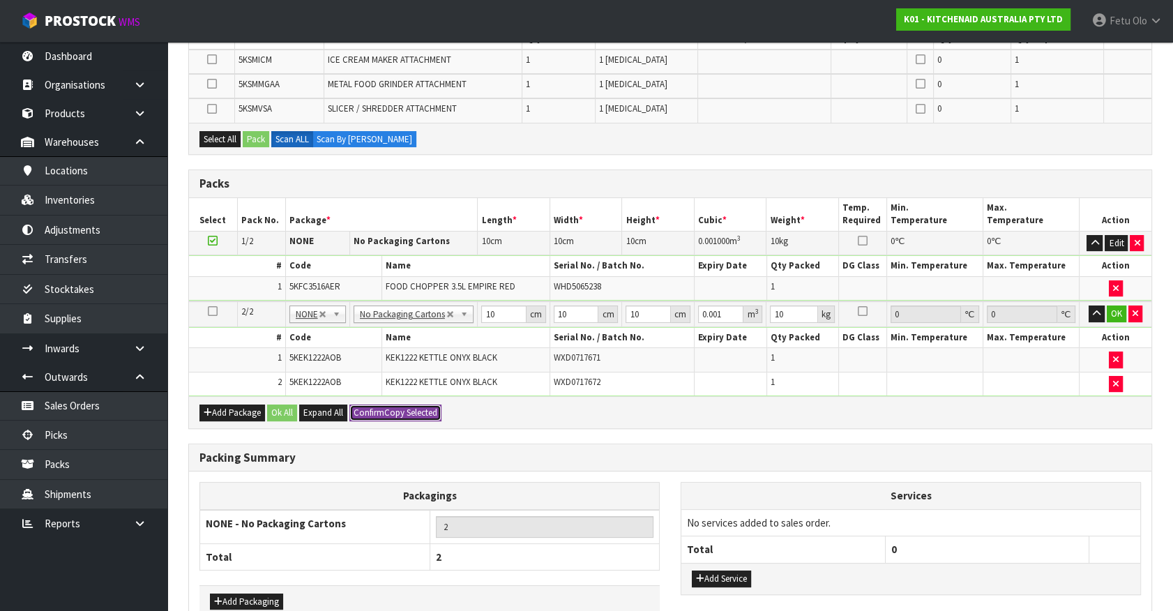
click at [374, 407] on span "Confirm" at bounding box center [369, 413] width 31 height 12
drag, startPoint x: 1113, startPoint y: 305, endPoint x: 789, endPoint y: 382, distance: 333.4
click at [1109, 308] on button "OK" at bounding box center [1117, 314] width 20 height 17
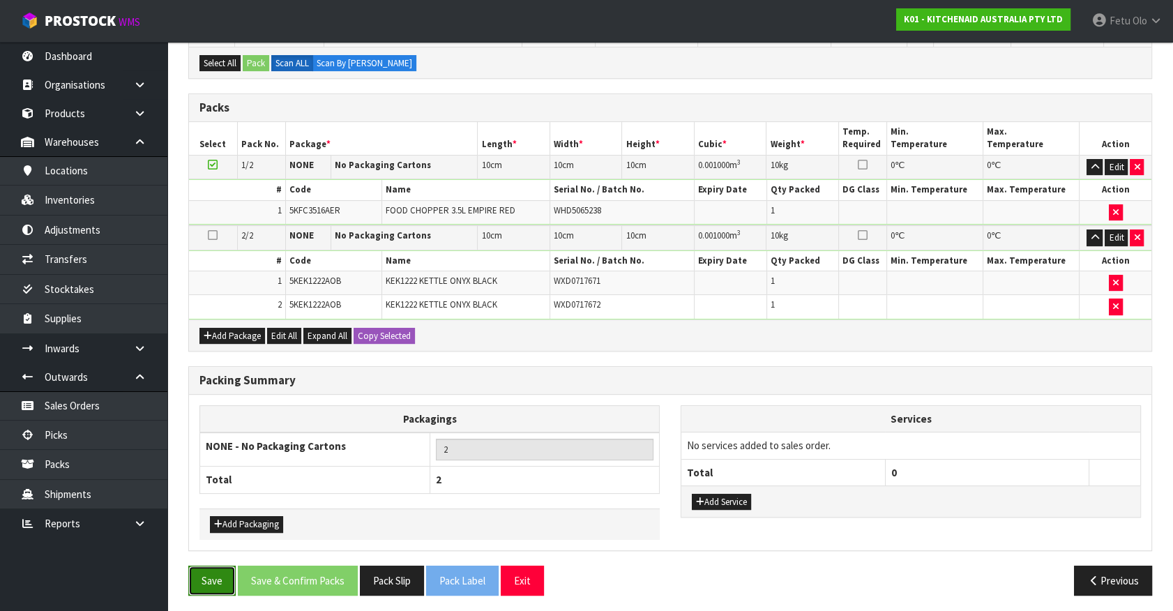
click at [195, 572] on button "Save" at bounding box center [211, 581] width 47 height 30
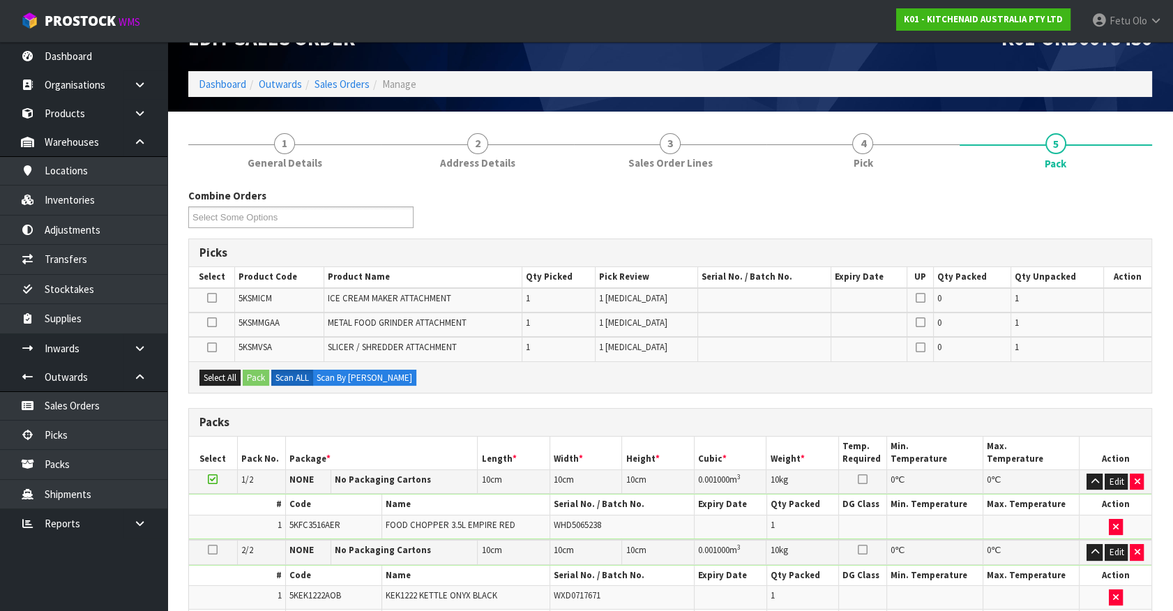
scroll to position [0, 0]
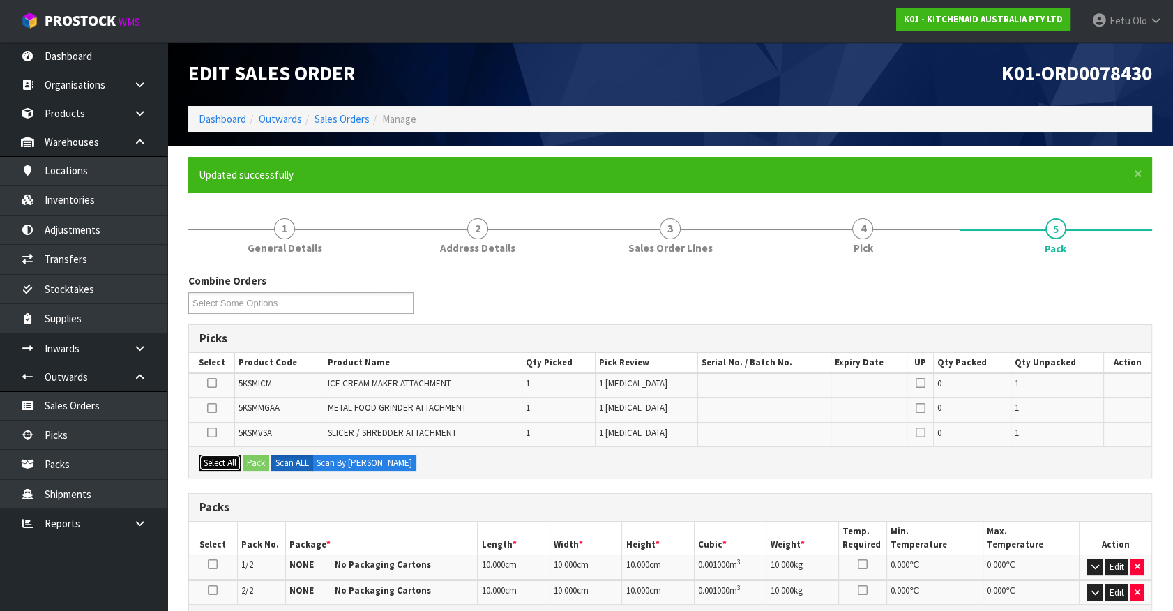
click at [218, 456] on button "Select All" at bounding box center [220, 463] width 41 height 17
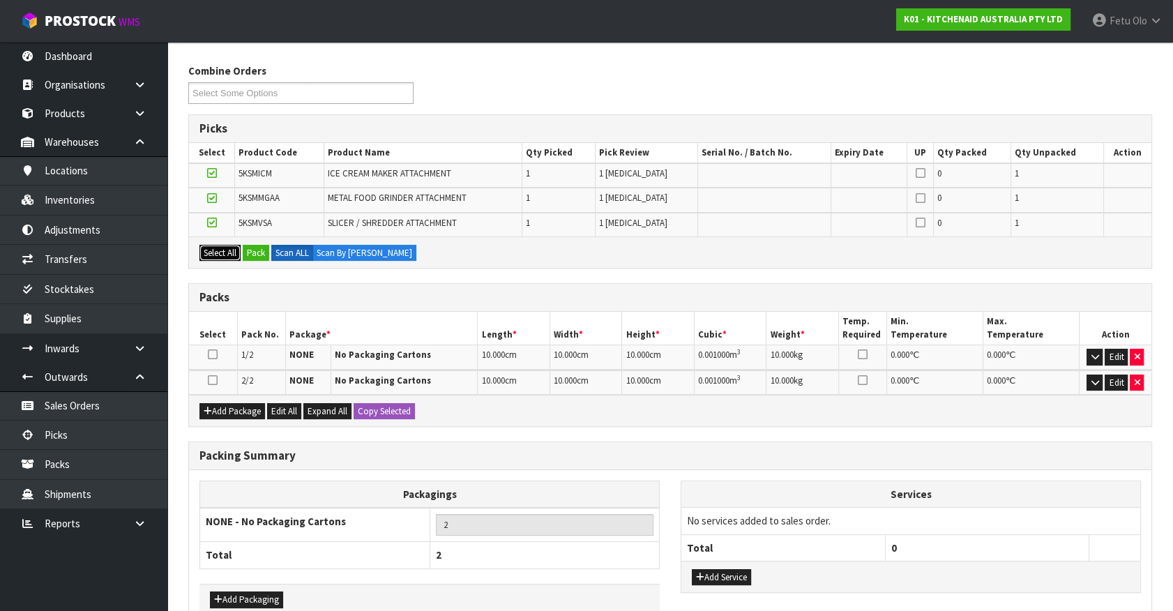
scroll to position [287, 0]
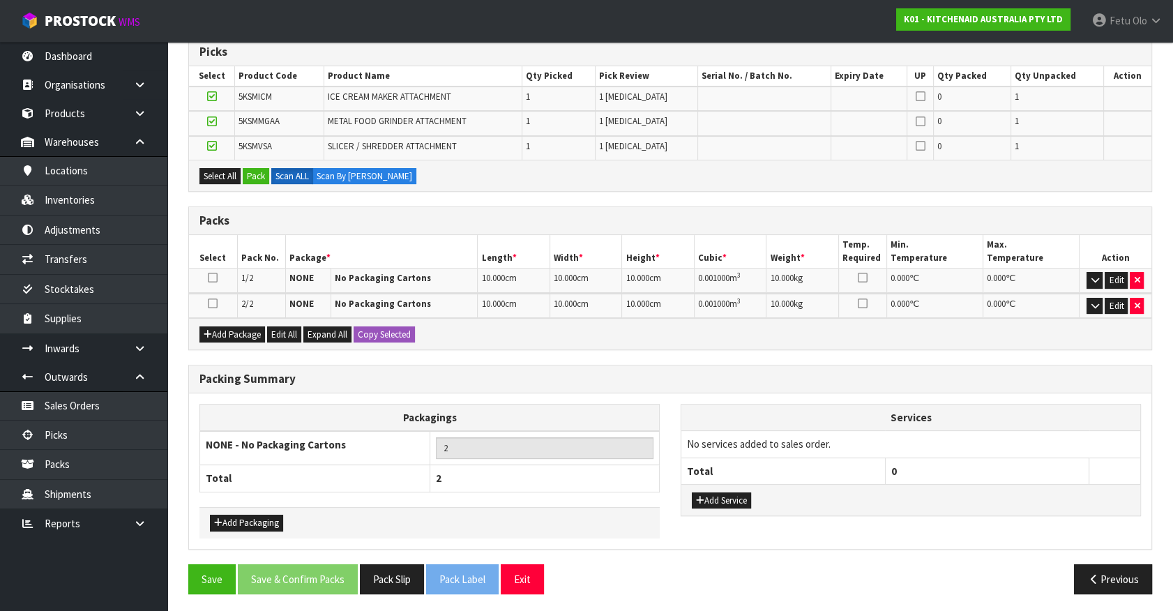
click at [217, 320] on div "Add Package Edit All Expand All Copy Selected" at bounding box center [670, 333] width 963 height 31
click at [211, 333] on icon "button" at bounding box center [208, 334] width 8 height 9
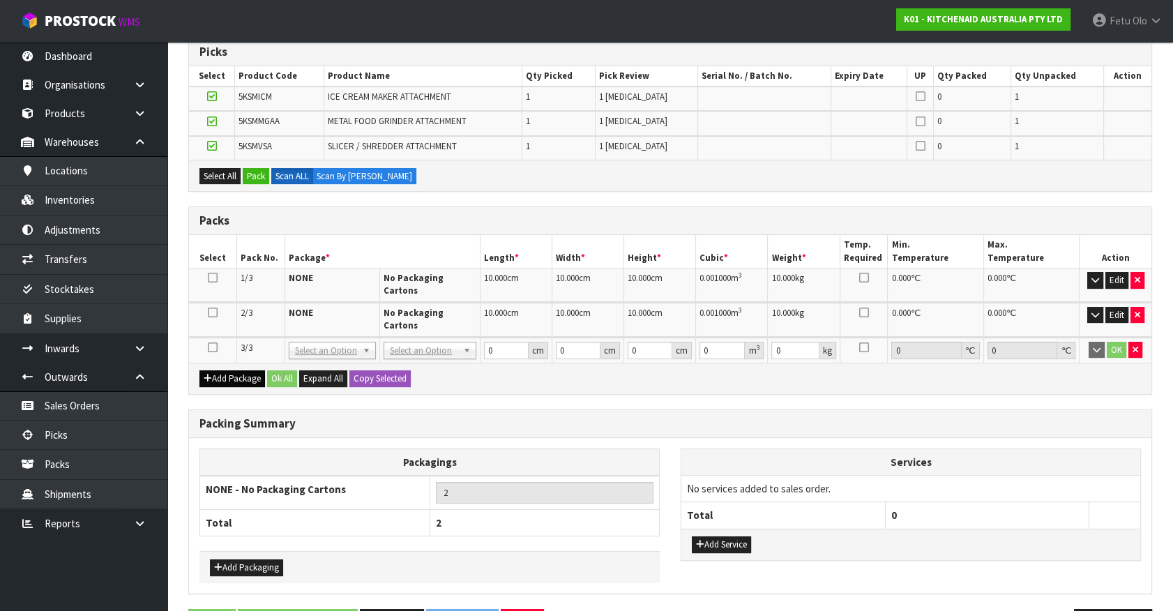
click at [214, 347] on icon at bounding box center [213, 347] width 10 height 1
click at [257, 178] on button "Pack" at bounding box center [256, 176] width 27 height 17
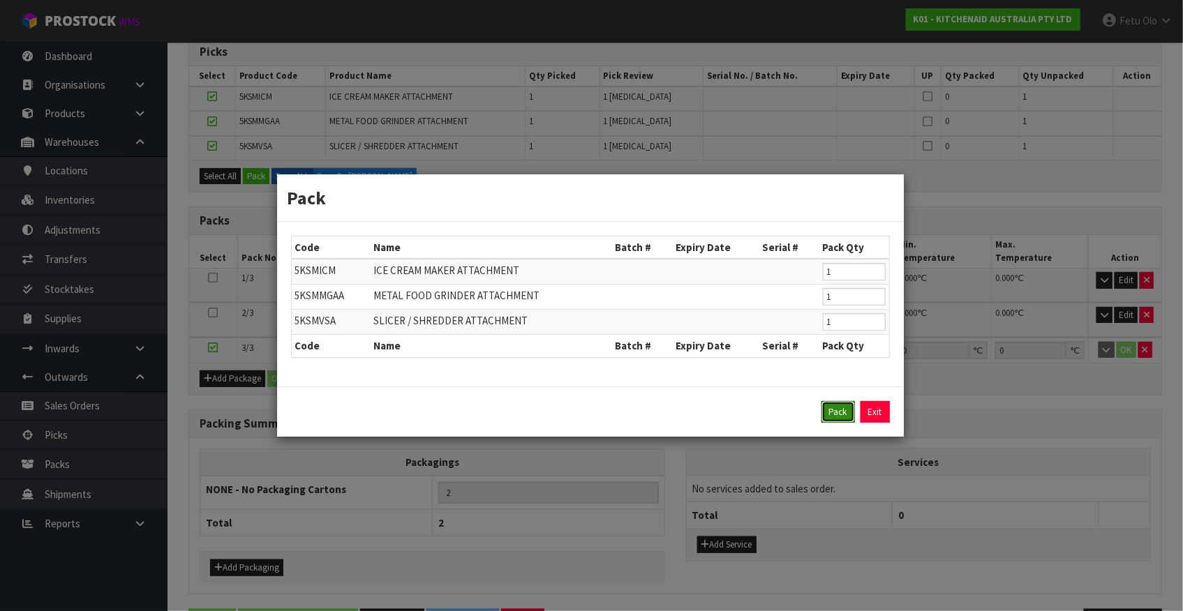
click at [834, 403] on button "Pack" at bounding box center [837, 412] width 33 height 22
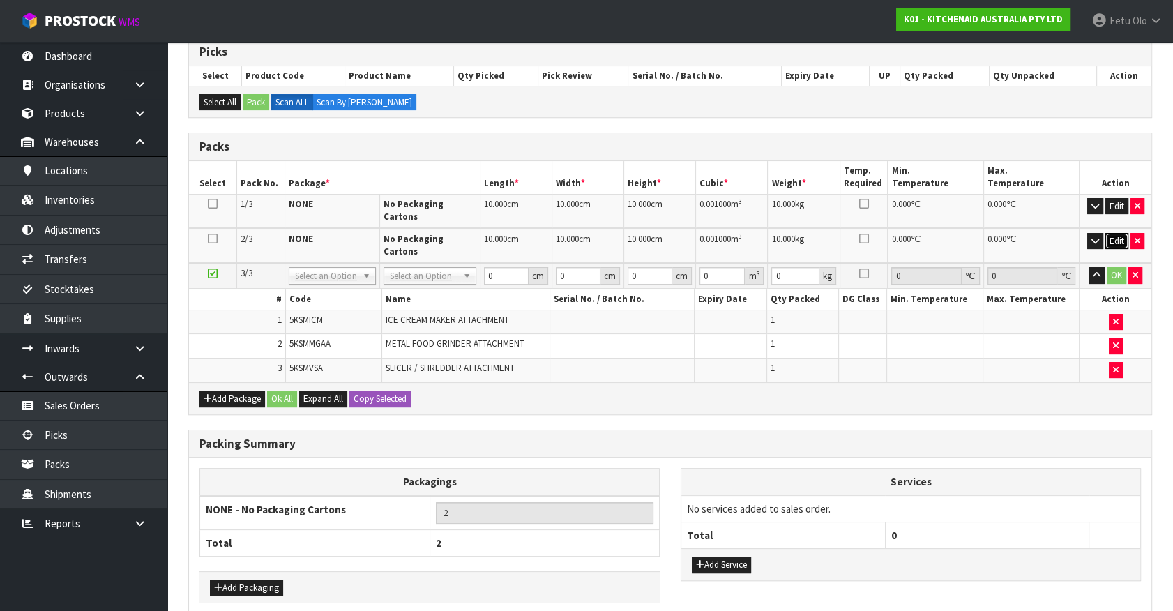
click at [1116, 233] on button "Edit" at bounding box center [1117, 241] width 23 height 17
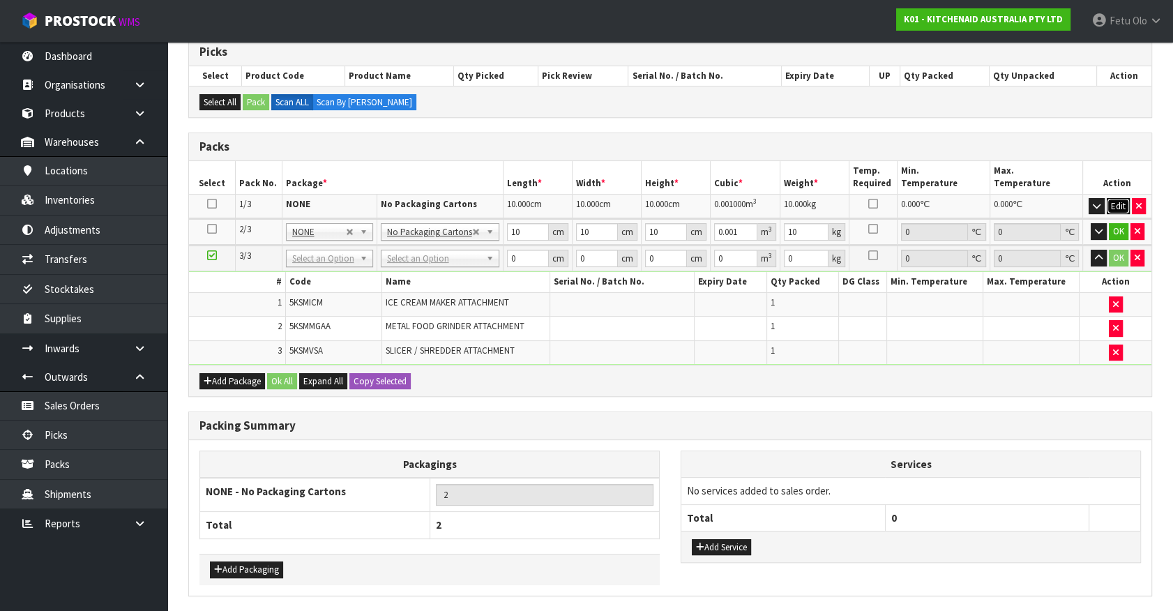
click at [1118, 202] on button "Edit" at bounding box center [1118, 206] width 23 height 17
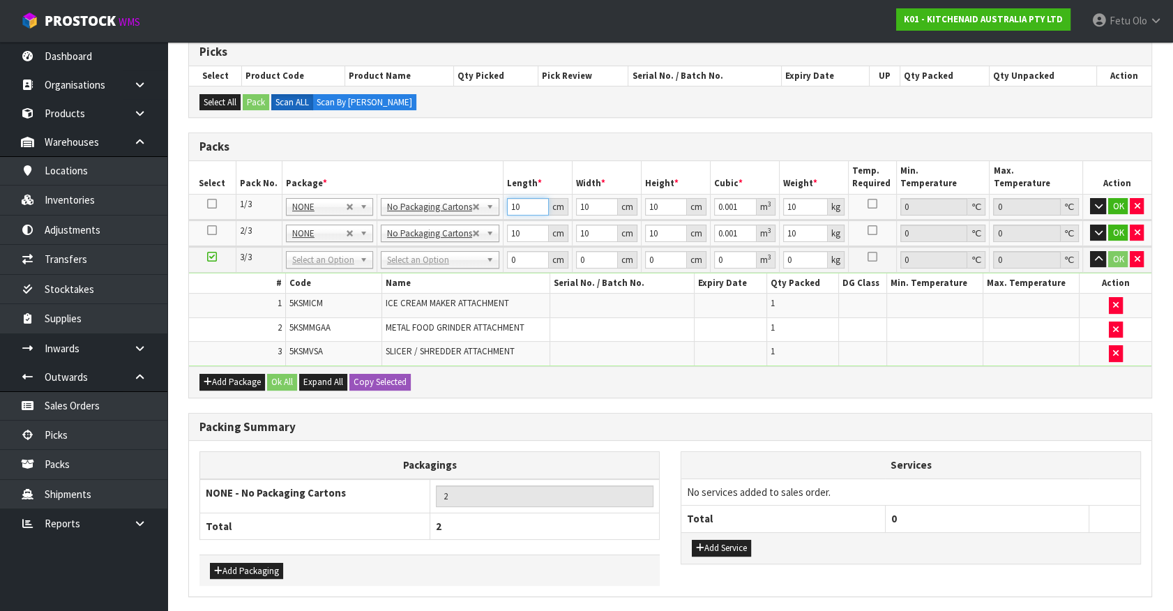
drag, startPoint x: 494, startPoint y: 213, endPoint x: 398, endPoint y: 246, distance: 101.0
click at [399, 245] on table "Select Pack No. Package * Length * Width * Height * Cubic * Weight * Temp. Requ…" at bounding box center [670, 263] width 963 height 205
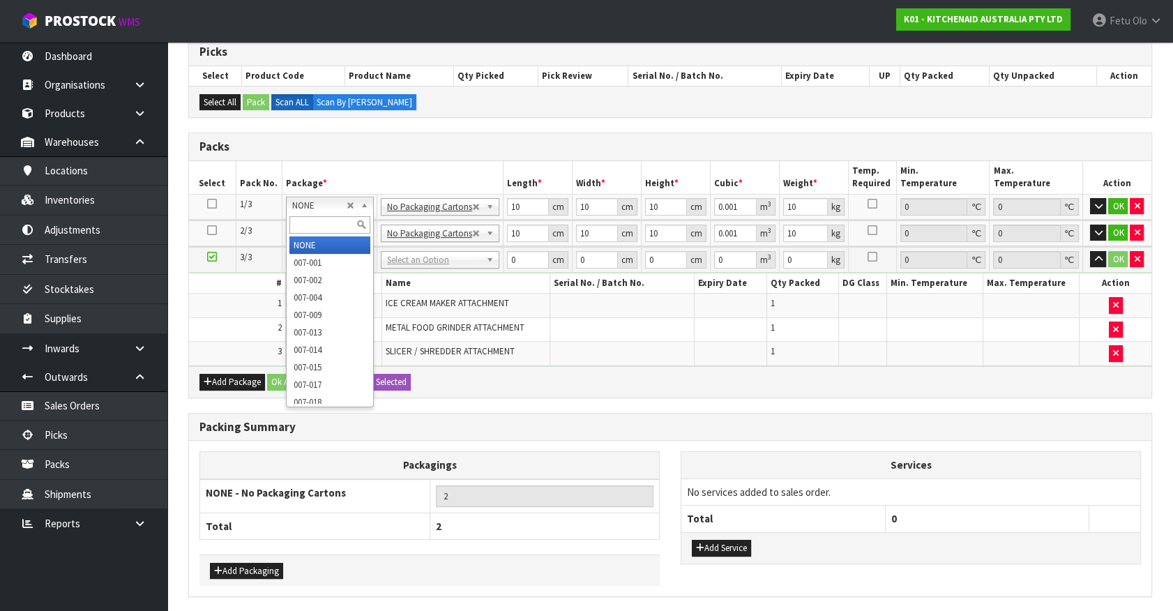
click at [309, 218] on input "text" at bounding box center [330, 224] width 80 height 17
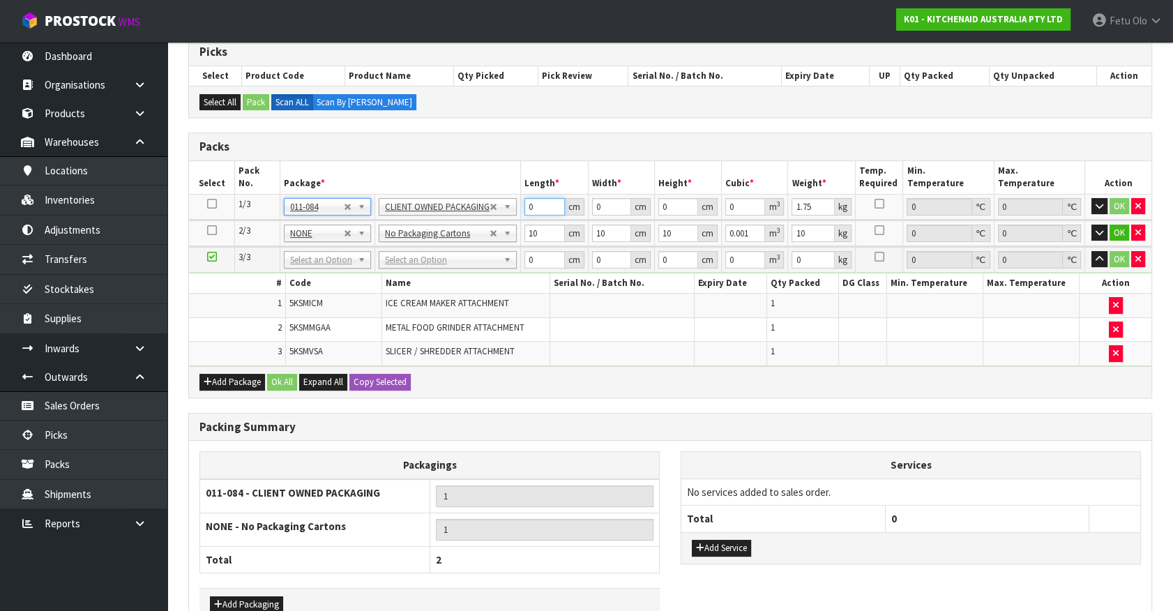
drag, startPoint x: 537, startPoint y: 204, endPoint x: 400, endPoint y: 269, distance: 152.3
click at [400, 269] on table "Select Pack No. Package * Length * Width * Height * Cubic * Weight * Temp. Requ…" at bounding box center [670, 263] width 963 height 205
click button "OK" at bounding box center [1120, 206] width 20 height 17
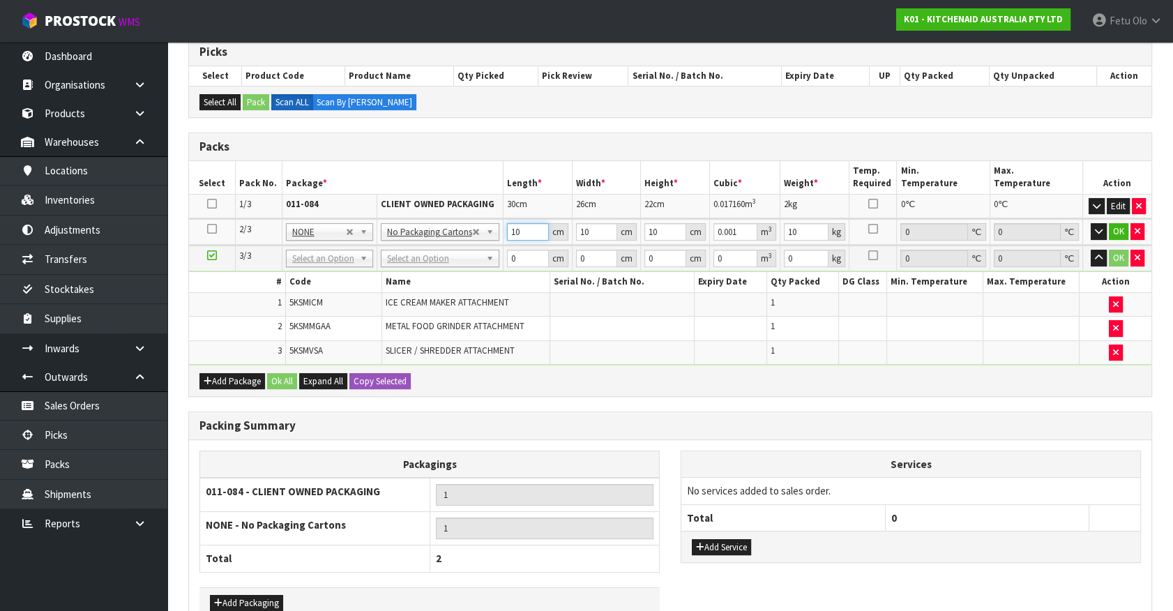
drag, startPoint x: 511, startPoint y: 237, endPoint x: 414, endPoint y: 281, distance: 106.5
click at [414, 281] on table "Select Pack No. Package * Length * Width * Height * Cubic * Weight * Temp. Requ…" at bounding box center [670, 263] width 963 height 204
click button "OK" at bounding box center [1119, 231] width 20 height 17
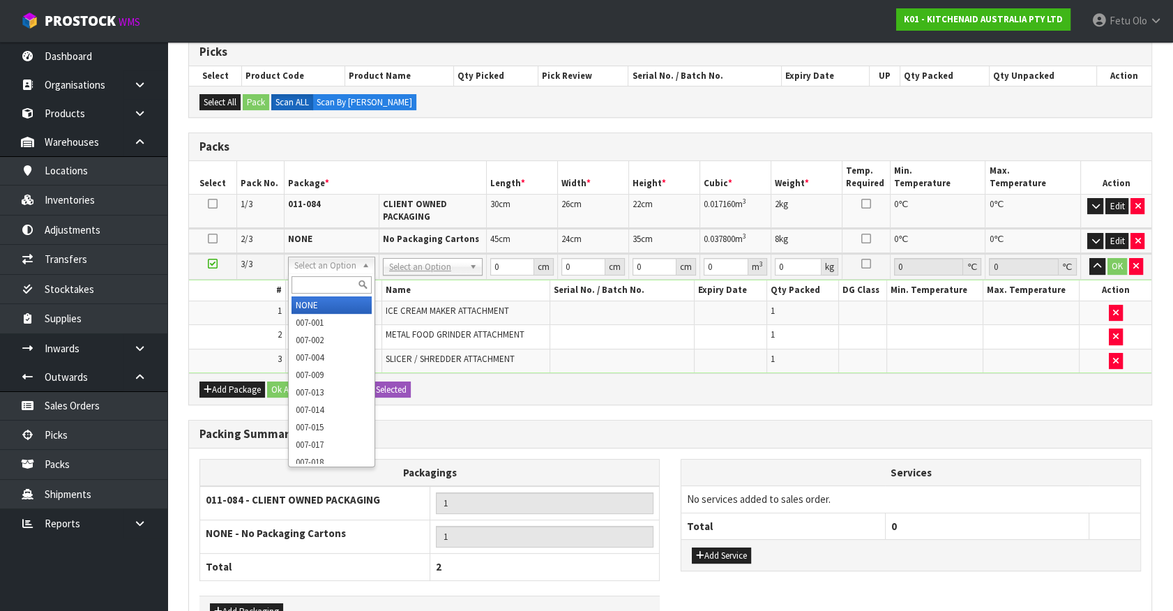
click at [308, 273] on div at bounding box center [332, 284] width 86 height 23
click at [311, 277] on input "text" at bounding box center [332, 284] width 80 height 17
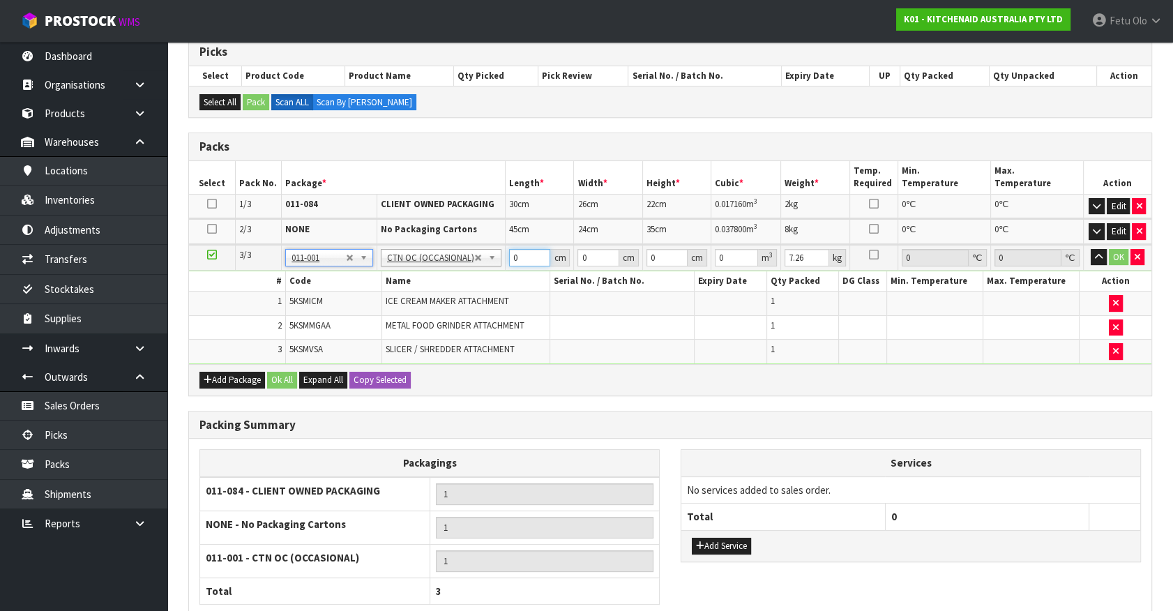
drag, startPoint x: 527, startPoint y: 260, endPoint x: 337, endPoint y: 317, distance: 199.1
click at [337, 317] on tbody "3/3 NONE 007-001 007-002 007-004 007-009 007-013 007-014 007-015 007-017 007-01…" at bounding box center [670, 304] width 963 height 119
click at [516, 255] on input "52" at bounding box center [530, 257] width 42 height 17
click at [512, 259] on input "52" at bounding box center [530, 257] width 42 height 17
click button "OK" at bounding box center [1119, 257] width 20 height 17
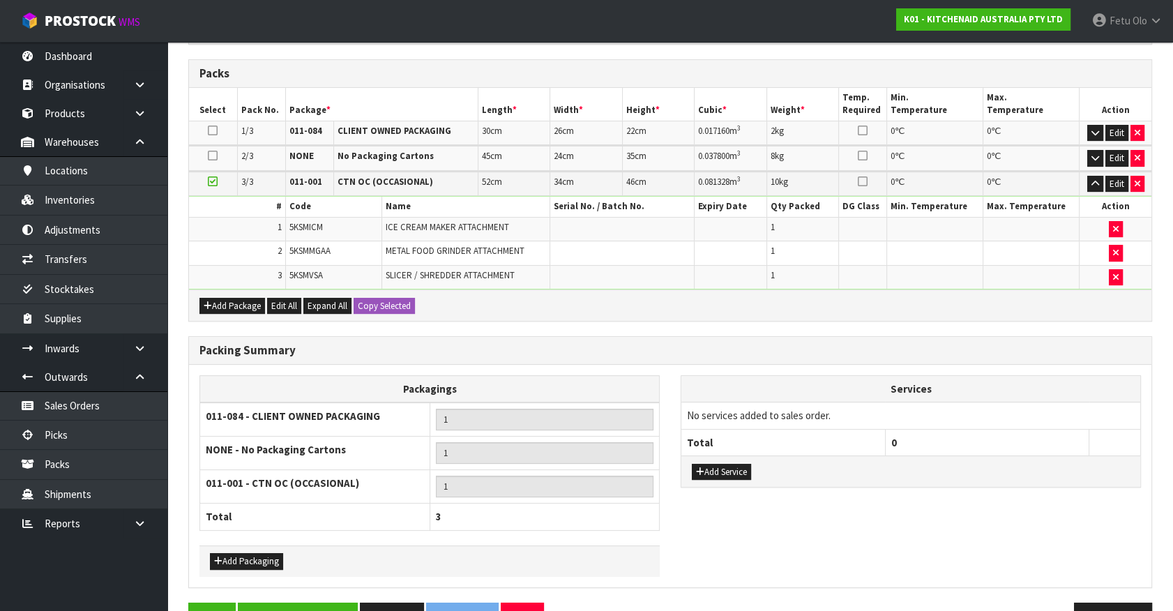
scroll to position [398, 0]
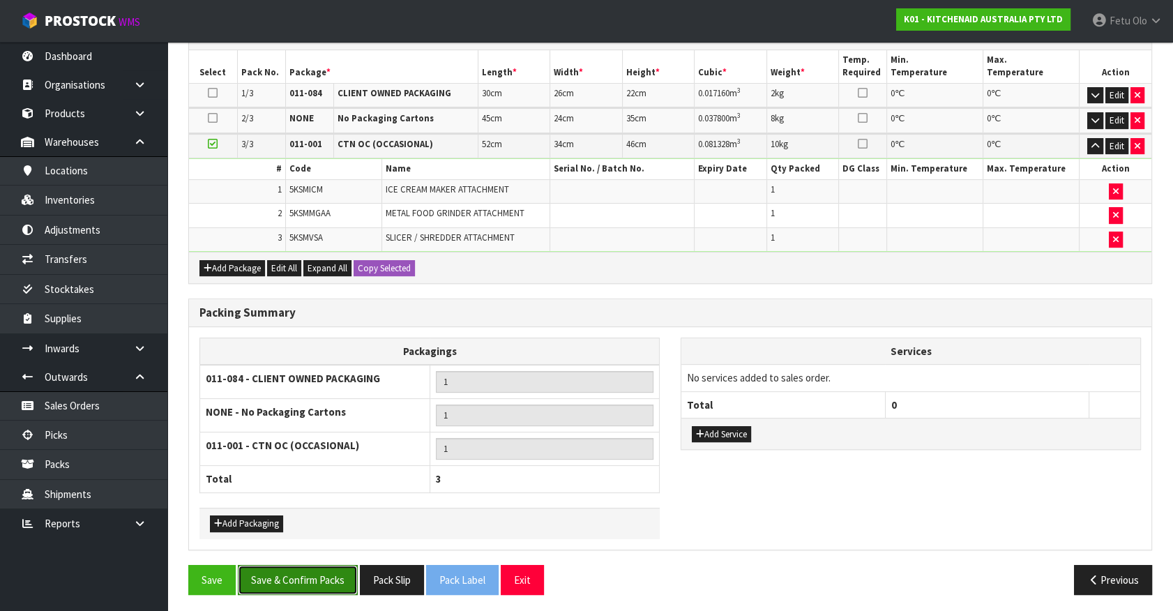
click at [329, 569] on button "Save & Confirm Packs" at bounding box center [298, 580] width 120 height 30
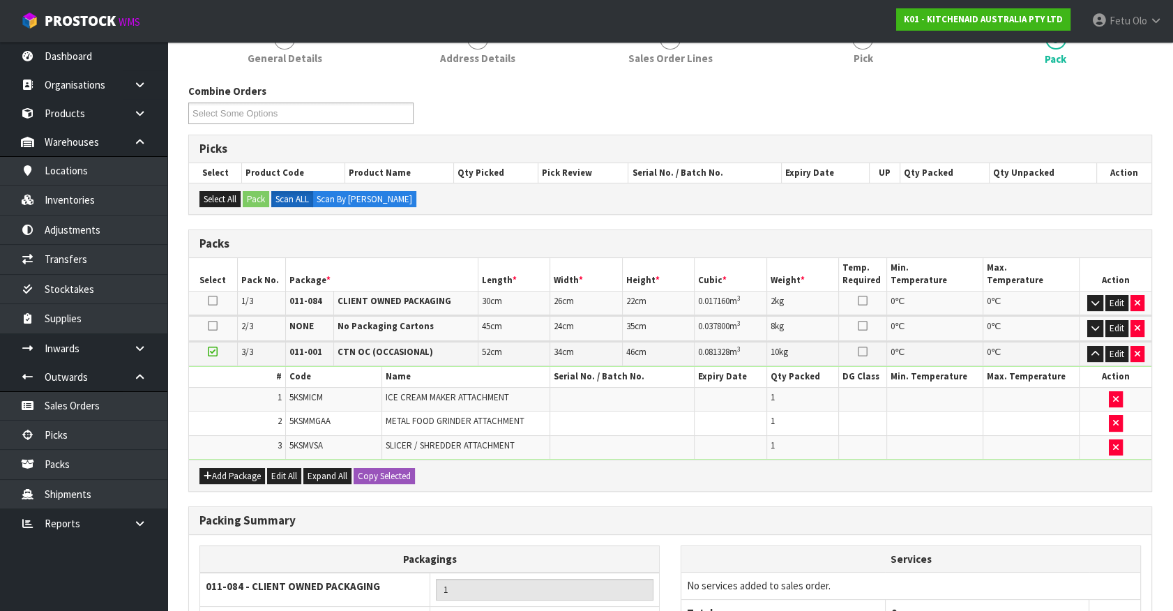
scroll to position [274, 0]
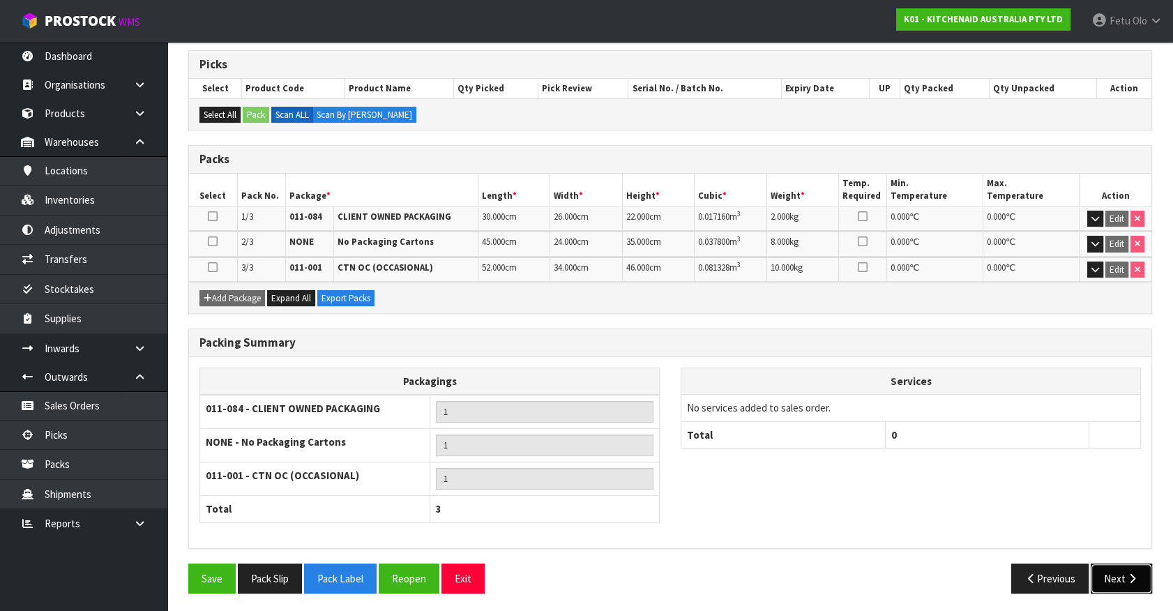
click at [1122, 571] on button "Next" at bounding box center [1121, 579] width 61 height 30
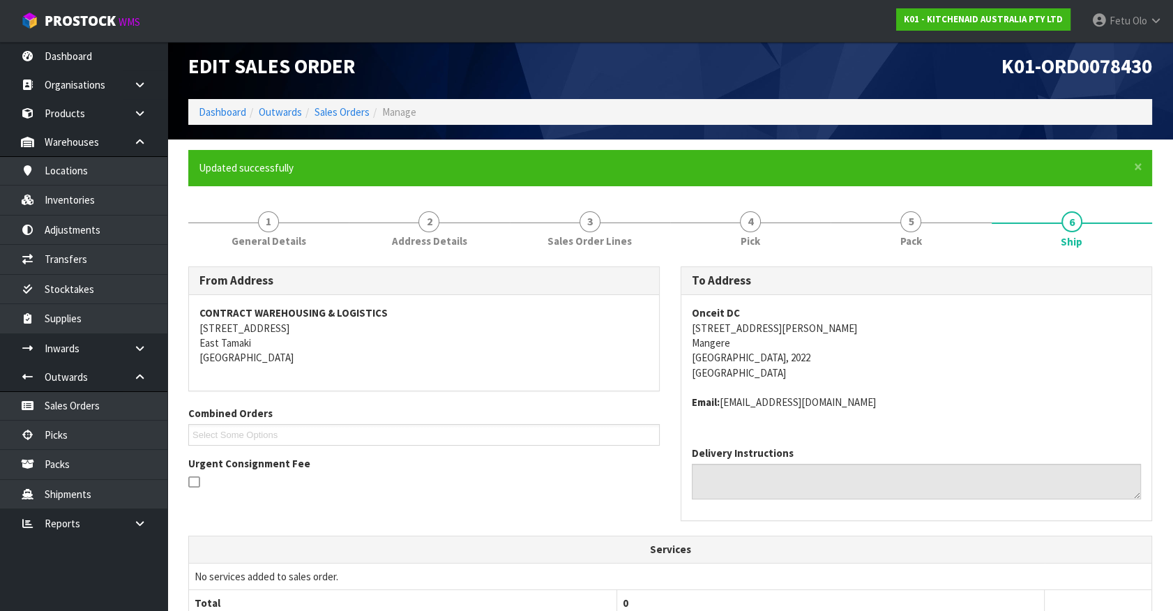
scroll to position [375, 0]
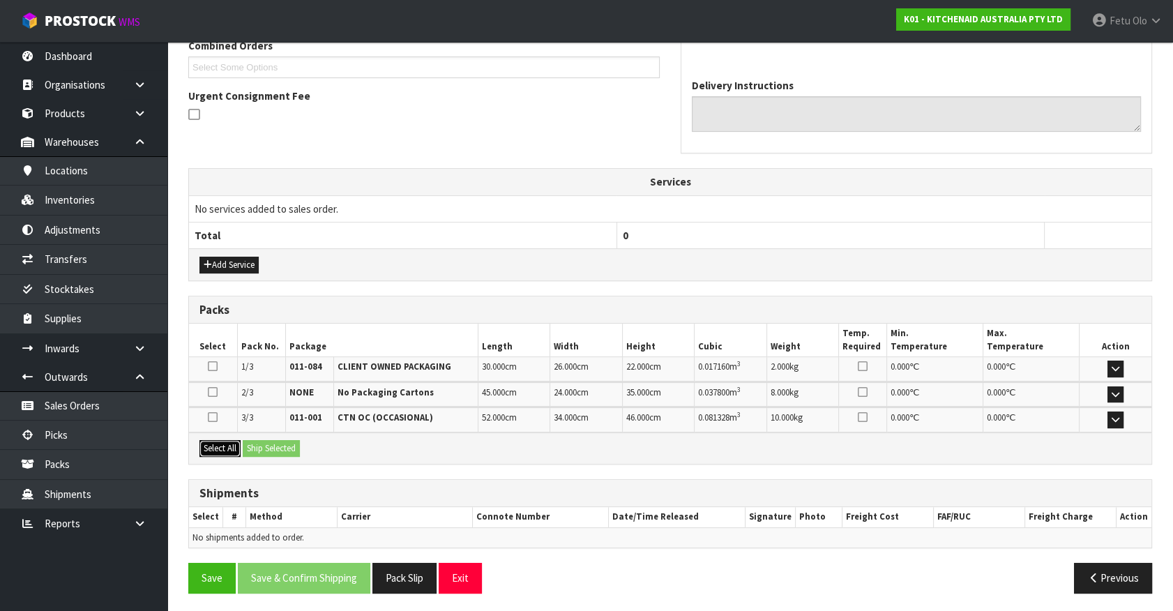
click at [232, 447] on button "Select All" at bounding box center [220, 448] width 41 height 17
click at [297, 449] on button "Ship Selected" at bounding box center [271, 448] width 57 height 17
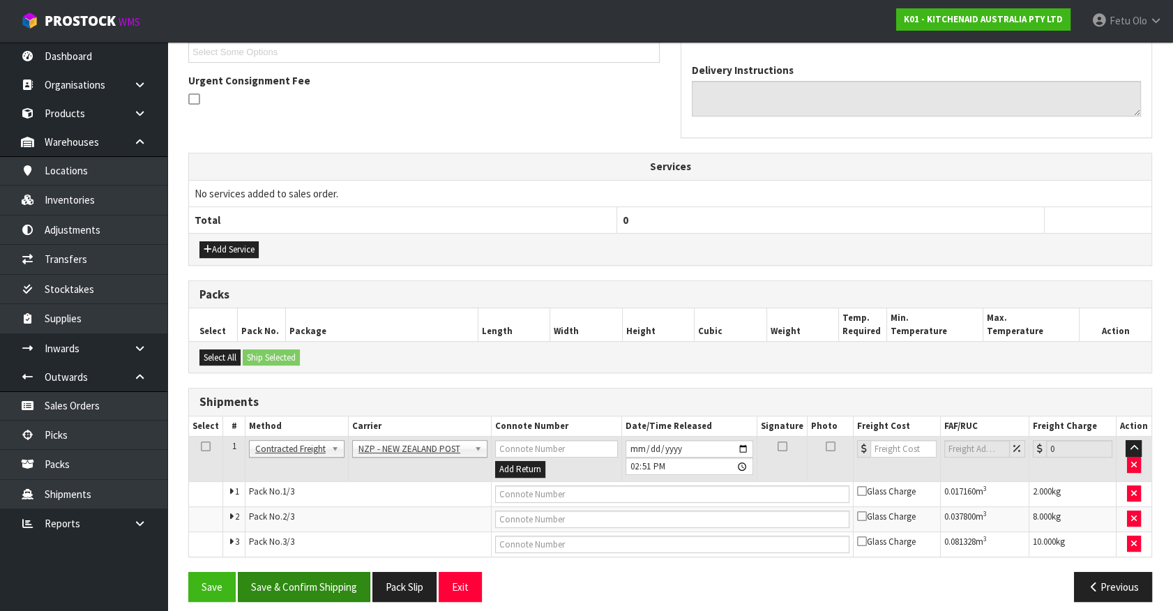
scroll to position [398, 0]
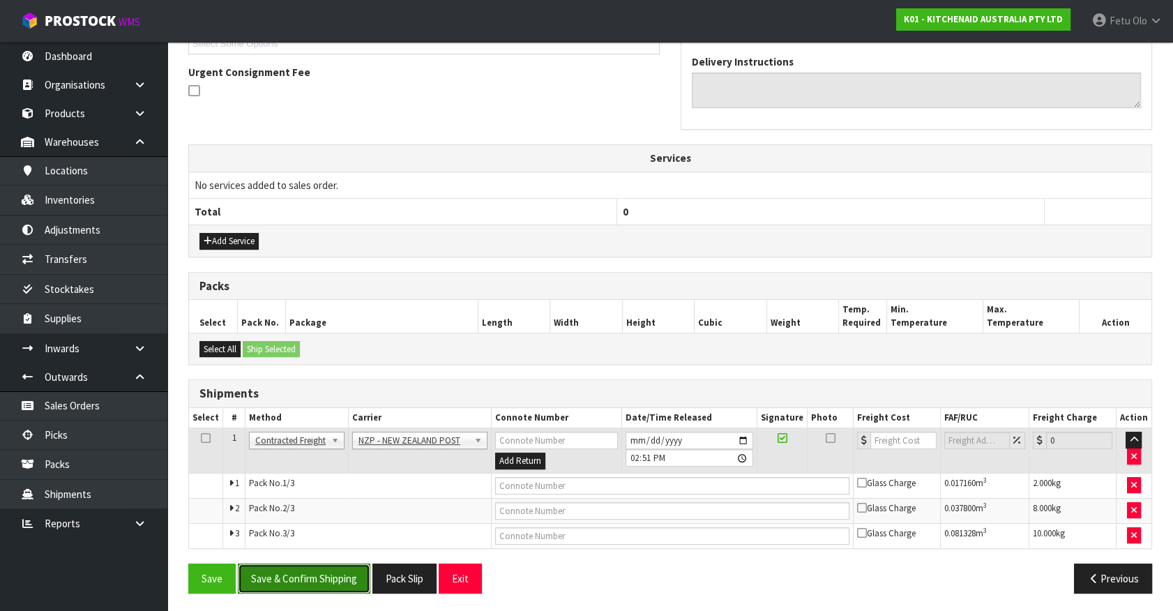
click at [365, 573] on button "Save & Confirm Shipping" at bounding box center [304, 579] width 133 height 30
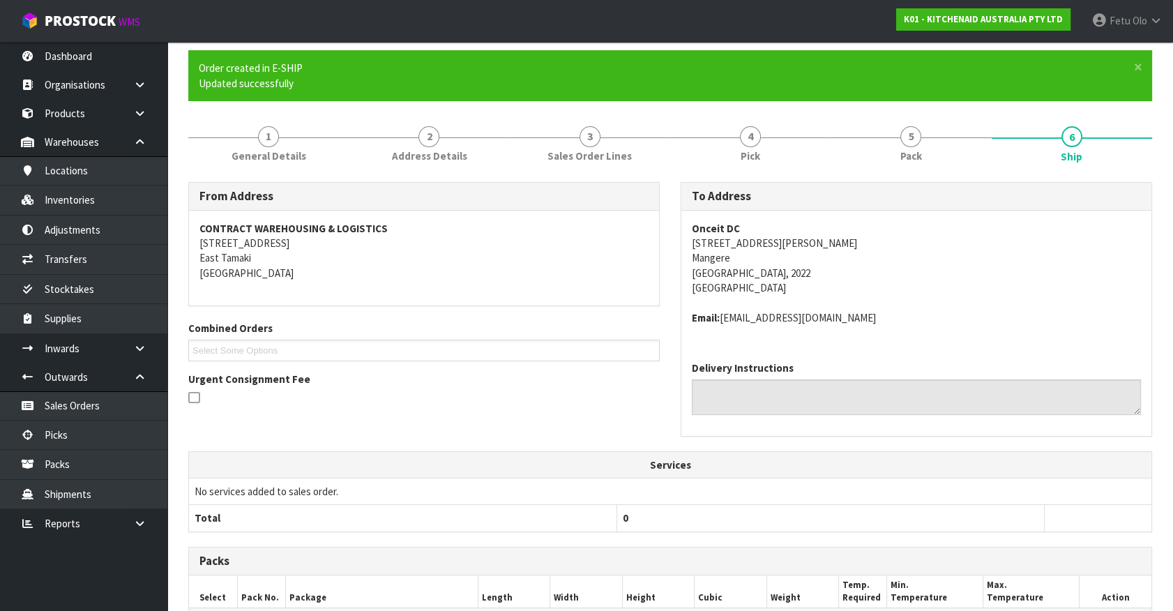
scroll to position [377, 0]
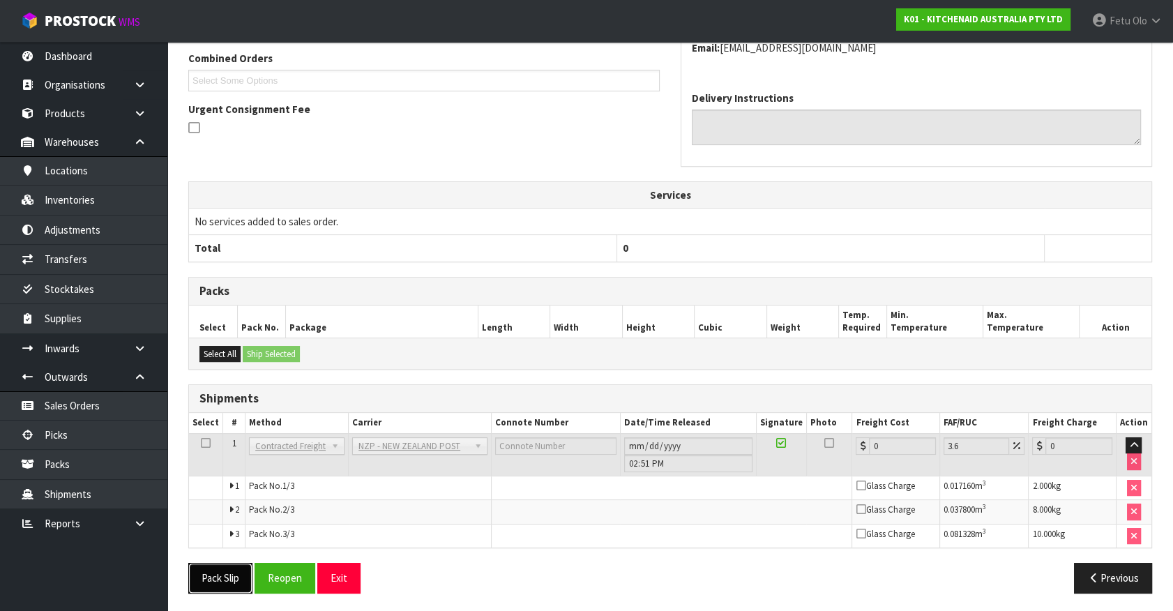
click at [195, 576] on button "Pack Slip" at bounding box center [220, 578] width 64 height 30
click at [283, 571] on button "Reopen" at bounding box center [285, 578] width 61 height 30
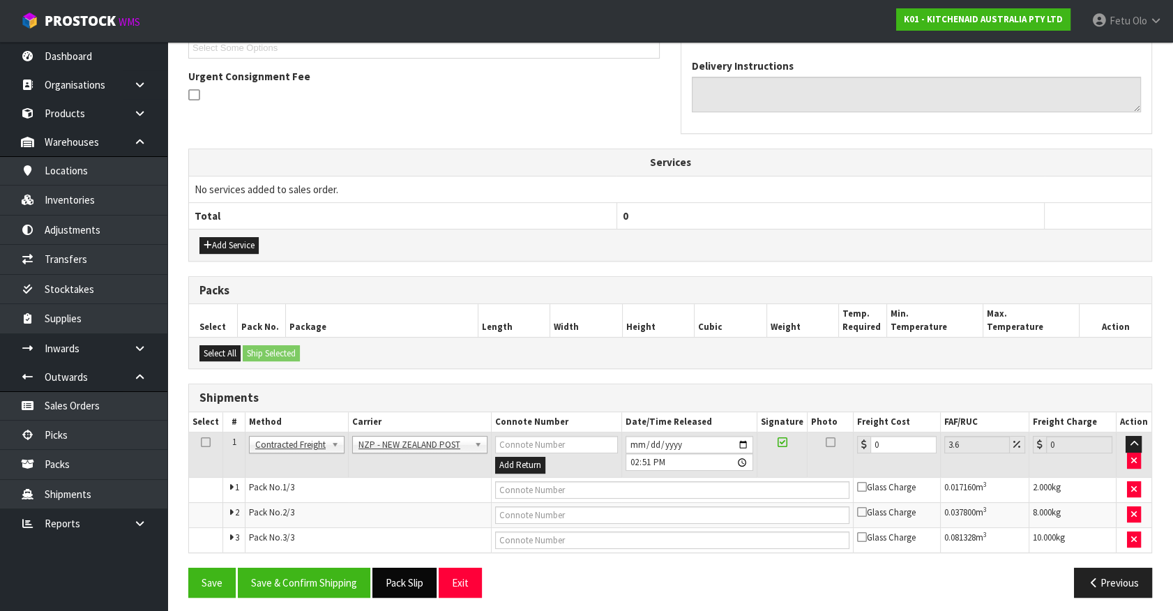
scroll to position [398, 0]
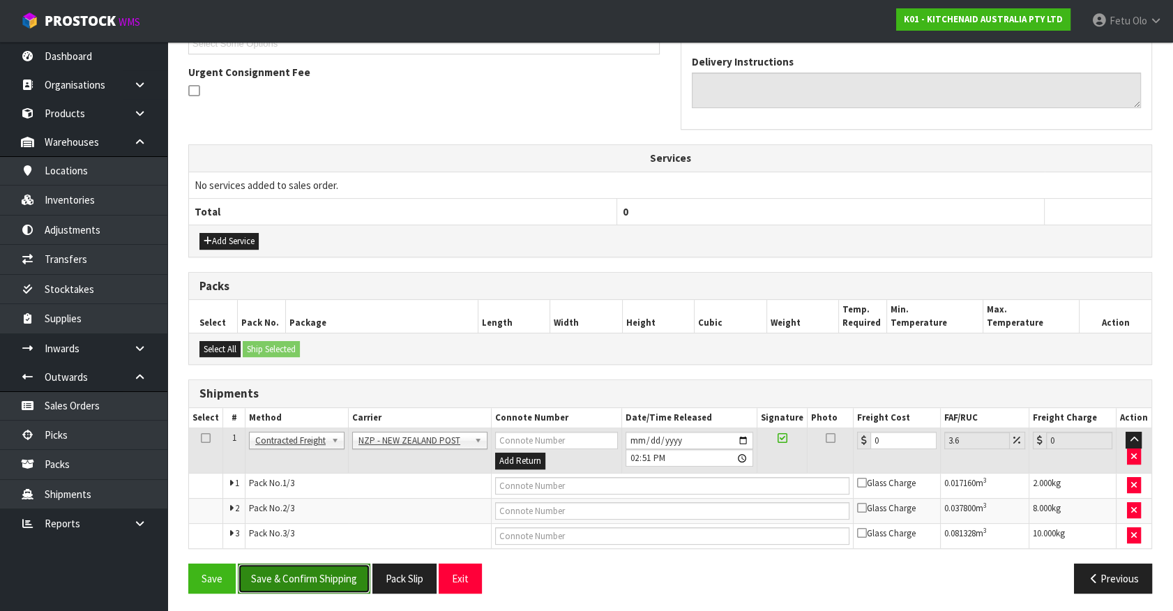
click at [322, 573] on button "Save & Confirm Shipping" at bounding box center [304, 579] width 133 height 30
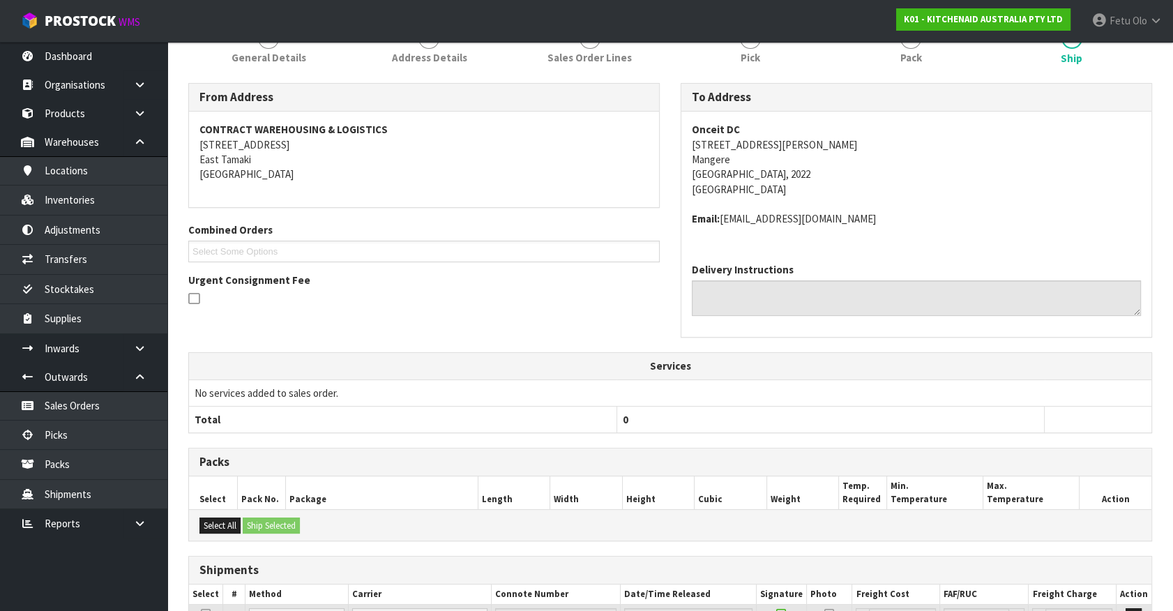
scroll to position [362, 0]
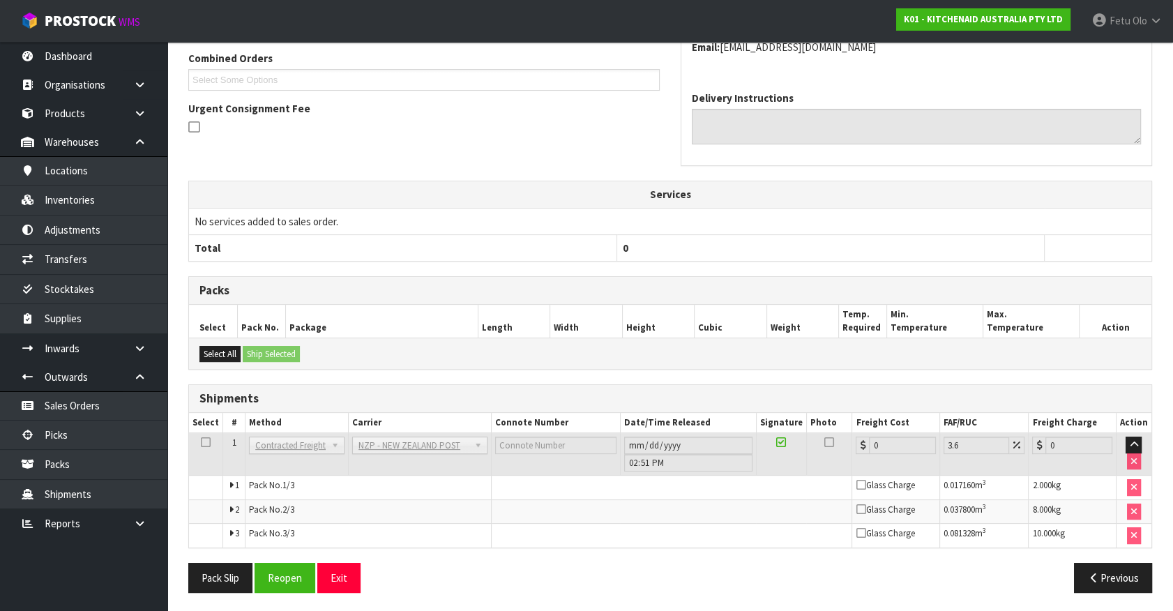
click at [919, 188] on th "Services" at bounding box center [670, 194] width 963 height 27
click at [280, 569] on button "Reopen" at bounding box center [285, 578] width 61 height 30
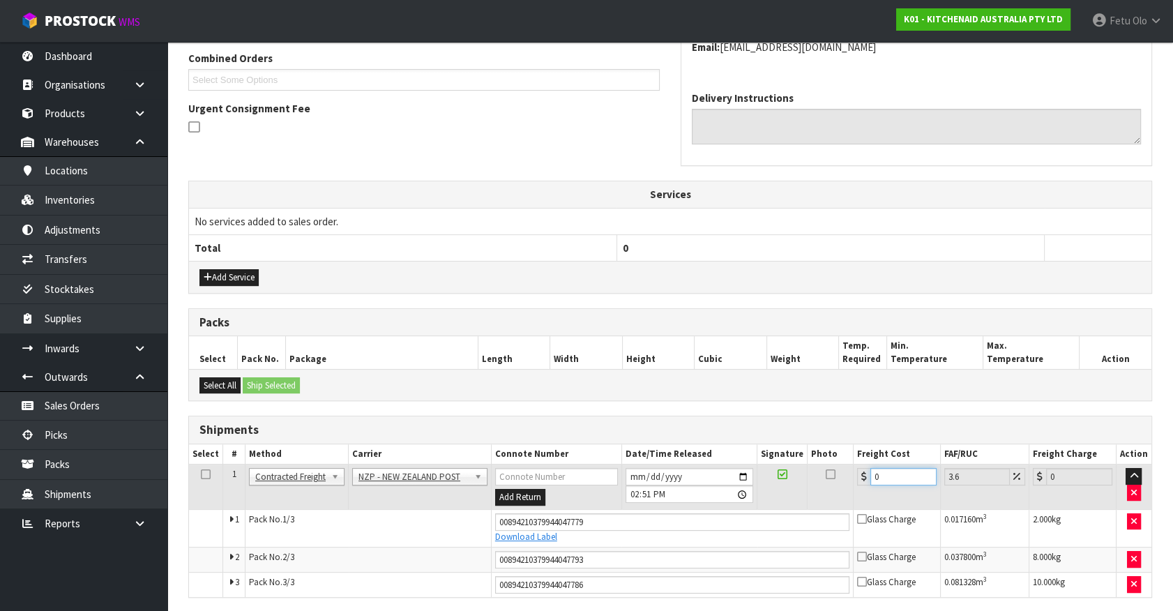
drag, startPoint x: 892, startPoint y: 480, endPoint x: 800, endPoint y: 503, distance: 95.6
click at [800, 503] on tr "1 Client Local Pickup Customer Local Pickup Company Freight Contracted Freight …" at bounding box center [670, 487] width 963 height 45
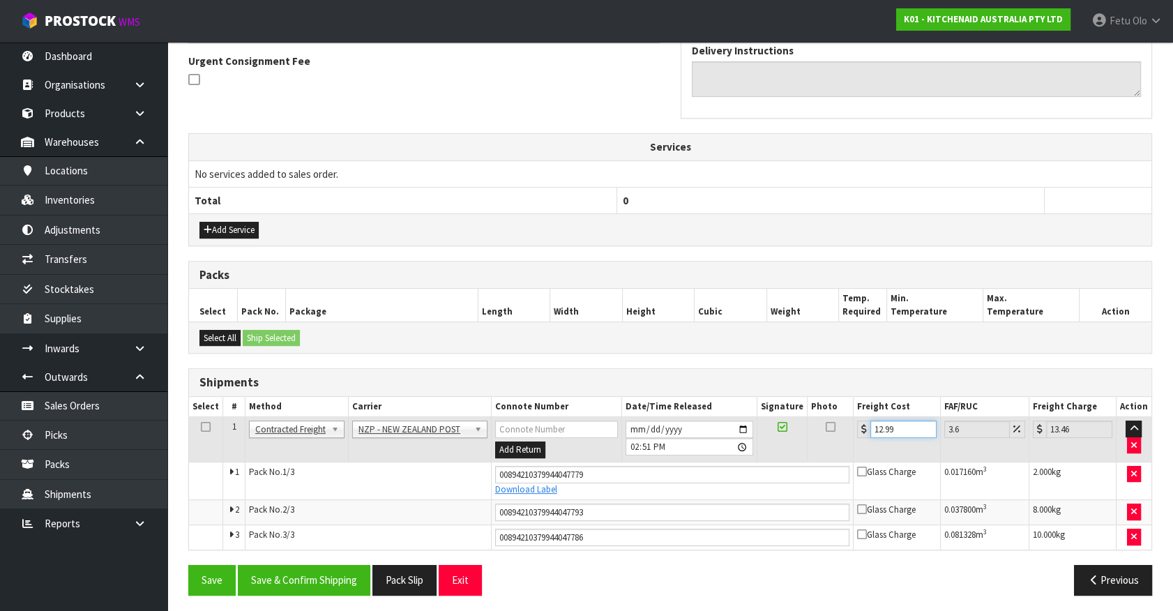
scroll to position [412, 0]
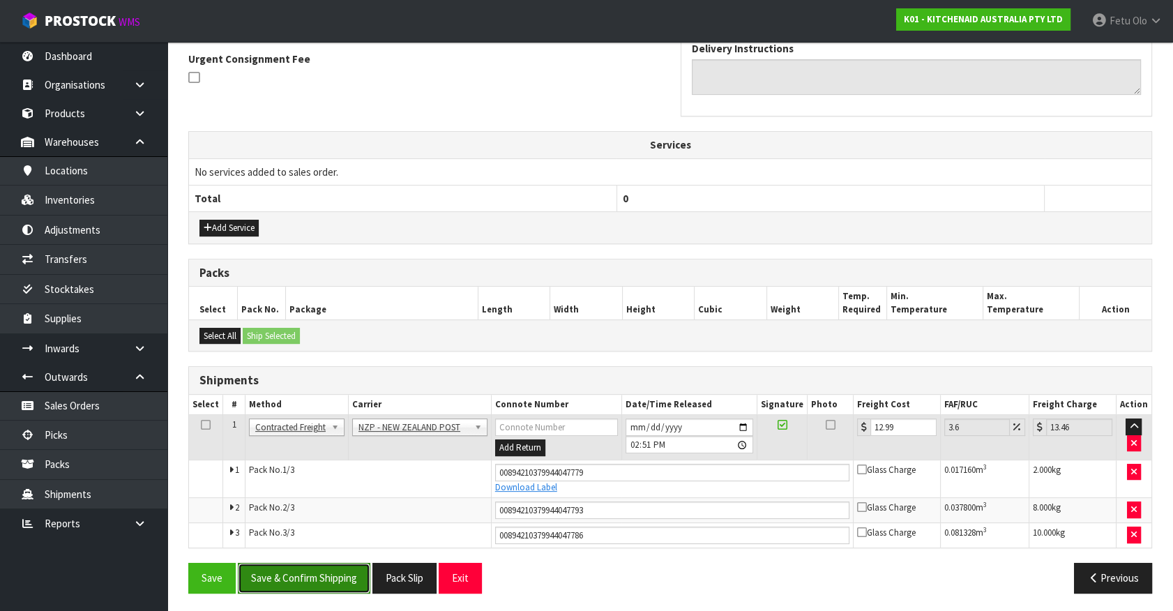
drag, startPoint x: 341, startPoint y: 572, endPoint x: 348, endPoint y: 543, distance: 30.1
click at [344, 569] on button "Save & Confirm Shipping" at bounding box center [304, 578] width 133 height 30
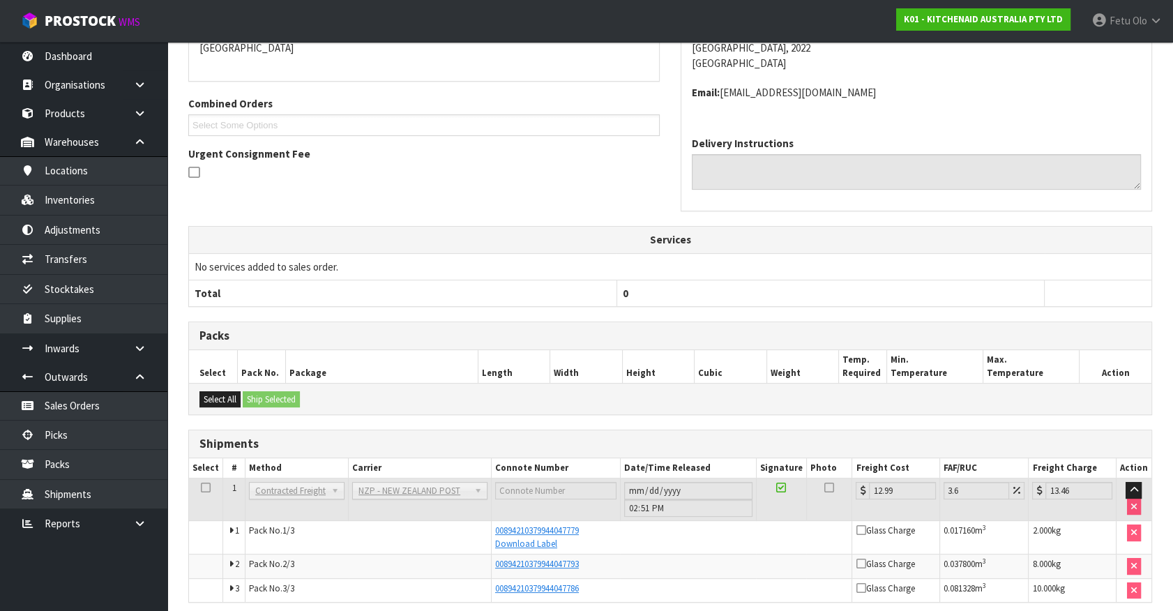
scroll to position [371, 0]
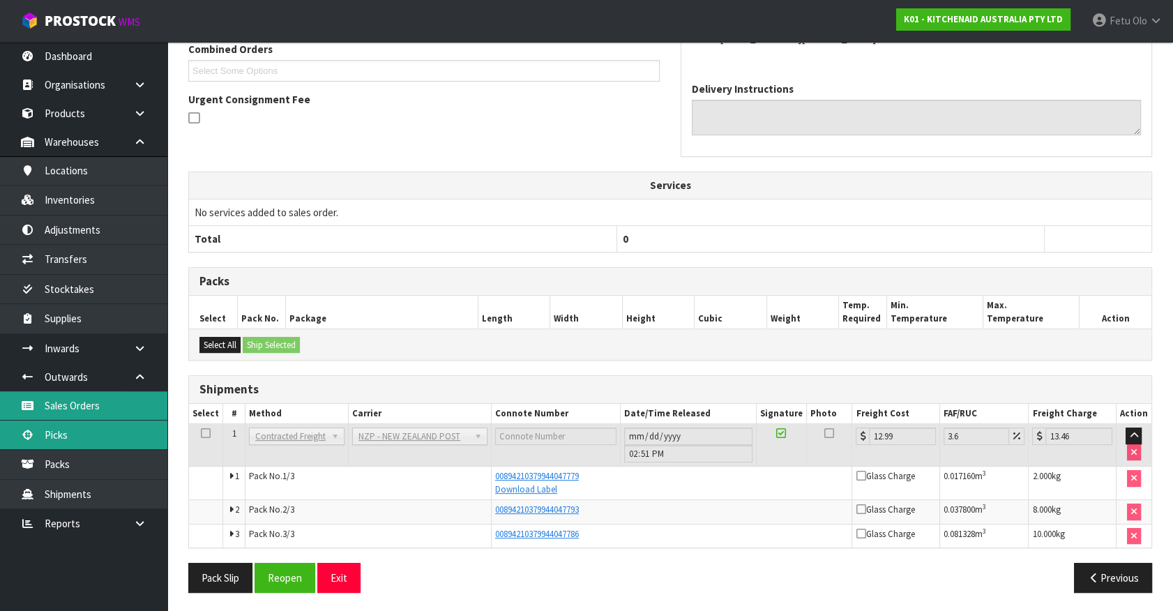
drag, startPoint x: 48, startPoint y: 422, endPoint x: 62, endPoint y: 417, distance: 14.8
click at [48, 422] on link "Picks" at bounding box center [83, 435] width 167 height 29
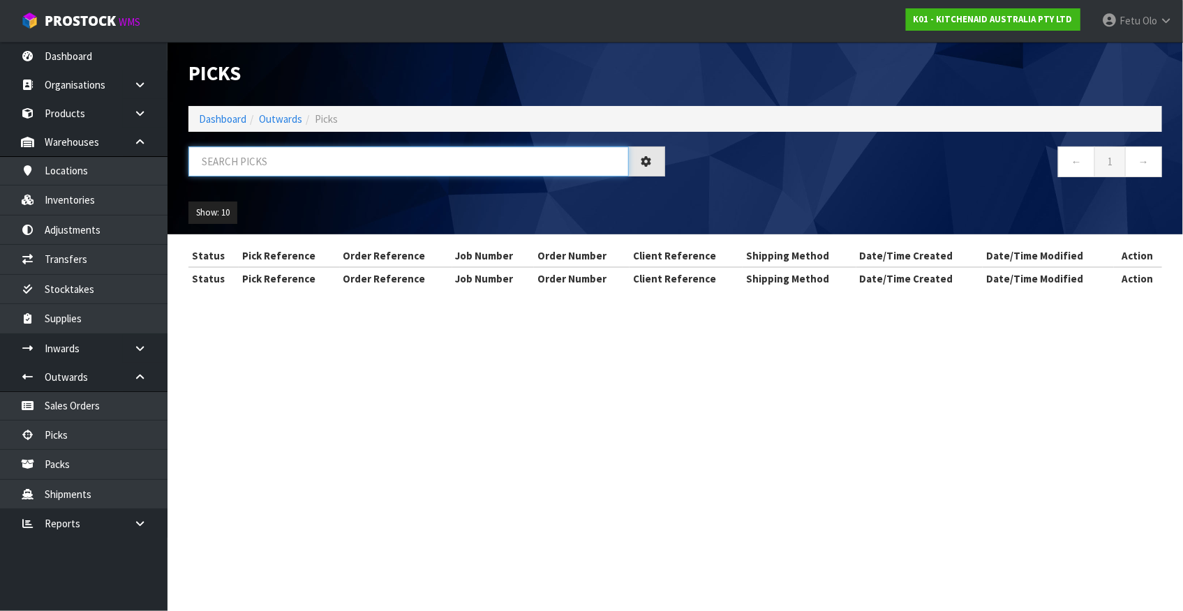
click at [320, 158] on input "text" at bounding box center [408, 162] width 440 height 30
drag, startPoint x: 320, startPoint y: 156, endPoint x: 310, endPoint y: 166, distance: 14.3
click at [312, 165] on input "text" at bounding box center [408, 162] width 440 height 30
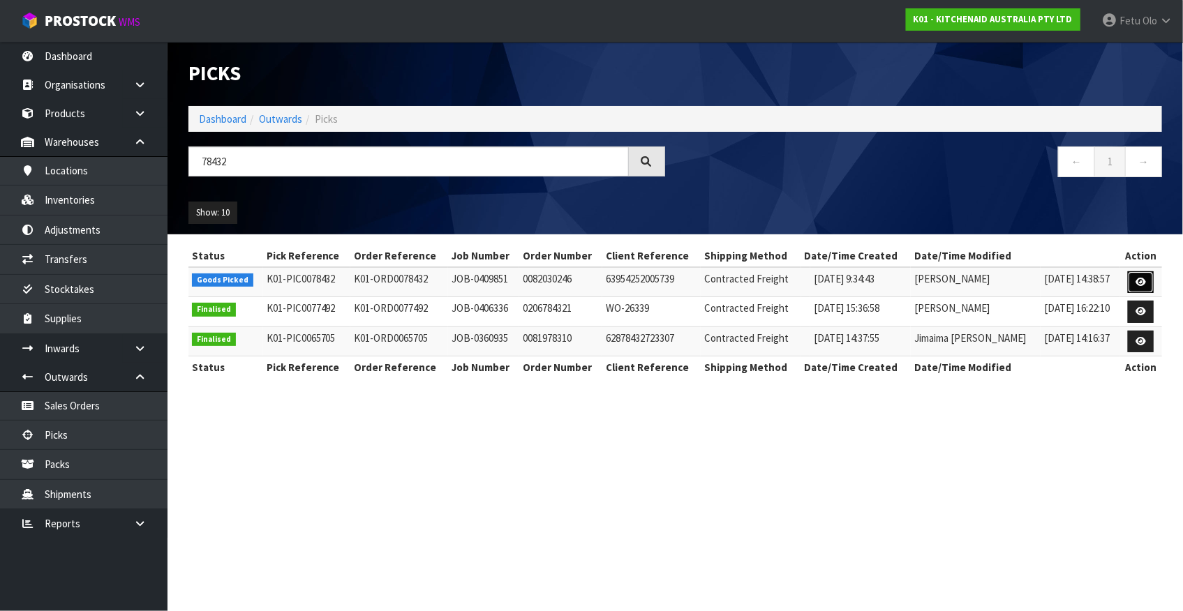
click at [1138, 272] on link at bounding box center [1140, 282] width 26 height 22
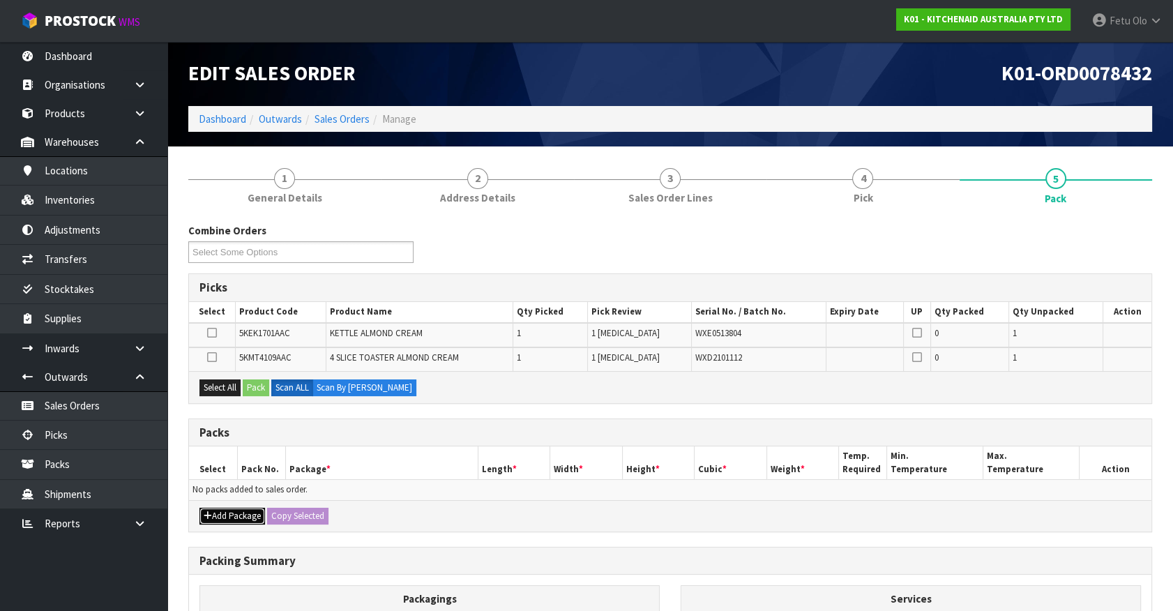
drag, startPoint x: 220, startPoint y: 511, endPoint x: 217, endPoint y: 502, distance: 9.5
click at [220, 511] on button "Add Package" at bounding box center [233, 516] width 66 height 17
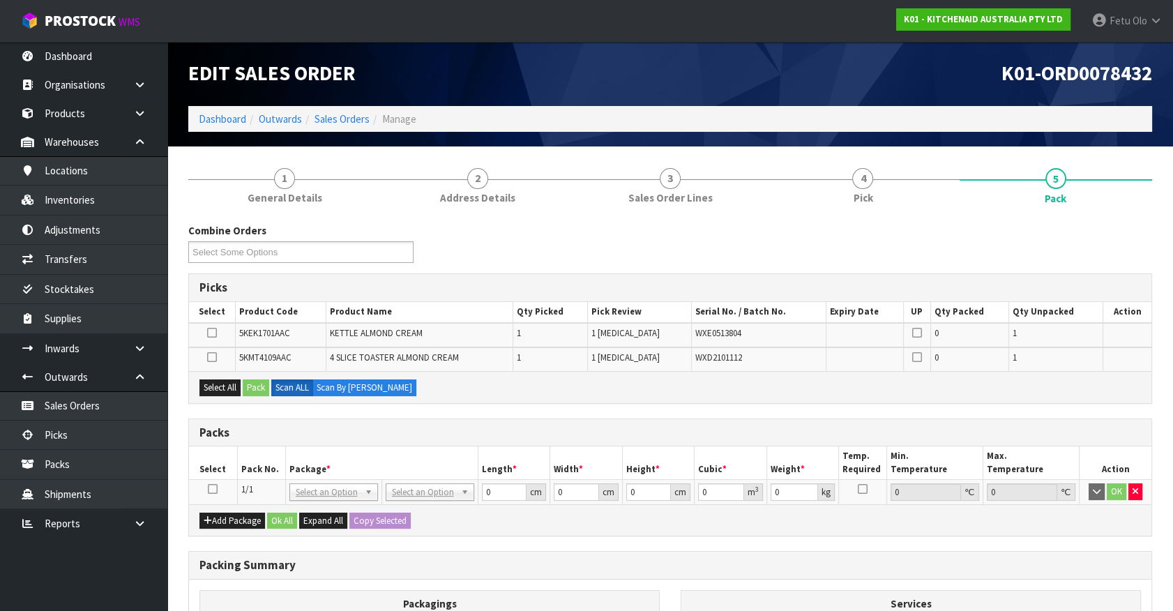
click at [209, 489] on icon at bounding box center [213, 489] width 10 height 1
click at [339, 465] on th "Package *" at bounding box center [381, 463] width 193 height 33
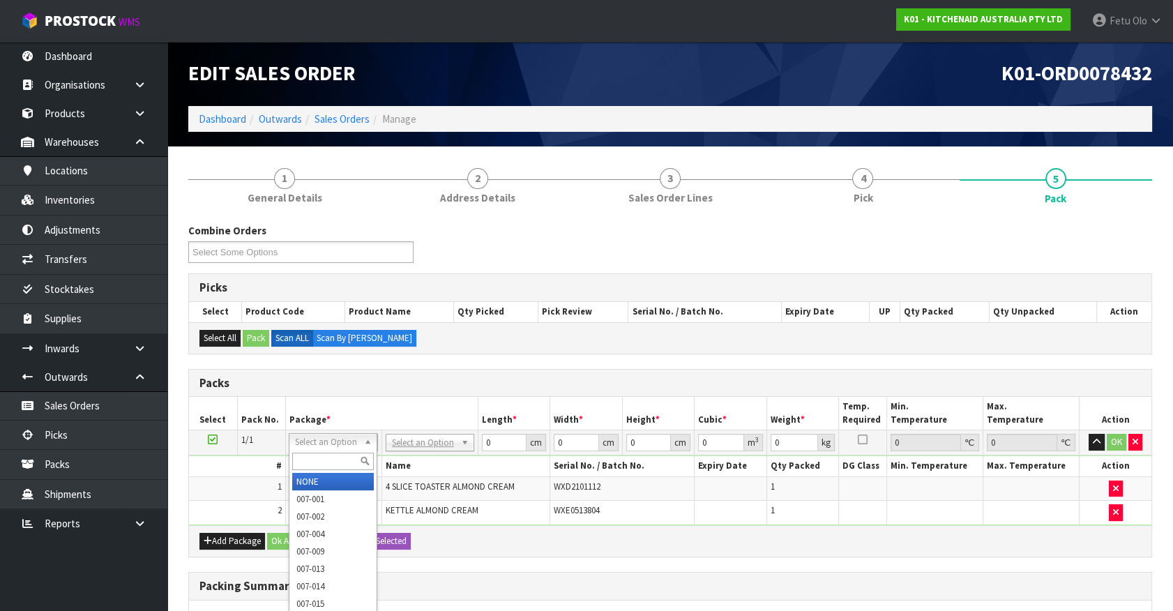
click at [314, 465] on input "text" at bounding box center [333, 461] width 82 height 17
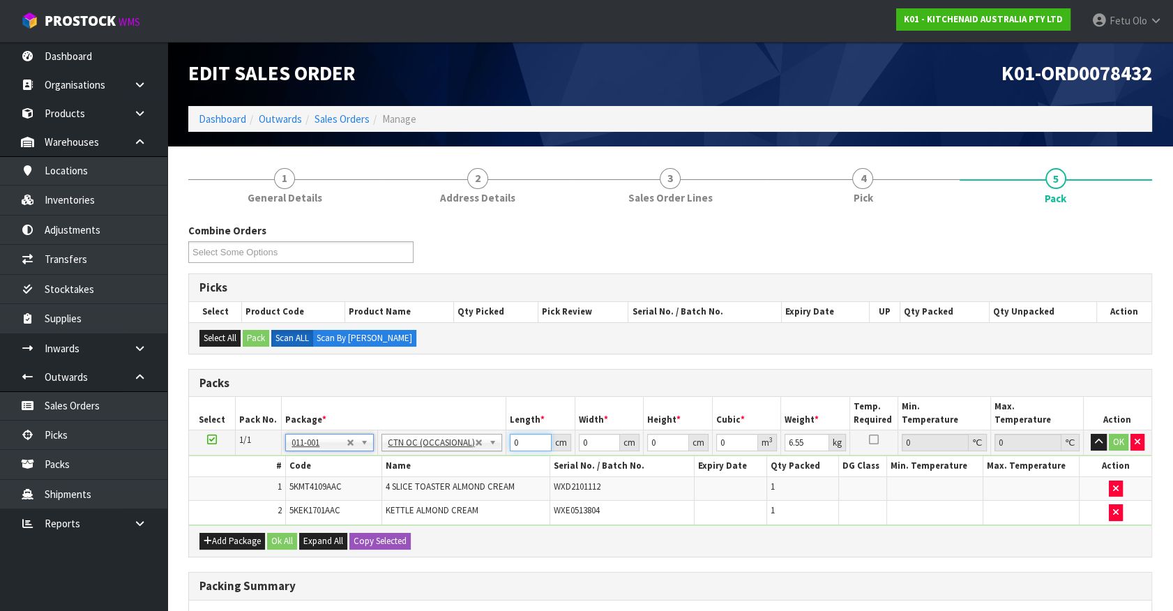
drag, startPoint x: 521, startPoint y: 442, endPoint x: 384, endPoint y: 479, distance: 142.1
click at [384, 479] on tbody "1/1 NONE 007-001 007-002 007-004 007-009 007-013 007-014 007-015 007-017 007-01…" at bounding box center [670, 477] width 963 height 95
click at [514, 446] on input "59" at bounding box center [531, 442] width 42 height 17
click button "OK" at bounding box center [1119, 442] width 20 height 17
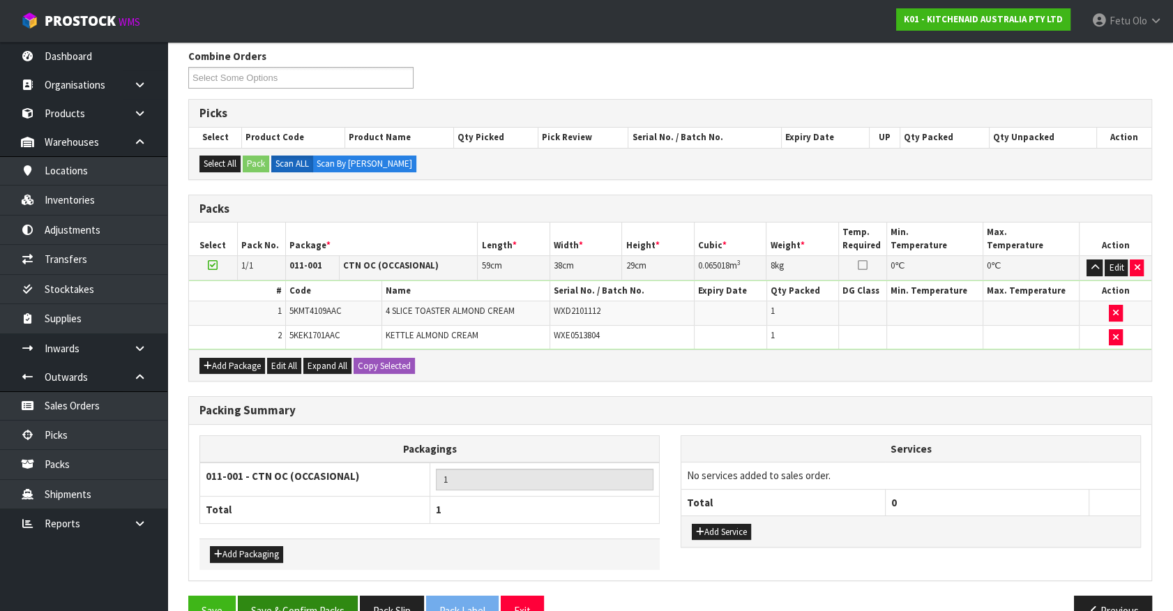
scroll to position [206, 0]
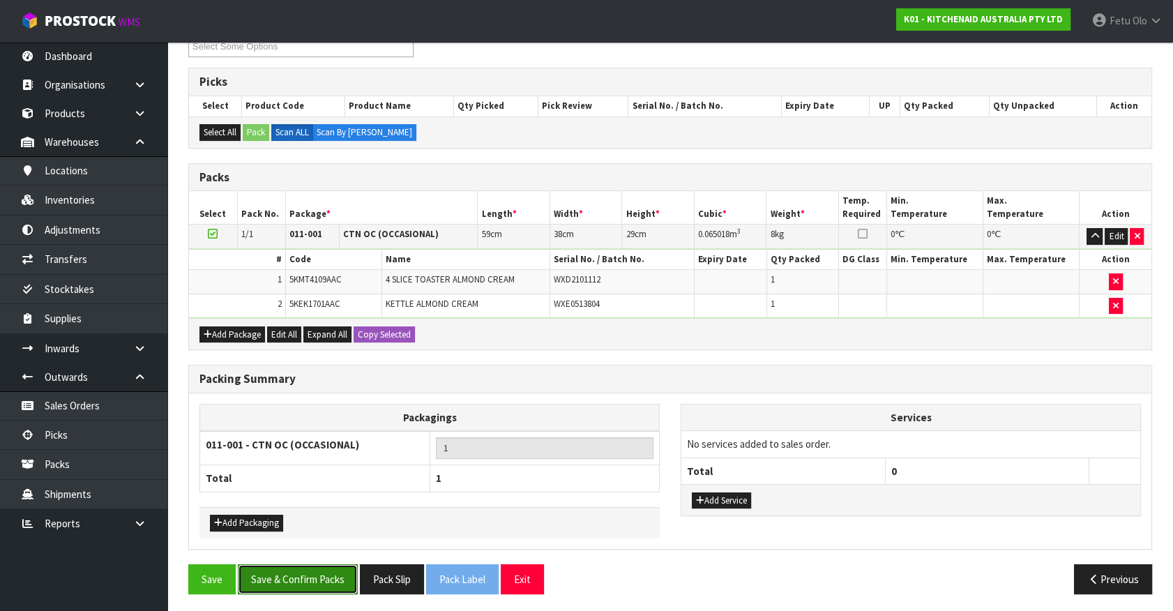
click at [310, 586] on button "Save & Confirm Packs" at bounding box center [298, 579] width 120 height 30
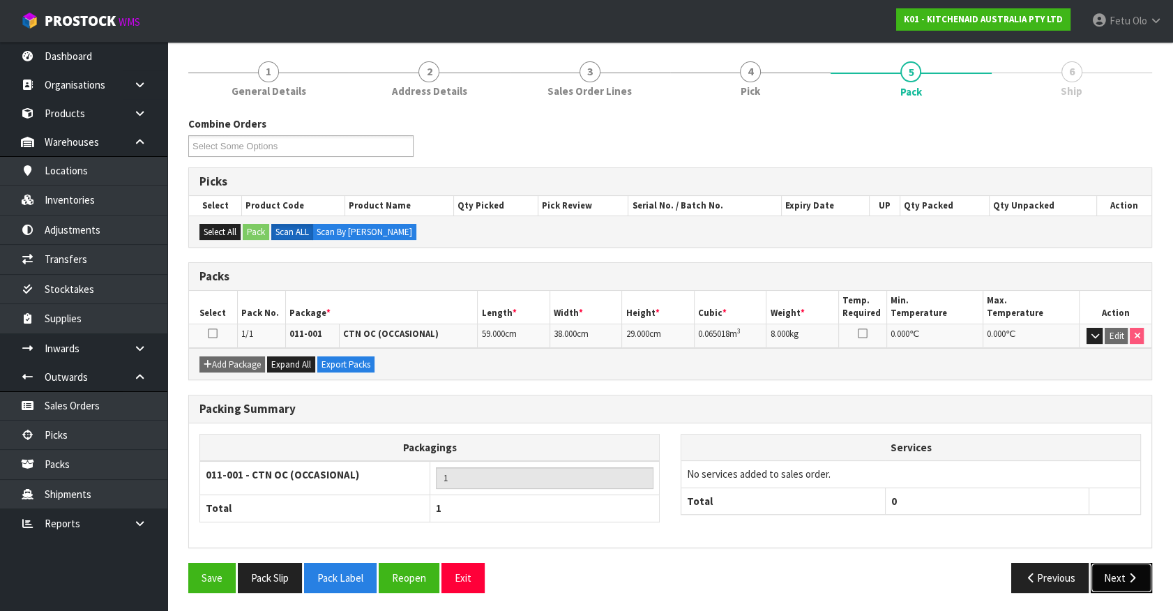
click at [1094, 573] on button "Next" at bounding box center [1121, 578] width 61 height 30
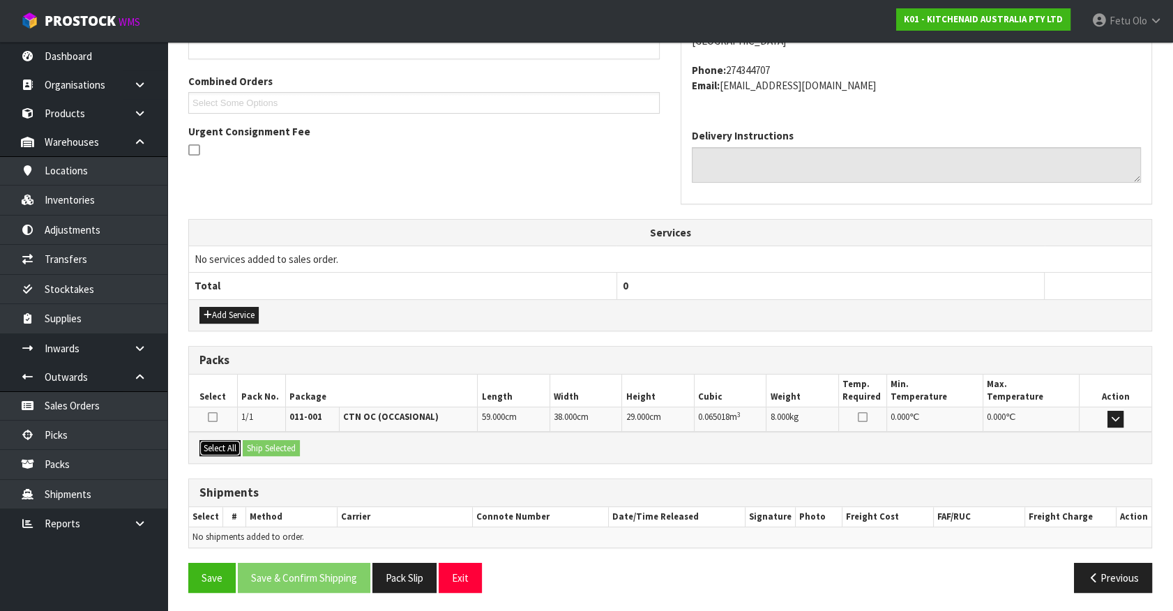
drag, startPoint x: 211, startPoint y: 447, endPoint x: 246, endPoint y: 448, distance: 34.2
click at [218, 447] on button "Select All" at bounding box center [220, 448] width 41 height 17
drag, startPoint x: 254, startPoint y: 447, endPoint x: 264, endPoint y: 447, distance: 9.8
click at [255, 447] on button "Ship Selected" at bounding box center [271, 448] width 57 height 17
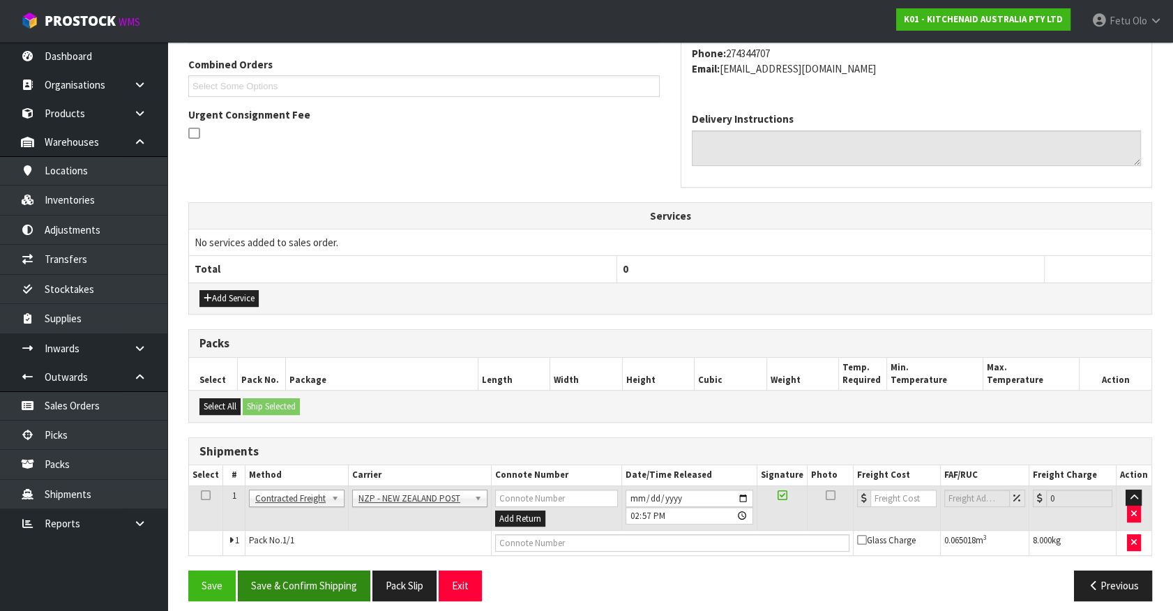
scroll to position [363, 0]
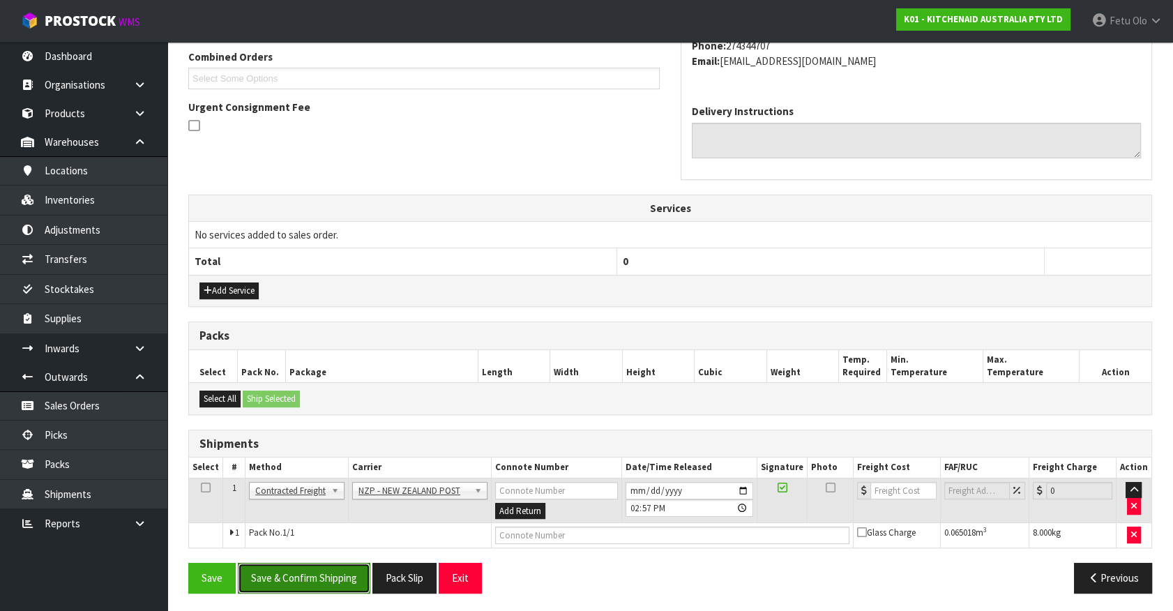
click at [334, 574] on button "Save & Confirm Shipping" at bounding box center [304, 578] width 133 height 30
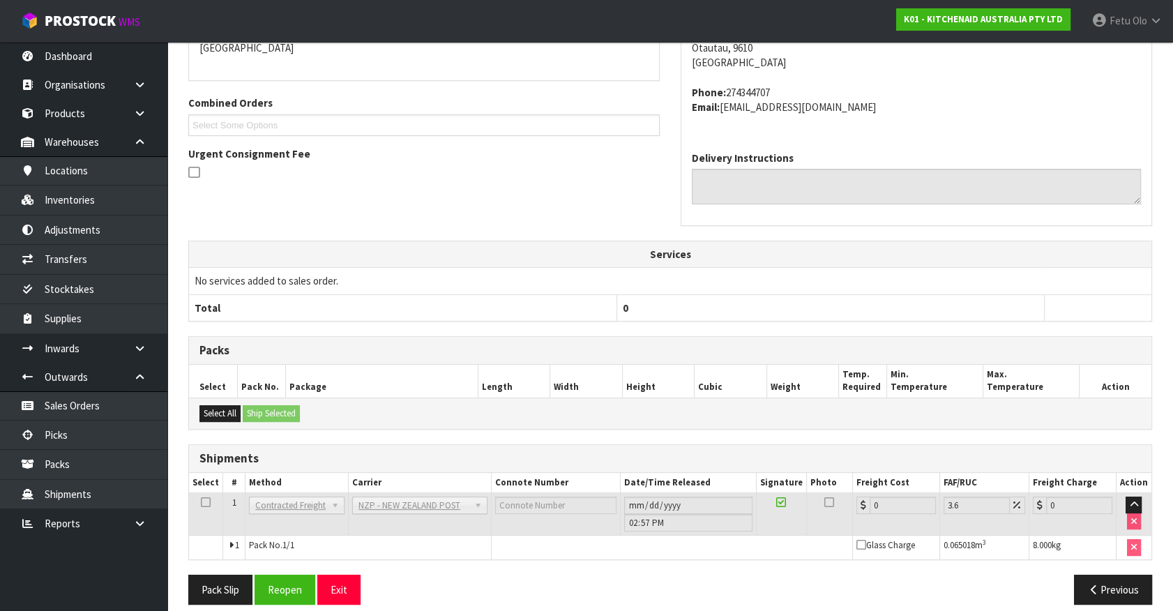
scroll to position [344, 0]
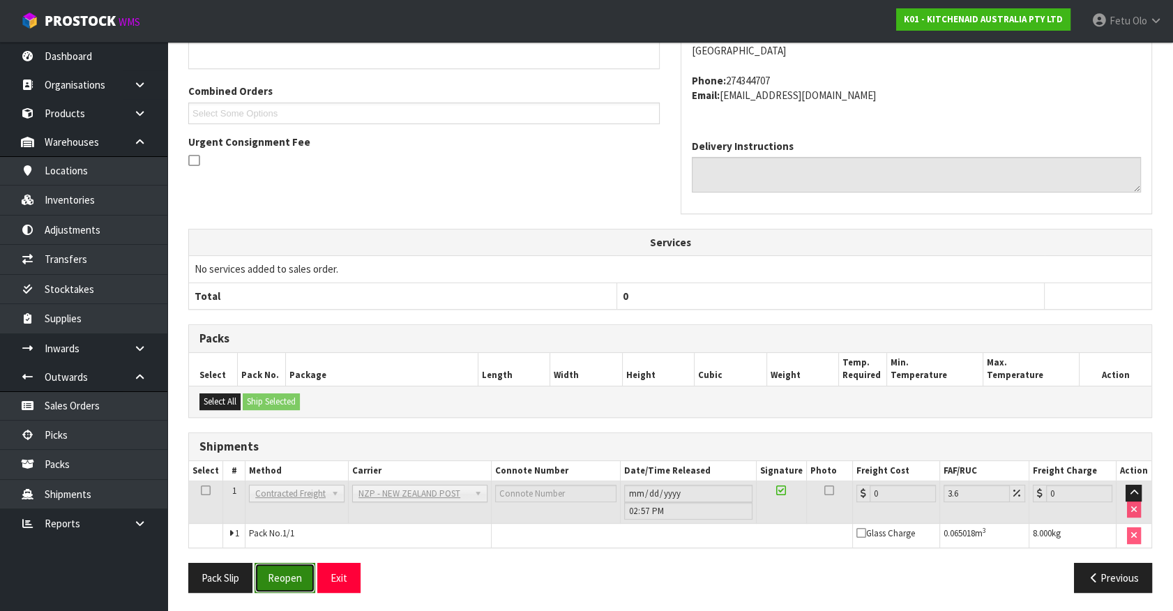
click at [285, 573] on button "Reopen" at bounding box center [285, 578] width 61 height 30
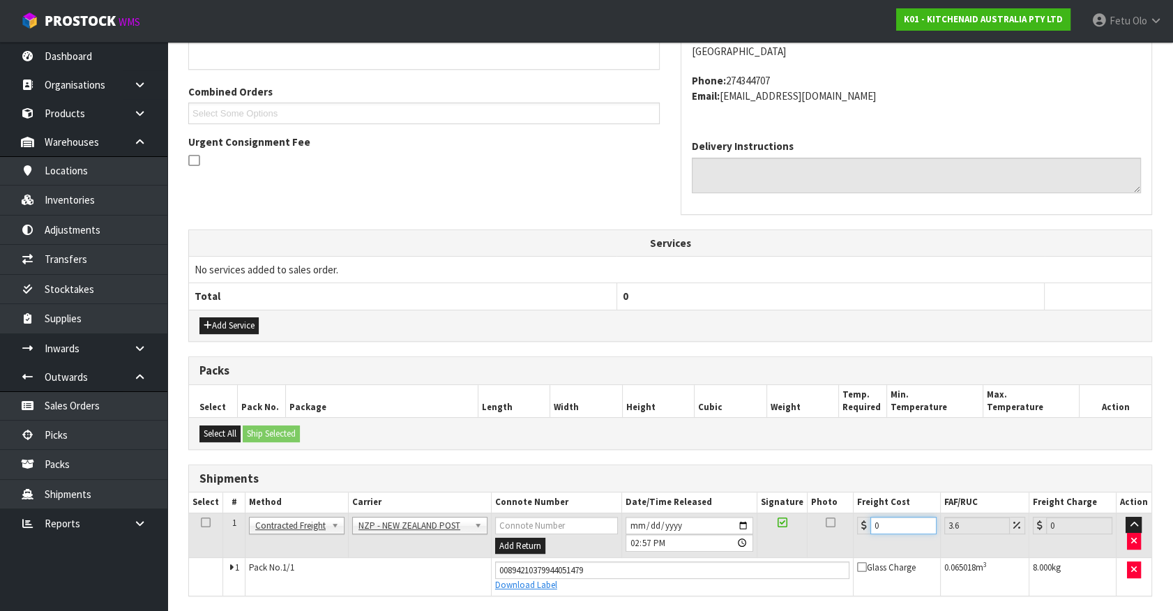
drag, startPoint x: 899, startPoint y: 516, endPoint x: 687, endPoint y: 617, distance: 234.7
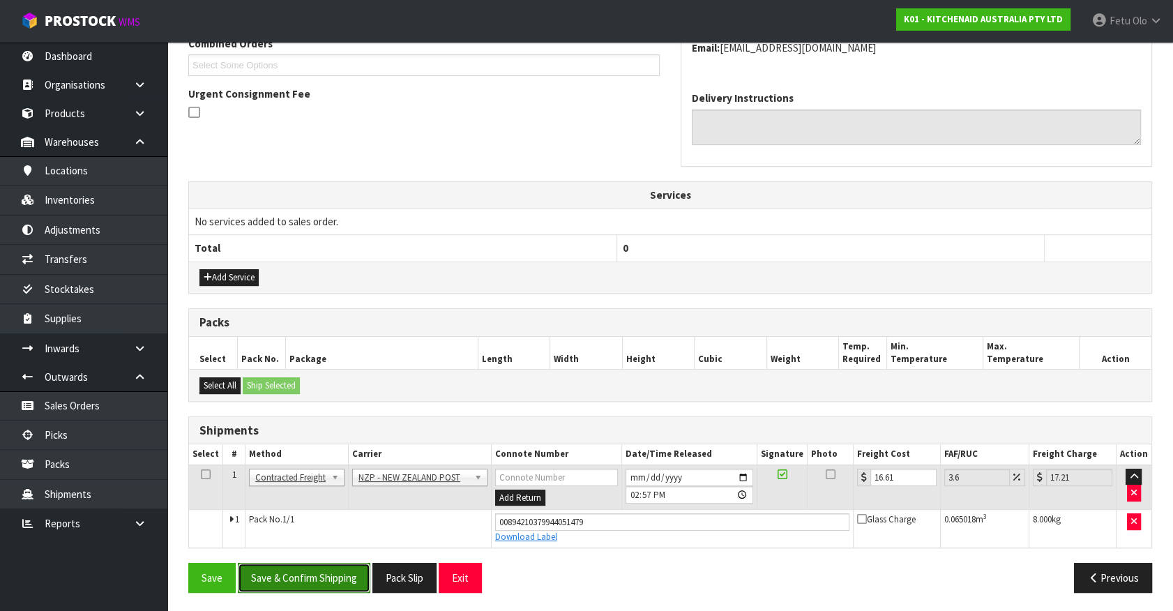
click at [321, 569] on button "Save & Confirm Shipping" at bounding box center [304, 578] width 133 height 30
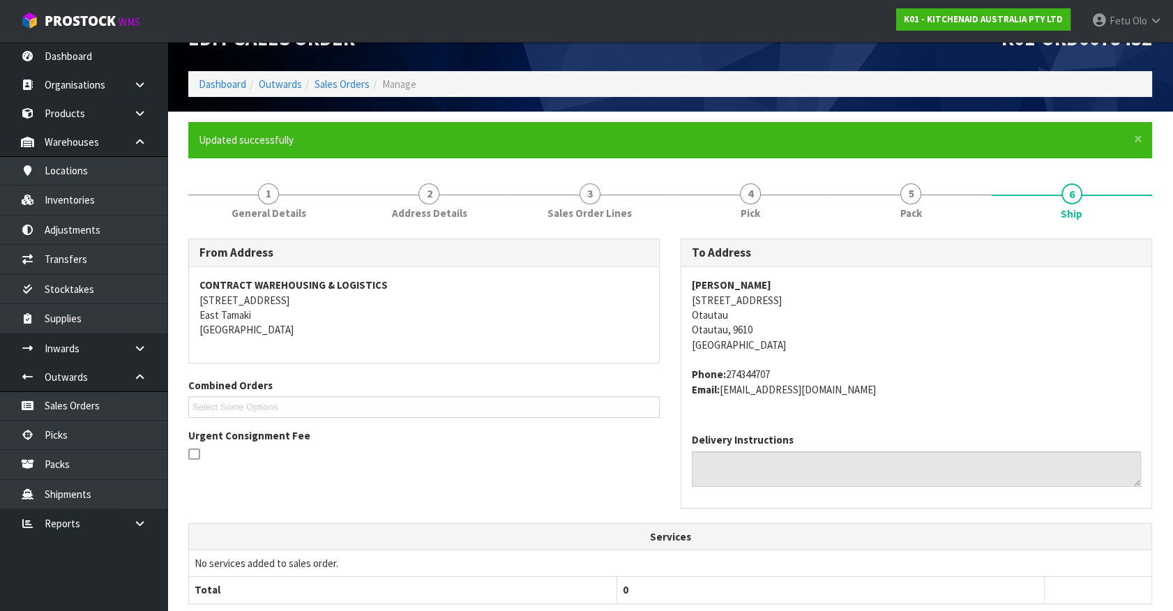
scroll to position [21, 0]
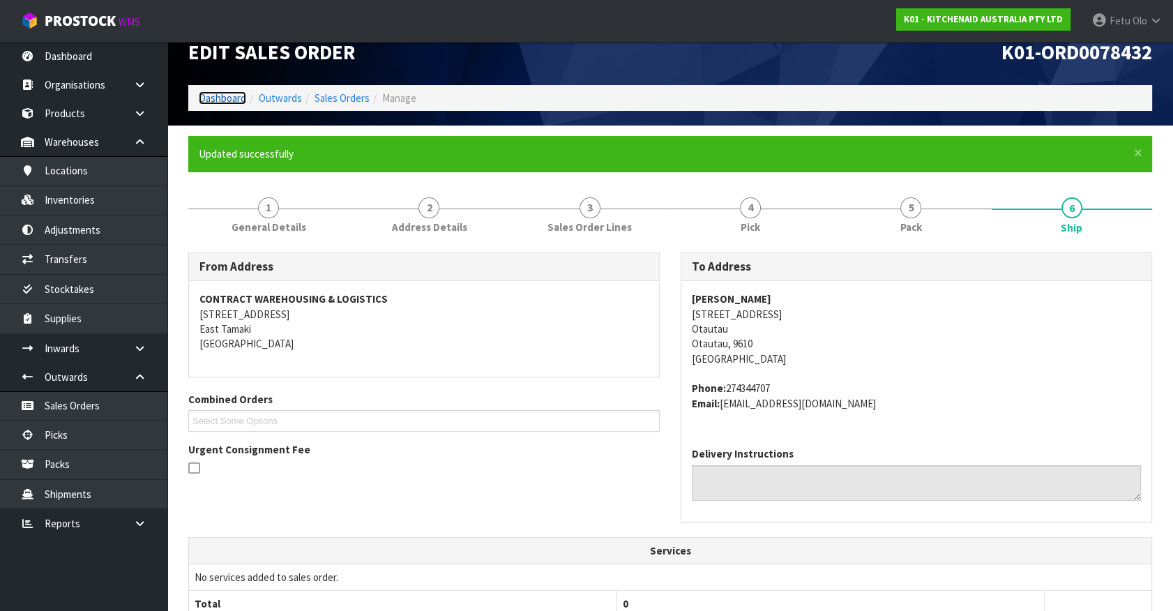
click at [236, 98] on link "Dashboard" at bounding box center [222, 97] width 47 height 13
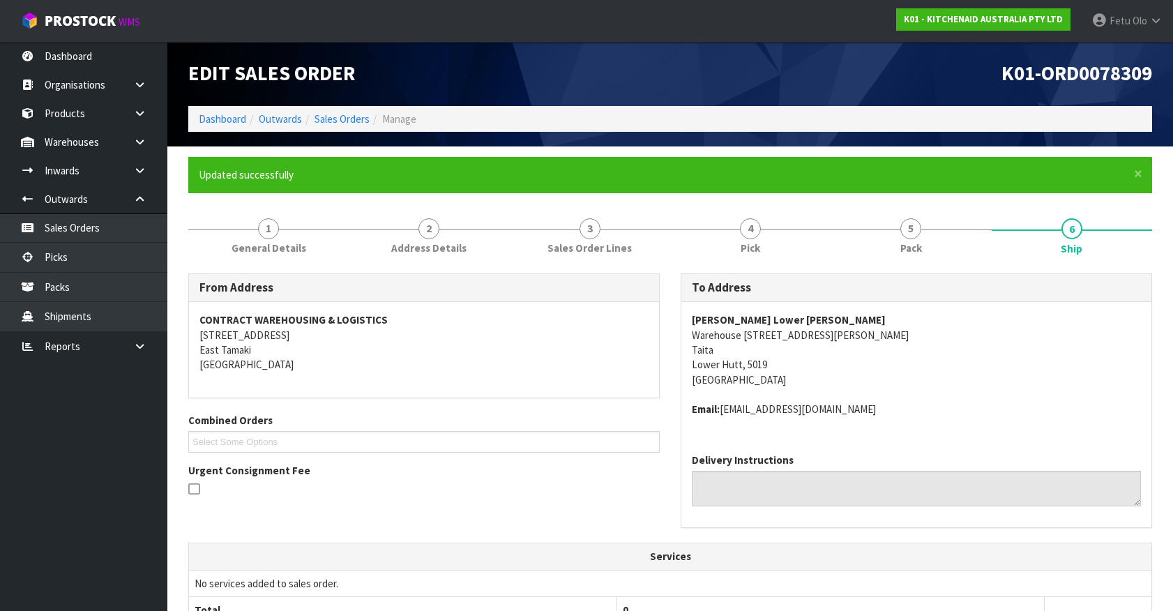
scroll to position [38, 0]
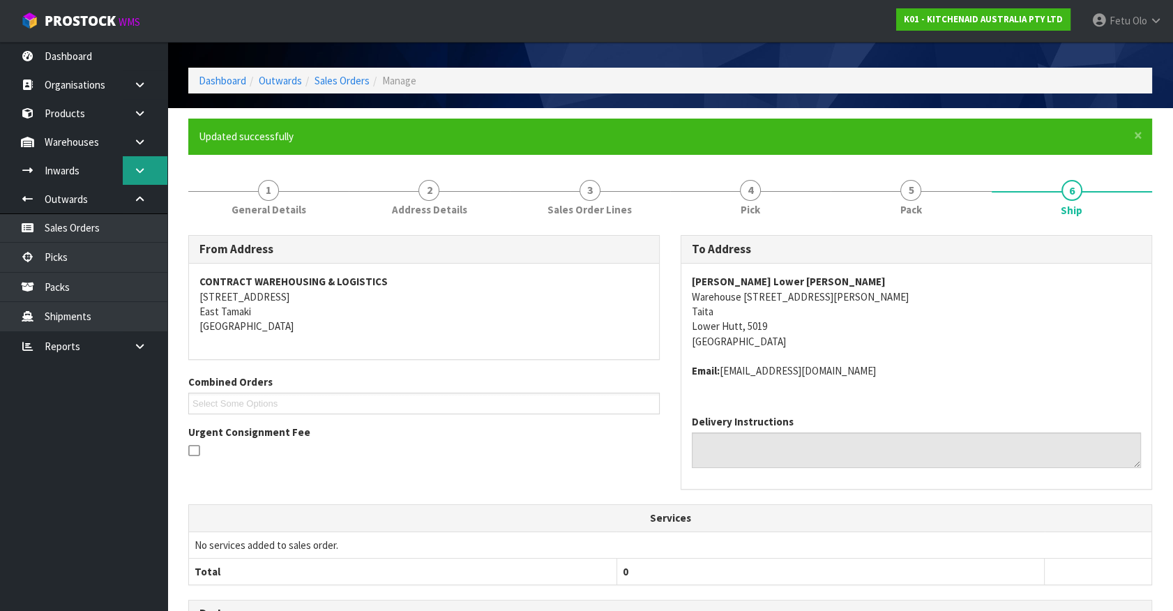
click at [137, 178] on link at bounding box center [145, 170] width 45 height 29
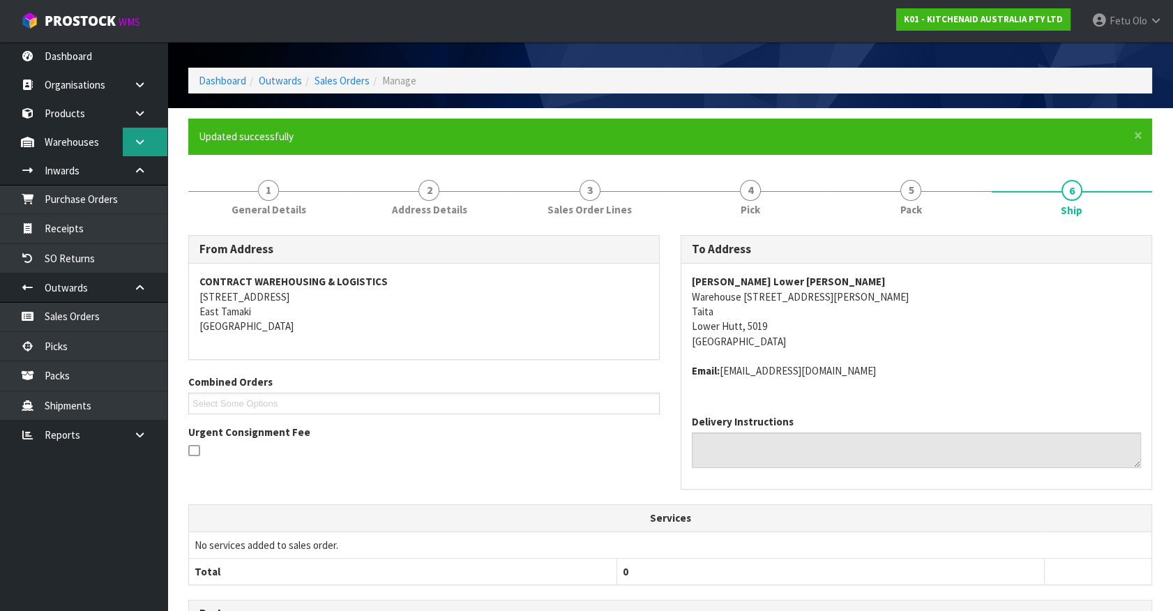
click at [143, 142] on icon at bounding box center [139, 142] width 13 height 10
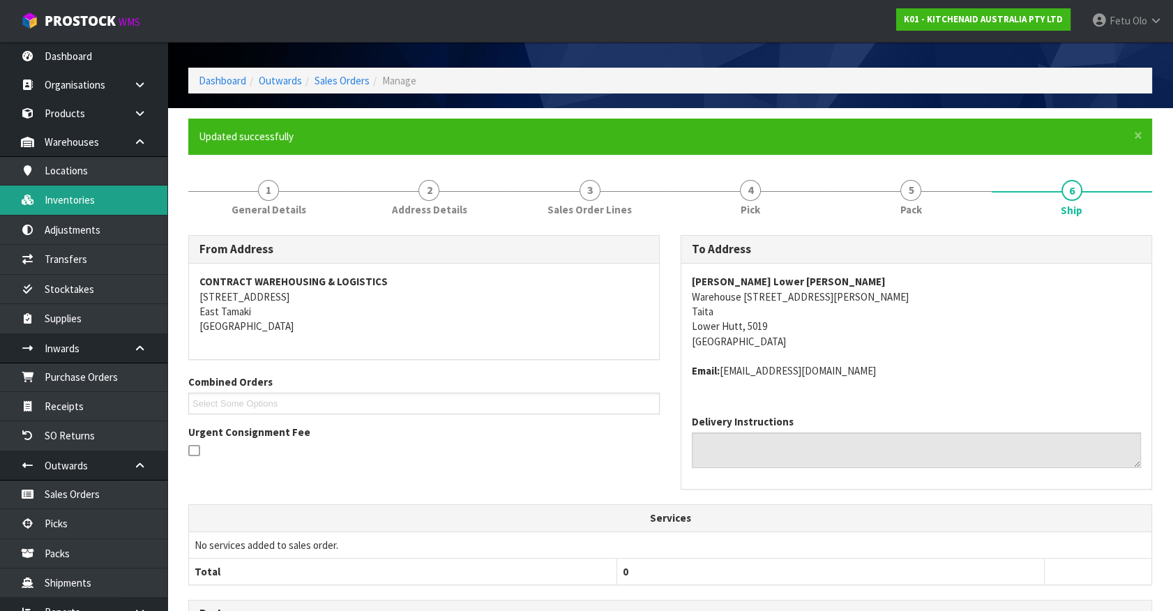
click at [96, 207] on link "Inventories" at bounding box center [83, 200] width 167 height 29
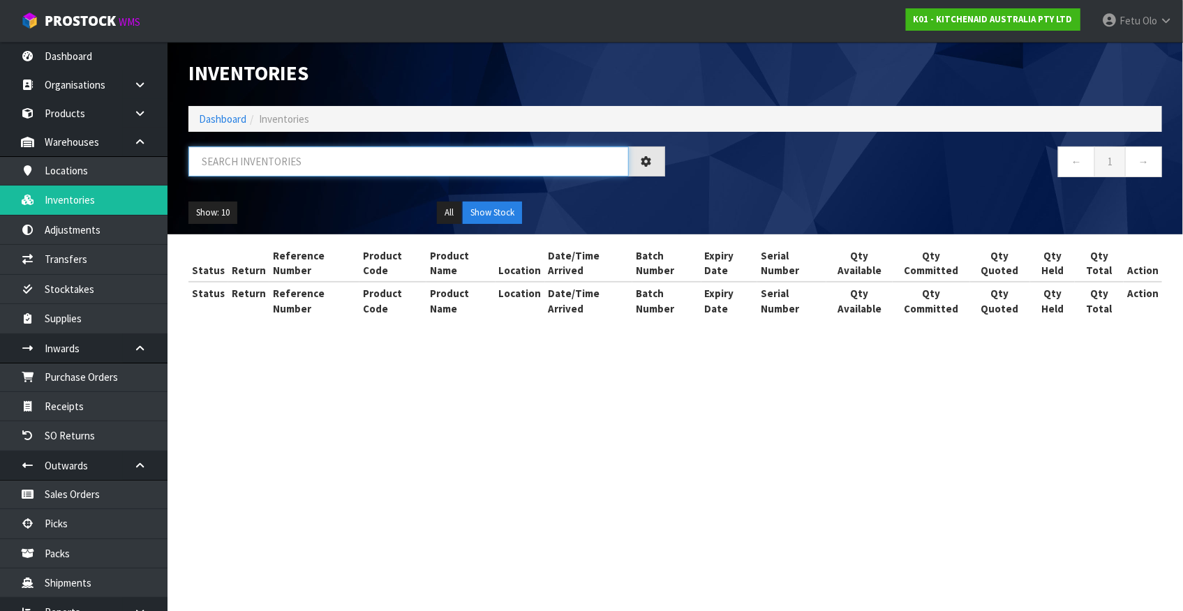
click at [236, 163] on input "text" at bounding box center [408, 162] width 440 height 30
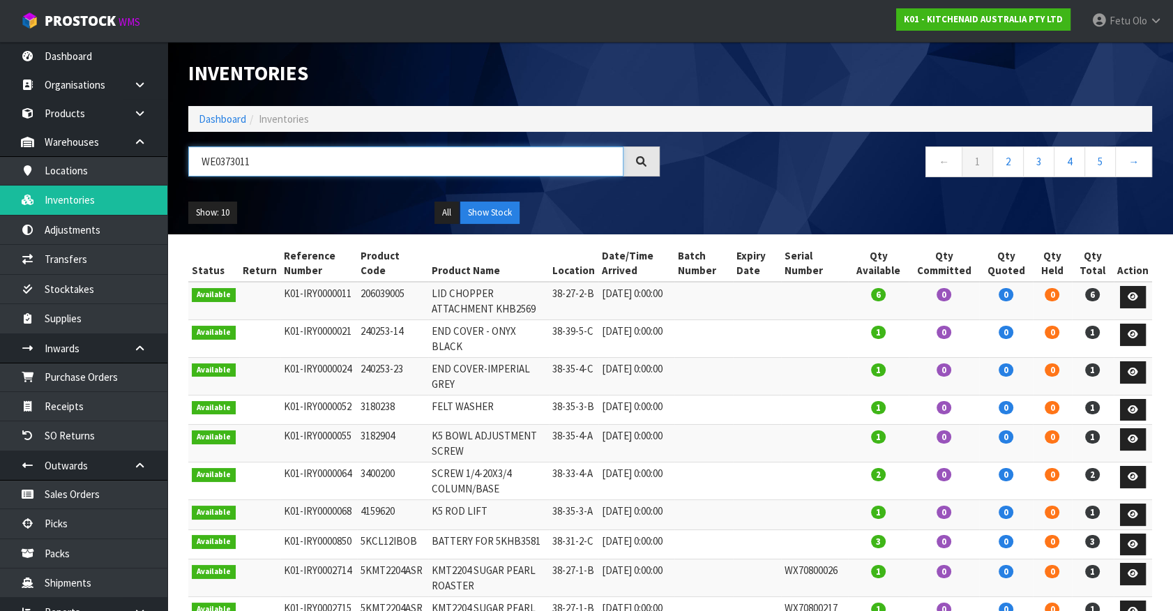
type input "WE0373011"
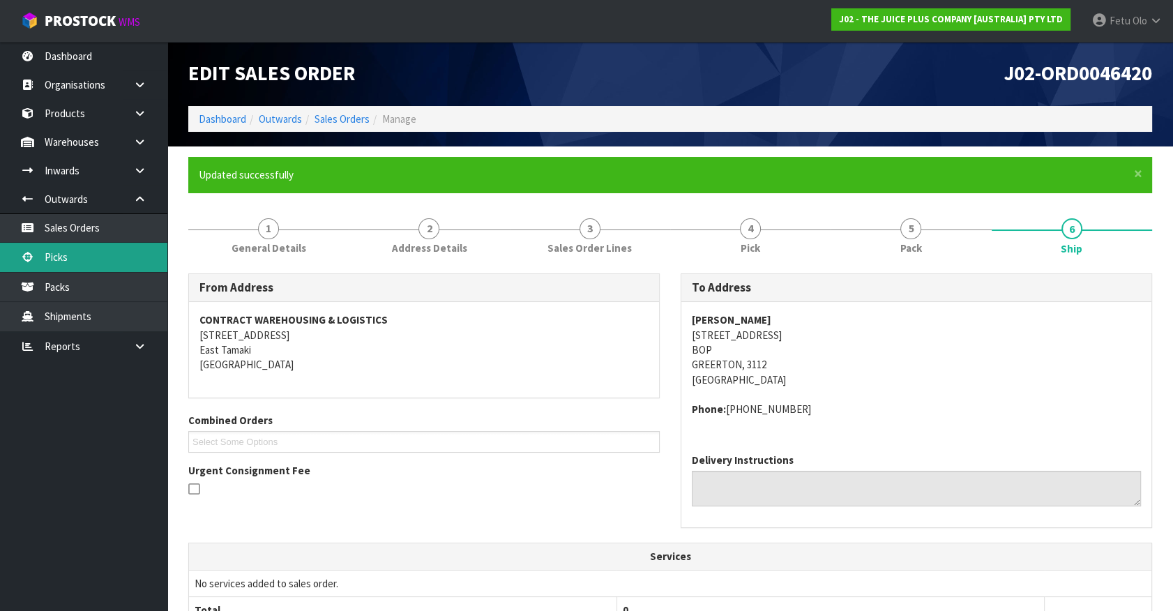
click at [72, 263] on link "Picks" at bounding box center [83, 257] width 167 height 29
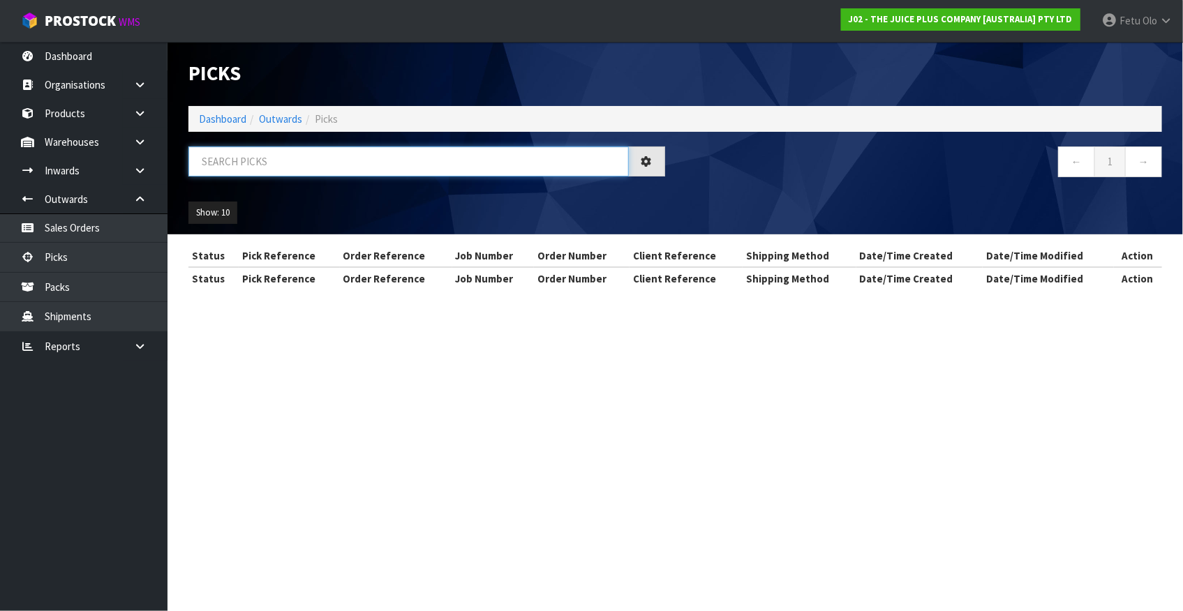
click at [357, 164] on input "text" at bounding box center [408, 162] width 440 height 30
click at [239, 112] on link "Dashboard" at bounding box center [222, 118] width 47 height 13
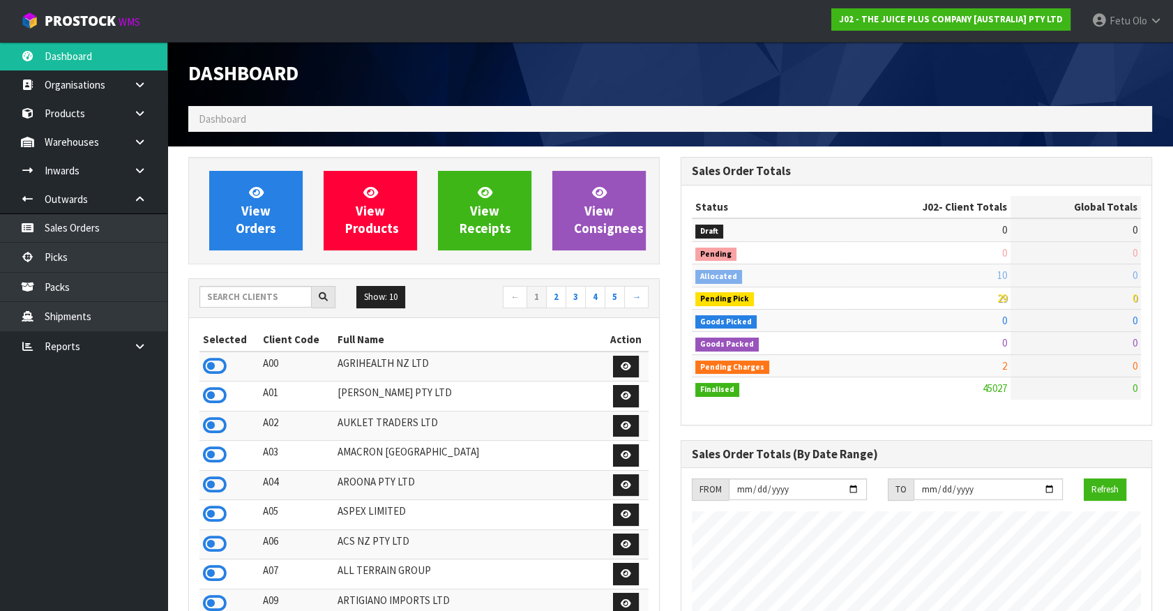
scroll to position [1055, 492]
click at [79, 257] on link "Picks" at bounding box center [83, 257] width 167 height 29
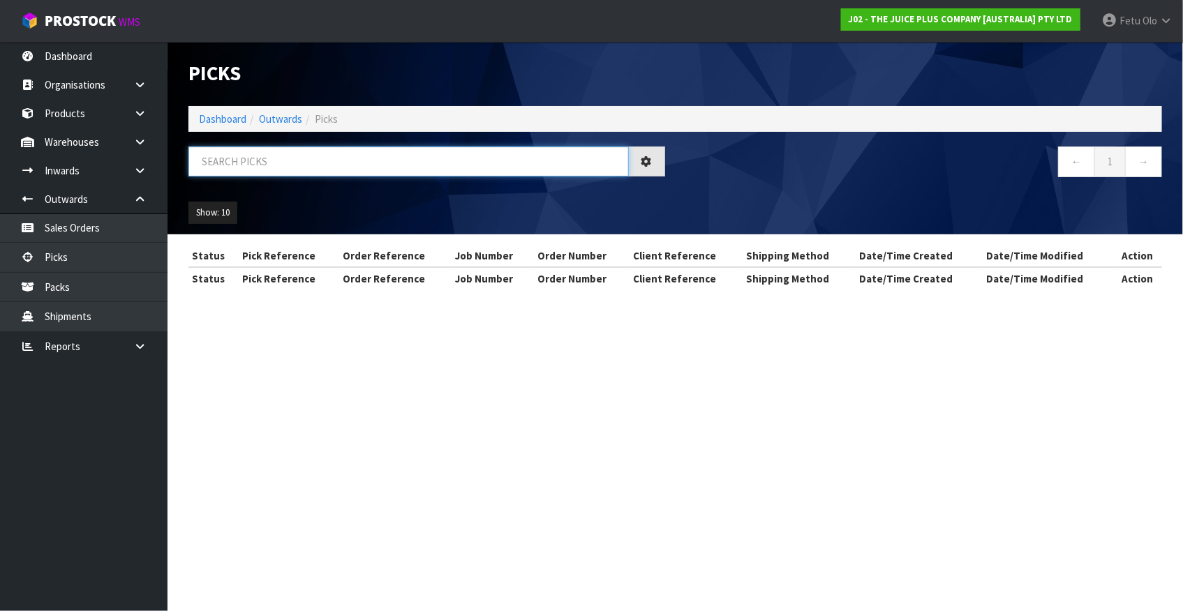
click at [282, 160] on input "text" at bounding box center [408, 162] width 440 height 30
drag, startPoint x: 251, startPoint y: 193, endPoint x: 282, endPoint y: 179, distance: 34.0
click at [282, 175] on input "text" at bounding box center [408, 162] width 440 height 30
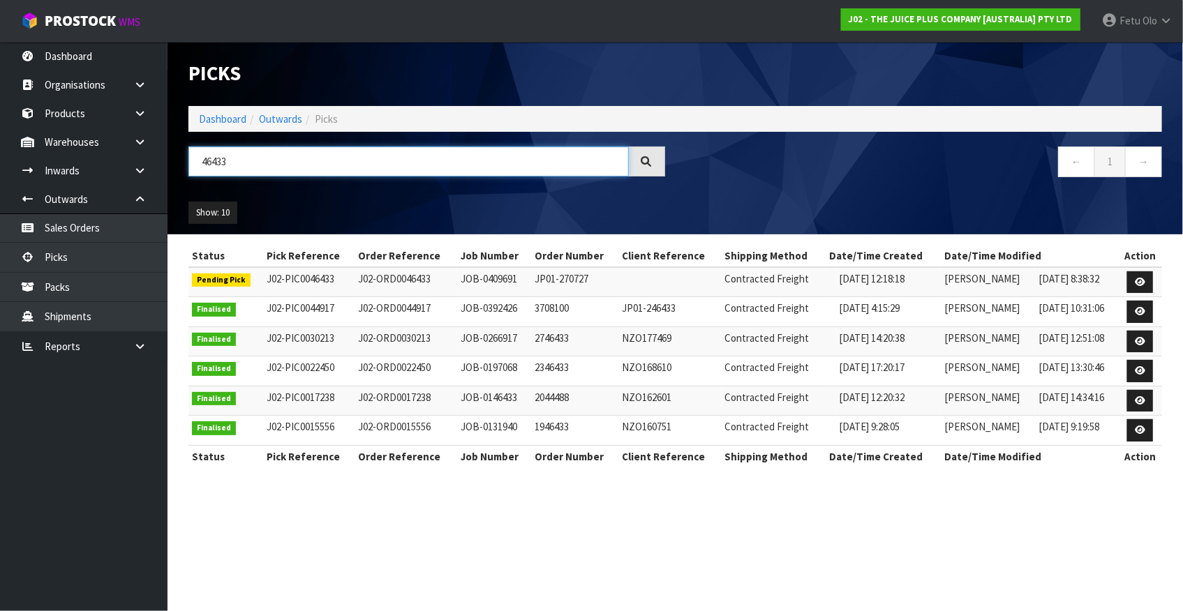
type input "46433"
click at [1143, 276] on link at bounding box center [1140, 282] width 26 height 22
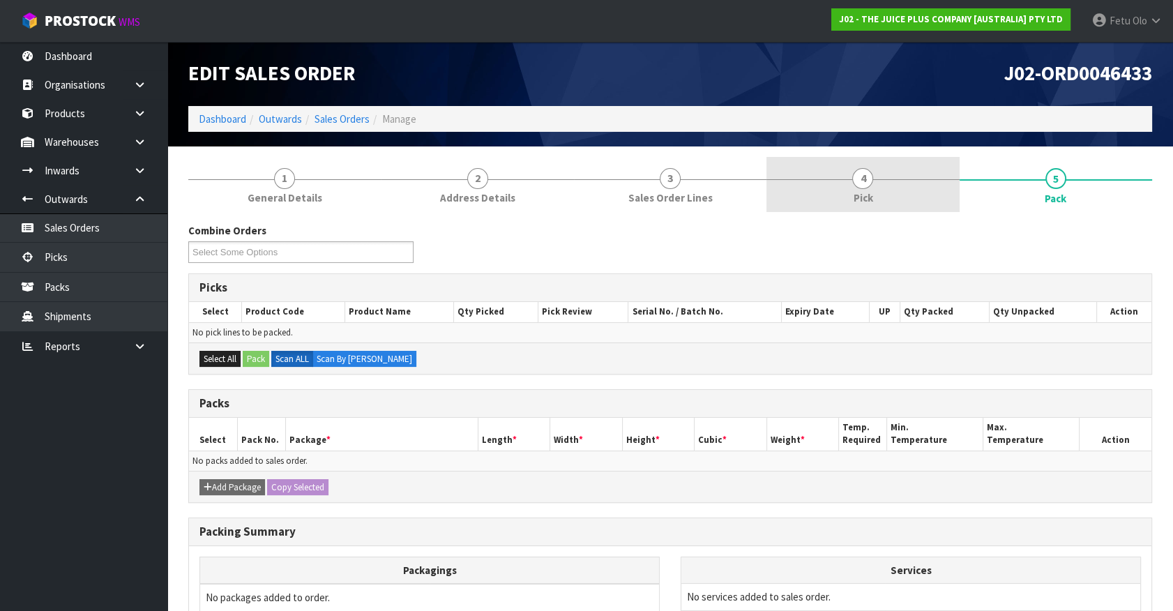
click at [914, 190] on link "4 Pick" at bounding box center [863, 184] width 193 height 55
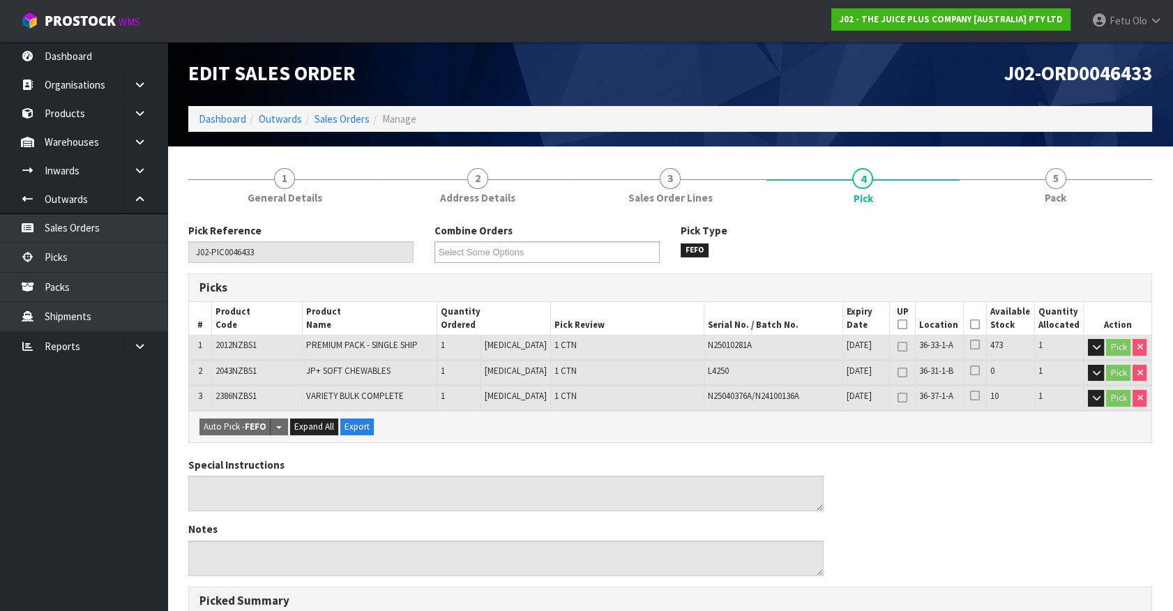
click at [973, 324] on icon at bounding box center [975, 324] width 10 height 1
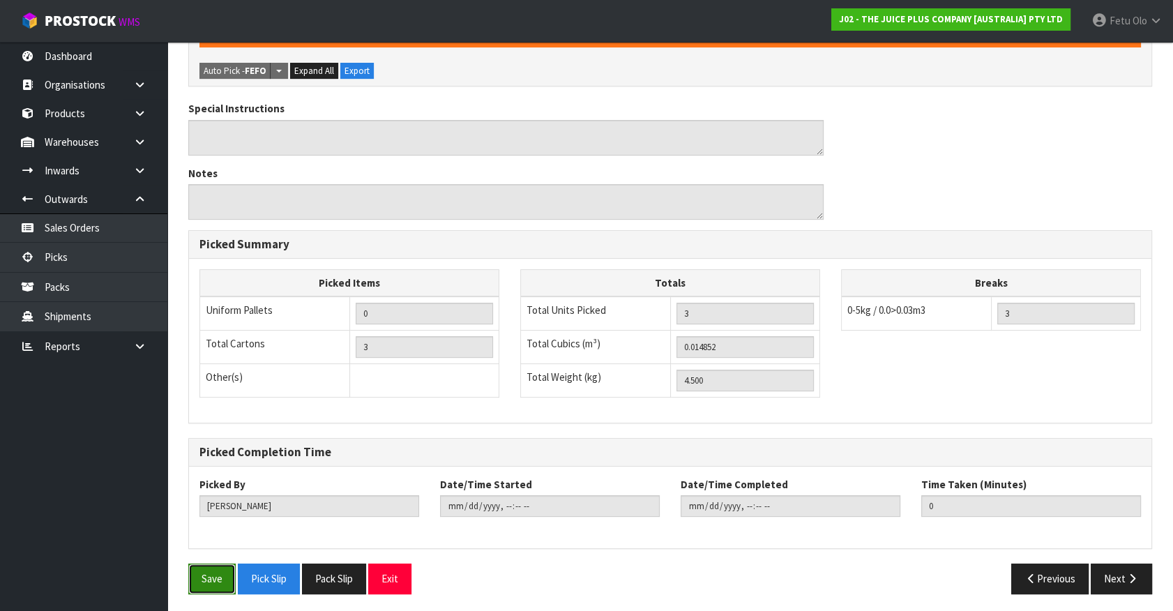
click at [209, 577] on button "Save" at bounding box center [211, 579] width 47 height 30
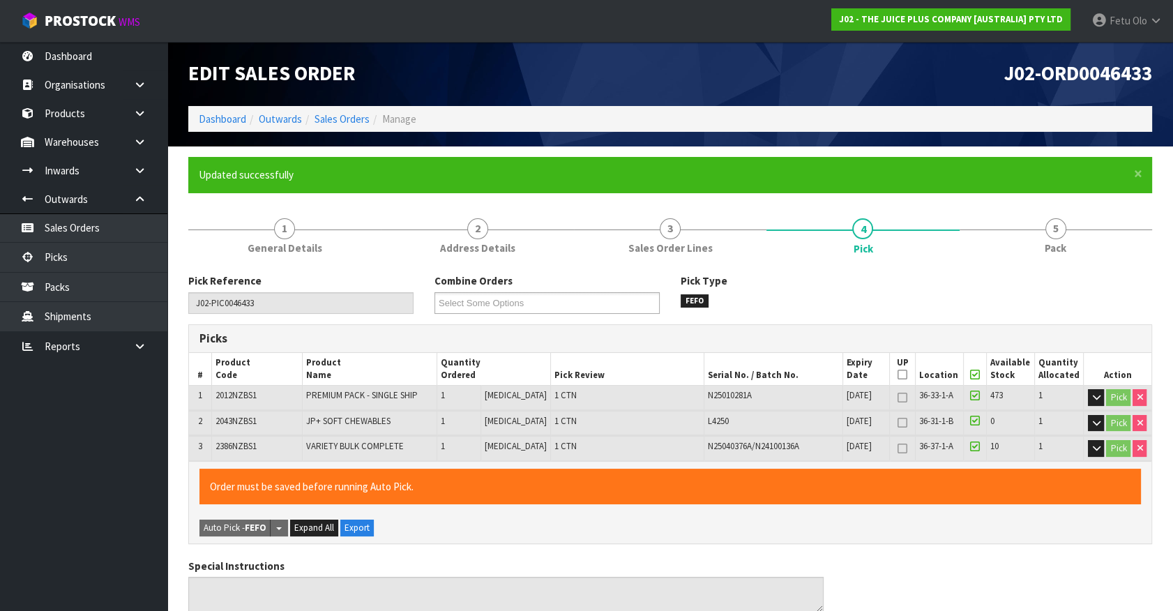
click at [1064, 197] on form "× Close Updated successfully 1 General Details 2 Address Details 3 Sales Order …" at bounding box center [670, 609] width 964 height 905
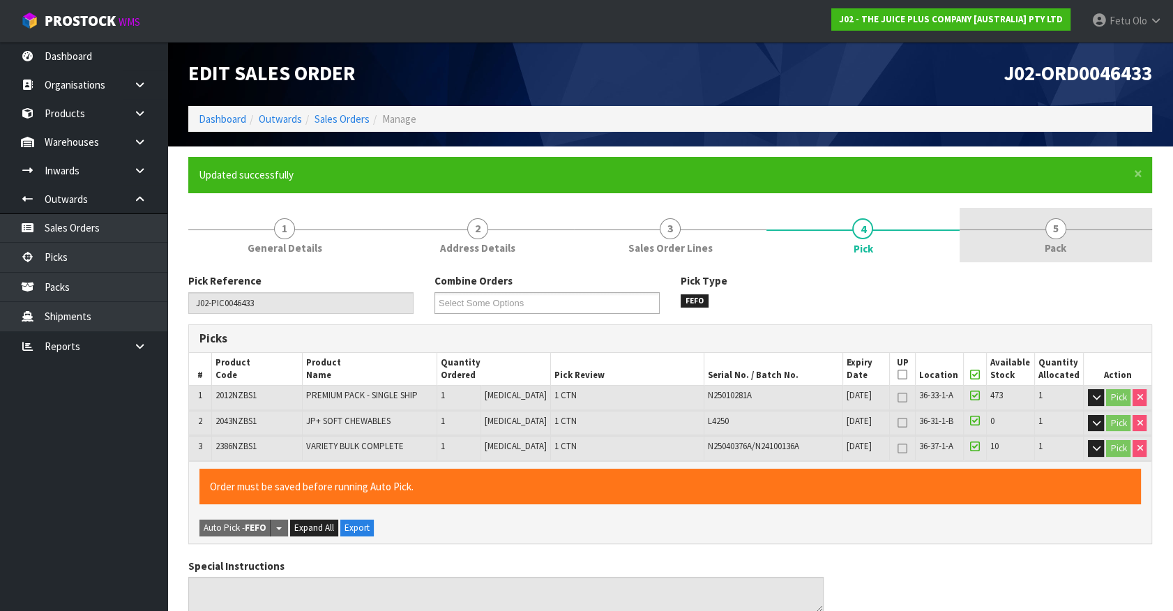
type input "Fetu Olo"
type input "2025-08-28T15:00:18"
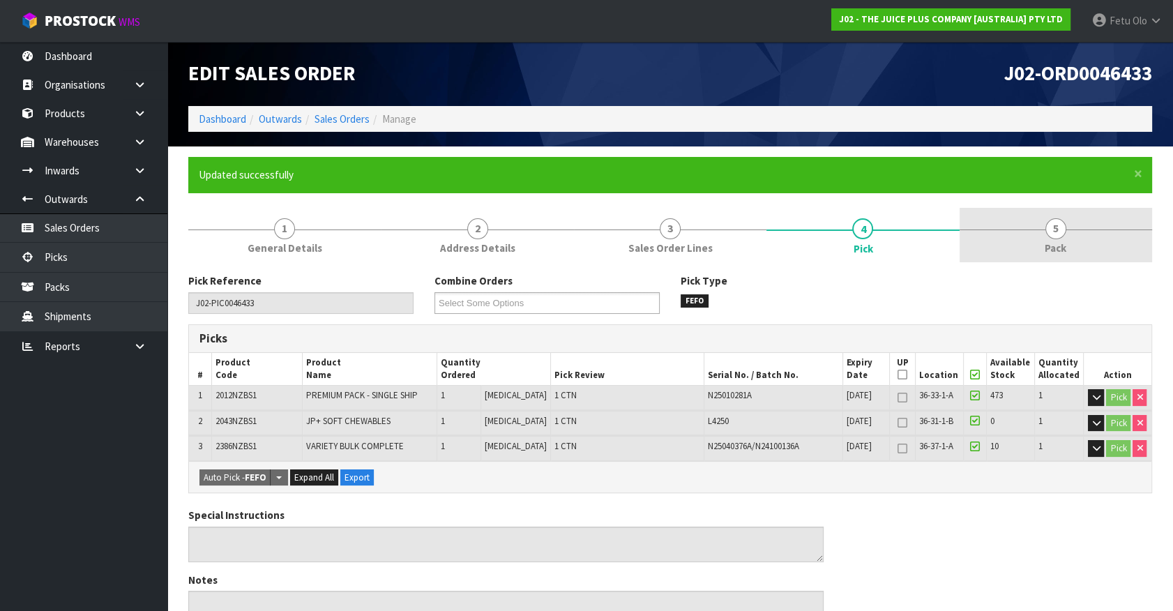
drag, startPoint x: 1075, startPoint y: 225, endPoint x: 1003, endPoint y: 253, distance: 77.5
click at [1075, 226] on link "5 Pack" at bounding box center [1056, 235] width 193 height 55
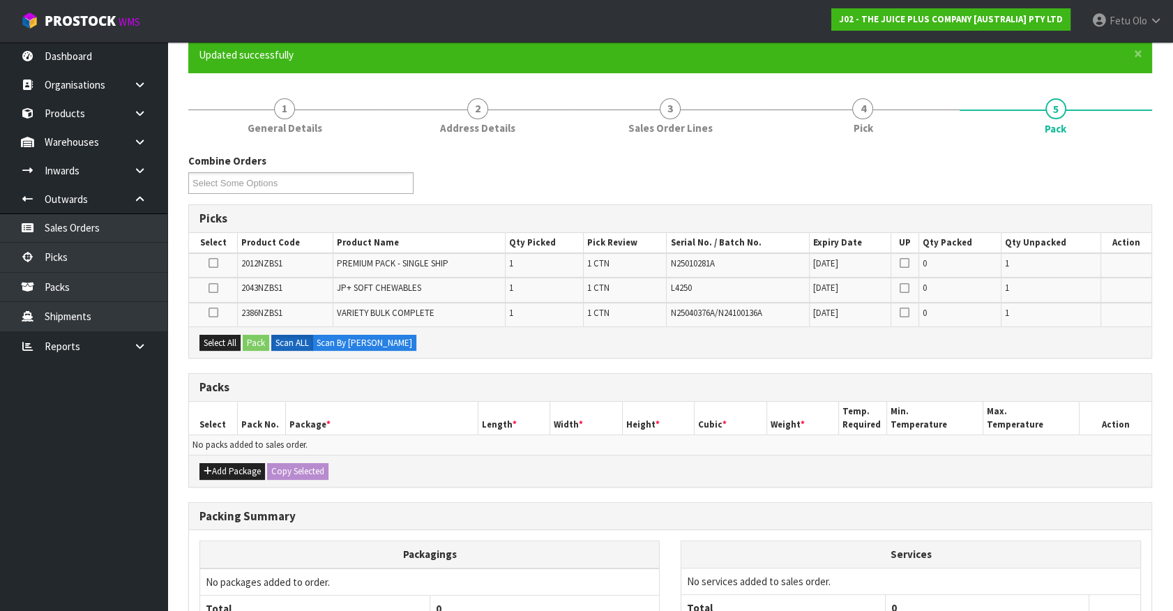
scroll to position [190, 0]
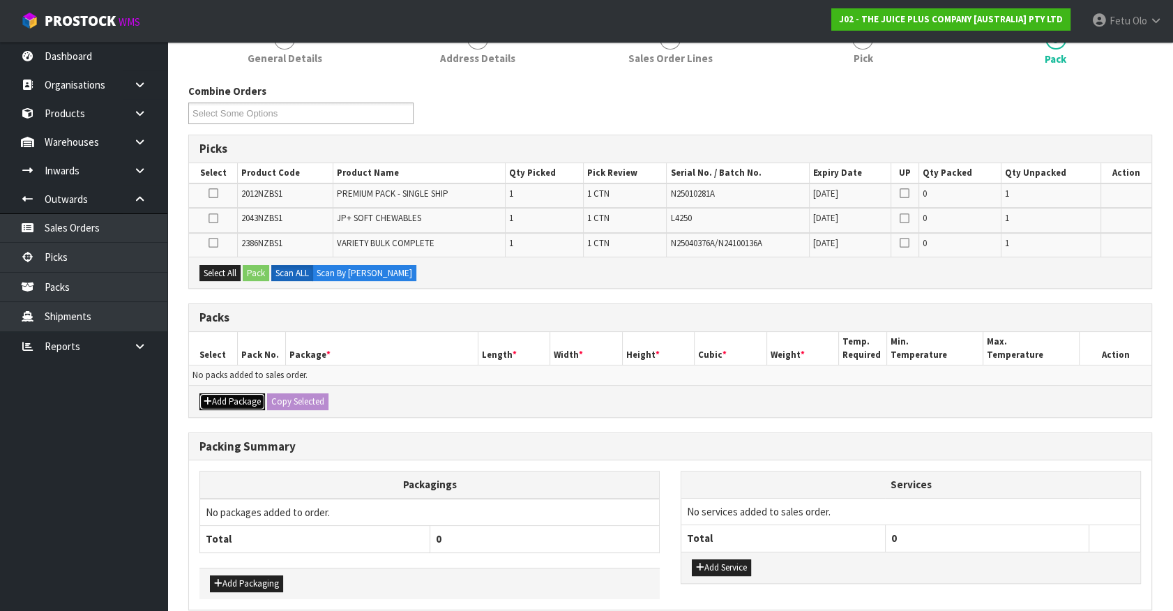
click at [206, 397] on icon "button" at bounding box center [208, 401] width 8 height 9
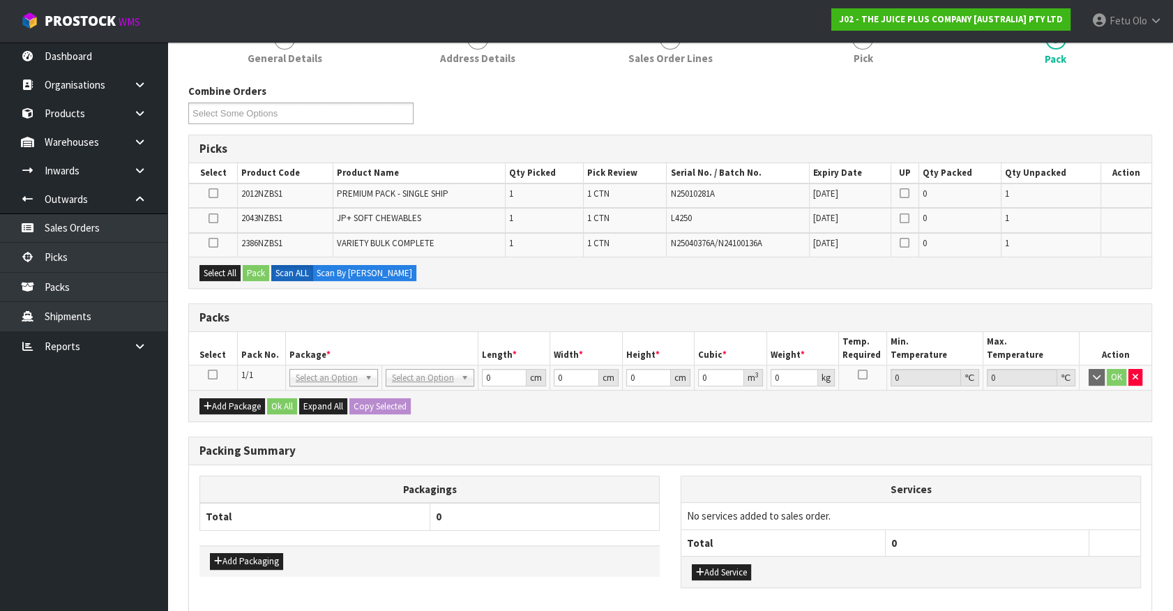
click at [216, 375] on icon at bounding box center [213, 375] width 10 height 1
click at [210, 278] on button "Select All" at bounding box center [220, 273] width 41 height 17
click at [243, 268] on div "Select All Pack Scan ALL Scan By Quantity" at bounding box center [670, 272] width 963 height 31
click at [267, 273] on button "Pack" at bounding box center [256, 273] width 27 height 17
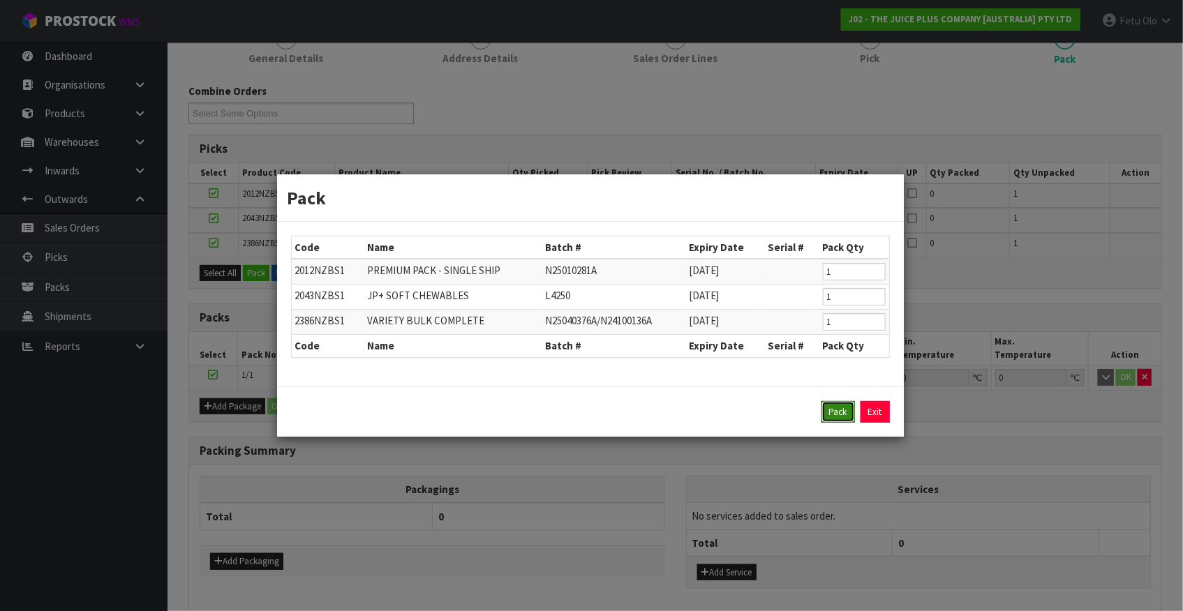
click at [827, 417] on button "Pack" at bounding box center [837, 412] width 33 height 22
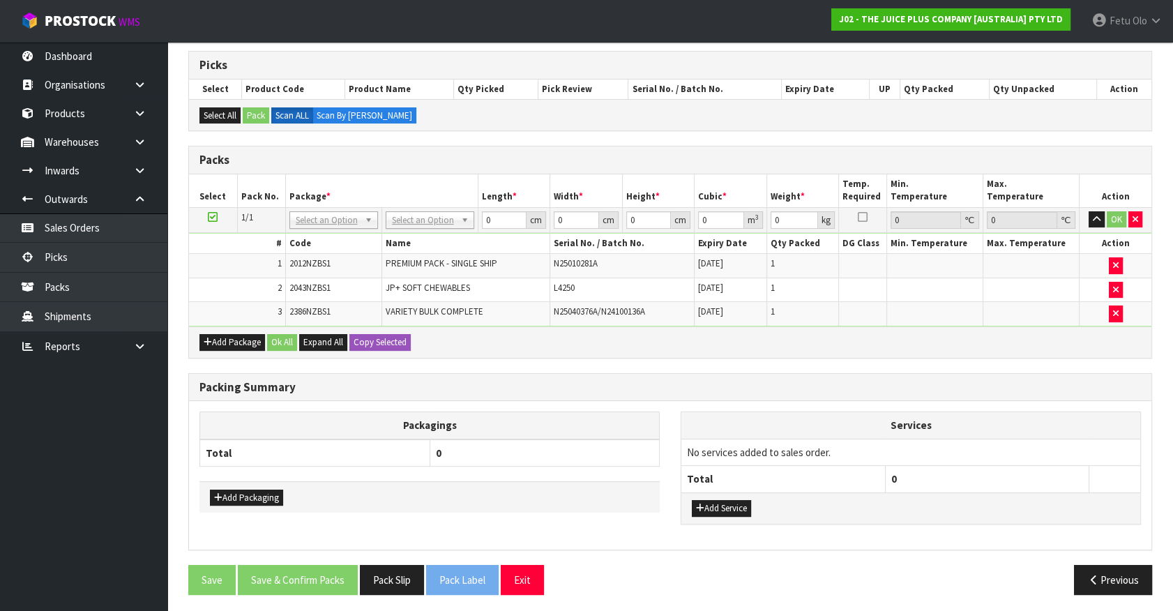
scroll to position [274, 0]
drag, startPoint x: 319, startPoint y: 215, endPoint x: 319, endPoint y: 227, distance: 11.9
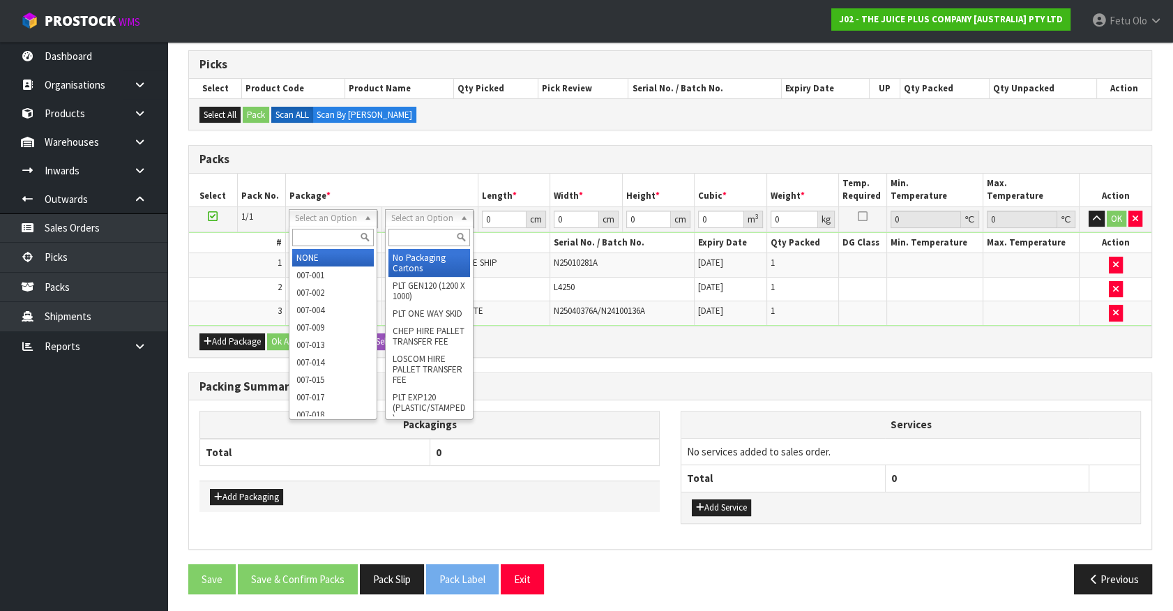
click at [414, 228] on div at bounding box center [429, 237] width 87 height 23
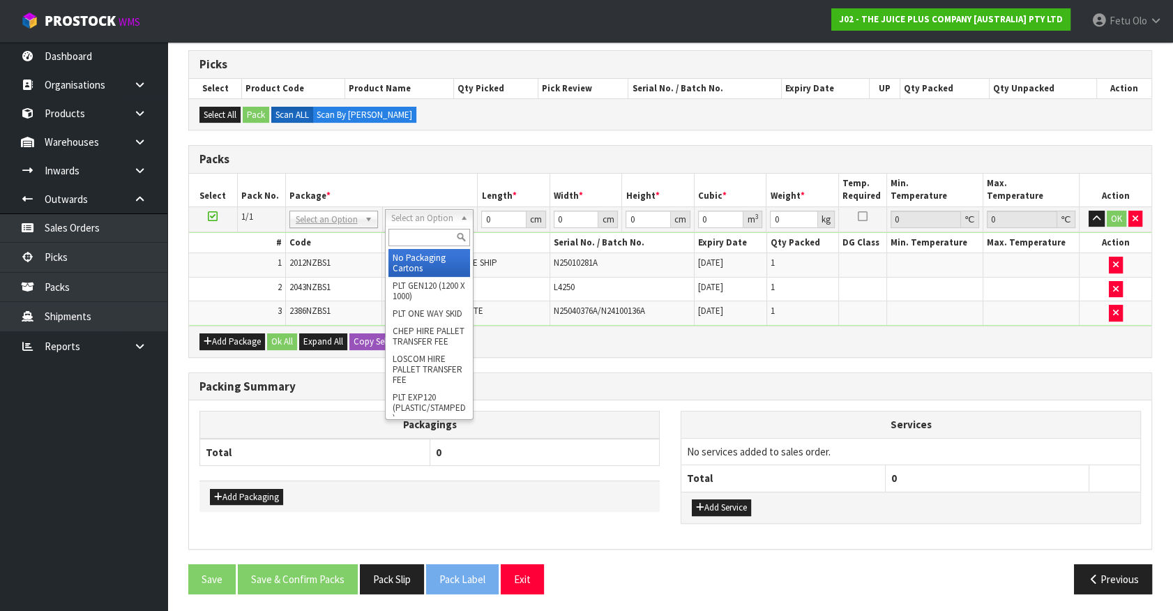
click at [414, 231] on input "text" at bounding box center [430, 237] width 82 height 17
type input "a4"
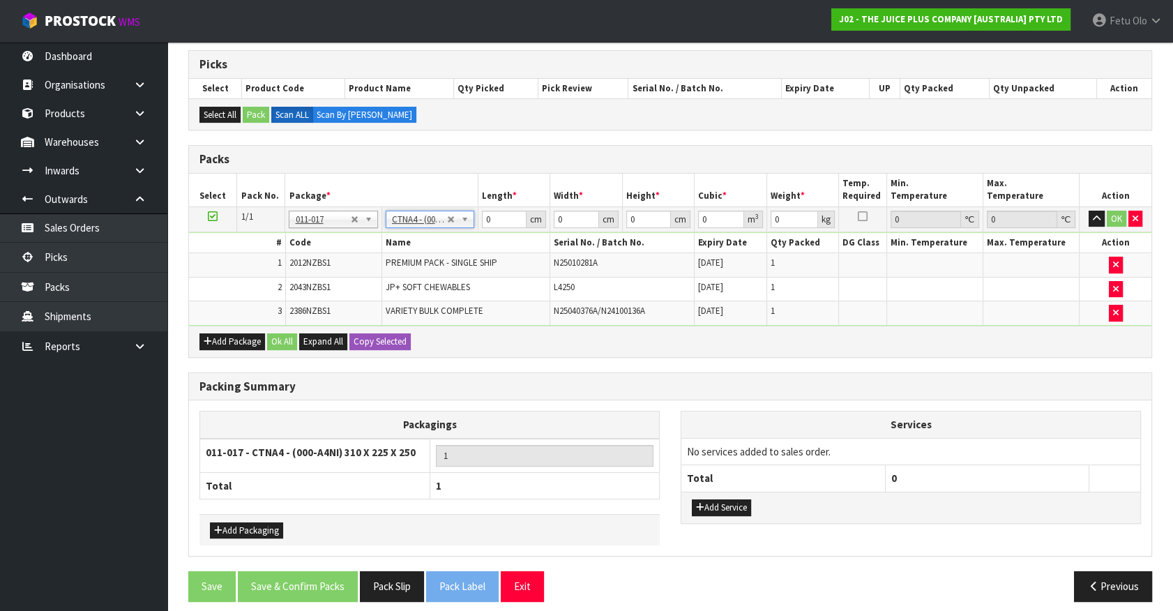
type input "31"
type input "22.5"
type input "25"
type input "0.017438"
type input "4.7"
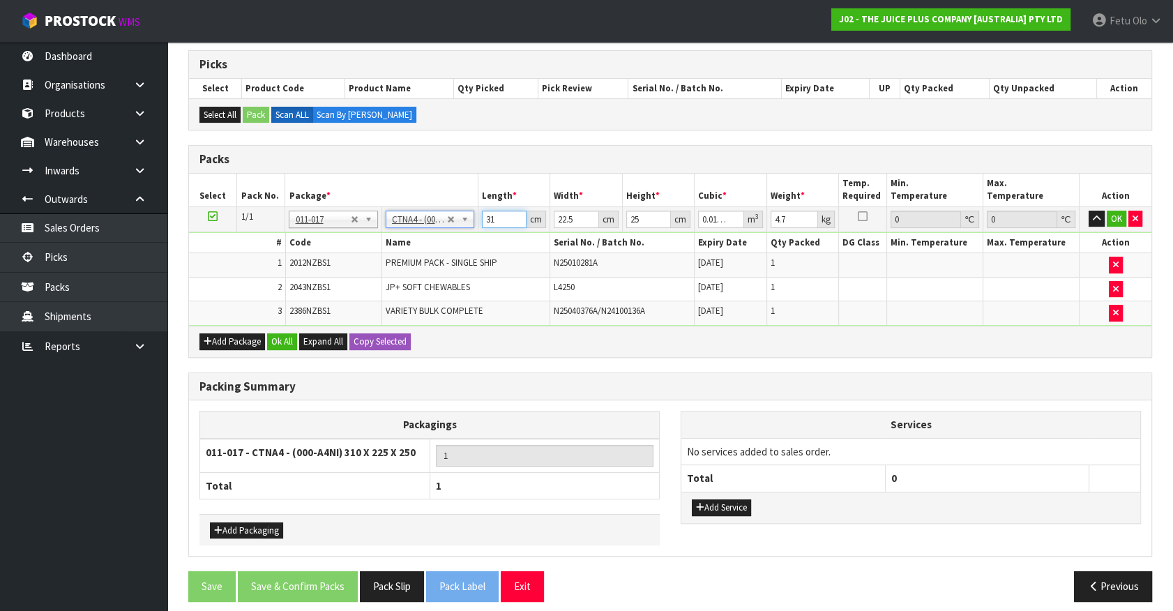
drag, startPoint x: 477, startPoint y: 223, endPoint x: 454, endPoint y: 237, distance: 26.9
click at [454, 237] on tbody "1/1 NONE 007-001 007-002 007-004 007-009 007-013 007-014 007-015 007-017 007-01…" at bounding box center [670, 266] width 963 height 119
type input "3"
type input "0.001687"
type input "32"
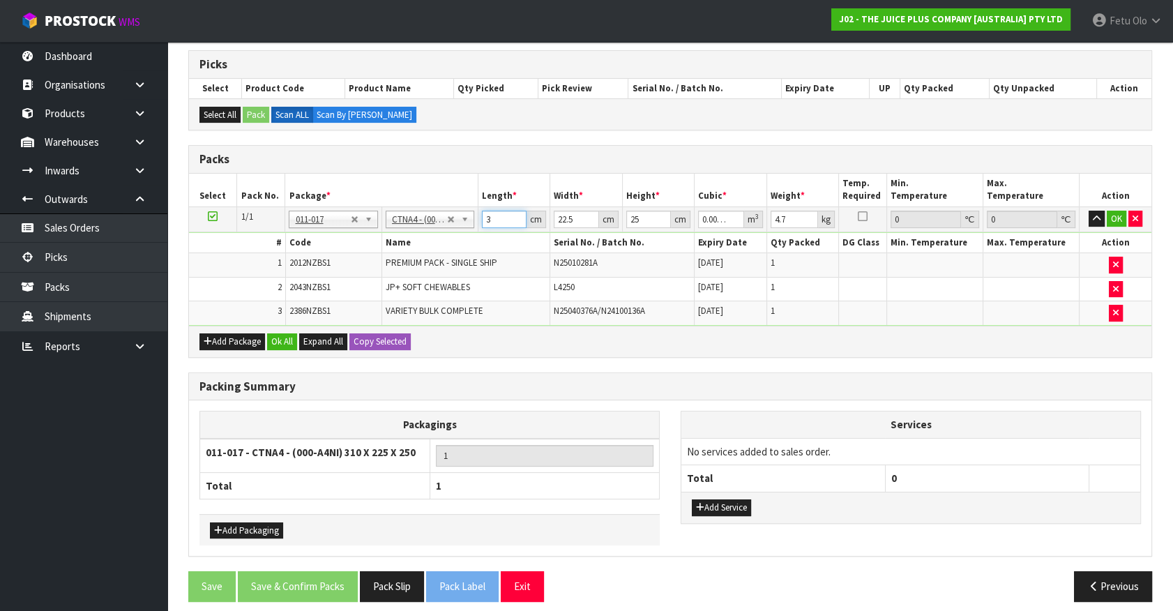
type input "0.018"
type input "322"
type input "0.181125"
type input "3224"
type input "1.8135"
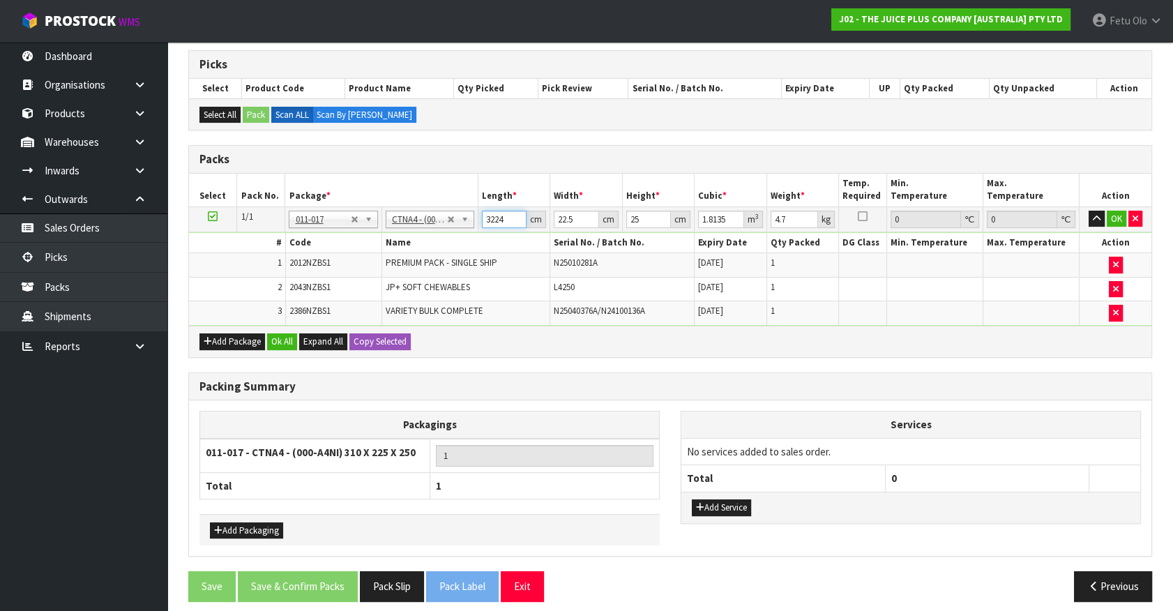
click at [495, 217] on input "3224" at bounding box center [504, 219] width 45 height 17
type input "3"
type input "0.001687"
type input "32"
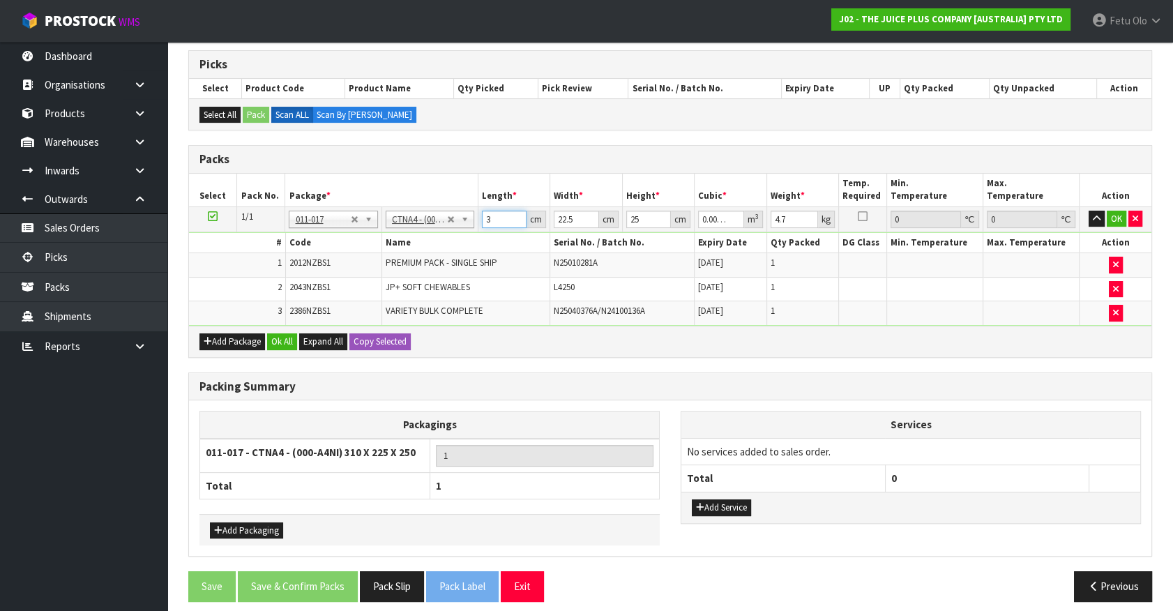
type input "0.018"
type input "32"
type input "2"
type input "0.0016"
type input "24"
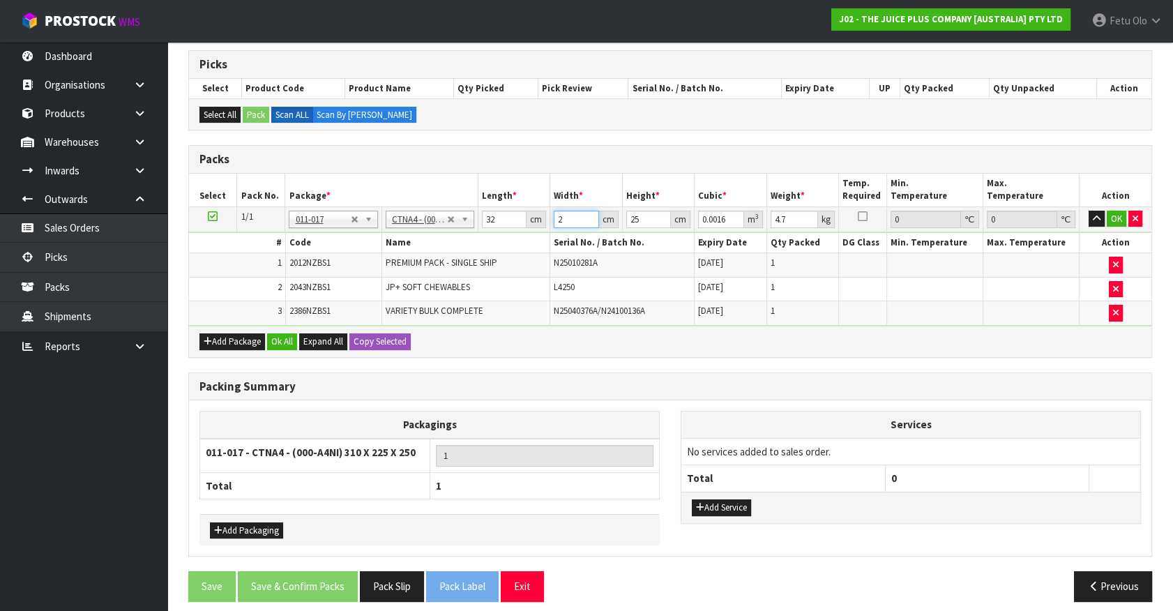
type input "0.0192"
type input "24"
type input "2"
type input "0.001536"
type input "28"
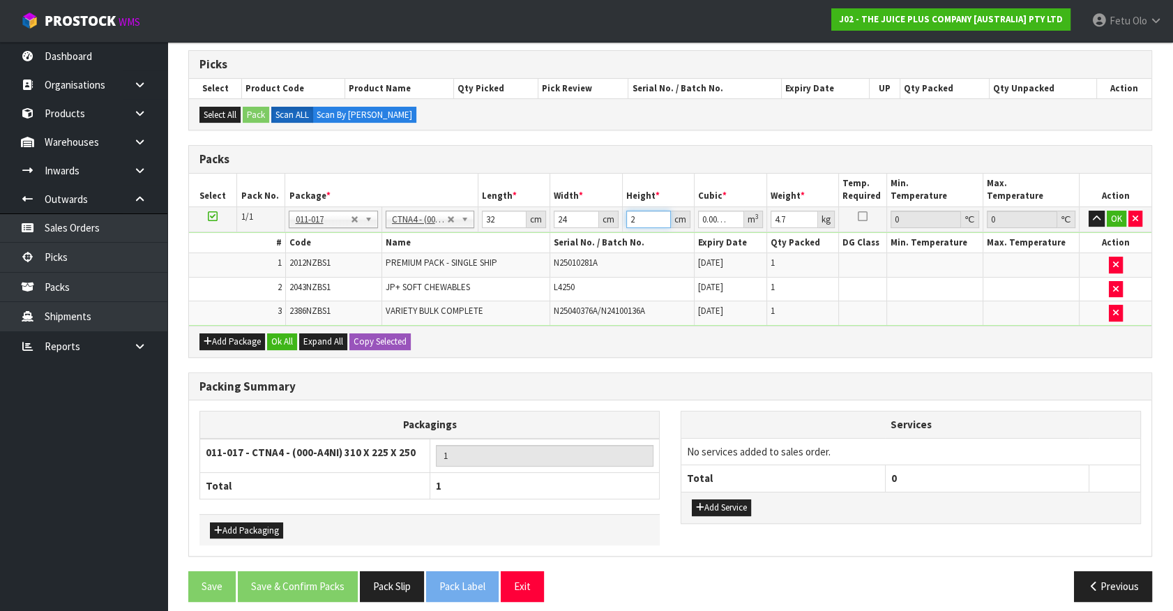
type input "0.021504"
type input "28"
type input "6"
click button "OK" at bounding box center [1117, 219] width 20 height 17
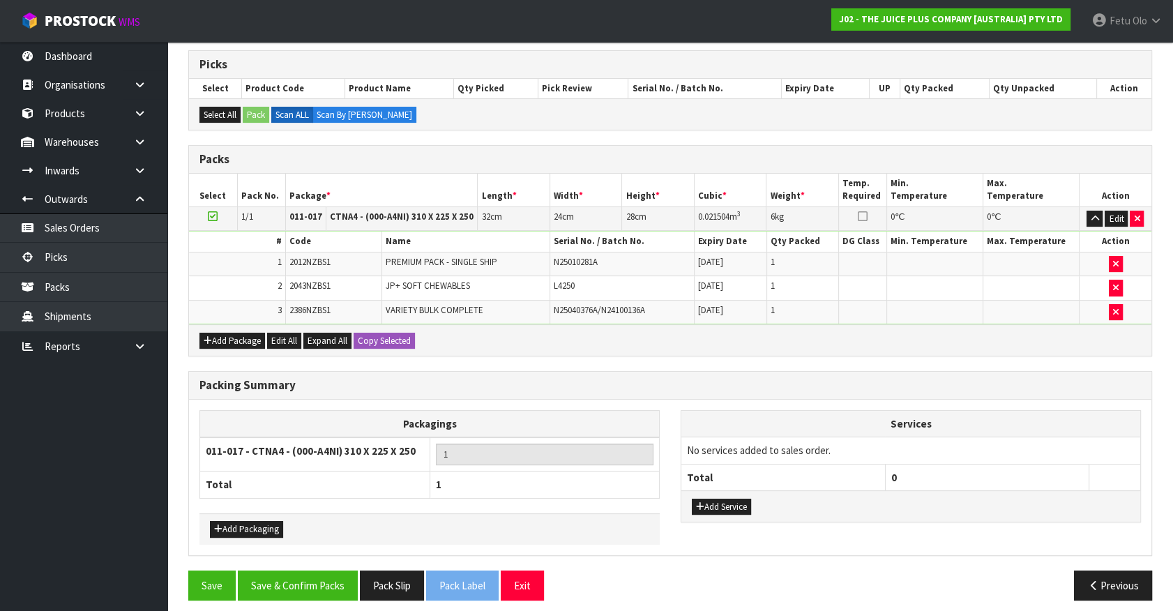
scroll to position [280, 0]
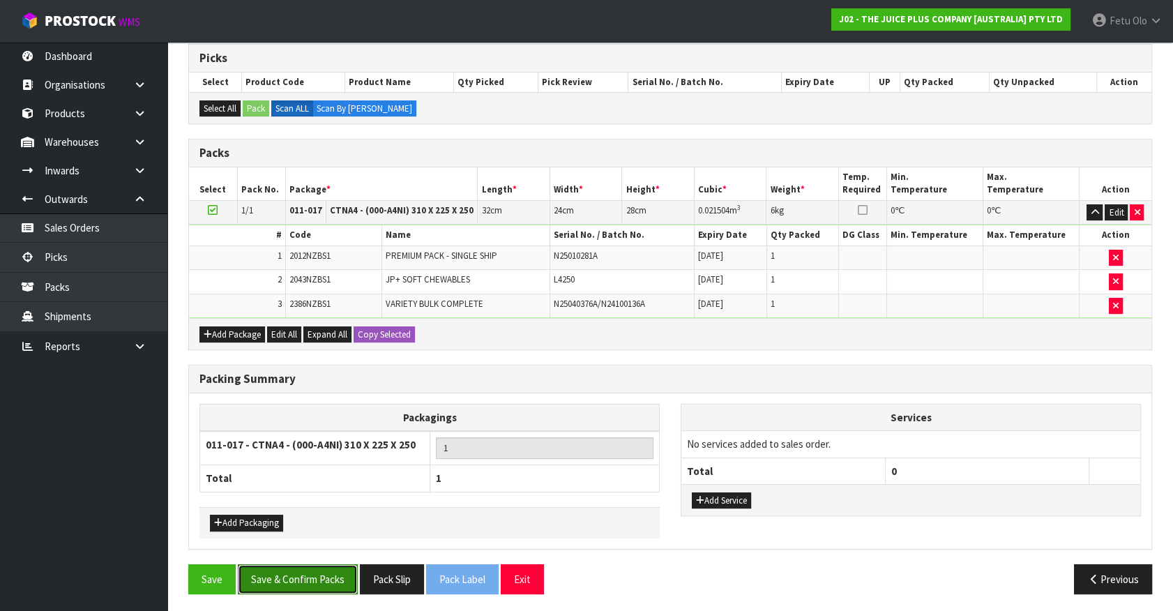
drag, startPoint x: 325, startPoint y: 569, endPoint x: 333, endPoint y: 552, distance: 19.3
click at [325, 565] on button "Save & Confirm Packs" at bounding box center [298, 579] width 120 height 30
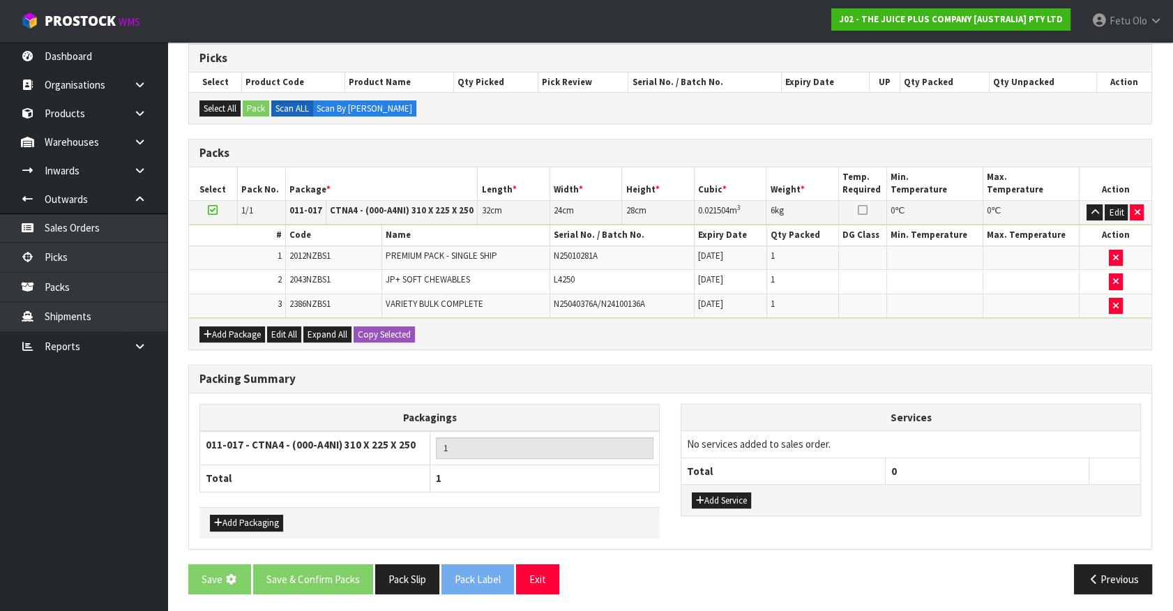
scroll to position [0, 0]
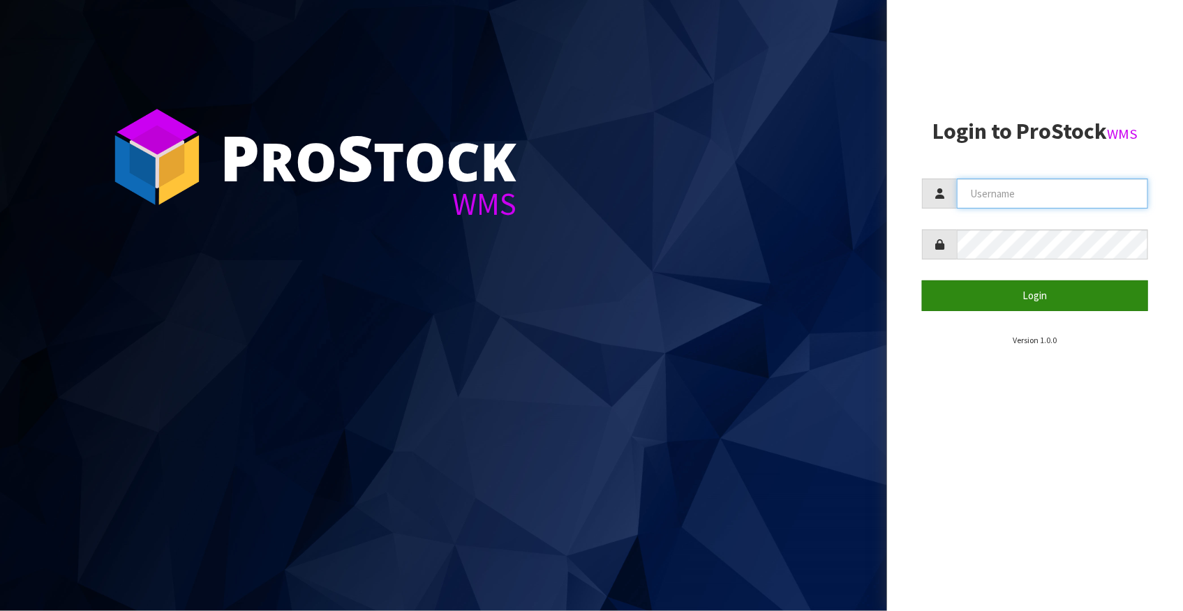
type input "[EMAIL_ADDRESS][DOMAIN_NAME]"
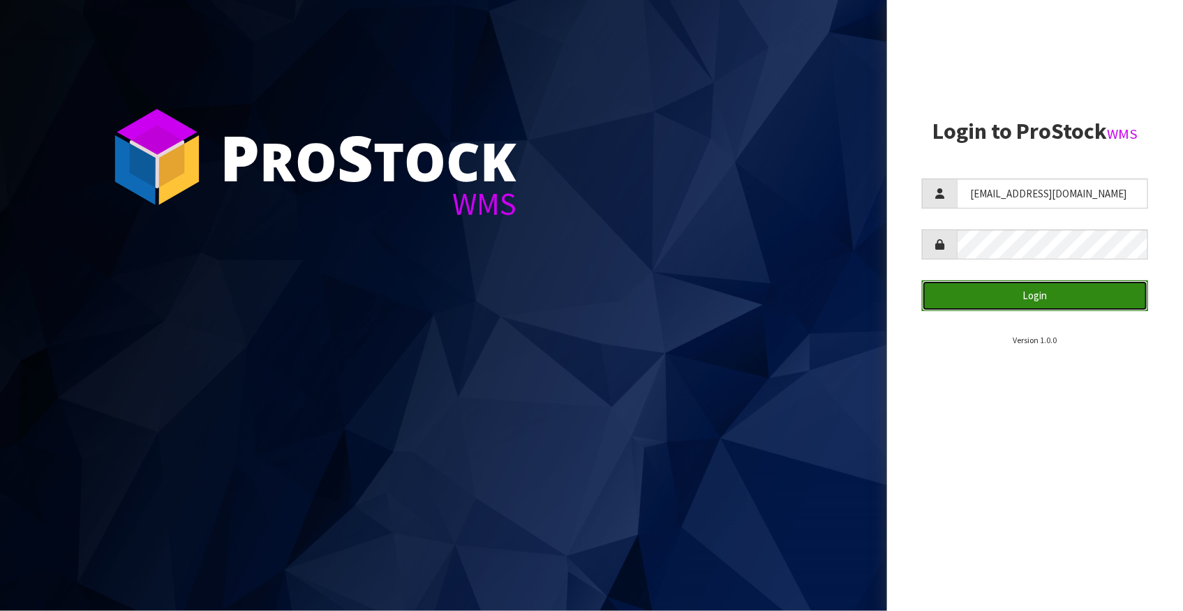
click at [998, 297] on button "Login" at bounding box center [1035, 295] width 226 height 30
